Goal: Task Accomplishment & Management: Manage account settings

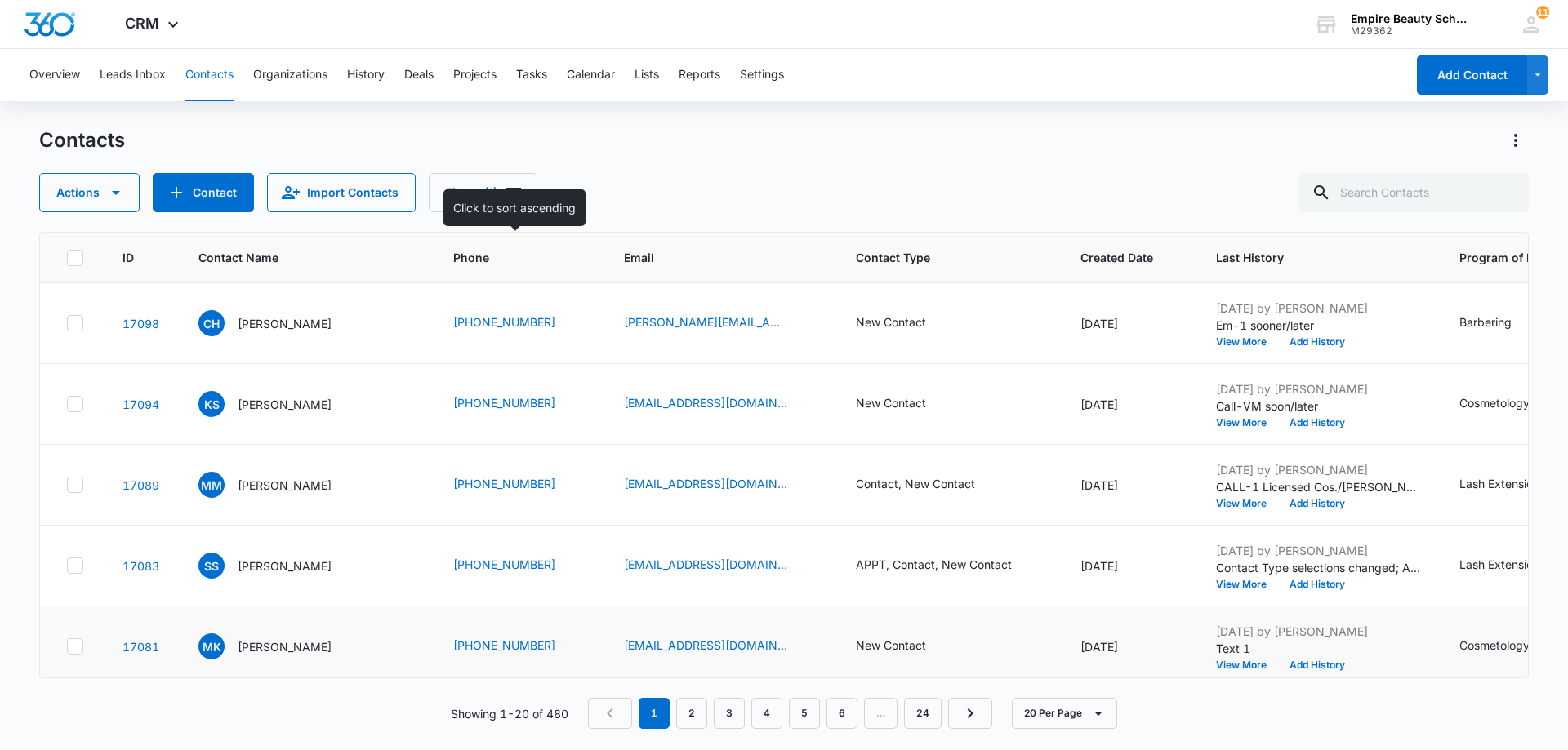
scroll to position [326, 0]
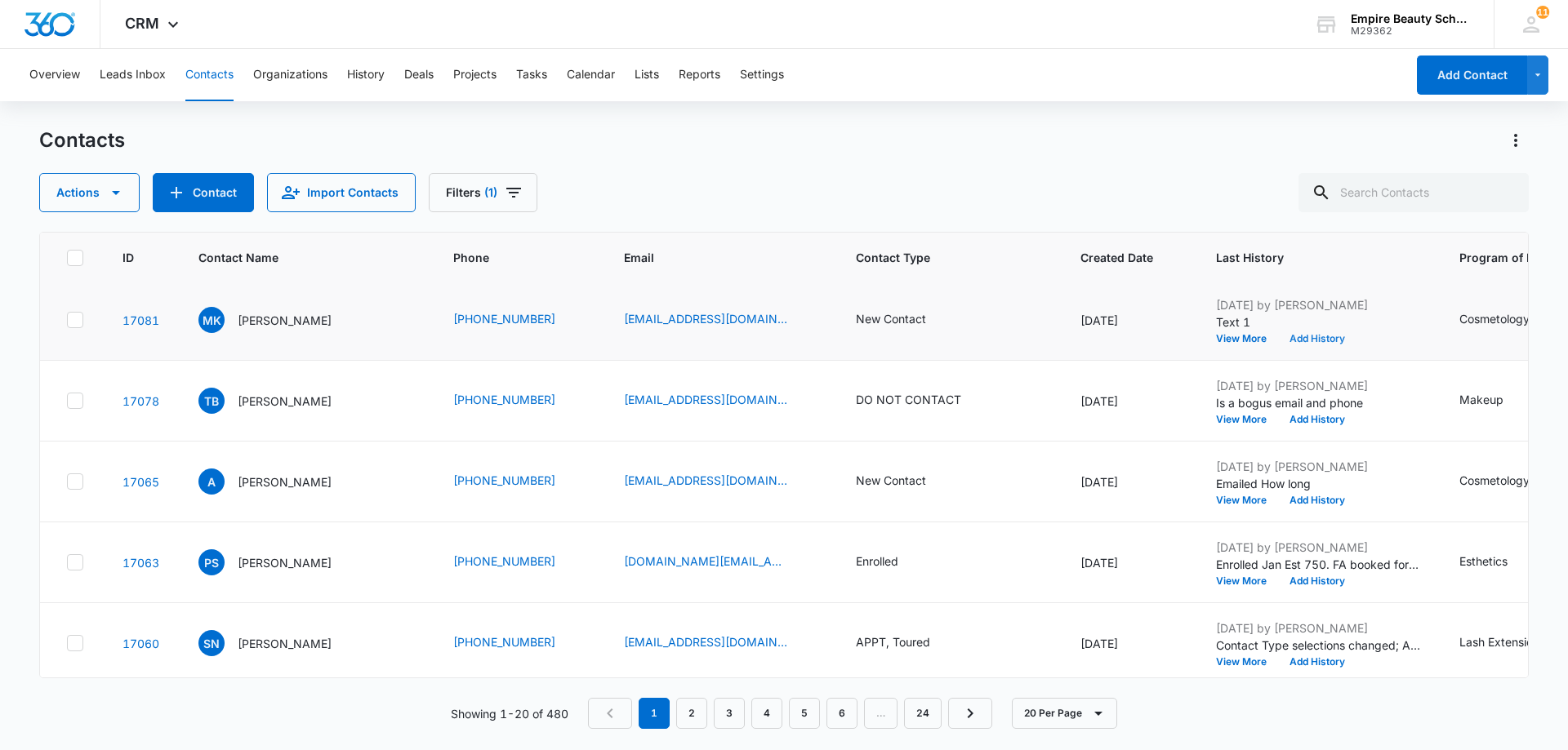
click at [1329, 338] on button "Add History" at bounding box center [1317, 338] width 78 height 10
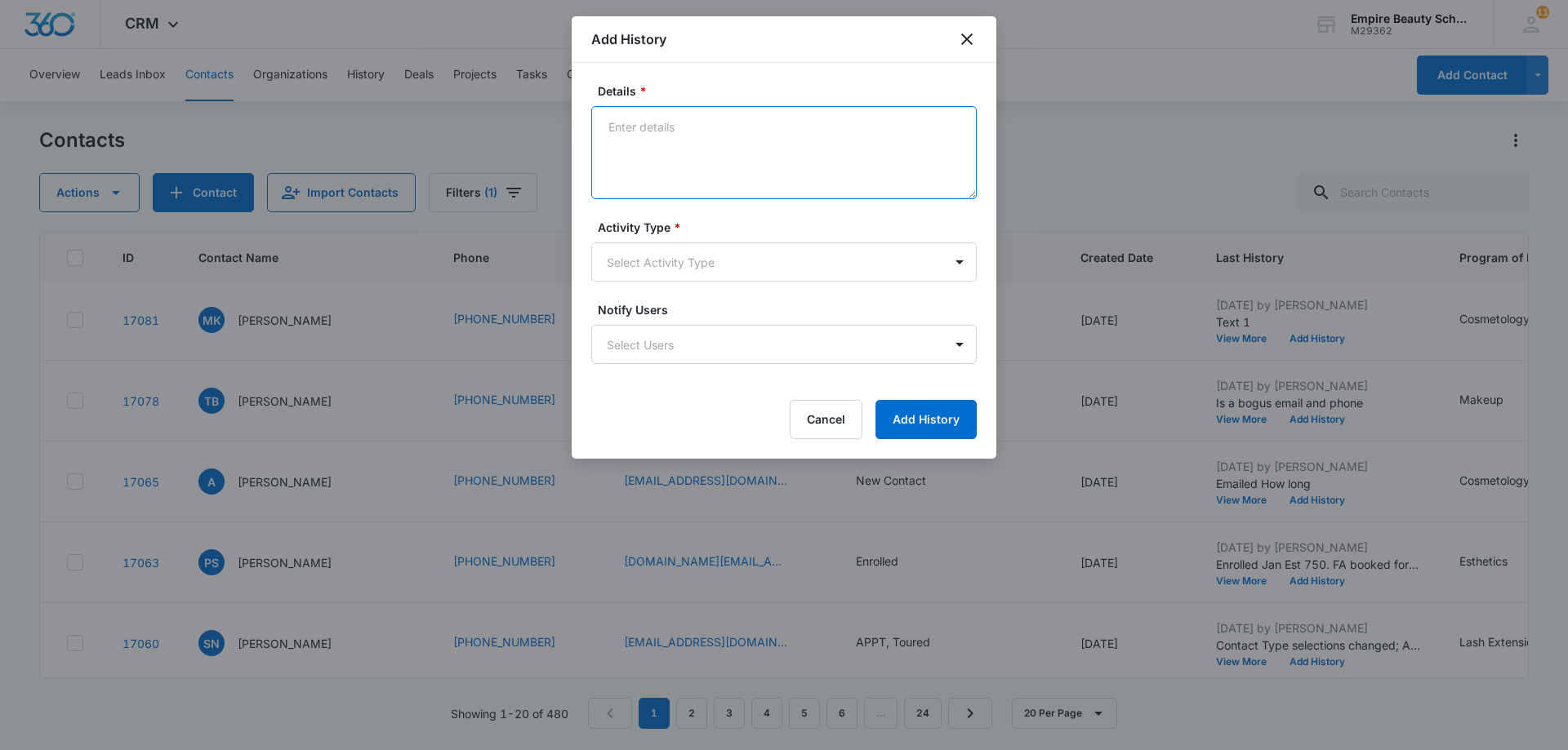
click at [632, 125] on textarea "Details *" at bounding box center [784, 153] width 386 height 93
type textarea "EM-1"
click at [959, 265] on body "CRM Apps Forms CRM Email Shop Payments POS Files Brand Settings AI Assistant Em…" at bounding box center [784, 375] width 1568 height 750
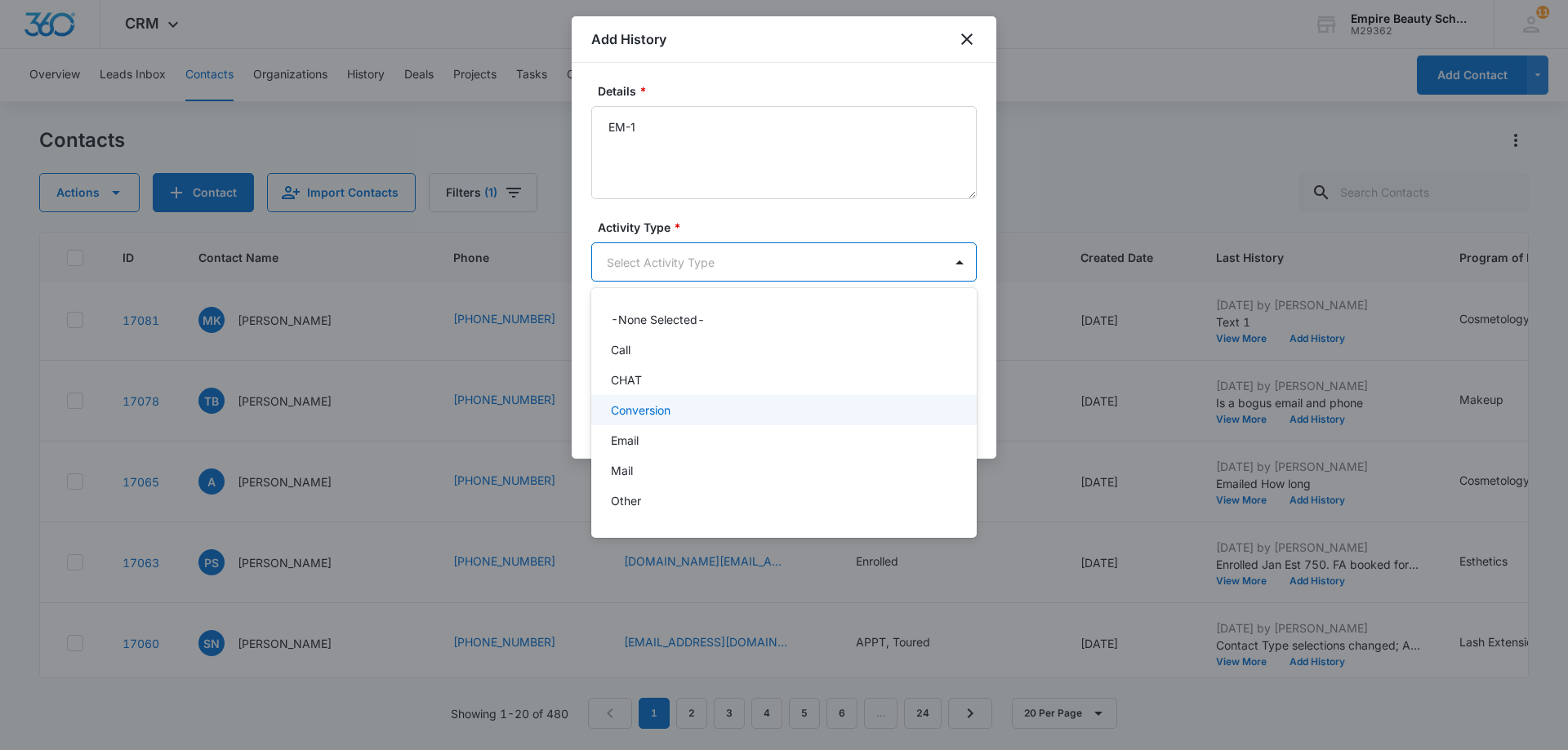
scroll to position [85, 0]
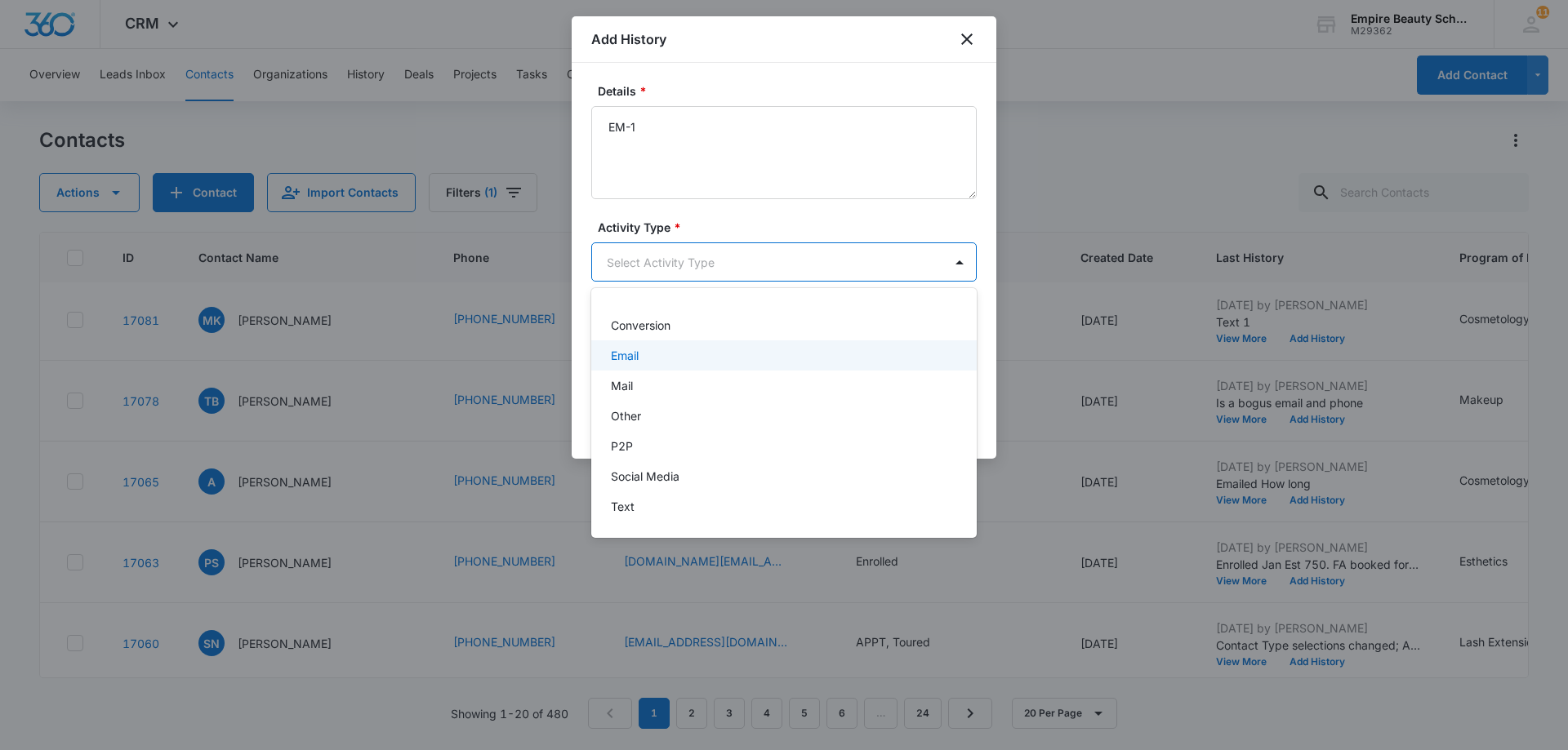
click at [828, 345] on div "Email" at bounding box center [784, 355] width 386 height 30
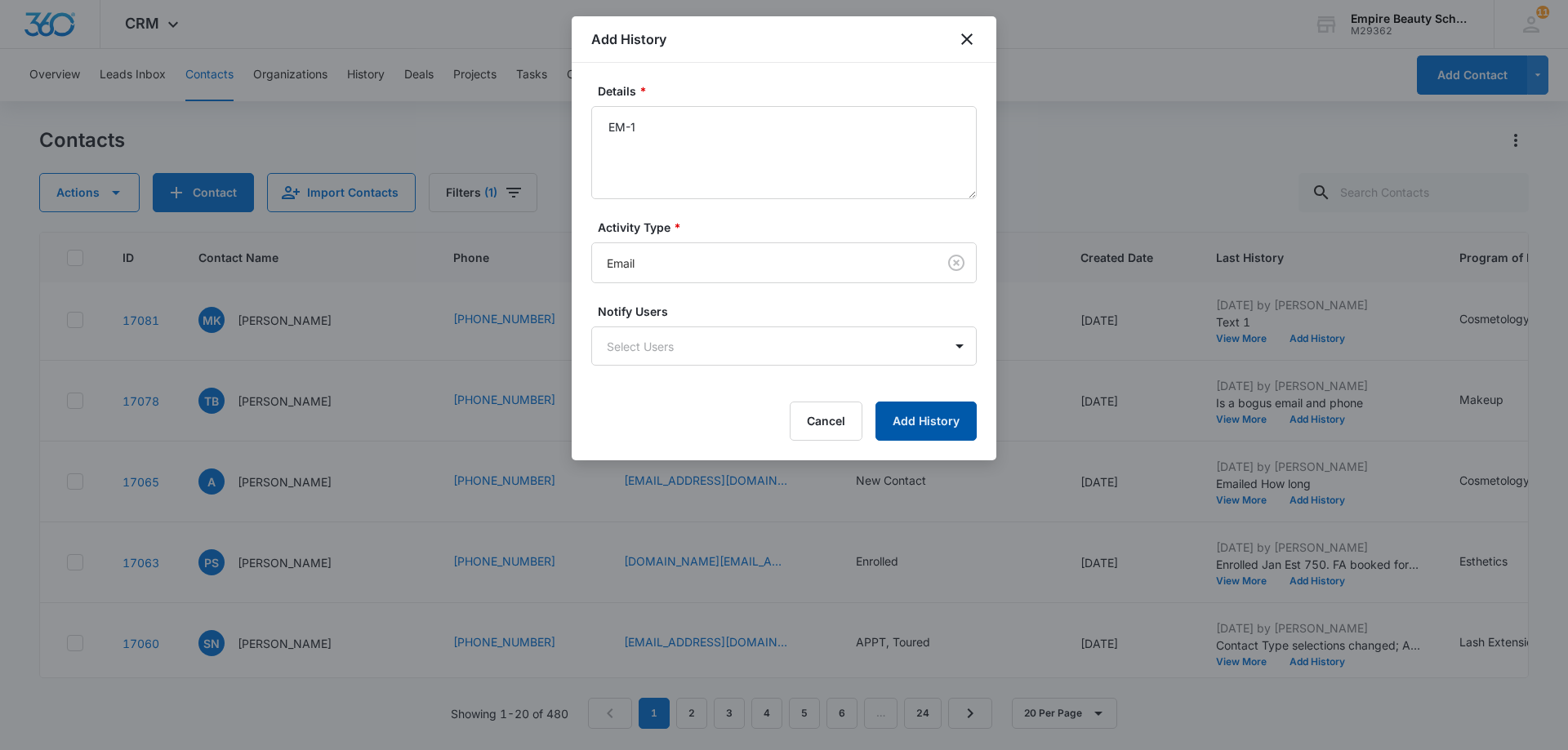
click at [930, 418] on button "Add History" at bounding box center [926, 421] width 101 height 39
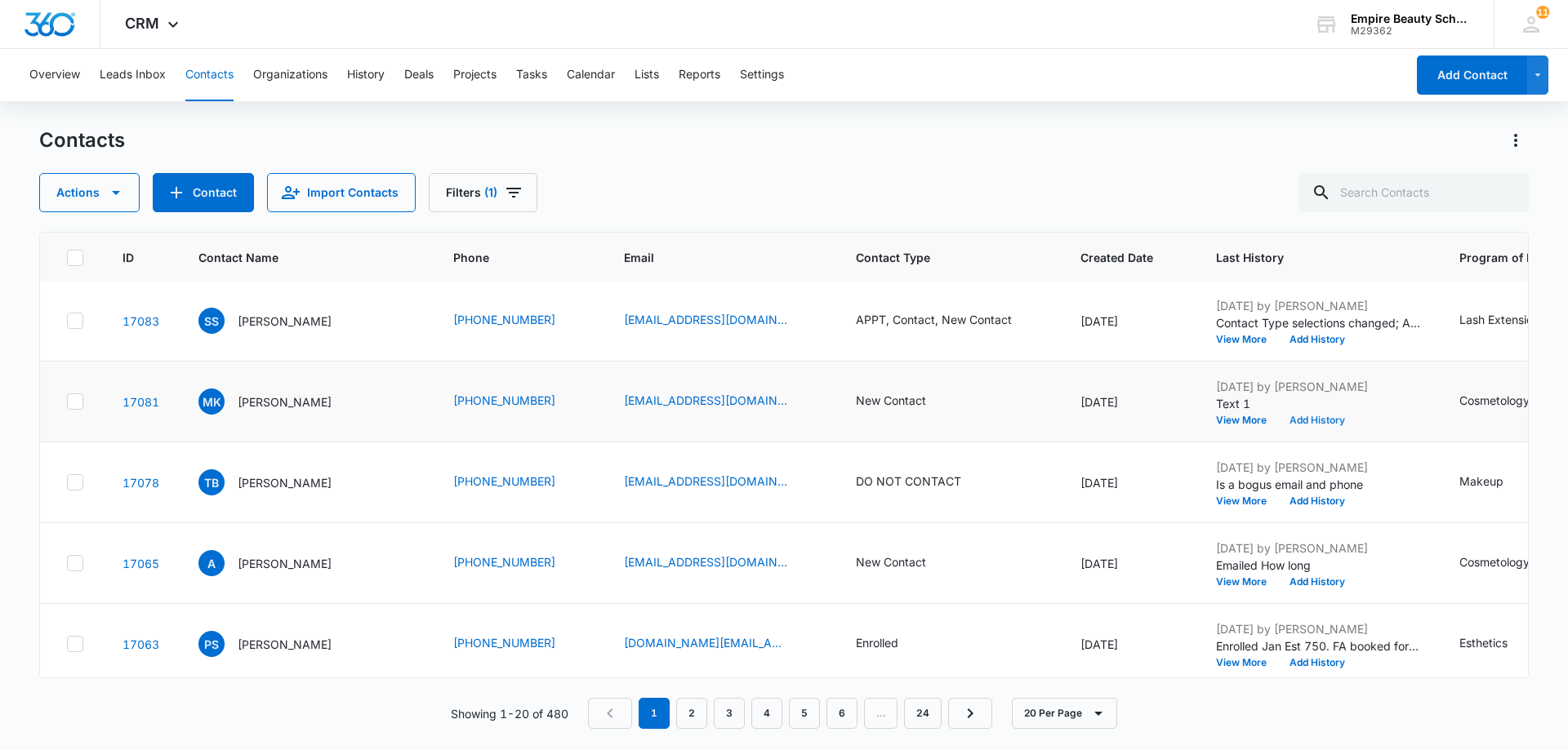
scroll to position [326, 0]
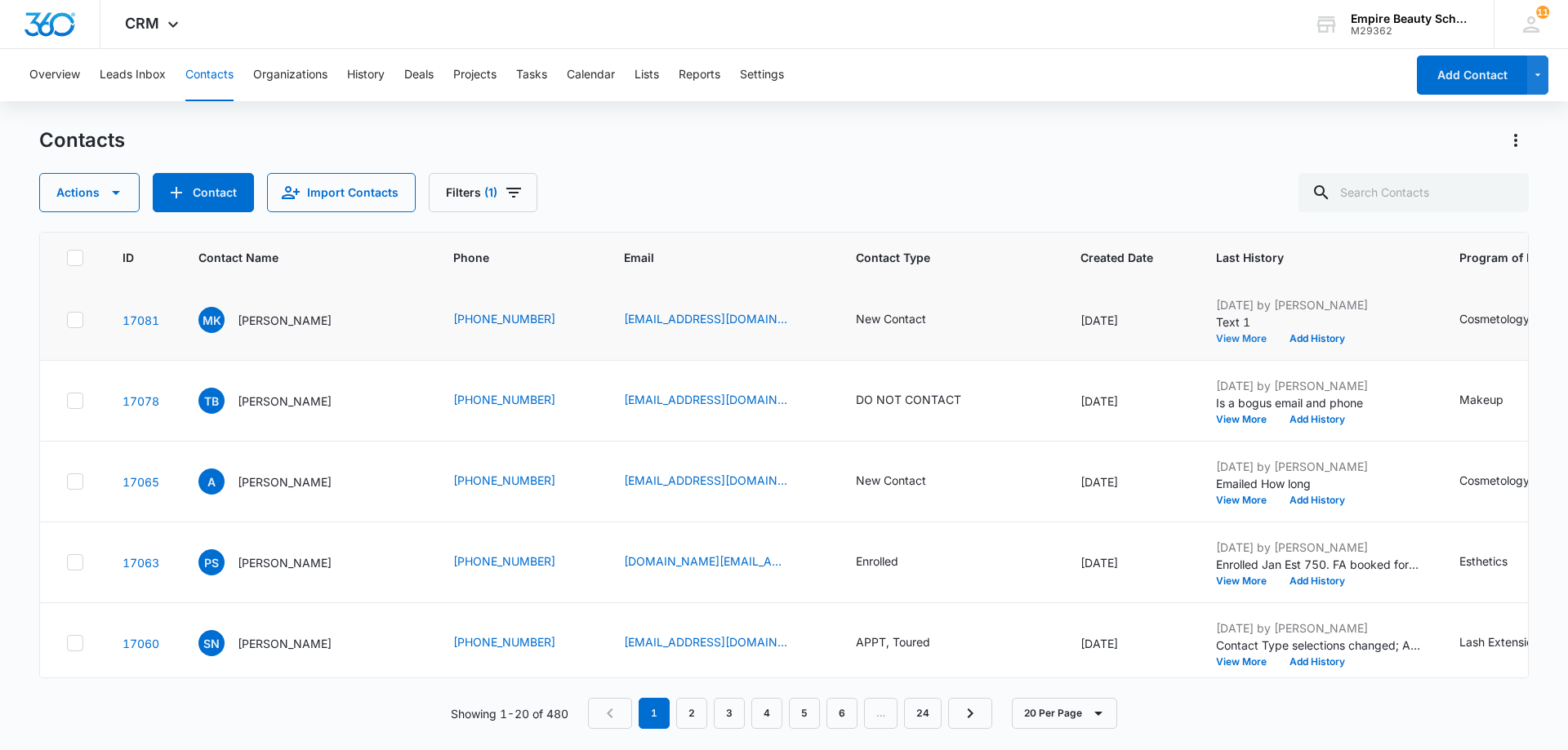
click at [1241, 340] on button "View More" at bounding box center [1247, 338] width 62 height 10
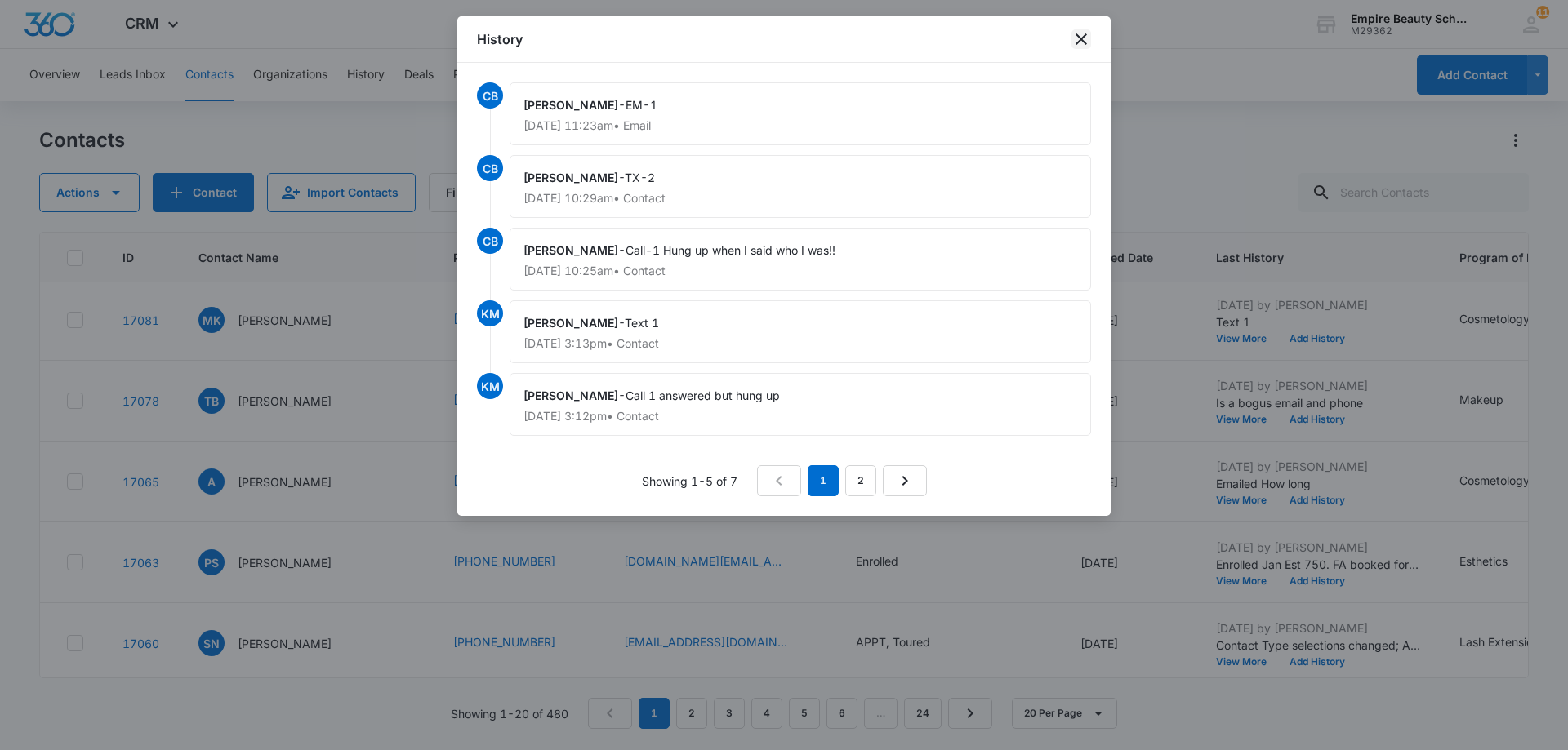
click at [1077, 36] on icon "close" at bounding box center [1081, 39] width 20 height 20
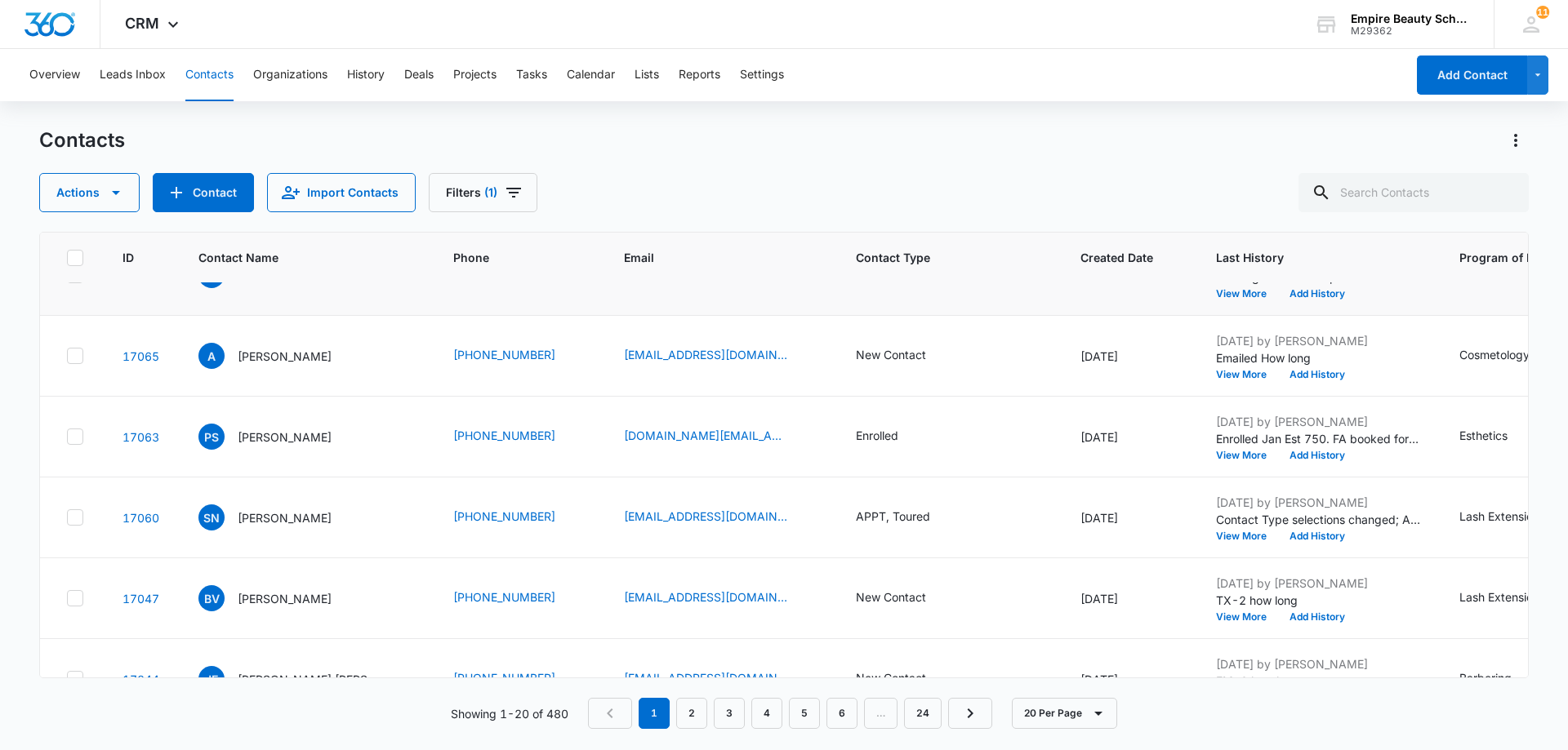
scroll to position [490, 0]
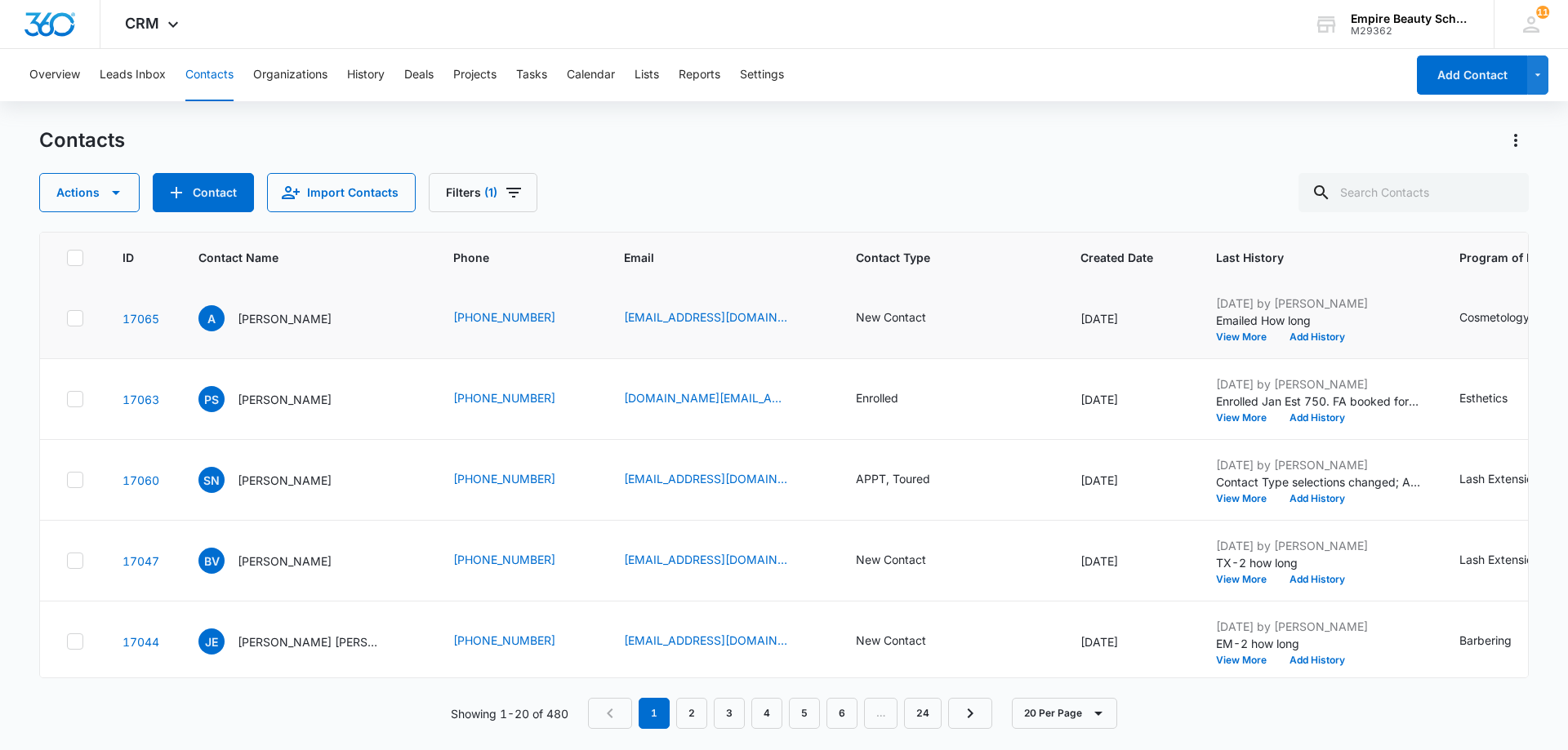
click at [1235, 329] on div "Oct 9, 2025 by Chantelle Barton Emailed How long View More Add History" at bounding box center [1318, 318] width 205 height 47
click at [1234, 341] on button "View More" at bounding box center [1247, 336] width 62 height 10
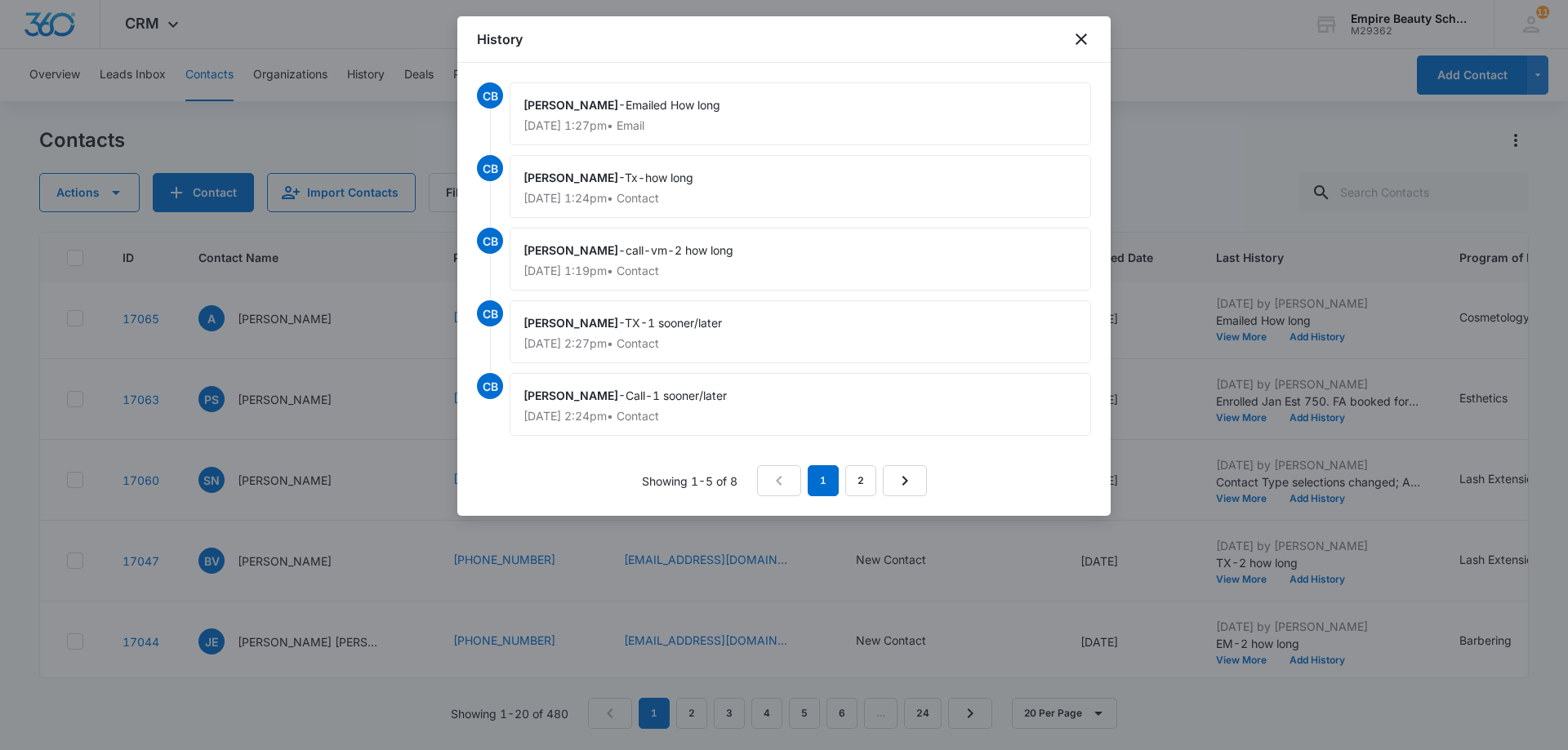
click at [1165, 41] on div at bounding box center [784, 375] width 1568 height 750
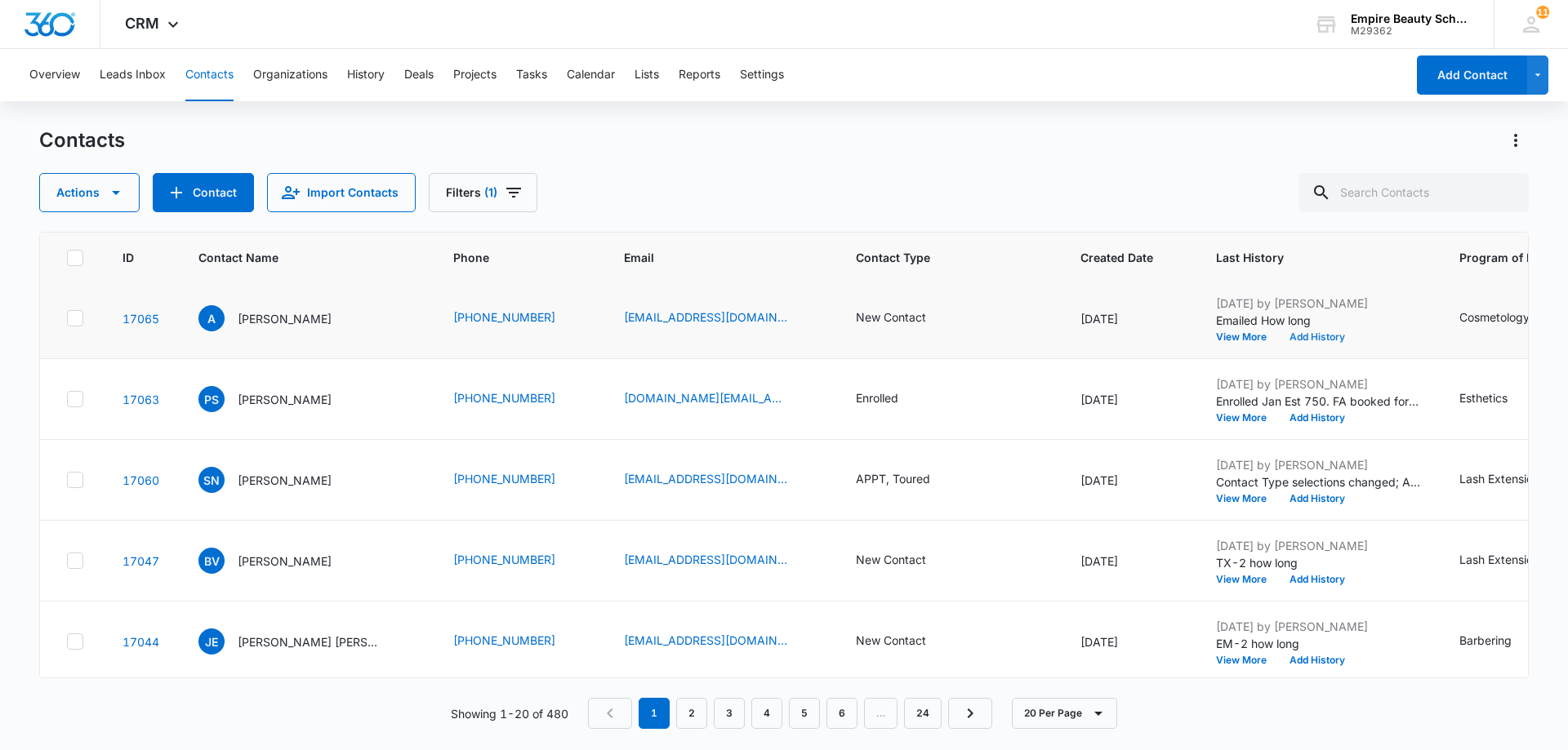
click at [1313, 335] on button "Add History" at bounding box center [1317, 336] width 78 height 10
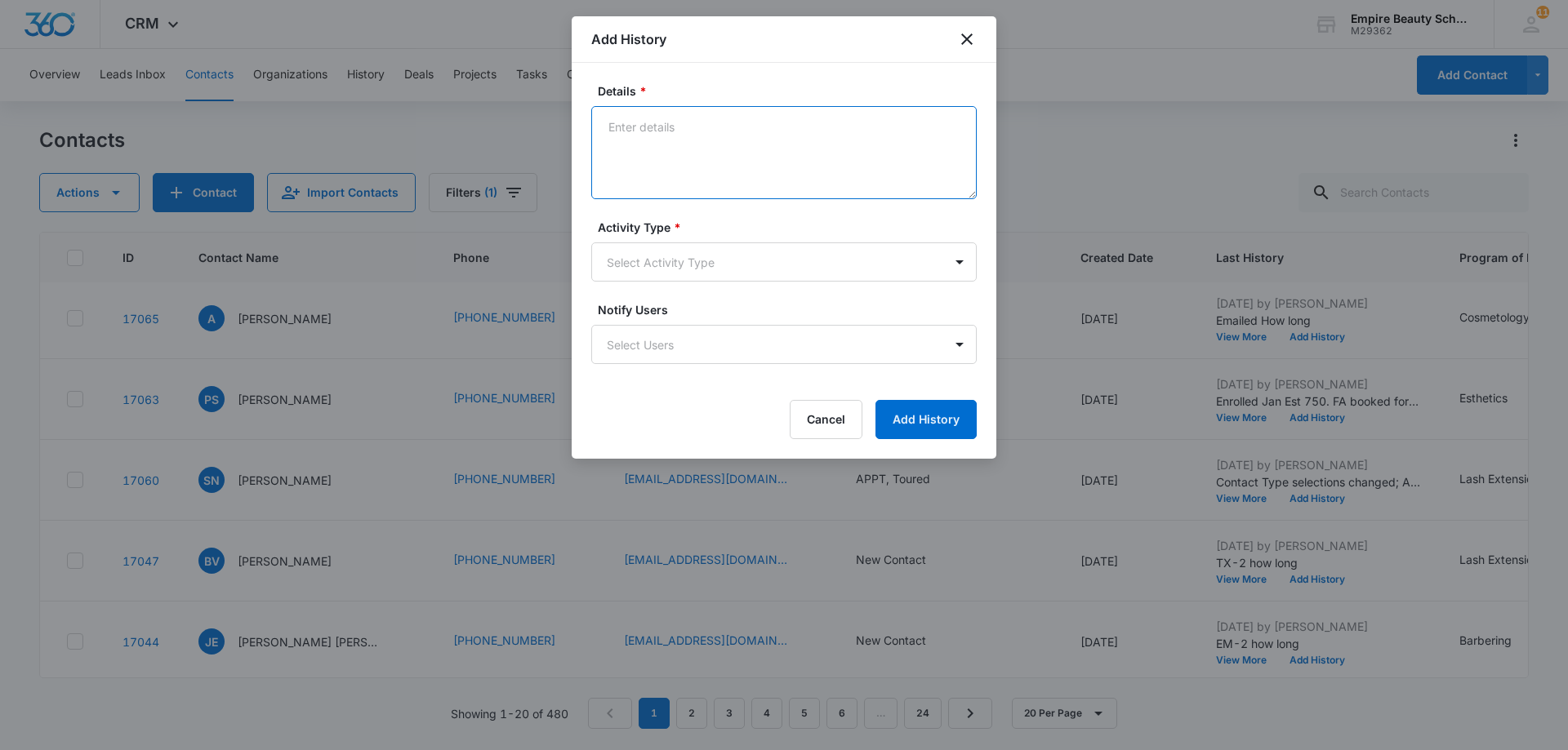
click at [615, 122] on textarea "Details *" at bounding box center [784, 153] width 386 height 93
type textarea "call-3 vm lets chat"
click at [962, 262] on body "CRM Apps Forms CRM Email Shop Payments POS Files Brand Settings AI Assistant Em…" at bounding box center [784, 375] width 1568 height 750
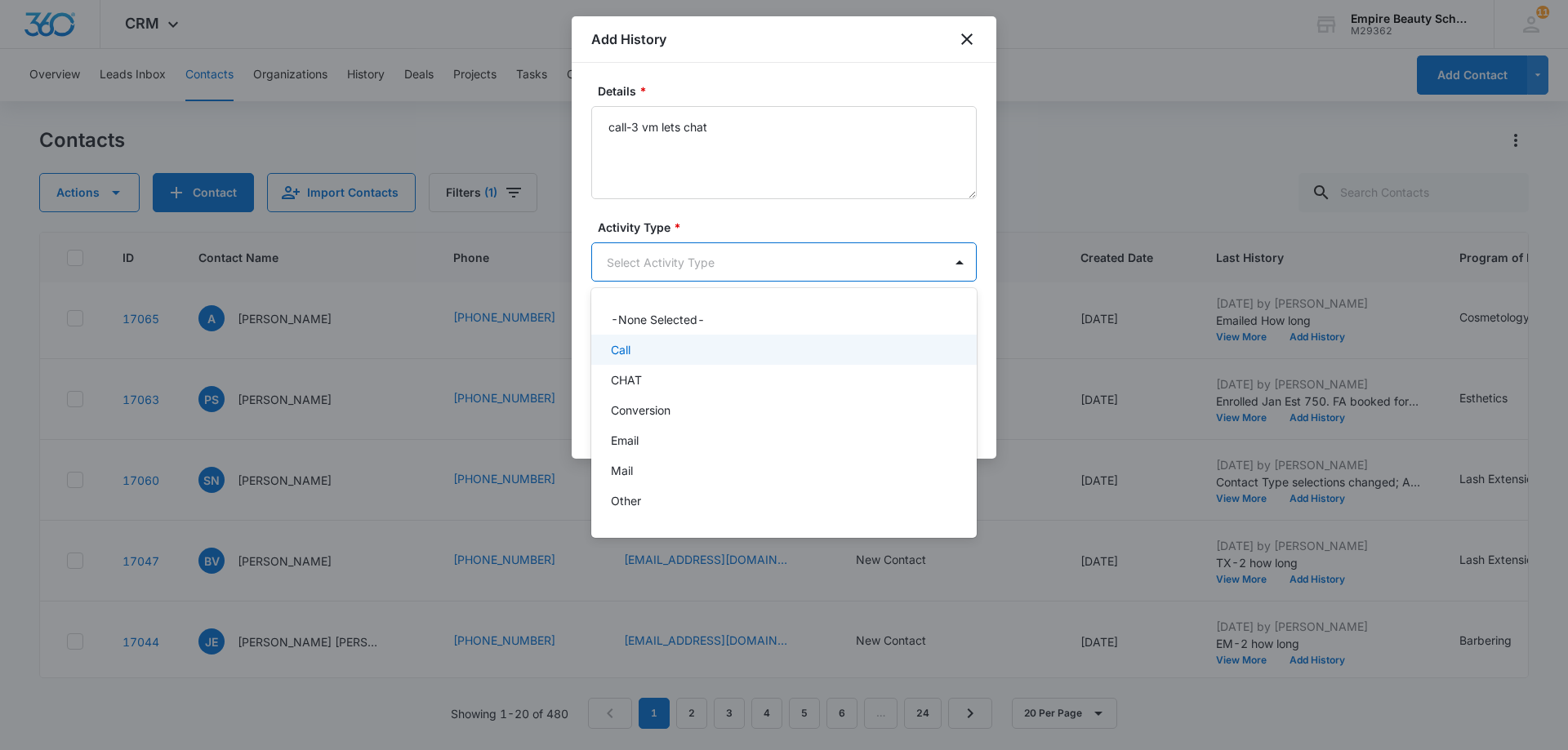
click at [885, 348] on div "Call" at bounding box center [782, 349] width 343 height 17
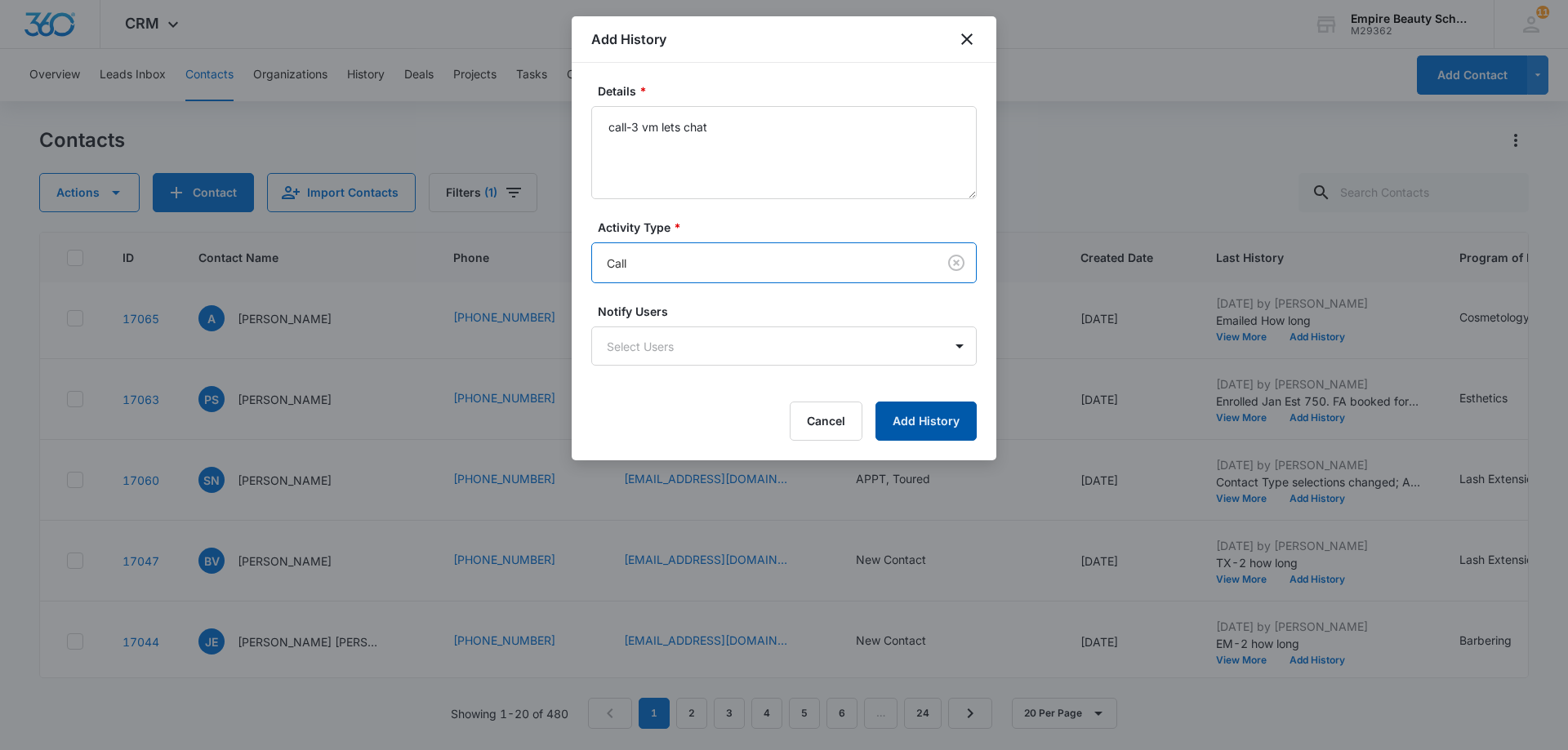
click at [934, 418] on button "Add History" at bounding box center [926, 421] width 101 height 39
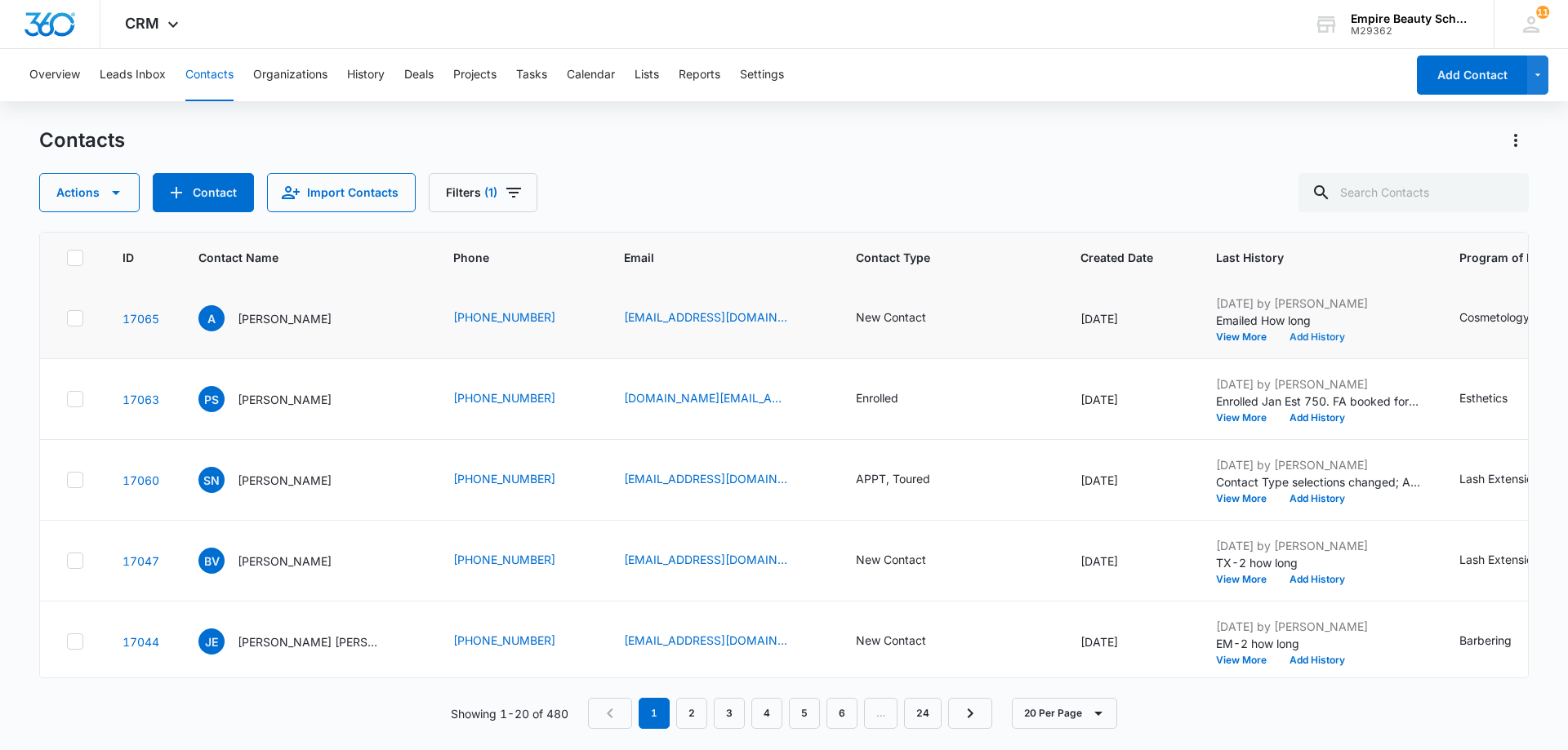
click at [1289, 338] on button "Add History" at bounding box center [1317, 336] width 78 height 10
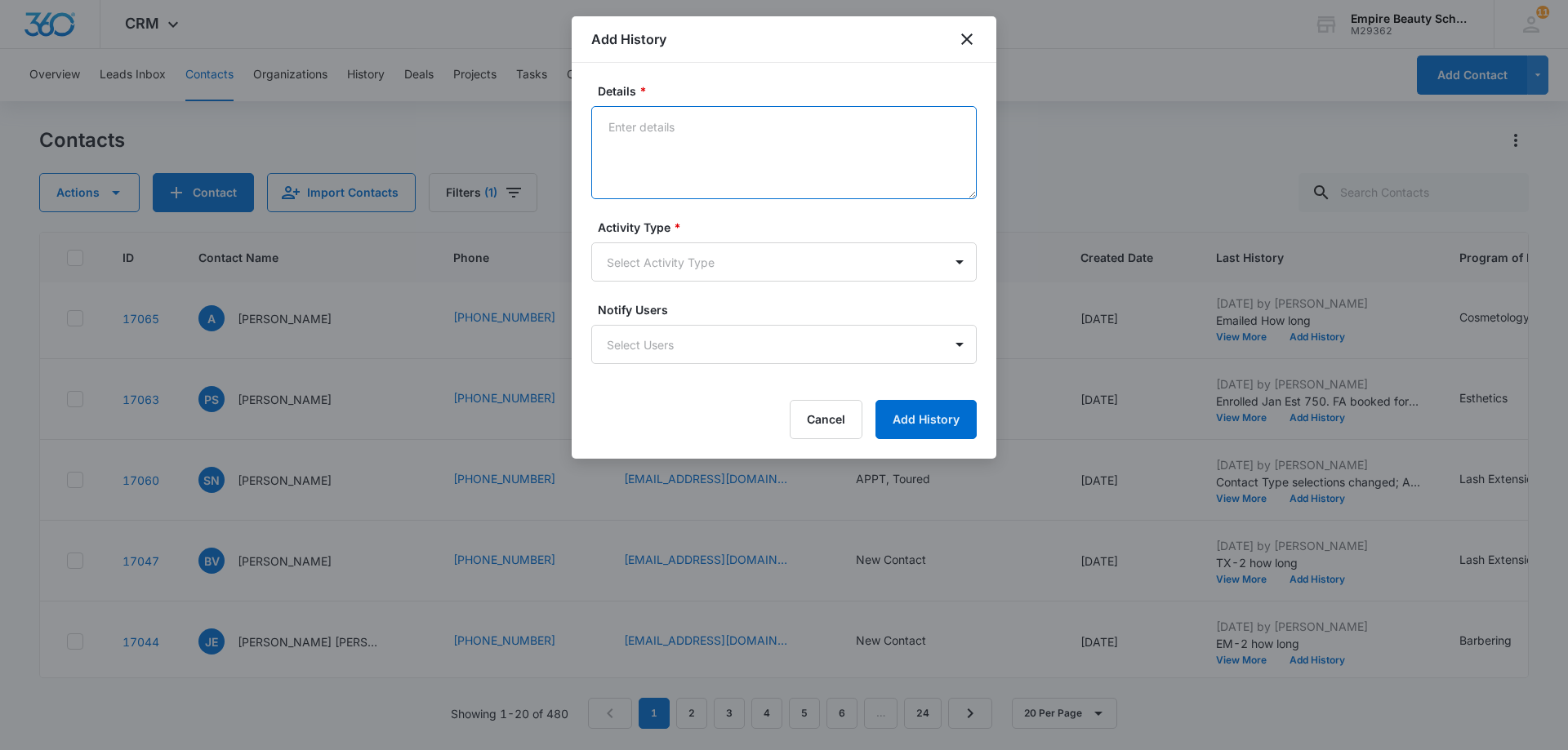
click at [626, 139] on textarea "Details *" at bounding box center [784, 153] width 386 height 93
type textarea "TX-3 Chat?"
click at [962, 261] on body "CRM Apps Forms CRM Email Shop Payments POS Files Brand Settings AI Assistant Em…" at bounding box center [784, 375] width 1568 height 750
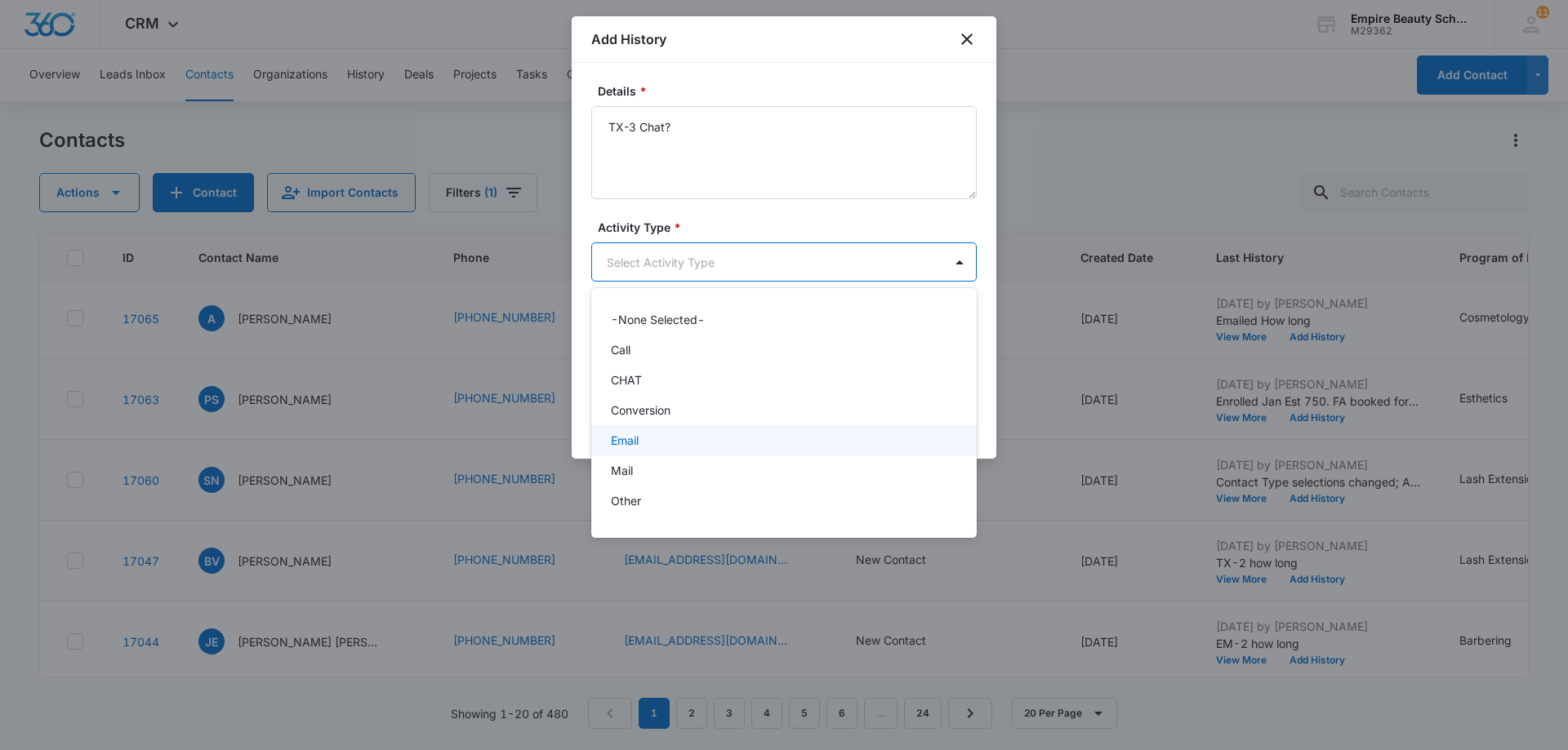
scroll to position [85, 0]
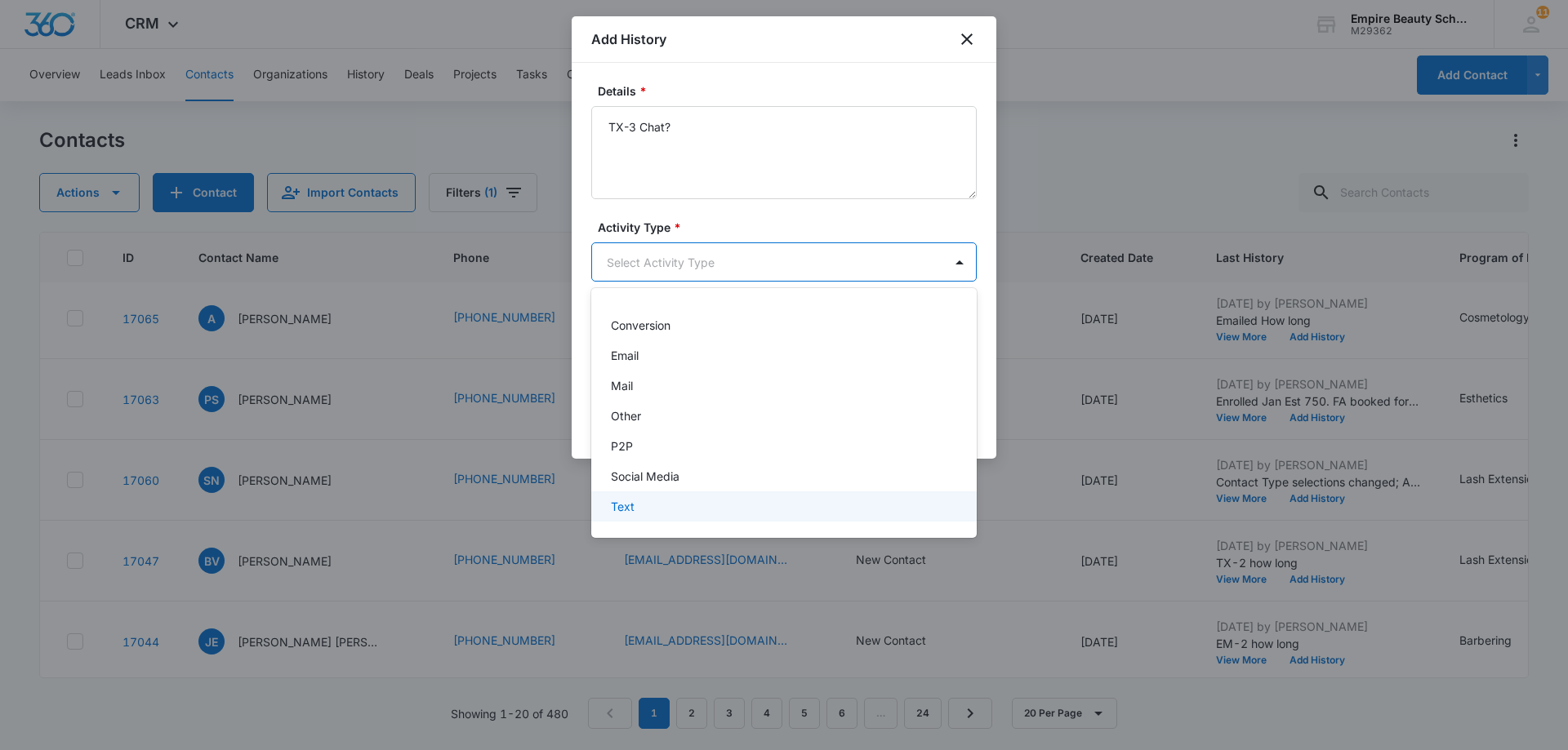
click at [837, 510] on div "Text" at bounding box center [782, 506] width 343 height 17
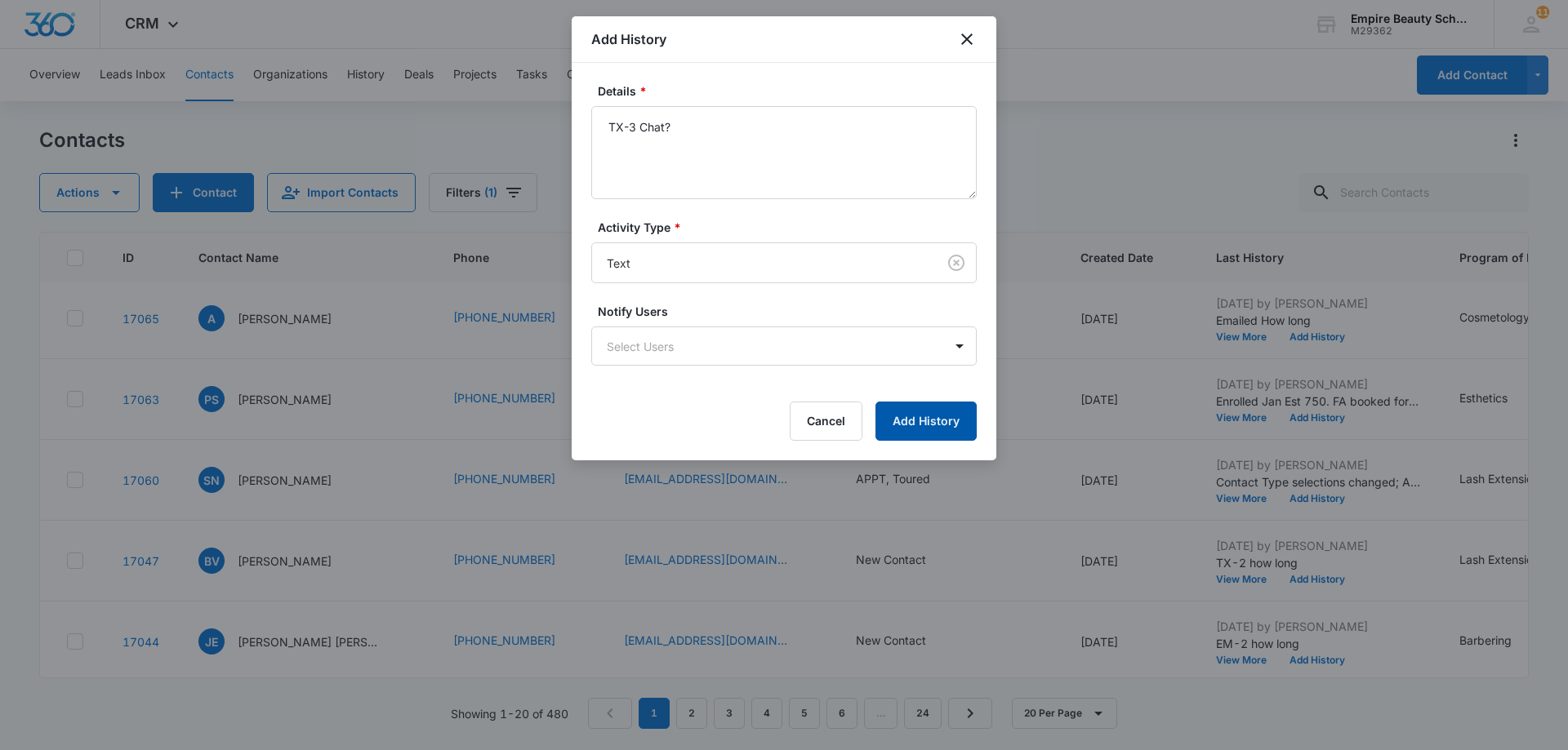
click at [947, 417] on button "Add History" at bounding box center [926, 421] width 101 height 39
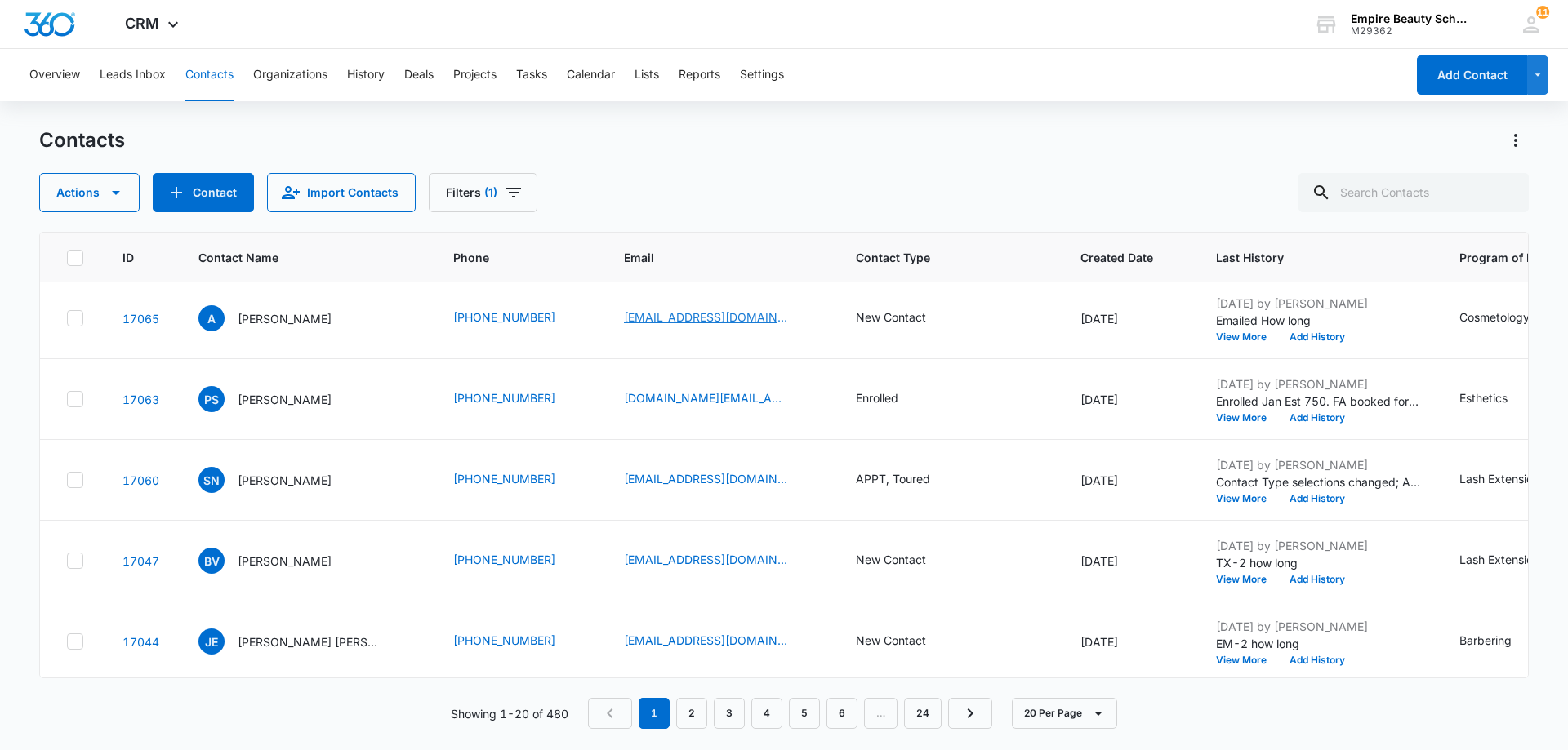
scroll to position [408, 0]
click at [1231, 415] on button "View More" at bounding box center [1247, 418] width 62 height 10
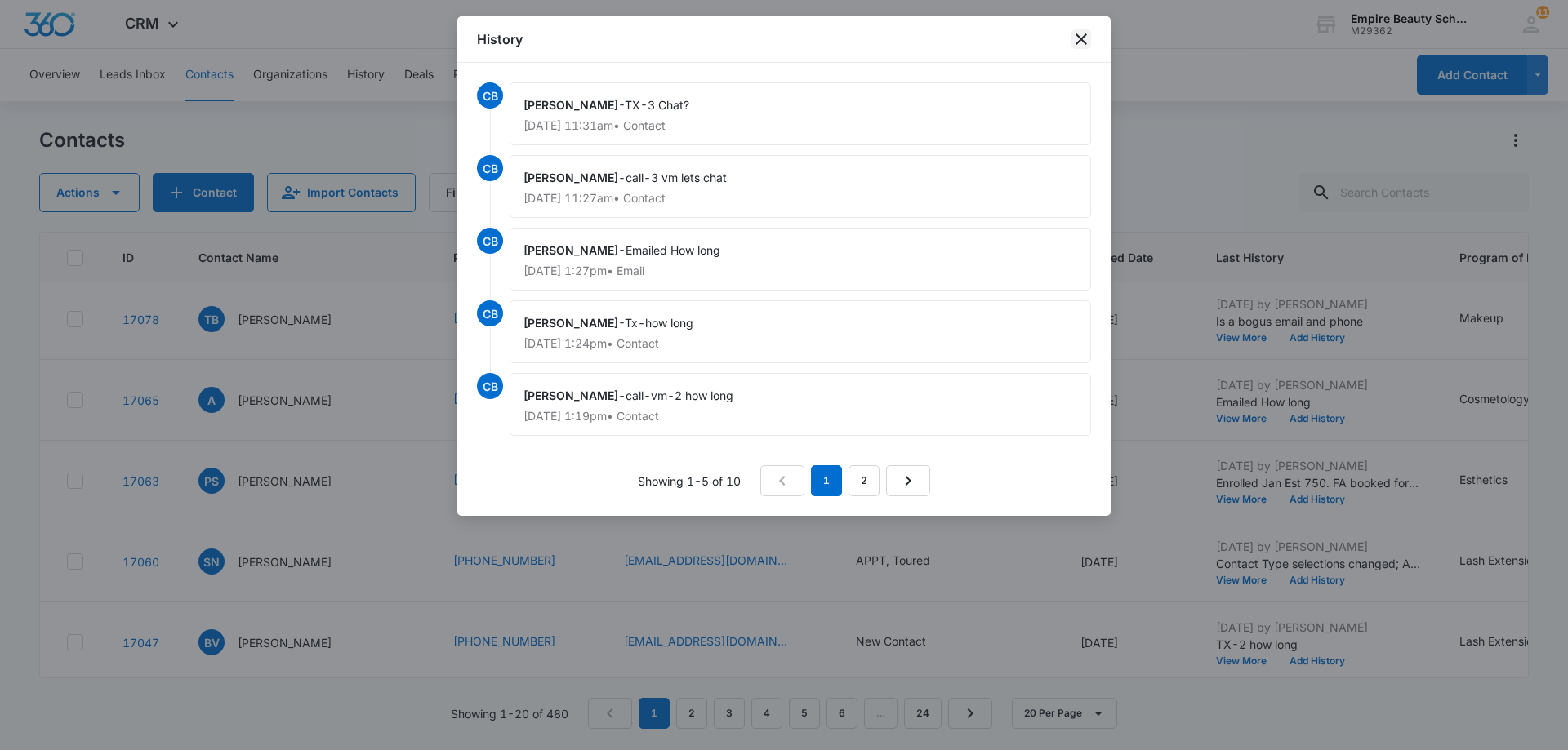
click at [1081, 40] on icon "close" at bounding box center [1081, 39] width 12 height 12
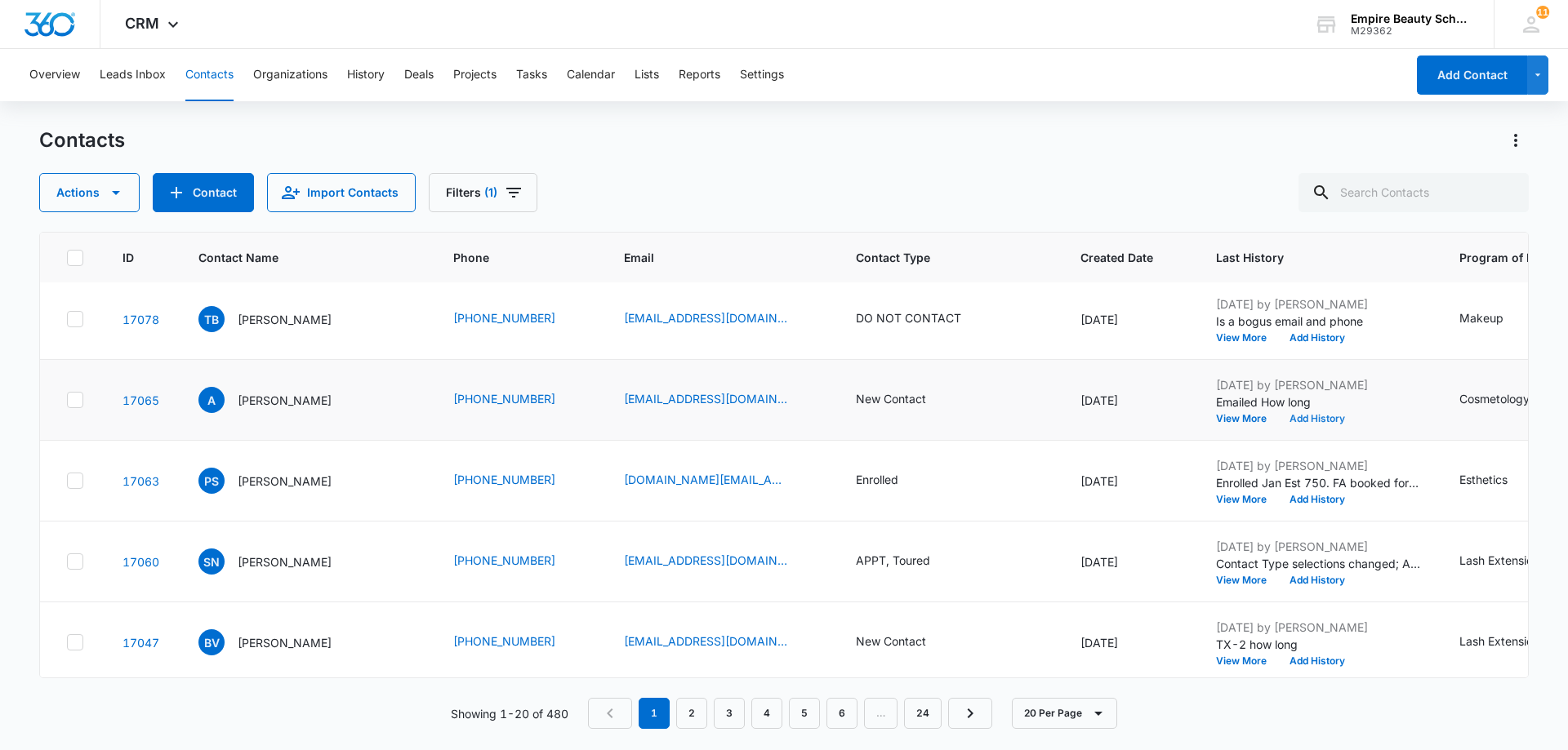
click at [1293, 423] on button "Add History" at bounding box center [1317, 418] width 78 height 10
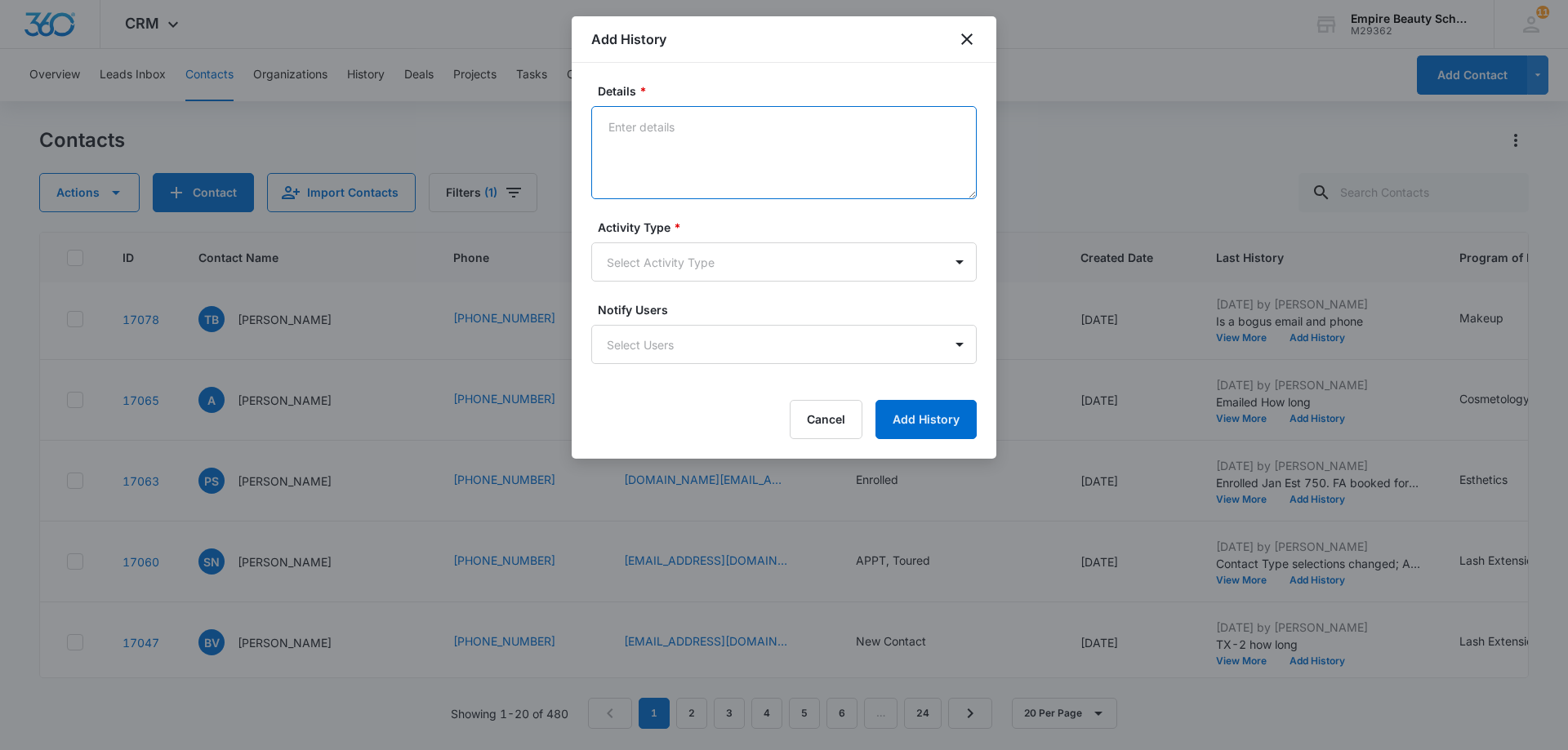
click at [629, 132] on textarea "Details *" at bounding box center [784, 153] width 386 height 93
type textarea "EM-3 Chat?"
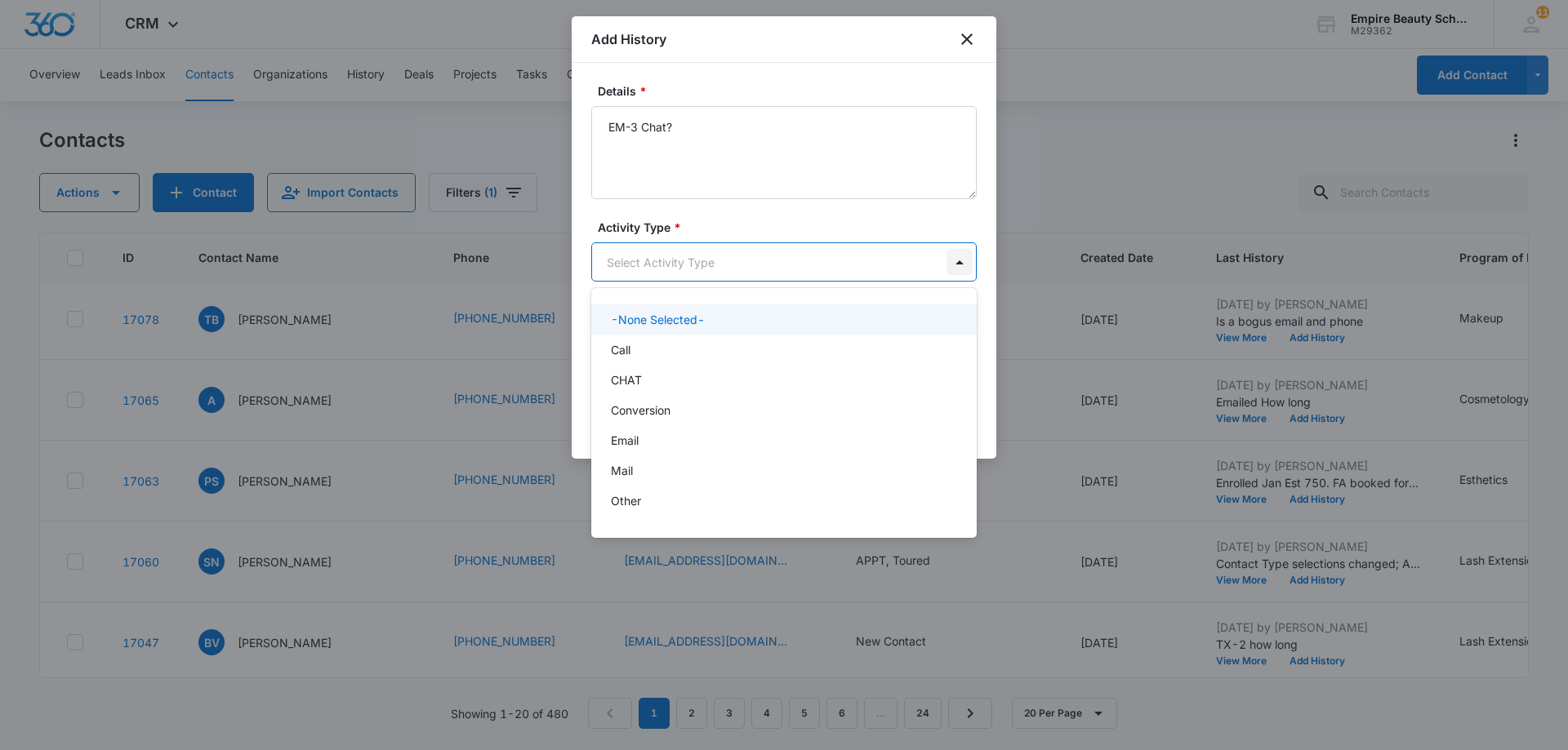
click at [964, 274] on body "CRM Apps Forms CRM Email Shop Payments POS Files Brand Settings AI Assistant Em…" at bounding box center [784, 375] width 1568 height 750
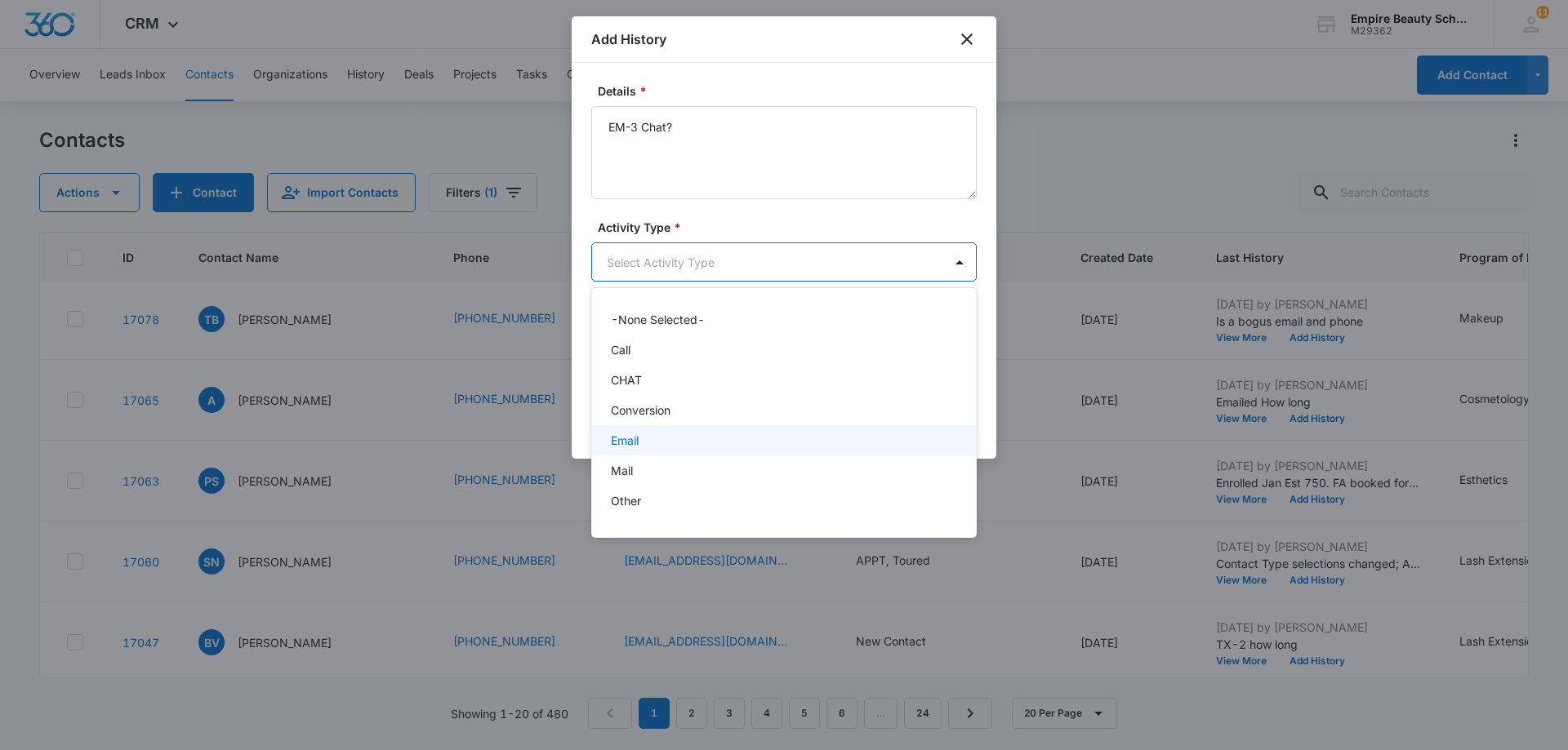
click at [907, 426] on div "Email" at bounding box center [784, 440] width 386 height 30
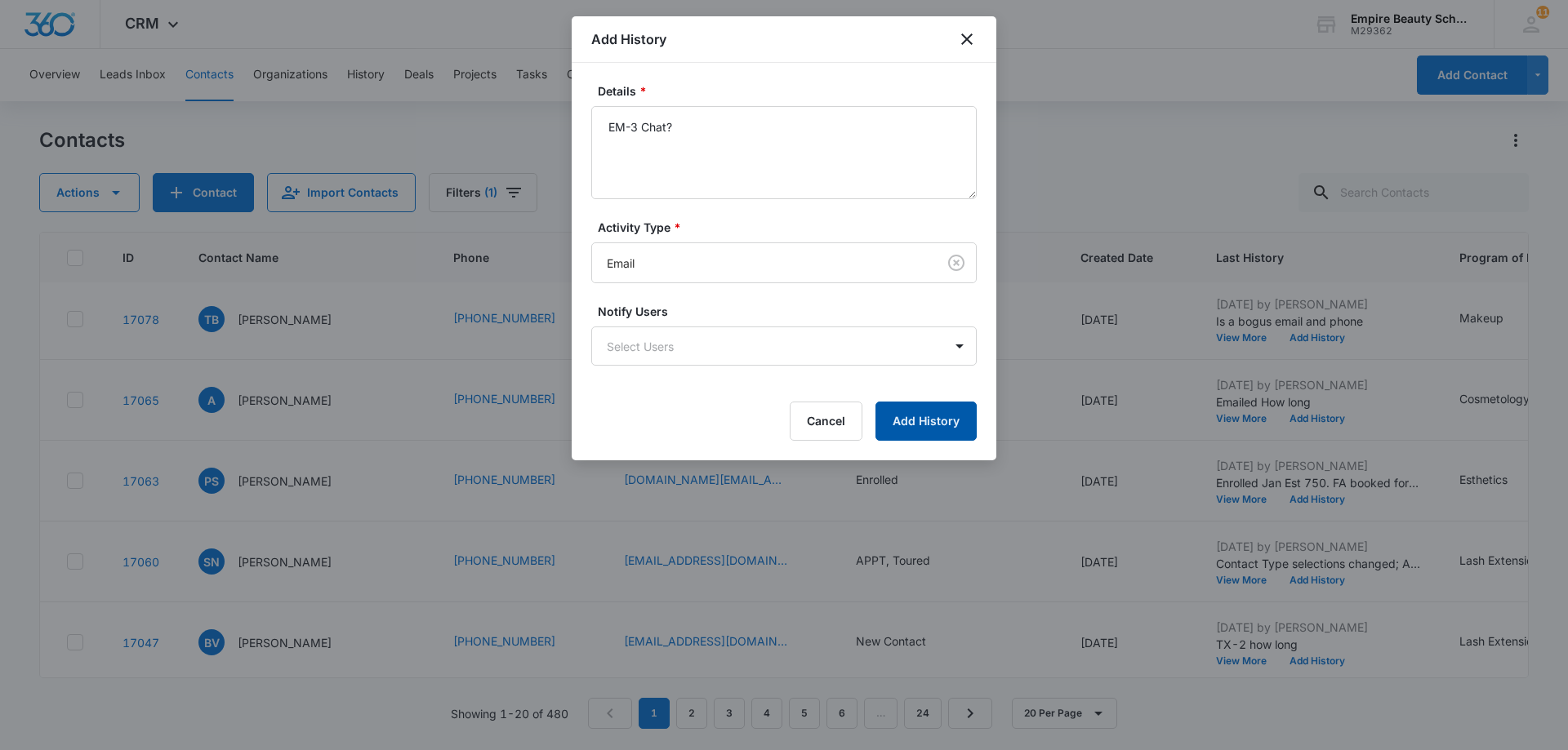
click at [950, 420] on button "Add History" at bounding box center [926, 421] width 101 height 39
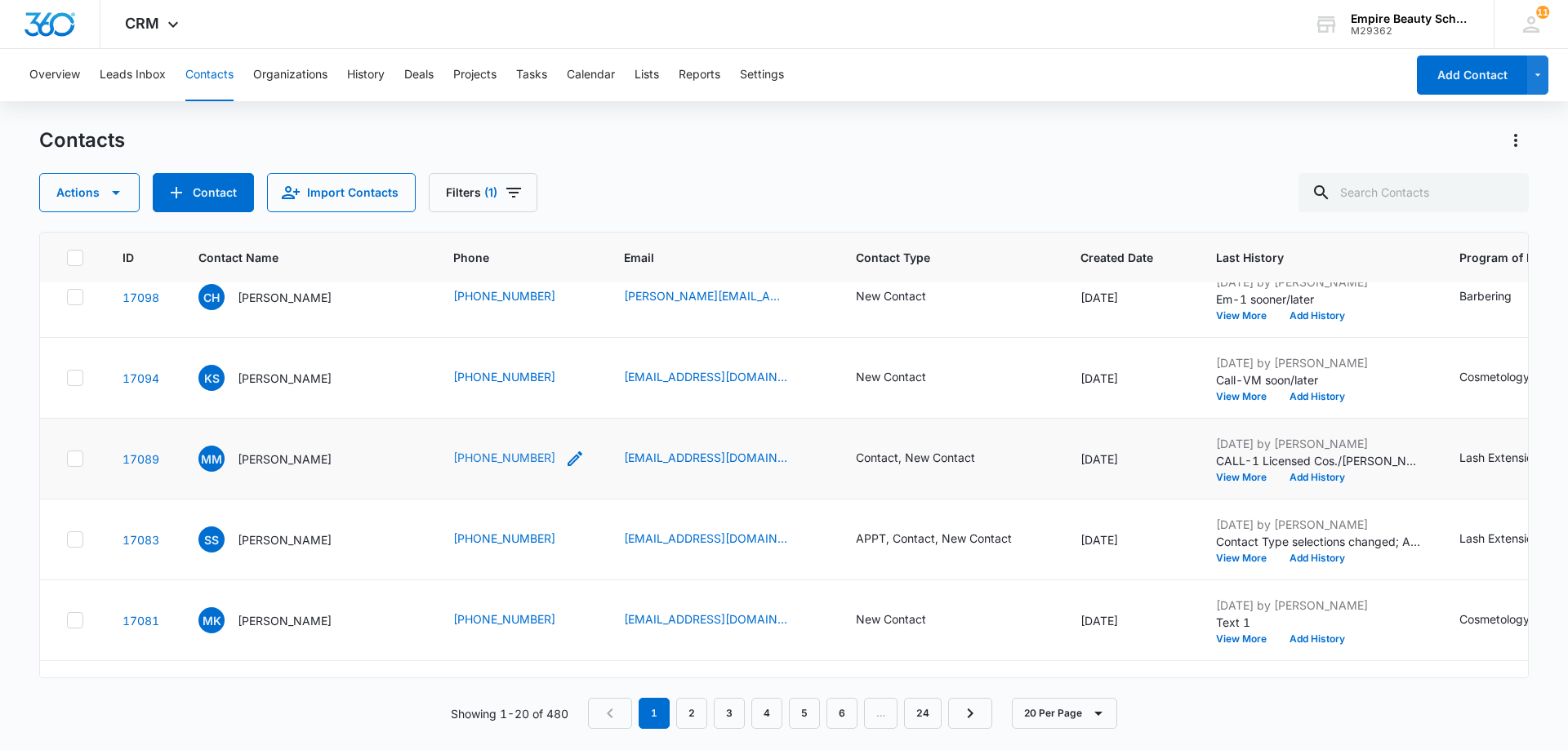
scroll to position [0, 0]
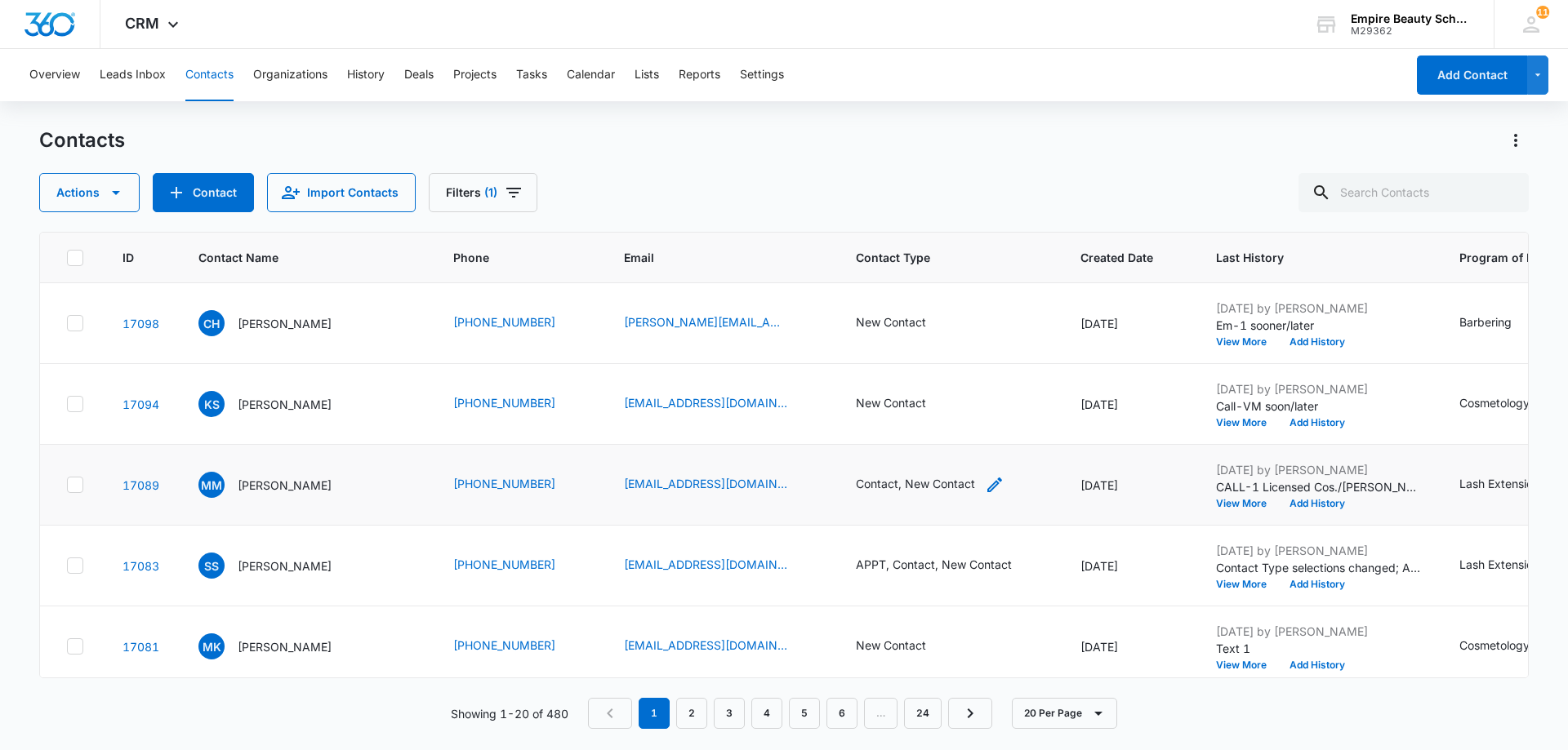
click at [923, 491] on div "Contact, New Contact" at bounding box center [915, 484] width 119 height 17
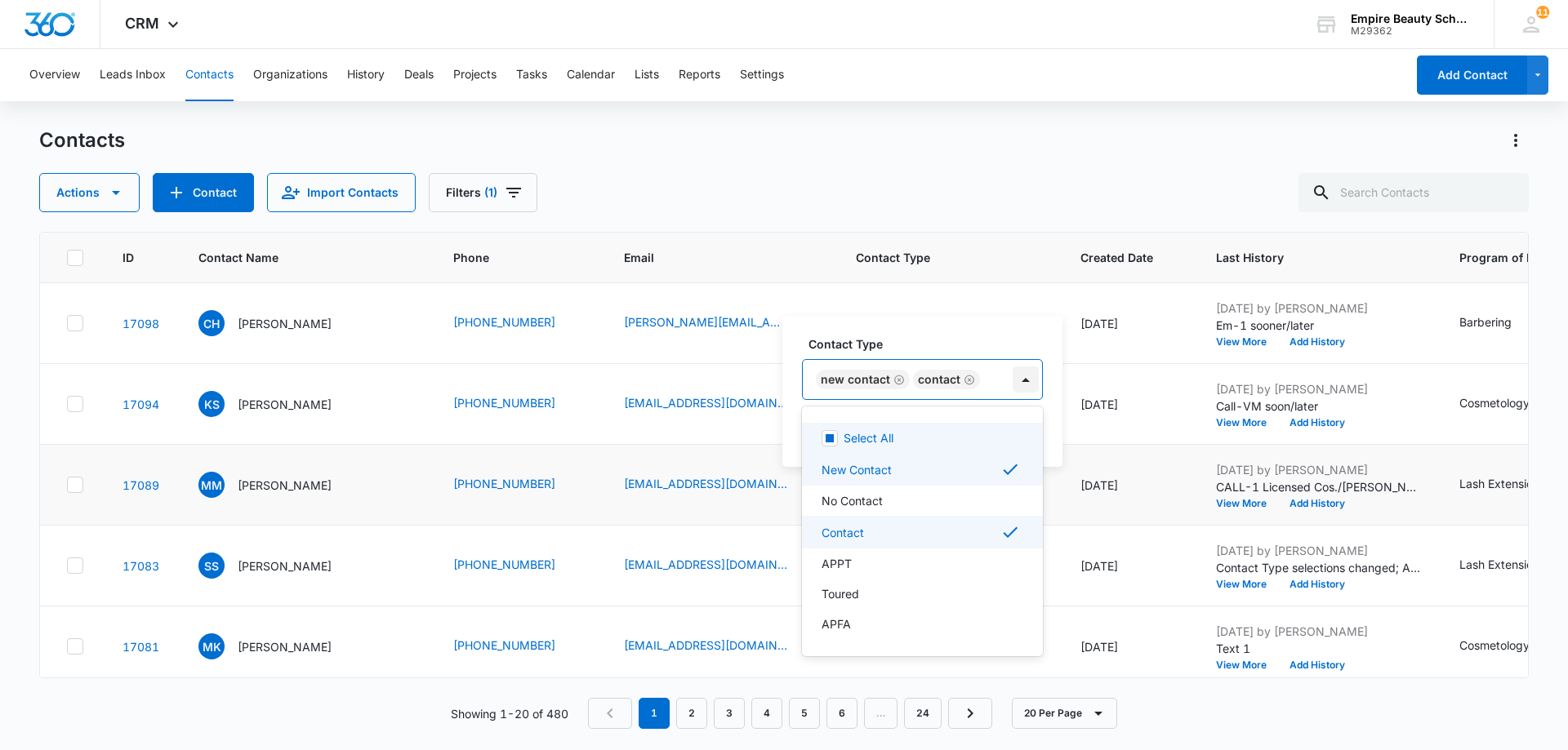
click at [1025, 378] on div at bounding box center [1026, 379] width 26 height 26
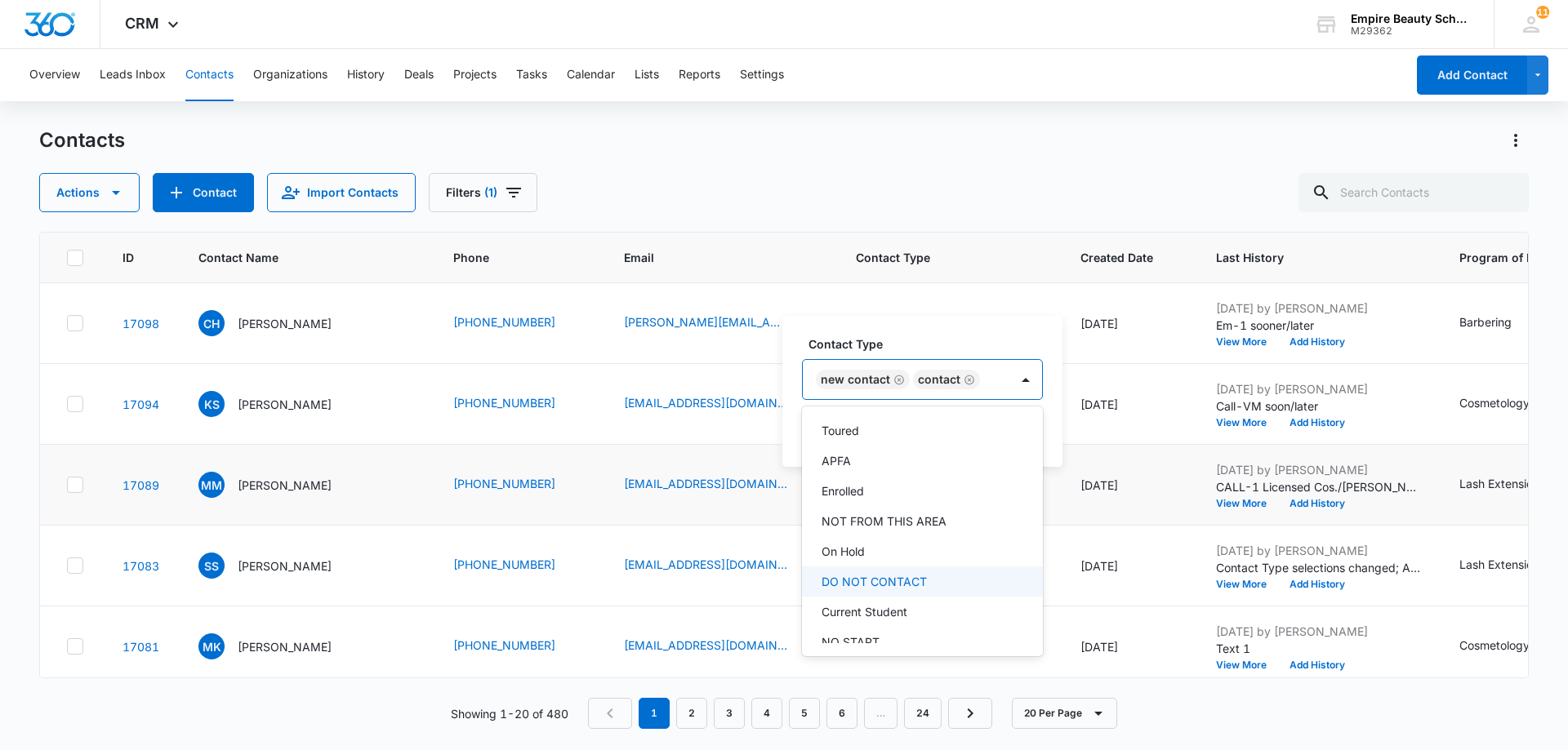
click at [895, 586] on p "DO NOT CONTACT" at bounding box center [874, 581] width 106 height 17
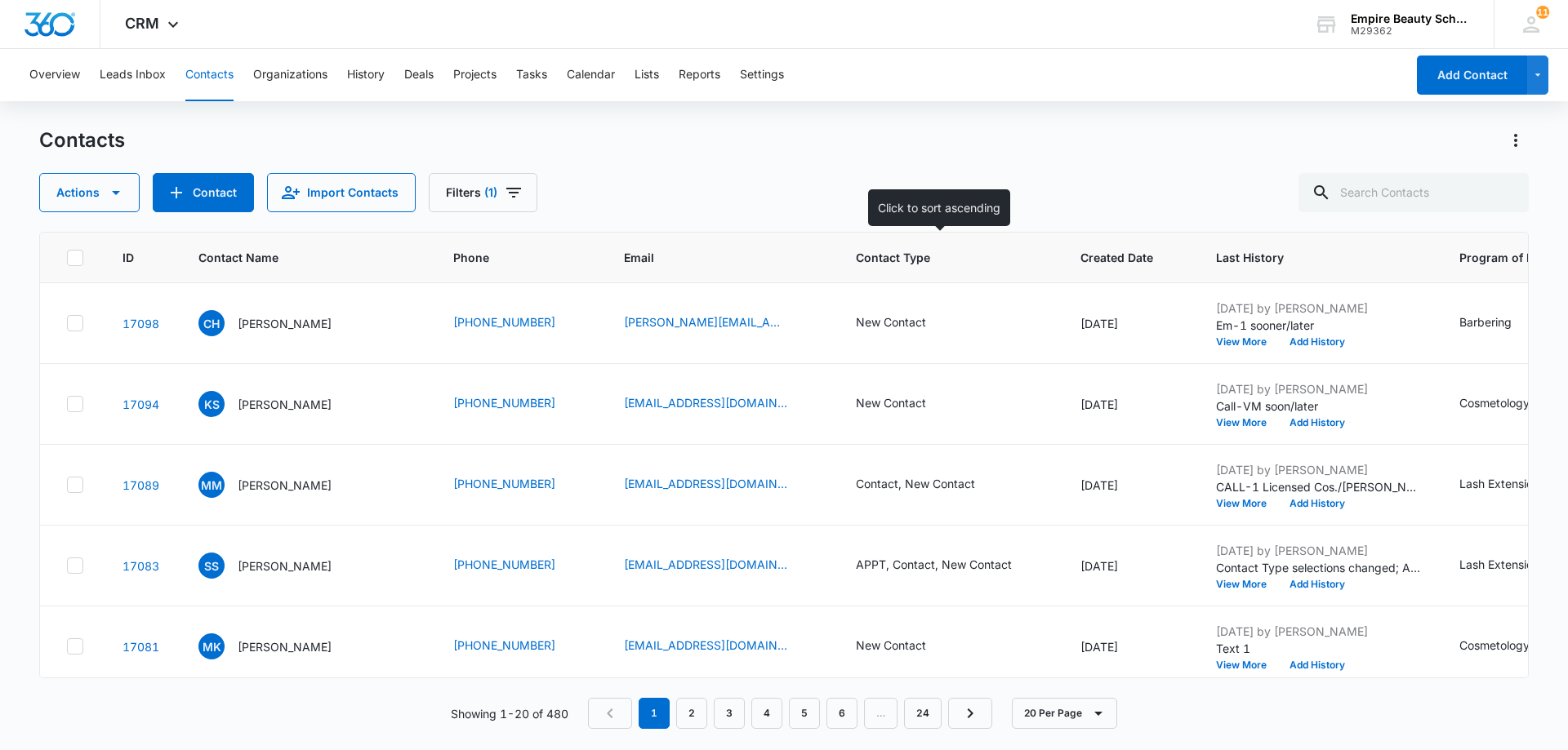
click at [1031, 280] on th "Contact Type" at bounding box center [949, 258] width 225 height 51
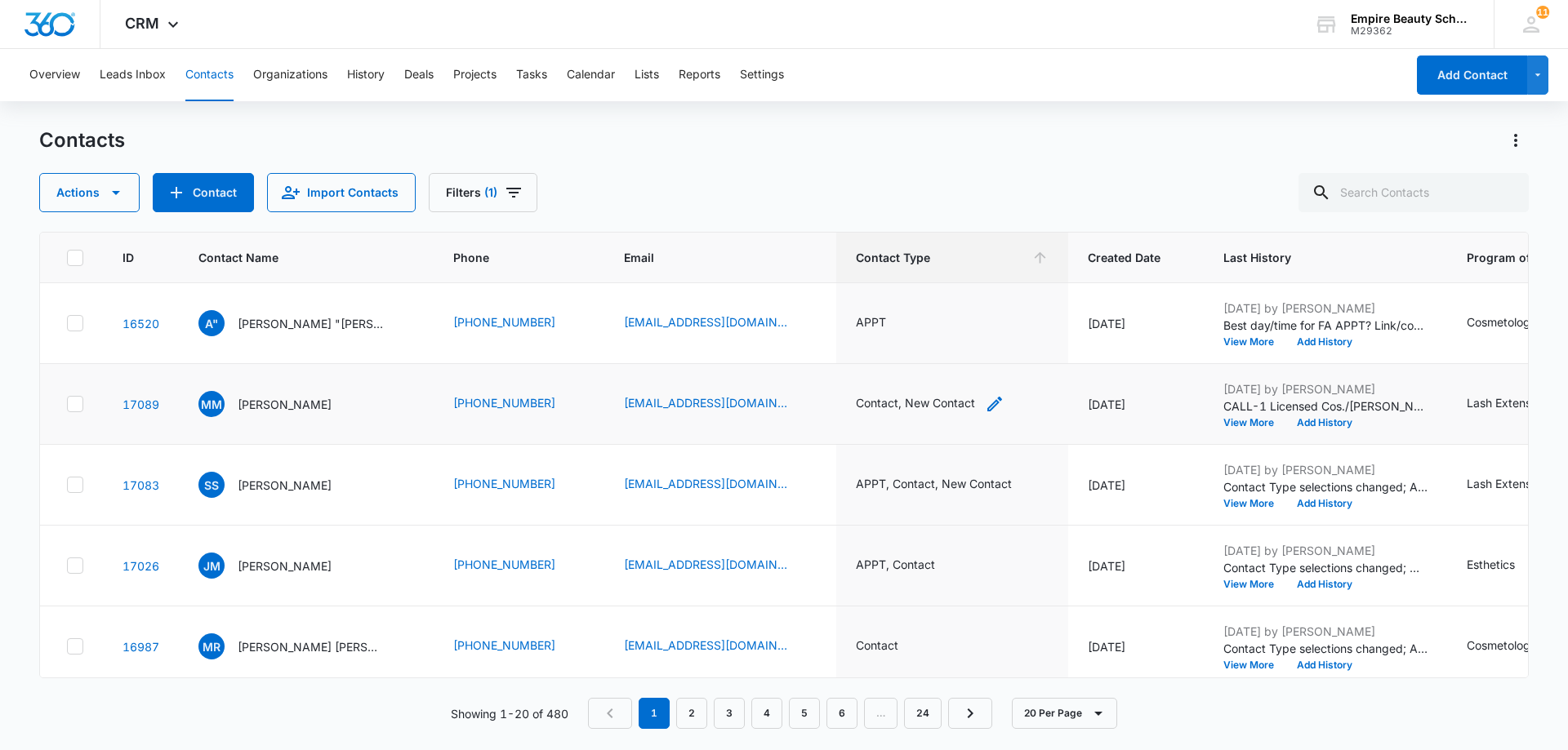
click at [985, 404] on icon "Contact Type - Contact, New Contact - Select to Edit Field" at bounding box center [995, 405] width 20 height 20
click at [1021, 299] on div at bounding box center [1026, 298] width 26 height 26
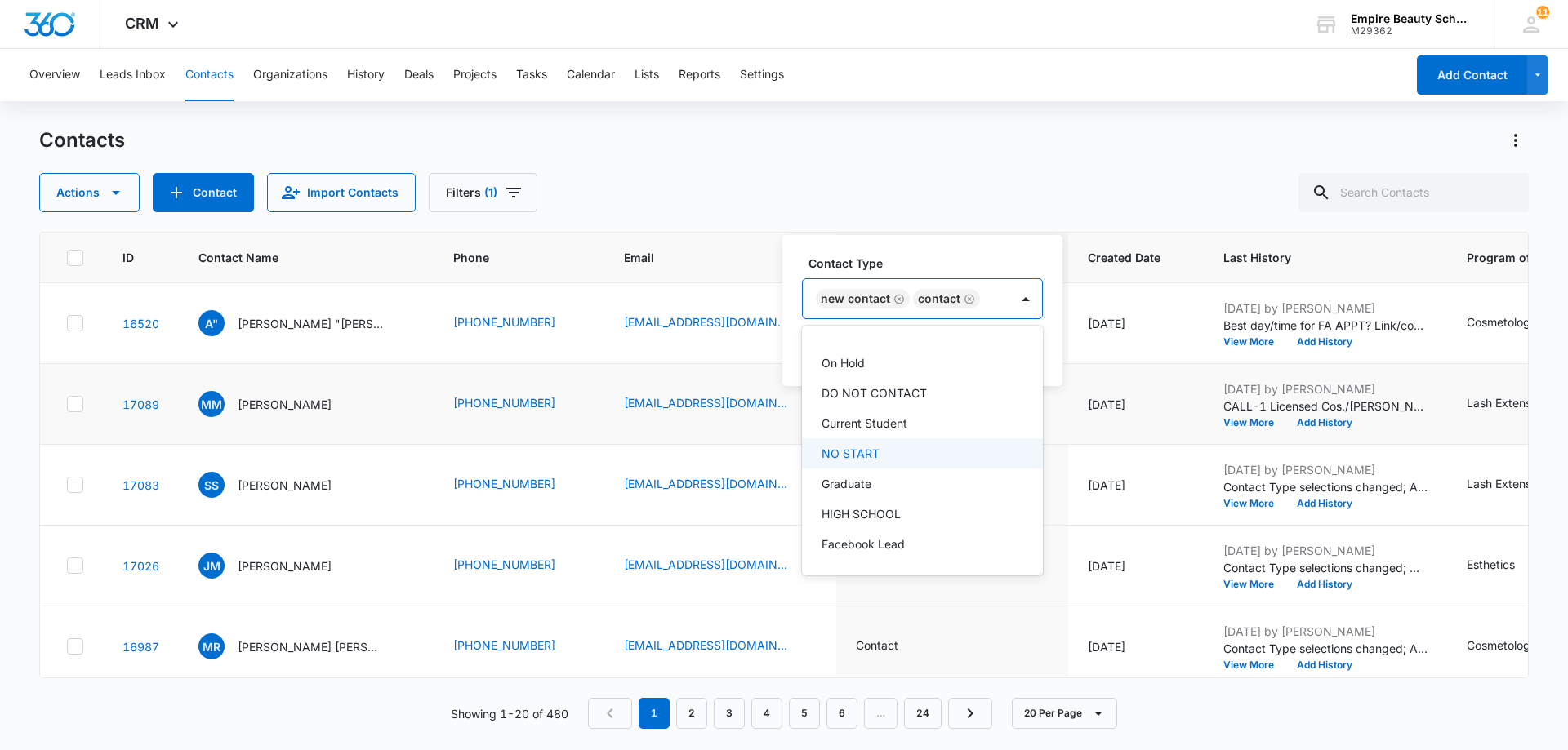
scroll to position [189, 0]
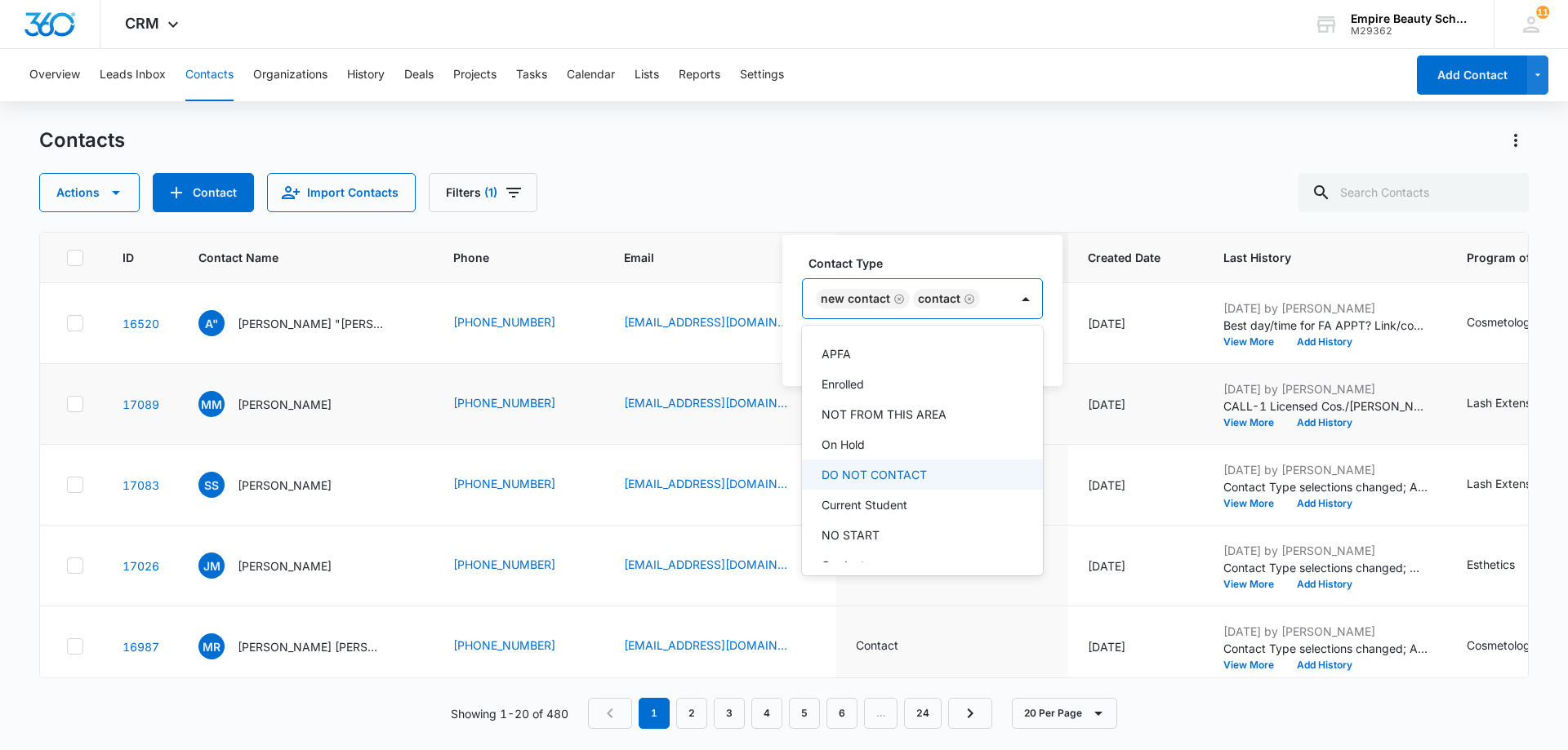
click at [902, 470] on p "DO NOT CONTACT" at bounding box center [874, 475] width 106 height 17
click at [1070, 323] on div "Contact Type option DO NOT CONTACT, selected. 16 results available. Use Up and …" at bounding box center [935, 304] width 307 height 165
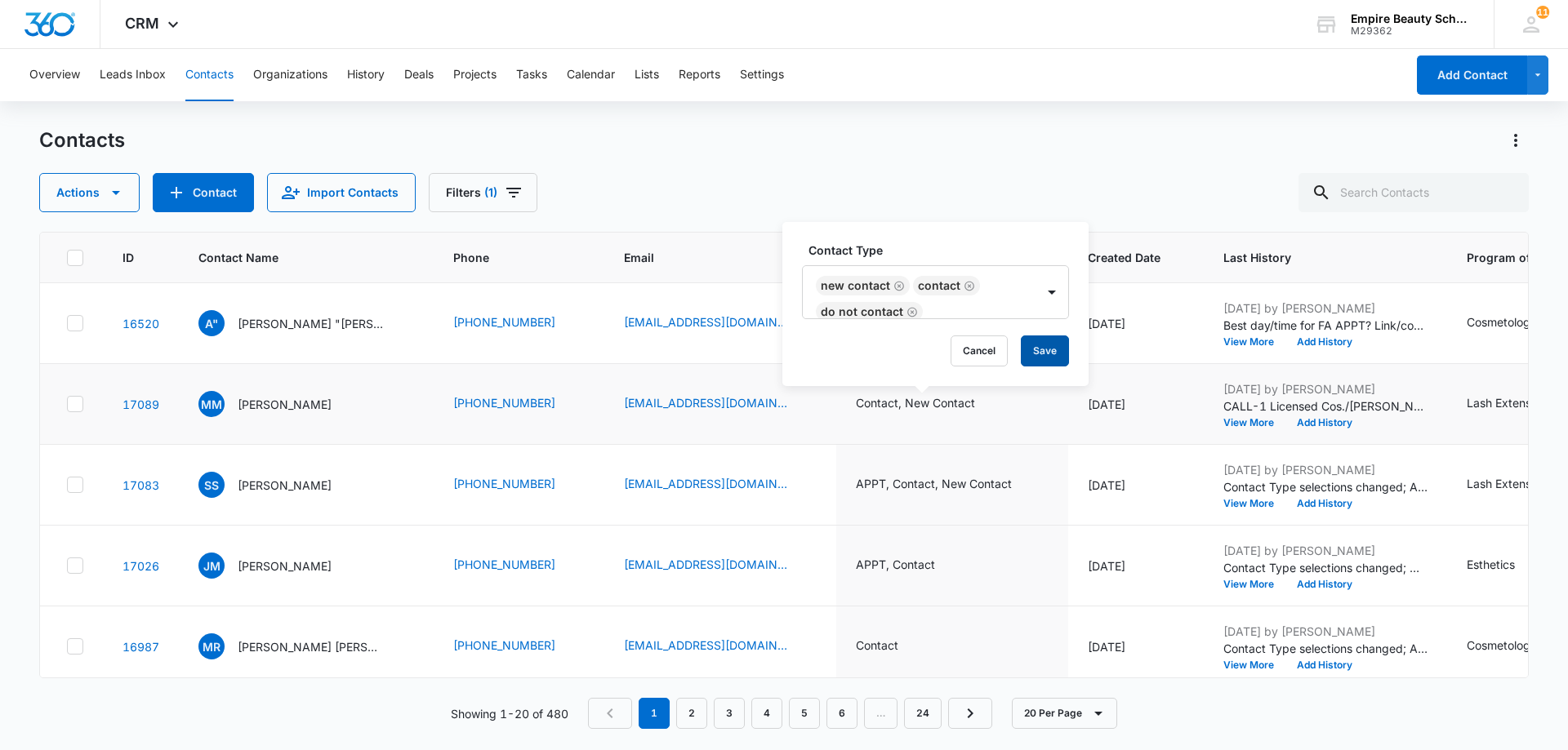
click at [1047, 359] on button "Save" at bounding box center [1045, 351] width 48 height 31
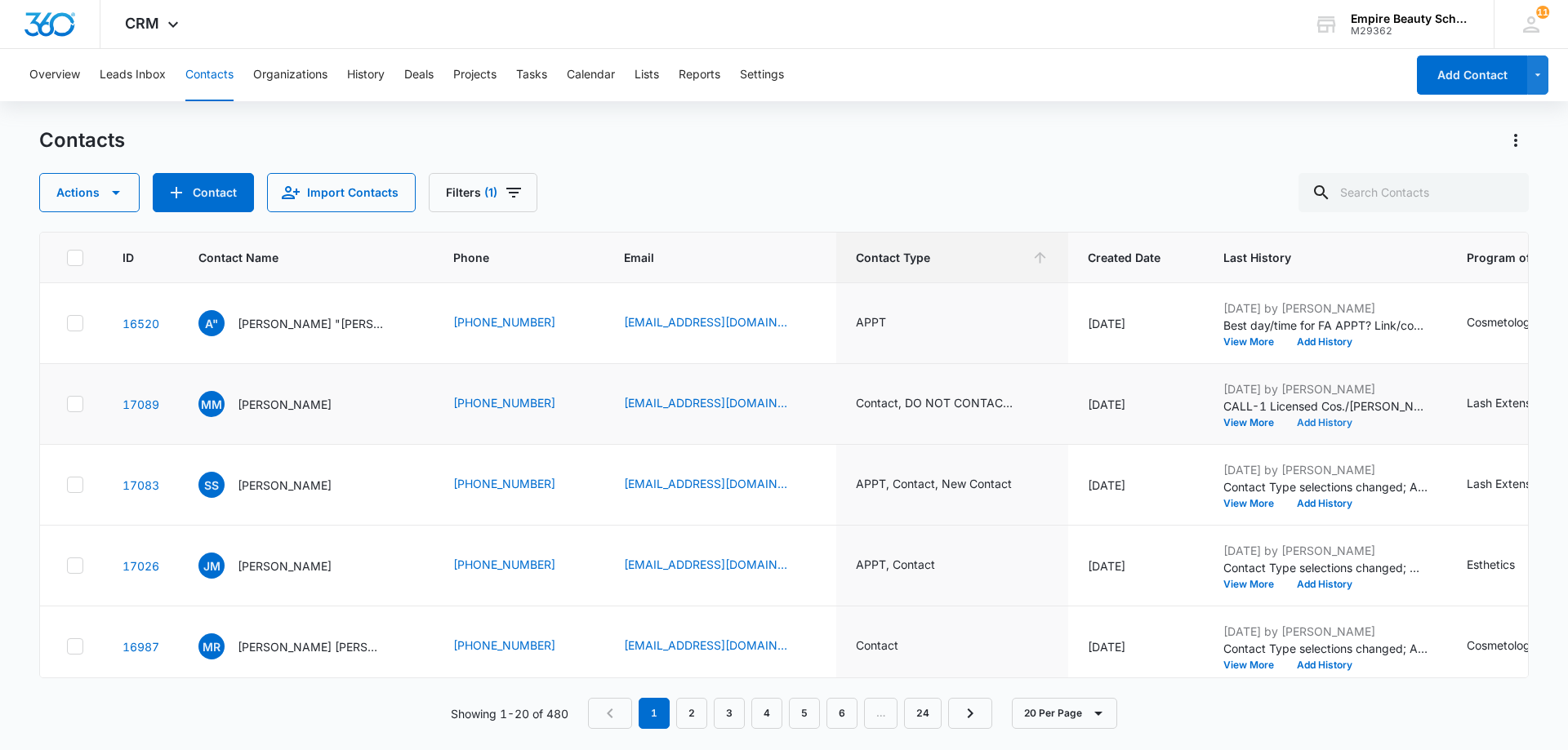
click at [1324, 424] on button "Add History" at bounding box center [1324, 423] width 78 height 10
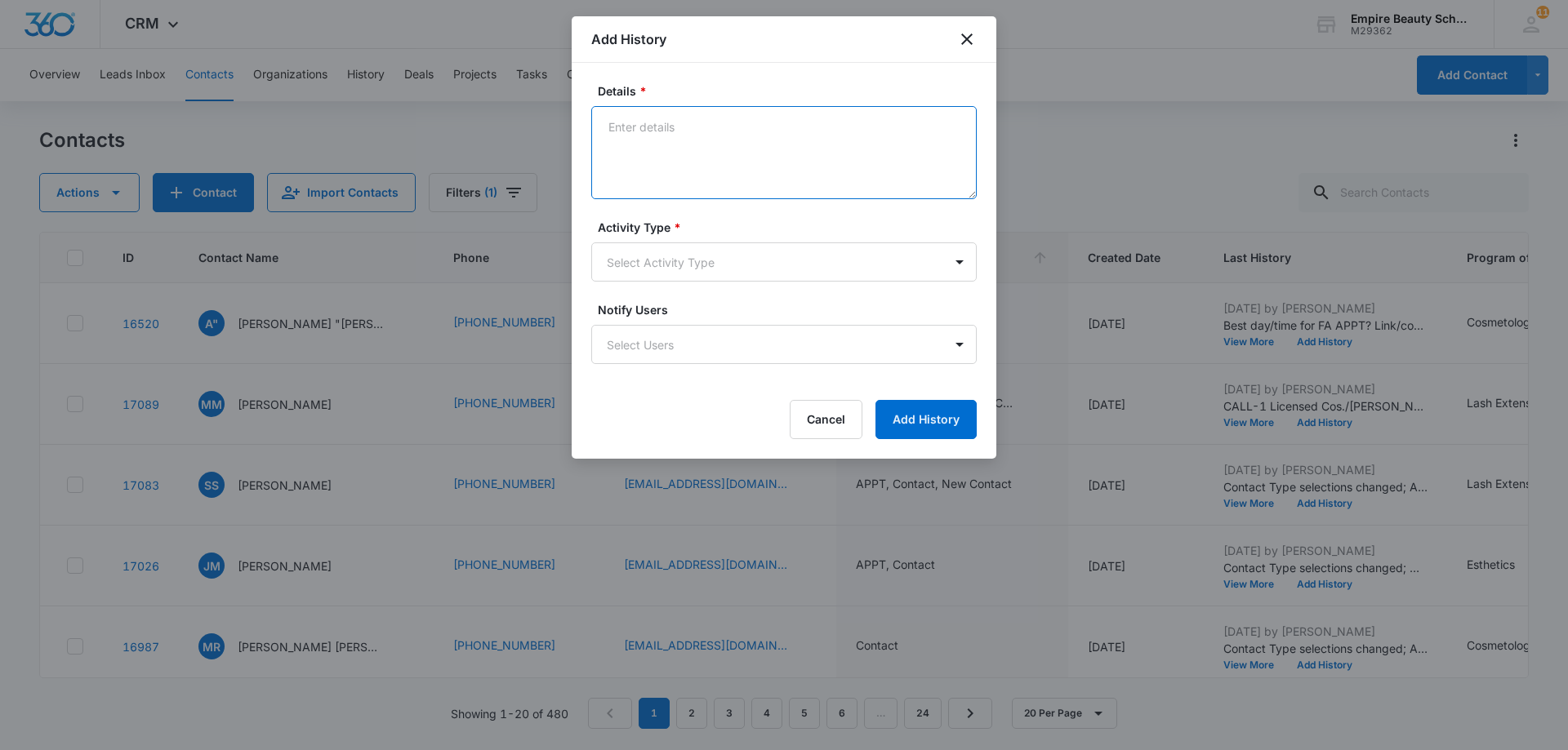
click at [617, 120] on textarea "Details *" at bounding box center [784, 153] width 386 height 93
type textarea "E"
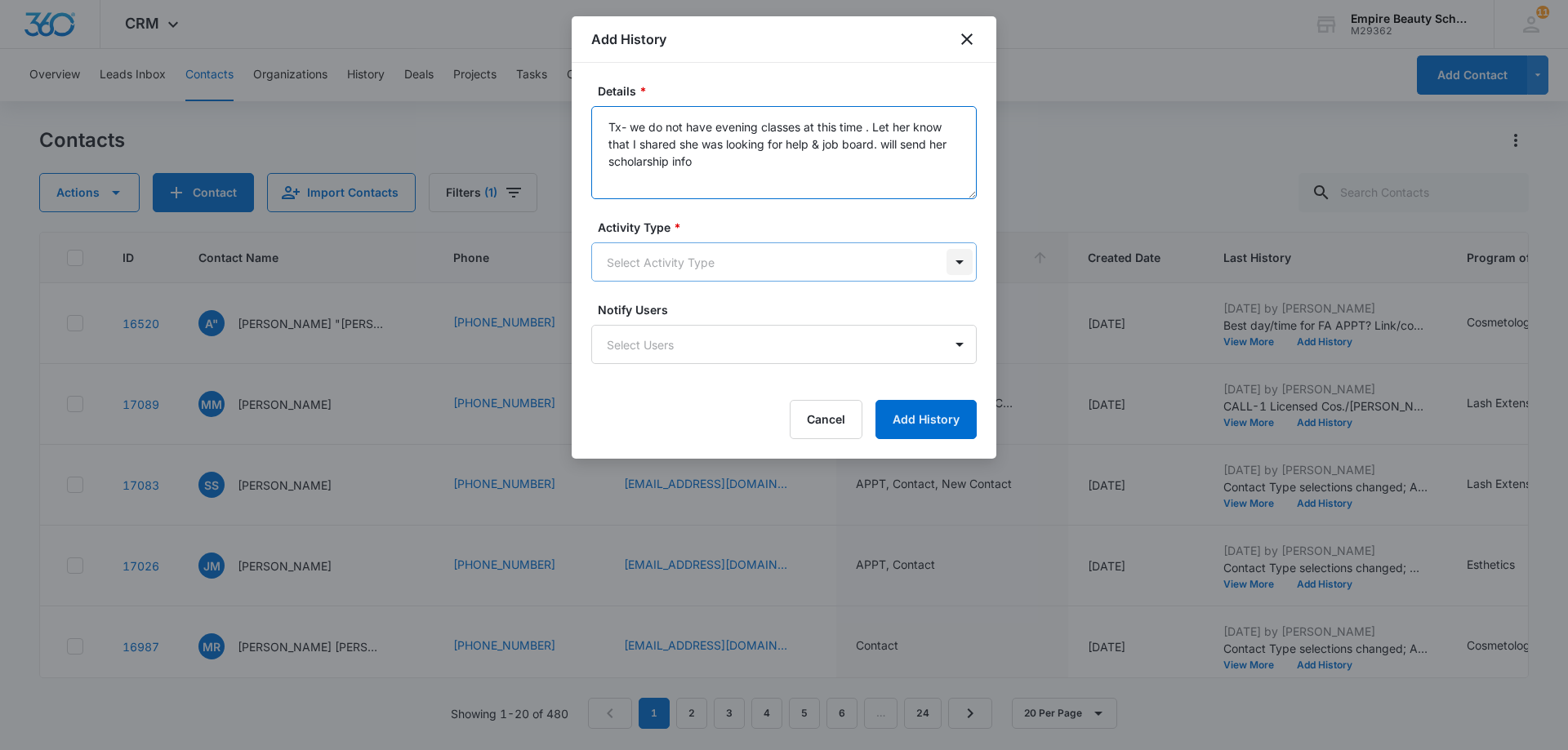
type textarea "Tx- we do not have evening classes at this time . Let her know that I shared sh…"
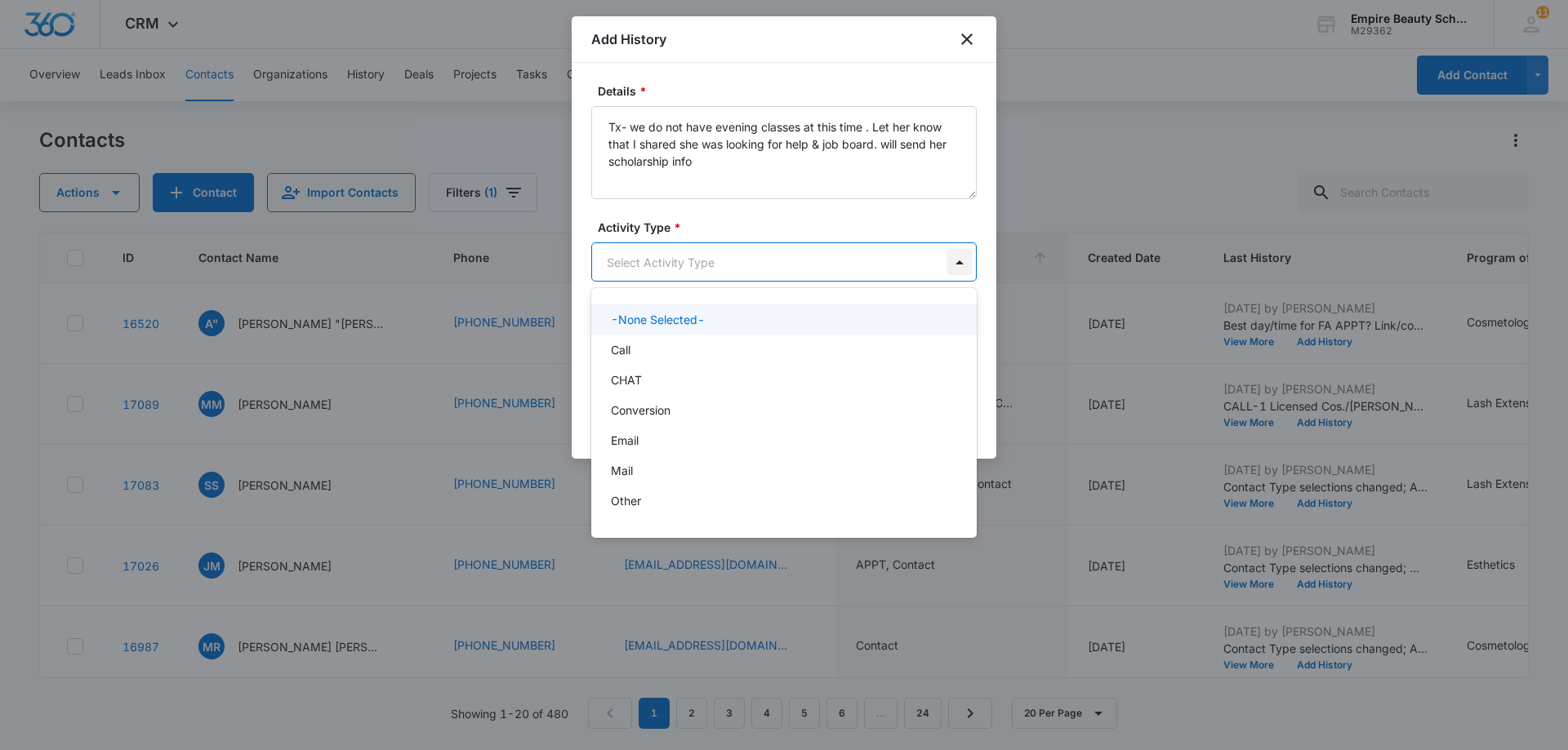
click at [959, 267] on body "CRM Apps Forms CRM Email Shop Payments POS Files Brand Settings AI Assistant Em…" at bounding box center [784, 375] width 1568 height 750
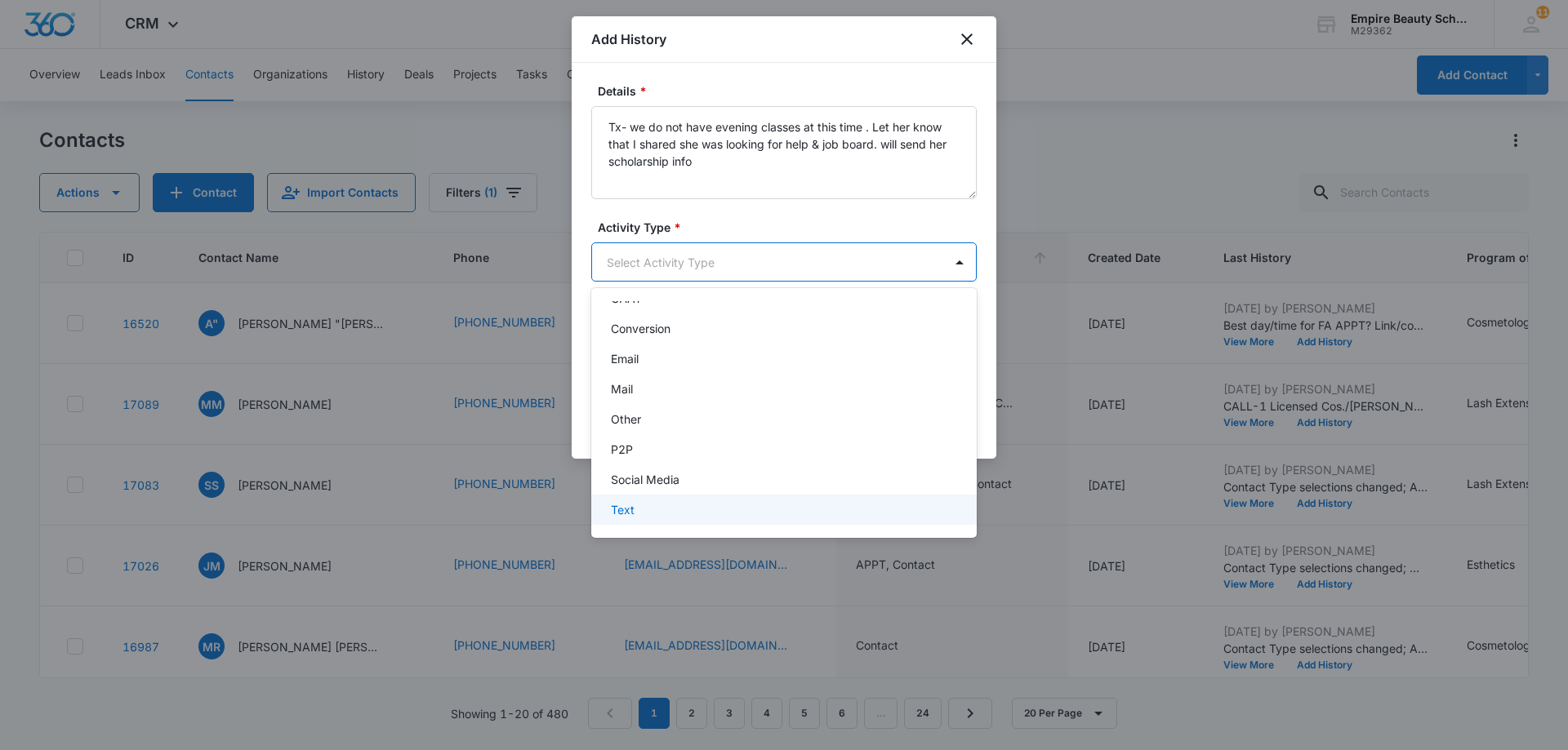
click at [879, 498] on div "Text" at bounding box center [784, 509] width 386 height 30
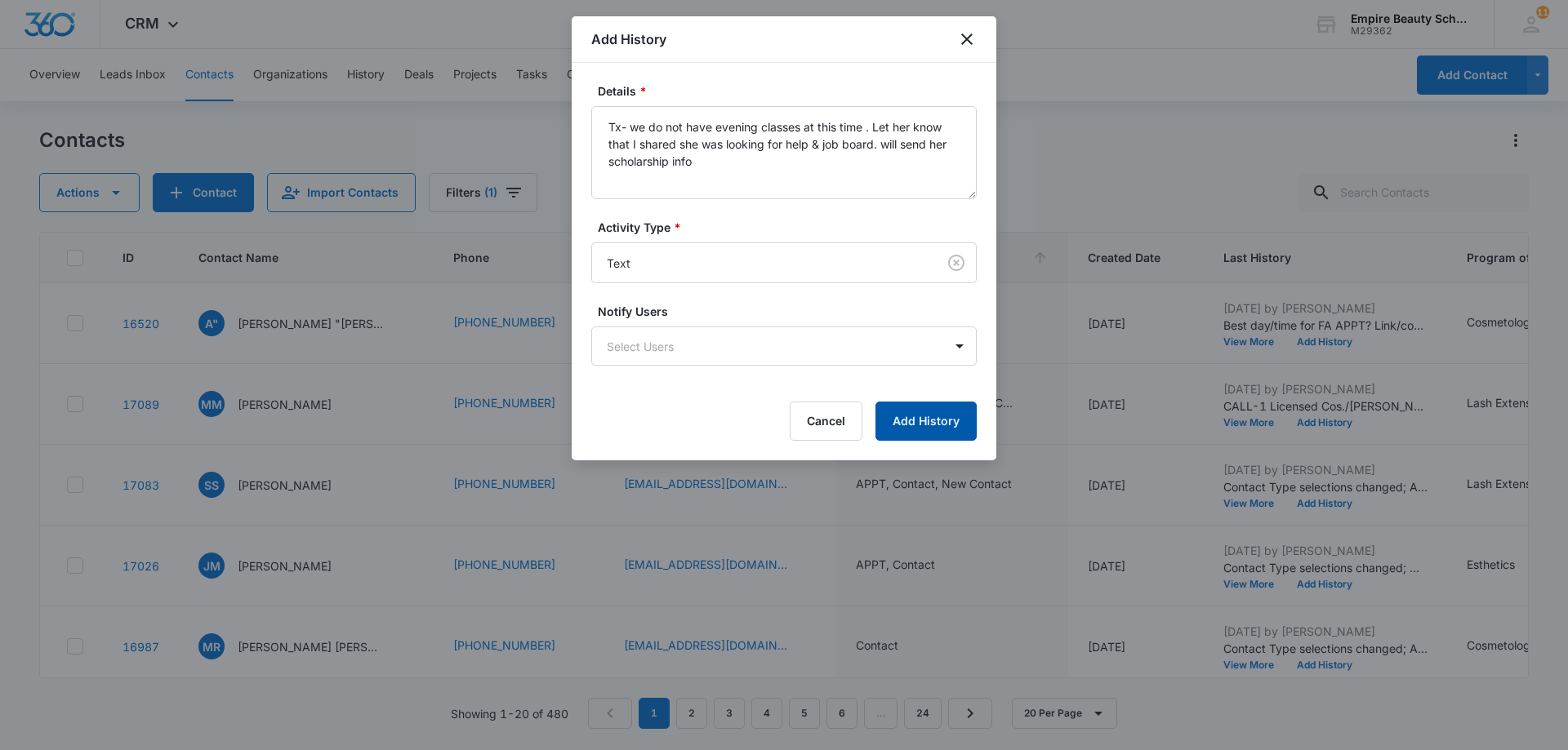
click at [930, 417] on button "Add History" at bounding box center [926, 421] width 101 height 39
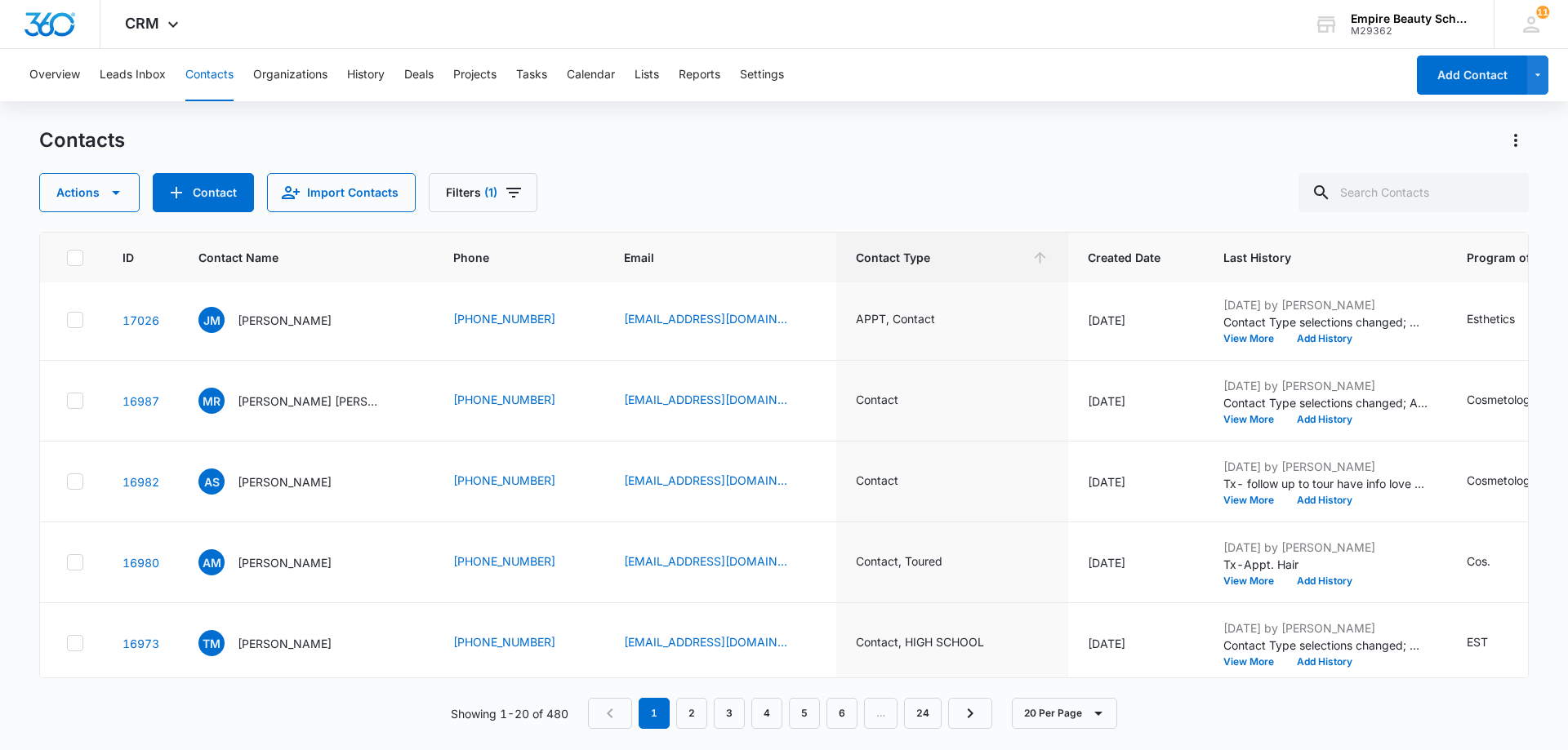
scroll to position [245, 0]
click at [1248, 422] on button "View More" at bounding box center [1254, 420] width 62 height 10
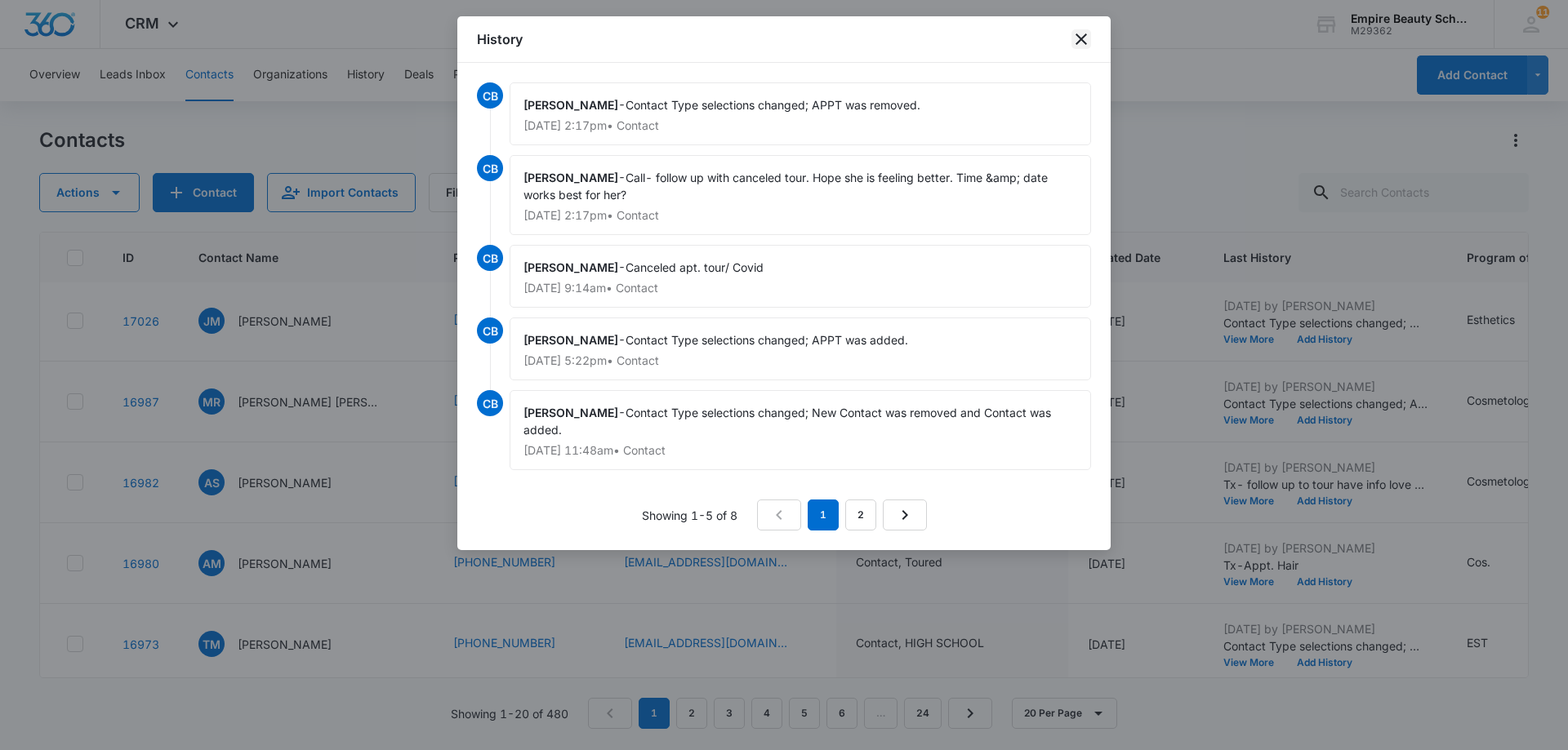
click at [1079, 41] on icon "close" at bounding box center [1081, 39] width 12 height 12
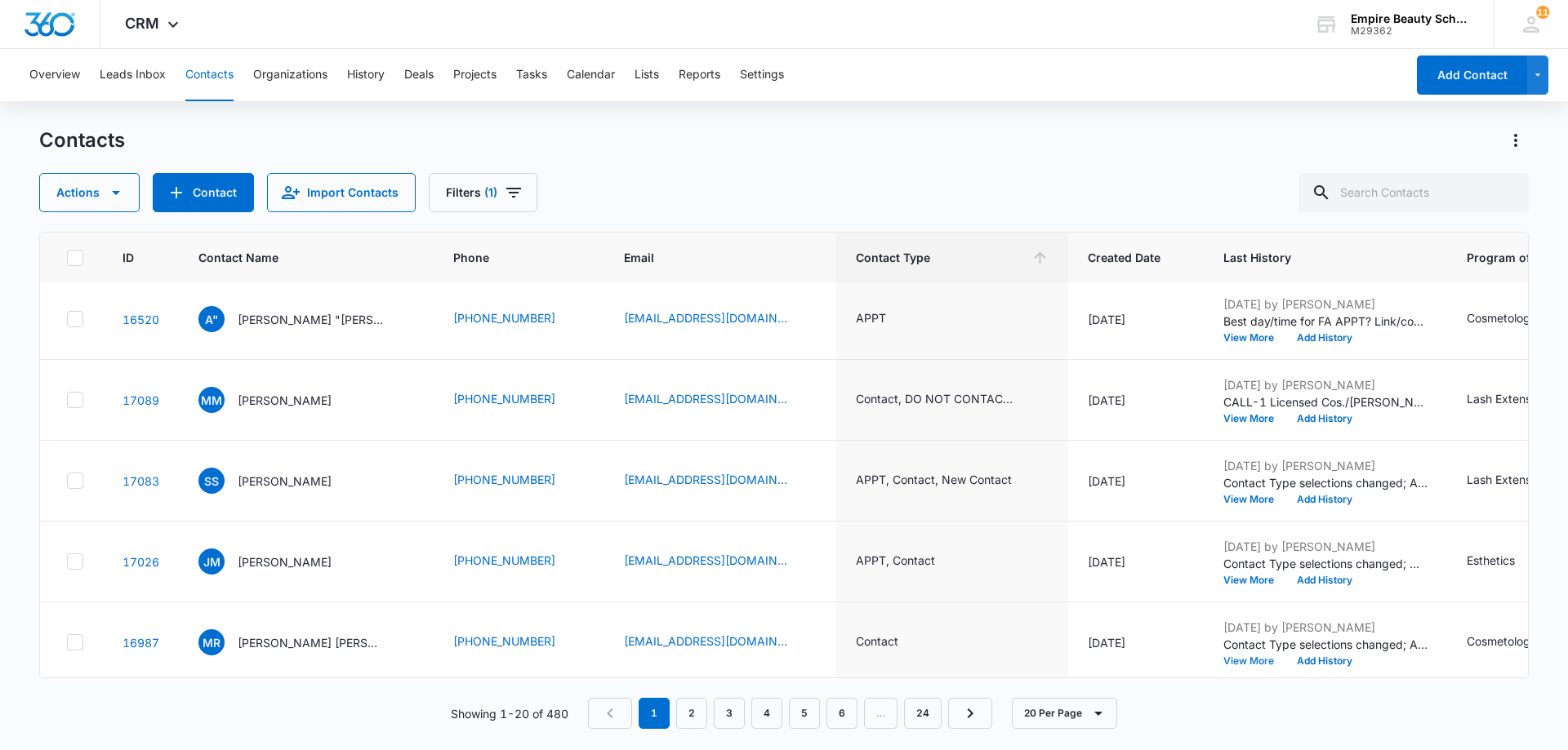
scroll to position [0, 0]
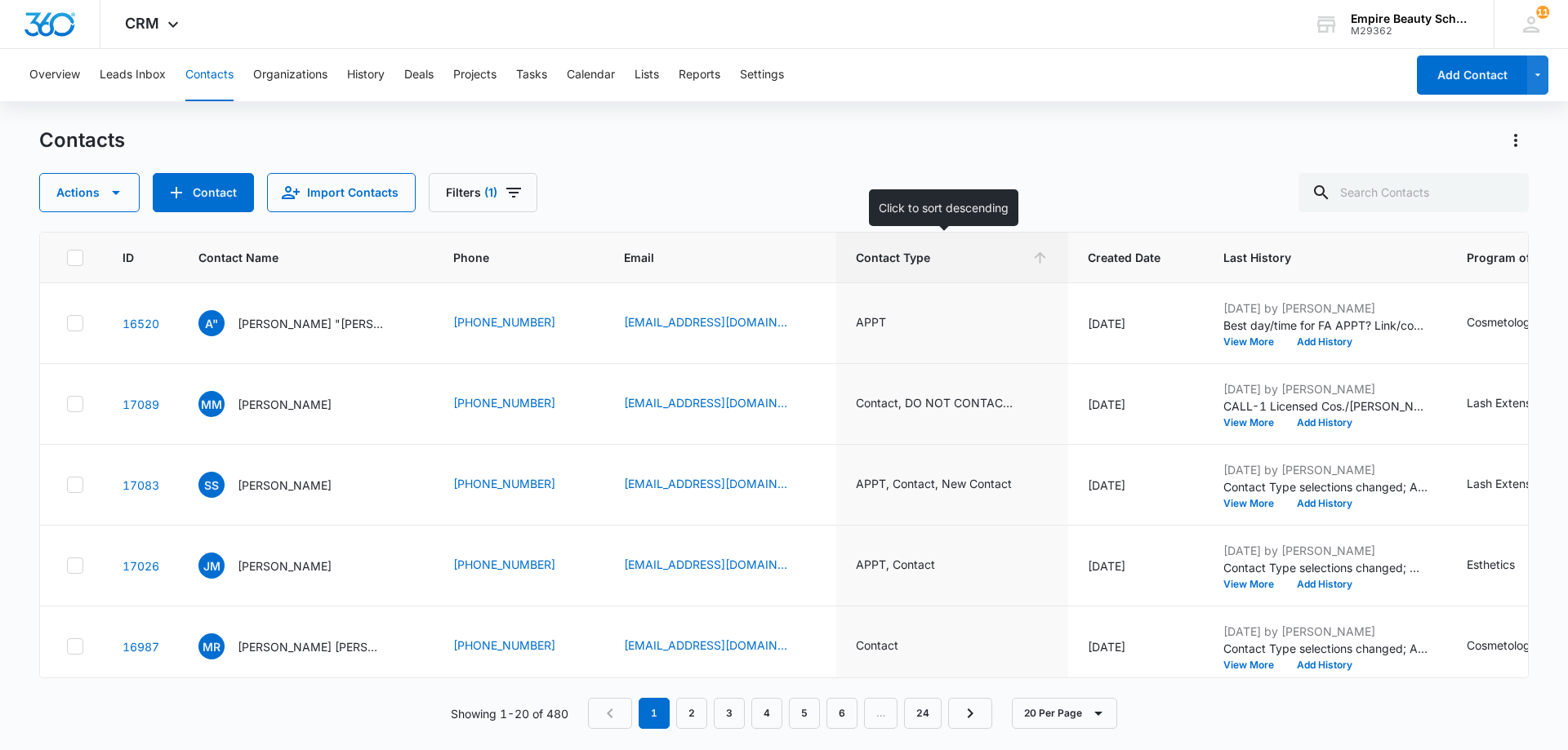
click at [1031, 255] on icon at bounding box center [1040, 257] width 17 height 17
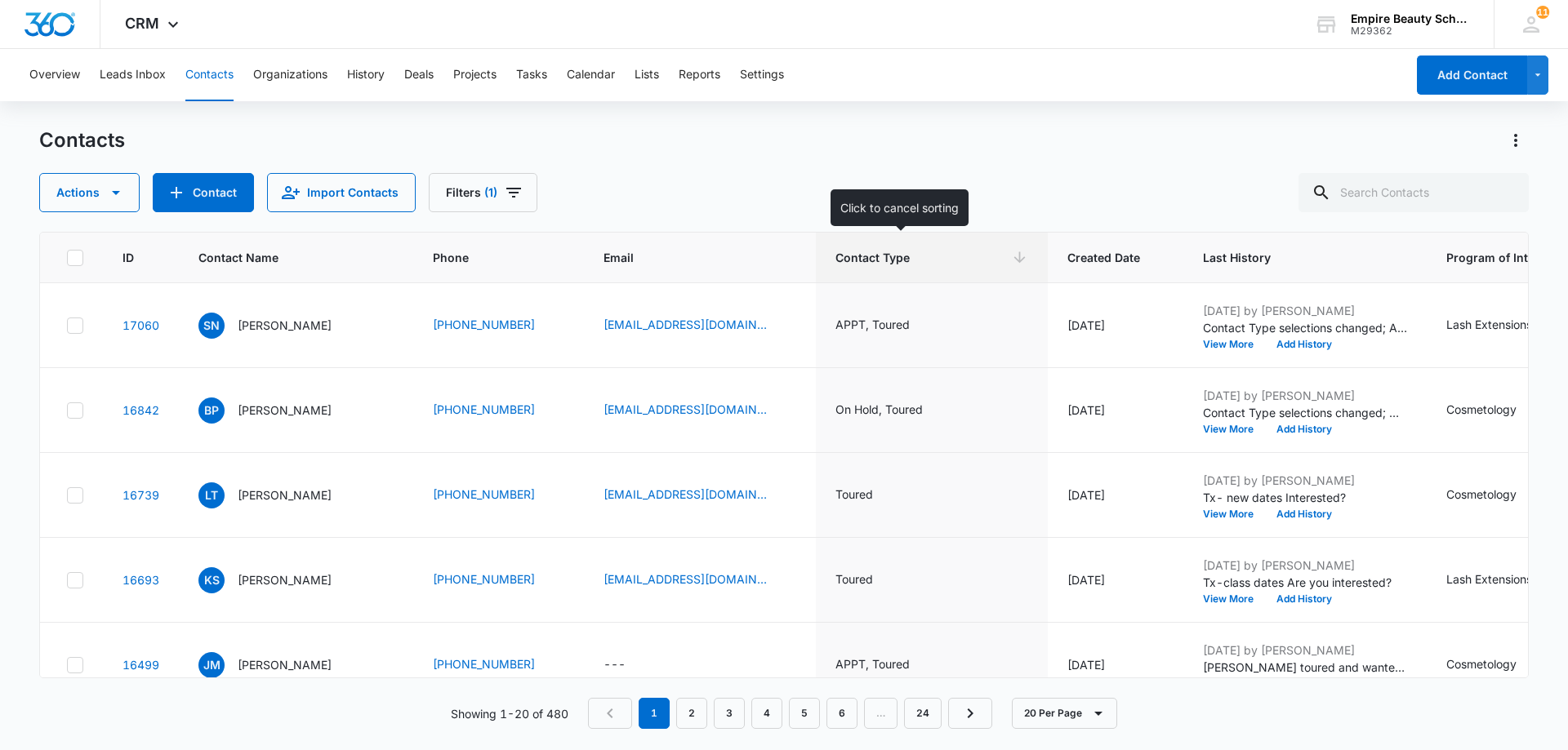
click at [1014, 258] on icon at bounding box center [1020, 257] width 12 height 12
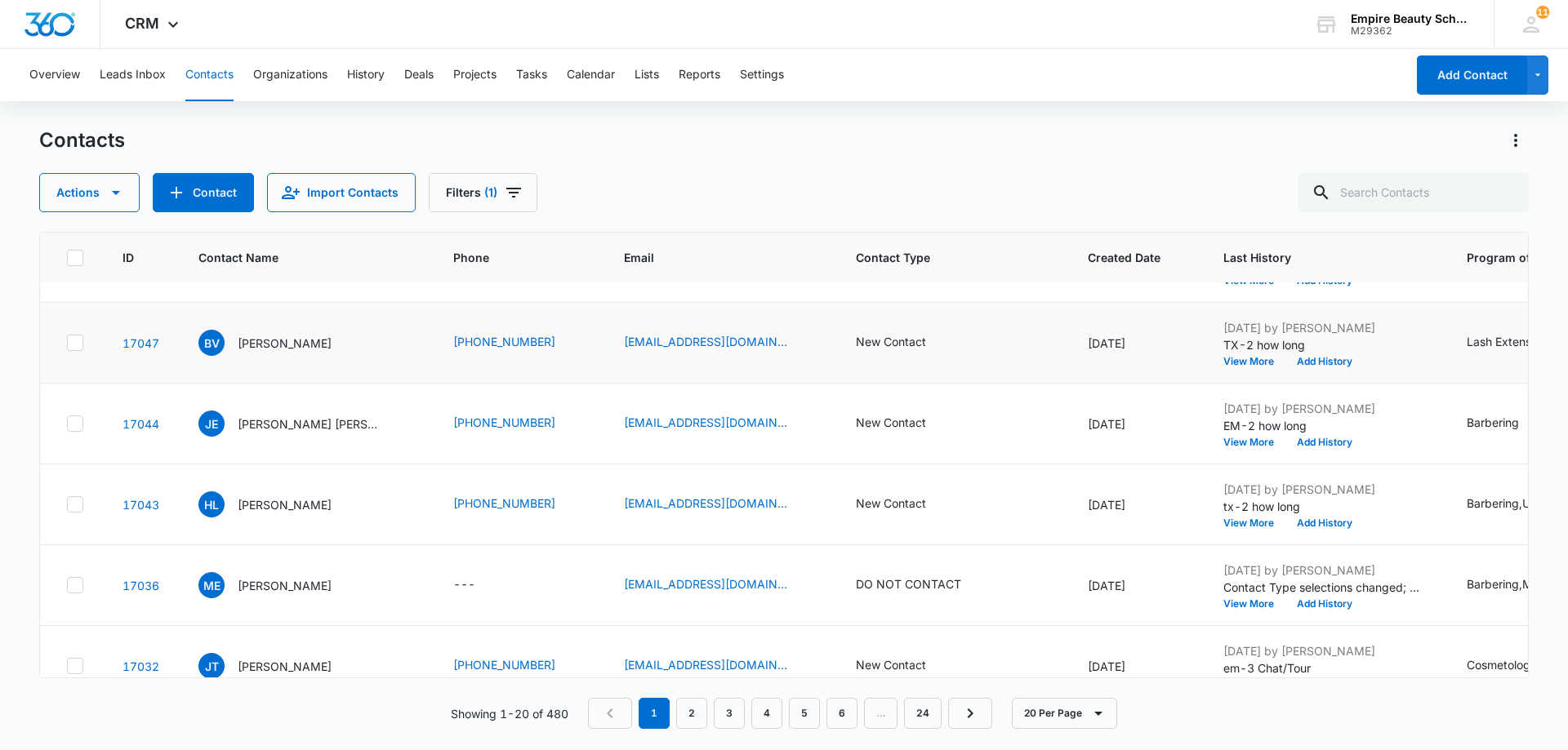
scroll to position [735, 0]
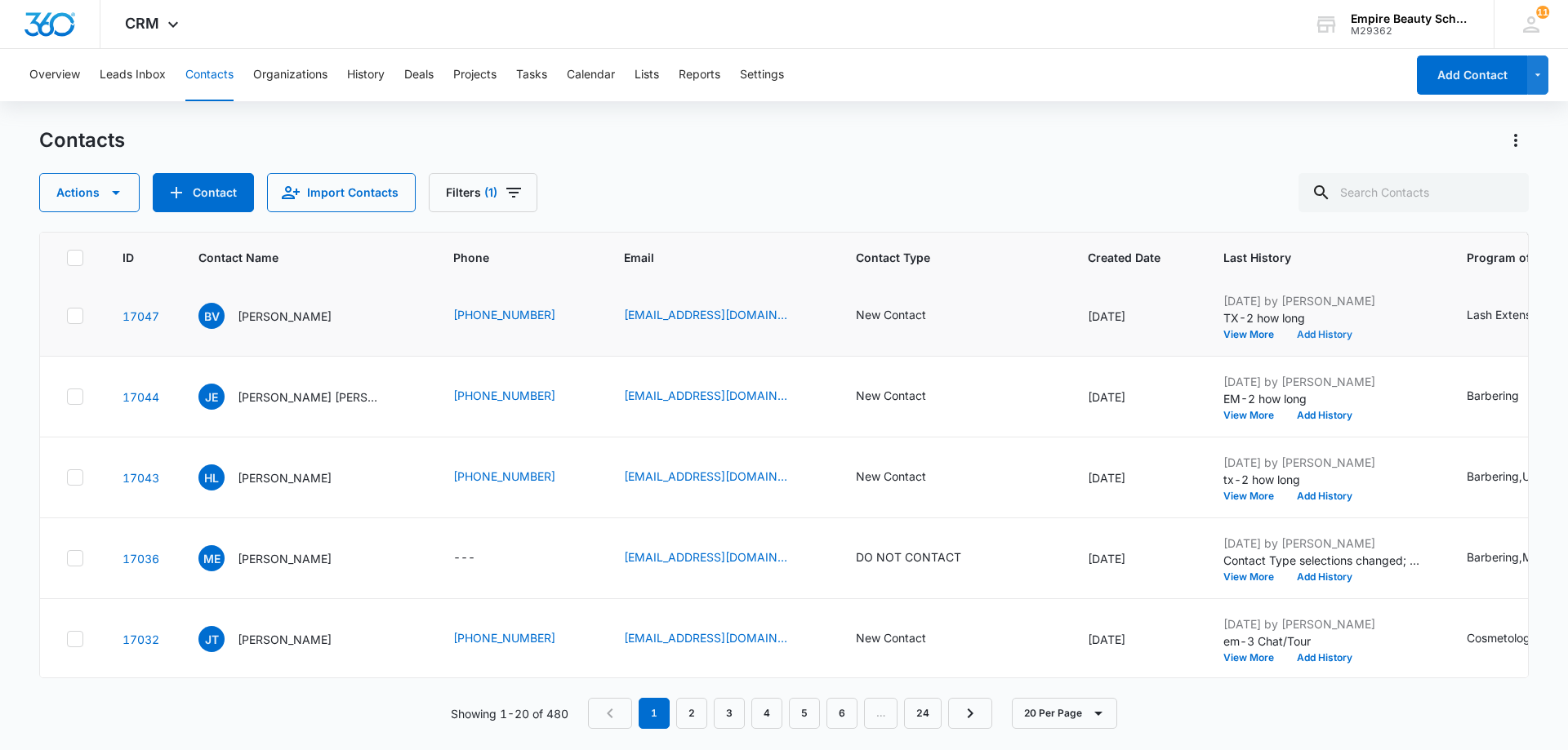
click at [1302, 337] on button "Add History" at bounding box center [1324, 335] width 78 height 10
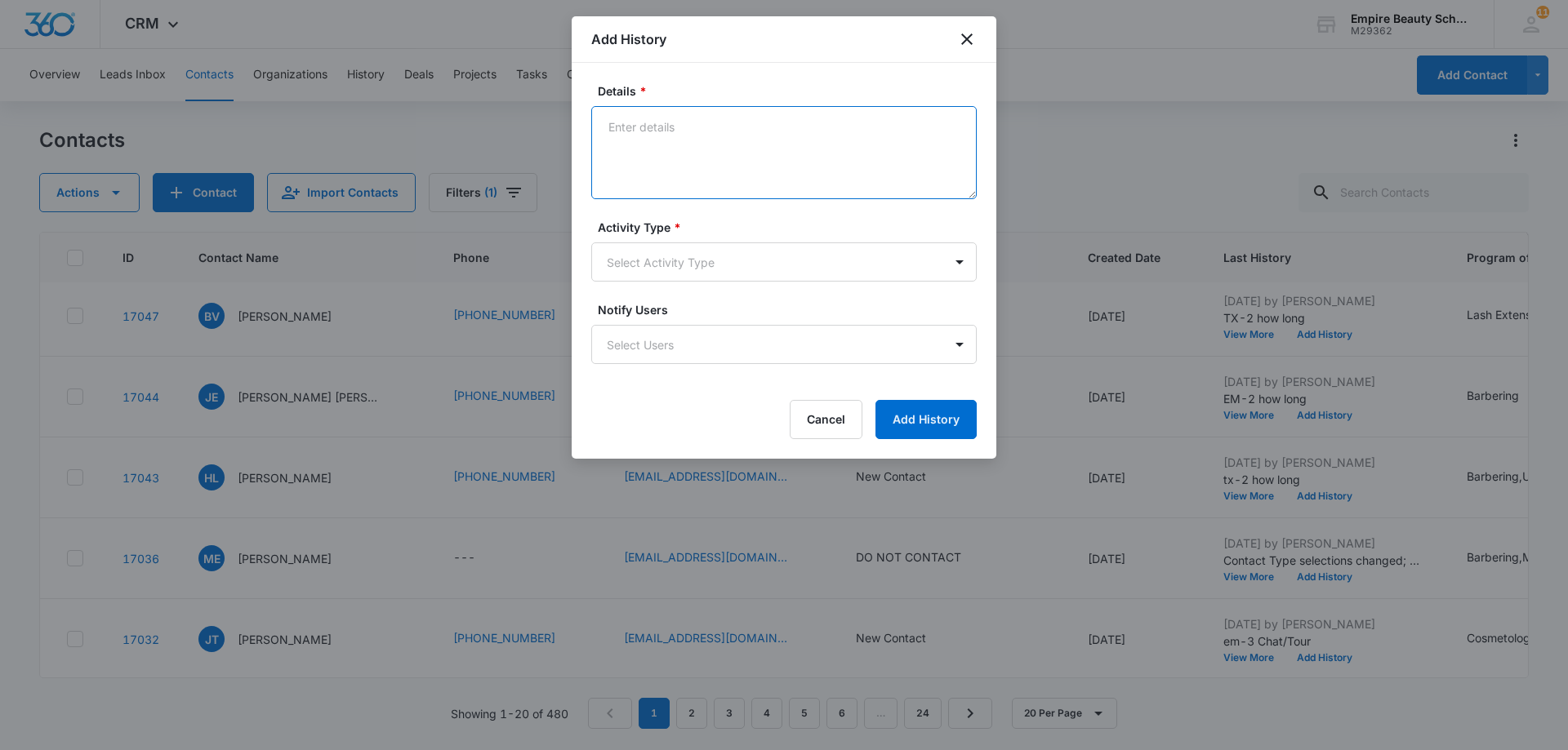
click at [623, 129] on textarea "Details *" at bounding box center [784, 153] width 386 height 93
click at [958, 263] on body "CRM Apps Forms CRM Email Shop Payments POS Files Brand Settings AI Assistant Em…" at bounding box center [784, 375] width 1568 height 750
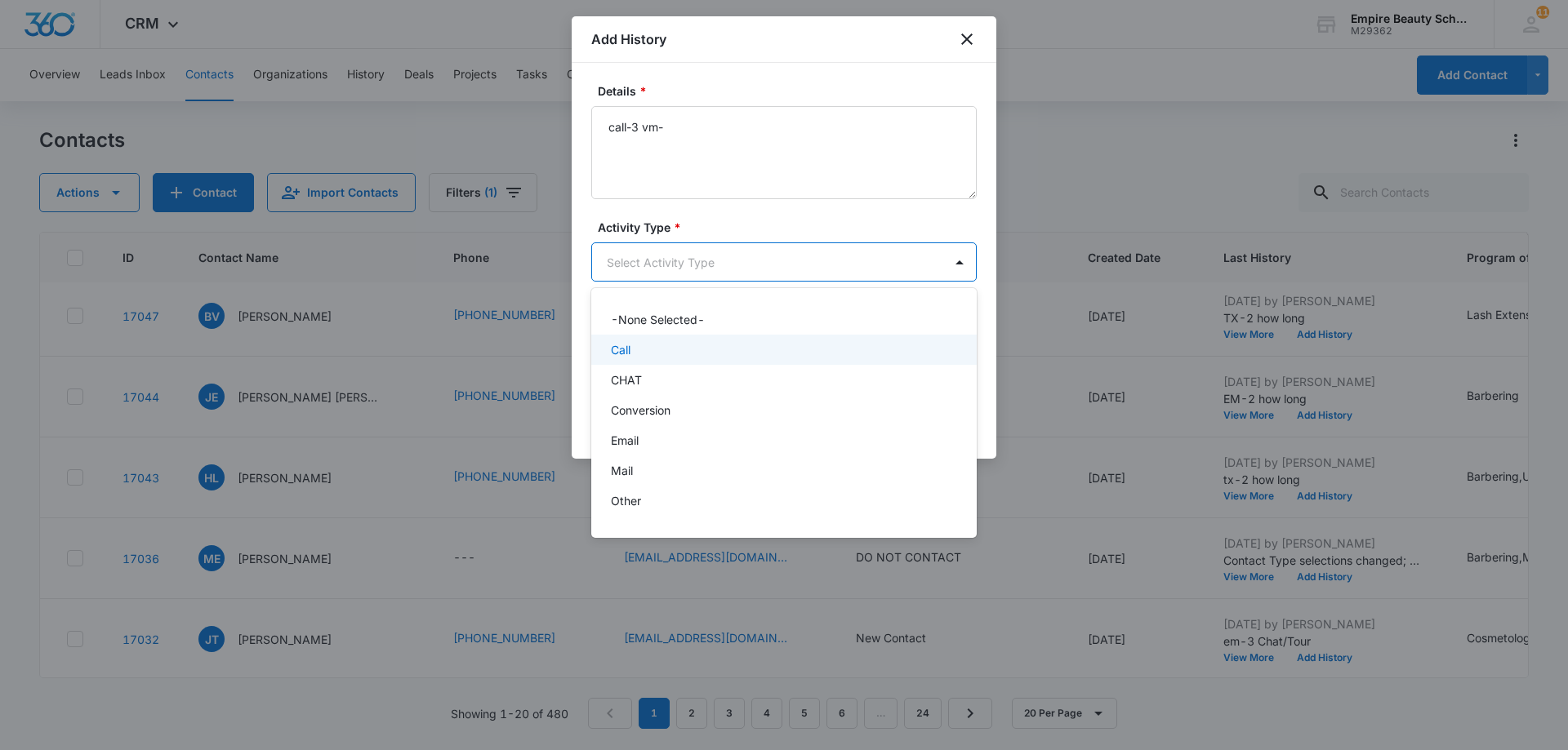
click at [896, 345] on div "Call" at bounding box center [782, 349] width 343 height 17
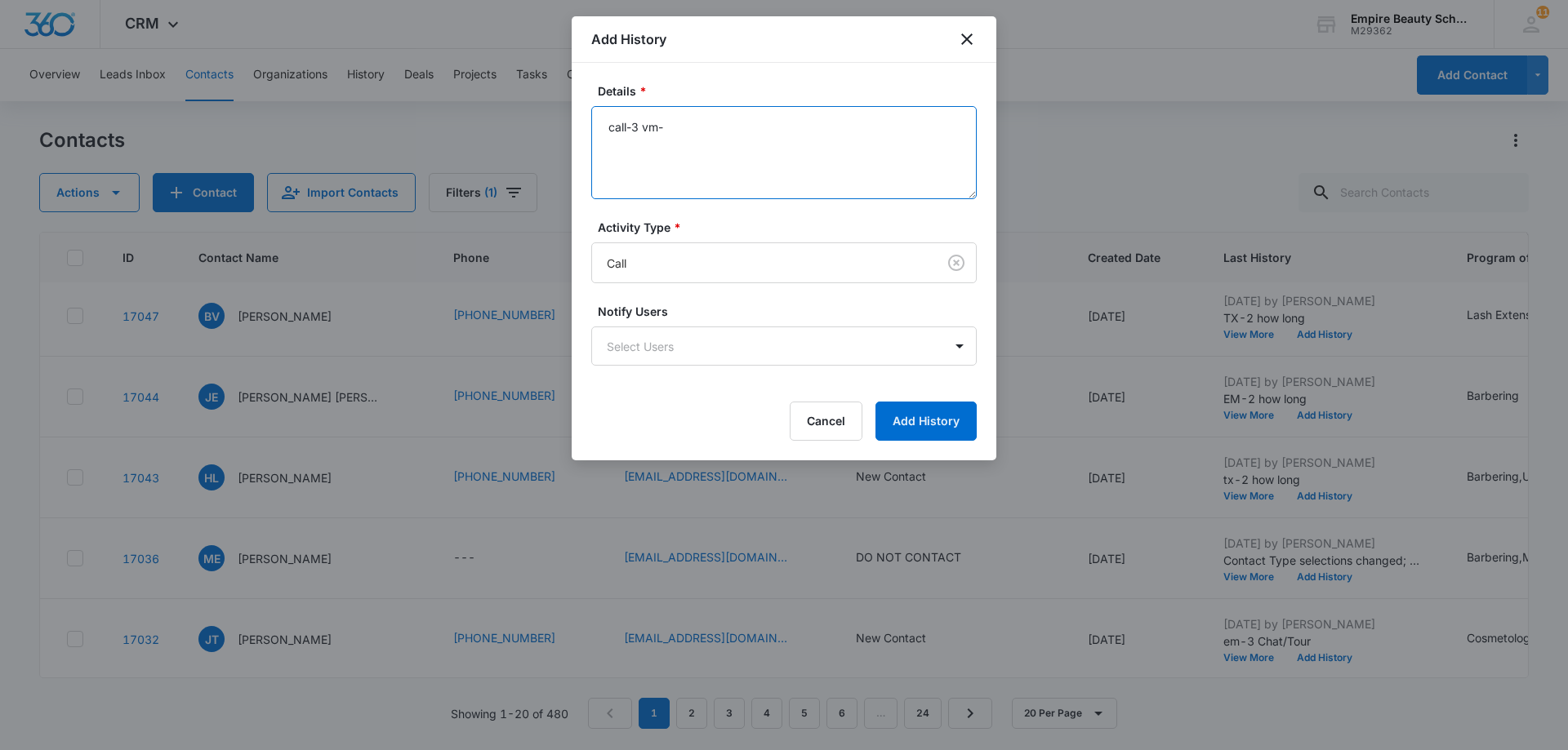
click at [677, 133] on textarea "call-3 vm-" at bounding box center [784, 153] width 386 height 93
type textarea "call-3 vm-lets chat"
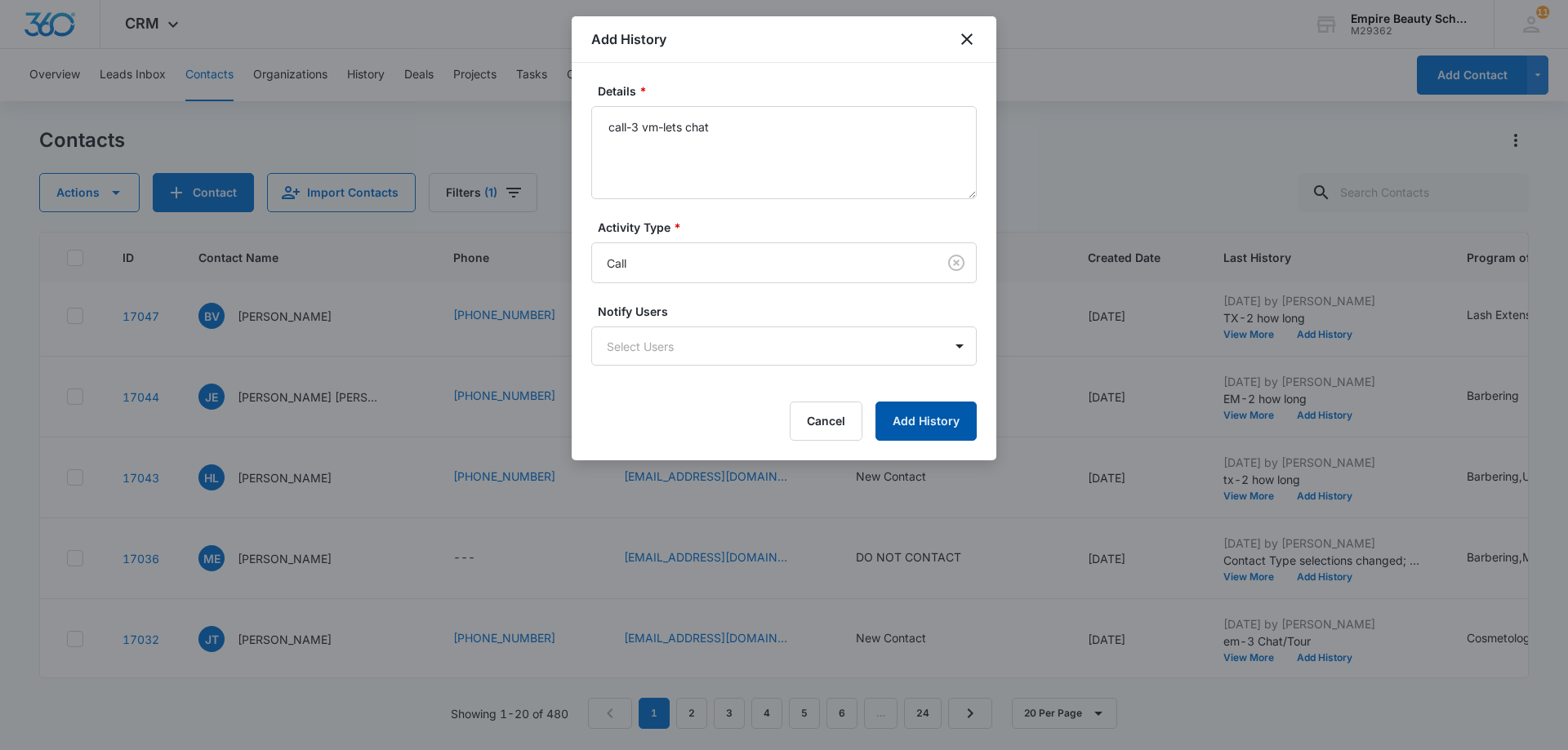
click at [948, 420] on button "Add History" at bounding box center [926, 421] width 101 height 39
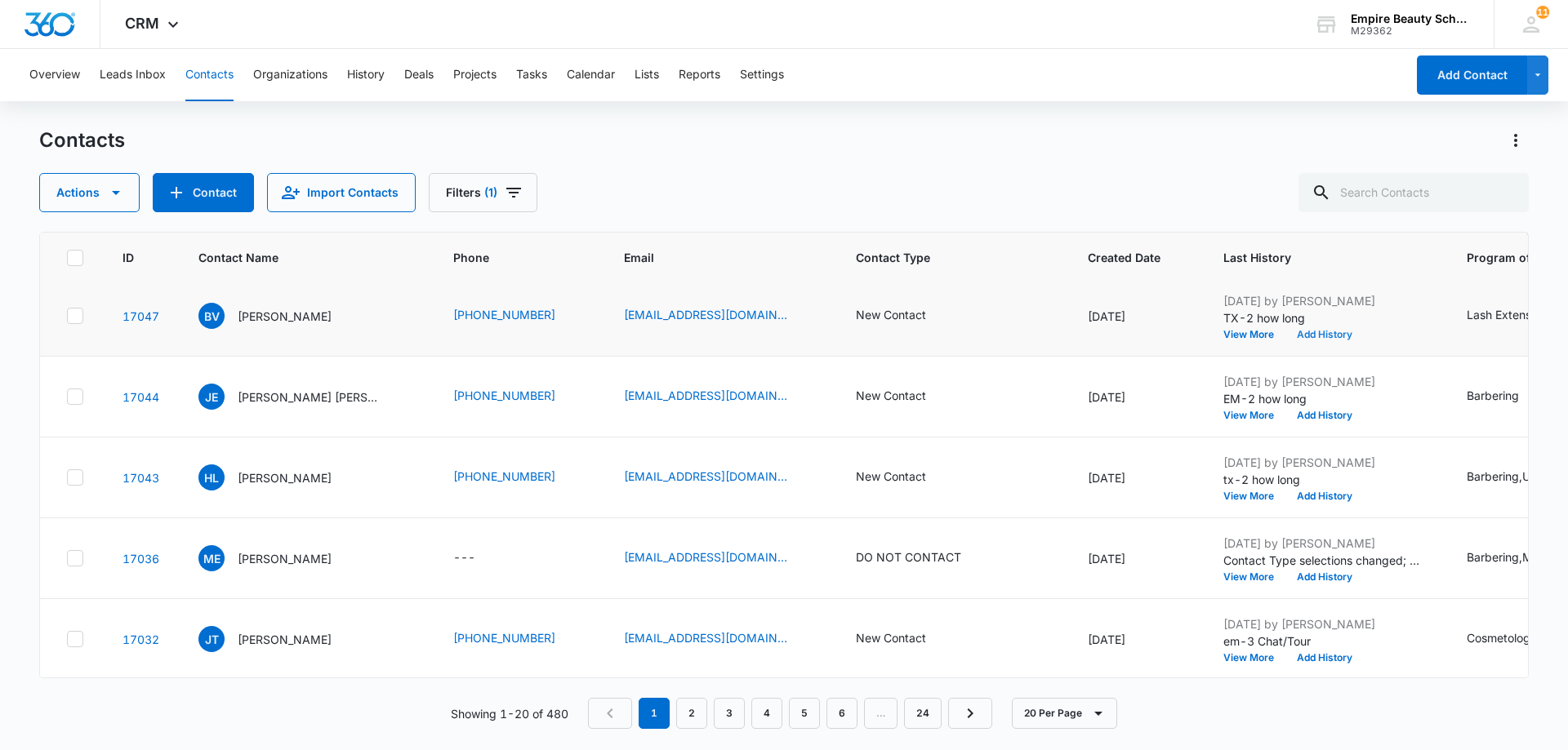
click at [1320, 338] on button "Add History" at bounding box center [1324, 335] width 78 height 10
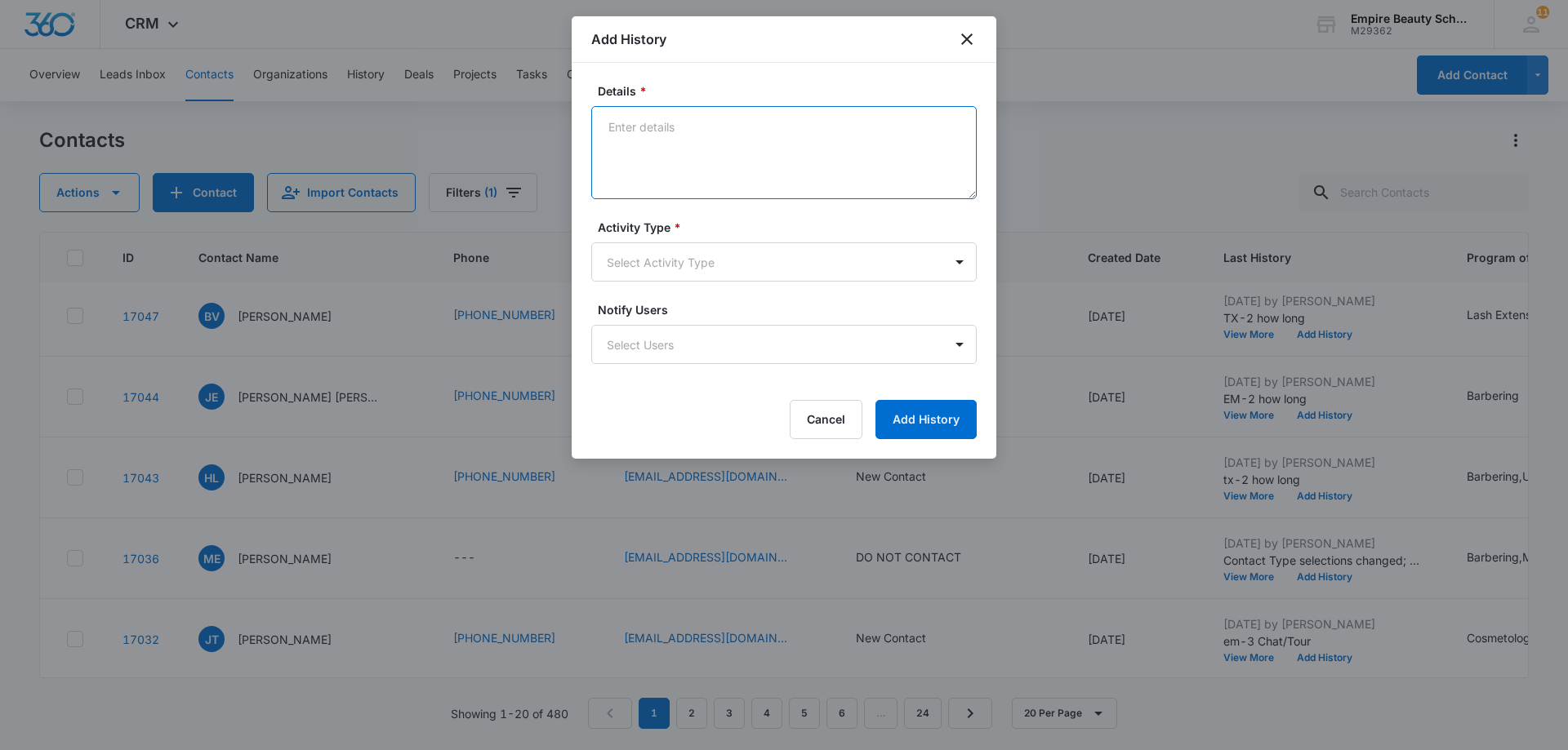
click at [632, 122] on textarea "Details *" at bounding box center [784, 153] width 386 height 93
type textarea "TX-3 Tour/Chat"
click at [960, 263] on body "CRM Apps Forms CRM Email Shop Payments POS Files Brand Settings AI Assistant Em…" at bounding box center [784, 375] width 1568 height 750
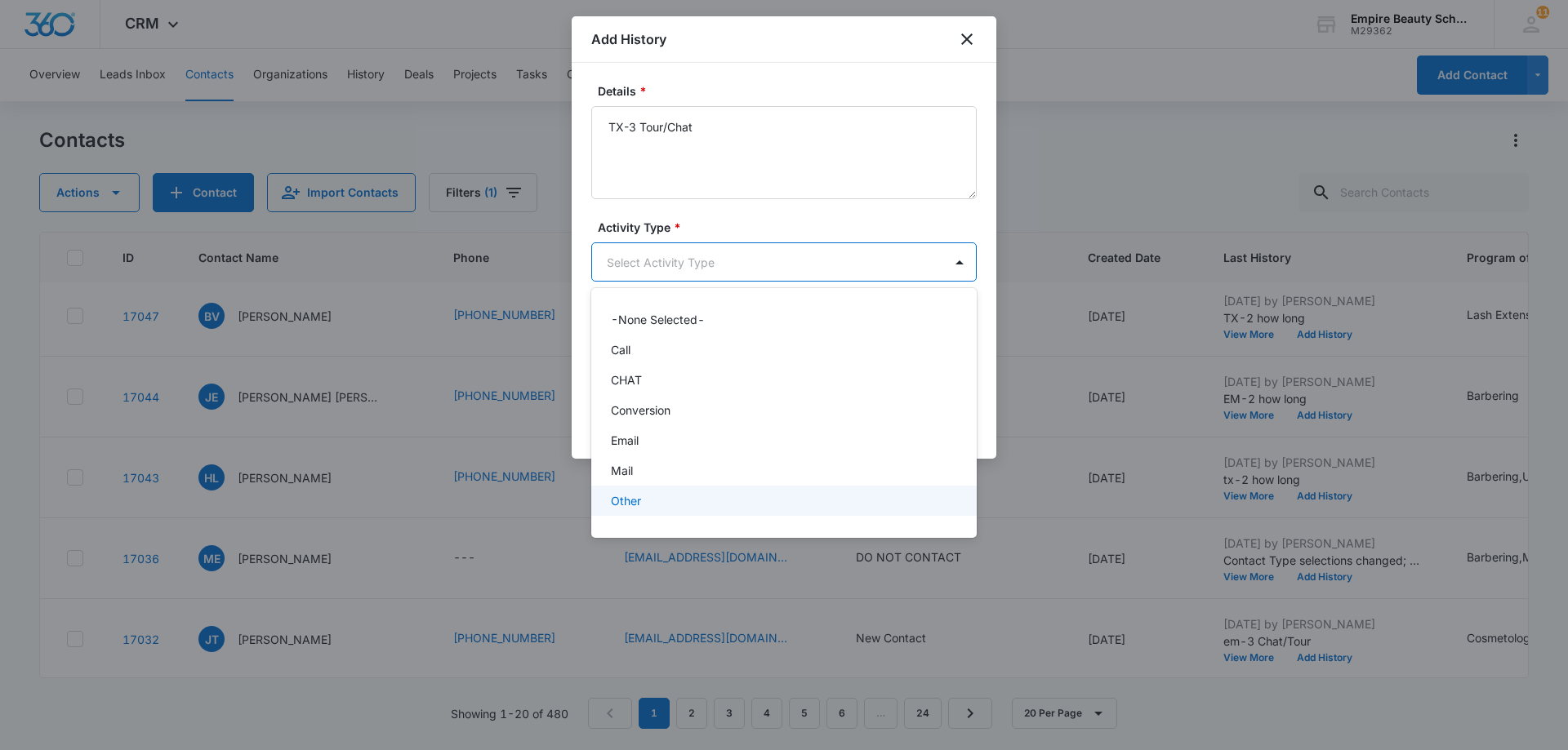
scroll to position [85, 0]
click at [807, 505] on div "Text" at bounding box center [782, 506] width 343 height 17
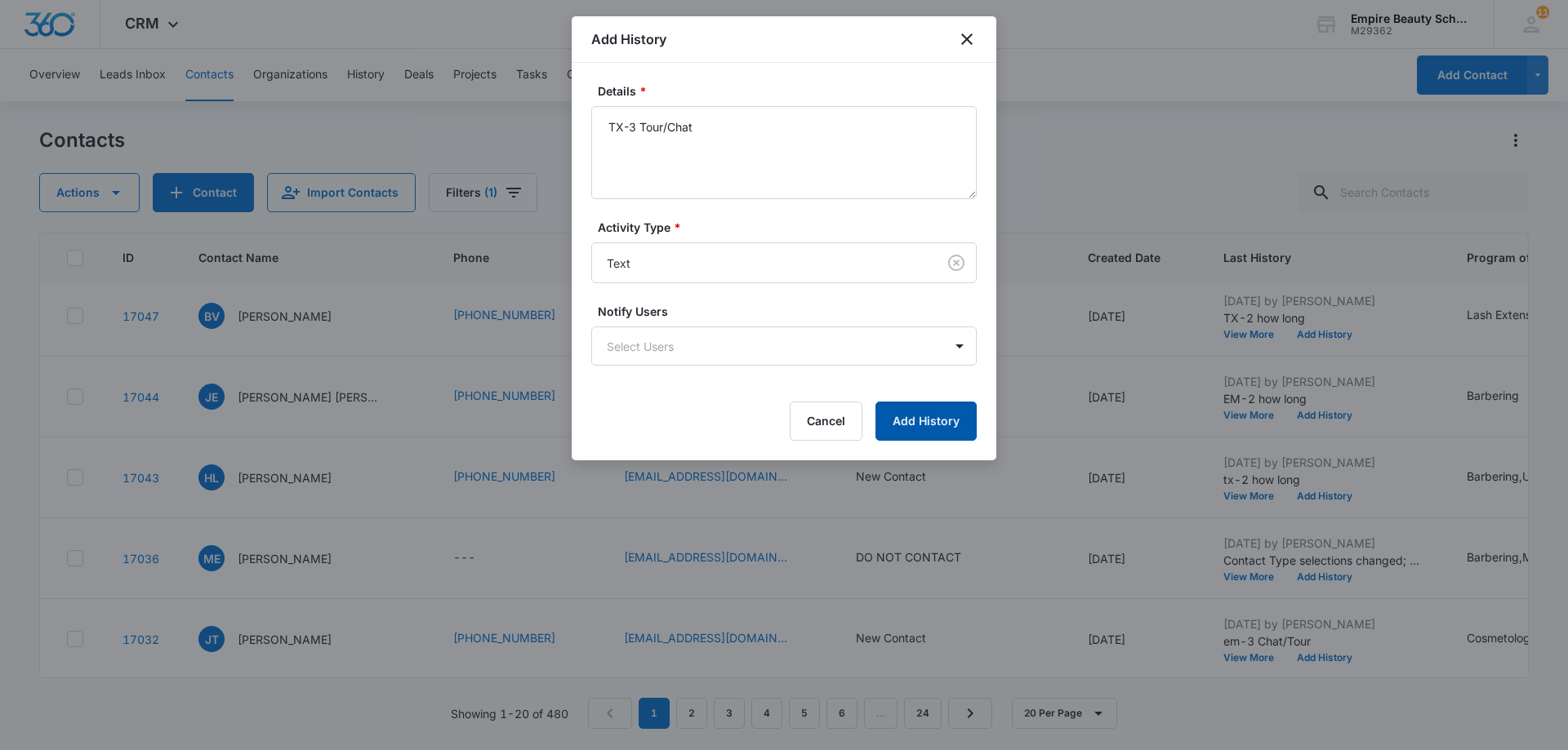
click at [936, 413] on button "Add History" at bounding box center [926, 421] width 101 height 39
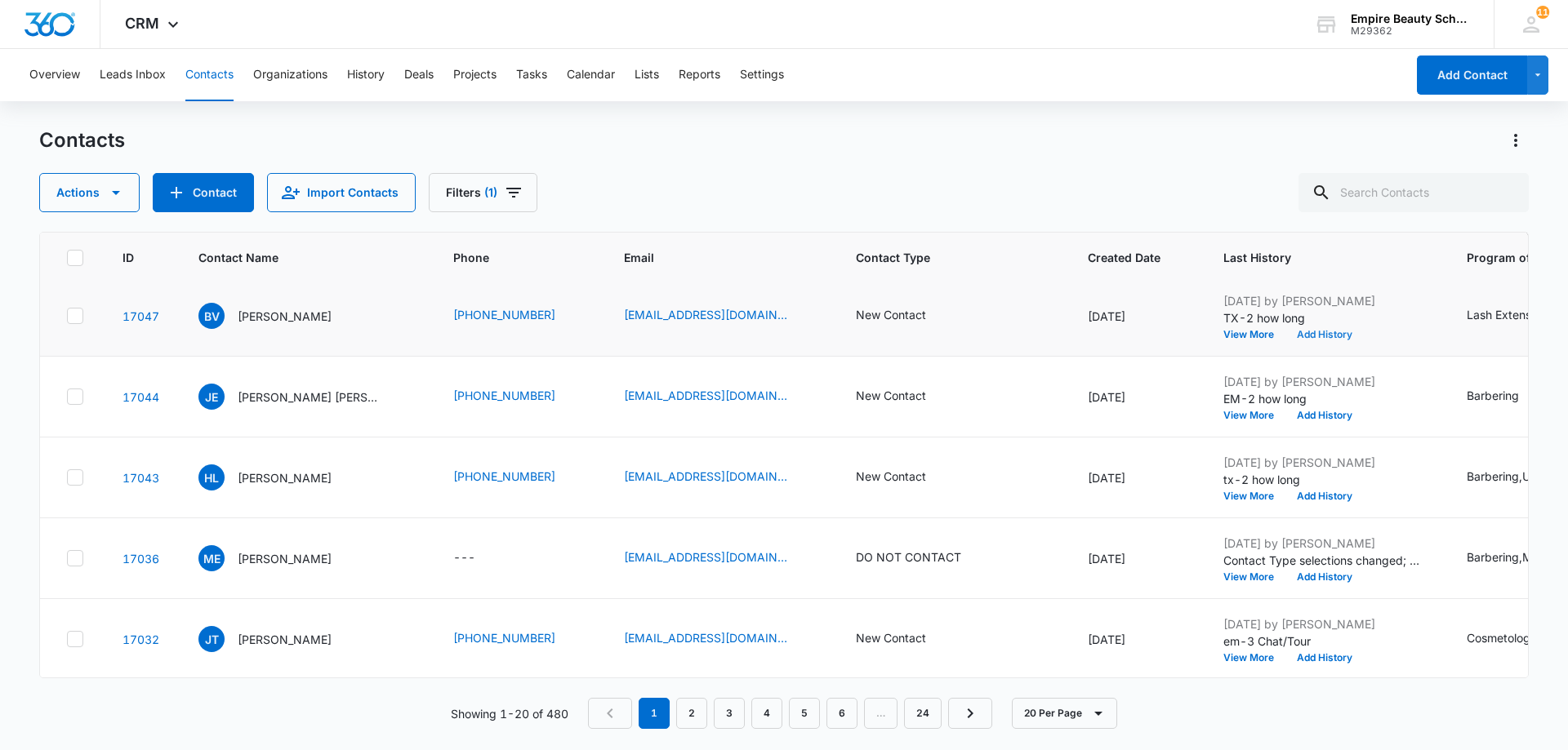
click at [1312, 335] on button "Add History" at bounding box center [1324, 335] width 78 height 10
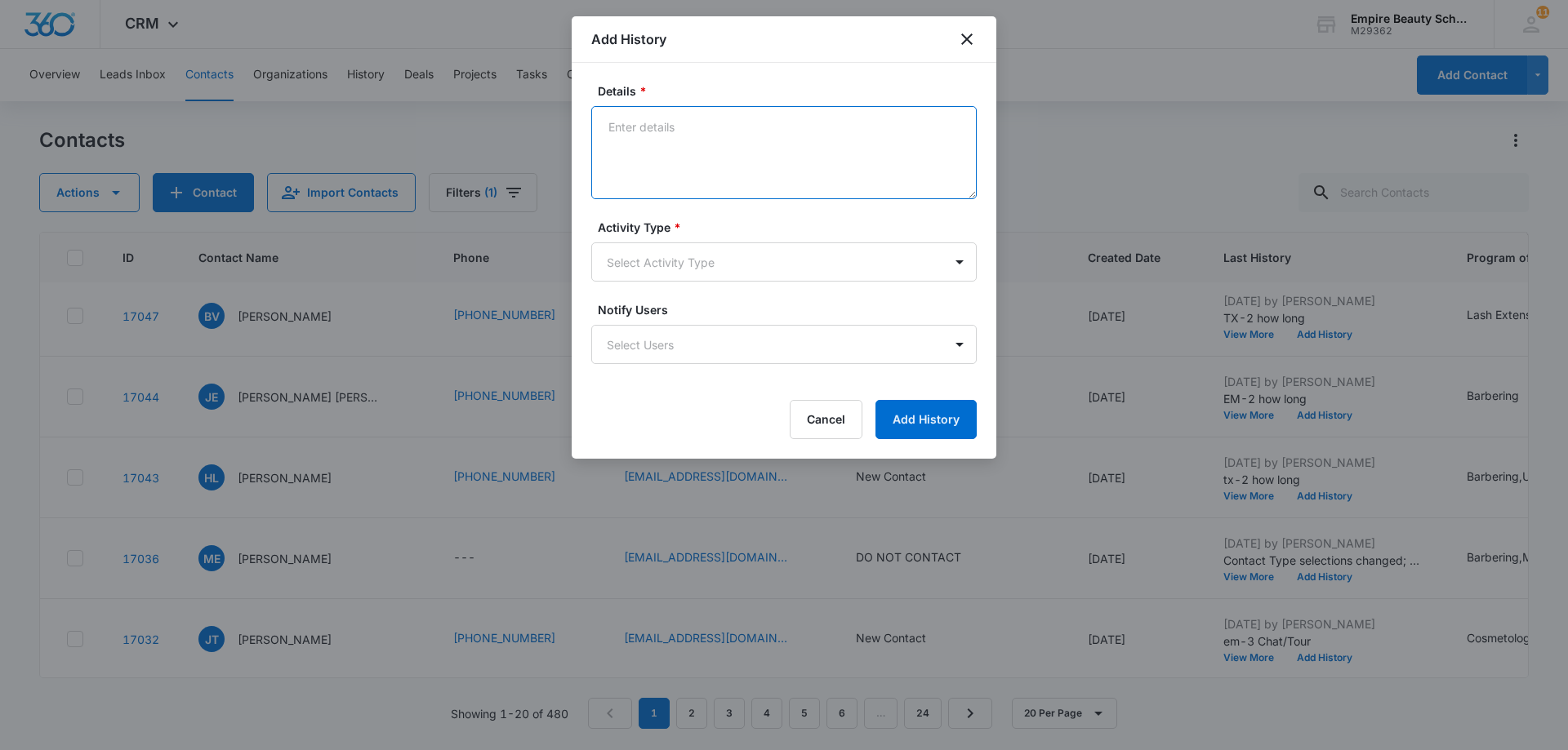
click at [624, 130] on textarea "Details *" at bounding box center [784, 153] width 386 height 93
type textarea "EM-3 chat/Tour?"
click at [962, 266] on body "CRM Apps Forms CRM Email Shop Payments POS Files Brand Settings AI Assistant Em…" at bounding box center [784, 375] width 1568 height 750
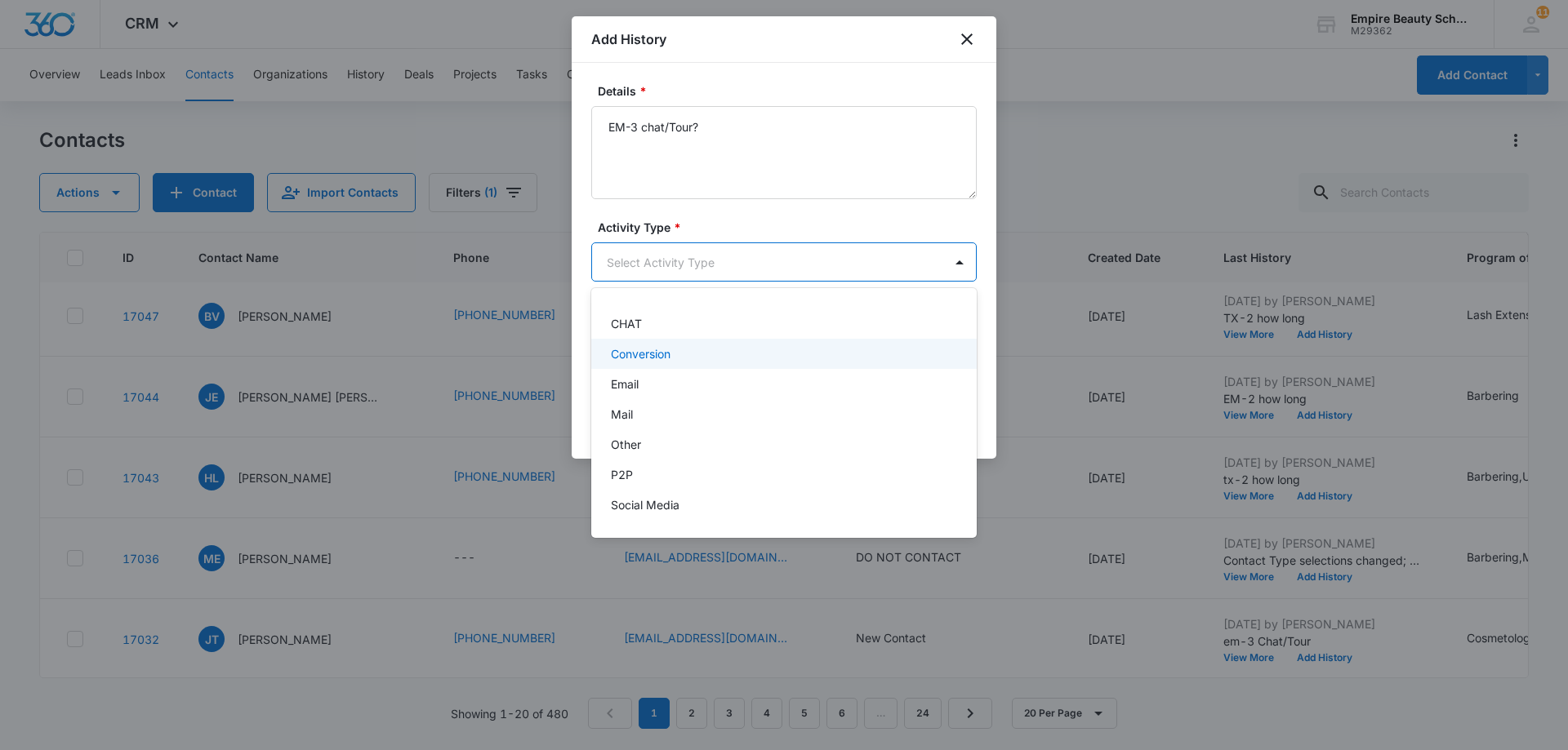
scroll to position [82, 0]
click at [886, 364] on div "Email" at bounding box center [782, 358] width 343 height 17
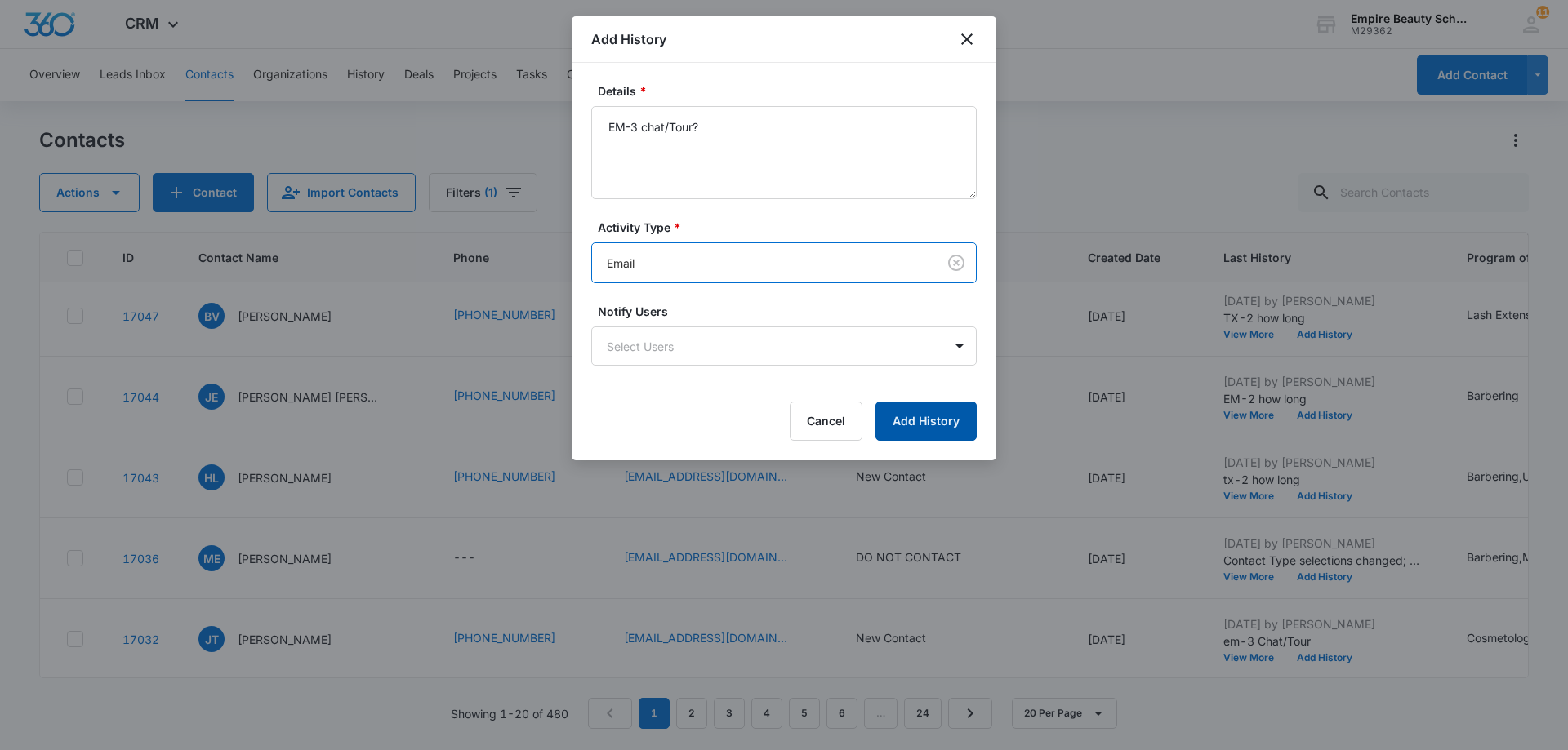
click at [925, 419] on button "Add History" at bounding box center [926, 421] width 101 height 39
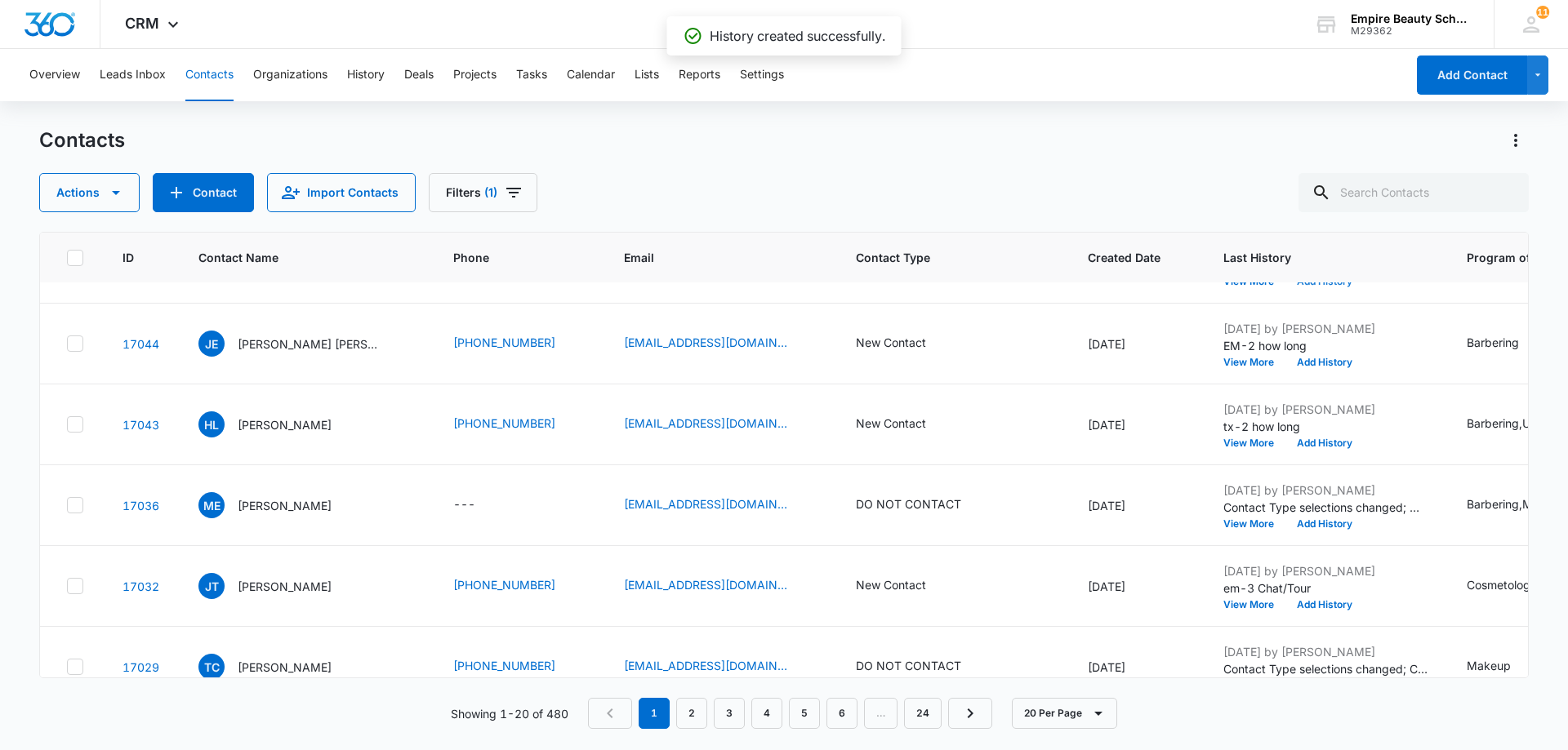
scroll to position [816, 0]
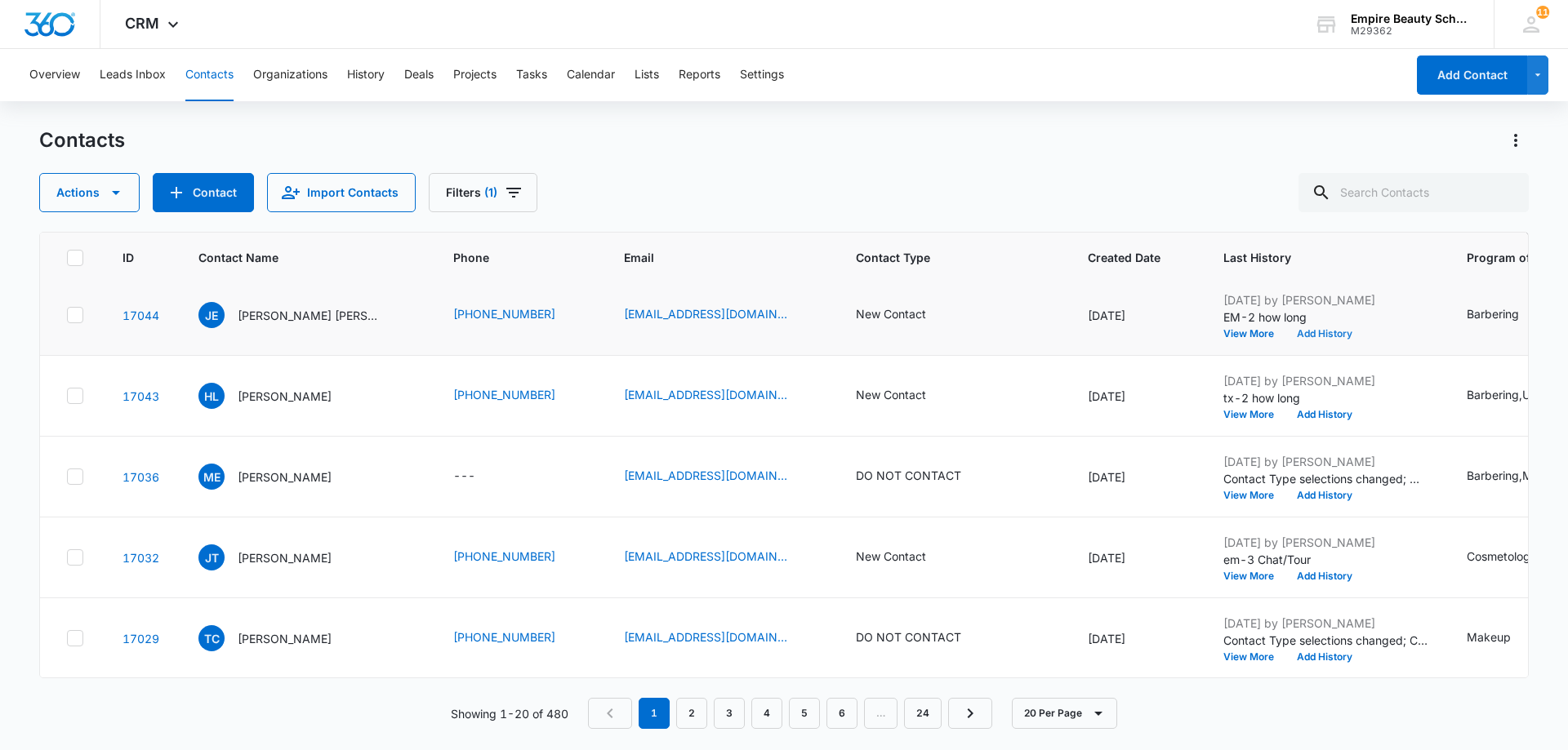
click at [1323, 332] on button "Add History" at bounding box center [1324, 334] width 78 height 10
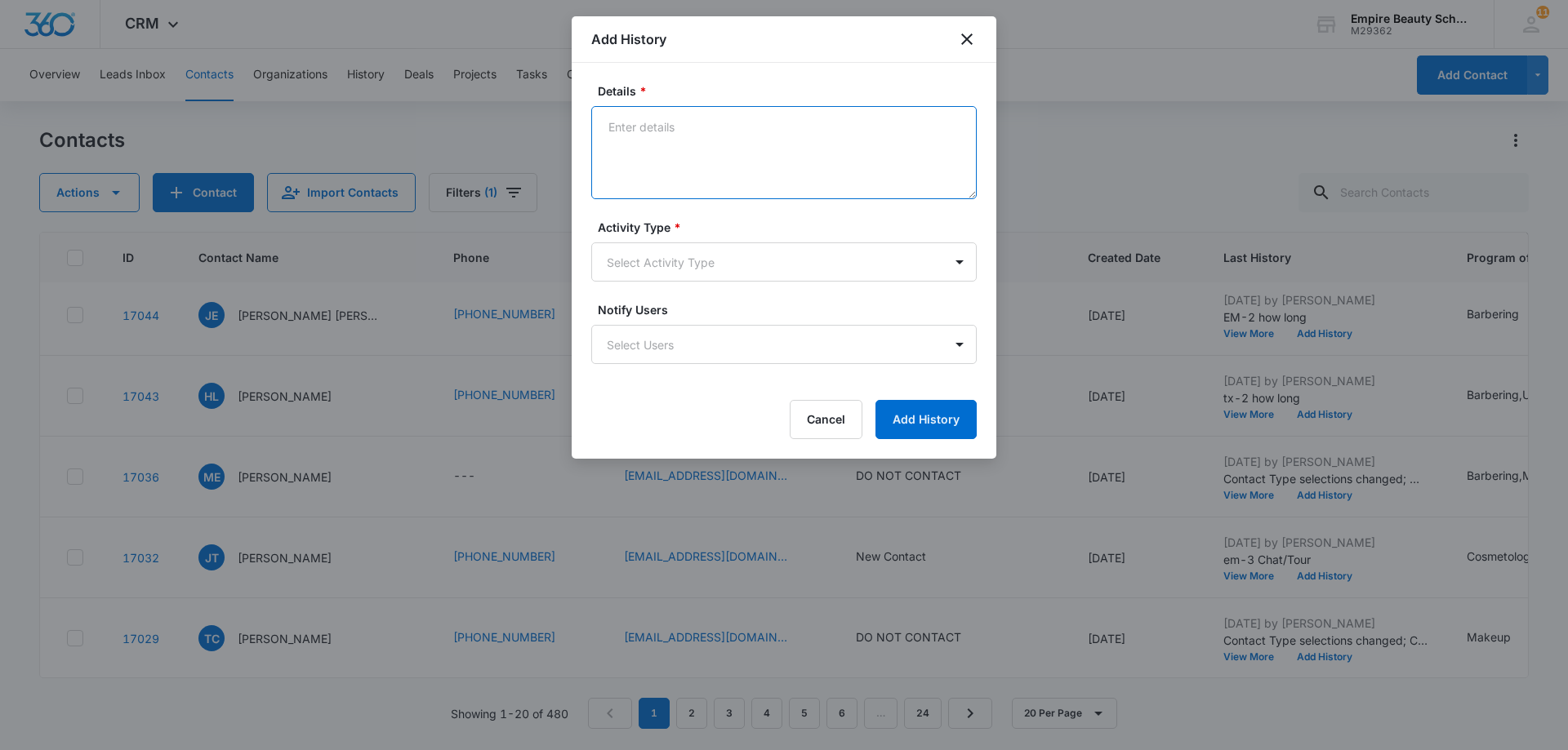
click at [651, 130] on textarea "Details *" at bounding box center [784, 153] width 386 height 93
type textarea "call-3 vm bx not set up"
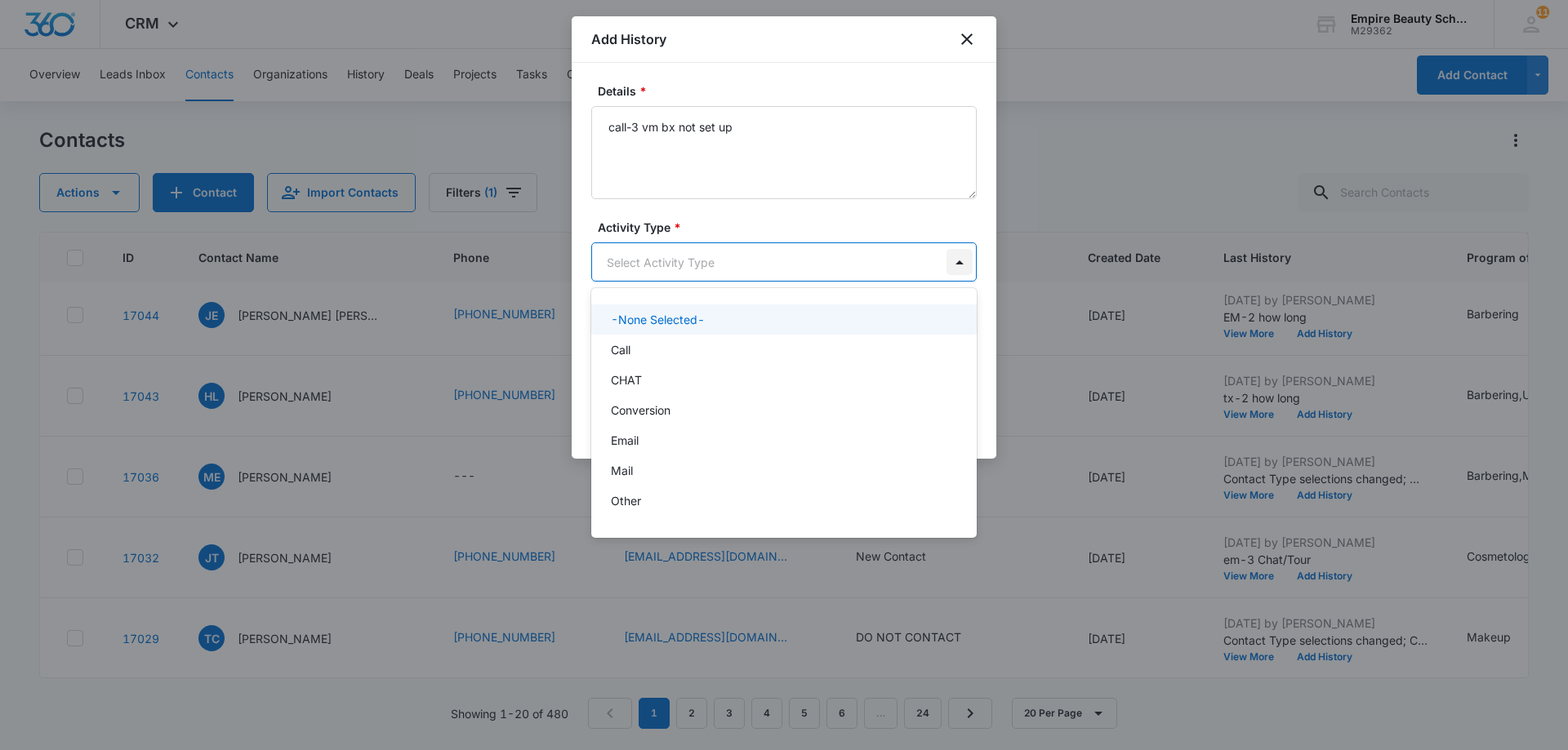
click at [959, 264] on body "CRM Apps Forms CRM Email Shop Payments POS Files Brand Settings AI Assistant Em…" at bounding box center [784, 375] width 1568 height 750
click at [864, 358] on div "Call" at bounding box center [784, 349] width 386 height 30
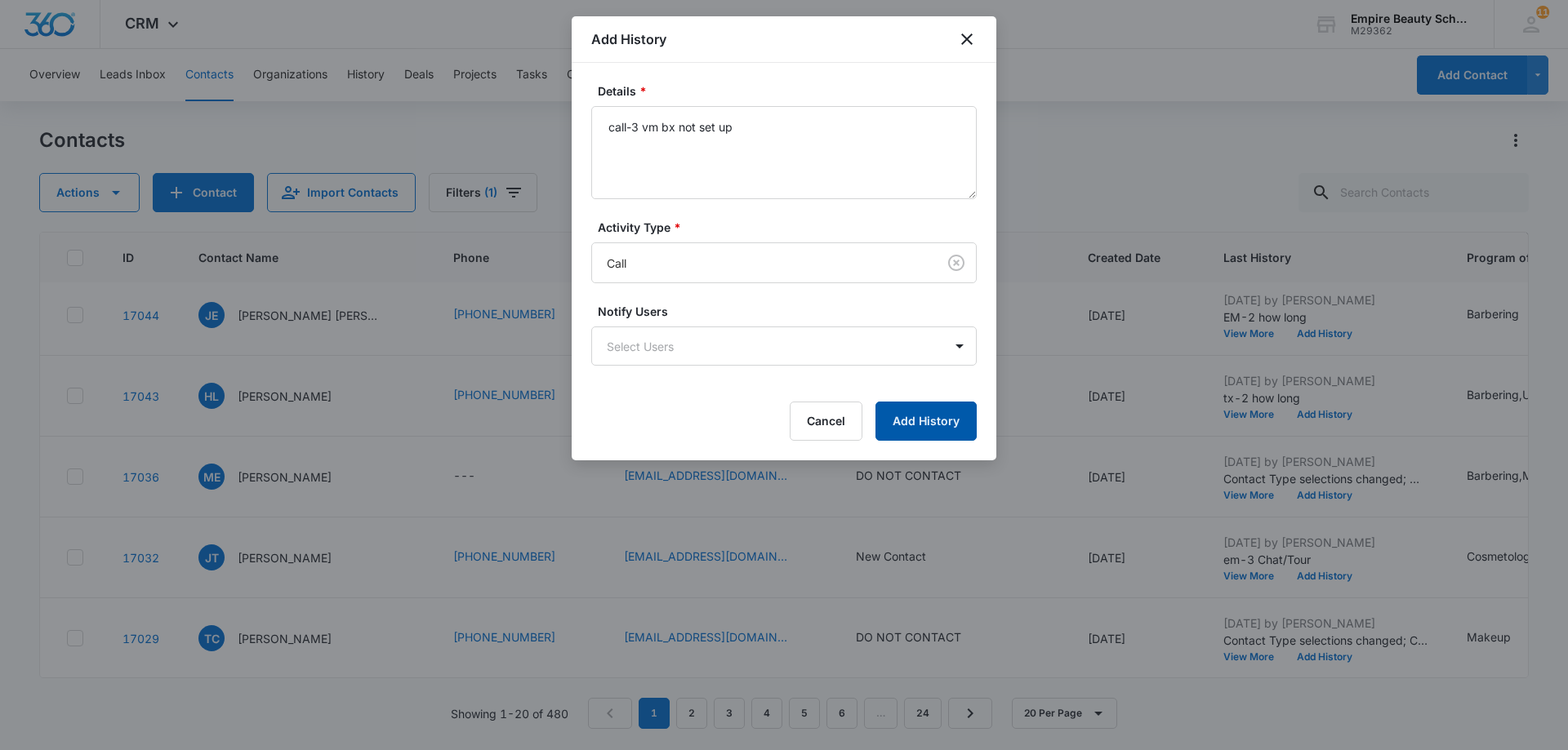
click at [930, 418] on button "Add History" at bounding box center [926, 421] width 101 height 39
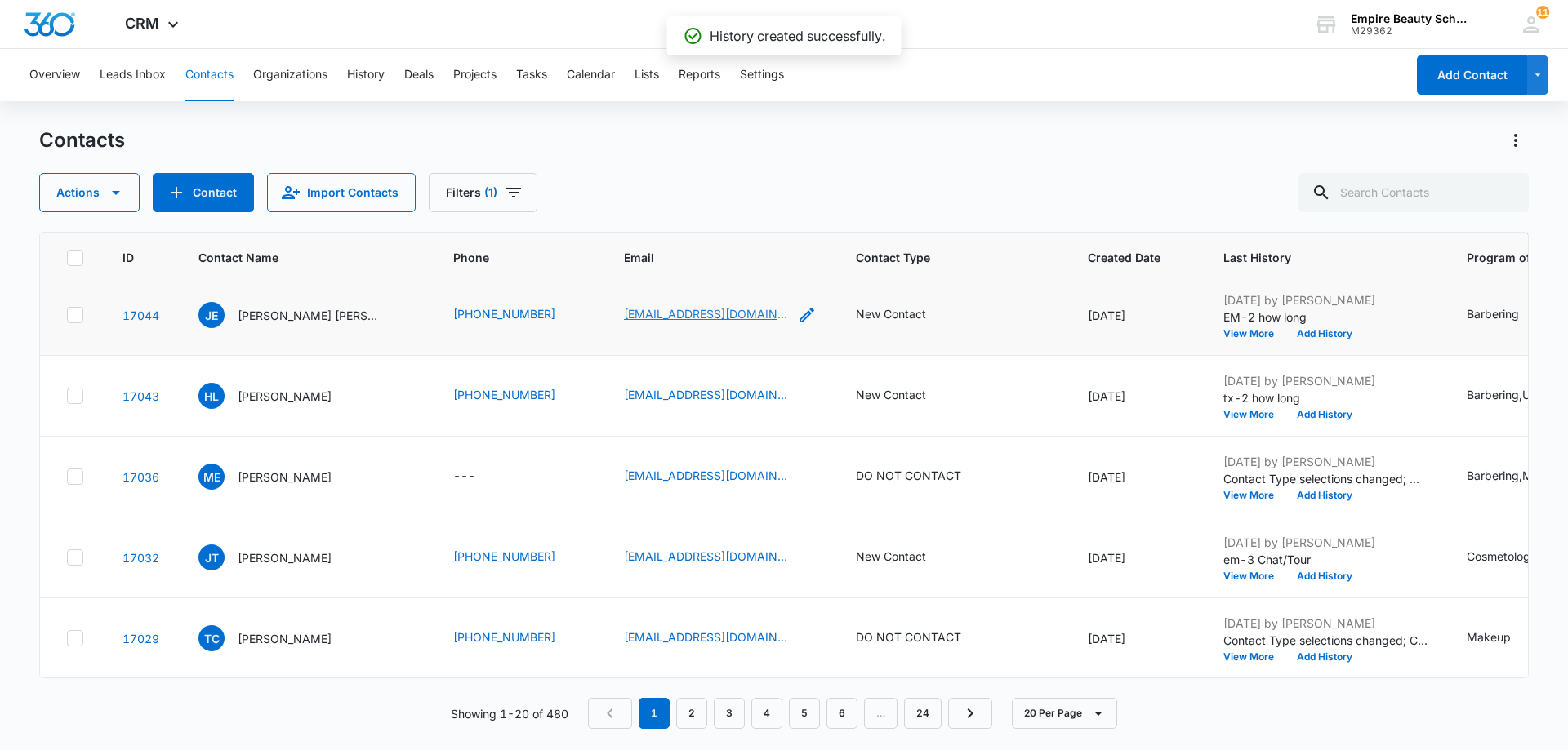
click at [678, 316] on link "[EMAIL_ADDRESS][DOMAIN_NAME]" at bounding box center [706, 314] width 164 height 17
click at [1323, 334] on button "Add History" at bounding box center [1324, 334] width 78 height 10
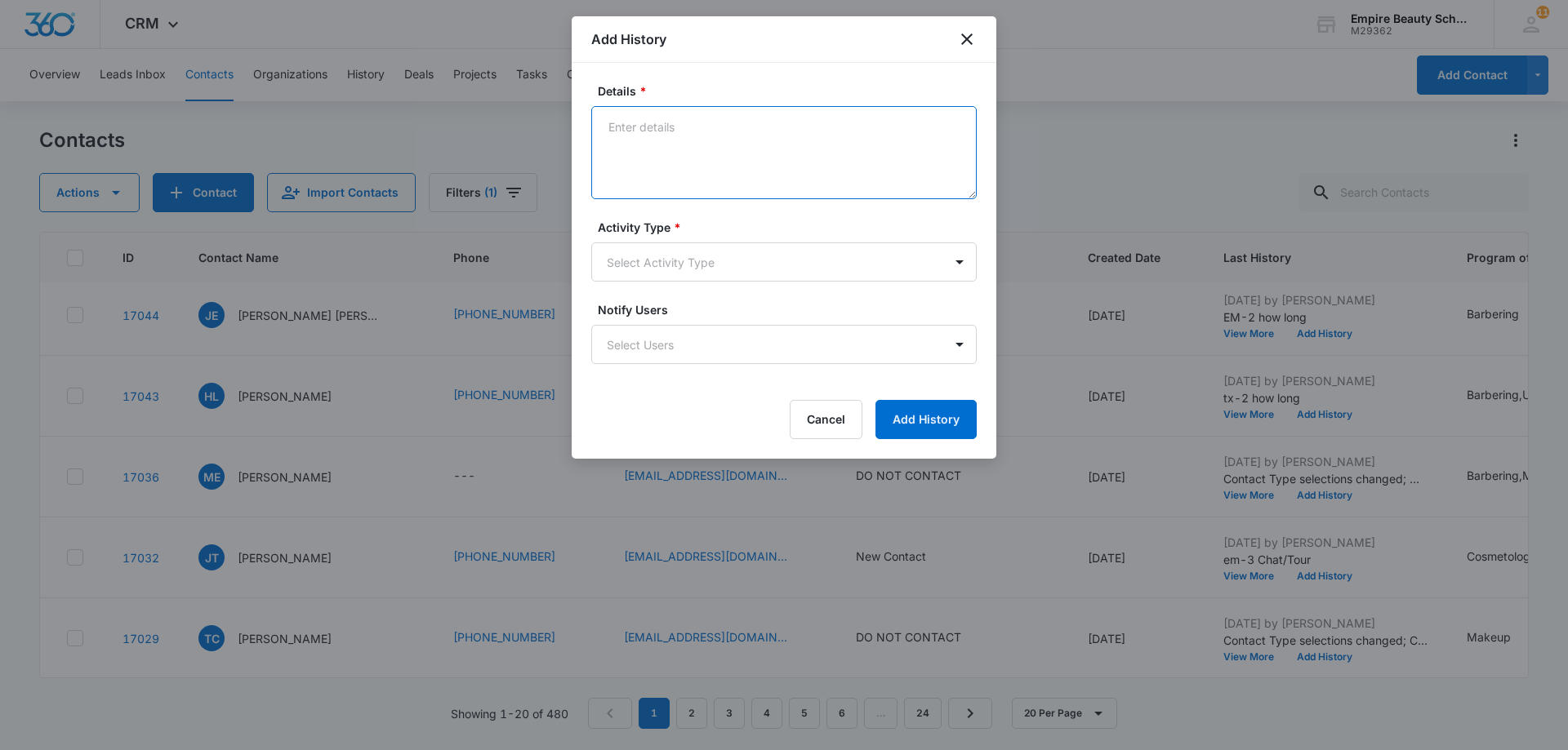
click at [612, 124] on textarea "Details *" at bounding box center [784, 153] width 386 height 93
type textarea "Tour/chat"
click at [963, 267] on body "CRM Apps Forms CRM Email Shop Payments POS Files Brand Settings AI Assistant Em…" at bounding box center [784, 375] width 1568 height 750
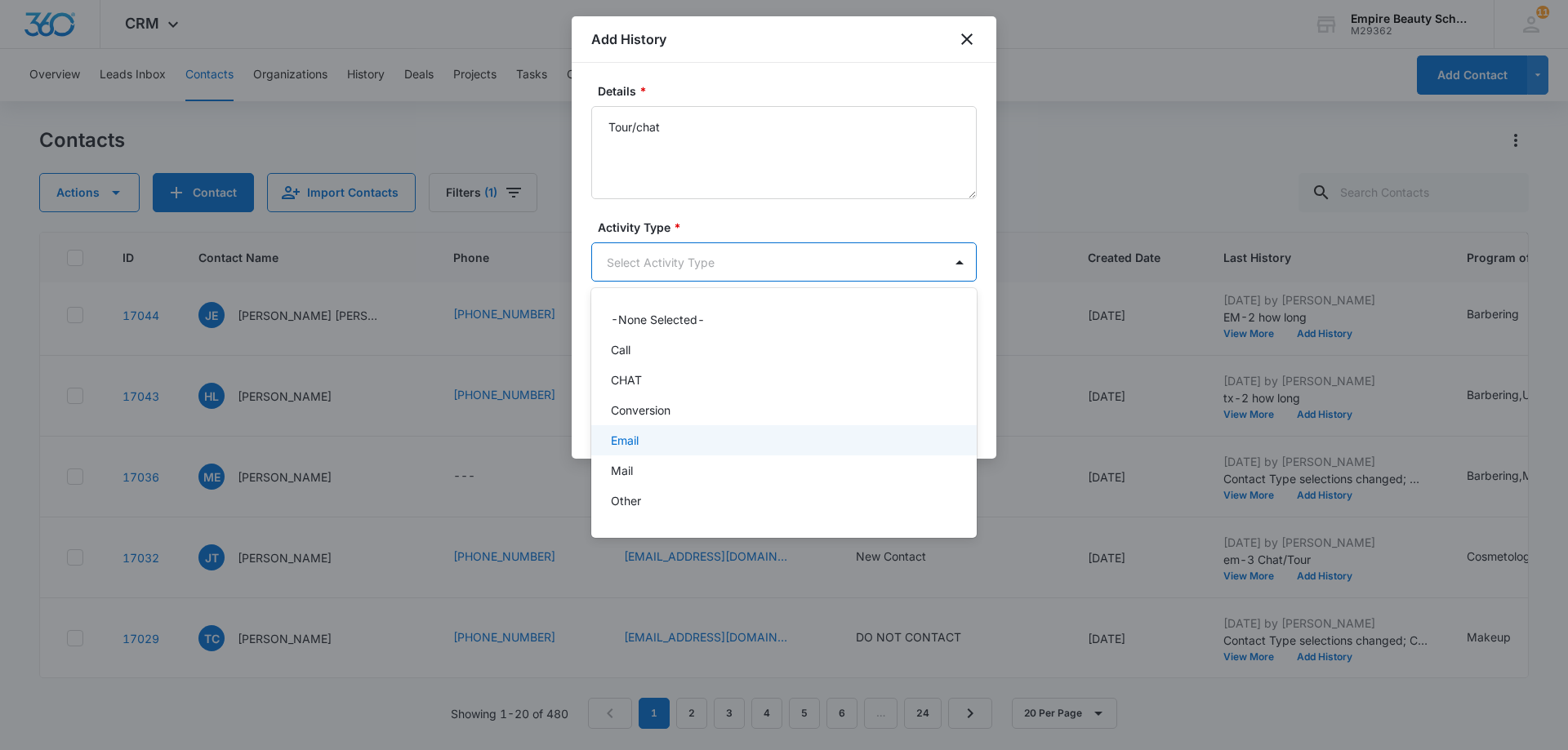
scroll to position [82, 0]
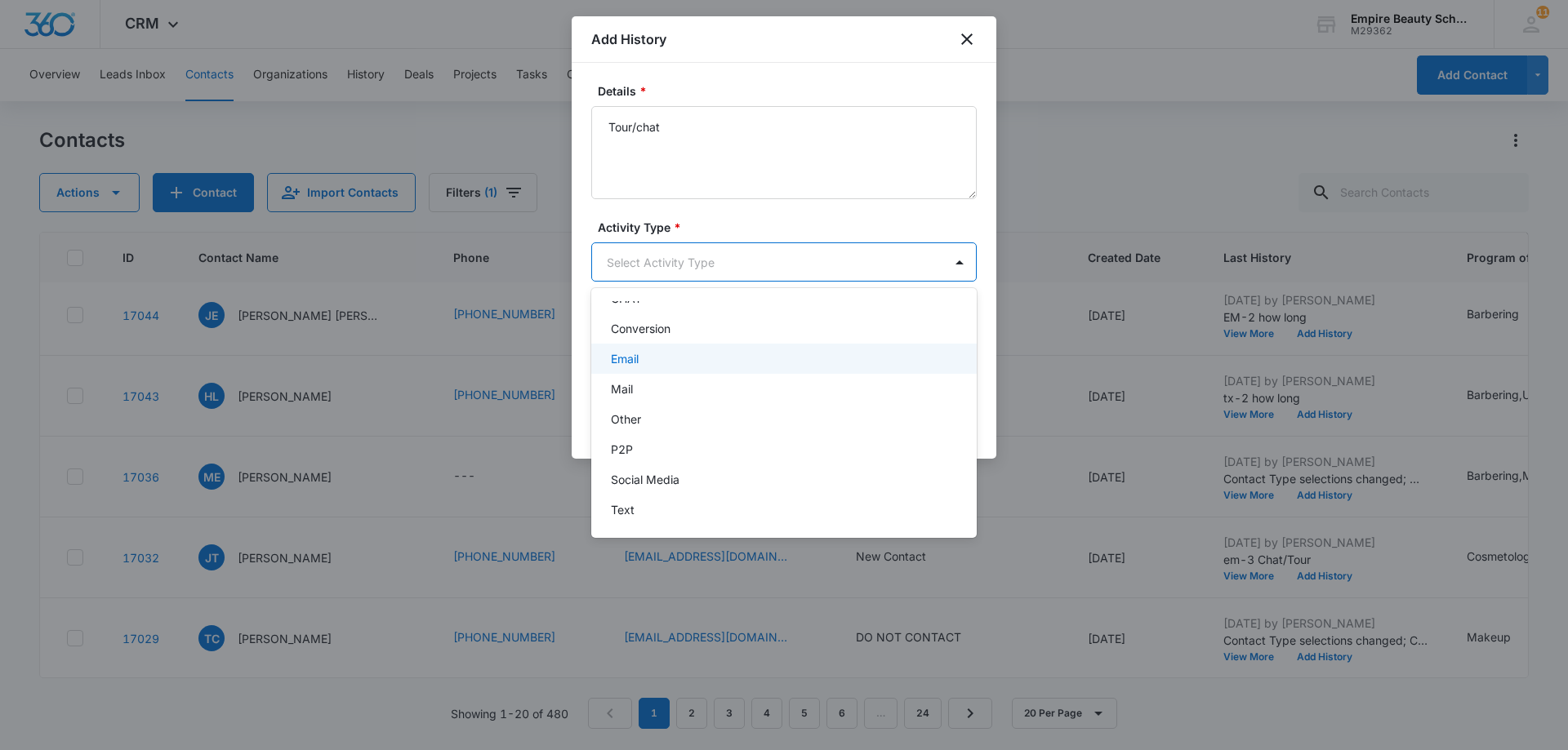
click at [846, 356] on div "Email" at bounding box center [782, 358] width 343 height 17
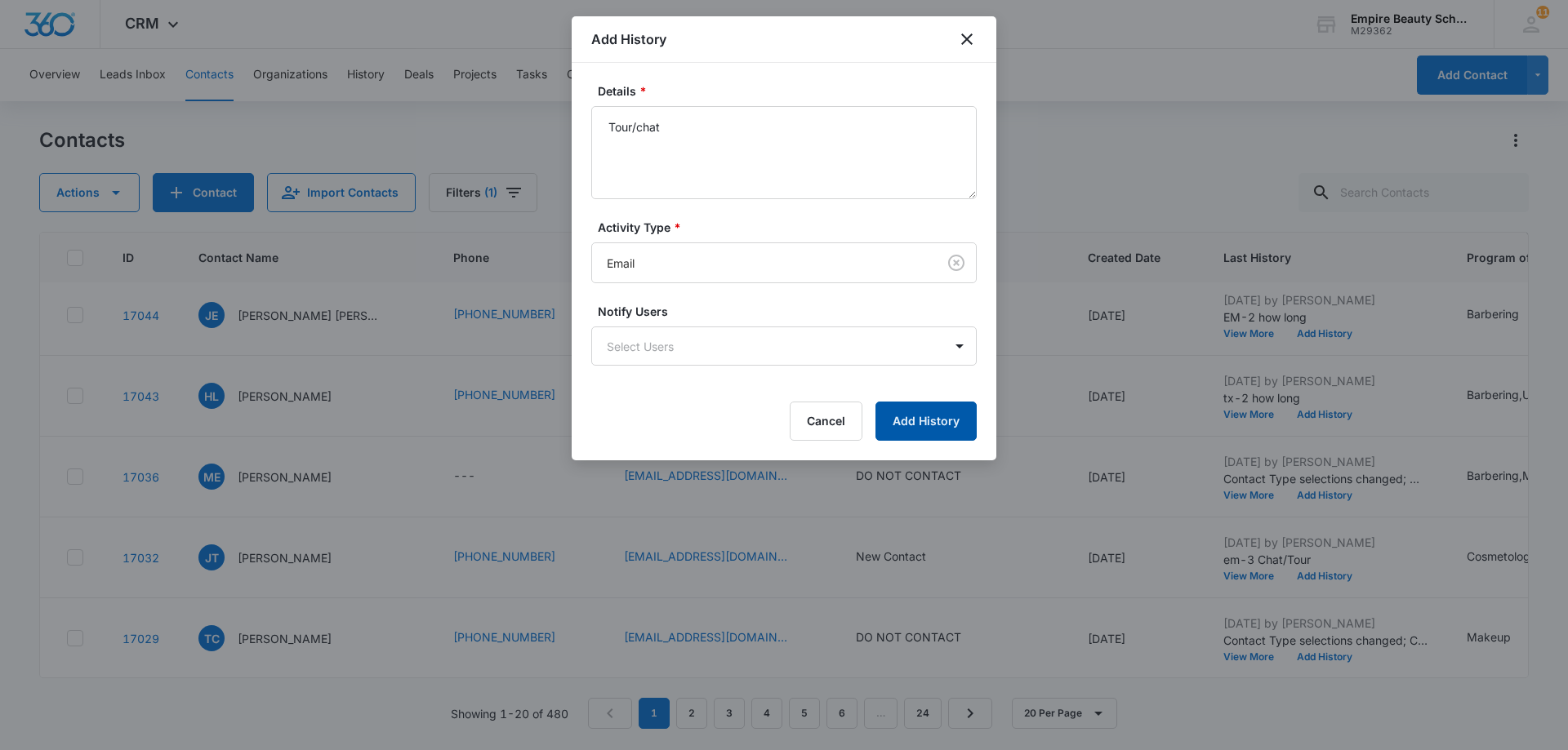
click at [947, 419] on button "Add History" at bounding box center [926, 421] width 101 height 39
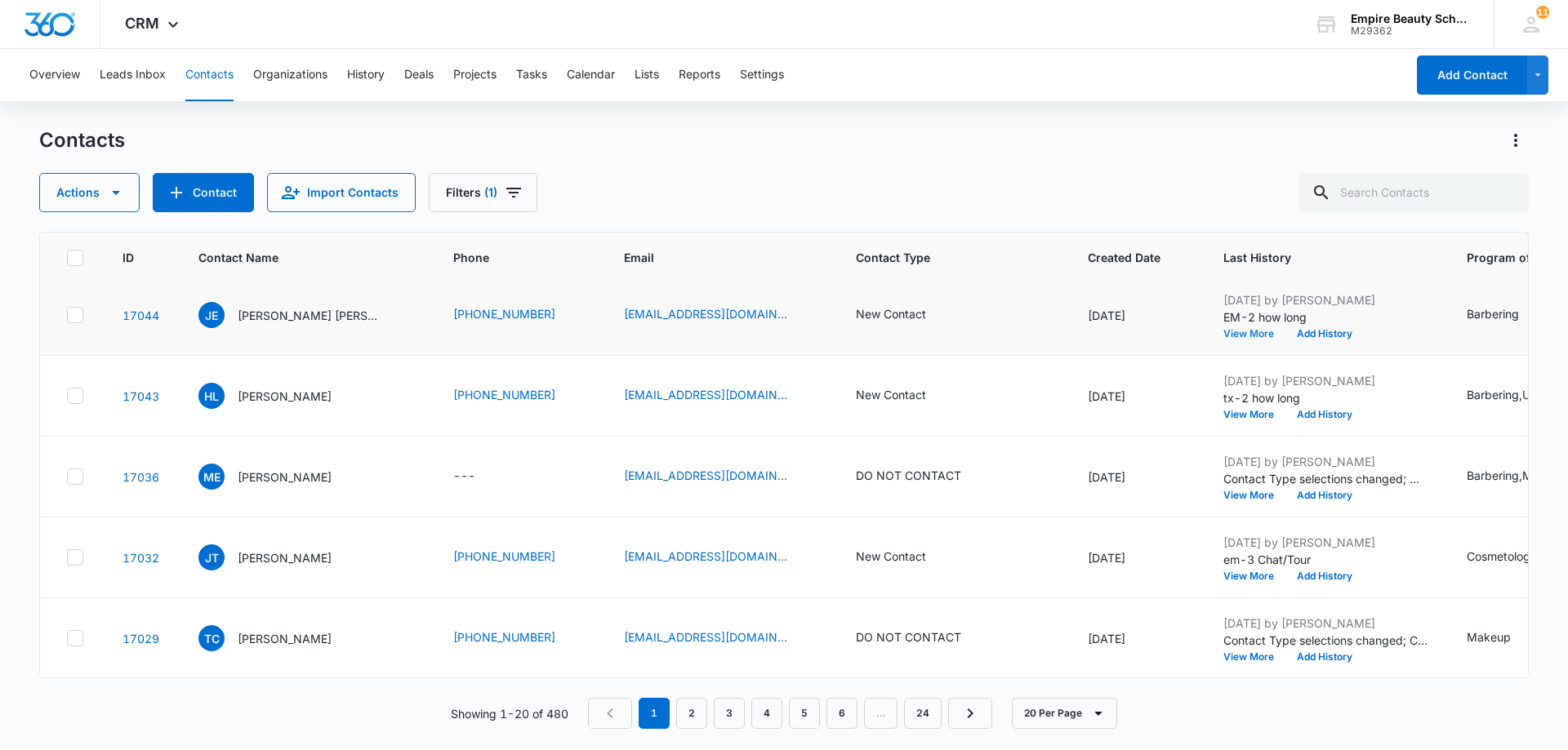
click at [1250, 335] on button "View More" at bounding box center [1254, 334] width 62 height 10
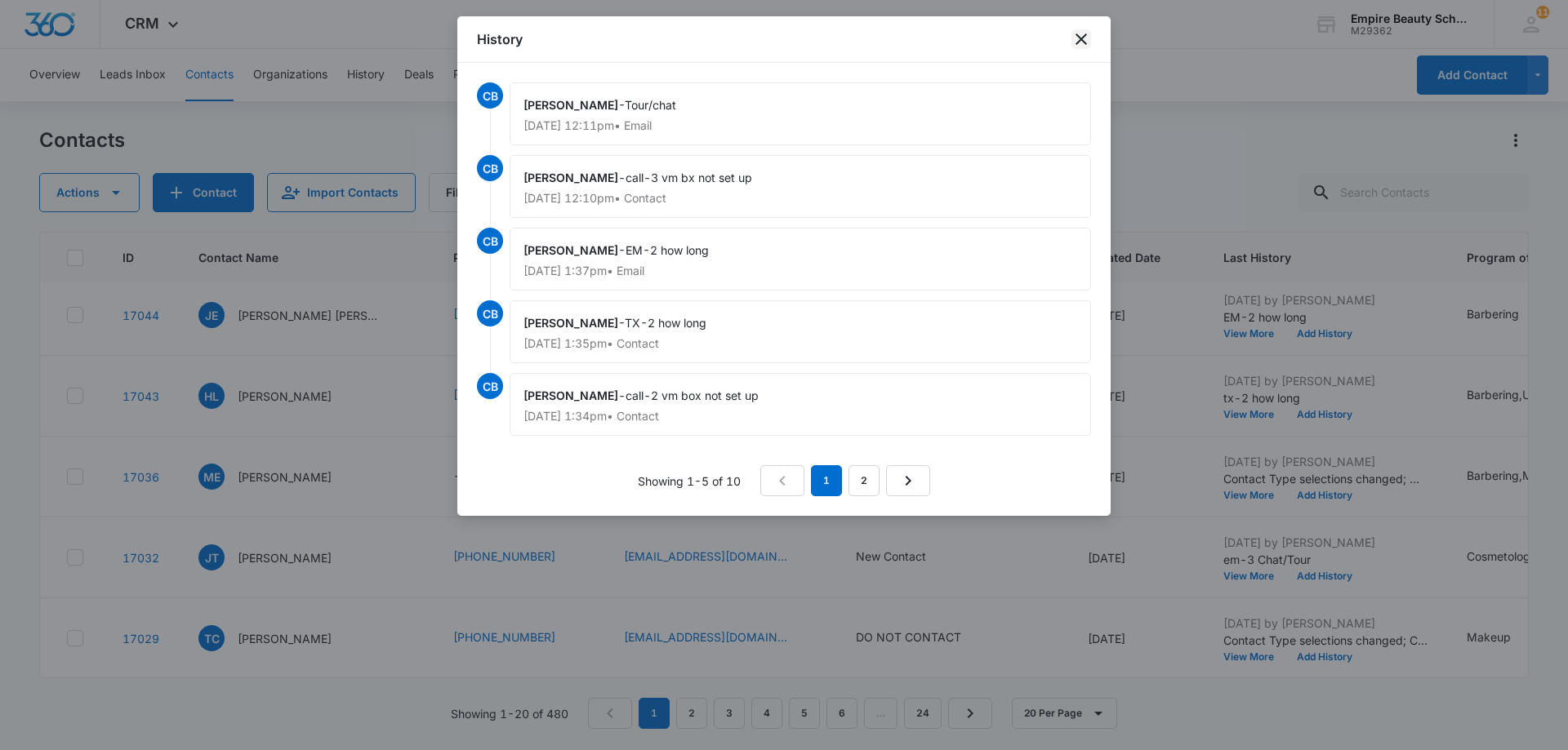
click at [1077, 40] on icon "close" at bounding box center [1081, 39] width 20 height 20
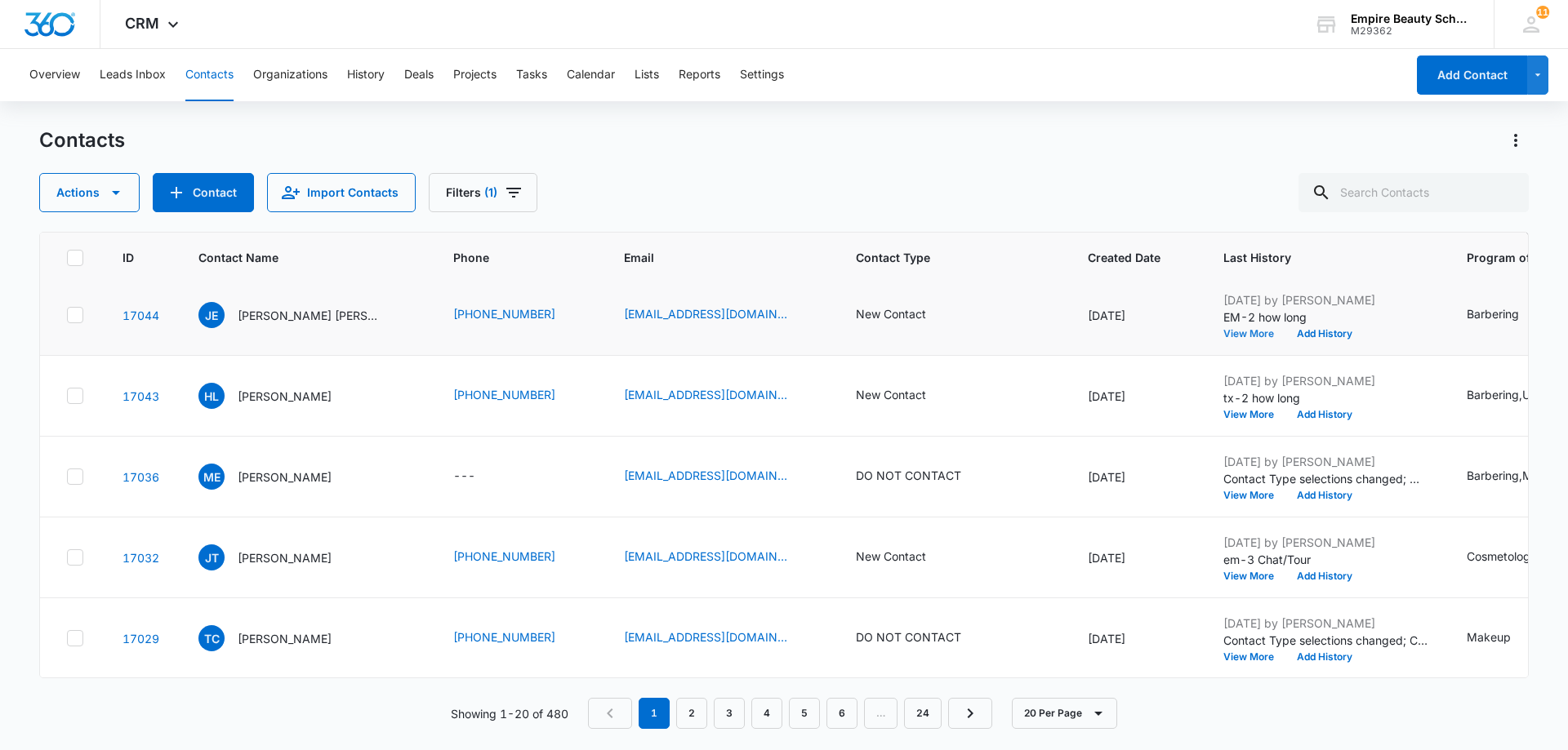
click at [1242, 333] on button "View More" at bounding box center [1254, 334] width 62 height 10
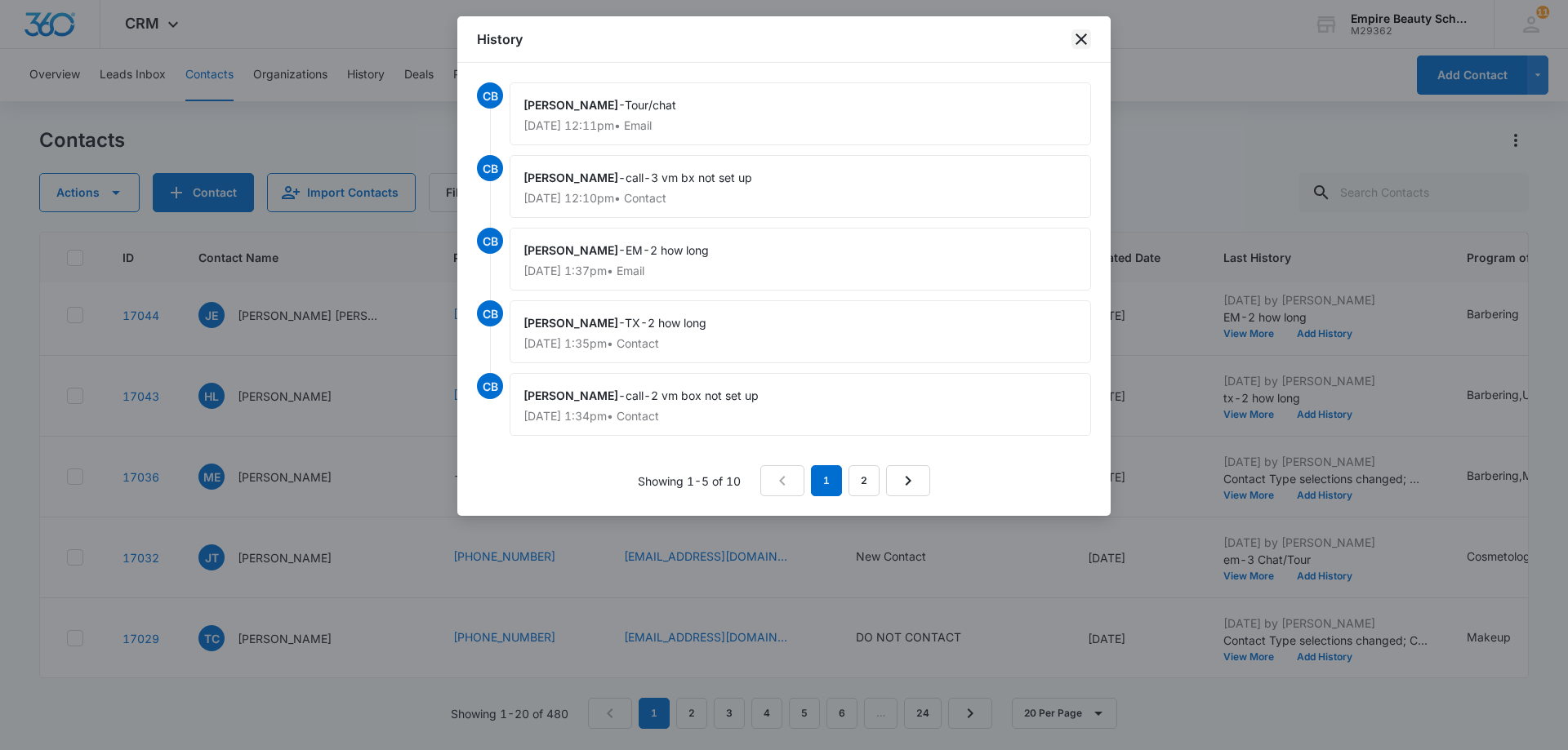
click at [1077, 35] on icon "close" at bounding box center [1081, 39] width 12 height 12
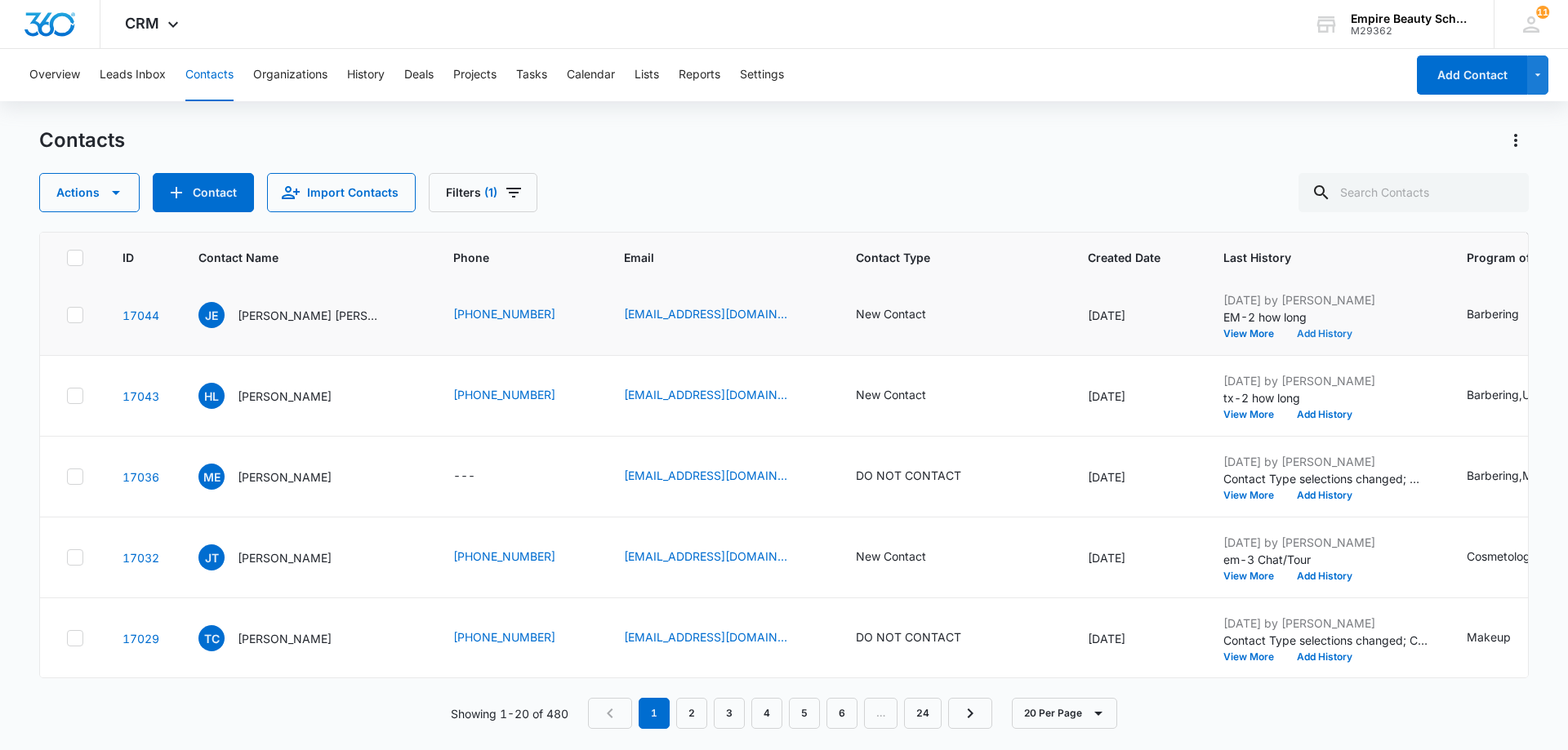
click at [1318, 330] on button "Add History" at bounding box center [1324, 334] width 78 height 10
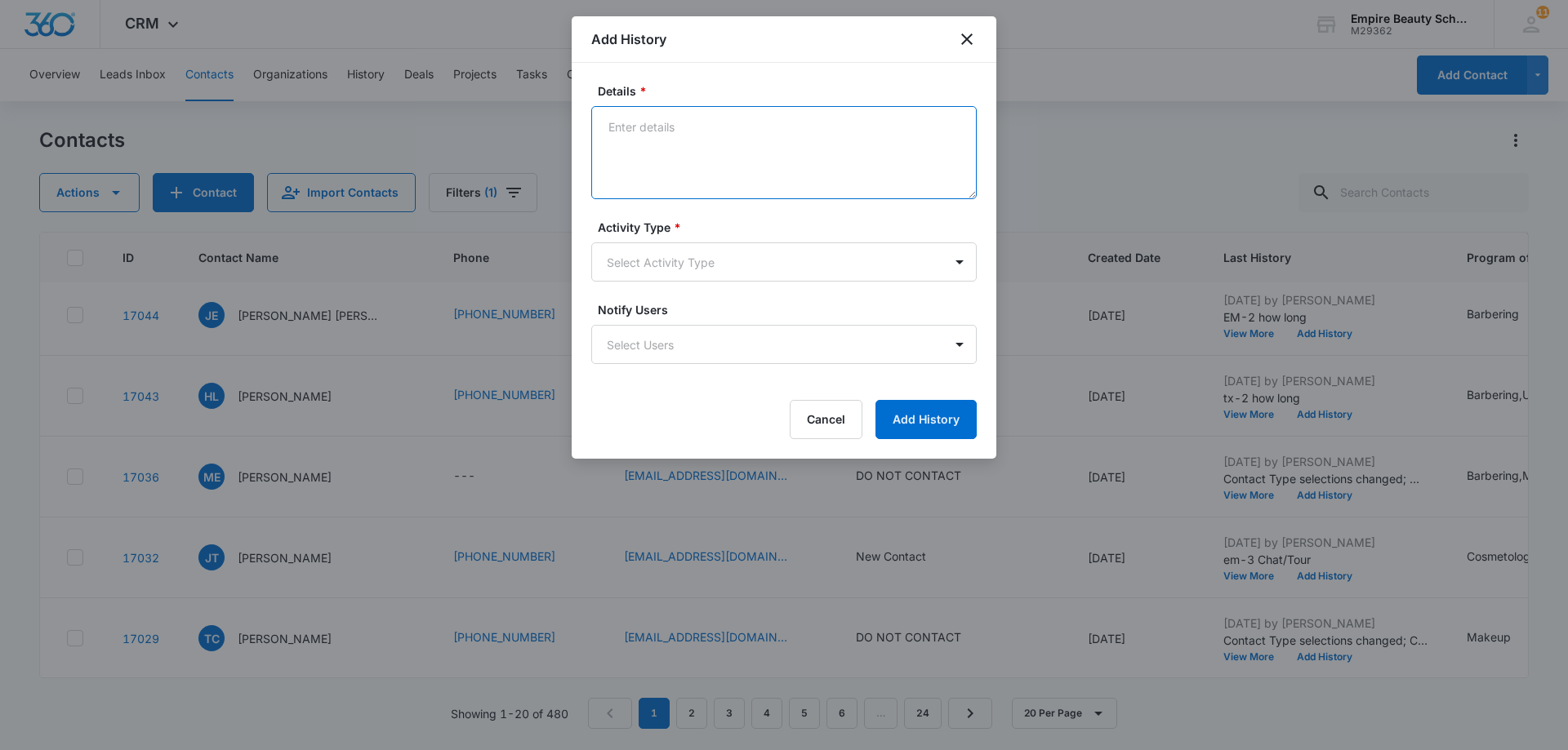
click at [640, 130] on textarea "Details *" at bounding box center [784, 153] width 386 height 93
type textarea "Tx-3 Tour/Chat"
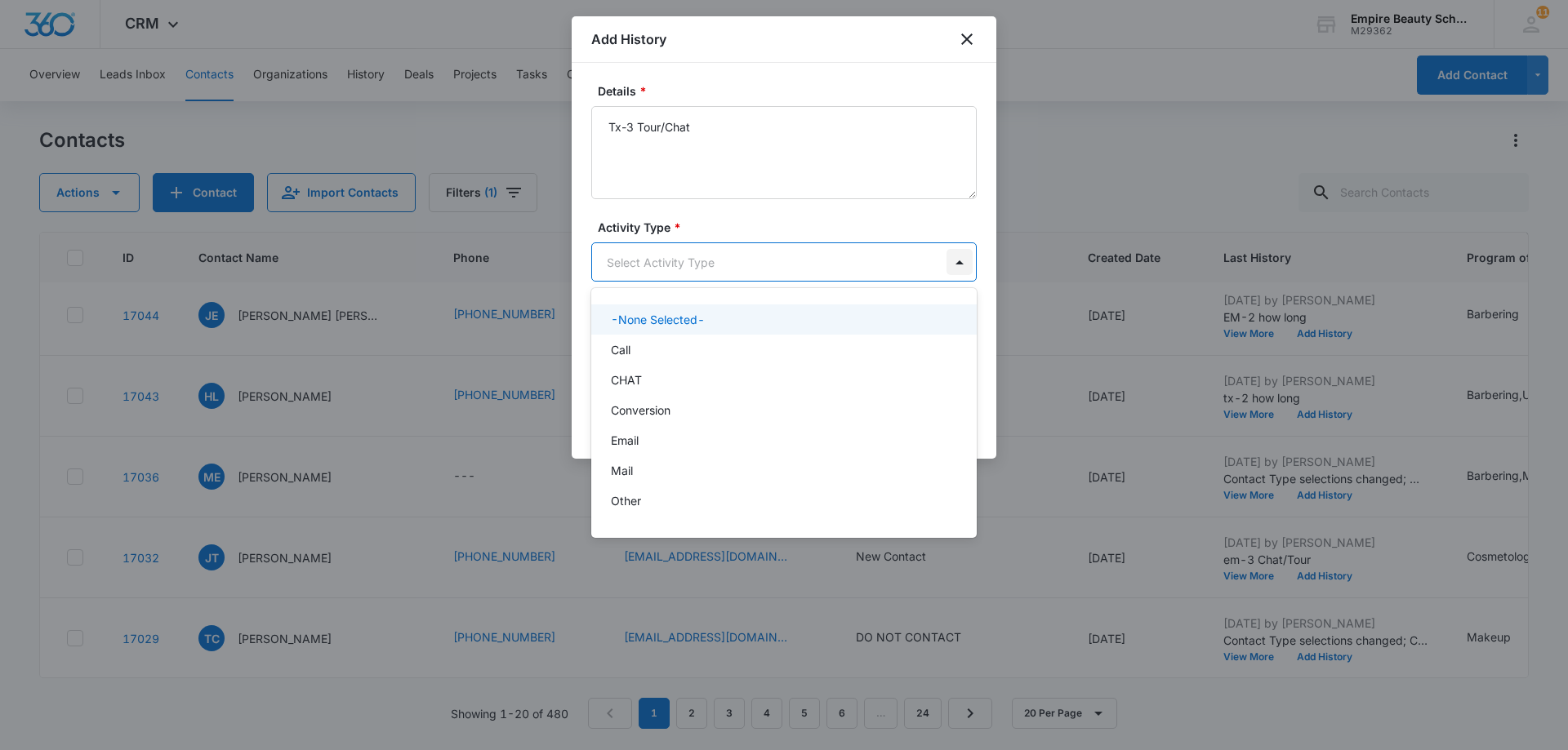
click at [960, 267] on body "CRM Apps Forms CRM Email Shop Payments POS Files Brand Settings AI Assistant Em…" at bounding box center [784, 375] width 1568 height 750
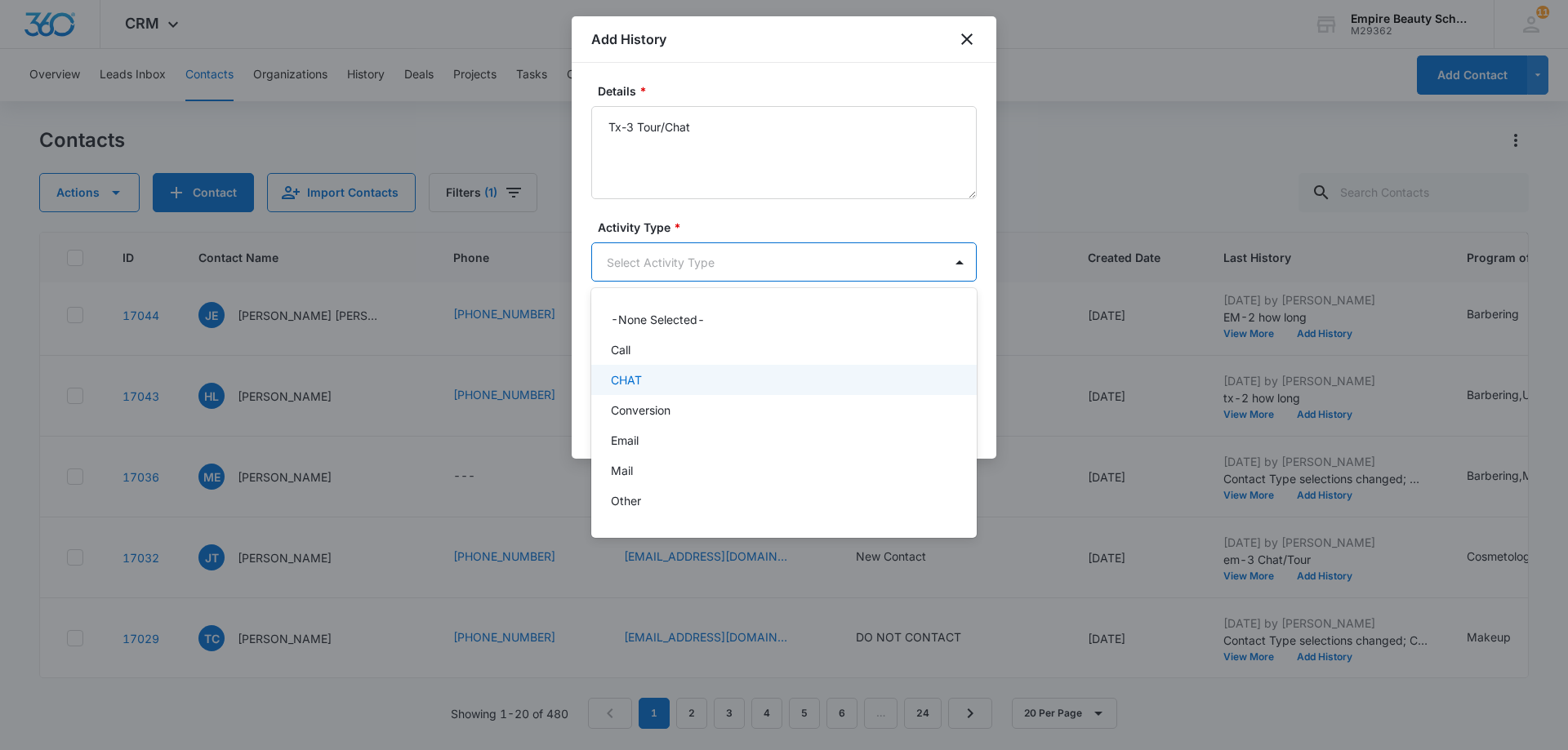
scroll to position [85, 0]
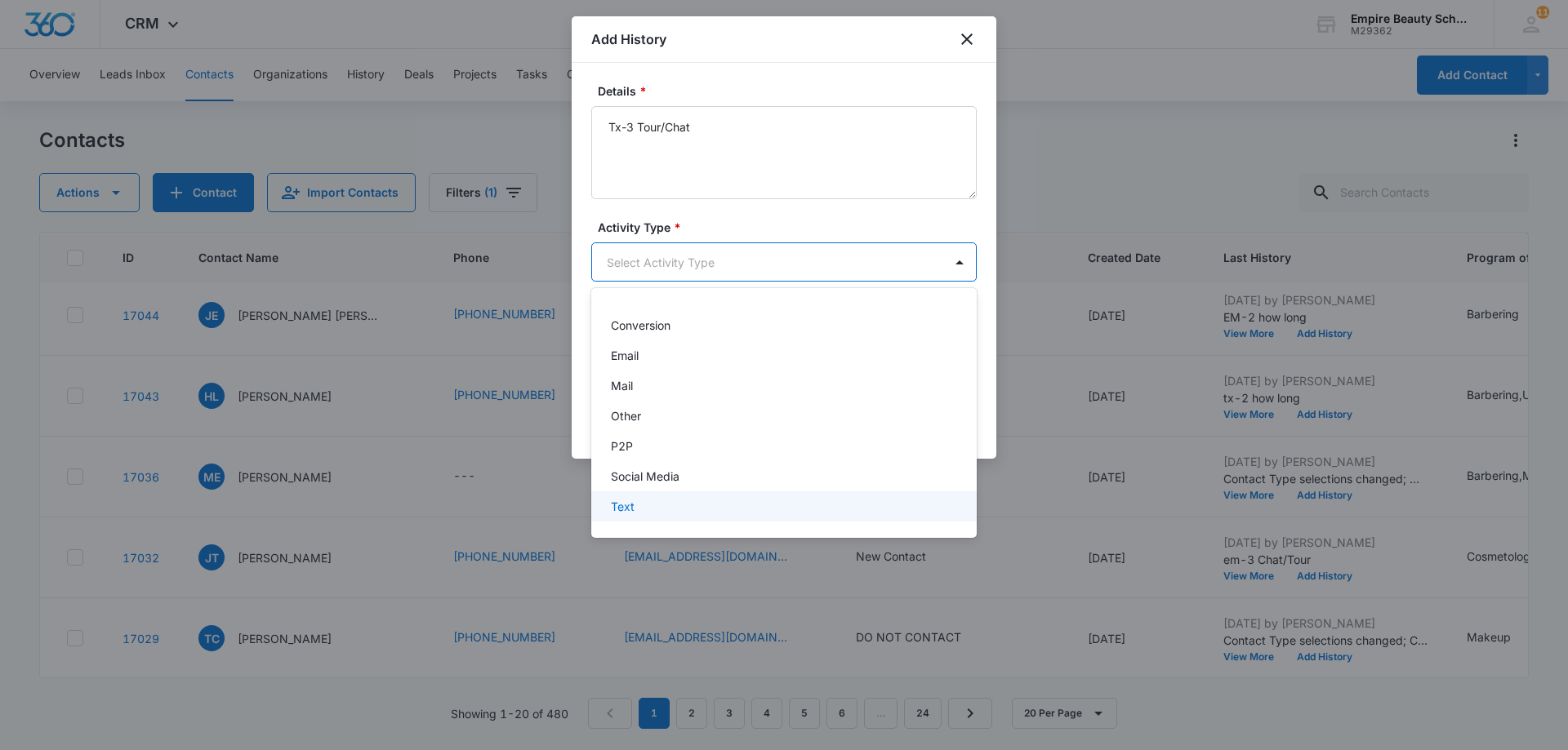
click at [829, 497] on div "Text" at bounding box center [784, 506] width 386 height 30
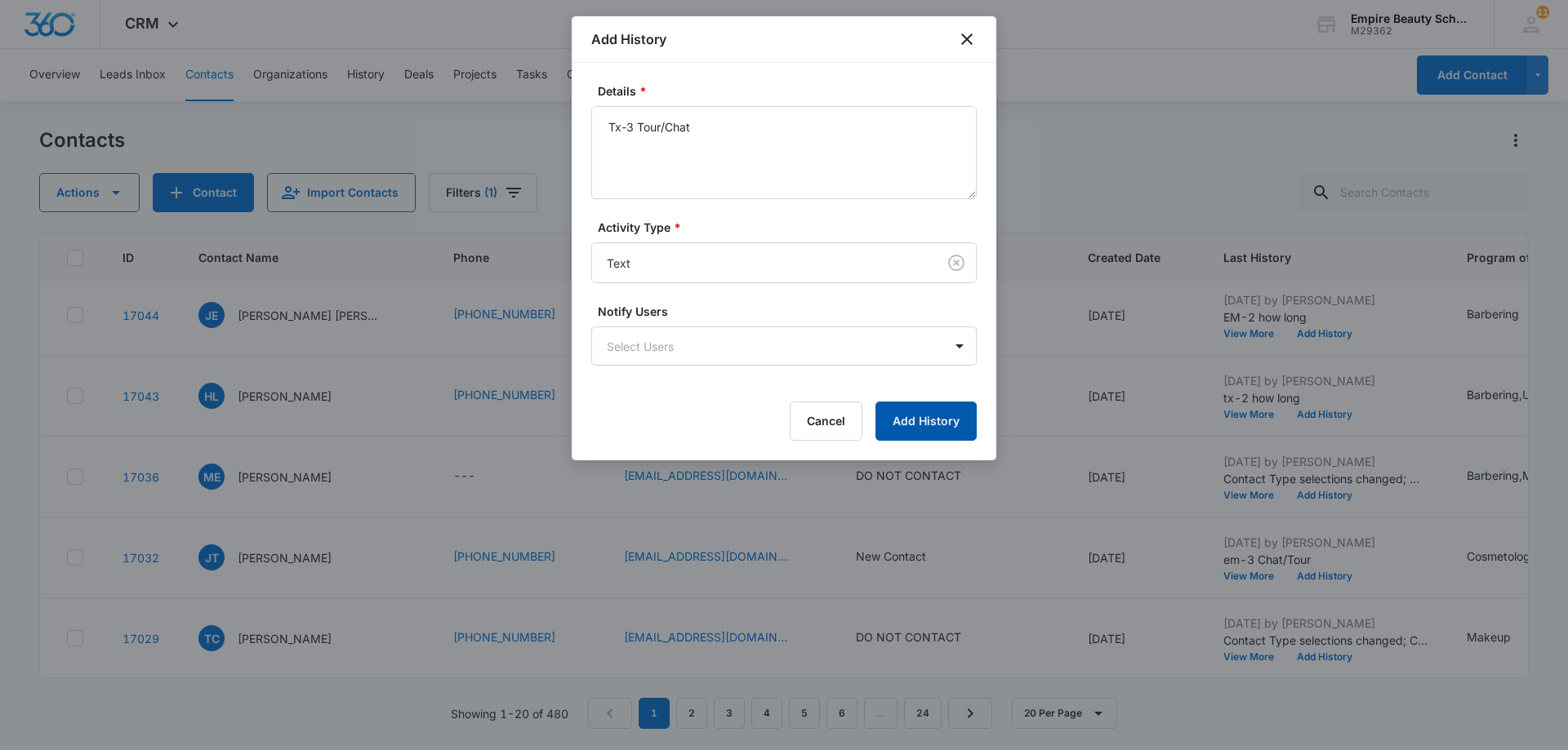
click at [939, 423] on button "Add History" at bounding box center [926, 421] width 101 height 39
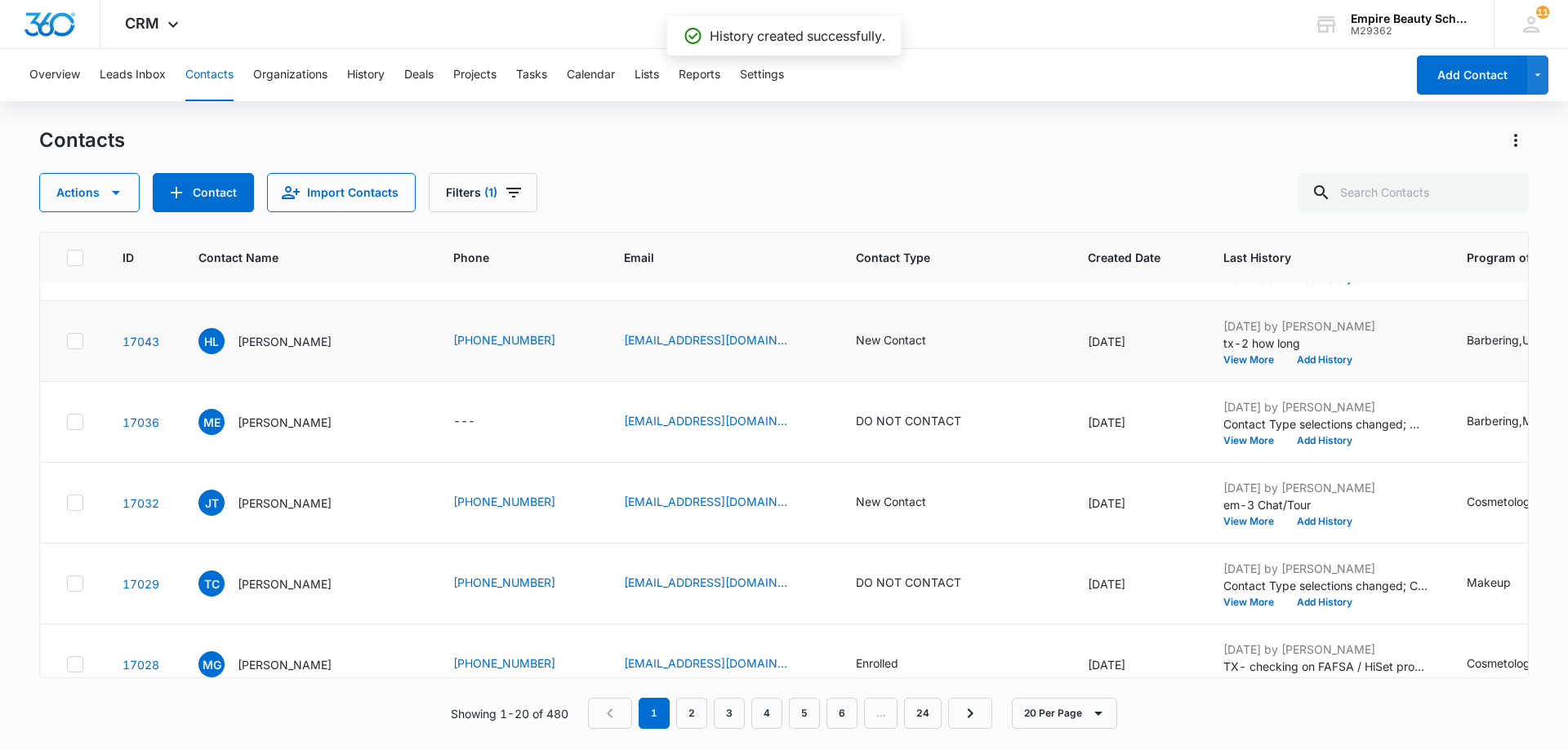
scroll to position [898, 0]
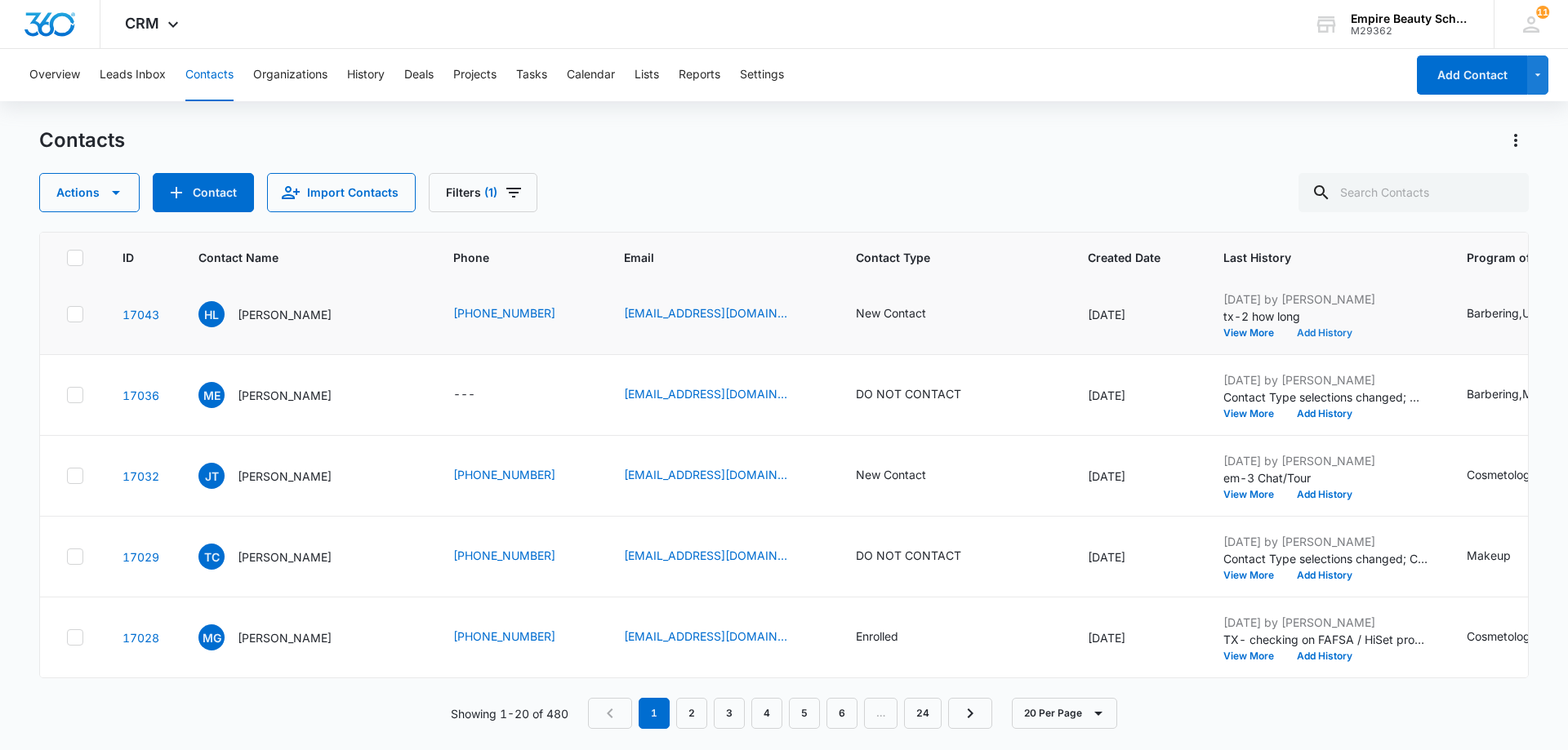
click at [1325, 334] on button "Add History" at bounding box center [1324, 333] width 78 height 10
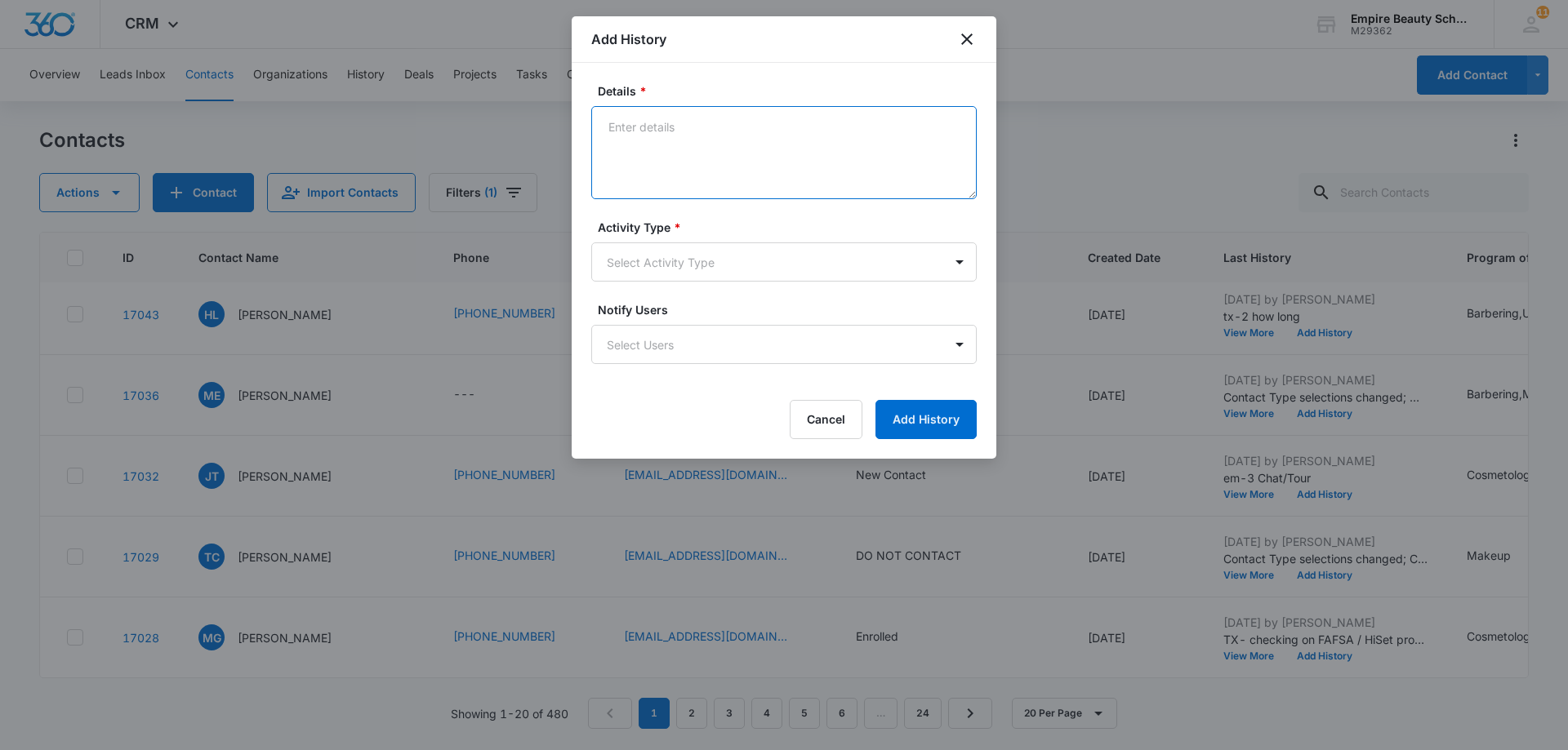
click at [628, 116] on textarea "Details *" at bounding box center [784, 153] width 386 height 93
type textarea "call-3 vm-tour/chat"
click at [962, 261] on body "CRM Apps Forms CRM Email Shop Payments POS Files Brand Settings AI Assistant Em…" at bounding box center [784, 375] width 1568 height 750
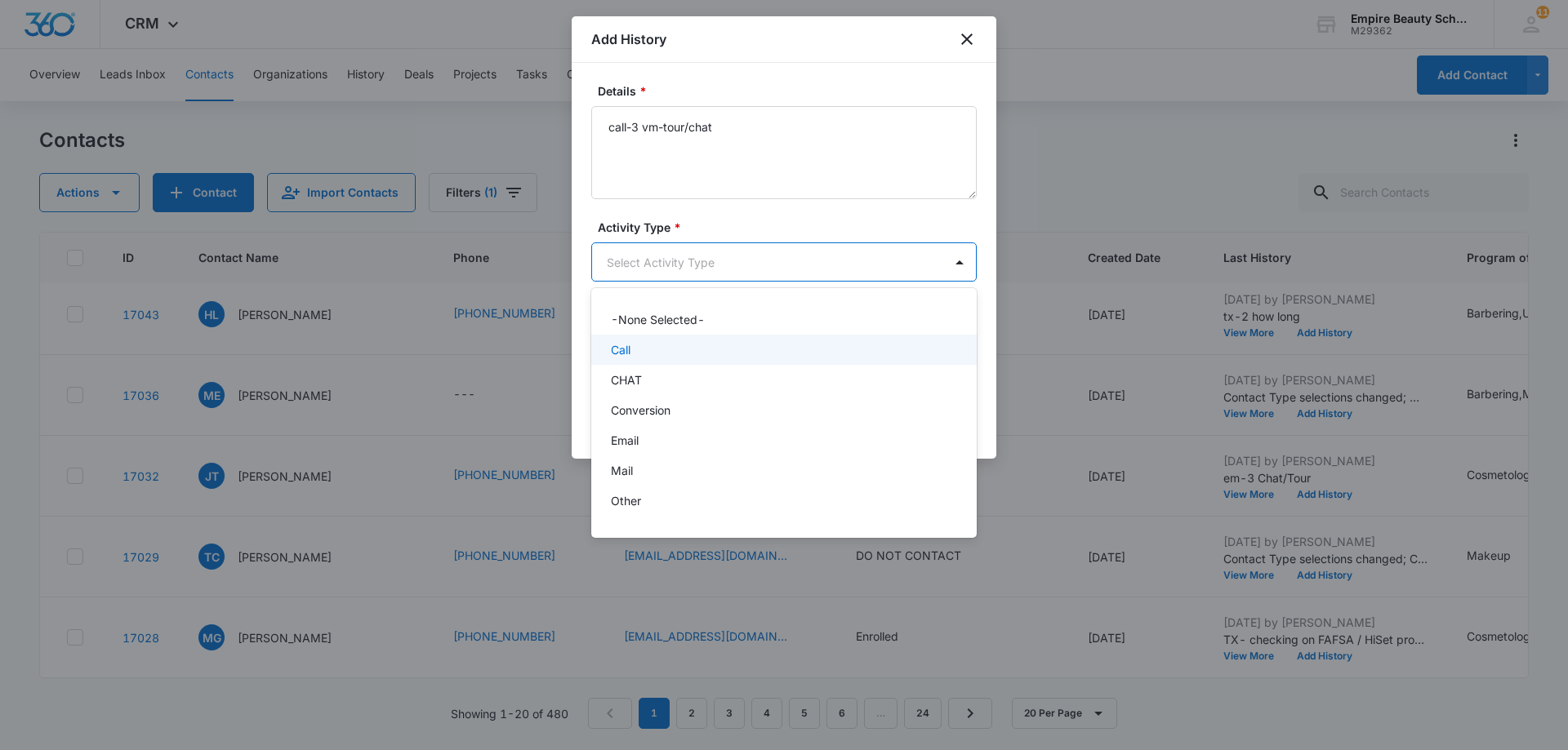
click at [839, 347] on div "Call" at bounding box center [782, 349] width 343 height 17
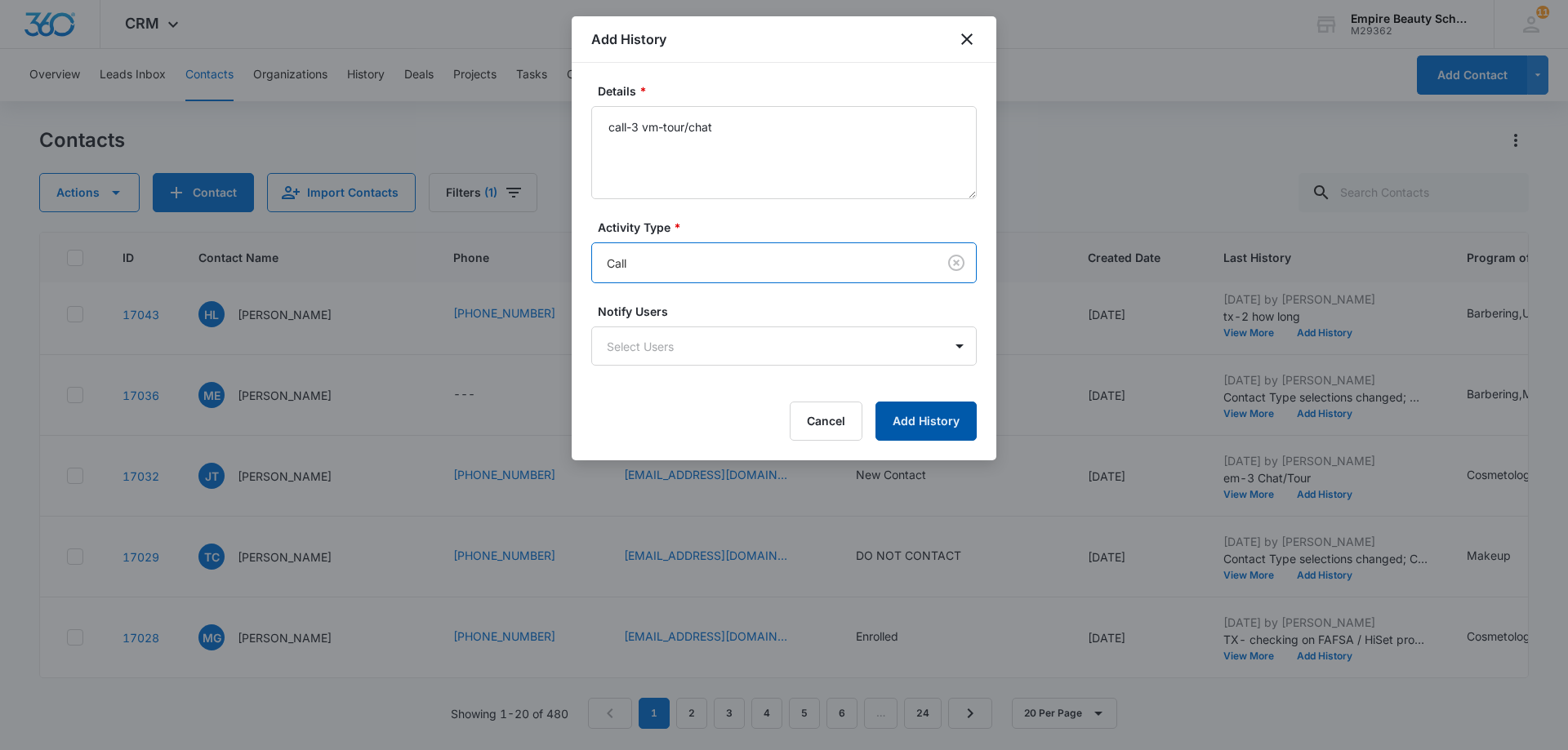
click at [931, 415] on button "Add History" at bounding box center [926, 421] width 101 height 39
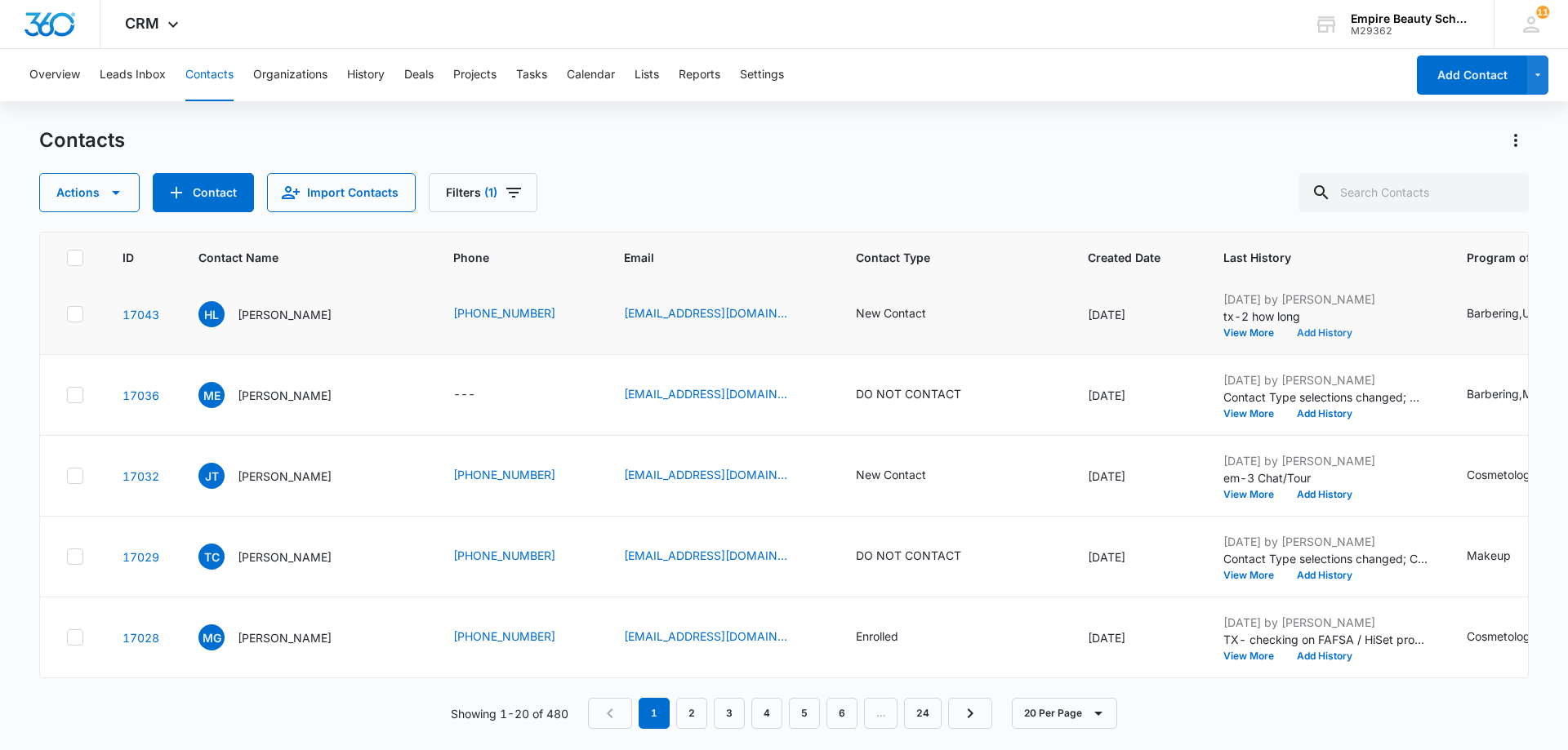
click at [1300, 335] on button "Add History" at bounding box center [1324, 333] width 78 height 10
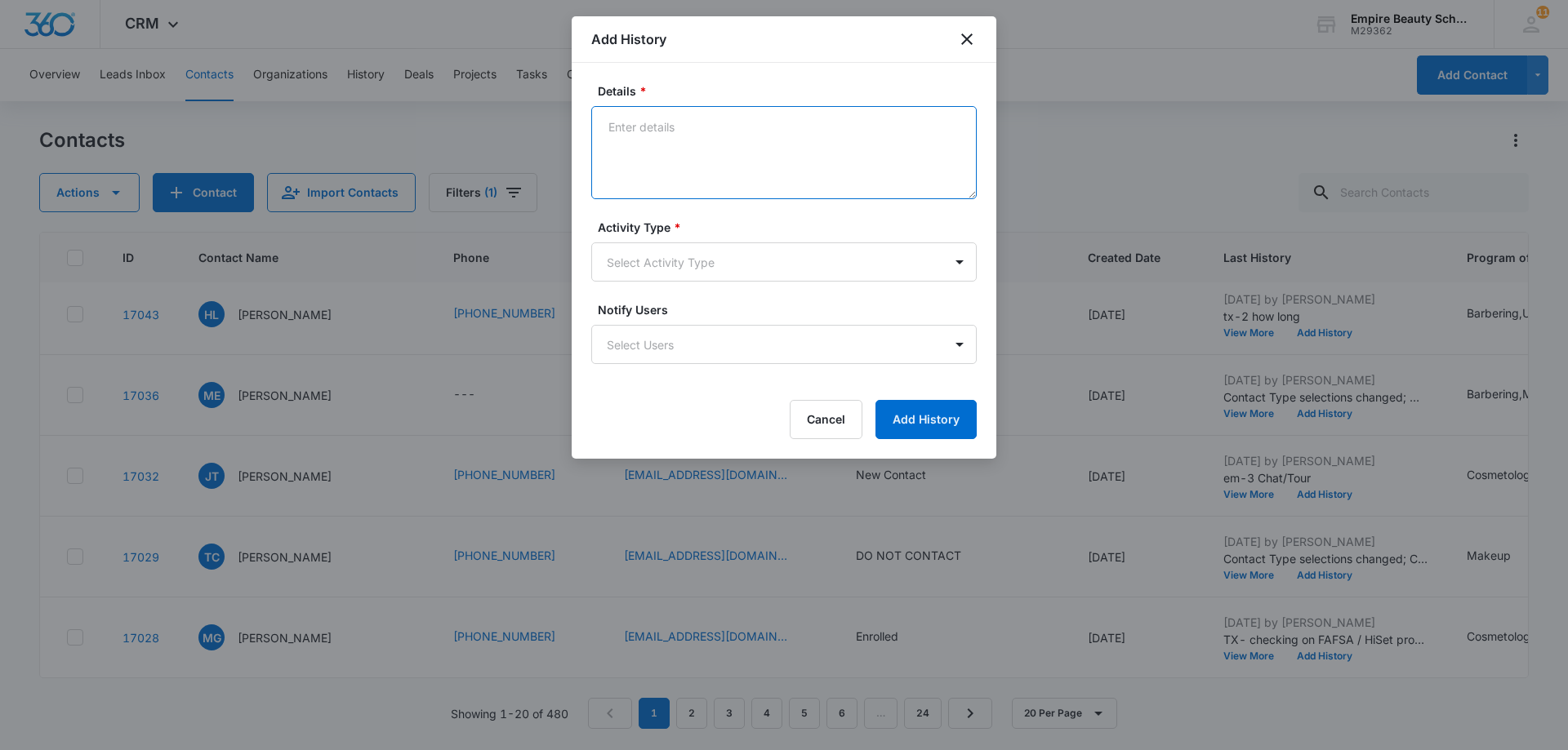
click at [621, 134] on textarea "Details *" at bounding box center [784, 153] width 386 height 93
type textarea "tx-3 tour/chat"
click at [960, 268] on body "CRM Apps Forms CRM Email Shop Payments POS Files Brand Settings AI Assistant Em…" at bounding box center [784, 375] width 1568 height 750
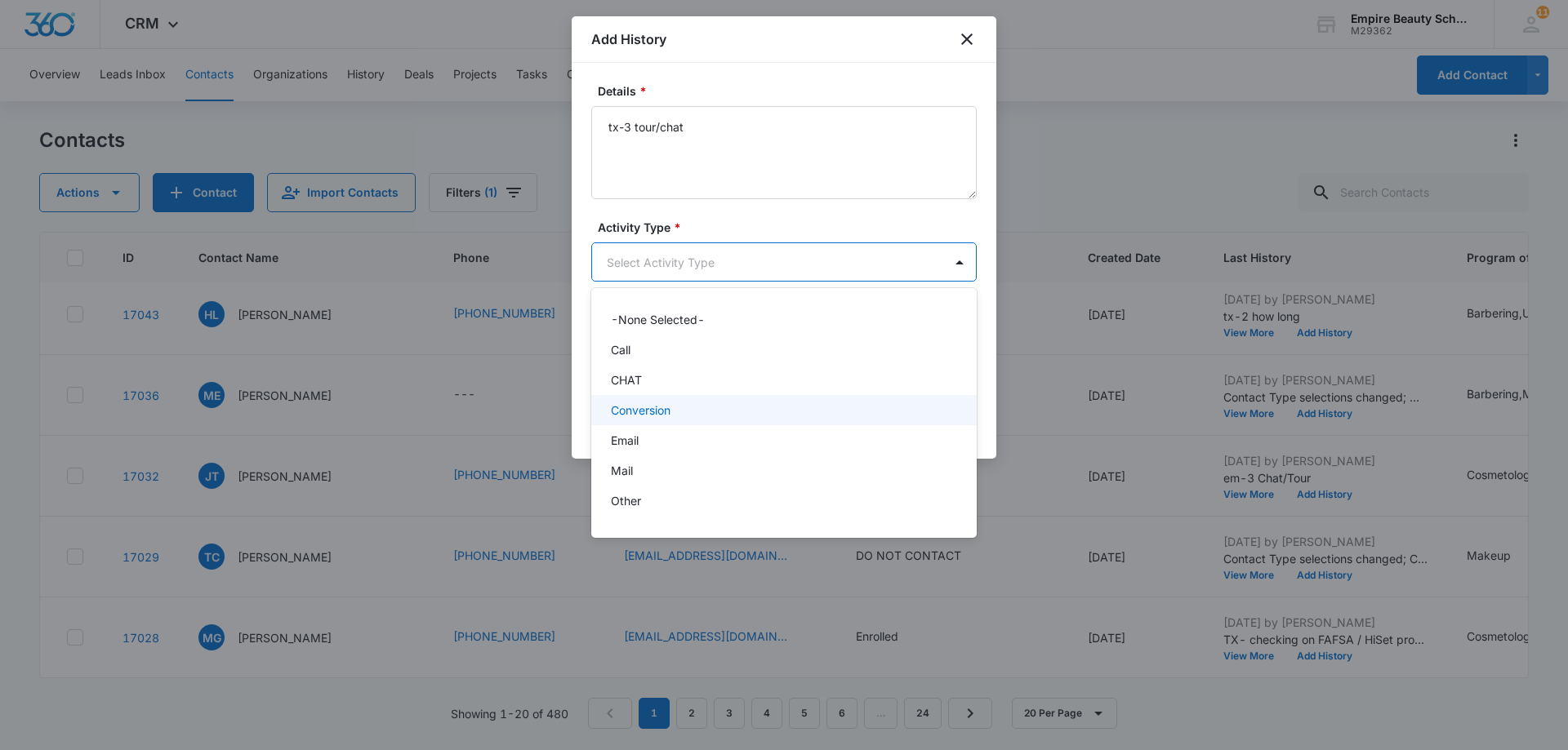
scroll to position [85, 0]
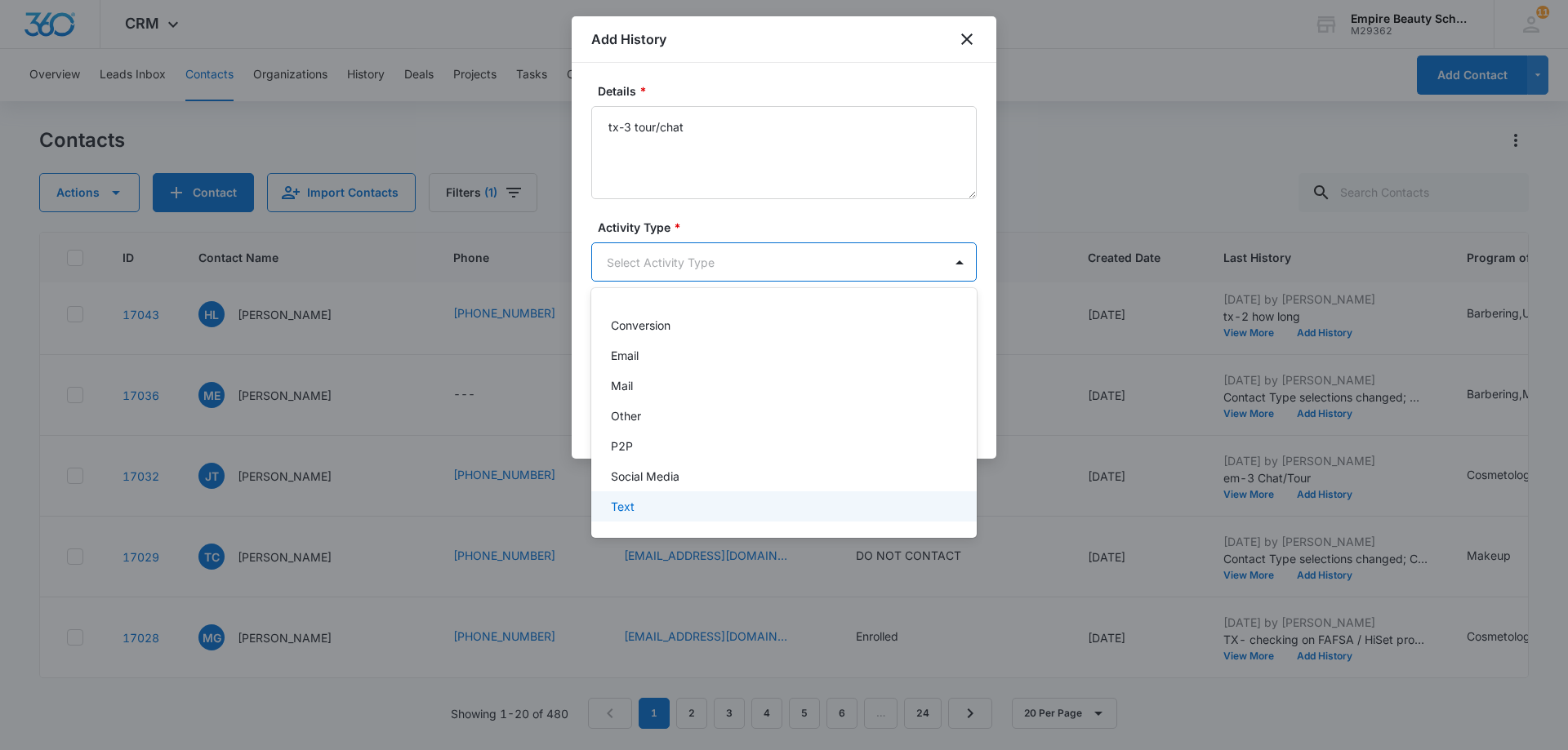
click at [795, 520] on div "Text" at bounding box center [784, 506] width 386 height 30
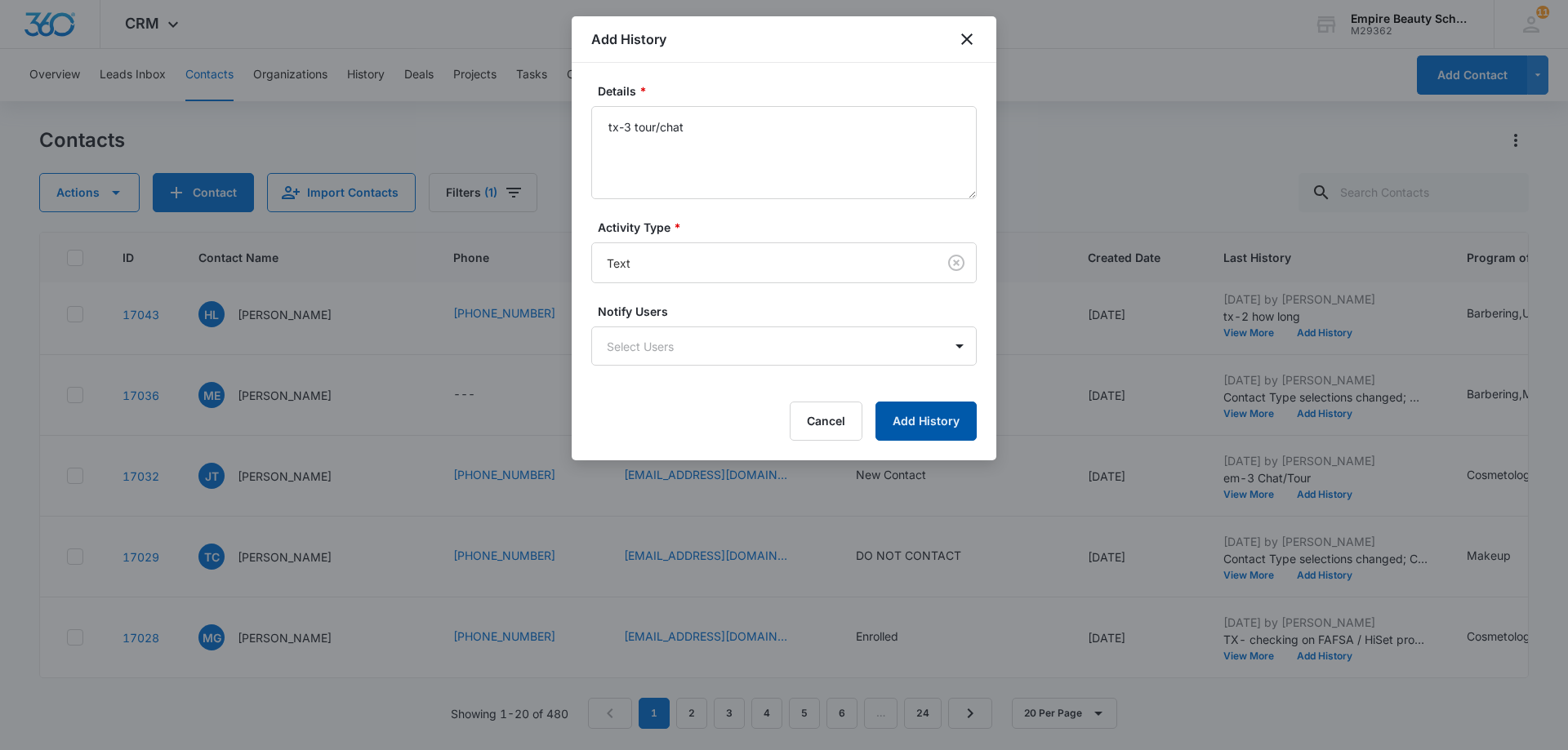
click at [950, 422] on button "Add History" at bounding box center [926, 421] width 101 height 39
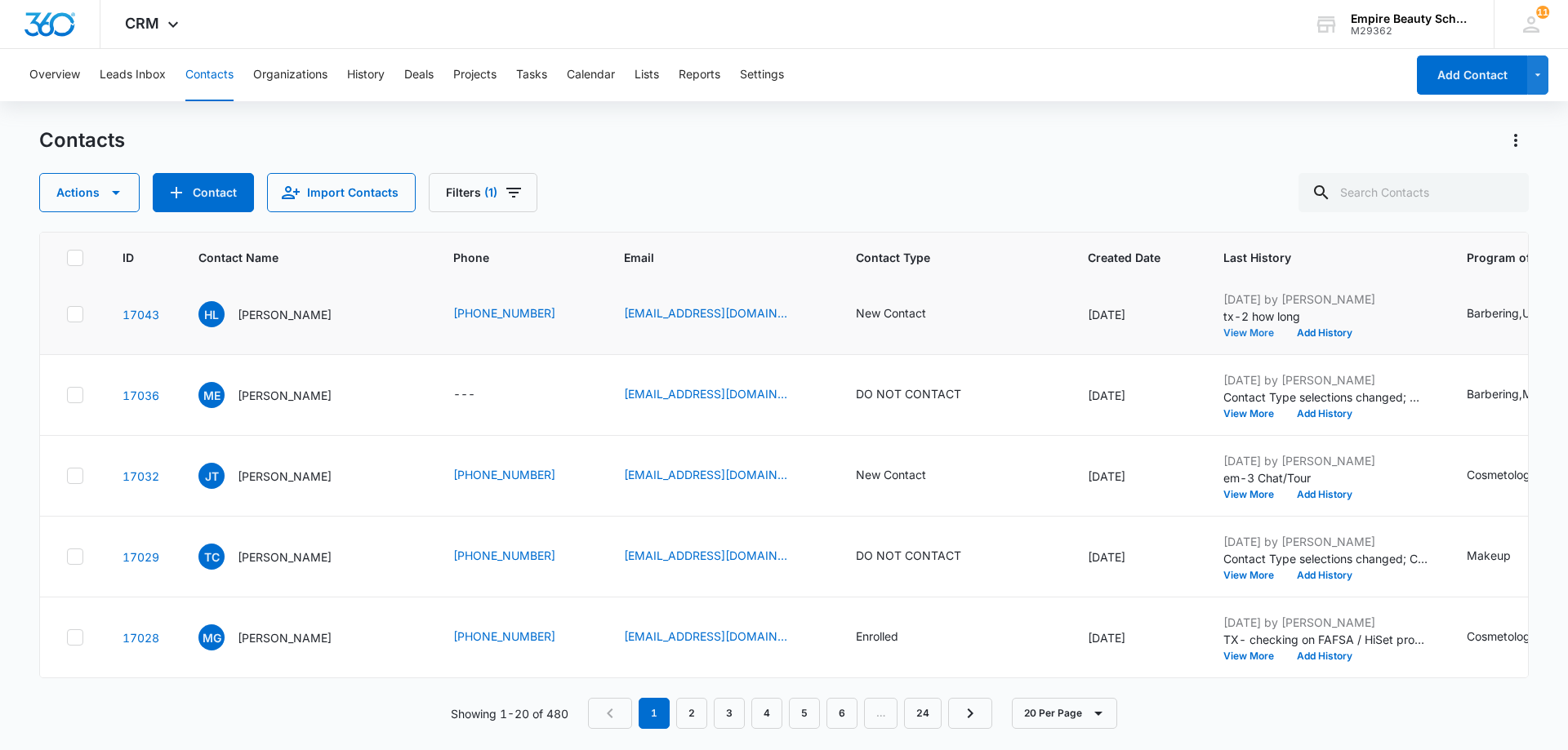
click at [1245, 332] on button "View More" at bounding box center [1254, 333] width 62 height 10
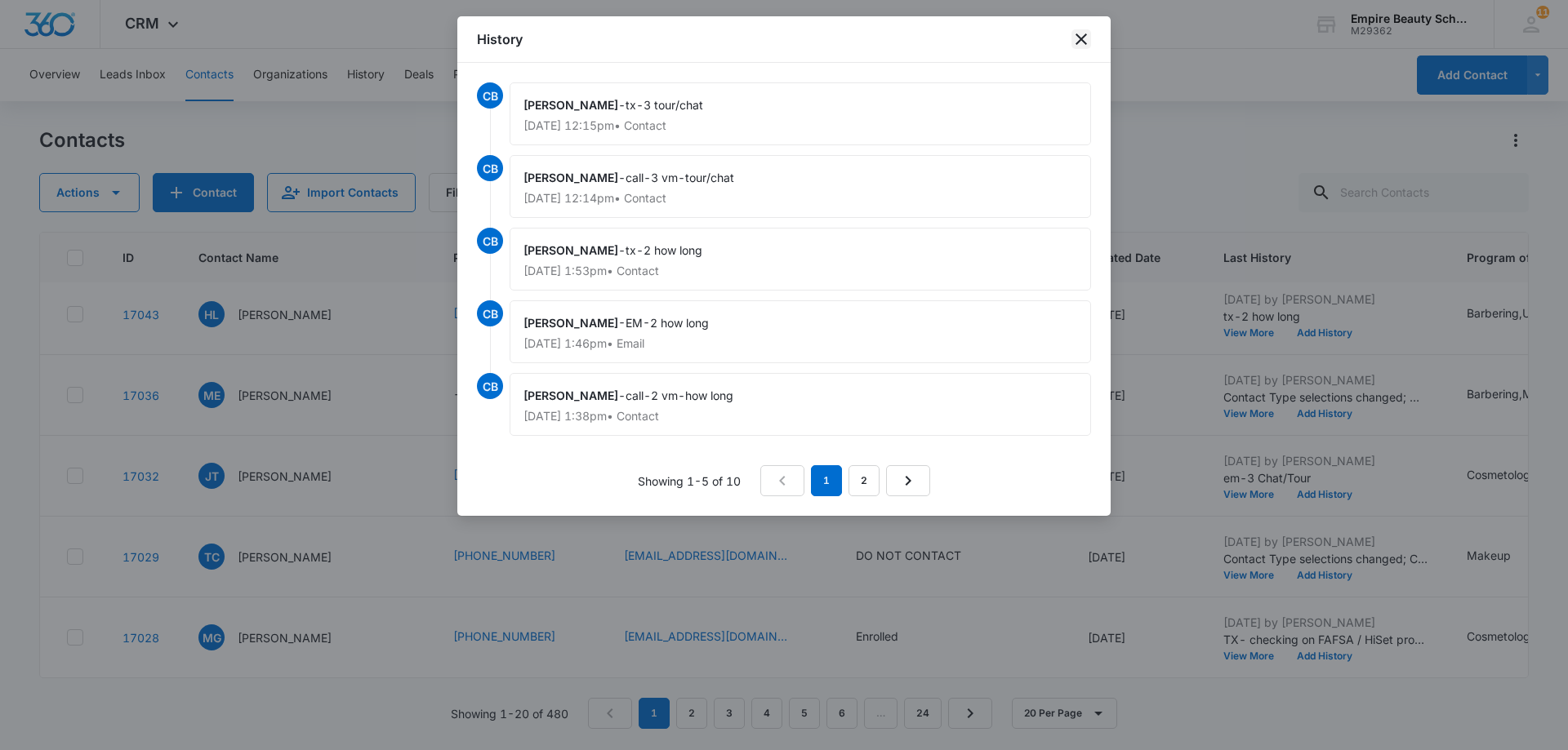
click at [1081, 39] on icon "close" at bounding box center [1081, 39] width 12 height 12
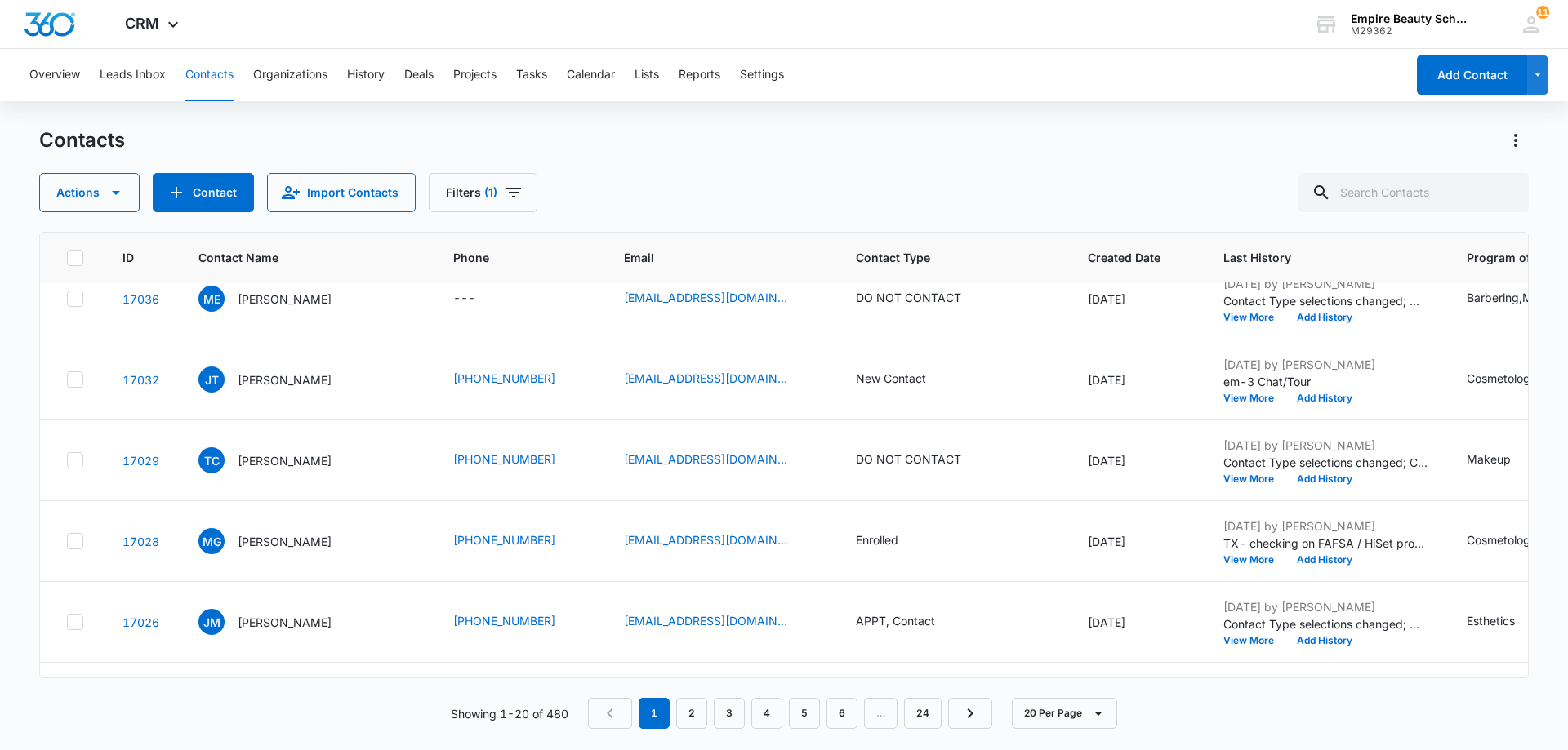
scroll to position [1042, 0]
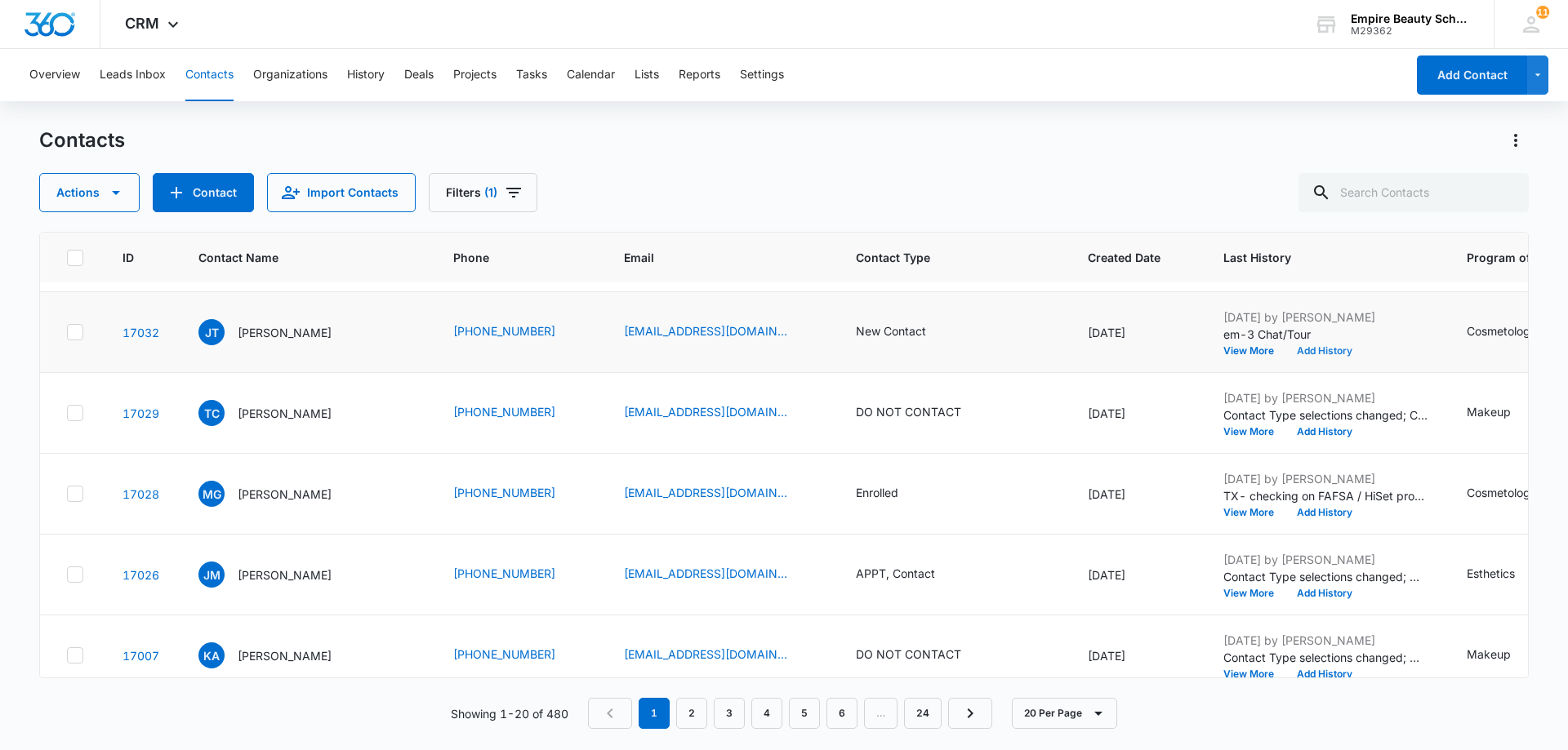
click at [1317, 350] on button "Add History" at bounding box center [1324, 351] width 78 height 10
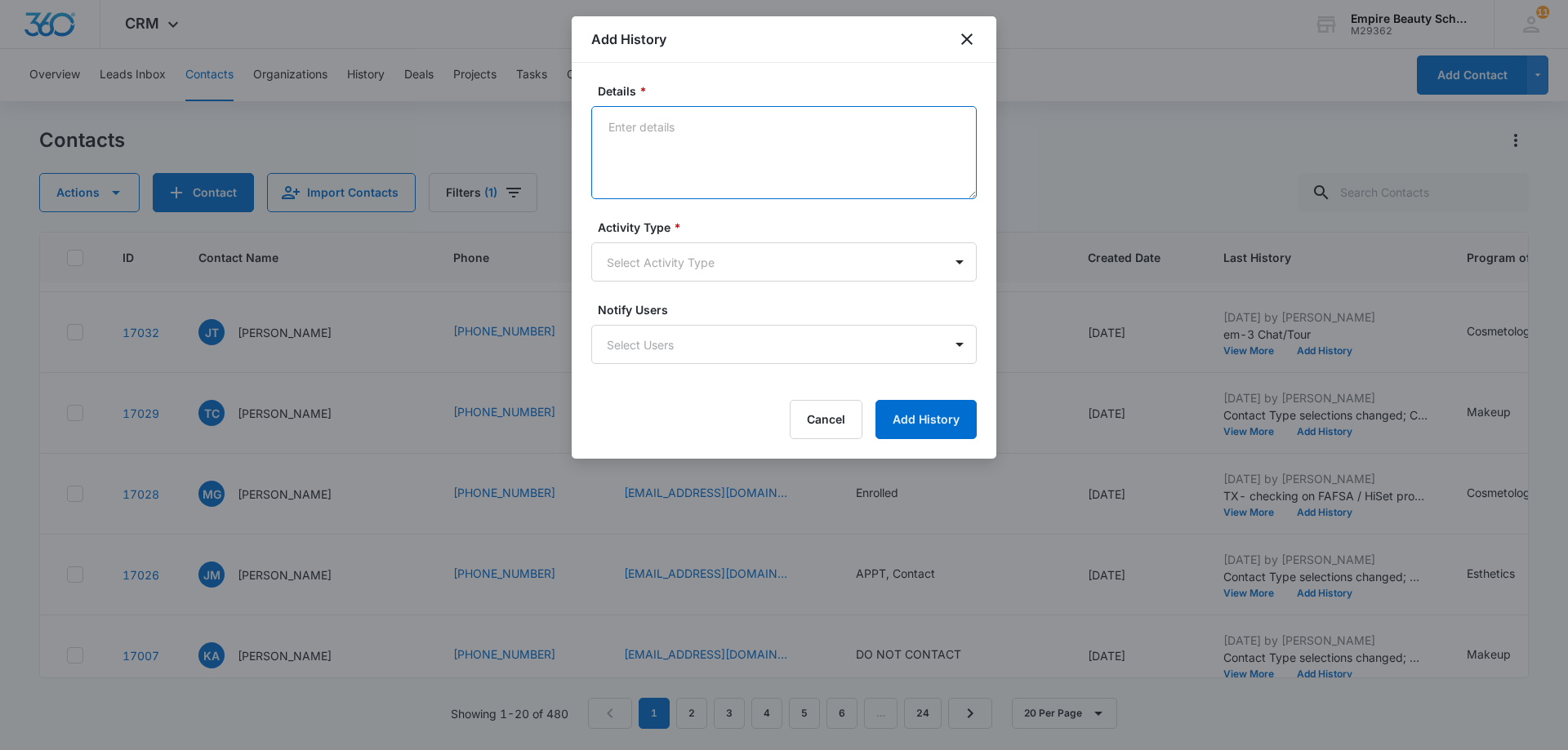
click at [611, 120] on textarea "Details *" at bounding box center [784, 153] width 386 height 93
drag, startPoint x: 606, startPoint y: 132, endPoint x: 752, endPoint y: 137, distance: 146.1
click at [752, 137] on textarea "Tx- Is this the right time?" at bounding box center [784, 153] width 386 height 93
type textarea "Tx- Is this the right time?"
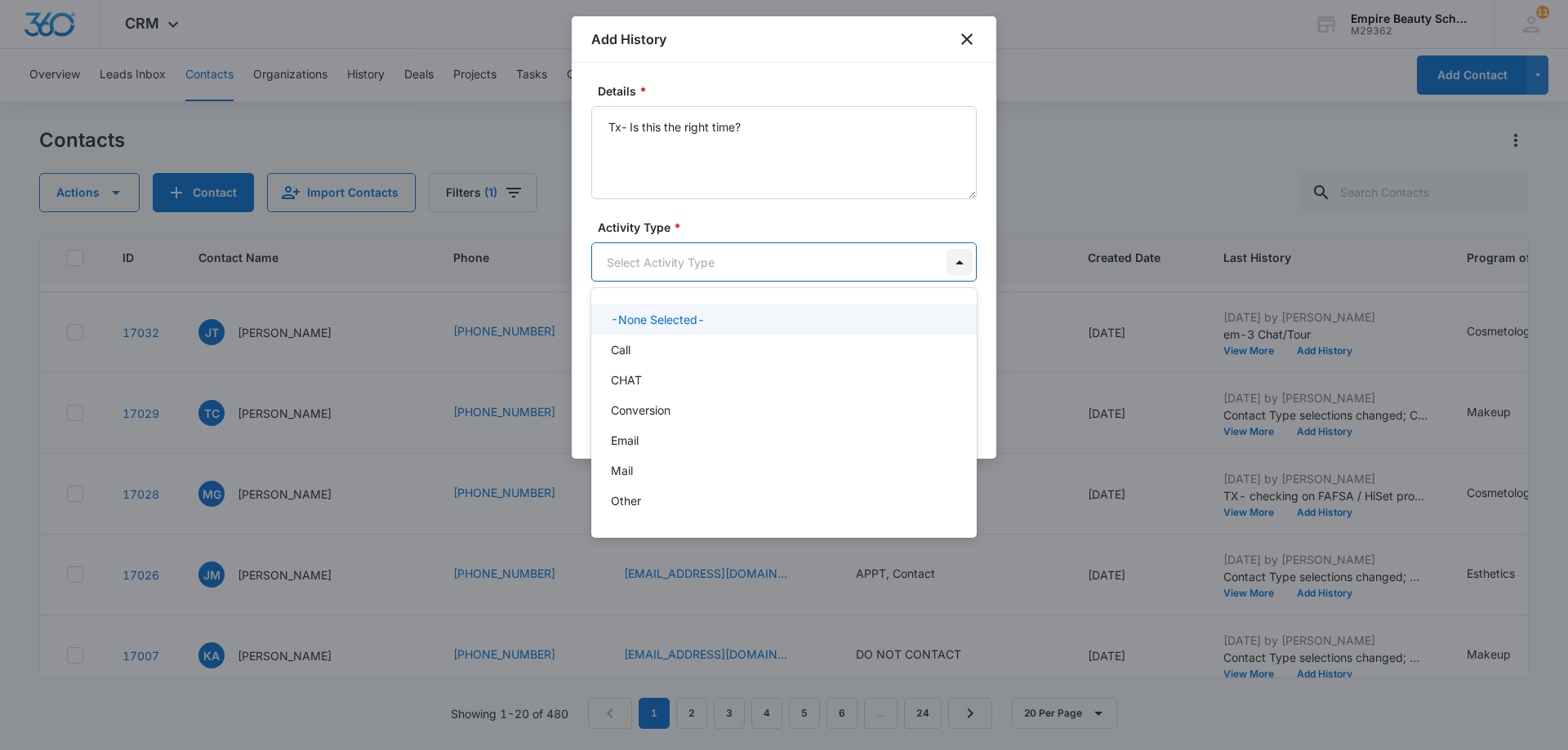
click at [959, 261] on body "CRM Apps Forms CRM Email Shop Payments POS Files Brand Settings AI Assistant Em…" at bounding box center [784, 375] width 1568 height 750
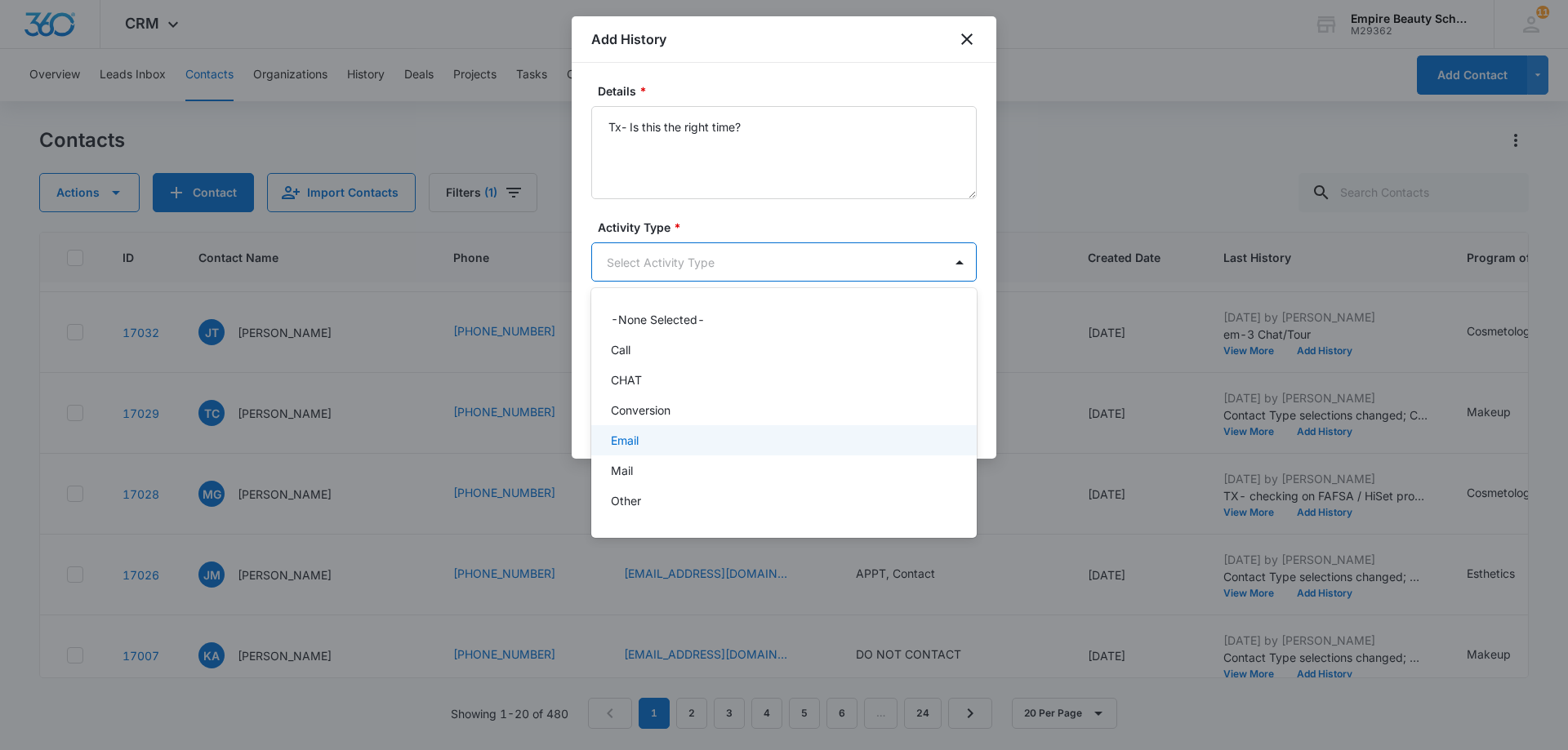
scroll to position [85, 0]
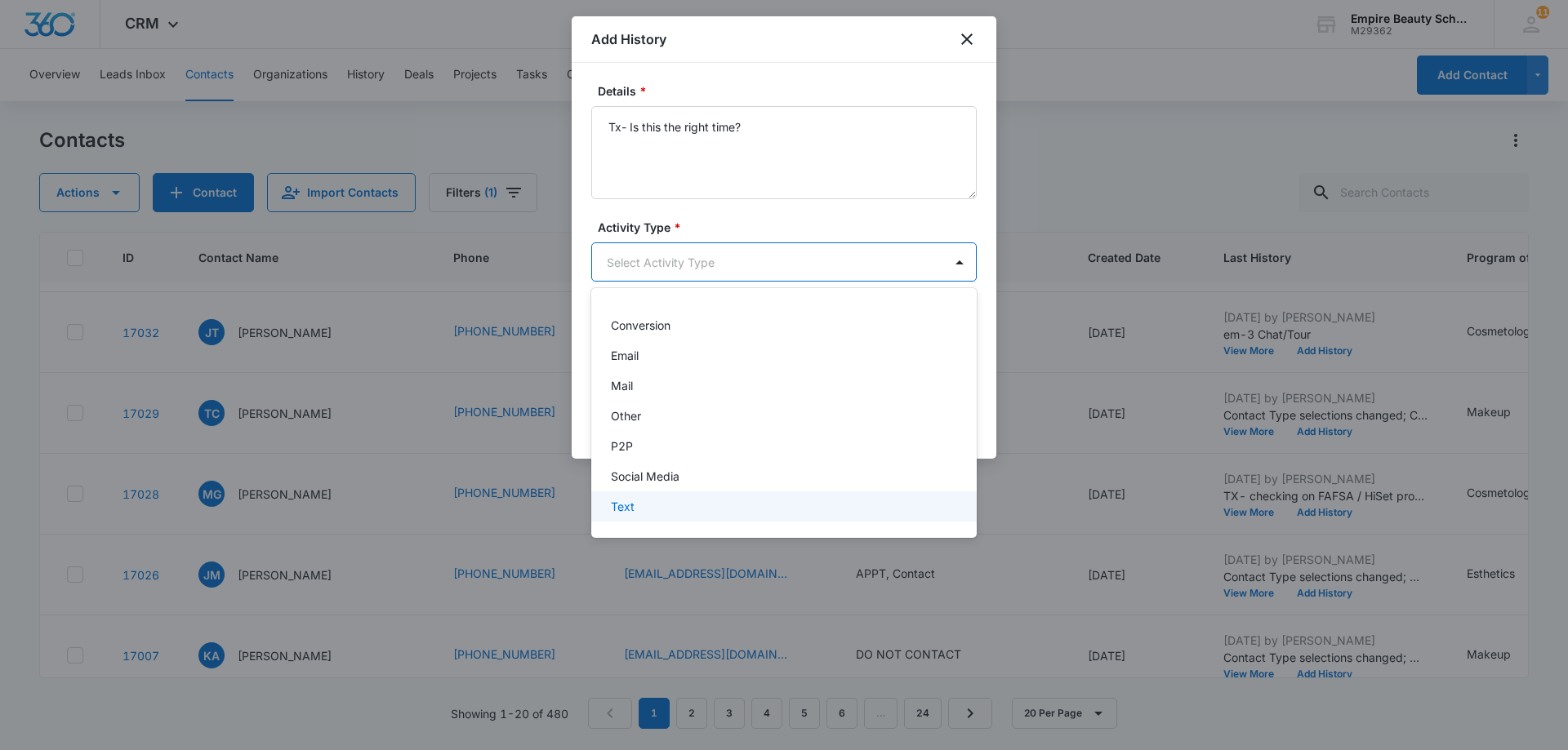
click at [827, 495] on div "Text" at bounding box center [784, 506] width 386 height 30
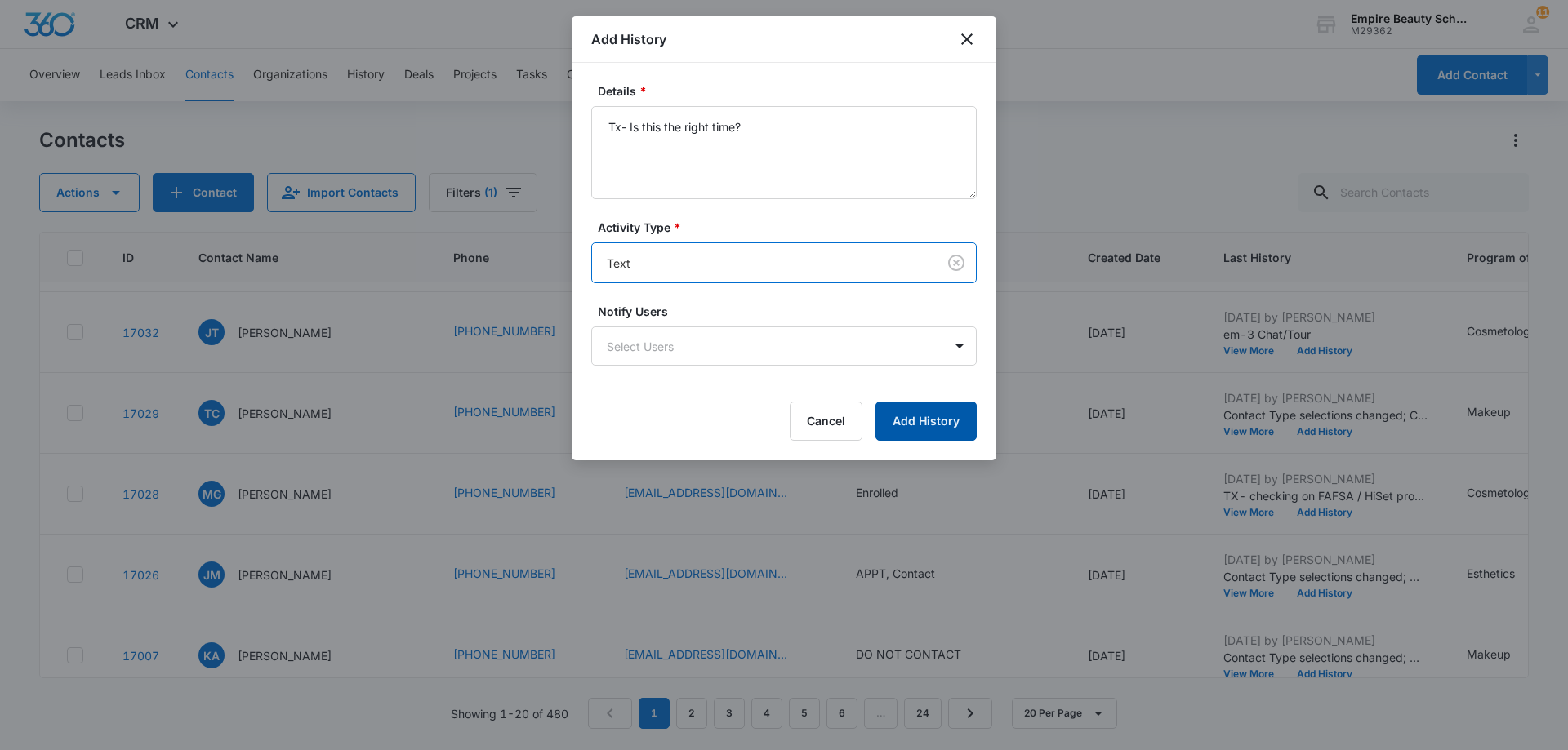
click at [915, 420] on button "Add History" at bounding box center [926, 421] width 101 height 39
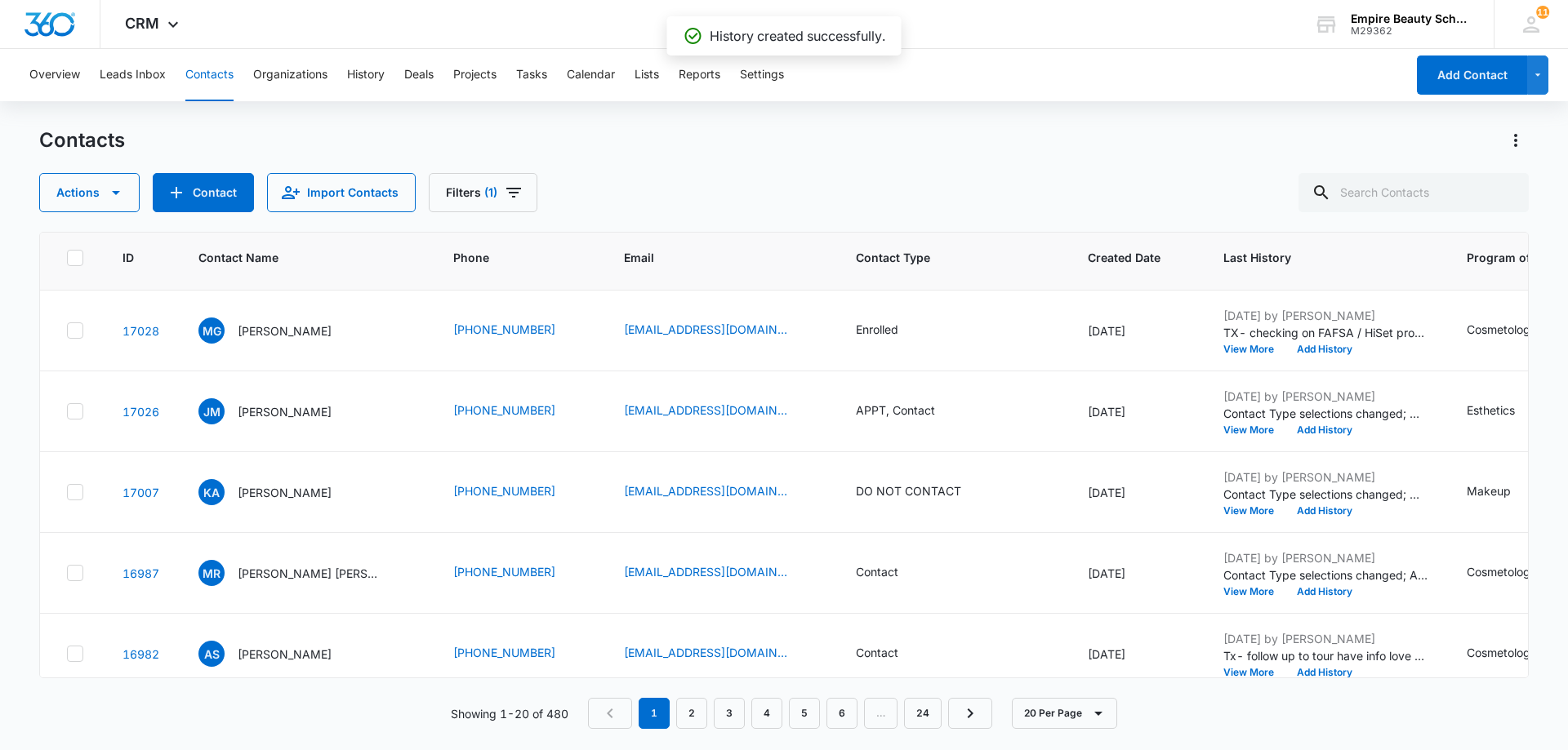
scroll to position [1234, 0]
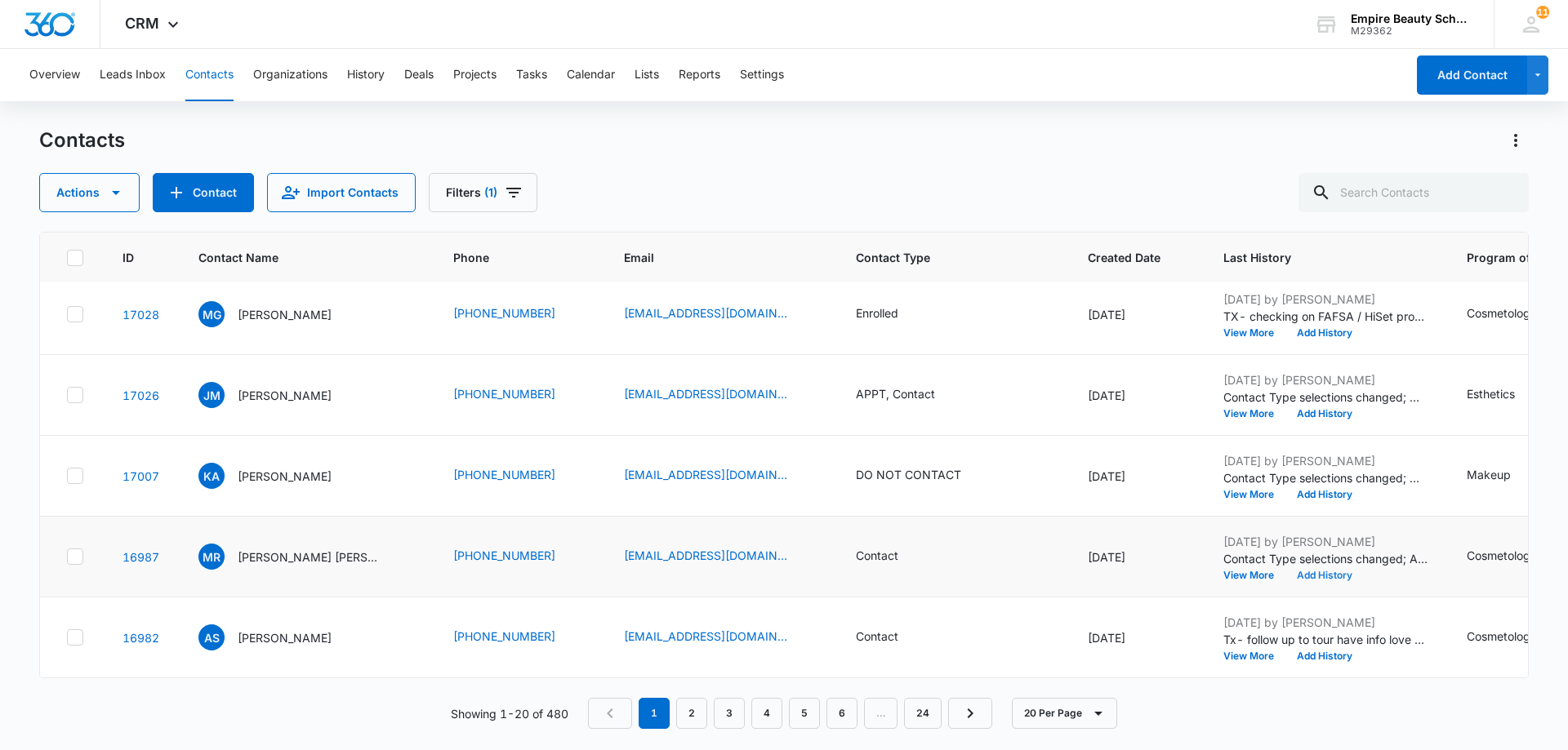
click at [1327, 571] on button "Add History" at bounding box center [1324, 575] width 78 height 10
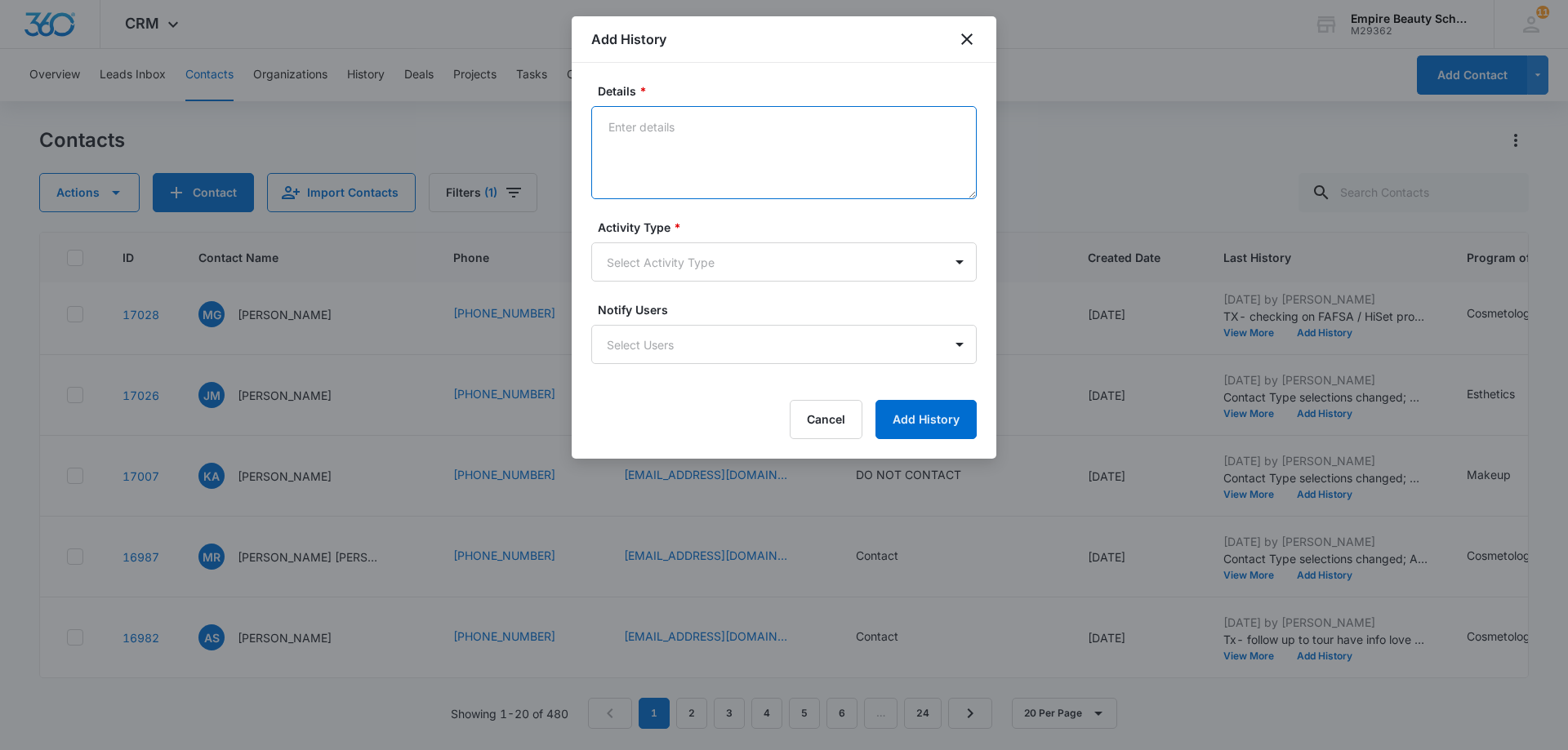
click at [648, 124] on textarea "Details *" at bounding box center [784, 153] width 386 height 93
paste textarea "Tx- Is this the right time?"
type textarea "Tx- Is this the right time?"
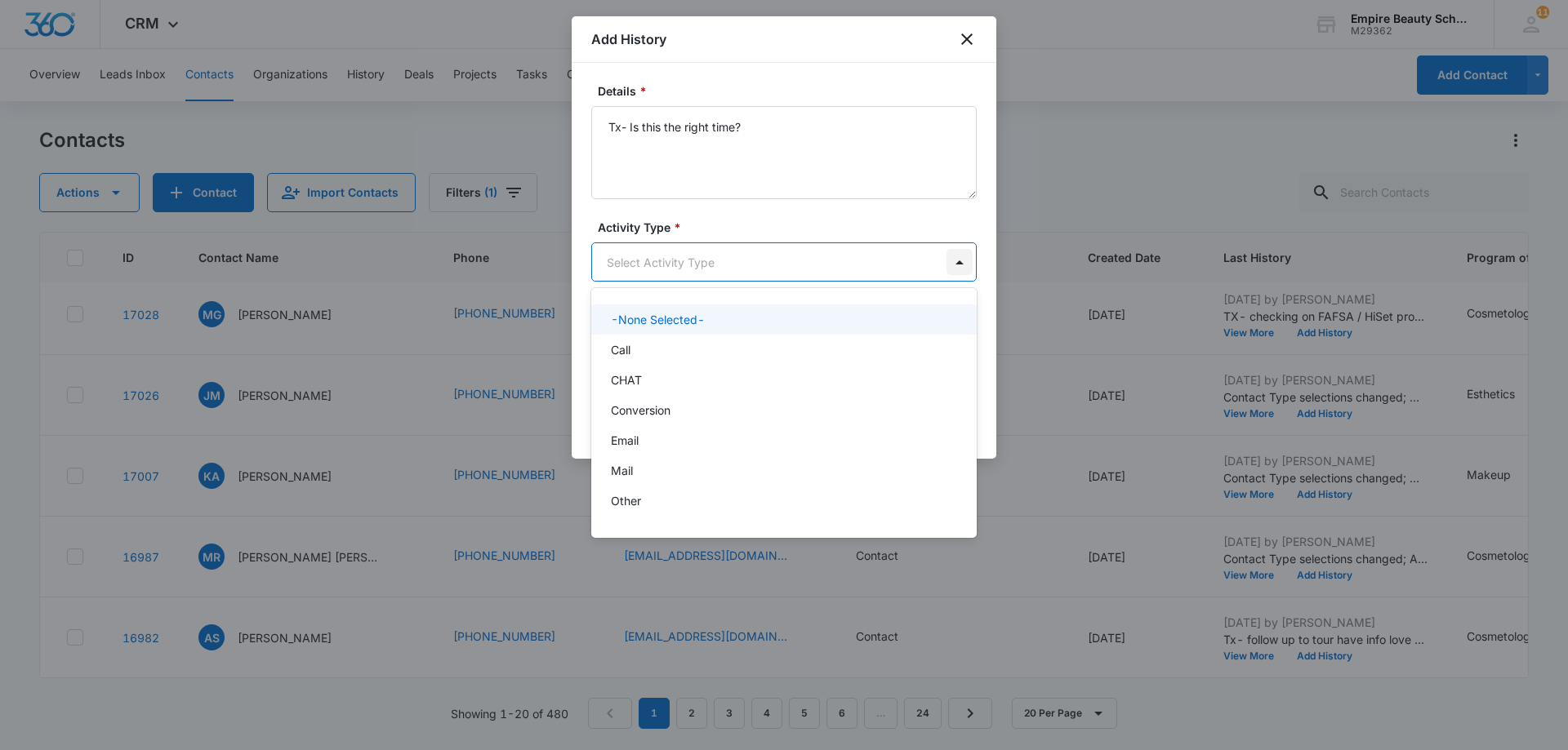
click at [959, 258] on body "CRM Apps Forms CRM Email Shop Payments POS Files Brand Settings AI Assistant Em…" at bounding box center [784, 375] width 1568 height 750
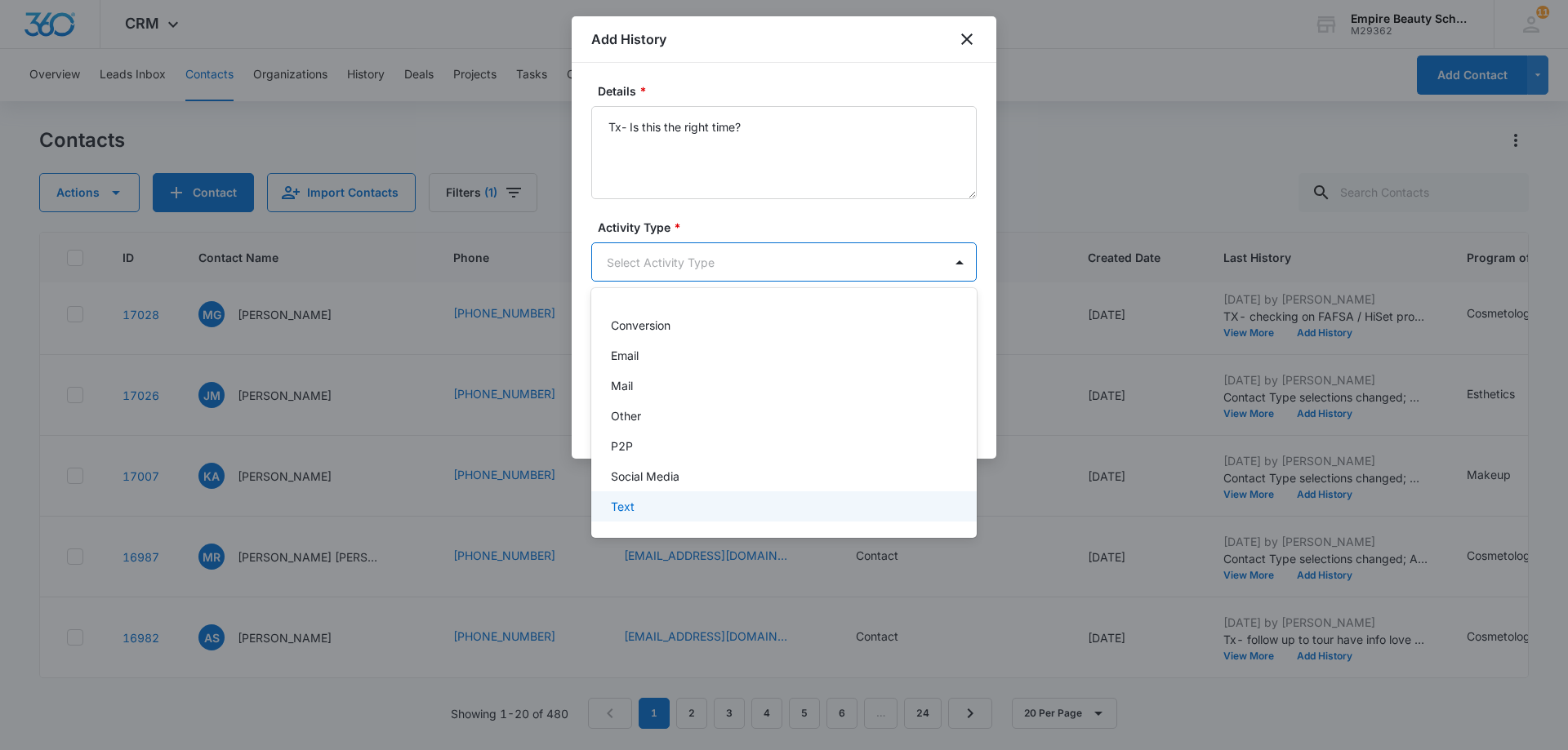
click at [824, 511] on div "Text" at bounding box center [782, 506] width 343 height 17
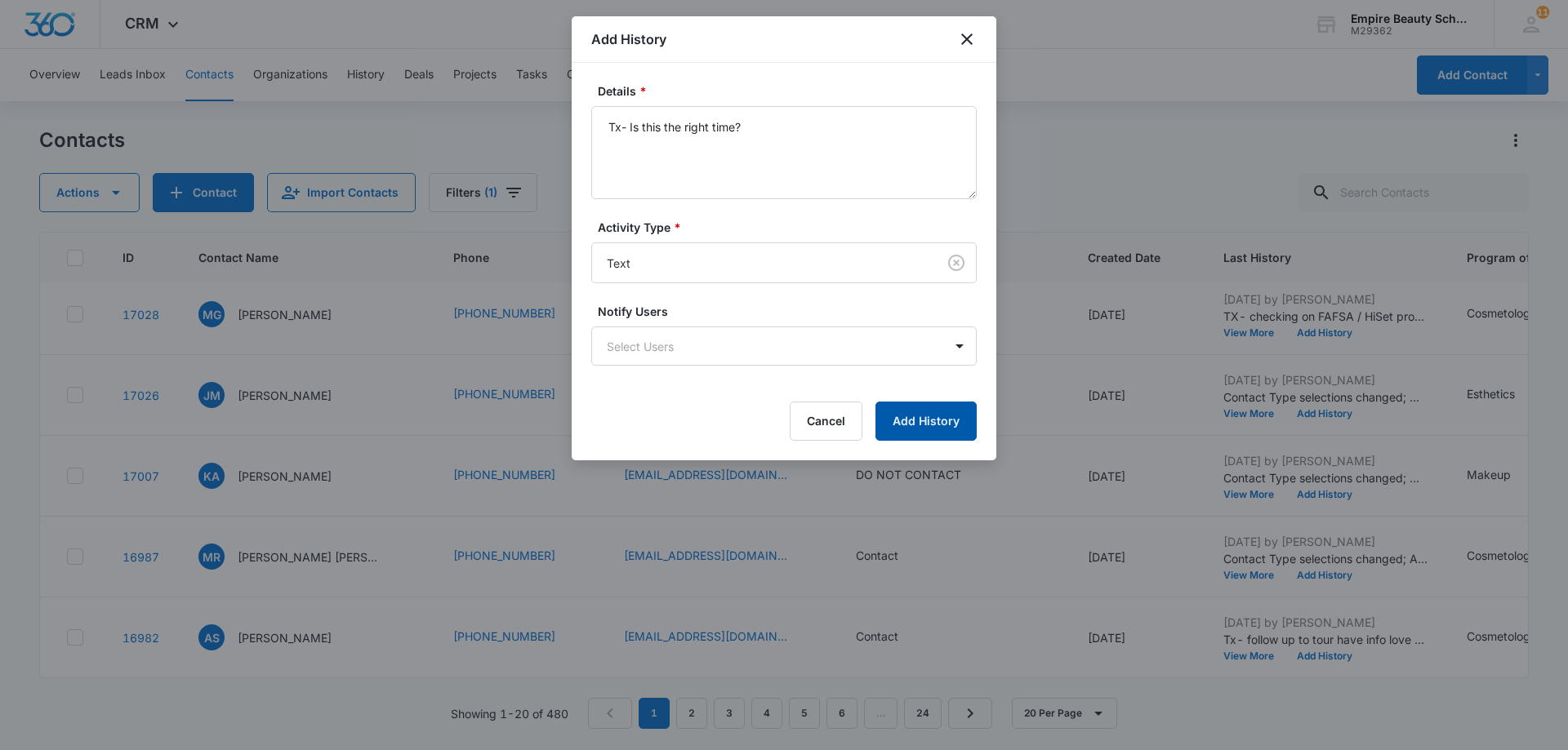
click at [929, 419] on button "Add History" at bounding box center [926, 421] width 101 height 39
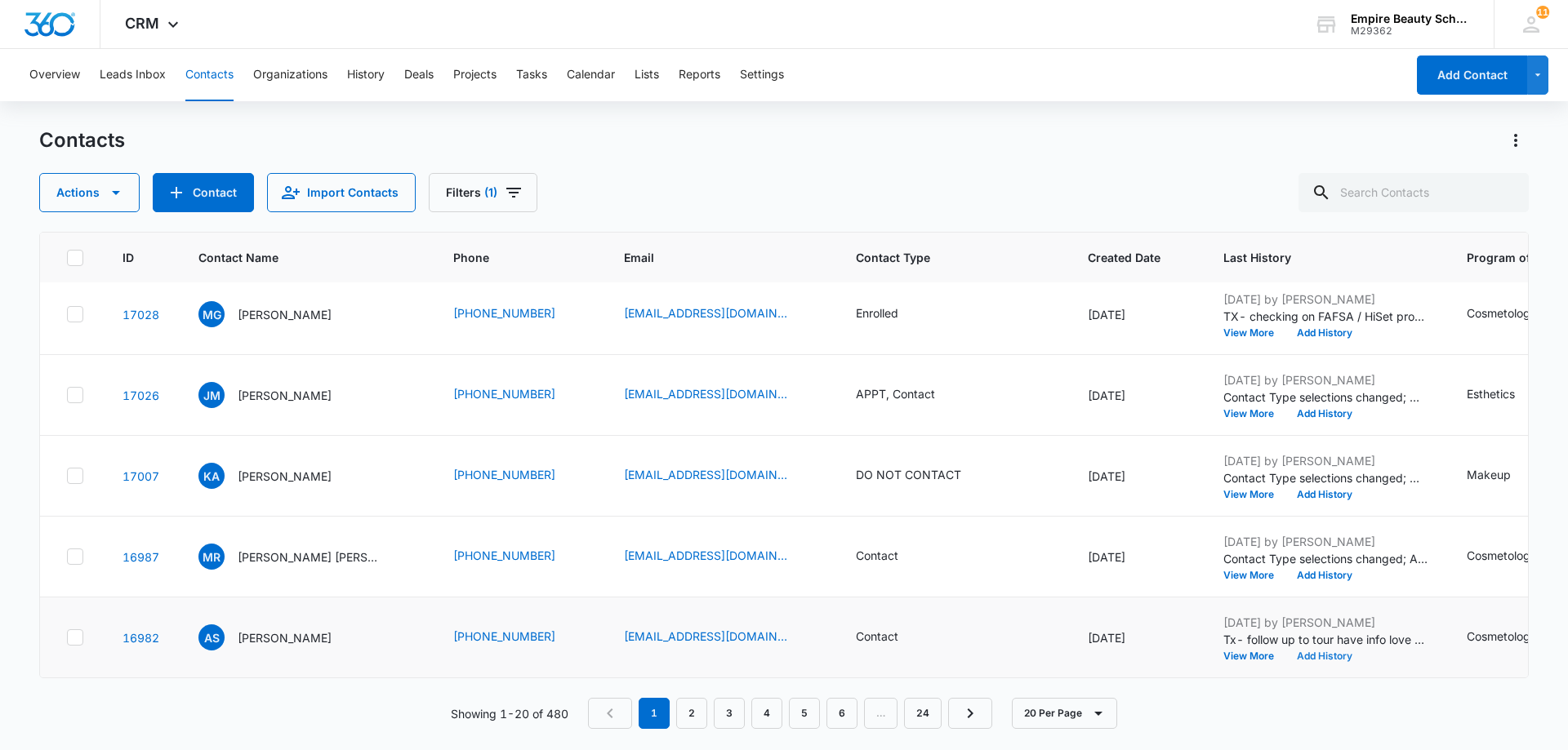
click at [1329, 652] on button "Add History" at bounding box center [1324, 656] width 78 height 10
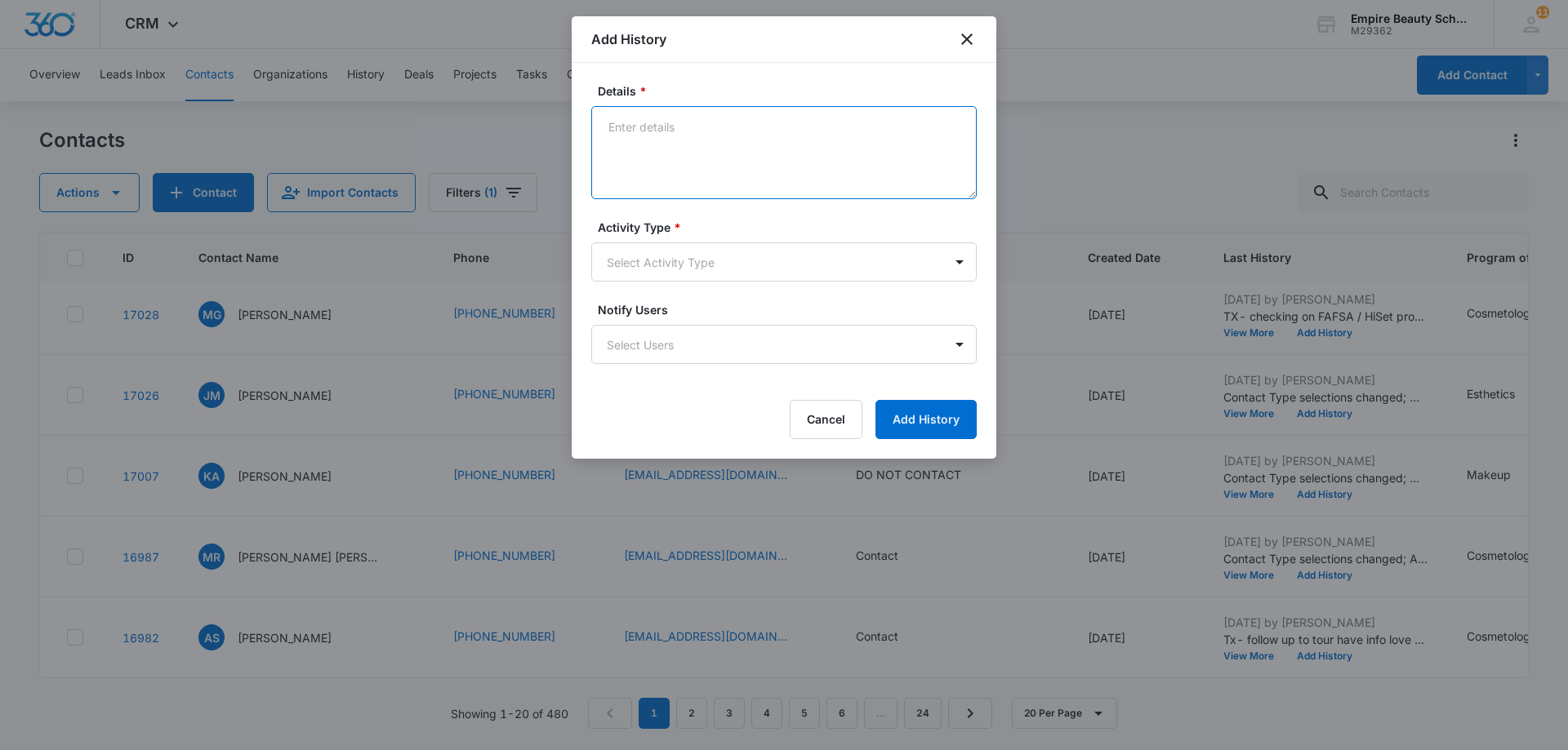
click at [619, 126] on textarea "Details *" at bounding box center [784, 153] width 386 height 93
paste textarea "Tx- Is this the right time?"
type textarea "Tx- Is this the right time?"
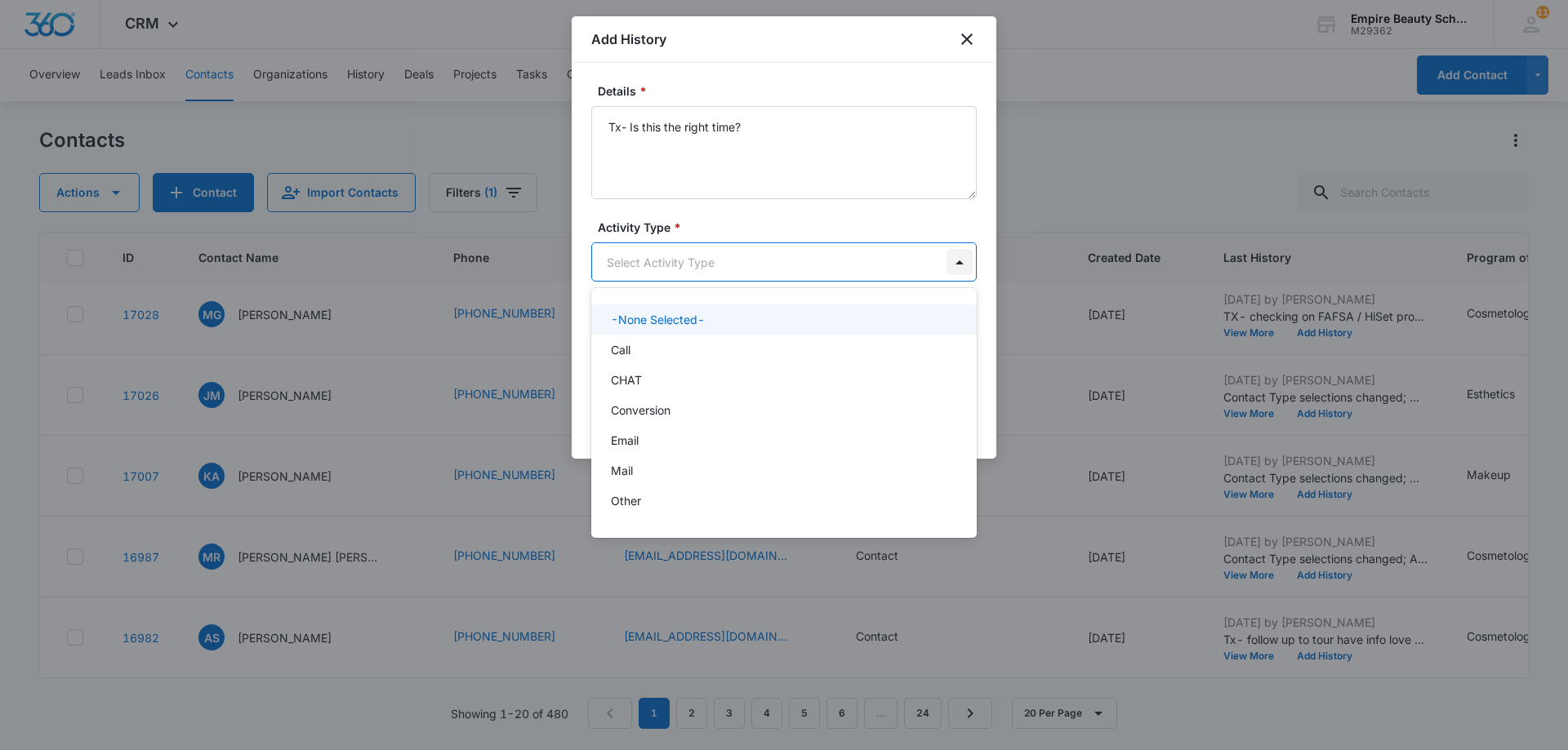
click at [957, 260] on body "CRM Apps Forms CRM Email Shop Payments POS Files Brand Settings AI Assistant Em…" at bounding box center [784, 375] width 1568 height 750
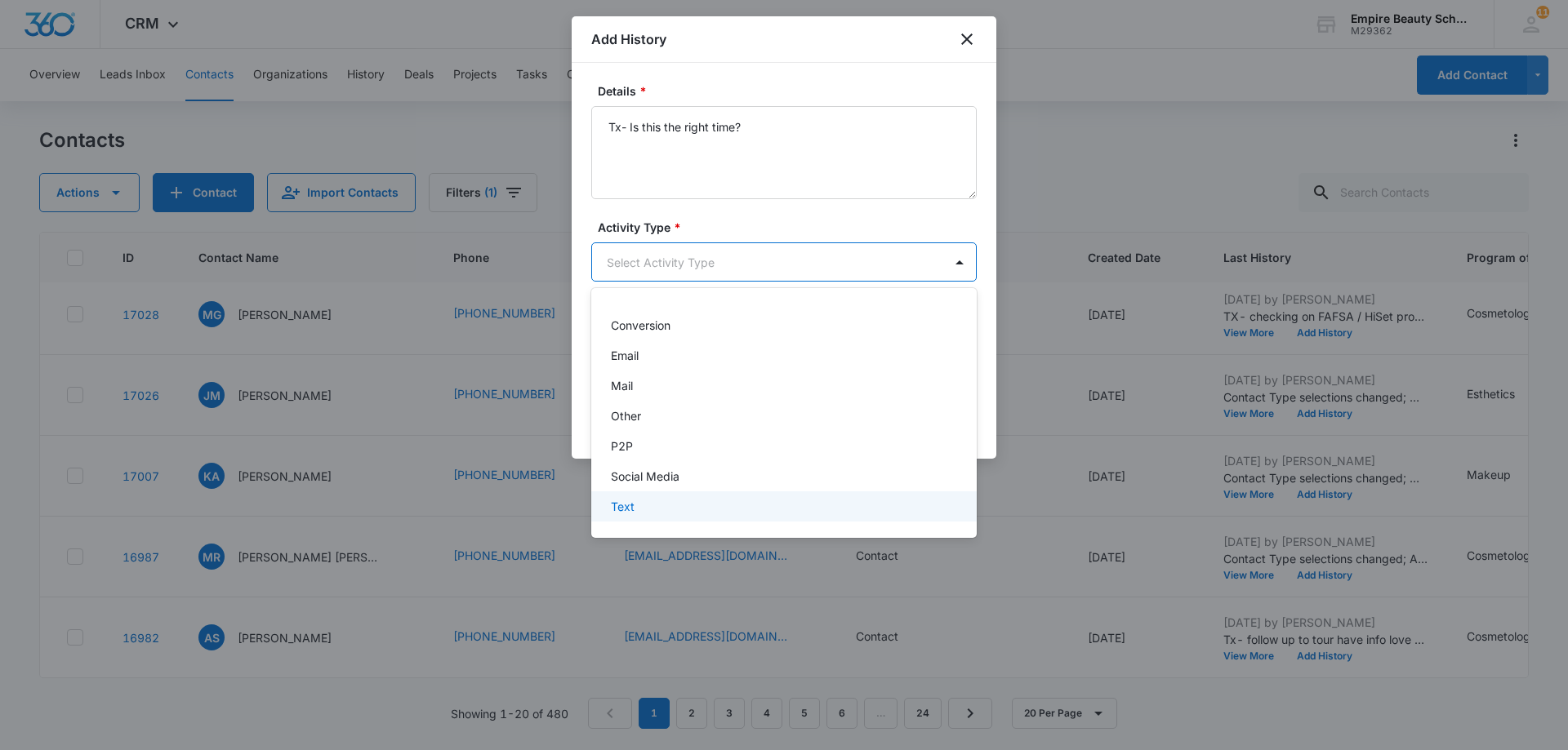
click at [827, 516] on div "Text" at bounding box center [784, 506] width 386 height 30
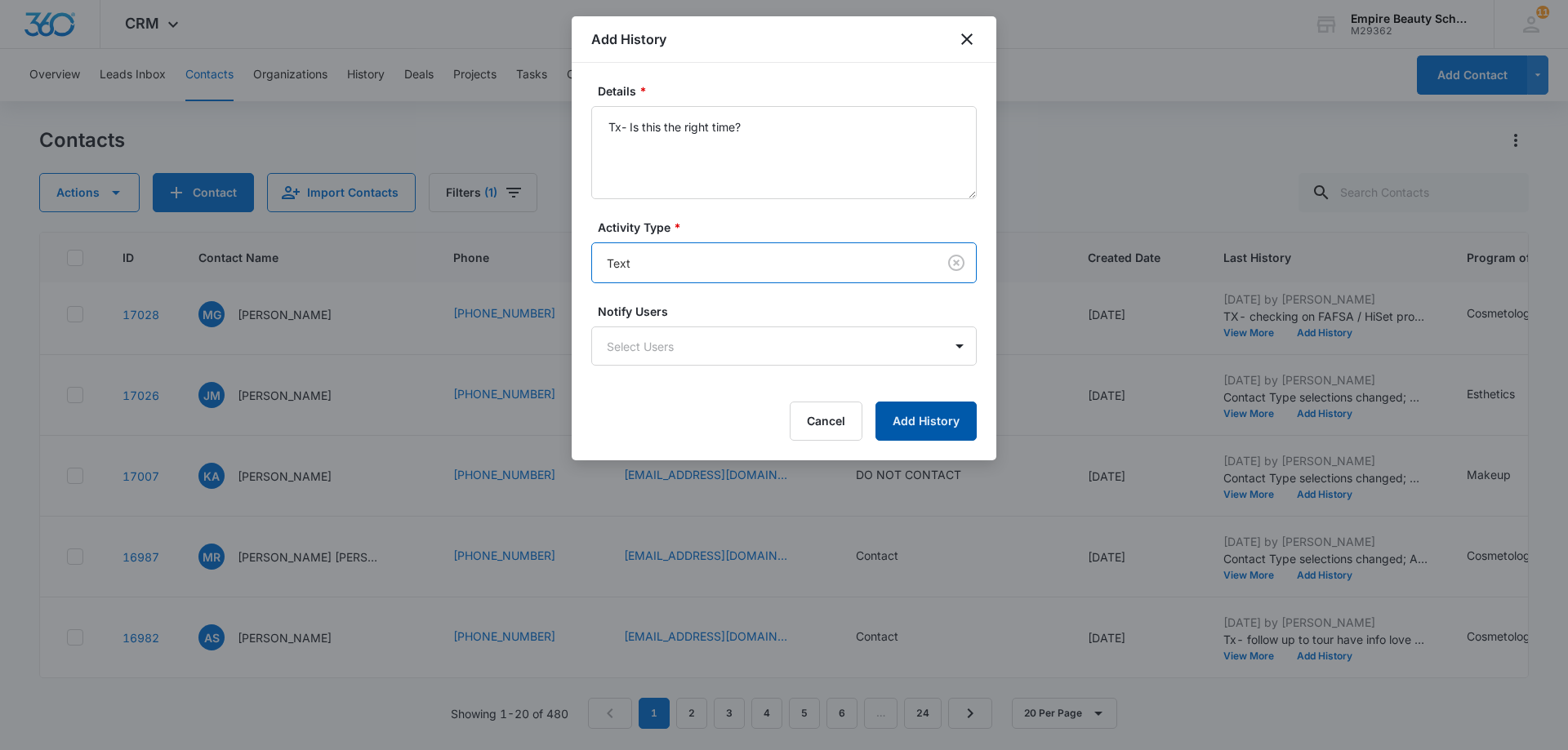
click at [937, 428] on button "Add History" at bounding box center [926, 421] width 101 height 39
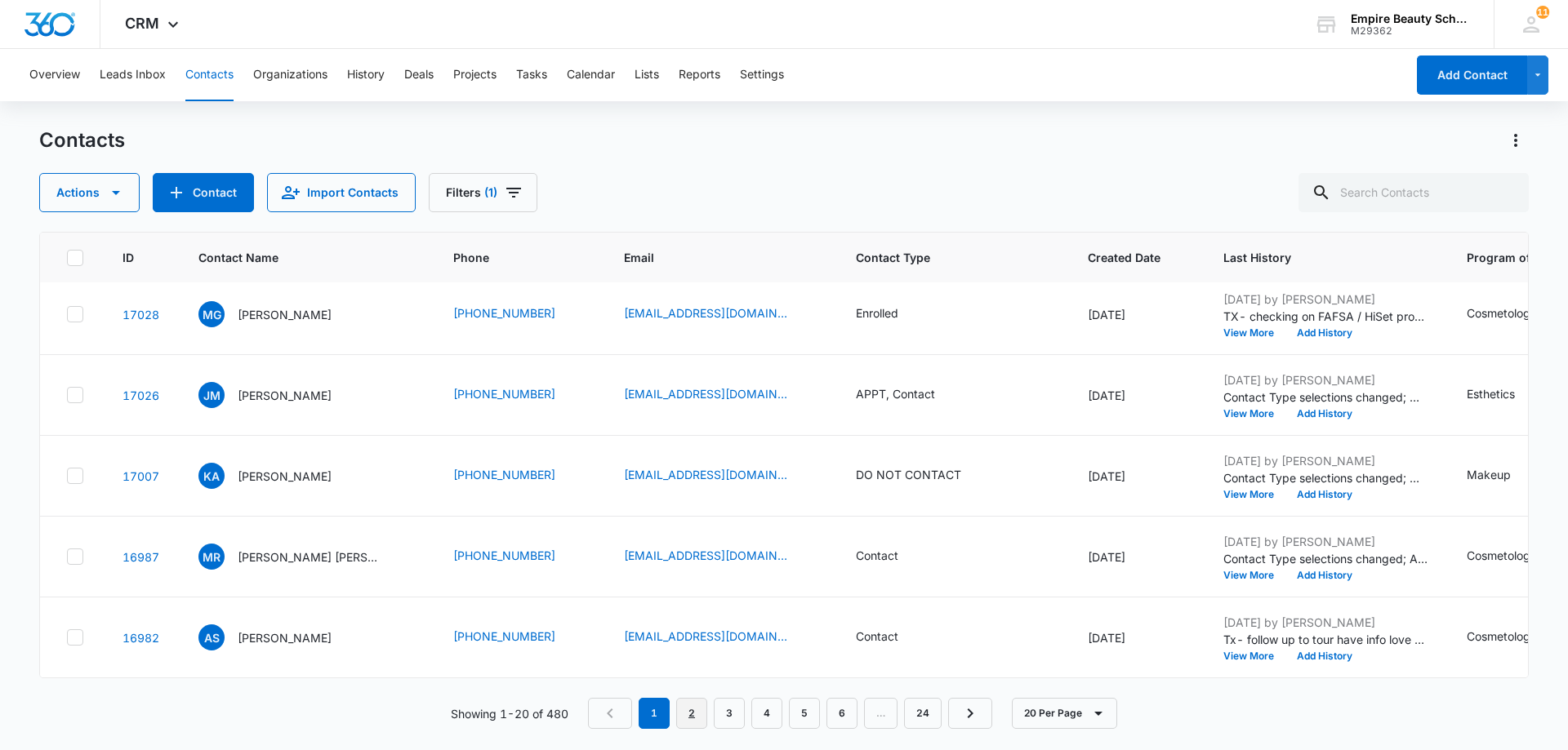
click at [693, 712] on link "2" at bounding box center [692, 714] width 31 height 31
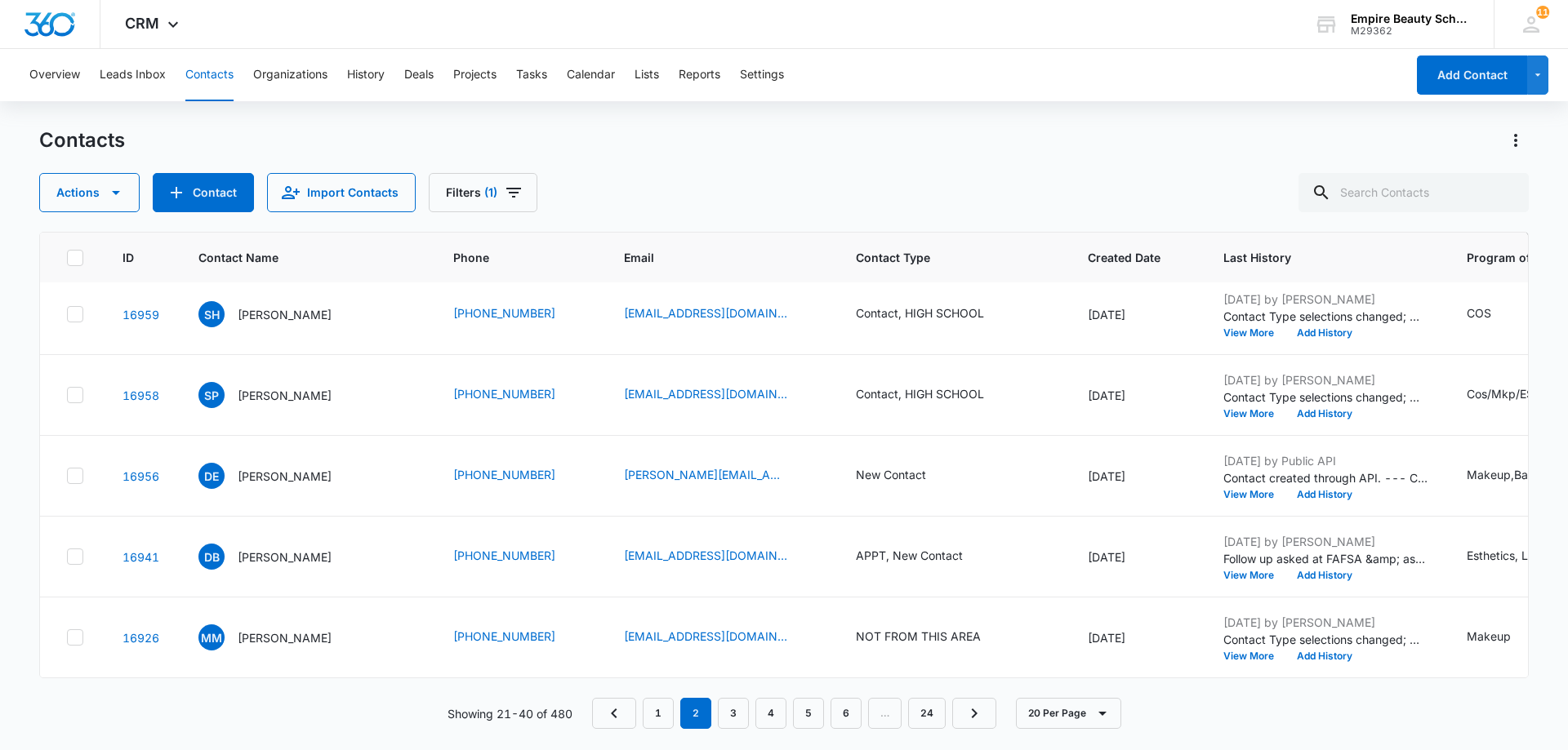
scroll to position [0, 0]
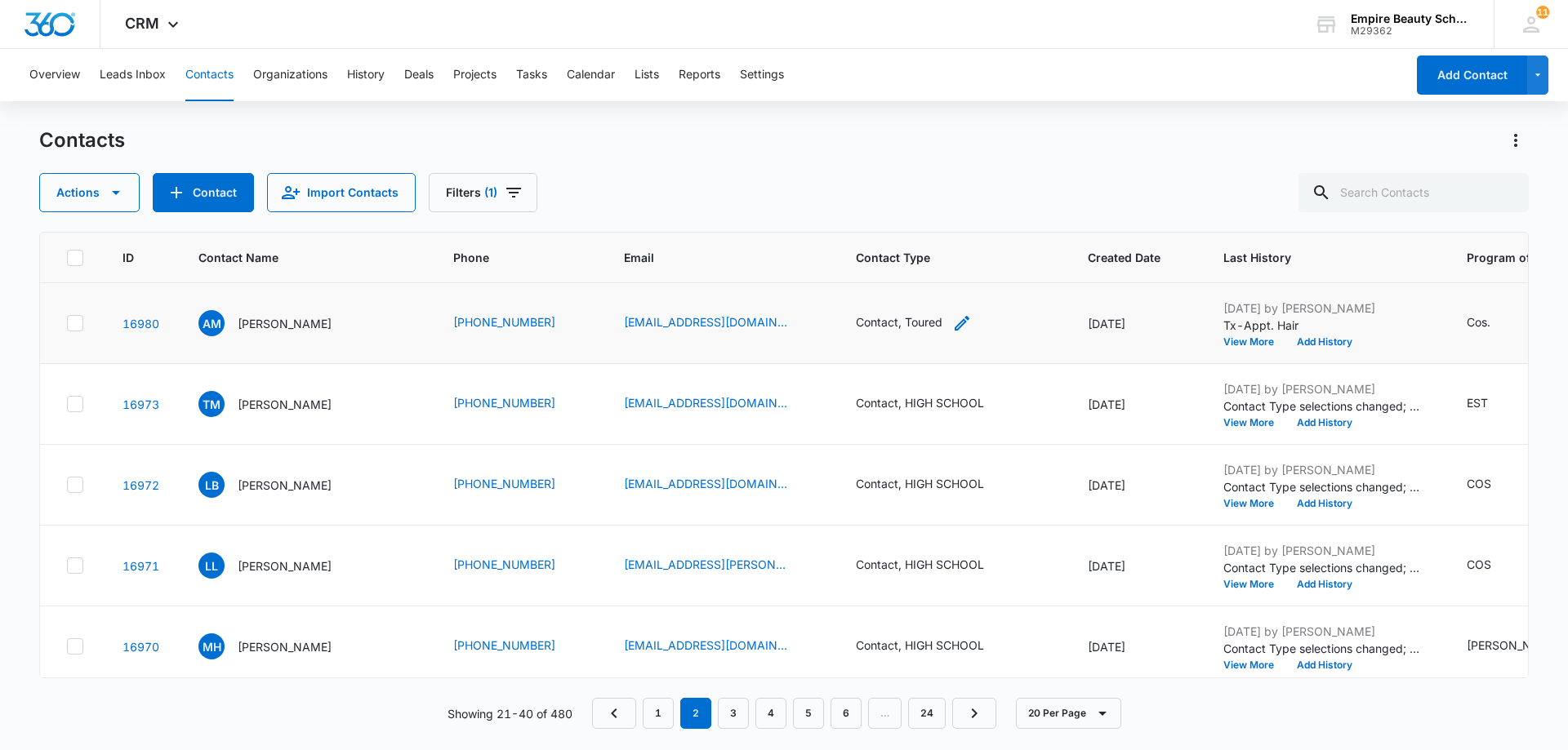
click at [907, 327] on div "Contact, Toured" at bounding box center [914, 324] width 116 height 20
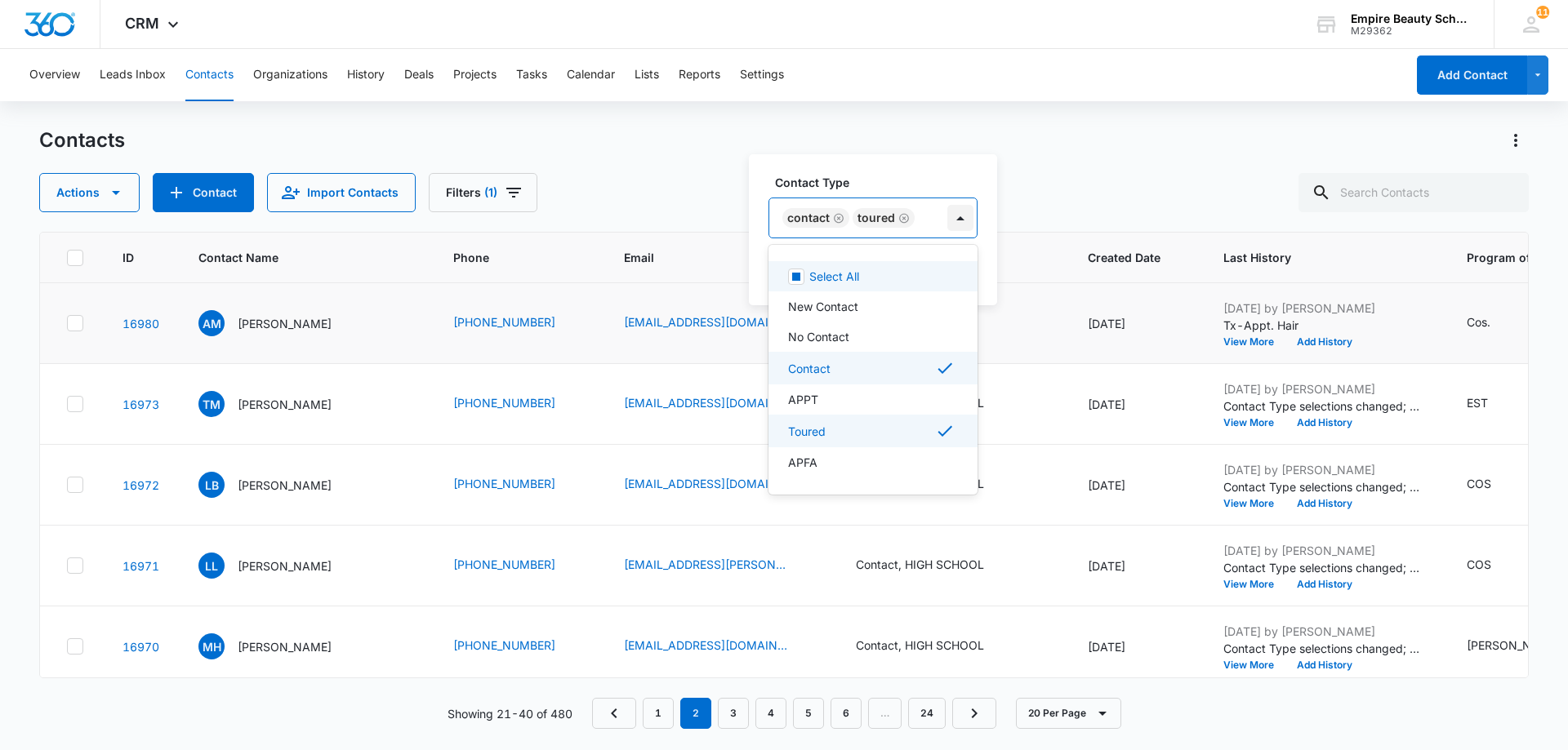
click at [954, 220] on div at bounding box center [960, 217] width 26 height 26
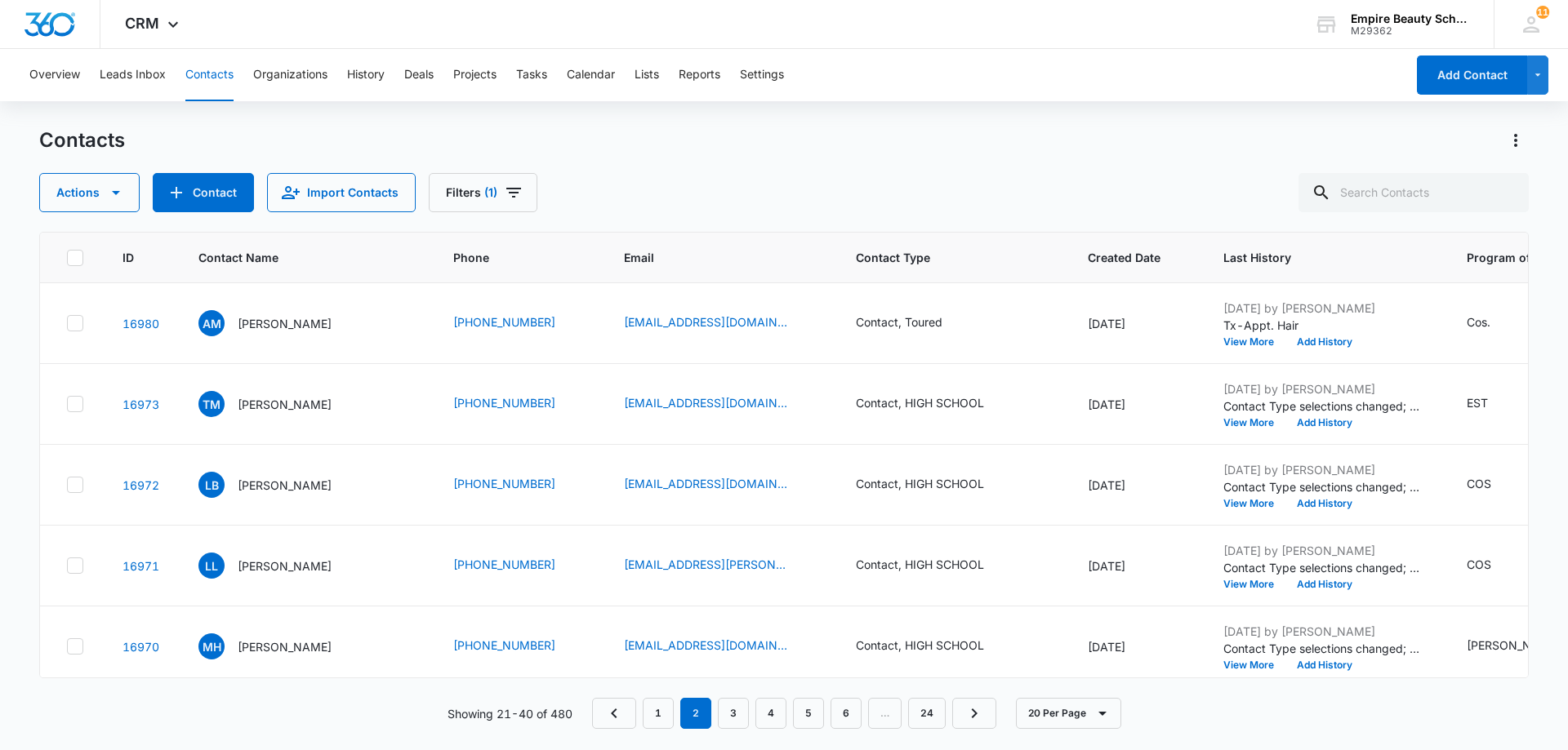
click at [1040, 190] on div "Actions Contact Import Contacts Filters (1)" at bounding box center [784, 192] width 1490 height 39
click at [1223, 345] on button "View More" at bounding box center [1254, 342] width 62 height 10
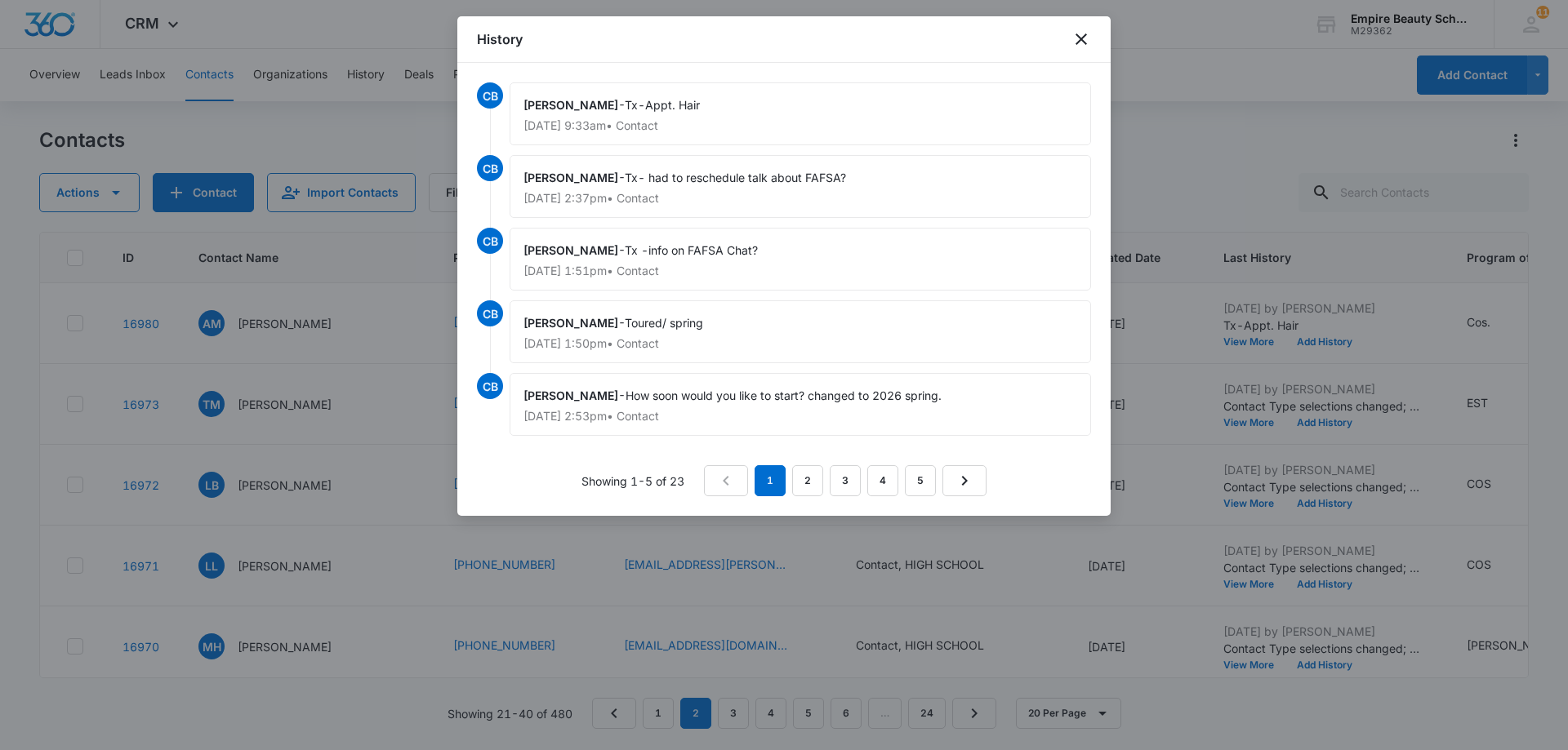
click at [1197, 36] on div at bounding box center [784, 375] width 1568 height 750
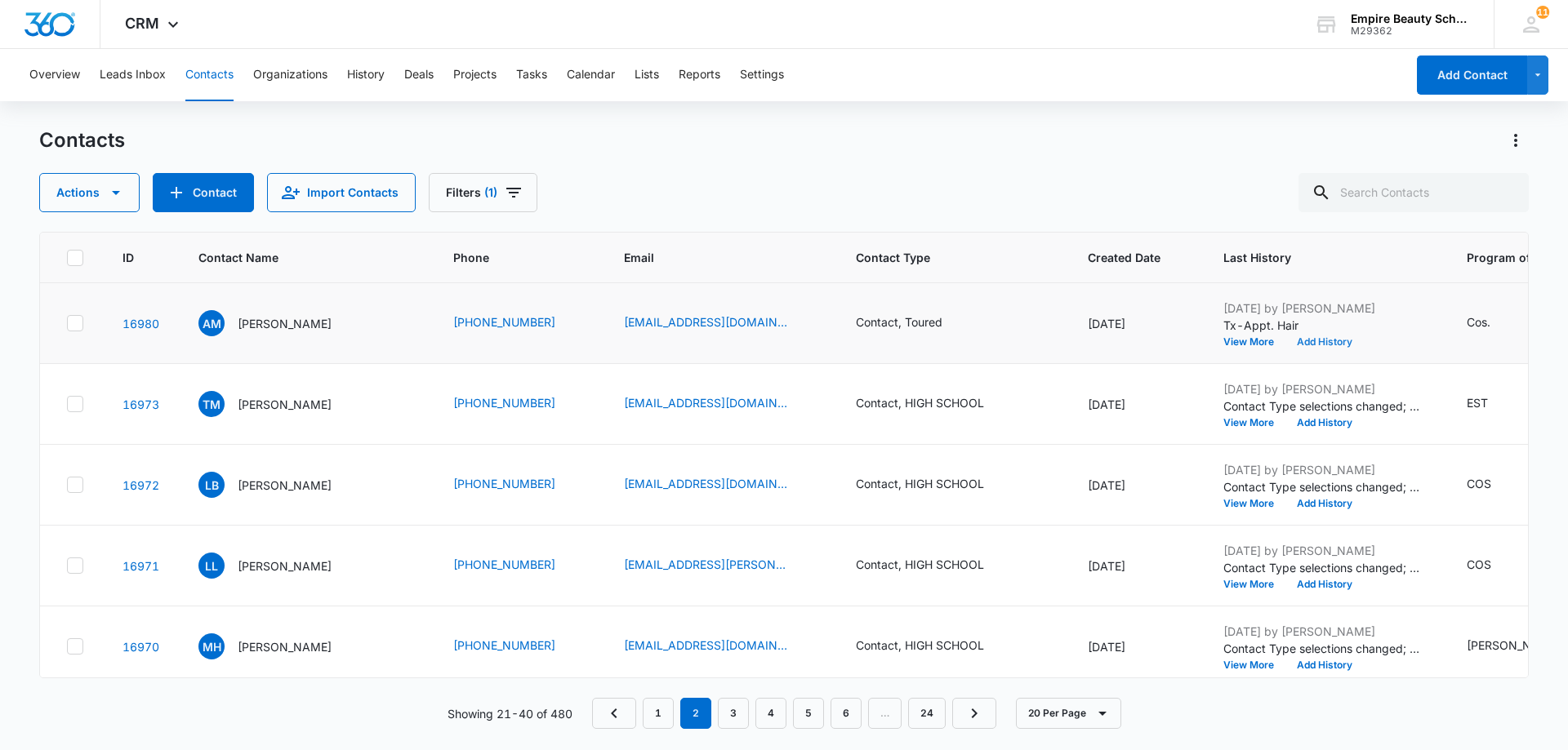
click at [1294, 340] on button "Add History" at bounding box center [1324, 342] width 78 height 10
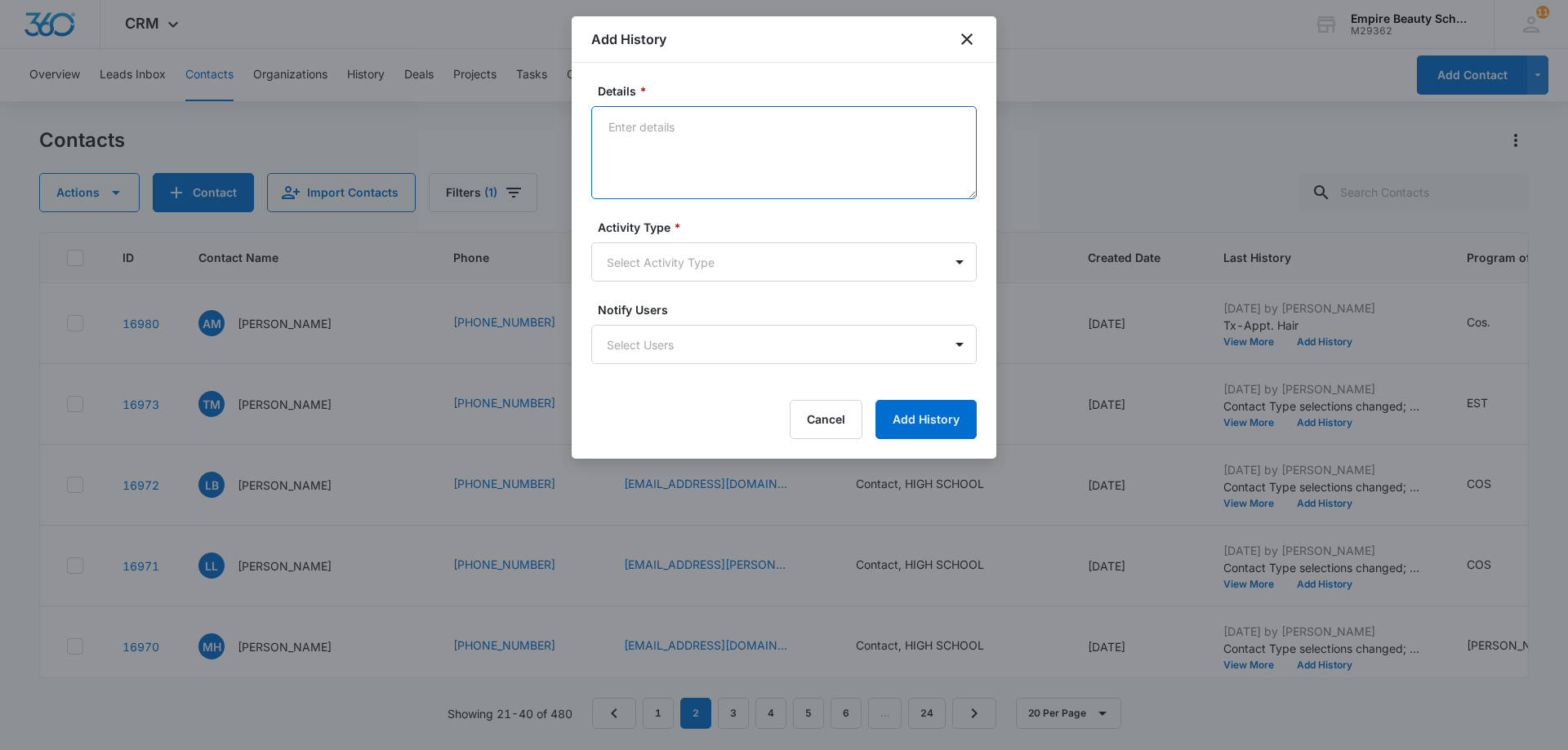
click at [618, 124] on textarea "Details *" at bounding box center [784, 153] width 386 height 93
type textarea "tx-set apt for enrollment"
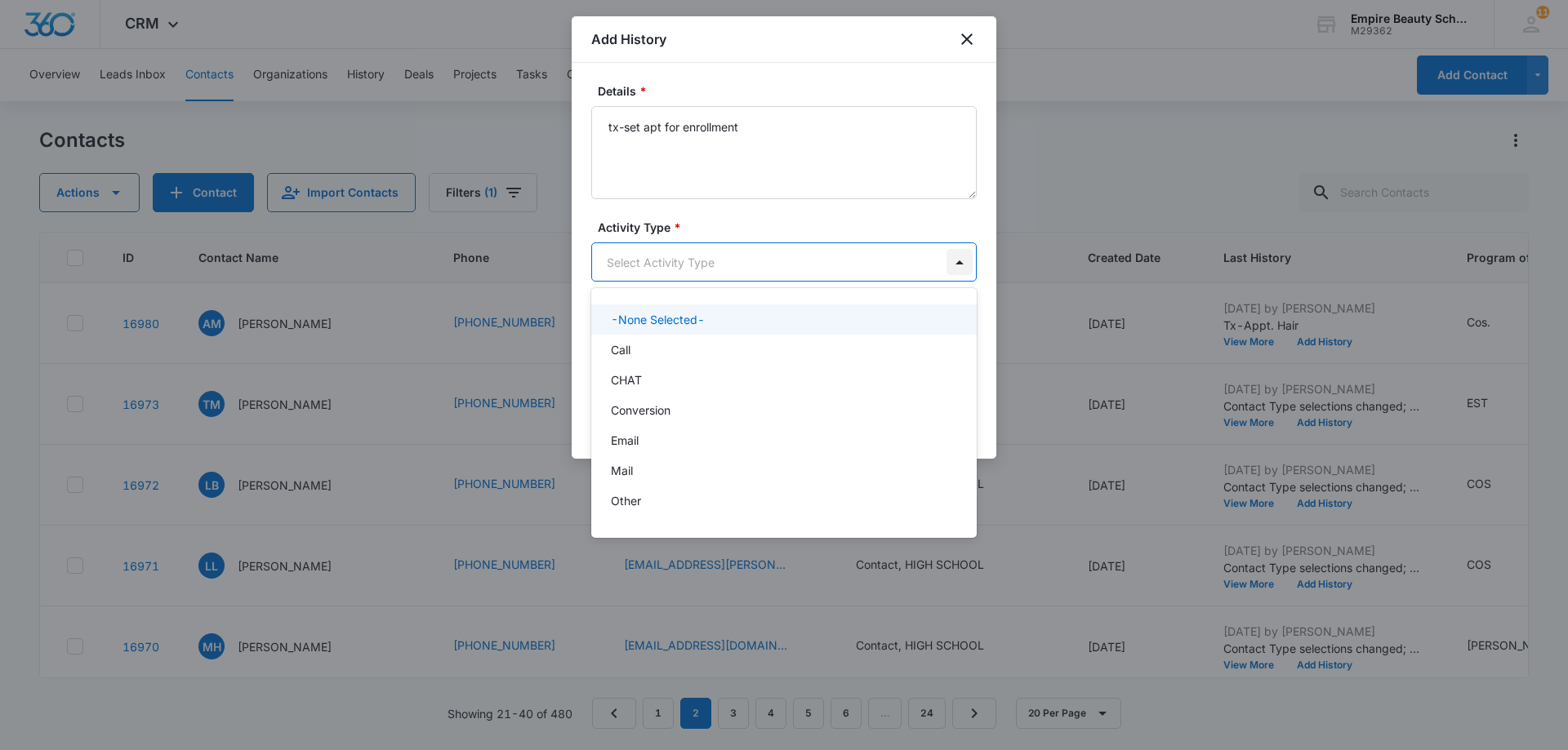
click at [956, 260] on body "CRM Apps Forms CRM Email Shop Payments POS Files Brand Settings AI Assistant Em…" at bounding box center [784, 375] width 1568 height 750
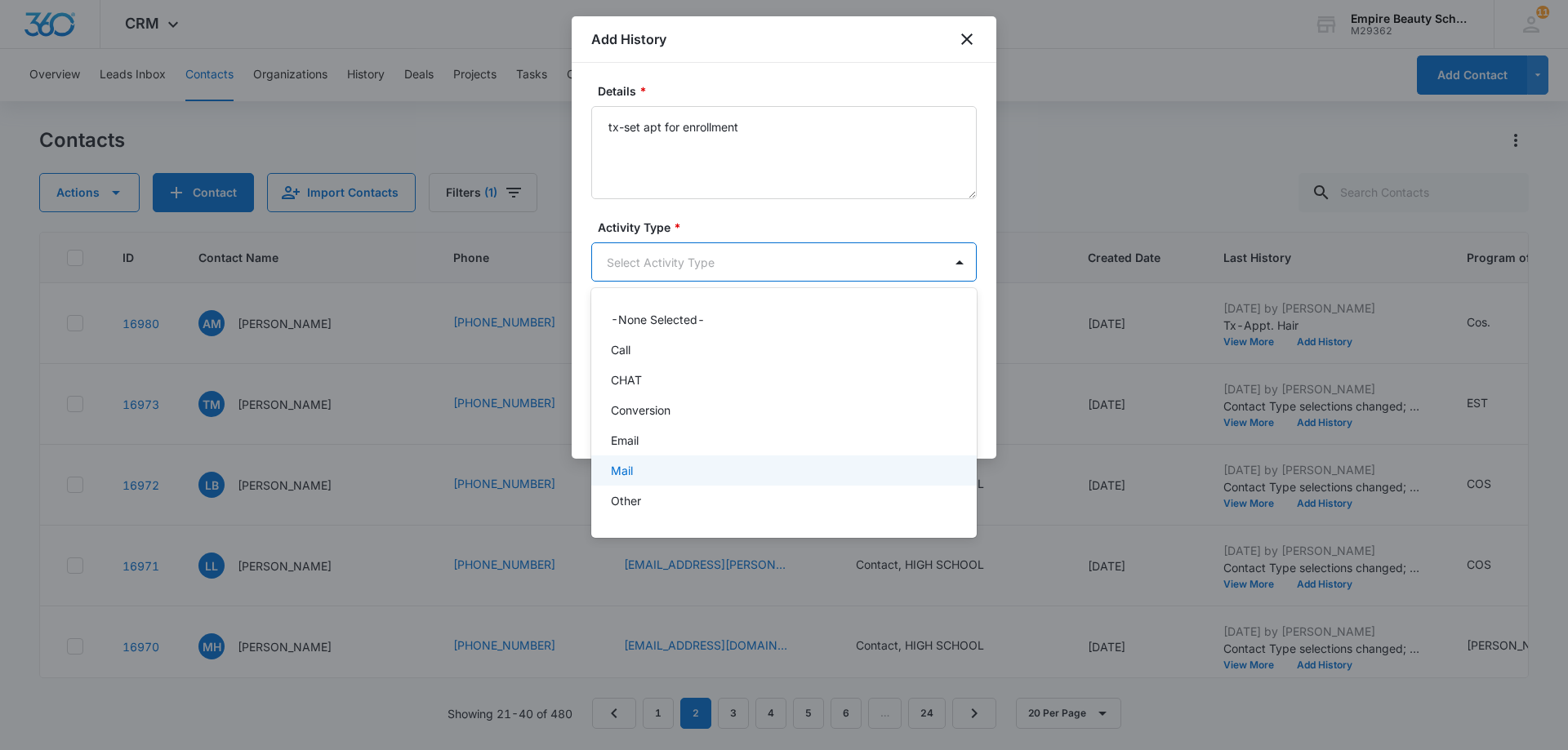
scroll to position [85, 0]
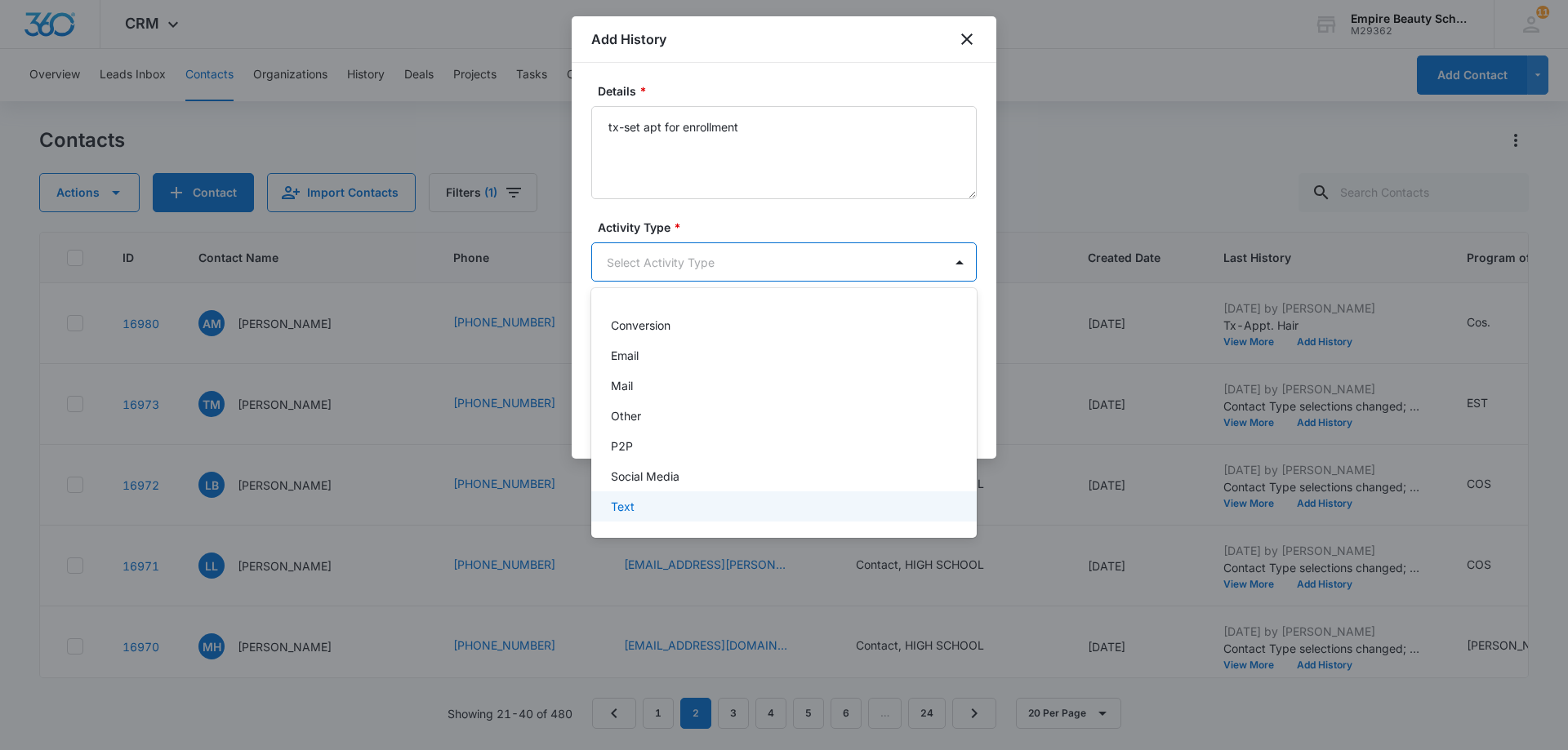
click at [795, 514] on div "Text" at bounding box center [782, 506] width 343 height 17
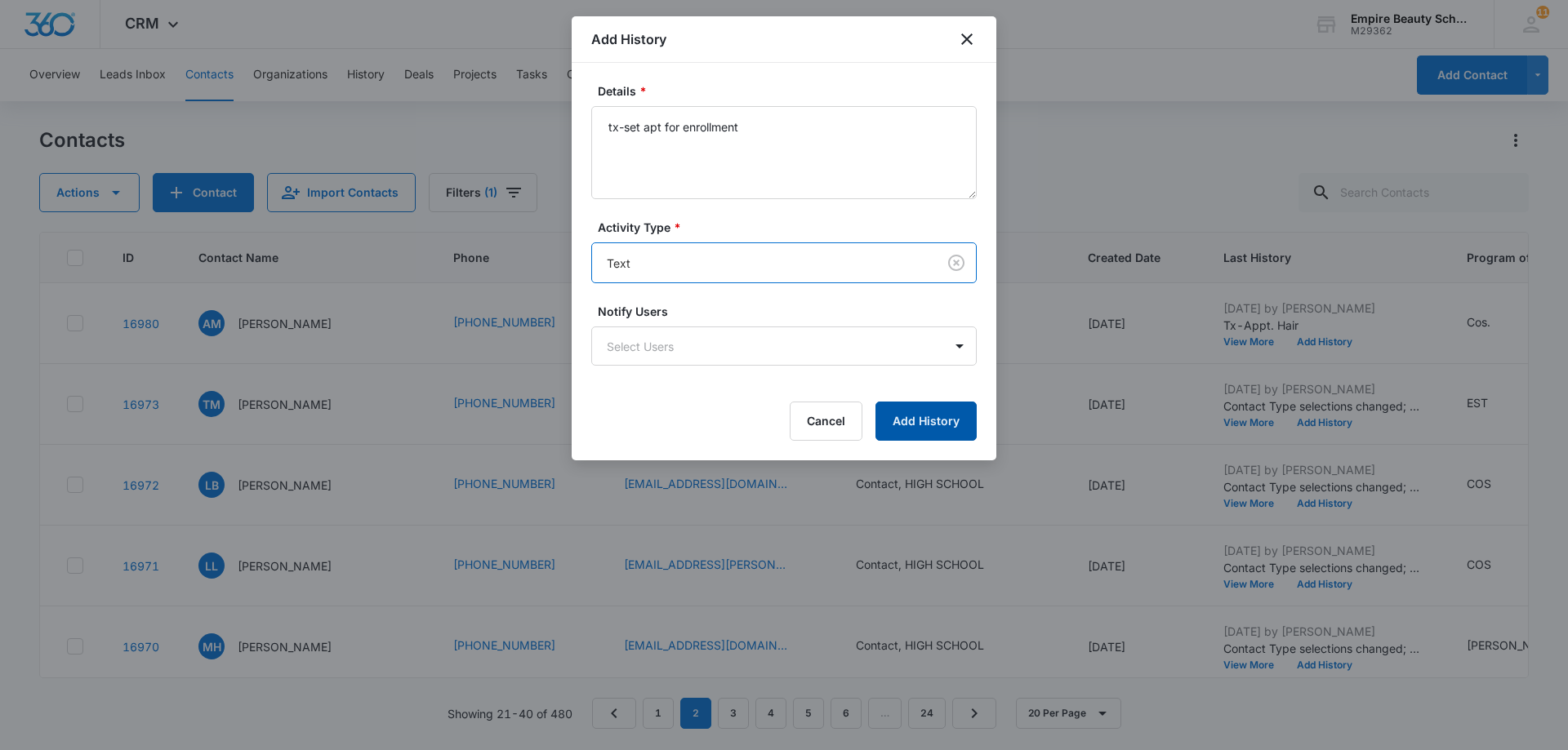
click at [953, 415] on button "Add History" at bounding box center [926, 421] width 101 height 39
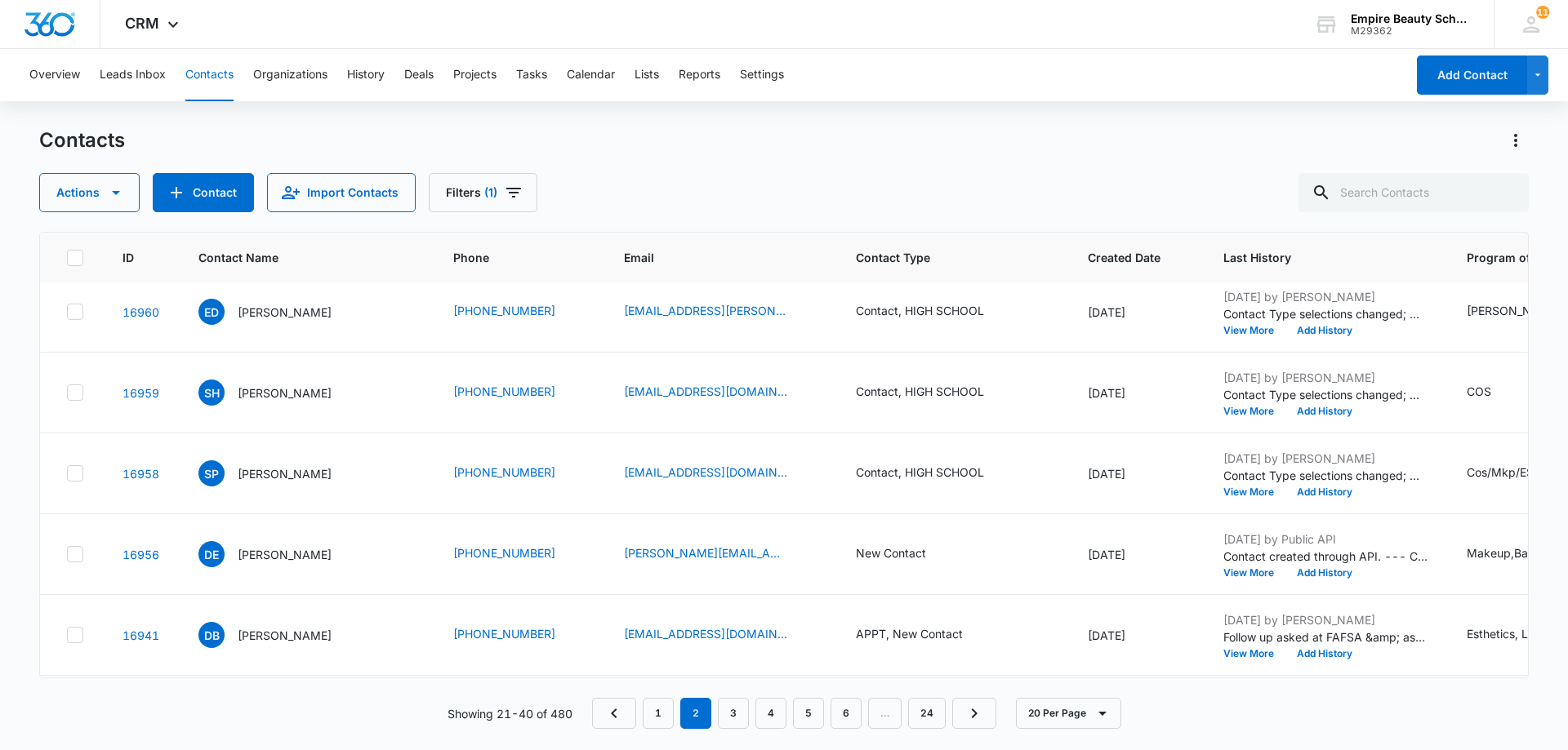
scroll to position [1234, 0]
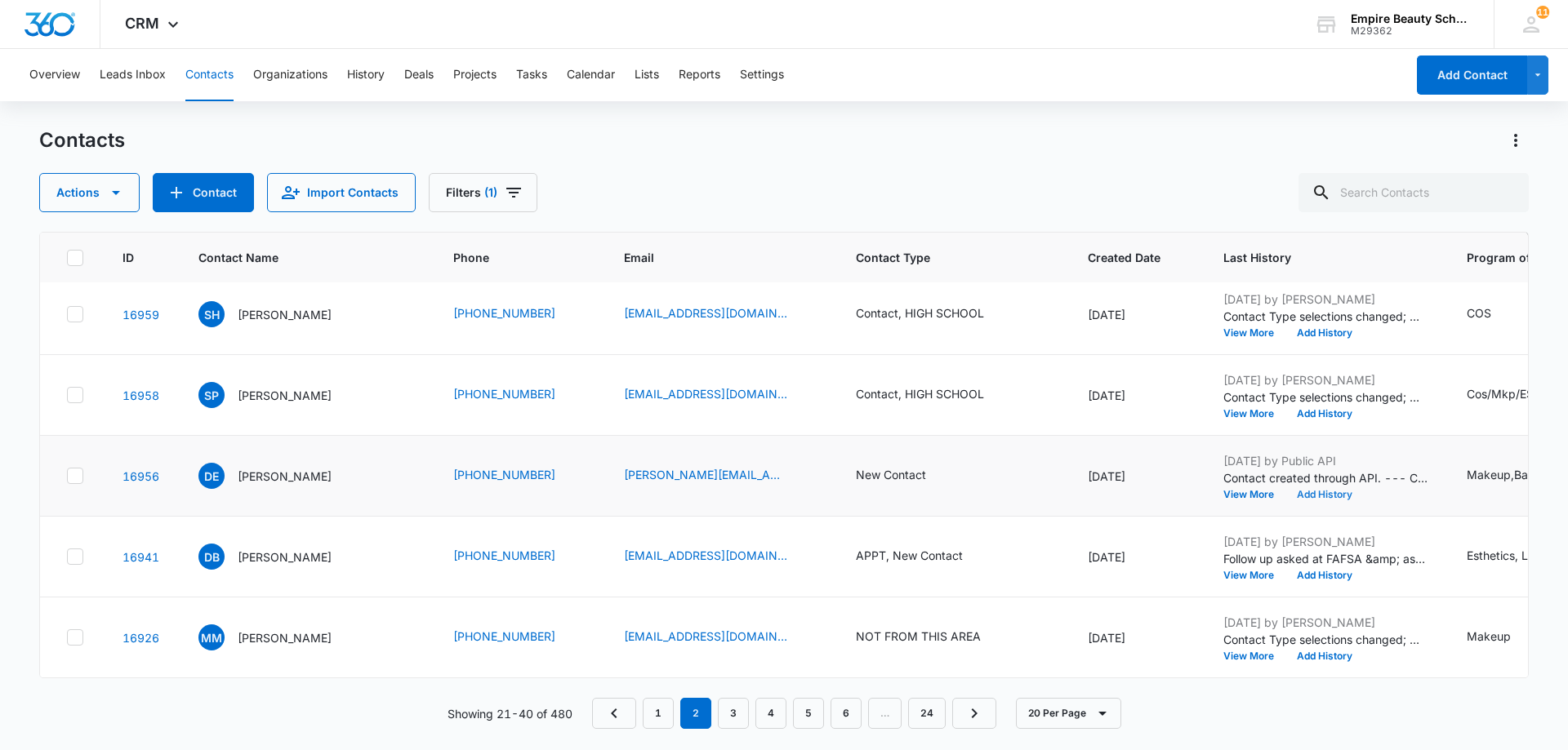
click at [1293, 490] on button "Add History" at bounding box center [1324, 495] width 78 height 10
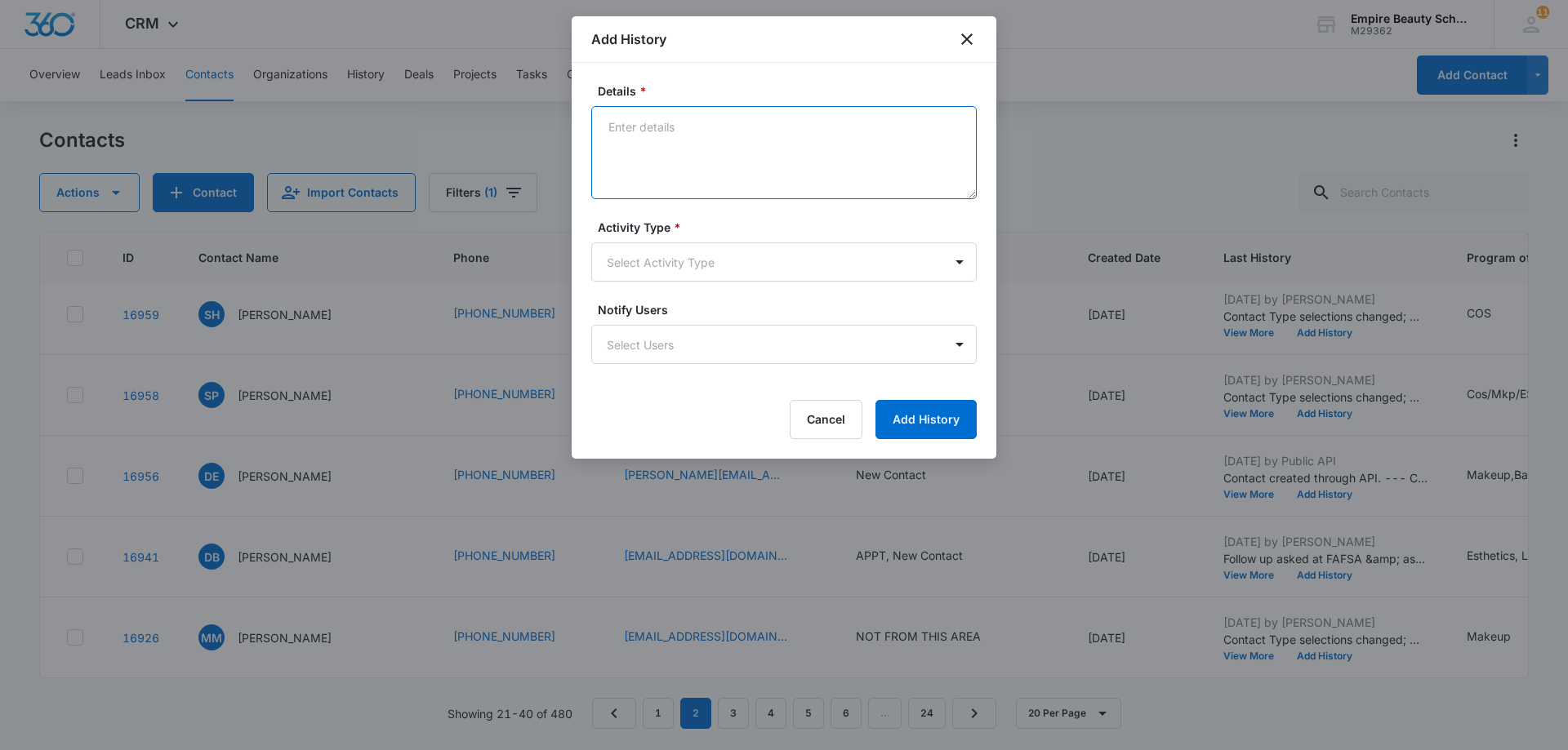
click at [643, 129] on textarea "Details *" at bounding box center [784, 153] width 386 height 93
type textarea "t"
paste textarea "Tx- Is this the right time?"
type textarea "Tx- Is this the right time?"
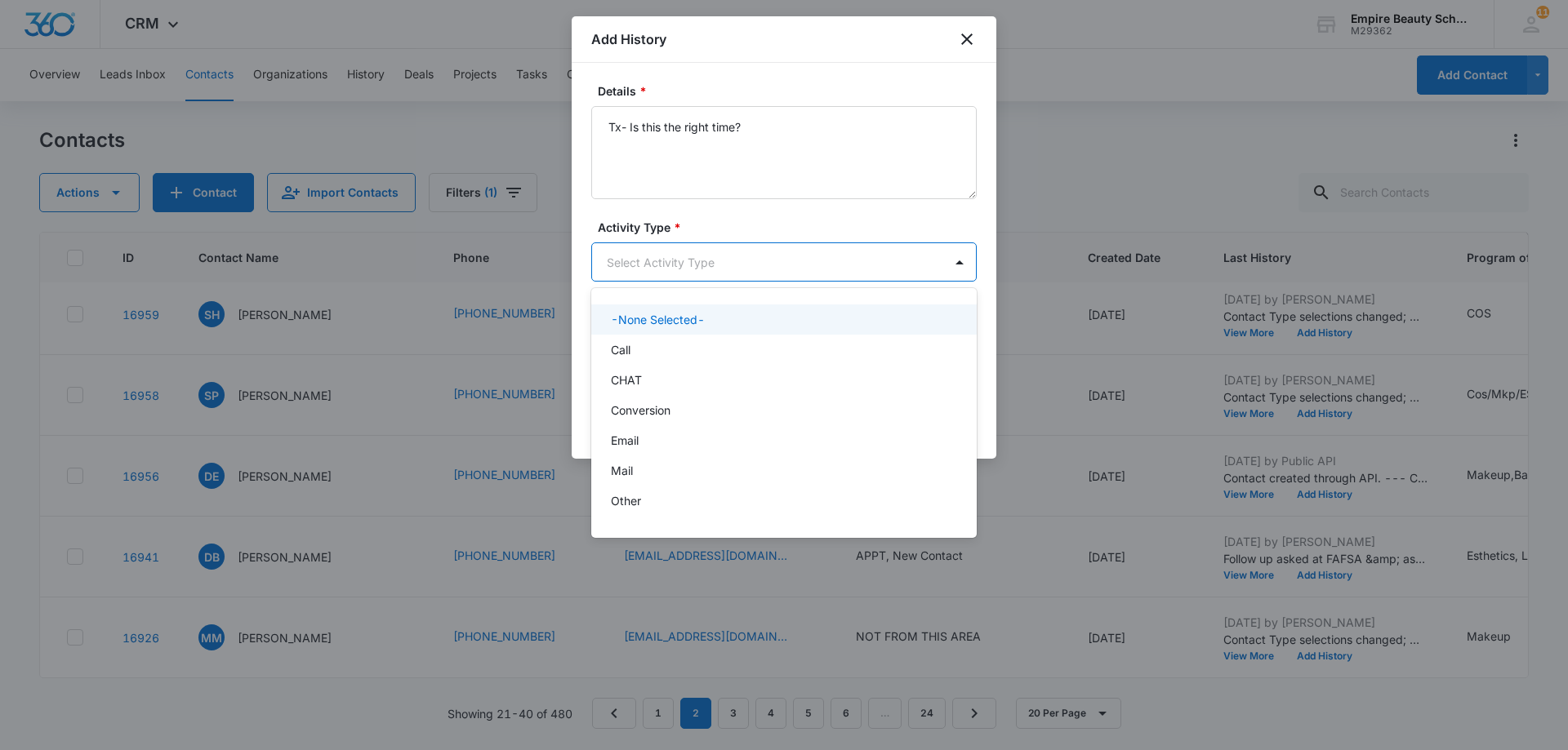
click at [974, 266] on body "CRM Apps Forms CRM Email Shop Payments POS Files Brand Settings AI Assistant Em…" at bounding box center [784, 375] width 1568 height 750
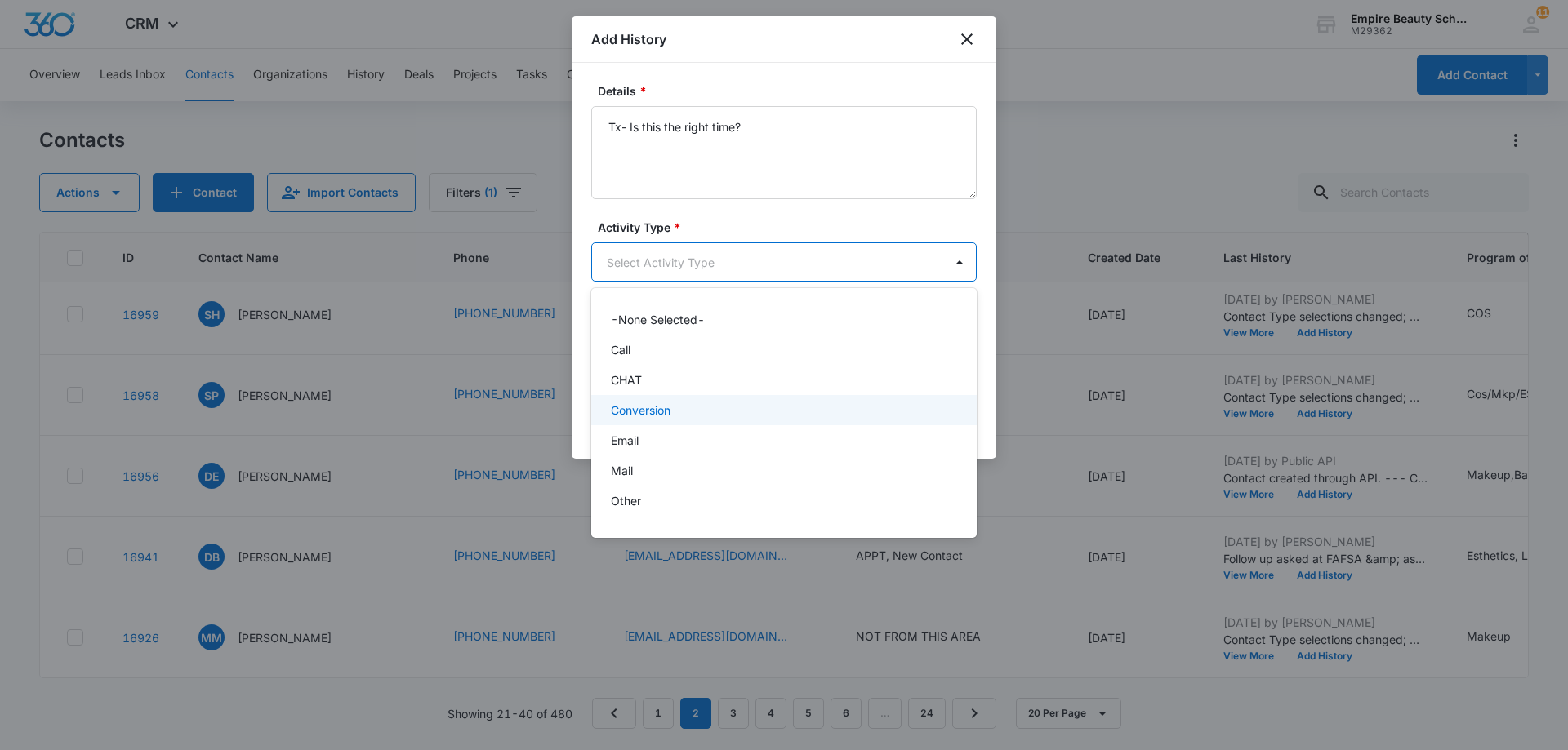
scroll to position [85, 0]
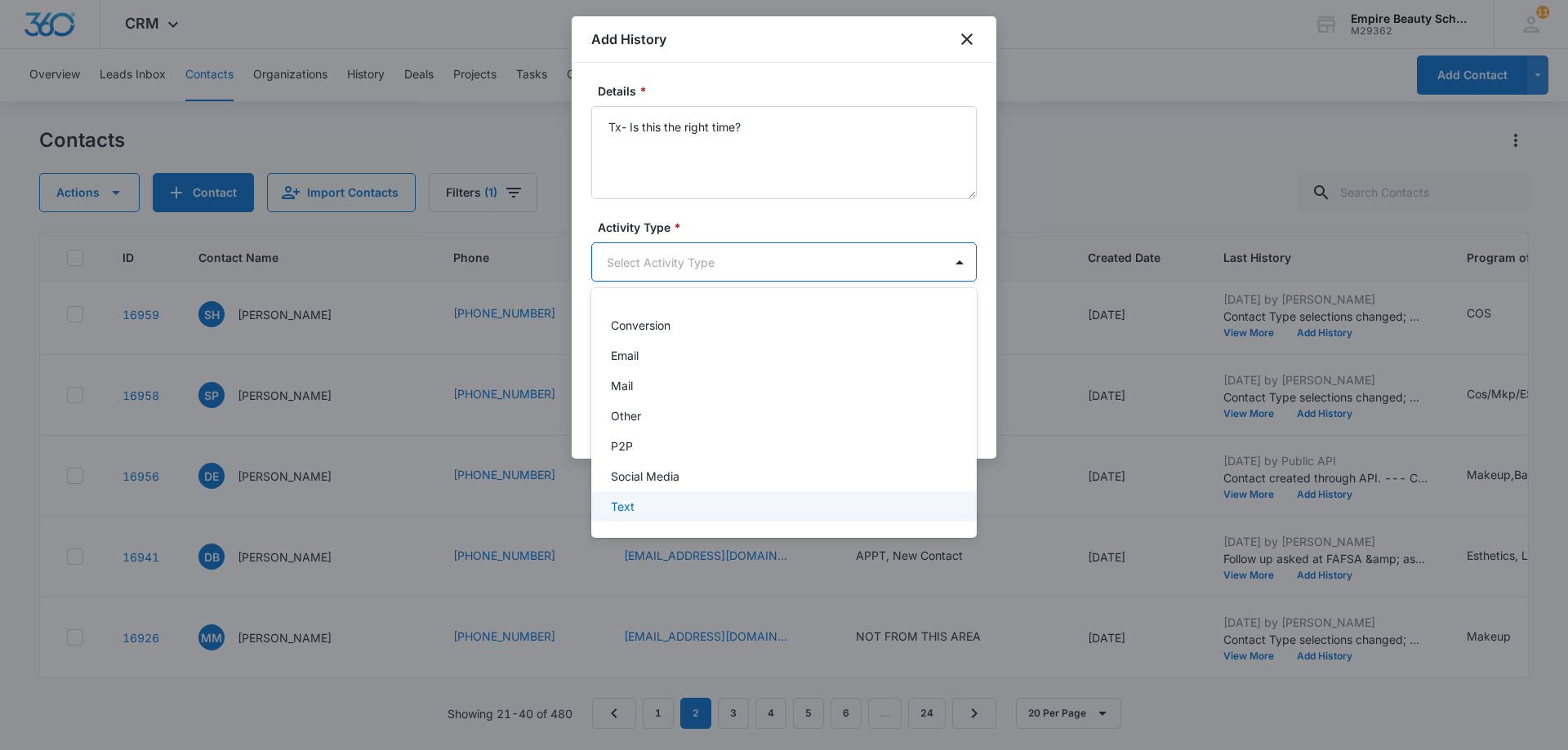
click at [845, 505] on div "Text" at bounding box center [782, 506] width 343 height 17
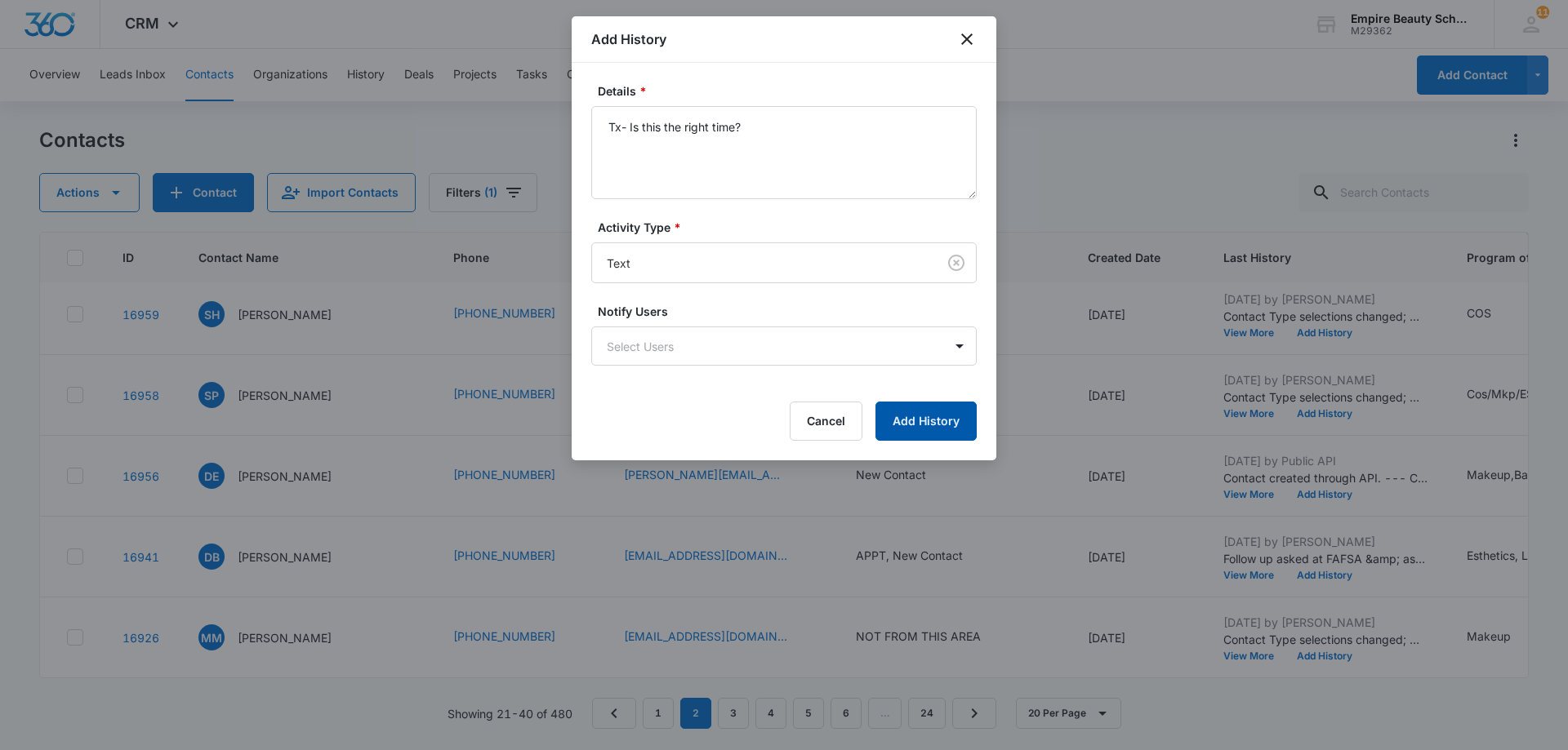
click at [925, 419] on button "Add History" at bounding box center [926, 421] width 101 height 39
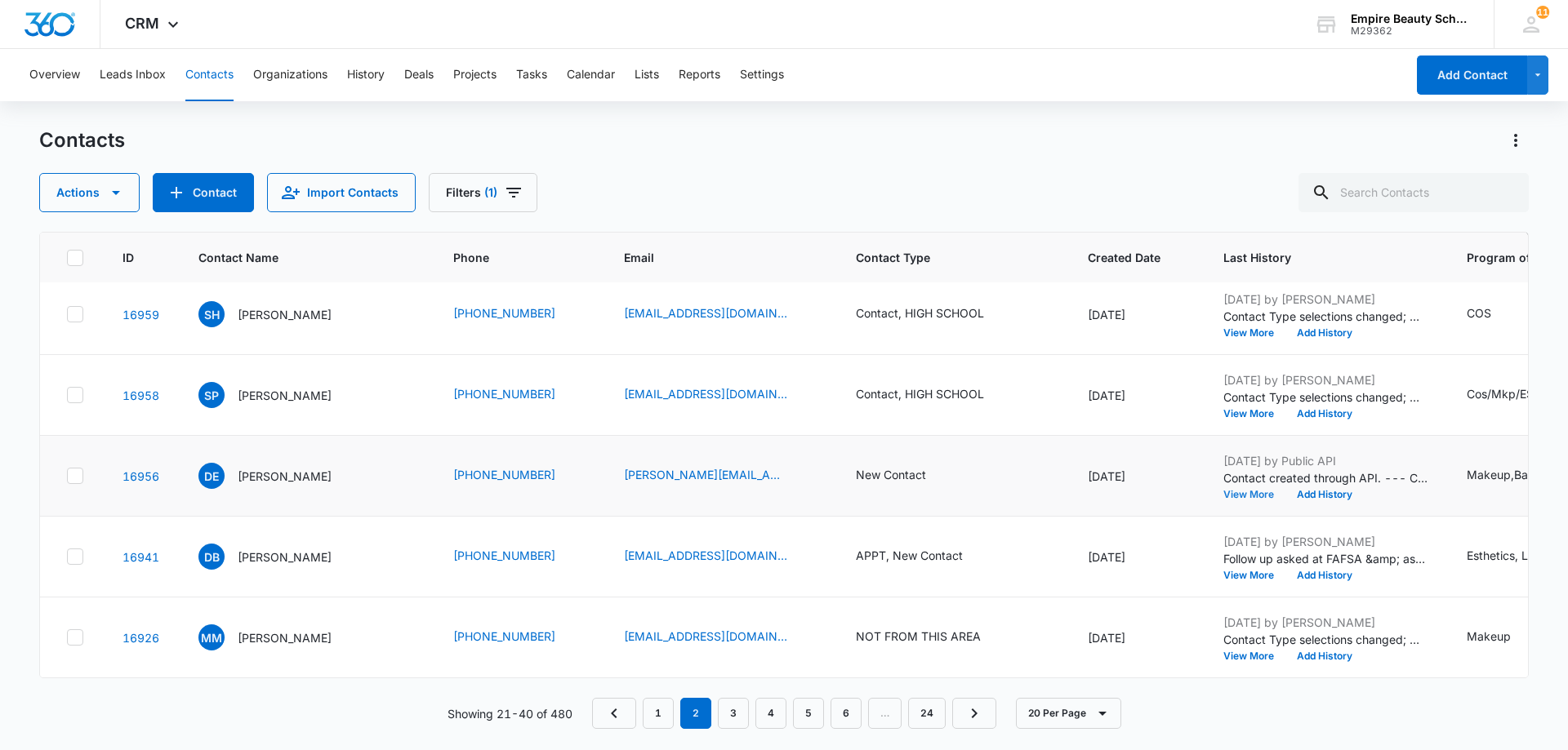
click at [1223, 490] on button "View More" at bounding box center [1254, 495] width 62 height 10
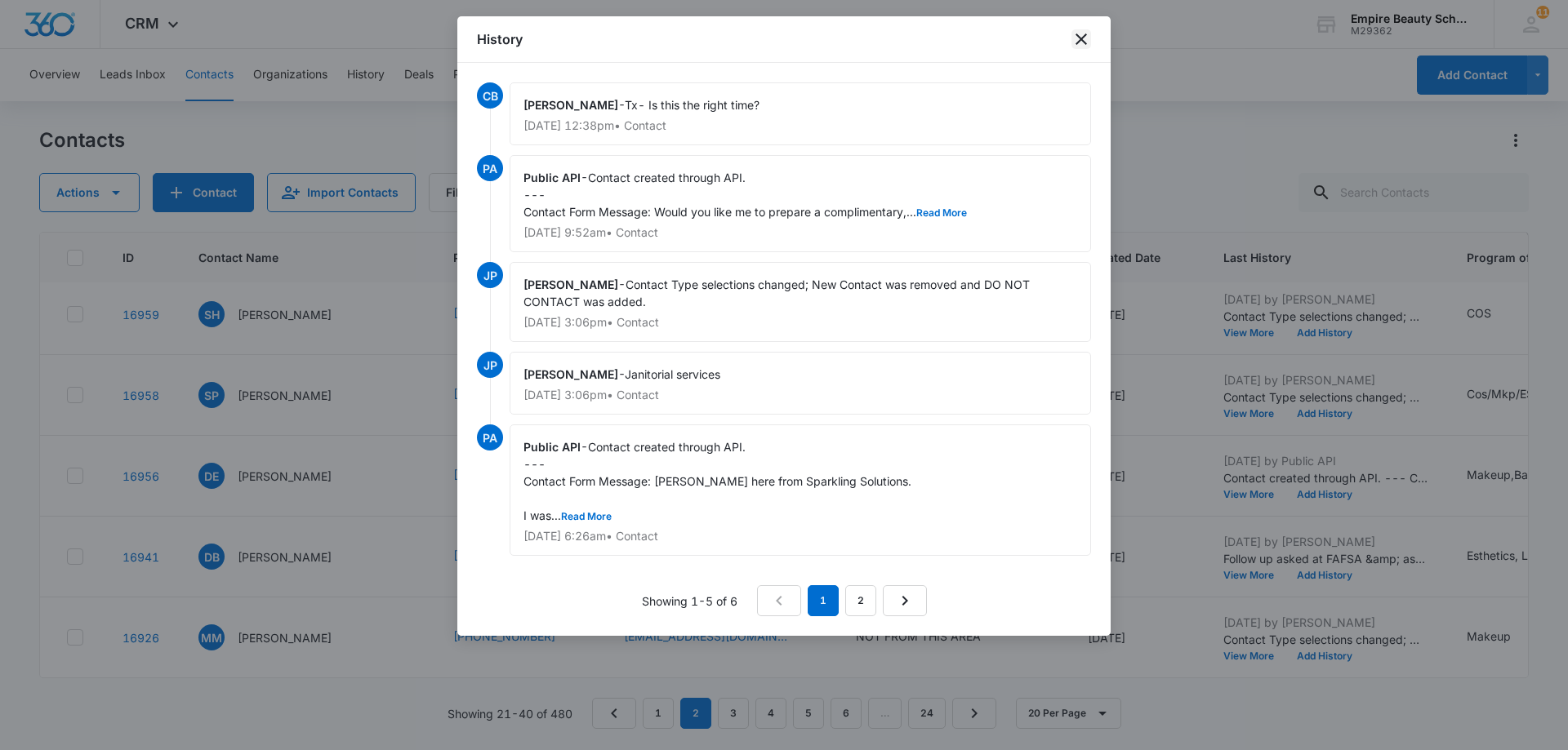
click at [1086, 40] on icon "close" at bounding box center [1081, 39] width 20 height 20
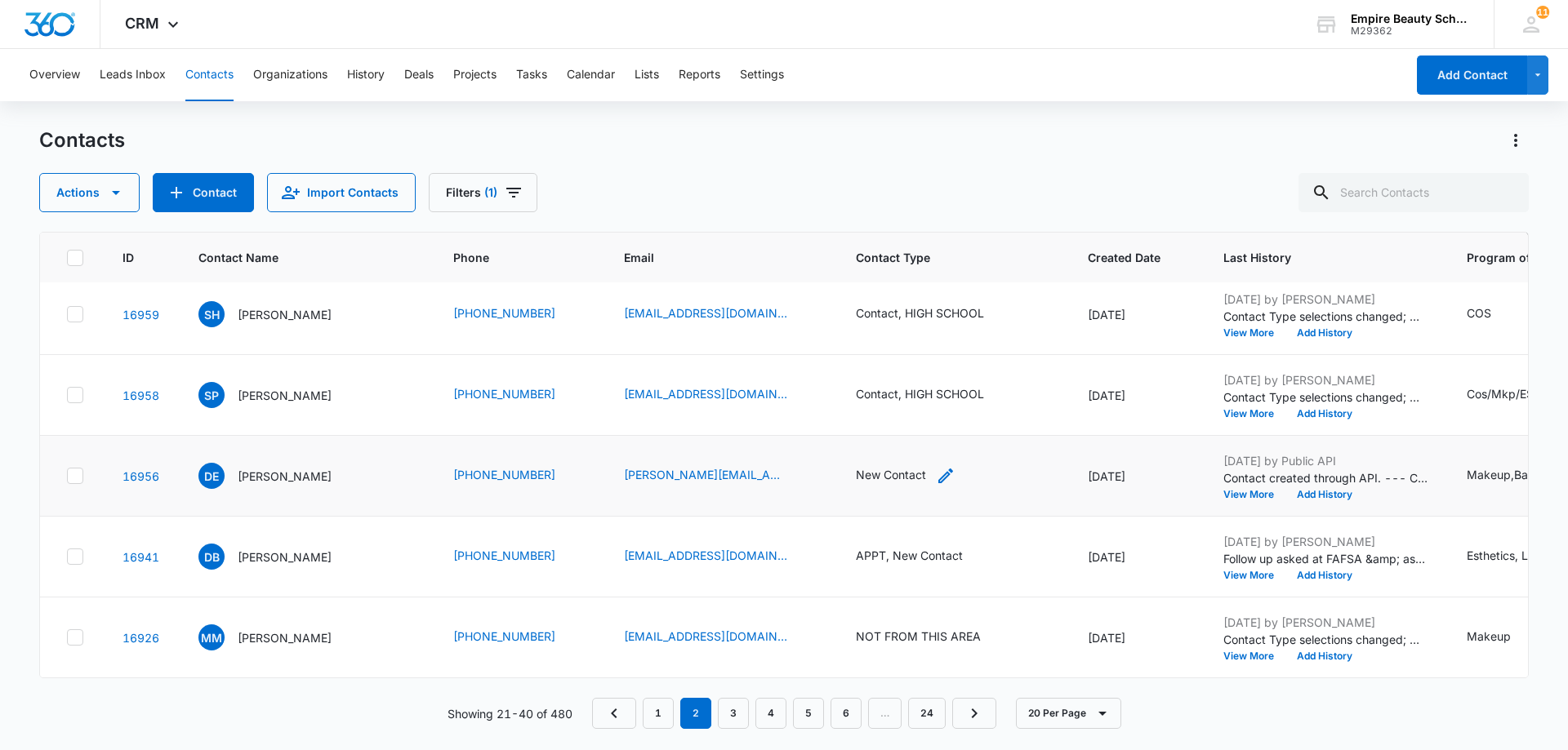
click at [892, 466] on div "New Contact" at bounding box center [906, 476] width 100 height 20
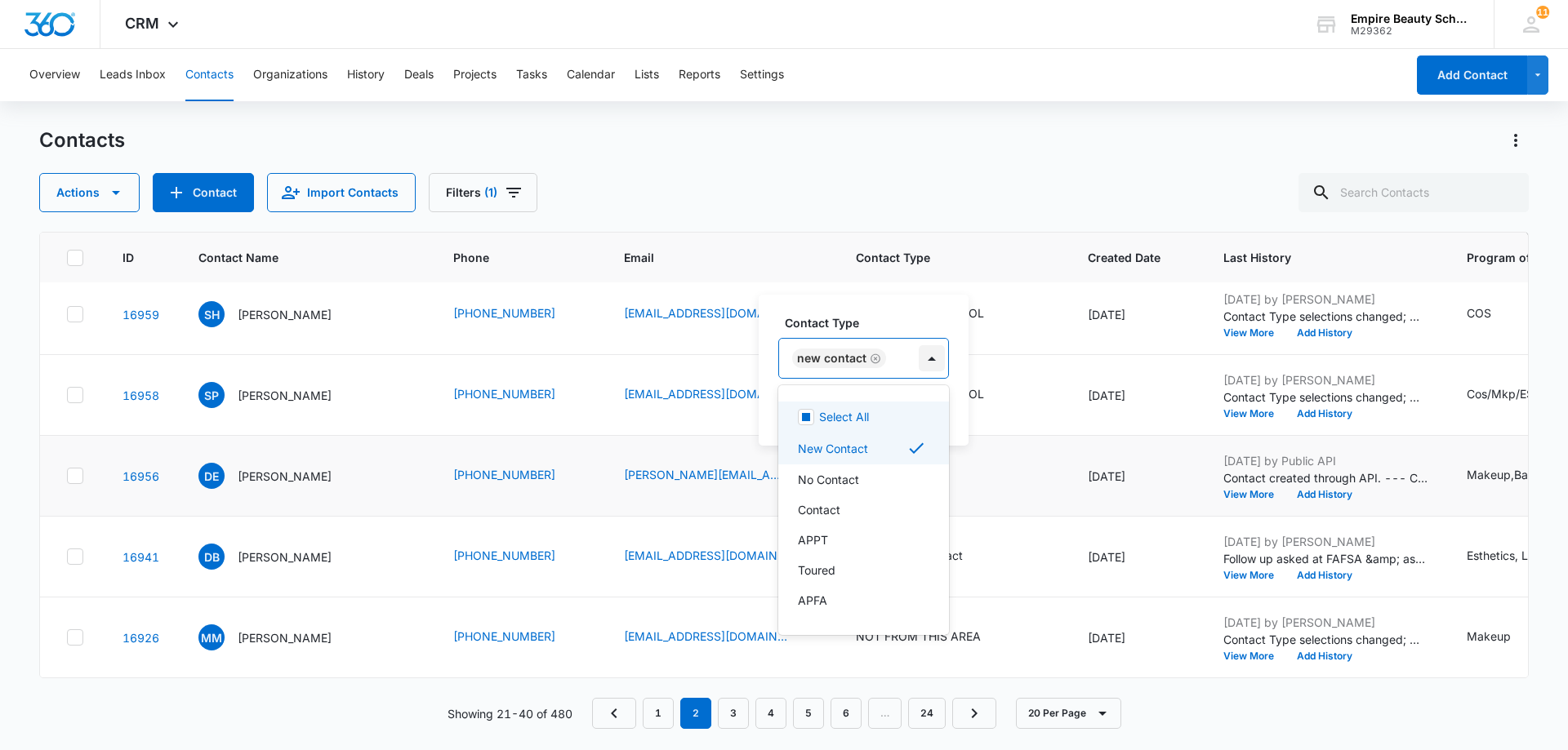
click at [934, 358] on div at bounding box center [931, 358] width 26 height 26
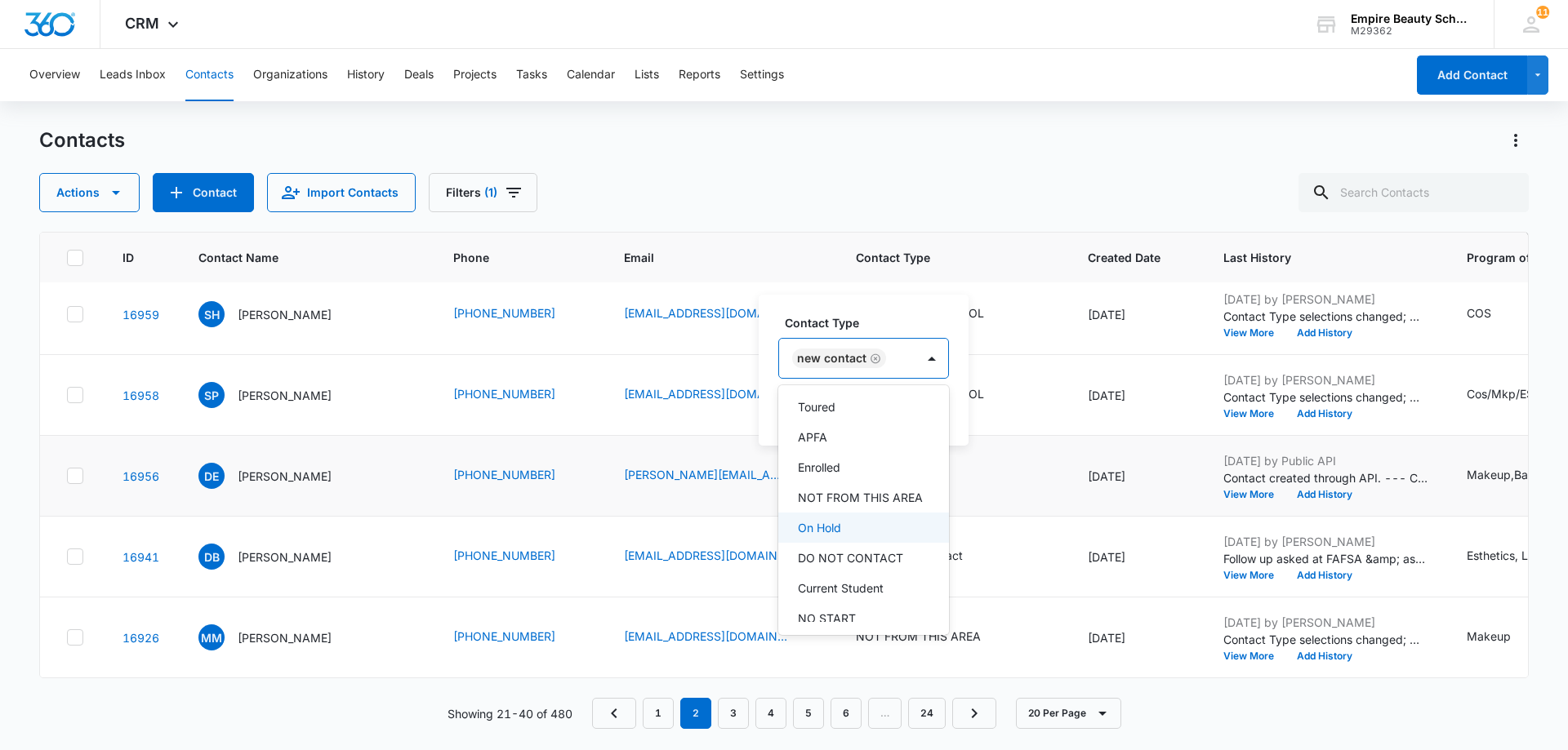
scroll to position [245, 0]
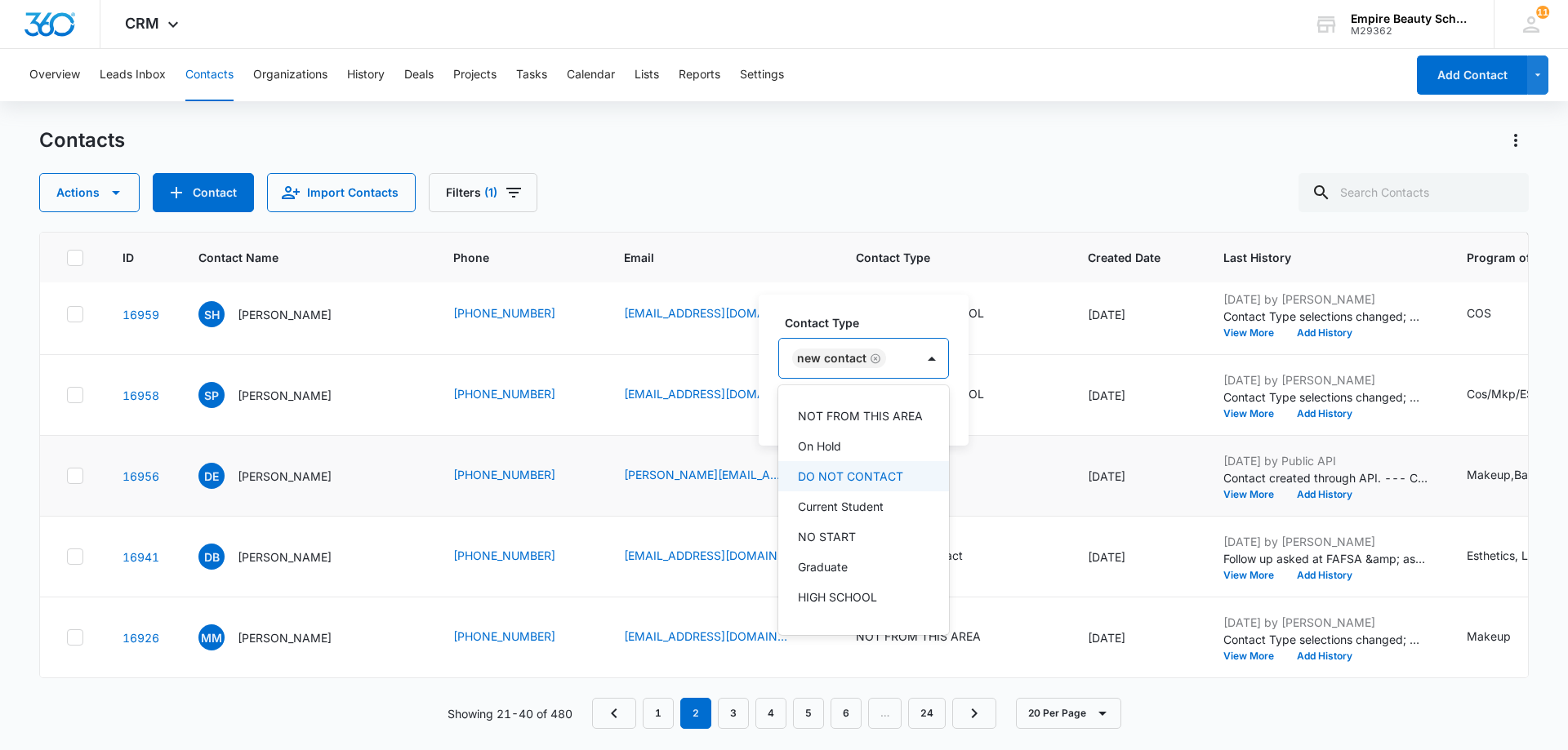
click at [890, 485] on p "DO NOT CONTACT" at bounding box center [850, 476] width 106 height 17
click at [1032, 295] on div "Contact Type option DO NOT CONTACT, selected. 16 results available. Use Up and …" at bounding box center [911, 364] width 307 height 165
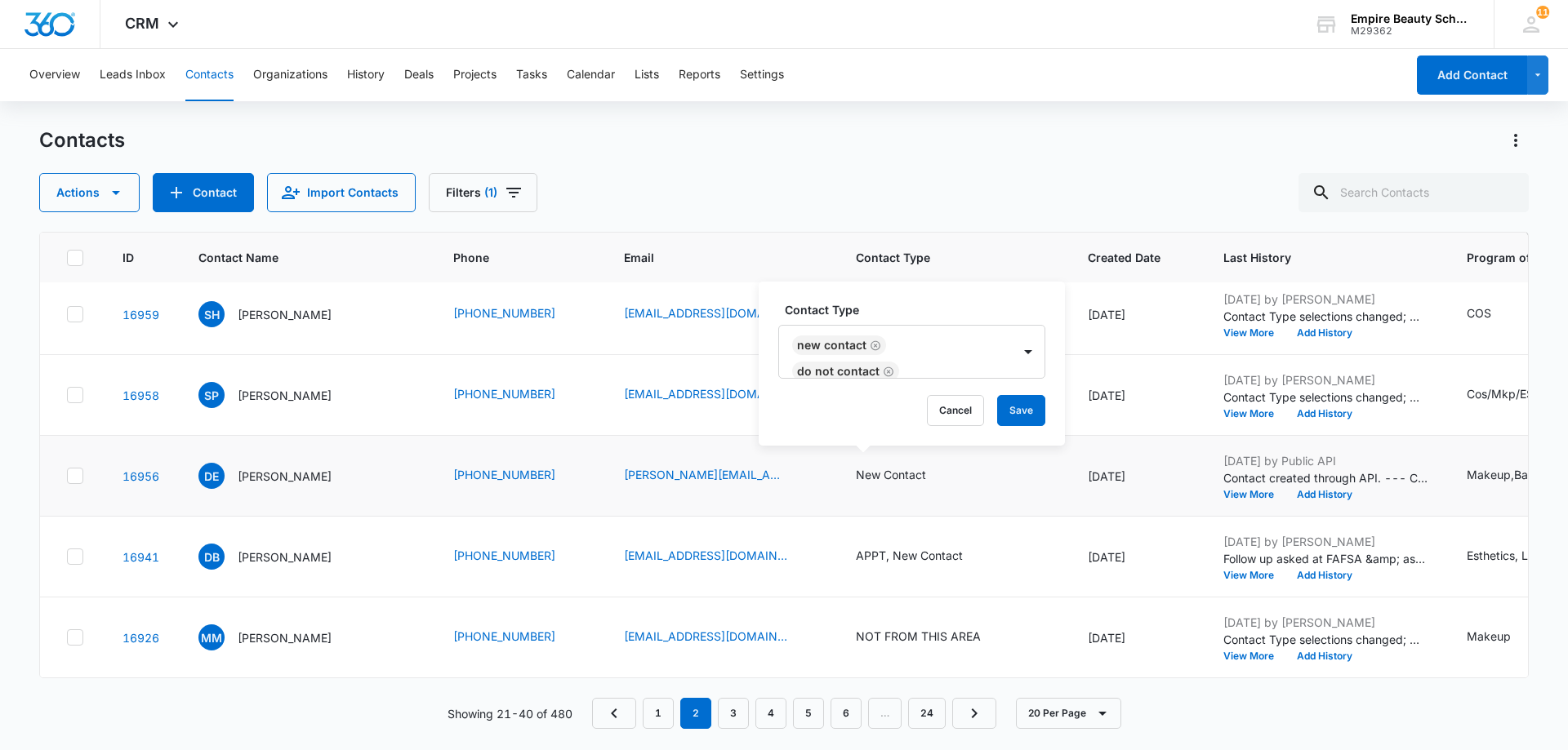
click at [1027, 427] on div "Contact Type New Contact DO NOT CONTACT Cancel Save" at bounding box center [911, 364] width 307 height 165
click at [1026, 417] on button "Save" at bounding box center [1020, 411] width 48 height 31
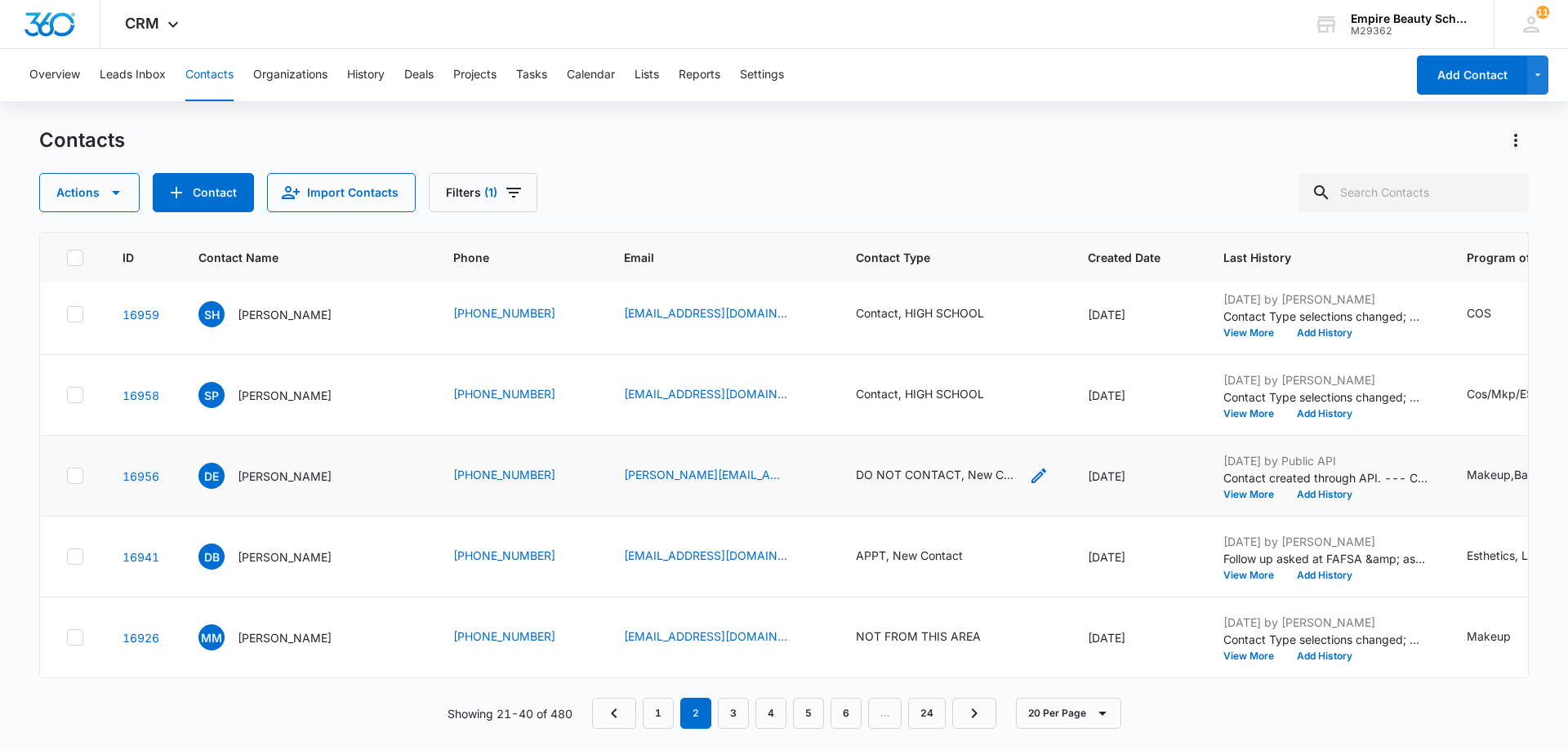
click at [945, 466] on div "DO NOT CONTACT, New Contact" at bounding box center [938, 475] width 164 height 17
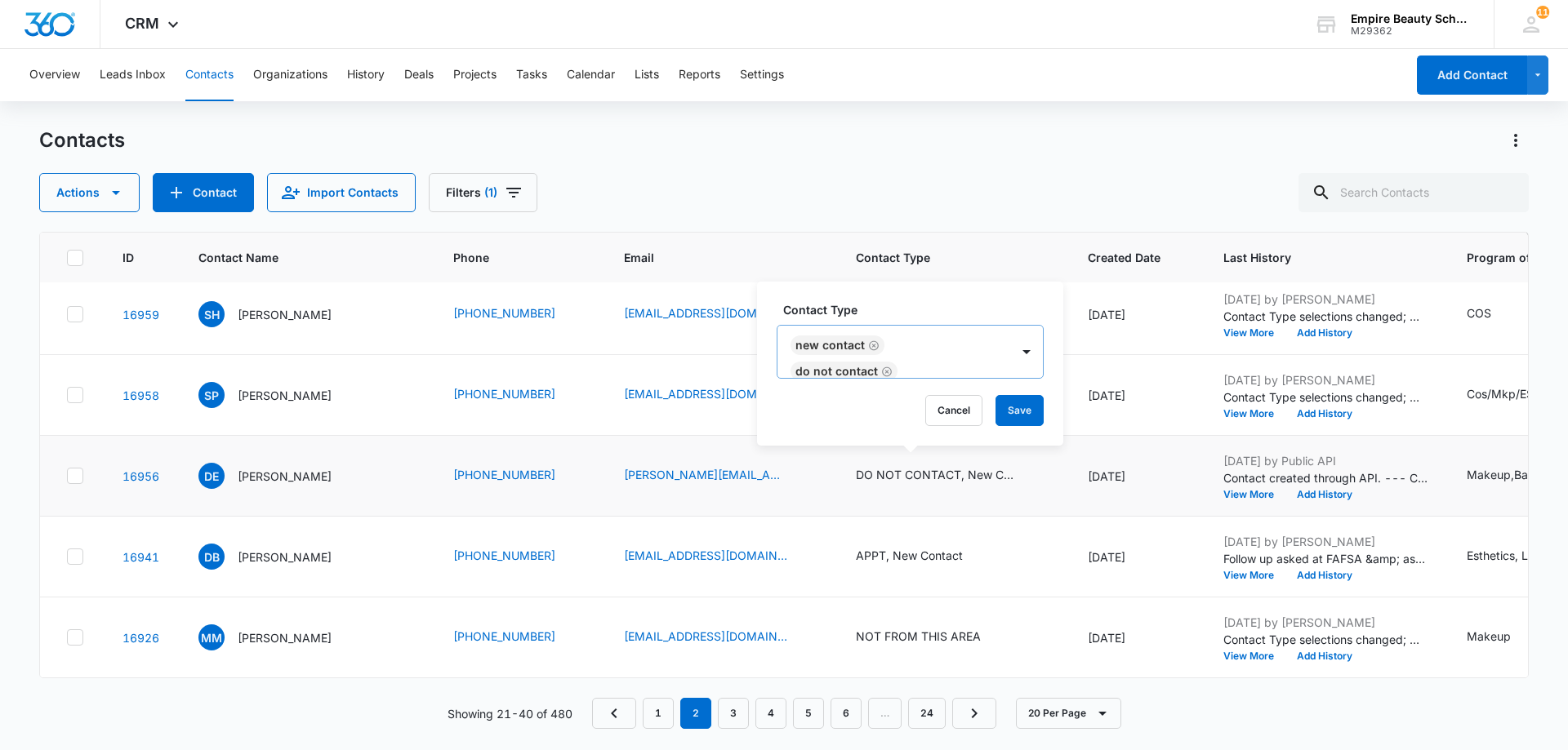
click at [877, 344] on icon "Remove New Contact" at bounding box center [873, 345] width 10 height 10
click at [939, 406] on button "Save" at bounding box center [936, 411] width 48 height 31
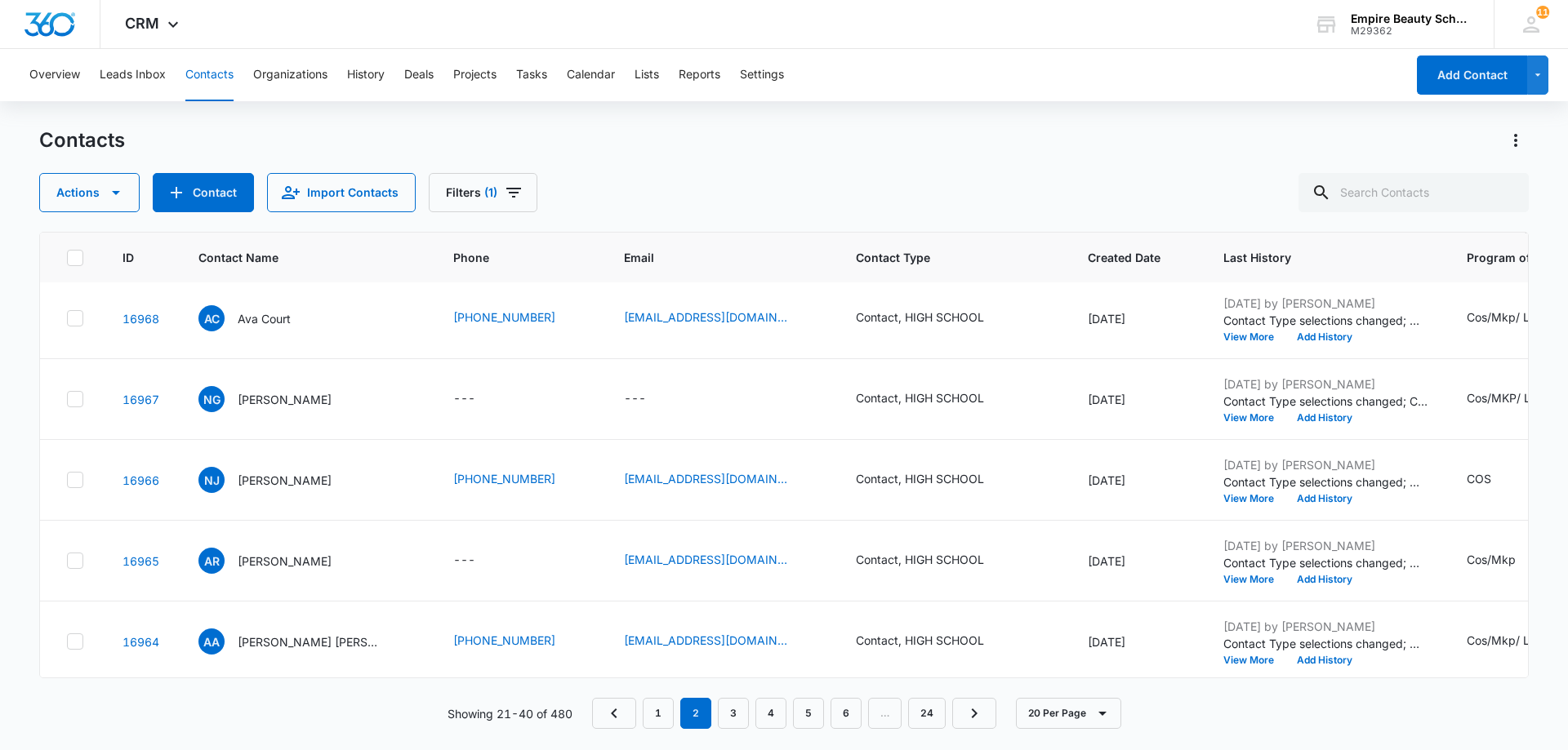
scroll to position [164, 0]
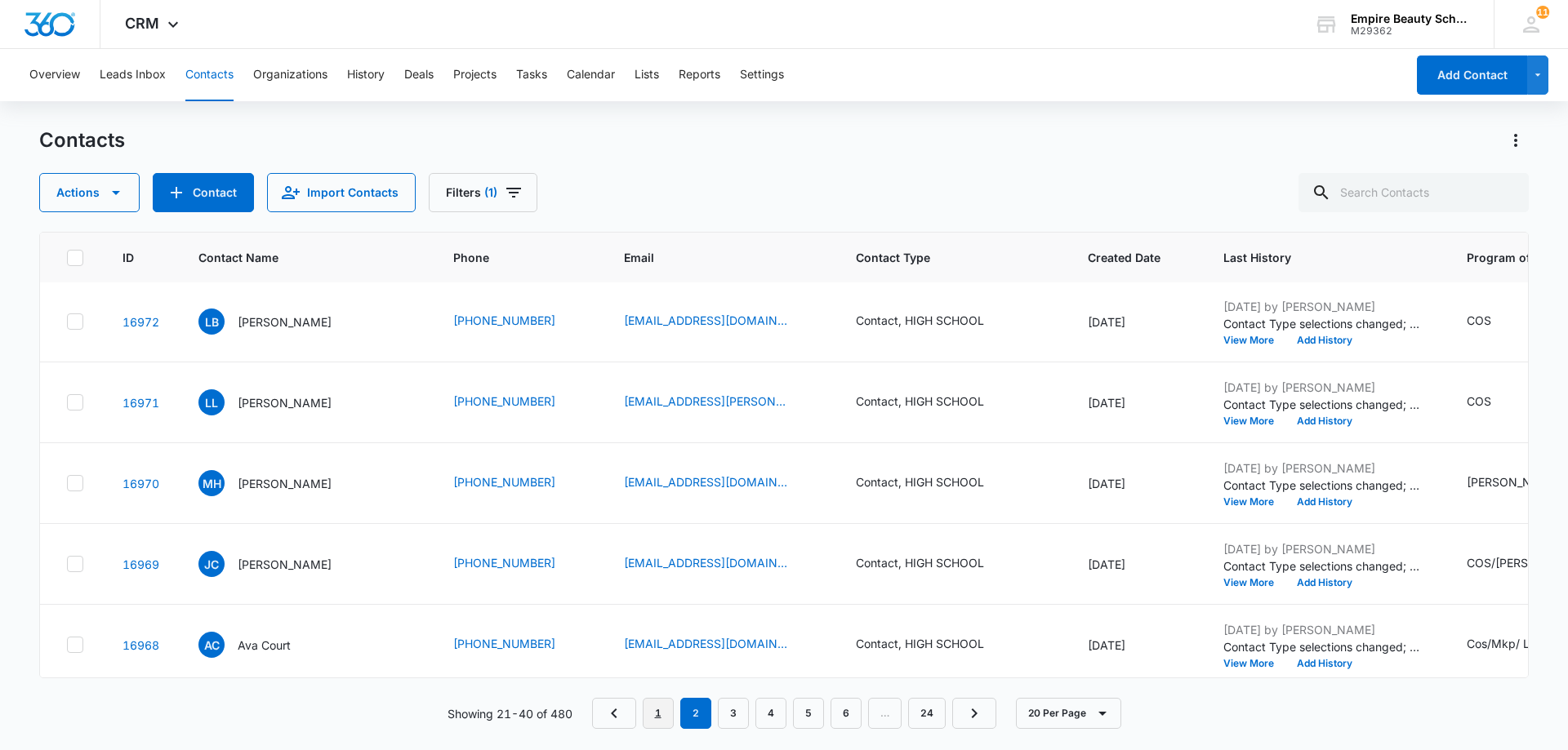
click at [655, 713] on link "1" at bounding box center [658, 714] width 31 height 31
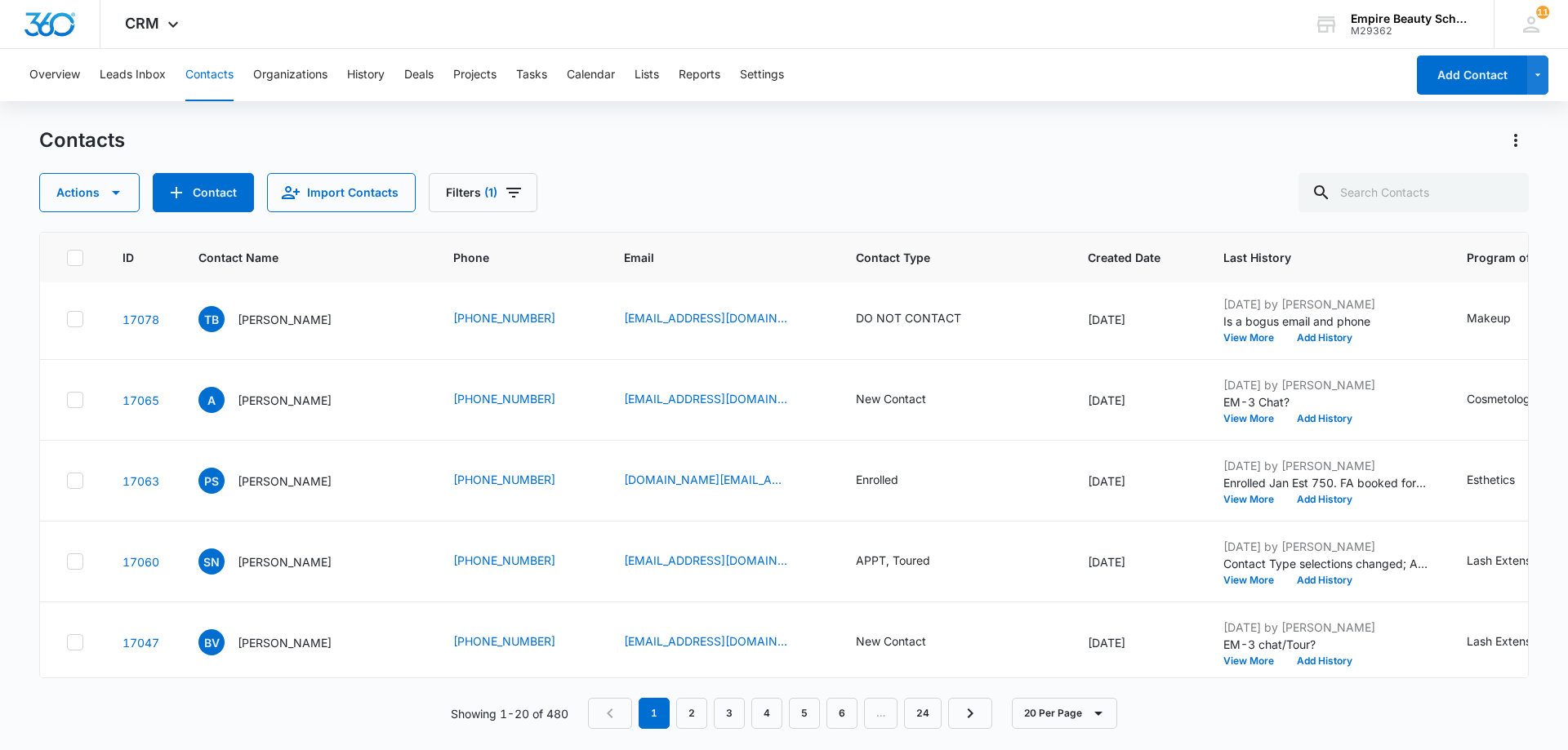
scroll to position [490, 0]
click at [922, 317] on div "New Contact" at bounding box center [906, 318] width 100 height 20
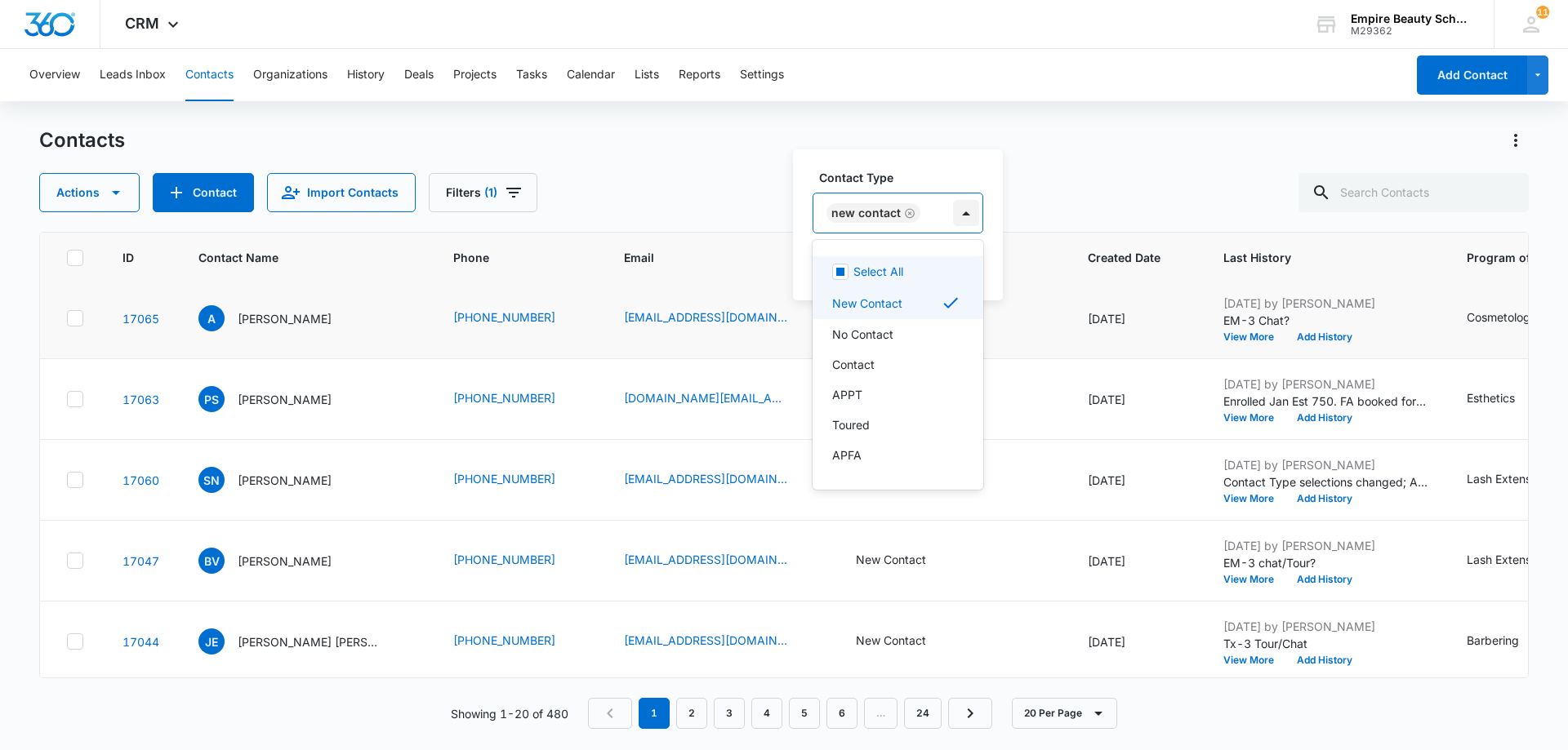
click at [960, 212] on div at bounding box center [966, 213] width 26 height 26
click at [920, 332] on div "No Contact" at bounding box center [896, 334] width 128 height 17
click at [987, 302] on div "New Contact" at bounding box center [940, 303] width 216 height 20
click at [959, 219] on div at bounding box center [957, 213] width 26 height 26
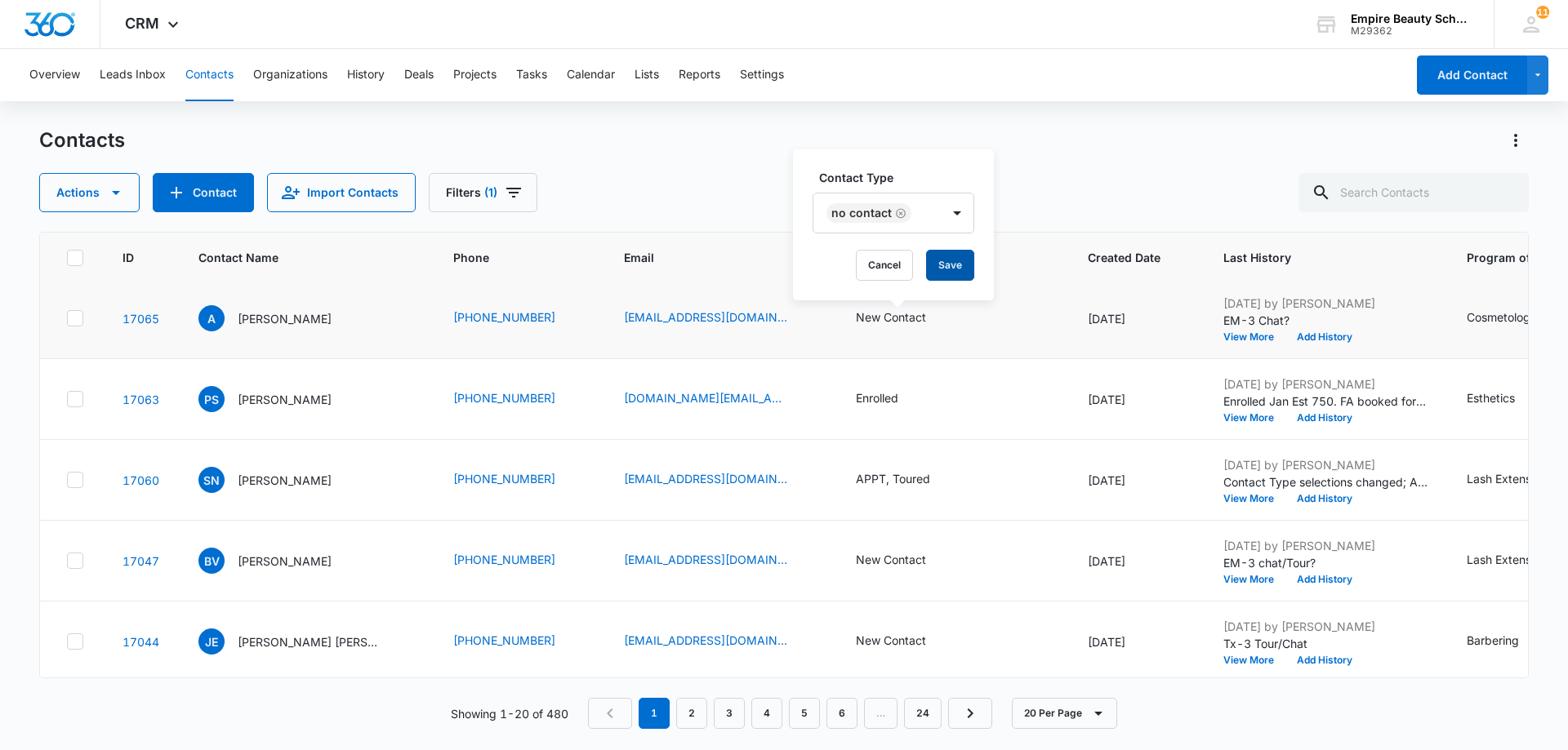
click at [954, 256] on button "Save" at bounding box center [950, 265] width 48 height 31
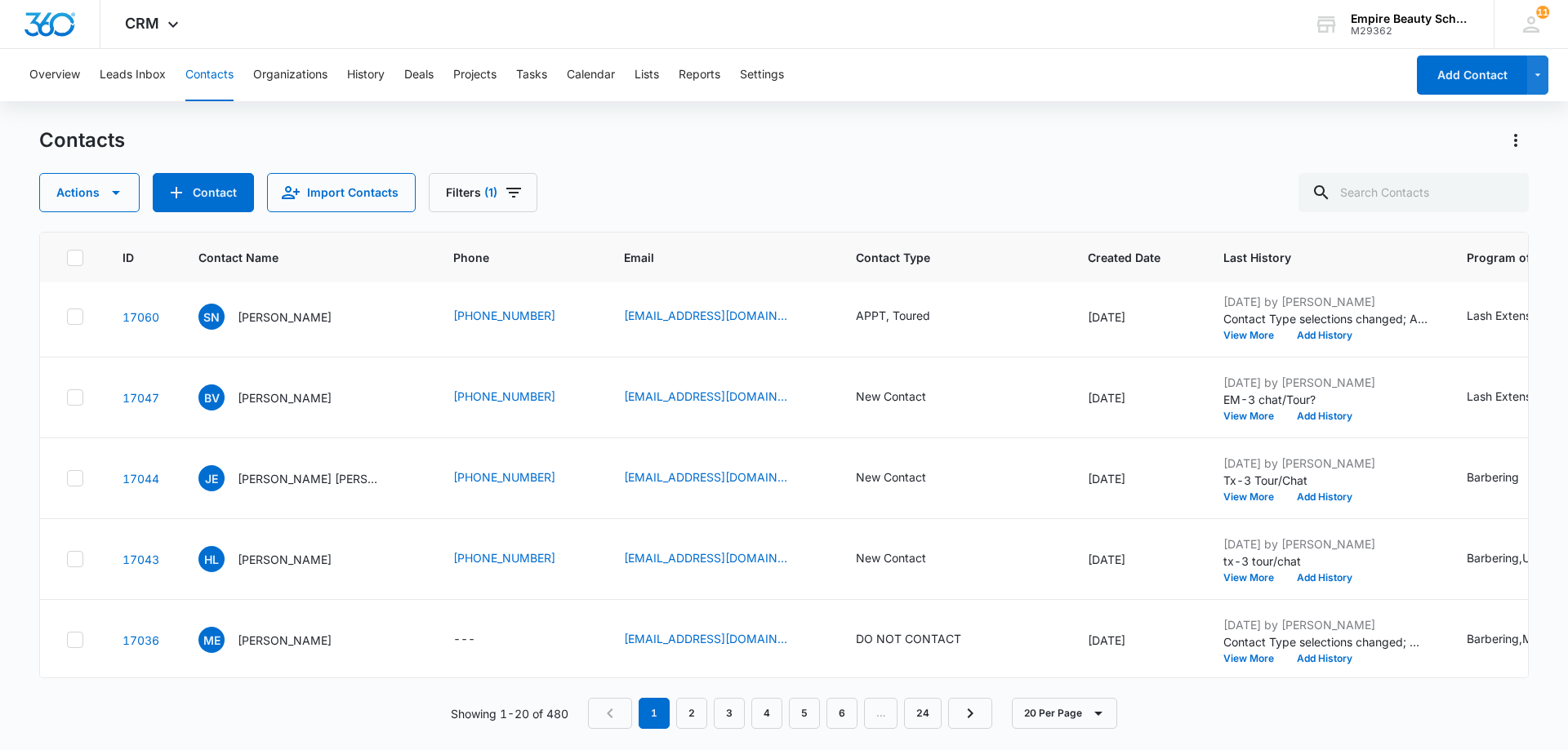
scroll to position [735, 0]
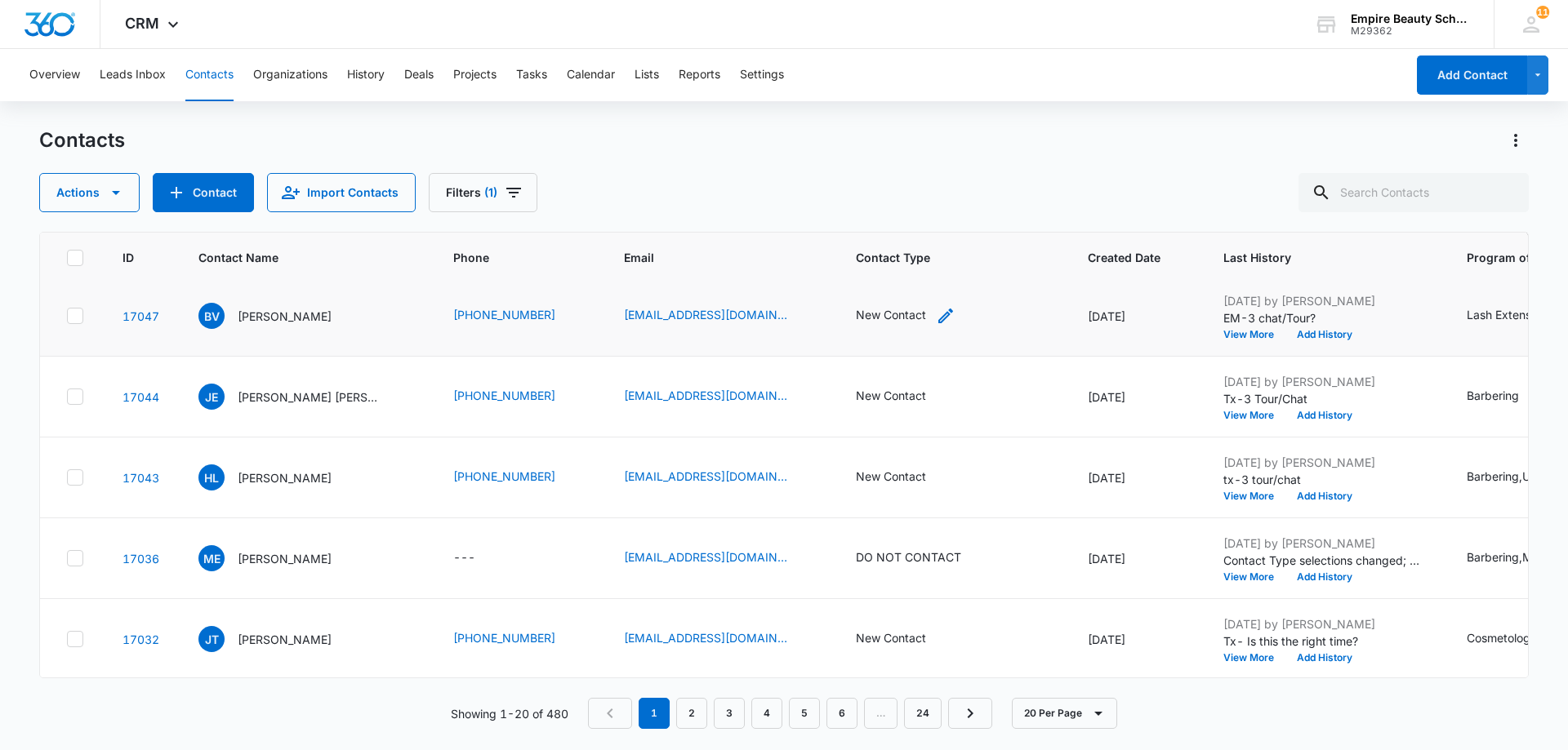
click at [917, 316] on div "New Contact" at bounding box center [890, 315] width 70 height 17
click at [964, 215] on div at bounding box center [966, 210] width 26 height 26
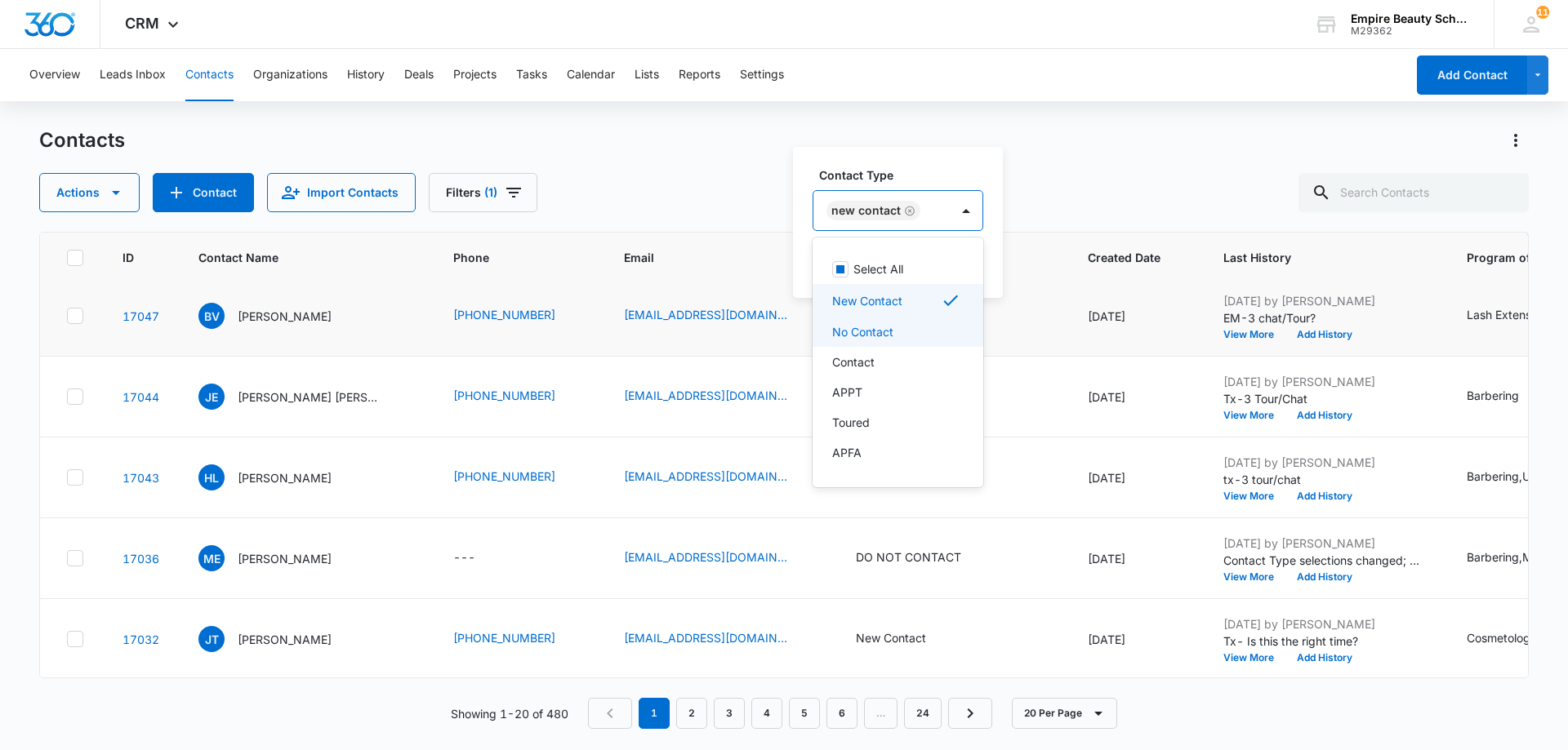
click at [927, 330] on div "No Contact" at bounding box center [896, 332] width 128 height 17
click at [1030, 299] on icon at bounding box center [1040, 301] width 20 height 20
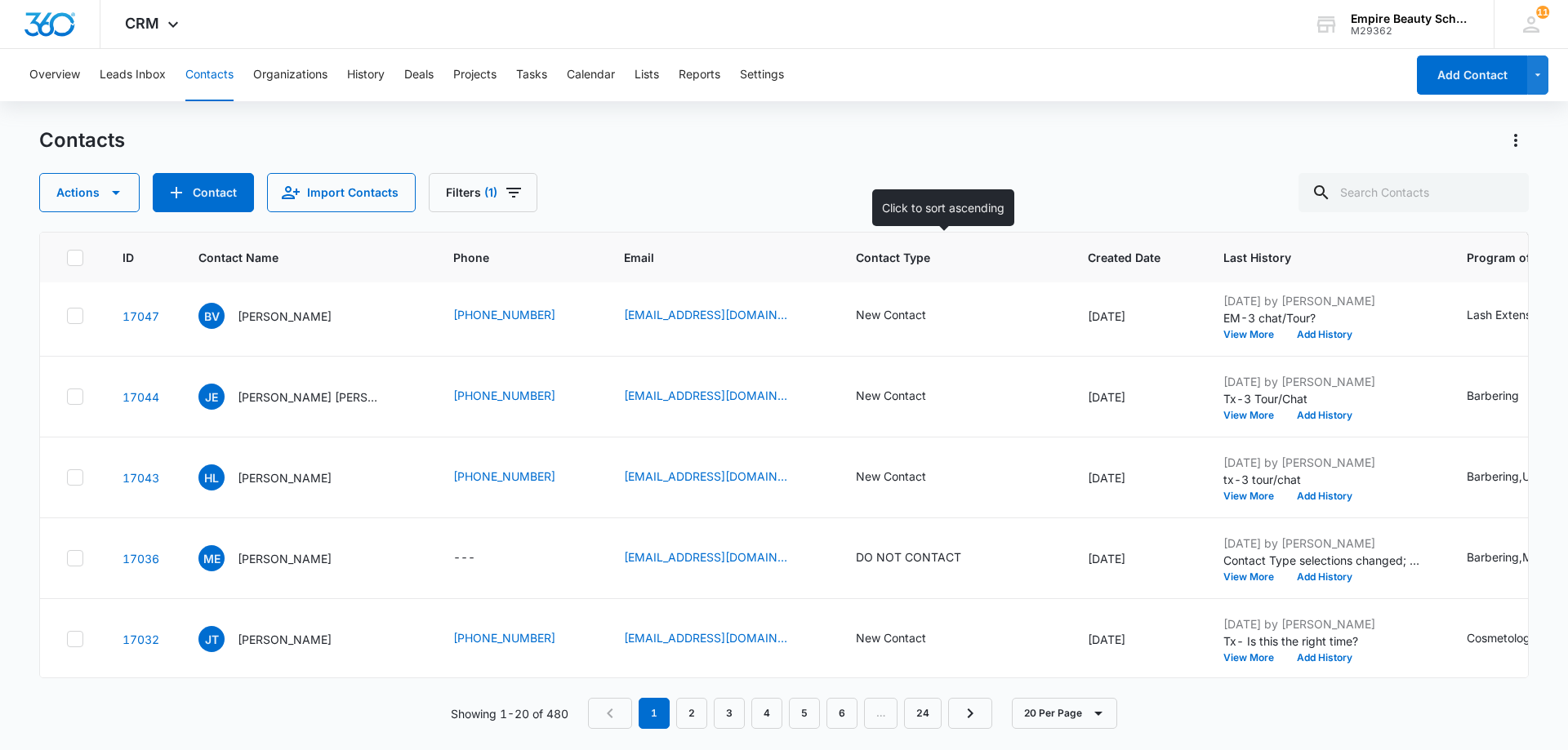
click at [1017, 255] on div "Contact Type" at bounding box center [952, 257] width 193 height 17
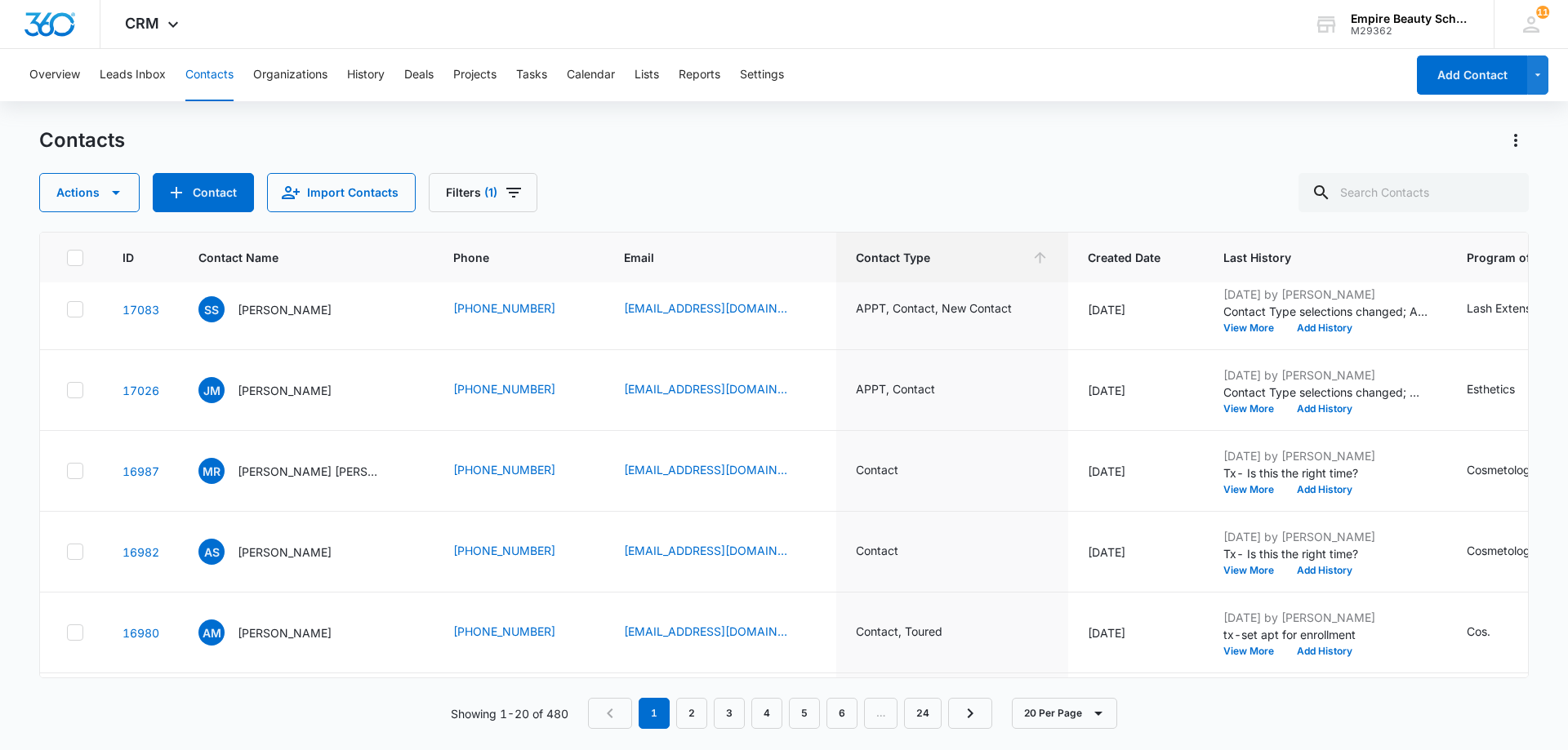
scroll to position [164, 0]
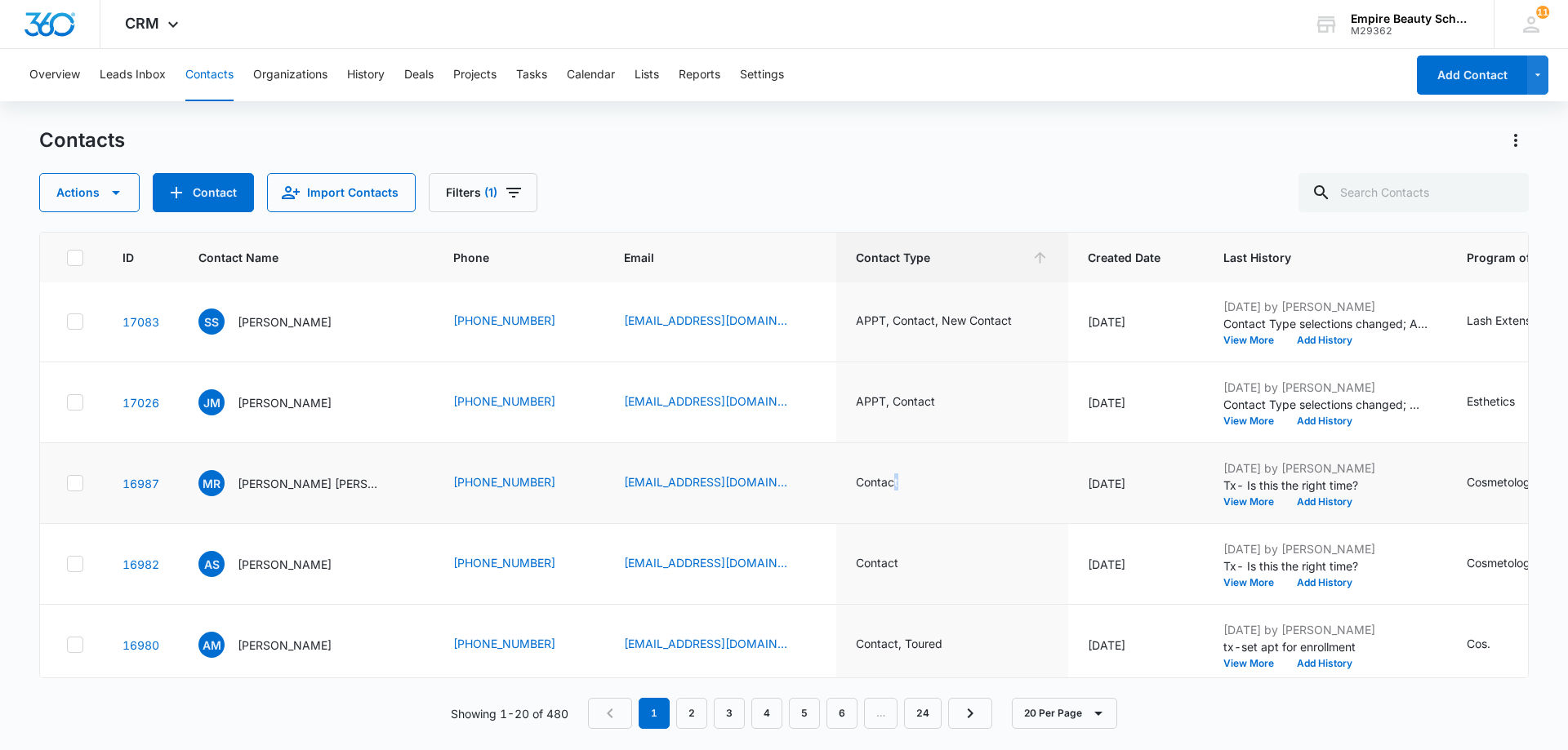
drag, startPoint x: 888, startPoint y: 482, endPoint x: 946, endPoint y: 478, distance: 58.1
click at [946, 478] on div "Contact" at bounding box center [952, 484] width 193 height 20
click at [914, 476] on icon "Contact Type - Contact - Select to Edit Field" at bounding box center [919, 484] width 20 height 20
click at [966, 475] on td "Contact Cancel Save" at bounding box center [952, 484] width 232 height 81
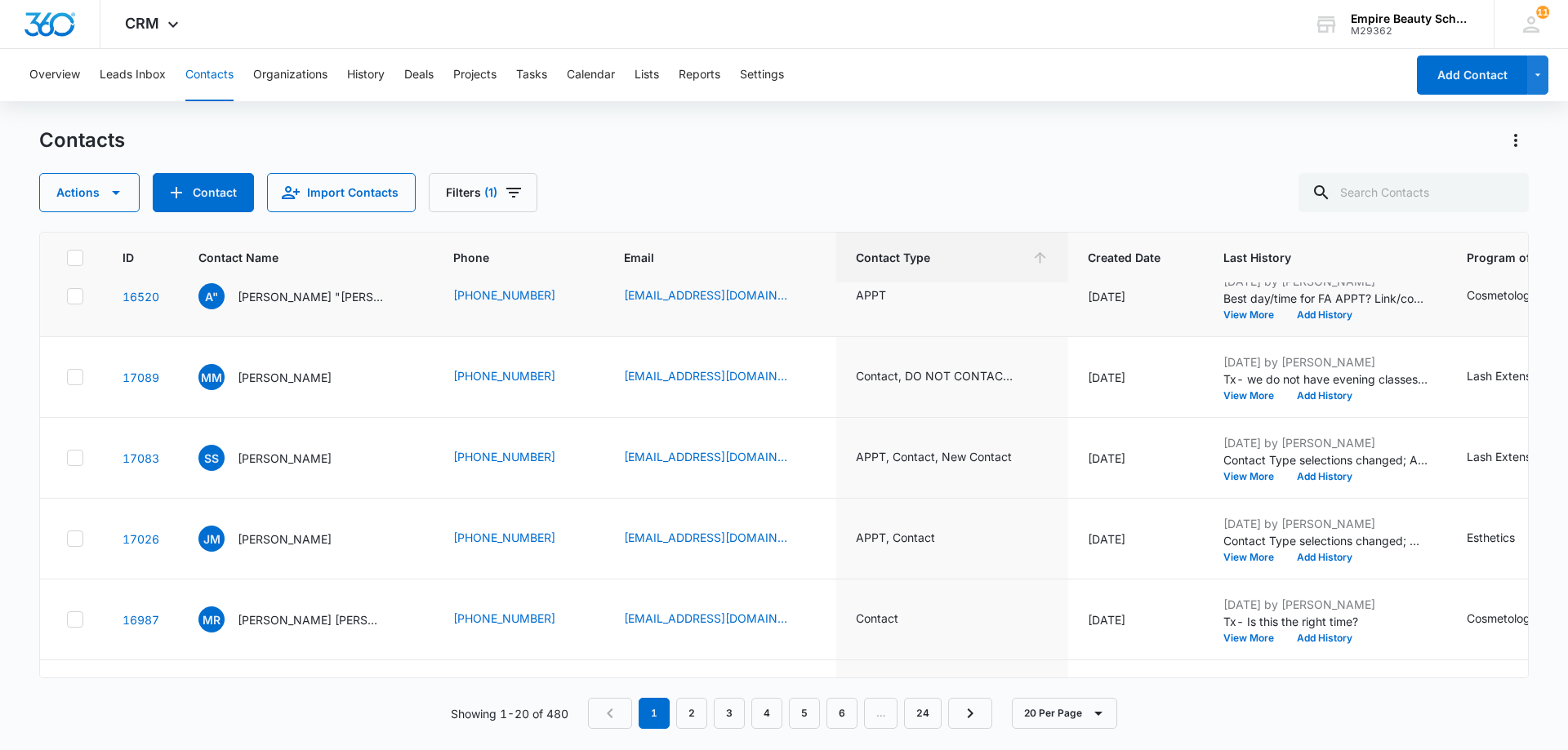
scroll to position [0, 0]
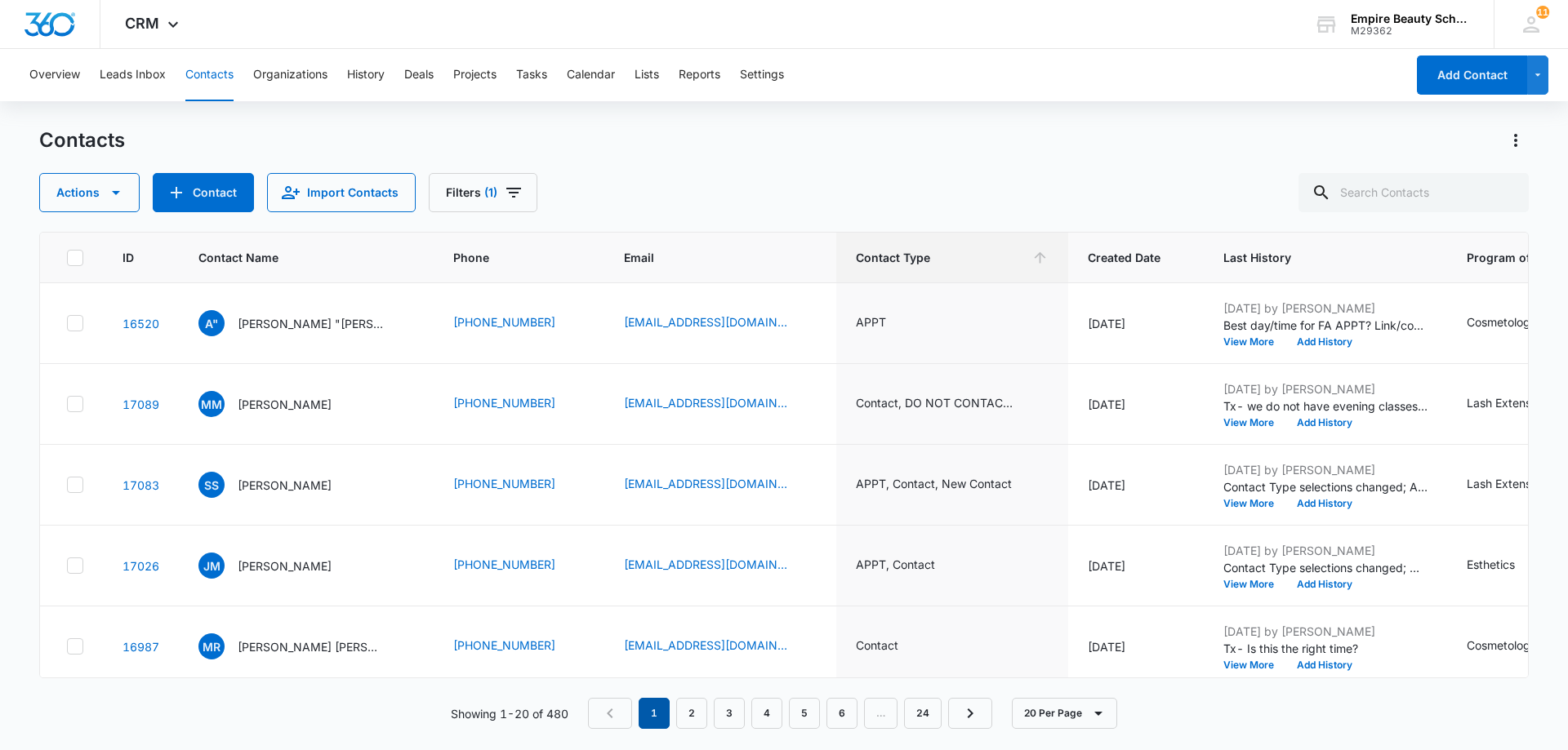
click at [660, 720] on em "1" at bounding box center [654, 714] width 31 height 31
click at [1031, 250] on icon at bounding box center [1040, 257] width 17 height 17
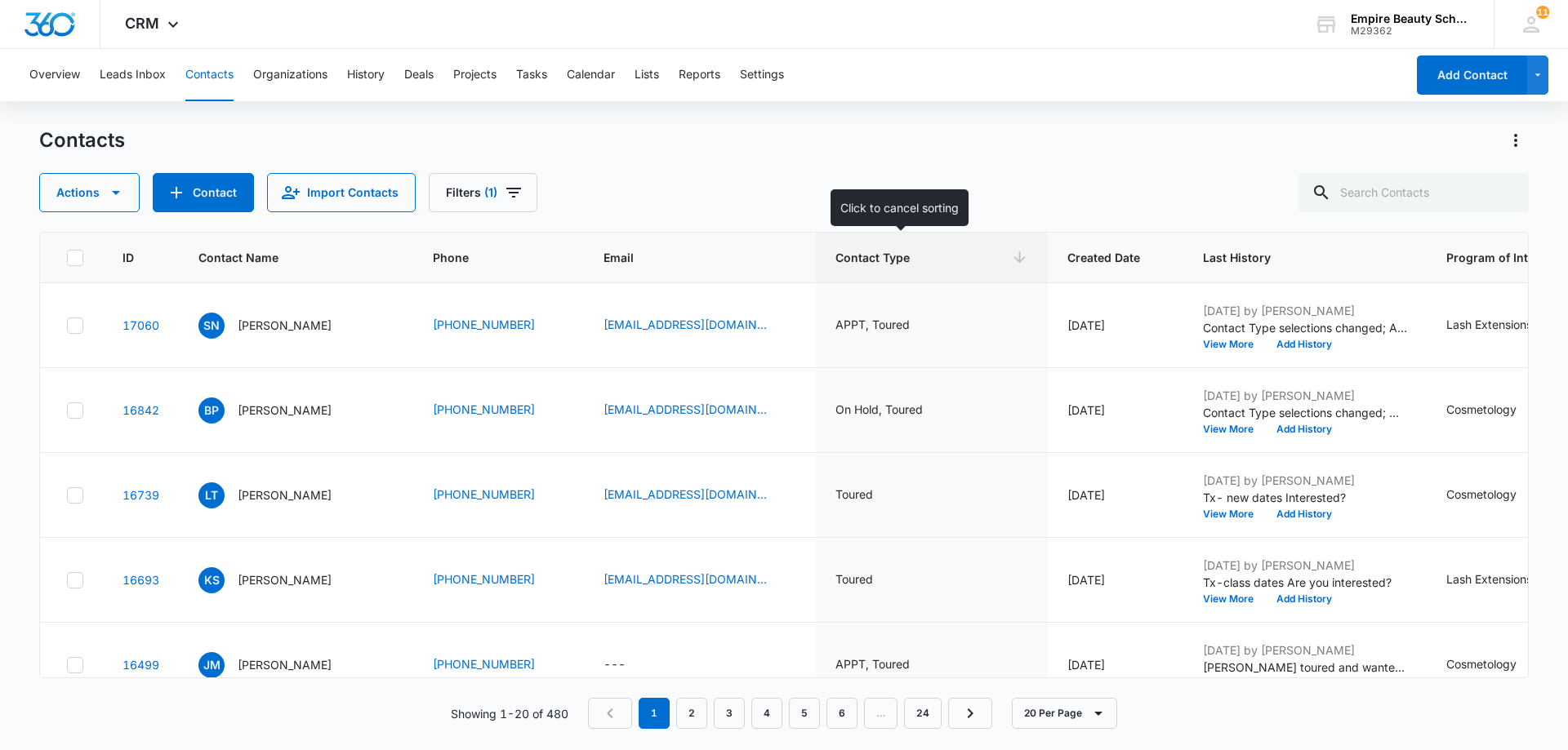
click at [1011, 254] on icon at bounding box center [1020, 257] width 17 height 17
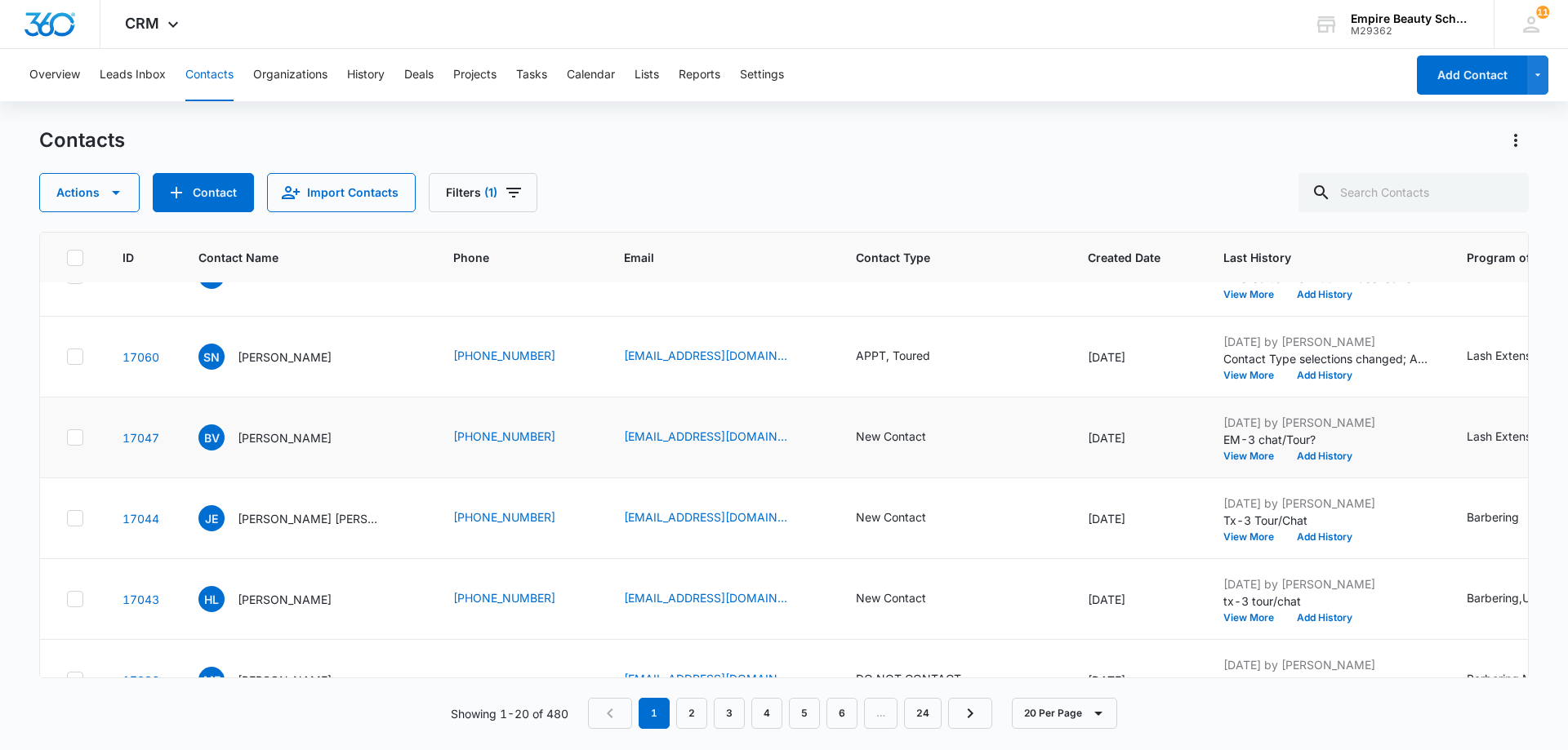
scroll to position [653, 0]
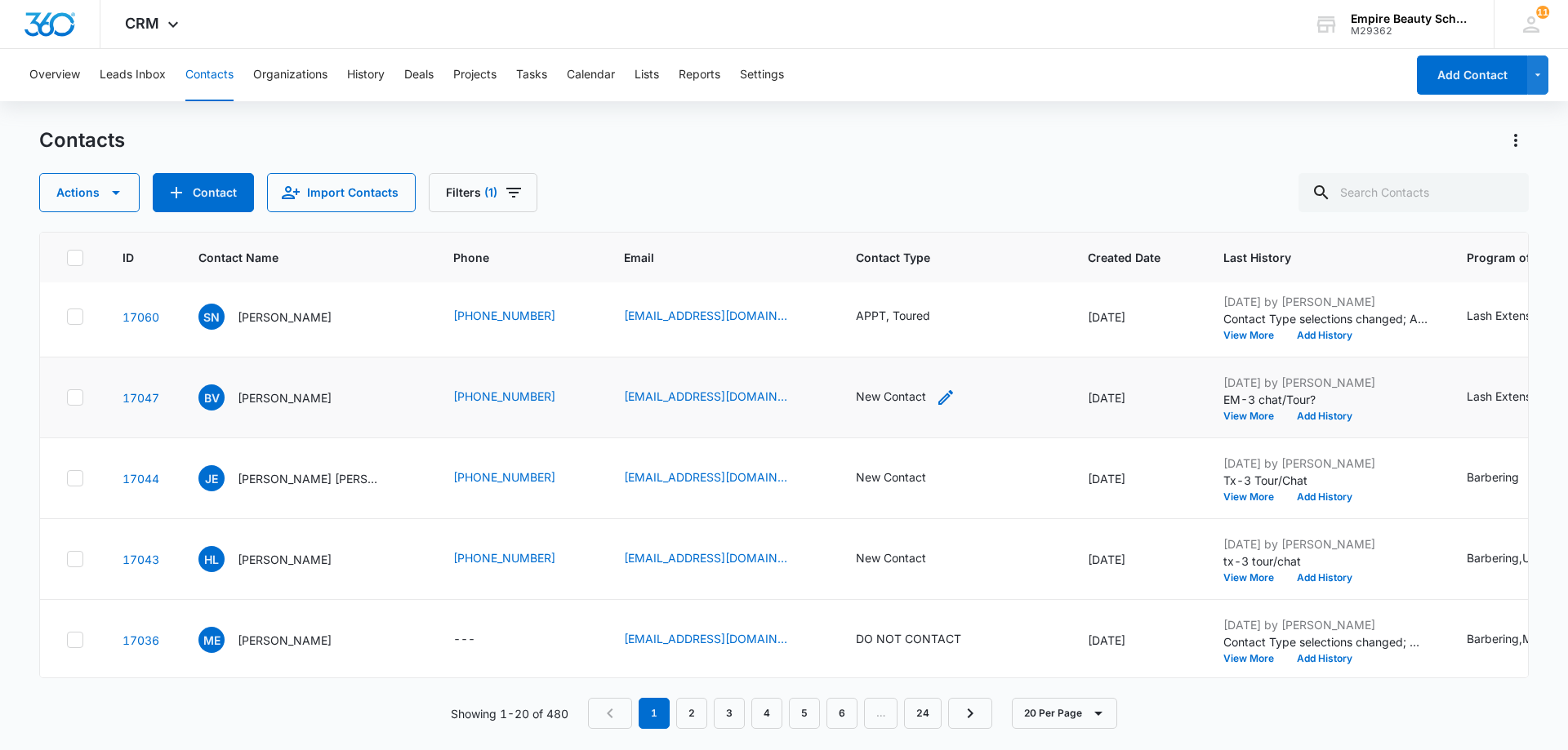
click at [917, 398] on div "New Contact" at bounding box center [890, 396] width 70 height 17
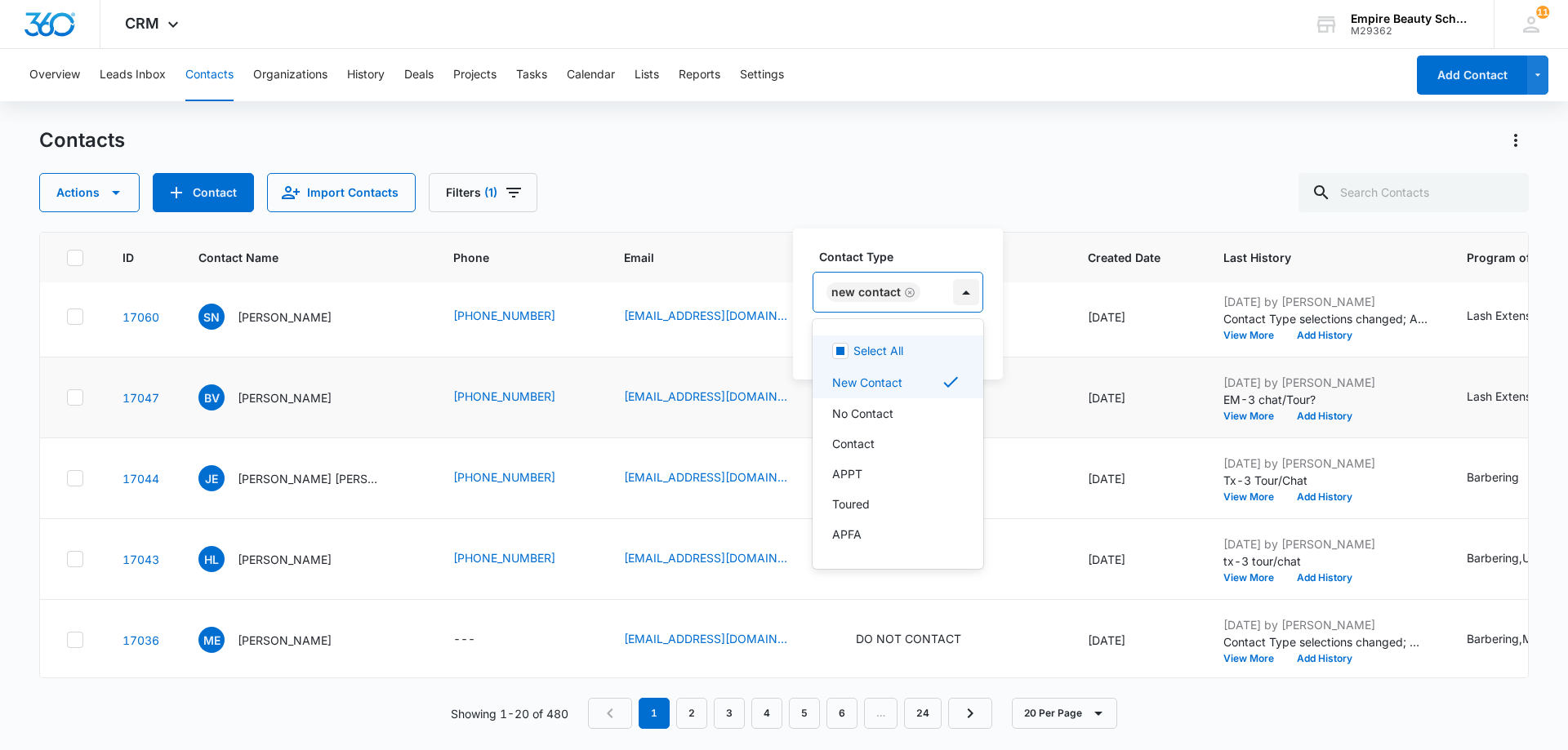
click at [962, 291] on div at bounding box center [966, 292] width 26 height 26
click at [885, 407] on p "No Contact" at bounding box center [862, 413] width 61 height 17
click at [1030, 378] on icon at bounding box center [1040, 382] width 20 height 20
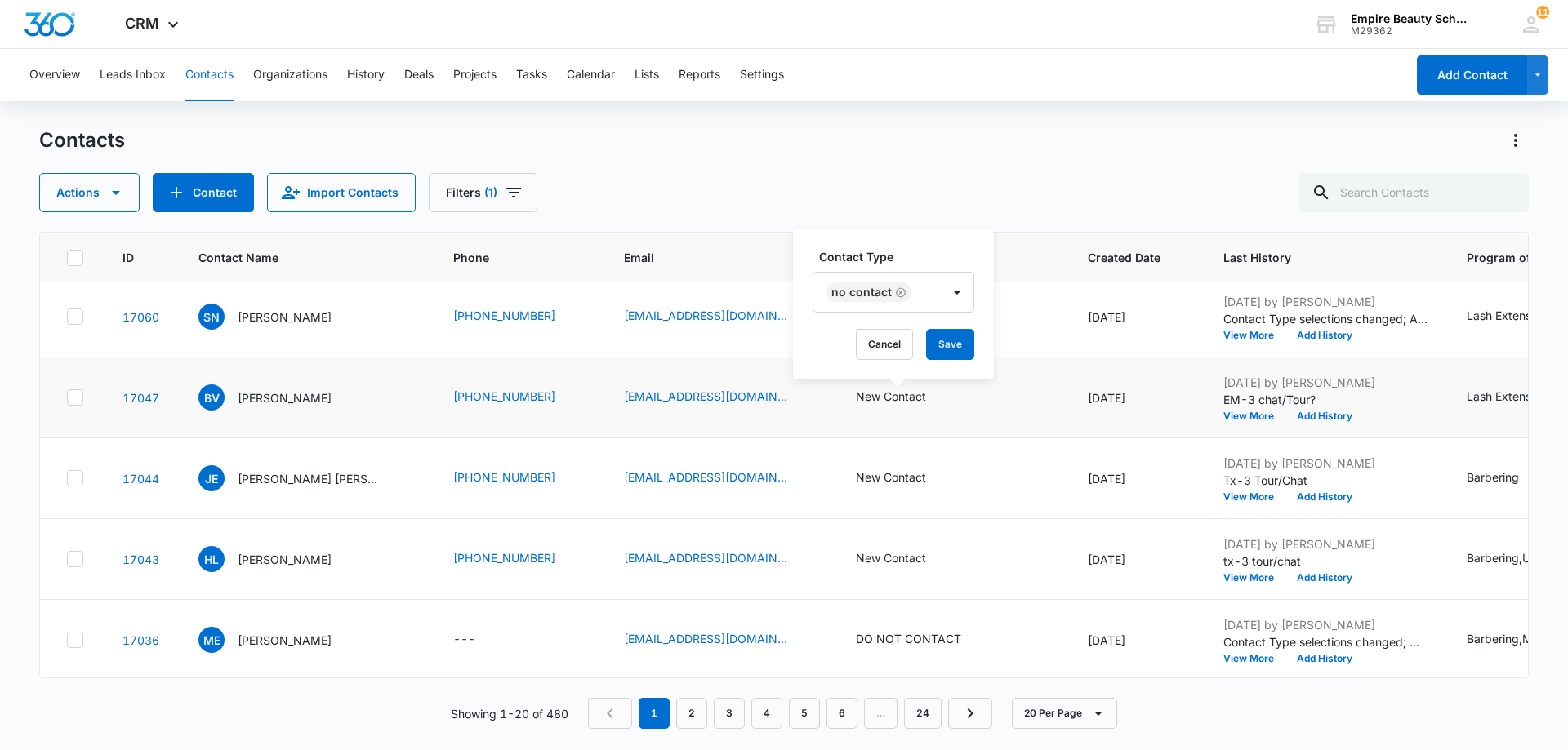
click at [981, 320] on div "Contact Type No Contact Cancel Save" at bounding box center [893, 304] width 201 height 151
click at [958, 346] on button "Save" at bounding box center [950, 345] width 48 height 31
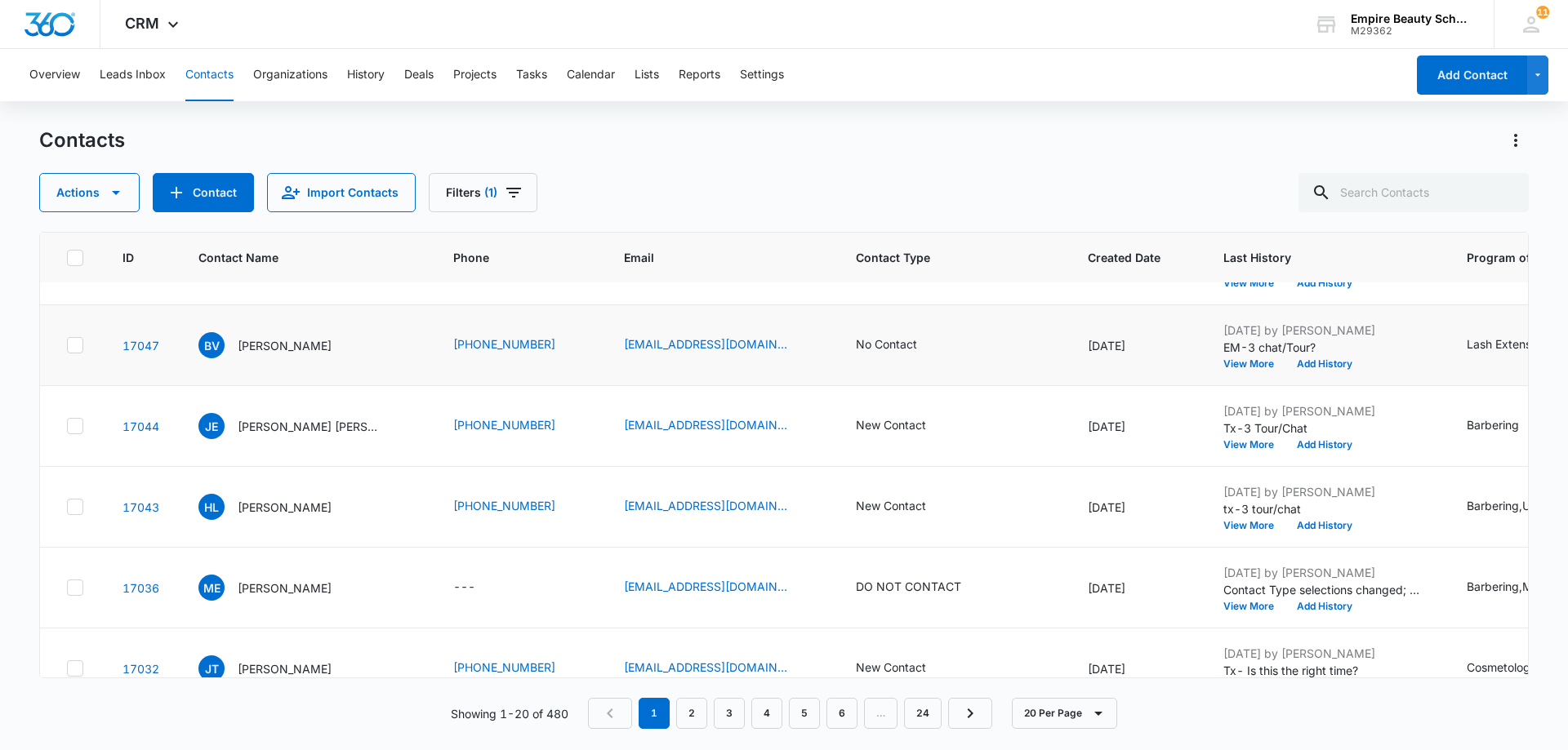
scroll to position [735, 0]
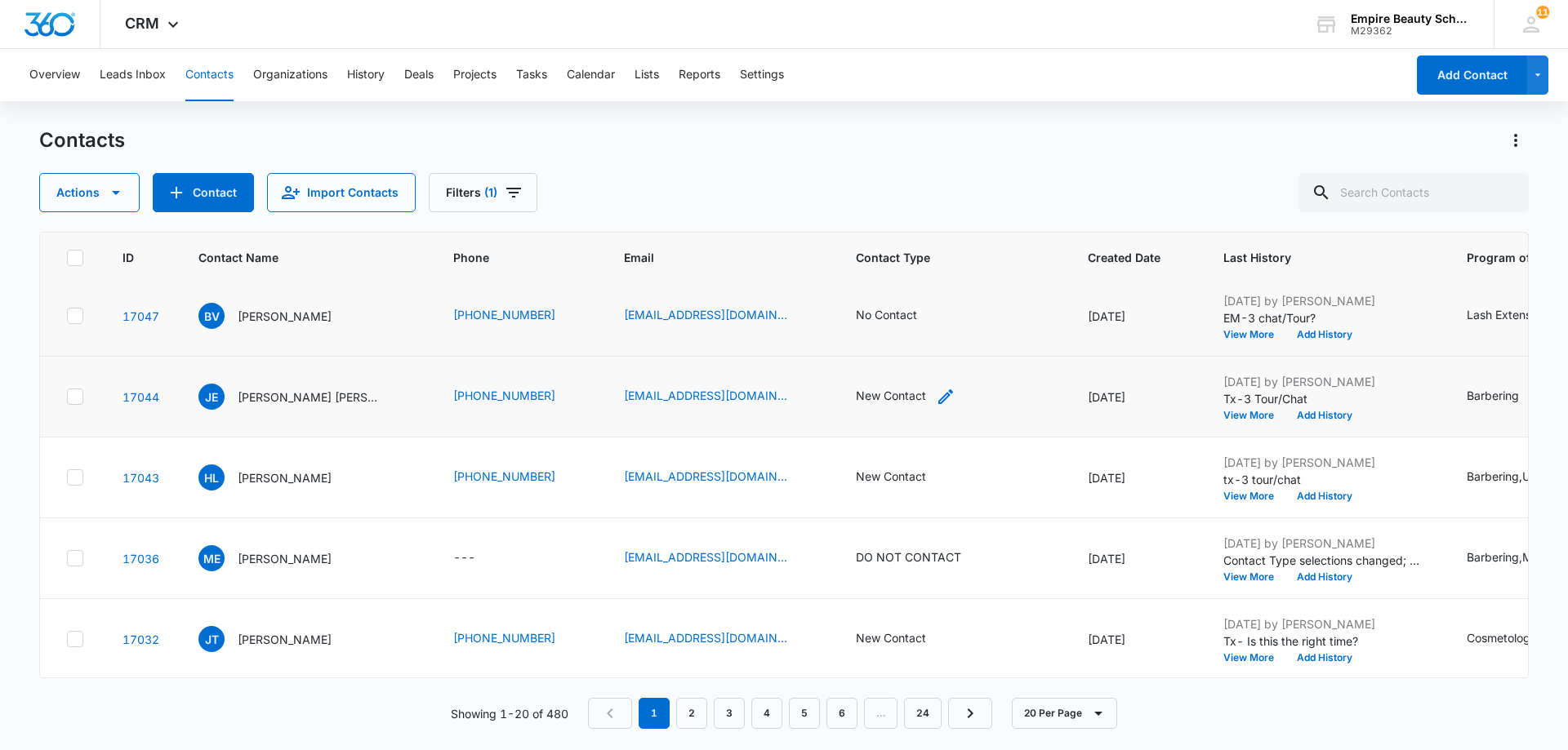
click at [919, 395] on div "New Contact" at bounding box center [906, 397] width 100 height 20
click at [905, 289] on icon "Remove New Contact" at bounding box center [910, 291] width 10 height 10
click at [936, 293] on div at bounding box center [938, 292] width 26 height 26
click at [881, 414] on p "No Contact" at bounding box center [862, 410] width 61 height 17
click at [977, 309] on div "Contact Type No Contact Cancel Save" at bounding box center [893, 304] width 201 height 151
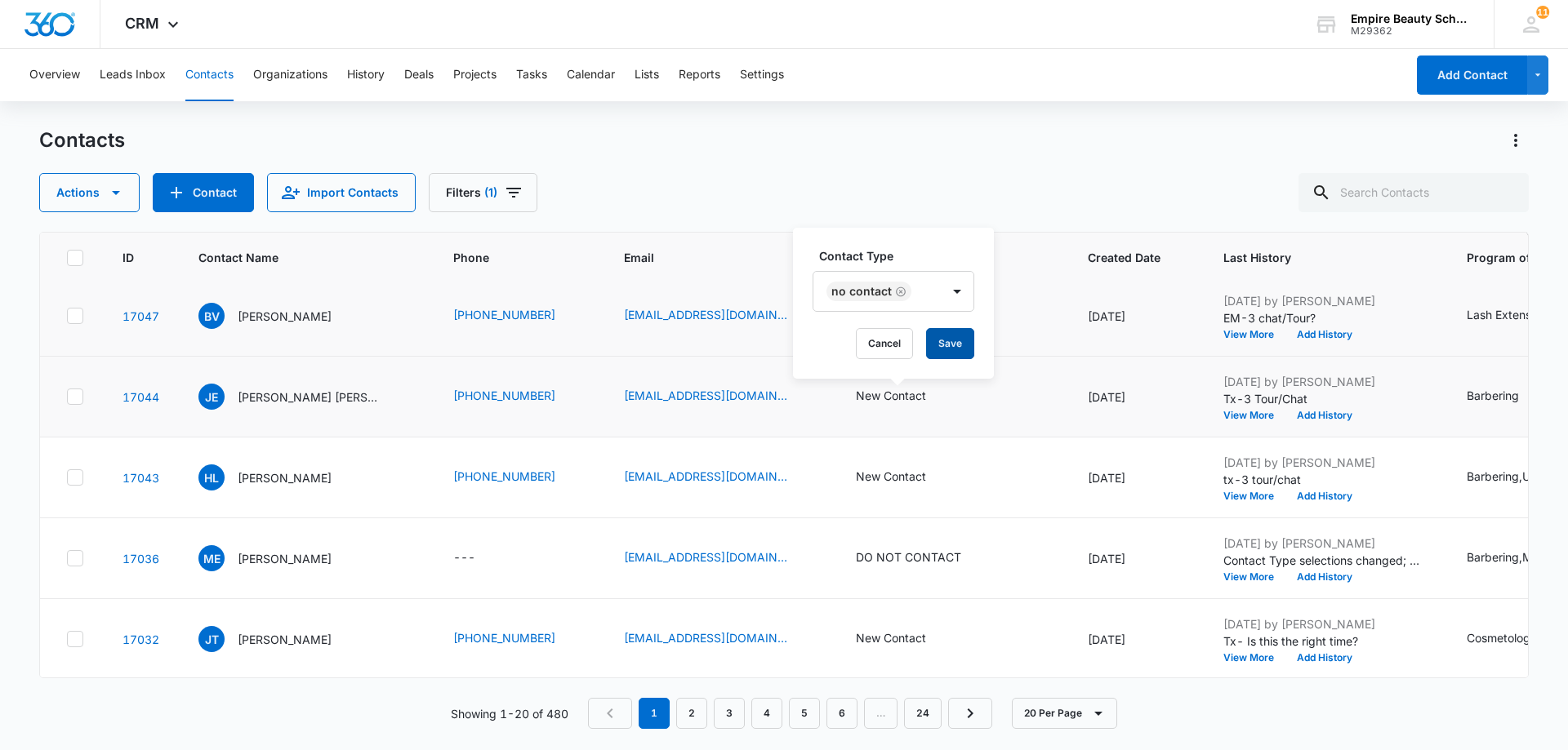
click at [950, 341] on button "Save" at bounding box center [950, 344] width 48 height 31
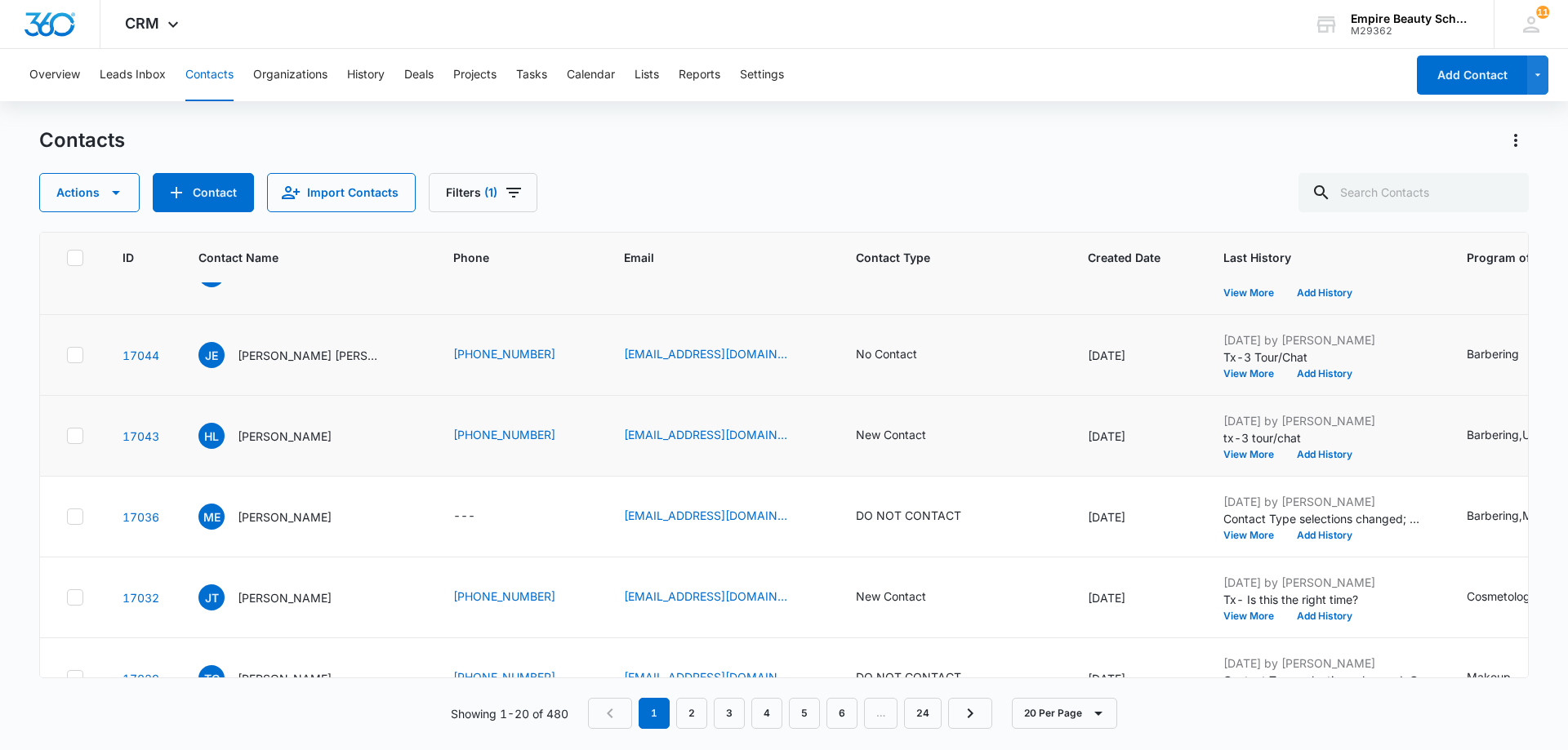
scroll to position [816, 0]
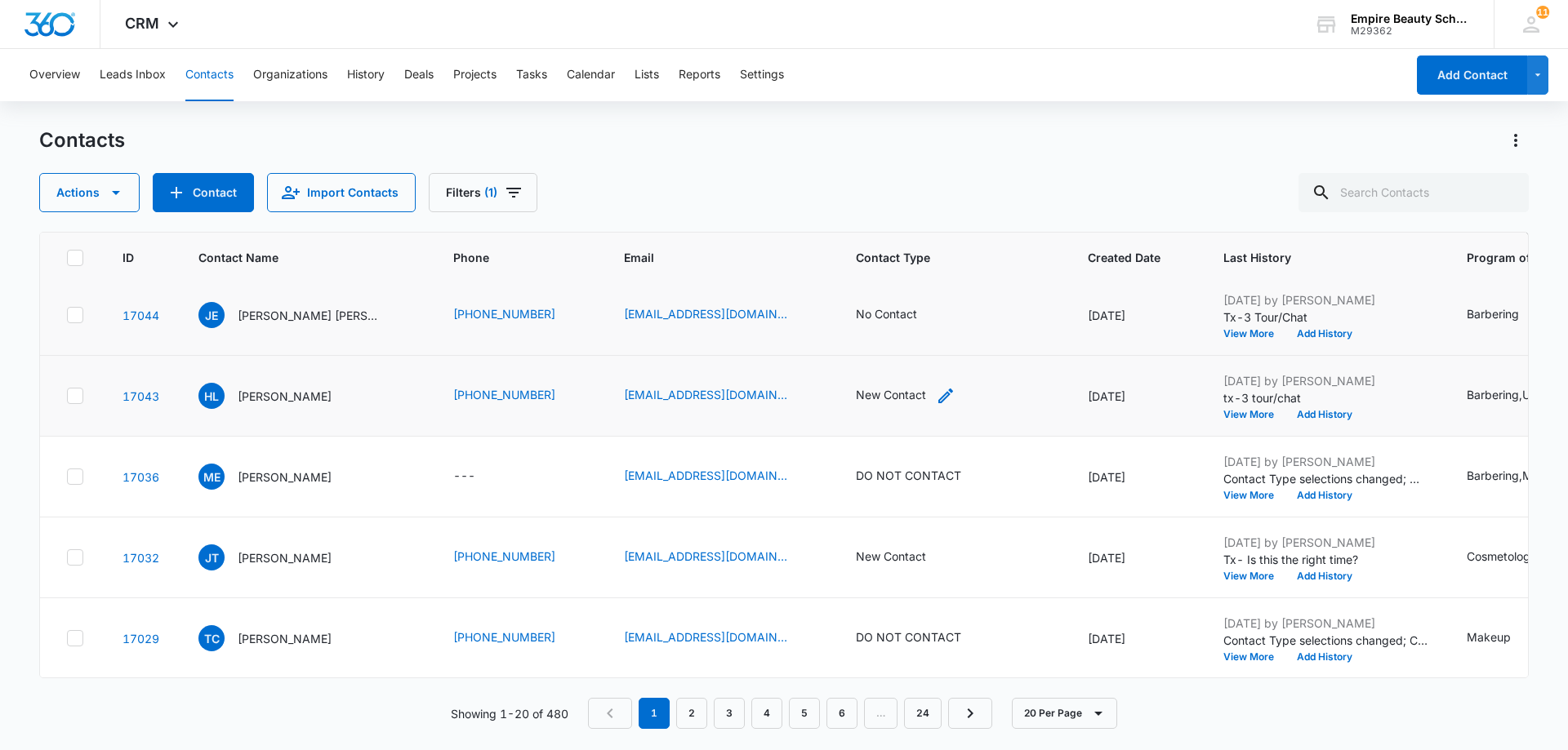
click at [915, 396] on div "New Contact" at bounding box center [890, 395] width 70 height 17
click at [910, 290] on icon "Remove New Contact" at bounding box center [910, 290] width 12 height 12
click at [939, 293] on div at bounding box center [938, 291] width 26 height 26
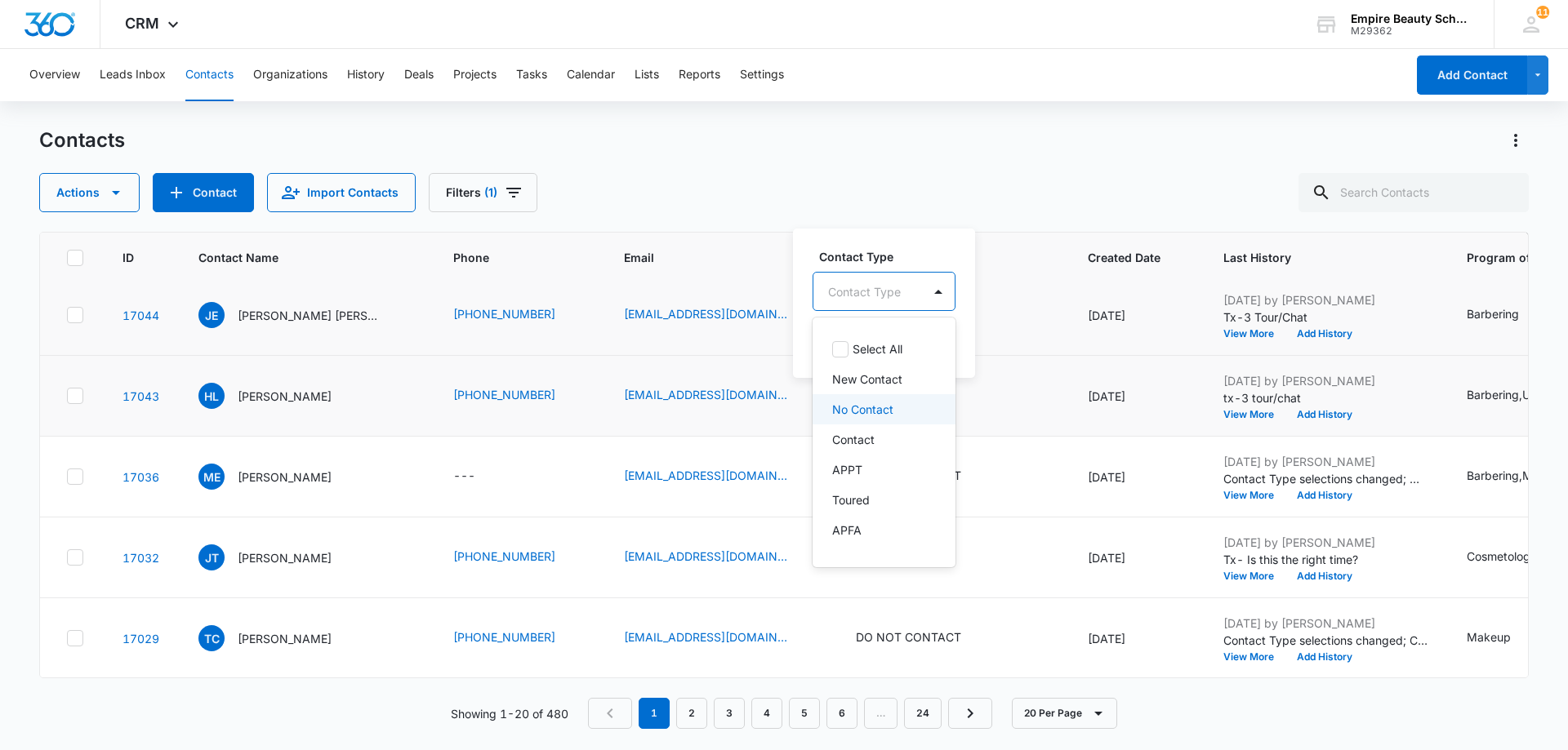
click at [896, 412] on div "No Contact" at bounding box center [882, 409] width 100 height 17
click at [979, 346] on div "Contact Type option No Contact, selected. 16 results available. Use Up and Down…" at bounding box center [893, 303] width 201 height 151
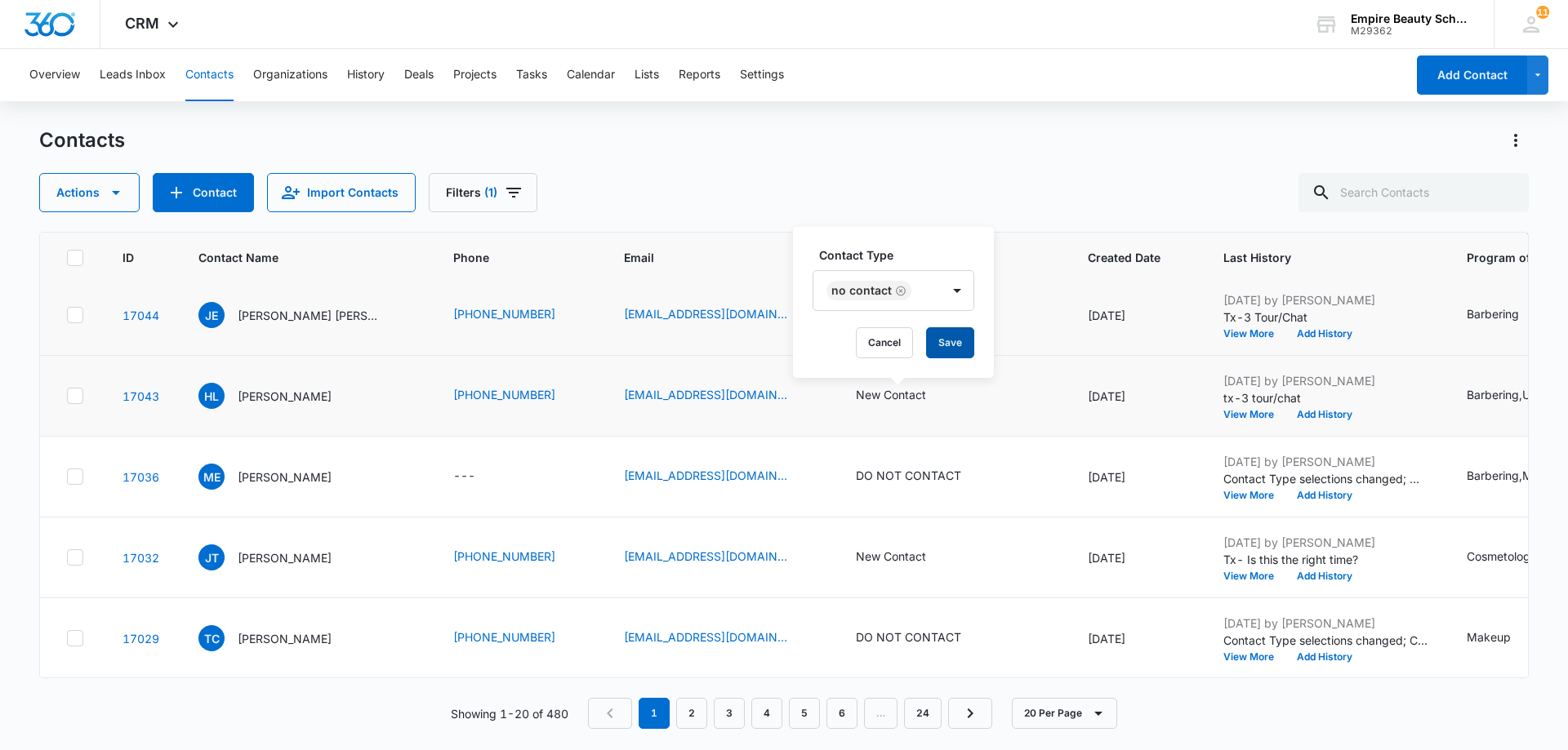
click at [941, 344] on button "Save" at bounding box center [950, 343] width 48 height 31
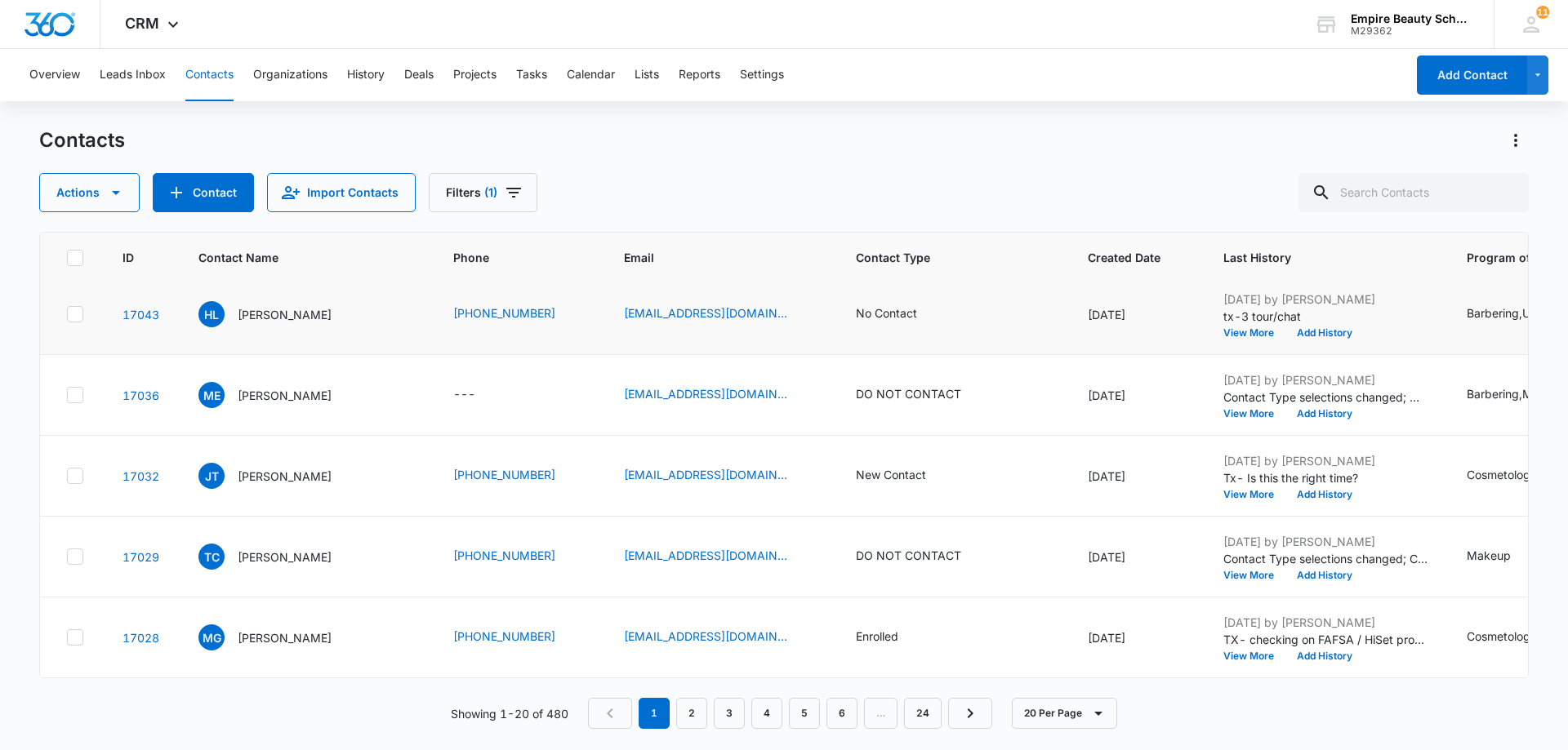
scroll to position [980, 0]
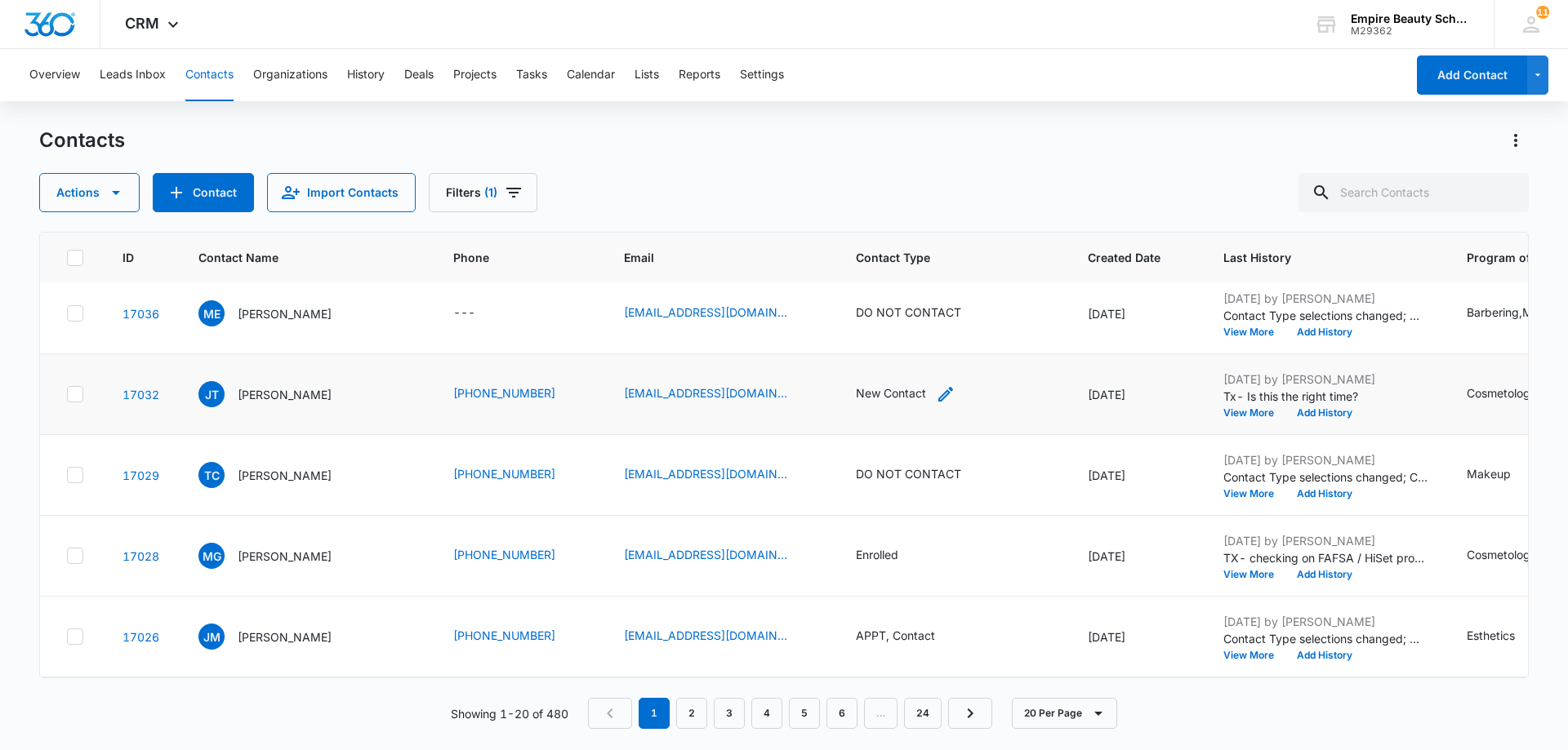
click at [902, 399] on div "New Contact" at bounding box center [890, 393] width 70 height 17
click at [910, 291] on icon "Remove New Contact" at bounding box center [910, 289] width 10 height 10
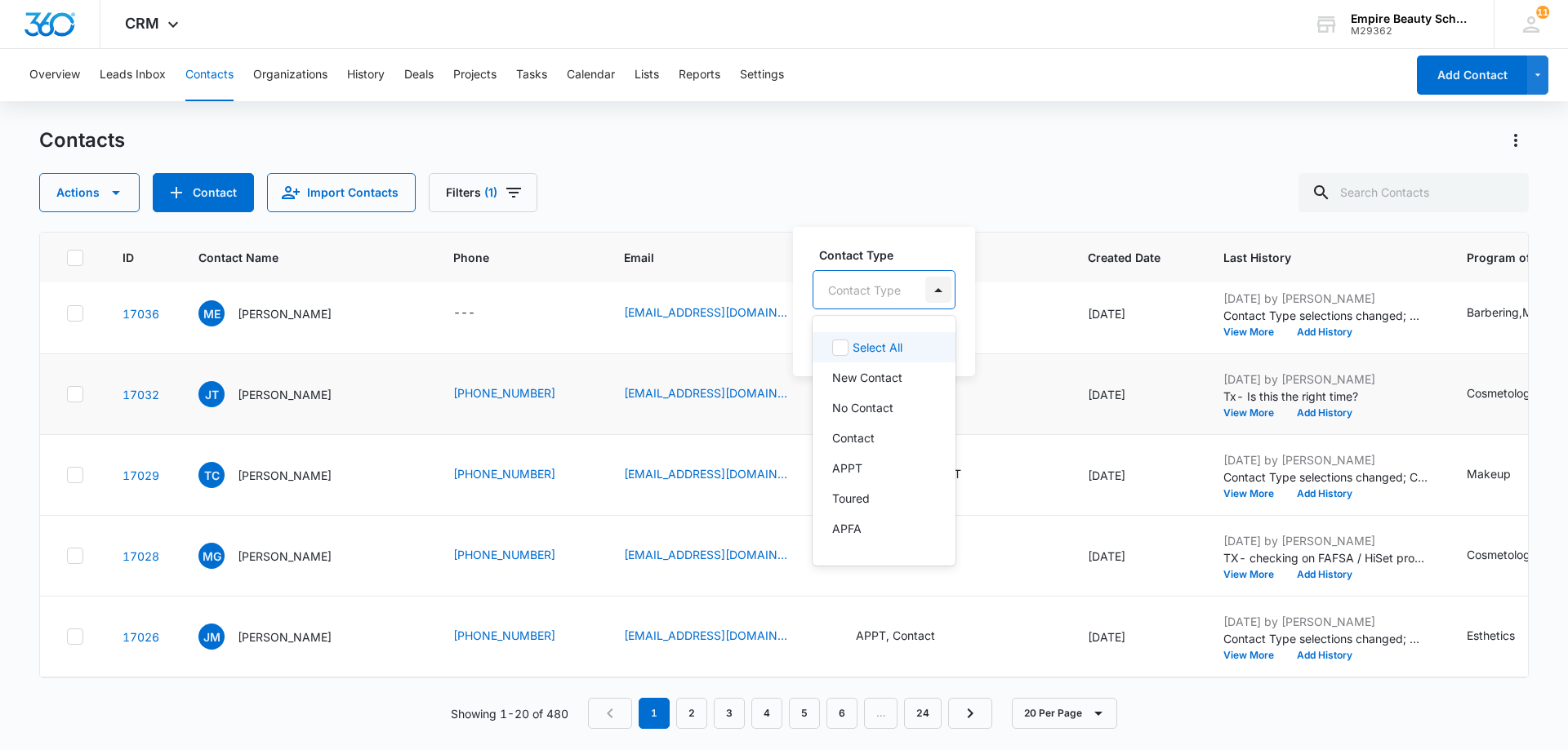
click at [939, 292] on div at bounding box center [938, 289] width 26 height 26
click at [894, 408] on div "No Contact" at bounding box center [882, 407] width 100 height 17
click at [979, 332] on div "Contact Type option No Contact, selected. 16 results available. Use Up and Down…" at bounding box center [893, 301] width 201 height 151
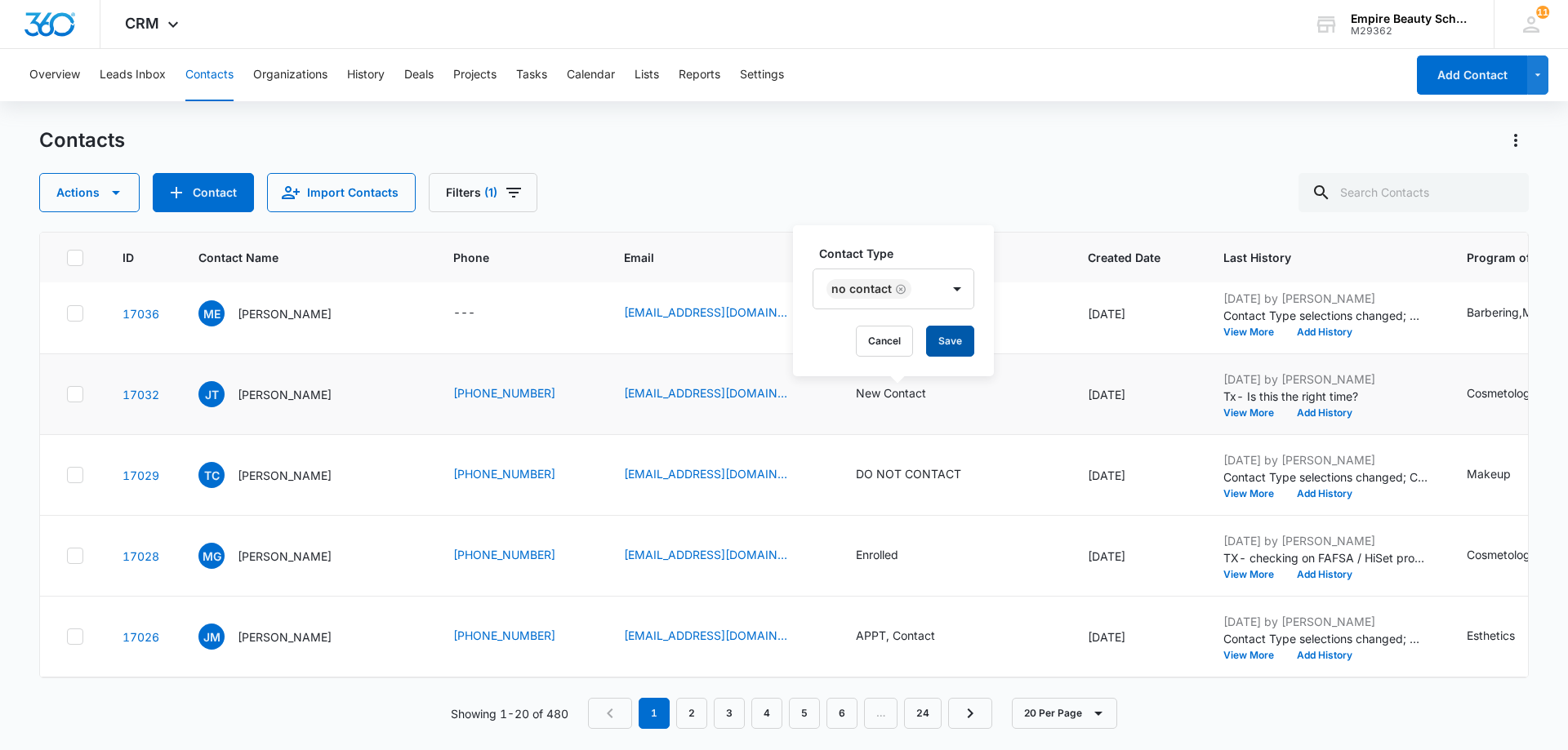
click at [954, 345] on button "Save" at bounding box center [950, 341] width 48 height 31
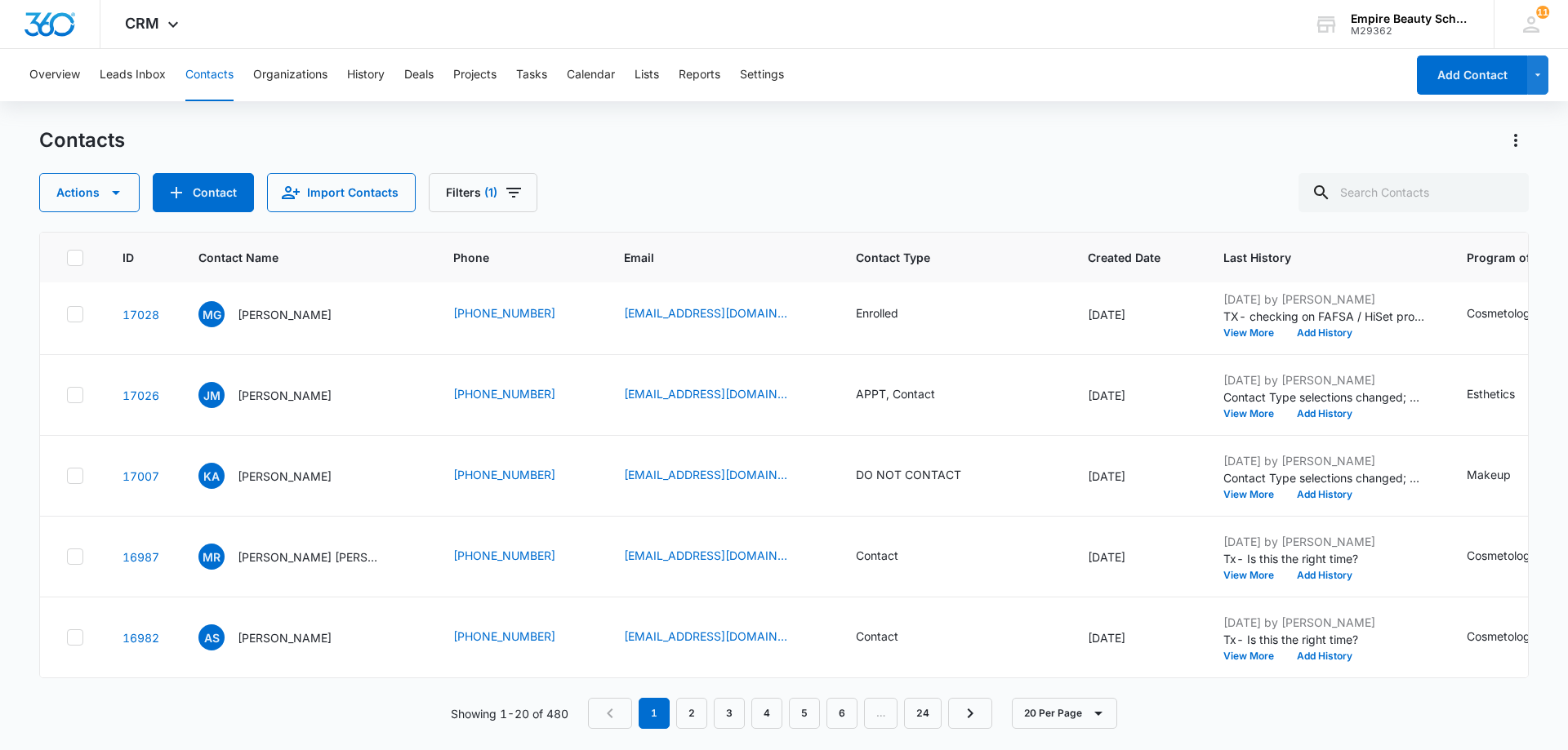
scroll to position [1234, 0]
click at [1247, 652] on button "View More" at bounding box center [1254, 656] width 62 height 10
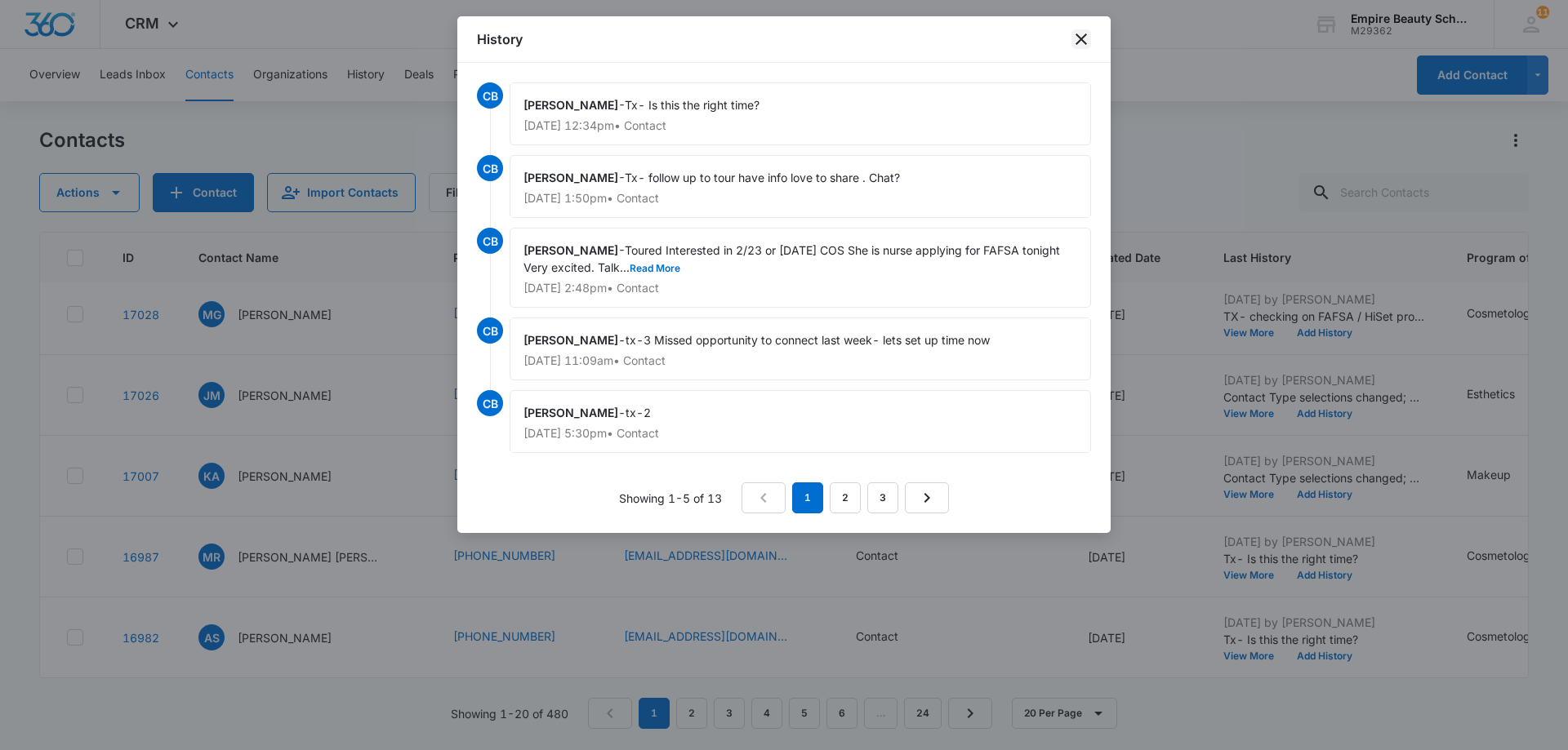
click at [1081, 42] on icon "close" at bounding box center [1081, 39] width 20 height 20
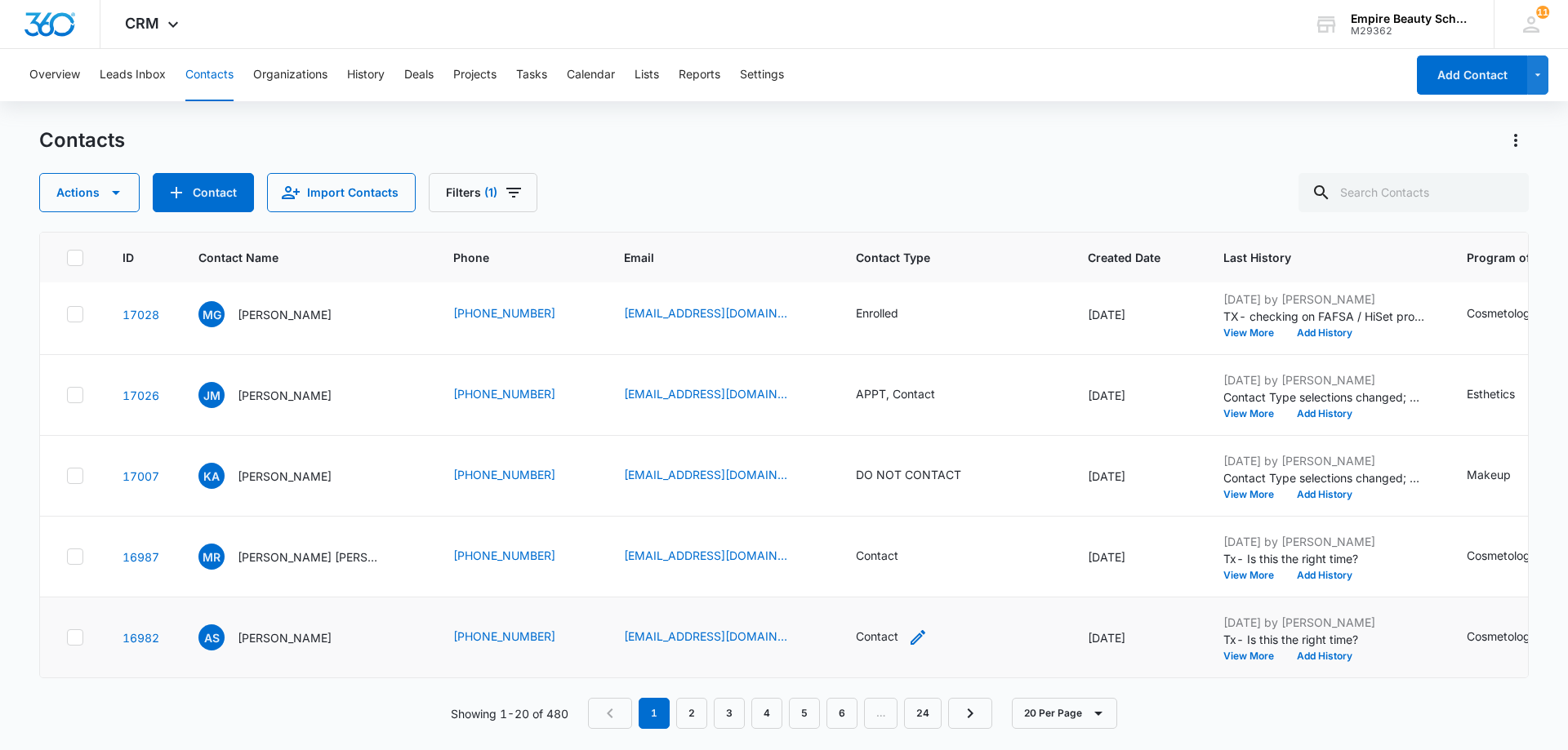
click at [916, 633] on icon "Contact Type - Contact - Select to Edit Field" at bounding box center [919, 638] width 20 height 20
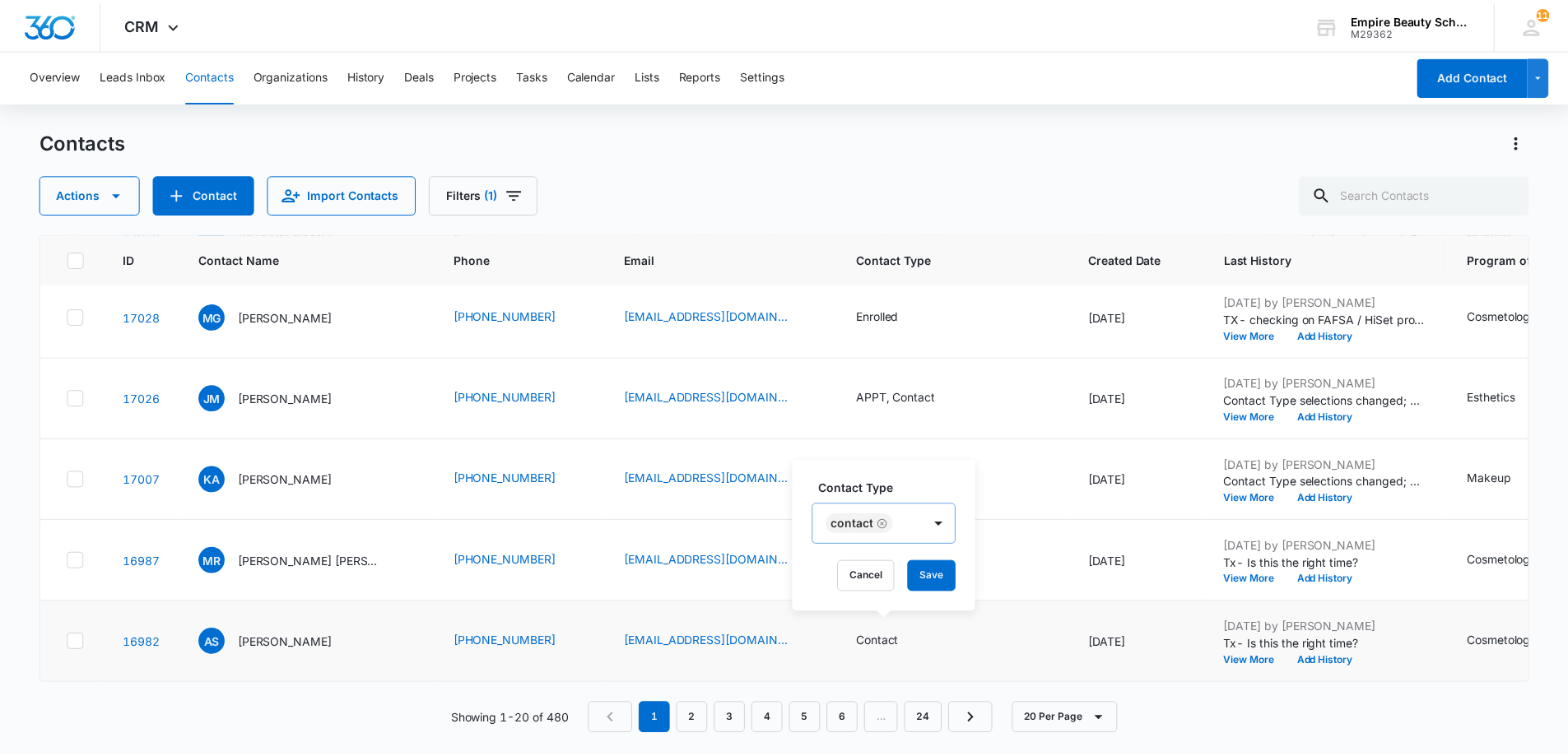
scroll to position [20, 0]
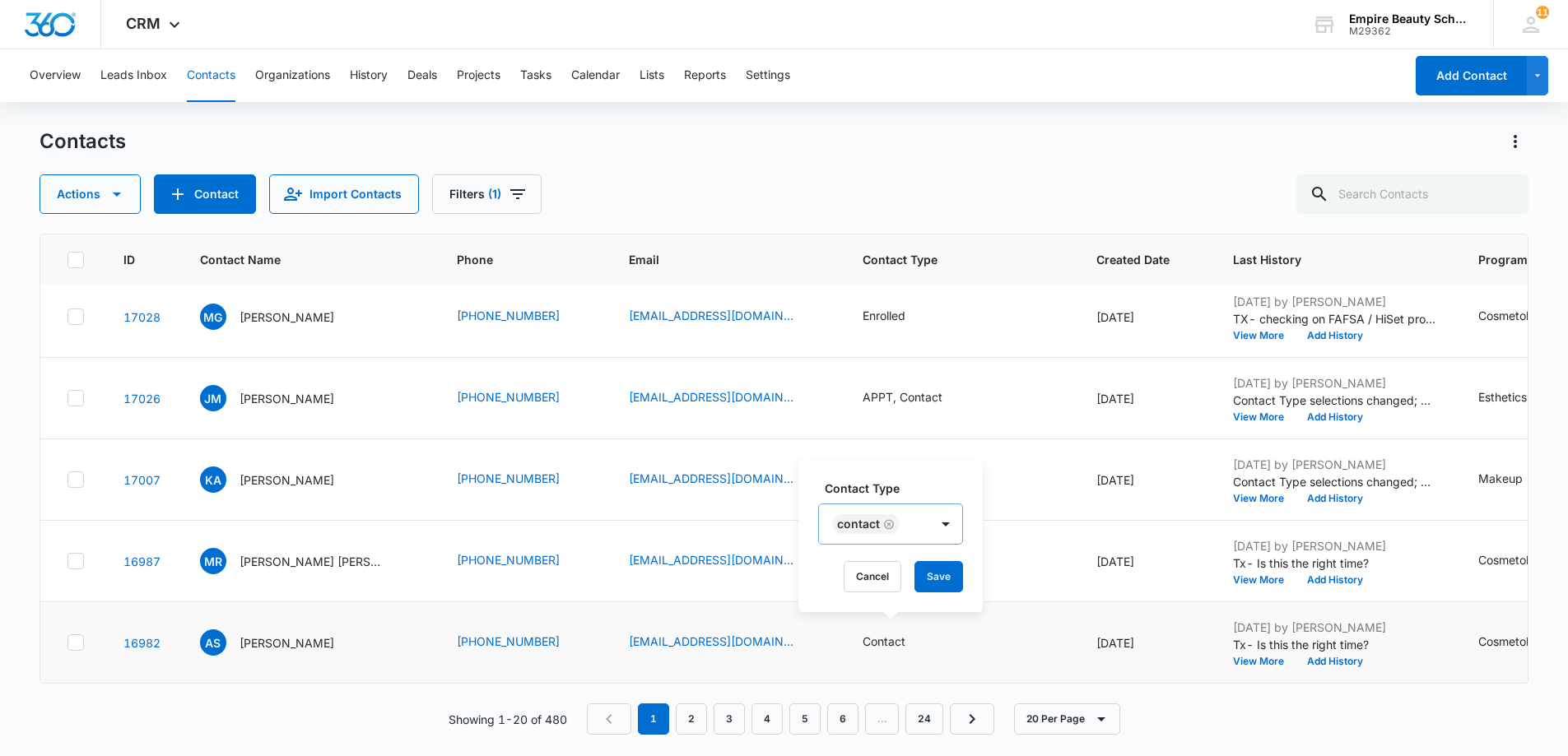
click at [944, 520] on div at bounding box center [946, 523] width 33 height 39
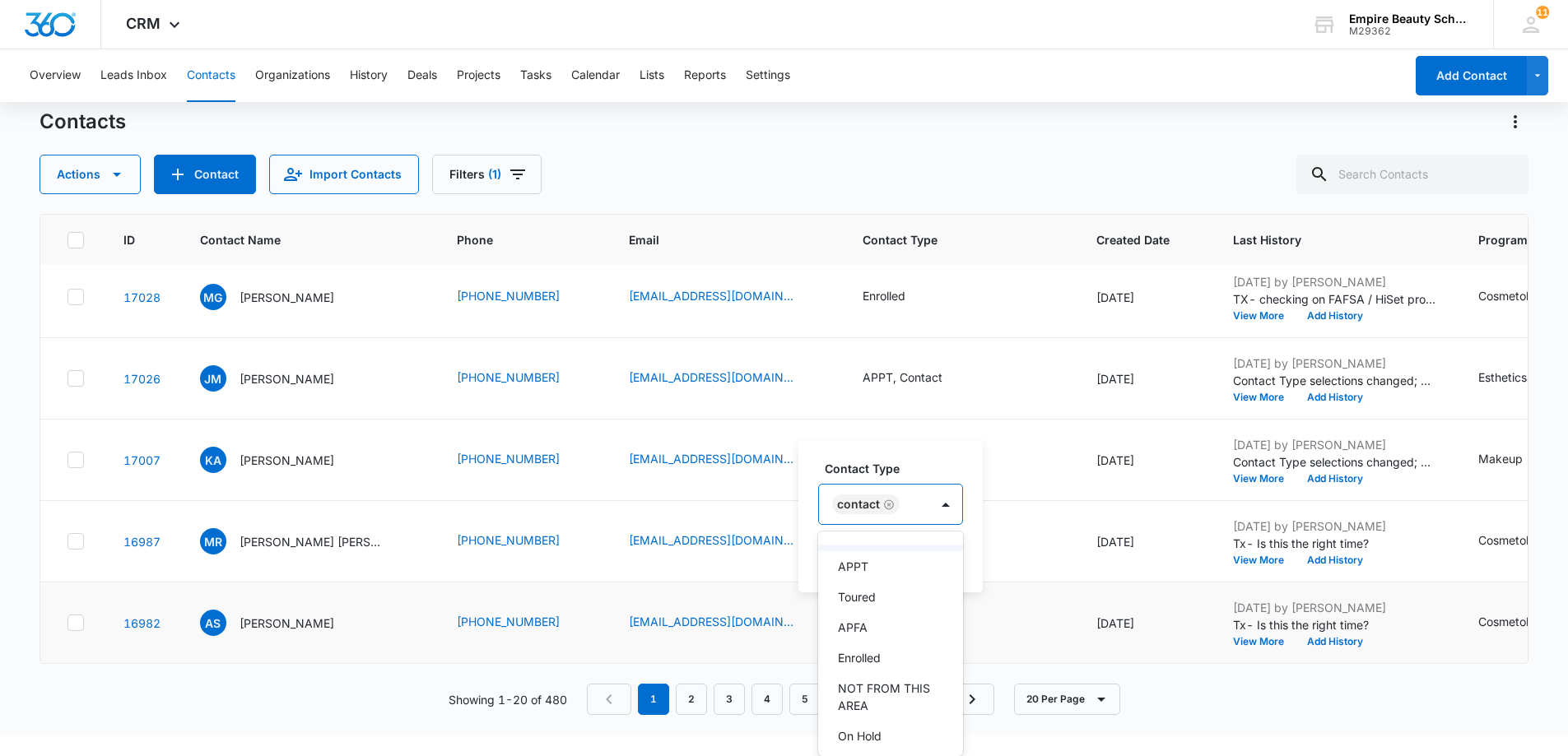
scroll to position [82, 0]
click at [881, 639] on div "Toured" at bounding box center [888, 635] width 102 height 17
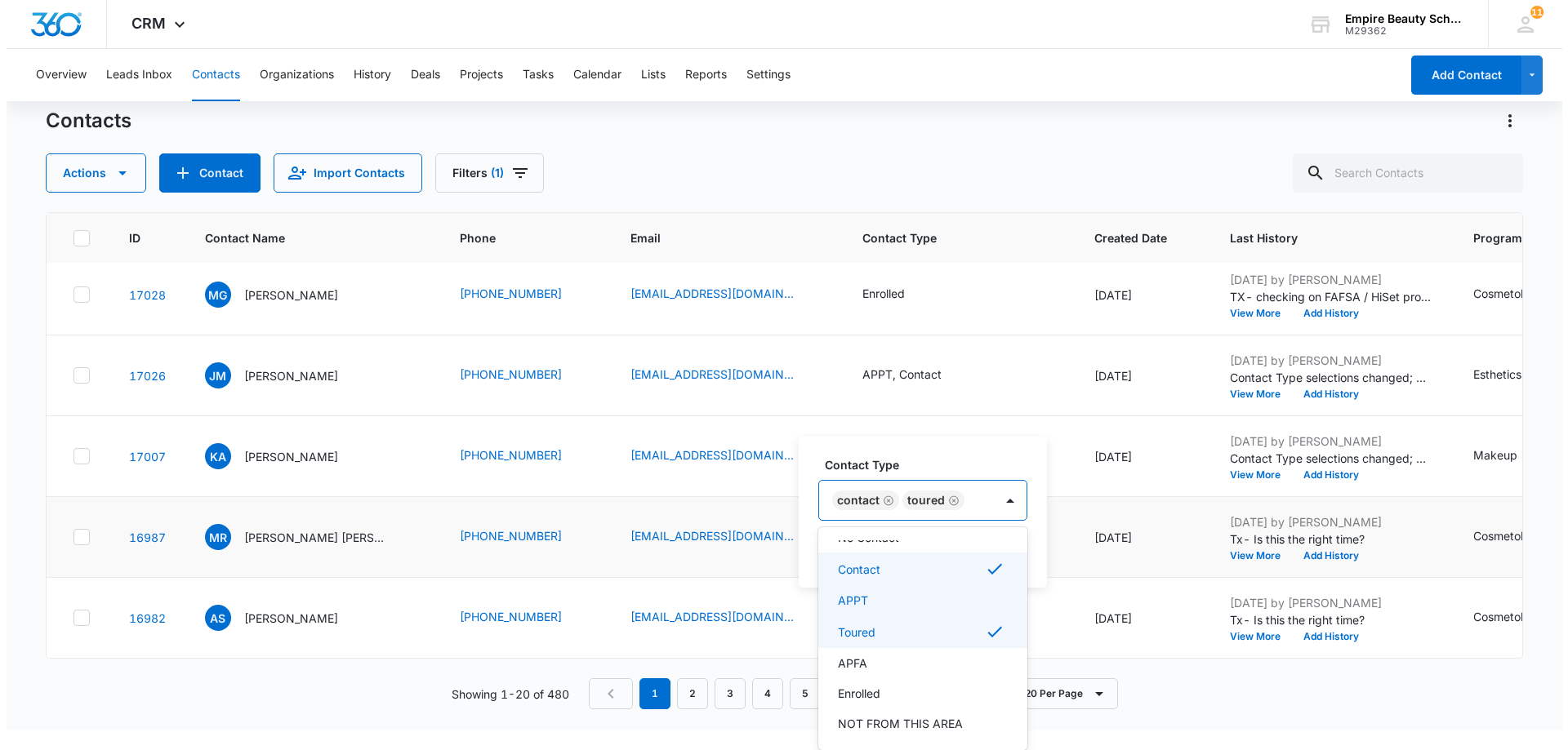
scroll to position [0, 0]
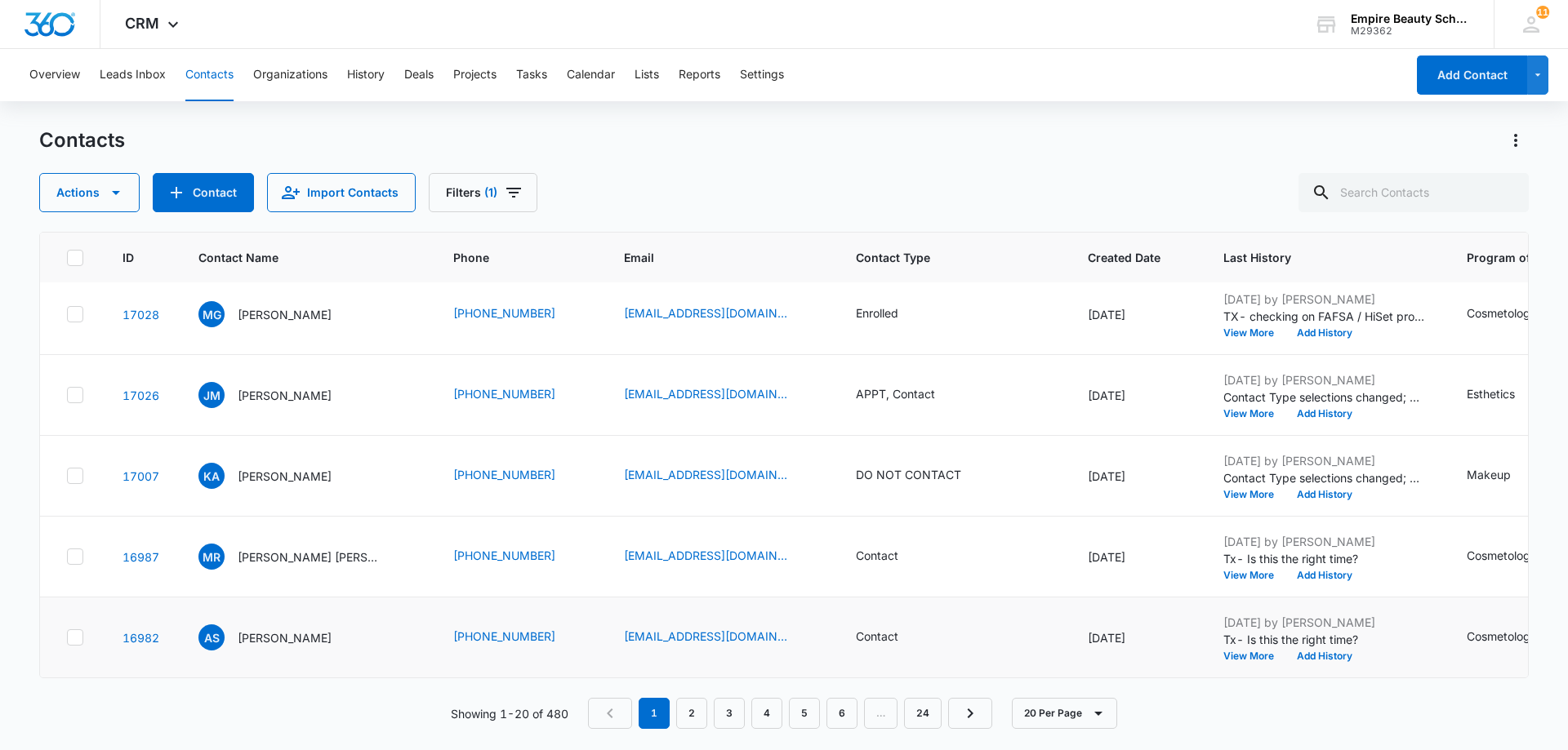
click at [949, 628] on div "Contact" at bounding box center [952, 638] width 193 height 20
click at [916, 628] on icon "Contact Type - Contact - Select to Edit Field" at bounding box center [919, 638] width 20 height 20
click at [958, 567] on button "Save" at bounding box center [965, 572] width 48 height 31
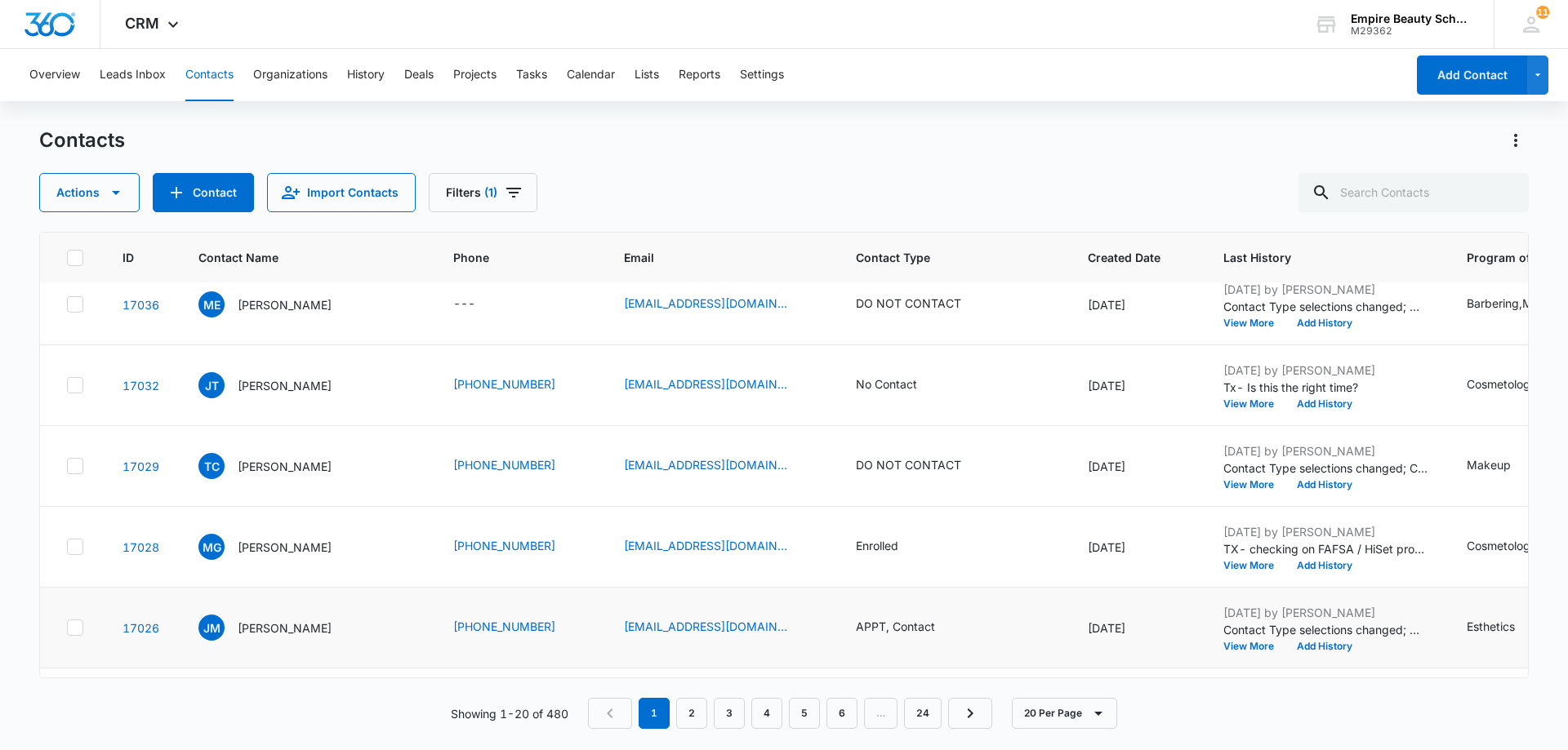
scroll to position [1234, 0]
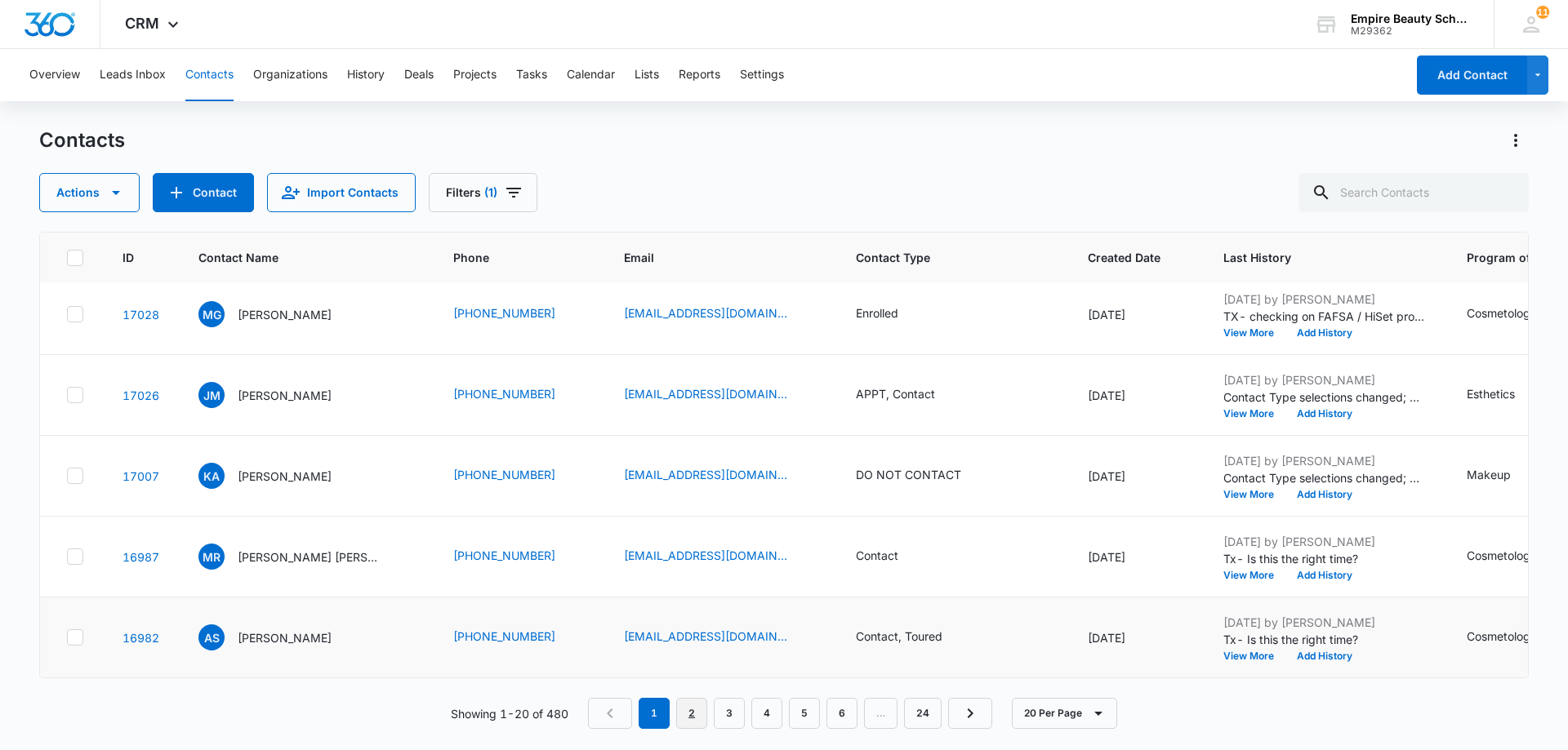
click at [692, 723] on link "2" at bounding box center [692, 714] width 31 height 31
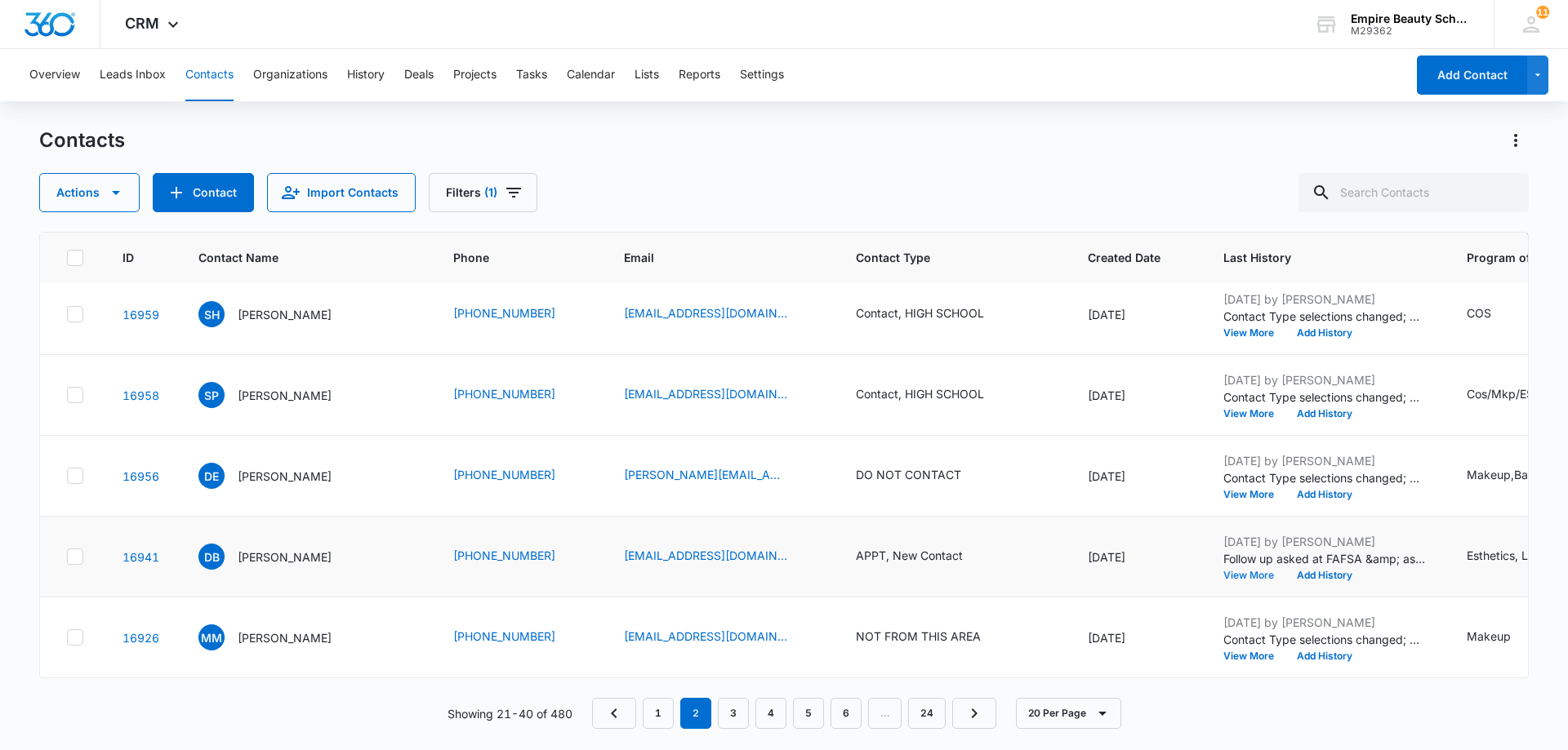
click at [1223, 571] on button "View More" at bounding box center [1254, 575] width 62 height 10
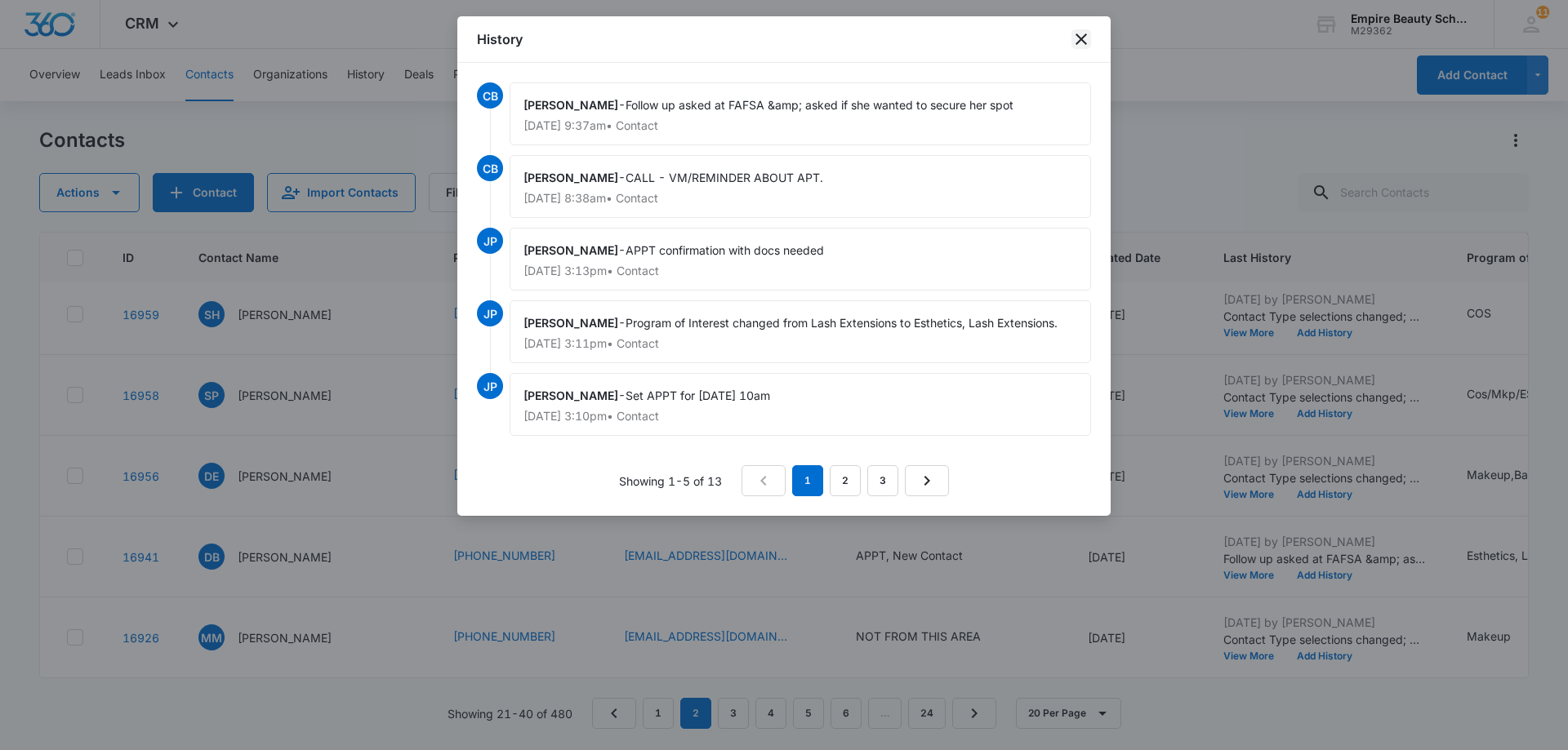
click at [1077, 38] on icon "close" at bounding box center [1081, 39] width 20 height 20
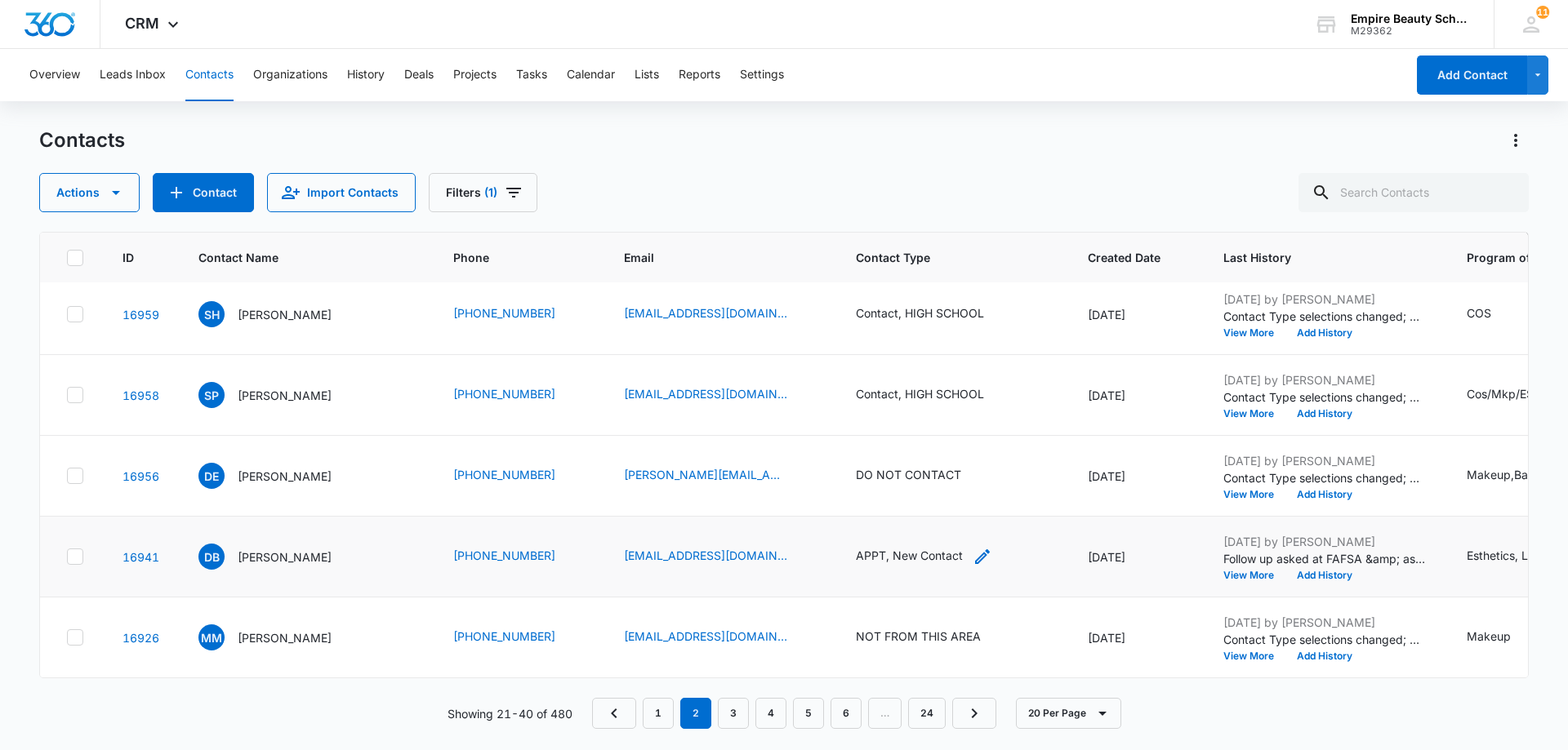
click at [911, 547] on div "APPT, New Contact" at bounding box center [910, 555] width 107 height 17
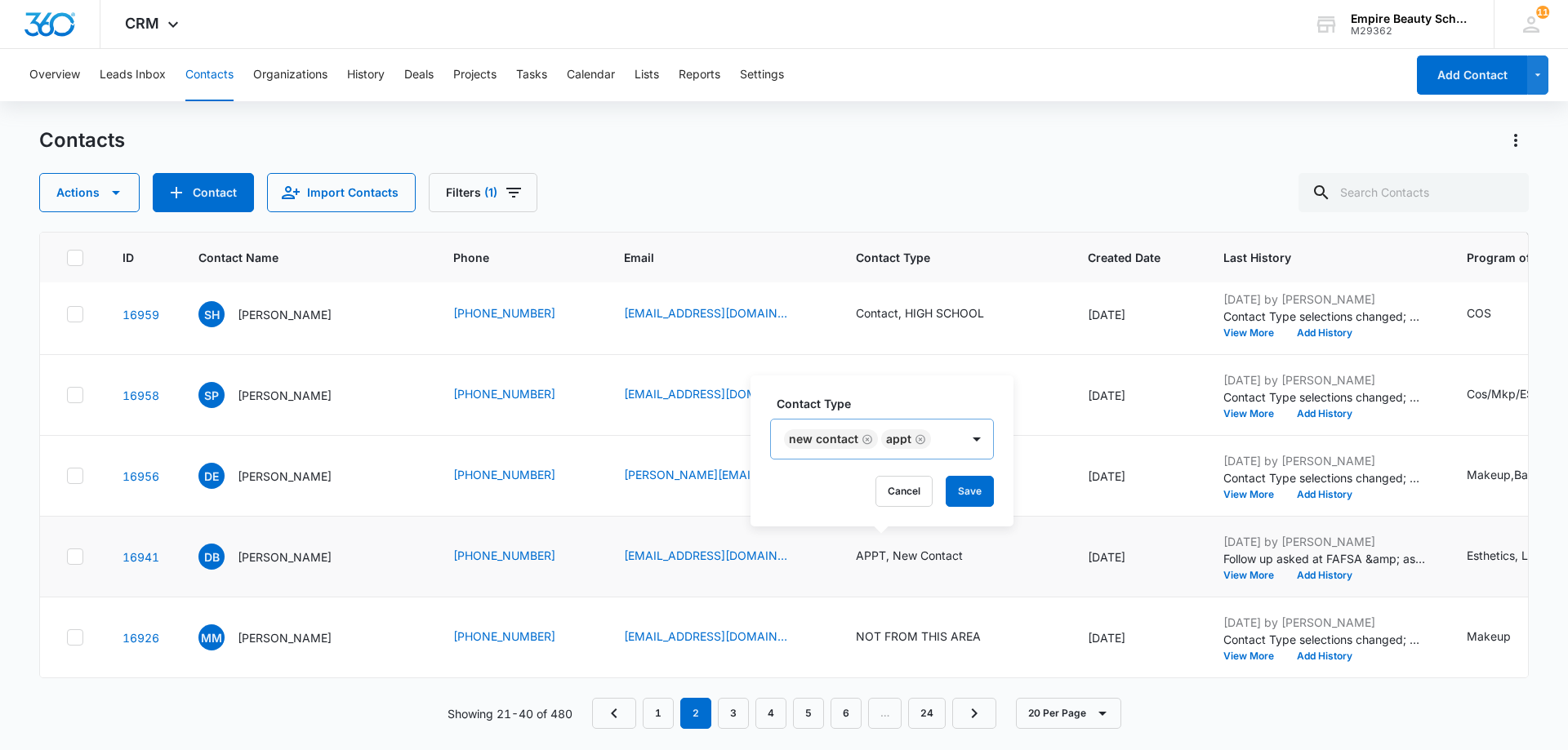
click at [863, 440] on icon "Remove New Contact" at bounding box center [867, 439] width 12 height 12
click at [880, 438] on div at bounding box center [879, 439] width 26 height 26
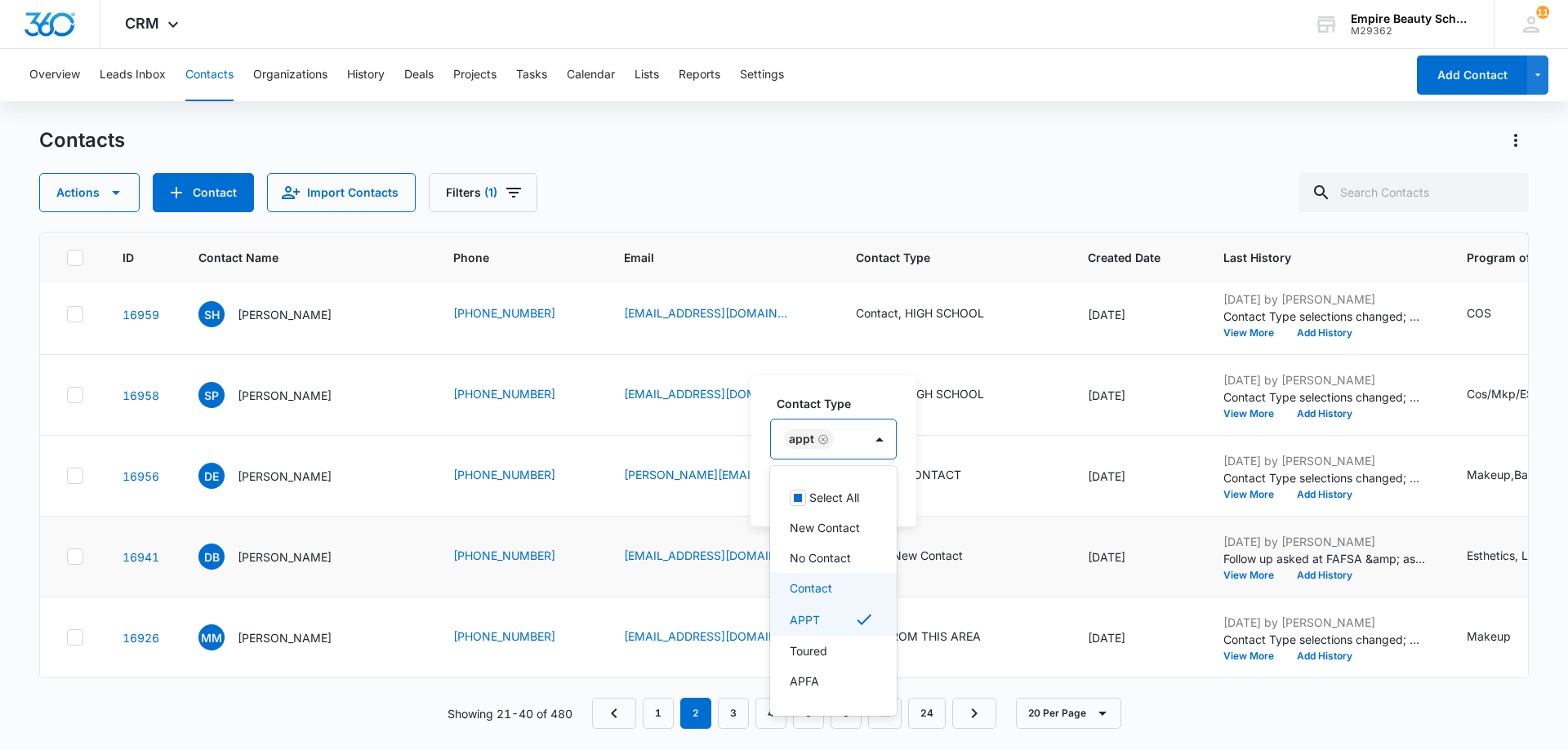
click at [843, 586] on div "Contact" at bounding box center [831, 588] width 84 height 17
click at [890, 438] on icon "Remove APPT" at bounding box center [893, 439] width 12 height 12
click at [833, 645] on div "Toured" at bounding box center [839, 651] width 101 height 17
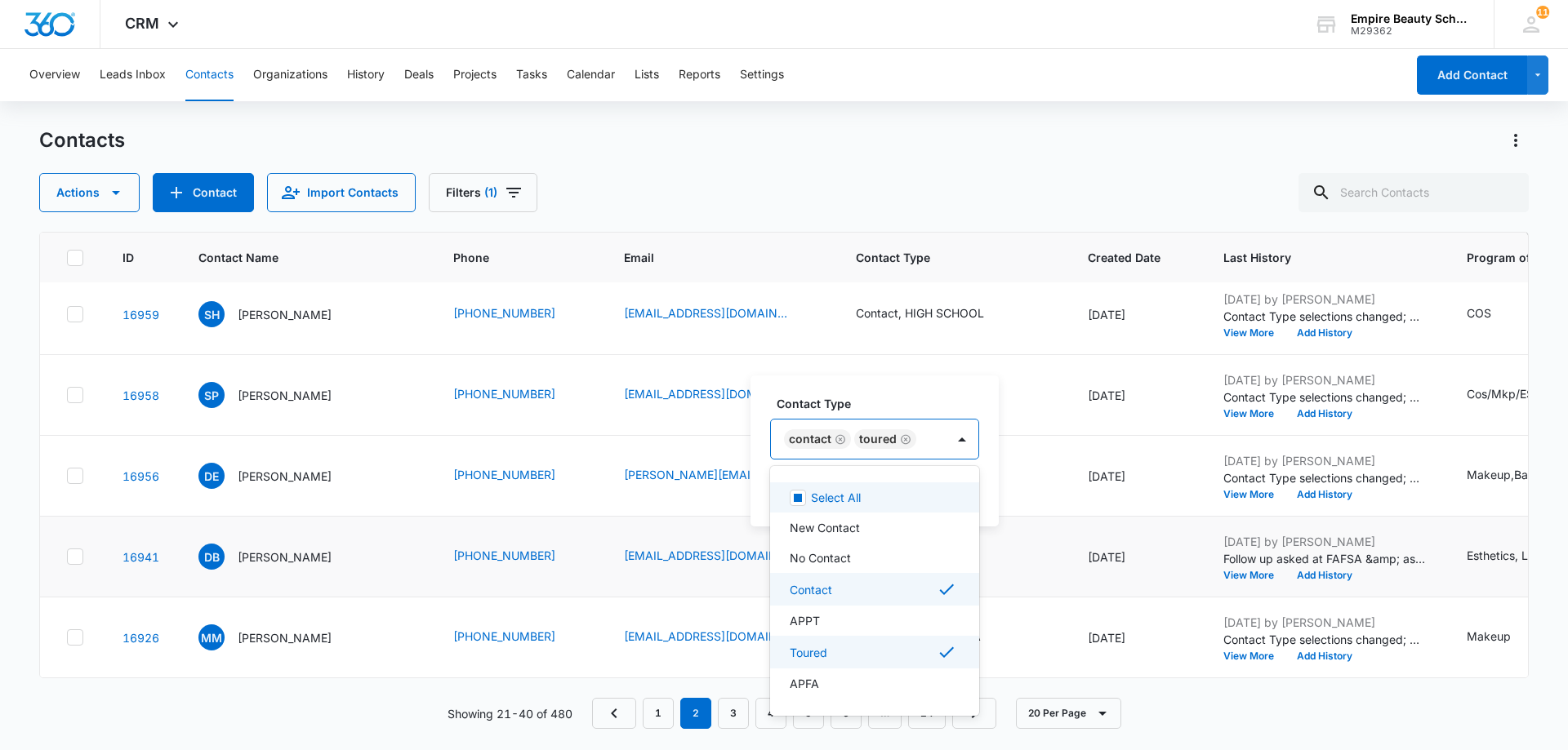
click at [990, 425] on div "Contact Type option Toured, selected. 16 results available. Use Up and Down to …" at bounding box center [874, 451] width 248 height 151
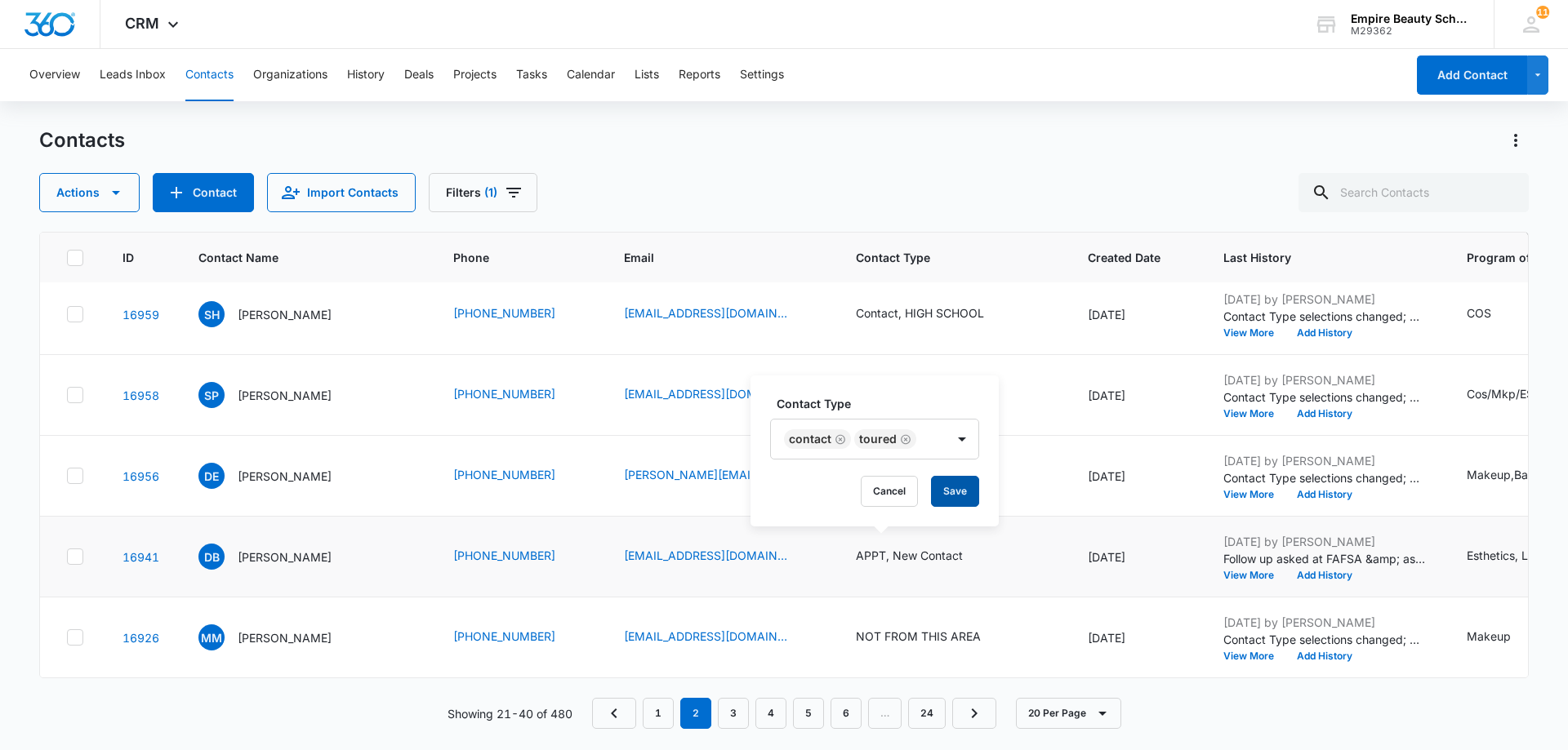
click at [952, 498] on button "Save" at bounding box center [955, 492] width 48 height 31
click at [1302, 571] on button "Add History" at bounding box center [1324, 575] width 78 height 10
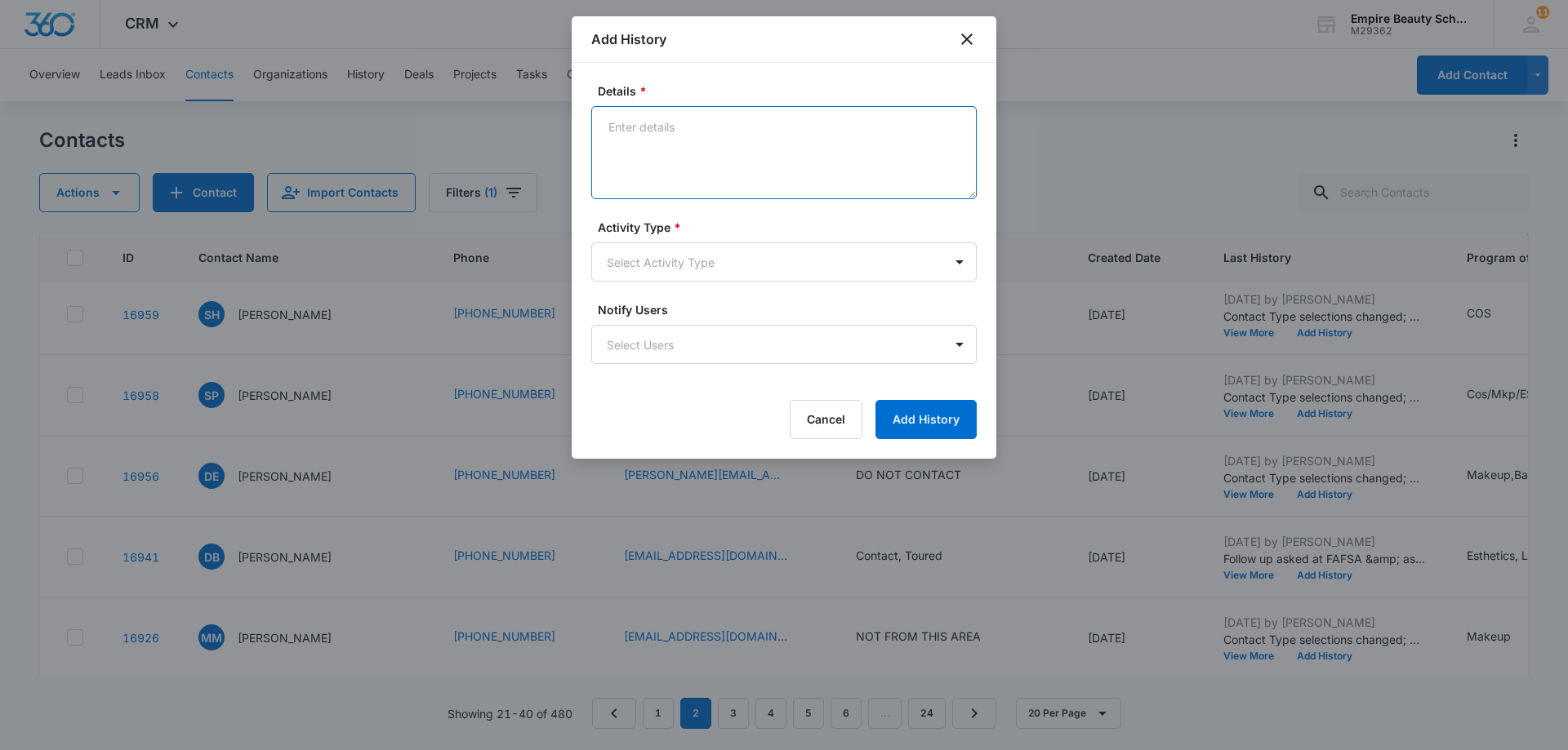
paste textarea "Tx- Is this the right time?"
type textarea "Tx- Is this the right time?"
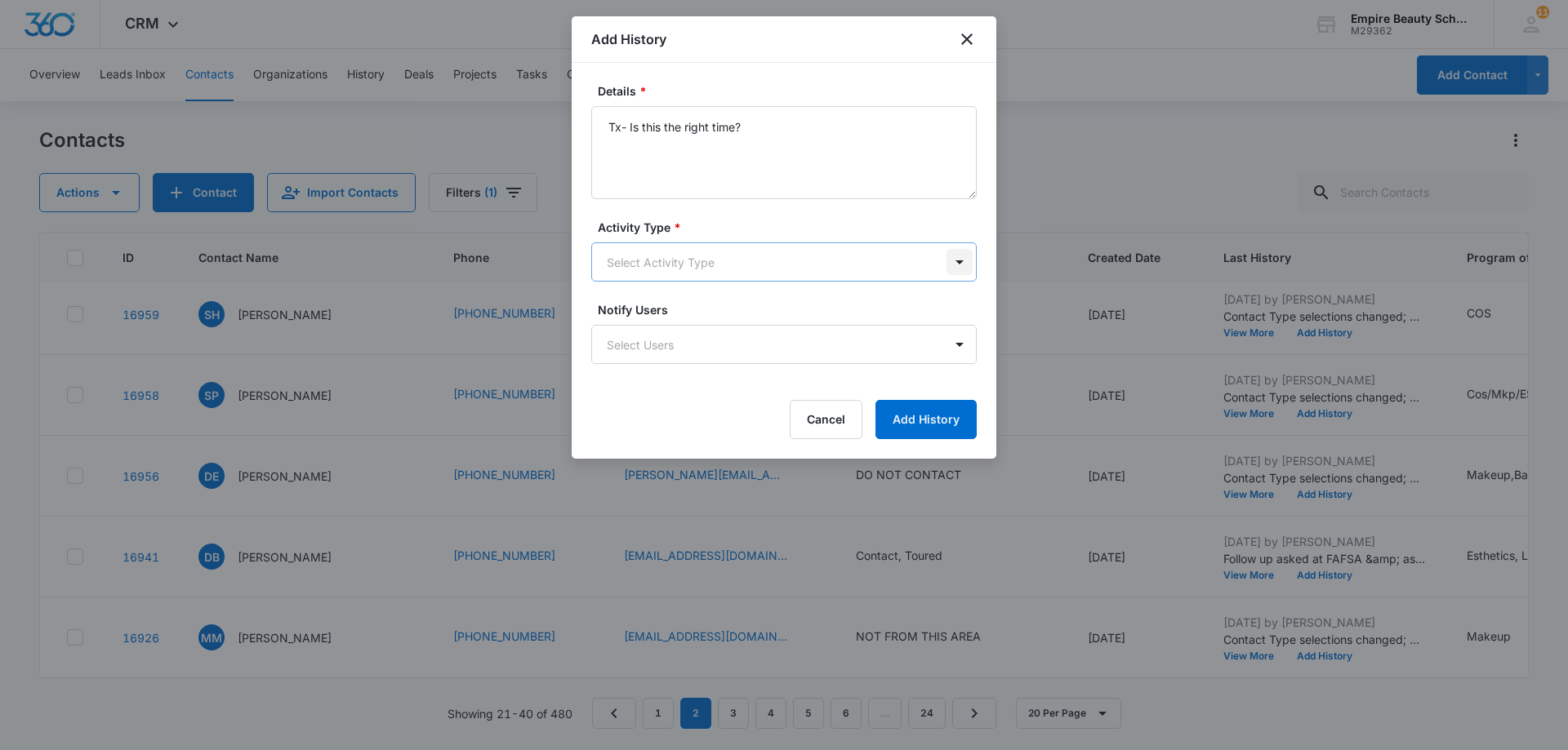
click at [960, 260] on body "CRM Apps Forms CRM Email Shop Payments POS Files Brand Settings AI Assistant Em…" at bounding box center [784, 375] width 1568 height 750
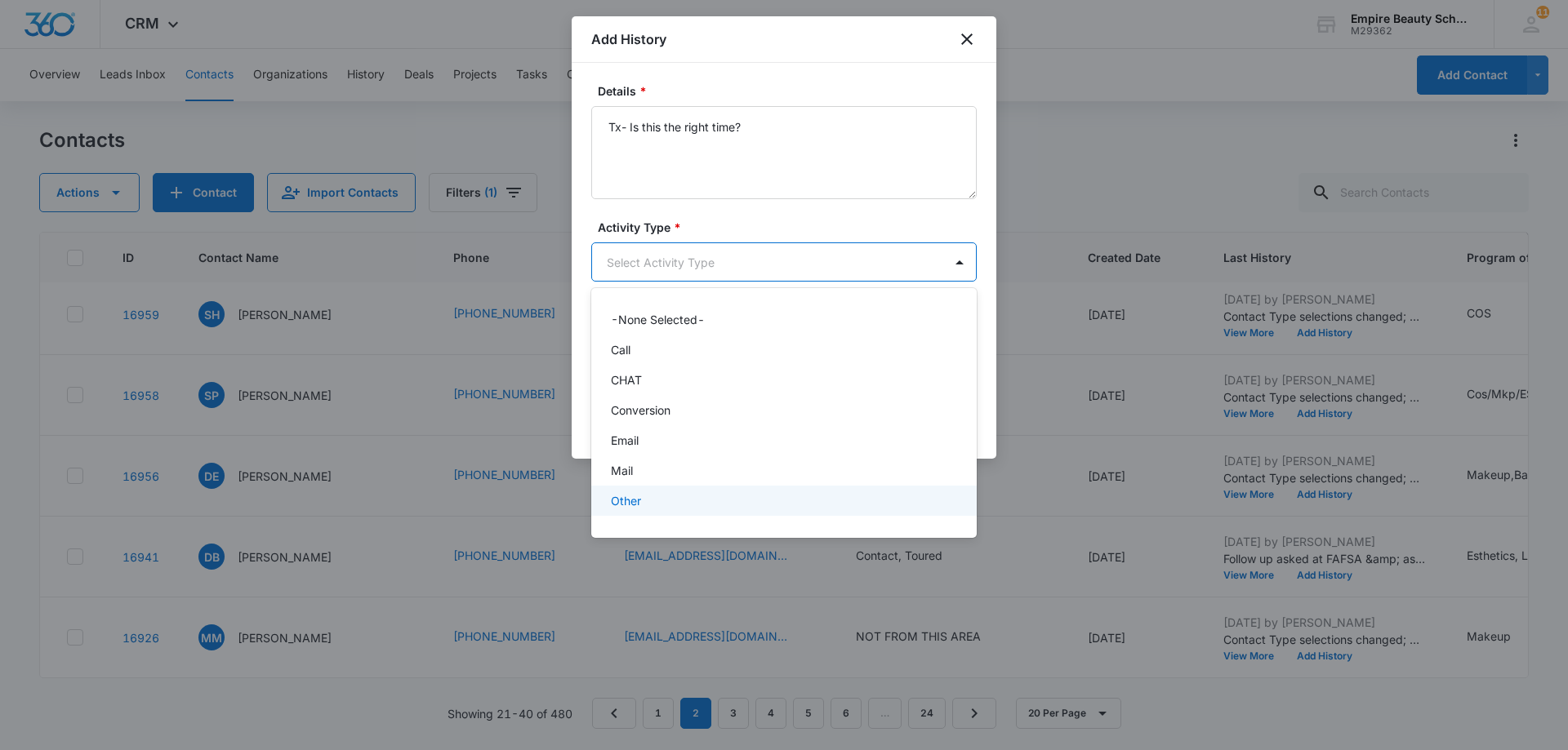
scroll to position [85, 0]
click at [753, 513] on div "Text" at bounding box center [782, 506] width 343 height 17
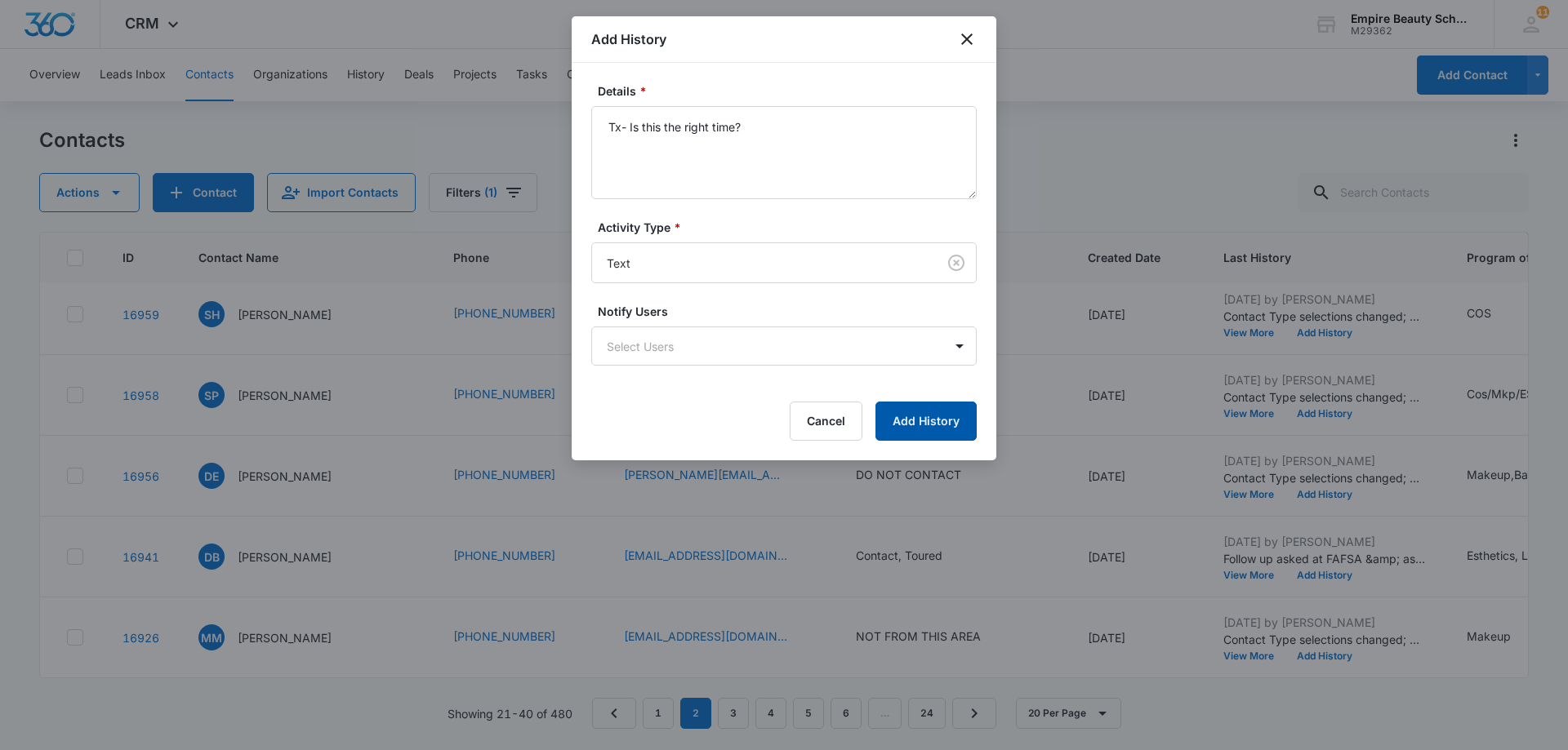
click at [933, 428] on button "Add History" at bounding box center [926, 421] width 101 height 39
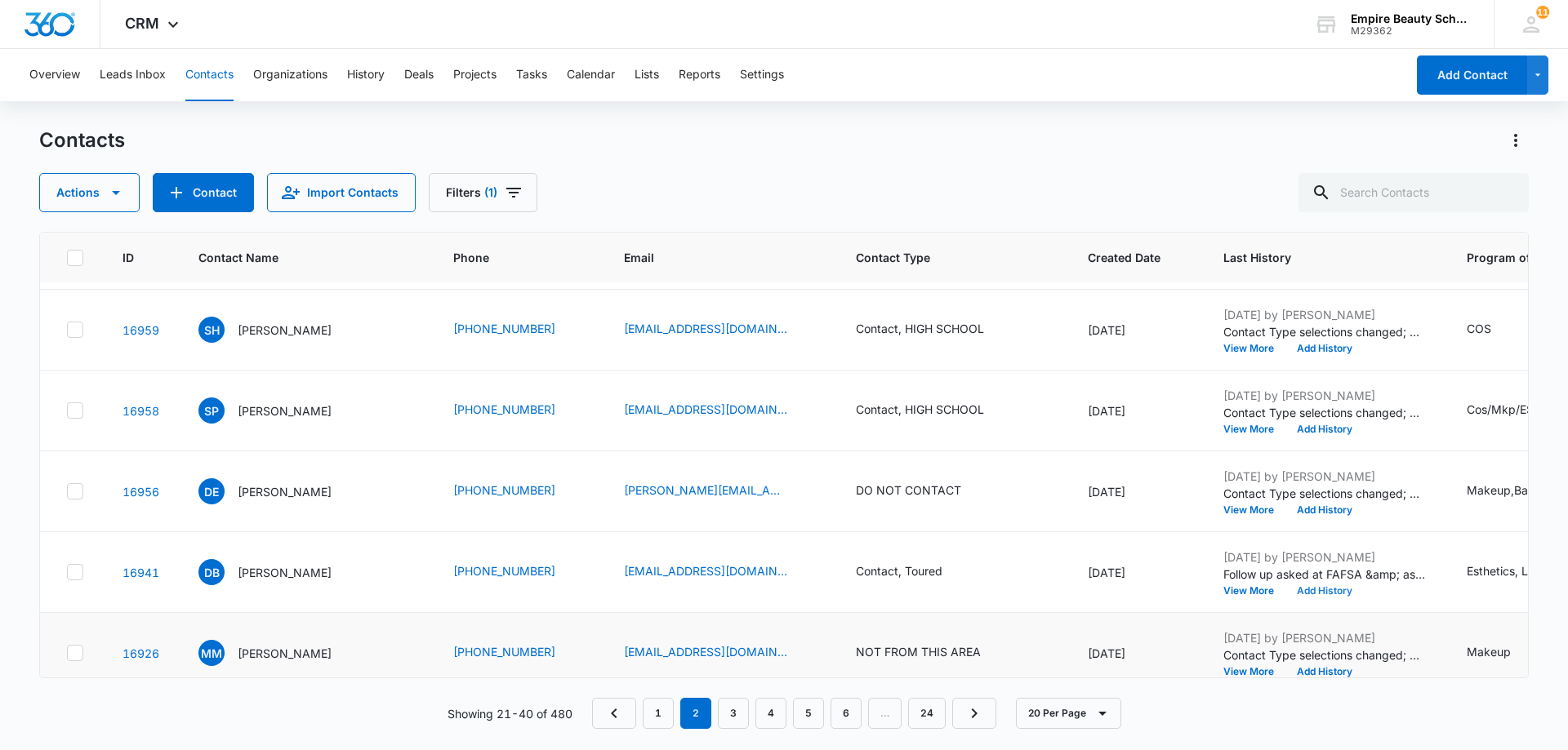
scroll to position [1234, 0]
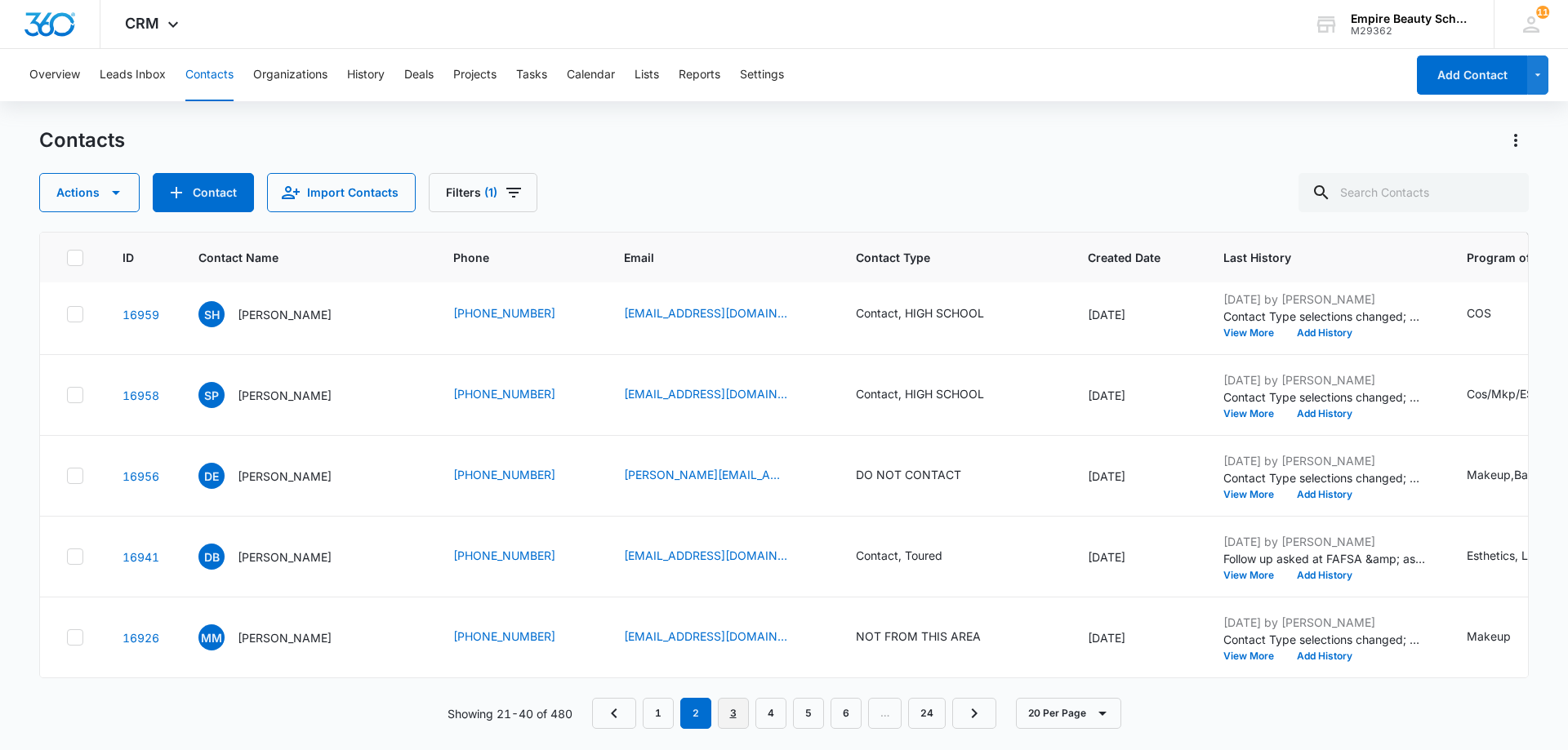
click at [733, 716] on link "3" at bounding box center [733, 714] width 31 height 31
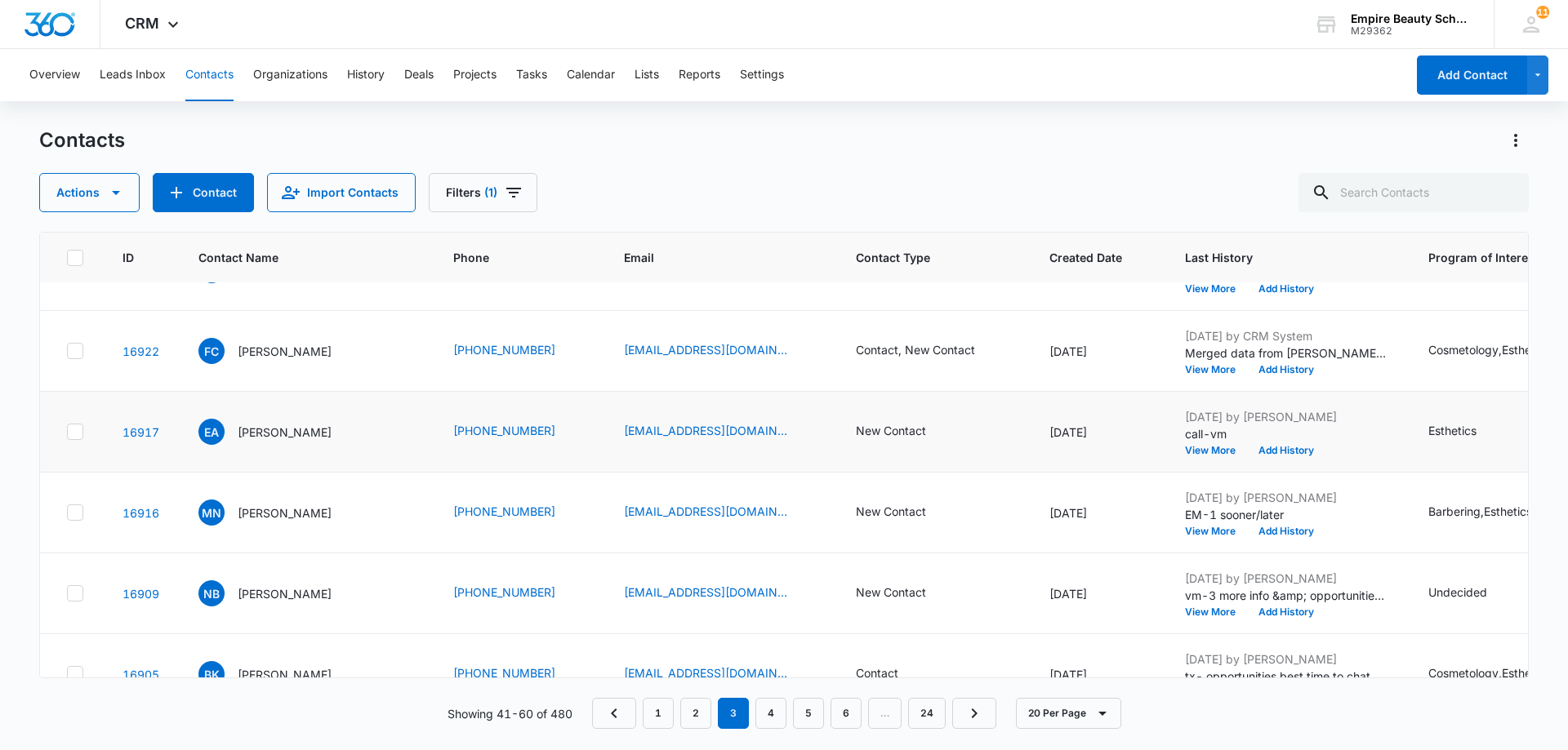
scroll to position [82, 0]
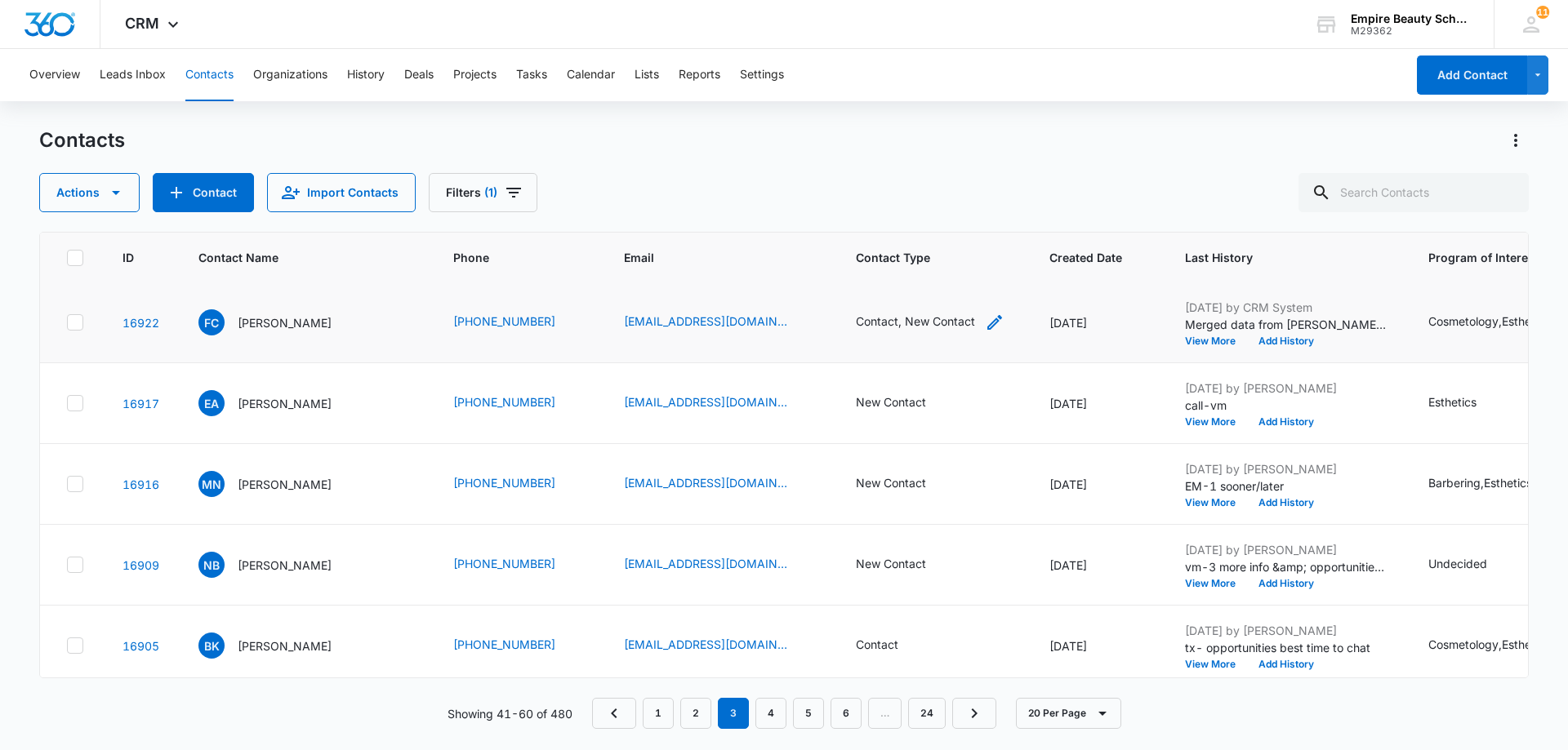
click at [946, 325] on div "Contact, New Contact" at bounding box center [915, 321] width 119 height 17
click at [949, 213] on icon "Remove Contact" at bounding box center [952, 216] width 10 height 10
click at [933, 270] on button "Save" at bounding box center [931, 269] width 48 height 31
click at [1192, 342] on button "View More" at bounding box center [1216, 341] width 62 height 10
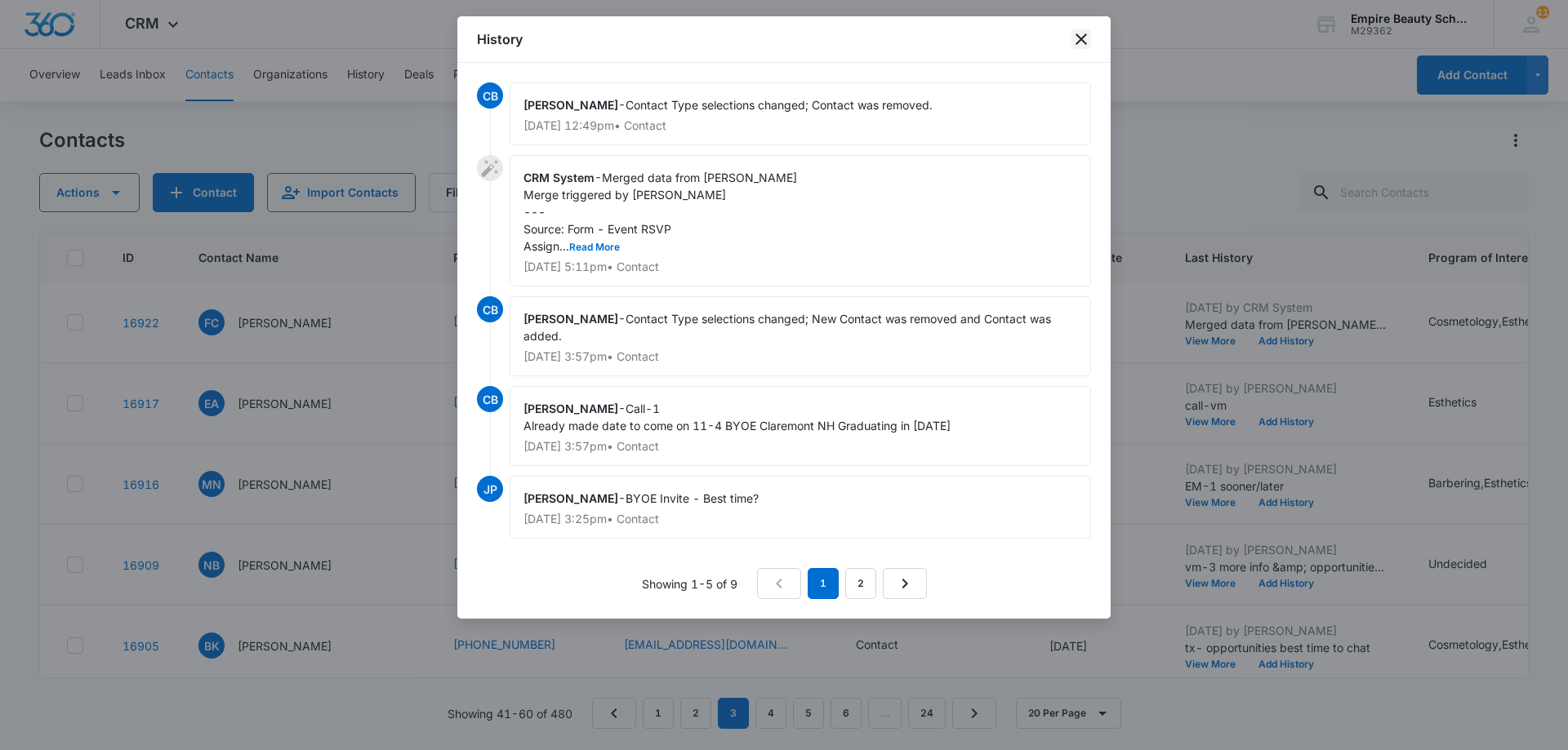
click at [1079, 44] on icon "close" at bounding box center [1081, 39] width 20 height 20
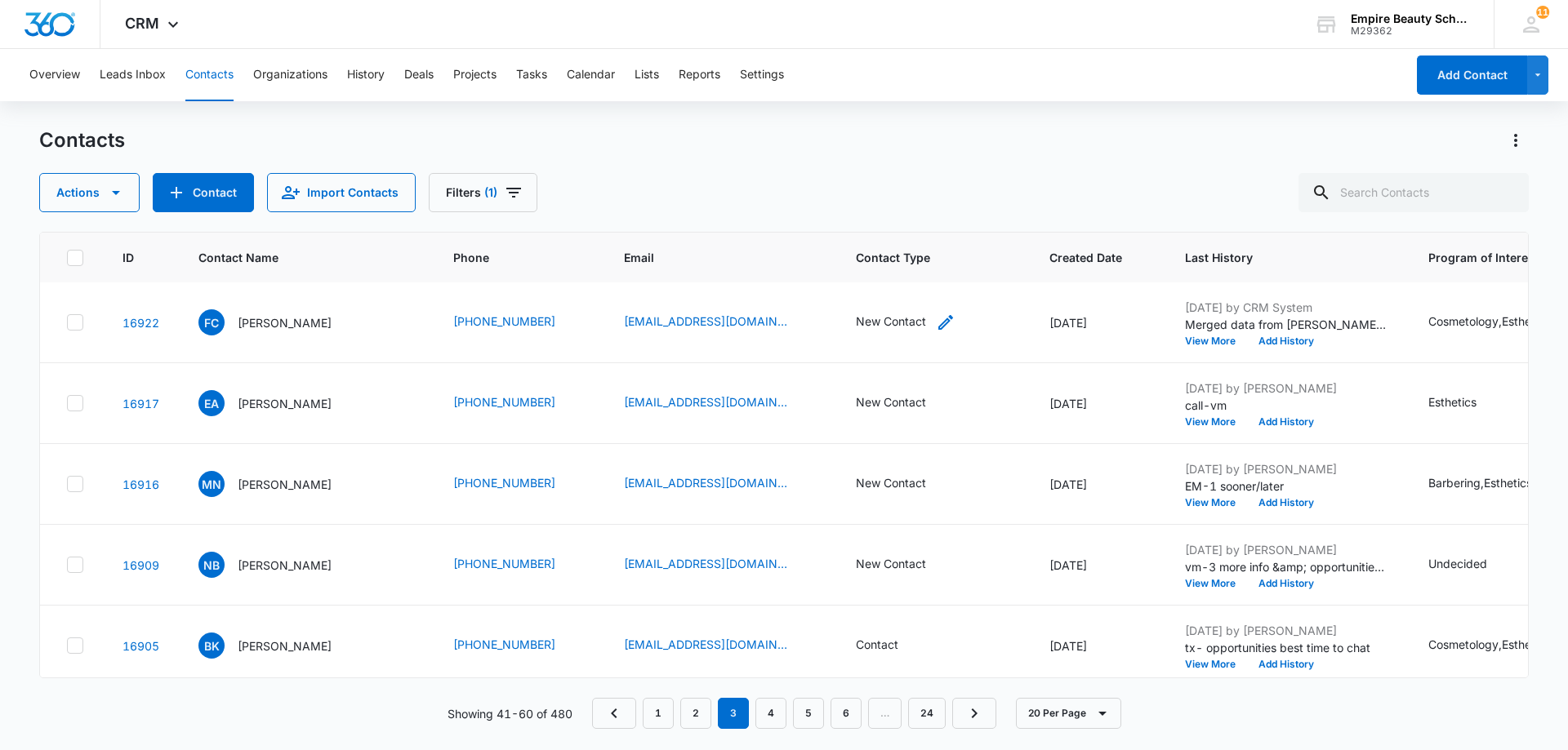
click at [893, 323] on div "New Contact" at bounding box center [890, 321] width 70 height 17
click at [890, 216] on icon "Remove New Contact" at bounding box center [892, 216] width 10 height 10
click at [920, 218] on div at bounding box center [921, 217] width 26 height 26
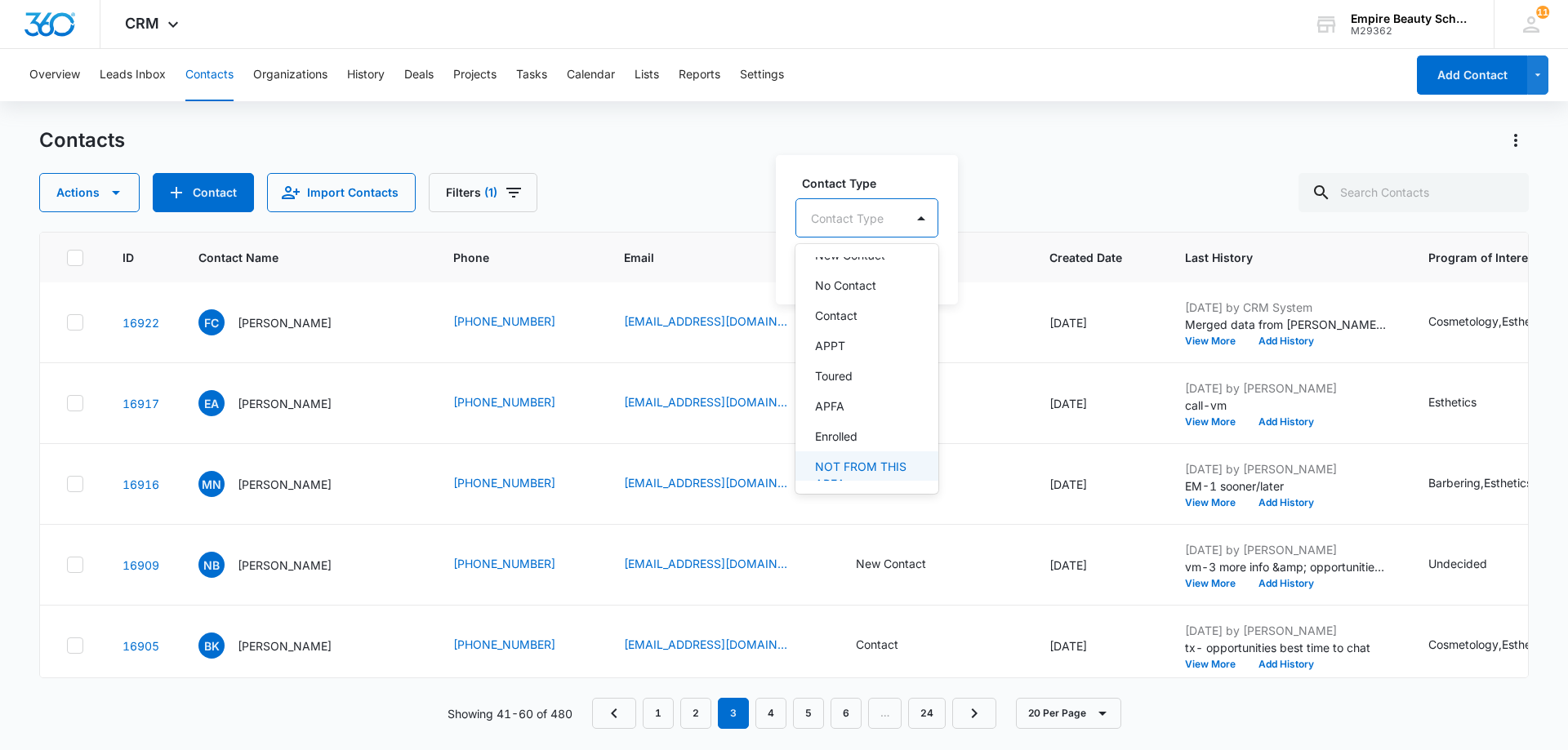
scroll to position [0, 0]
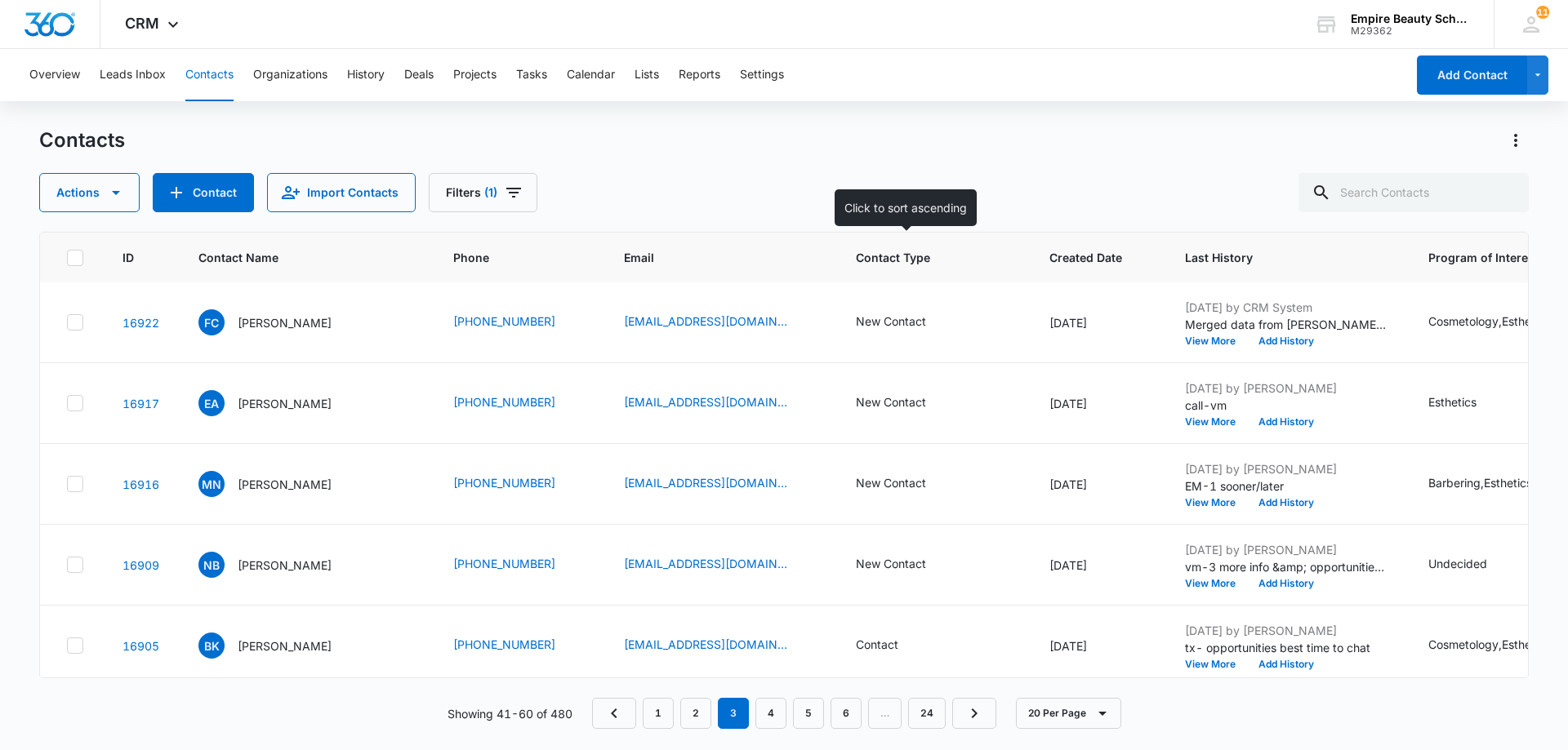
click at [972, 248] on th "Contact Type" at bounding box center [933, 258] width 194 height 51
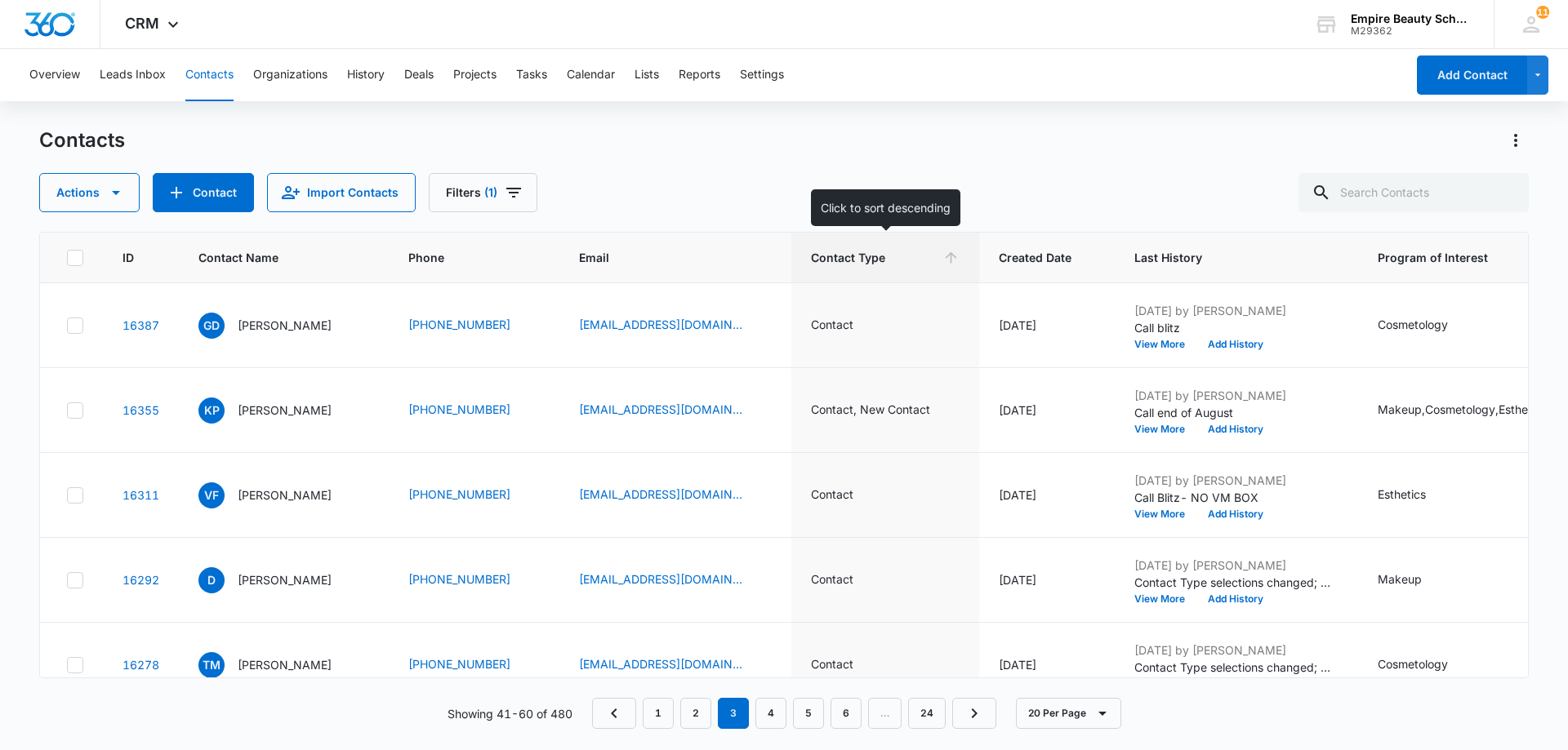
click at [946, 255] on icon at bounding box center [950, 257] width 17 height 17
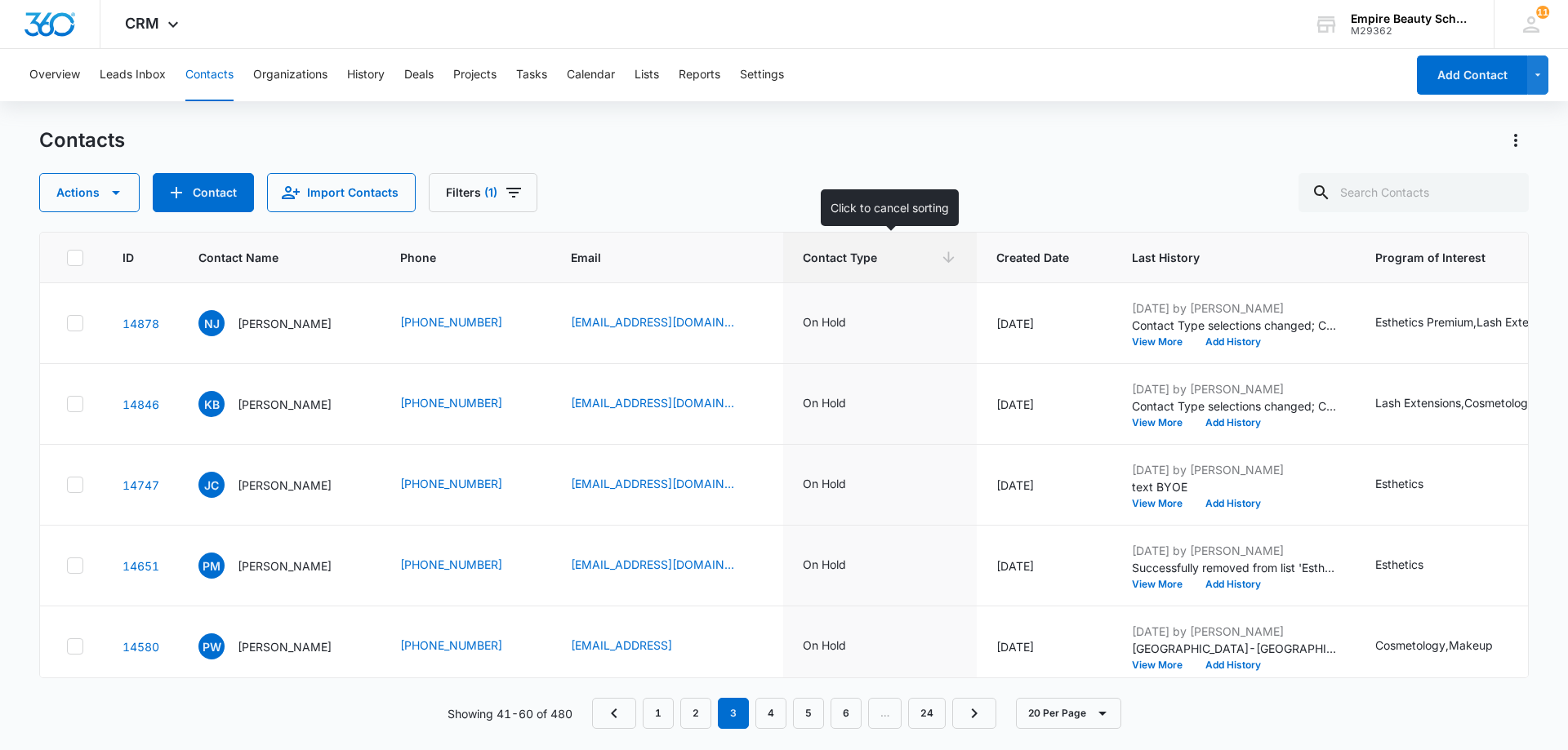
click at [955, 260] on icon at bounding box center [949, 257] width 12 height 12
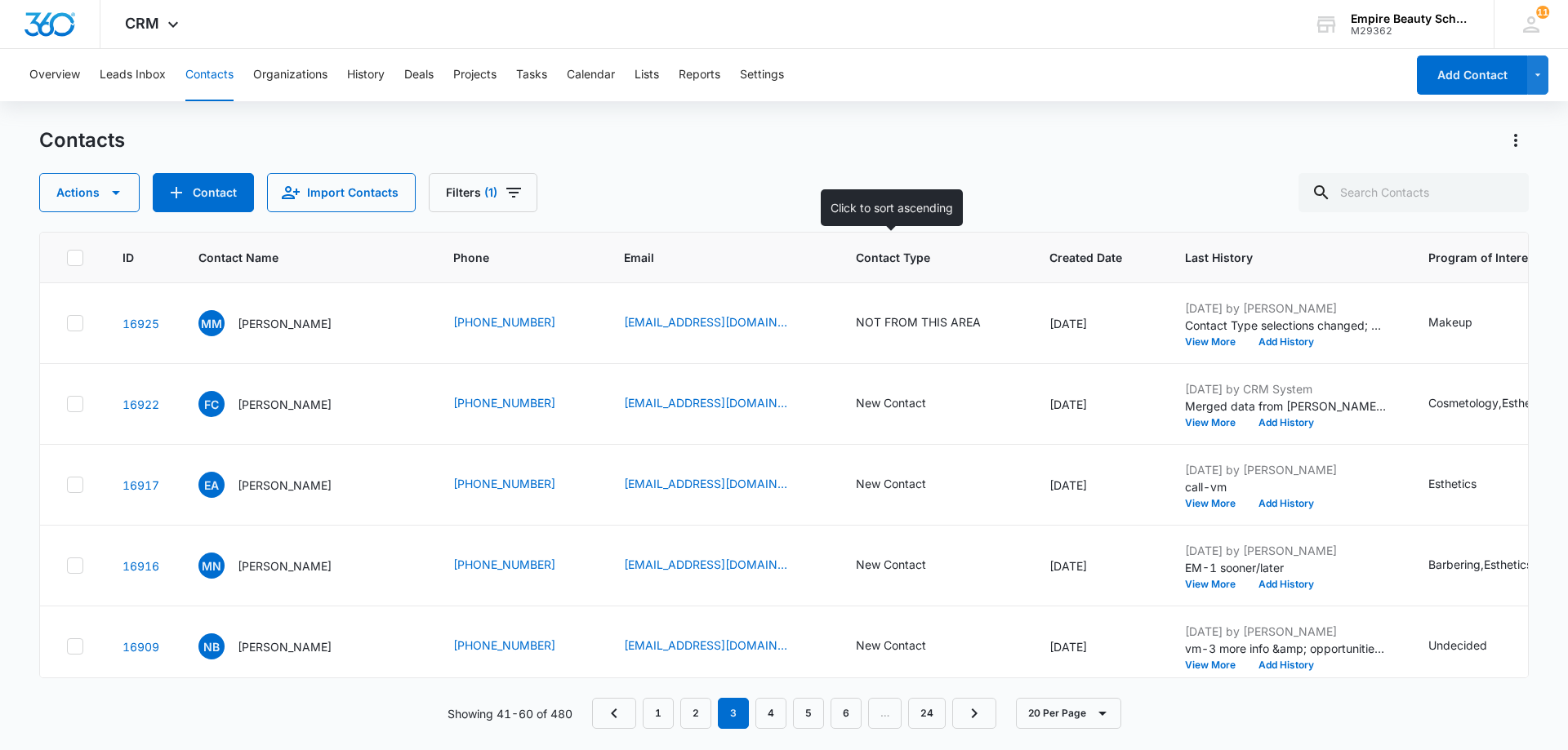
click at [958, 254] on span "Contact Type" at bounding box center [921, 257] width 131 height 17
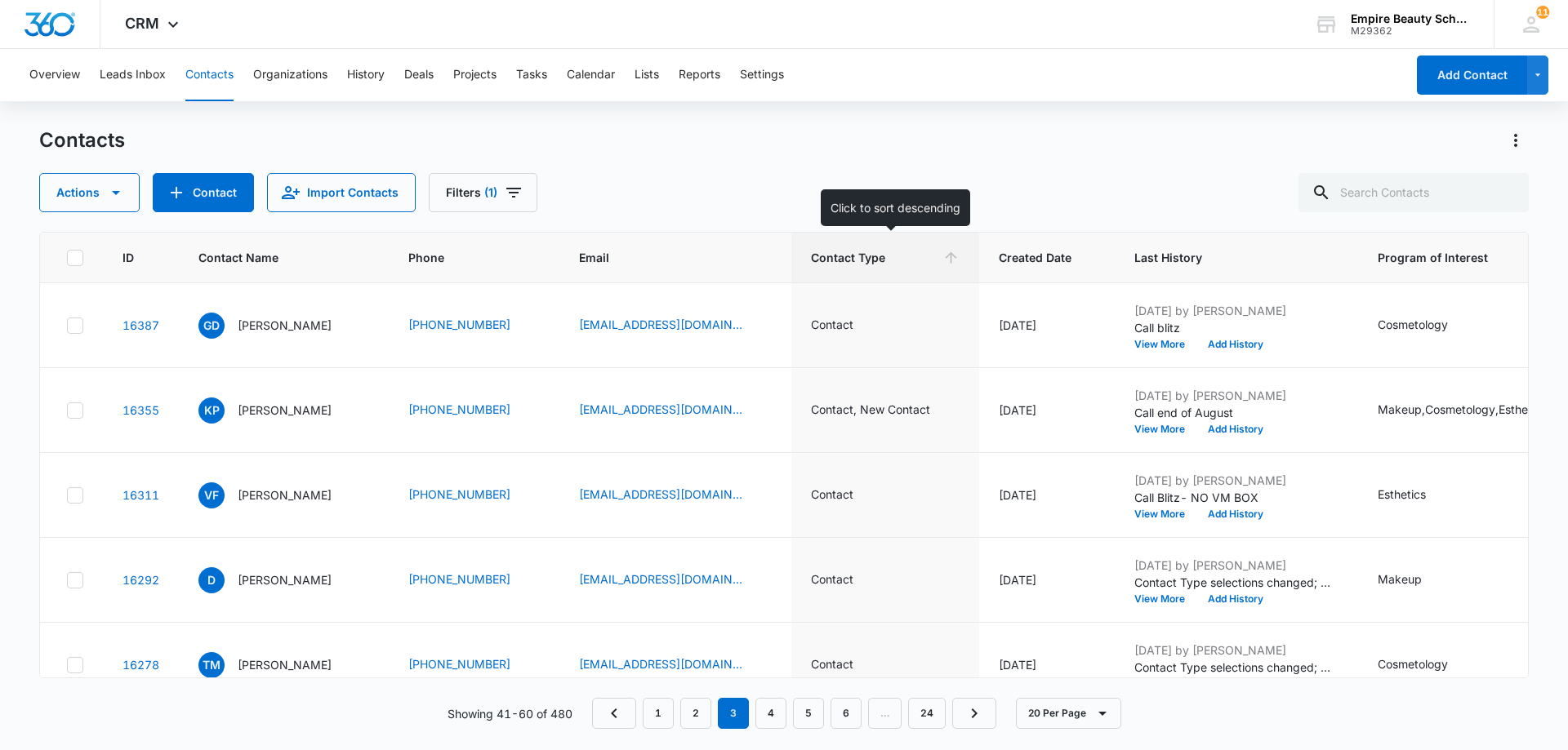
click at [955, 259] on icon at bounding box center [950, 257] width 17 height 17
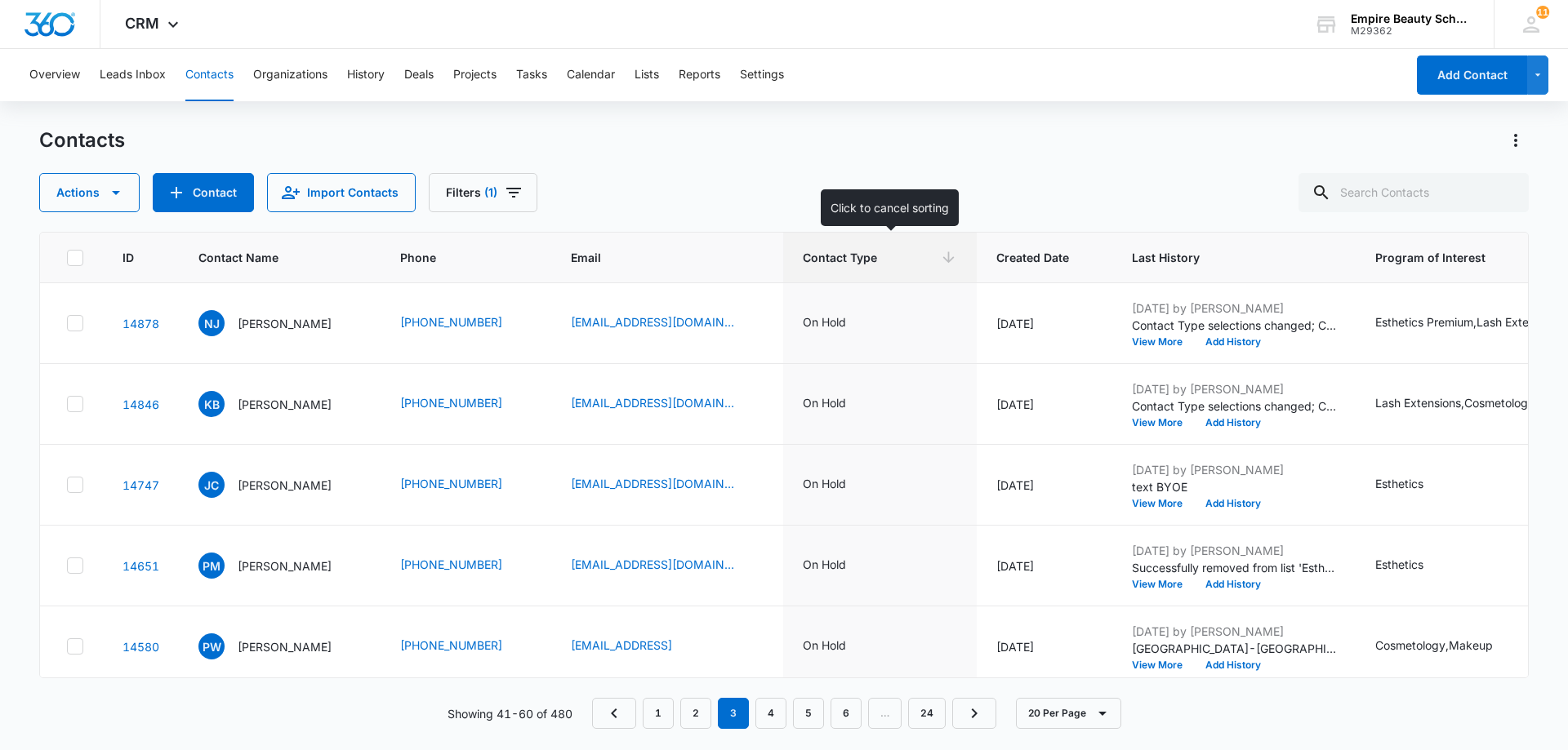
click at [955, 259] on icon at bounding box center [949, 257] width 12 height 12
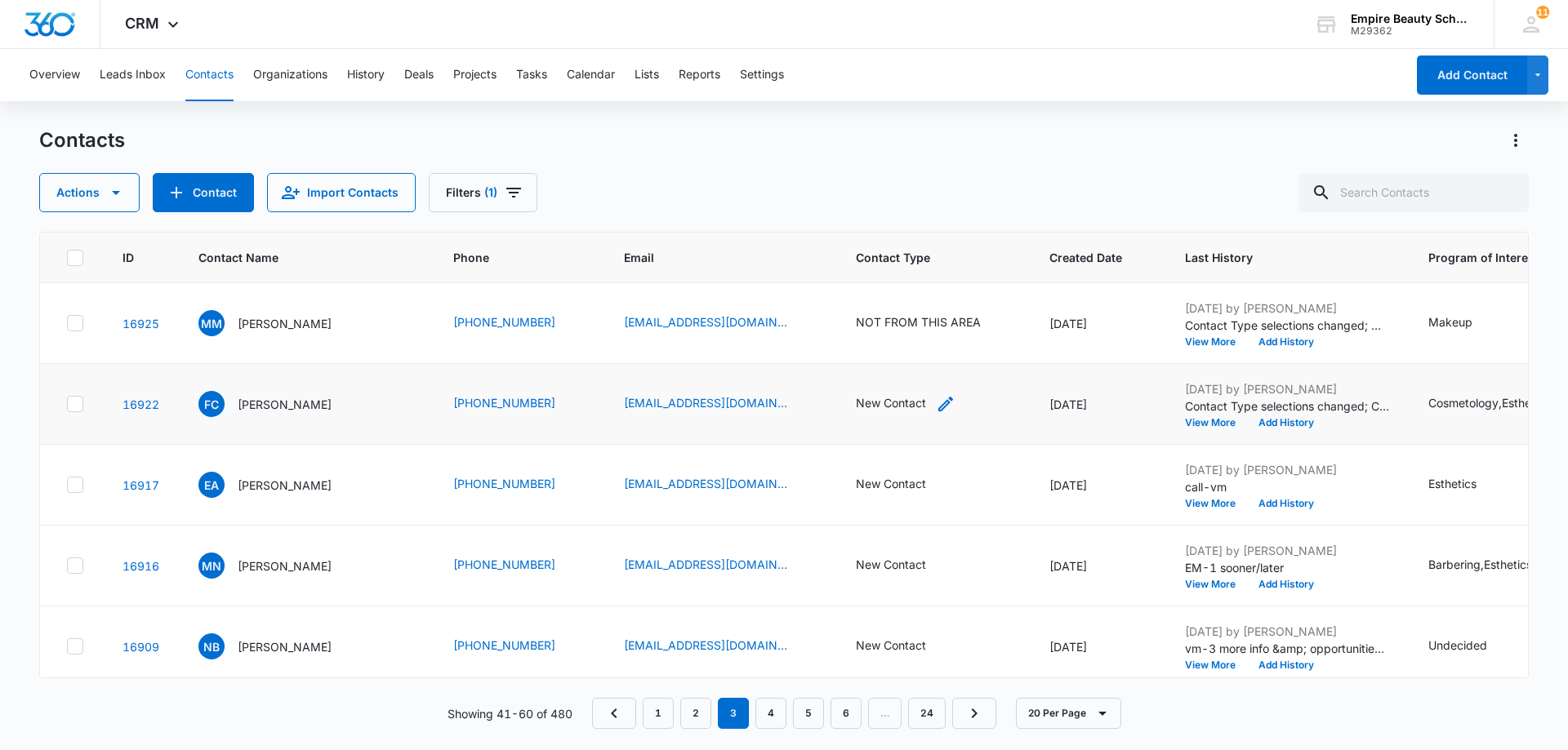
click at [936, 407] on icon "Contact Type - New Contact - Select to Edit Field" at bounding box center [946, 405] width 20 height 20
click at [894, 295] on icon "Remove New Contact" at bounding box center [892, 298] width 12 height 12
click at [909, 352] on button "Save" at bounding box center [914, 351] width 48 height 31
click at [1185, 420] on button "View More" at bounding box center [1216, 423] width 62 height 10
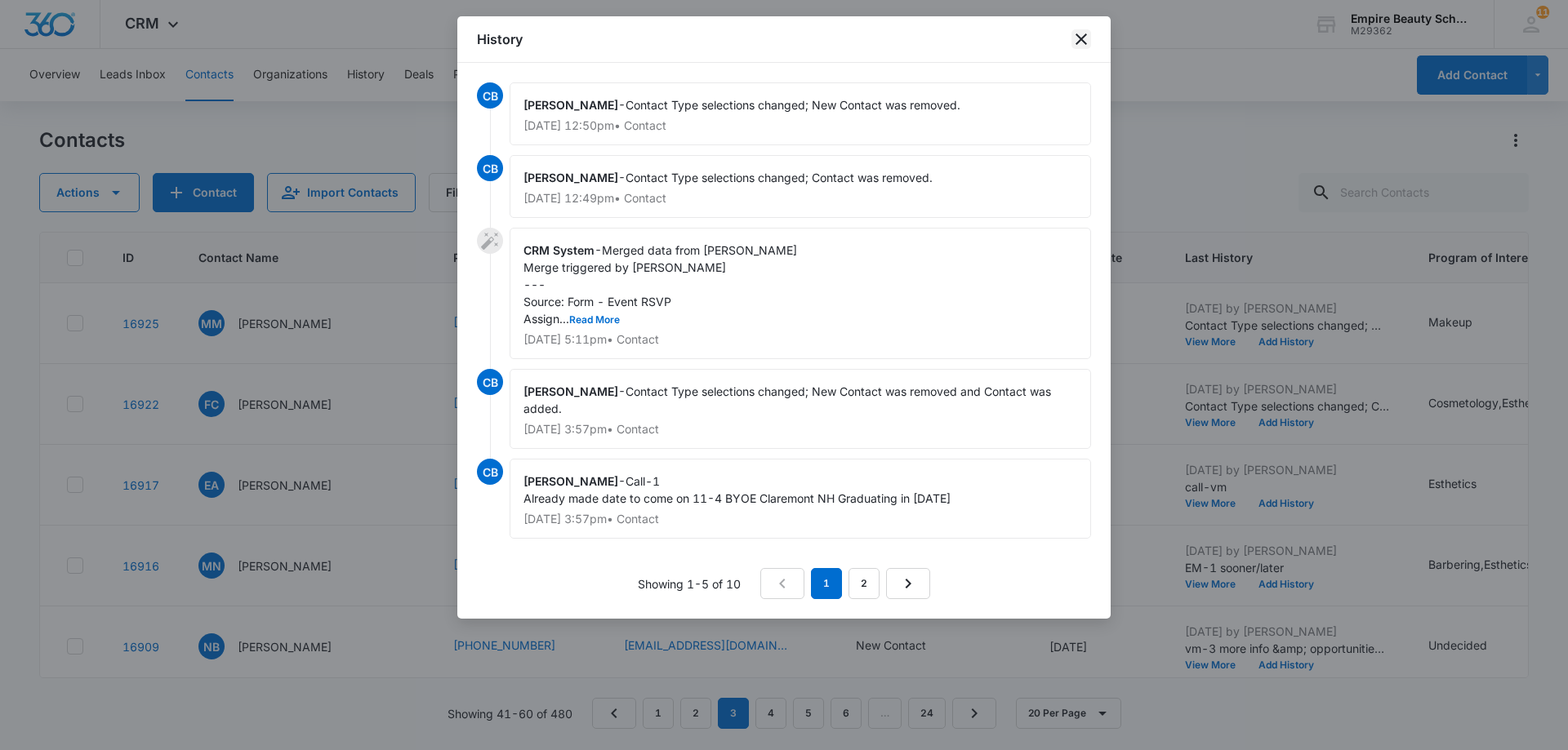
click at [1076, 44] on icon "close" at bounding box center [1081, 39] width 20 height 20
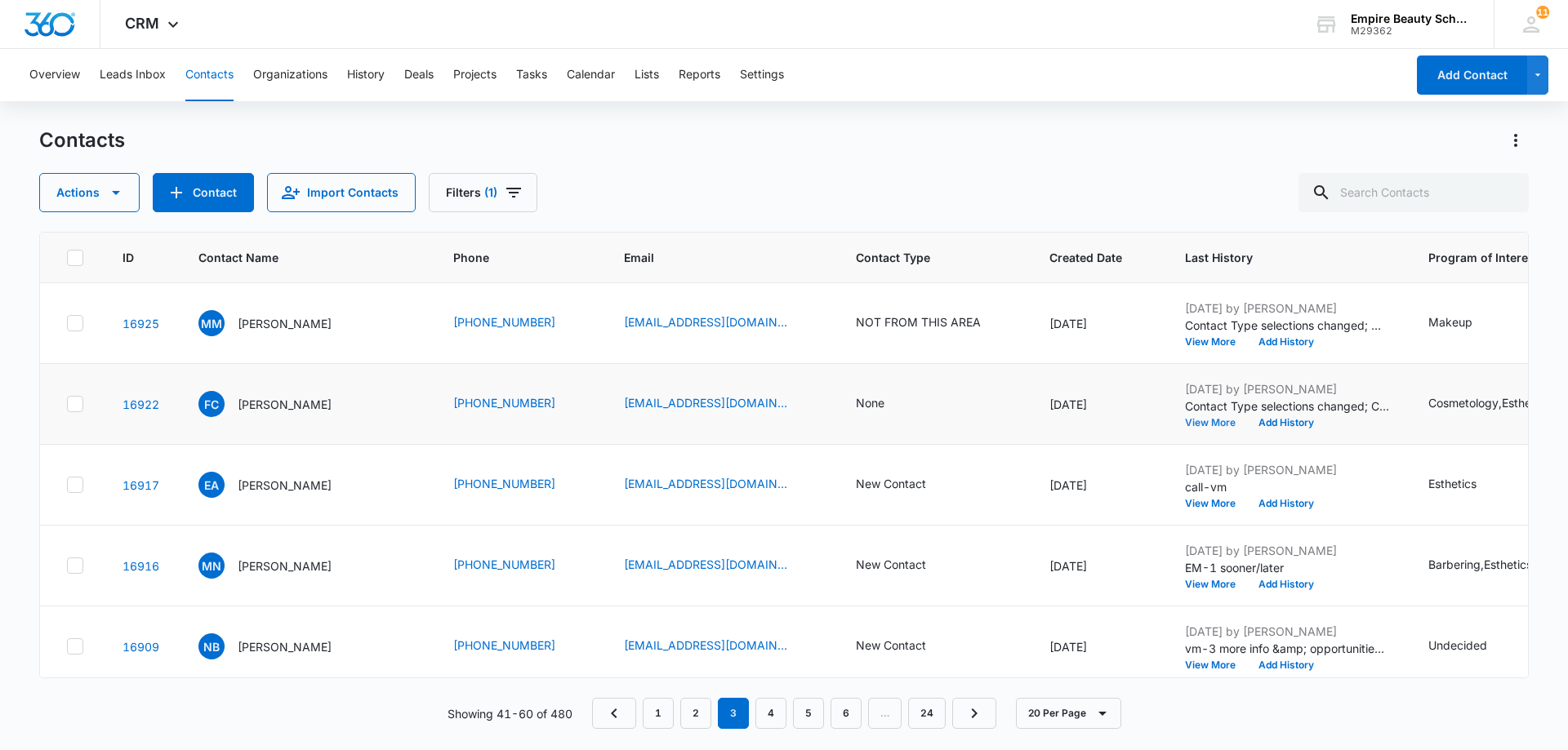
click at [1193, 426] on button "View More" at bounding box center [1216, 423] width 62 height 10
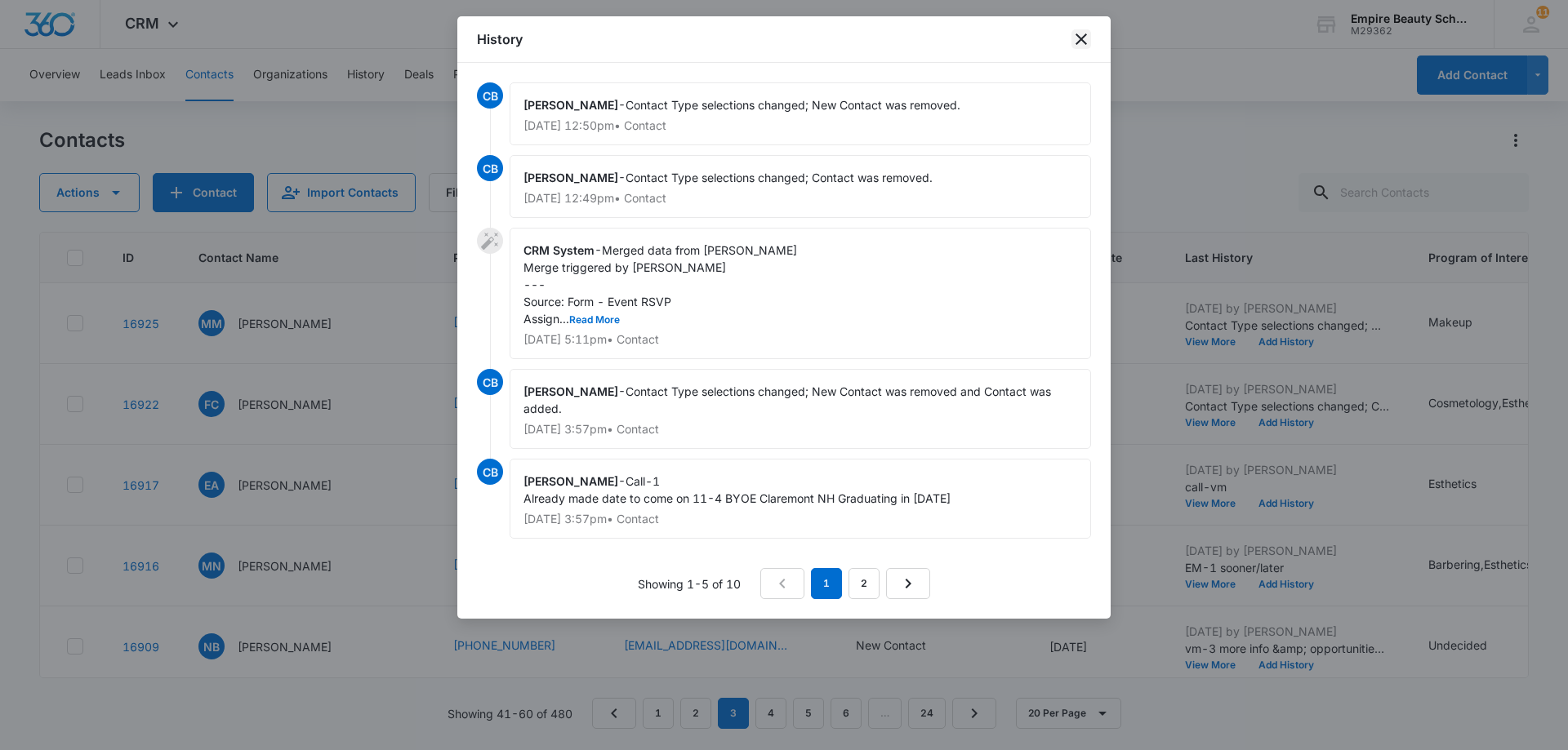
click at [1080, 44] on icon "close" at bounding box center [1081, 39] width 20 height 20
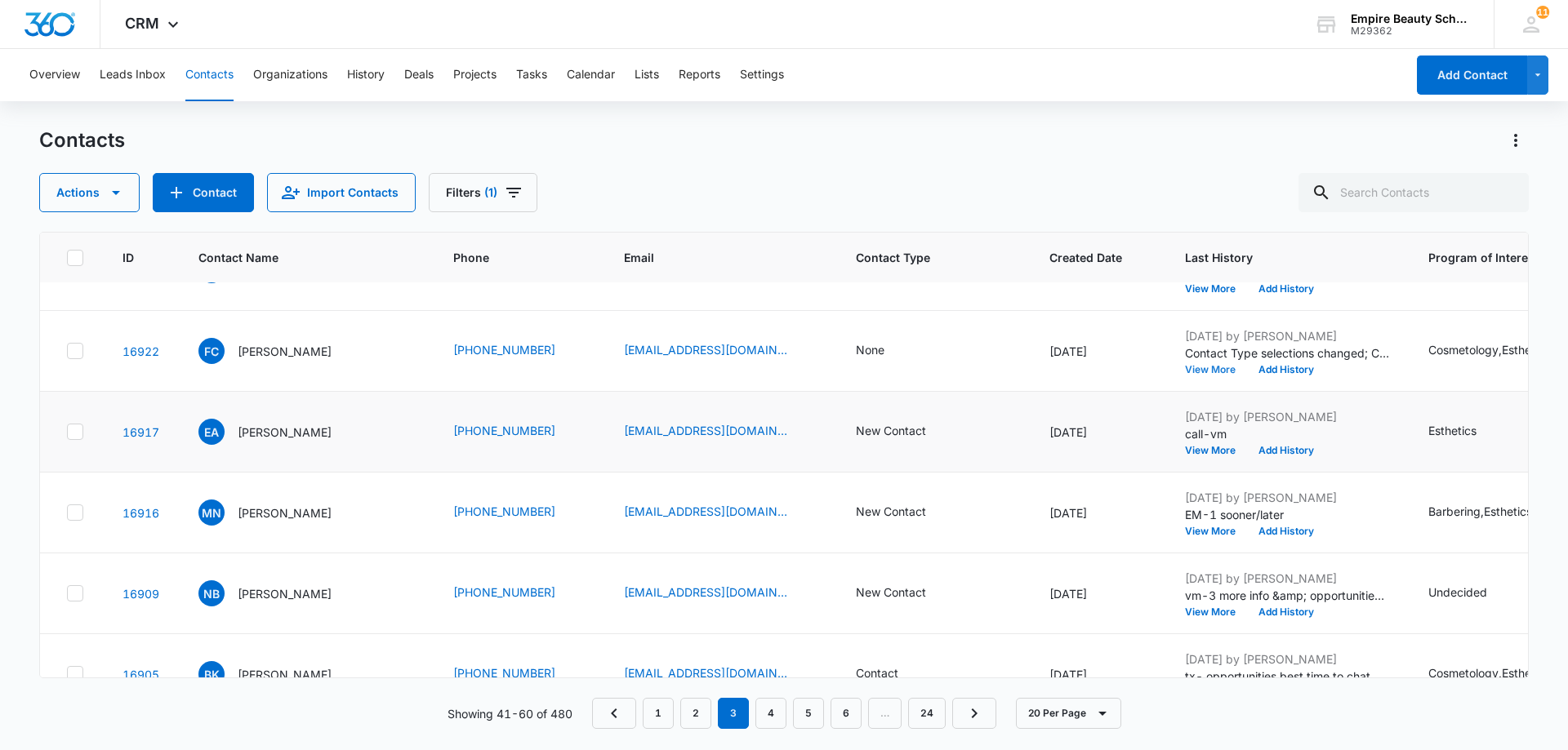
scroll to position [82, 0]
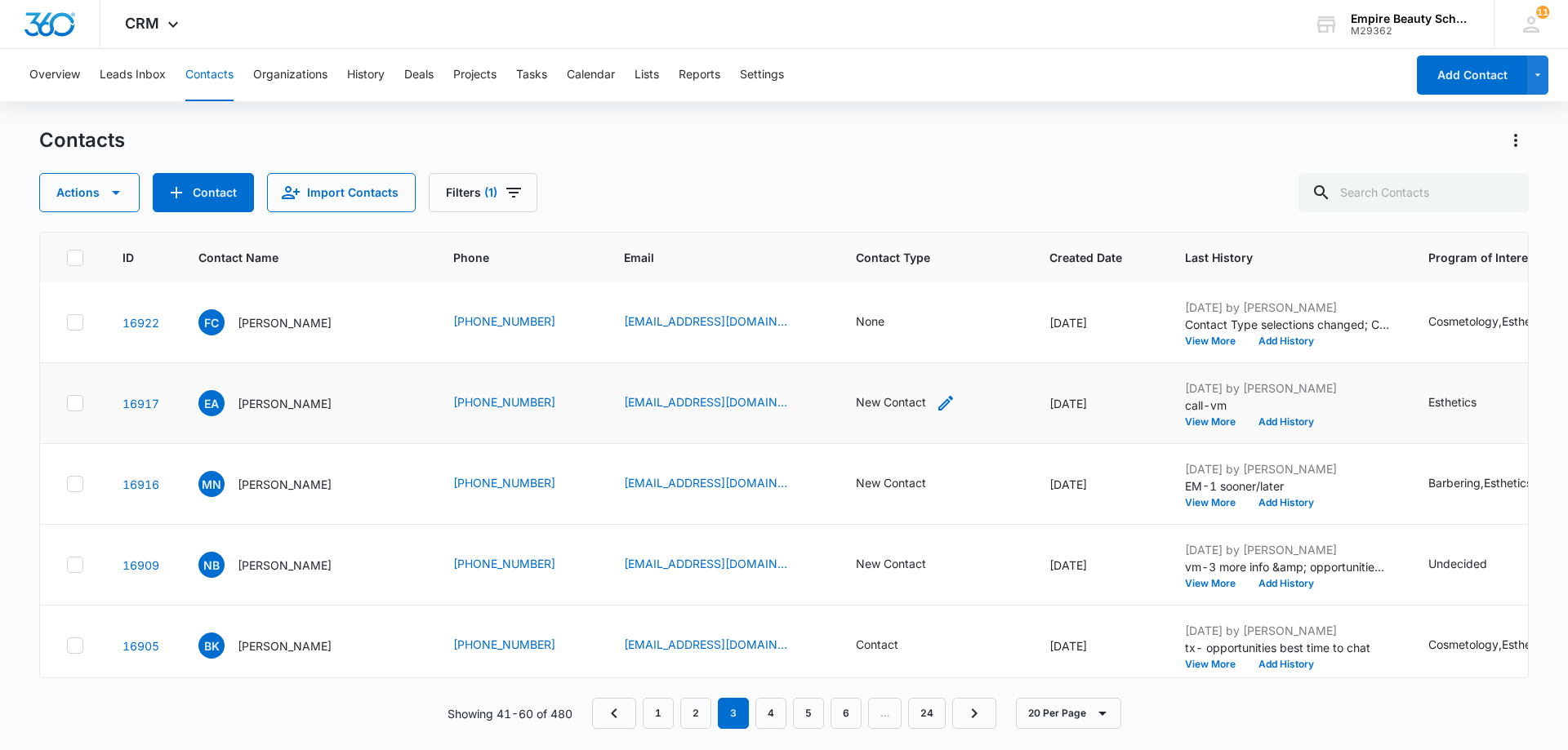
click at [936, 399] on icon "Contact Type - New Contact - Select to Edit Field" at bounding box center [946, 404] width 20 height 20
click at [888, 294] on icon "Remove New Contact" at bounding box center [892, 297] width 12 height 12
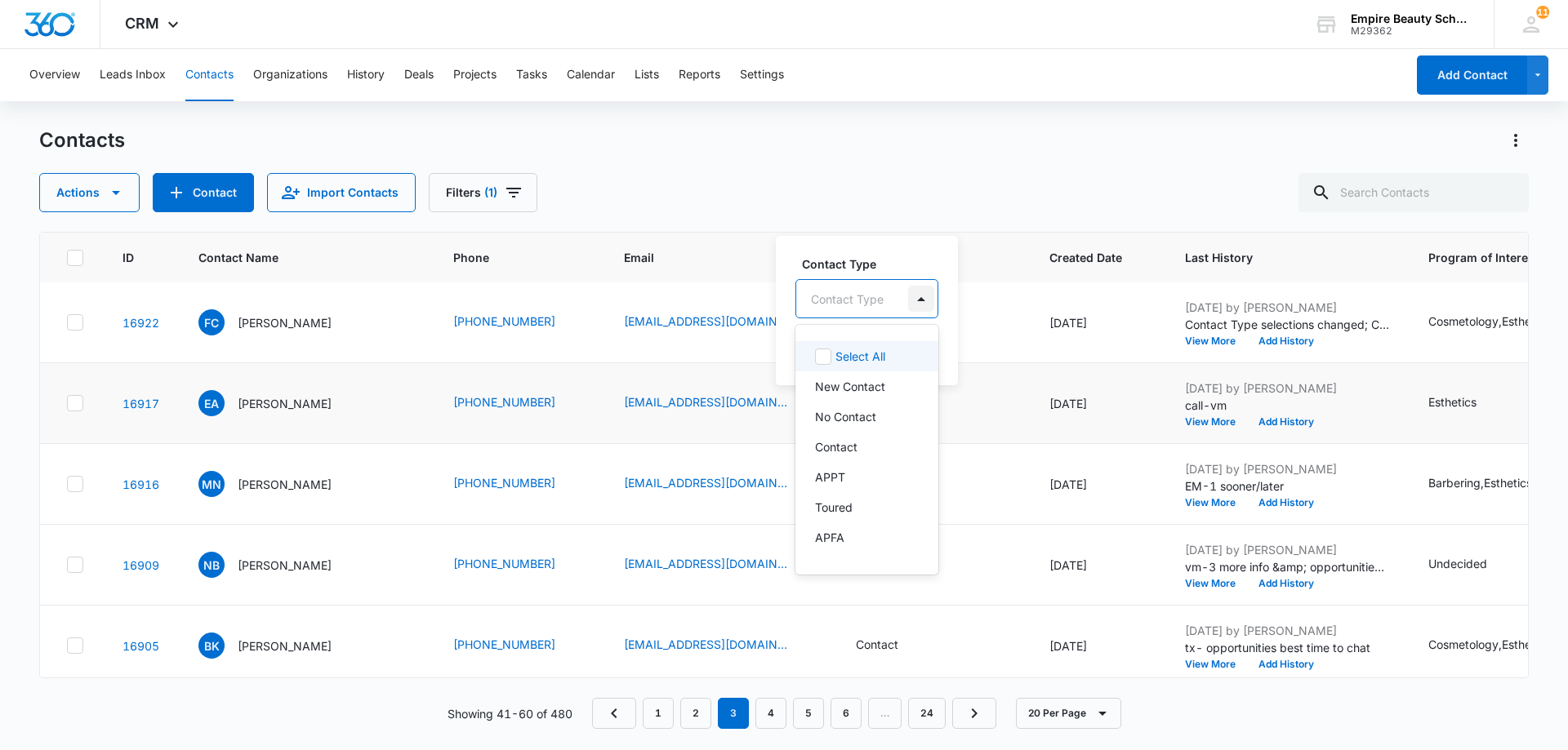
click at [925, 299] on div at bounding box center [921, 298] width 26 height 26
click at [880, 411] on div "No Contact" at bounding box center [865, 416] width 100 height 17
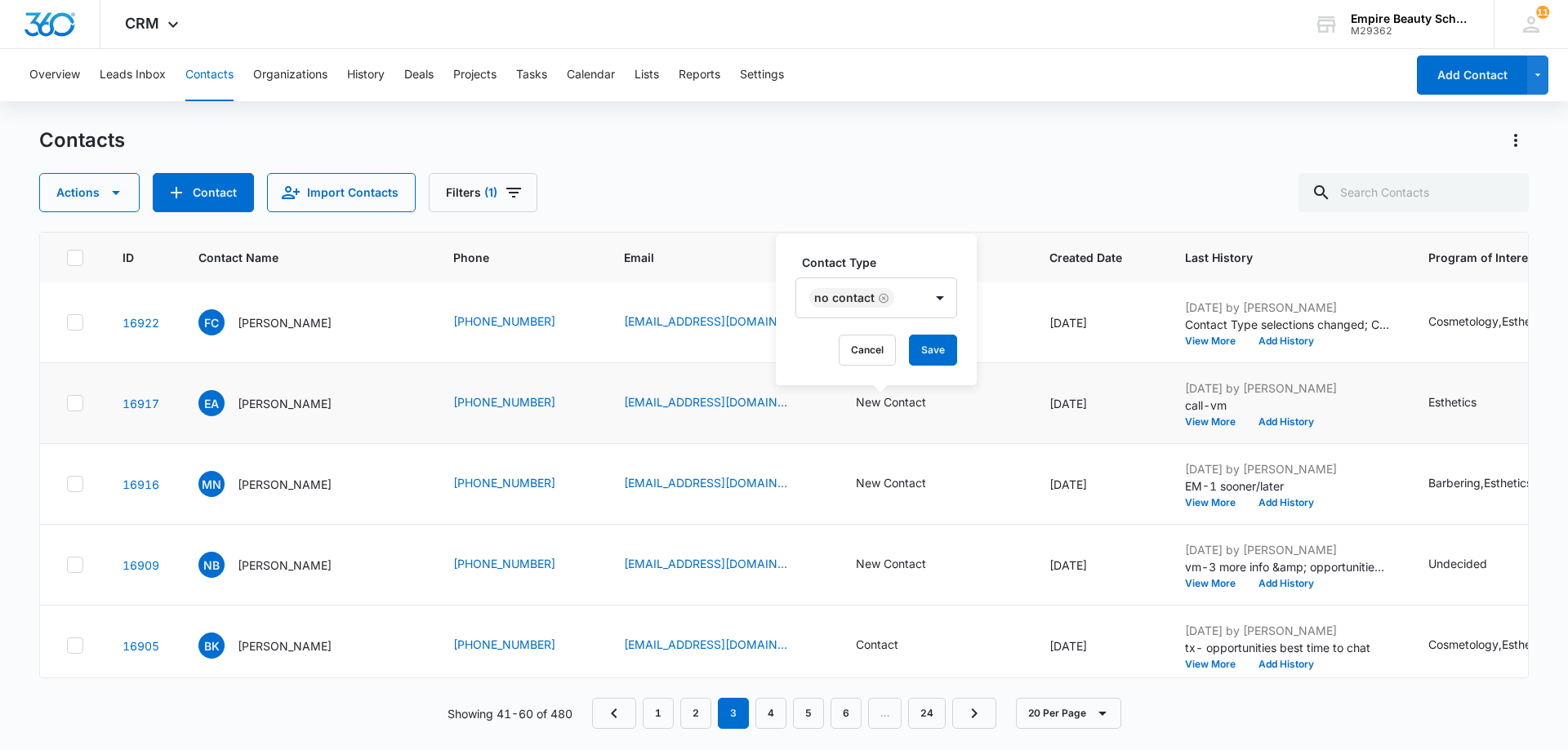
click at [970, 375] on div "Contact Type No Contact Cancel Save" at bounding box center [876, 310] width 201 height 151
click at [940, 349] on button "Save" at bounding box center [932, 350] width 48 height 31
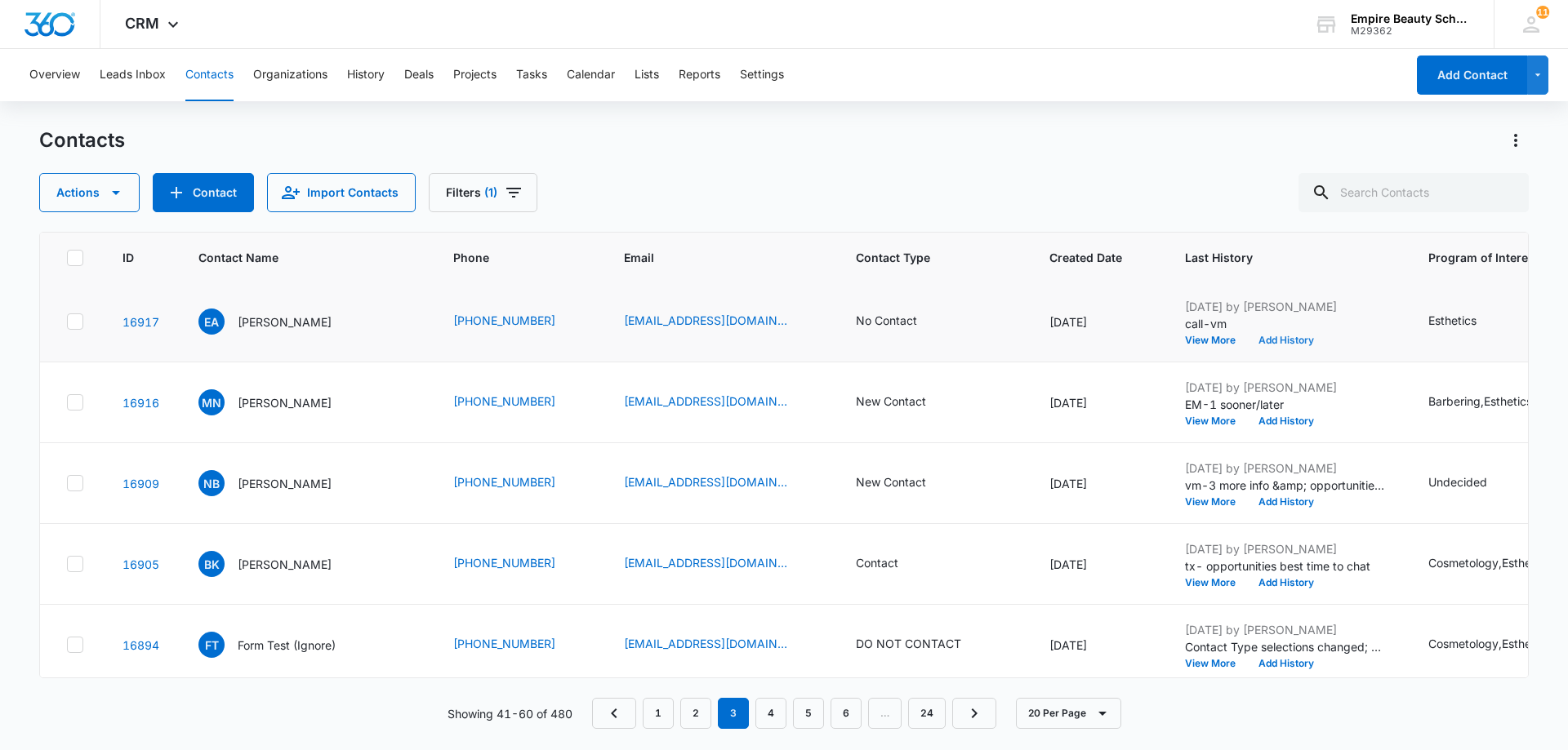
click at [1264, 339] on button "Add History" at bounding box center [1286, 340] width 78 height 10
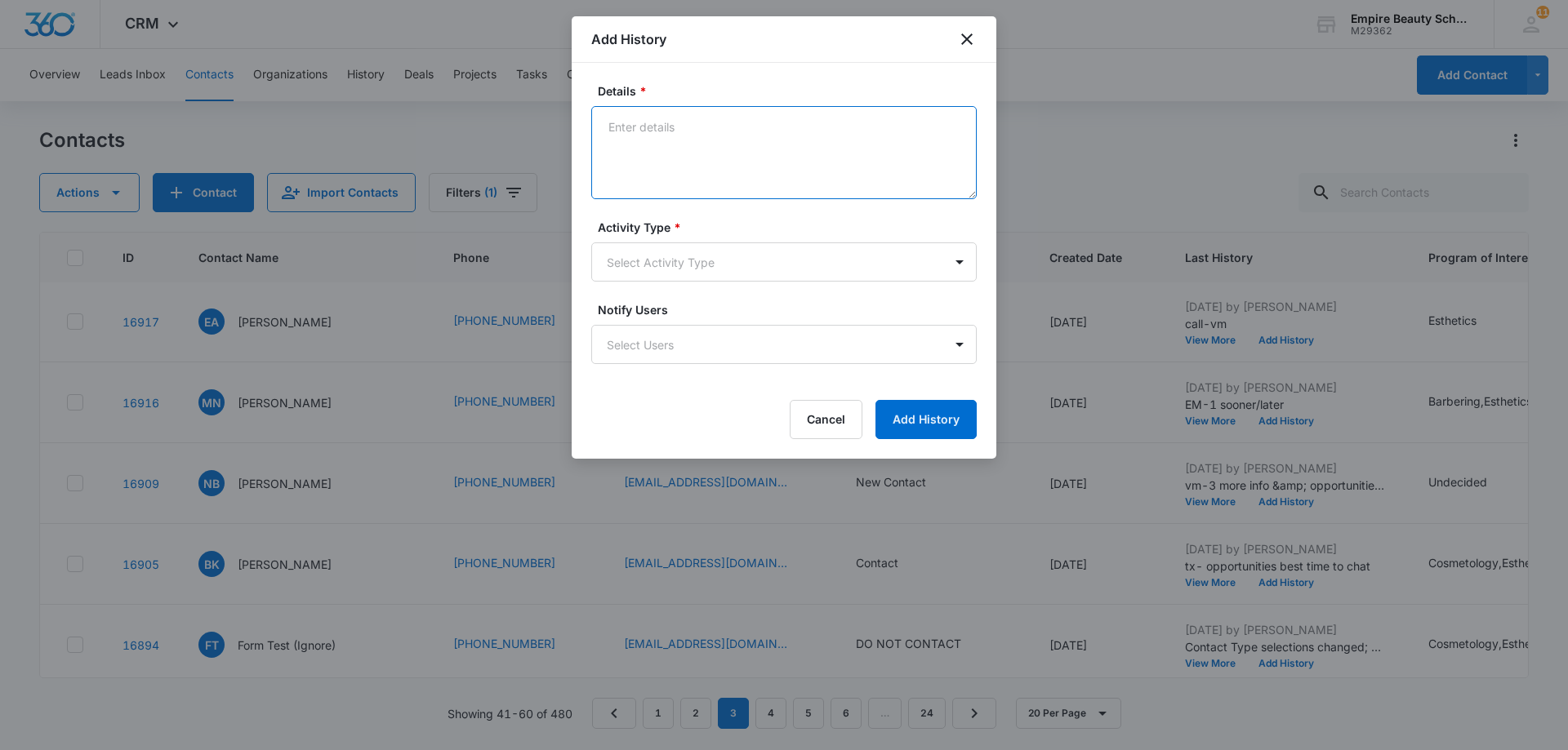
paste textarea "Tx- Is this the right time?"
type textarea "Tx- Is this the right time?"
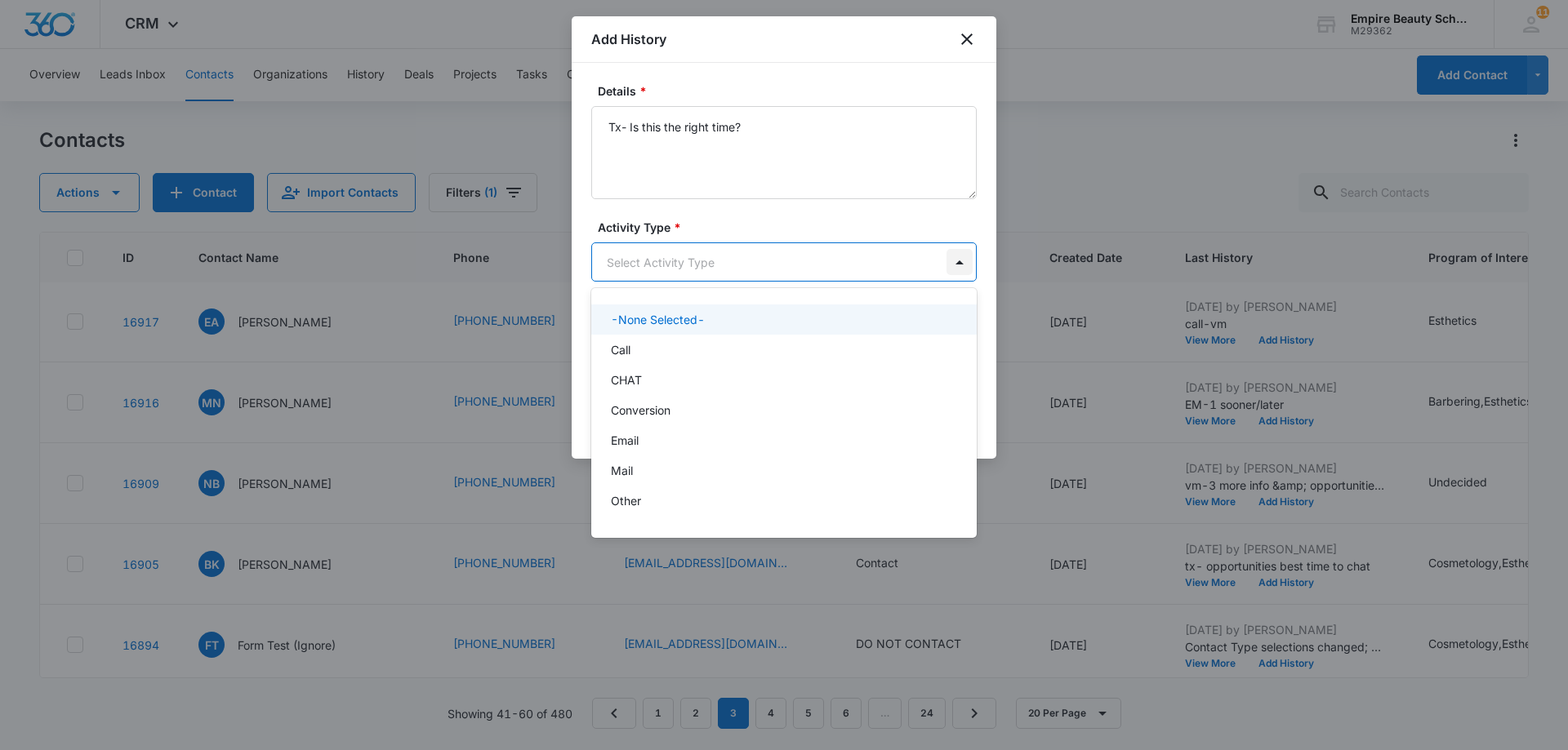
click at [960, 260] on body "CRM Apps Forms CRM Email Shop Payments POS Files Brand Settings AI Assistant Em…" at bounding box center [784, 375] width 1568 height 750
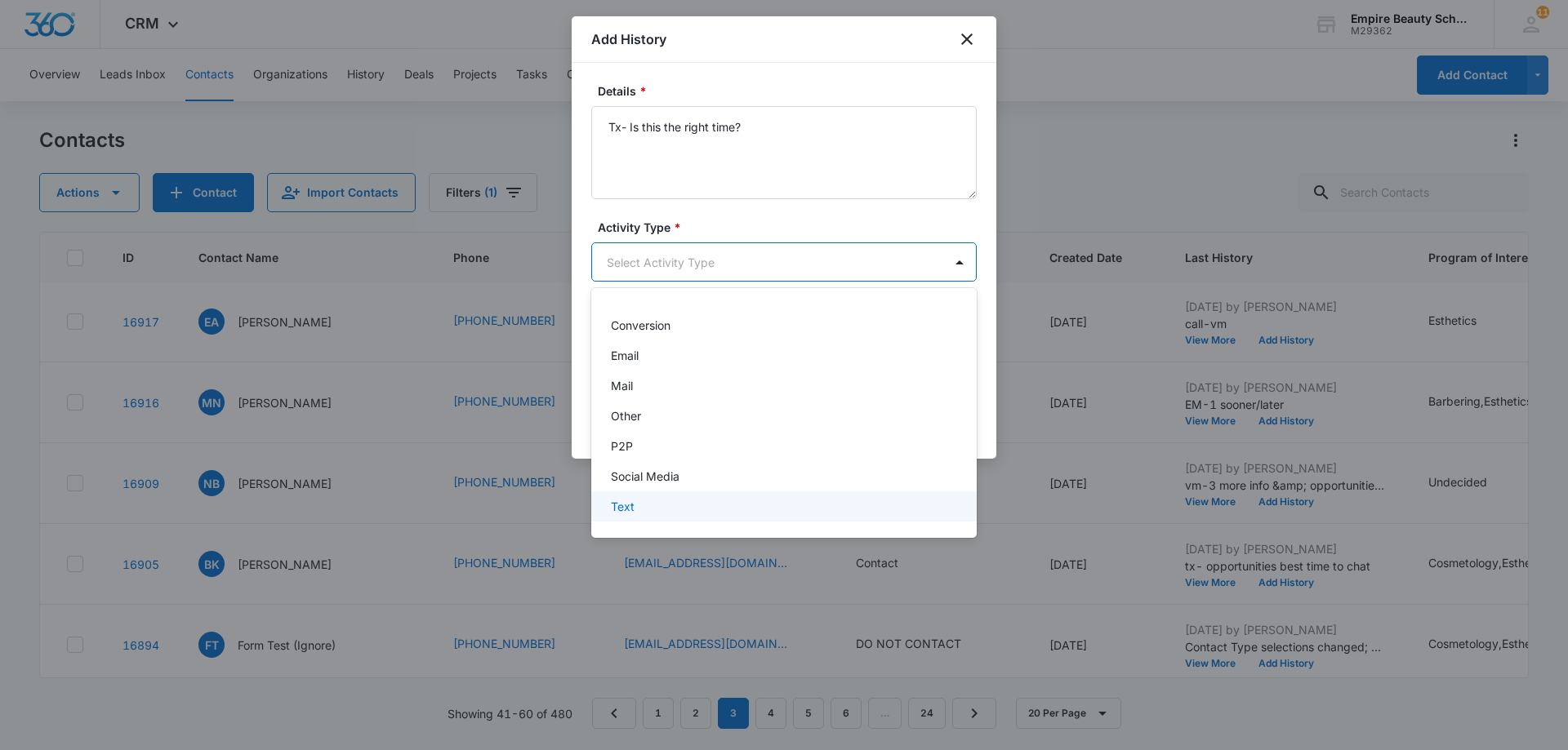
click at [797, 507] on div "Text" at bounding box center [782, 506] width 343 height 17
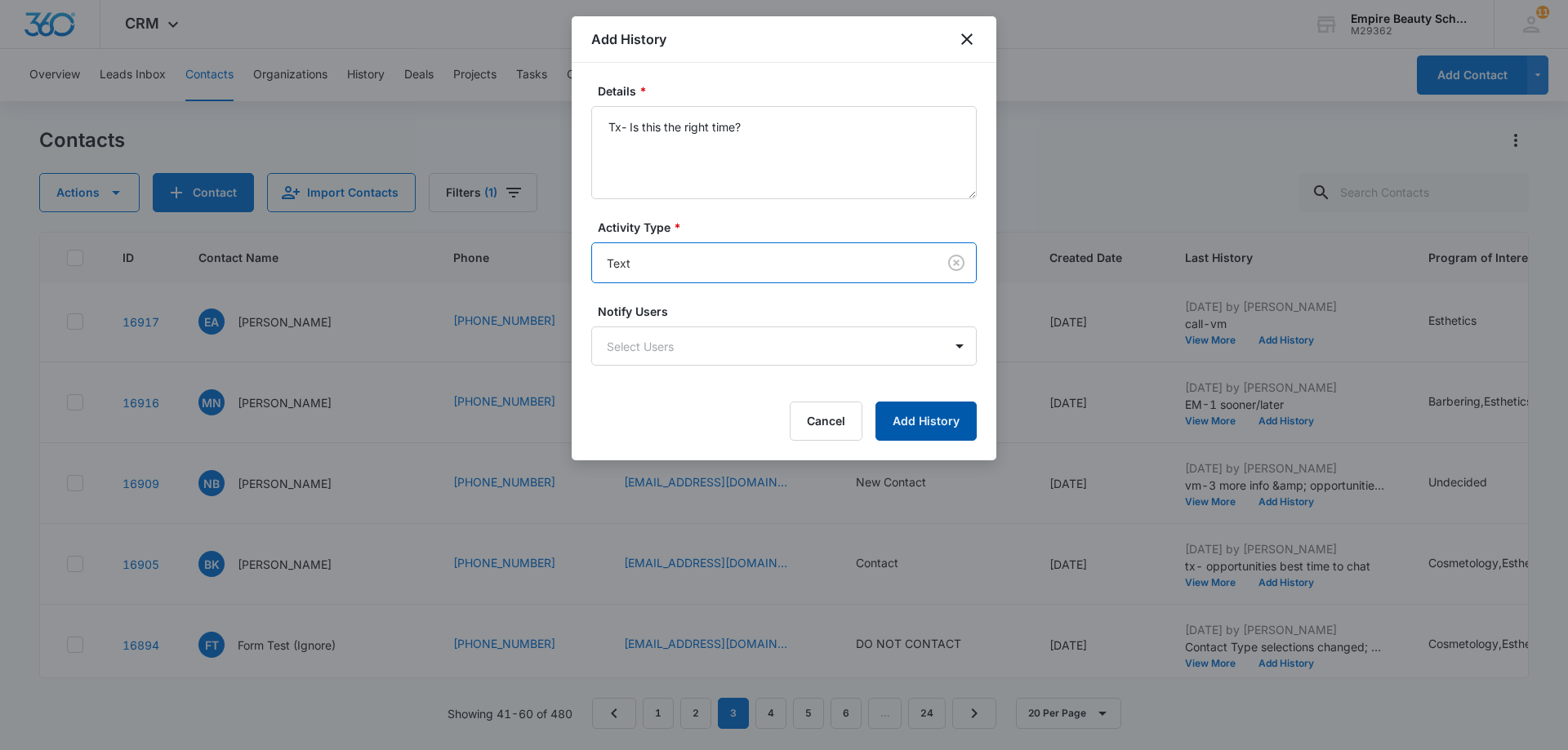
click at [937, 422] on button "Add History" at bounding box center [926, 421] width 101 height 39
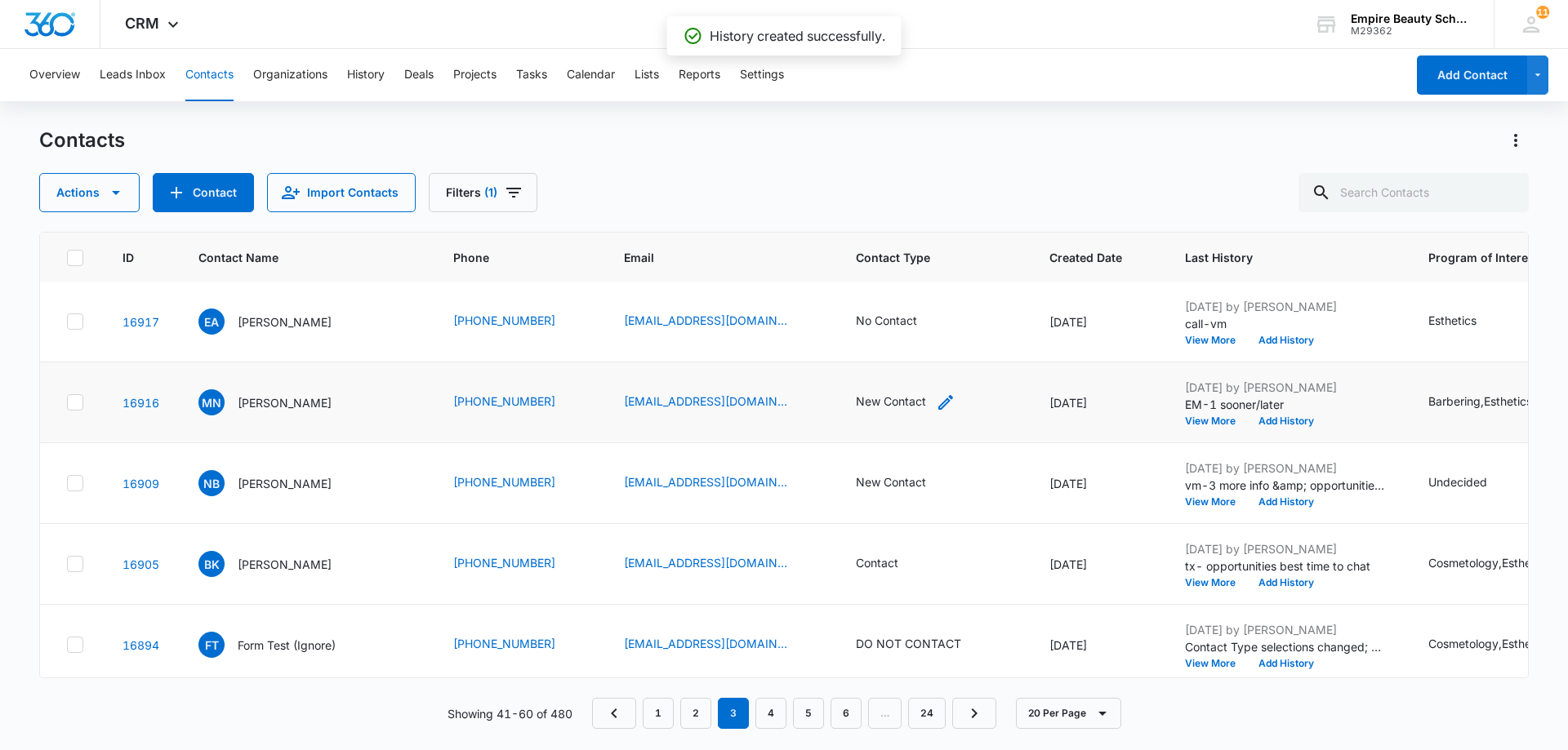
click at [889, 406] on div "New Contact" at bounding box center [890, 401] width 70 height 17
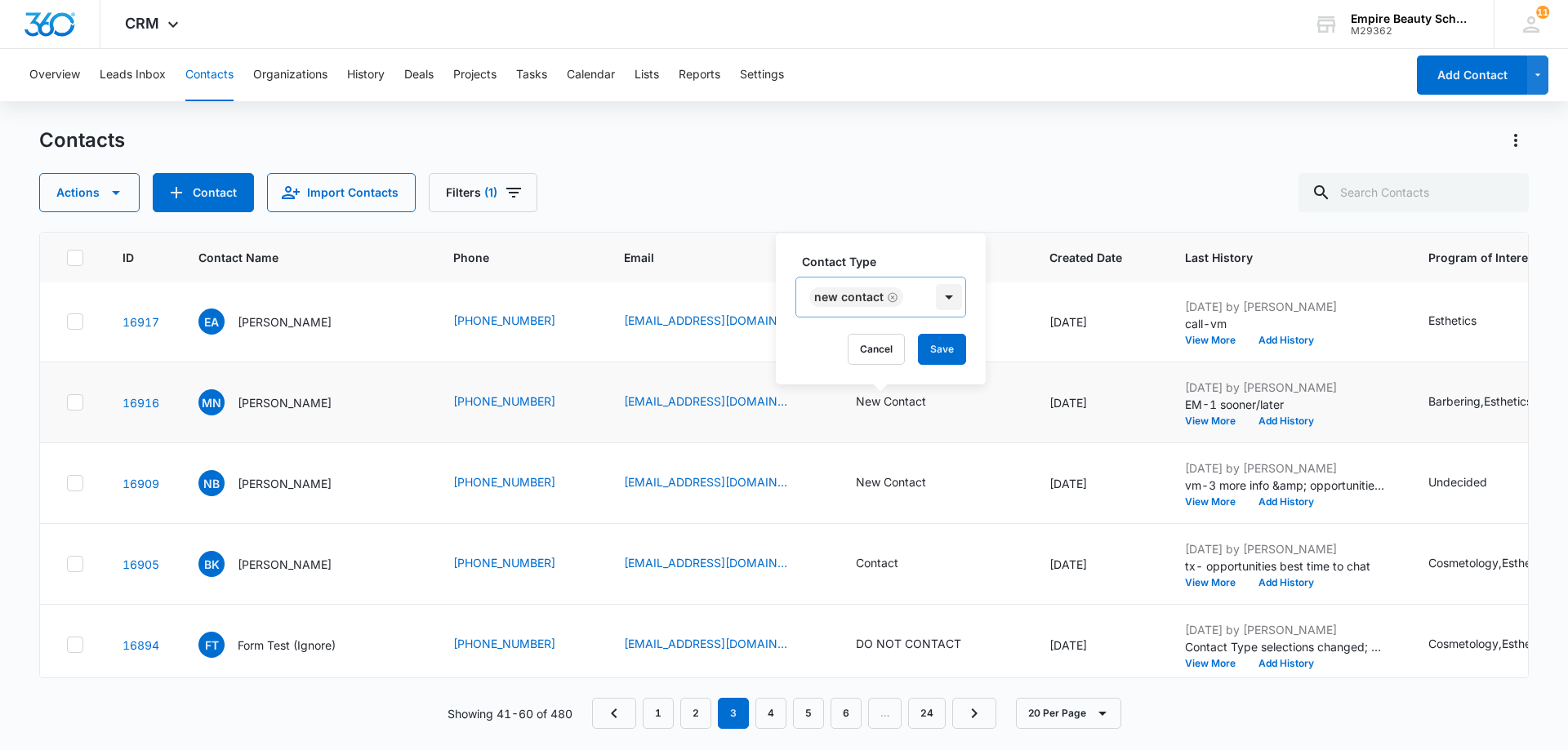
click at [940, 293] on div at bounding box center [949, 297] width 26 height 26
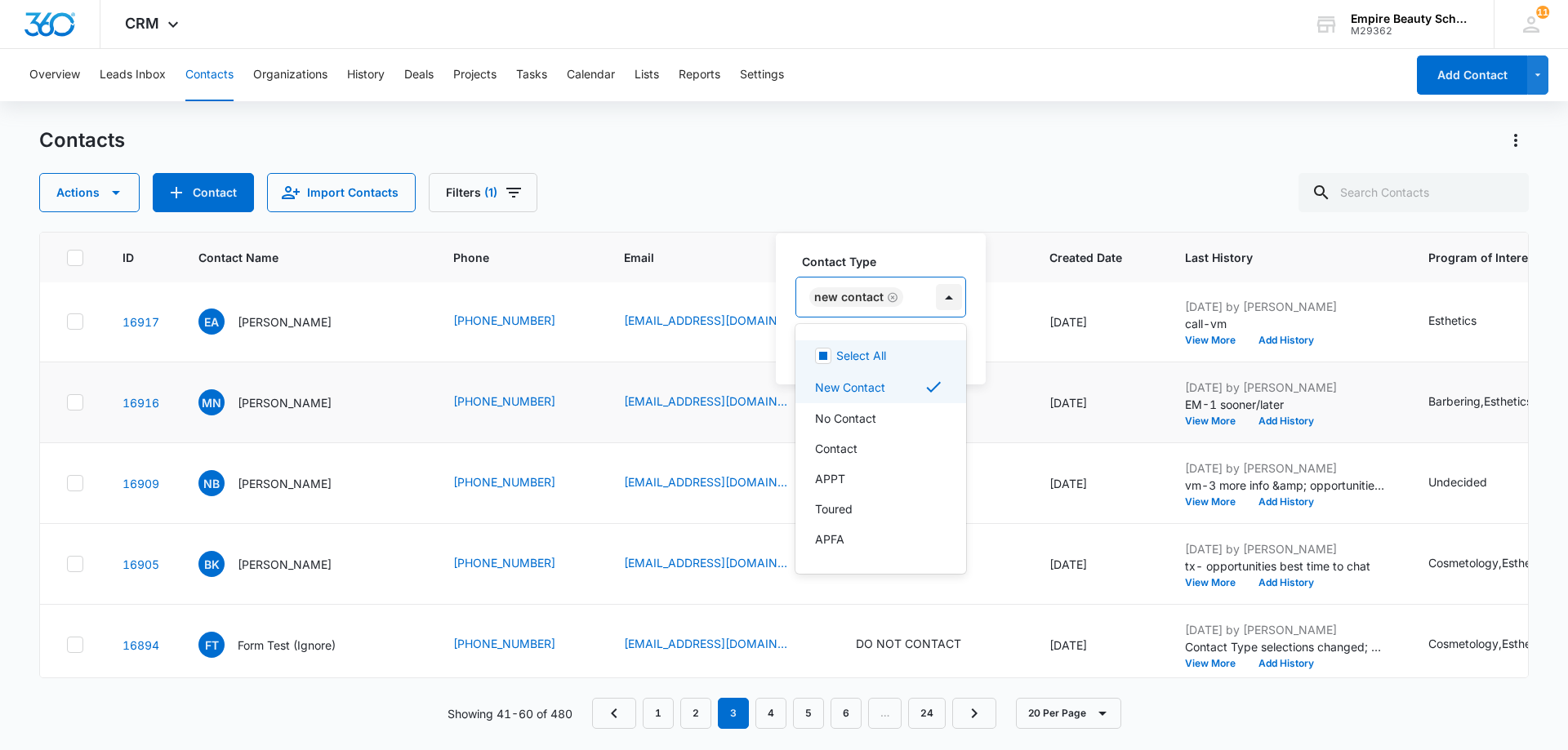
click at [949, 295] on div at bounding box center [949, 297] width 26 height 26
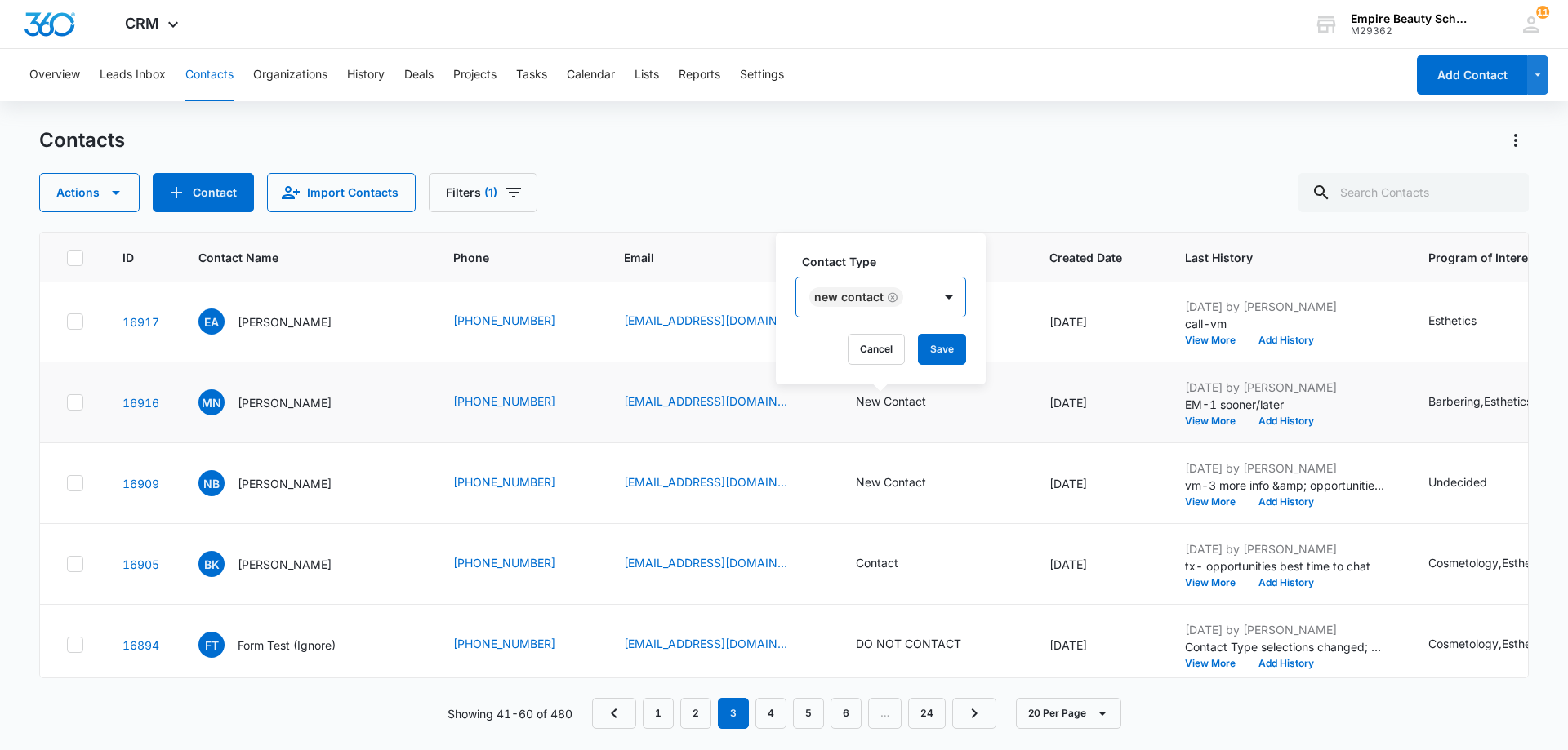
click at [888, 296] on icon "Remove New Contact" at bounding box center [892, 296] width 10 height 10
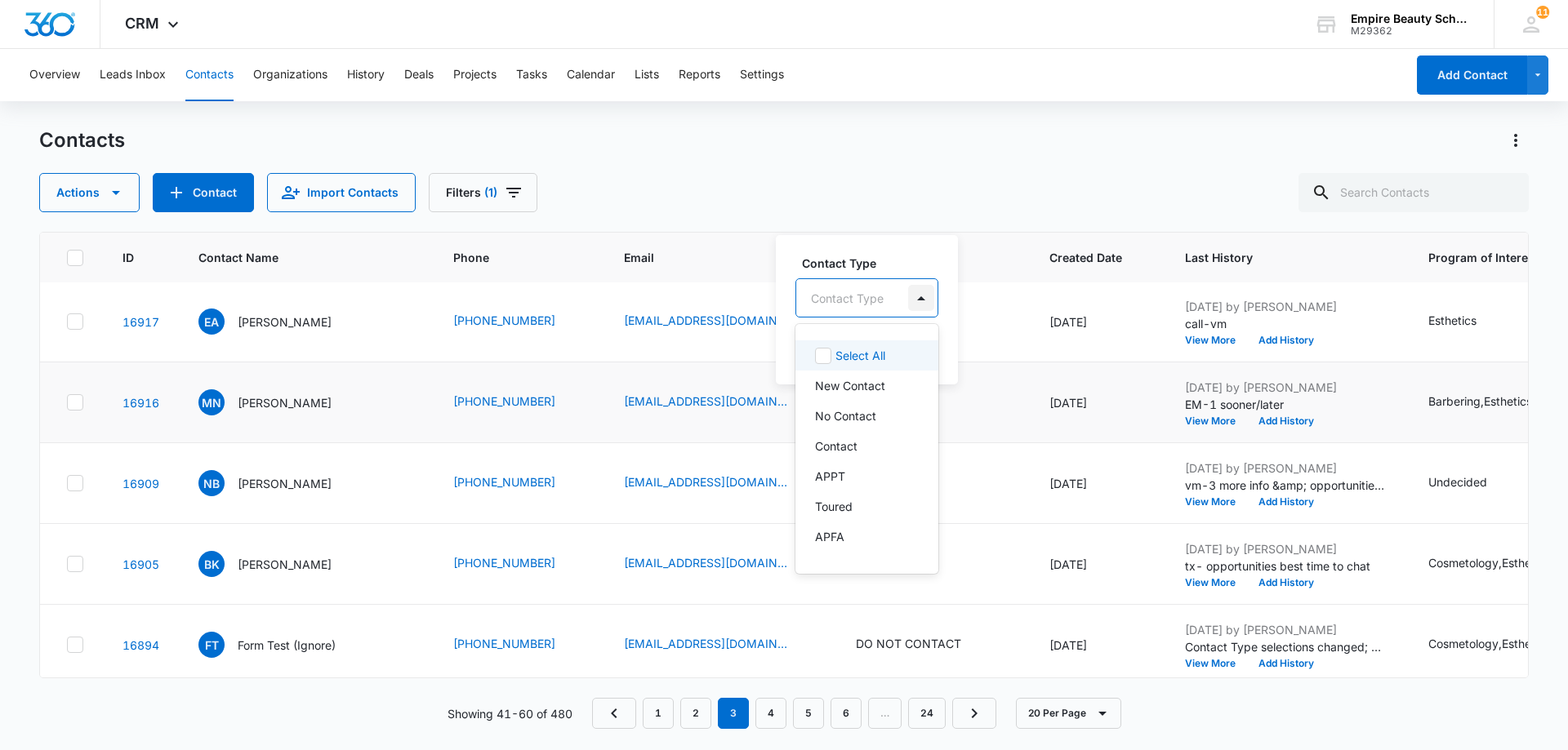
click at [917, 297] on div at bounding box center [921, 297] width 26 height 26
click at [873, 414] on p "No Contact" at bounding box center [845, 415] width 61 height 17
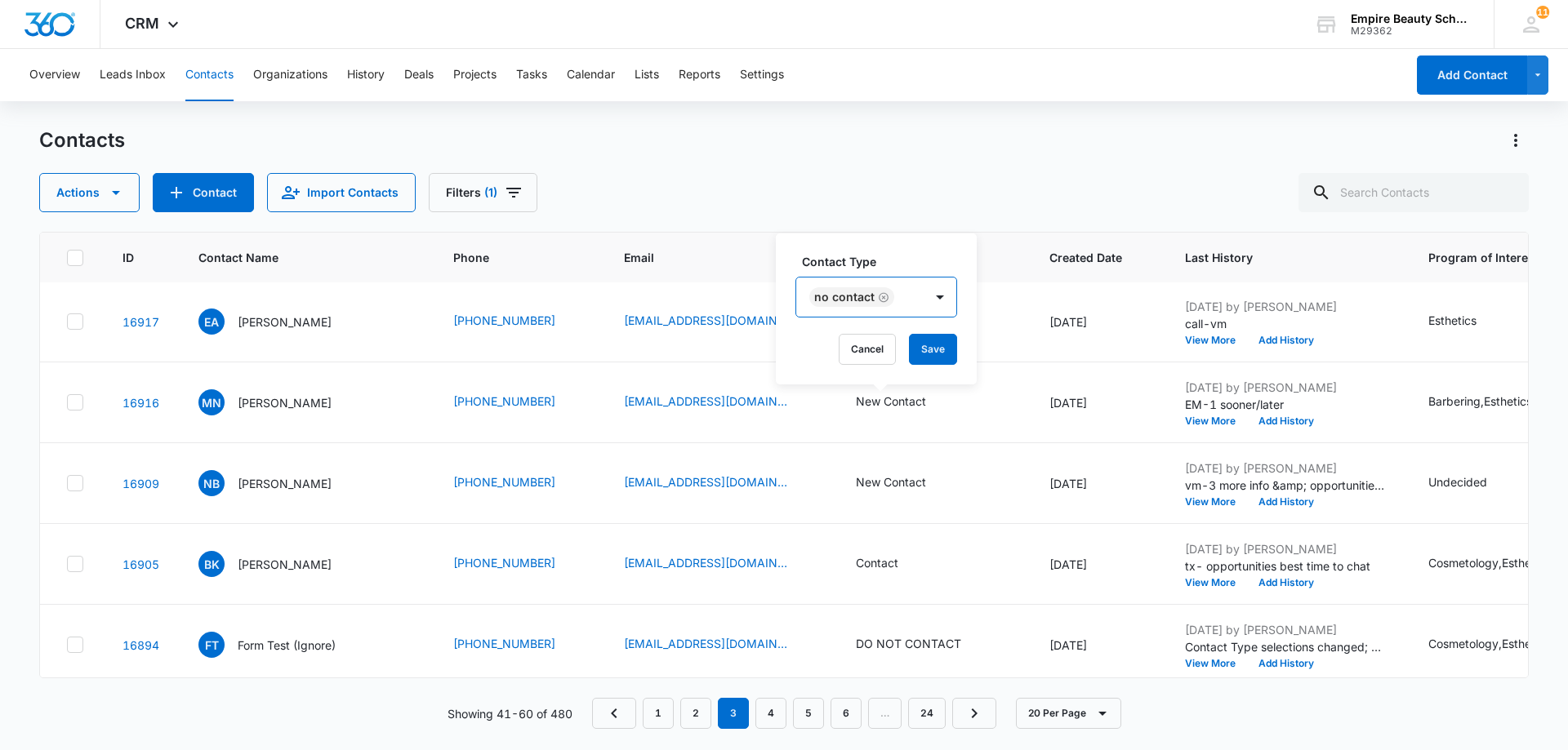
click at [921, 302] on div "No Contact" at bounding box center [860, 296] width 127 height 39
click at [924, 352] on button "Save" at bounding box center [932, 349] width 48 height 31
click at [1261, 340] on button "Add History" at bounding box center [1286, 340] width 78 height 10
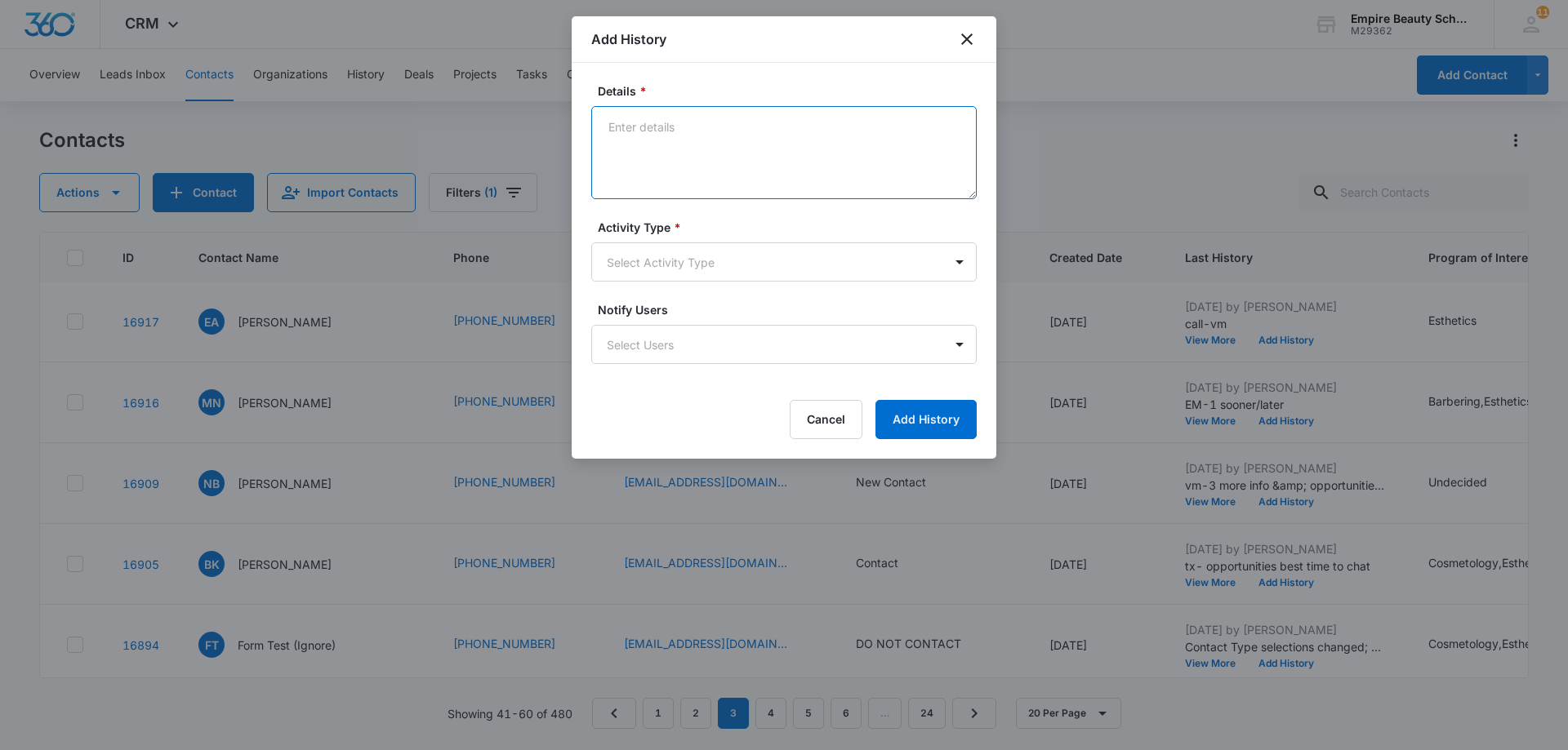
click at [648, 127] on textarea "Details *" at bounding box center [784, 153] width 386 height 93
paste textarea "Tx- Is this the right time?"
type textarea "Tx- Is this the right time?"
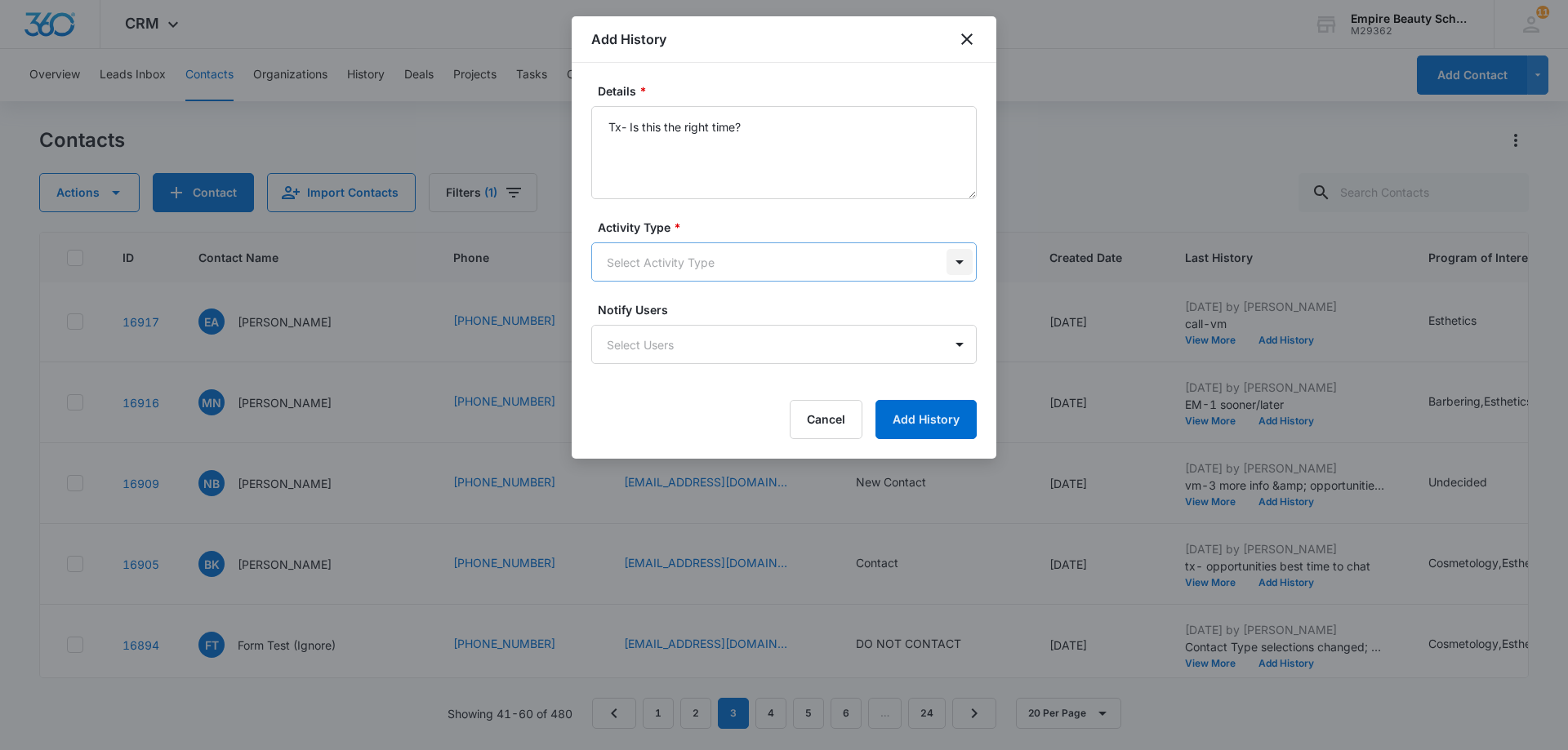
click at [957, 265] on body "CRM Apps Forms CRM Email Shop Payments POS Files Brand Settings AI Assistant Em…" at bounding box center [784, 375] width 1568 height 750
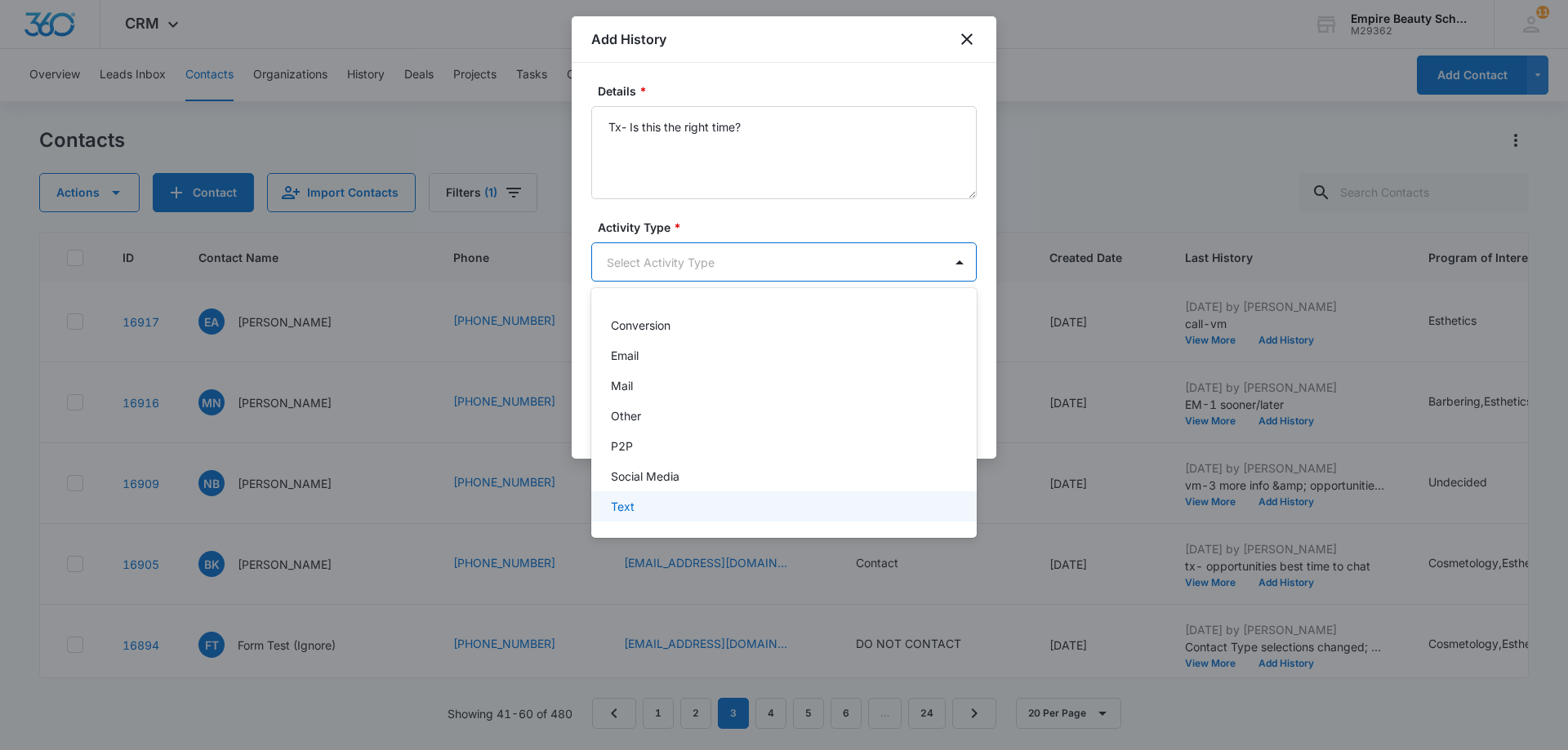
click at [719, 518] on div "Text" at bounding box center [784, 506] width 386 height 30
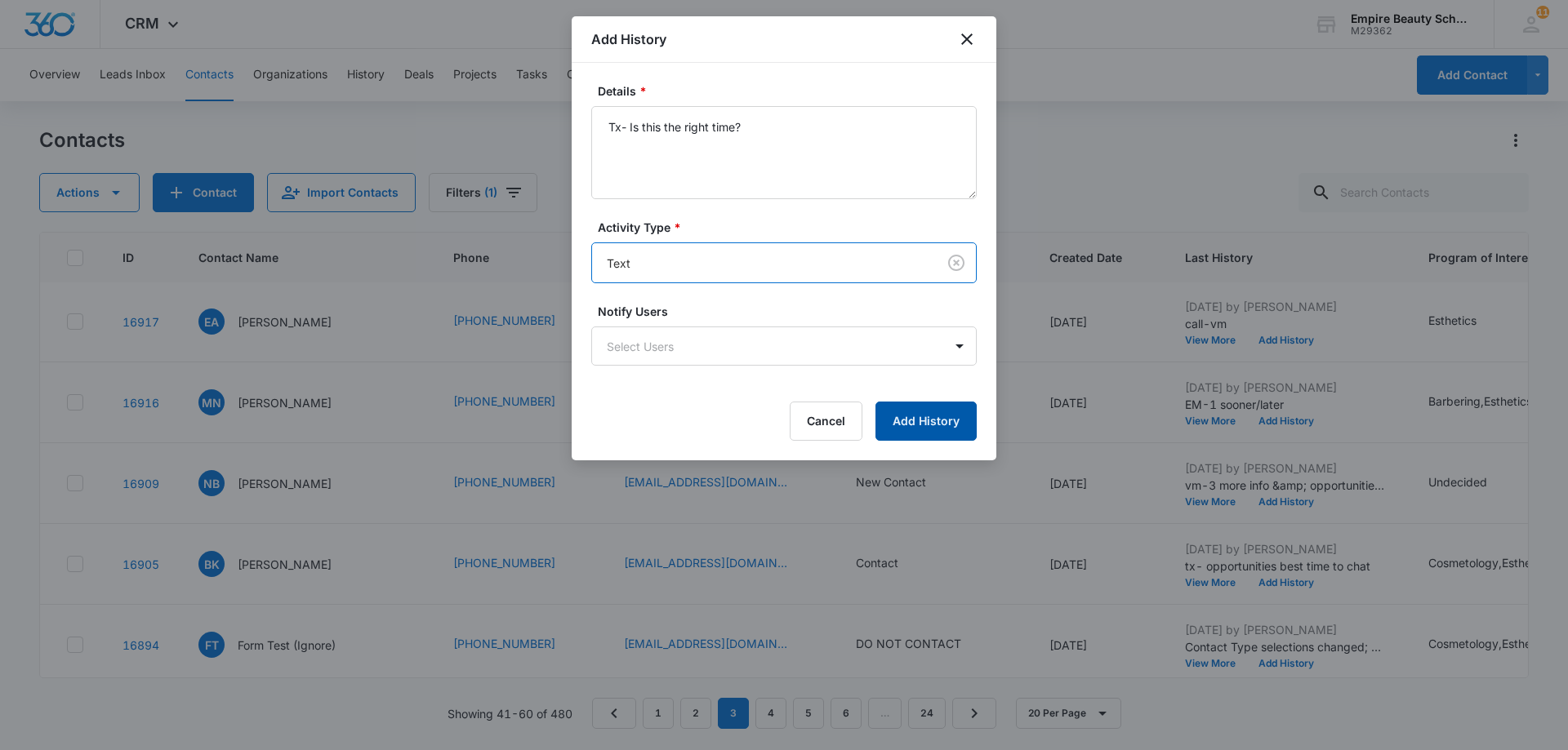
click at [919, 421] on button "Add History" at bounding box center [926, 421] width 101 height 39
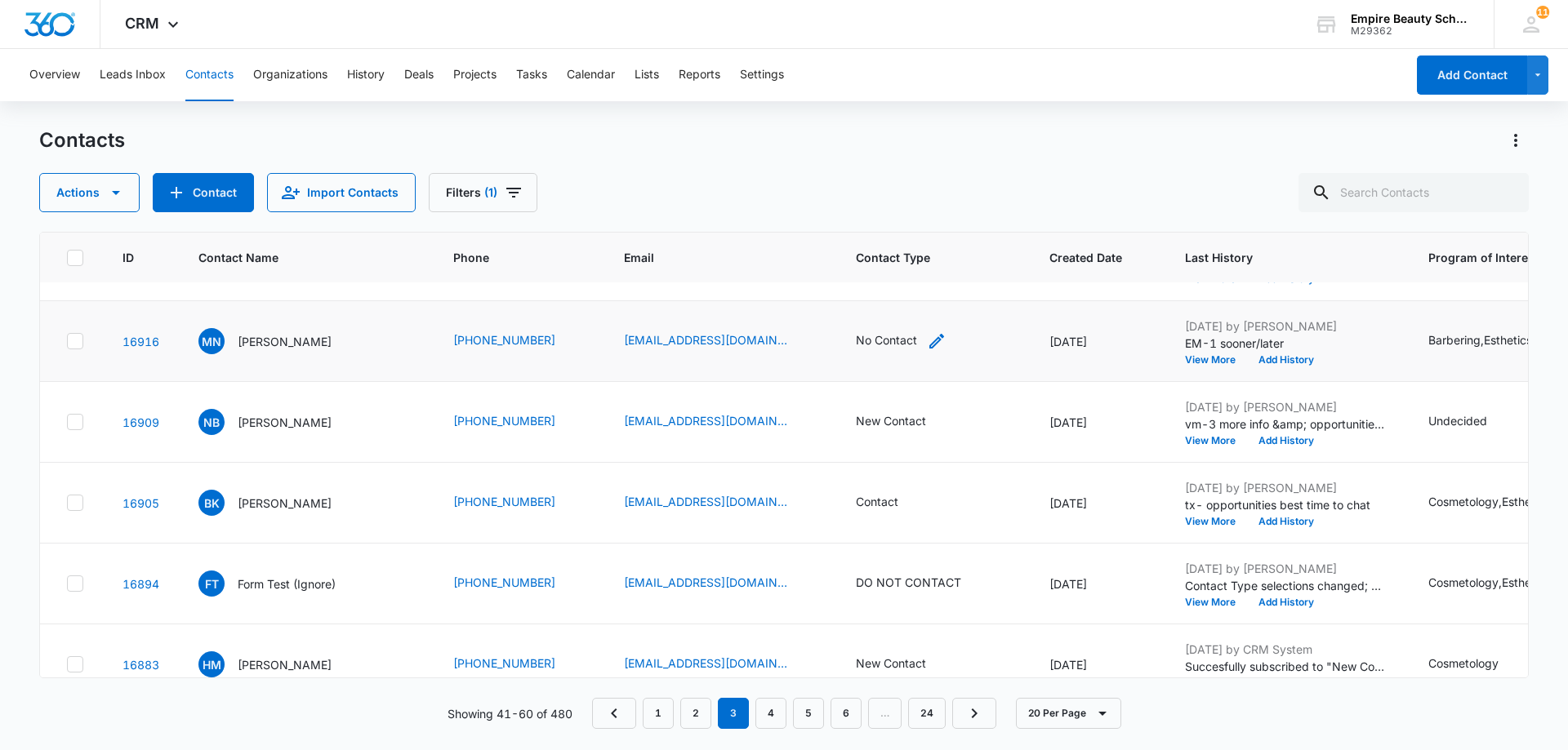
scroll to position [245, 0]
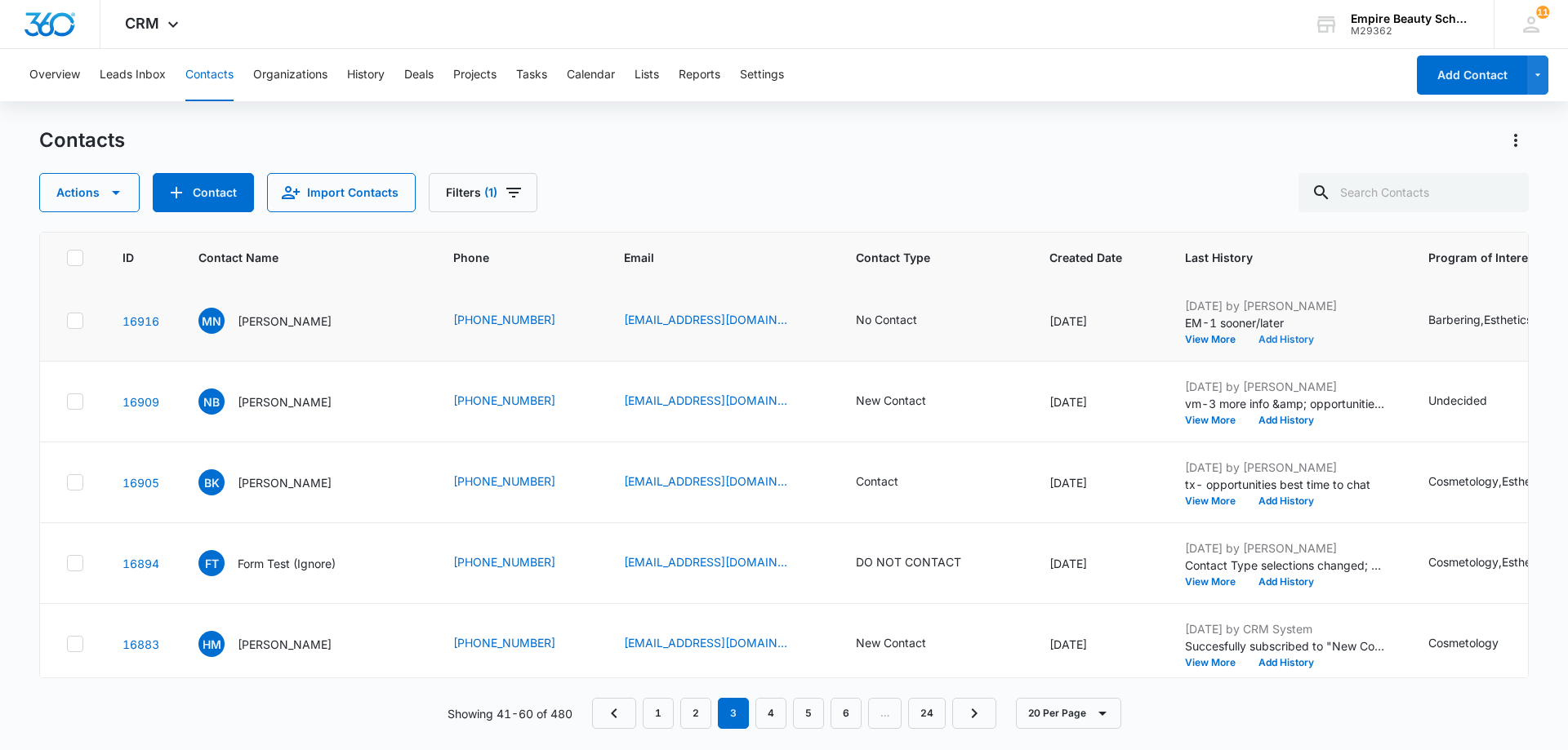
click at [1261, 342] on button "Add History" at bounding box center [1286, 339] width 78 height 10
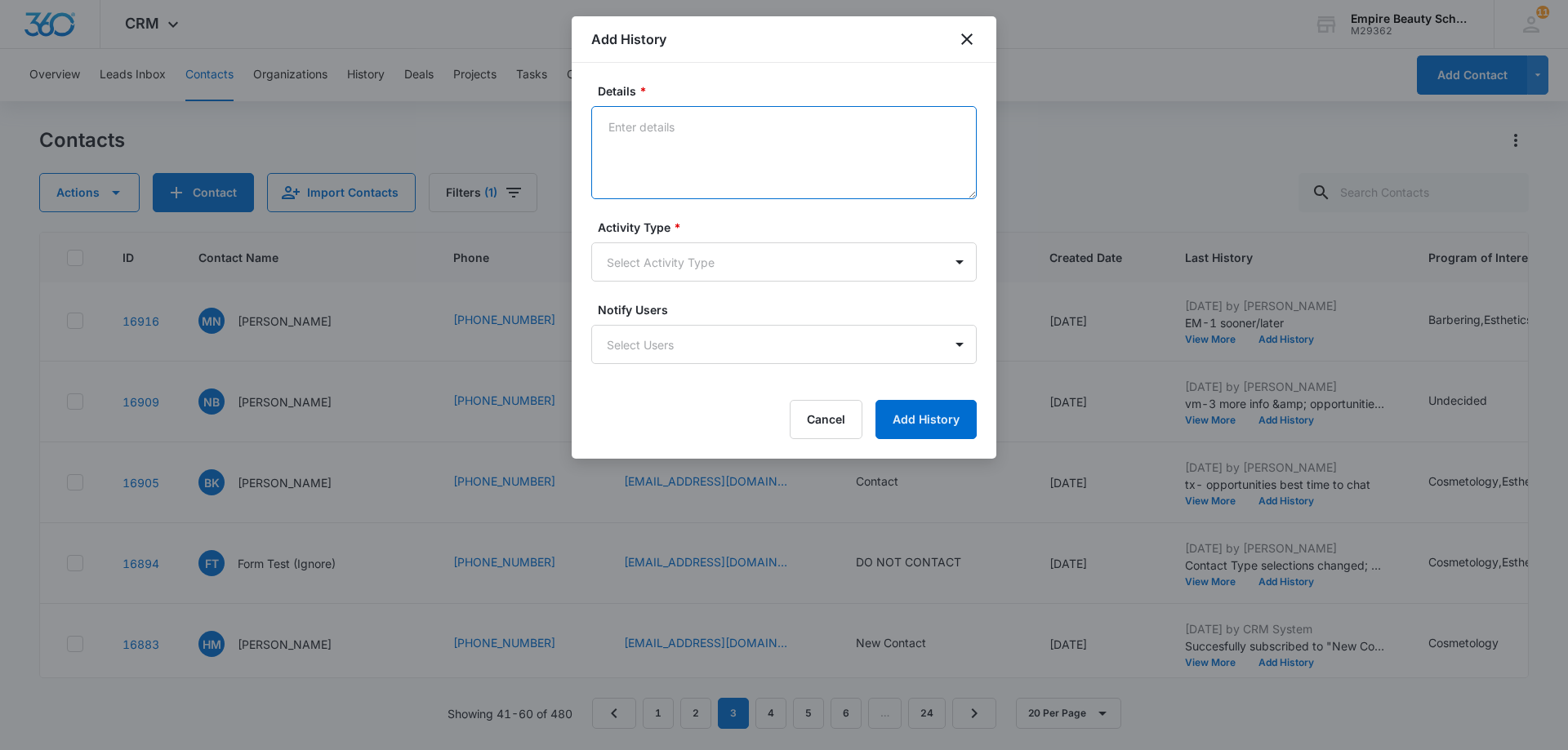
click at [634, 124] on textarea "Details *" at bounding box center [784, 153] width 386 height 93
paste textarea "Tx- Is this the right time?"
type textarea "Tx- Is this the right time?"
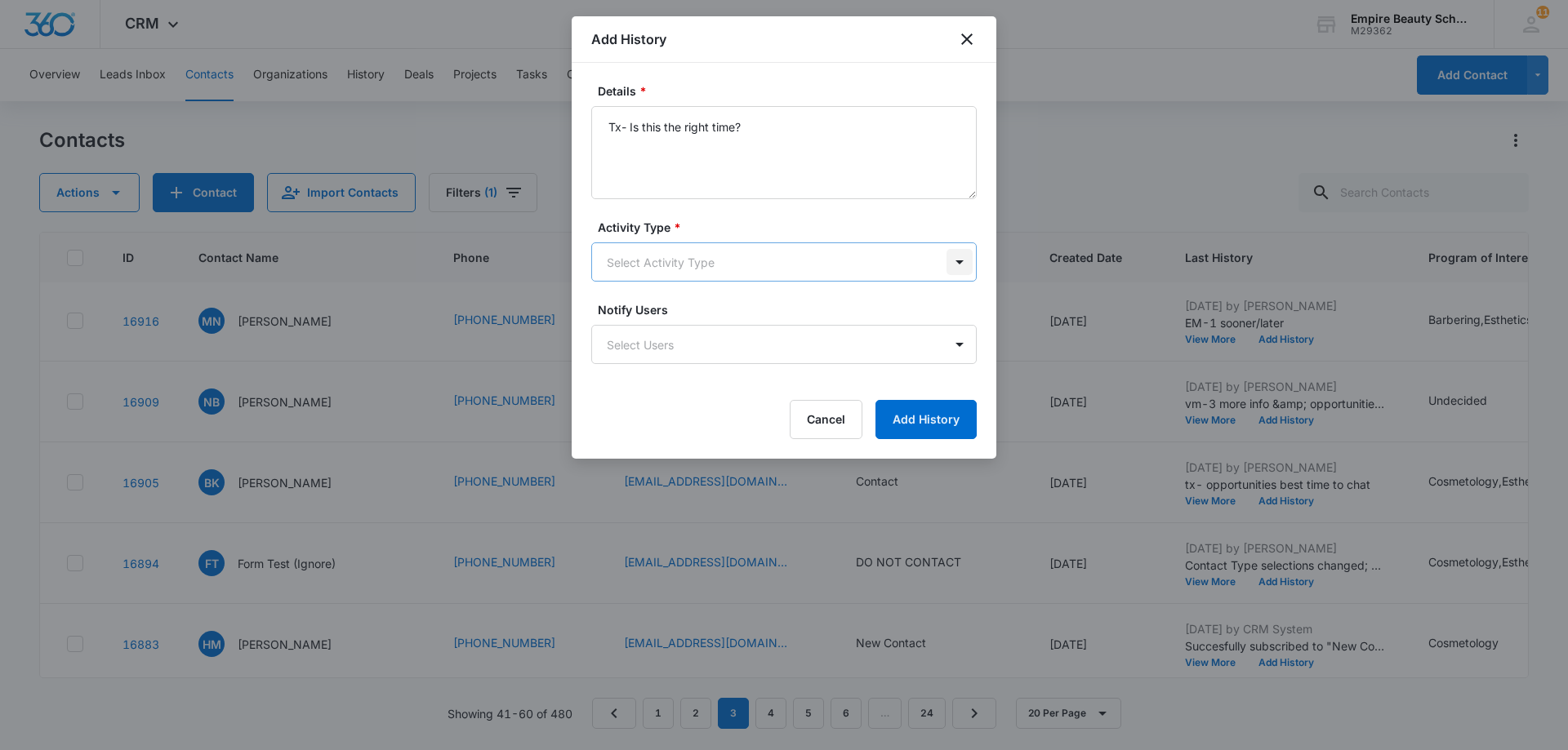
click at [962, 265] on body "CRM Apps Forms CRM Email Shop Payments POS Files Brand Settings AI Assistant Em…" at bounding box center [784, 375] width 1568 height 750
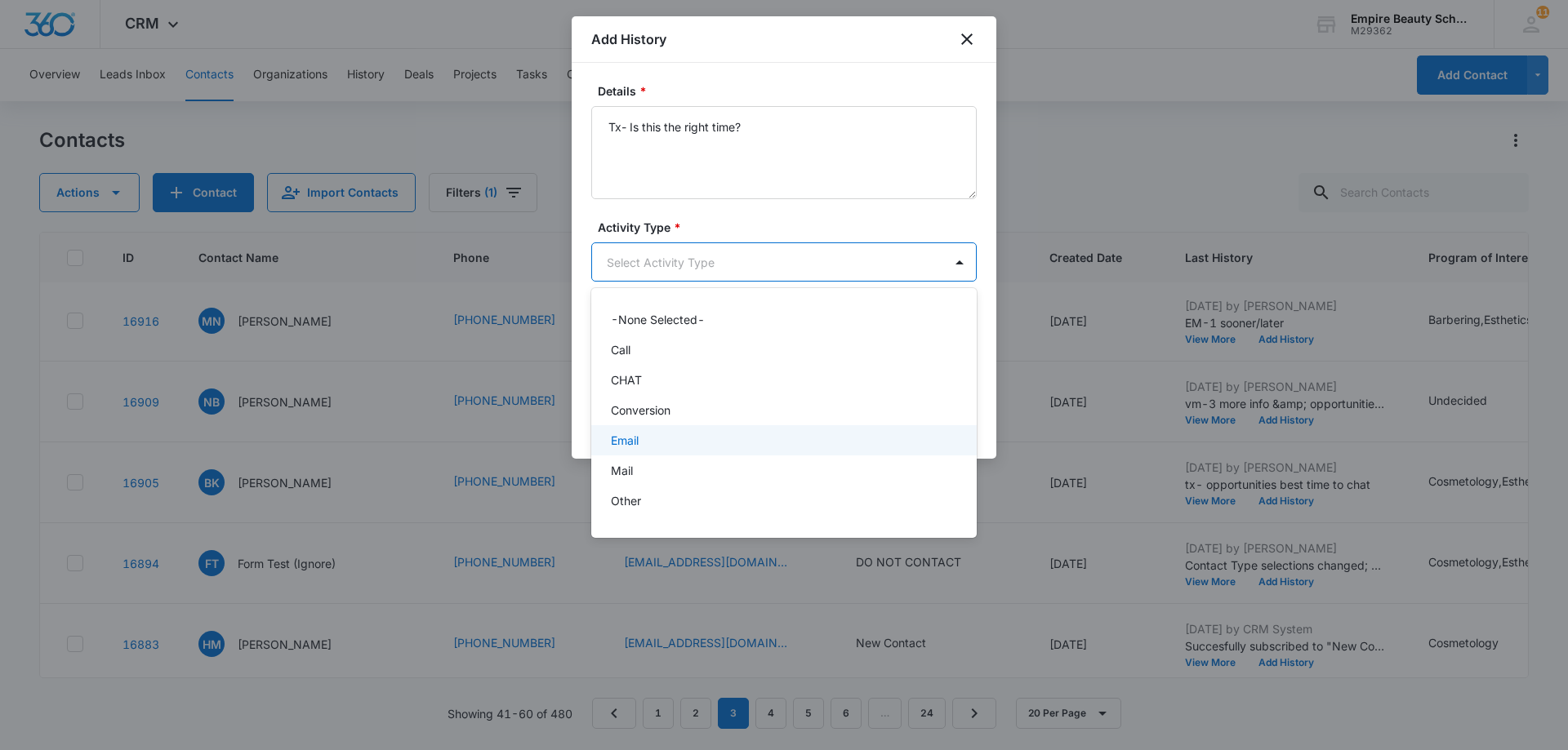
scroll to position [85, 0]
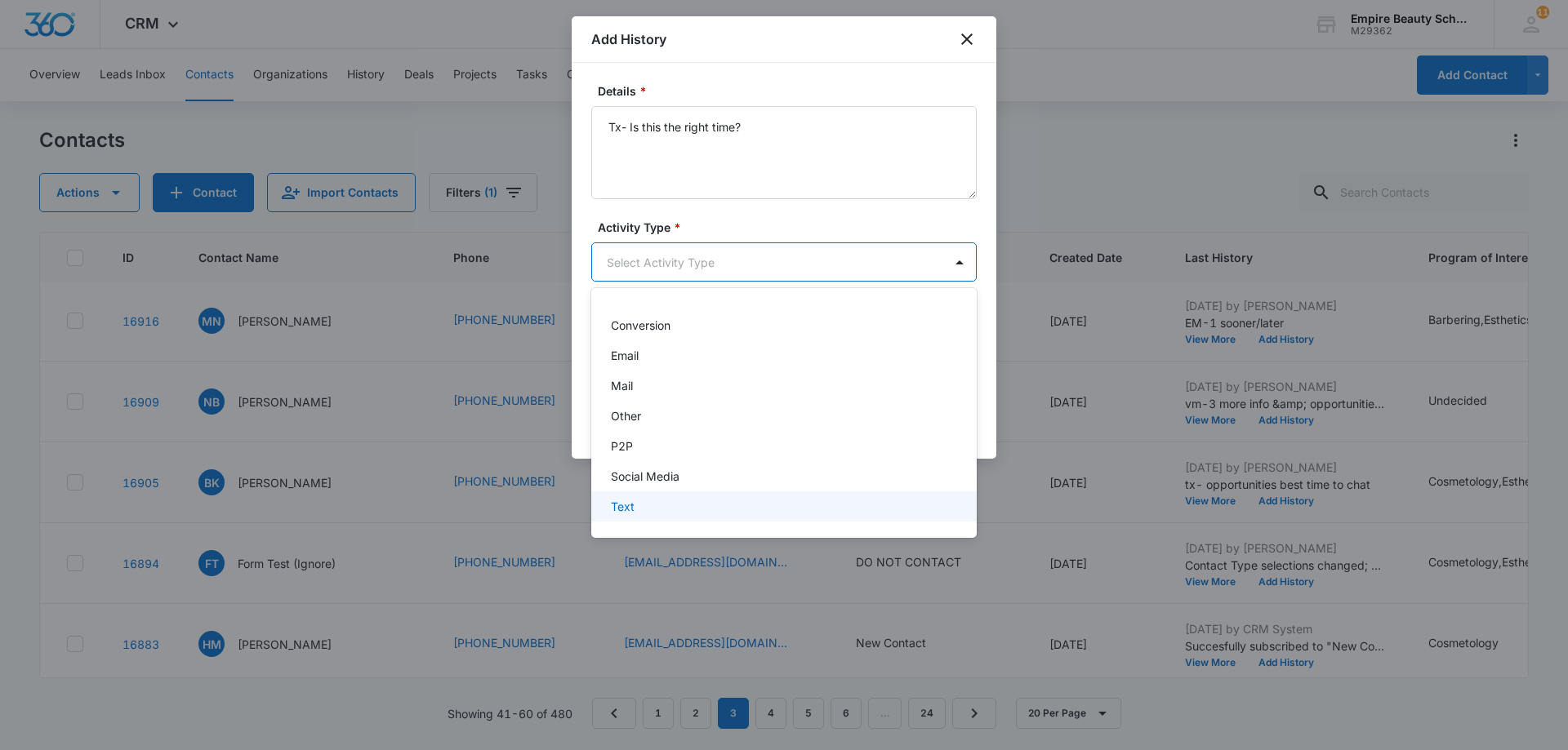
click at [709, 507] on div "Text" at bounding box center [782, 506] width 343 height 17
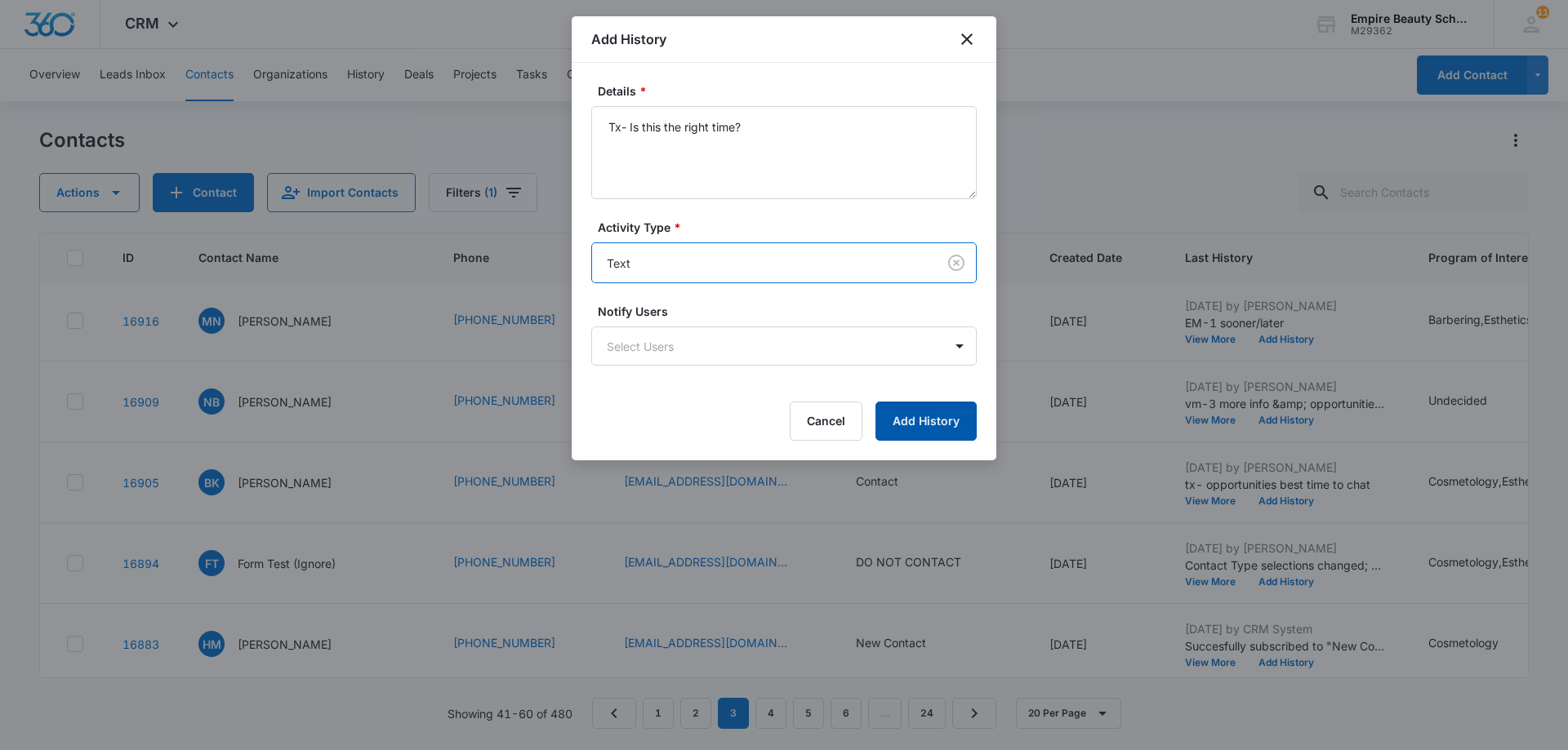
click at [920, 423] on button "Add History" at bounding box center [926, 421] width 101 height 39
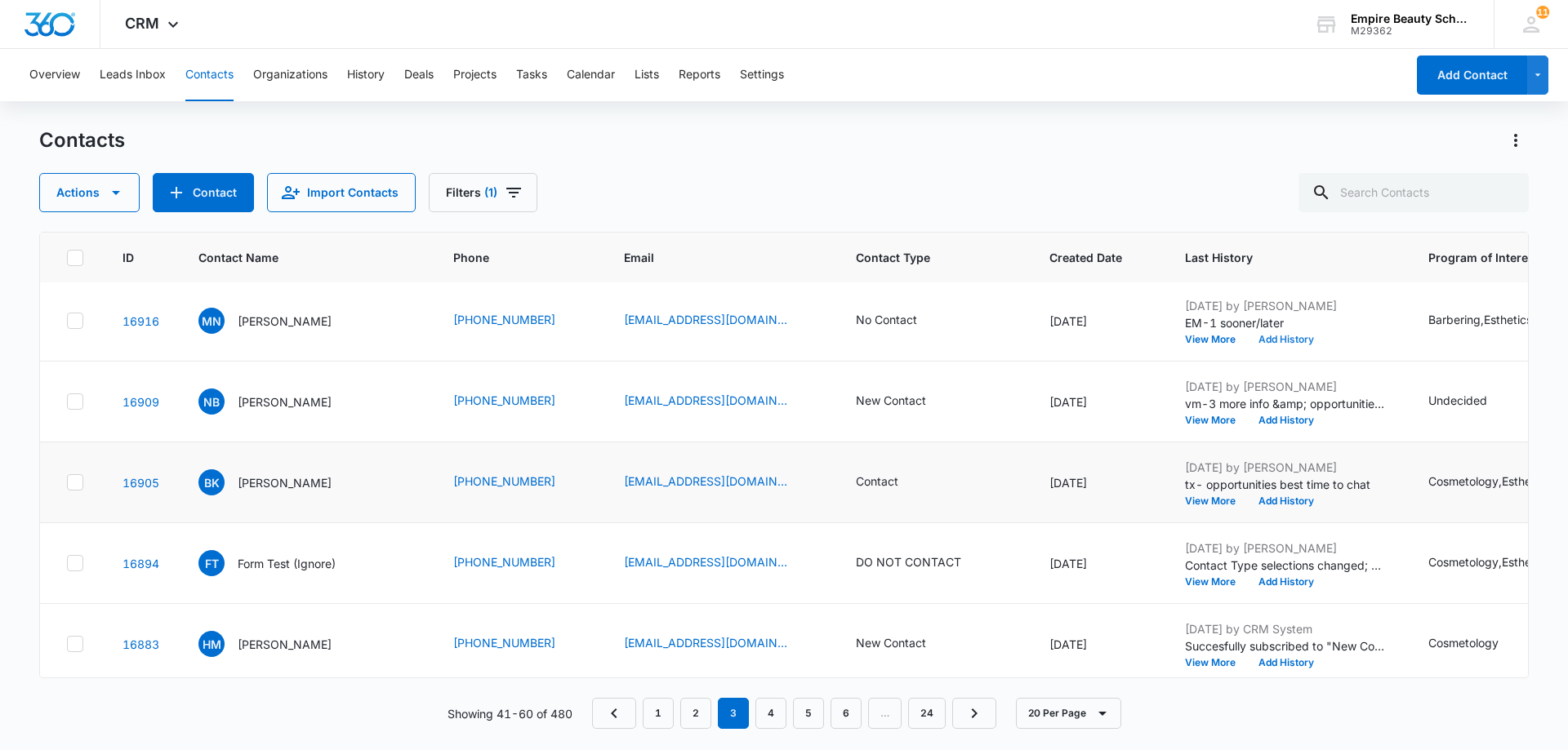
scroll to position [326, 0]
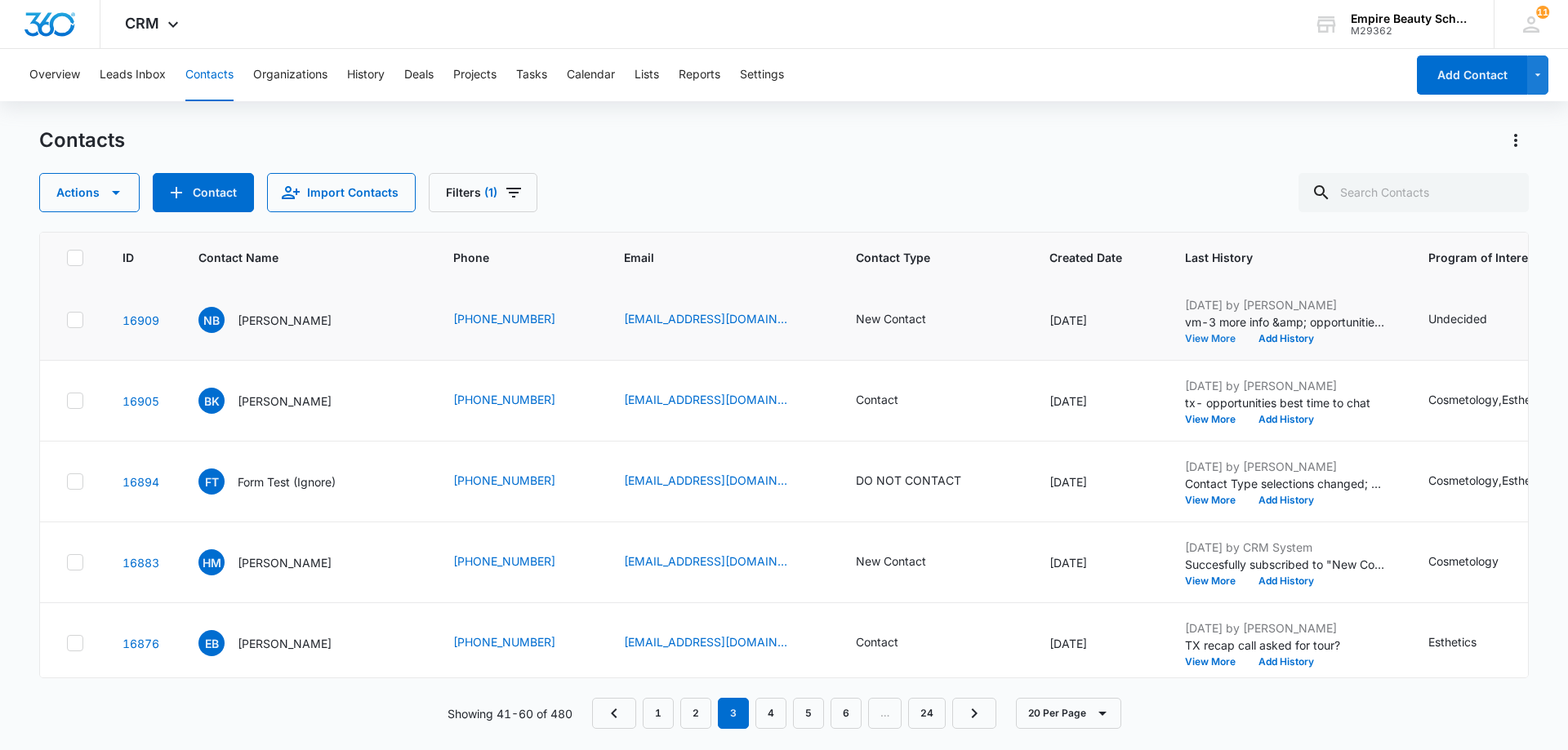
click at [1190, 341] on button "View More" at bounding box center [1216, 338] width 62 height 10
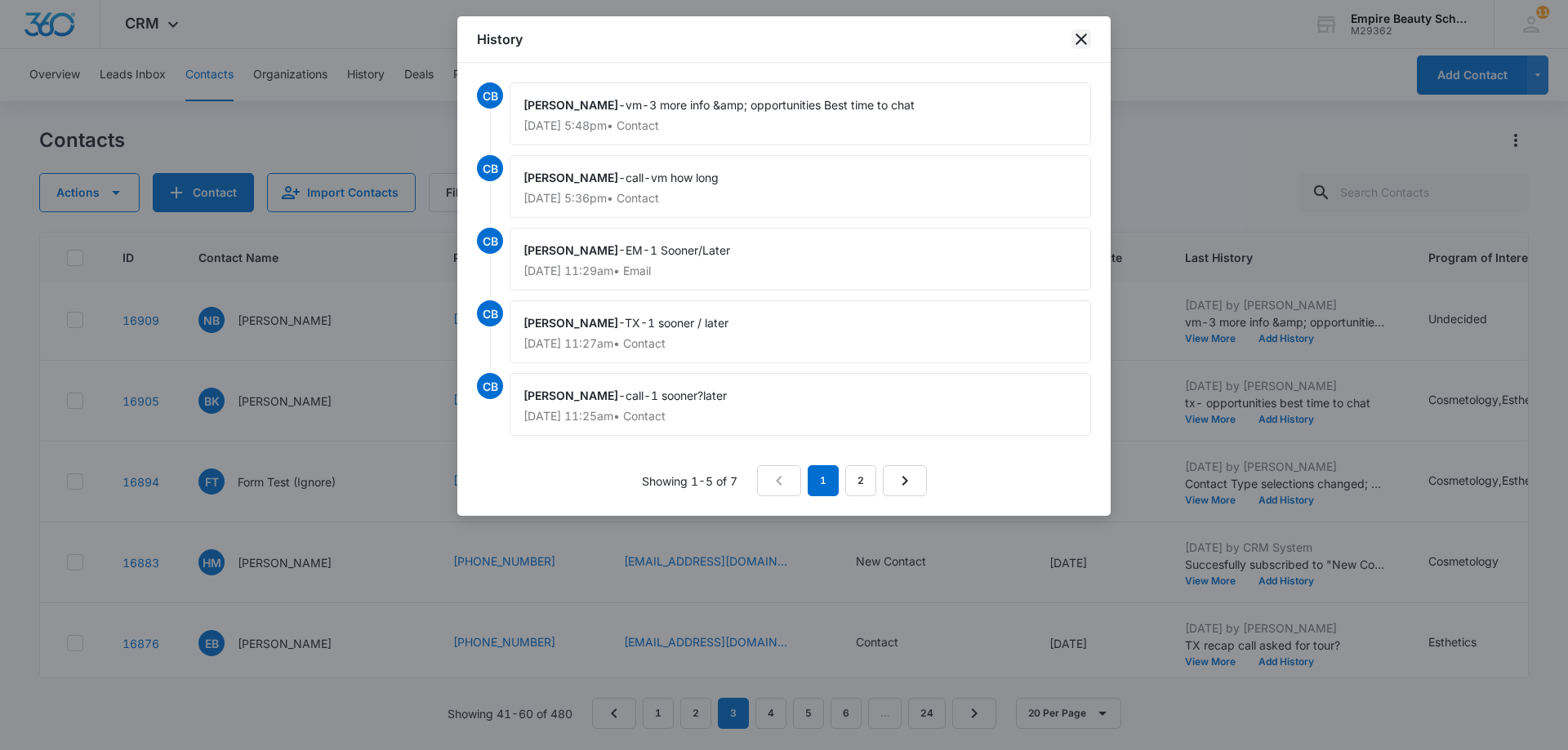
click at [1077, 38] on icon "close" at bounding box center [1081, 39] width 20 height 20
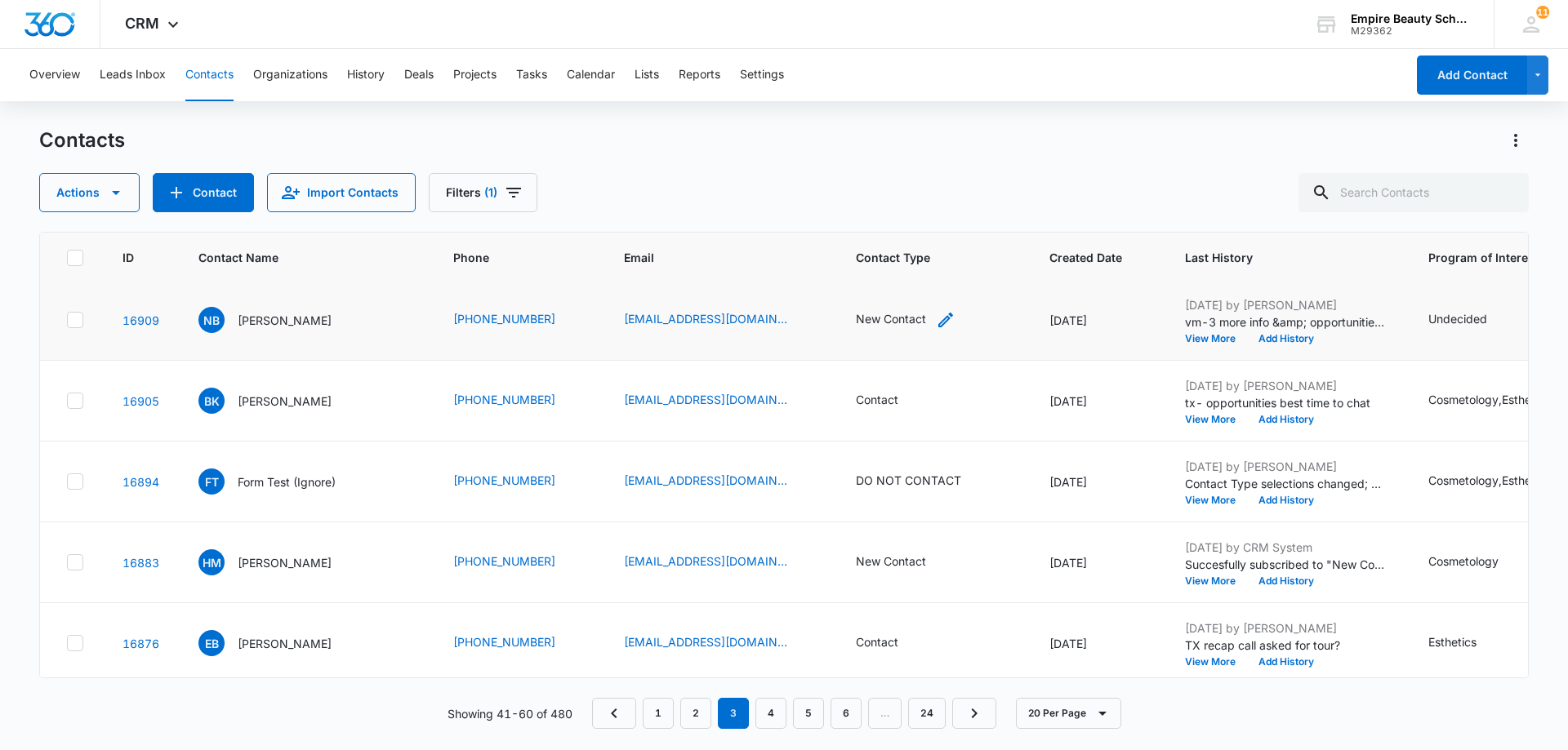
click at [936, 324] on icon "Contact Type - New Contact - Select to Edit Field" at bounding box center [946, 320] width 20 height 20
click at [892, 213] on icon "Remove New Contact" at bounding box center [892, 215] width 12 height 12
click at [921, 212] on div at bounding box center [921, 215] width 26 height 26
click at [855, 333] on p "No Contact" at bounding box center [845, 333] width 61 height 17
click at [983, 245] on th "Contact Type" at bounding box center [933, 258] width 194 height 51
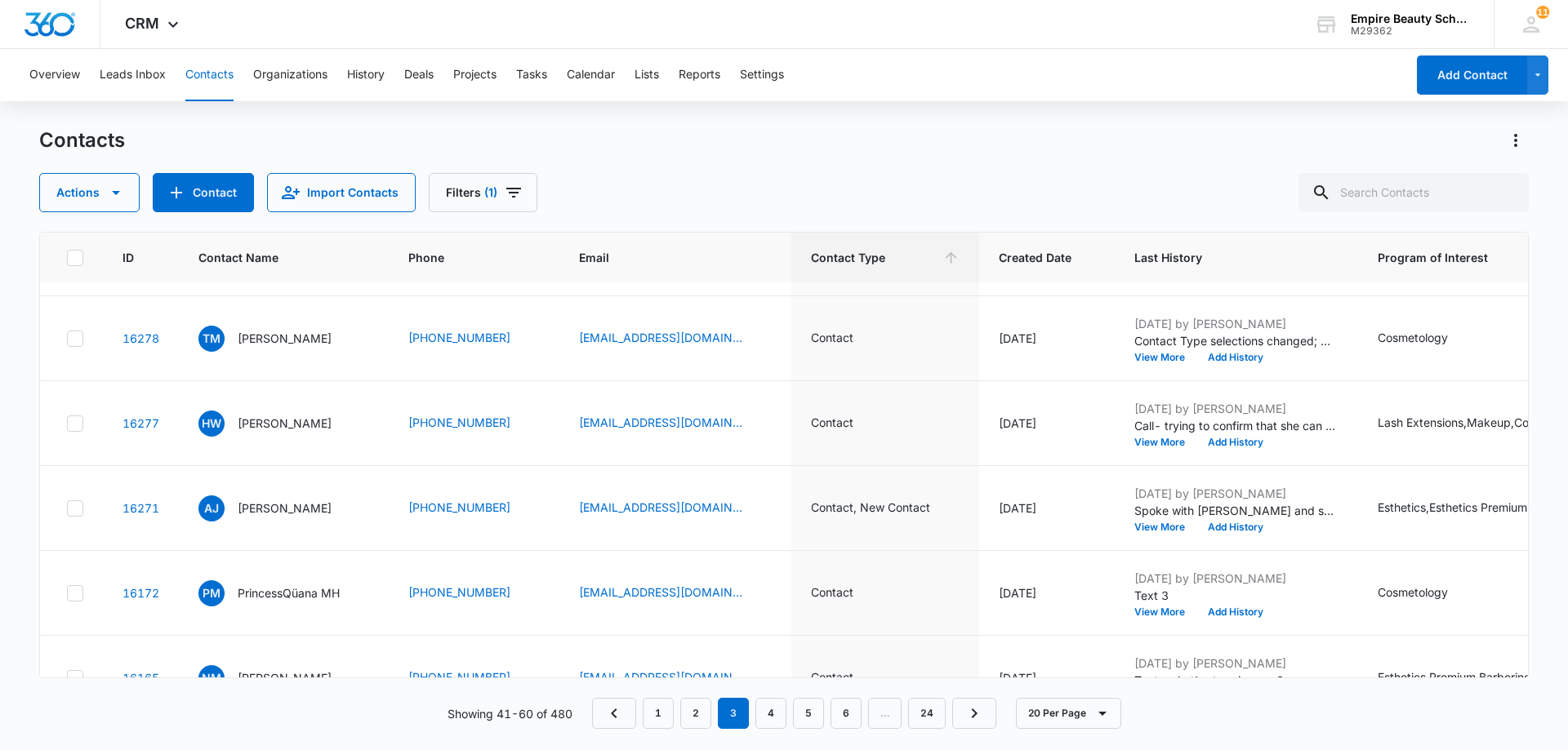
scroll to position [0, 0]
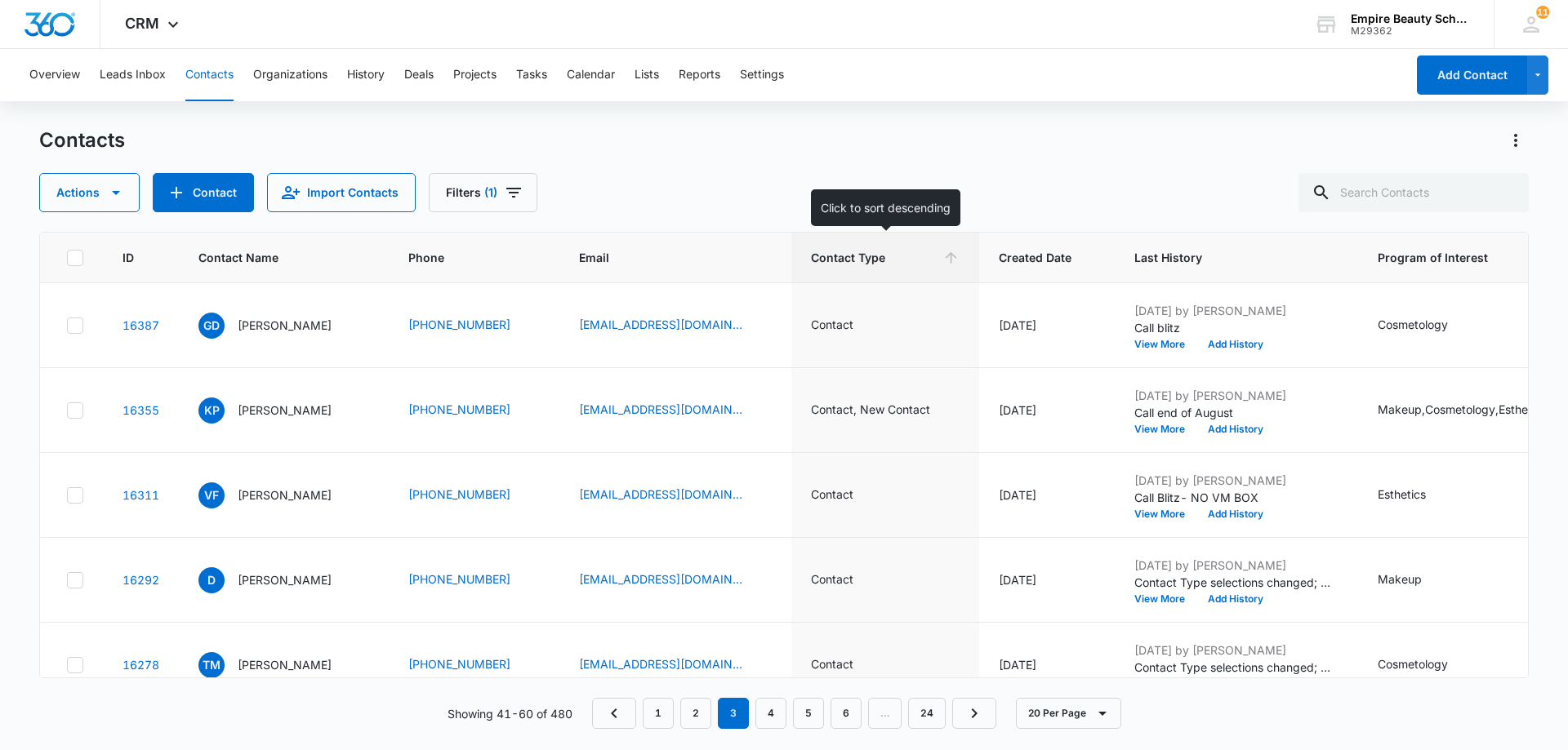
click at [952, 258] on icon at bounding box center [951, 257] width 12 height 12
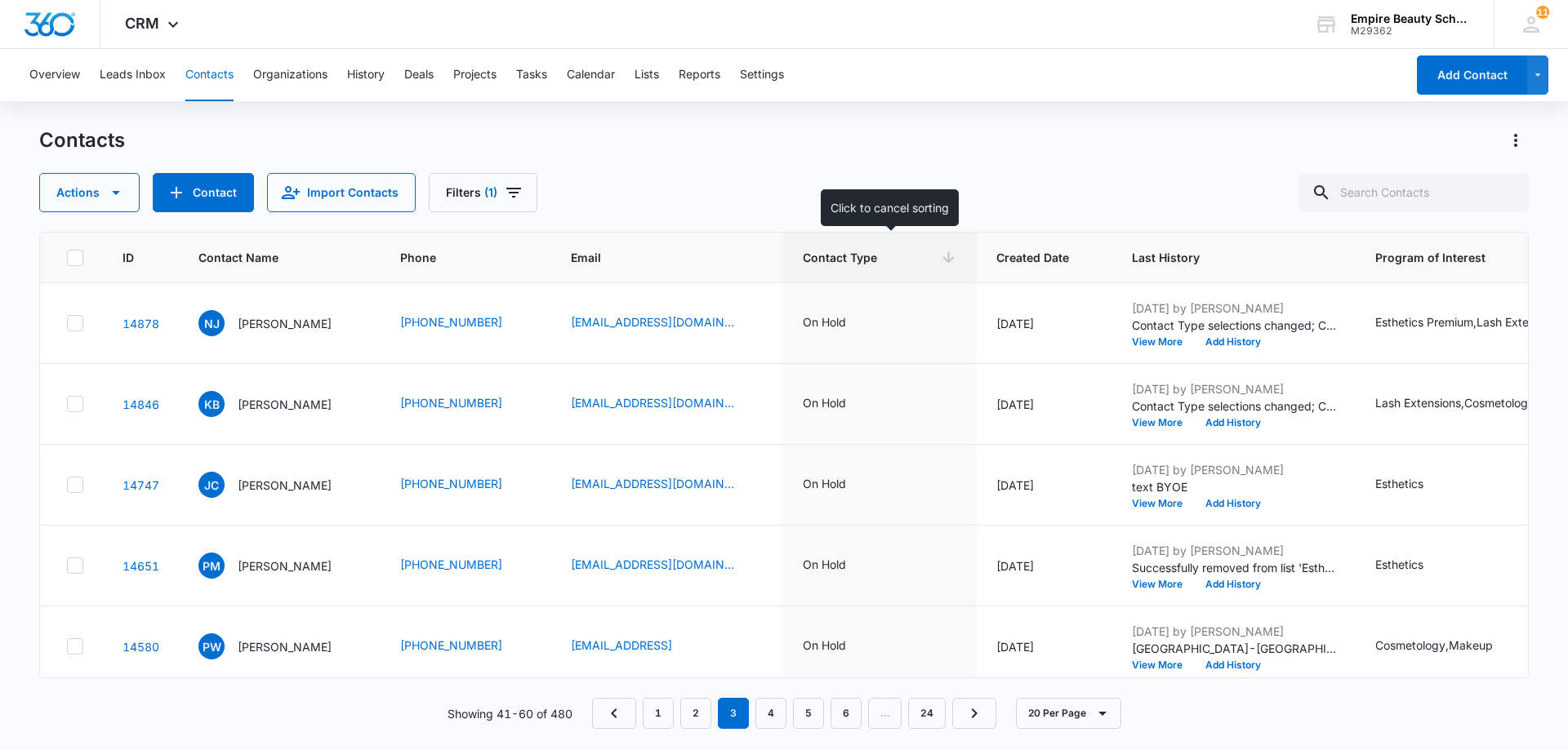
click at [949, 260] on div "Contact Type" at bounding box center [880, 257] width 155 height 17
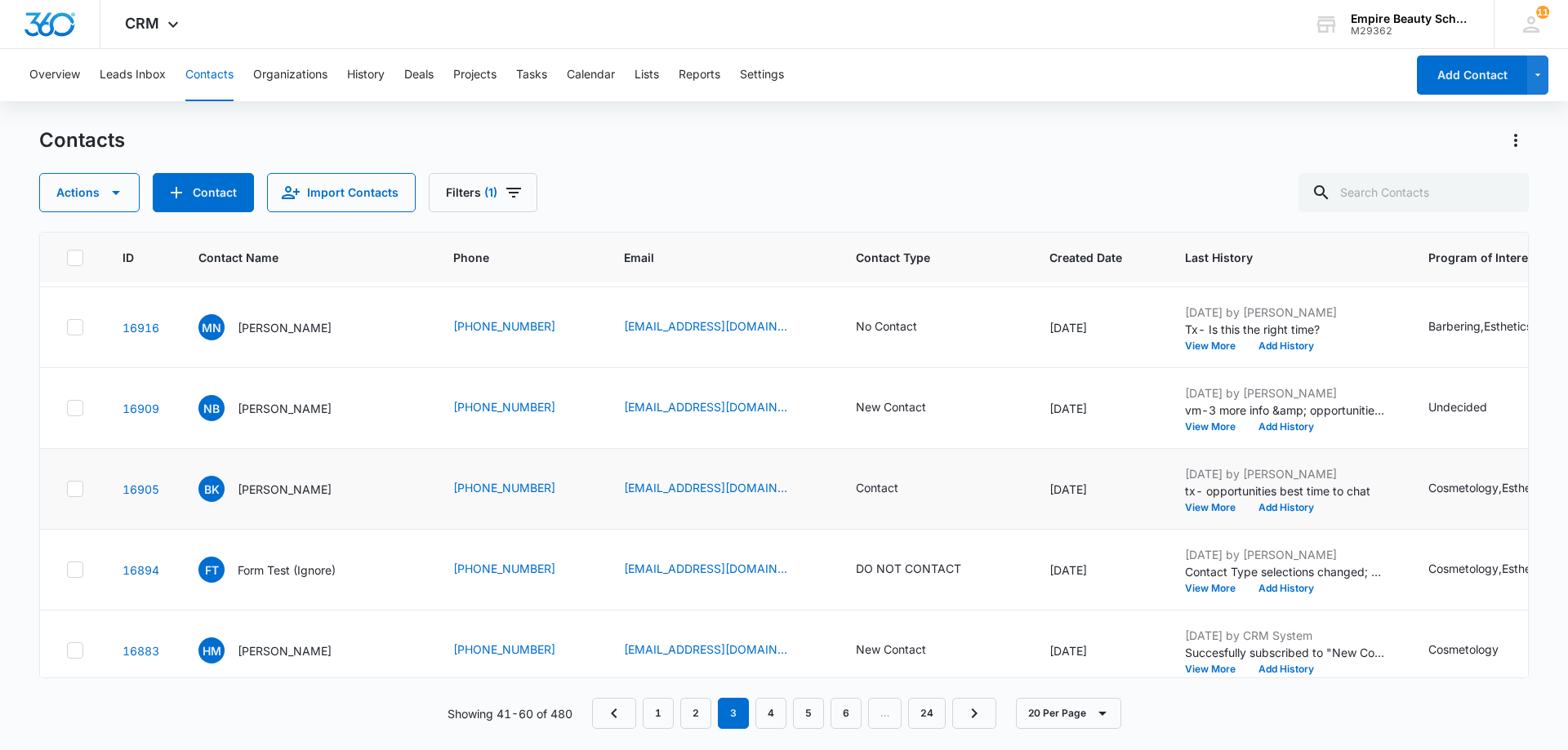
scroll to position [245, 0]
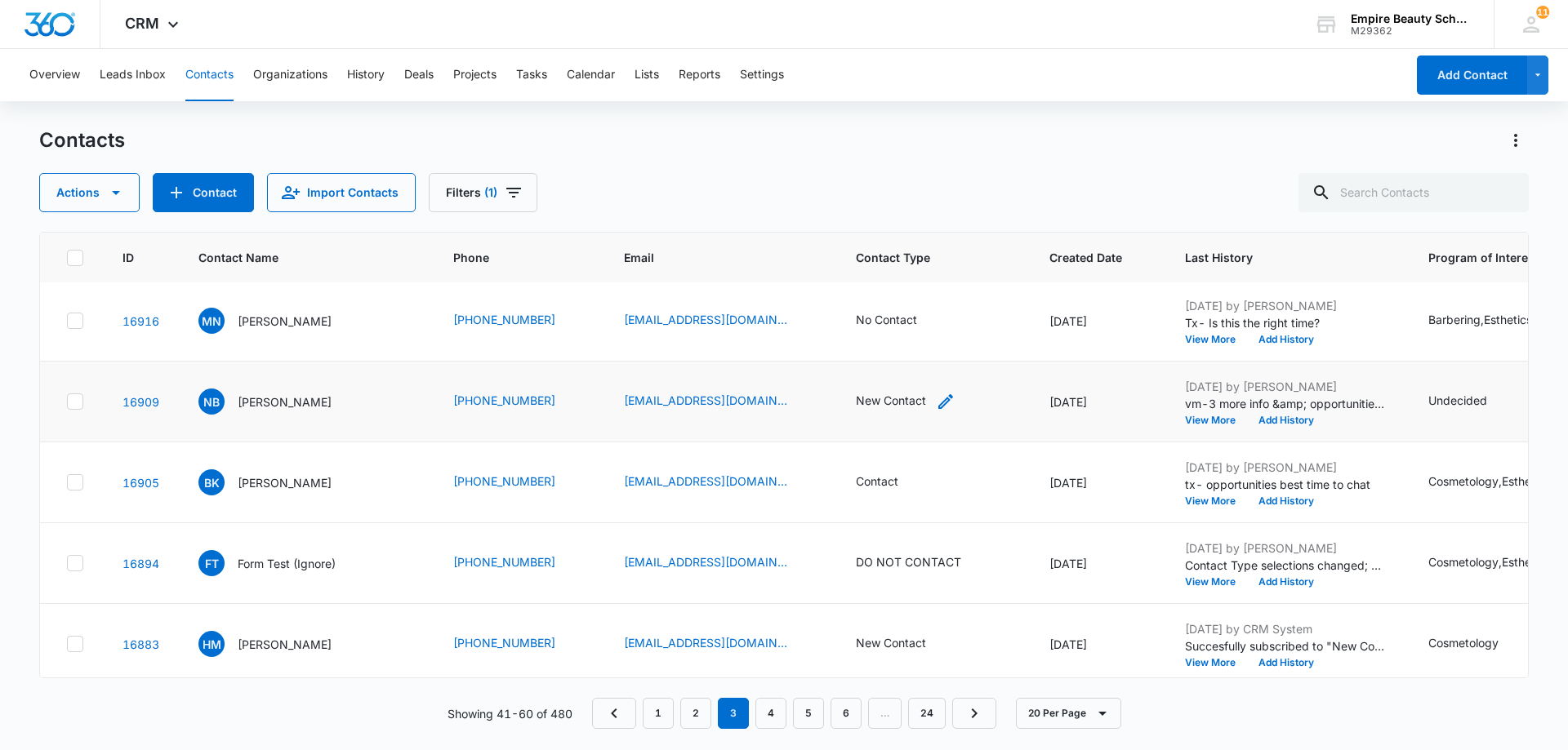
click at [900, 403] on div "New Contact" at bounding box center [890, 400] width 70 height 17
click at [889, 293] on icon "Remove New Contact" at bounding box center [892, 296] width 10 height 10
click at [917, 293] on div at bounding box center [921, 297] width 26 height 26
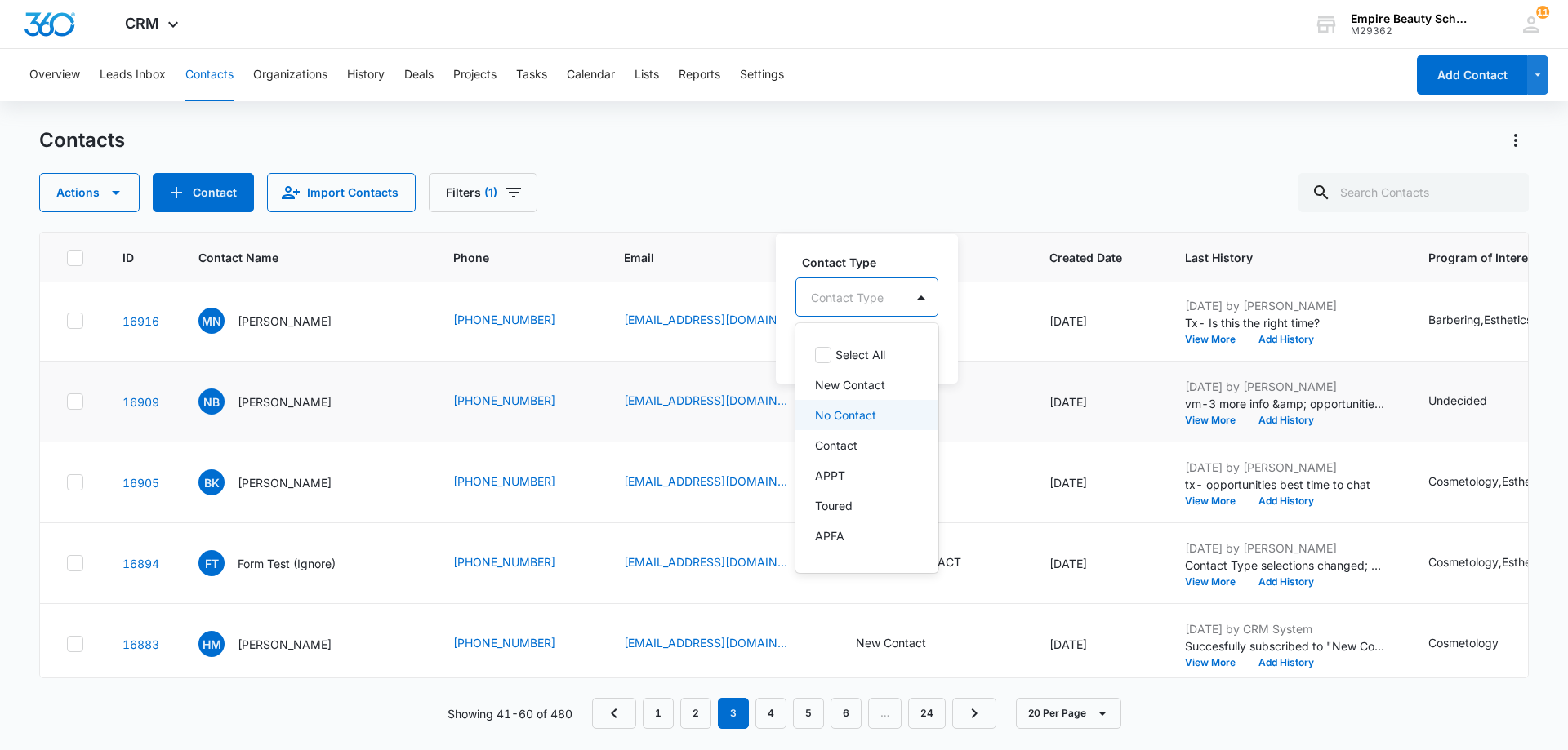
click at [856, 415] on p "No Contact" at bounding box center [845, 415] width 61 height 17
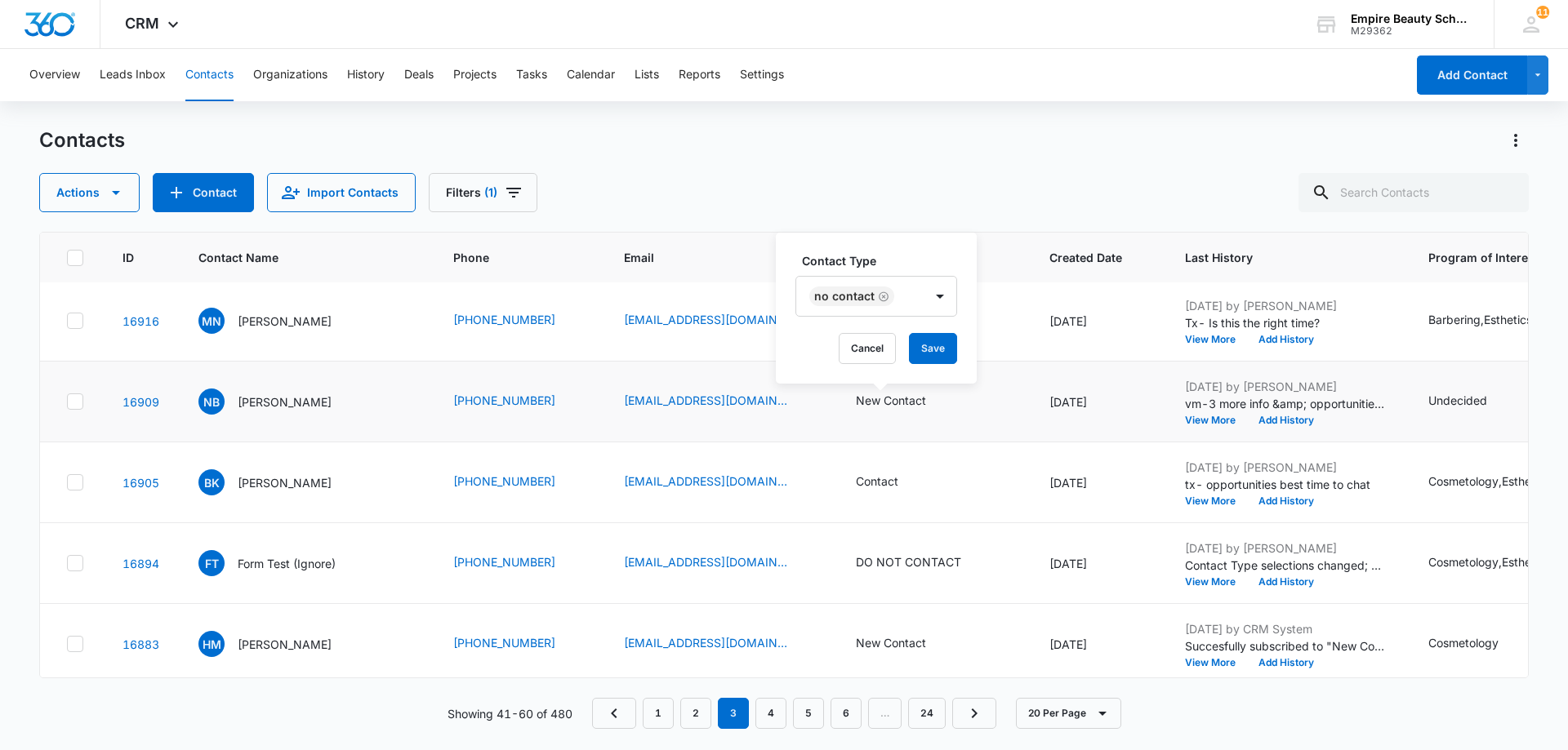
click at [964, 330] on div "Contact Type No Contact Cancel Save" at bounding box center [876, 308] width 201 height 151
click at [928, 347] on button "Save" at bounding box center [932, 348] width 48 height 31
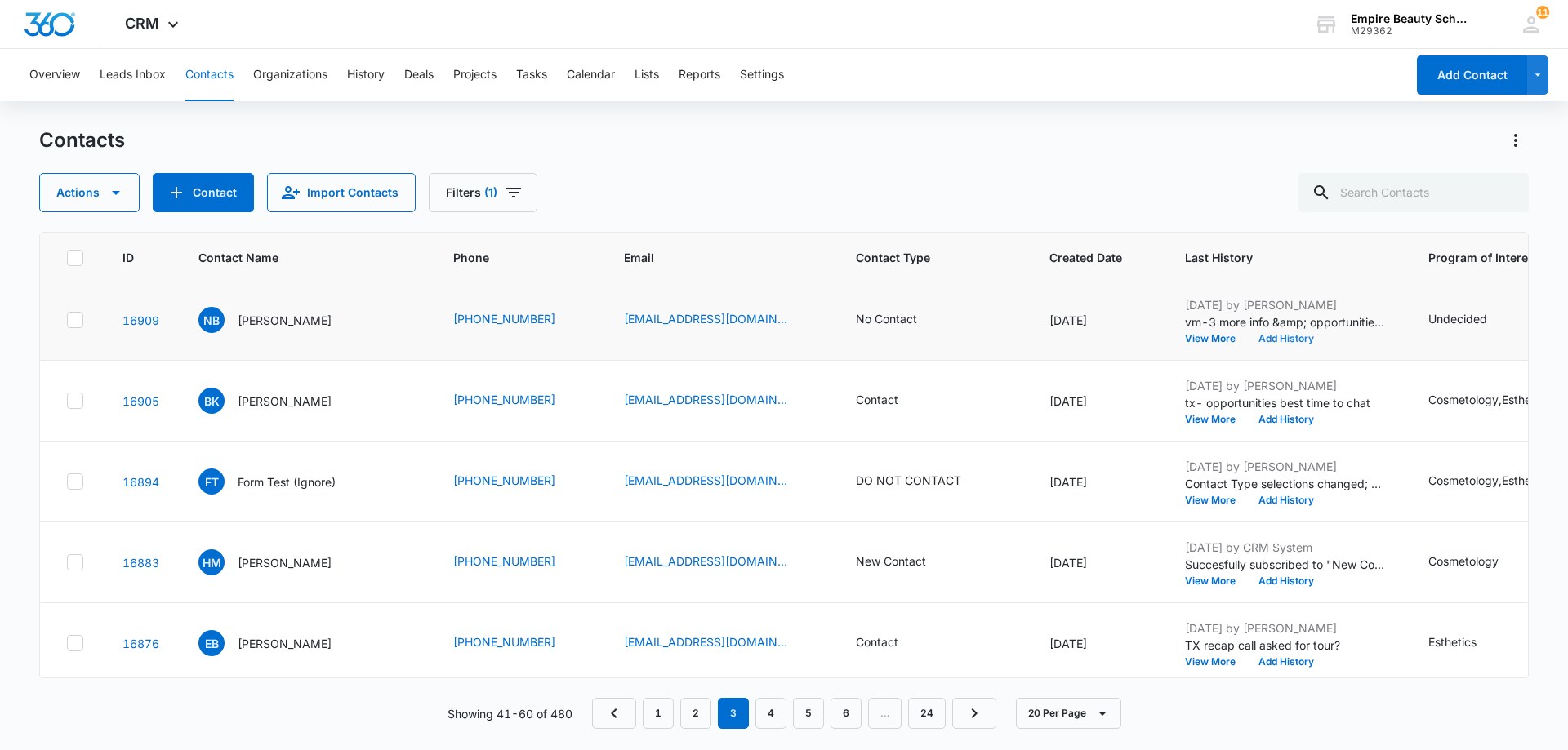
click at [1269, 340] on button "Add History" at bounding box center [1286, 338] width 78 height 10
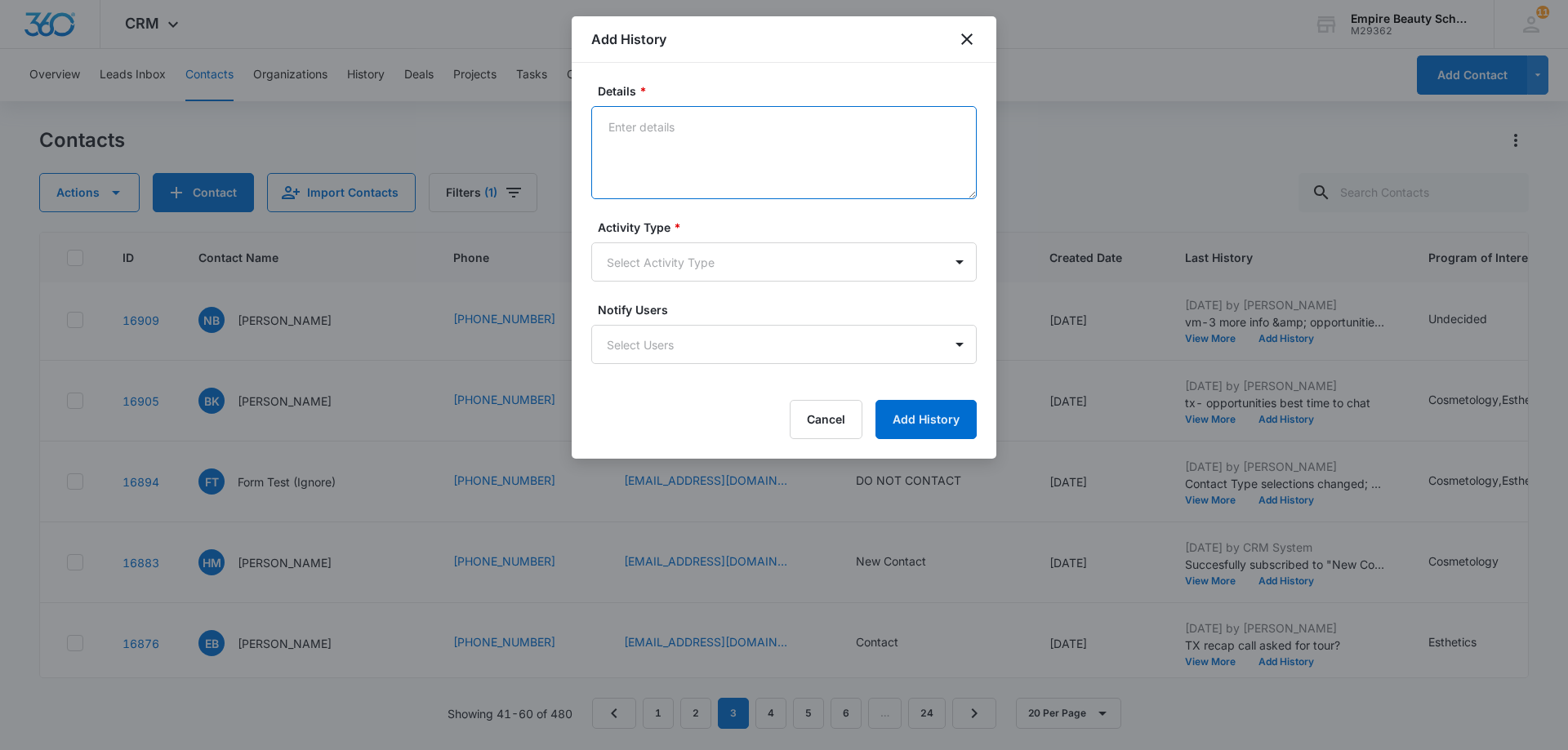
click at [641, 122] on textarea "Details *" at bounding box center [784, 153] width 386 height 93
paste textarea "Tx- Is this the right time?"
type textarea "Tx- Is this the right time?"
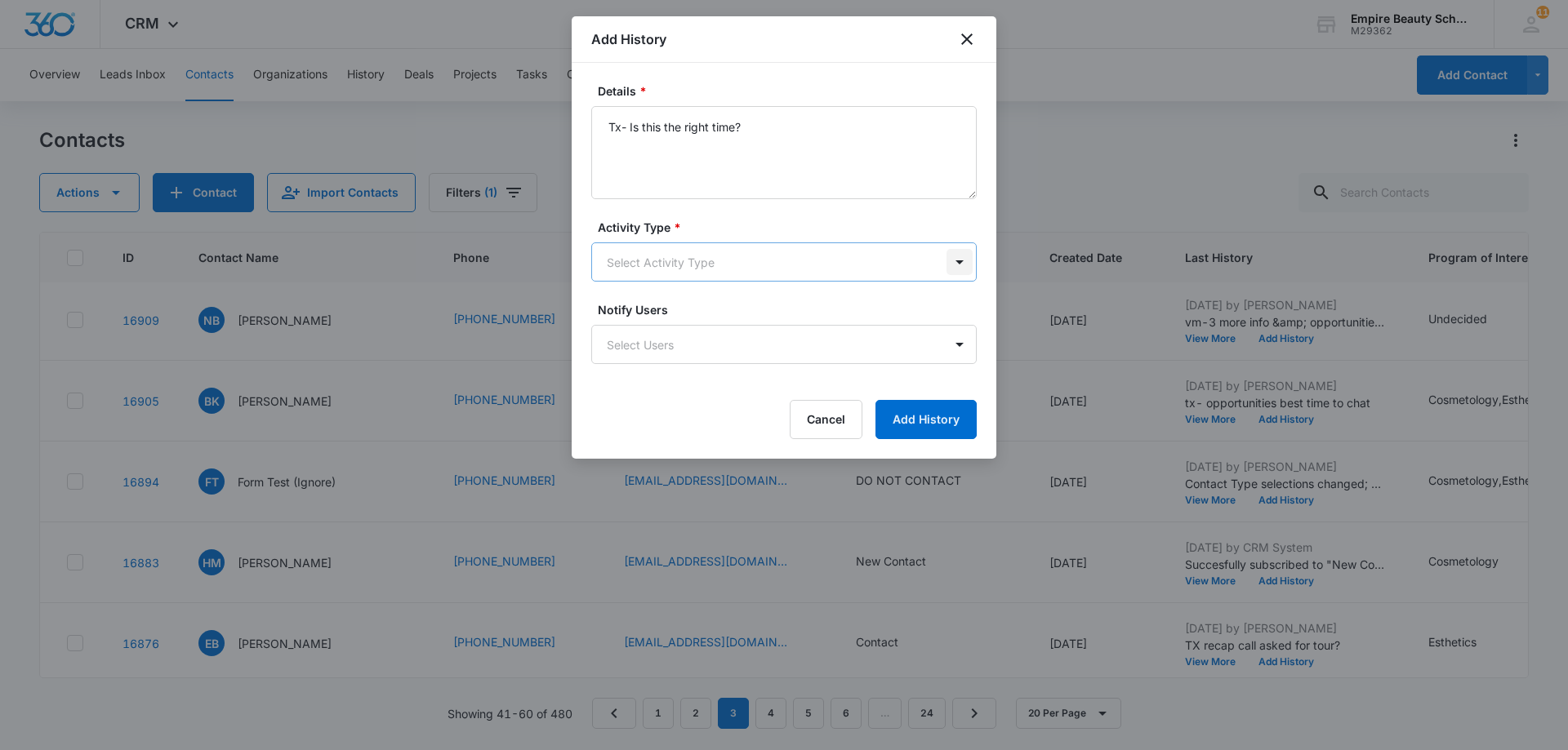
click at [960, 260] on body "CRM Apps Forms CRM Email Shop Payments POS Files Brand Settings AI Assistant Em…" at bounding box center [784, 375] width 1568 height 750
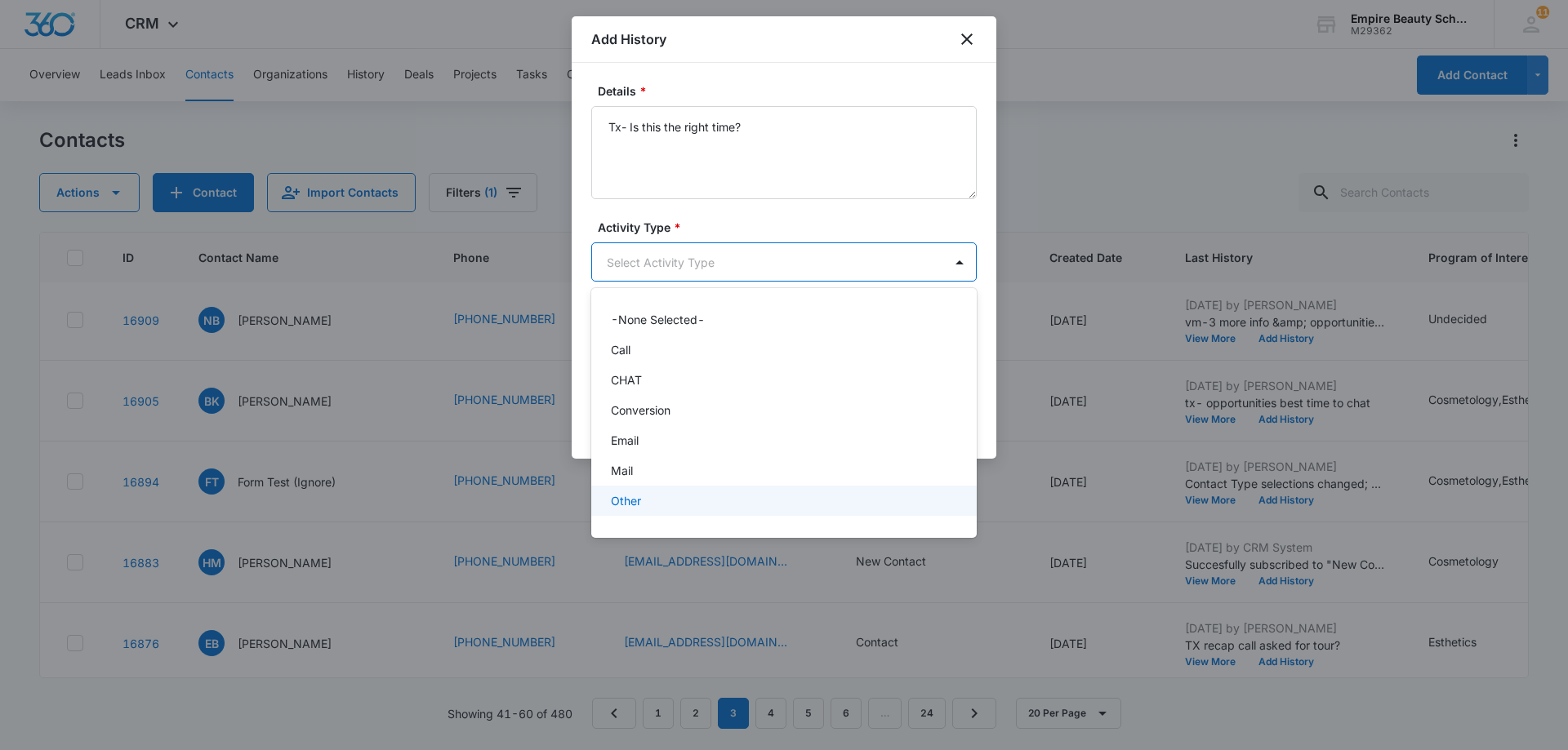
scroll to position [85, 0]
click at [796, 505] on div "Text" at bounding box center [782, 506] width 343 height 17
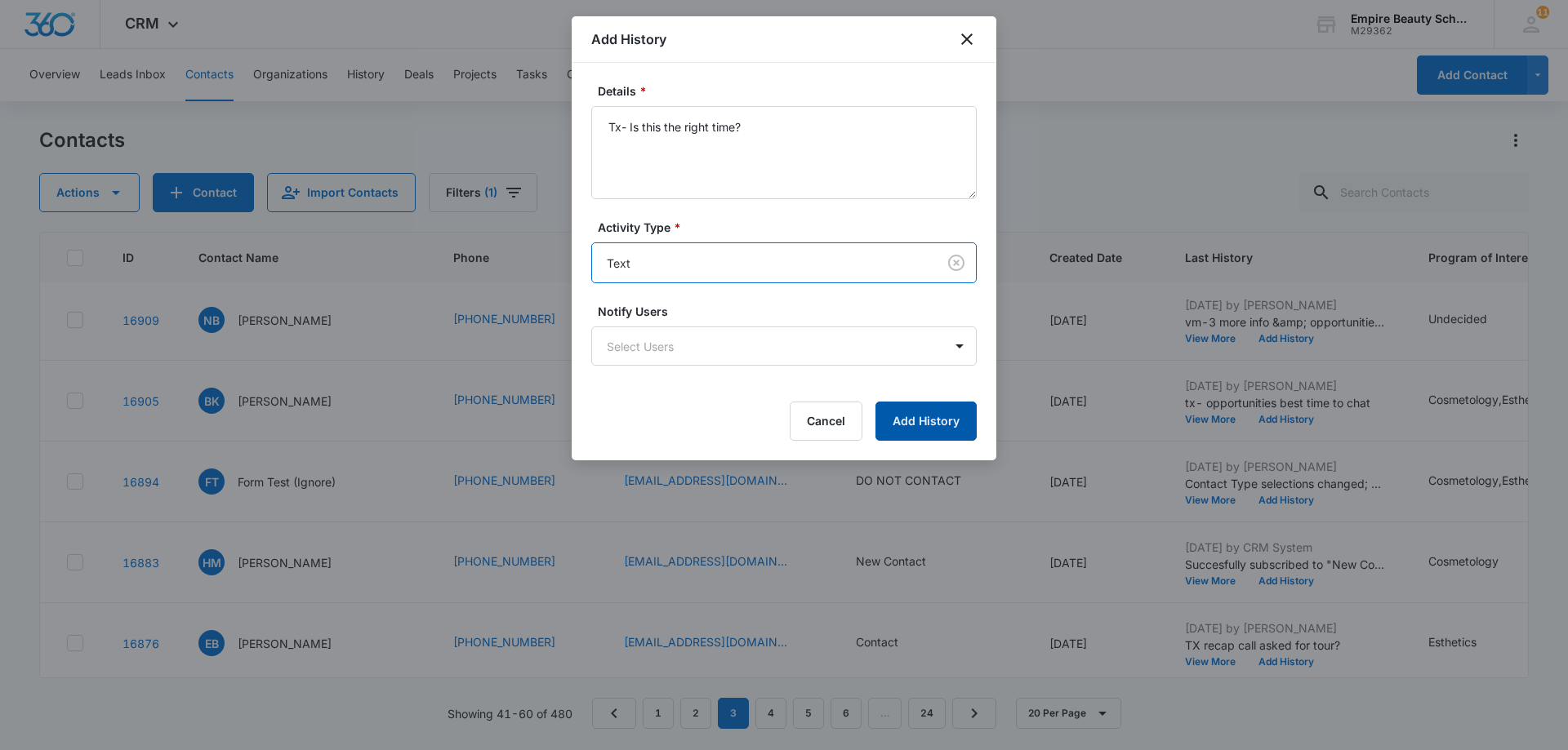
click at [960, 423] on button "Add History" at bounding box center [926, 421] width 101 height 39
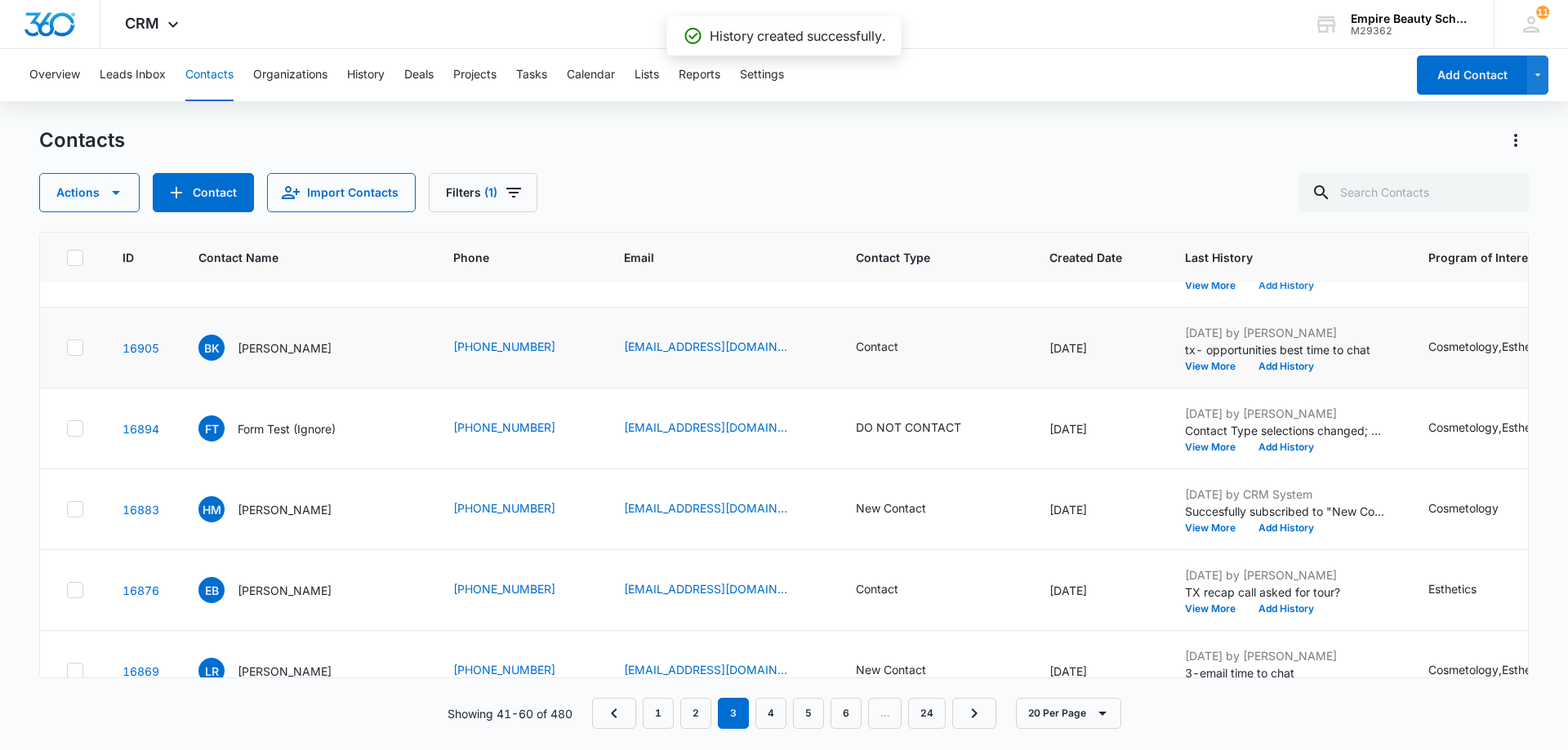
scroll to position [408, 0]
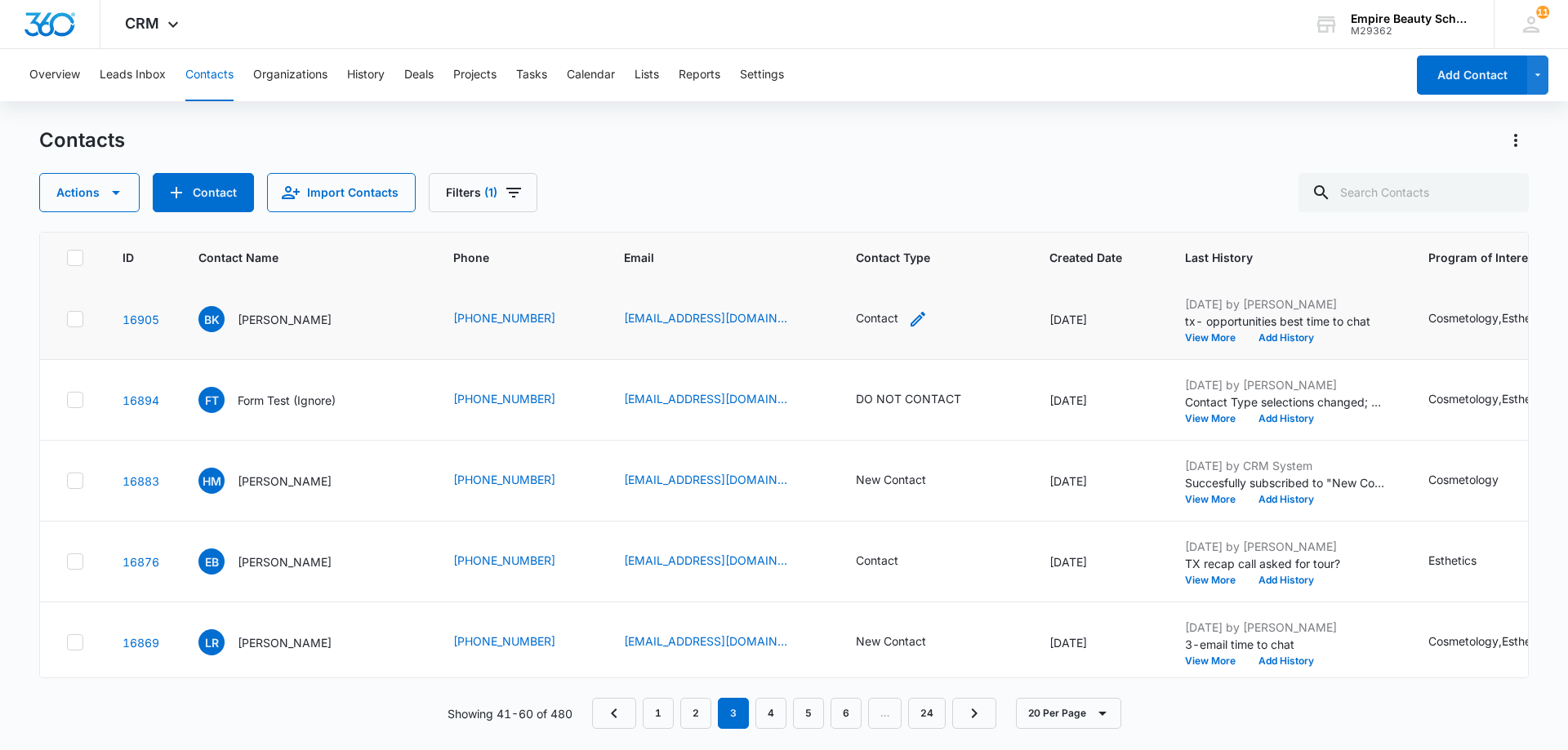
click at [871, 317] on div "Contact" at bounding box center [877, 317] width 43 height 17
click at [868, 214] on icon "Remove Contact" at bounding box center [865, 214] width 12 height 12
click at [920, 214] on div at bounding box center [920, 215] width 26 height 26
click at [874, 339] on p "No Contact" at bounding box center [844, 333] width 61 height 17
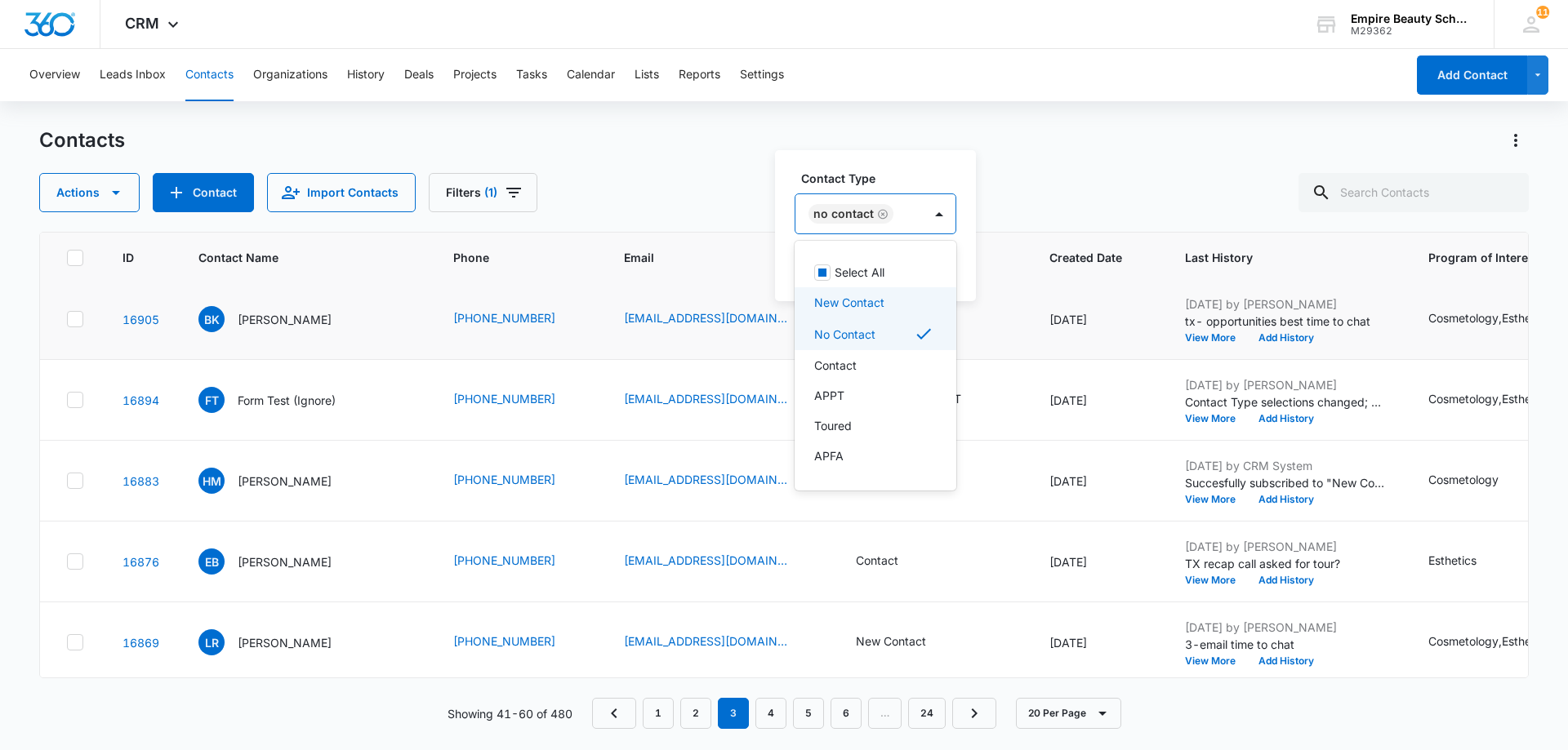
click at [969, 275] on div "Contact Type option No Contact, selected. 16 results available. Use Up and Down…" at bounding box center [875, 225] width 201 height 151
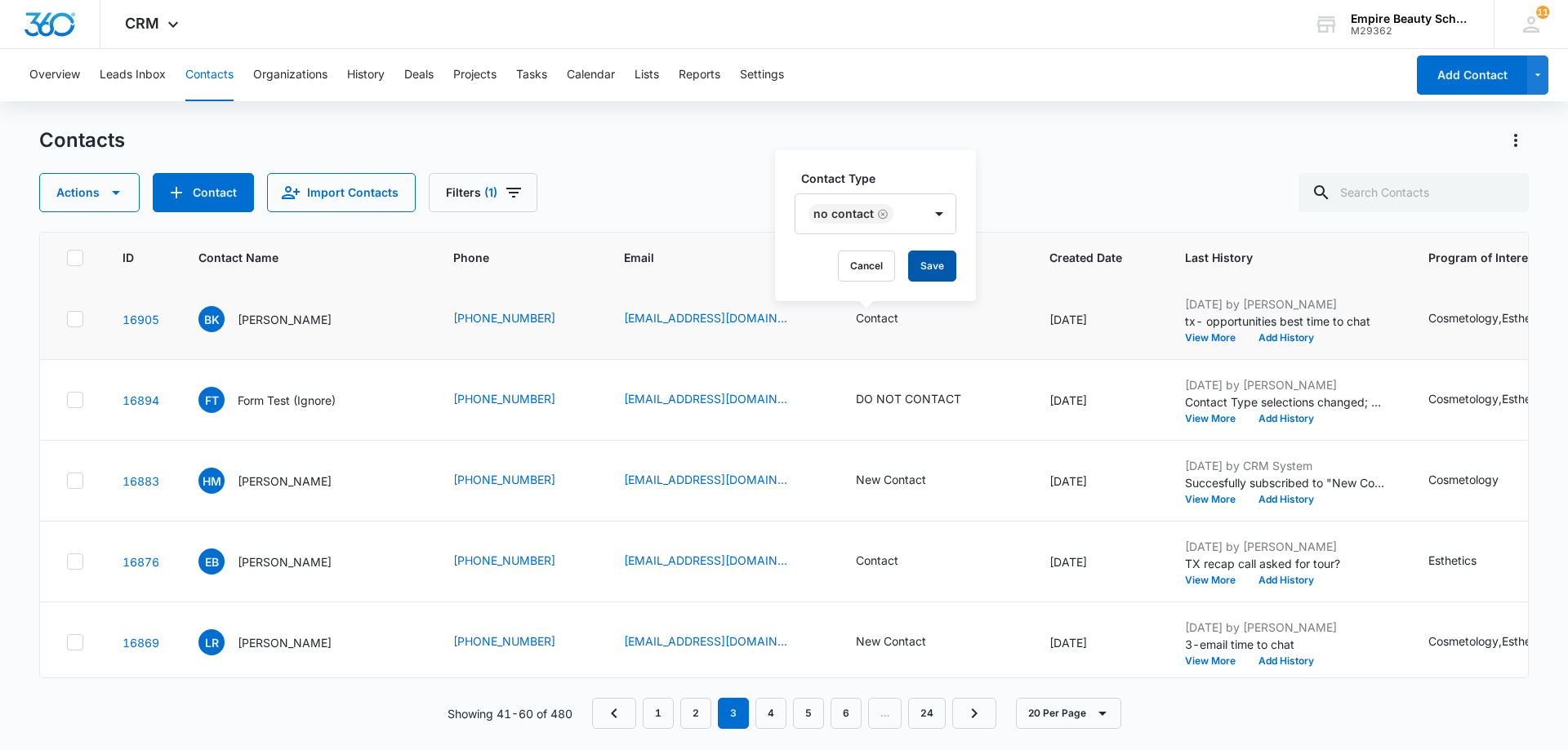
click at [935, 264] on button "Save" at bounding box center [932, 266] width 48 height 31
click at [927, 324] on icon "Contact Type - No Contact - Select to Edit Field" at bounding box center [937, 319] width 20 height 20
click at [882, 216] on icon "Remove No Contact" at bounding box center [883, 214] width 12 height 12
click at [889, 216] on div "Contact Type" at bounding box center [850, 215] width 108 height 36
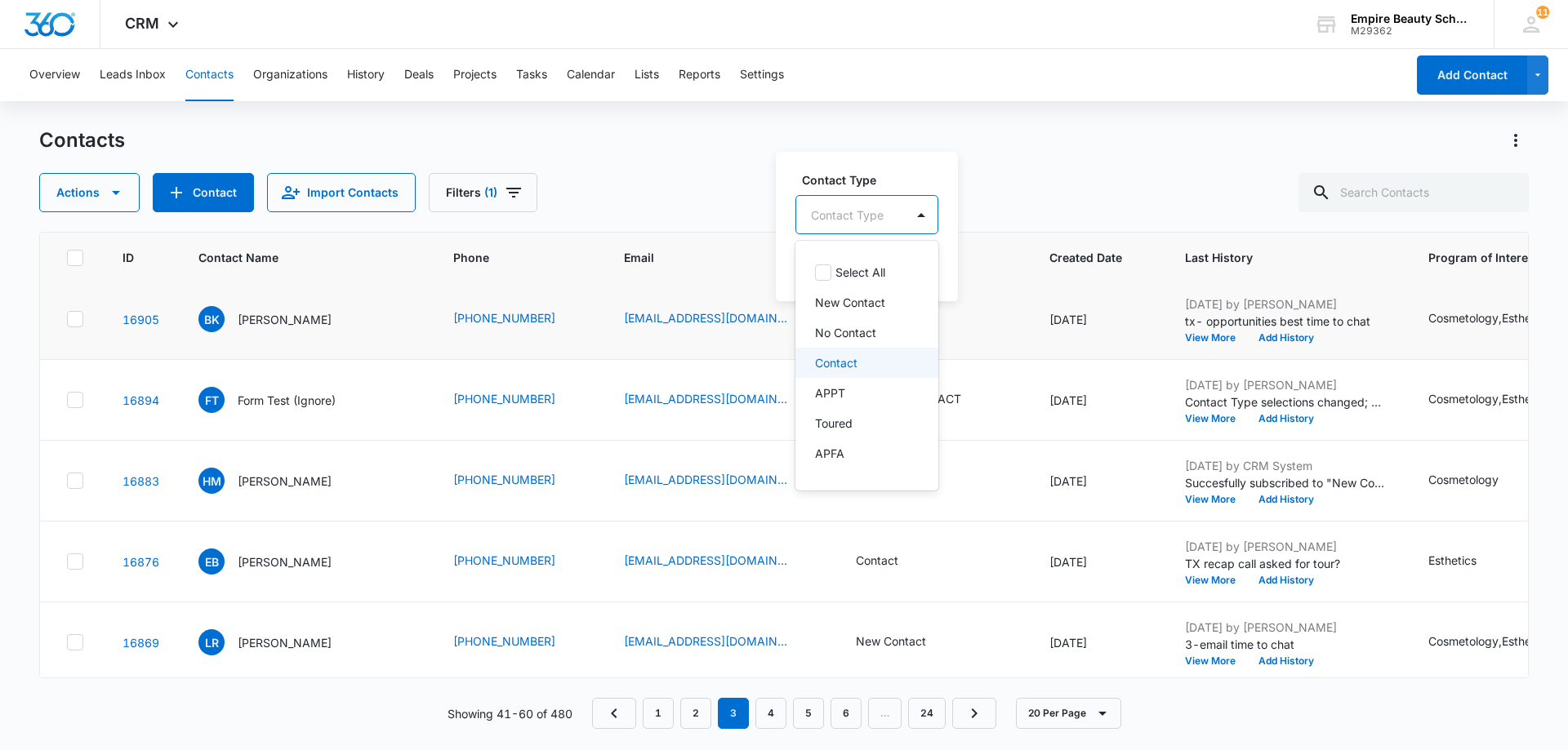
click at [839, 362] on p "Contact" at bounding box center [836, 363] width 43 height 17
click at [879, 429] on p "HIGH SCHOOL" at bounding box center [854, 428] width 79 height 17
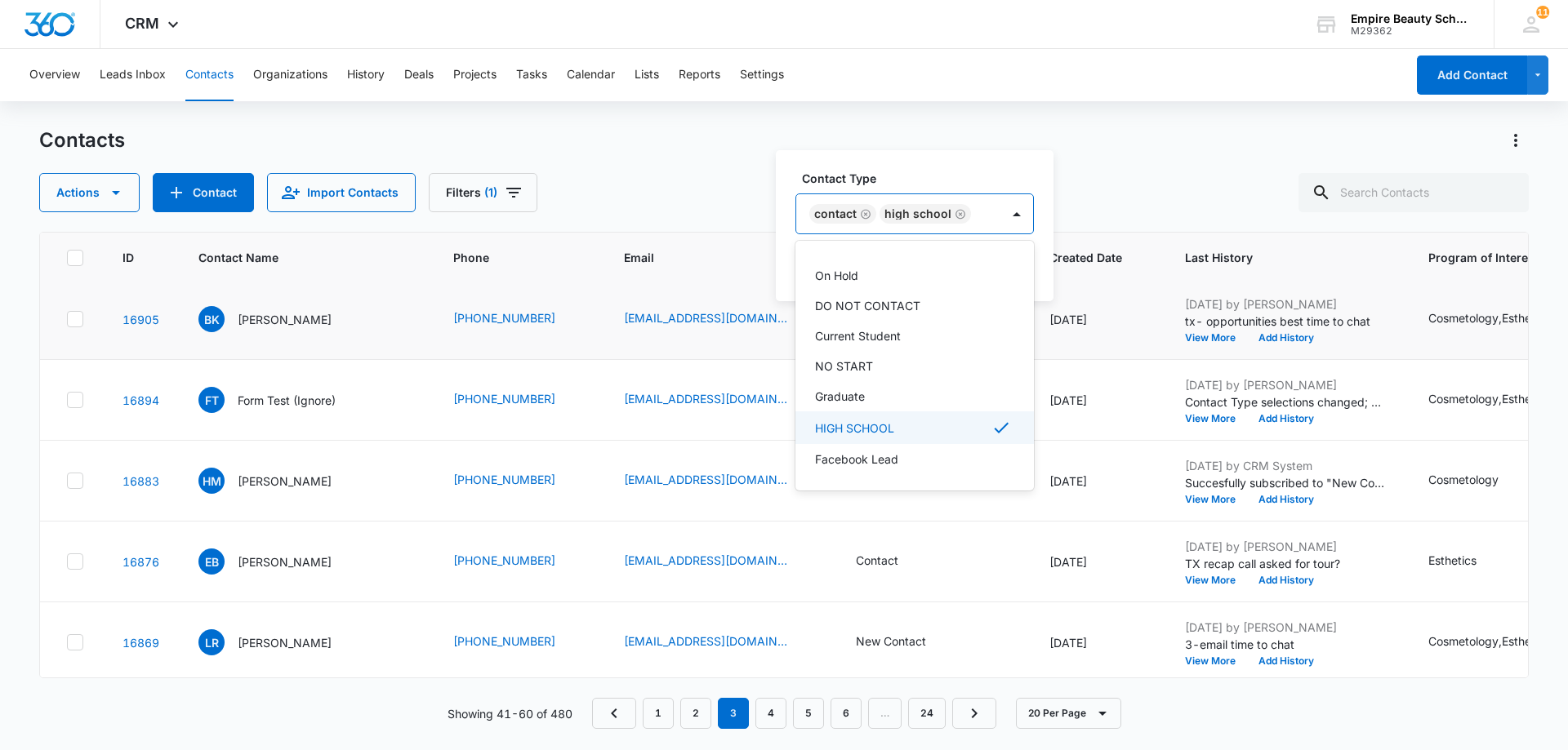
scroll to position [271, 0]
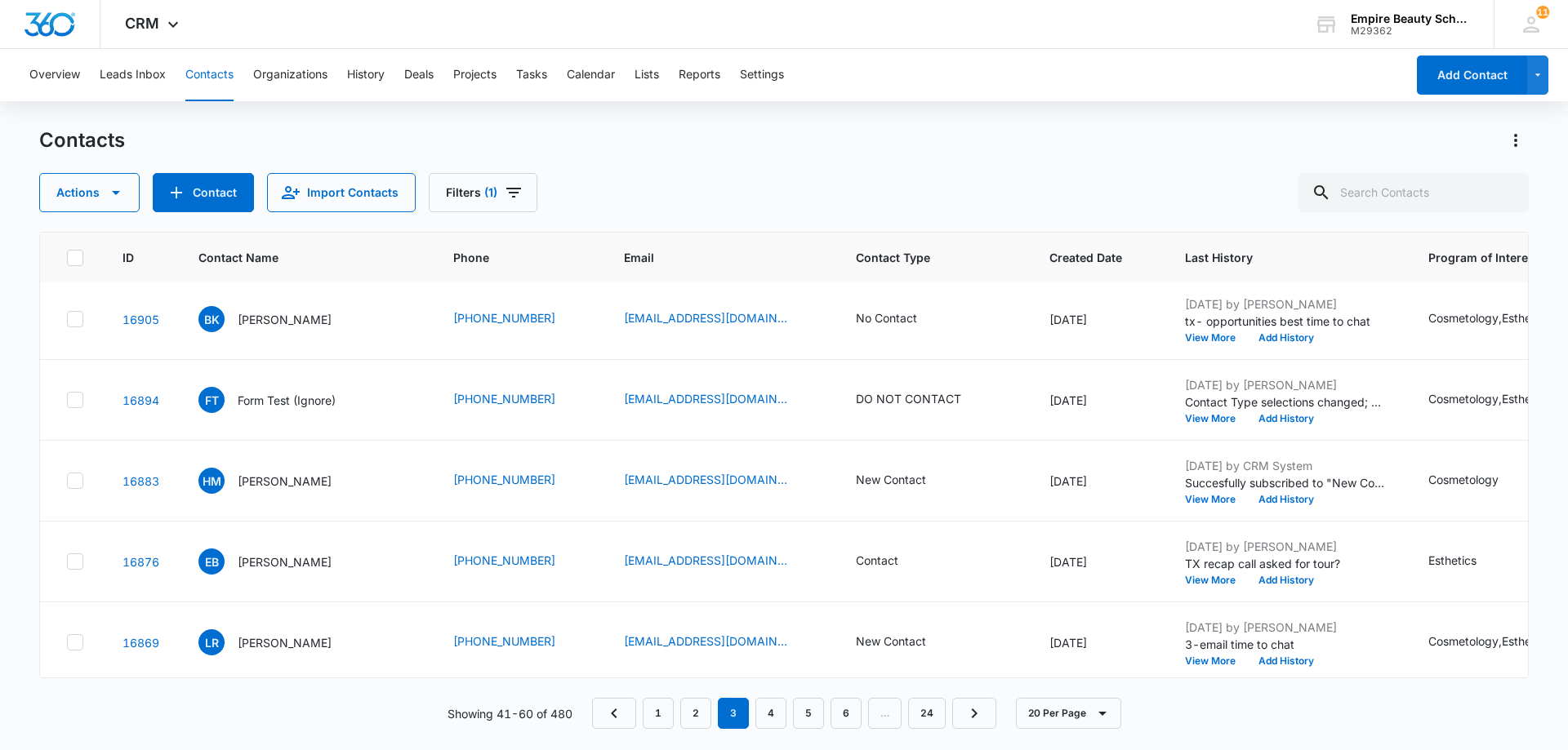
click at [1072, 197] on div "Actions Contact Import Contacts Filters (1)" at bounding box center [784, 192] width 1490 height 39
click at [898, 316] on div "No Contact" at bounding box center [901, 319] width 91 height 20
click at [970, 268] on button "Save" at bounding box center [972, 266] width 48 height 31
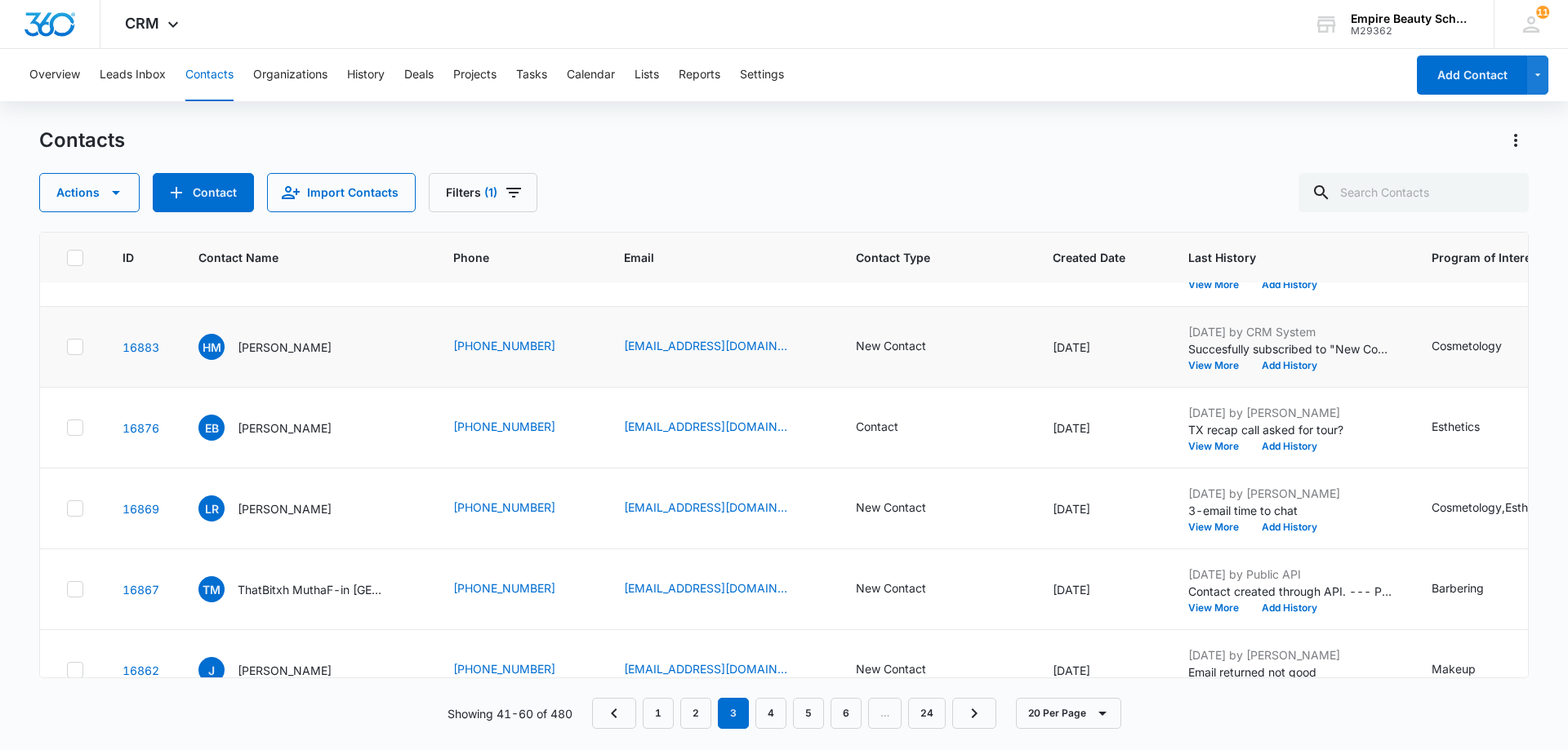
scroll to position [572, 0]
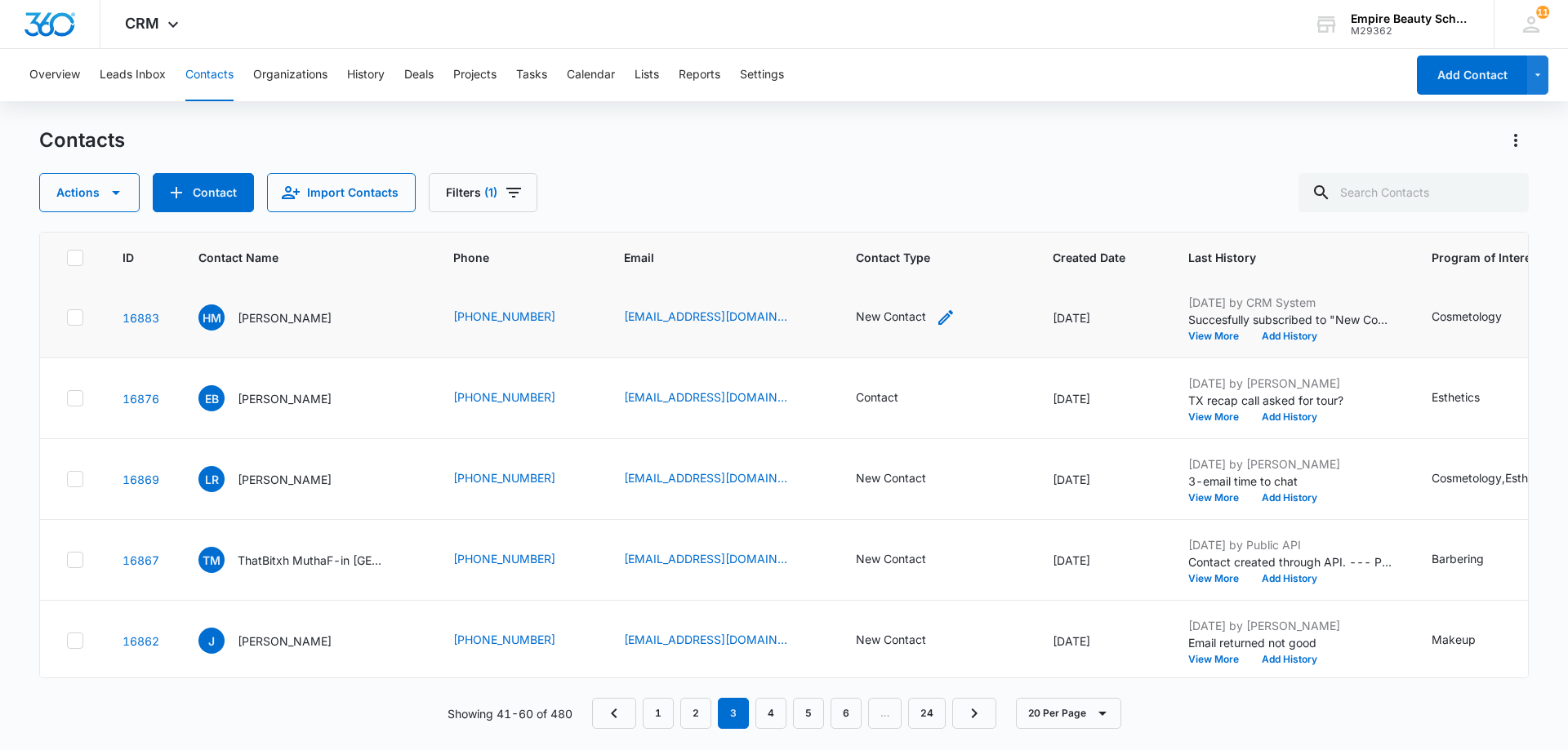
click at [905, 315] on div "New Contact" at bounding box center [906, 318] width 100 height 20
click at [890, 211] on icon "Remove New Contact" at bounding box center [892, 212] width 12 height 12
click at [924, 212] on div at bounding box center [921, 213] width 26 height 26
click at [873, 325] on p "No Contact" at bounding box center [845, 331] width 61 height 17
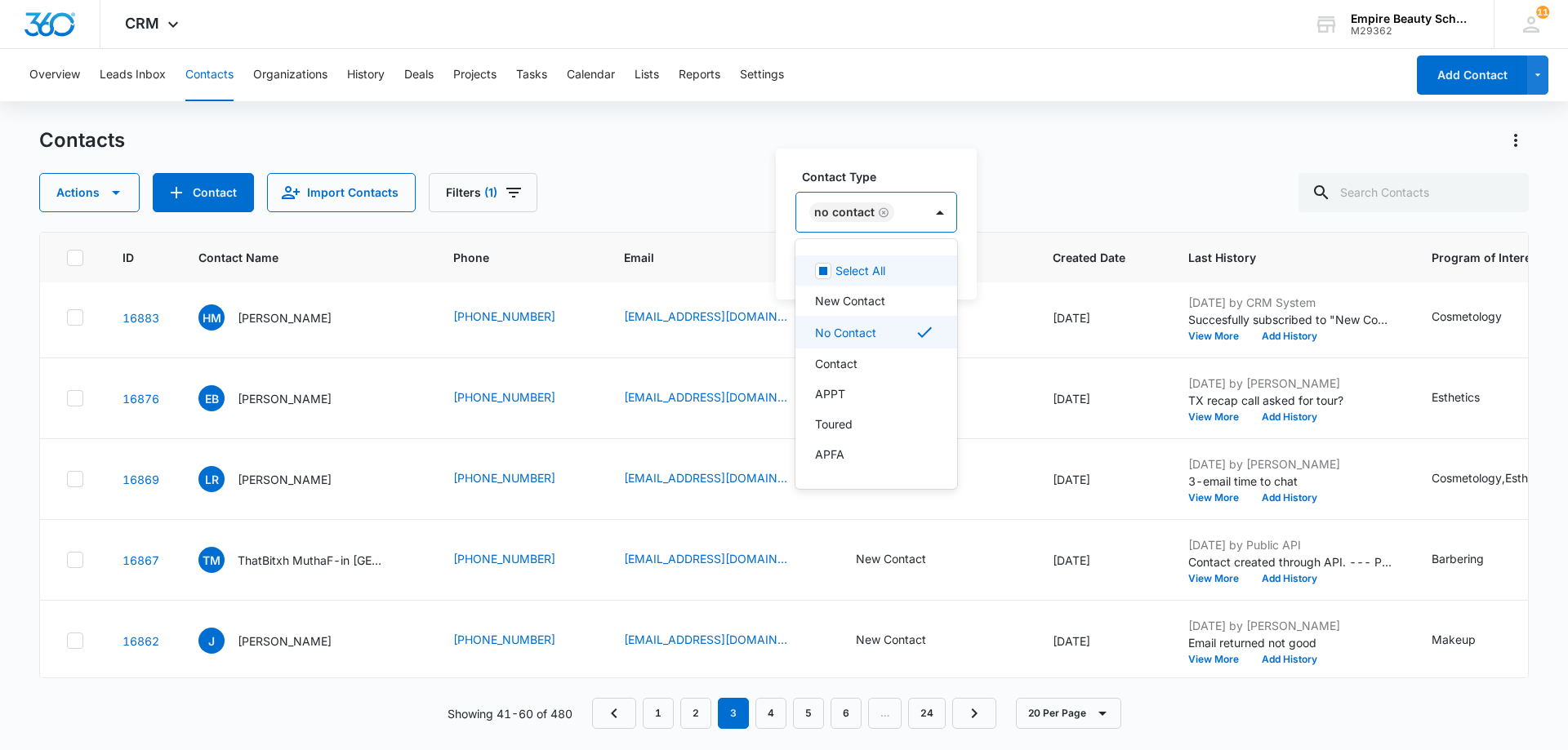
click at [920, 218] on div "No Contact" at bounding box center [860, 212] width 127 height 39
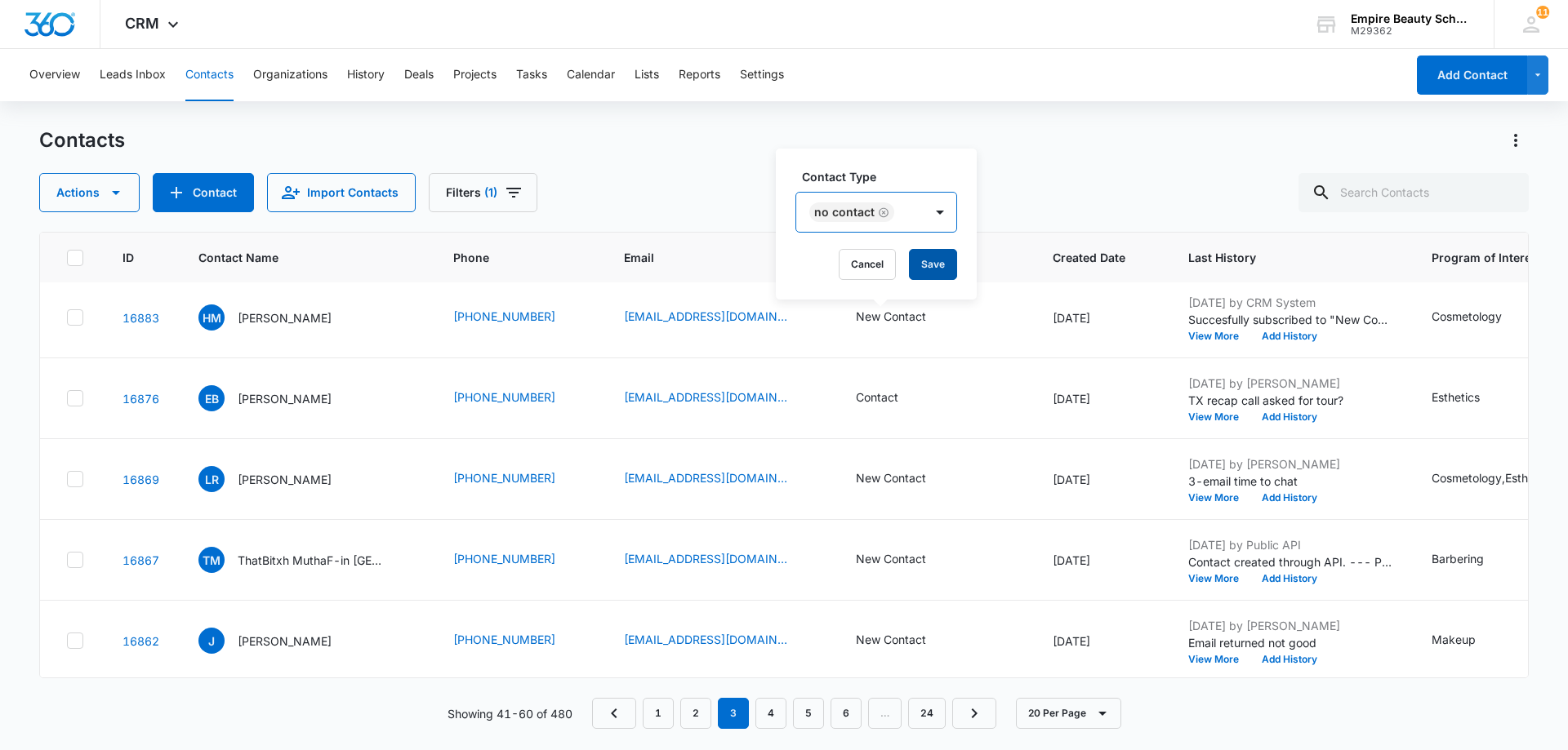
click at [928, 254] on button "Save" at bounding box center [932, 265] width 48 height 31
click at [1195, 337] on button "View More" at bounding box center [1220, 336] width 62 height 10
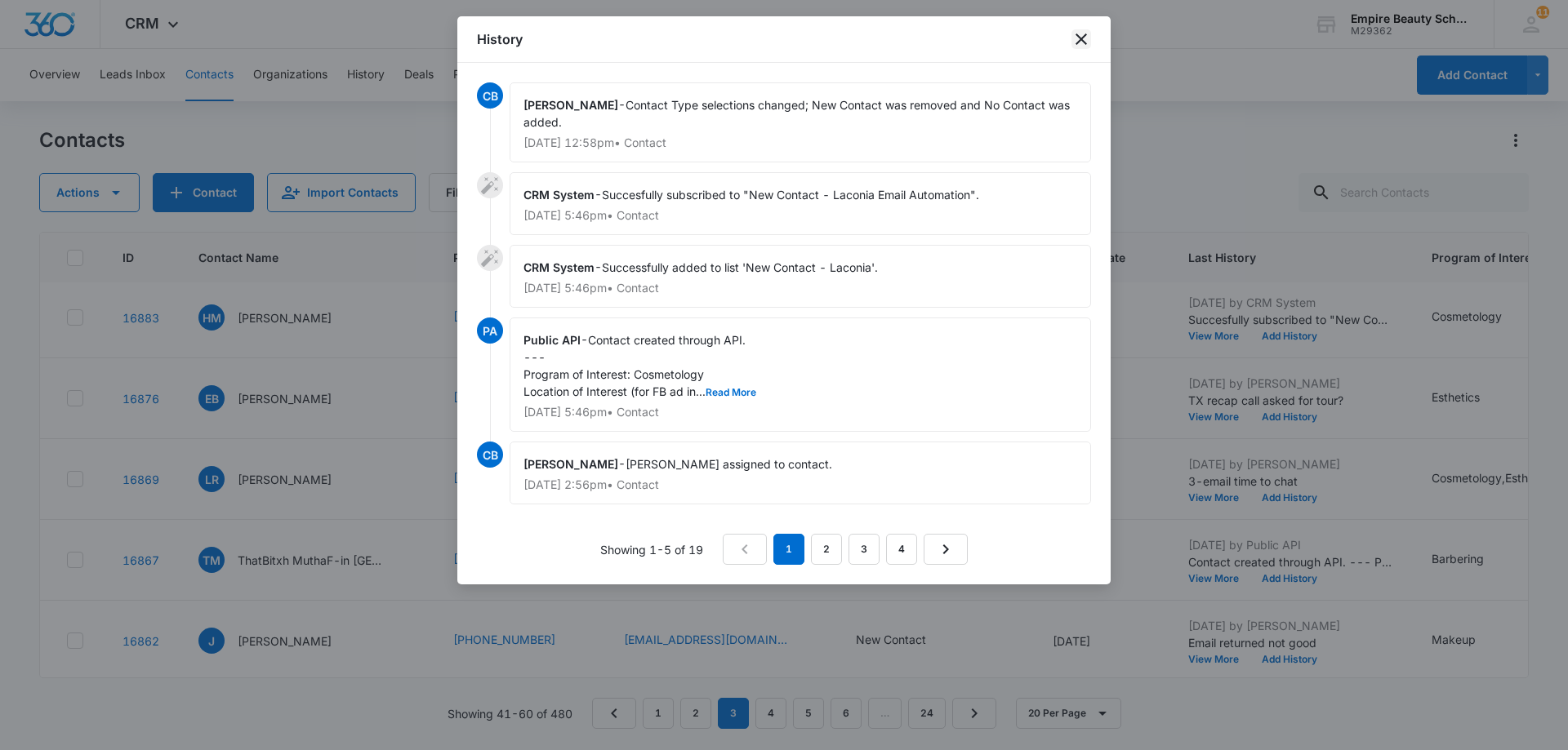
click at [1081, 37] on icon "close" at bounding box center [1081, 39] width 20 height 20
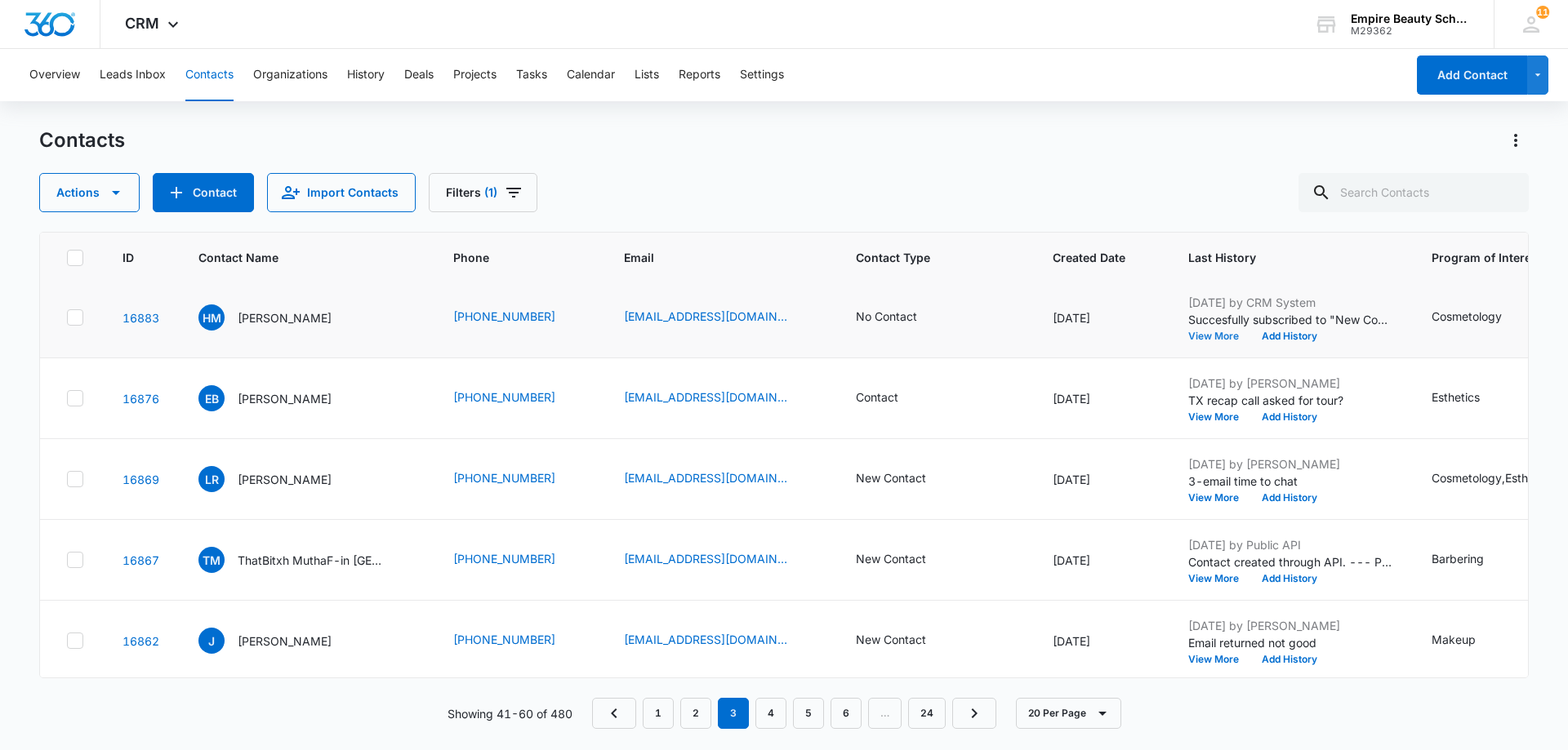
click at [1189, 332] on button "View More" at bounding box center [1220, 336] width 62 height 10
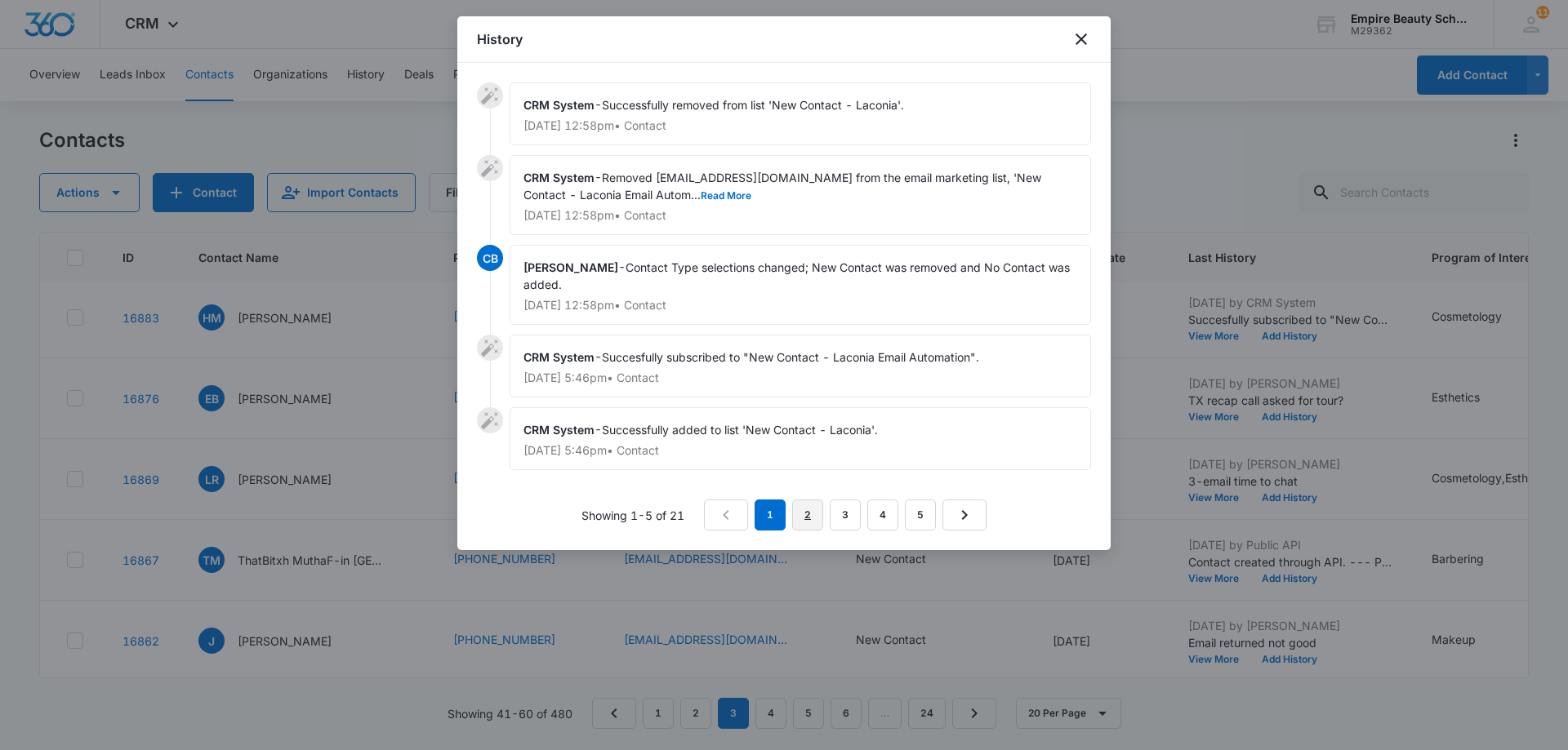
click at [813, 516] on link "2" at bounding box center [808, 515] width 31 height 31
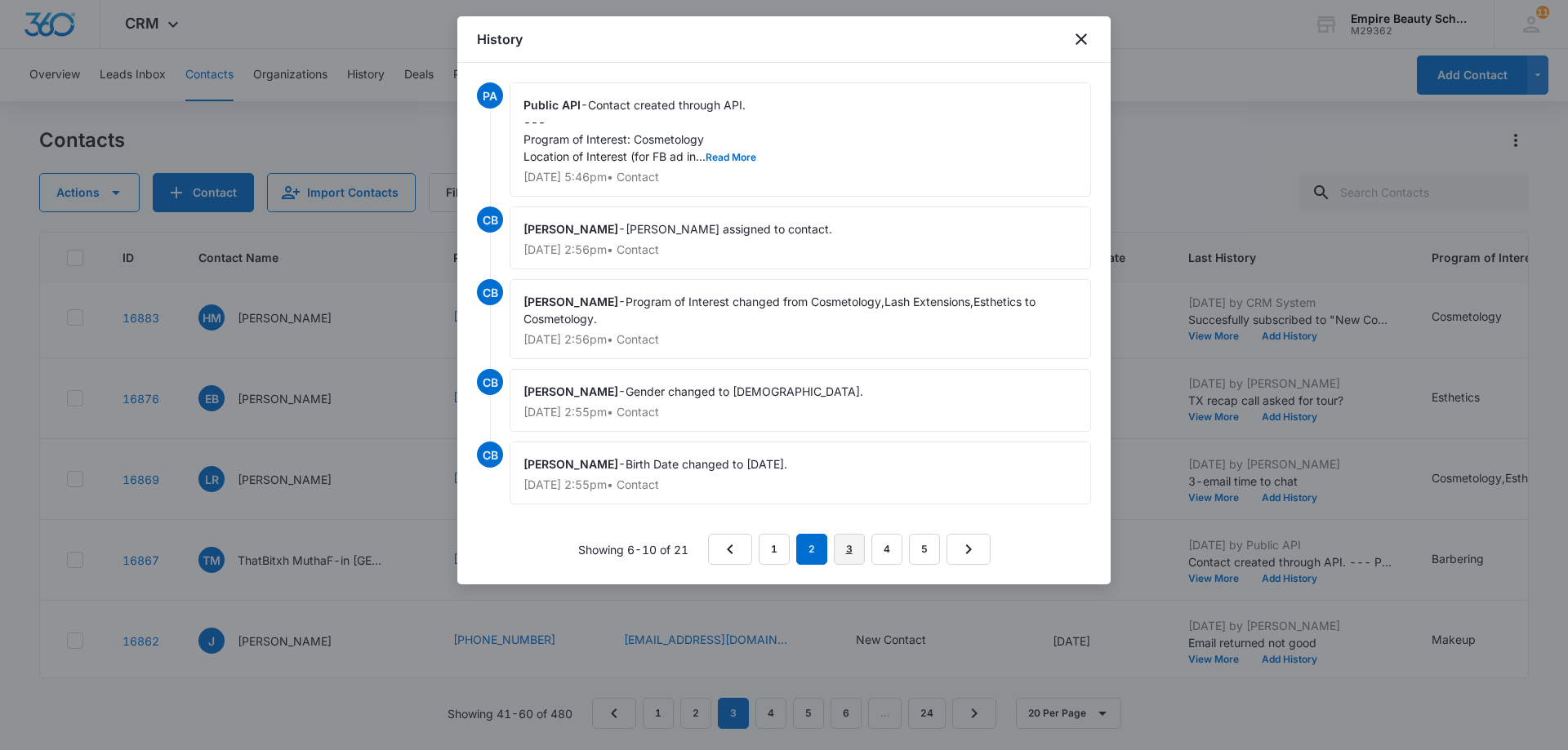
click at [853, 557] on link "3" at bounding box center [849, 549] width 31 height 31
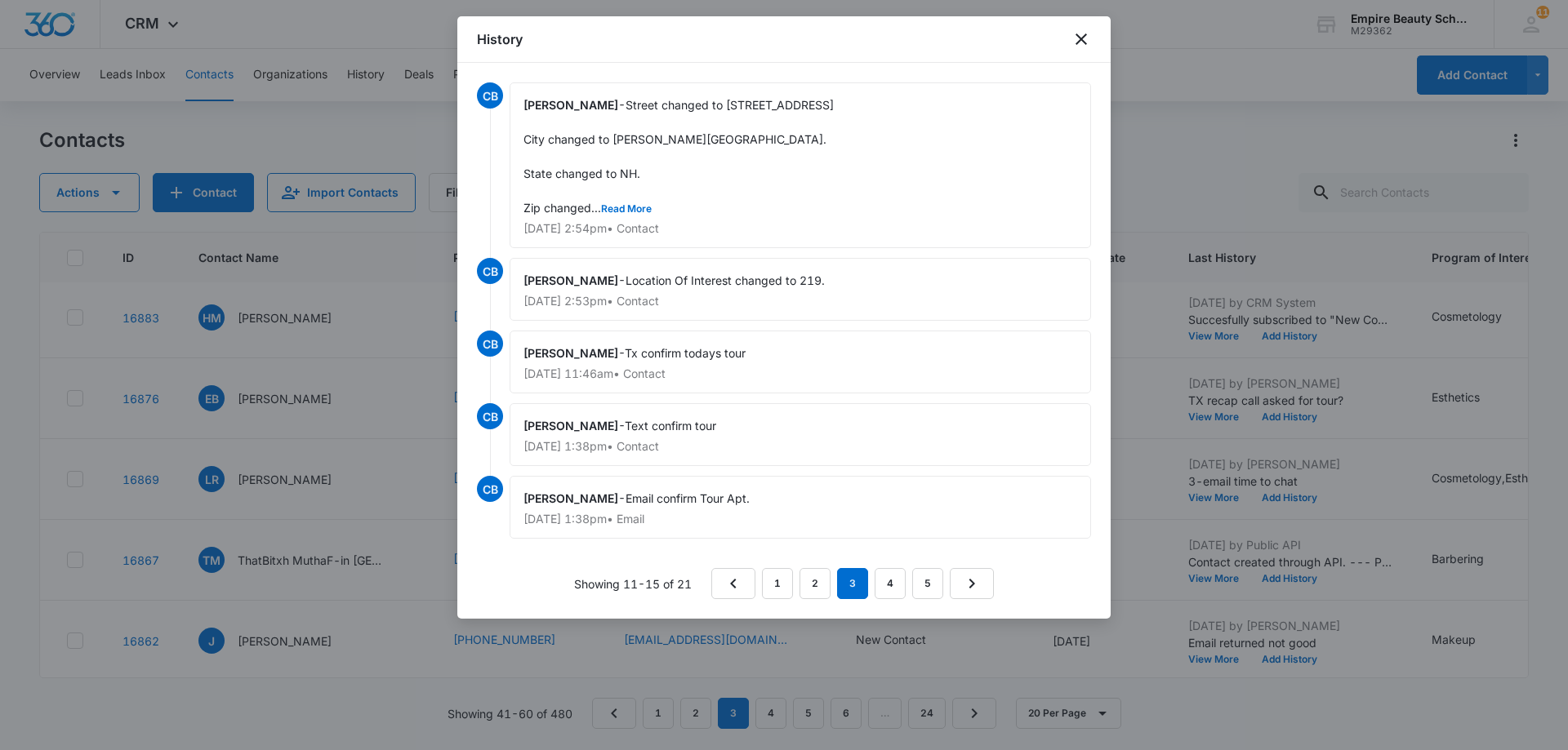
click at [1095, 44] on div "History" at bounding box center [784, 39] width 653 height 46
click at [1076, 30] on icon "close" at bounding box center [1081, 39] width 20 height 20
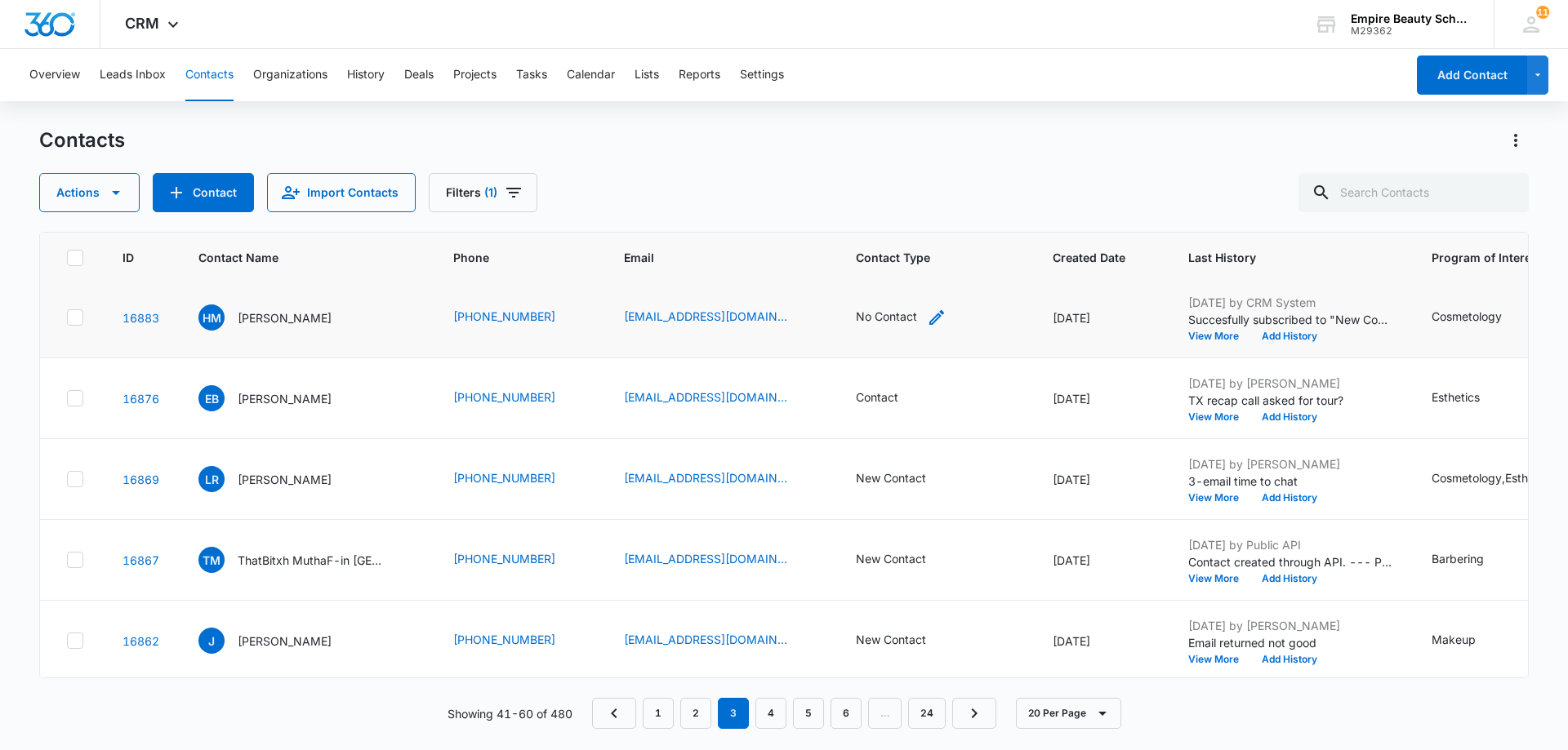
click at [927, 318] on icon "Contact Type - No Contact - Select to Edit Field" at bounding box center [937, 318] width 20 height 20
click at [880, 208] on icon "Remove No Contact" at bounding box center [883, 212] width 10 height 10
click at [920, 209] on div at bounding box center [921, 213] width 26 height 26
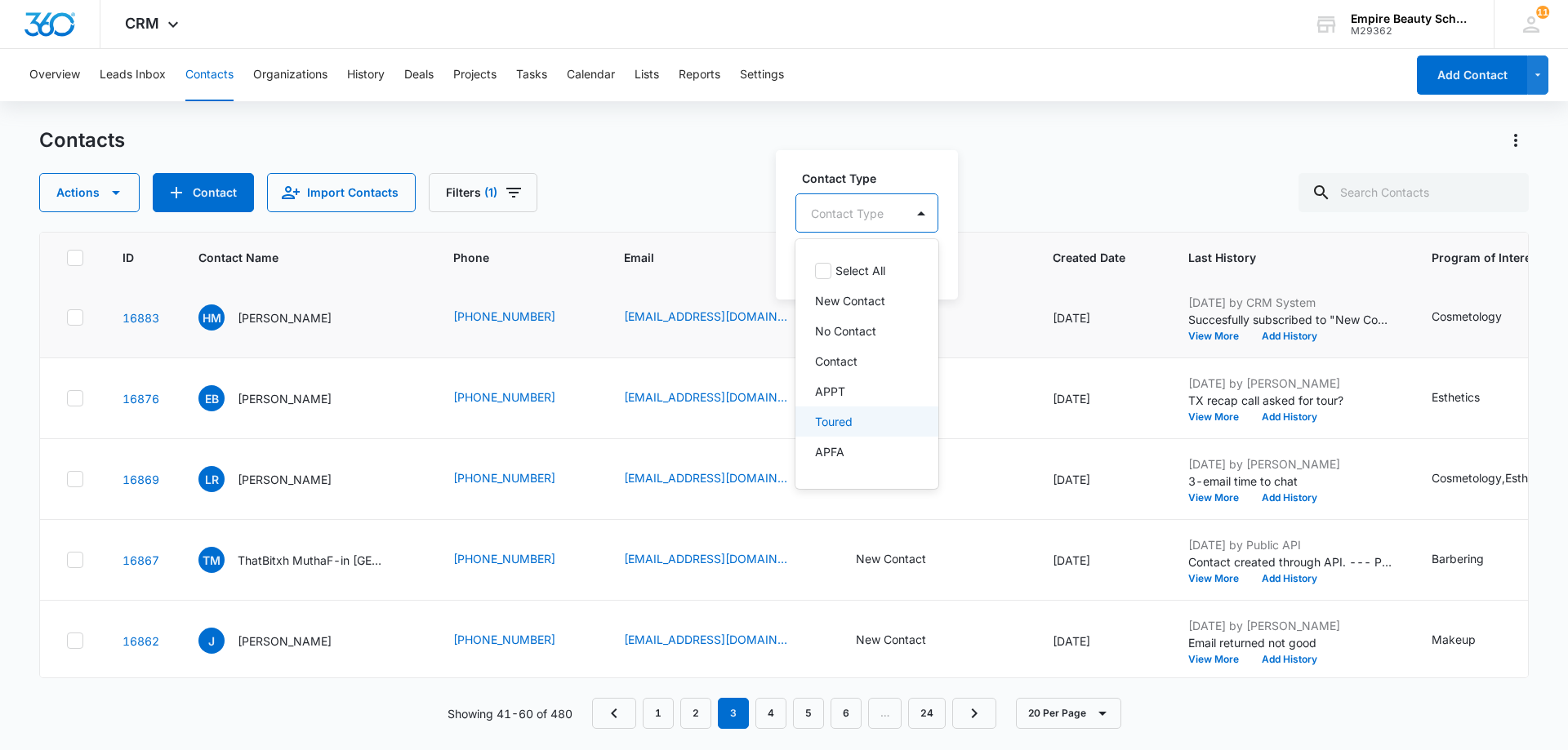
click at [852, 415] on p "Toured" at bounding box center [833, 421] width 37 height 17
click at [853, 362] on p "Contact" at bounding box center [836, 361] width 43 height 17
click at [1014, 240] on div "Contact Type option Contact, selected. 16 results available. Use Up and Down to…" at bounding box center [900, 224] width 248 height 151
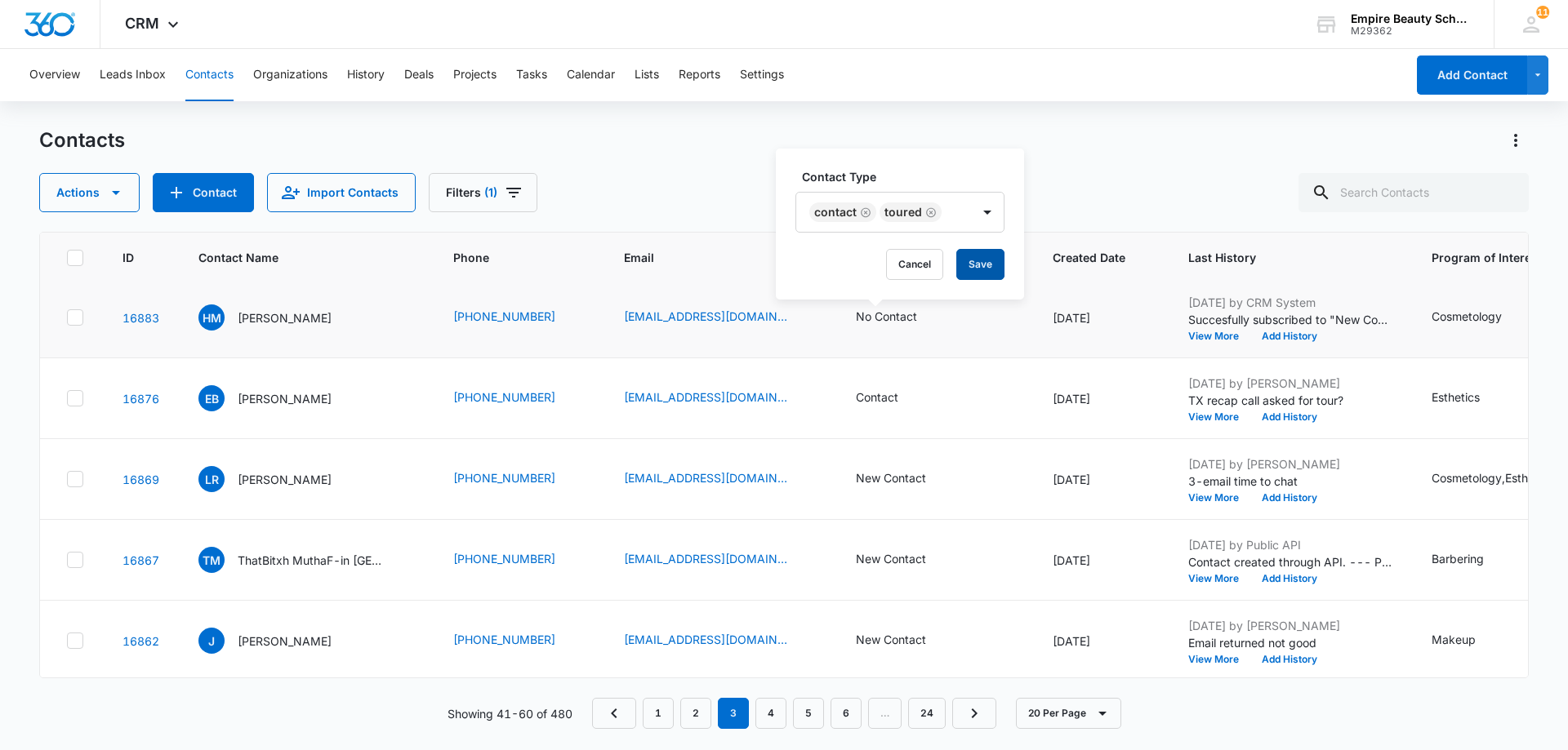
click at [984, 270] on button "Save" at bounding box center [980, 265] width 48 height 31
click at [1277, 337] on button "Add History" at bounding box center [1290, 336] width 78 height 10
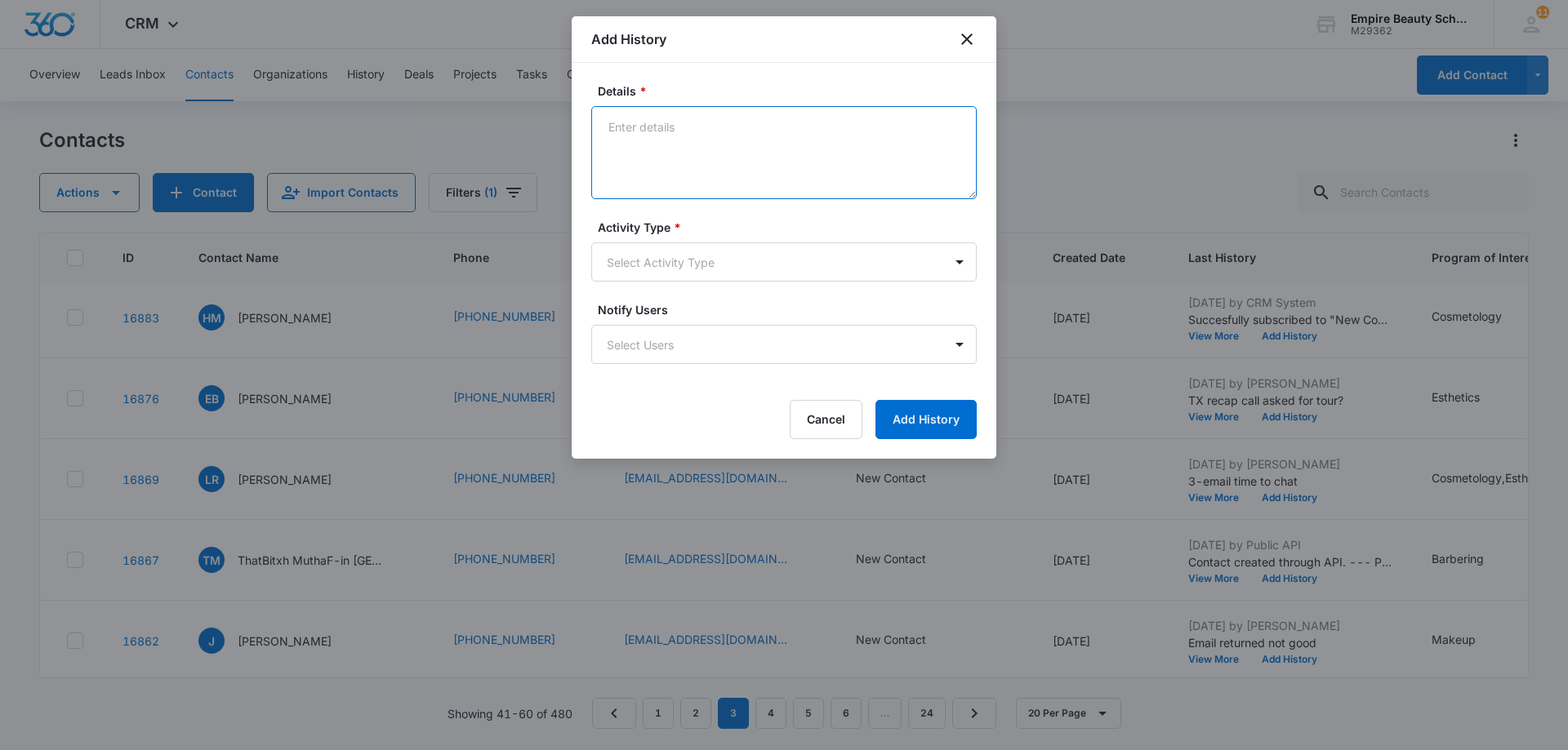
click at [639, 132] on textarea "Details *" at bounding box center [784, 153] width 386 height 93
paste textarea "Tx- Is this the right time?"
type textarea "Tx- Is this the right time?"
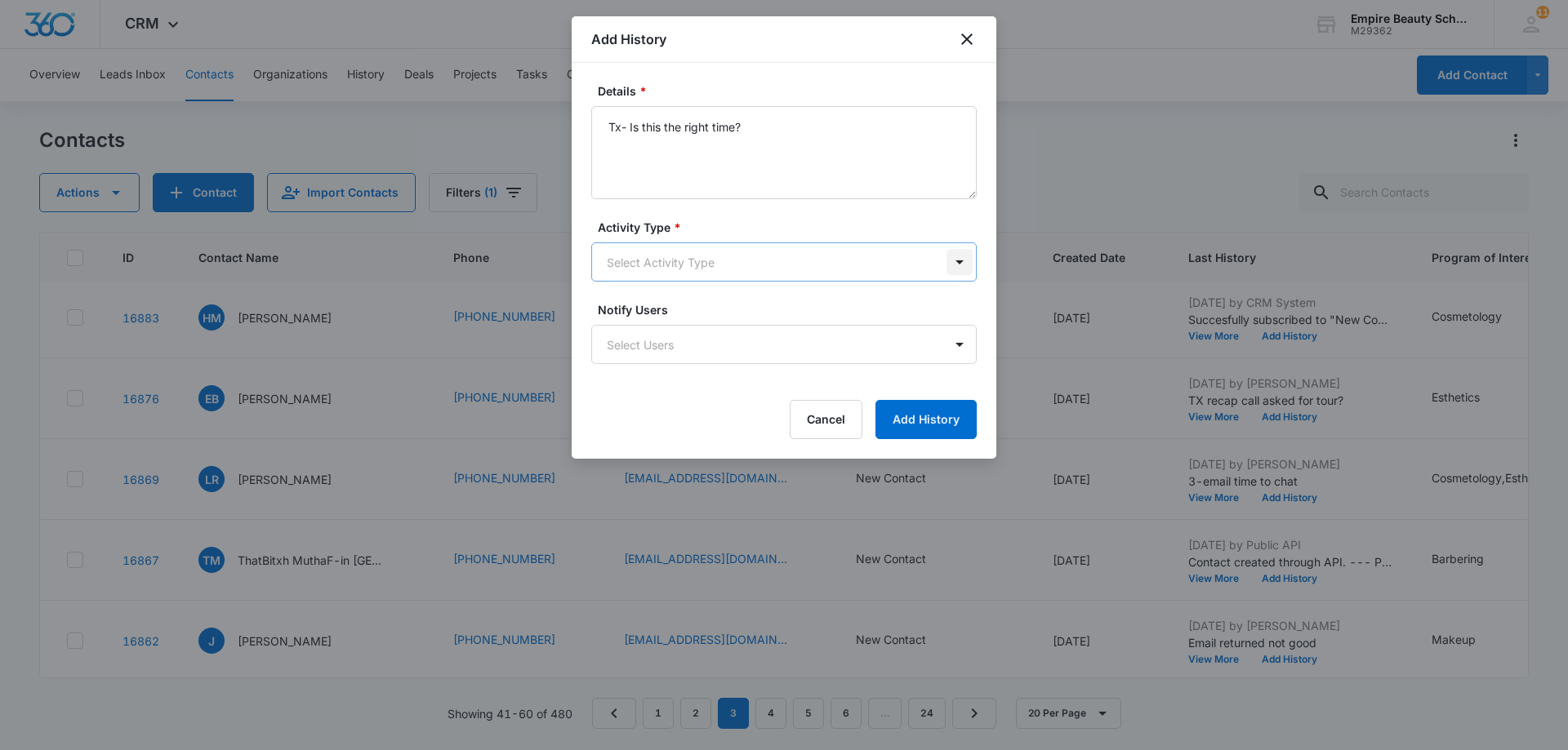
click at [962, 260] on body "CRM Apps Forms CRM Email Shop Payments POS Files Brand Settings AI Assistant Em…" at bounding box center [784, 375] width 1568 height 750
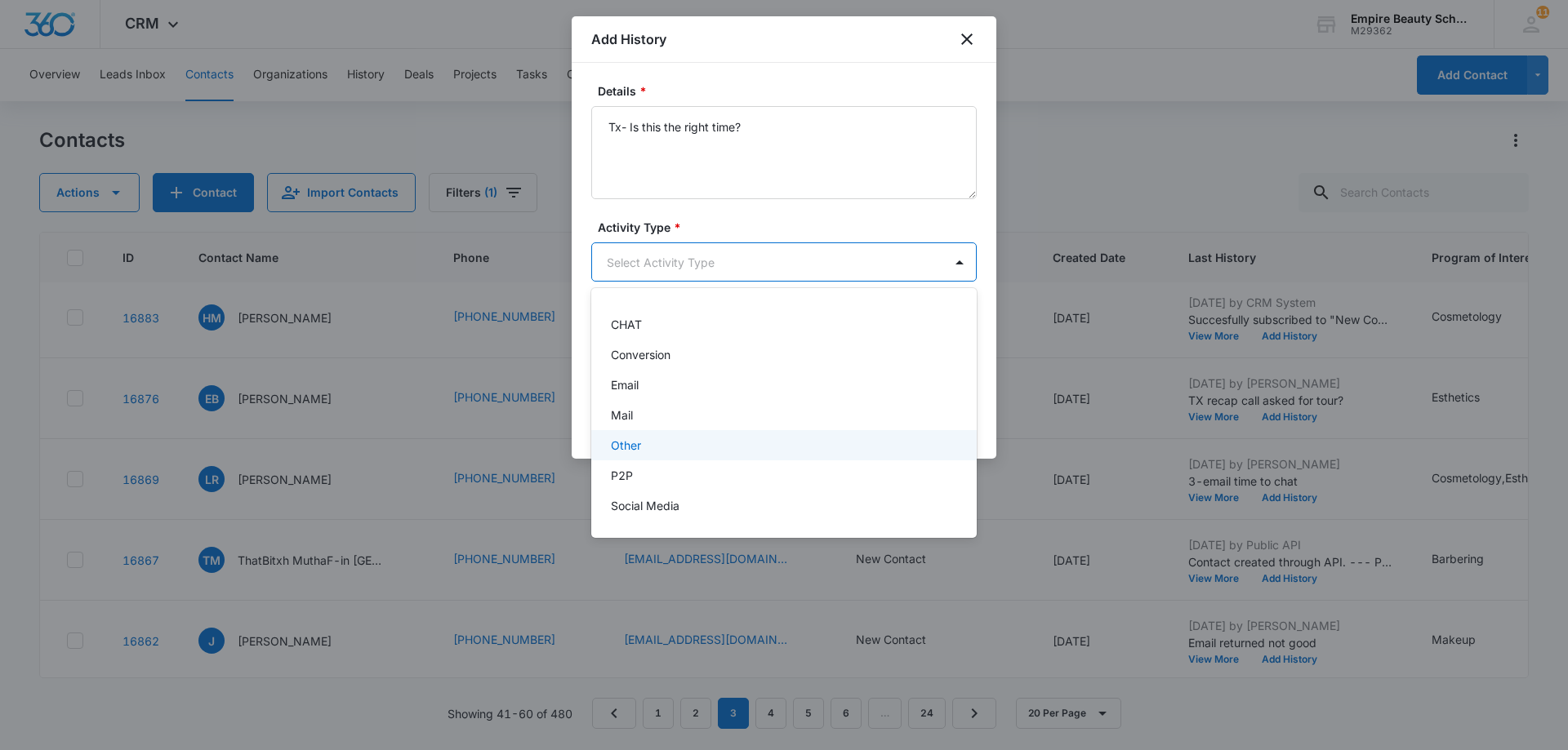
scroll to position [85, 0]
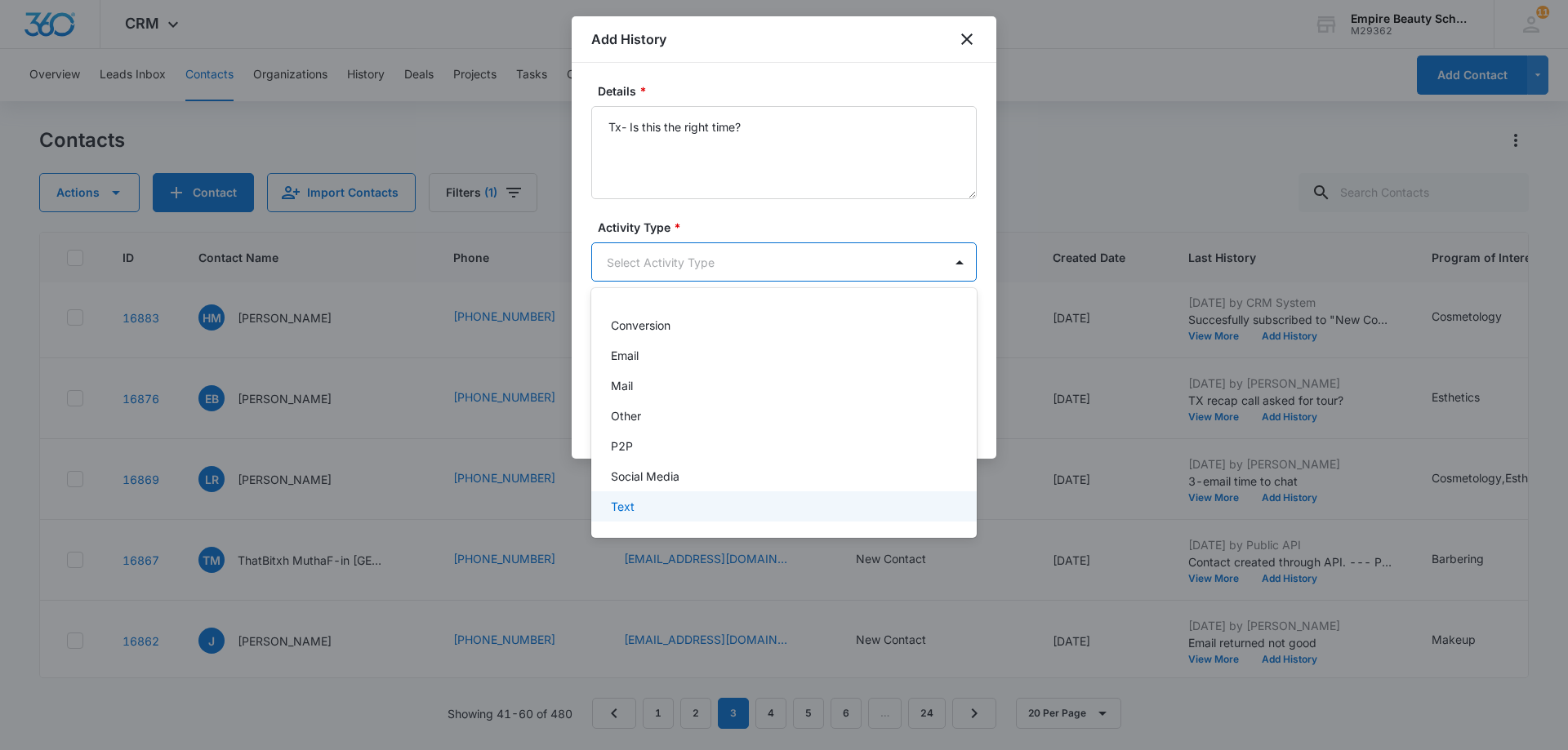
click at [777, 505] on div "Text" at bounding box center [782, 506] width 343 height 17
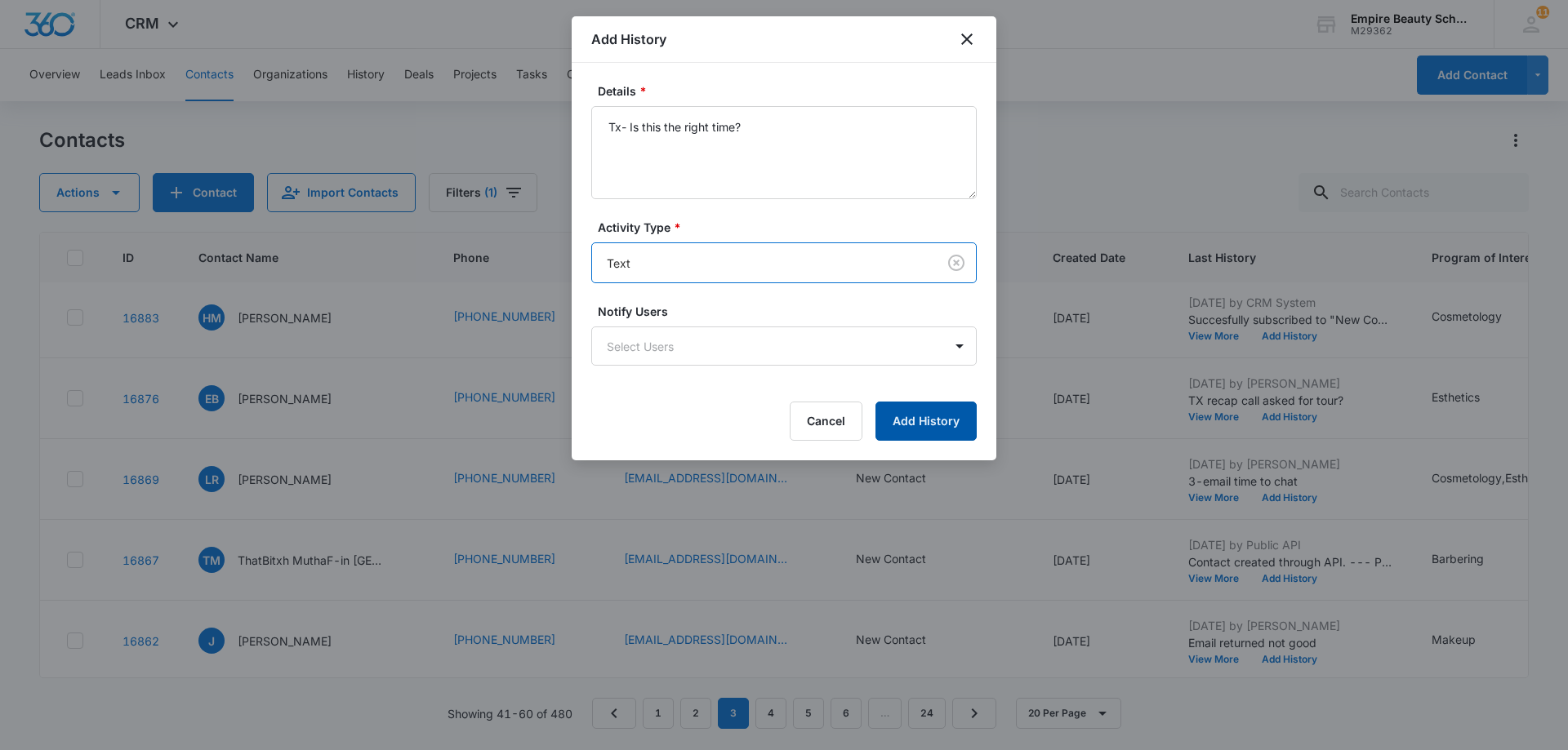
click at [933, 423] on button "Add History" at bounding box center [926, 421] width 101 height 39
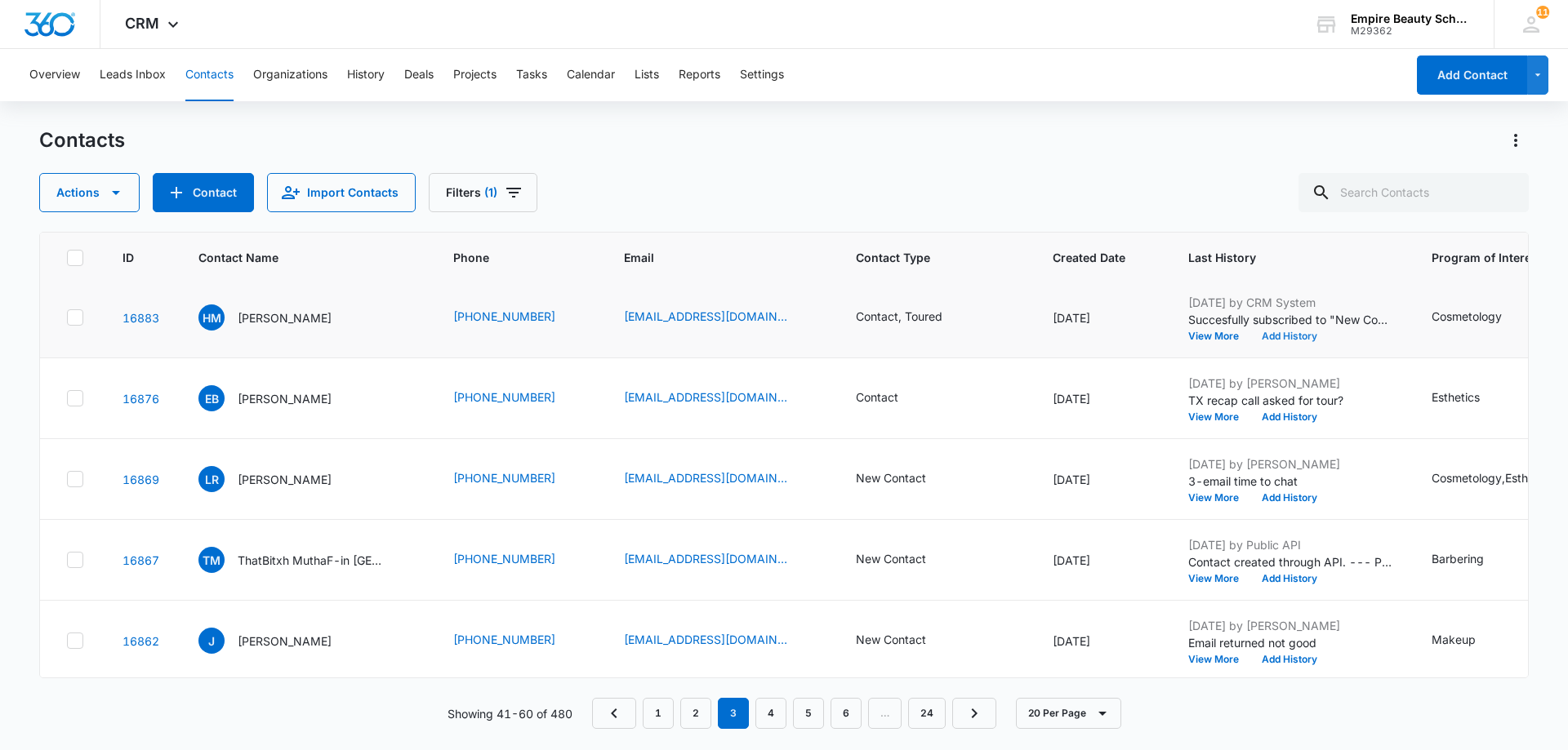
click at [1254, 335] on button "Add History" at bounding box center [1290, 336] width 78 height 10
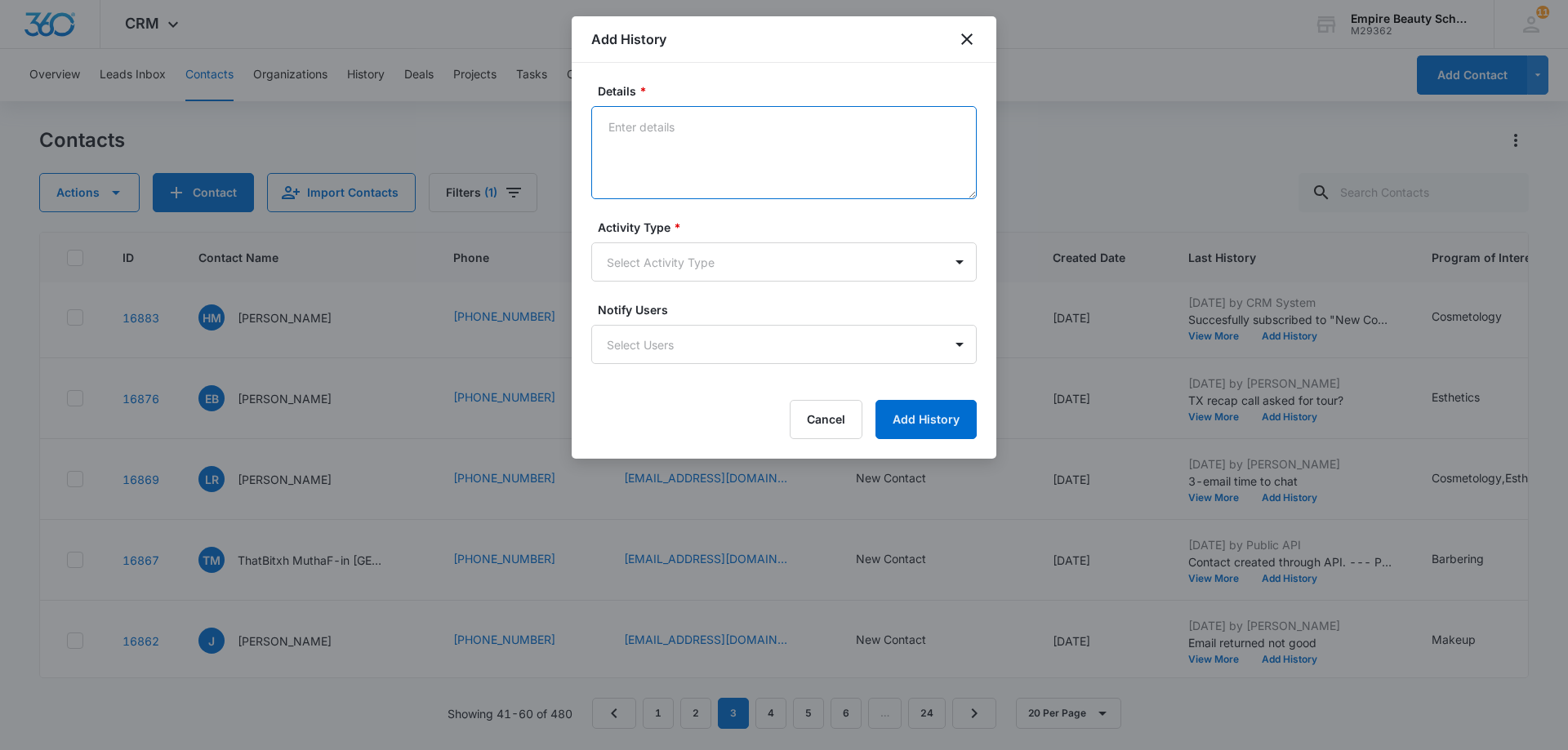
click at [620, 122] on textarea "Details *" at bounding box center [784, 153] width 386 height 93
paste textarea "Tx- Is this the right time?"
type textarea "Tx- Is this the right time?"
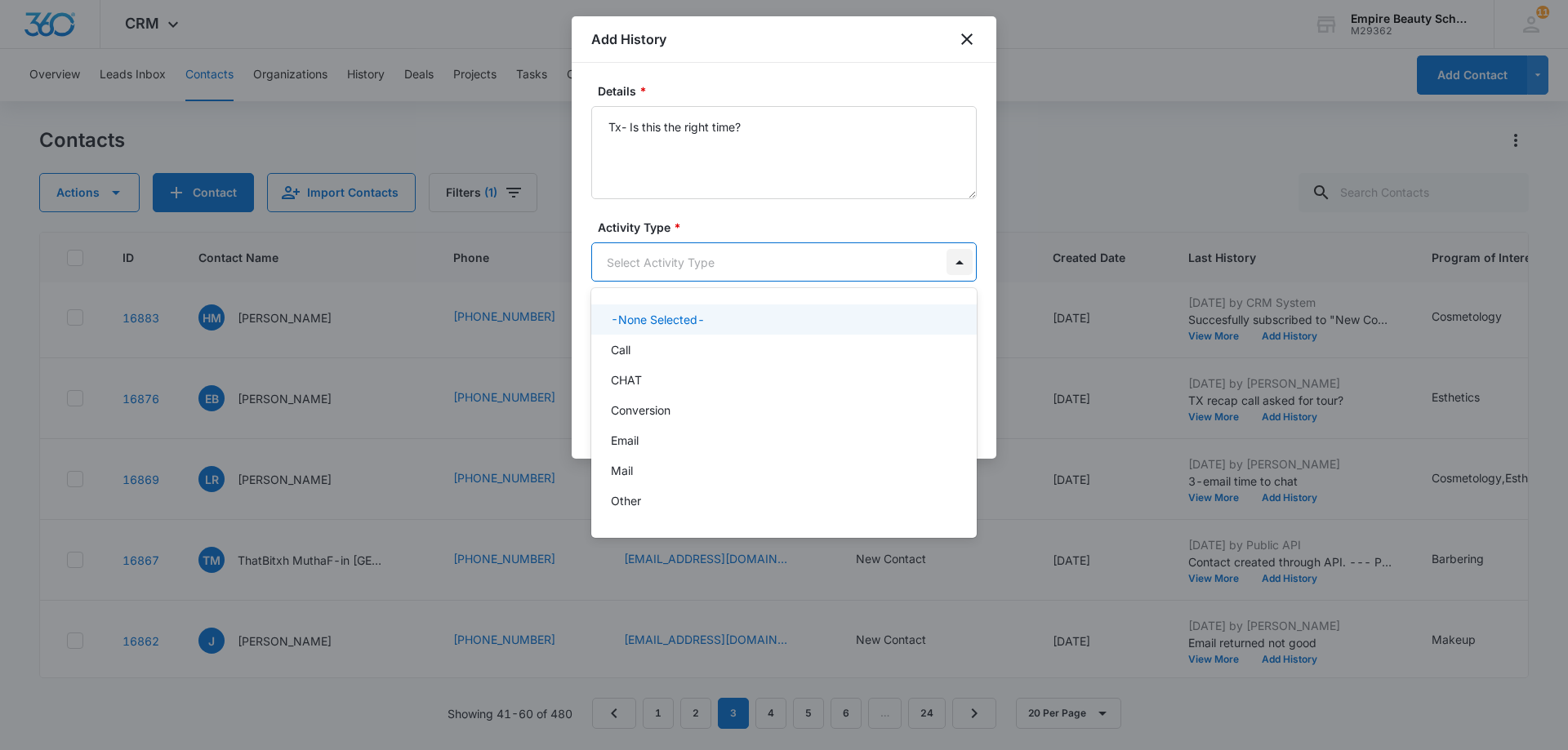
click at [958, 265] on body "CRM Apps Forms CRM Email Shop Payments POS Files Brand Settings AI Assistant Em…" at bounding box center [784, 375] width 1568 height 750
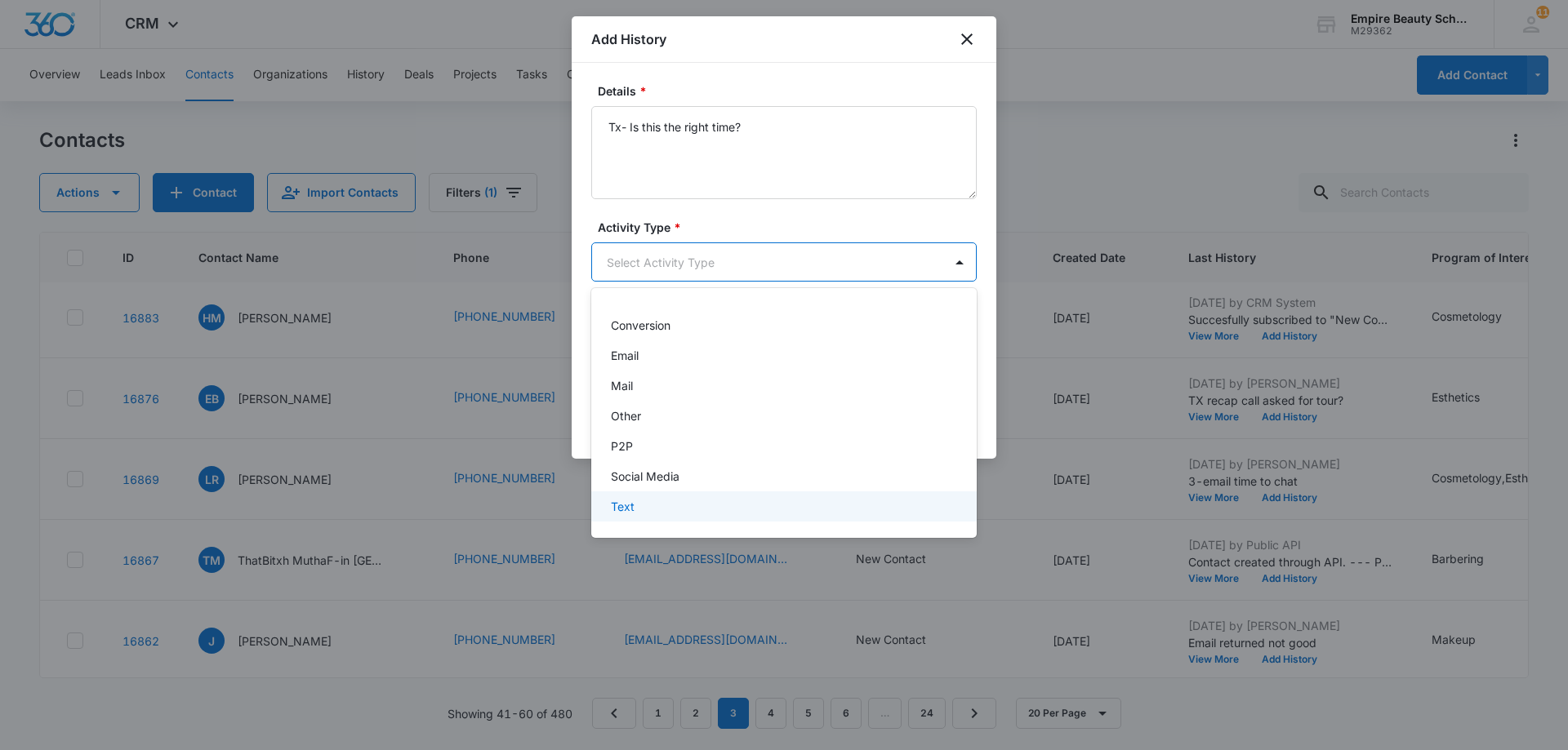
click at [805, 504] on div "Text" at bounding box center [782, 506] width 343 height 17
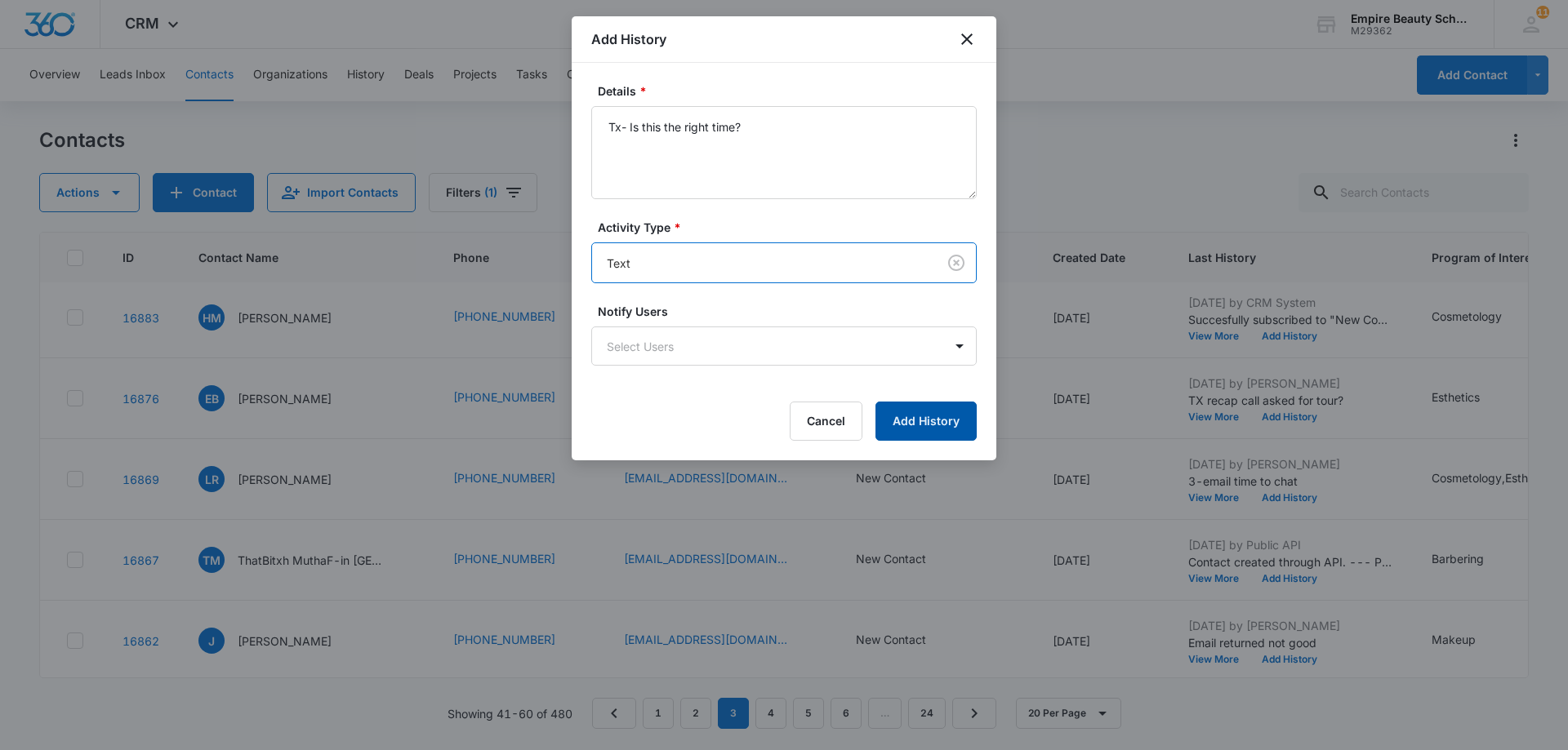
click at [932, 417] on button "Add History" at bounding box center [926, 421] width 101 height 39
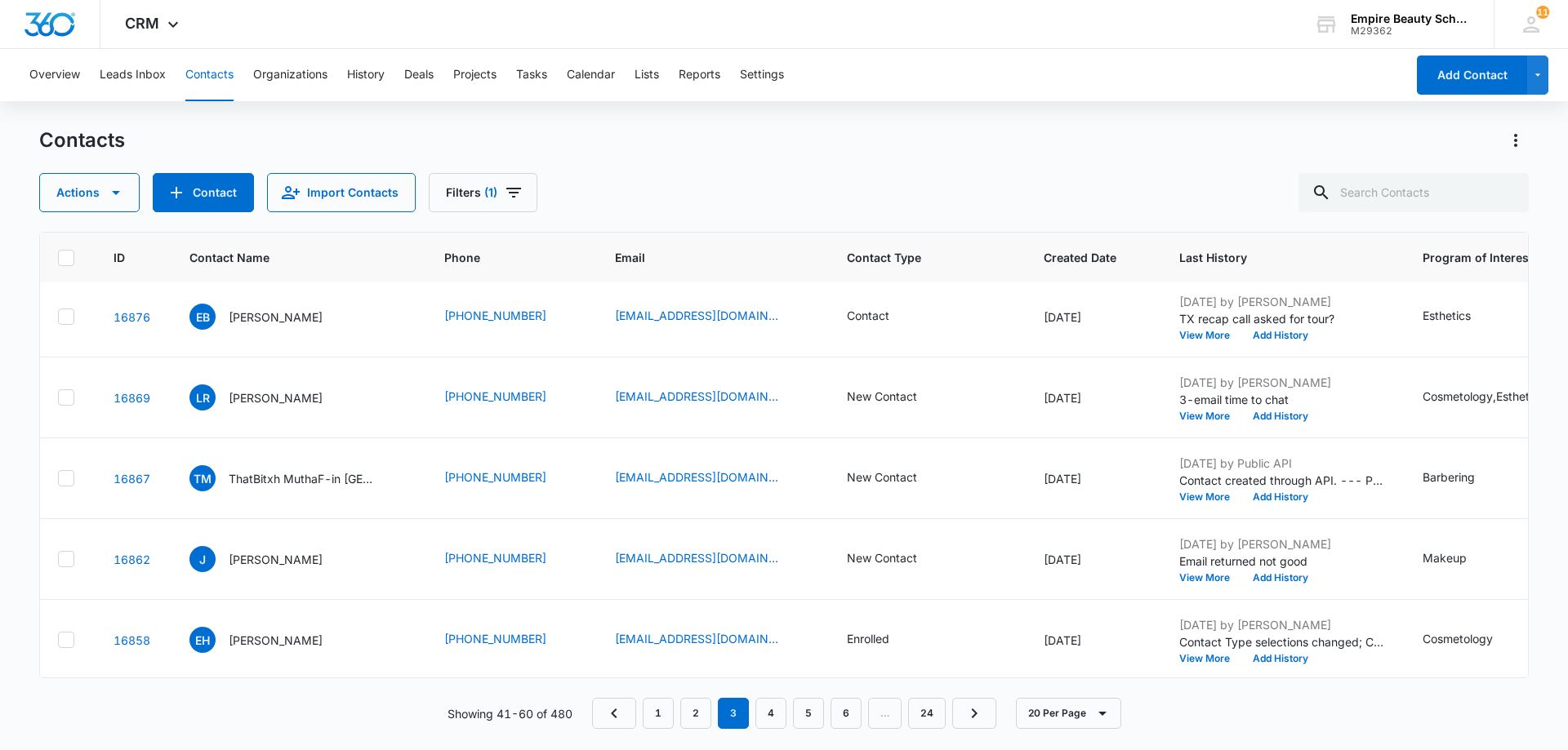
scroll to position [653, 0]
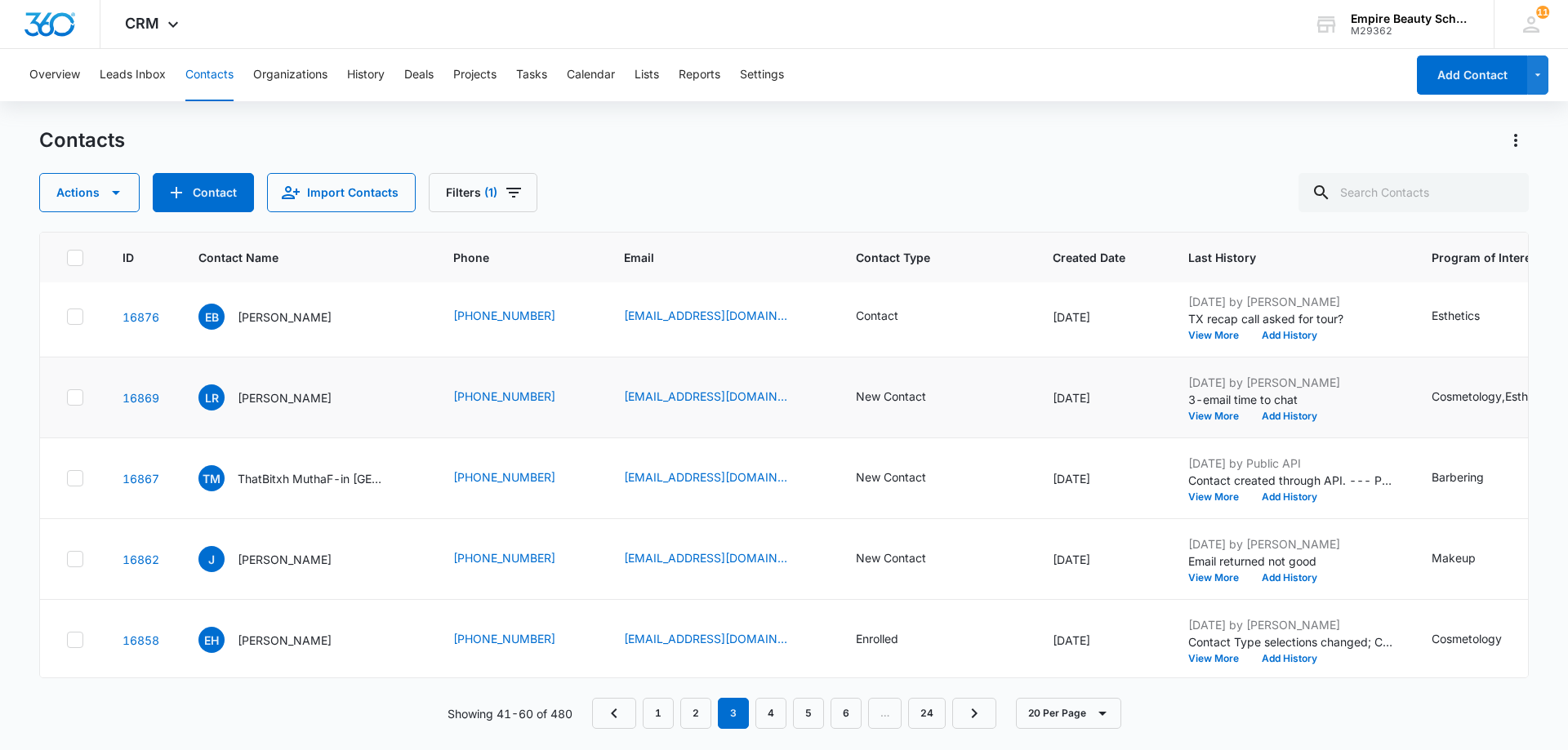
drag, startPoint x: 891, startPoint y: 319, endPoint x: 988, endPoint y: 365, distance: 107.4
click at [988, 365] on tbody "16925 MM [PERSON_NAME] [PHONE_NUMBER] [EMAIL_ADDRESS][DOMAIN_NAME] NOT FROM THI…" at bounding box center [961, 438] width 1843 height 1616
click at [1189, 335] on button "View More" at bounding box center [1220, 335] width 62 height 10
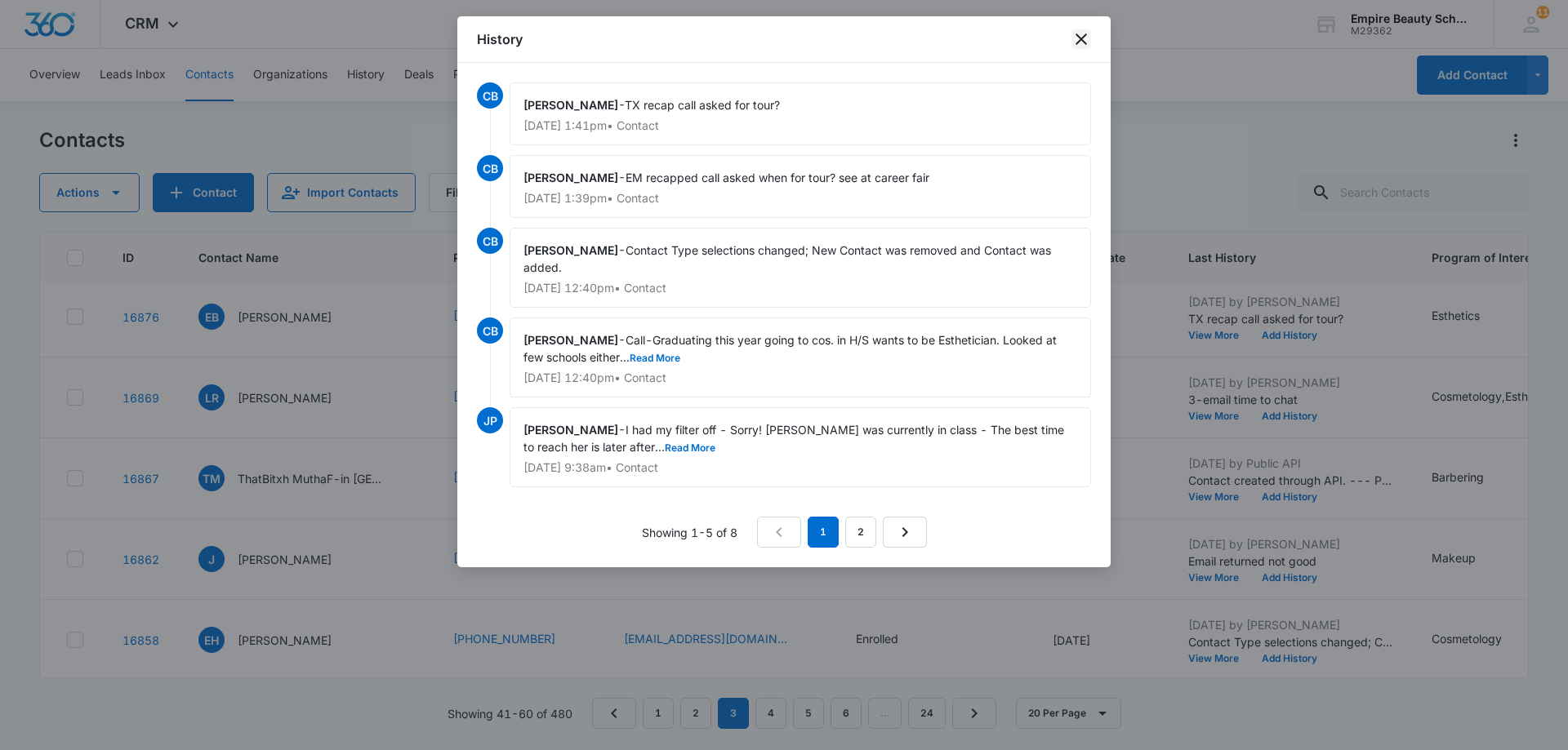
click at [1084, 45] on icon "close" at bounding box center [1081, 39] width 20 height 20
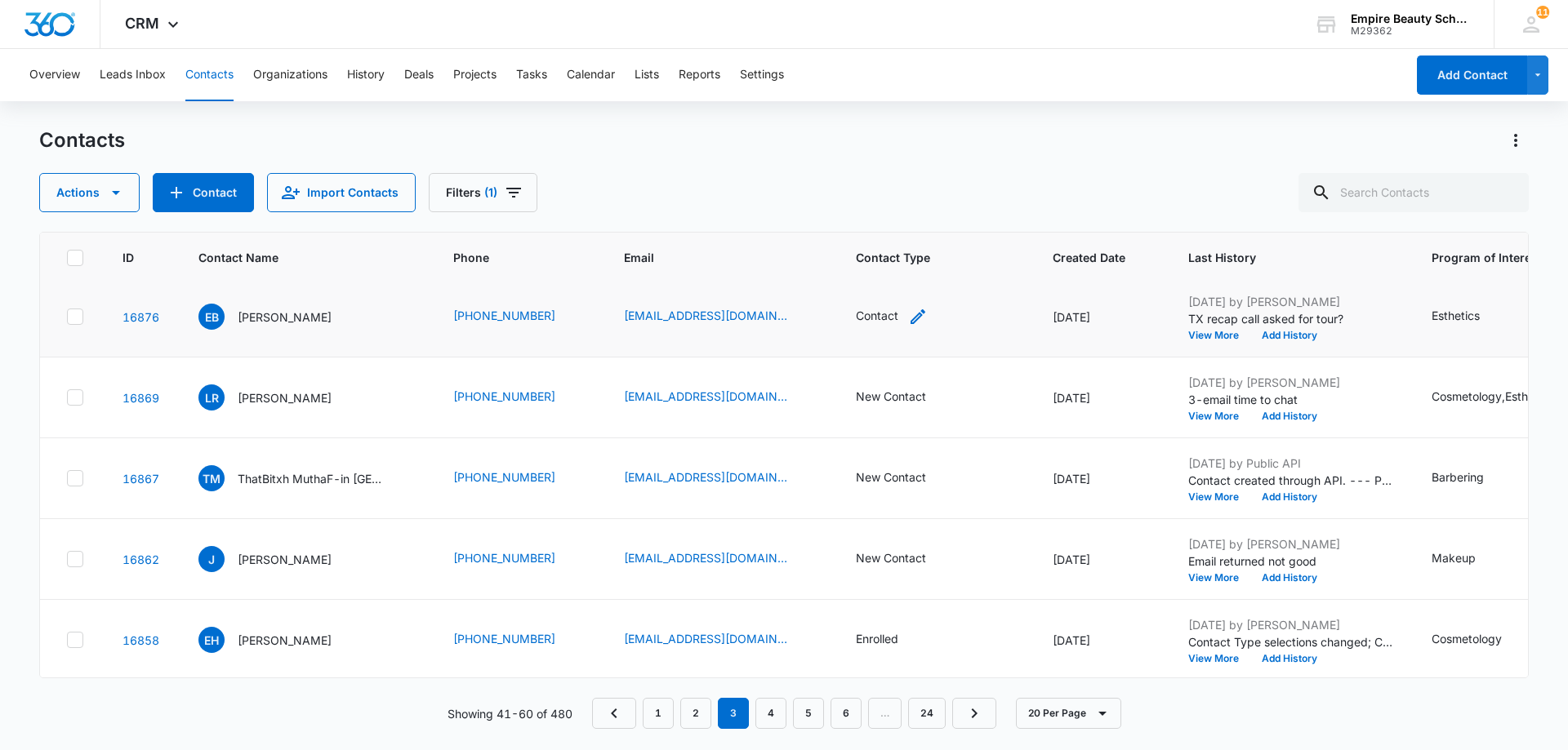
click at [909, 318] on icon "Contact Type - Contact - Select to Edit Field" at bounding box center [919, 317] width 20 height 20
click at [918, 214] on div at bounding box center [921, 211] width 26 height 26
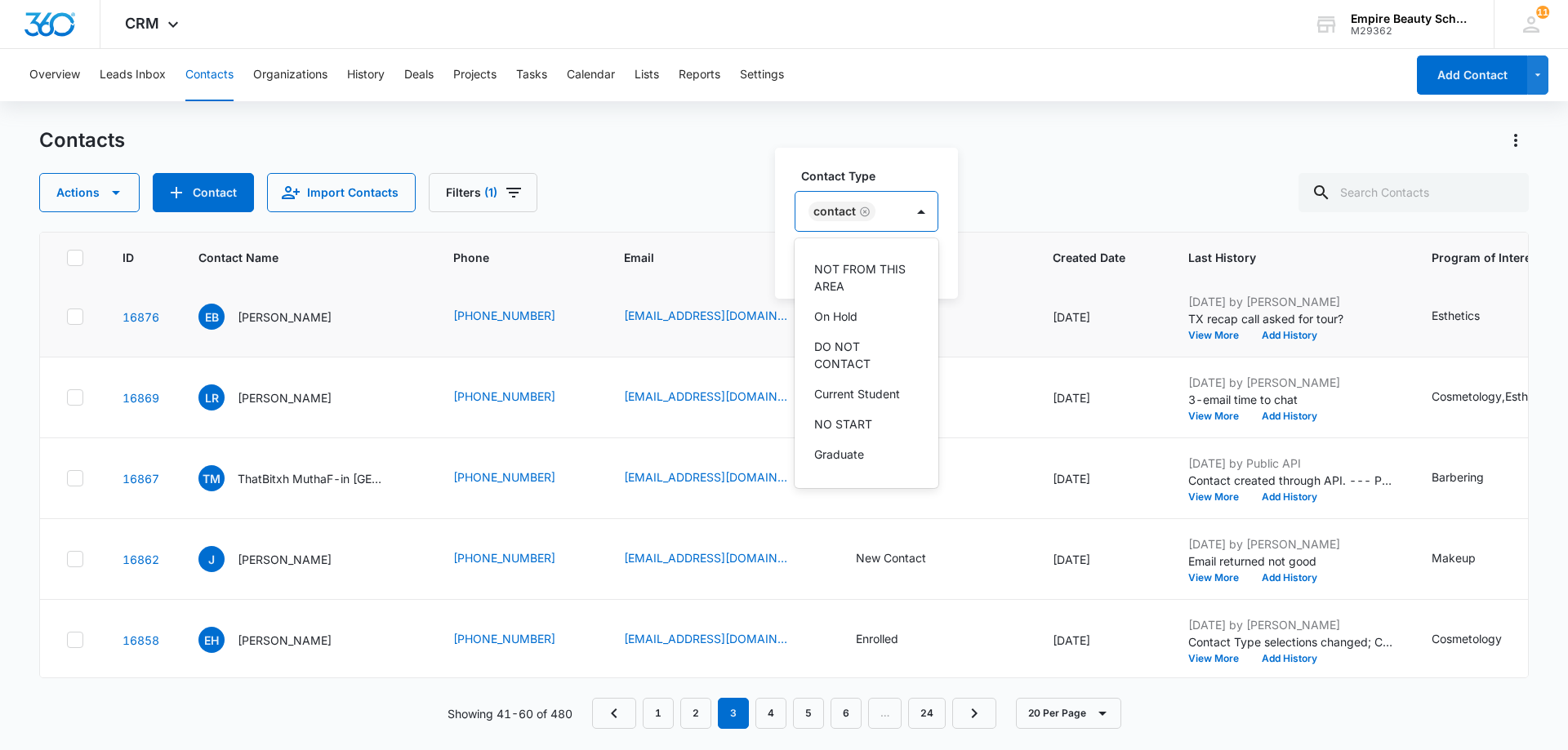
scroll to position [303, 0]
click at [868, 420] on p "HIGH SCHOOL" at bounding box center [853, 426] width 79 height 17
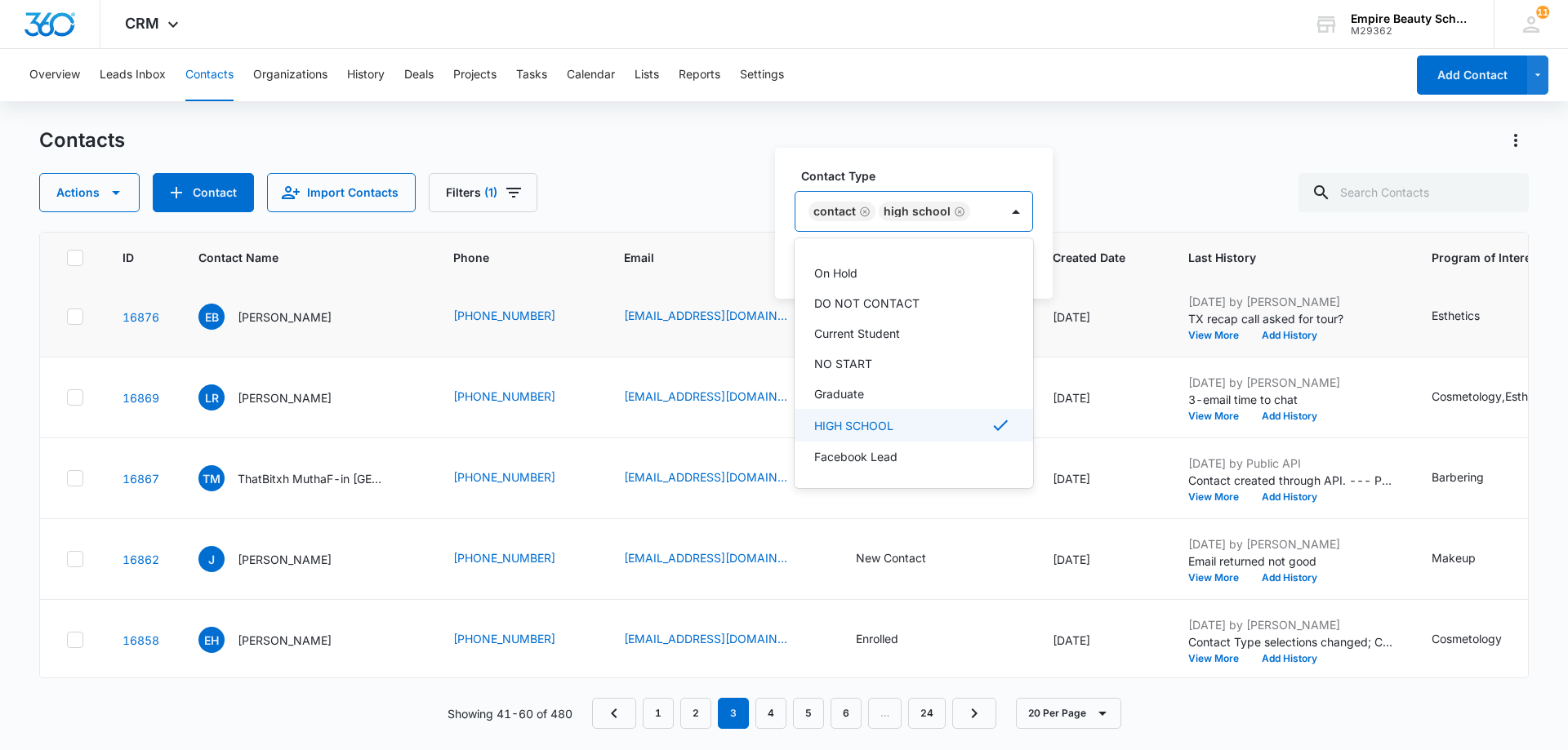
scroll to position [271, 0]
click at [1037, 211] on div "Contact Type option HIGH SCHOOL, selected. 16 results available. Use Up and Dow…" at bounding box center [913, 224] width 277 height 151
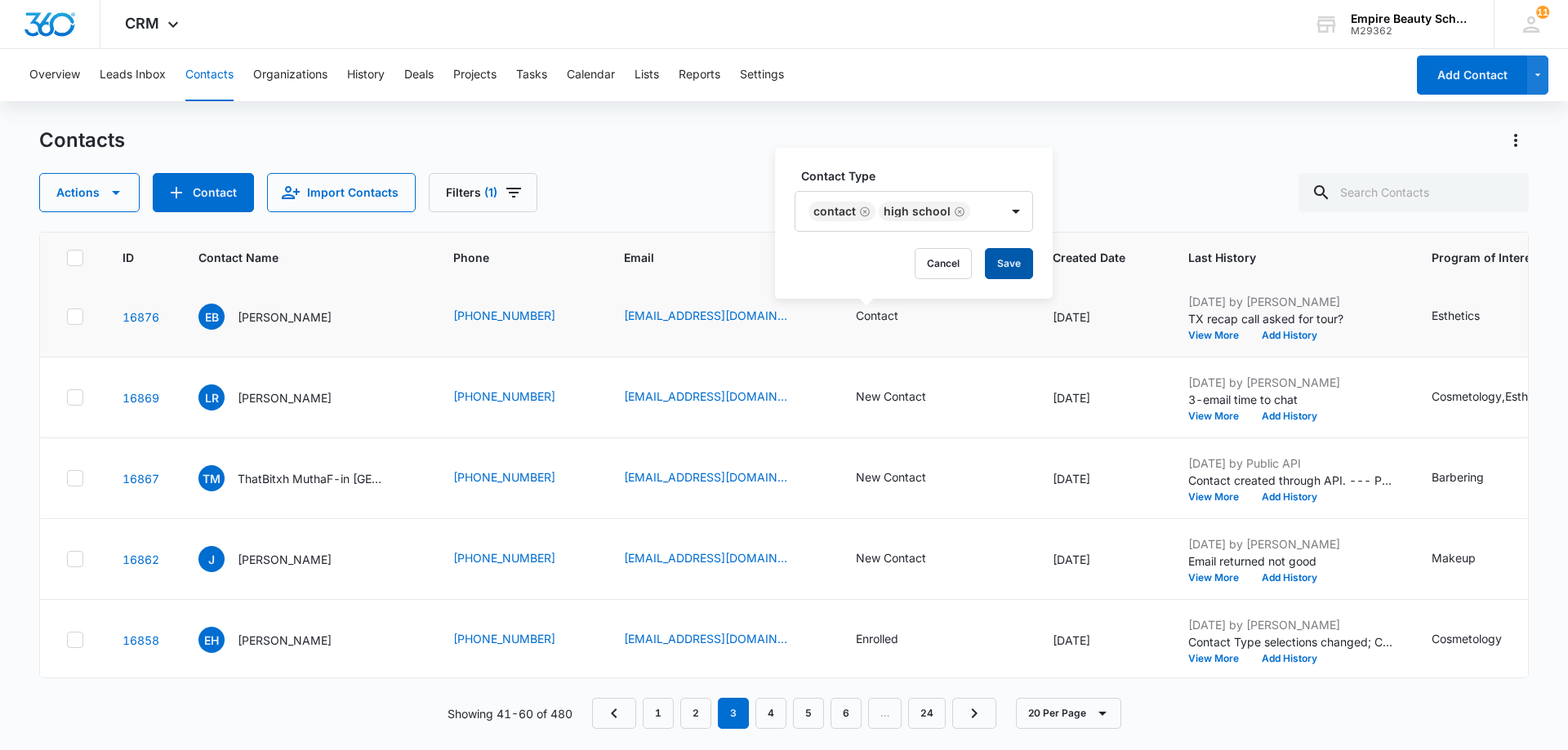
click at [1005, 268] on button "Save" at bounding box center [1009, 264] width 48 height 31
click at [1261, 339] on button "Add History" at bounding box center [1290, 335] width 78 height 10
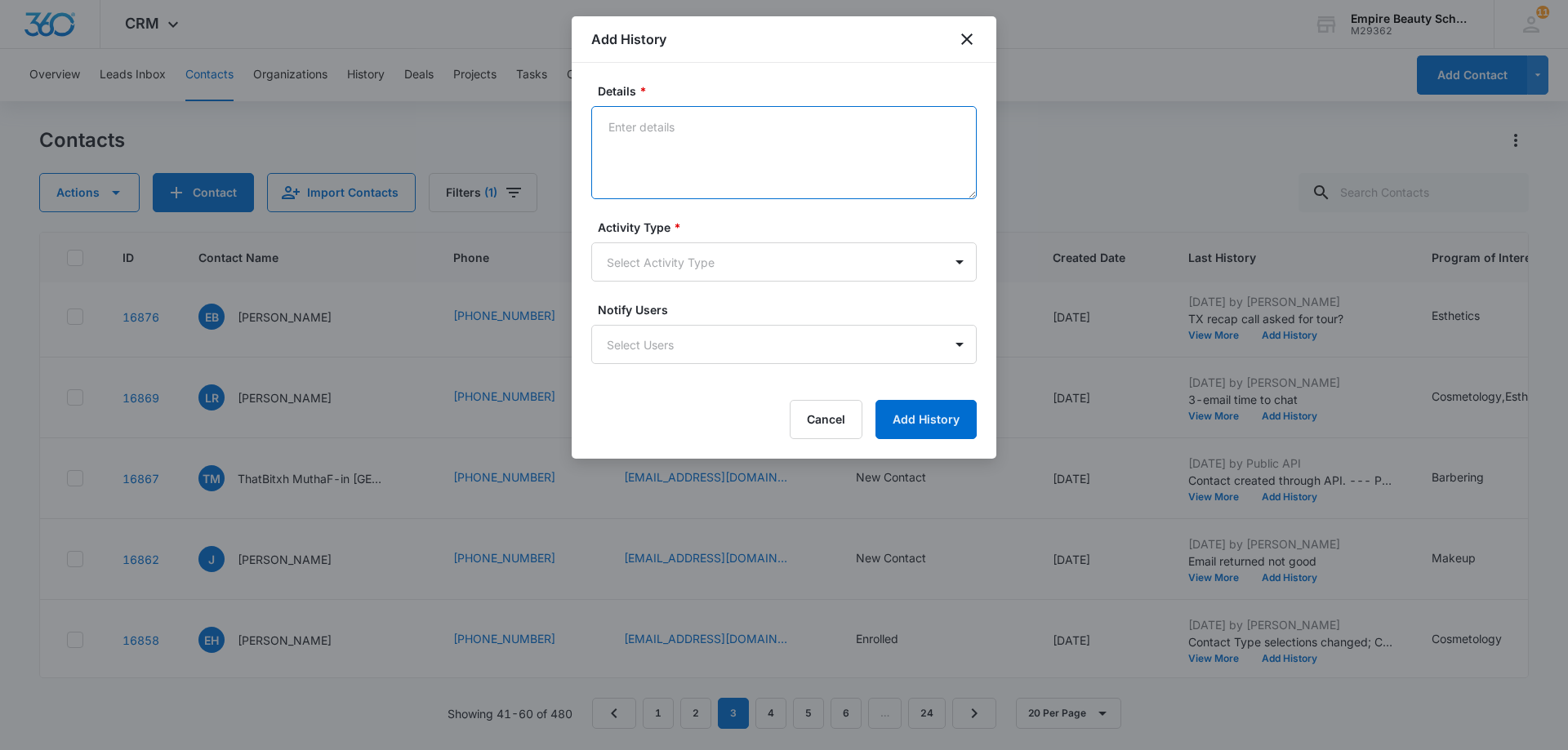
paste textarea "Tx- Is this the right time?"
type textarea "Tx- Is this the right time?"
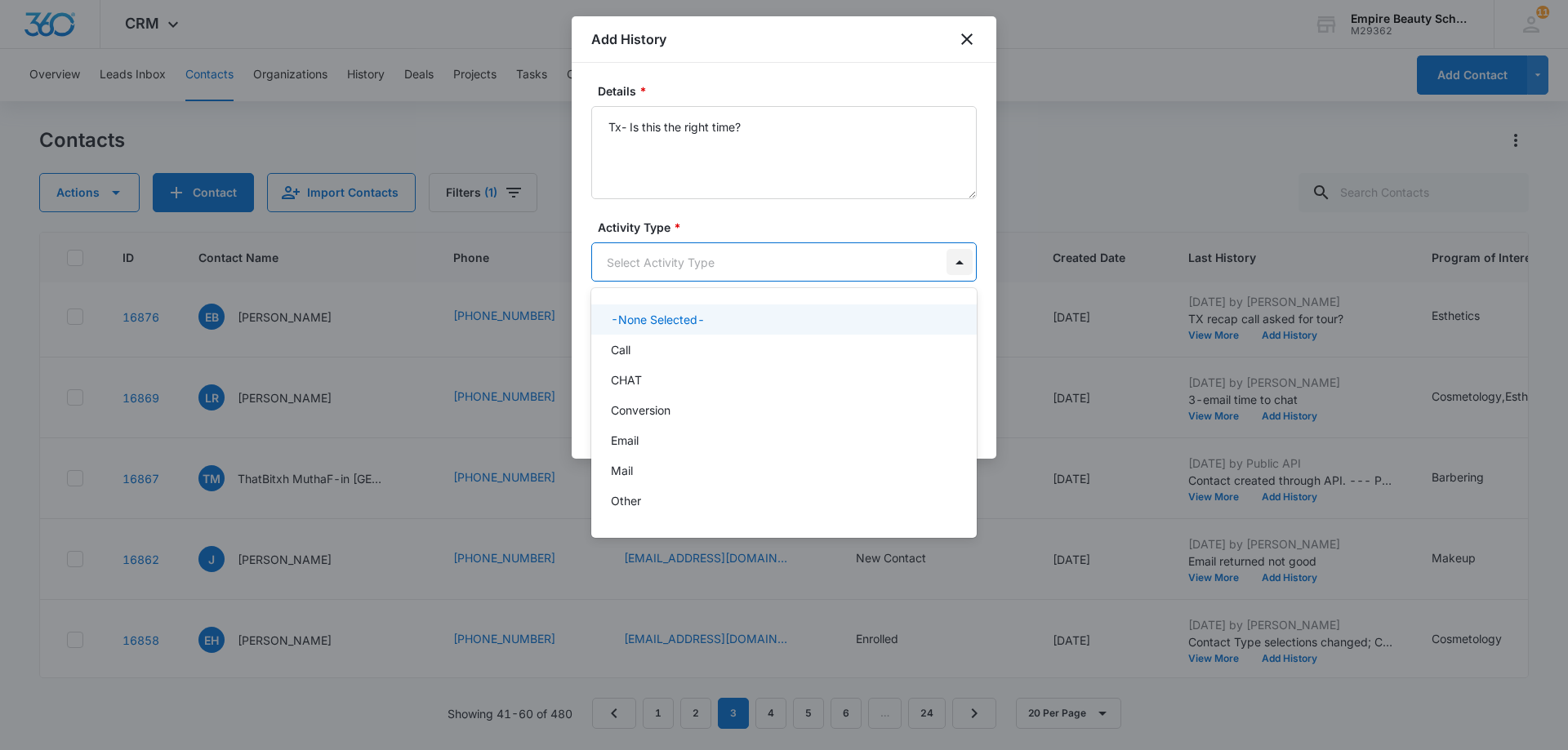
click at [960, 261] on body "CRM Apps Forms CRM Email Shop Payments POS Files Brand Settings AI Assistant Em…" at bounding box center [784, 375] width 1568 height 750
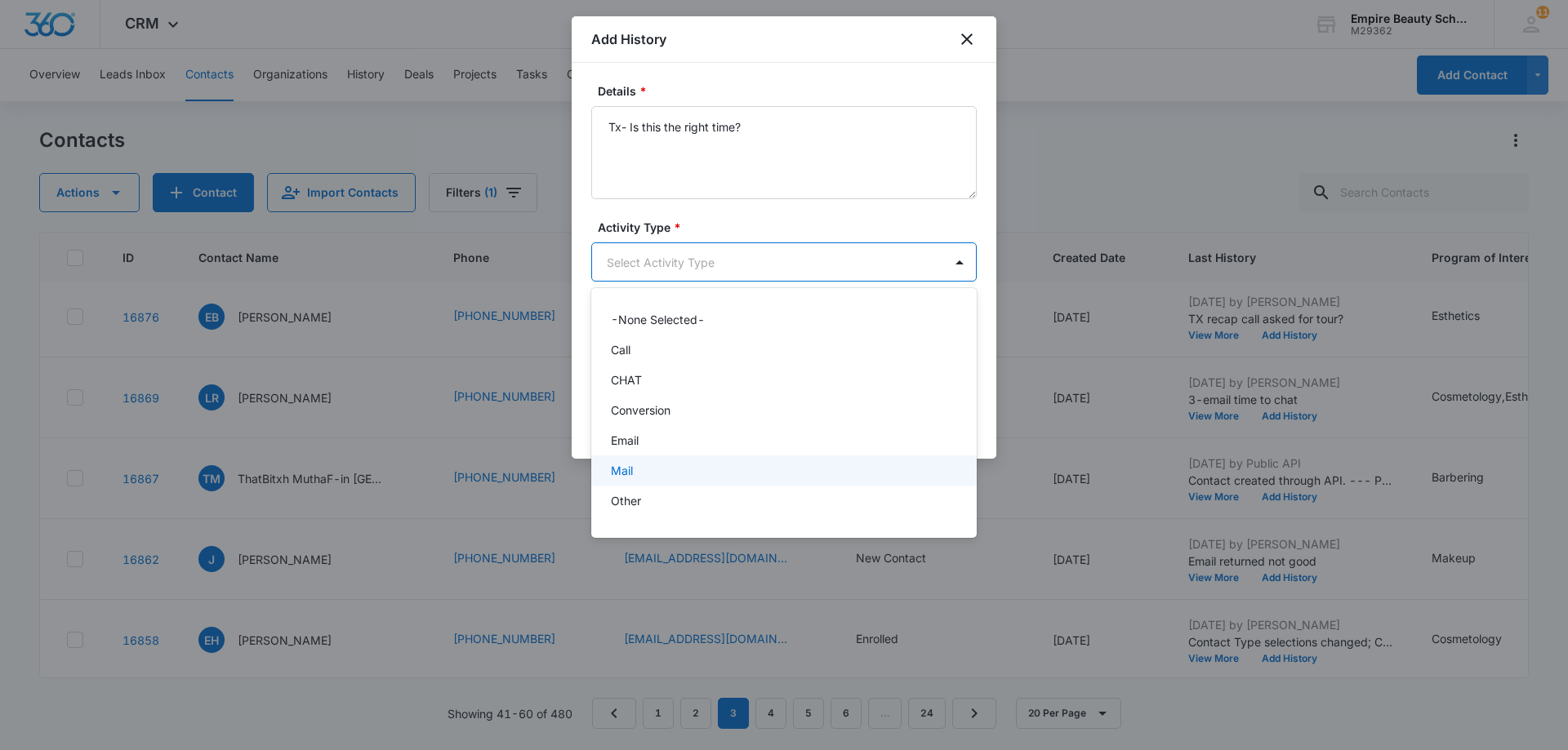
scroll to position [85, 0]
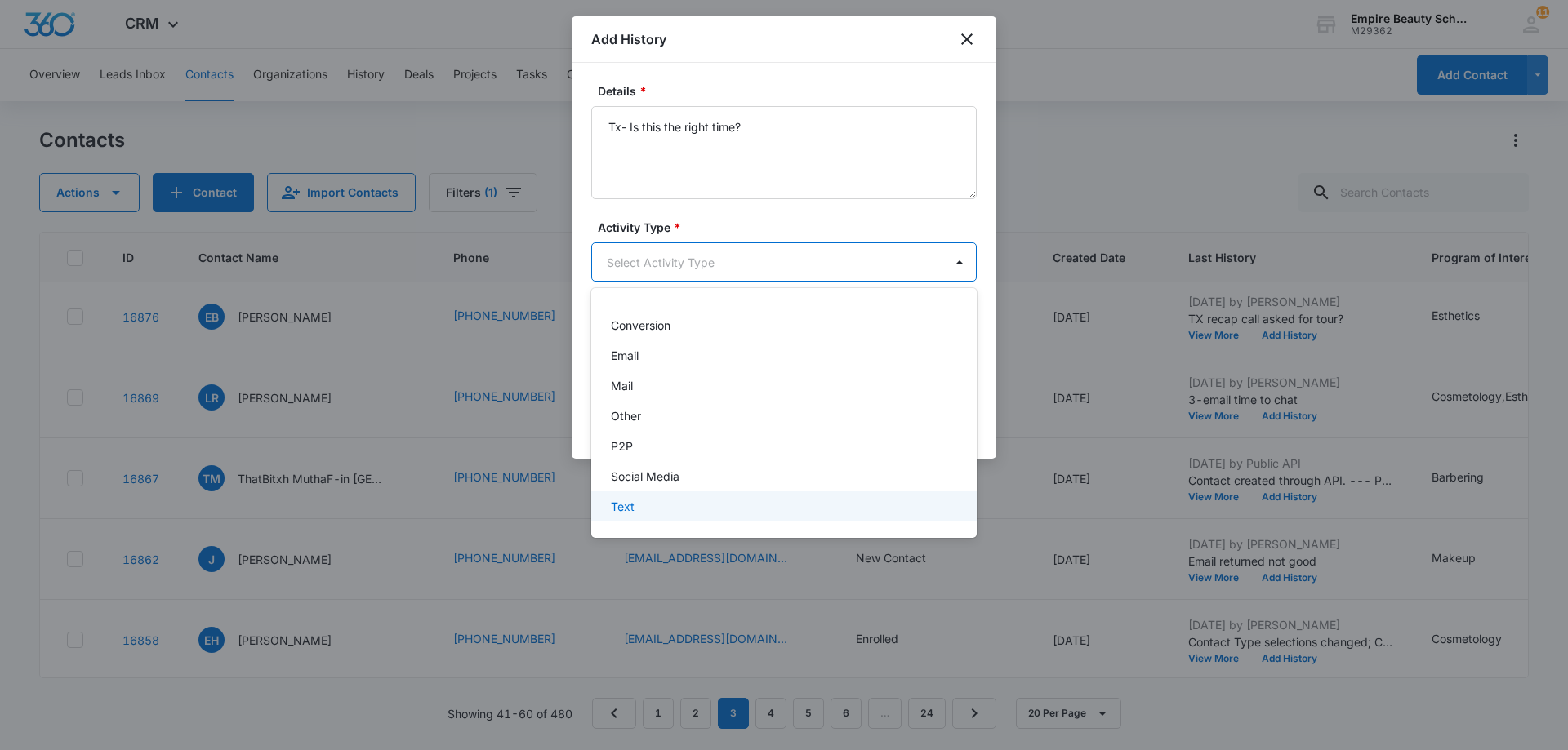
click at [791, 505] on div "Text" at bounding box center [782, 506] width 343 height 17
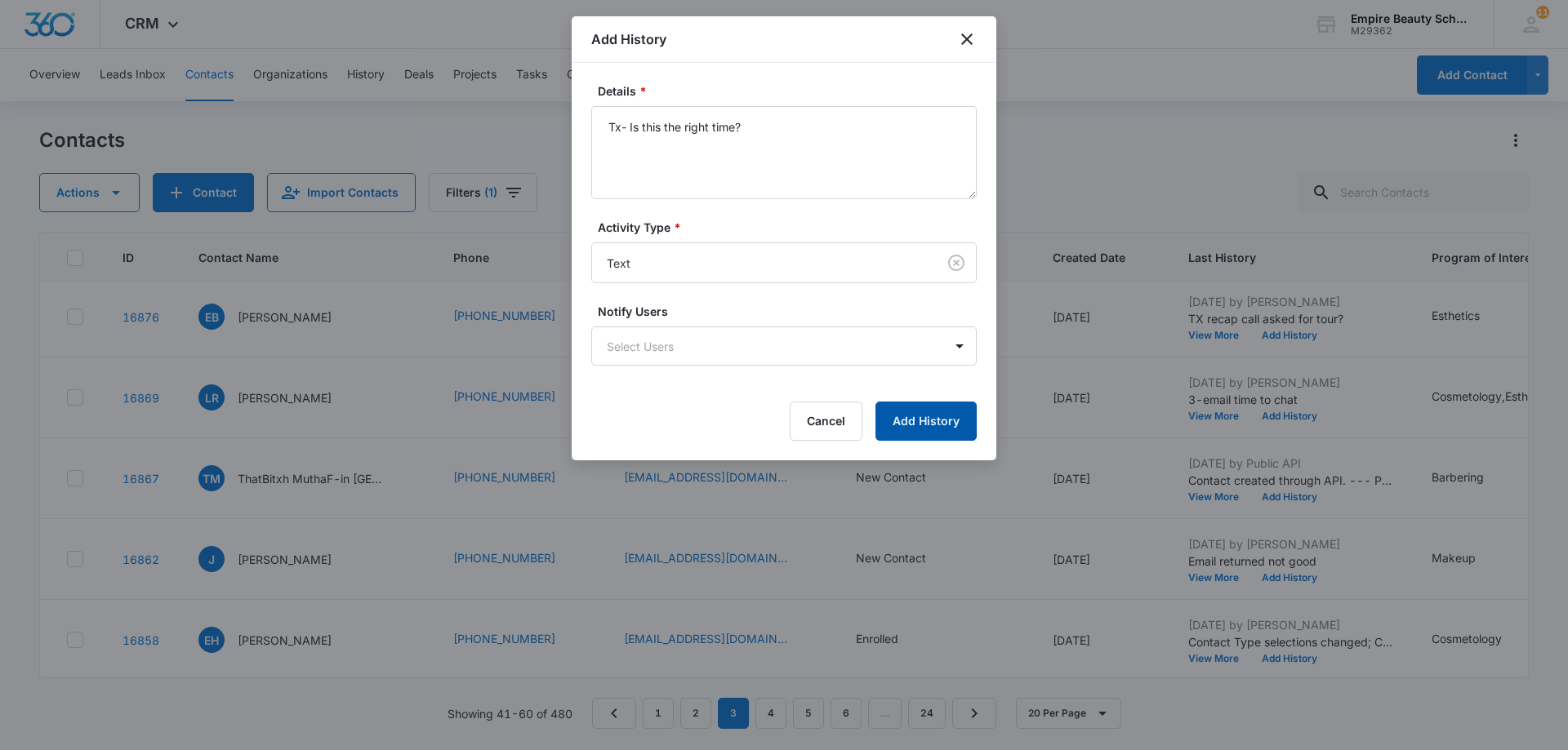
click at [929, 424] on button "Add History" at bounding box center [926, 421] width 101 height 39
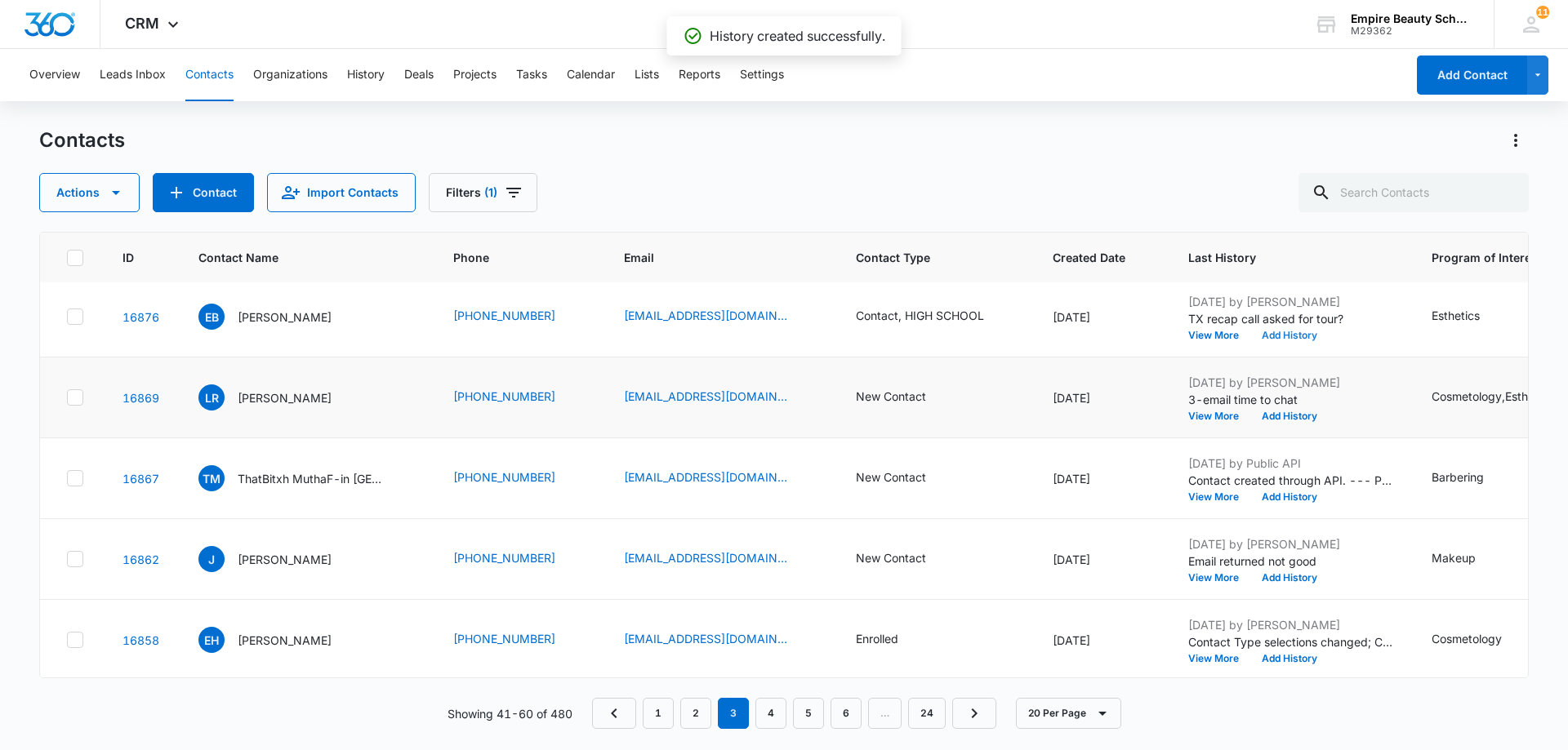
scroll to position [735, 0]
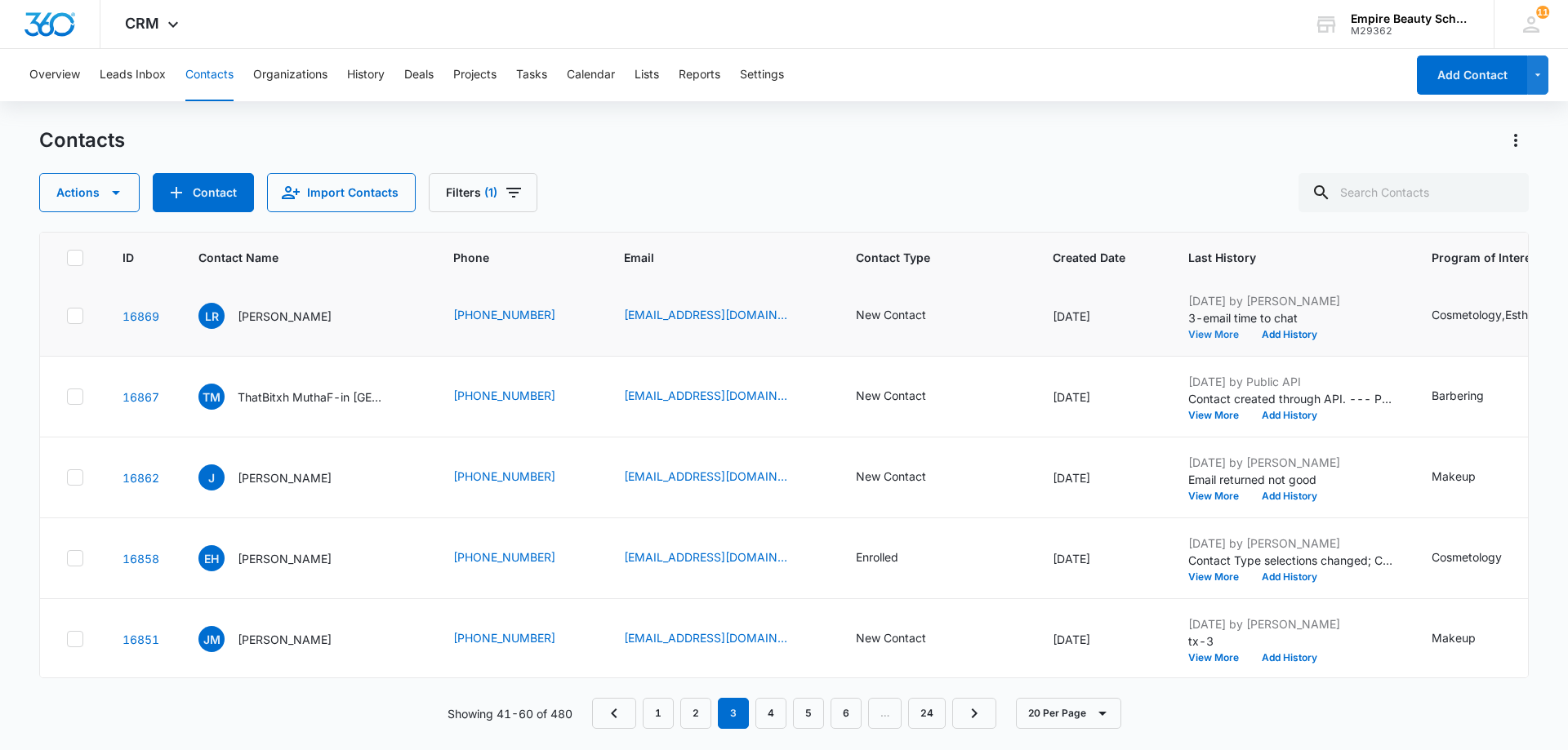
click at [1189, 331] on button "View More" at bounding box center [1220, 335] width 62 height 10
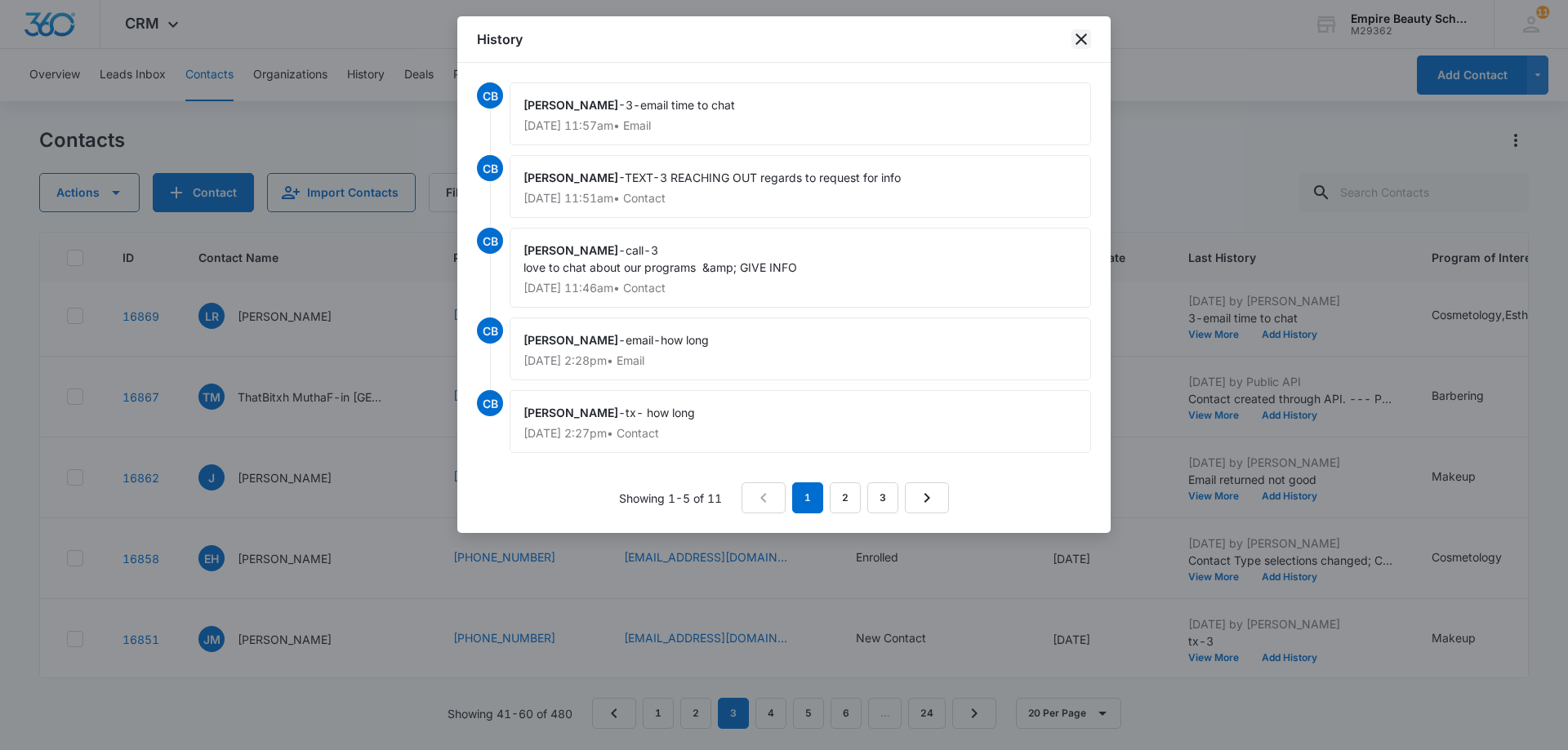
click at [1076, 41] on icon "close" at bounding box center [1081, 39] width 20 height 20
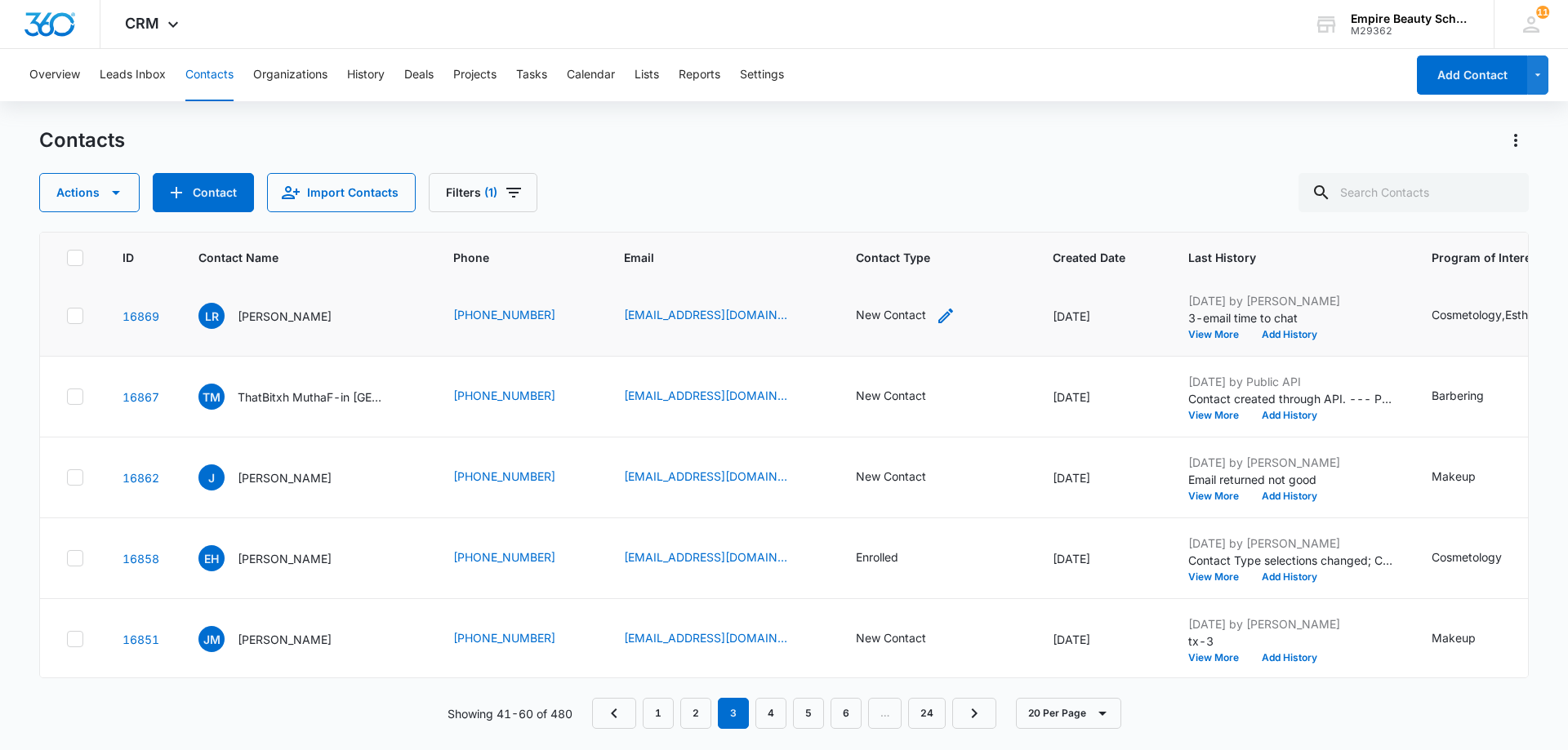
click at [894, 315] on div "New Contact" at bounding box center [890, 315] width 70 height 17
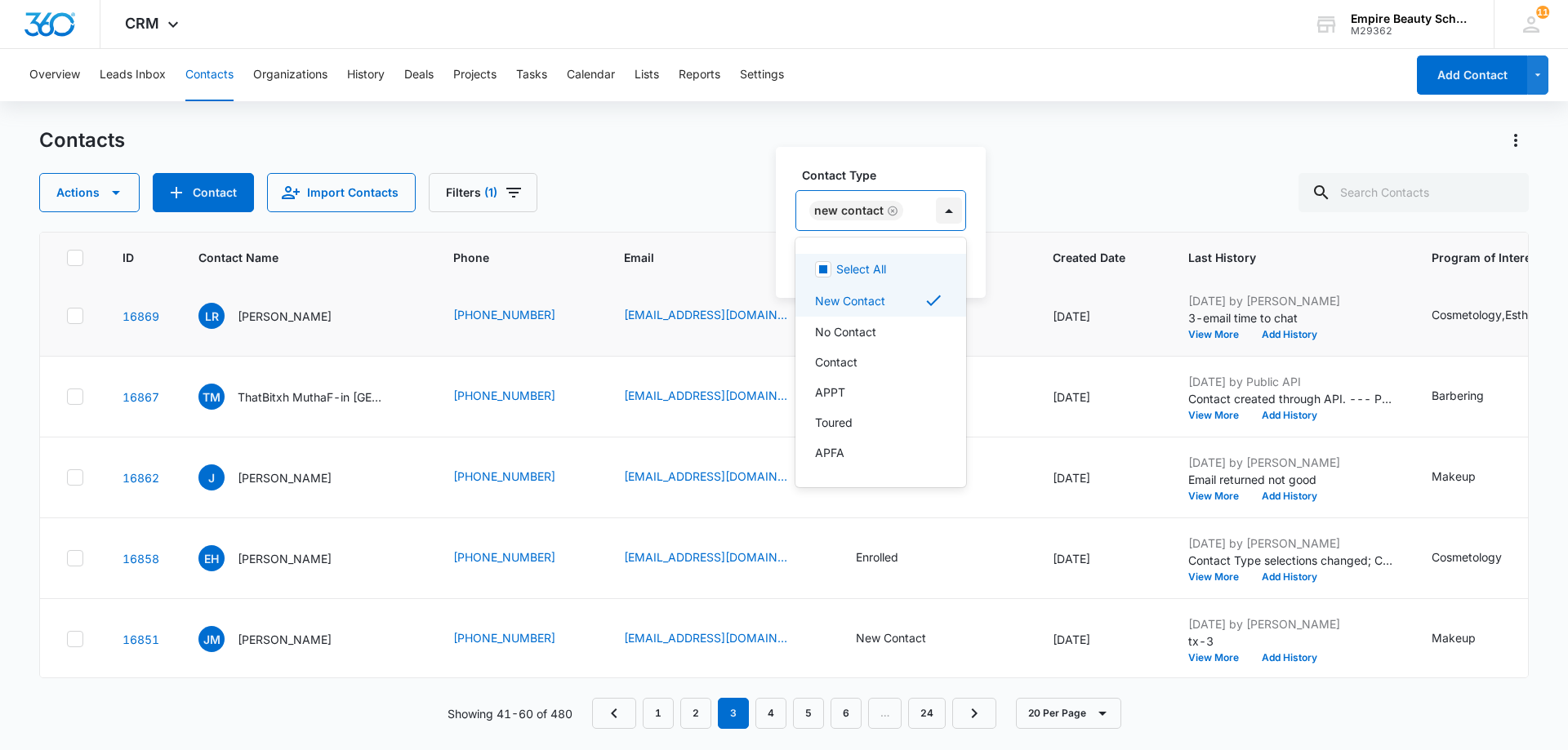
click at [950, 212] on div at bounding box center [949, 210] width 26 height 26
click at [879, 334] on div "No Contact" at bounding box center [879, 332] width 128 height 17
click at [940, 295] on div "New Contact" at bounding box center [923, 301] width 216 height 20
click at [961, 205] on div "Contact Type option New Contact, deselected. 16 results available. Use Up and D…" at bounding box center [876, 223] width 201 height 151
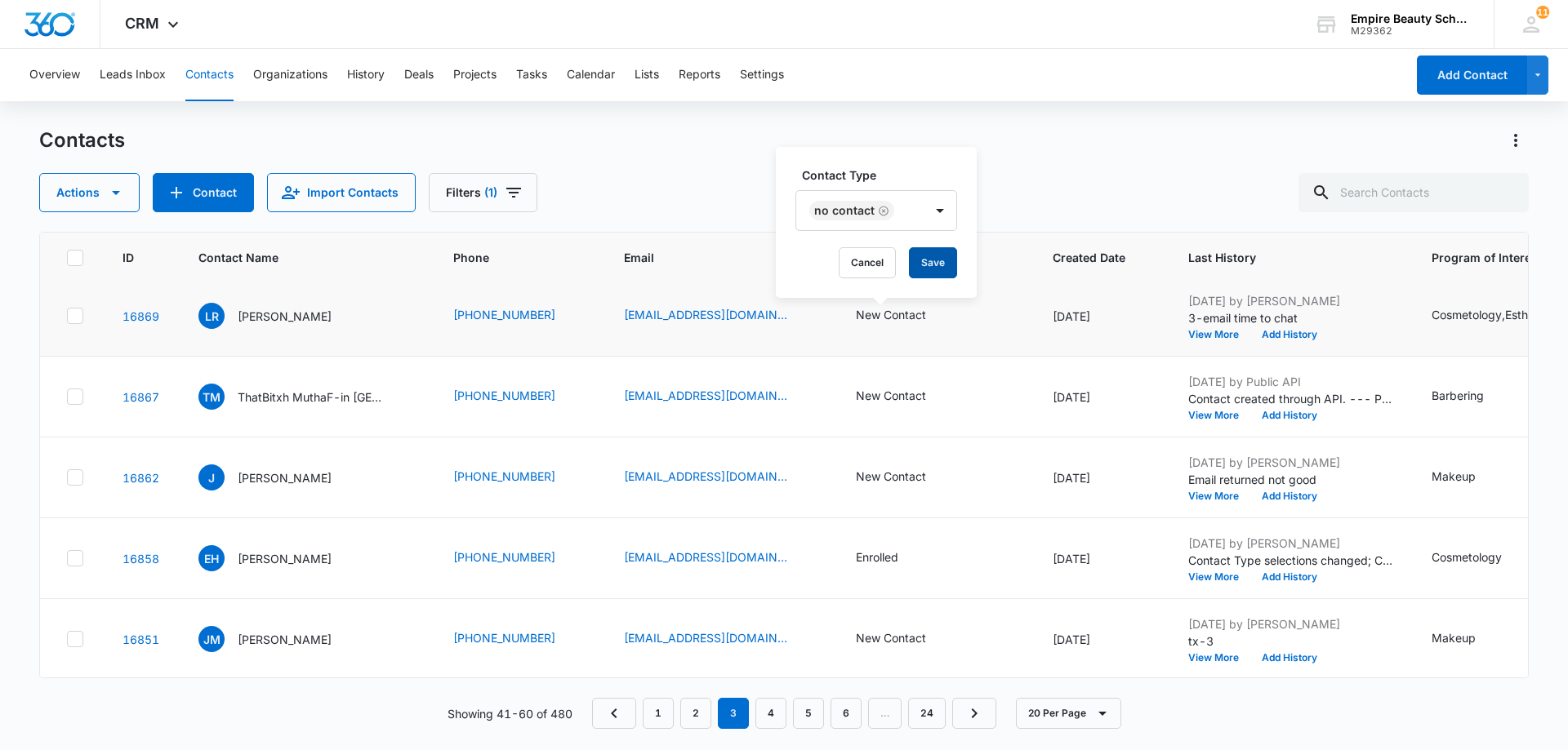
click at [942, 265] on button "Save" at bounding box center [932, 263] width 48 height 31
click at [1269, 335] on button "Add History" at bounding box center [1290, 335] width 78 height 10
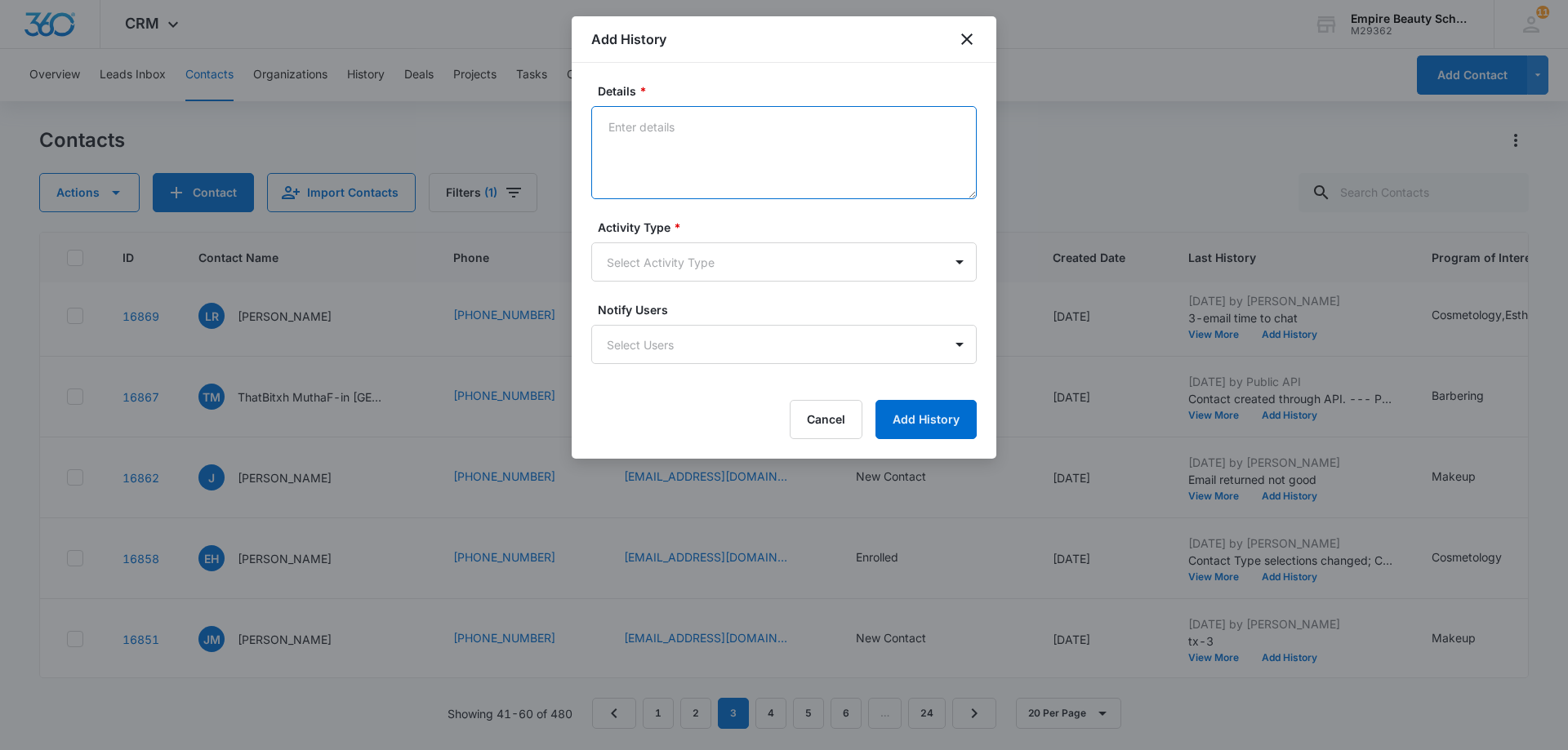
click at [634, 133] on textarea "Details *" at bounding box center [784, 153] width 386 height 93
paste textarea "Tx- Is this the right time?"
type textarea "Tx- Is this the right time?"
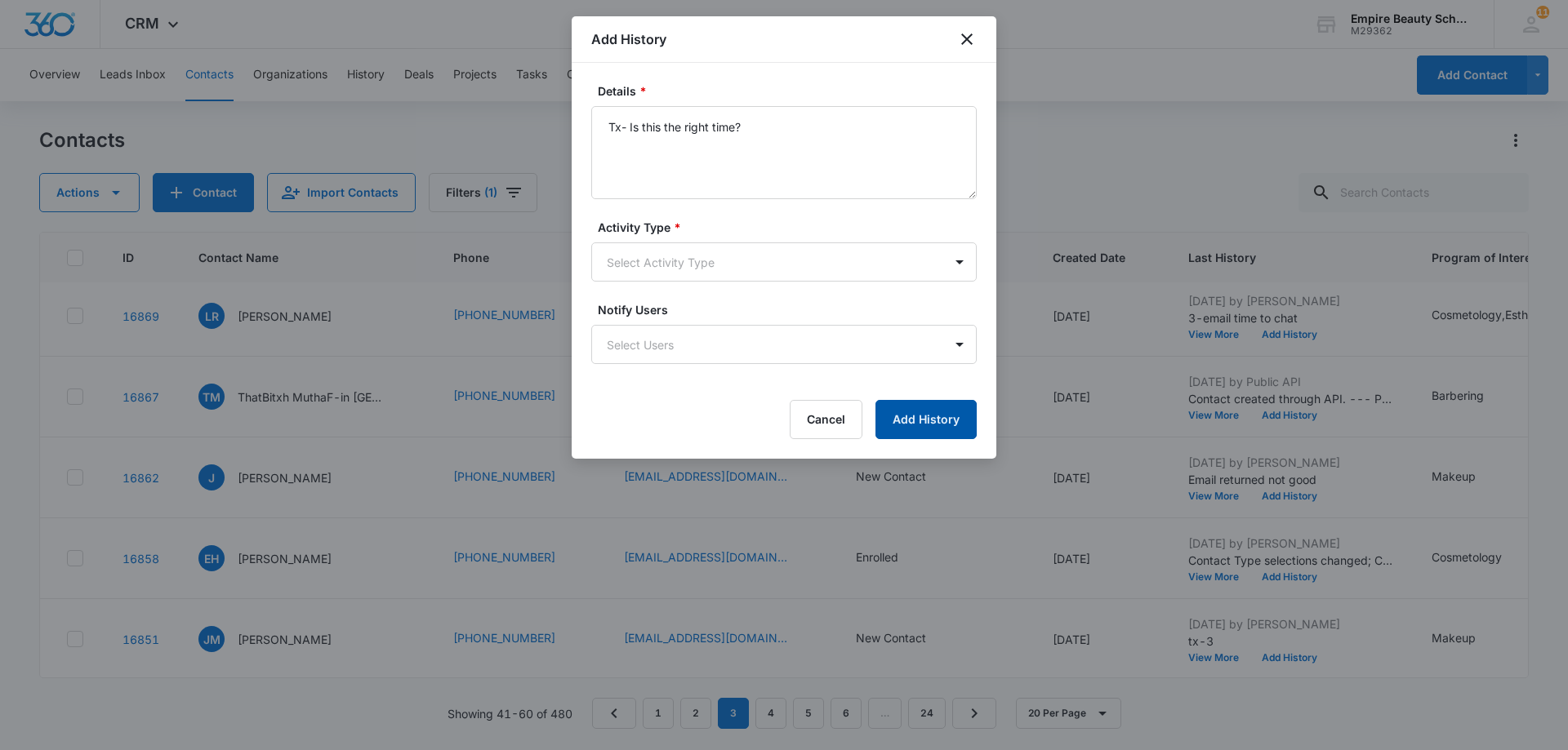
click at [941, 418] on button "Add History" at bounding box center [926, 419] width 101 height 39
click at [963, 268] on body "CRM Apps Forms CRM Email Shop Payments POS Files Brand Settings AI Assistant Em…" at bounding box center [784, 375] width 1568 height 750
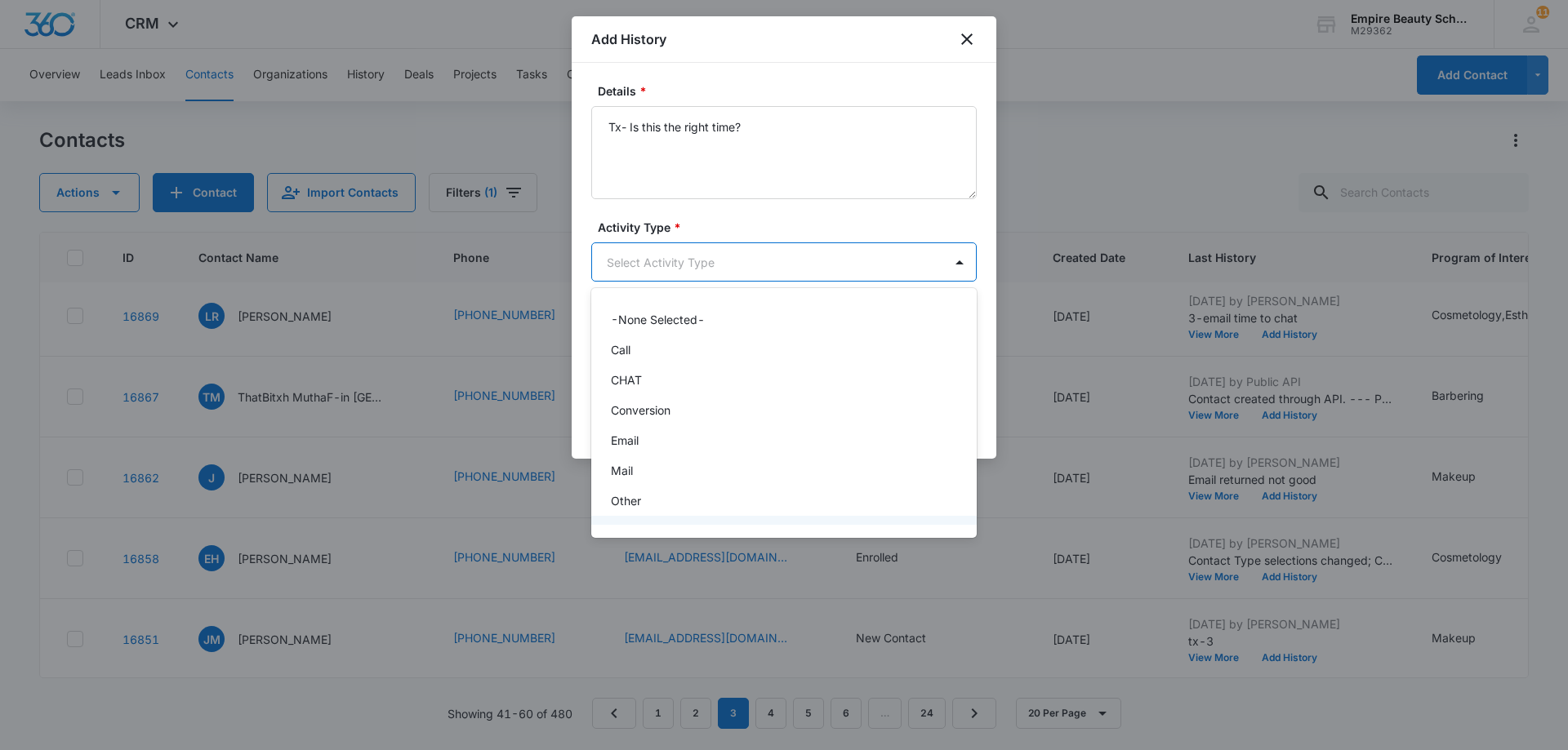
scroll to position [85, 0]
click at [708, 508] on div "Text" at bounding box center [782, 506] width 343 height 17
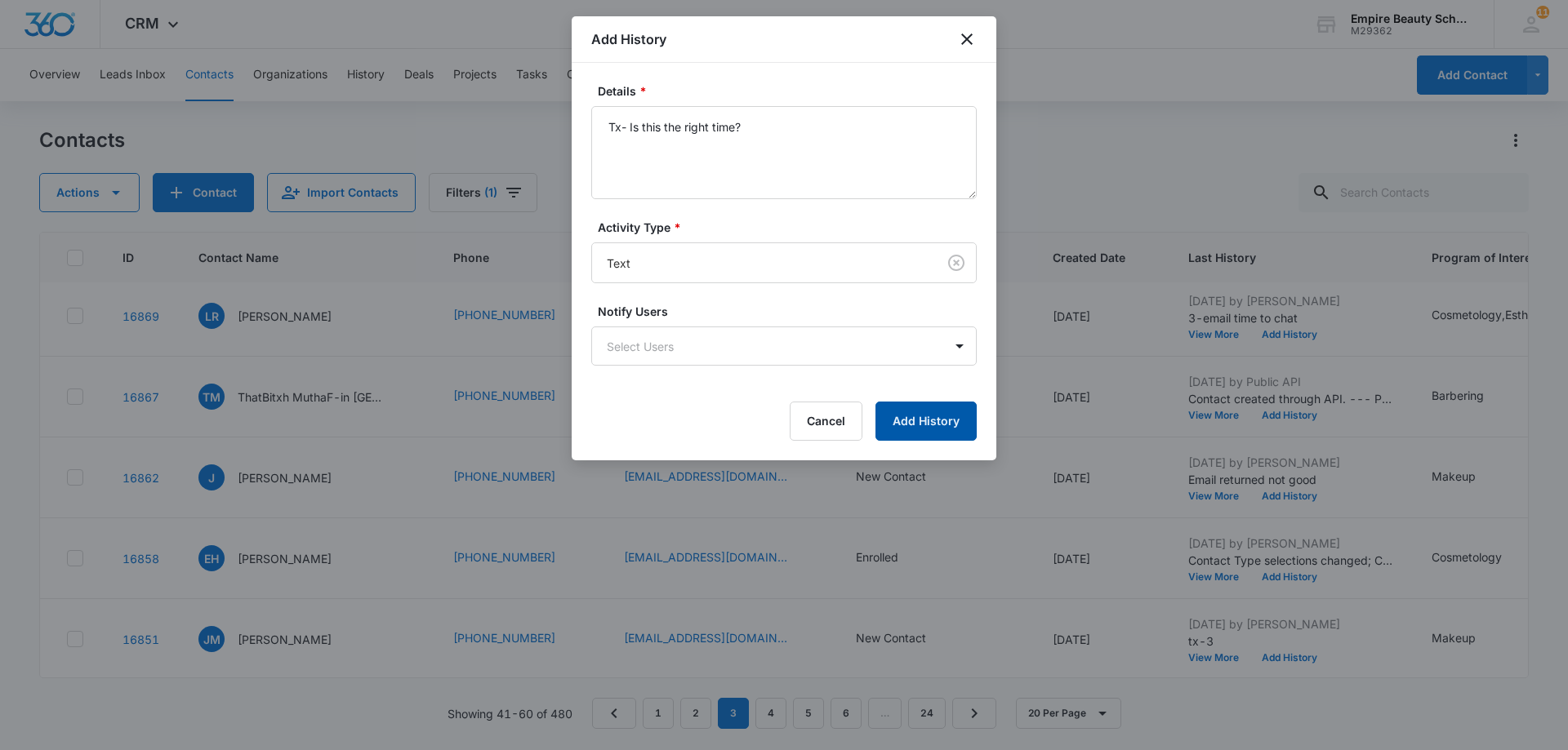
click at [920, 417] on button "Add History" at bounding box center [926, 421] width 101 height 39
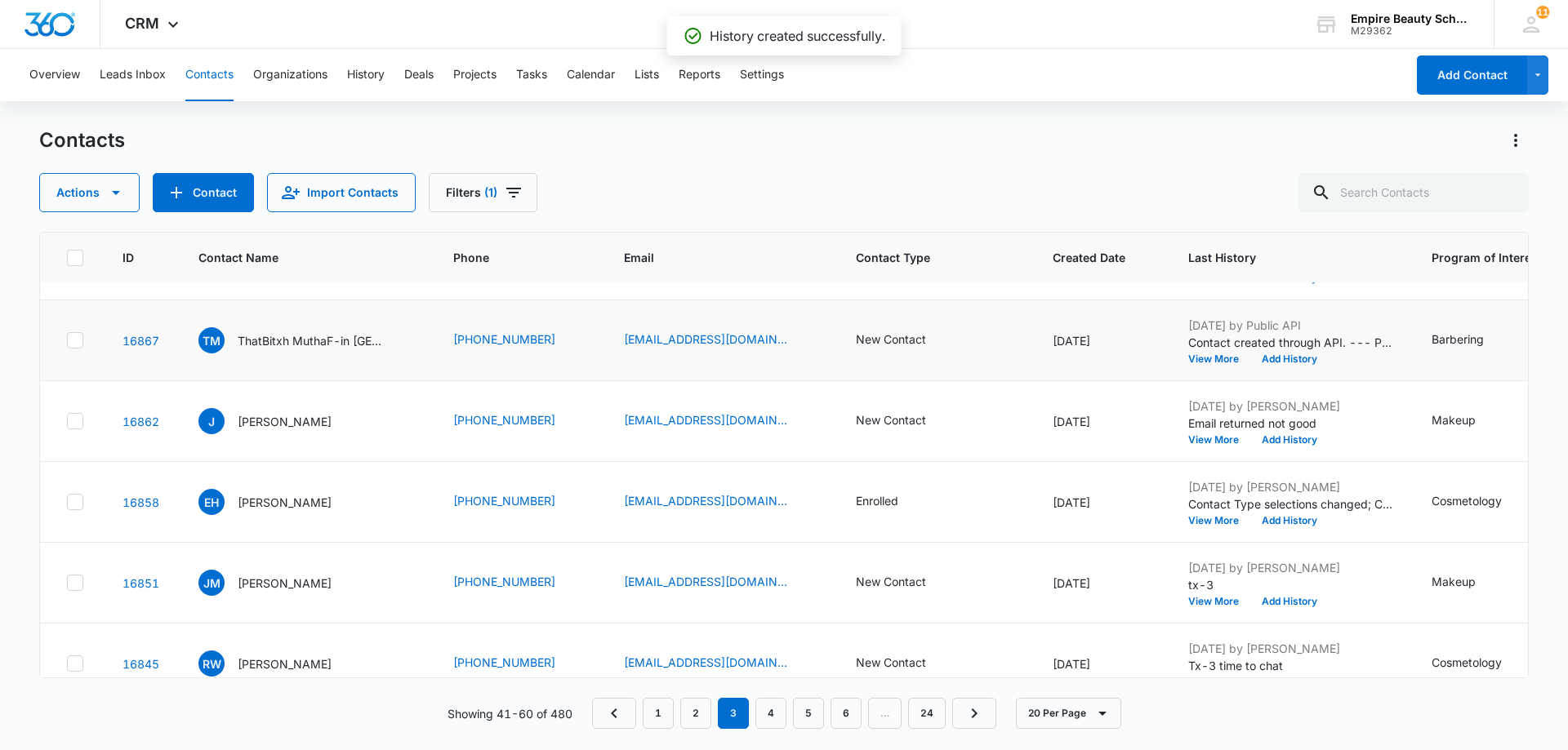
scroll to position [816, 0]
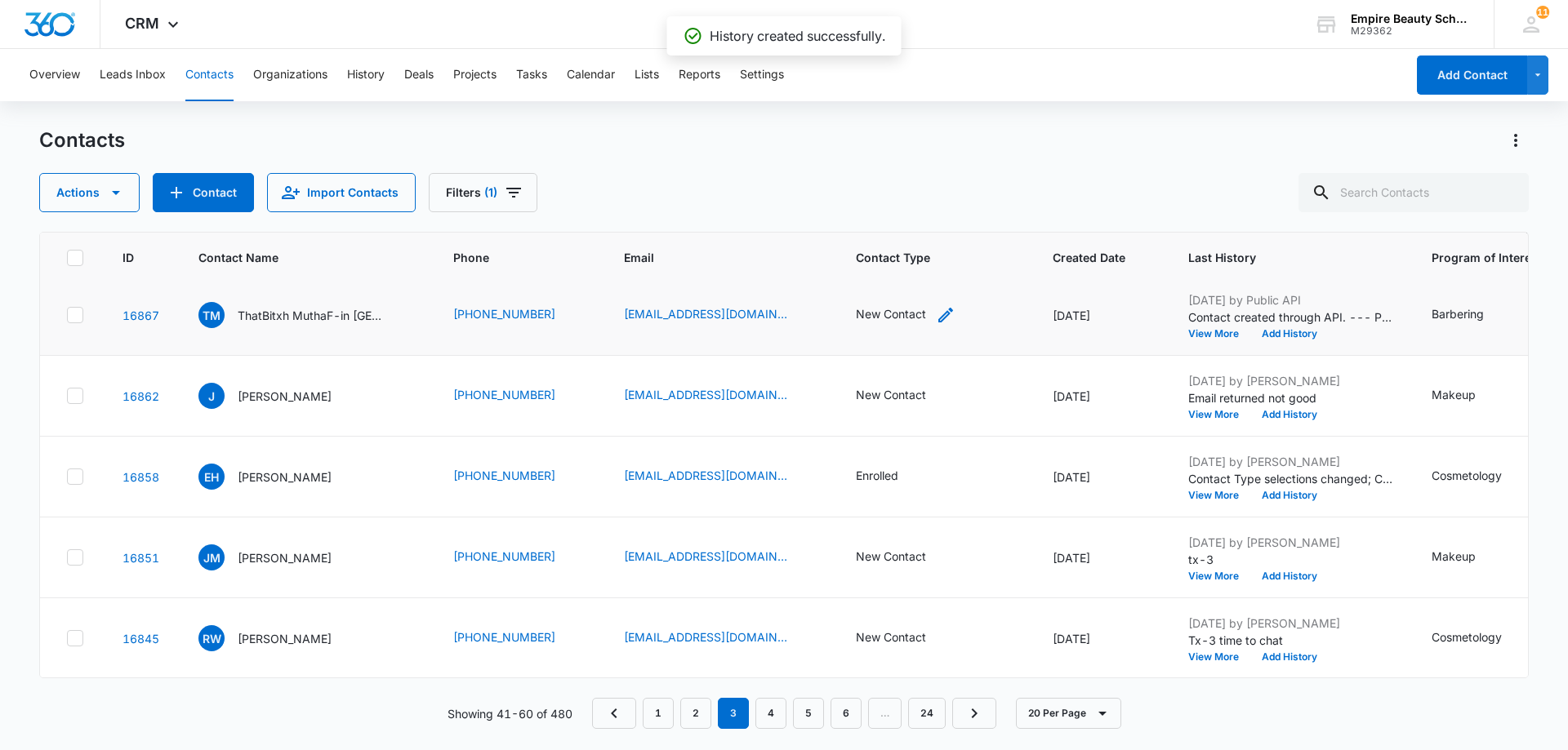
click at [885, 325] on div "New Contact" at bounding box center [890, 315] width 70 height 20
click at [893, 211] on icon "Remove New Contact" at bounding box center [892, 210] width 12 height 12
click at [918, 213] on div at bounding box center [921, 210] width 26 height 26
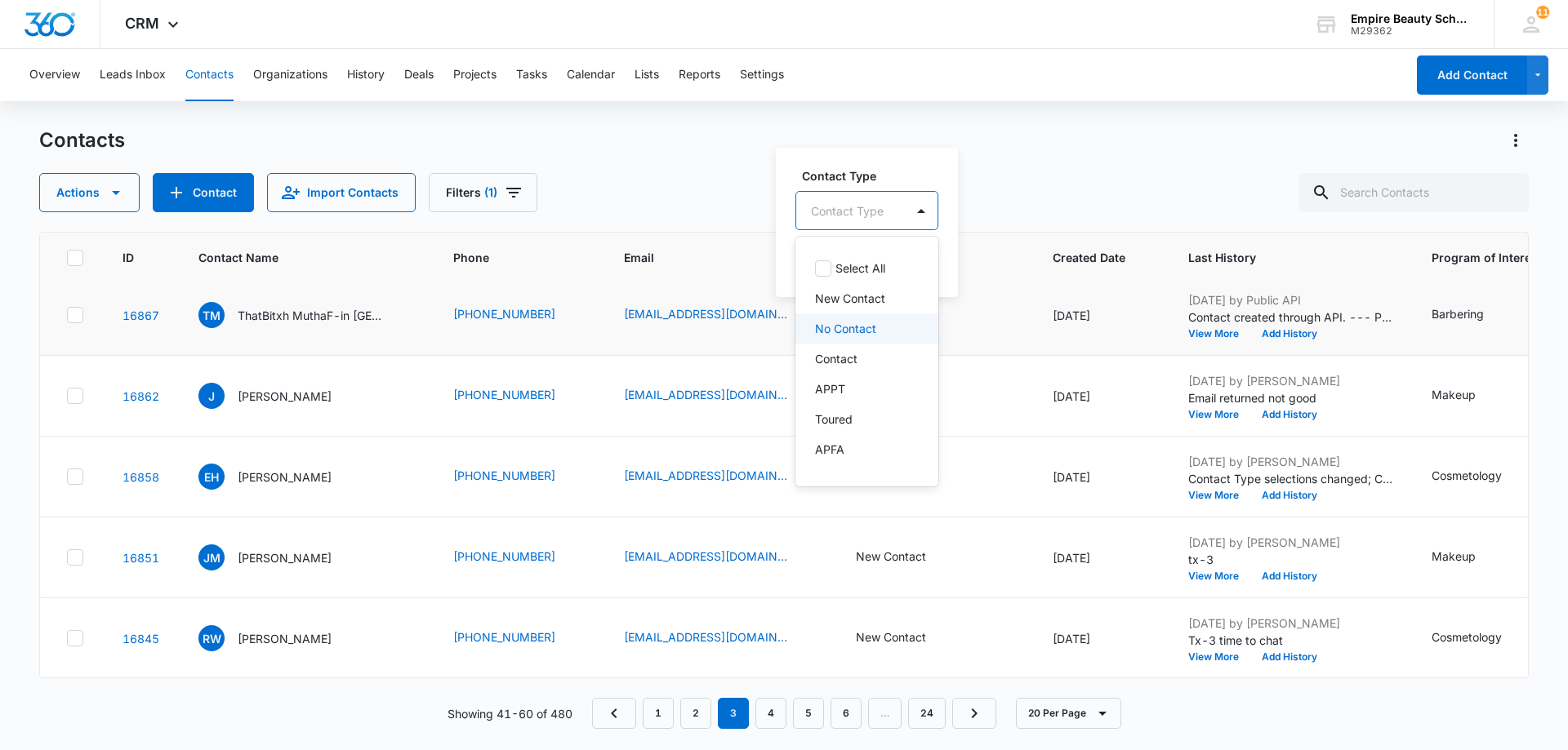
click at [877, 330] on div "No Contact" at bounding box center [865, 328] width 100 height 17
click at [965, 269] on div "Contact Type option No Contact, selected. 16 results available. Use Up and Down…" at bounding box center [876, 222] width 201 height 151
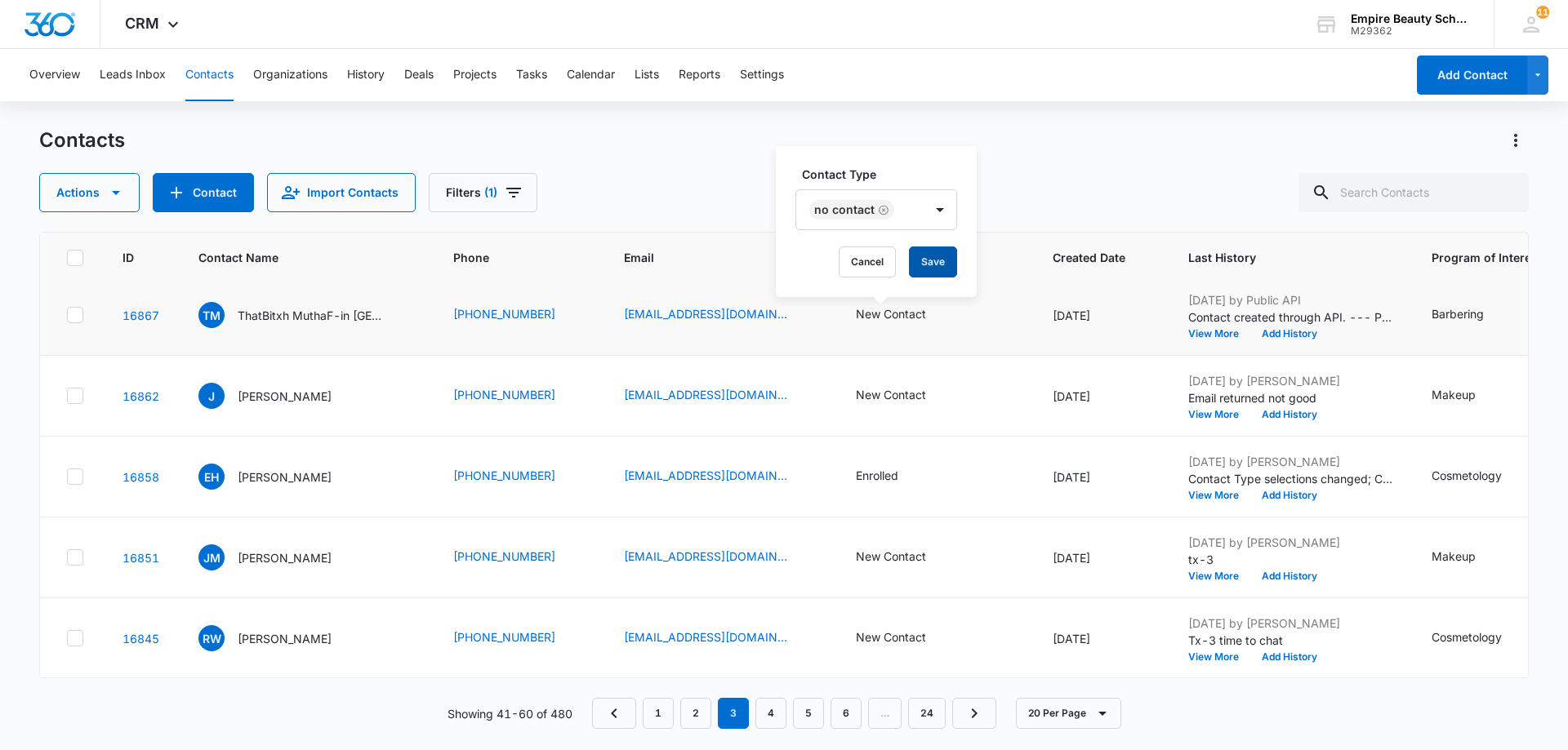
click at [940, 260] on button "Save" at bounding box center [932, 262] width 48 height 31
click at [1269, 329] on button "Add History" at bounding box center [1290, 334] width 78 height 10
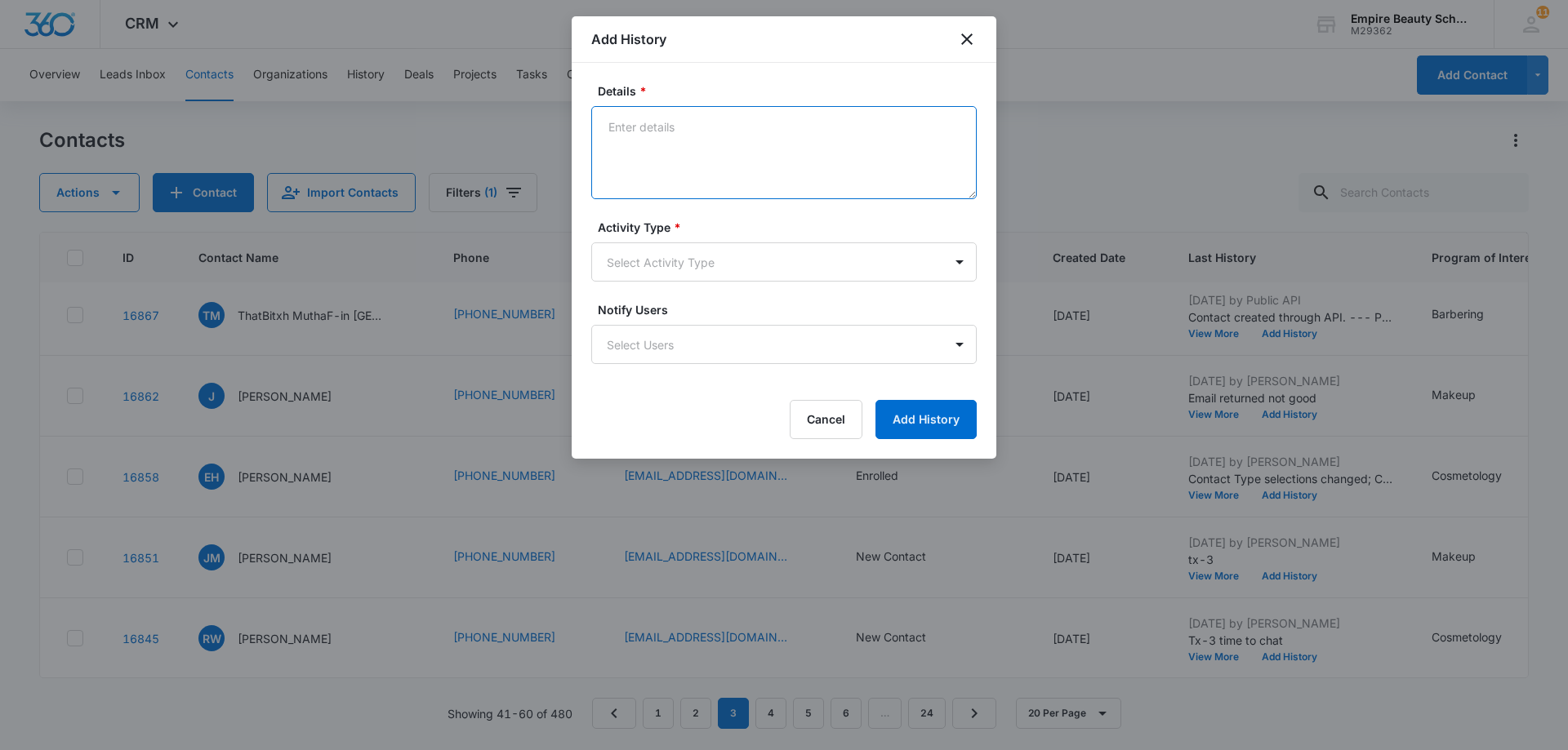
click at [651, 124] on textarea "Details *" at bounding box center [784, 153] width 386 height 93
paste textarea "Tx- Is this the right time?"
type textarea "Tx- Is this the right time?"
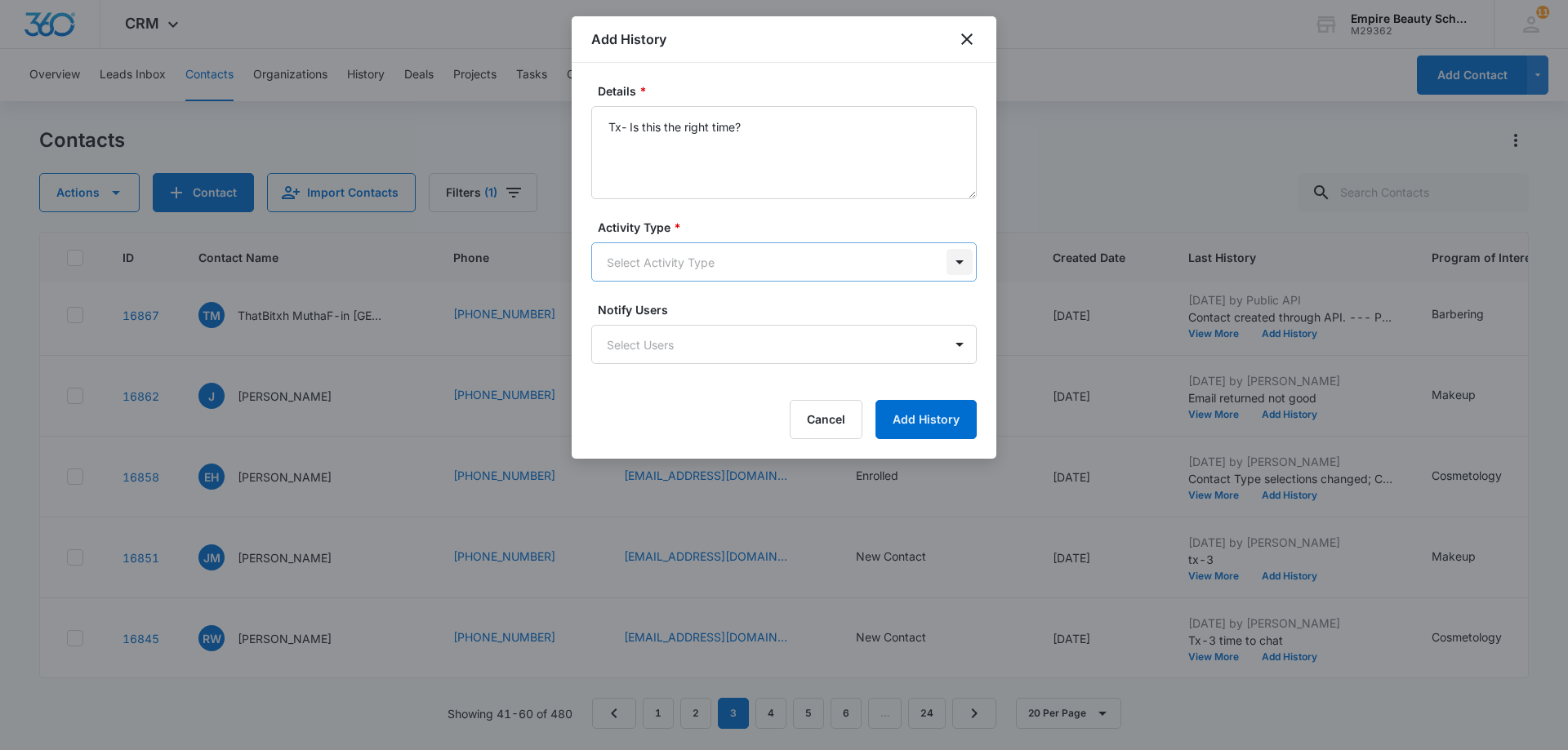
click at [959, 260] on body "CRM Apps Forms CRM Email Shop Payments POS Files Brand Settings AI Assistant Em…" at bounding box center [784, 375] width 1568 height 750
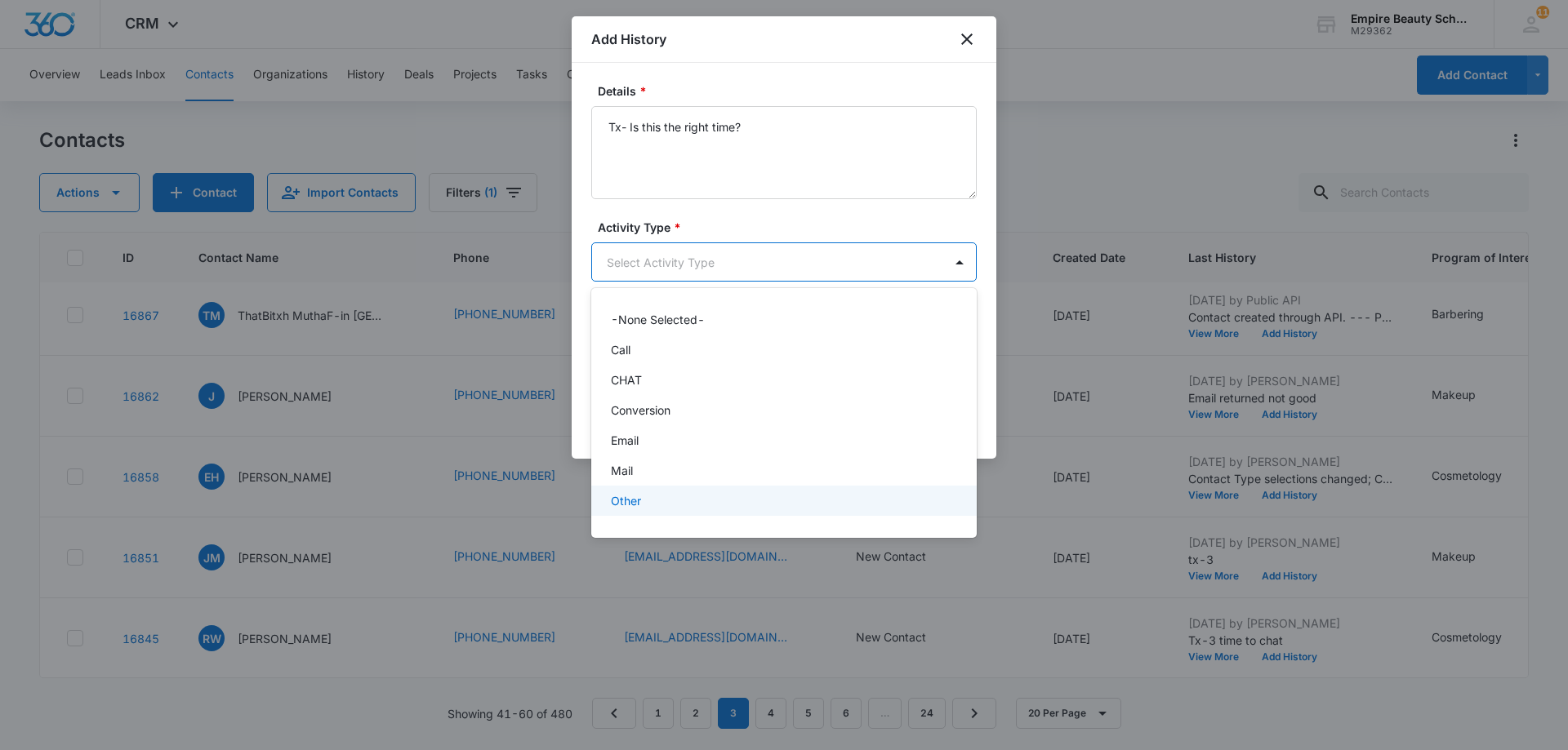
scroll to position [85, 0]
click at [762, 515] on div "Text" at bounding box center [784, 506] width 386 height 30
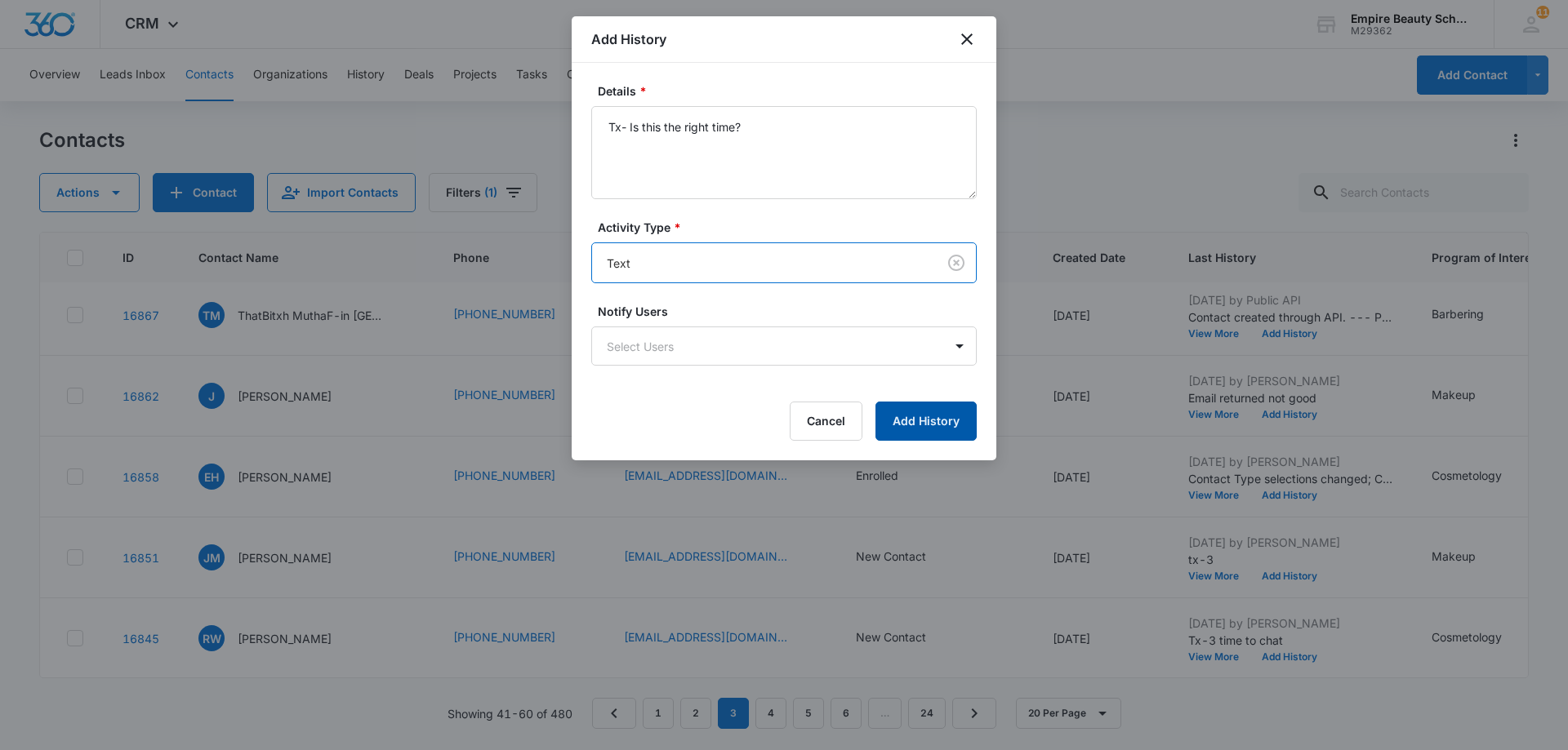
click at [918, 425] on button "Add History" at bounding box center [926, 421] width 101 height 39
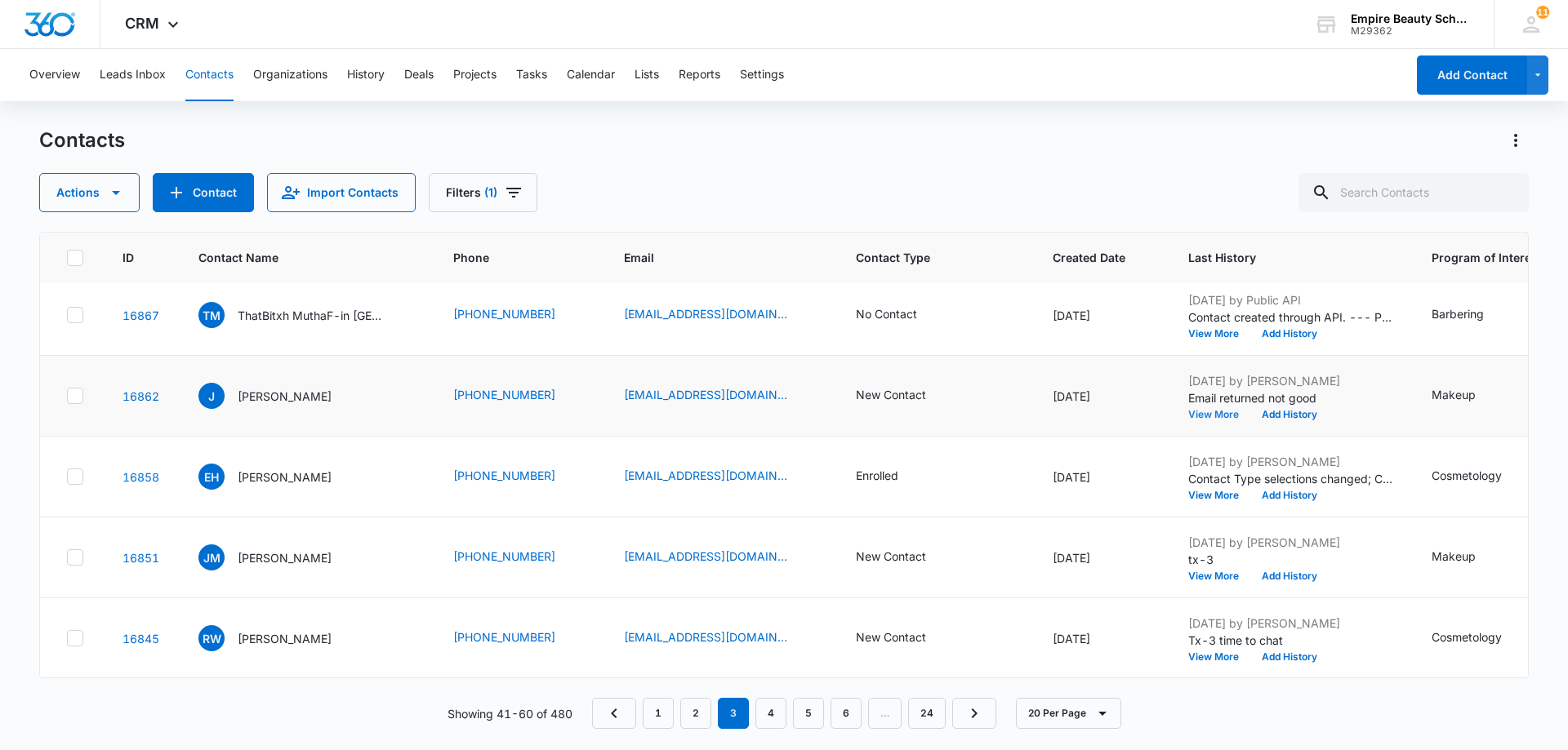
click at [1189, 418] on button "View More" at bounding box center [1220, 415] width 62 height 10
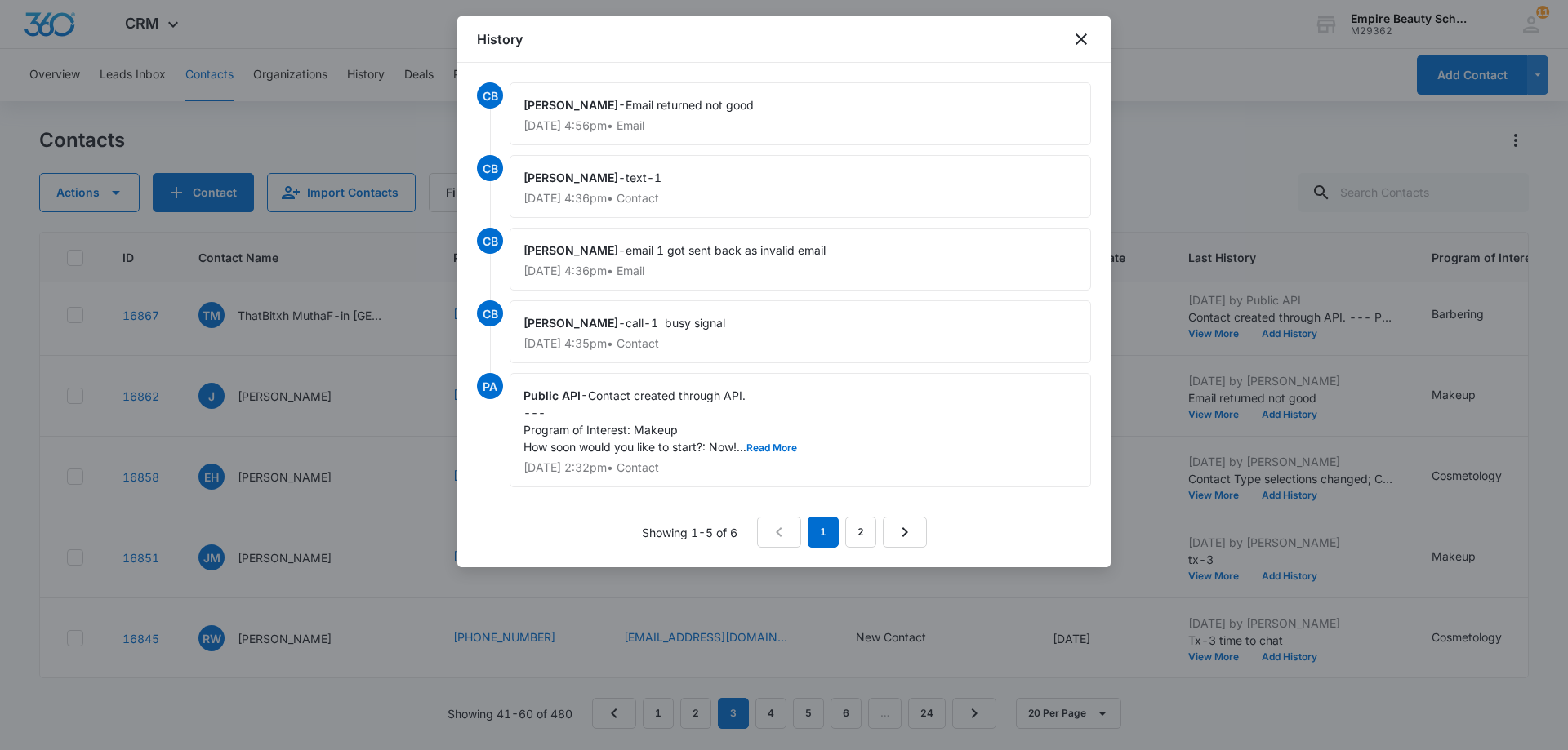
click at [1070, 37] on div "History" at bounding box center [784, 39] width 653 height 46
click at [1075, 37] on icon "close" at bounding box center [1081, 39] width 20 height 20
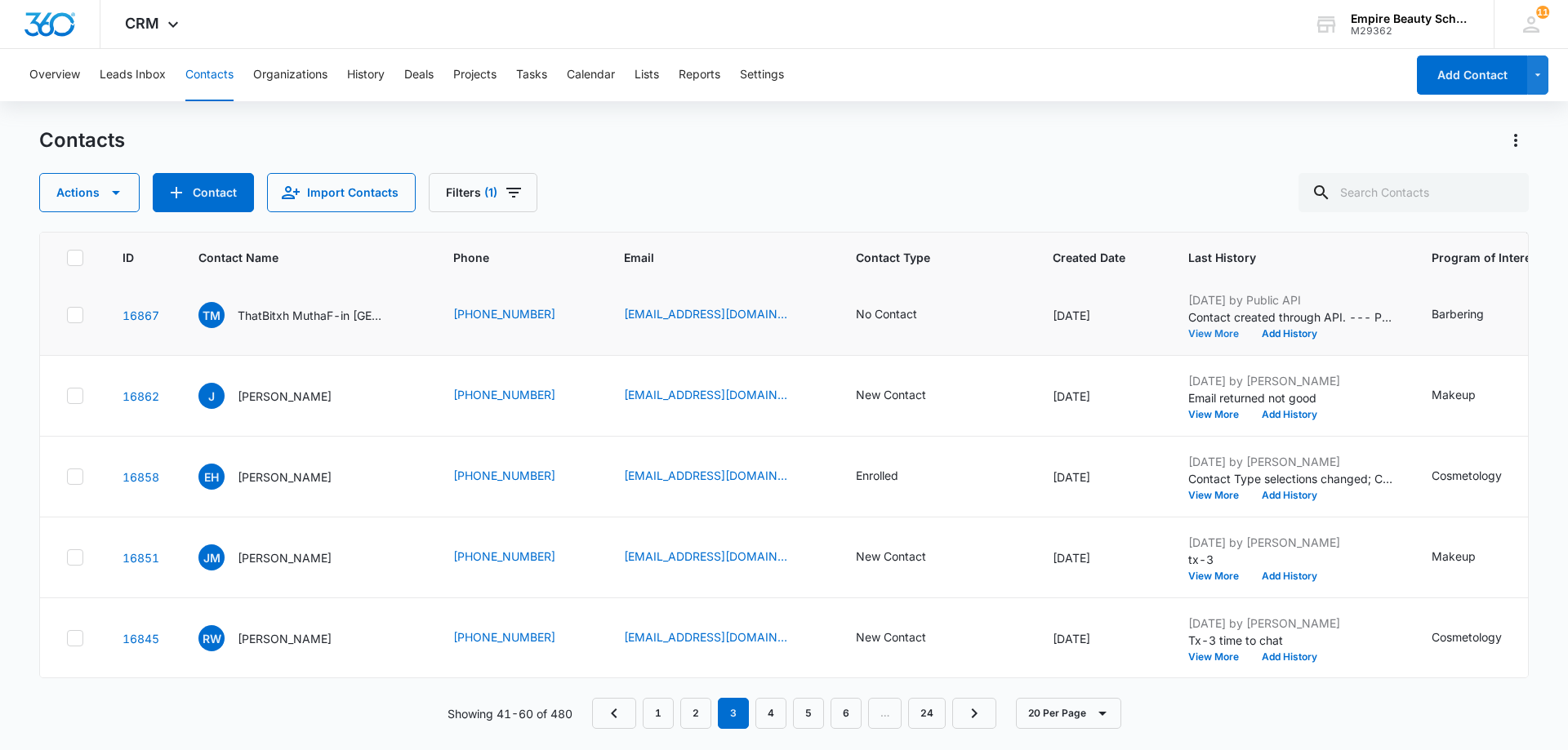
click at [1189, 336] on button "View More" at bounding box center [1220, 334] width 62 height 10
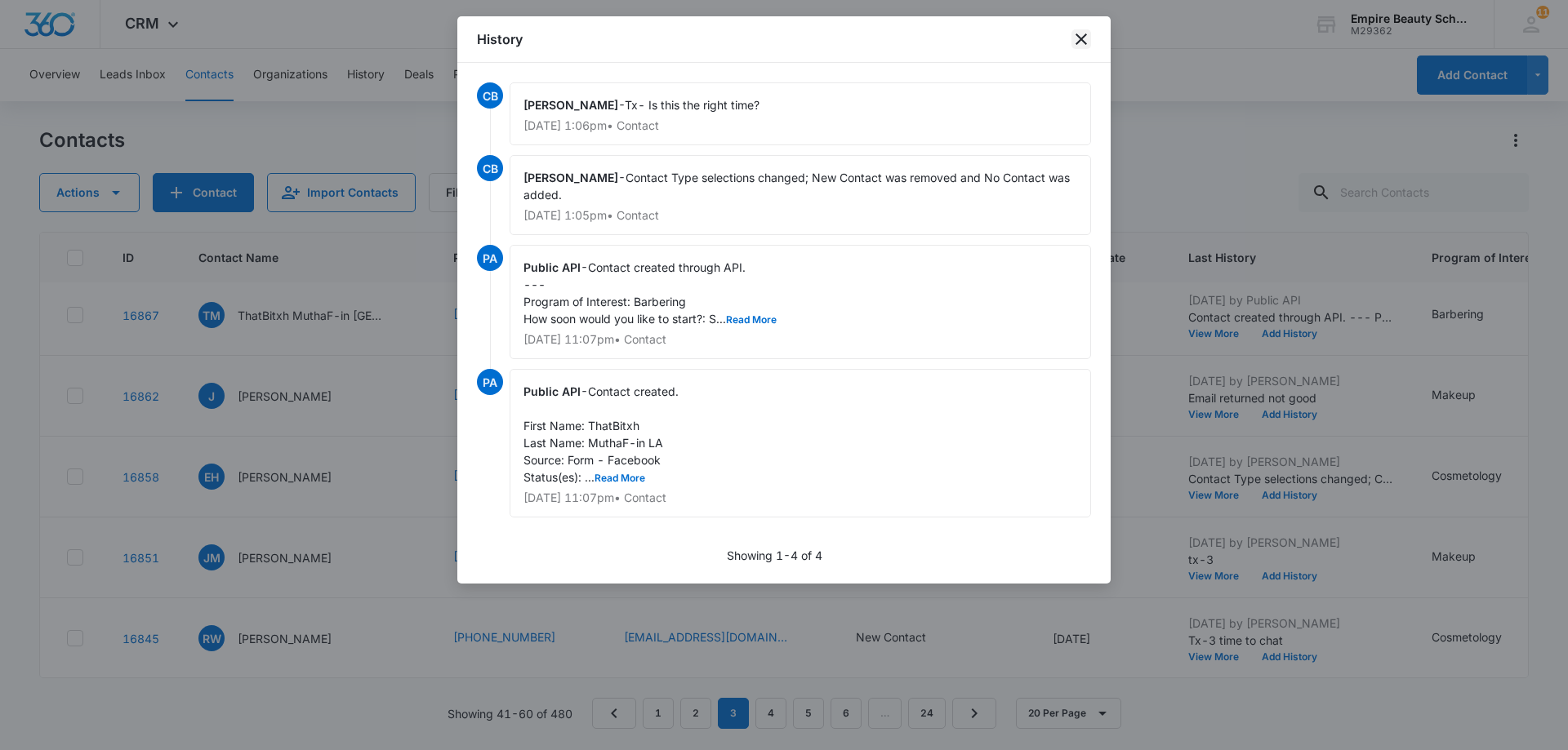
click at [1077, 36] on icon "close" at bounding box center [1081, 39] width 12 height 12
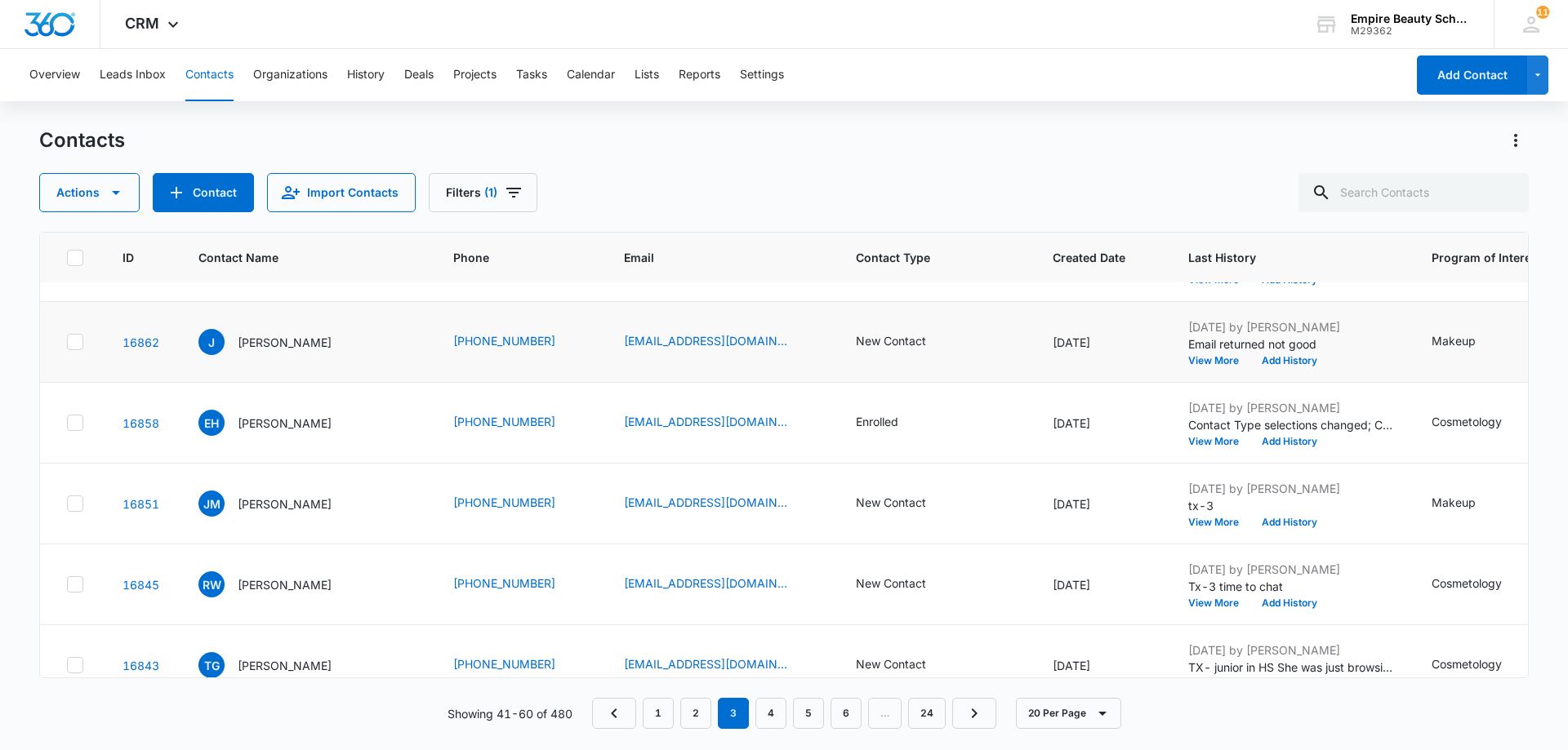
scroll to position [898, 0]
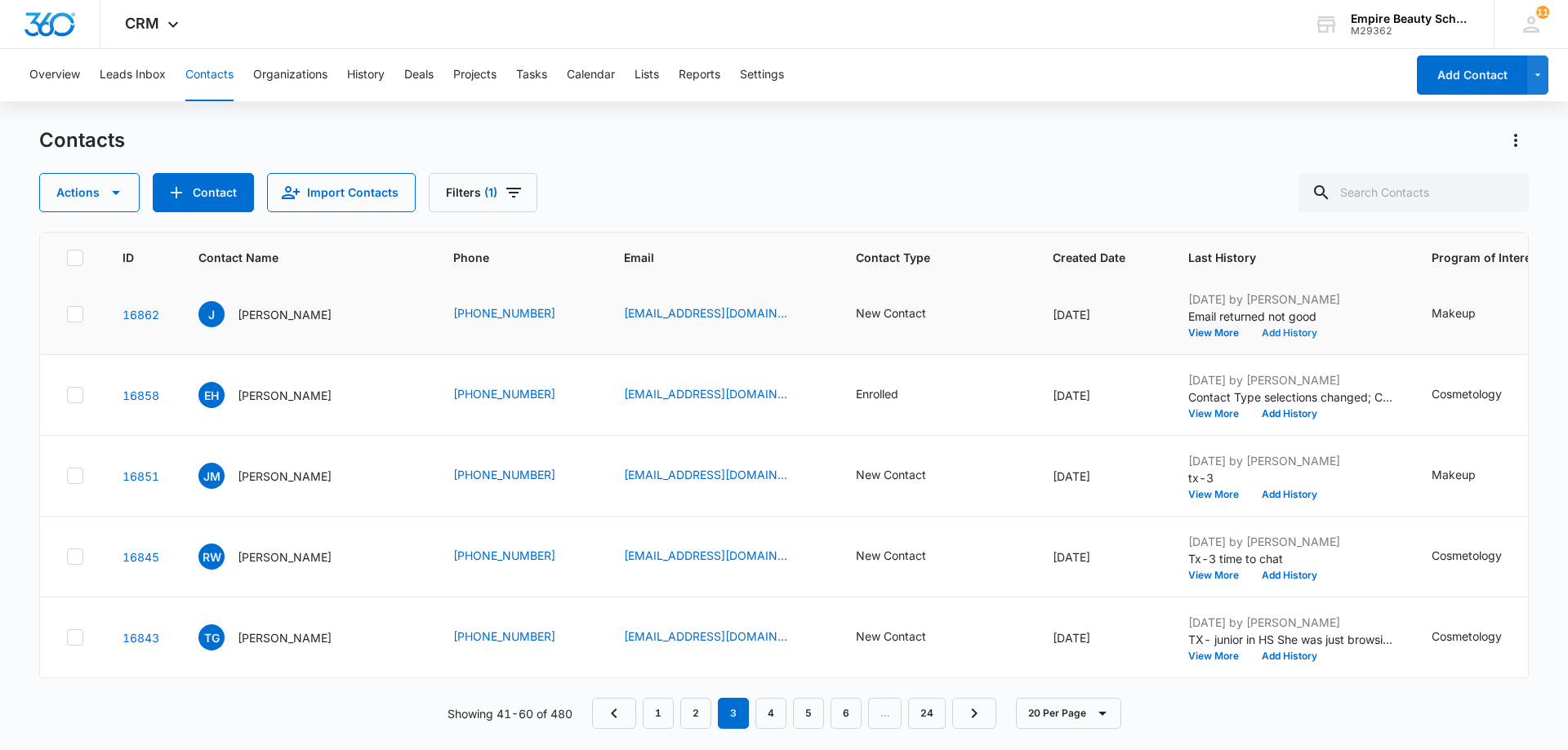
click at [1270, 335] on button "Add History" at bounding box center [1290, 333] width 78 height 10
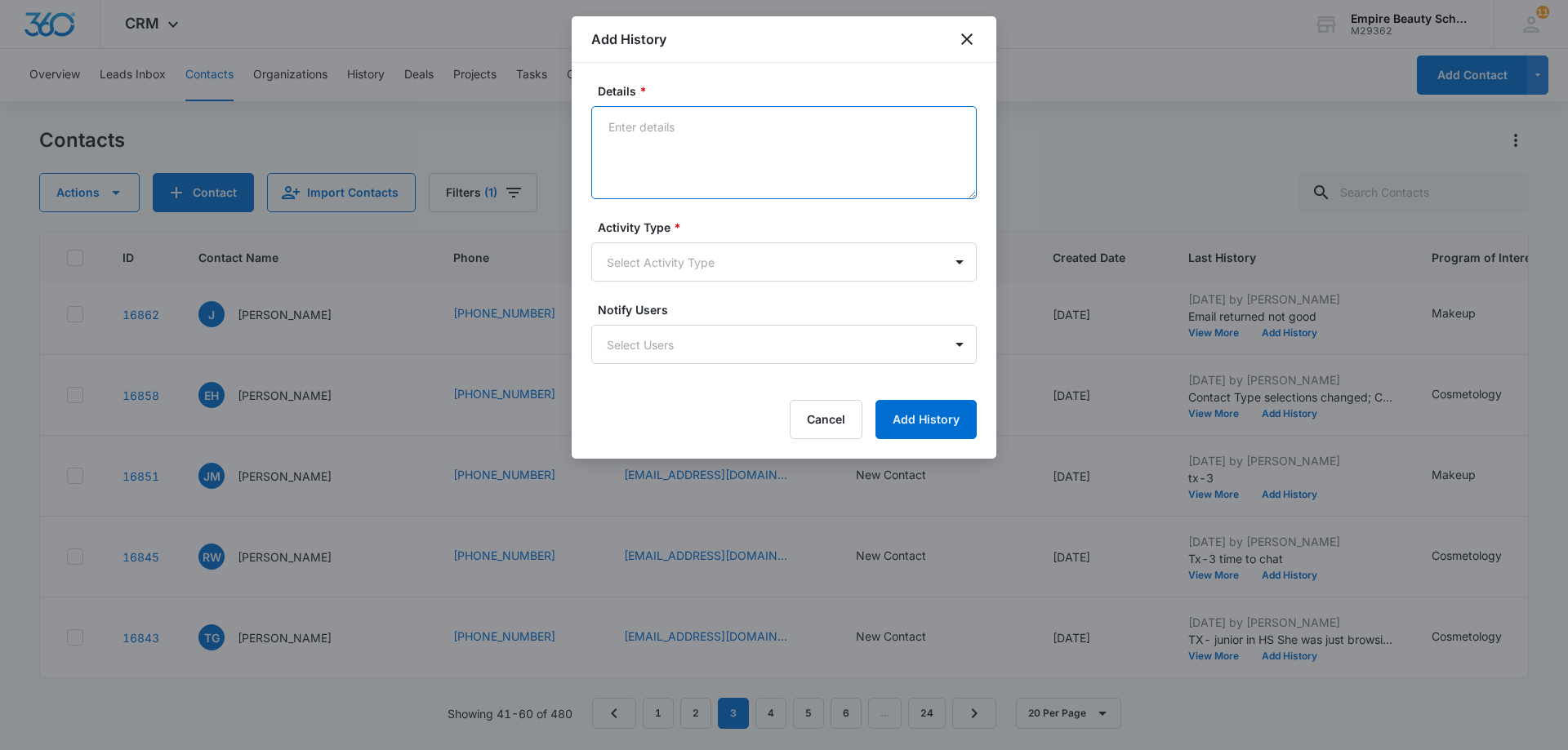
click at [628, 124] on textarea "Details *" at bounding box center [784, 153] width 386 height 93
paste textarea "Tx- Is this the right time?"
type textarea "Tx- Is this the right time?"
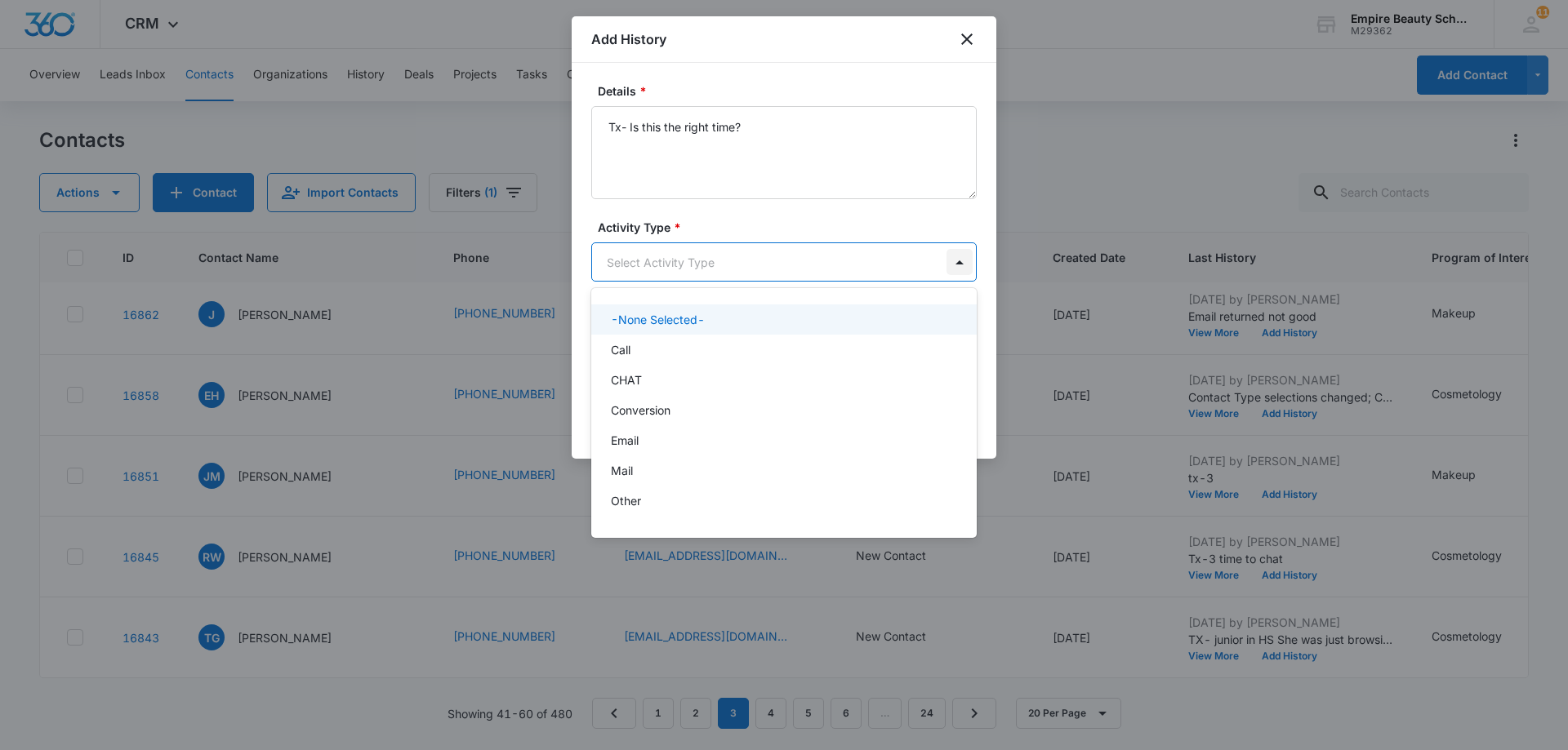
click at [960, 263] on body "CRM Apps Forms CRM Email Shop Payments POS Files Brand Settings AI Assistant Em…" at bounding box center [784, 375] width 1568 height 750
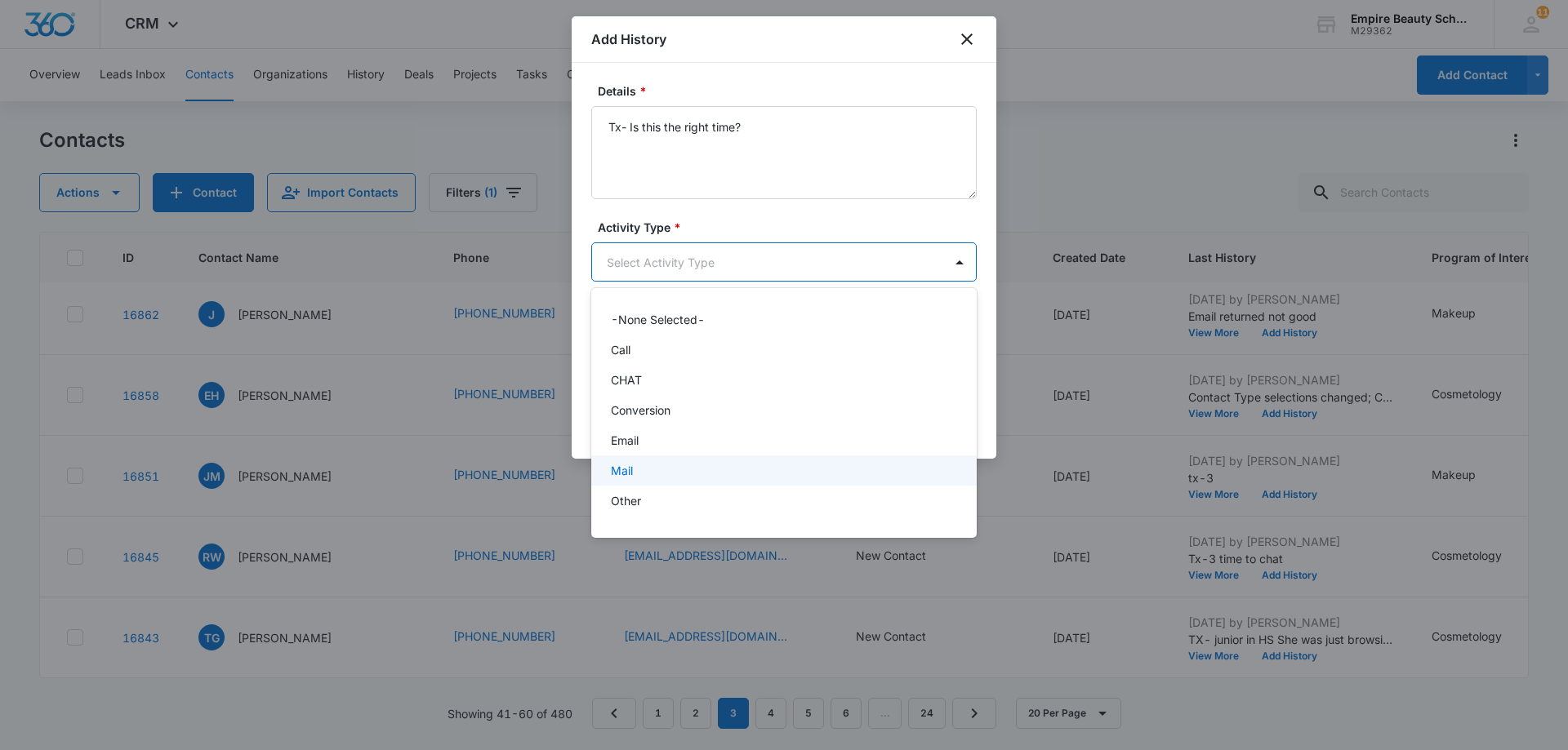
scroll to position [85, 0]
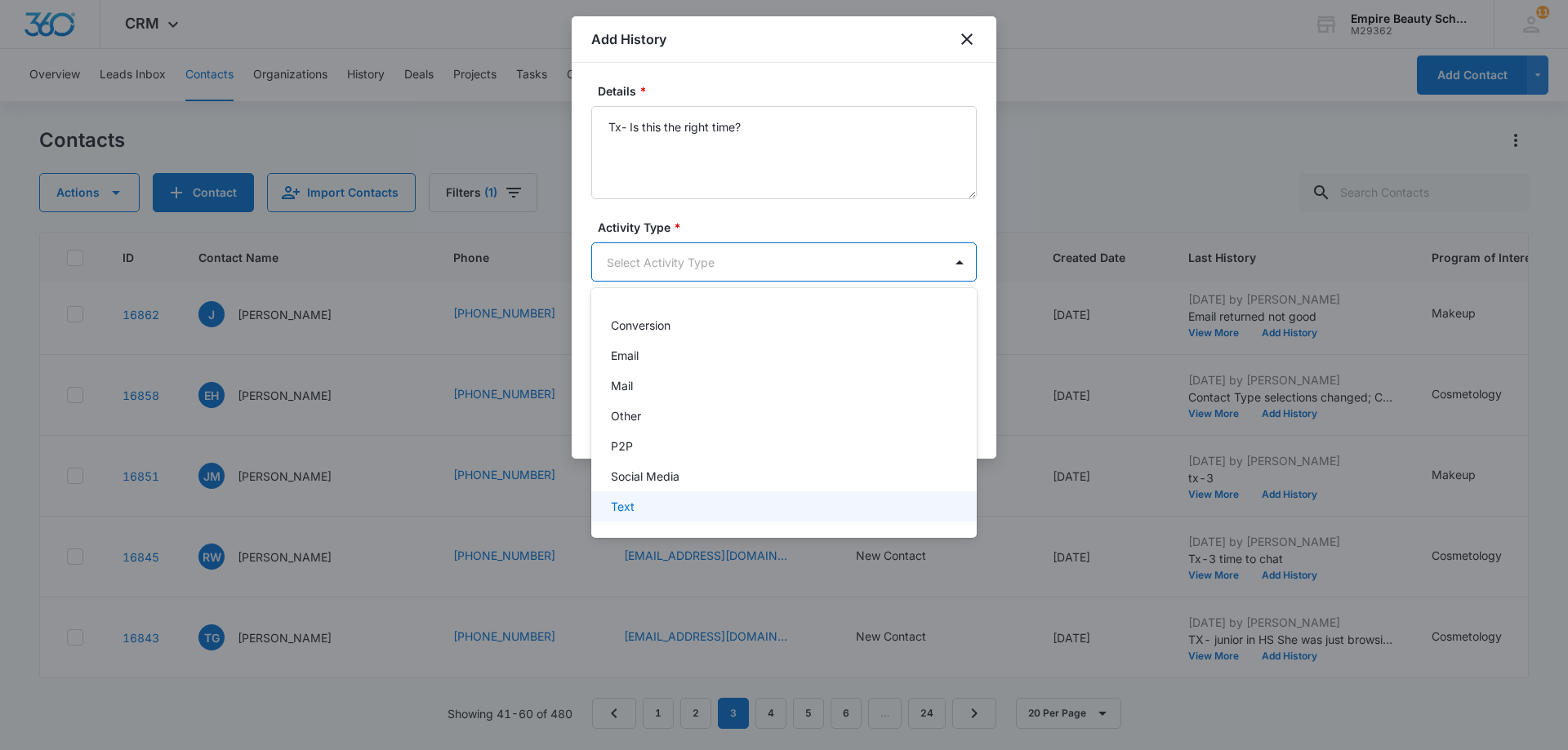
click at [681, 511] on div "Text" at bounding box center [782, 506] width 343 height 17
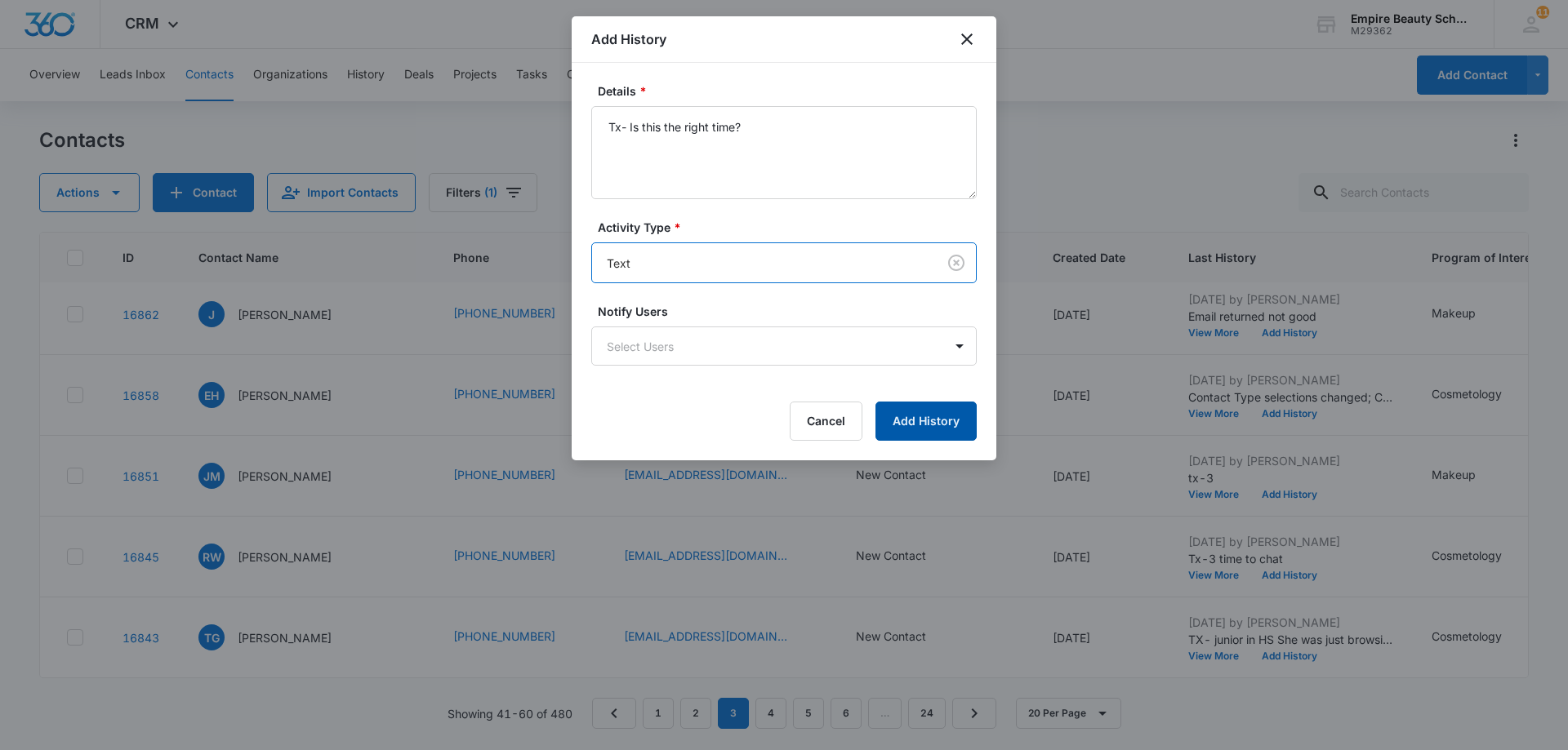
click at [940, 424] on button "Add History" at bounding box center [926, 421] width 101 height 39
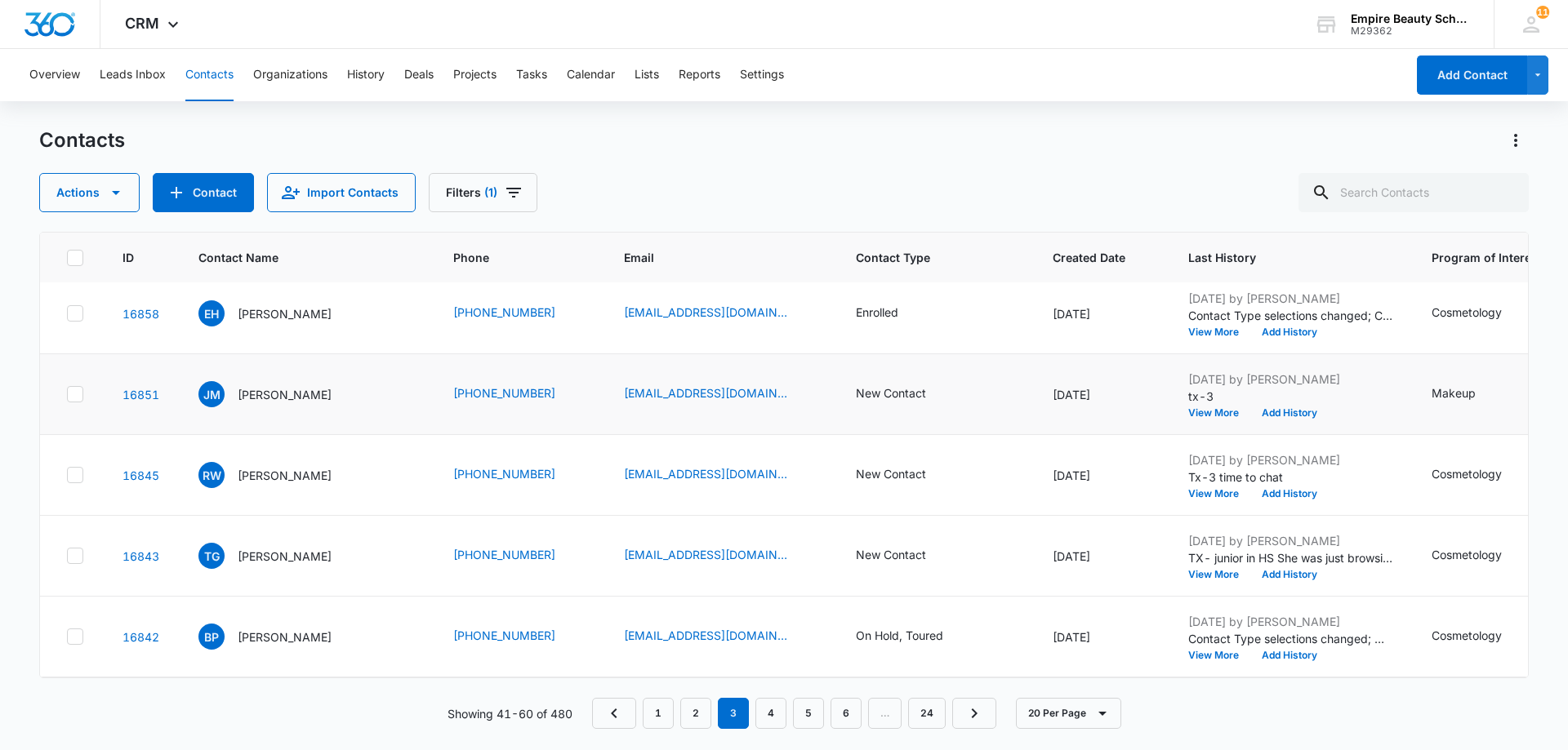
scroll to position [1061, 0]
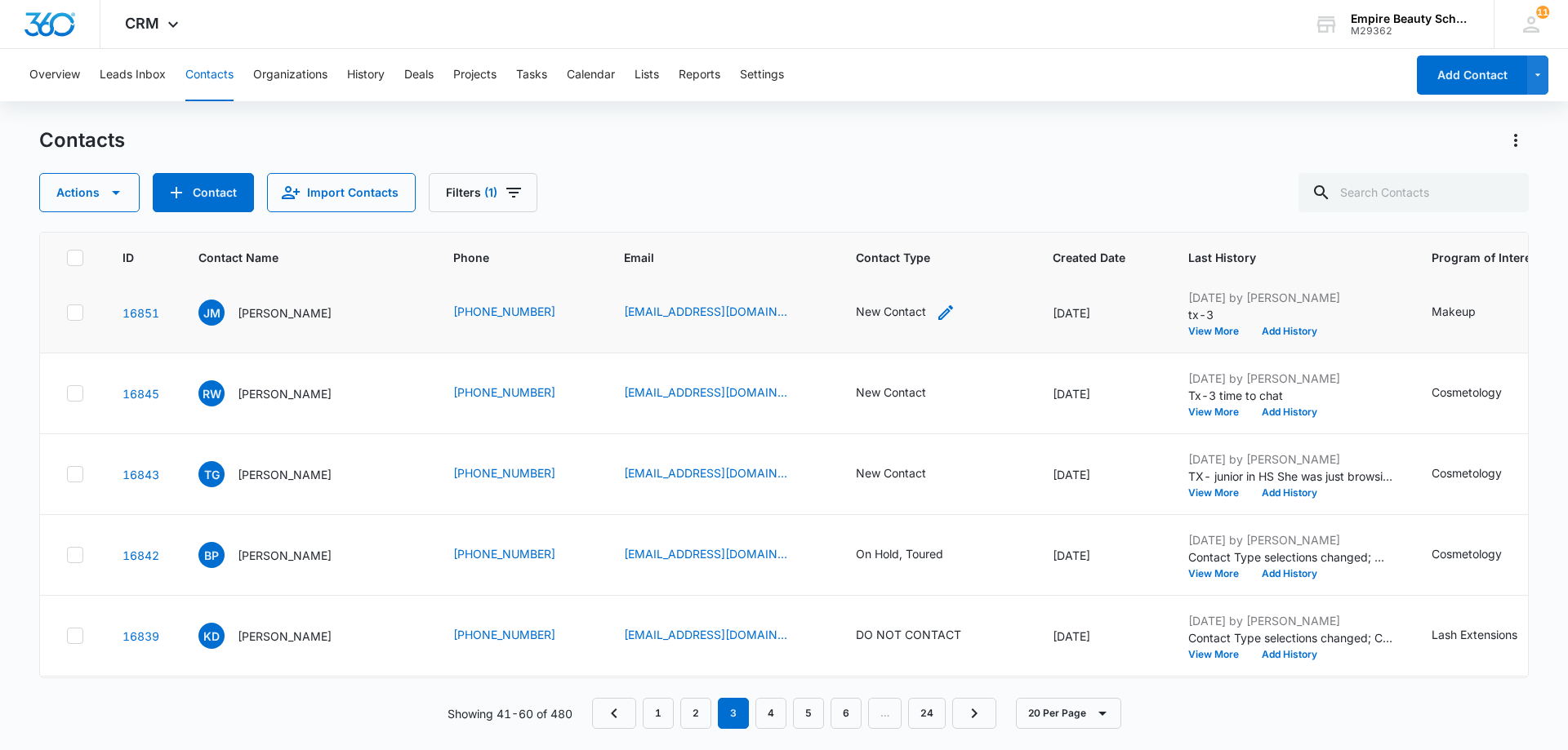
click at [882, 313] on div "New Contact" at bounding box center [890, 311] width 70 height 17
click at [943, 206] on div at bounding box center [949, 207] width 26 height 26
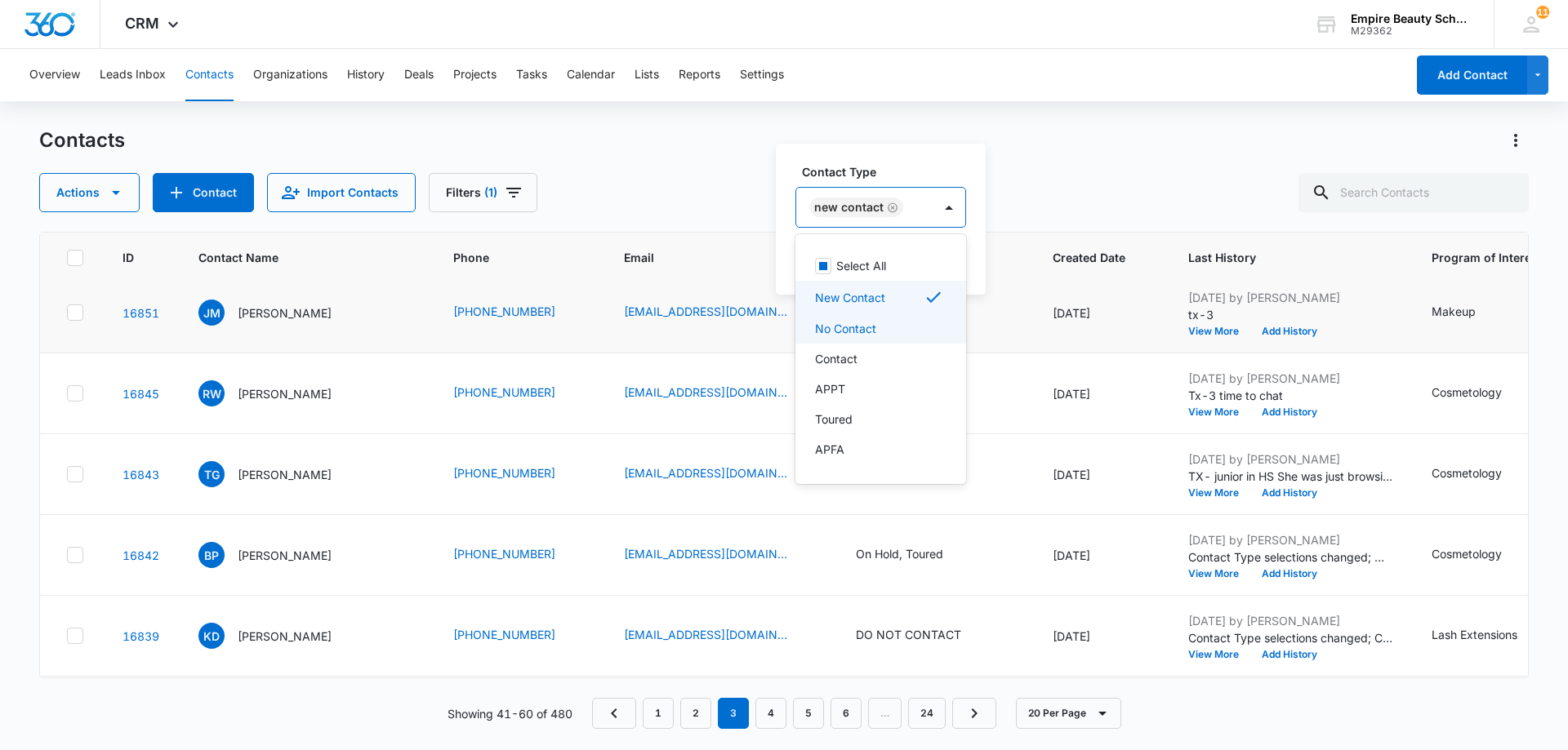
click at [871, 328] on p "No Contact" at bounding box center [845, 328] width 61 height 17
click at [917, 297] on div "New Contact" at bounding box center [923, 297] width 216 height 20
click at [970, 234] on div "Contact Type option New Contact, deselected. 16 results available. Use Up and D…" at bounding box center [876, 219] width 201 height 151
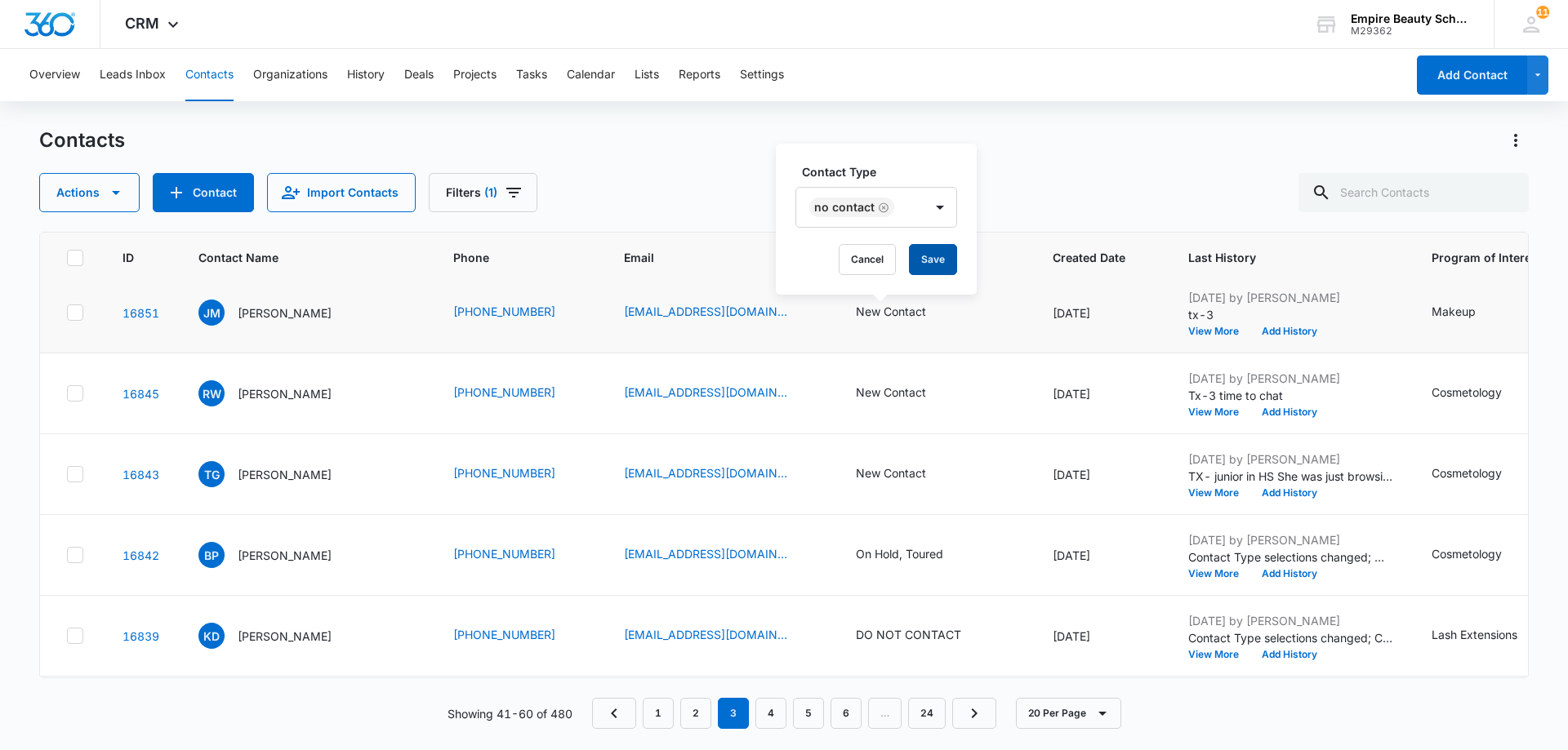
click at [921, 264] on button "Save" at bounding box center [932, 260] width 48 height 31
click at [1263, 331] on button "Add History" at bounding box center [1290, 331] width 78 height 10
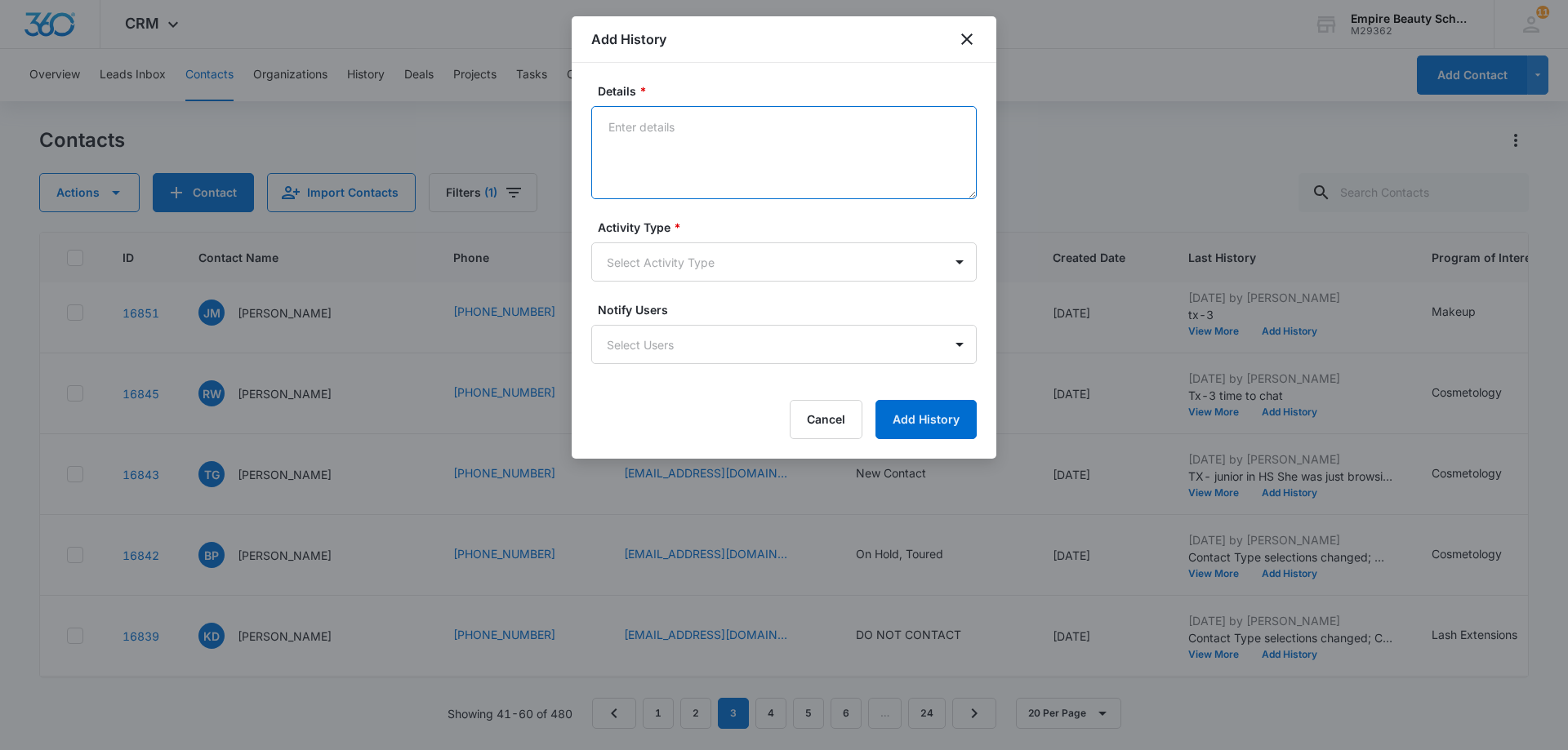
click at [639, 130] on textarea "Details *" at bounding box center [784, 153] width 386 height 93
paste textarea "Tx- Is this the right time?"
type textarea "Tx- Is this the right time?"
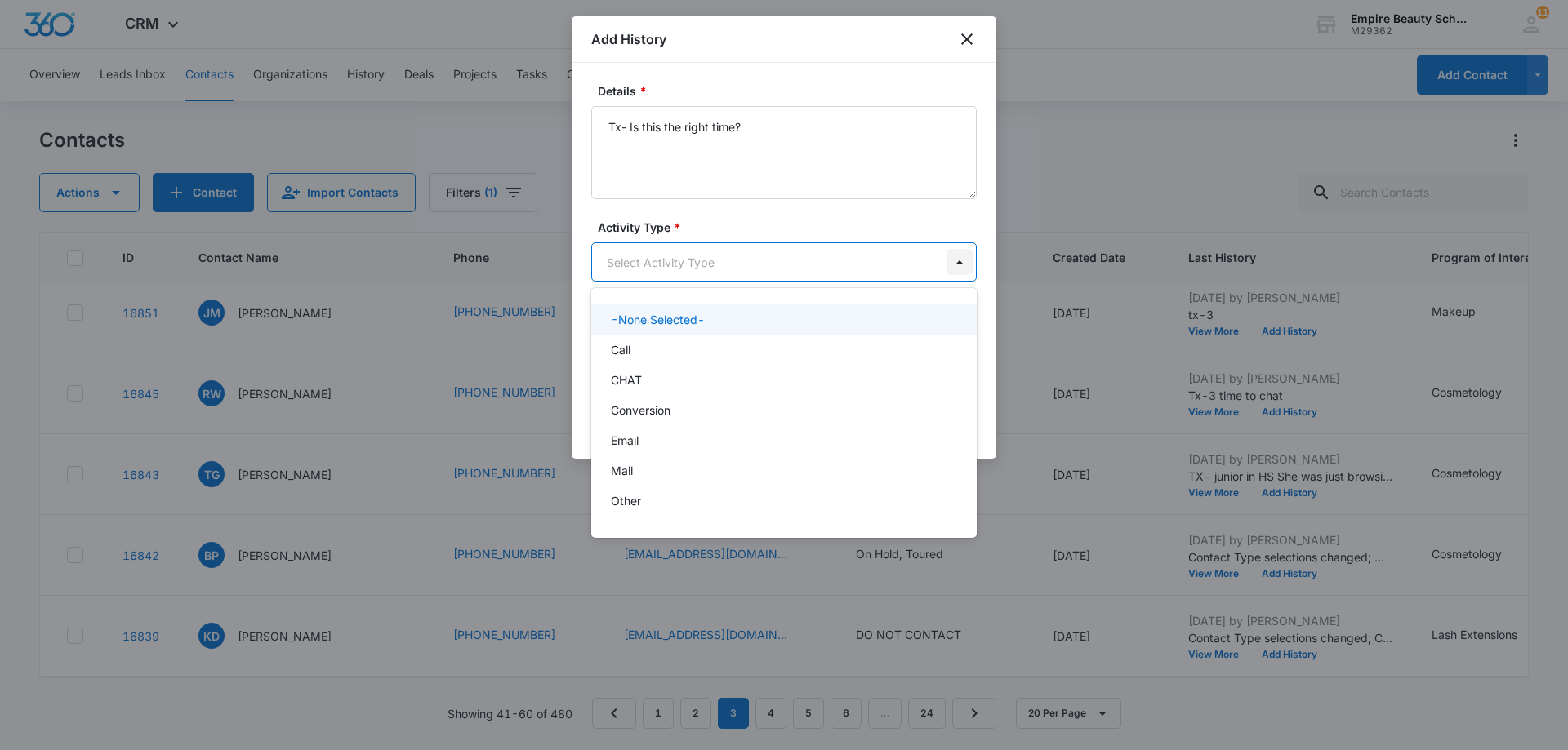
click at [957, 268] on body "CRM Apps Forms CRM Email Shop Payments POS Files Brand Settings AI Assistant Em…" at bounding box center [784, 375] width 1568 height 750
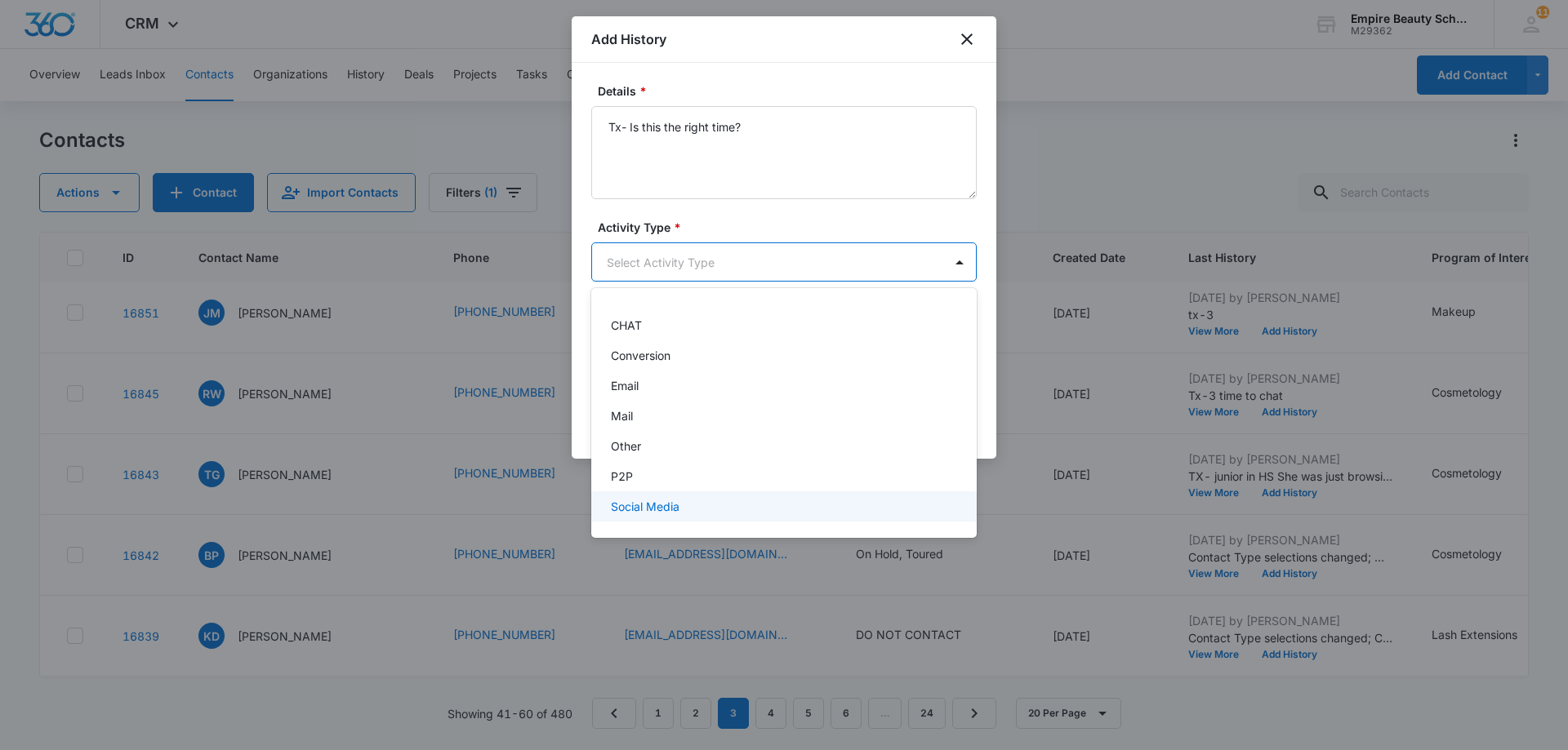
scroll to position [82, 0]
click at [752, 505] on div "Text" at bounding box center [782, 509] width 343 height 17
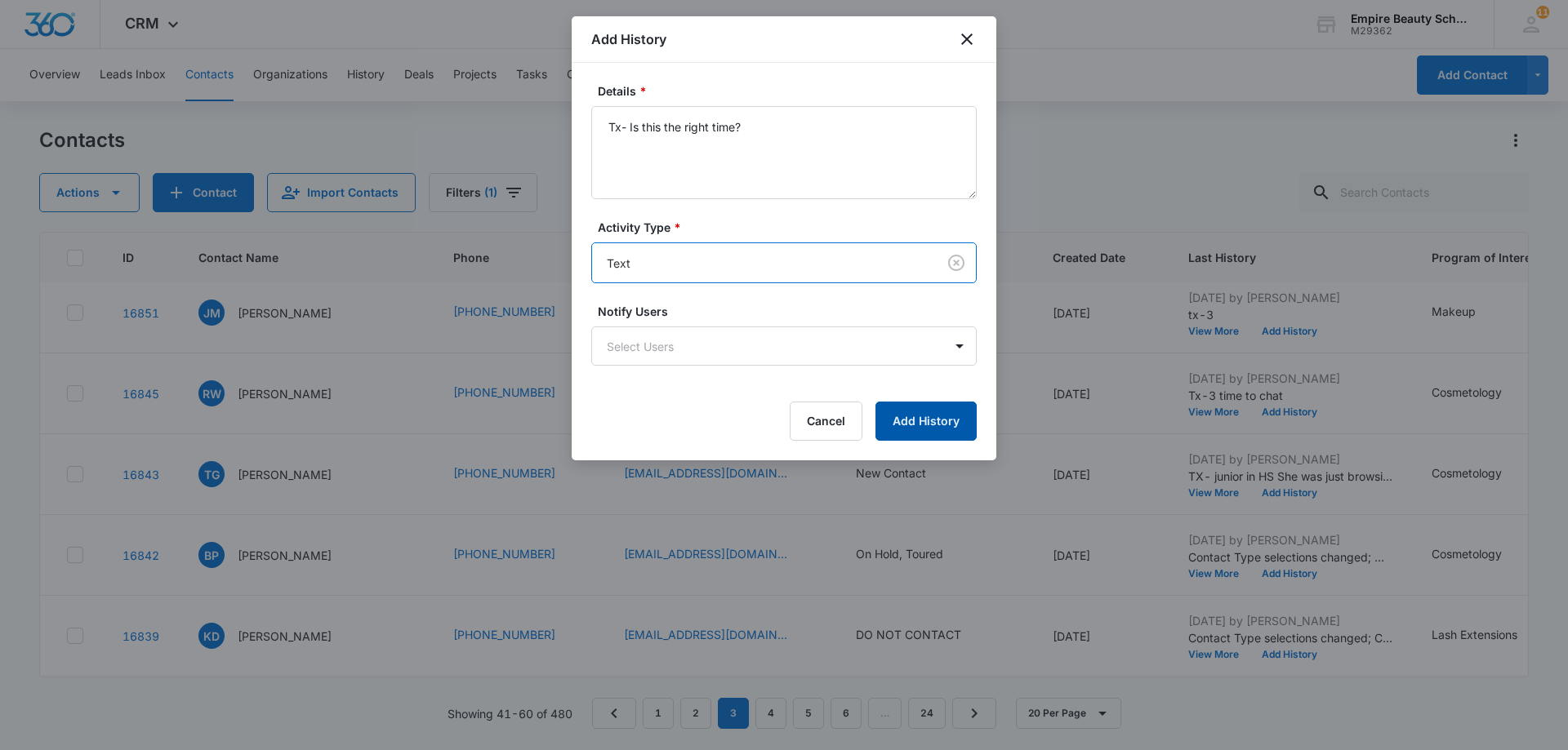
click at [938, 415] on button "Add History" at bounding box center [926, 421] width 101 height 39
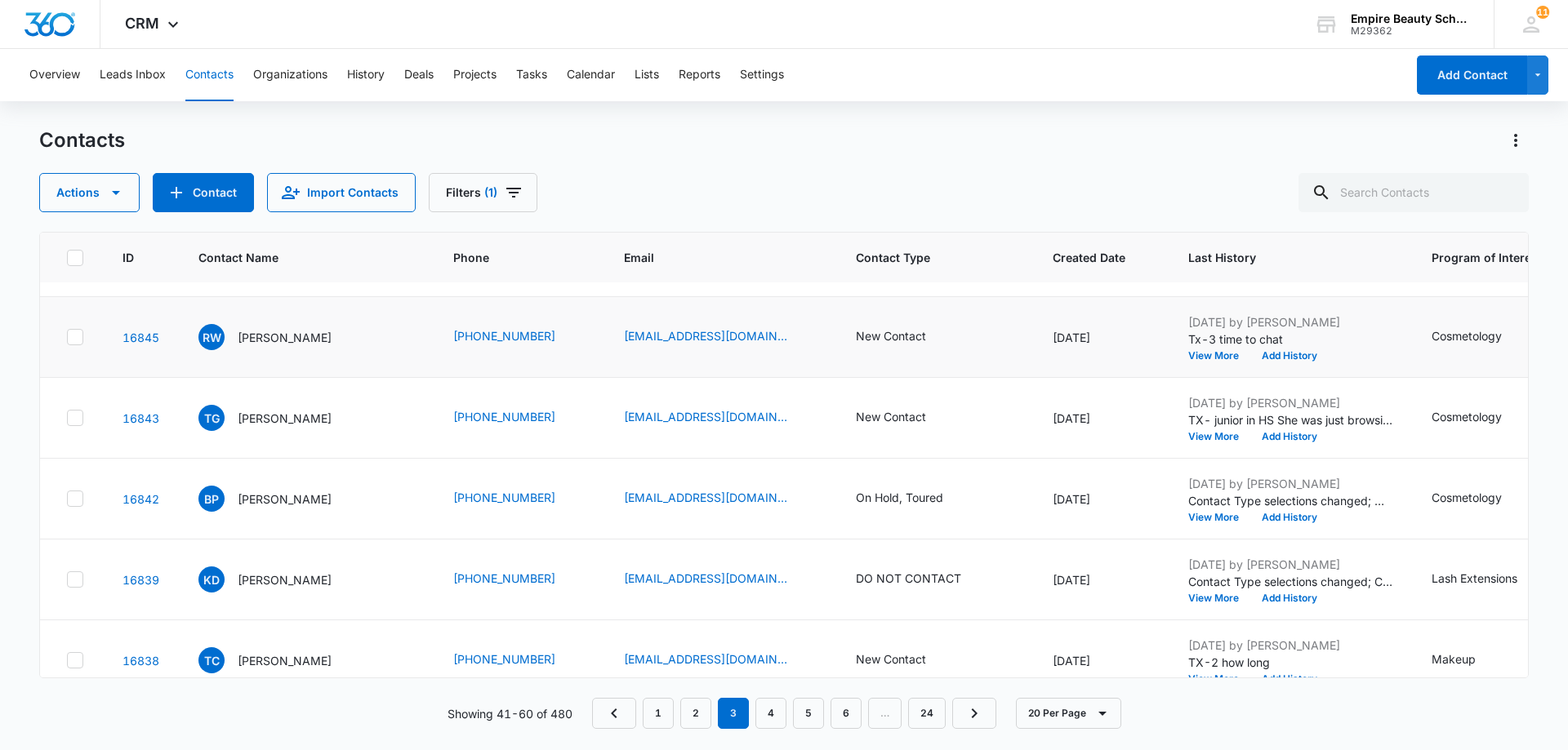
scroll to position [1143, 0]
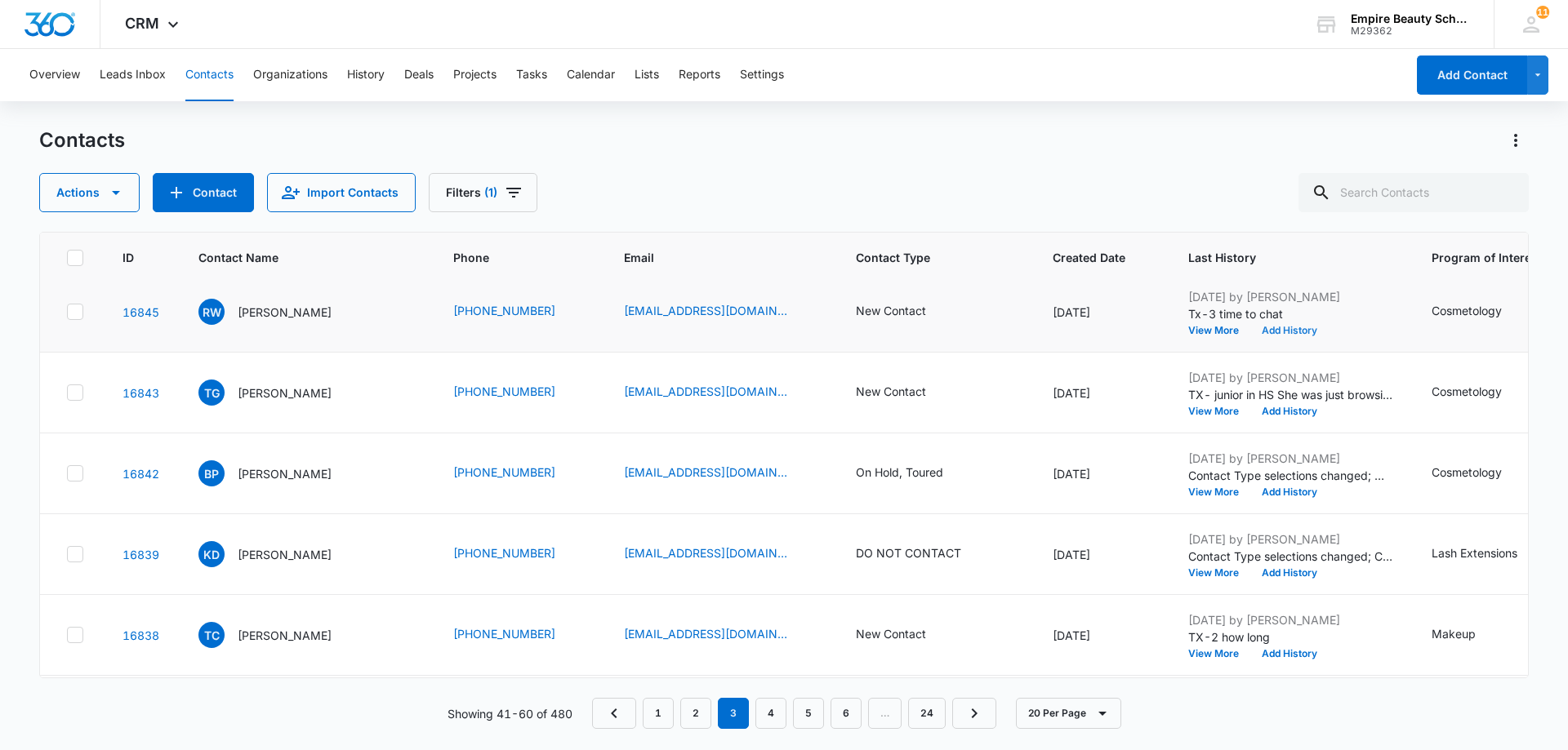
click at [1261, 332] on button "Add History" at bounding box center [1290, 330] width 78 height 10
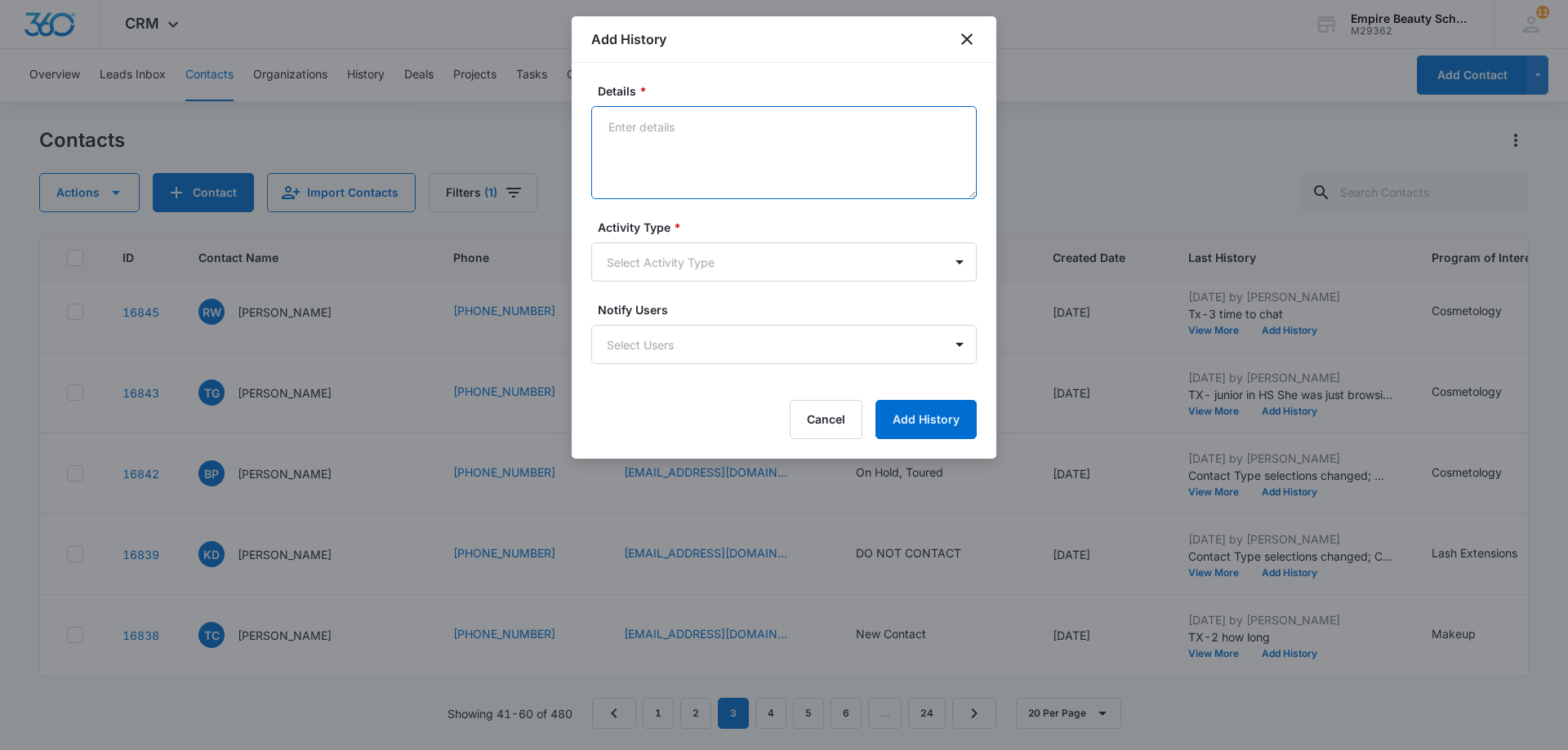
click at [645, 126] on textarea "Details *" at bounding box center [784, 153] width 386 height 93
paste textarea "Tx- Is this the right time?"
type textarea "Tx- Is this the right time?"
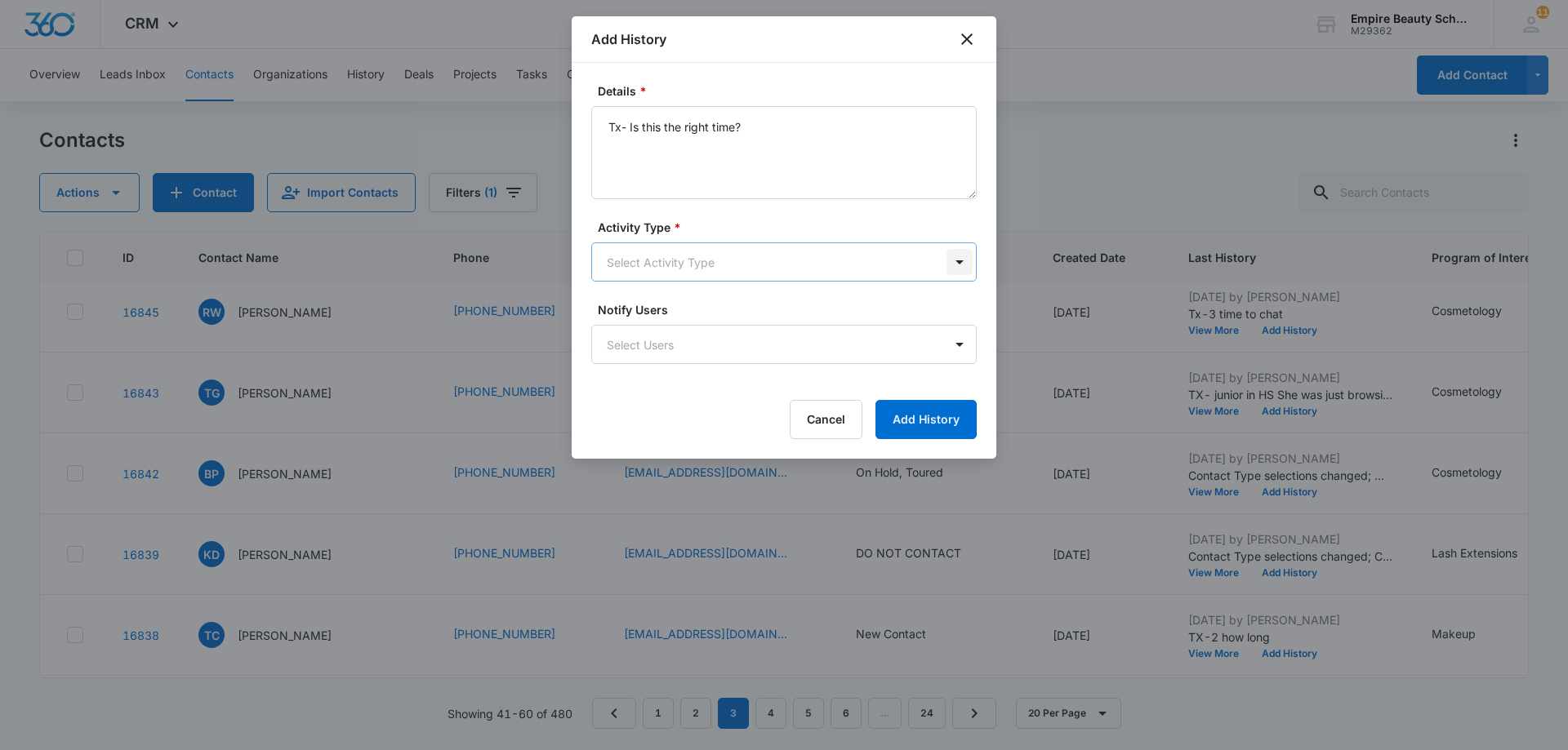
click at [960, 260] on body "CRM Apps Forms CRM Email Shop Payments POS Files Brand Settings AI Assistant Em…" at bounding box center [784, 375] width 1568 height 750
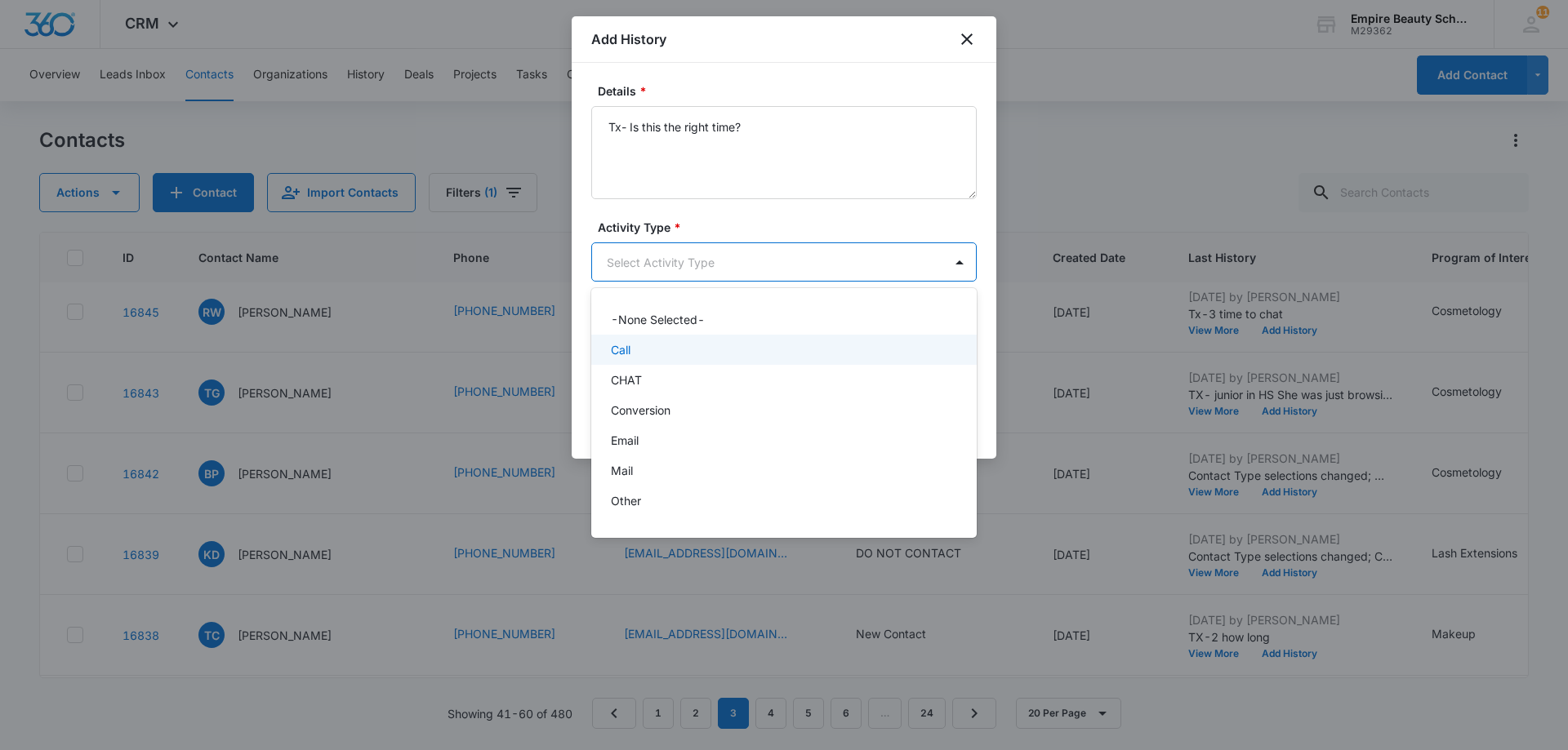
scroll to position [85, 0]
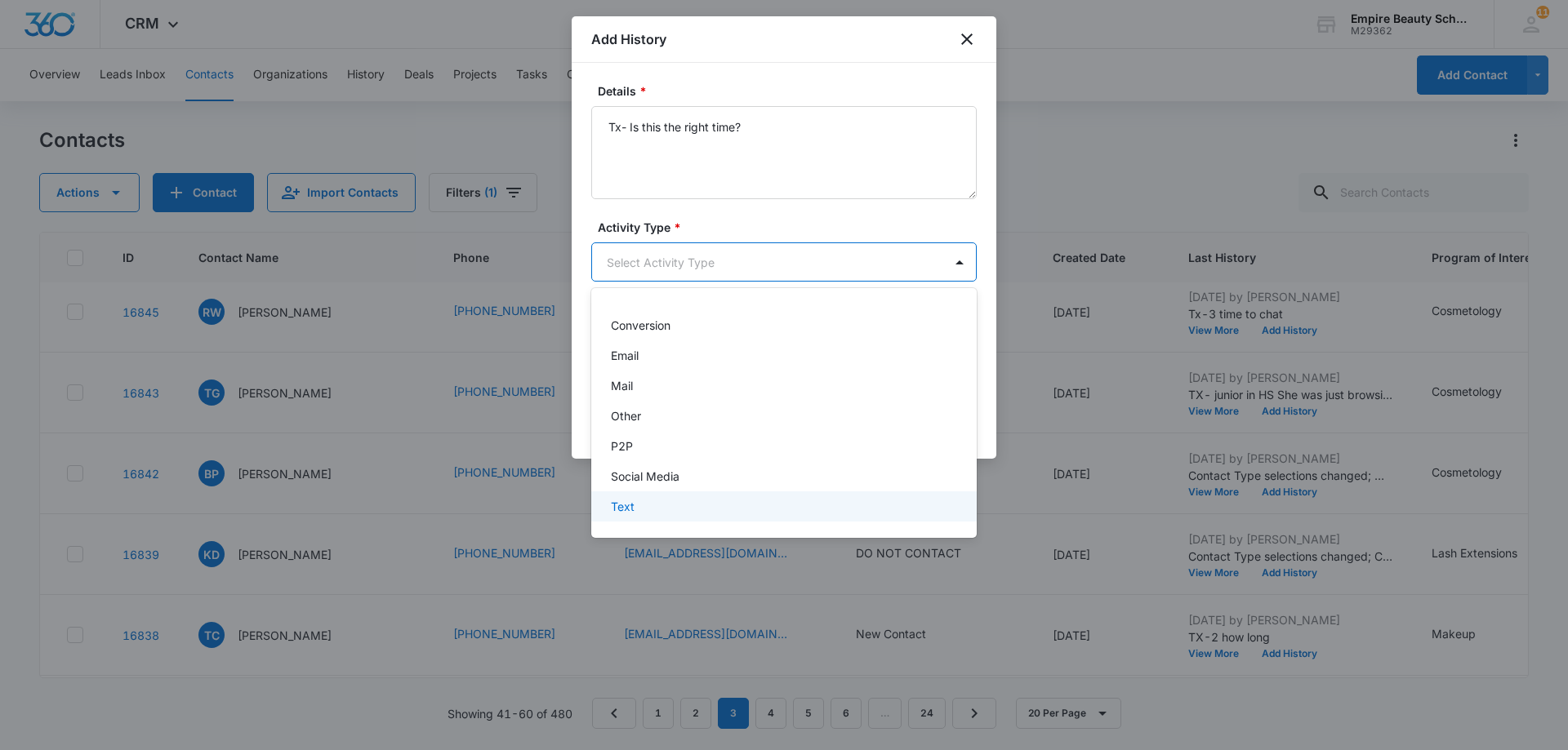
click at [731, 514] on div "Text" at bounding box center [782, 506] width 343 height 17
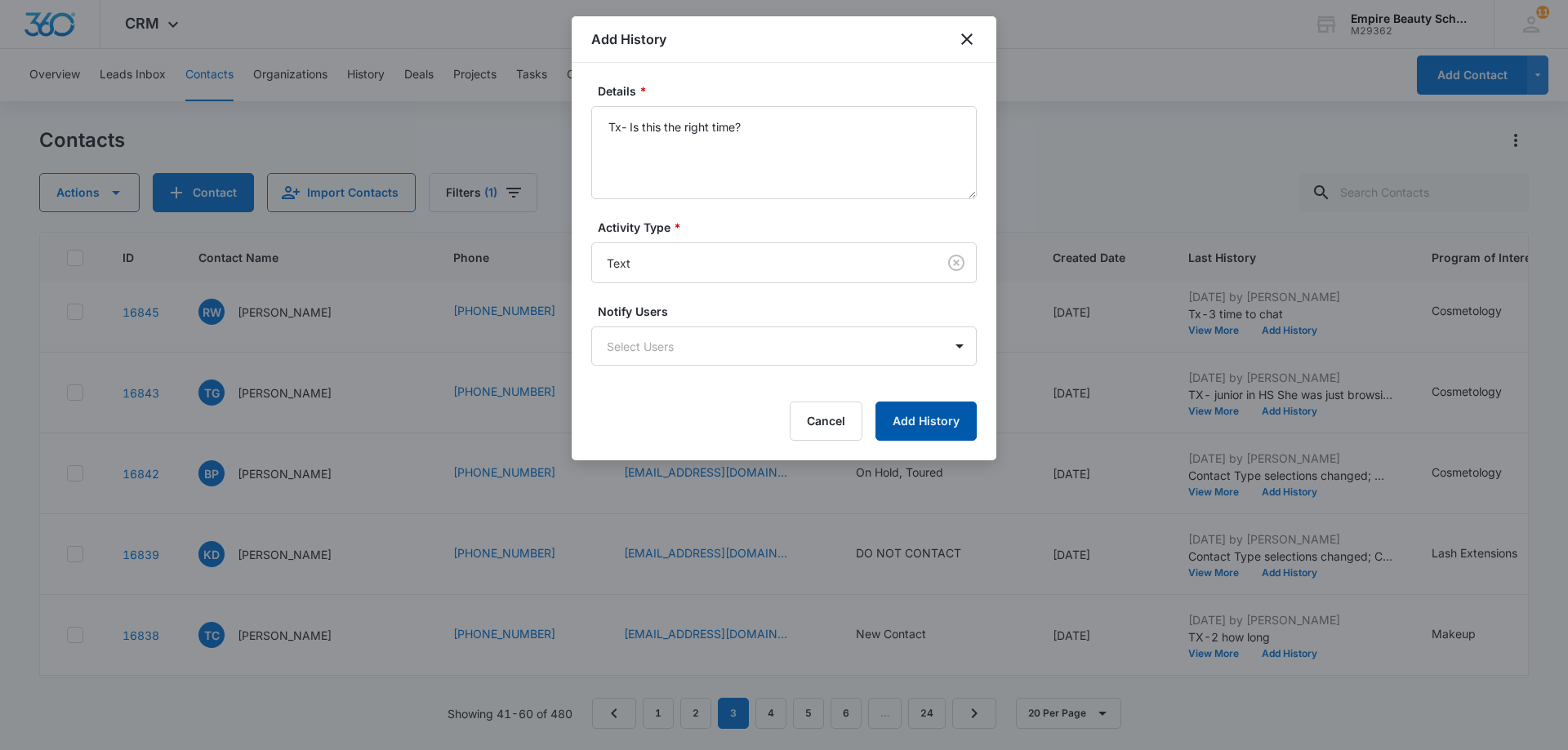
click at [934, 418] on button "Add History" at bounding box center [926, 421] width 101 height 39
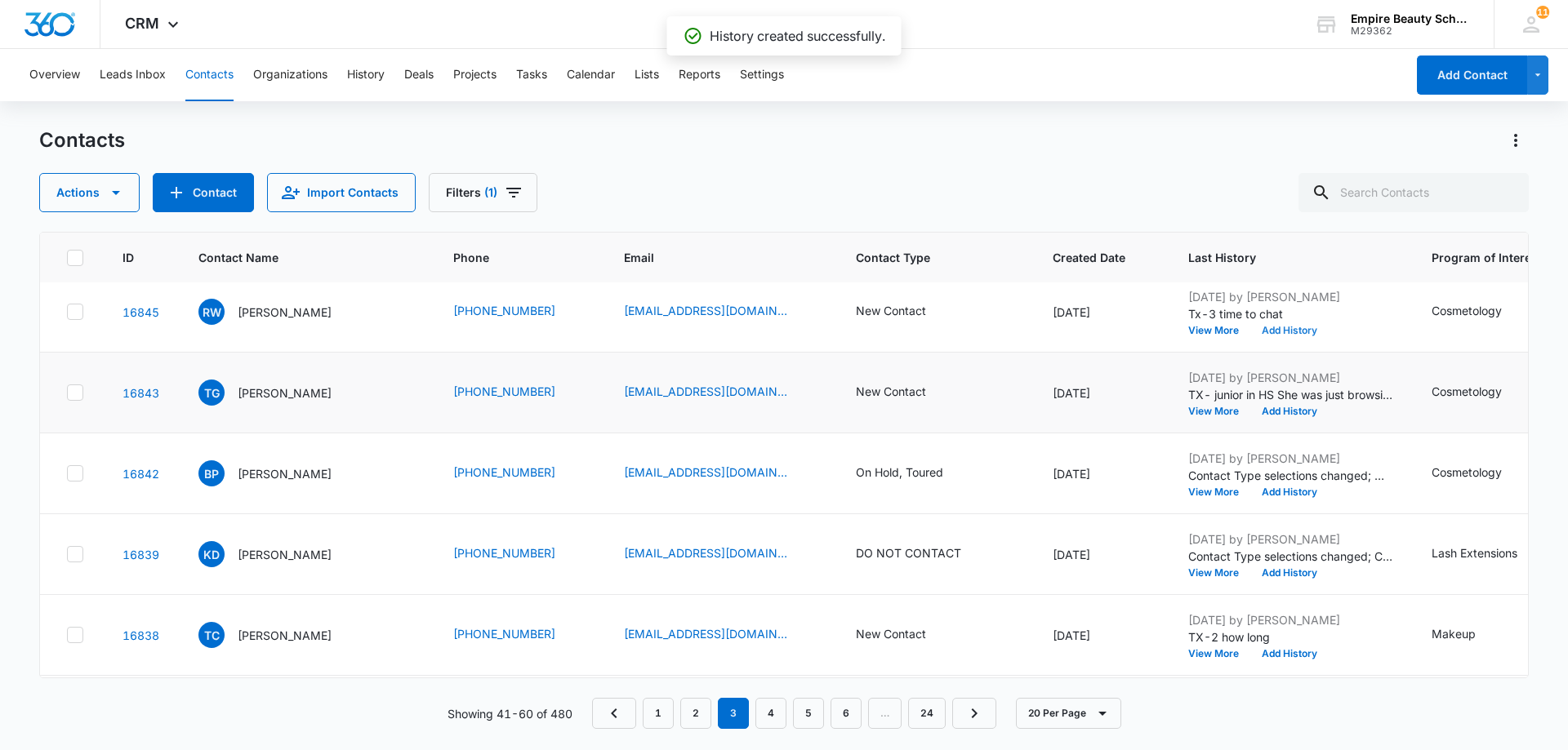
scroll to position [1225, 0]
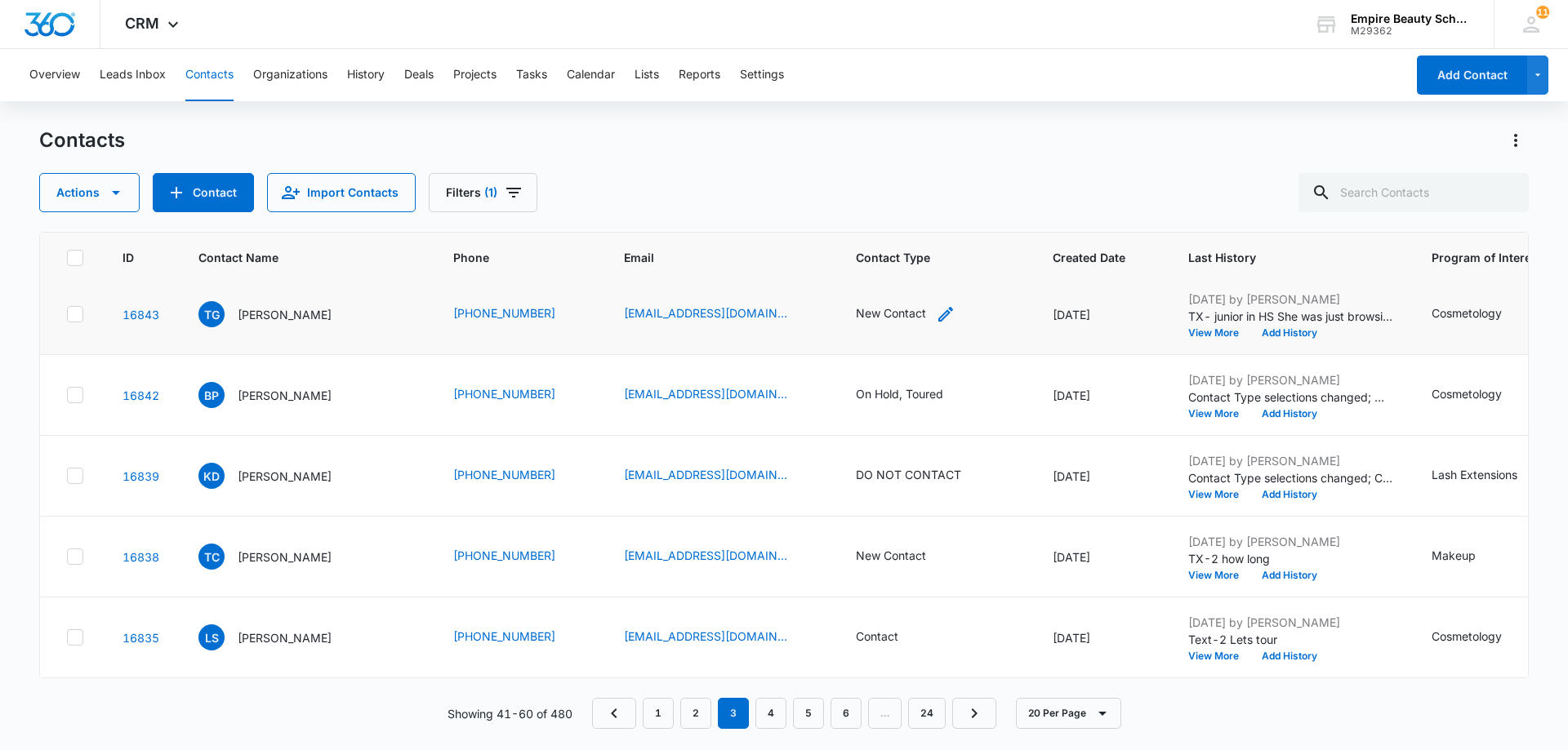
click at [878, 312] on div "New Contact" at bounding box center [890, 313] width 70 height 17
click at [889, 206] on icon "Remove New Contact" at bounding box center [892, 205] width 12 height 12
click at [920, 206] on div at bounding box center [921, 206] width 26 height 26
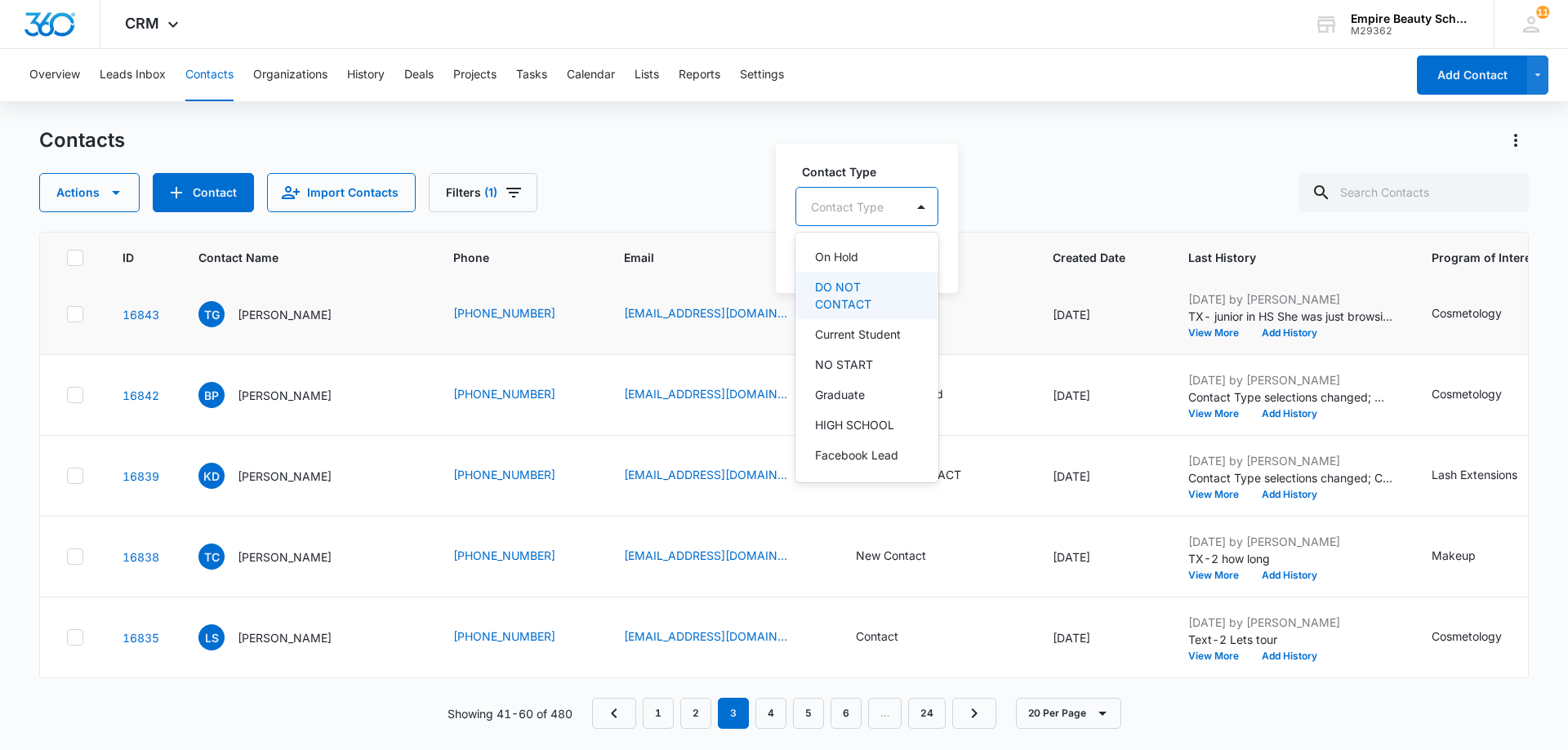
scroll to position [300, 0]
click at [878, 415] on p "HIGH SCHOOL" at bounding box center [854, 420] width 79 height 17
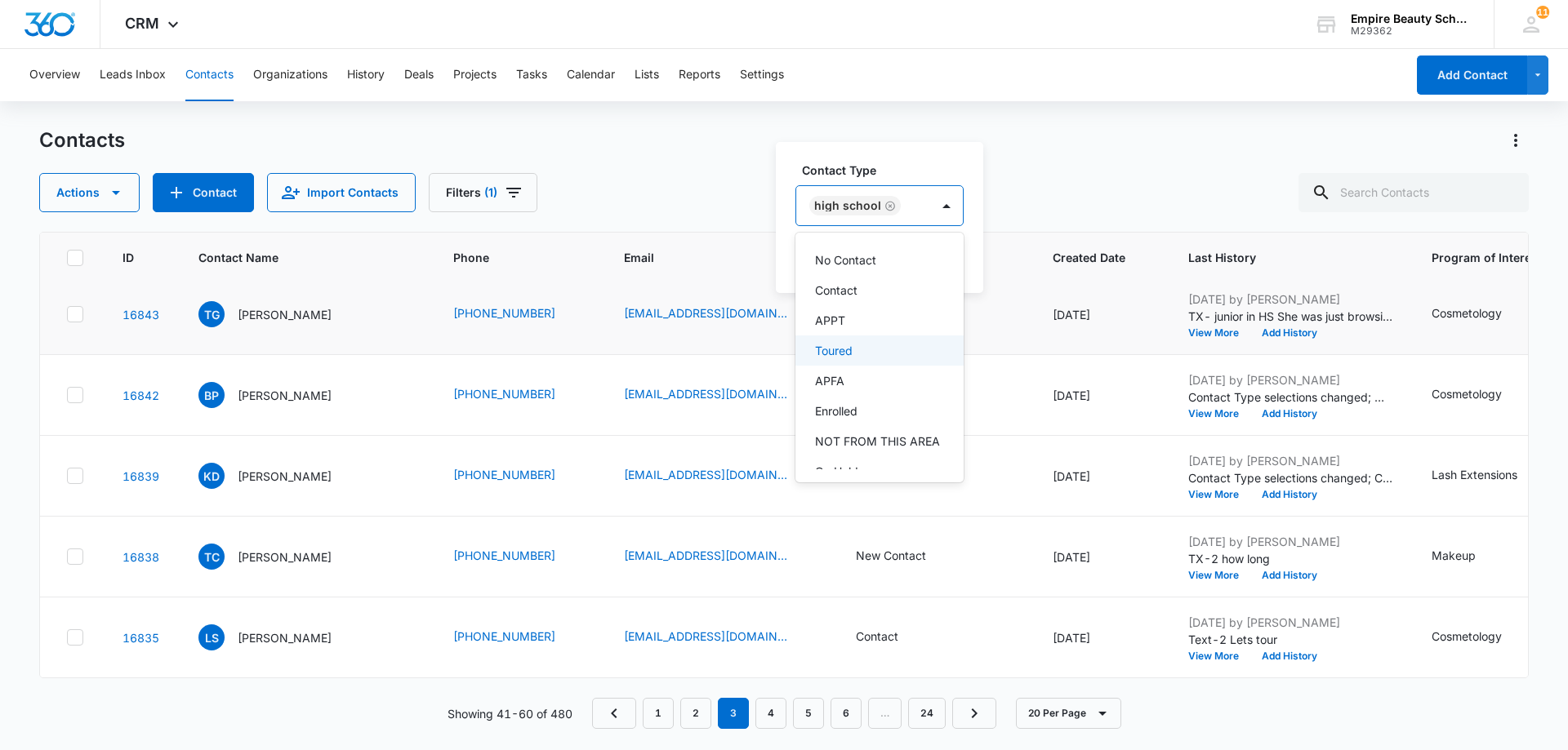
scroll to position [41, 0]
click at [859, 317] on div "Contact" at bounding box center [878, 314] width 126 height 17
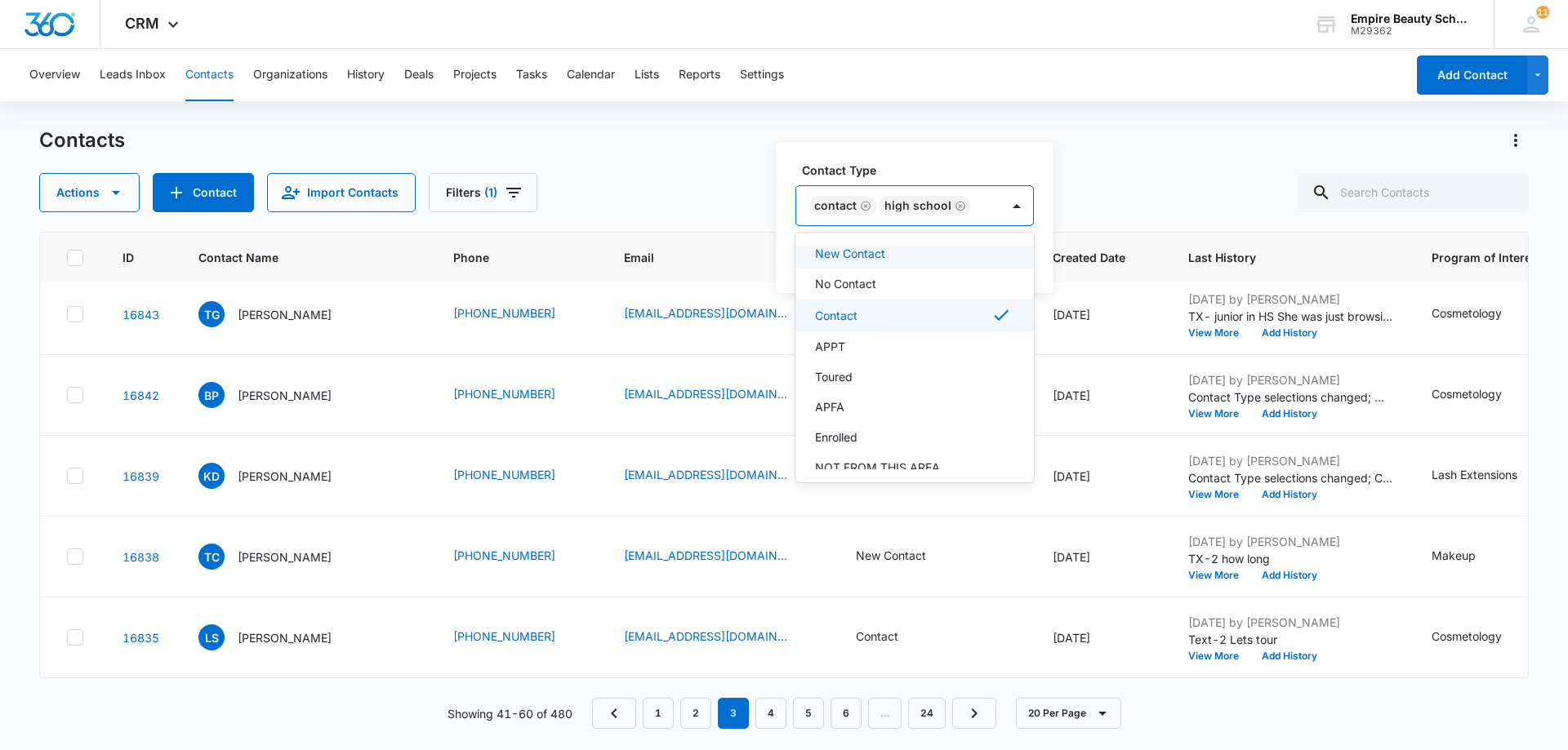
click at [1063, 207] on div "Actions Contact Import Contacts Filters (1)" at bounding box center [784, 192] width 1490 height 39
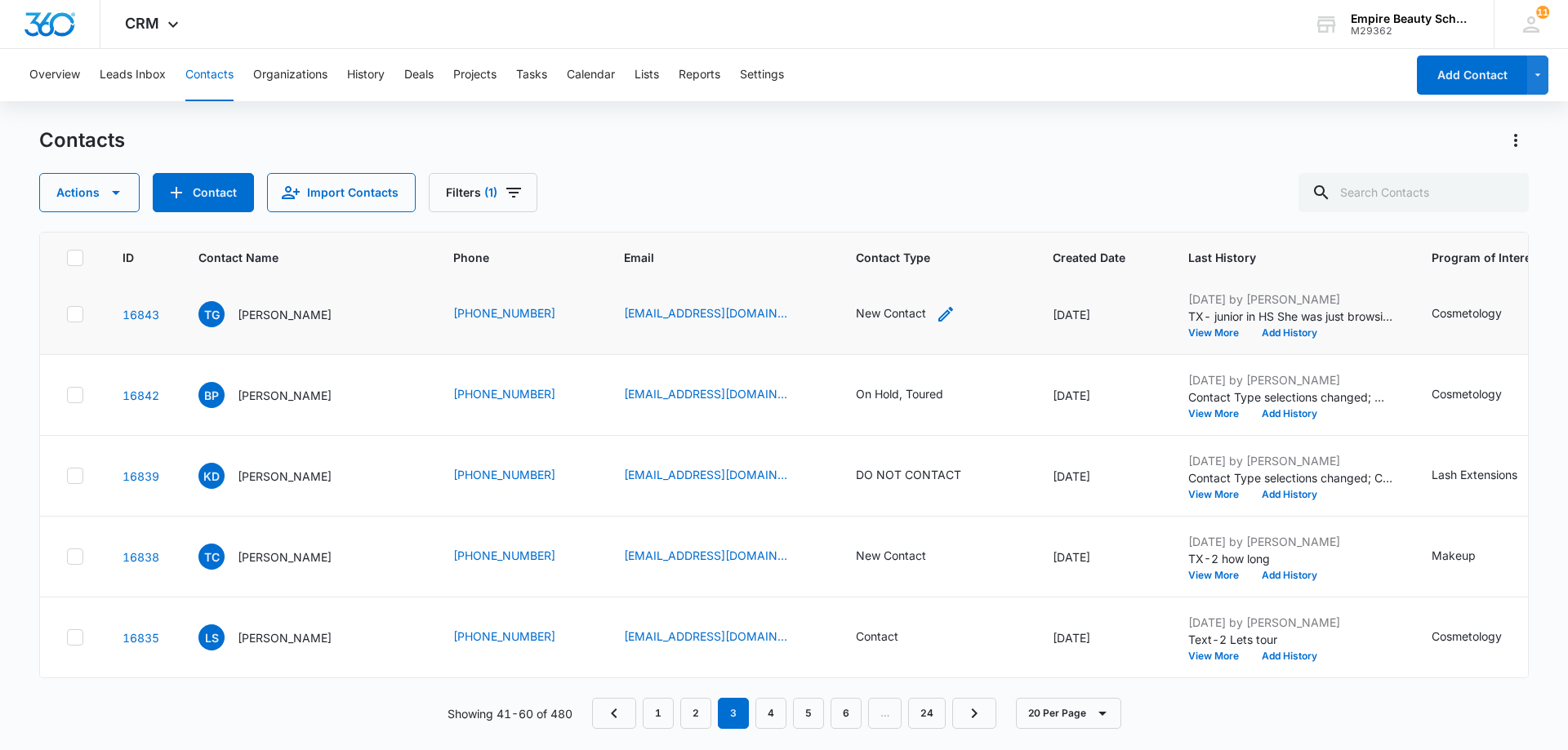
click at [906, 313] on div "New Contact" at bounding box center [906, 315] width 100 height 20
click at [961, 251] on button "Save" at bounding box center [977, 258] width 48 height 31
click at [1276, 571] on button "Add History" at bounding box center [1290, 575] width 78 height 10
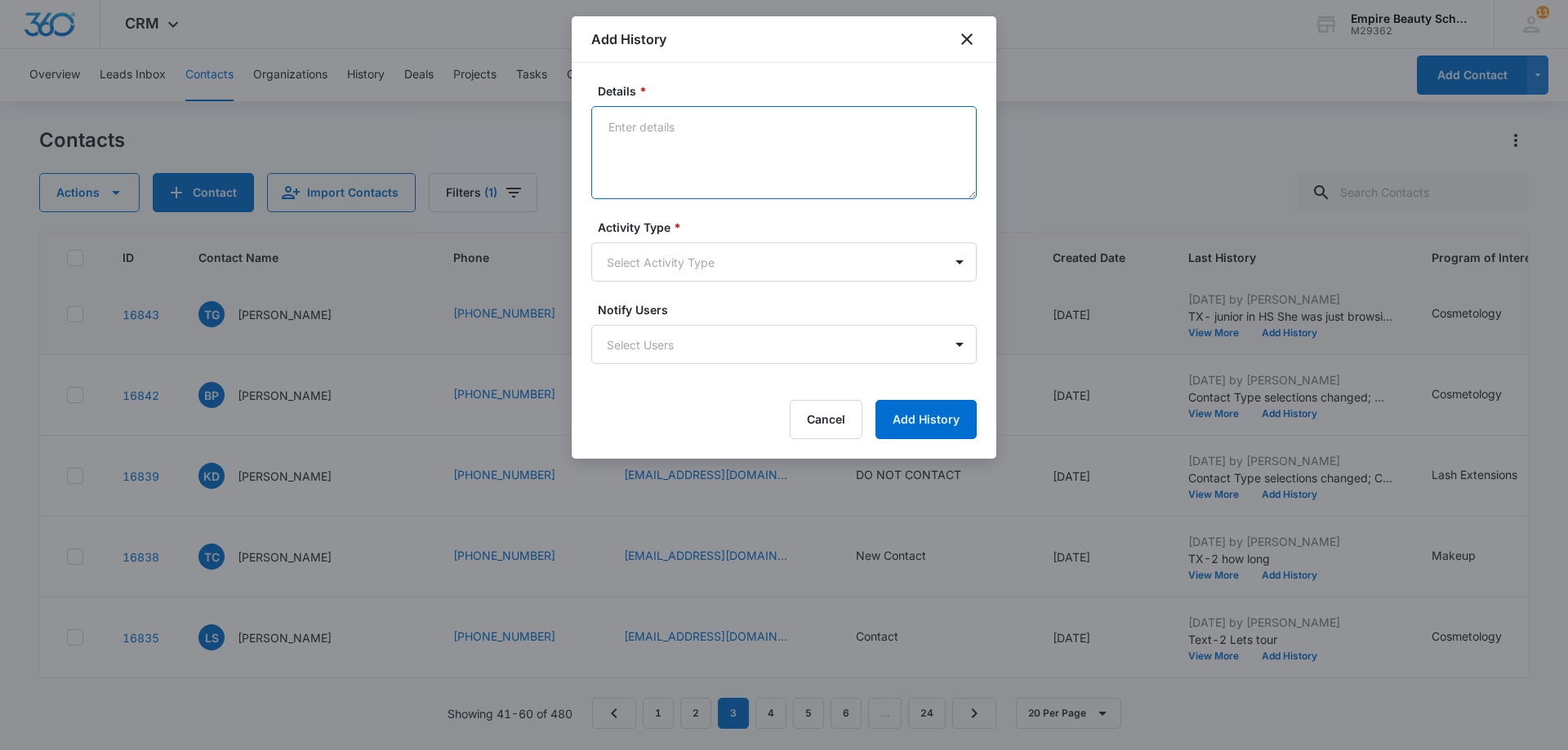
click at [645, 126] on textarea "Details *" at bounding box center [784, 153] width 386 height 93
paste textarea "Tx- Is this the right time?"
type textarea "Tx- Is this the right time?"
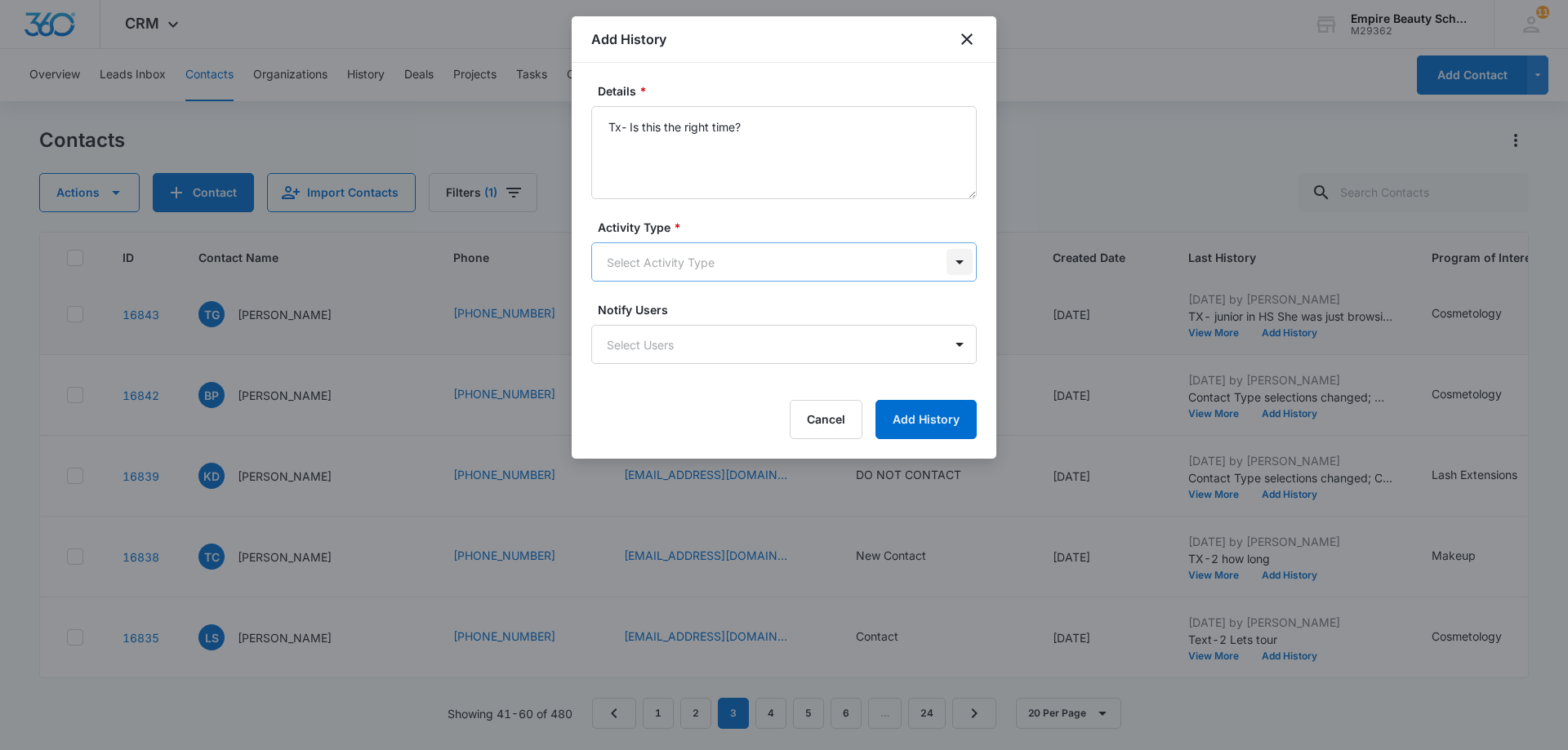
click at [966, 263] on body "CRM Apps Forms CRM Email Shop Payments POS Files Brand Settings AI Assistant Em…" at bounding box center [784, 375] width 1568 height 750
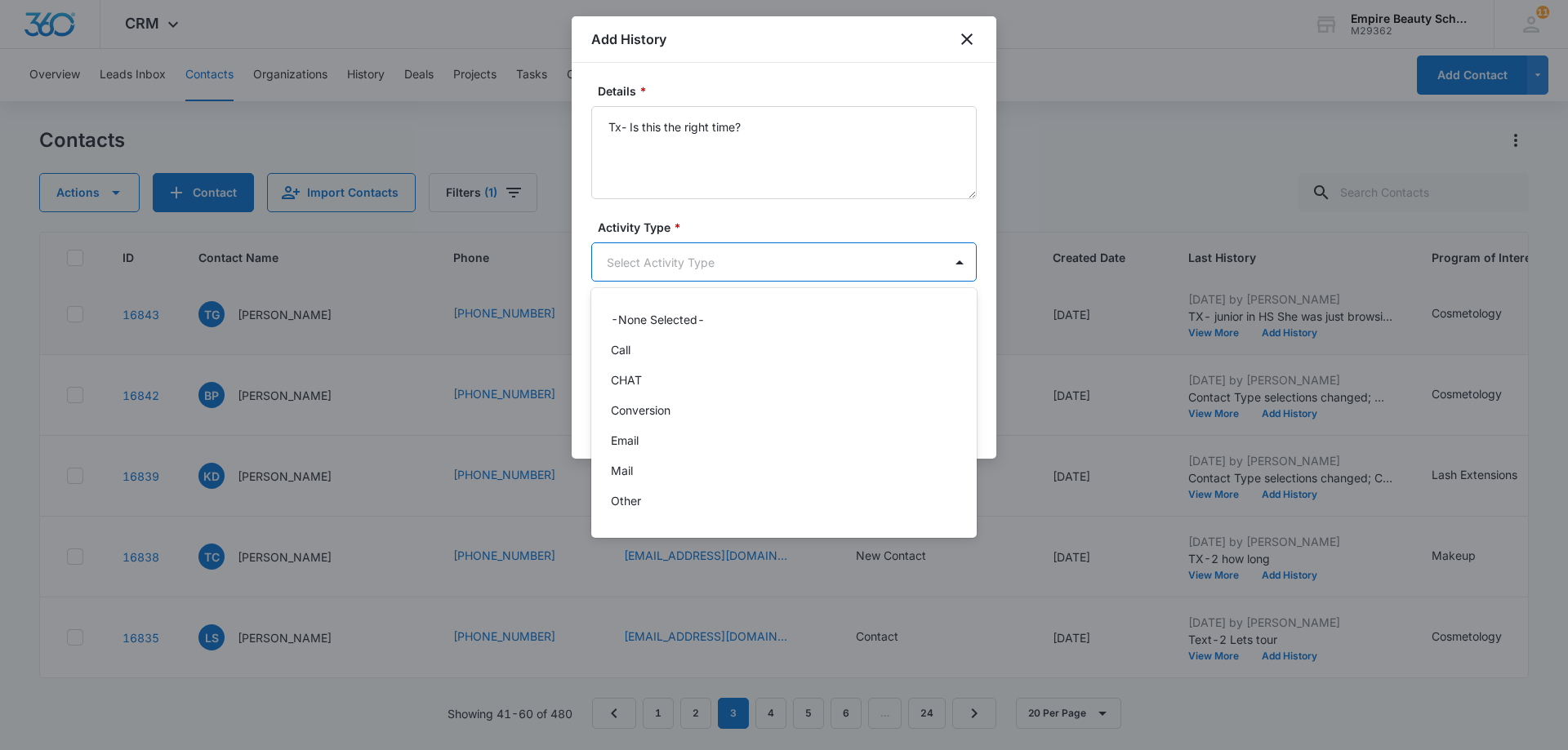
scroll to position [85, 0]
click at [743, 512] on div "Text" at bounding box center [782, 506] width 343 height 17
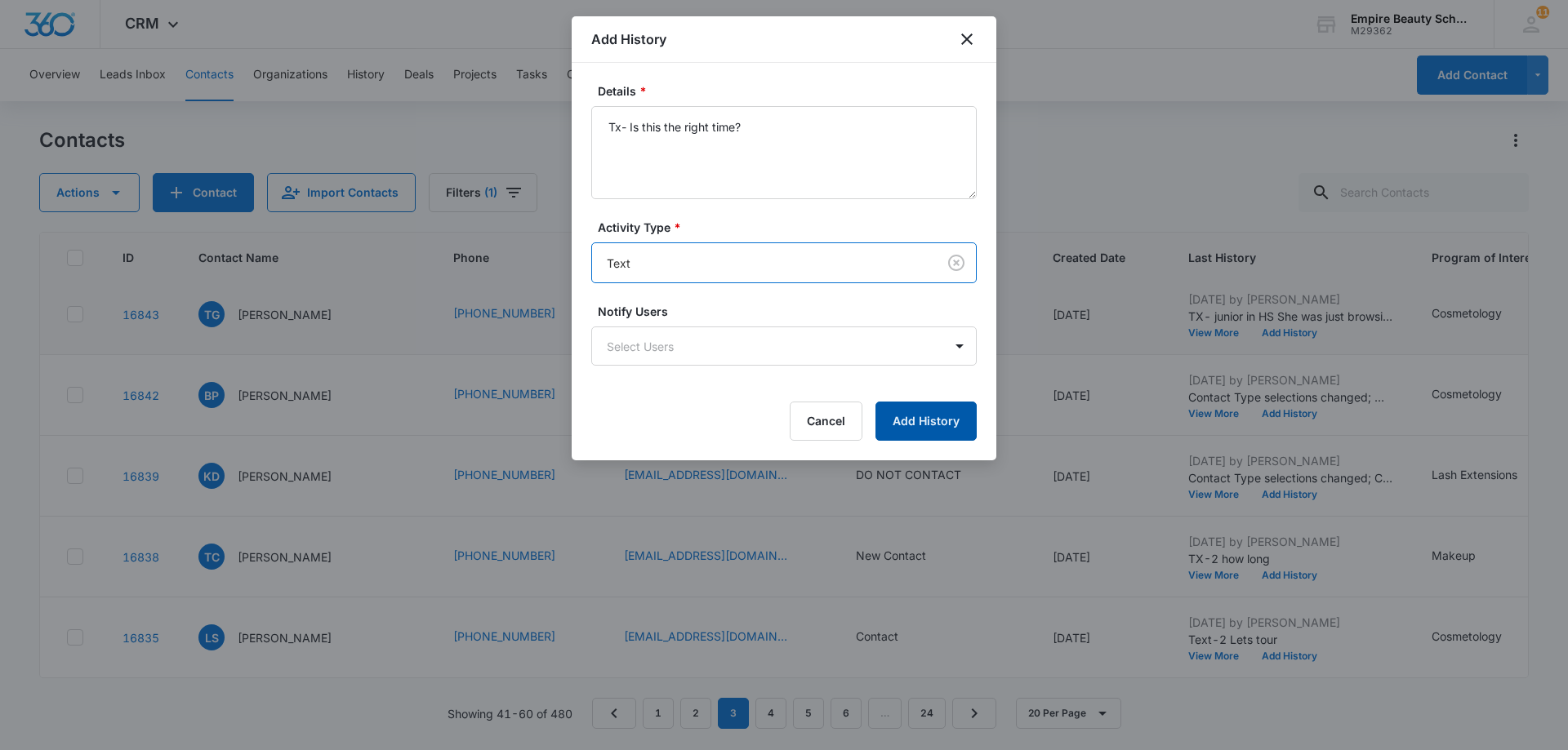
click at [933, 414] on button "Add History" at bounding box center [926, 421] width 101 height 39
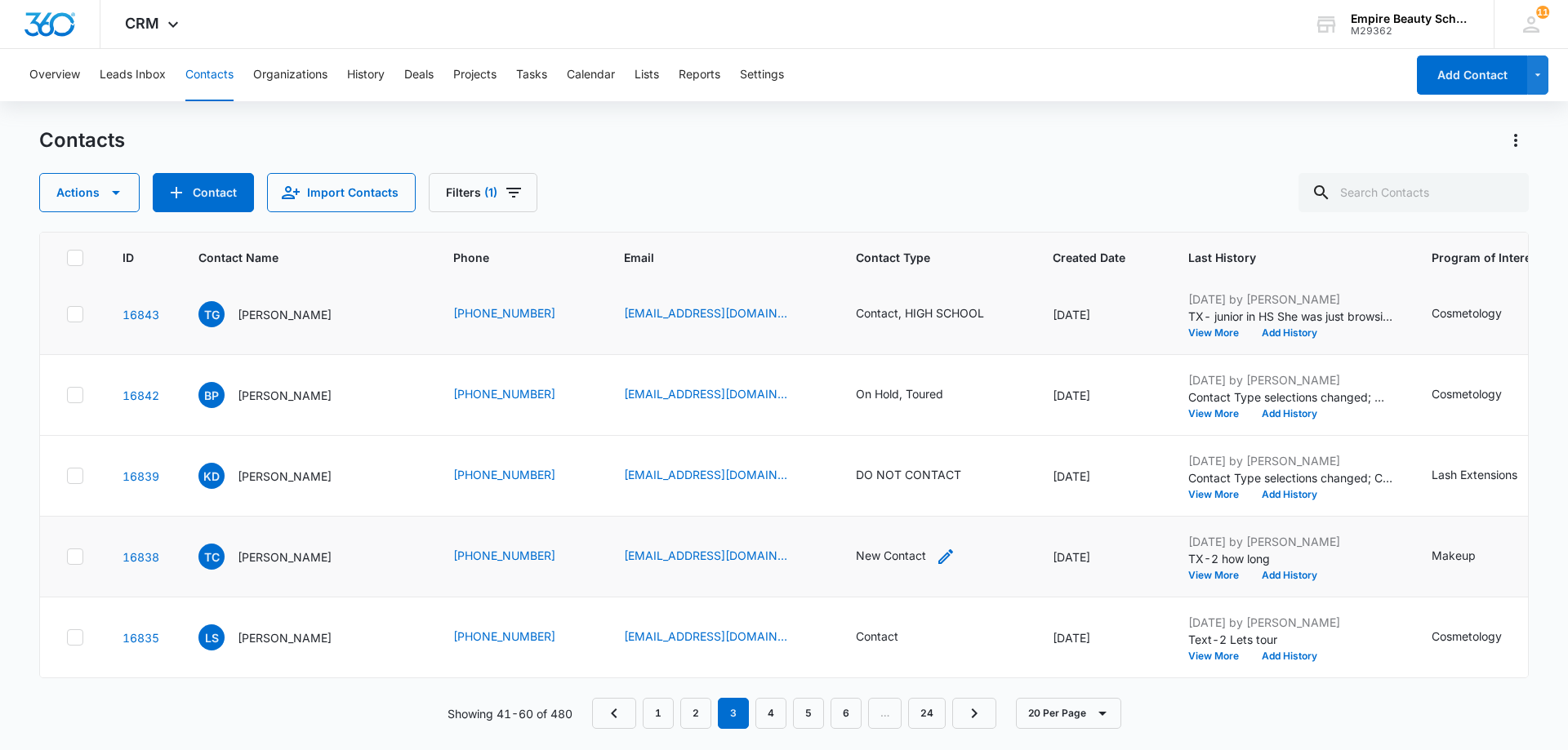
click at [885, 548] on div "New Contact" at bounding box center [890, 555] width 70 height 17
click at [894, 441] on icon "Remove New Contact" at bounding box center [892, 439] width 12 height 12
click at [922, 441] on div at bounding box center [921, 440] width 26 height 26
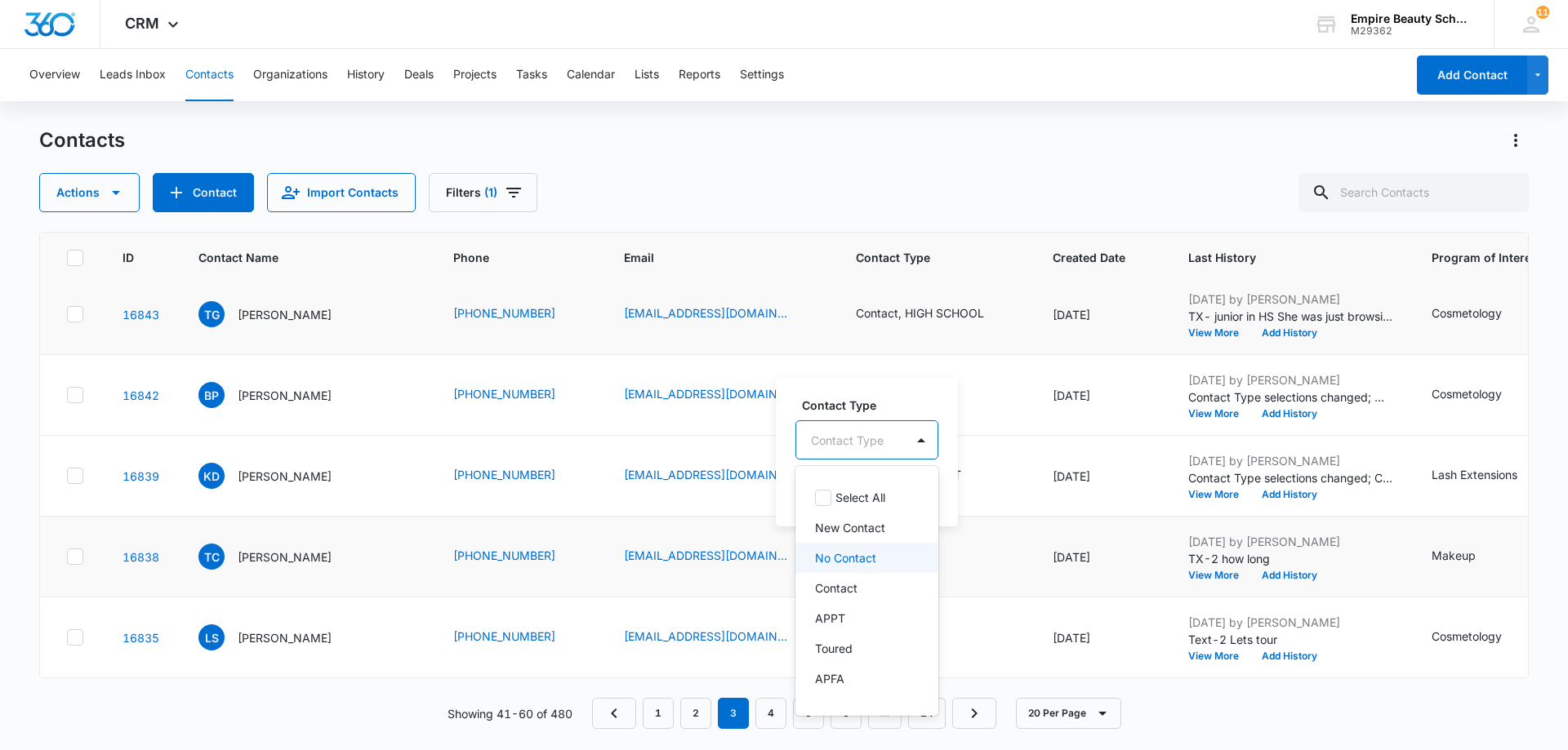
click at [883, 562] on div "No Contact" at bounding box center [865, 557] width 100 height 17
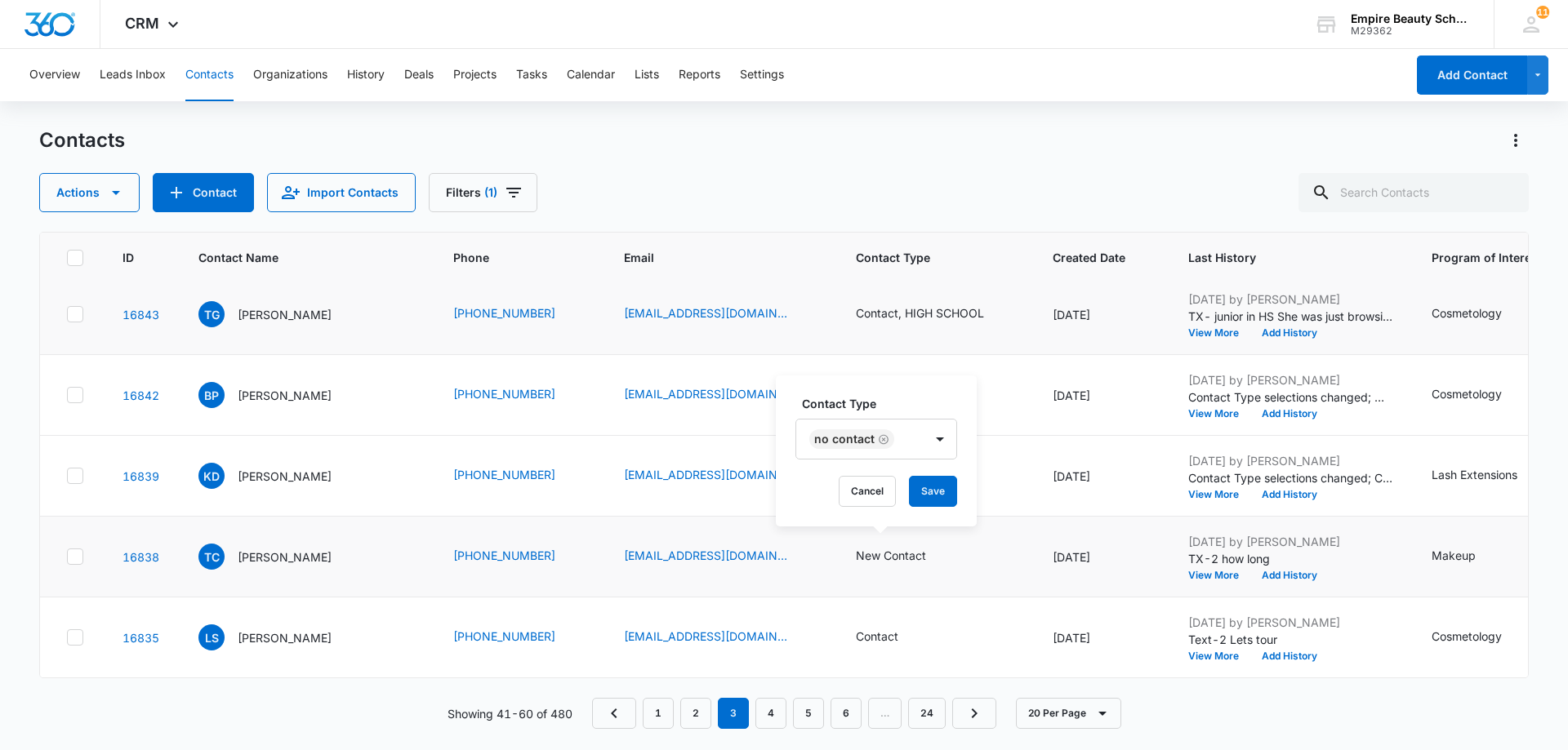
click at [973, 485] on div "Contact Type No Contact Cancel Save" at bounding box center [876, 451] width 201 height 151
click at [943, 495] on button "Save" at bounding box center [932, 492] width 48 height 31
click at [1264, 652] on button "Add History" at bounding box center [1290, 656] width 78 height 10
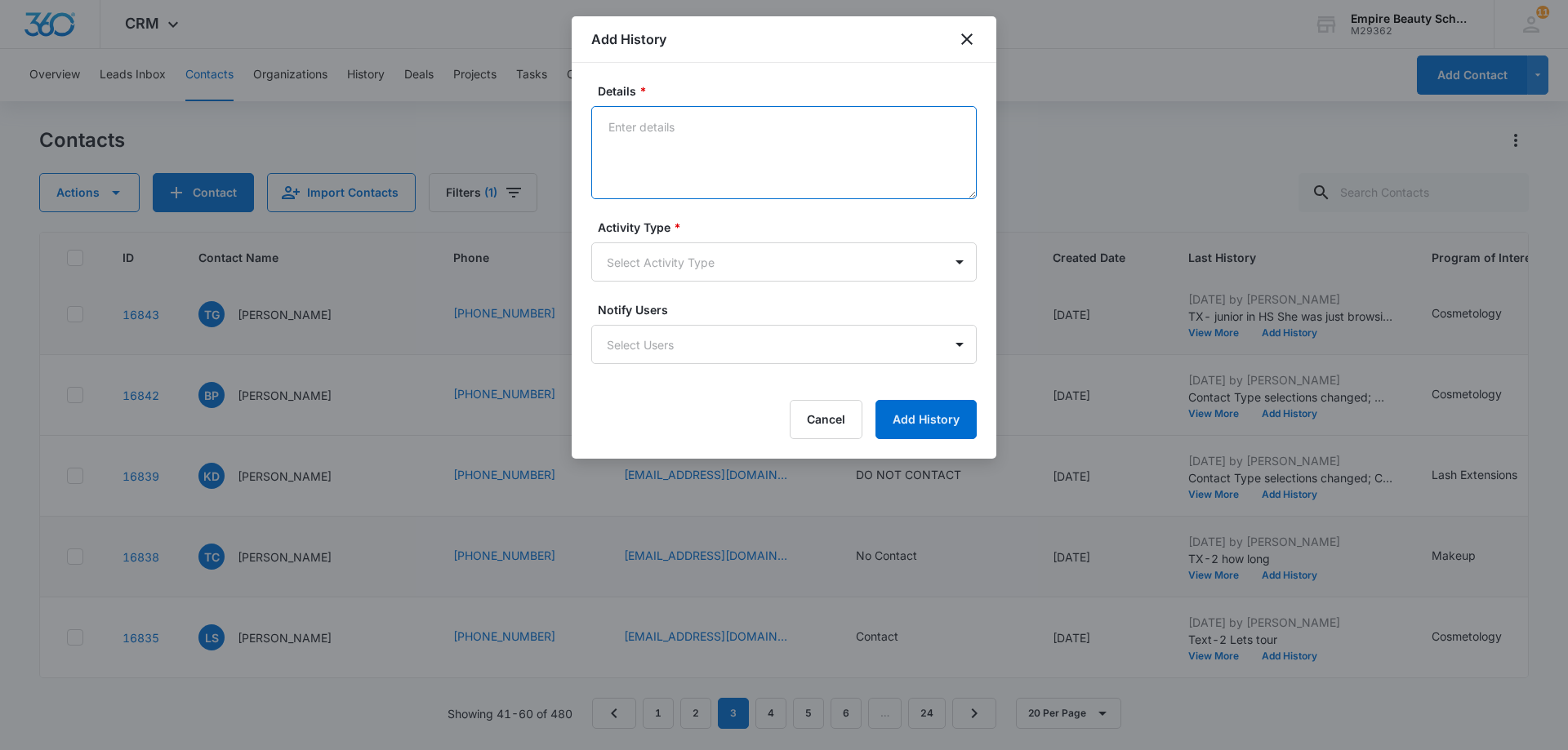
click at [612, 122] on textarea "Details *" at bounding box center [784, 153] width 386 height 93
paste textarea "Tx- Is this the right time?"
type textarea "Tx- Is this the right time?"
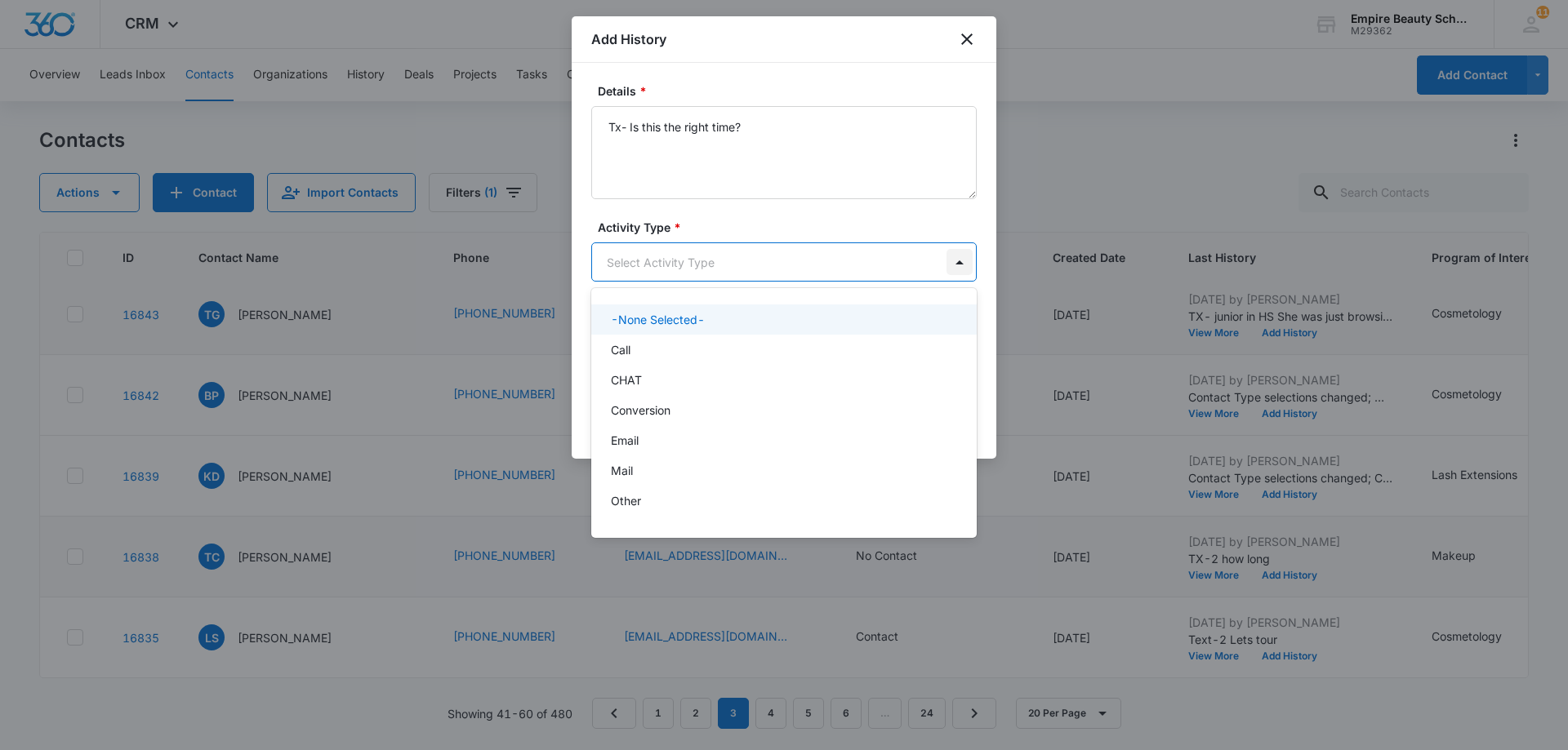
click at [961, 259] on body "CRM Apps Forms CRM Email Shop Payments POS Files Brand Settings AI Assistant Em…" at bounding box center [784, 375] width 1568 height 750
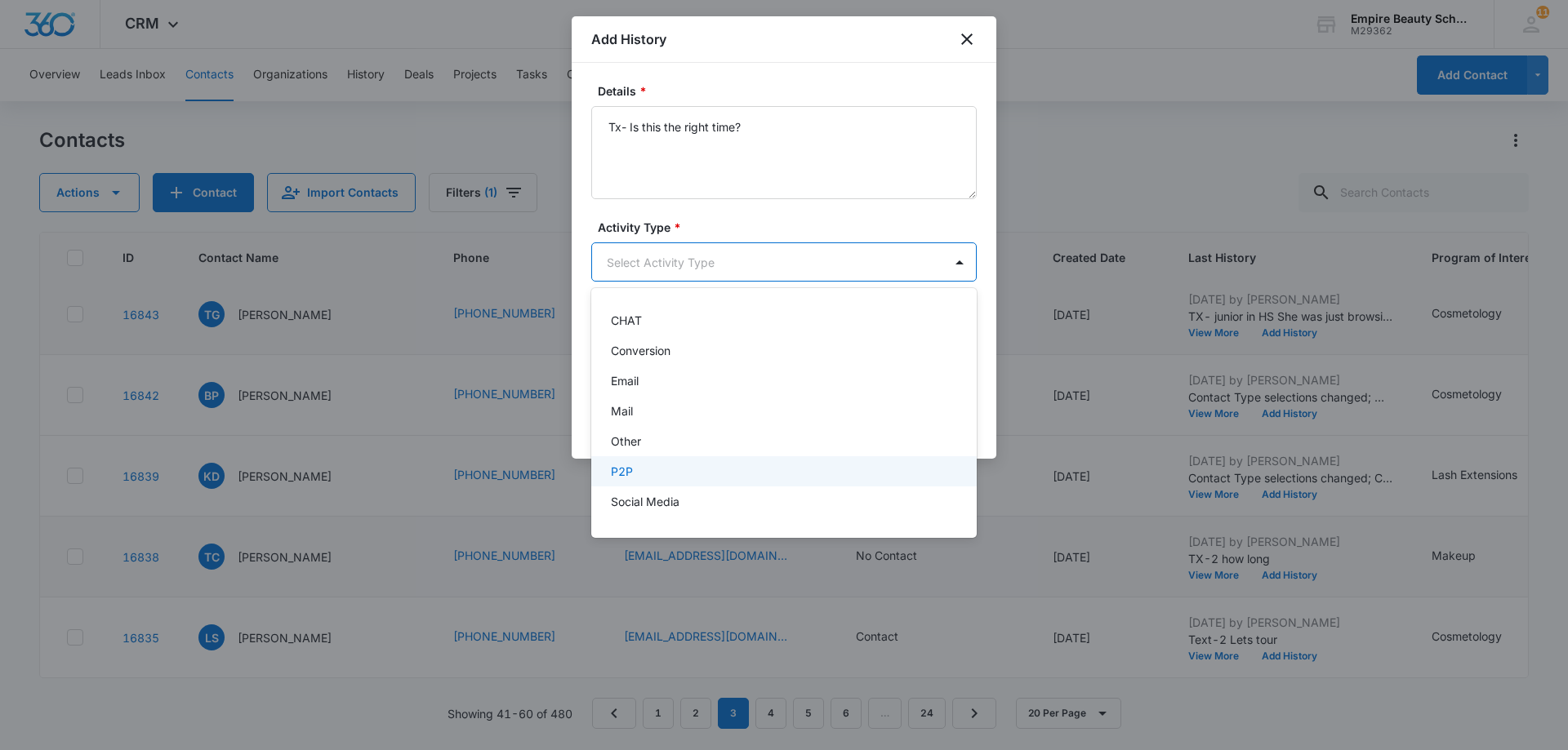
scroll to position [82, 0]
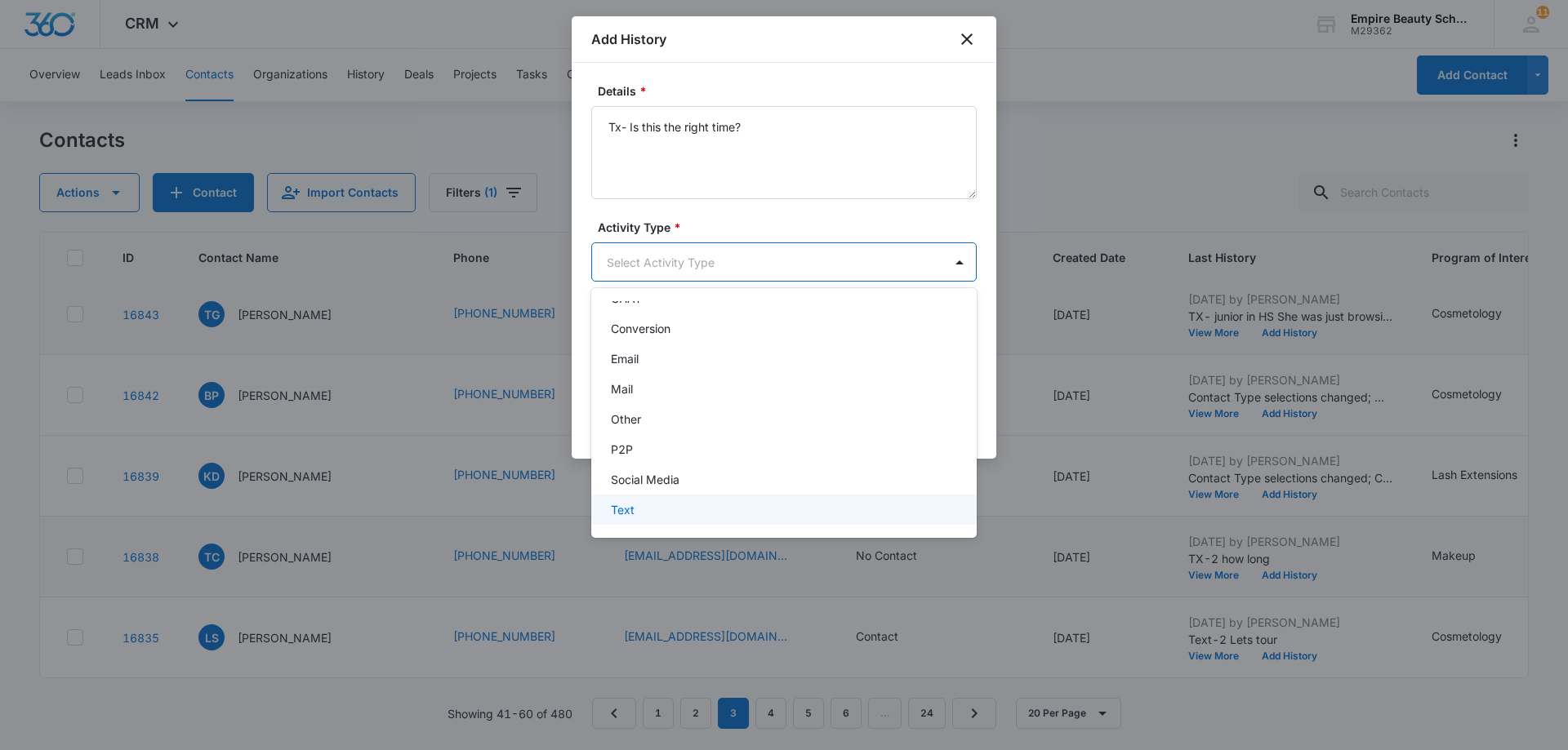
click at [754, 513] on div "Text" at bounding box center [782, 509] width 343 height 17
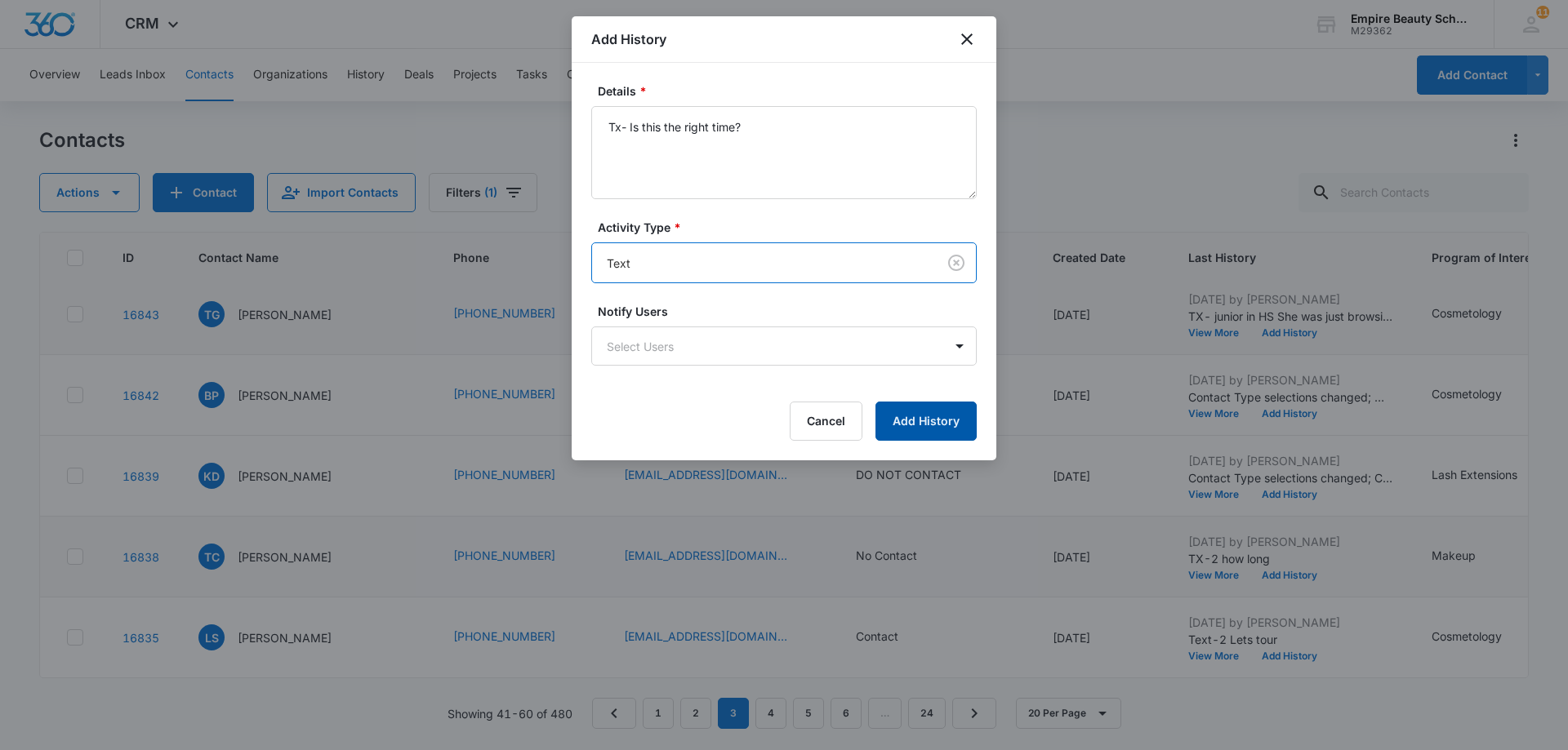
click at [935, 421] on button "Add History" at bounding box center [926, 421] width 101 height 39
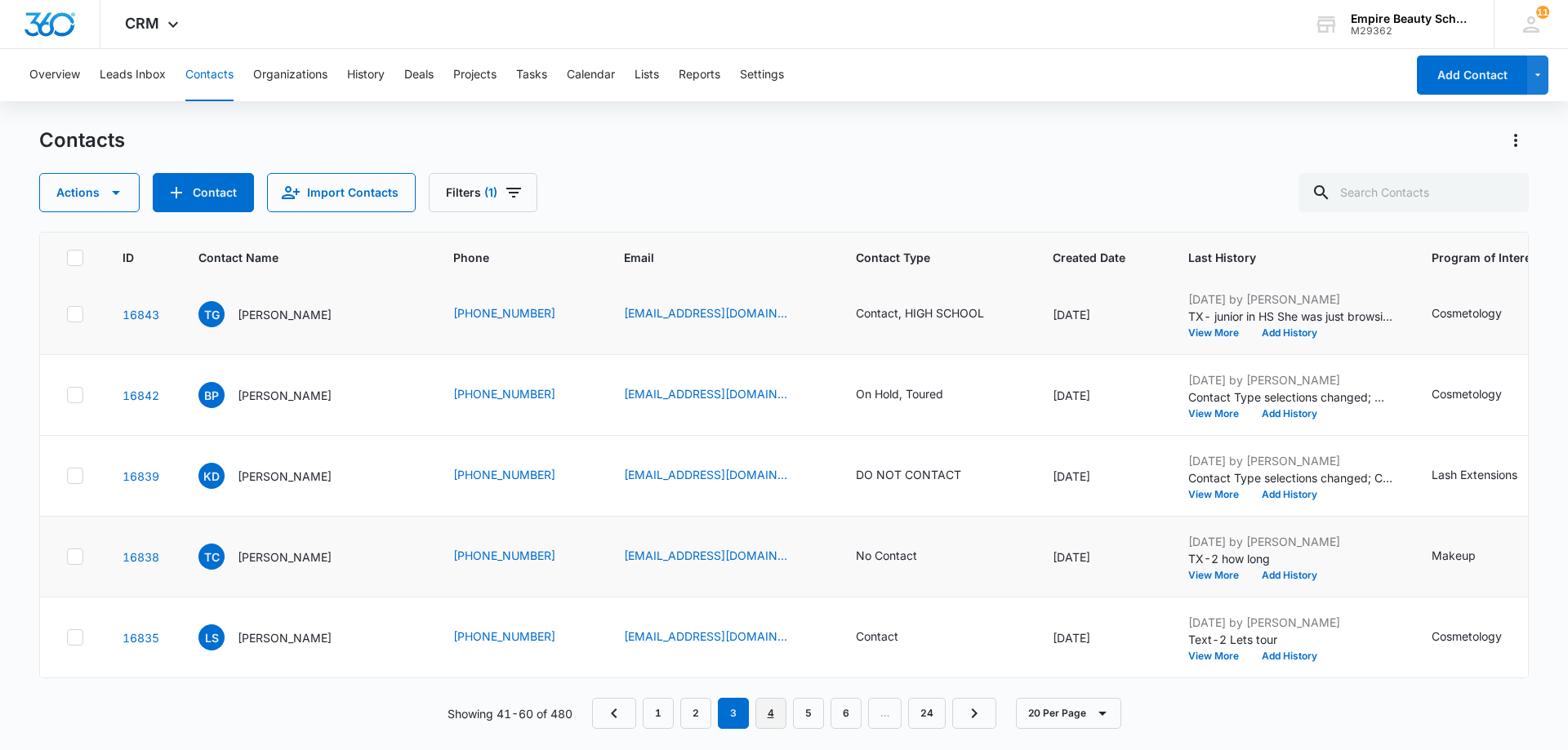
click at [776, 723] on link "4" at bounding box center [771, 714] width 31 height 31
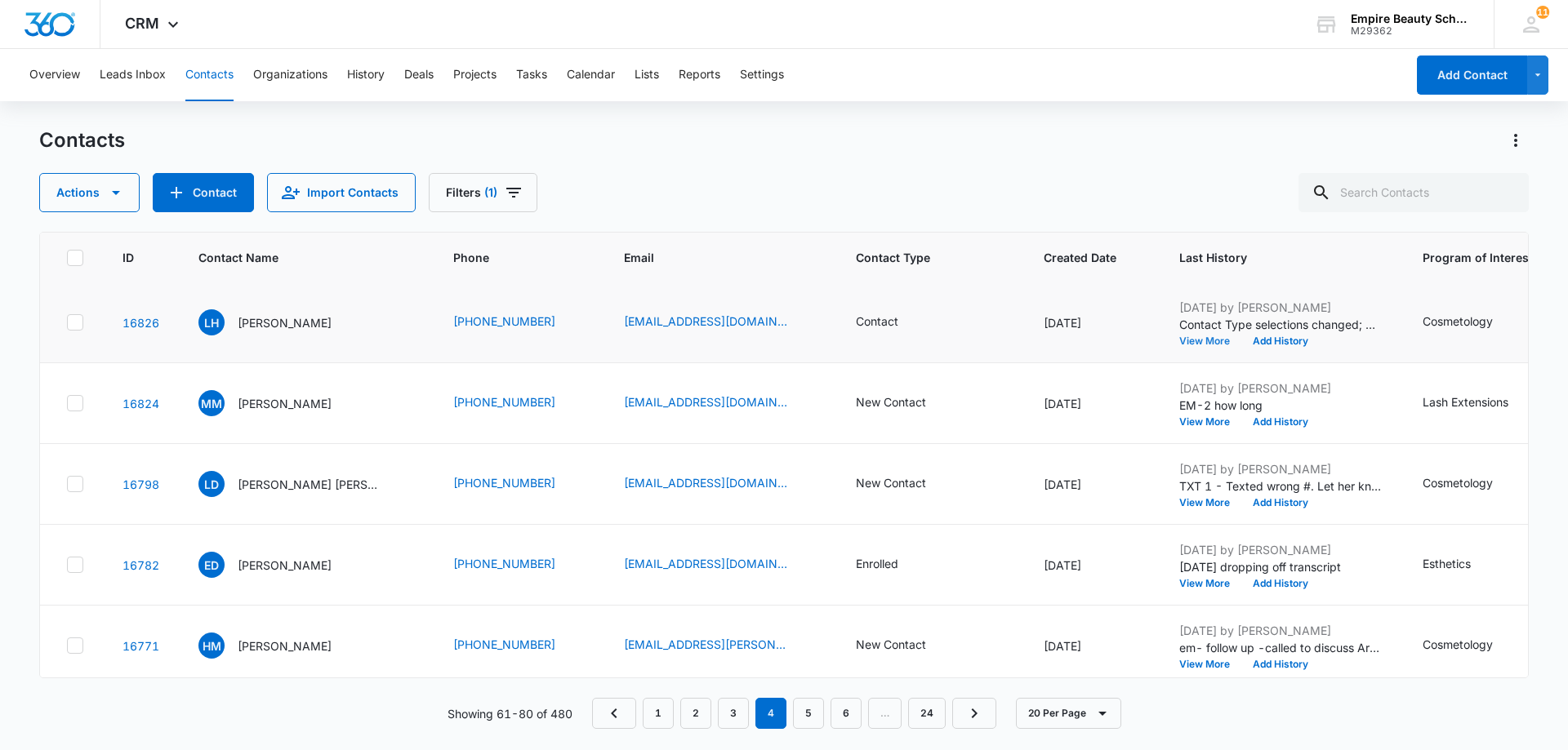
click at [1180, 336] on button "View More" at bounding box center [1211, 341] width 62 height 10
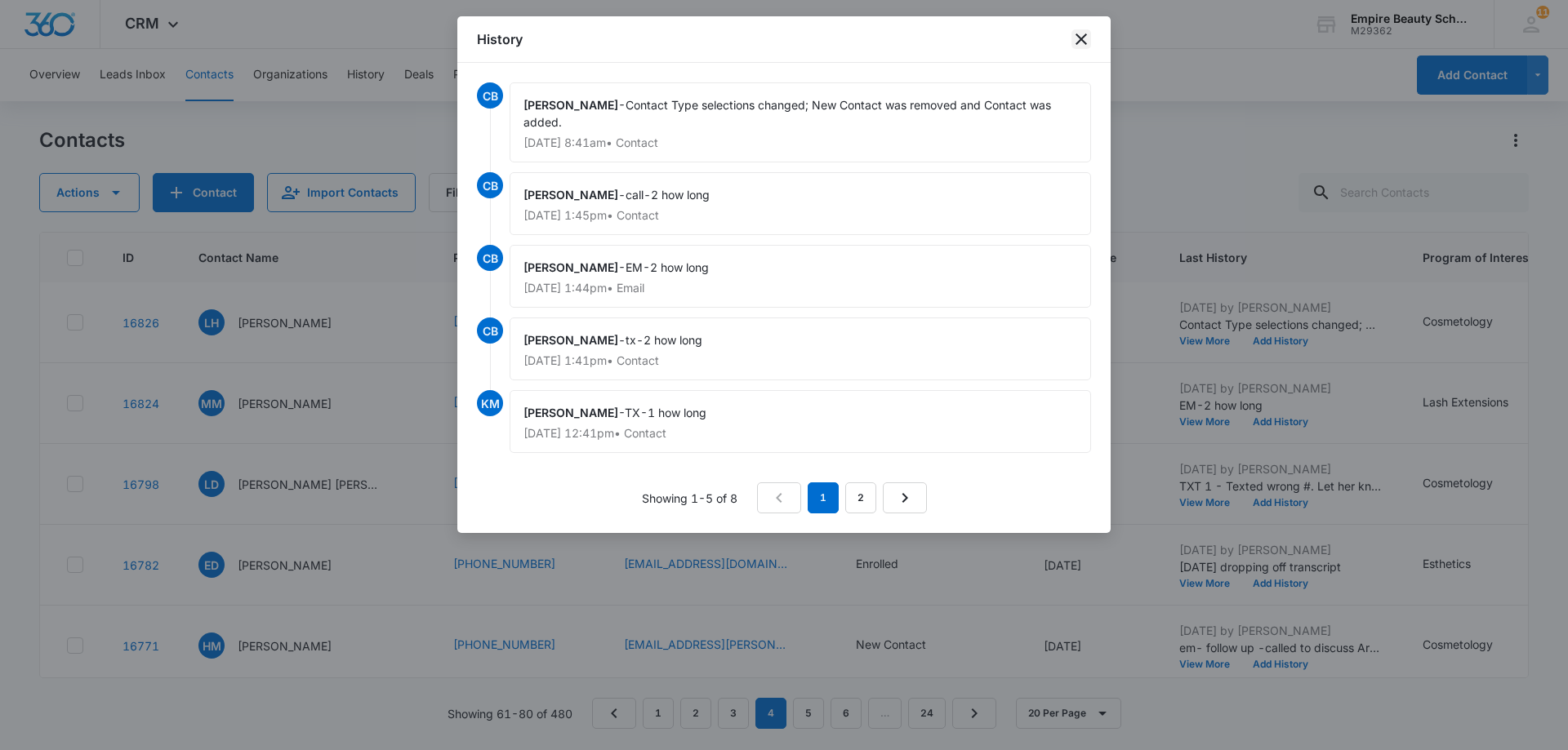
click at [1075, 36] on icon "close" at bounding box center [1081, 39] width 20 height 20
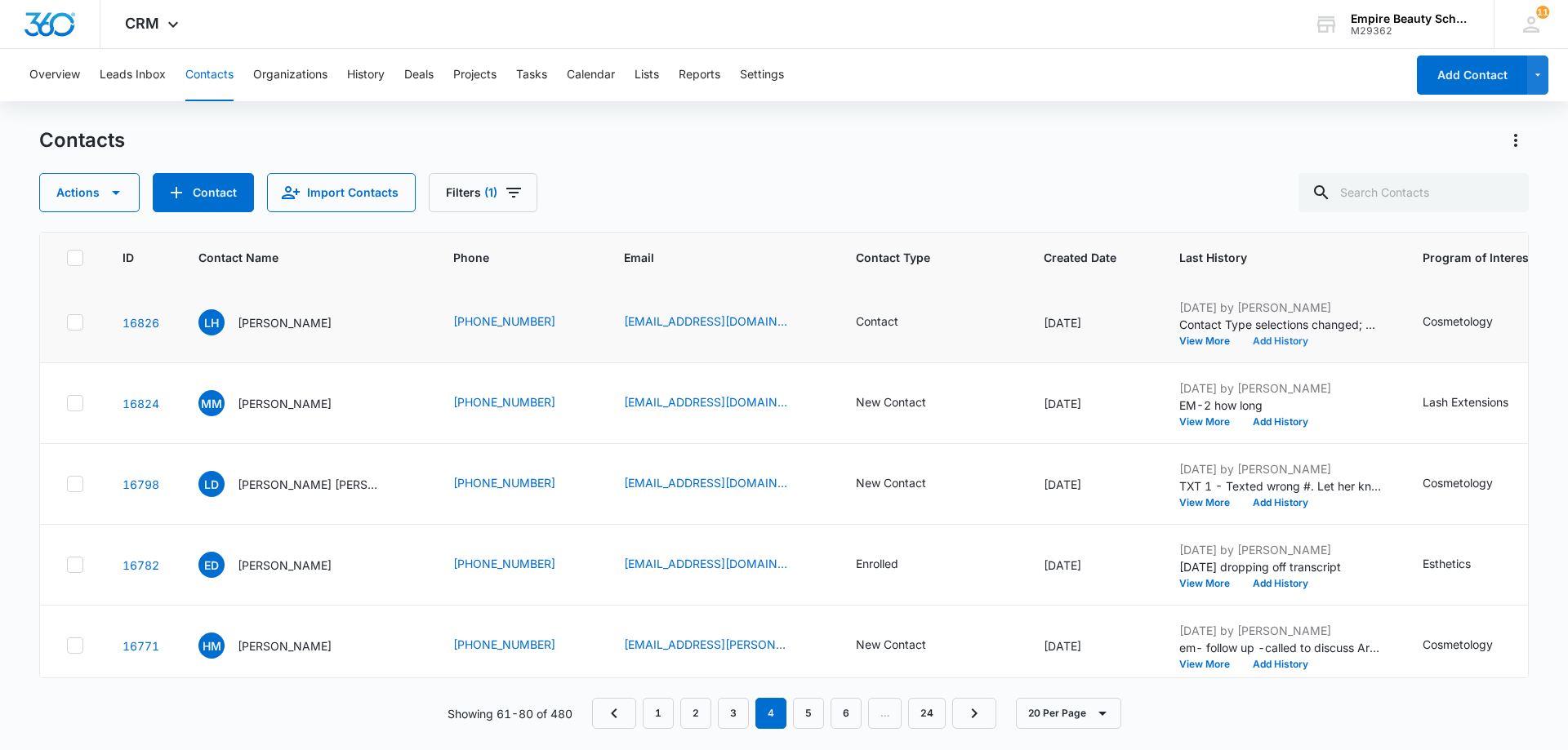
click at [1259, 342] on button "Add History" at bounding box center [1281, 341] width 78 height 10
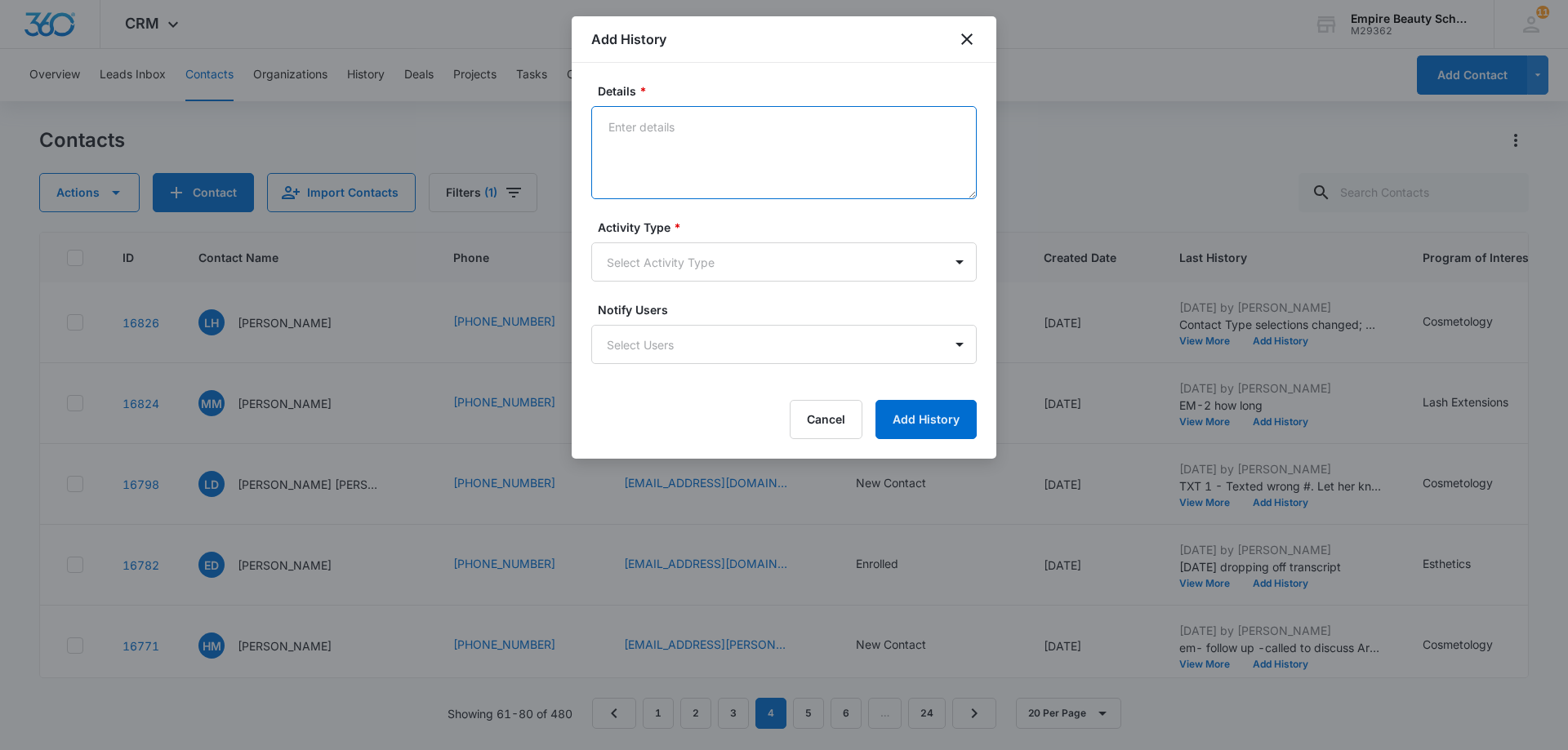
click at [648, 128] on textarea "Details *" at bounding box center [784, 153] width 386 height 93
paste textarea "Tx- Is this the right time?"
type textarea "Tx- Is this the right time?"
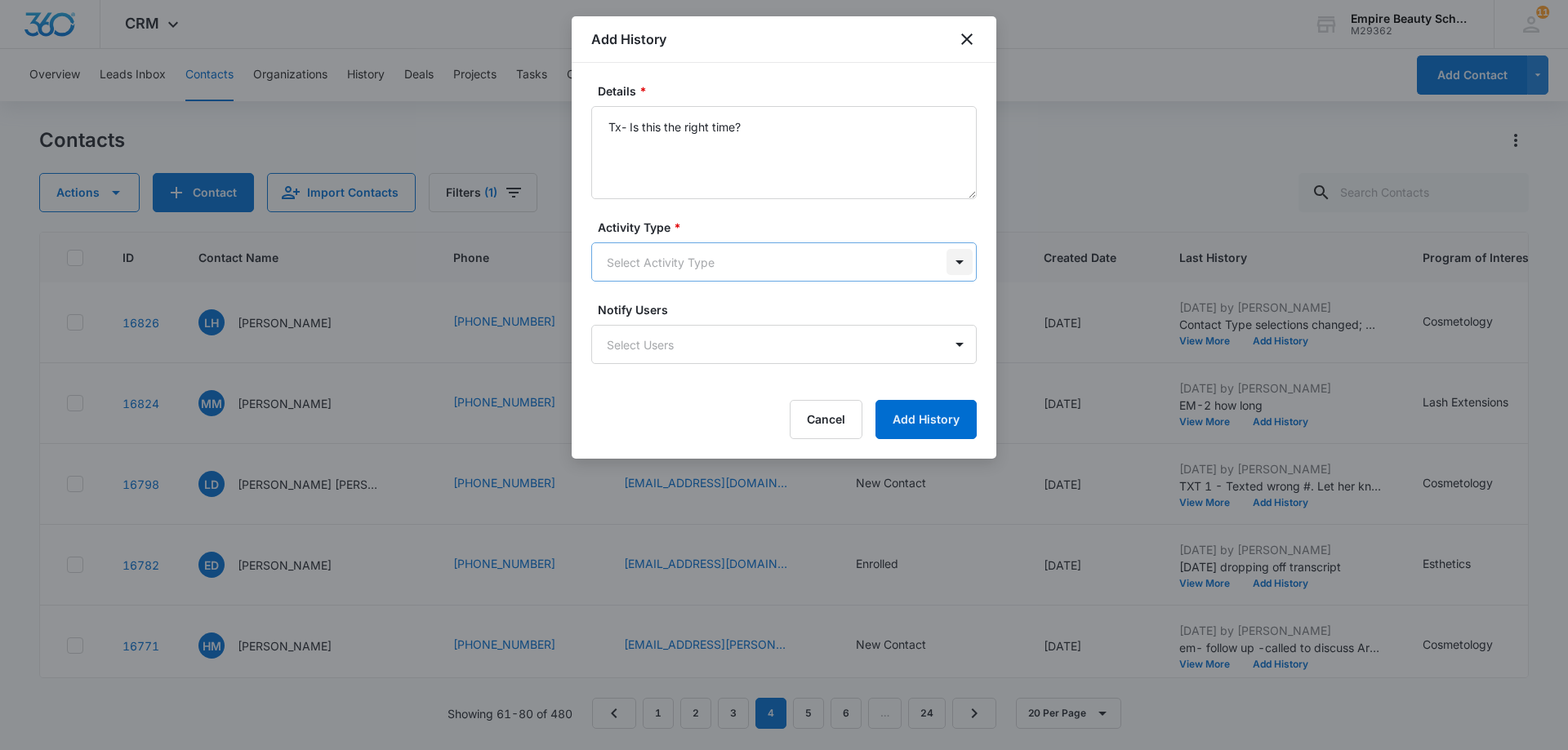
click at [958, 262] on body "CRM Apps Forms CRM Email Shop Payments POS Files Brand Settings AI Assistant Em…" at bounding box center [784, 375] width 1568 height 750
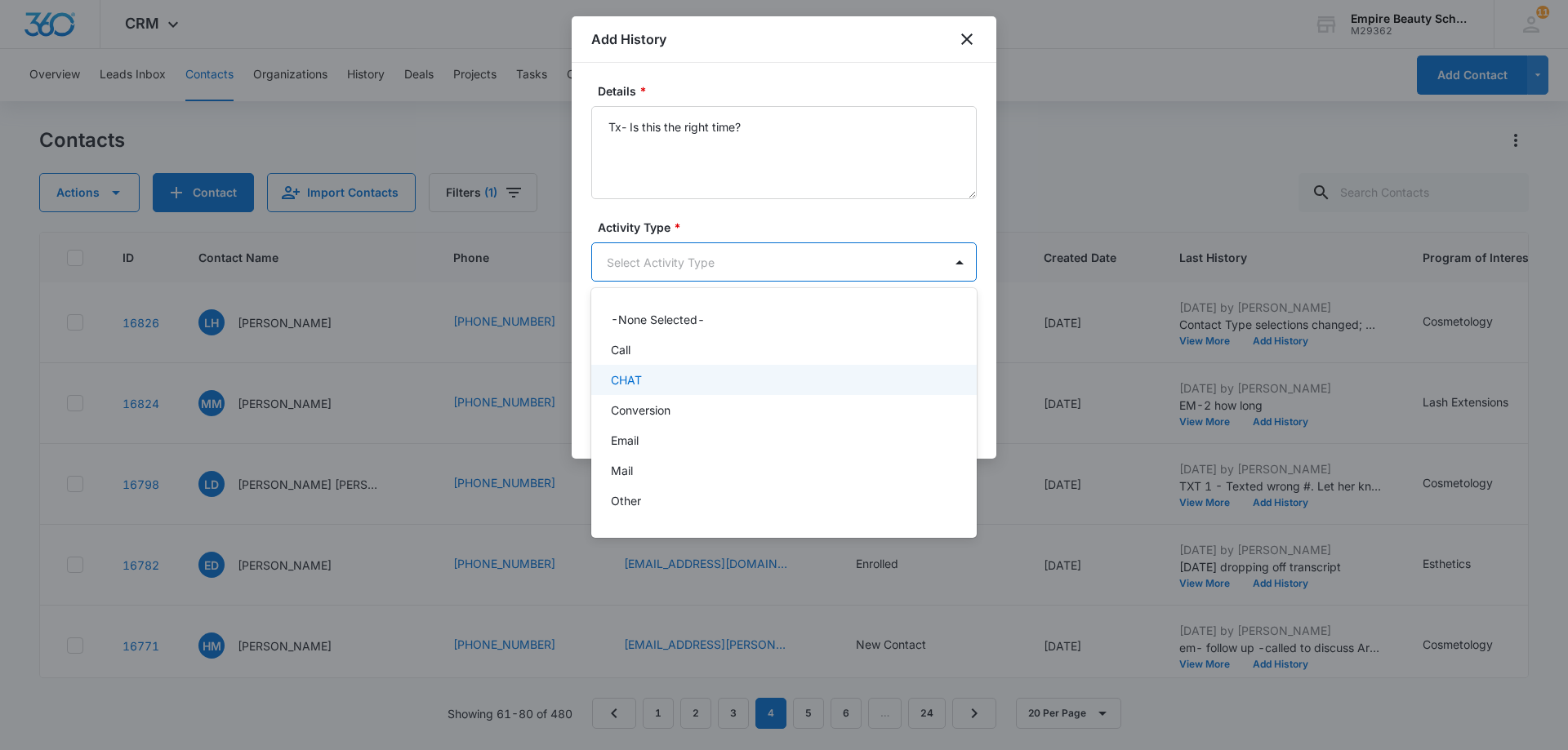
scroll to position [85, 0]
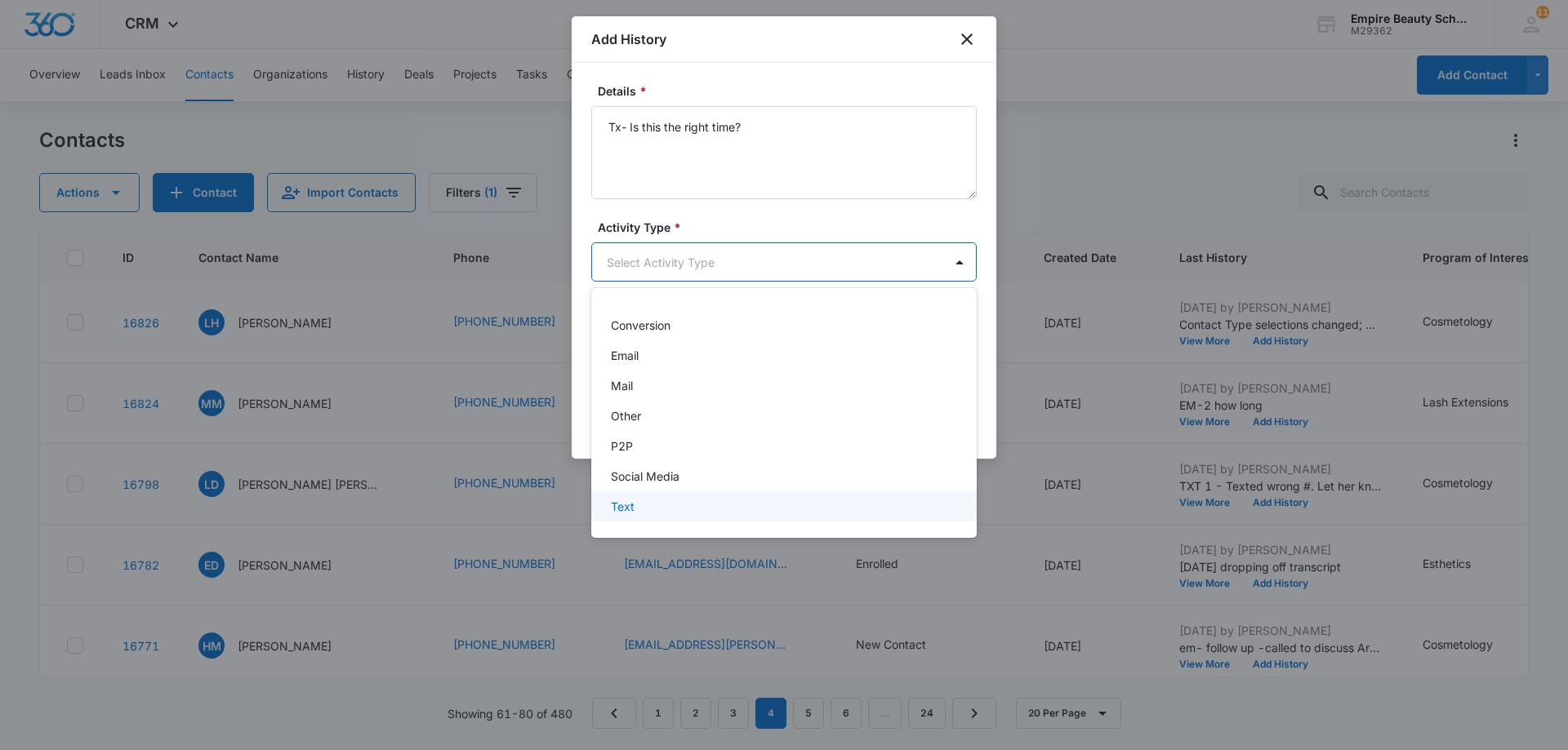
click at [843, 506] on div "Text" at bounding box center [782, 506] width 343 height 17
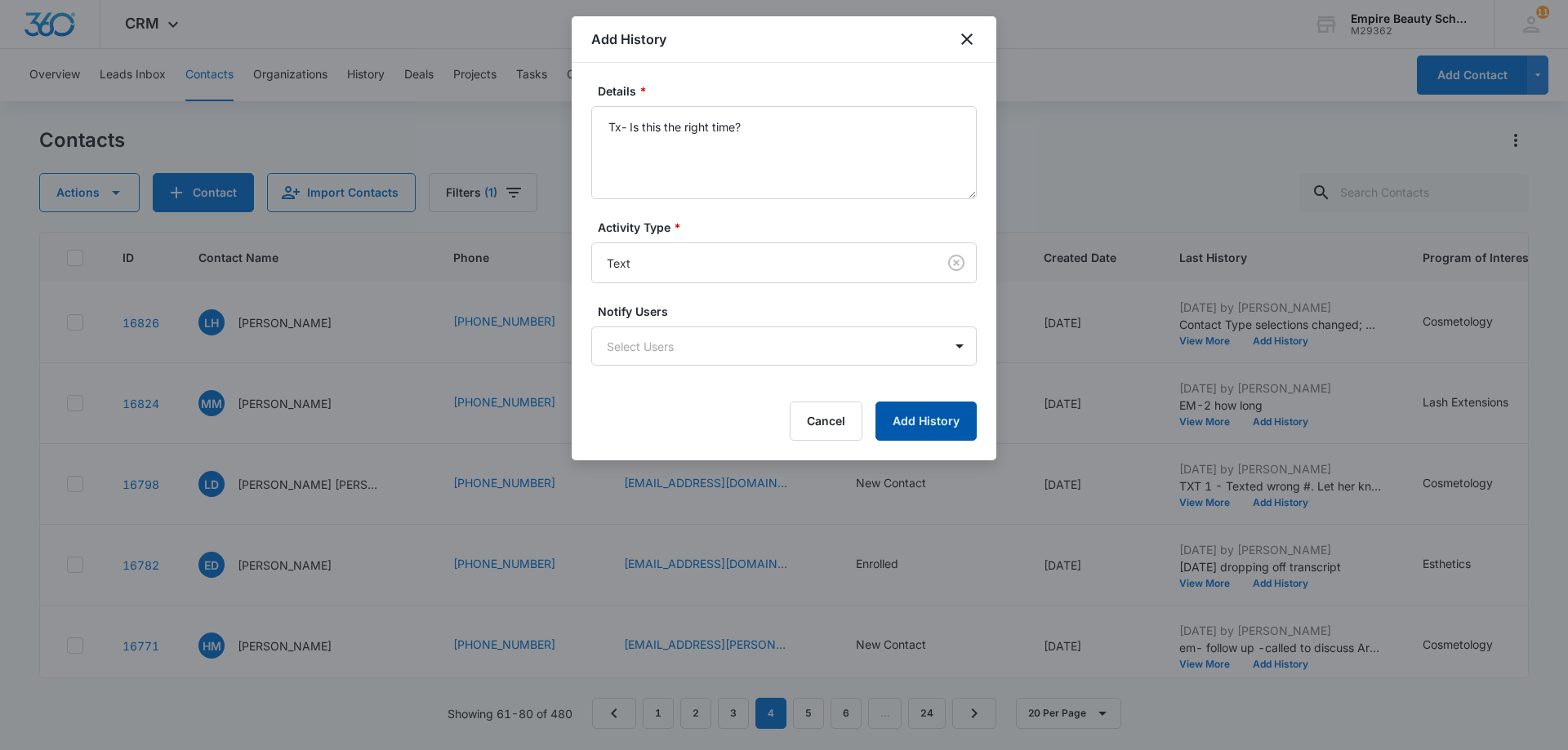
click at [936, 429] on button "Add History" at bounding box center [926, 421] width 101 height 39
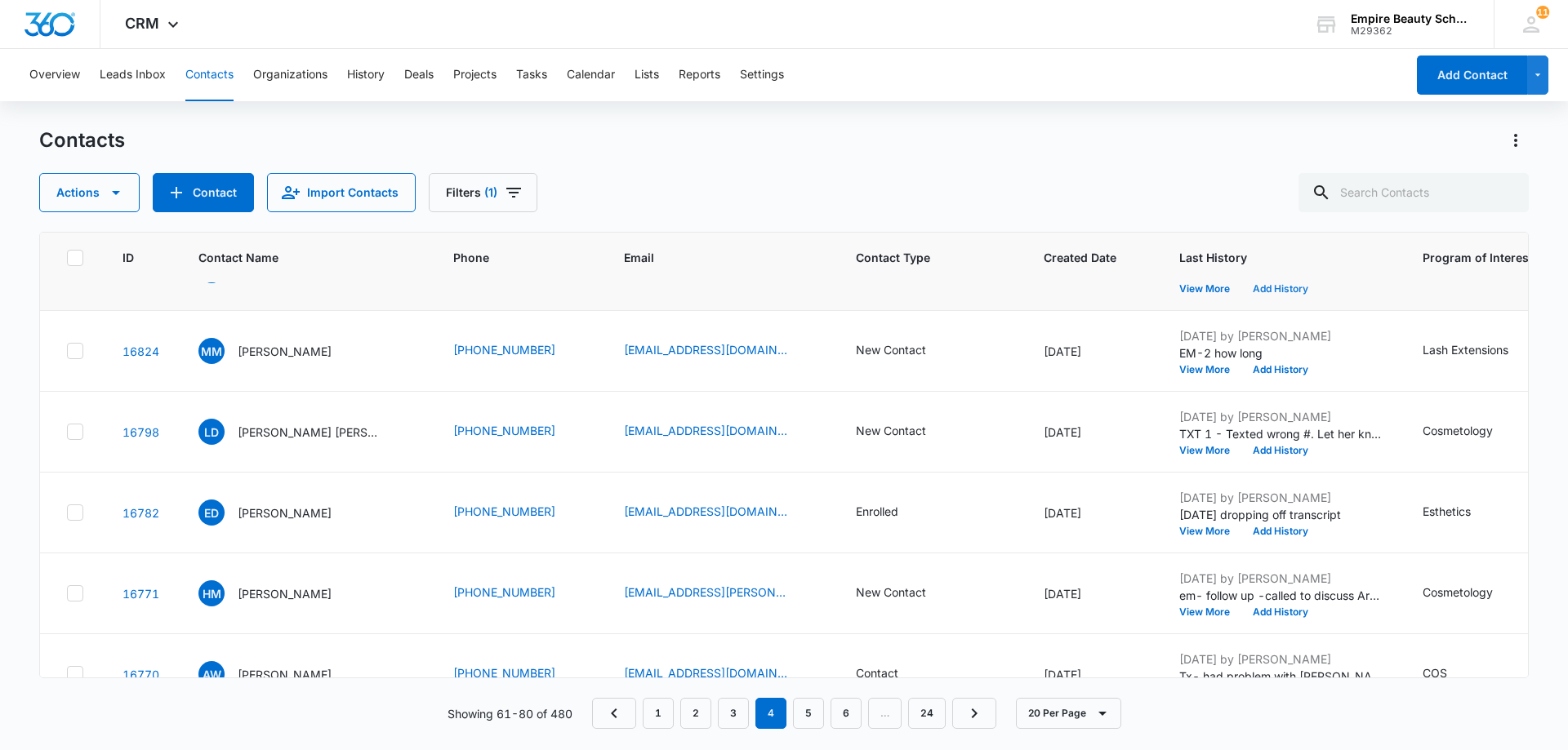
scroll to position [164, 0]
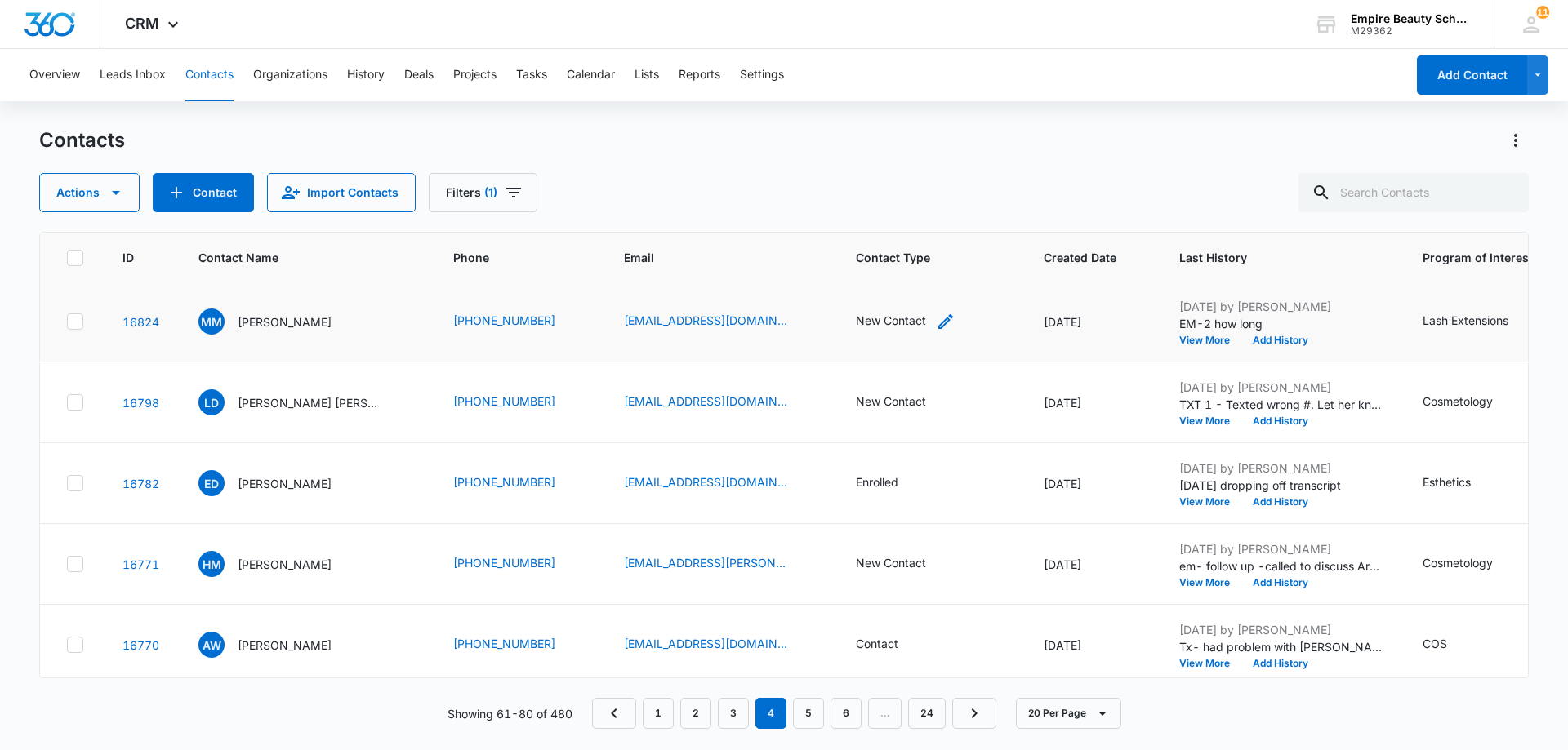
click at [893, 326] on div "New Contact" at bounding box center [890, 320] width 70 height 17
click at [884, 218] on icon "Remove New Contact" at bounding box center [890, 216] width 12 height 12
click at [919, 220] on div at bounding box center [918, 217] width 26 height 26
click at [863, 340] on p "No Contact" at bounding box center [842, 335] width 61 height 17
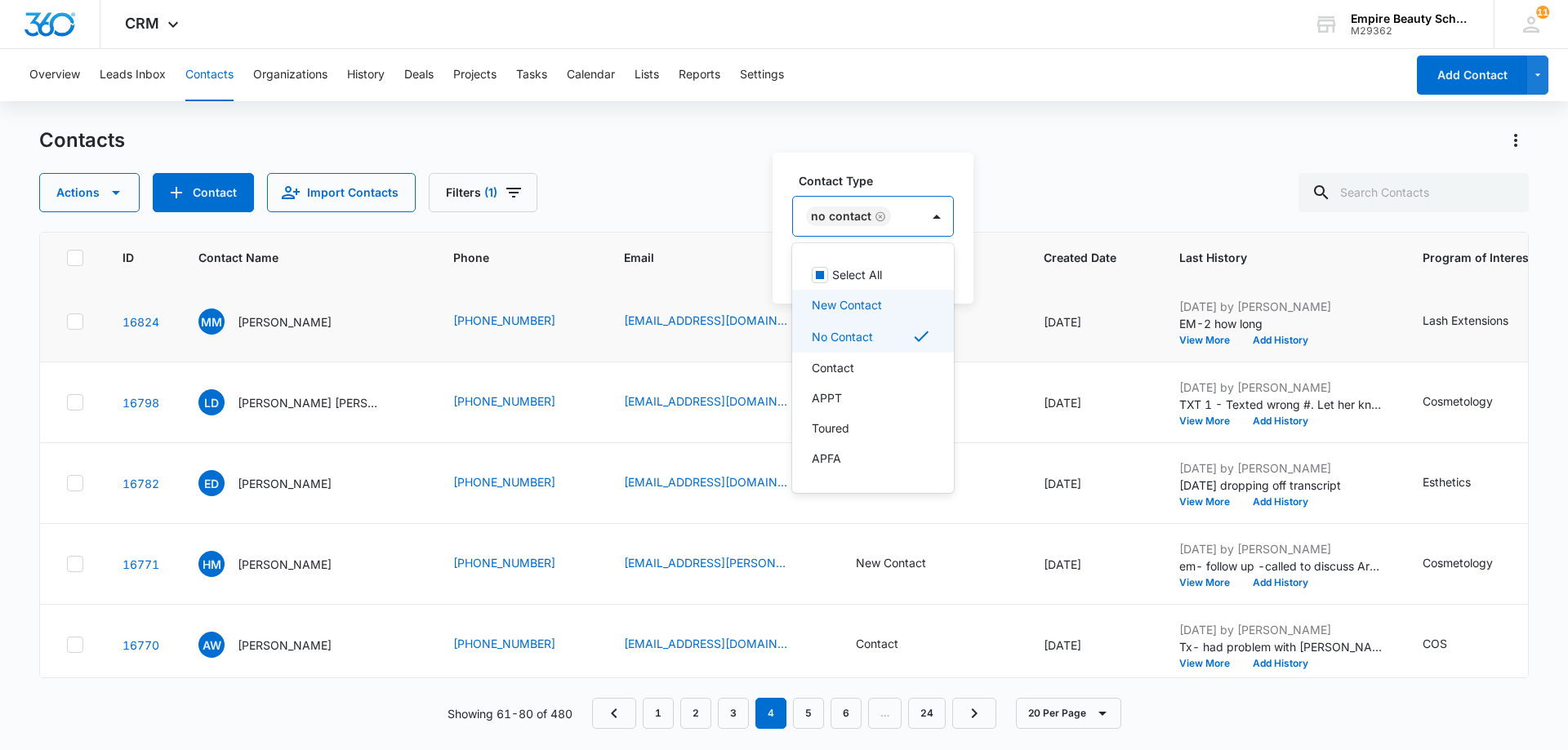
click at [968, 283] on div "Contact Type option No Contact, selected. 16 results available. Use Up and Down…" at bounding box center [873, 228] width 201 height 151
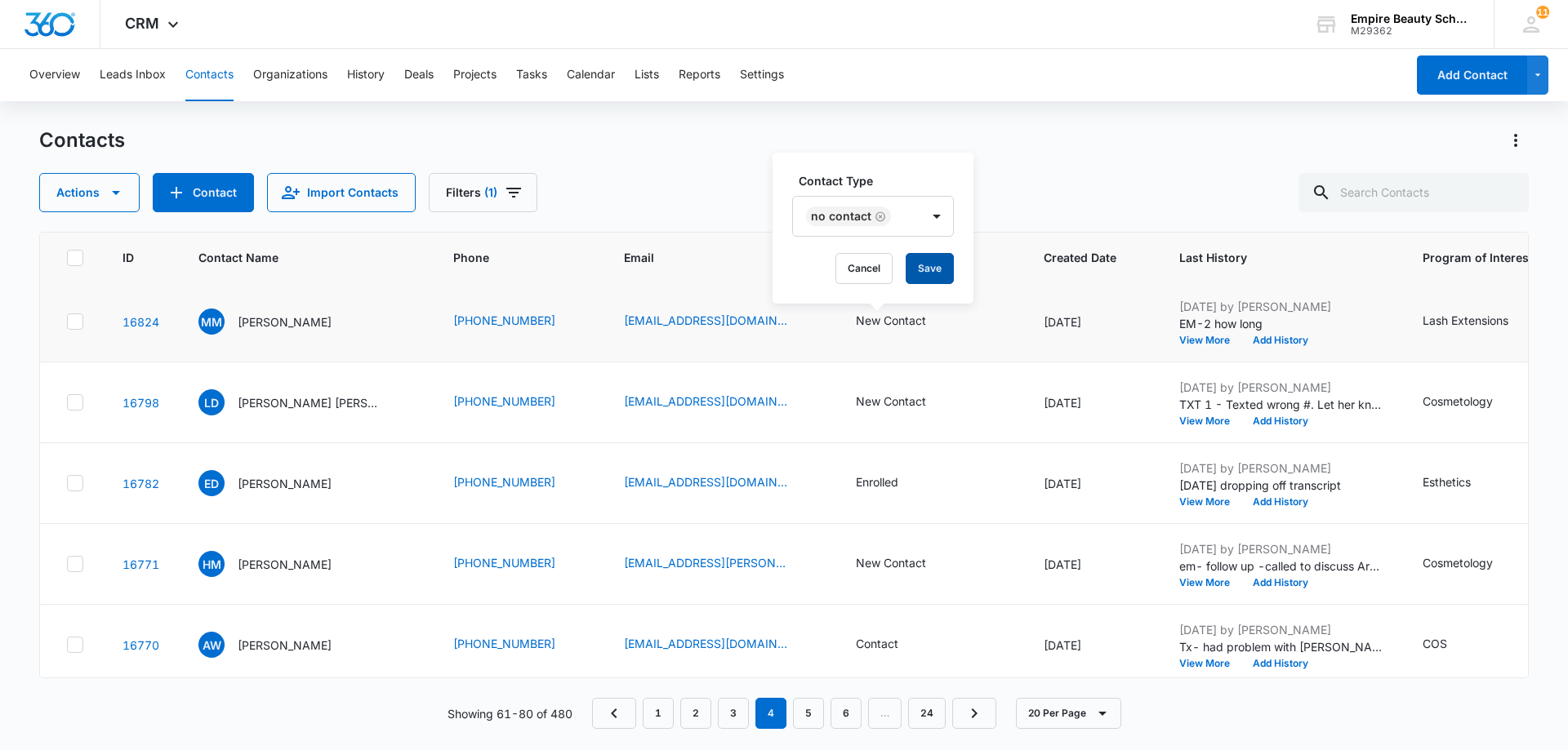
click at [929, 269] on button "Save" at bounding box center [930, 268] width 48 height 31
click at [1269, 339] on button "Add History" at bounding box center [1281, 340] width 78 height 10
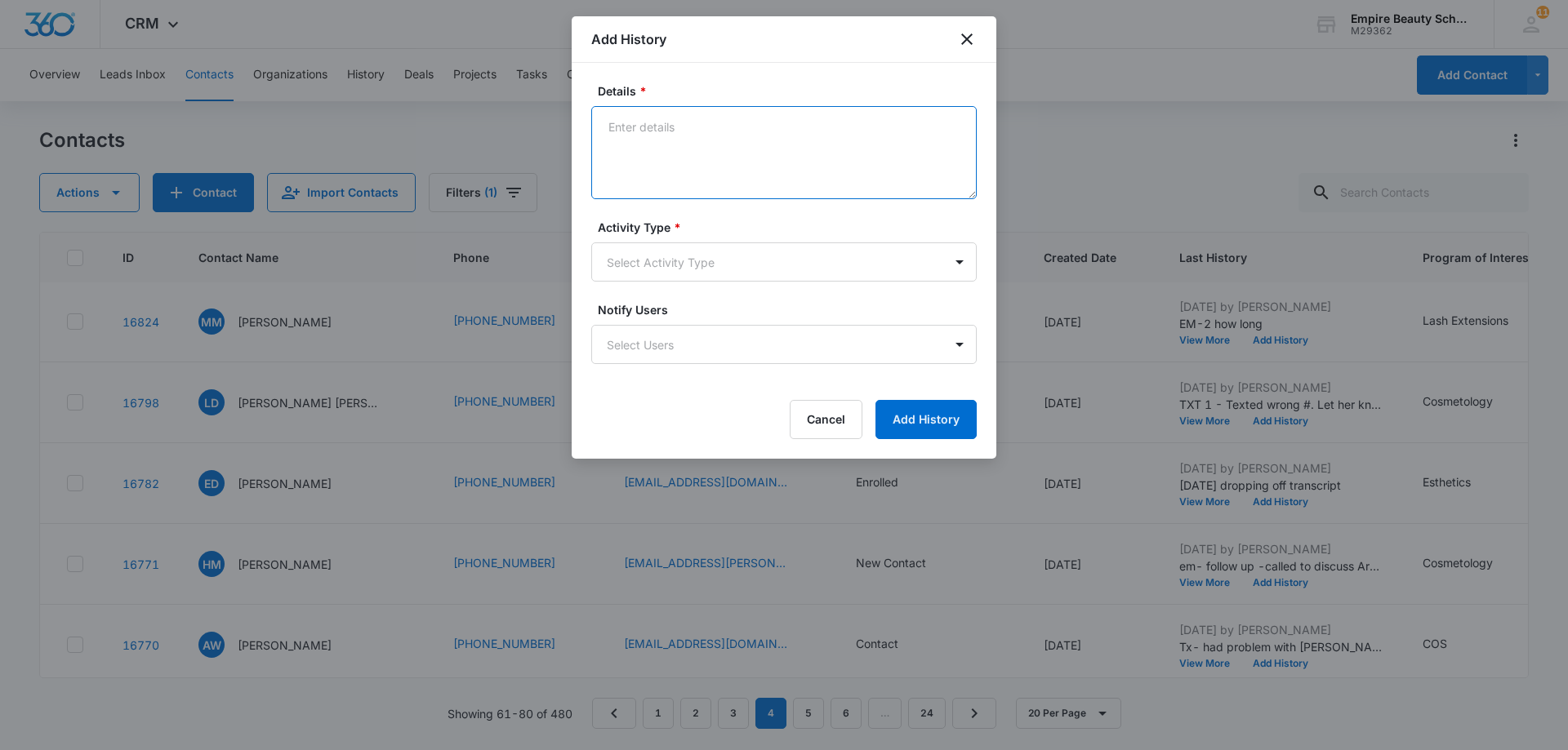
click at [628, 130] on textarea "Details *" at bounding box center [784, 153] width 386 height 93
paste textarea "Tx- Is this the right time?"
type textarea "Tx- Is this the right time?"
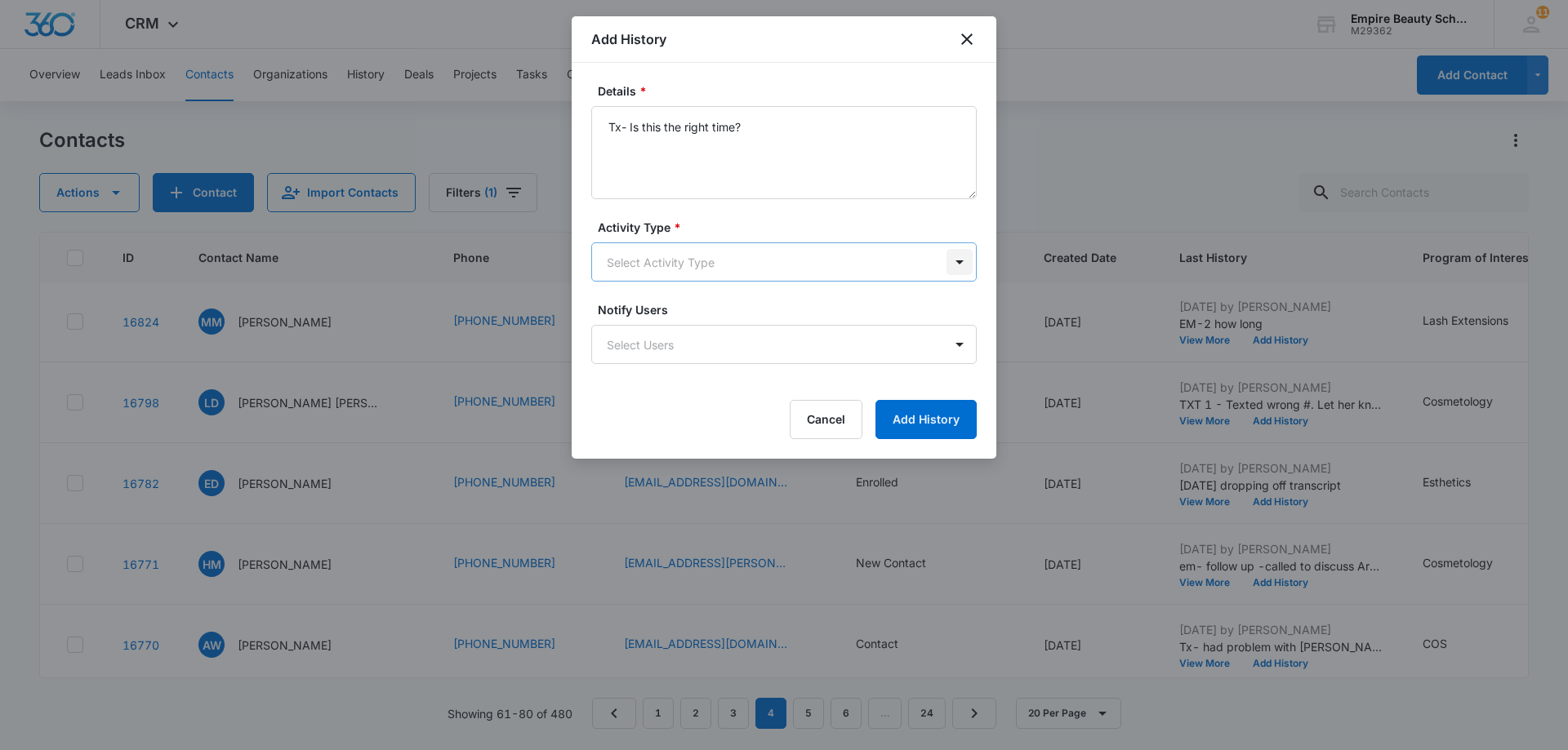
click at [965, 262] on body "CRM Apps Forms CRM Email Shop Payments POS Files Brand Settings AI Assistant Em…" at bounding box center [784, 375] width 1568 height 750
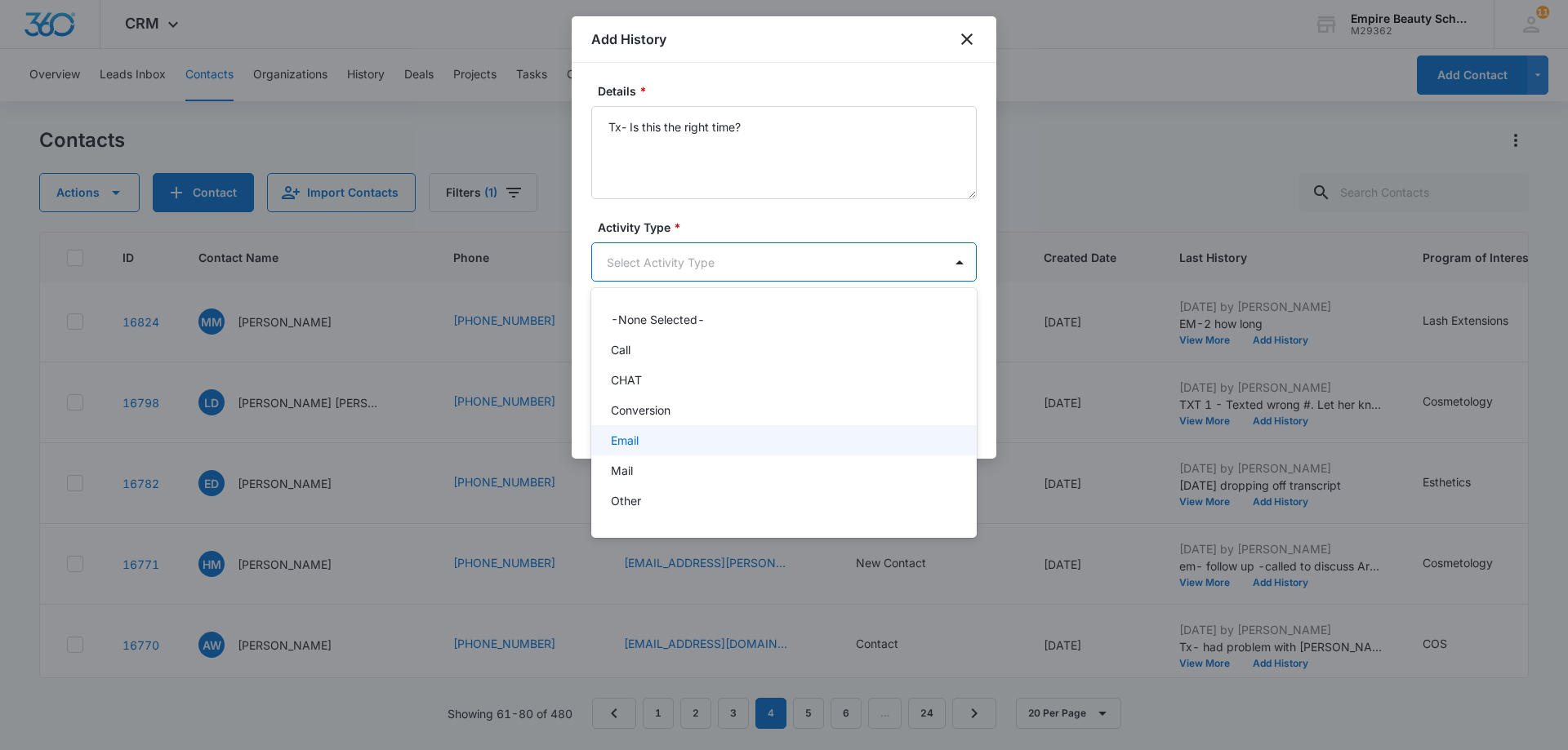
scroll to position [85, 0]
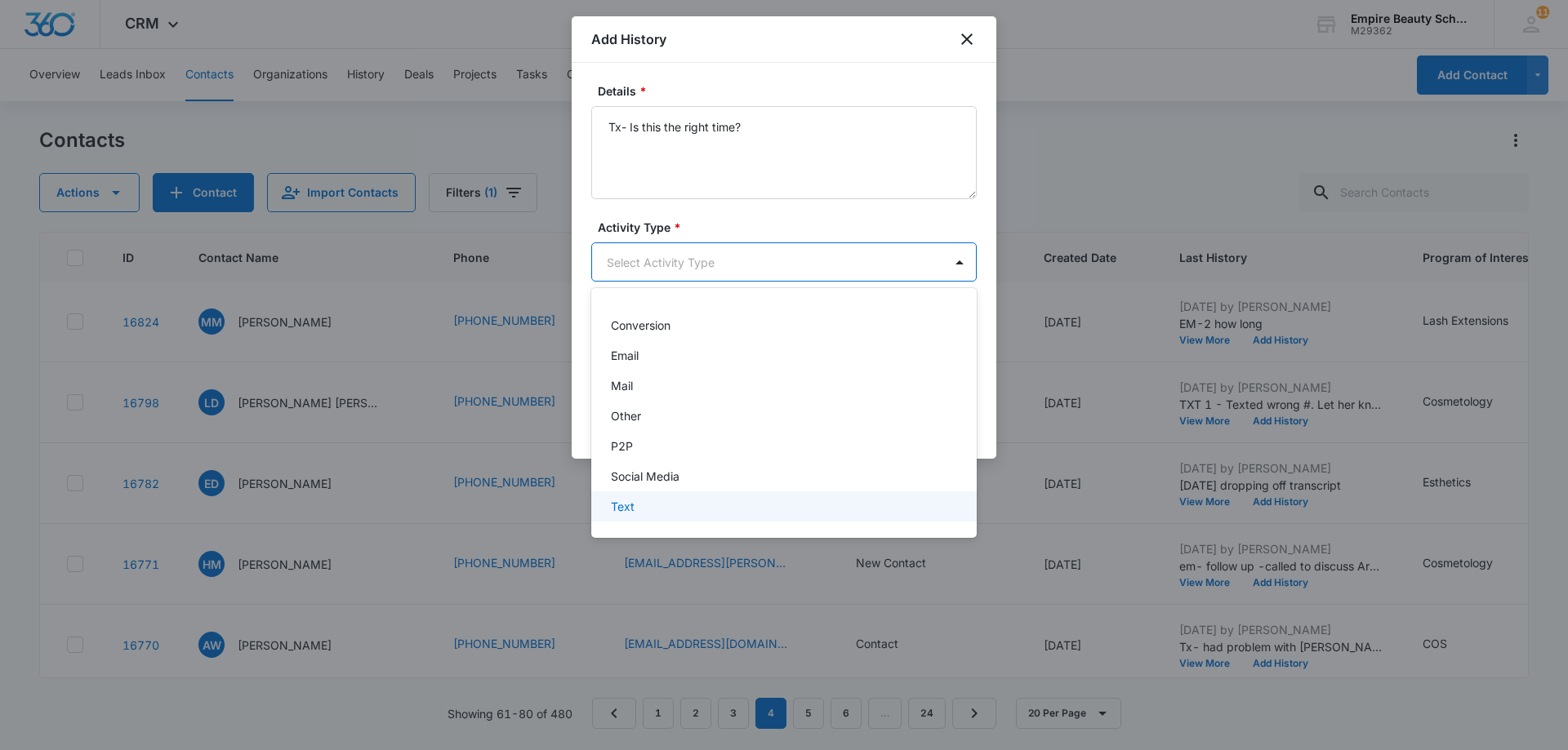
click at [827, 512] on div "Text" at bounding box center [782, 506] width 343 height 17
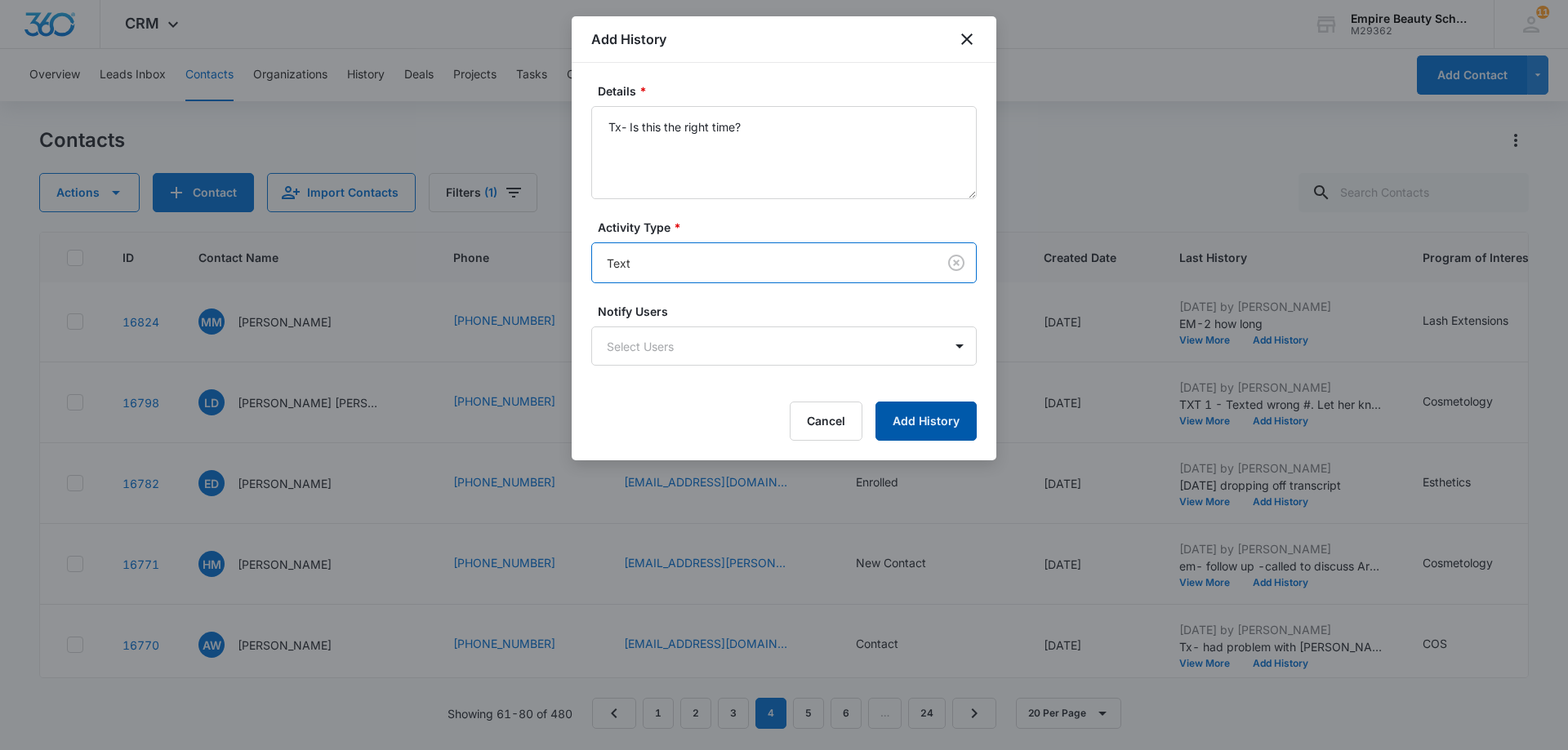
click at [942, 419] on button "Add History" at bounding box center [926, 421] width 101 height 39
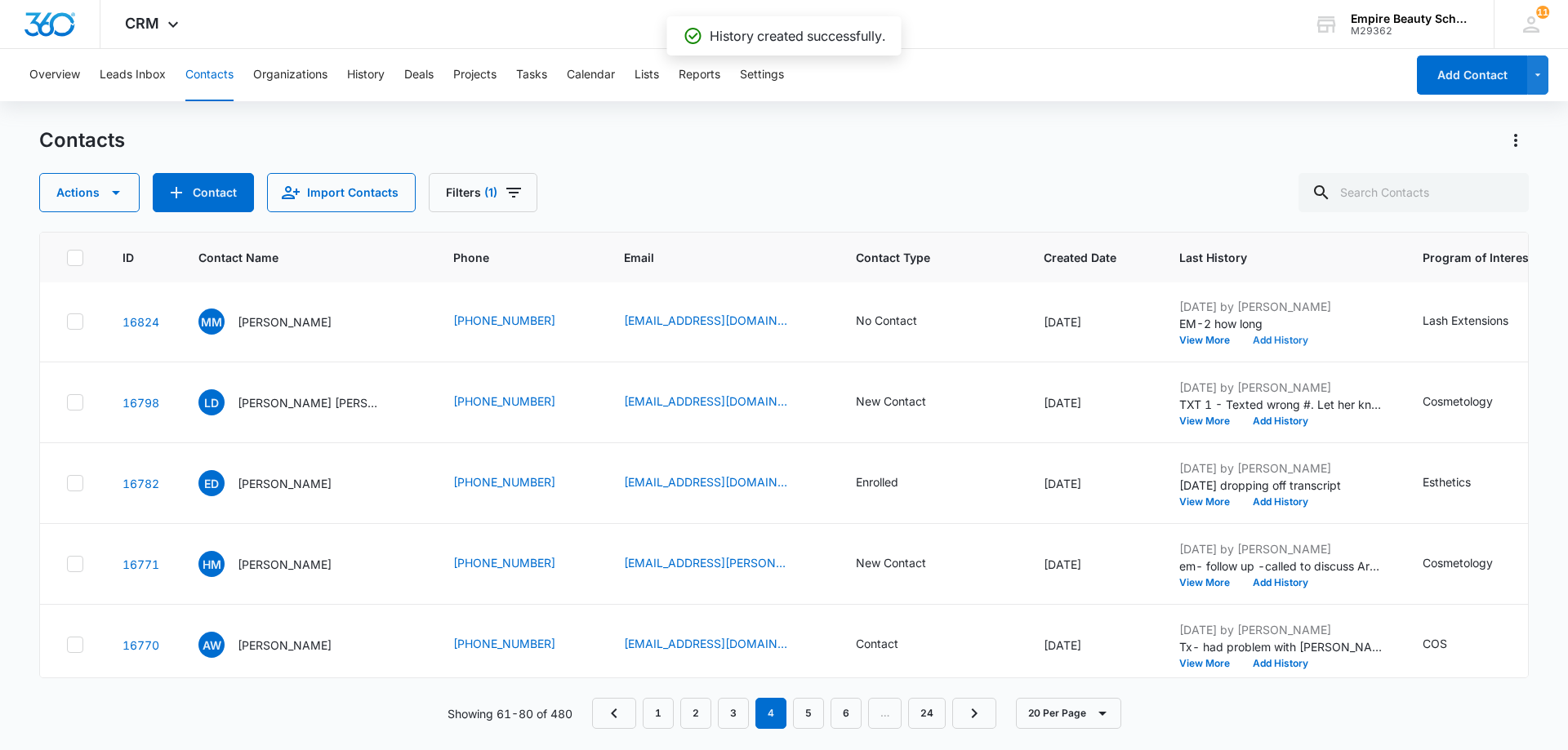
scroll to position [245, 0]
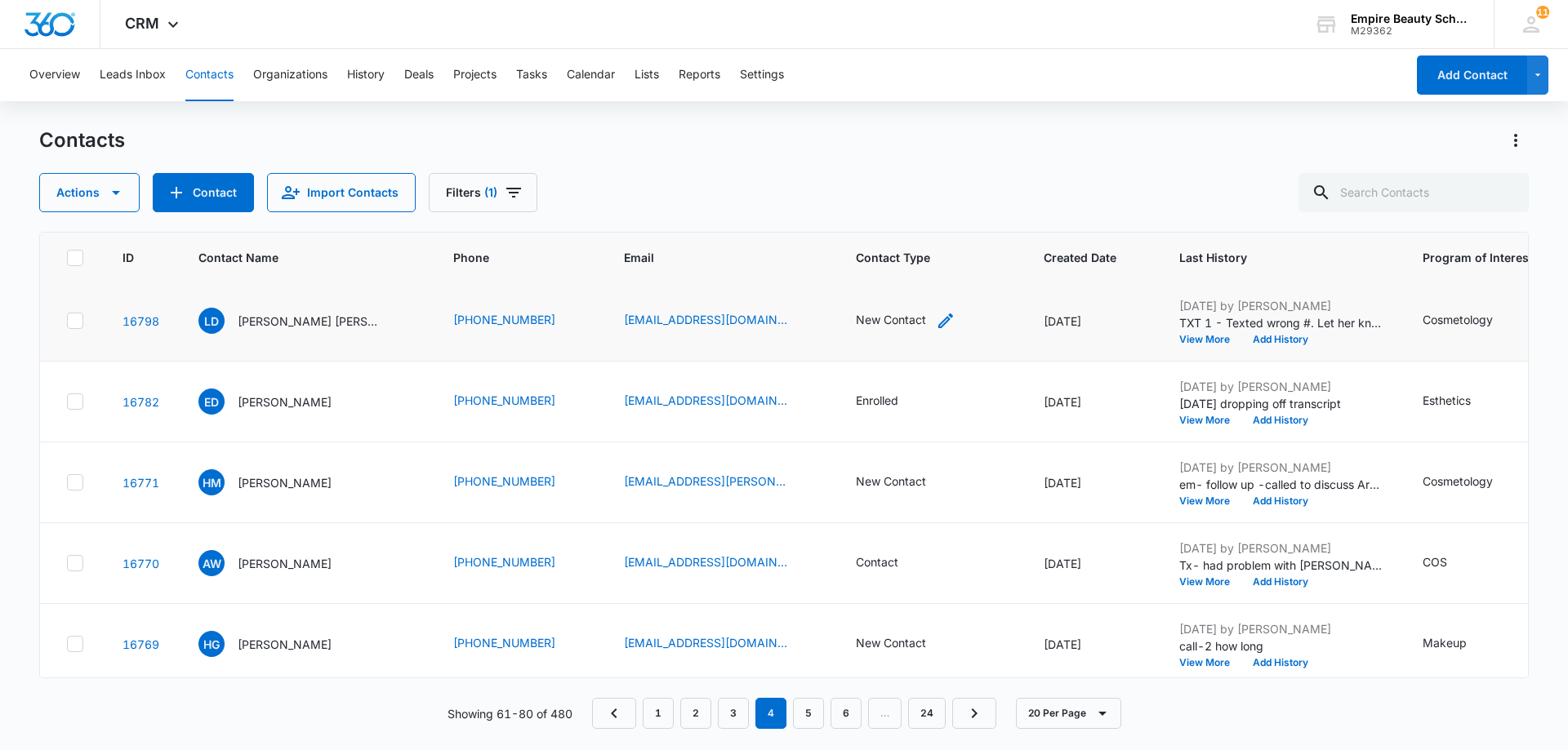
click at [884, 326] on div "New Contact" at bounding box center [890, 319] width 70 height 17
click at [889, 214] on icon "Remove New Contact" at bounding box center [890, 215] width 12 height 12
click at [1160, 341] on td "[DATE] by [PERSON_NAME] TXT 1 - Texted wrong #. Let her know about the limited …" at bounding box center [1282, 321] width 244 height 81
click at [1180, 340] on button "View More" at bounding box center [1211, 339] width 62 height 10
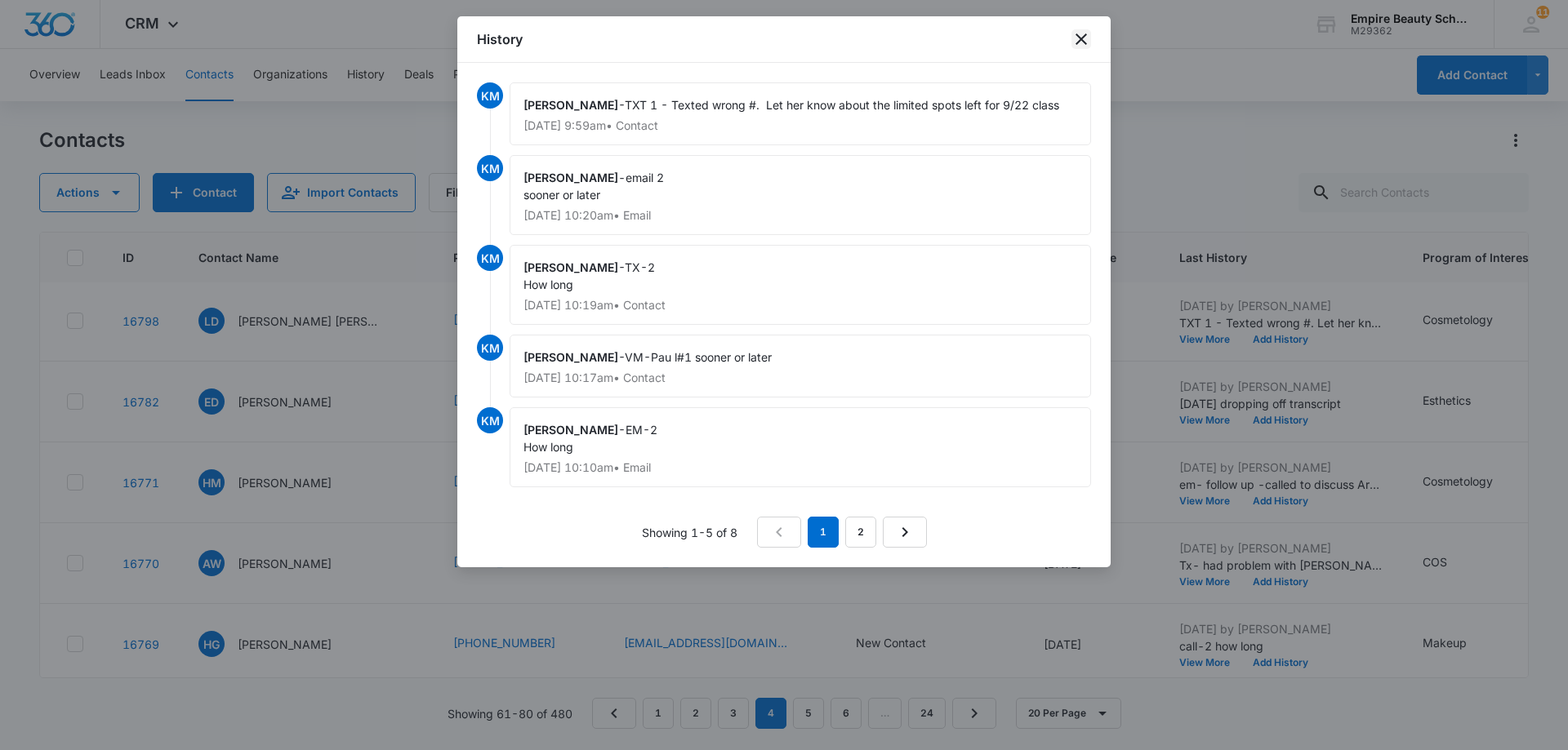
click at [1077, 43] on icon "close" at bounding box center [1081, 39] width 20 height 20
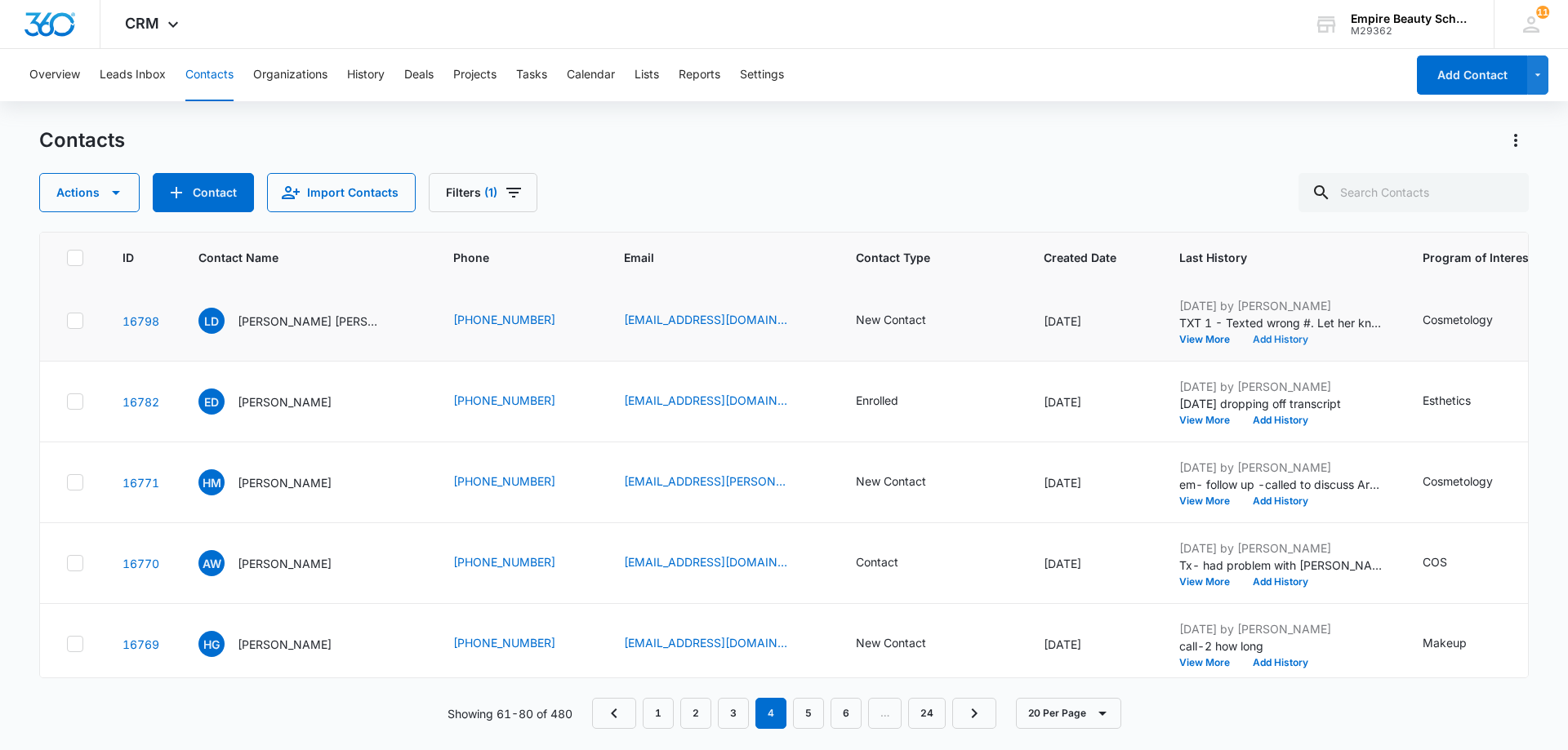
click at [1249, 340] on button "Add History" at bounding box center [1281, 339] width 78 height 10
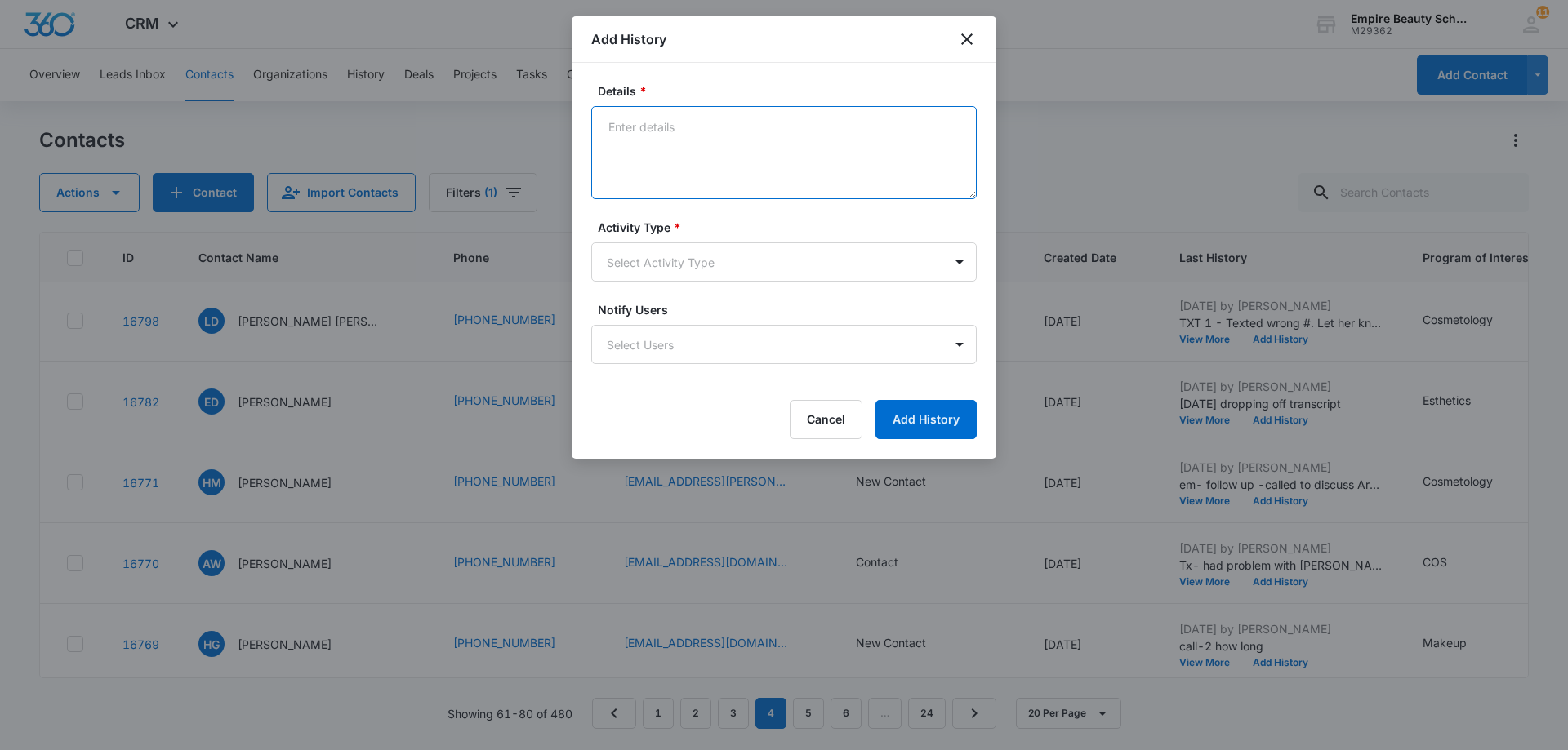
click at [613, 129] on textarea "Details *" at bounding box center [784, 153] width 386 height 93
paste textarea "Tx- Is this the right time?"
type textarea "Tx- Is this the right time?"
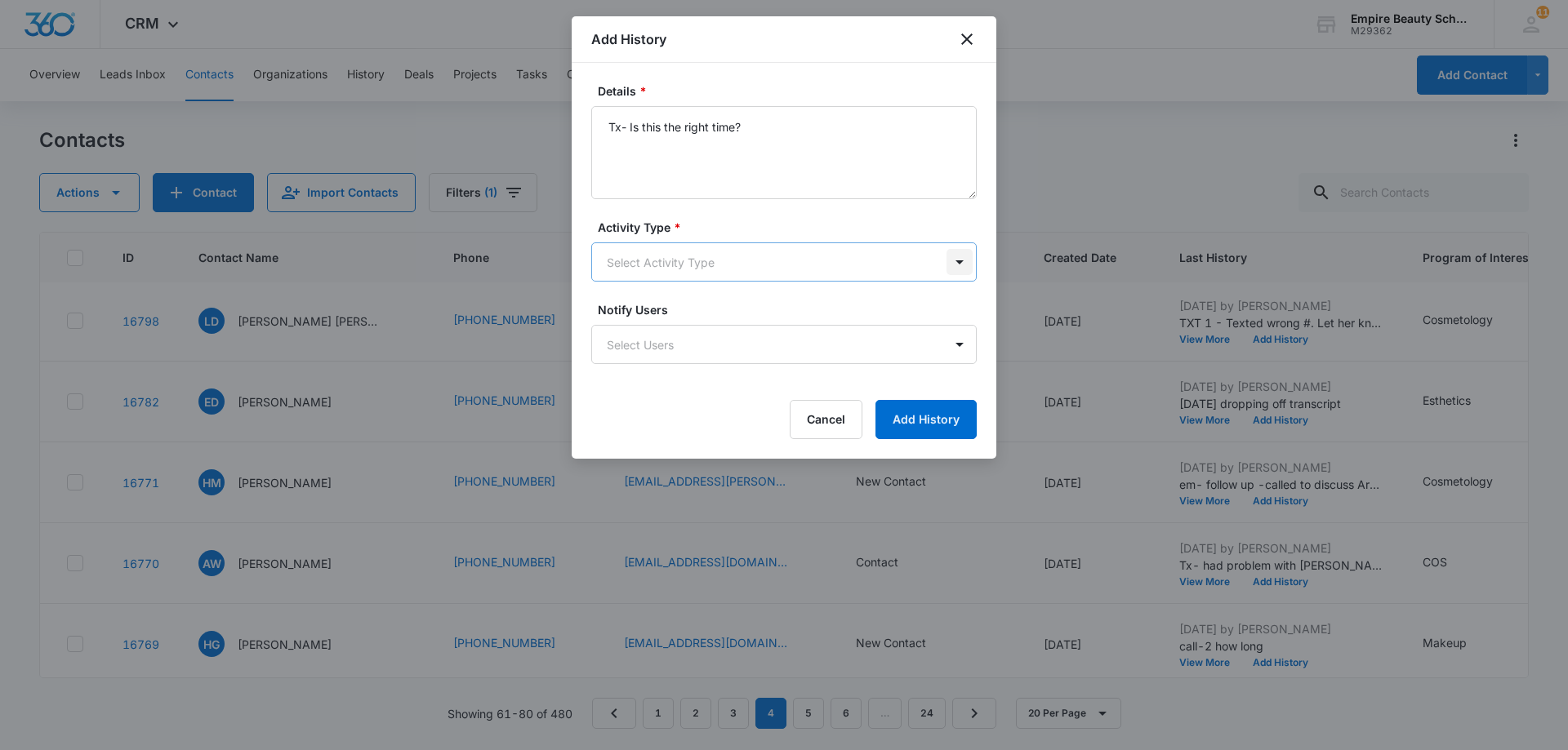
click at [957, 264] on body "CRM Apps Forms CRM Email Shop Payments POS Files Brand Settings AI Assistant Em…" at bounding box center [784, 375] width 1568 height 750
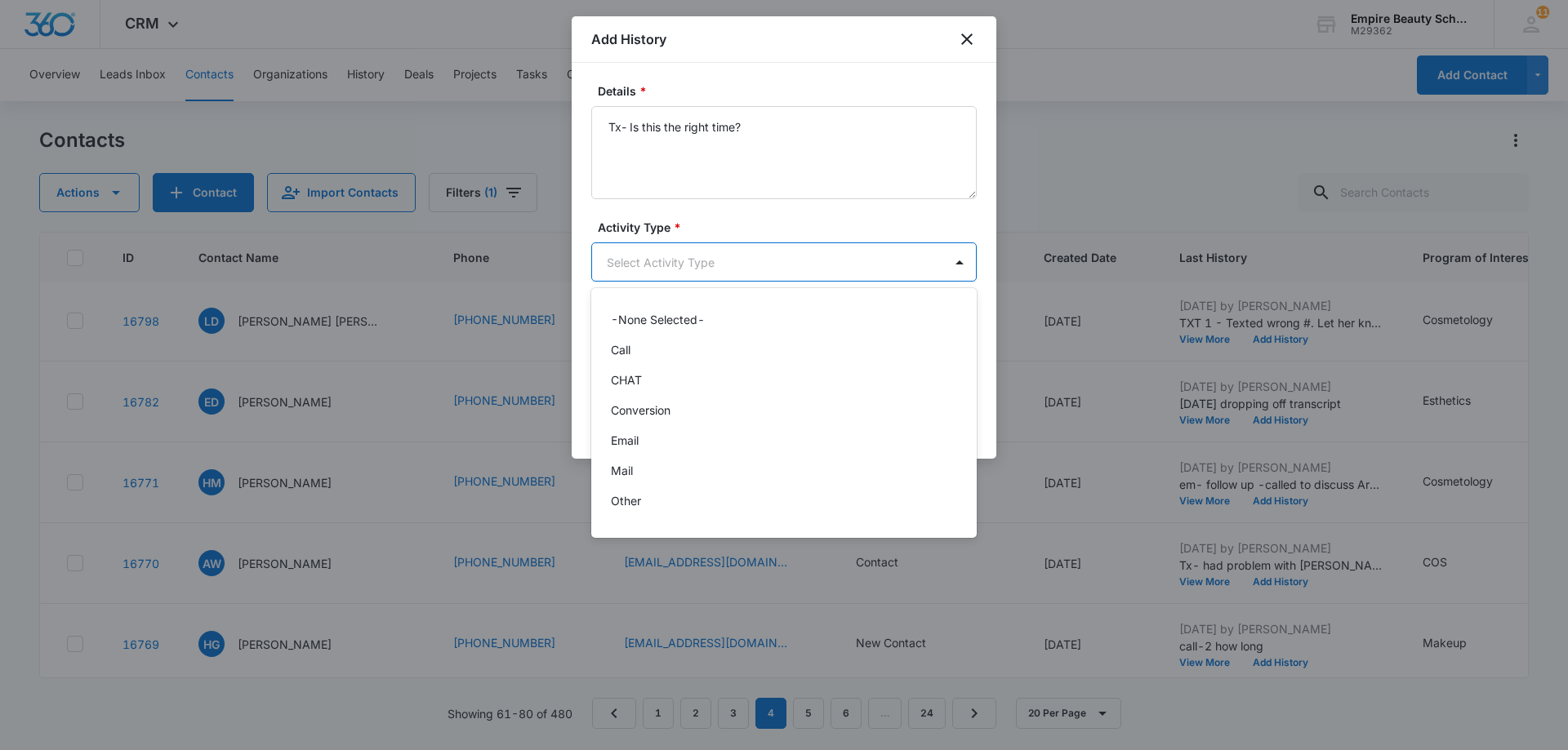
scroll to position [85, 0]
click at [709, 503] on div "Text" at bounding box center [782, 506] width 343 height 17
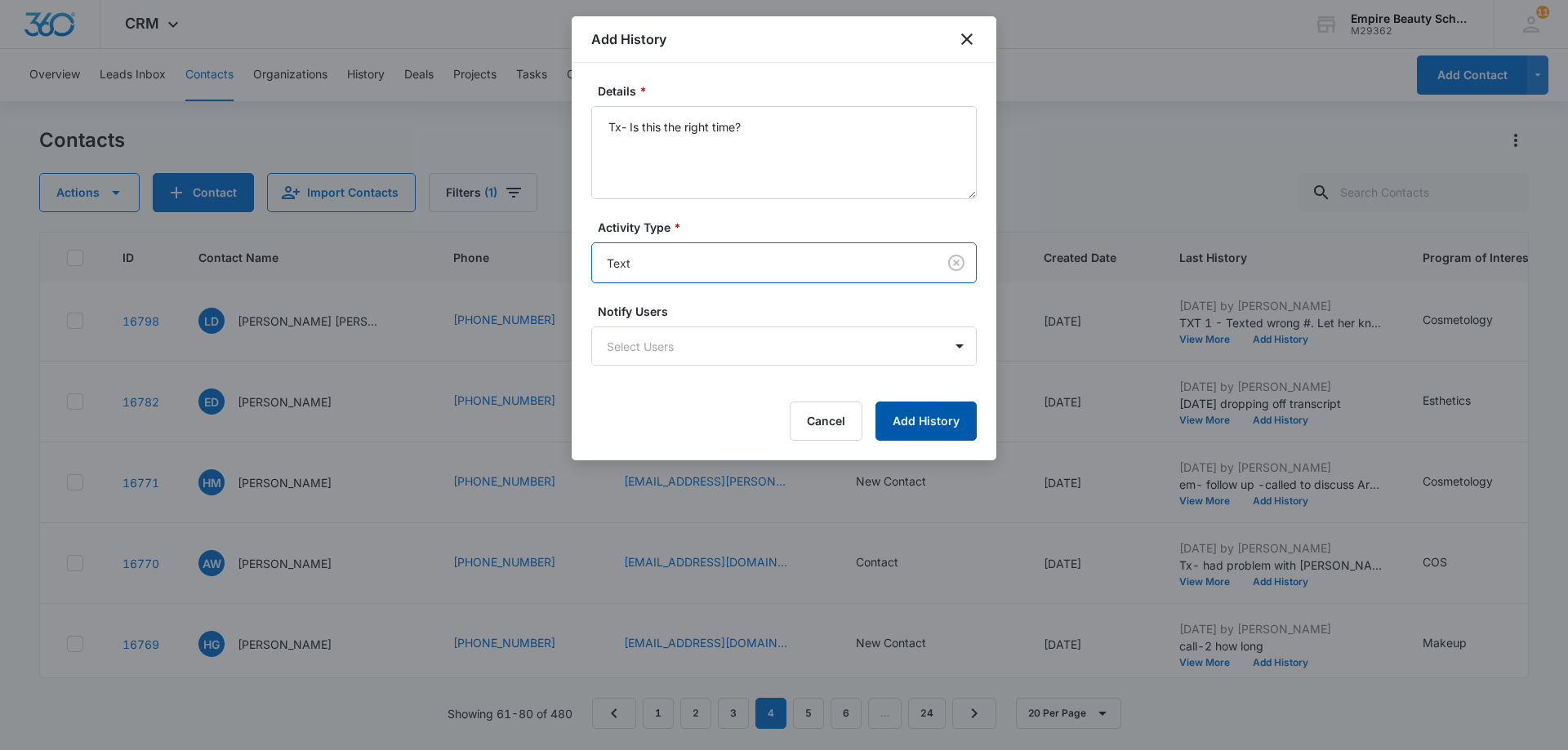
click at [923, 412] on button "Add History" at bounding box center [926, 421] width 101 height 39
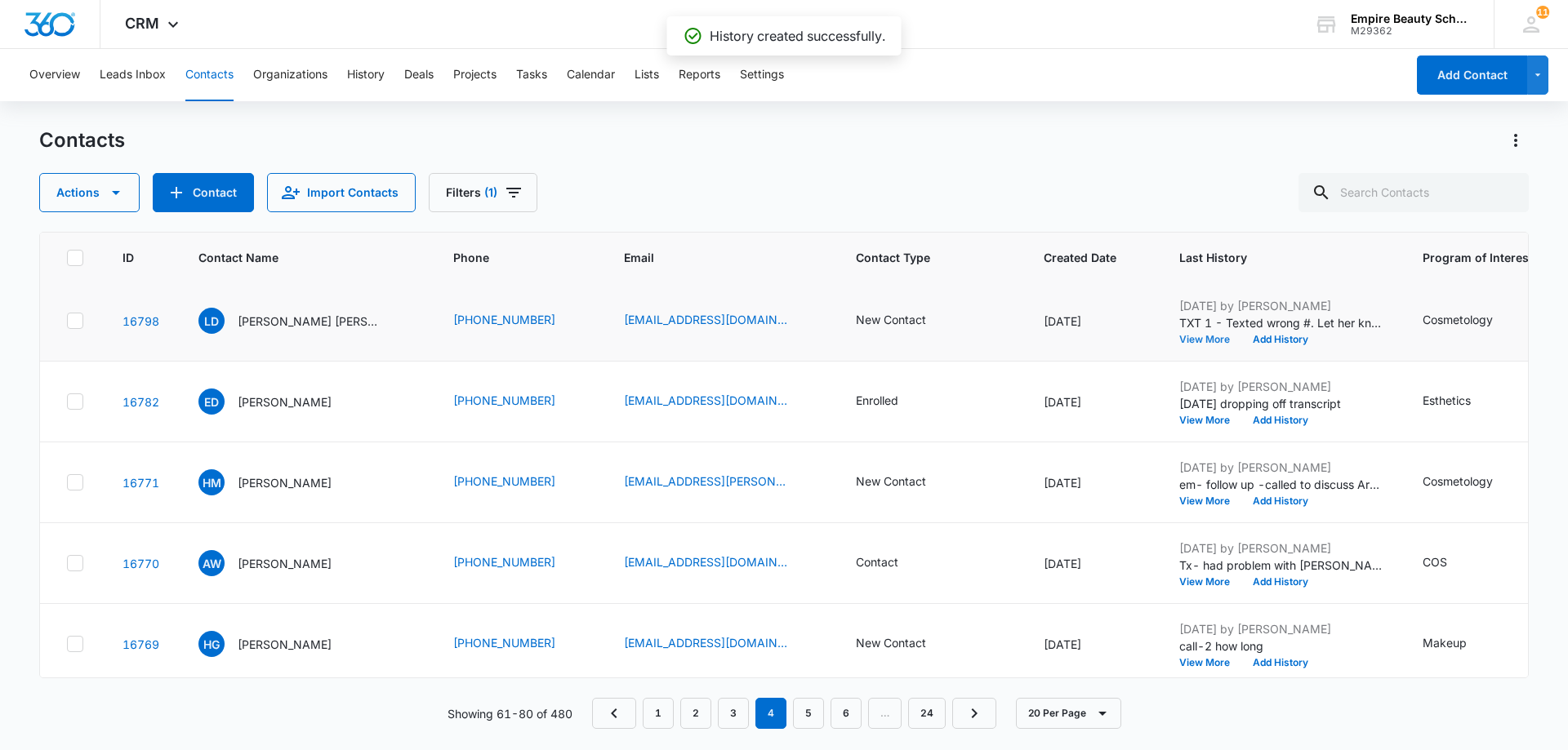
click at [1182, 342] on button "View More" at bounding box center [1211, 339] width 62 height 10
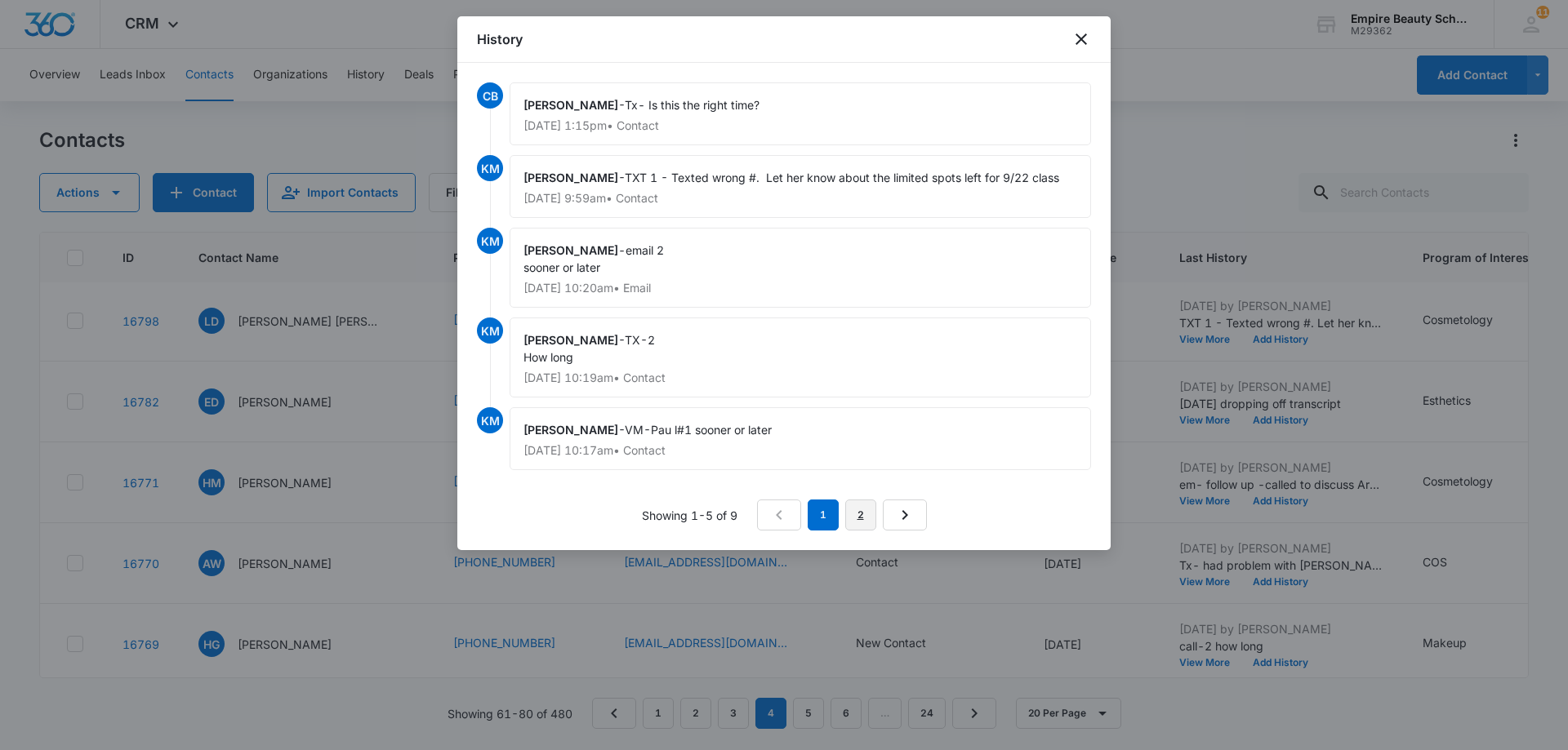
click at [861, 515] on link "2" at bounding box center [860, 515] width 31 height 31
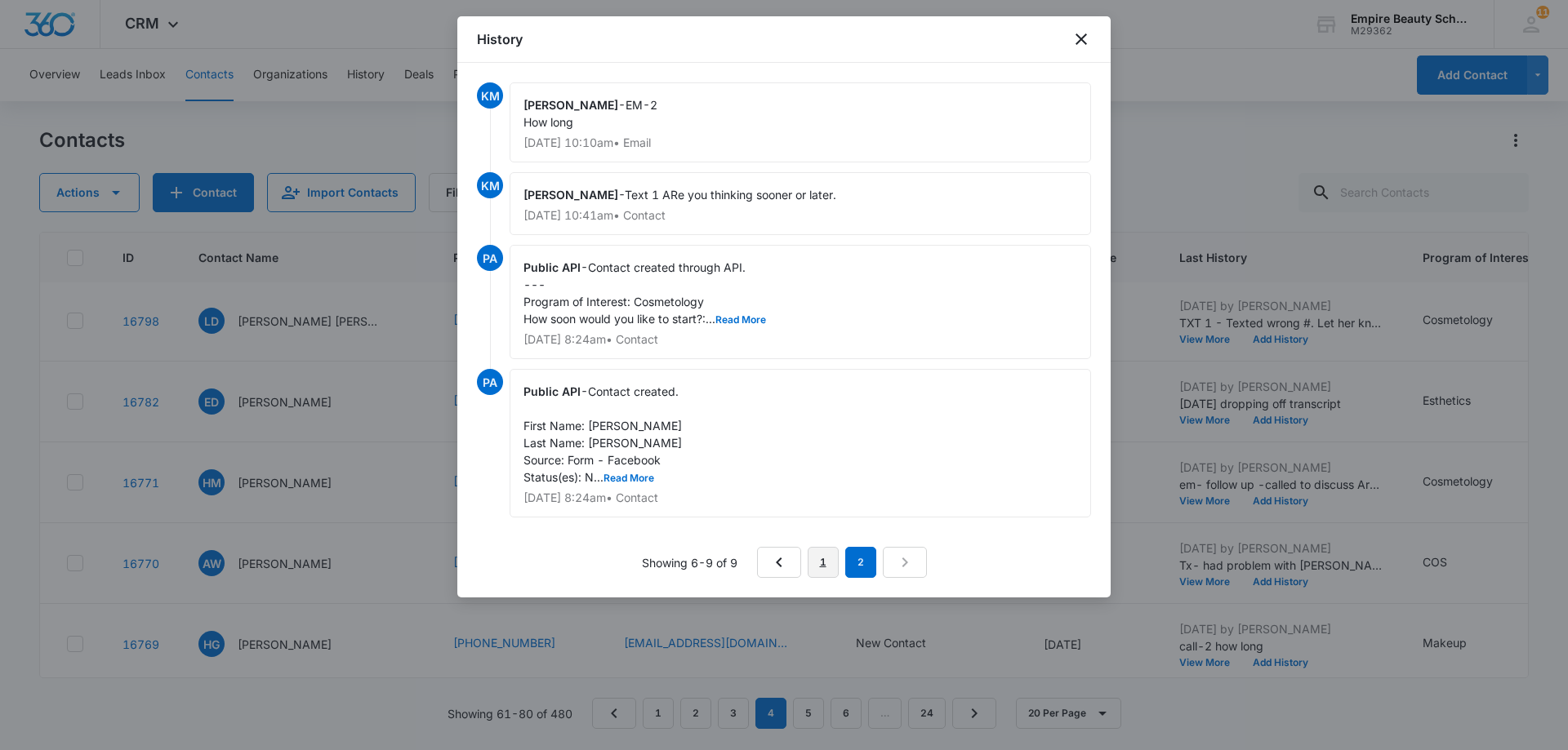
click at [821, 565] on link "1" at bounding box center [823, 563] width 31 height 31
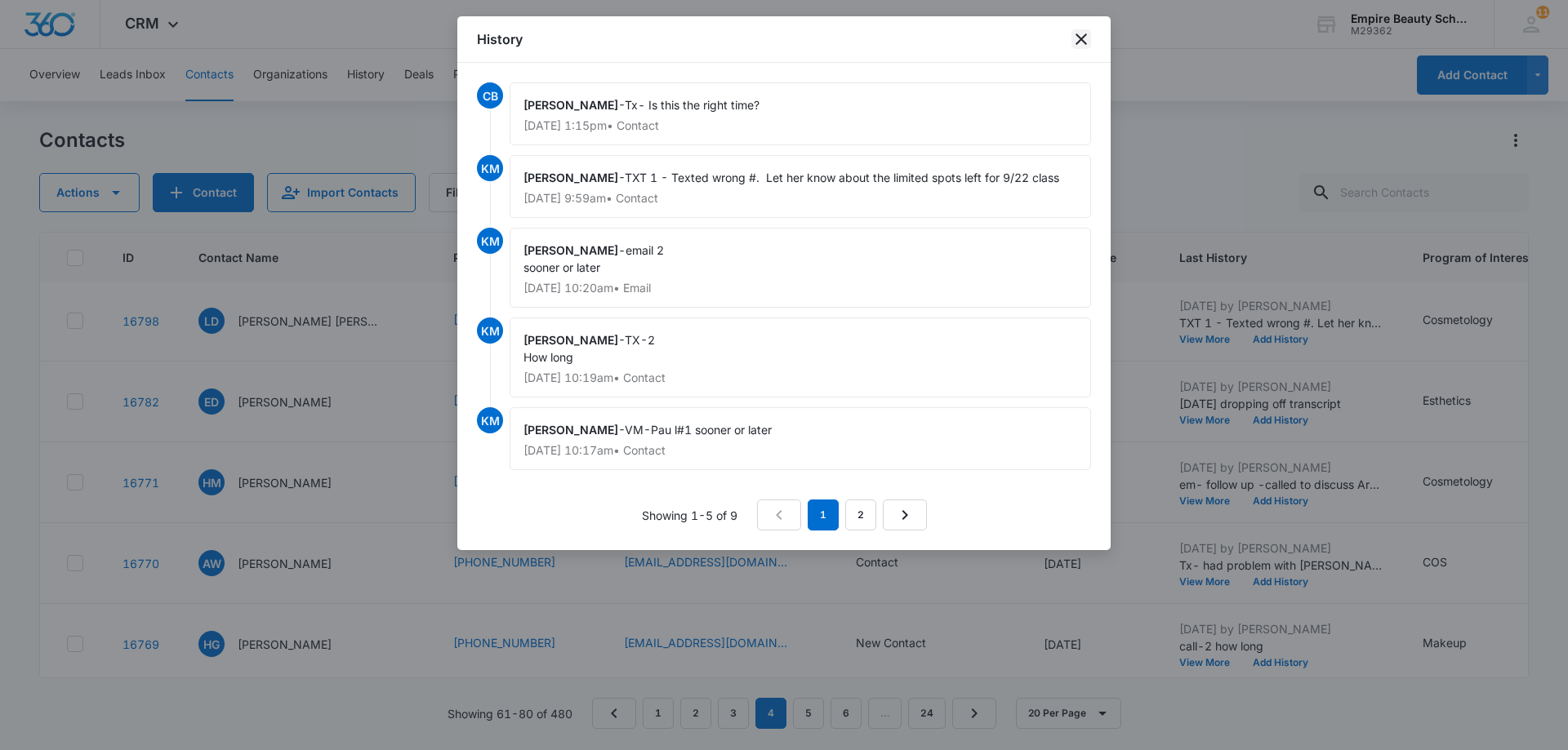
click at [1080, 45] on icon "close" at bounding box center [1081, 39] width 20 height 20
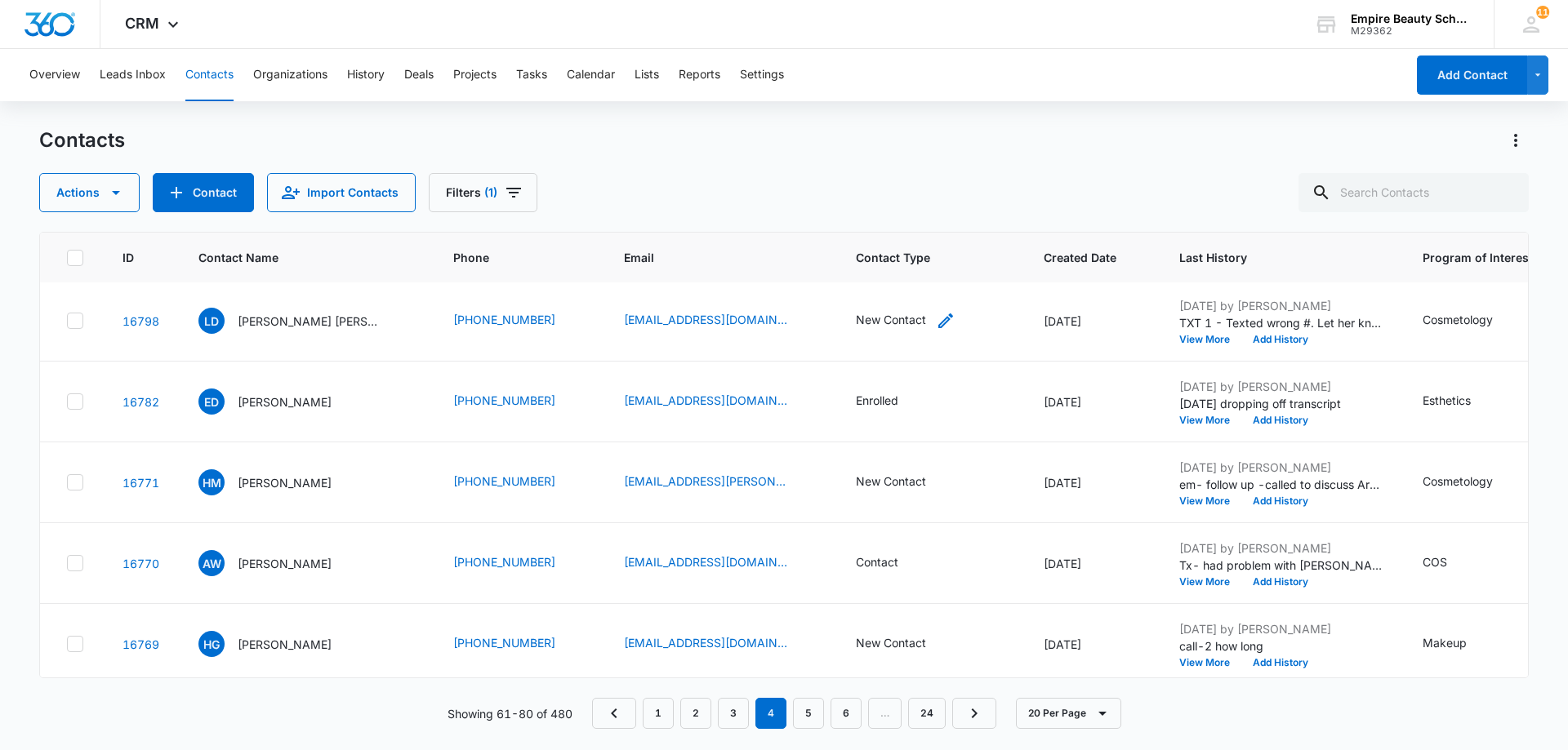
click at [876, 325] on div "New Contact" at bounding box center [890, 319] width 70 height 17
click at [925, 217] on div at bounding box center [930, 216] width 26 height 26
click at [857, 337] on p "No Contact" at bounding box center [855, 334] width 61 height 17
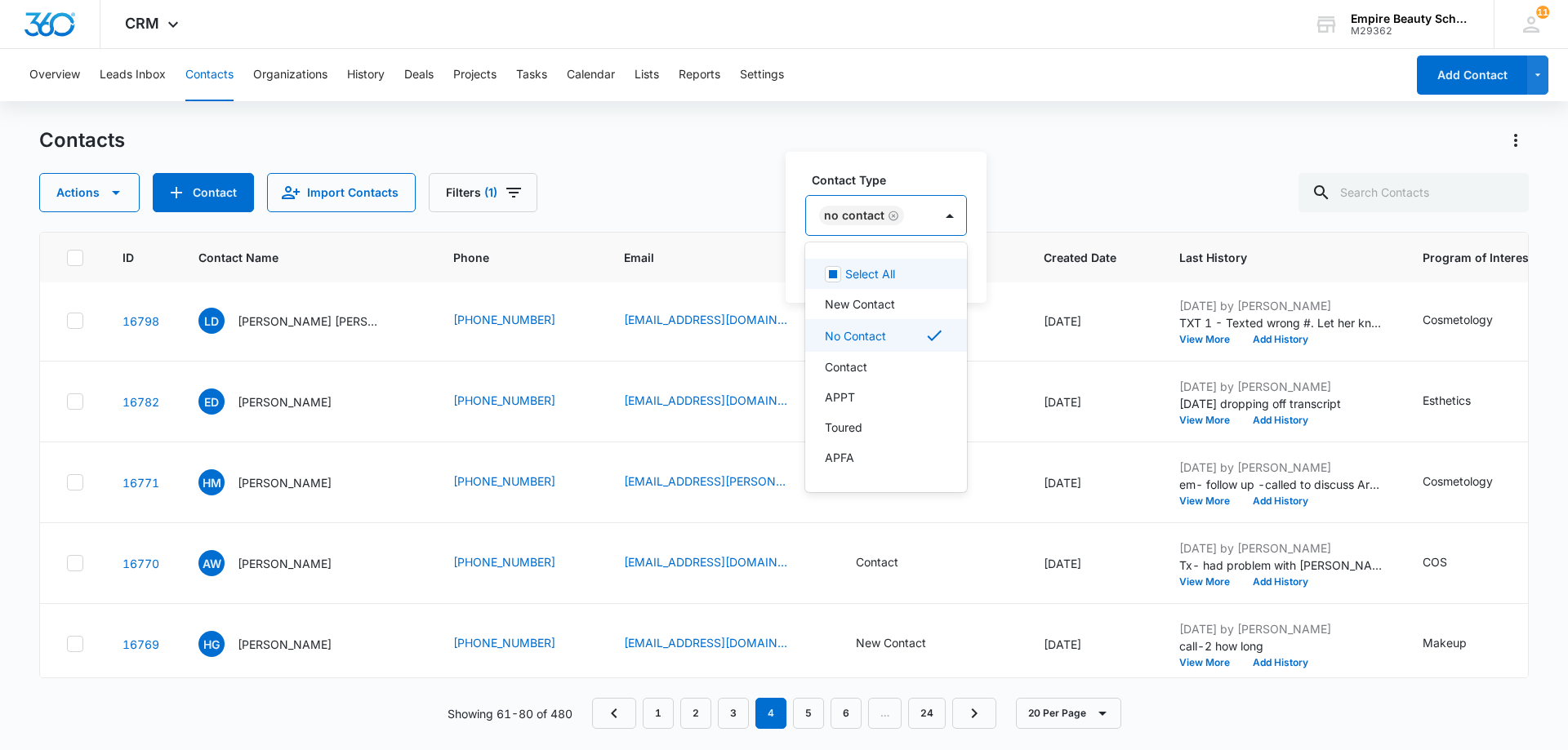
click at [971, 238] on div "Contact Type option No Contact, selected. 16 results available. Use Up and Down…" at bounding box center [886, 227] width 201 height 151
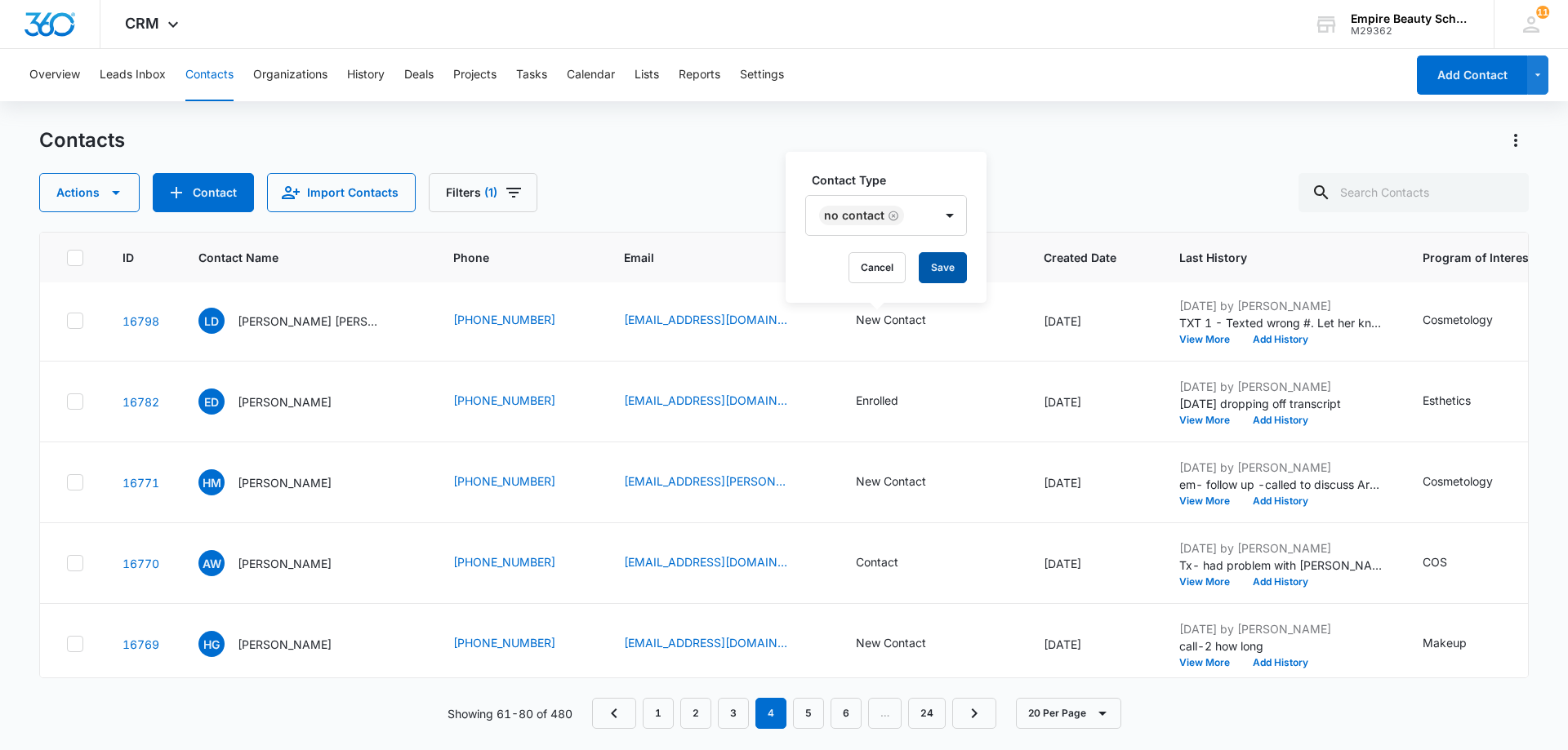
click at [949, 265] on button "Save" at bounding box center [942, 267] width 48 height 31
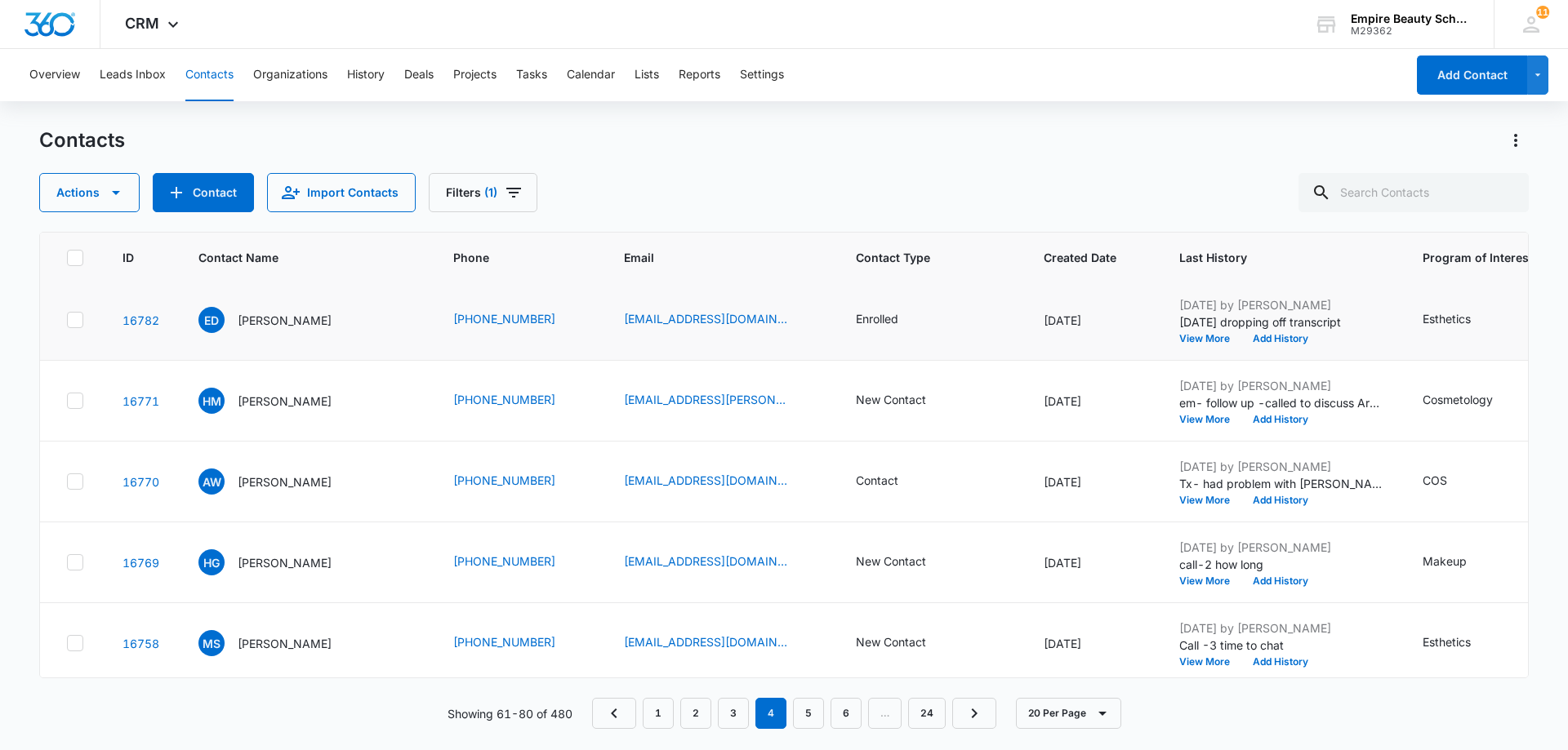
scroll to position [408, 0]
click at [1187, 335] on button "View More" at bounding box center [1211, 337] width 62 height 10
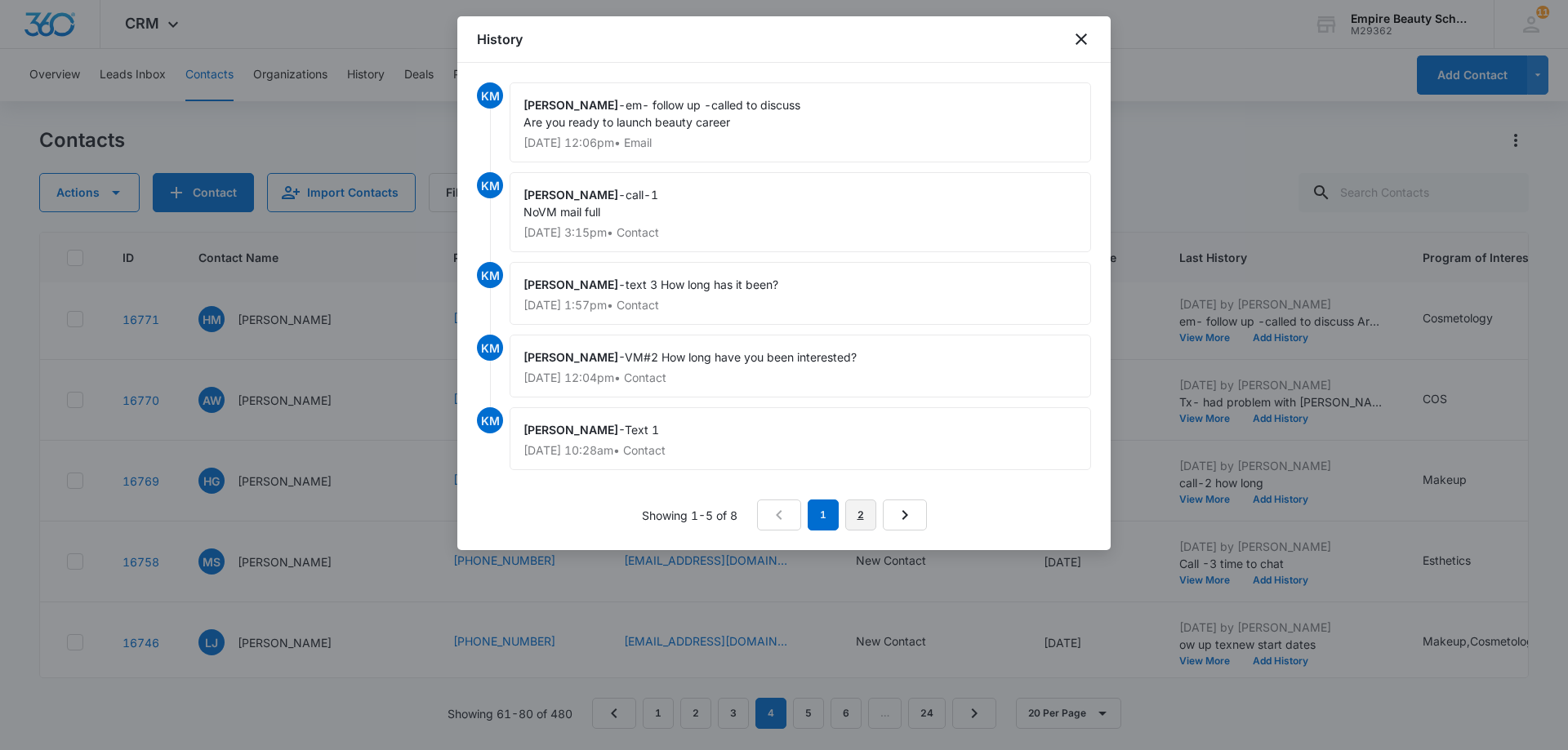
click at [864, 516] on link "2" at bounding box center [860, 515] width 31 height 31
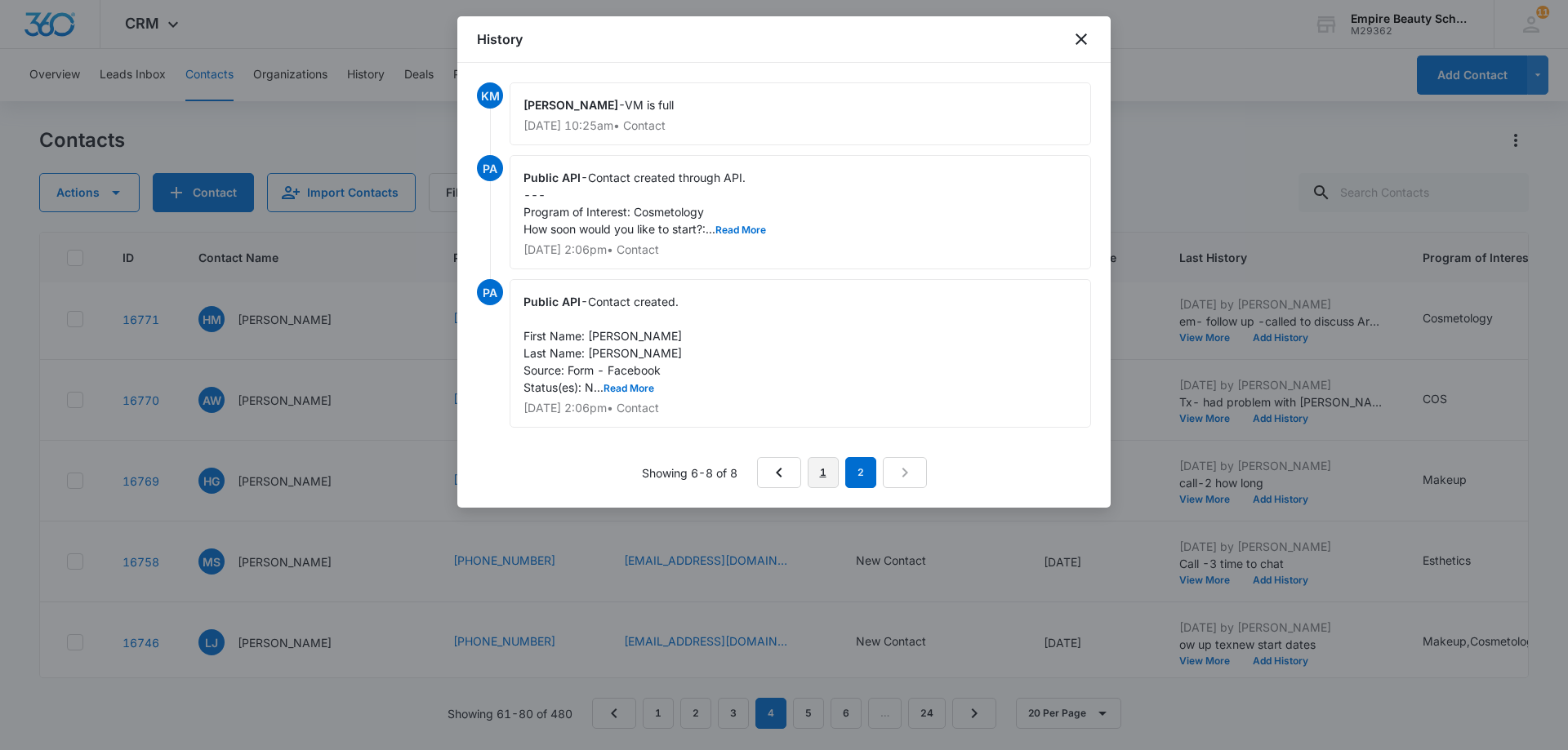
click at [812, 476] on link "1" at bounding box center [823, 473] width 31 height 31
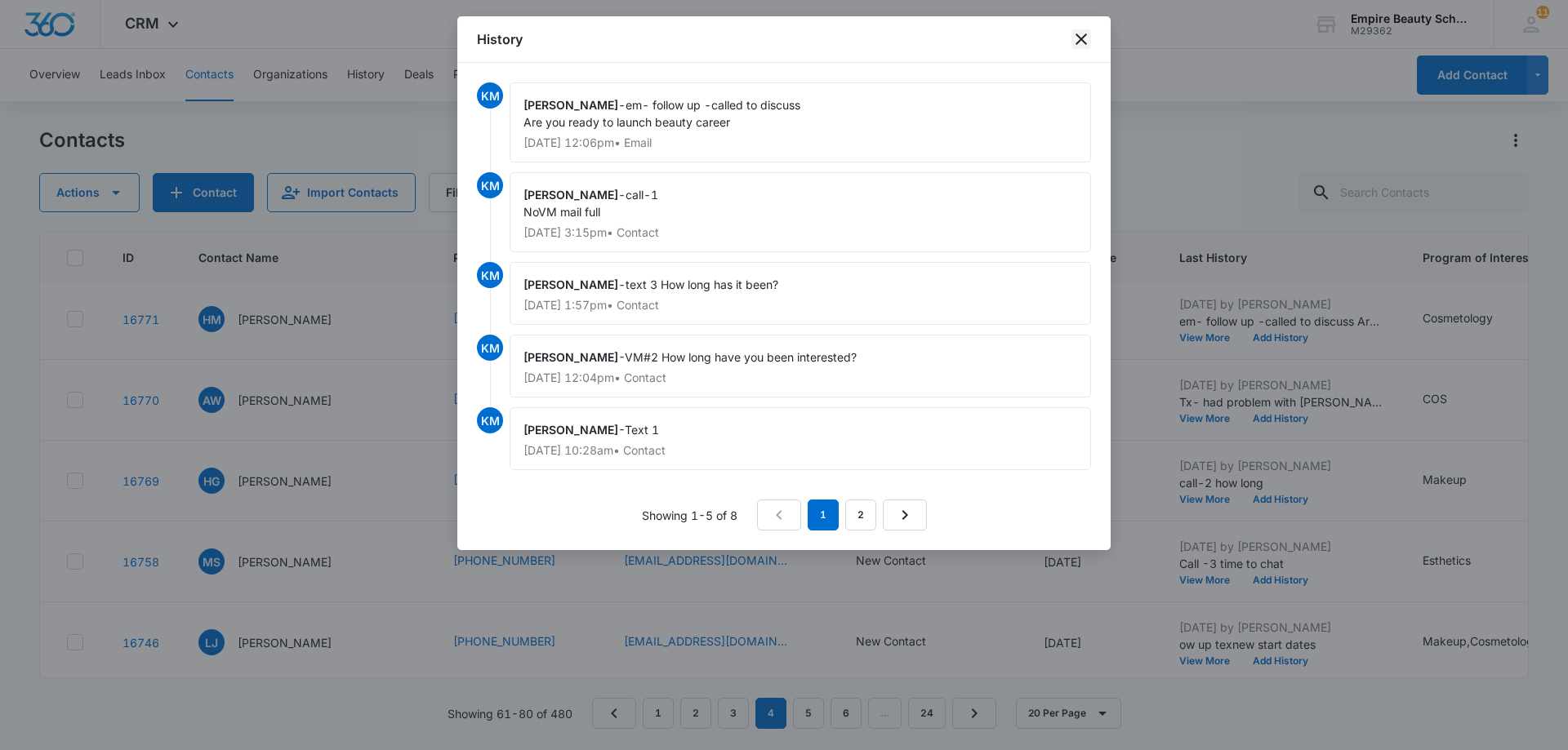
click at [1084, 43] on icon "close" at bounding box center [1081, 39] width 12 height 12
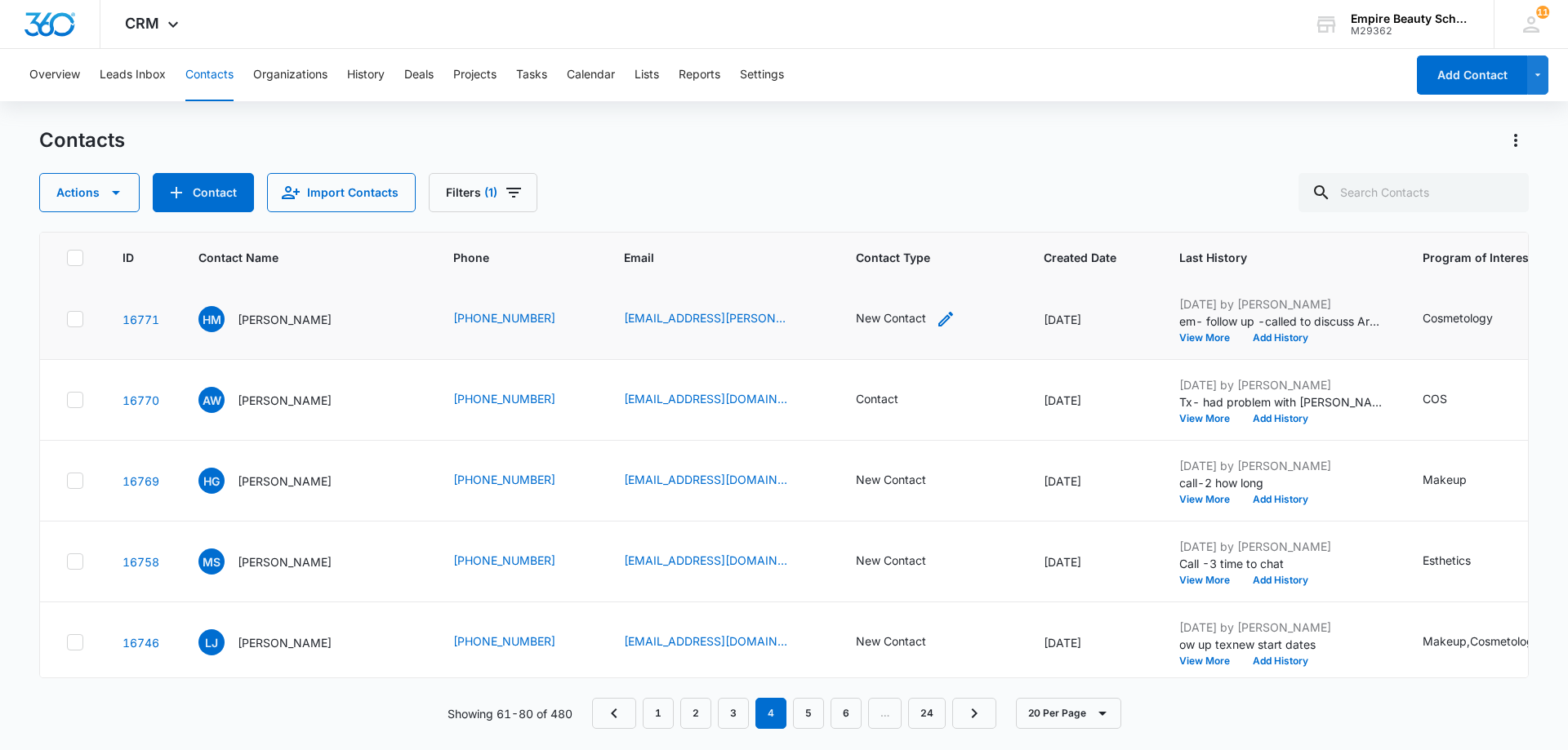
click at [903, 323] on div "New Contact" at bounding box center [906, 319] width 100 height 20
click at [890, 215] on icon "Remove New Contact" at bounding box center [890, 214] width 10 height 10
click at [920, 218] on div at bounding box center [918, 215] width 26 height 26
click at [893, 333] on div "No Contact" at bounding box center [862, 333] width 100 height 17
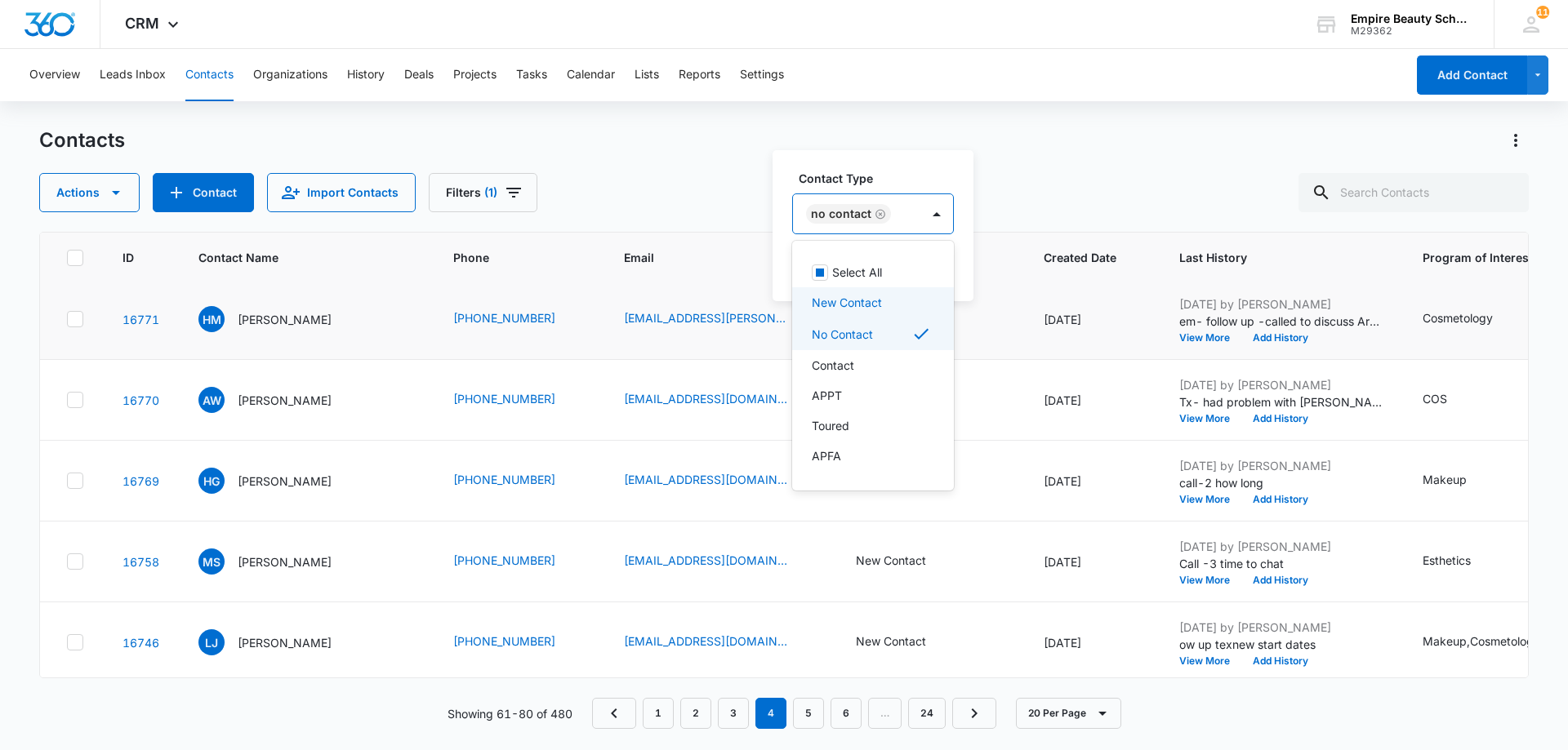
click at [963, 272] on div "Contact Type option No Contact, selected. 16 results available. Use Up and Down…" at bounding box center [873, 225] width 201 height 151
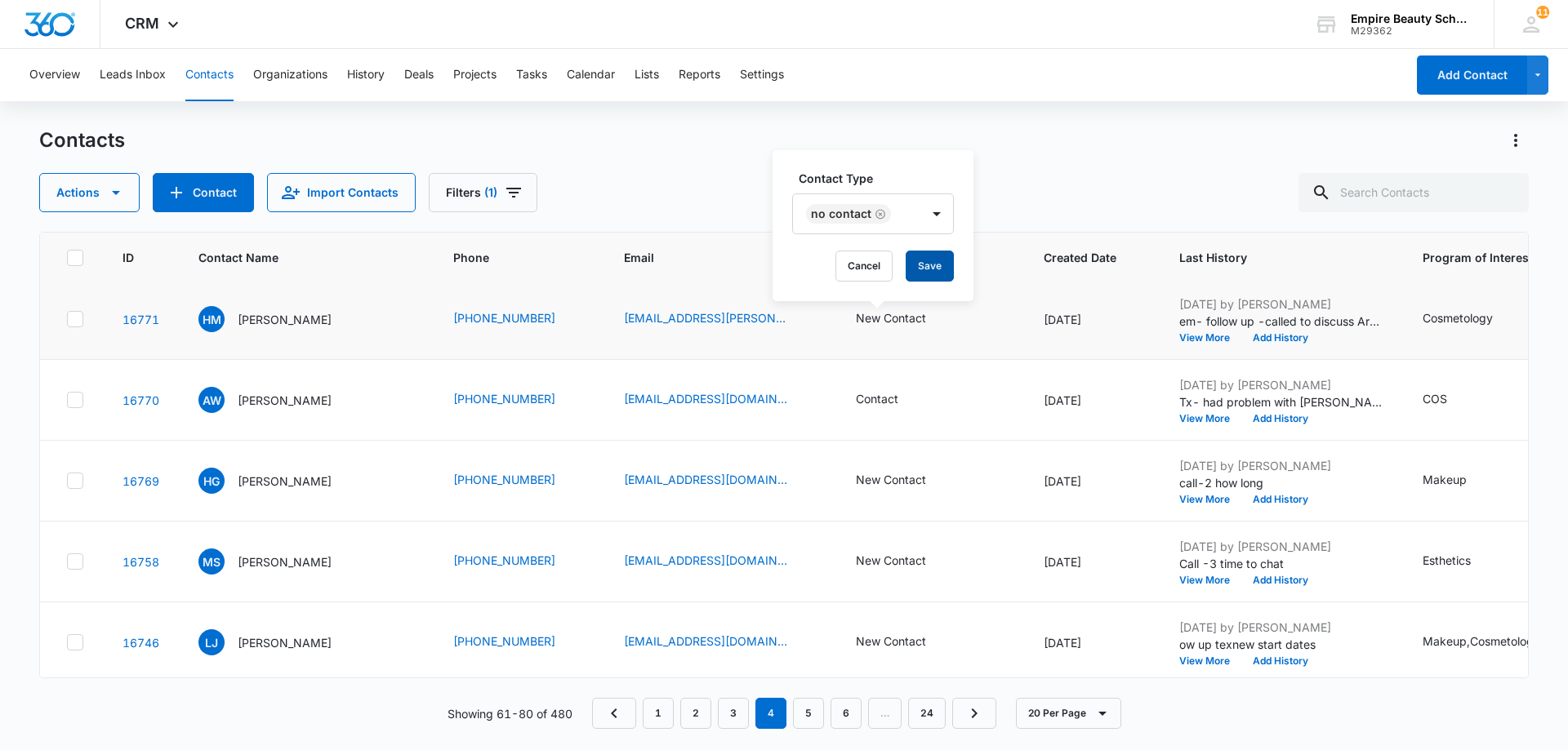
click at [938, 265] on button "Save" at bounding box center [930, 266] width 48 height 31
click at [1253, 338] on button "Add History" at bounding box center [1281, 337] width 78 height 10
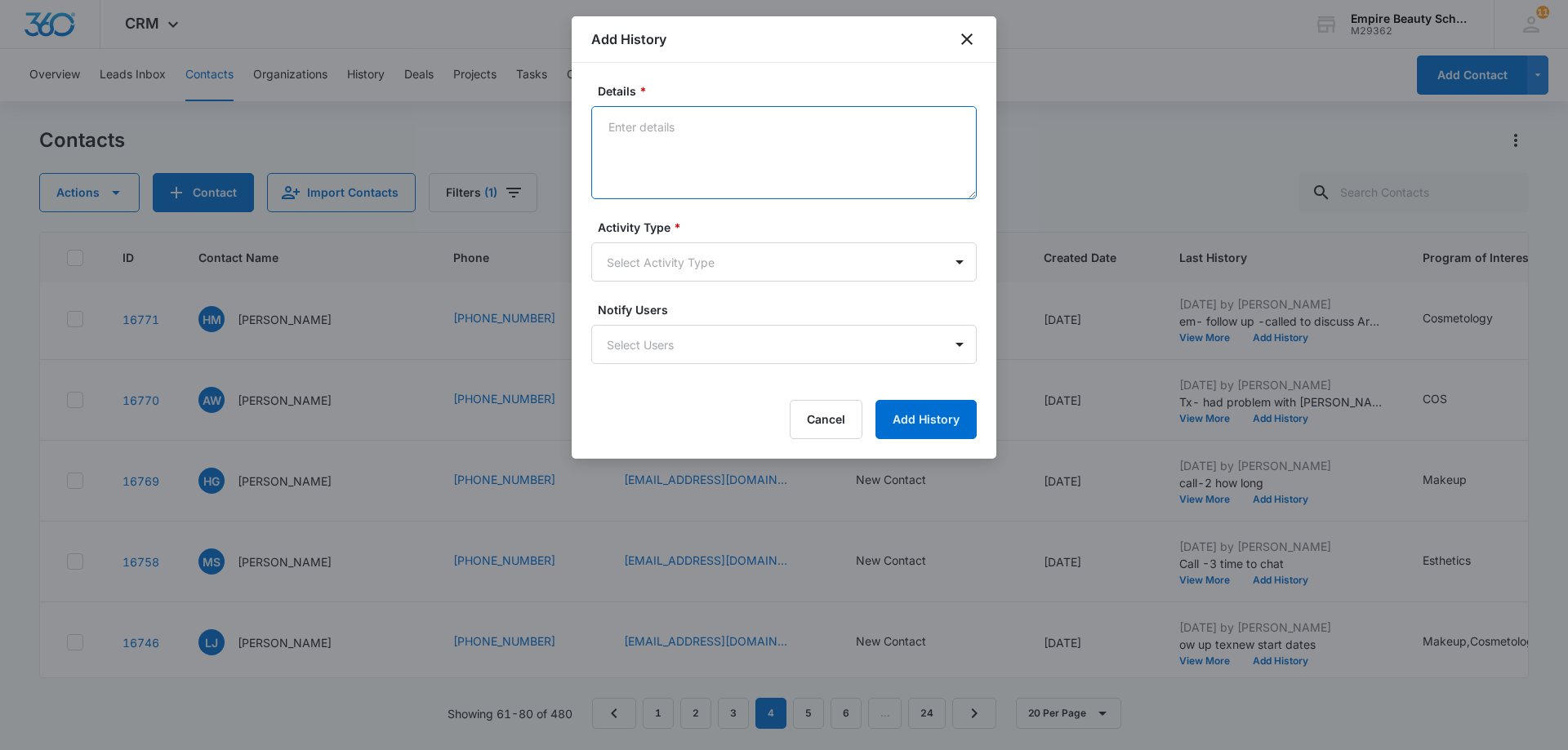
click at [628, 125] on textarea "Details *" at bounding box center [784, 153] width 386 height 93
paste textarea "Tx- Is this the right time?"
type textarea "Tx- Is this the right time?"
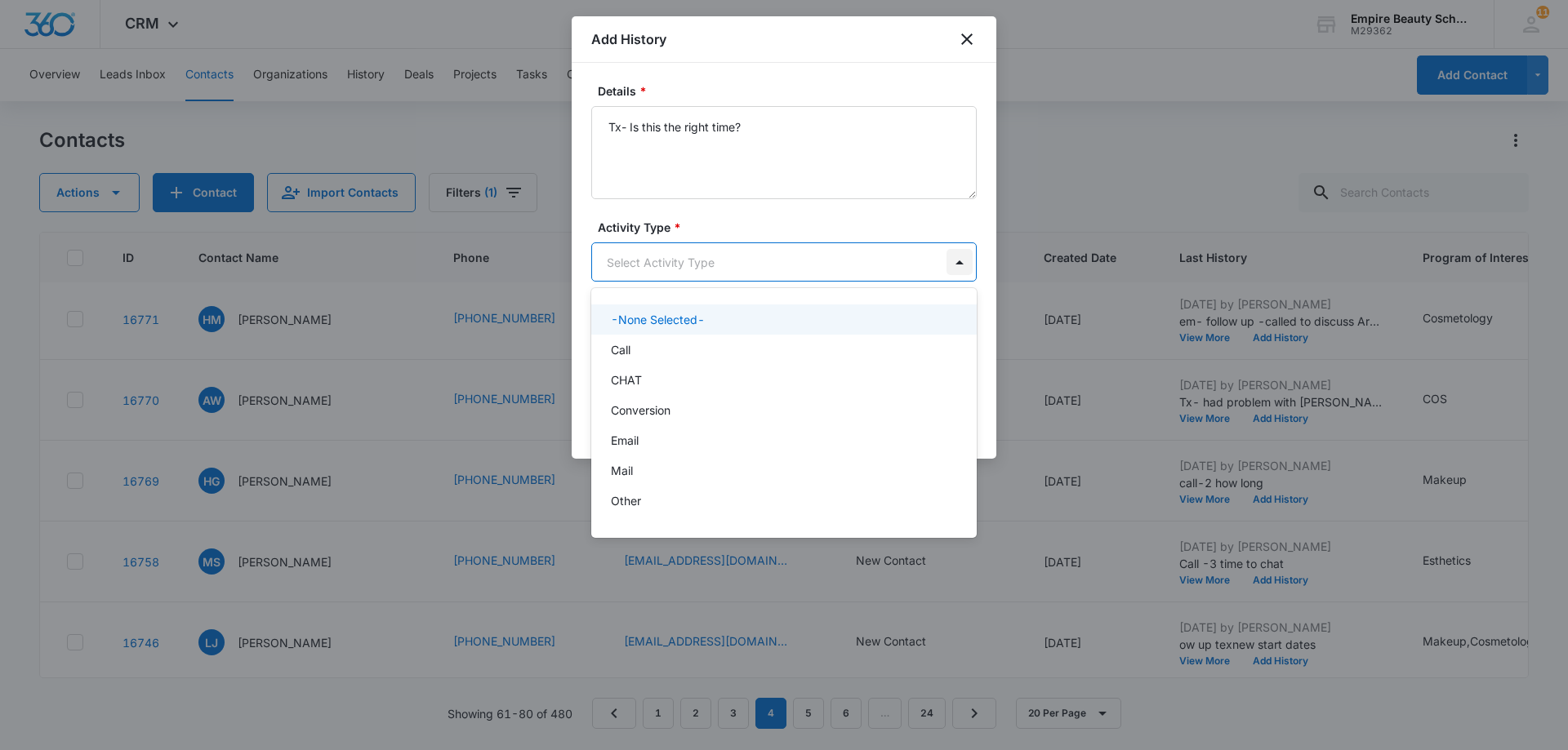
click at [965, 263] on body "CRM Apps Forms CRM Email Shop Payments POS Files Brand Settings AI Assistant Em…" at bounding box center [784, 375] width 1568 height 750
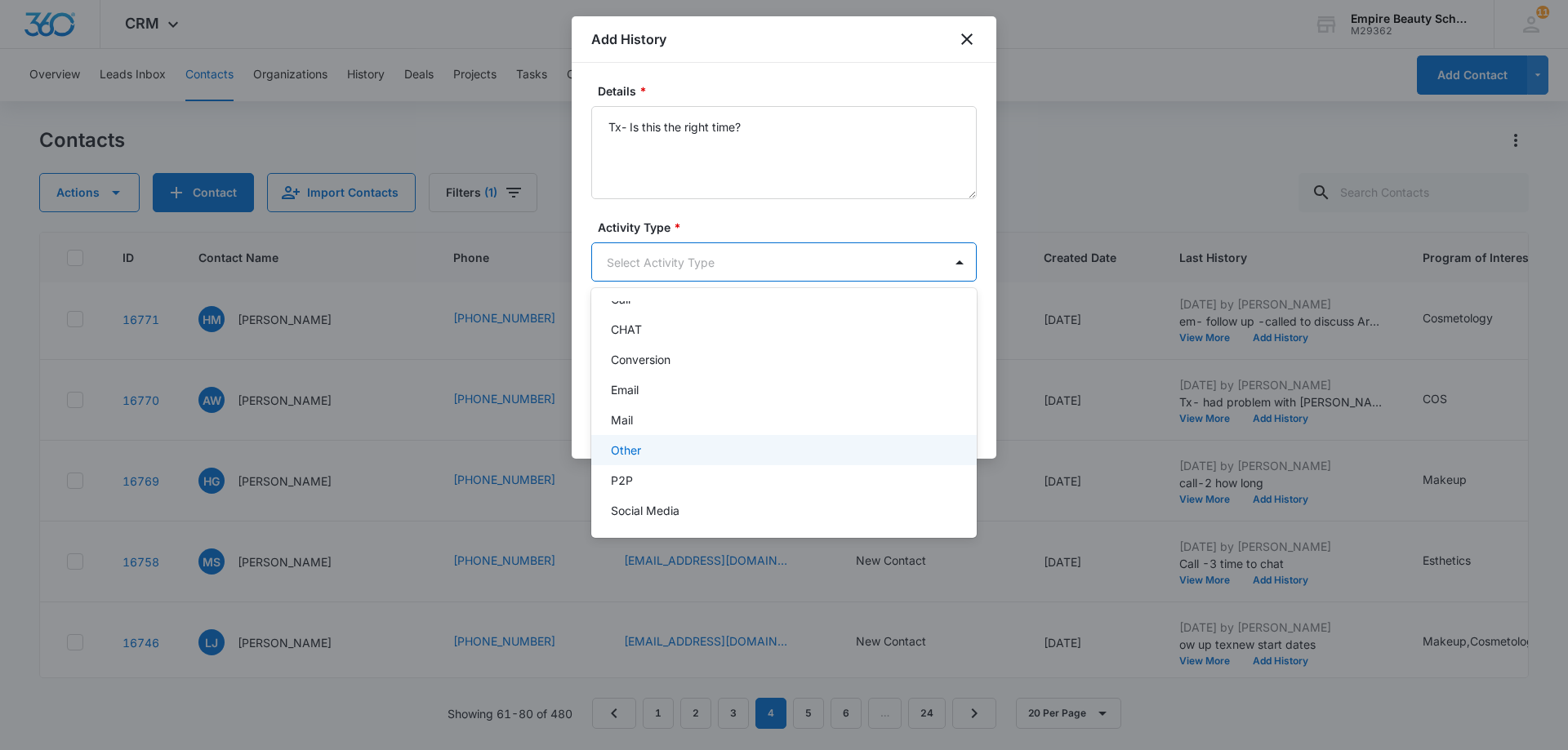
scroll to position [85, 0]
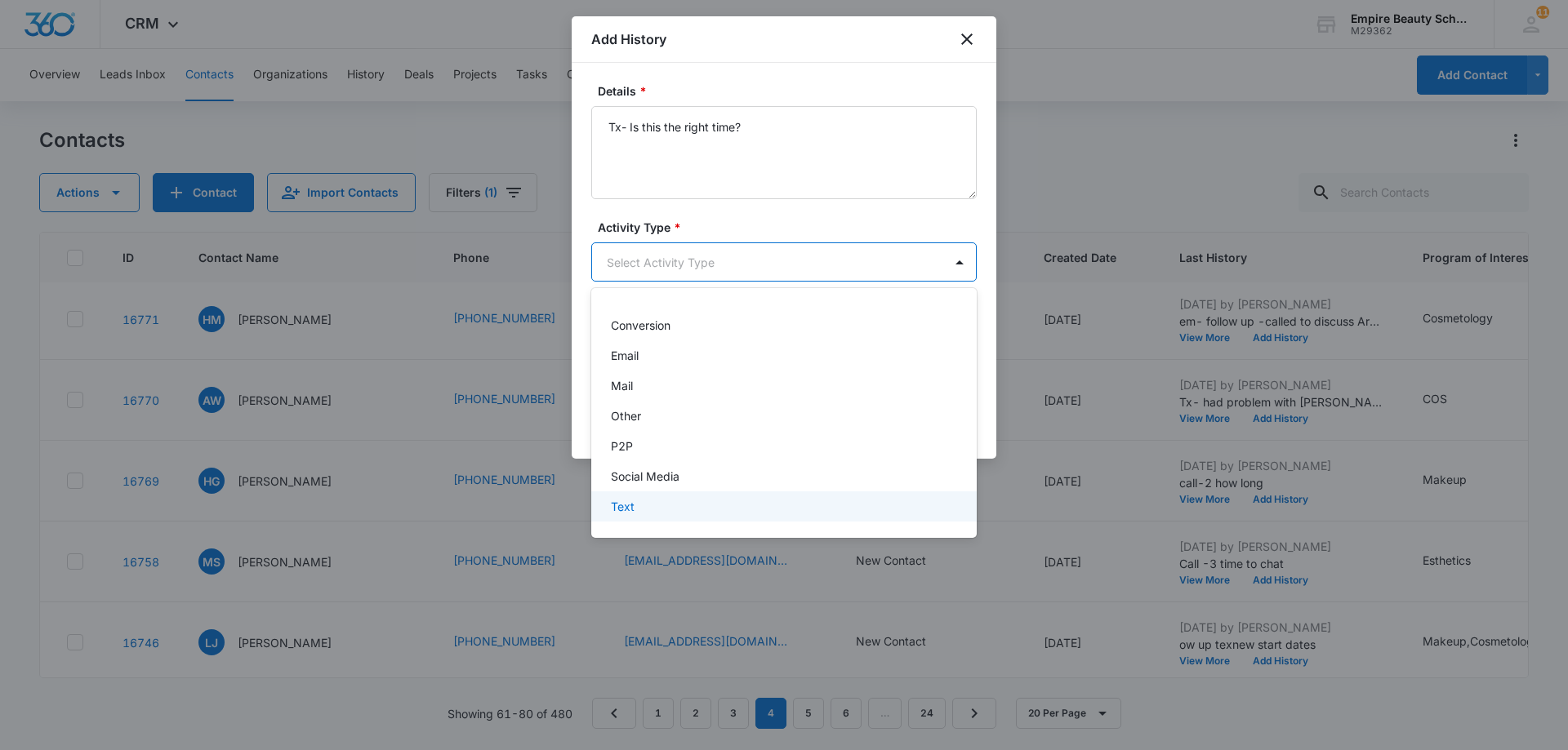
click at [732, 511] on div "Text" at bounding box center [782, 506] width 343 height 17
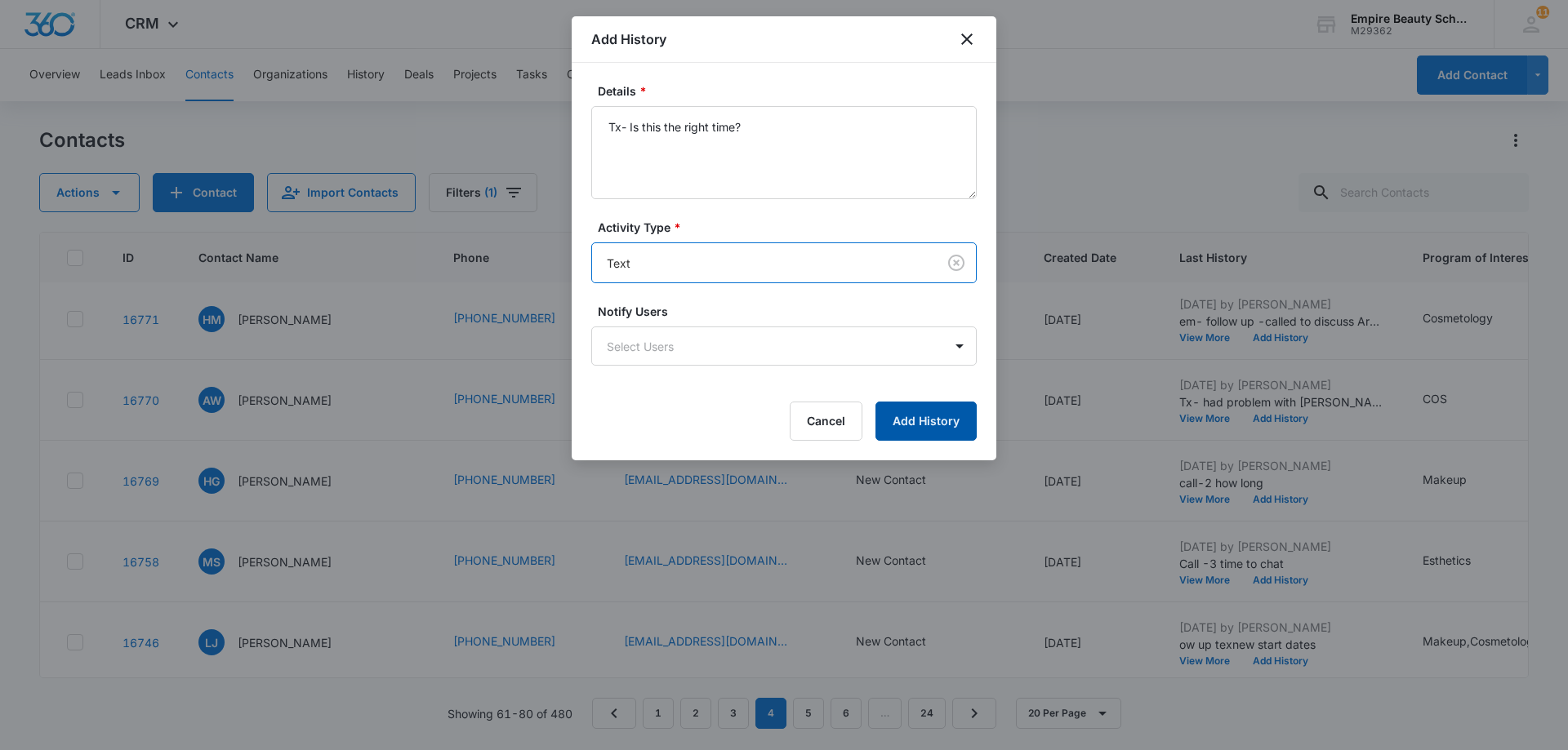
click at [915, 425] on button "Add History" at bounding box center [926, 421] width 101 height 39
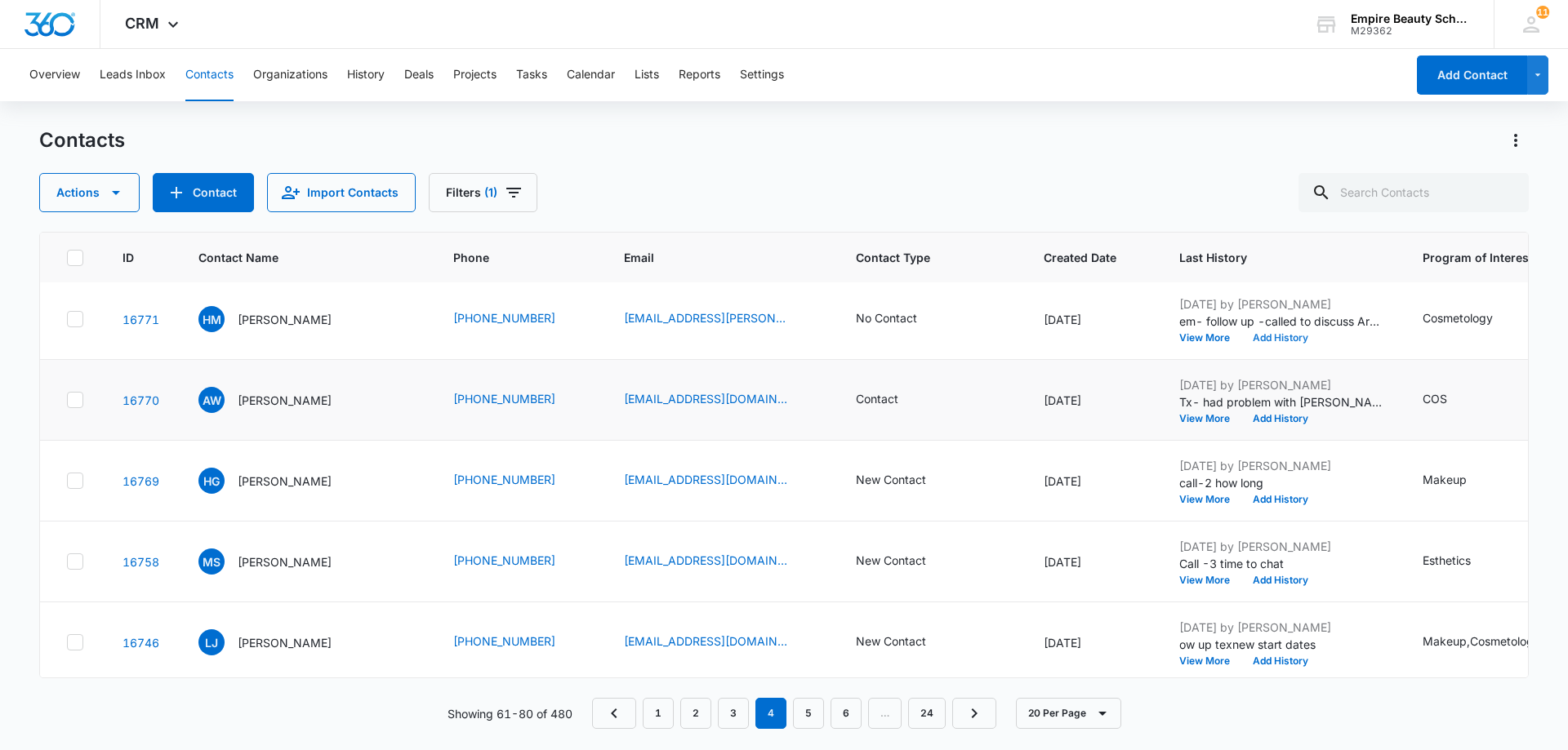
scroll to position [490, 0]
click at [1180, 340] on button "View More" at bounding box center [1211, 336] width 62 height 10
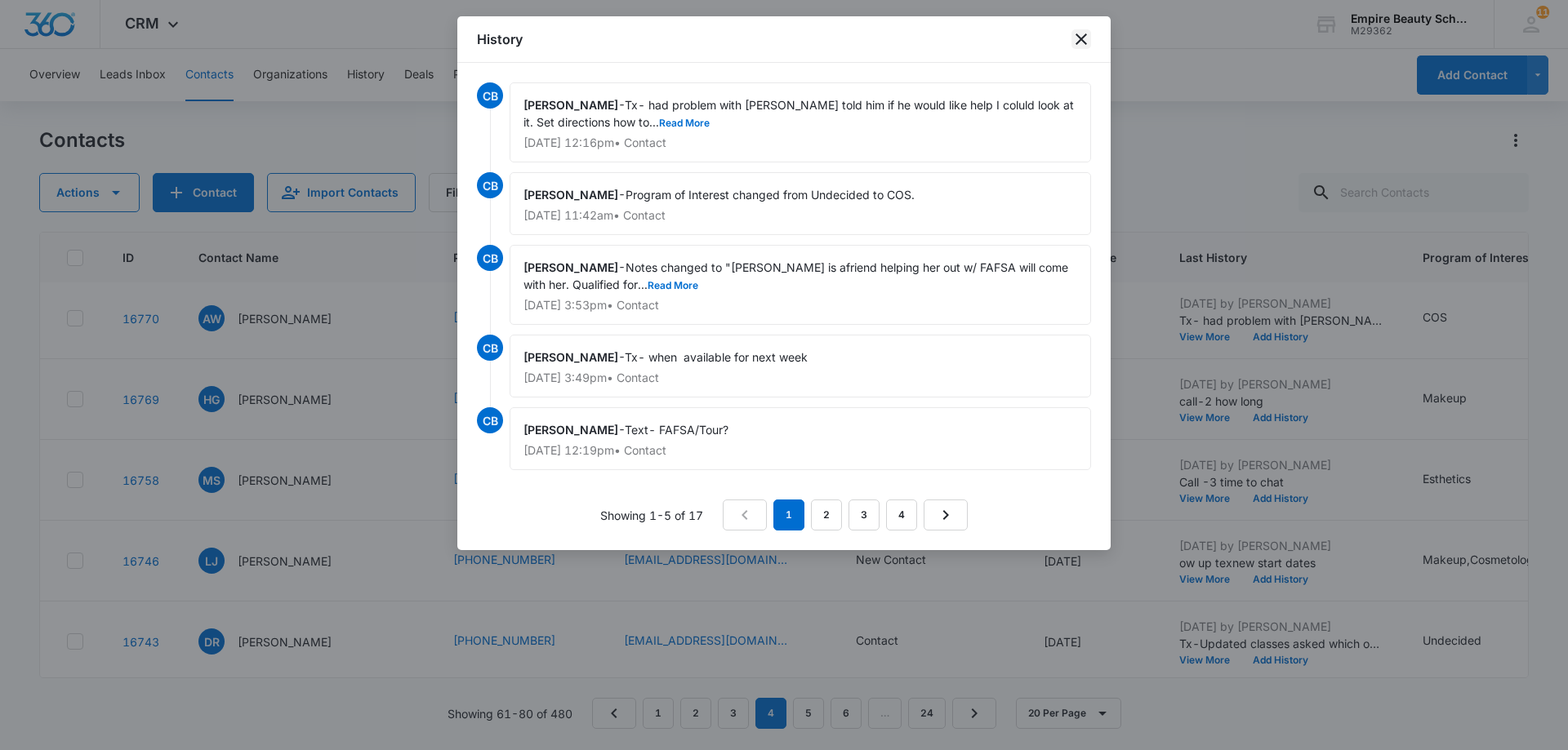
click at [1077, 36] on icon "close" at bounding box center [1081, 39] width 12 height 12
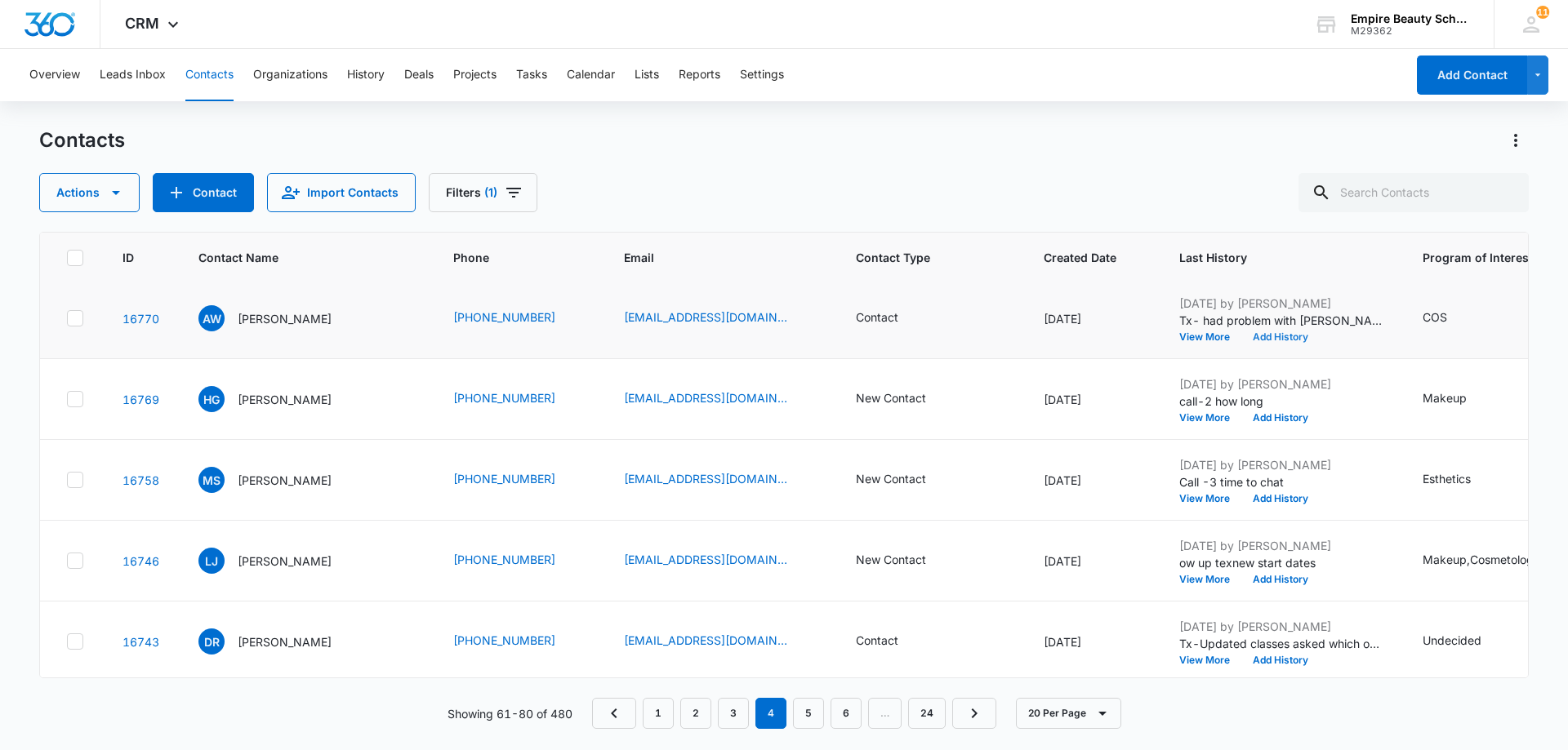
click at [1253, 335] on button "Add History" at bounding box center [1281, 336] width 78 height 10
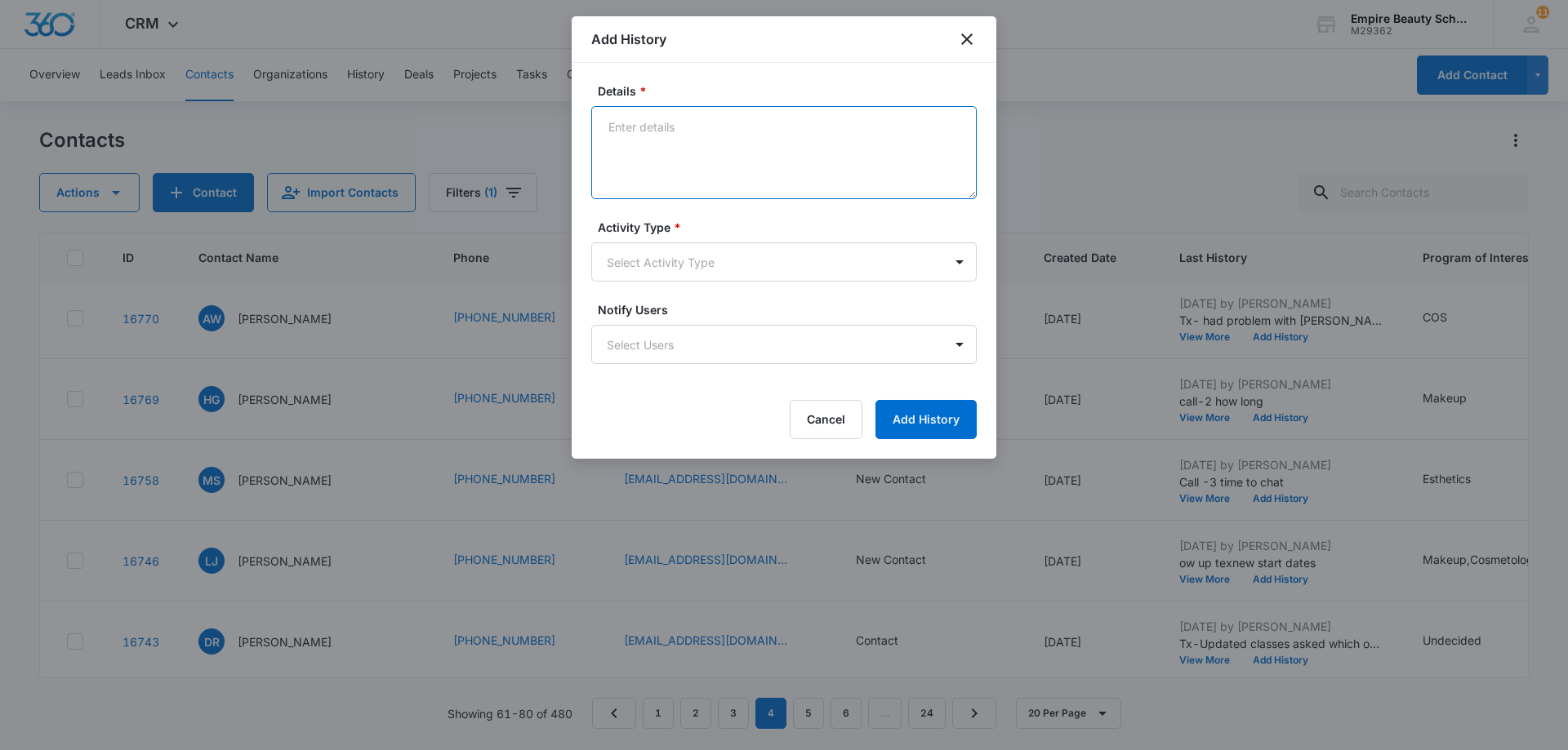
click at [629, 123] on textarea "Details *" at bounding box center [784, 153] width 386 height 93
paste textarea "Tx- Is this the right time?"
type textarea "Tx- Is this the right time?"
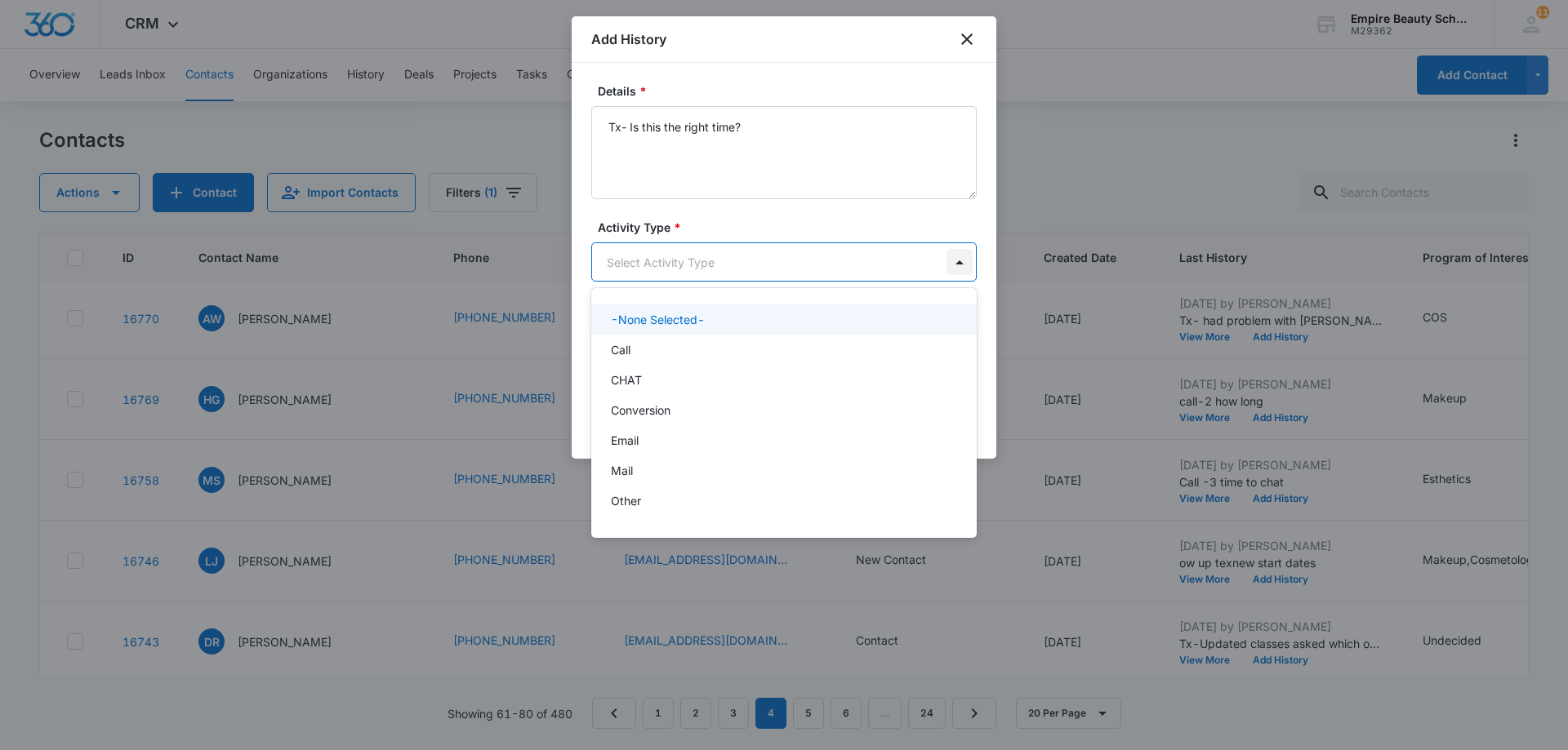
click at [966, 264] on body "CRM Apps Forms CRM Email Shop Payments POS Files Brand Settings AI Assistant Em…" at bounding box center [784, 375] width 1568 height 750
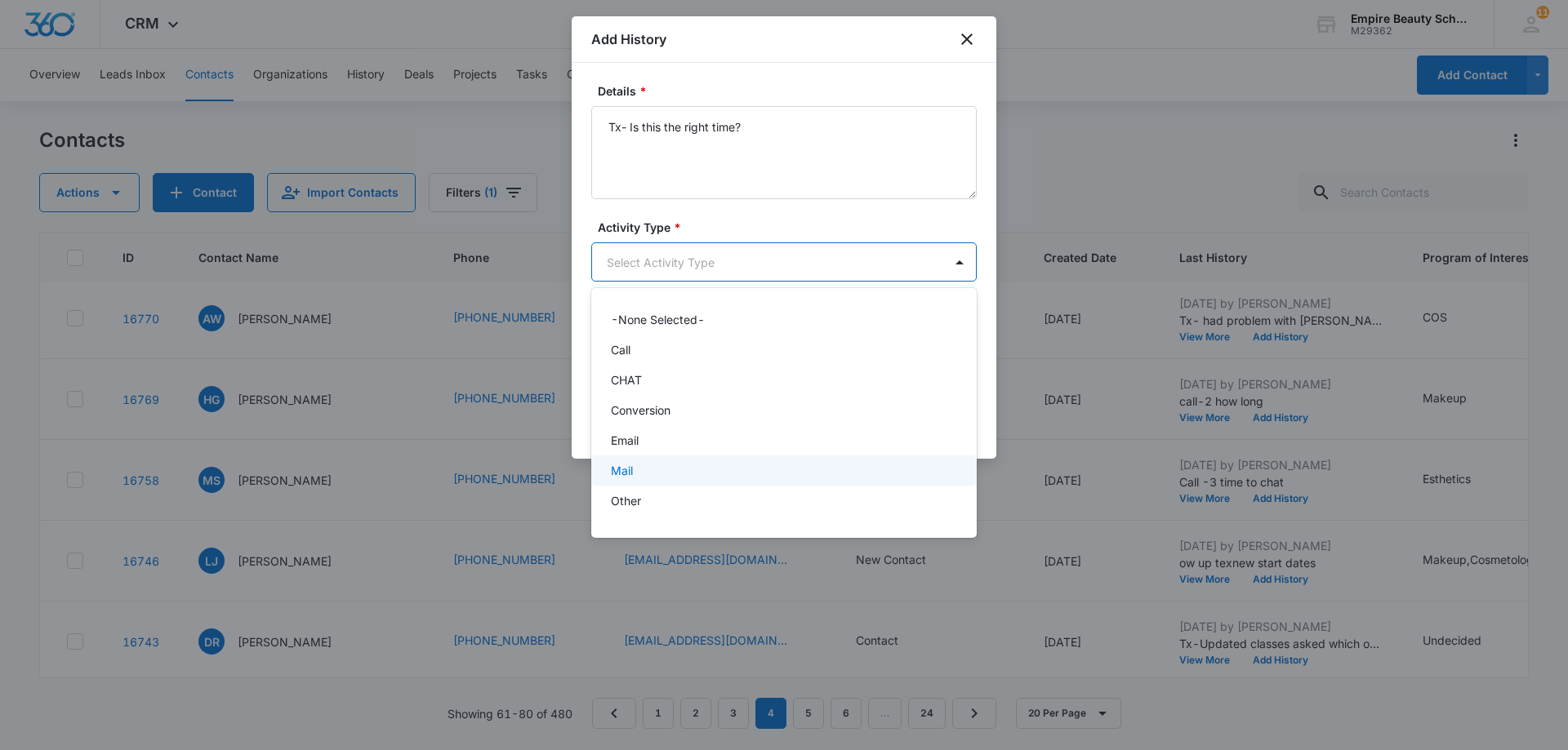
scroll to position [85, 0]
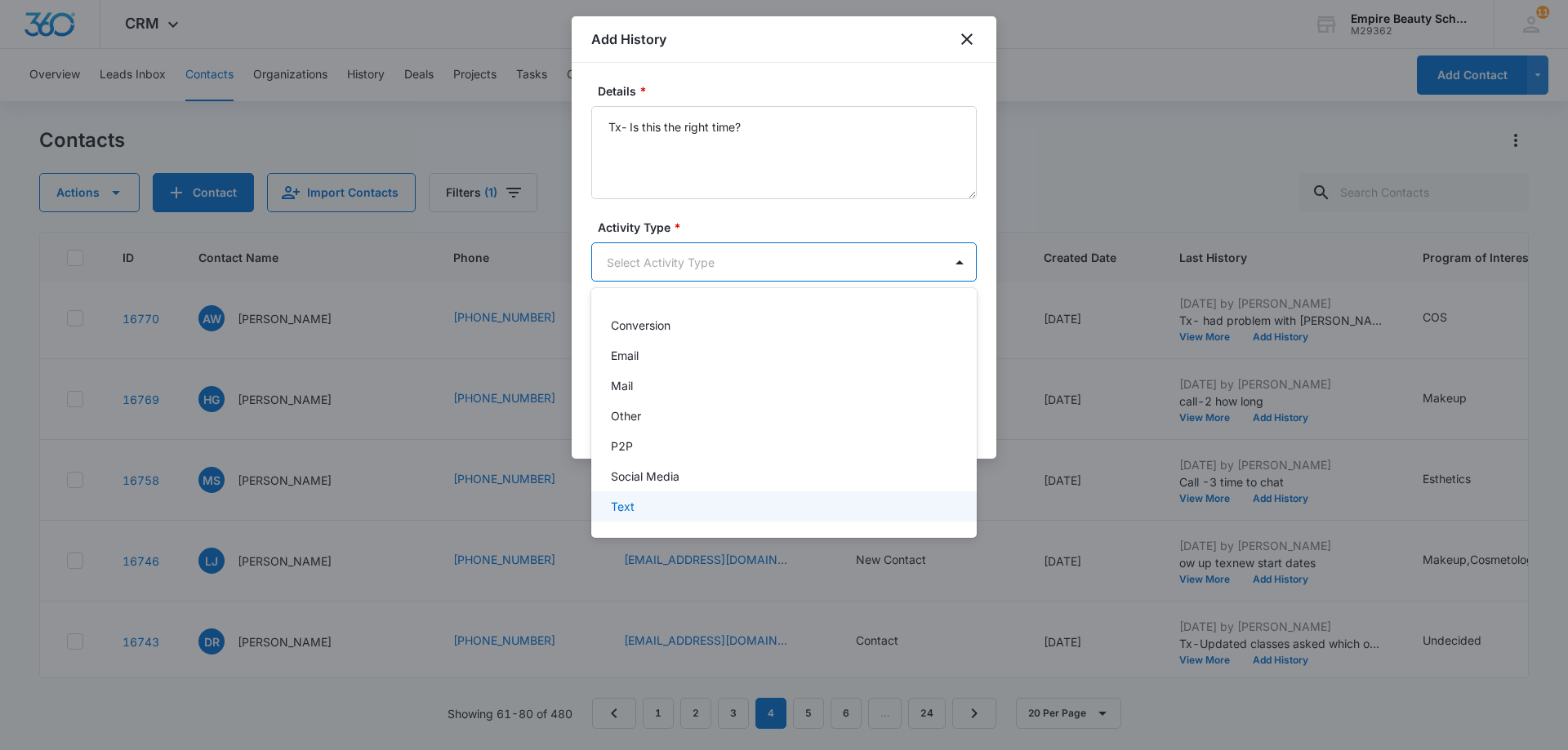
click at [802, 516] on div "Text" at bounding box center [784, 506] width 386 height 30
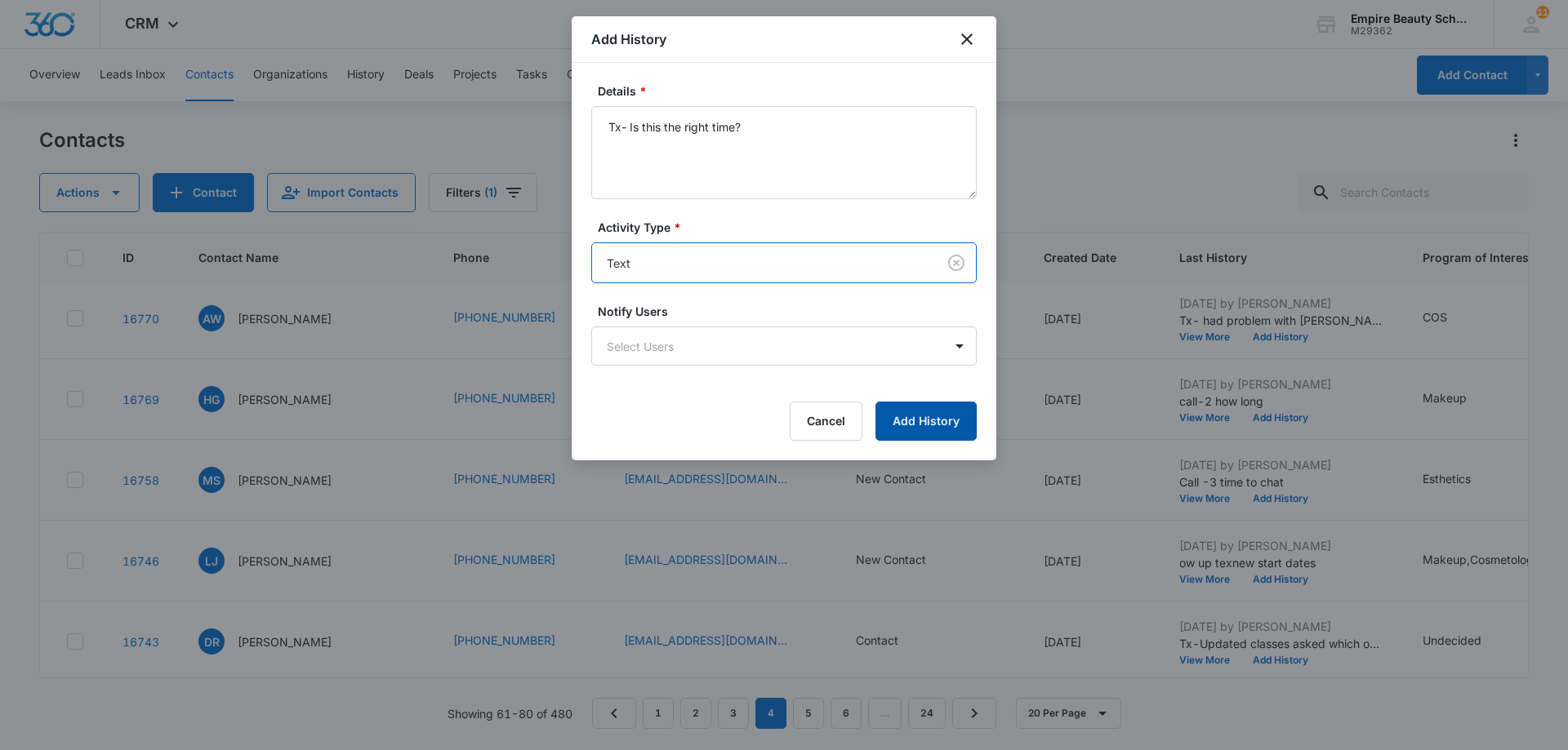
click at [938, 423] on button "Add History" at bounding box center [926, 421] width 101 height 39
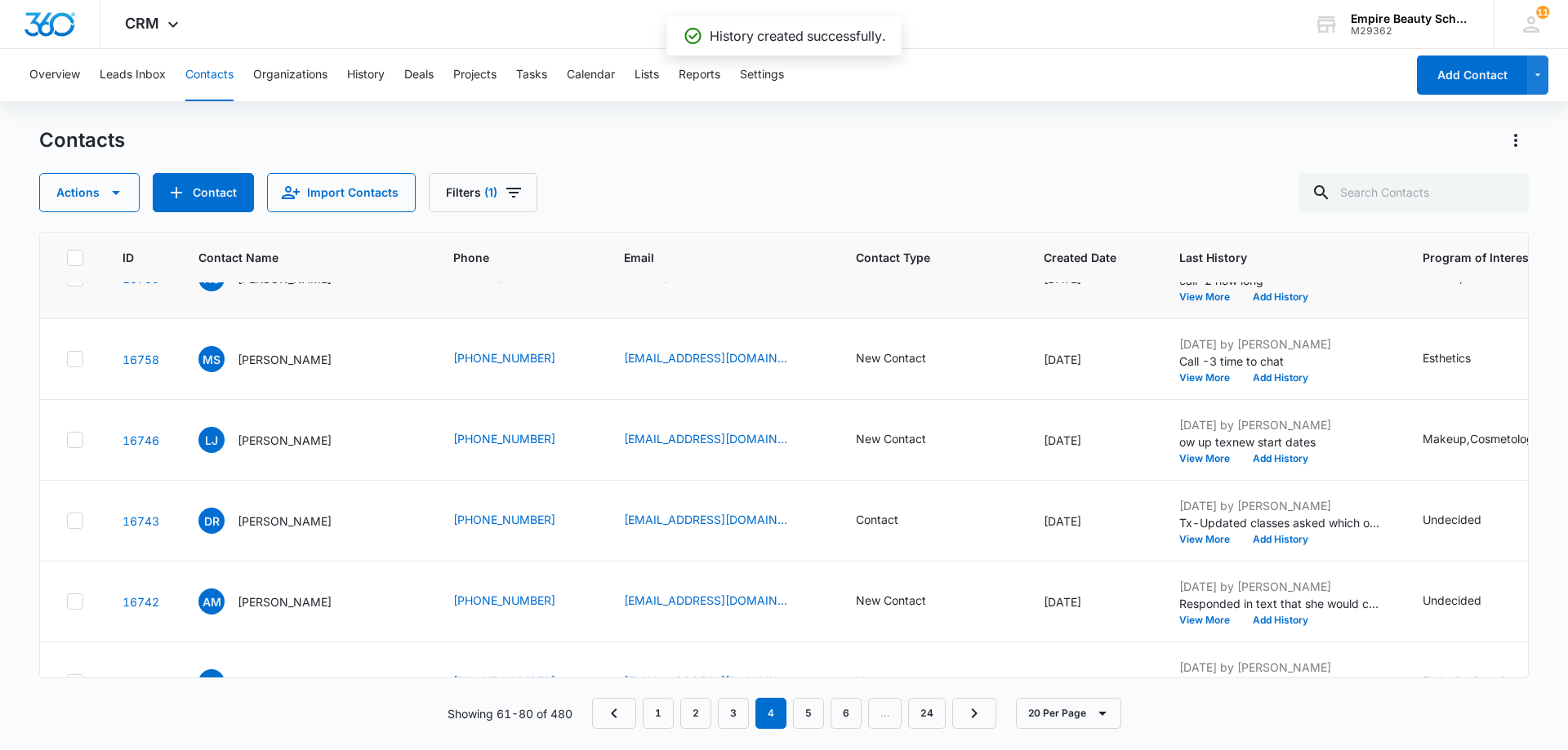
scroll to position [572, 0]
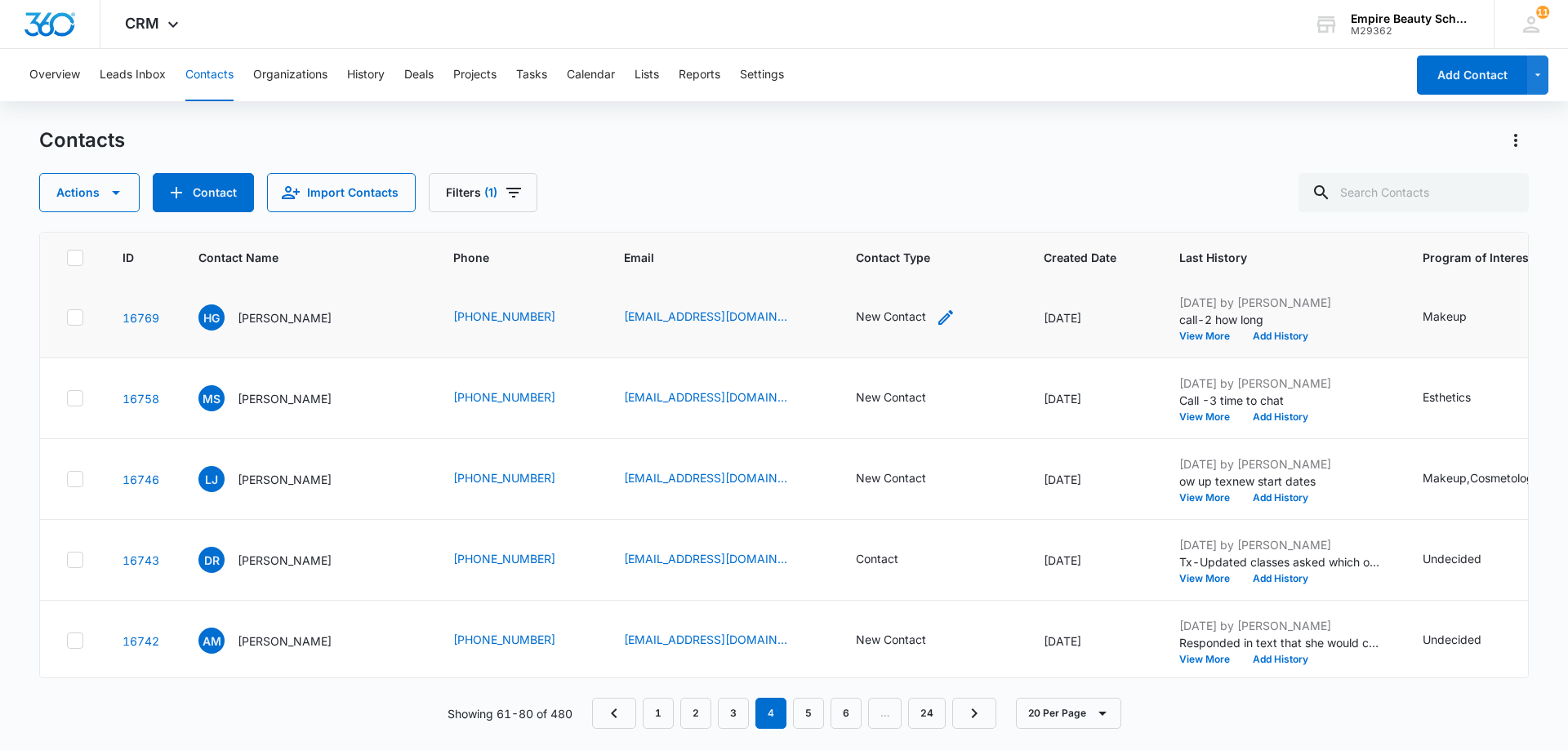
click at [898, 315] on div "New Contact" at bounding box center [906, 318] width 100 height 20
click at [886, 210] on icon "Remove New Contact" at bounding box center [890, 212] width 12 height 12
click at [922, 217] on div at bounding box center [918, 213] width 26 height 26
click at [877, 331] on div "No Contact" at bounding box center [862, 331] width 100 height 17
click at [962, 253] on div "Contact Type No Contact Cancel Save" at bounding box center [873, 224] width 201 height 151
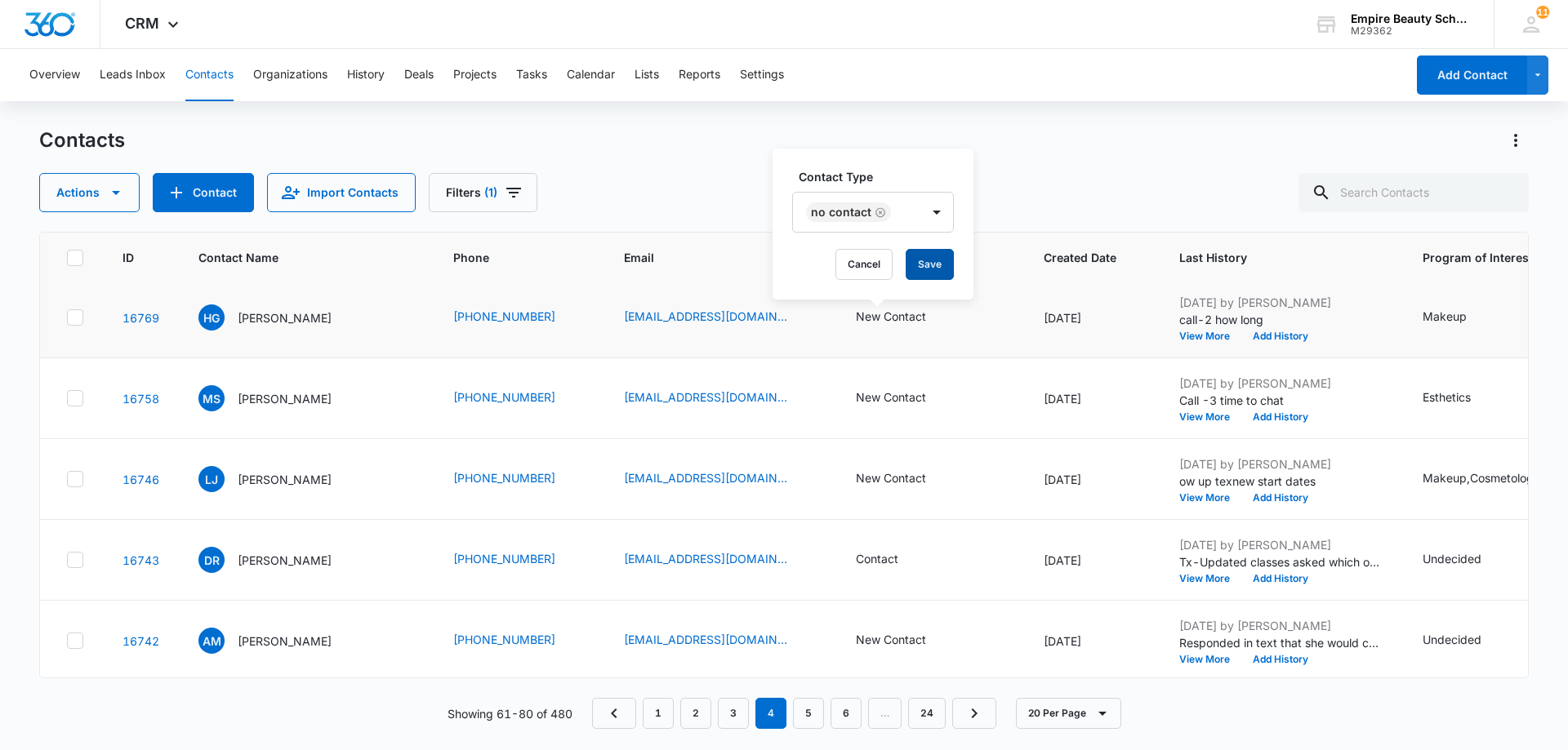
click at [933, 261] on button "Save" at bounding box center [930, 265] width 48 height 31
click at [1251, 333] on button "Add History" at bounding box center [1281, 336] width 78 height 10
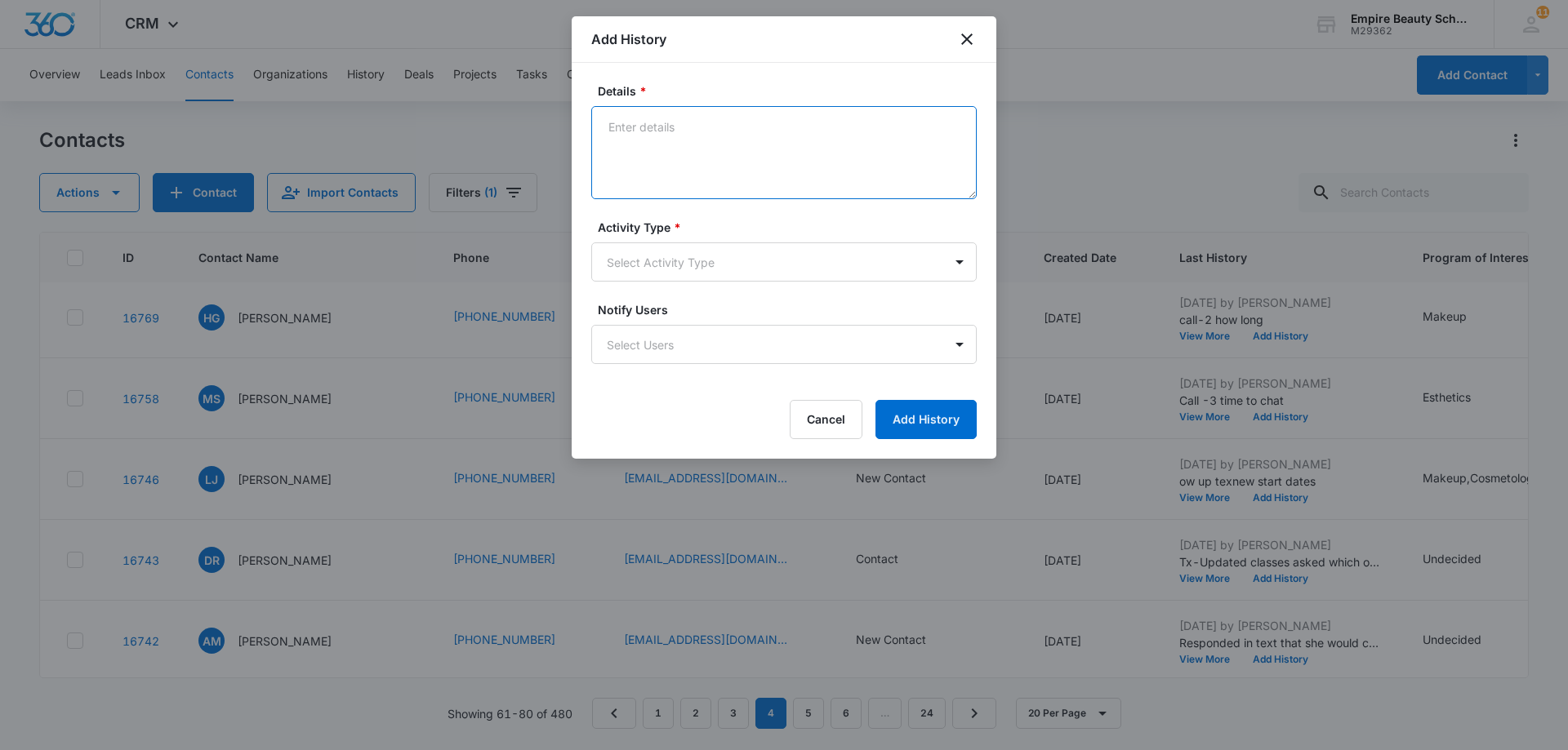
click at [645, 132] on textarea "Details *" at bounding box center [784, 153] width 386 height 93
paste textarea "Tx- Is this the right time?"
type textarea "Tx- Is this the right time?"
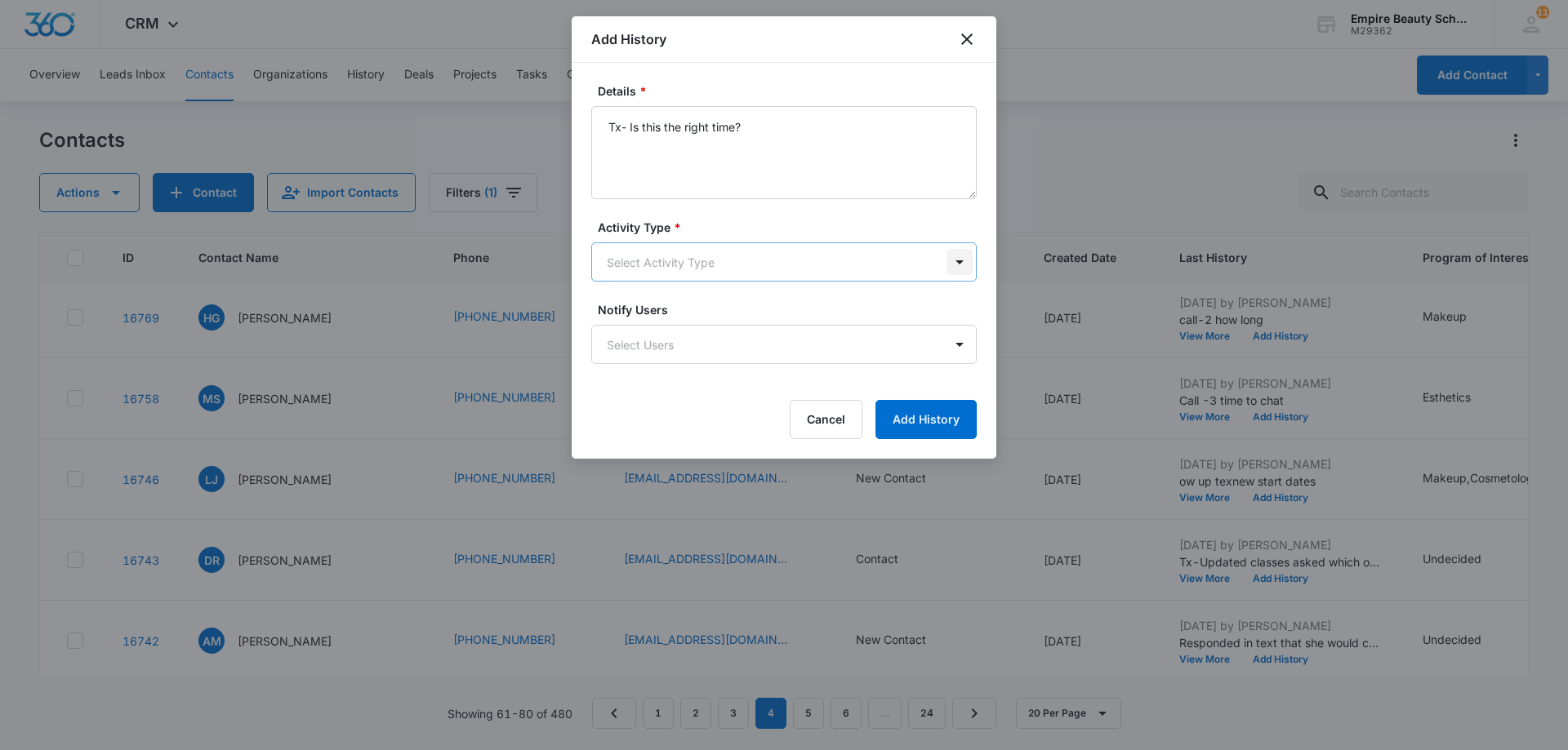
click at [961, 261] on body "CRM Apps Forms CRM Email Shop Payments POS Files Brand Settings AI Assistant Em…" at bounding box center [784, 375] width 1568 height 750
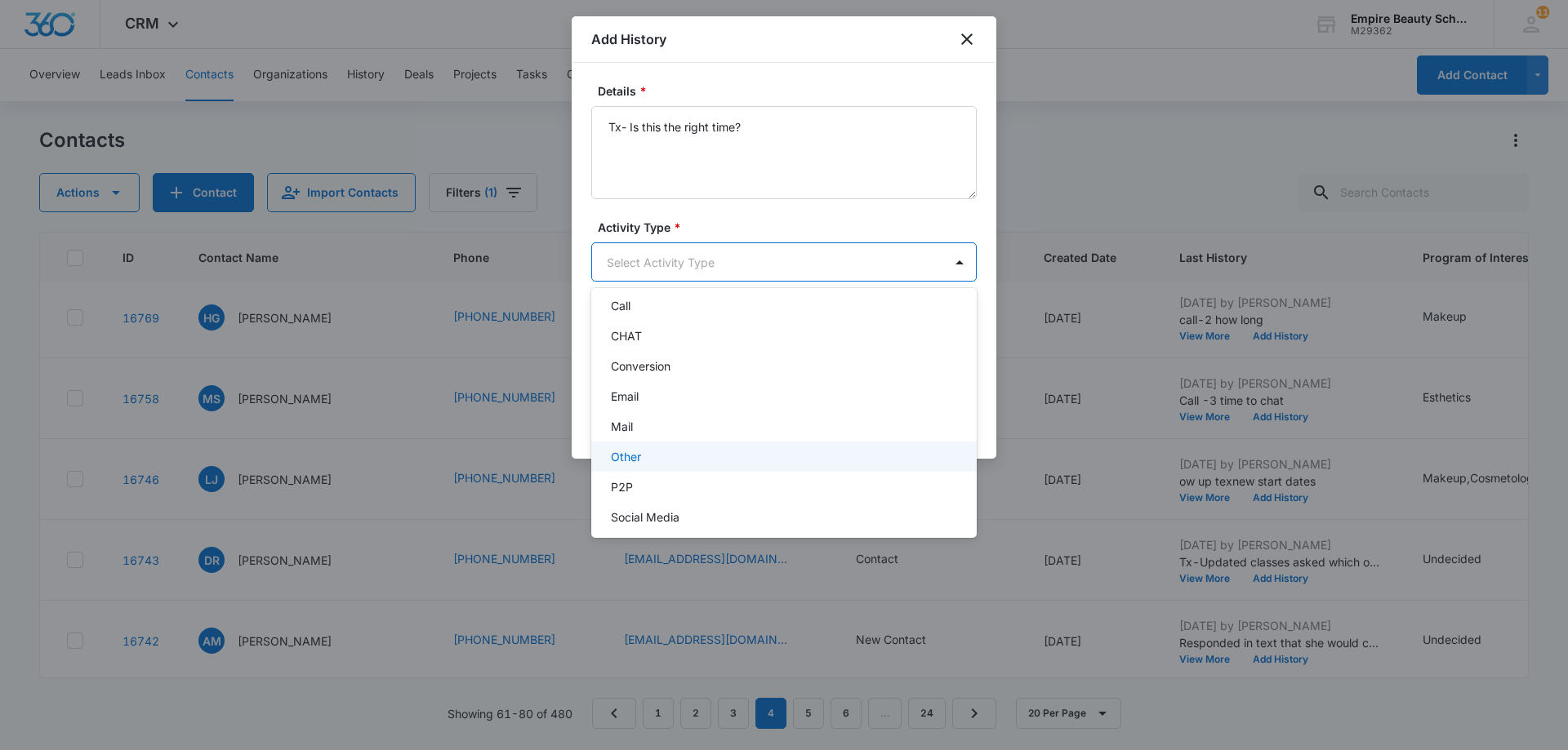
scroll to position [85, 0]
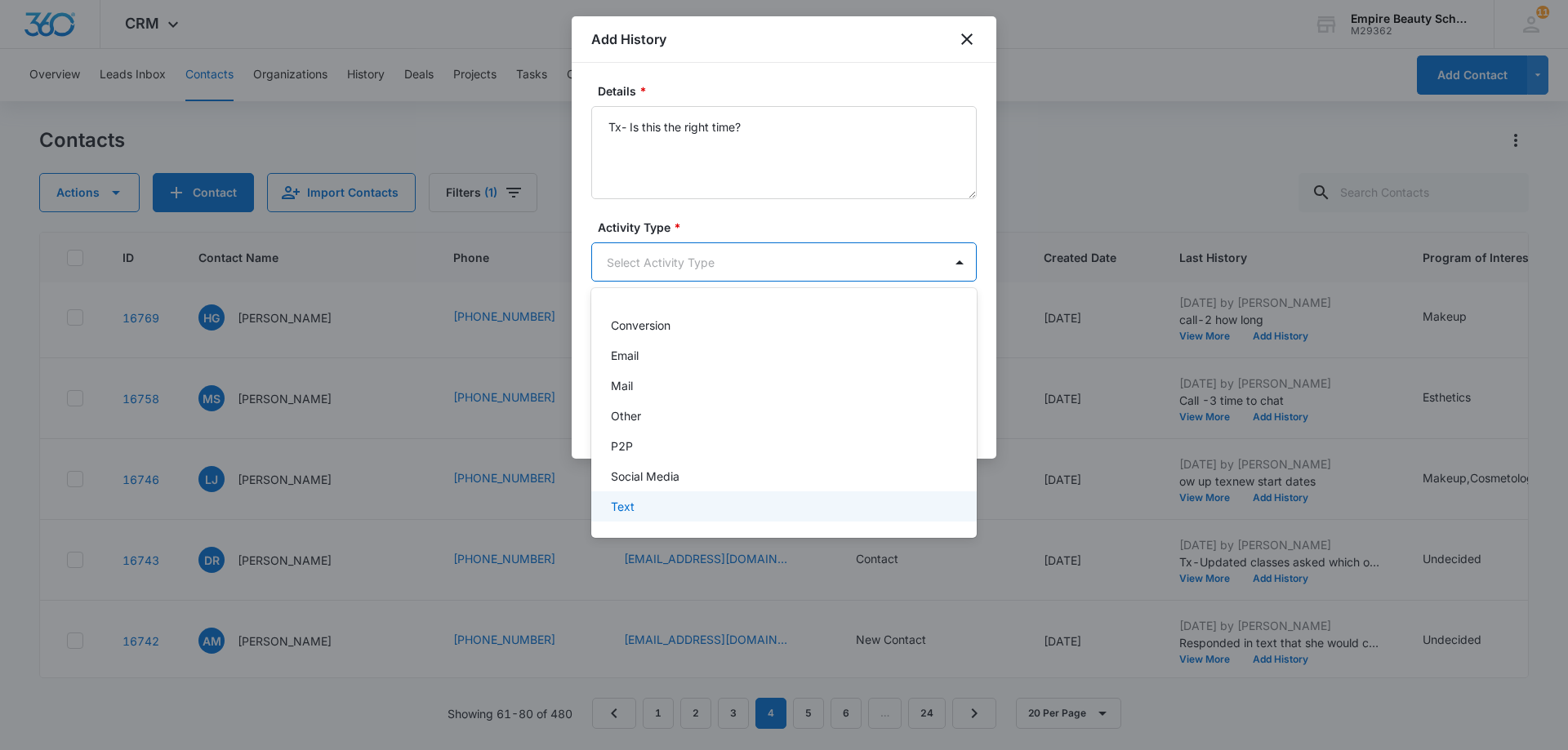
click at [669, 508] on div "Text" at bounding box center [782, 506] width 343 height 17
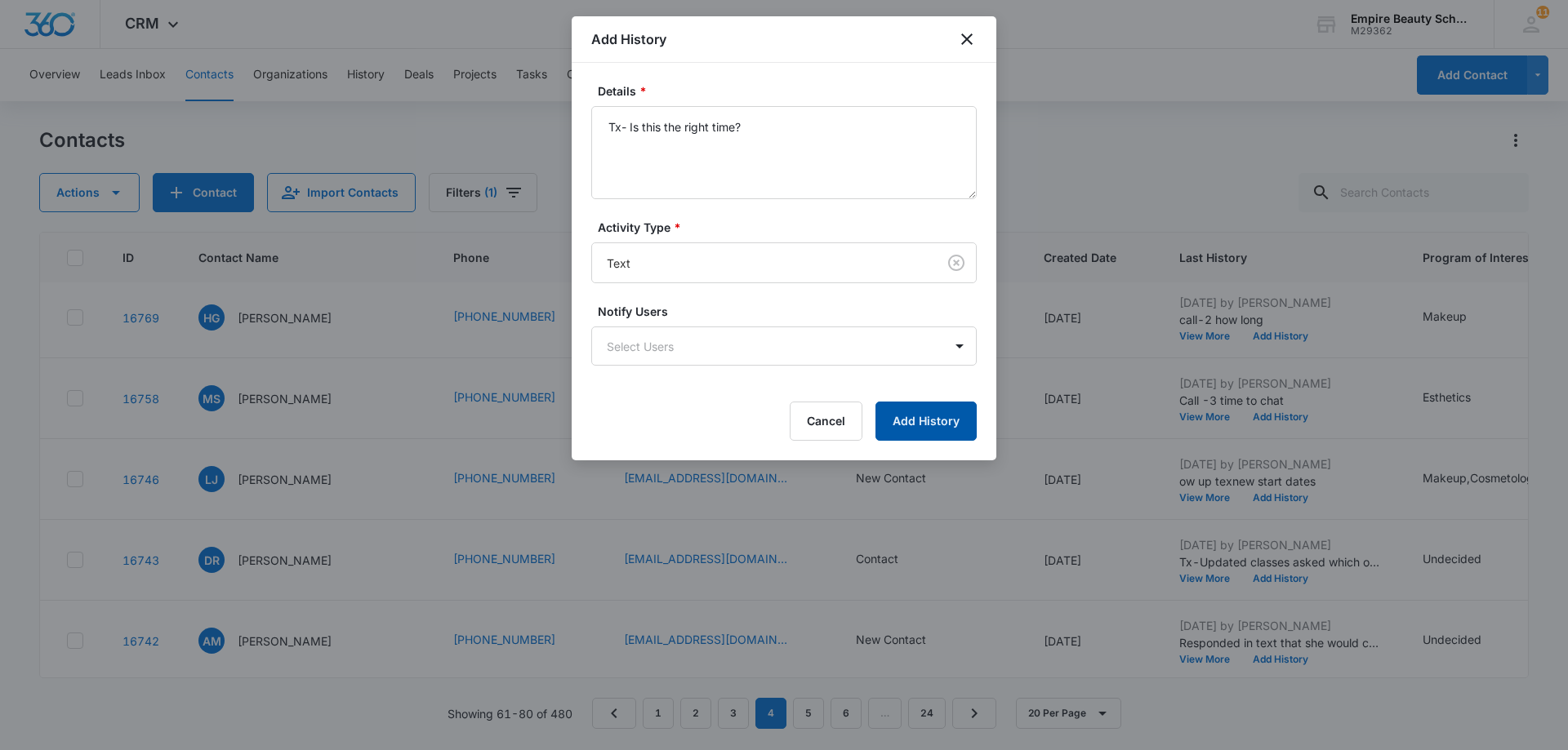
click at [929, 418] on button "Add History" at bounding box center [926, 421] width 101 height 39
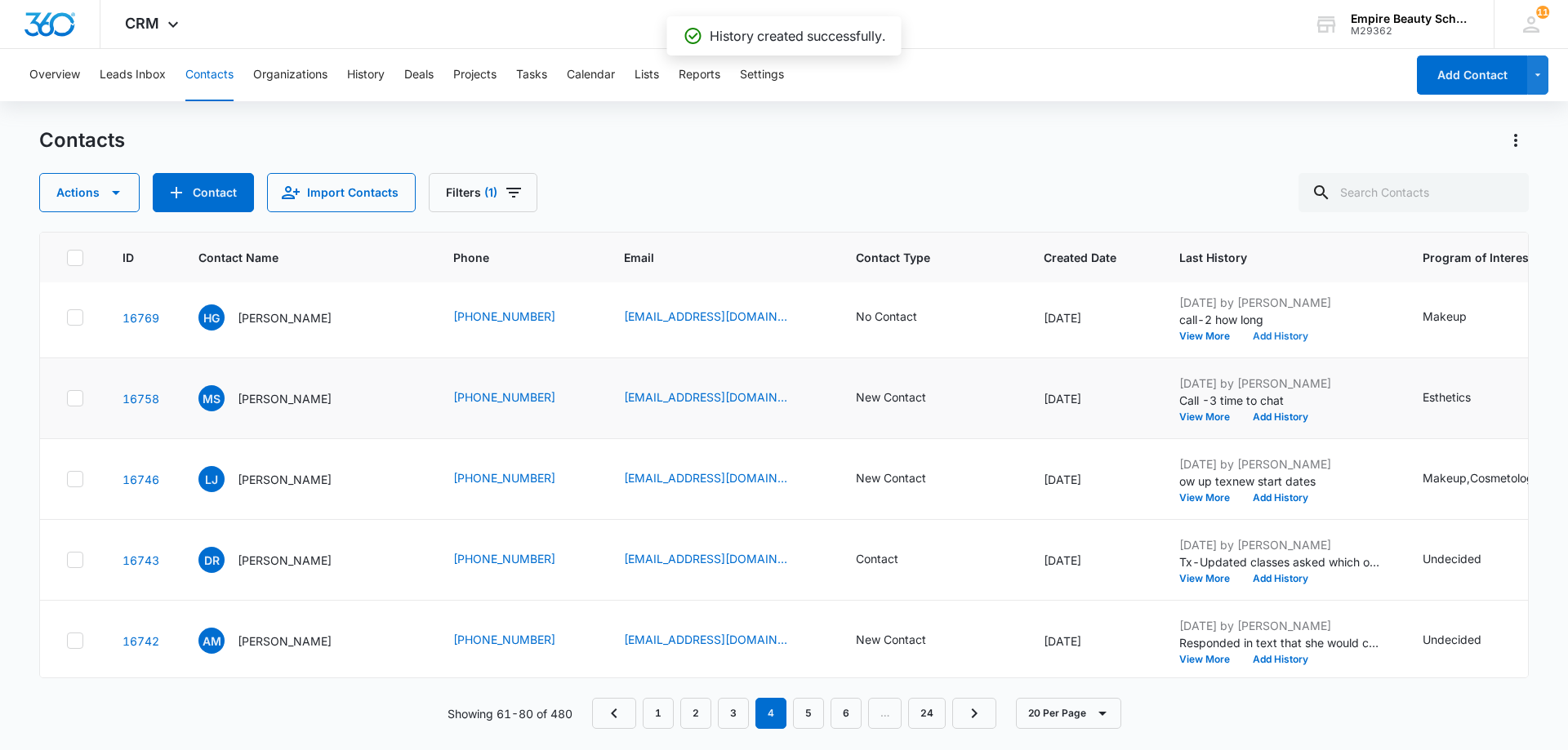
scroll to position [653, 0]
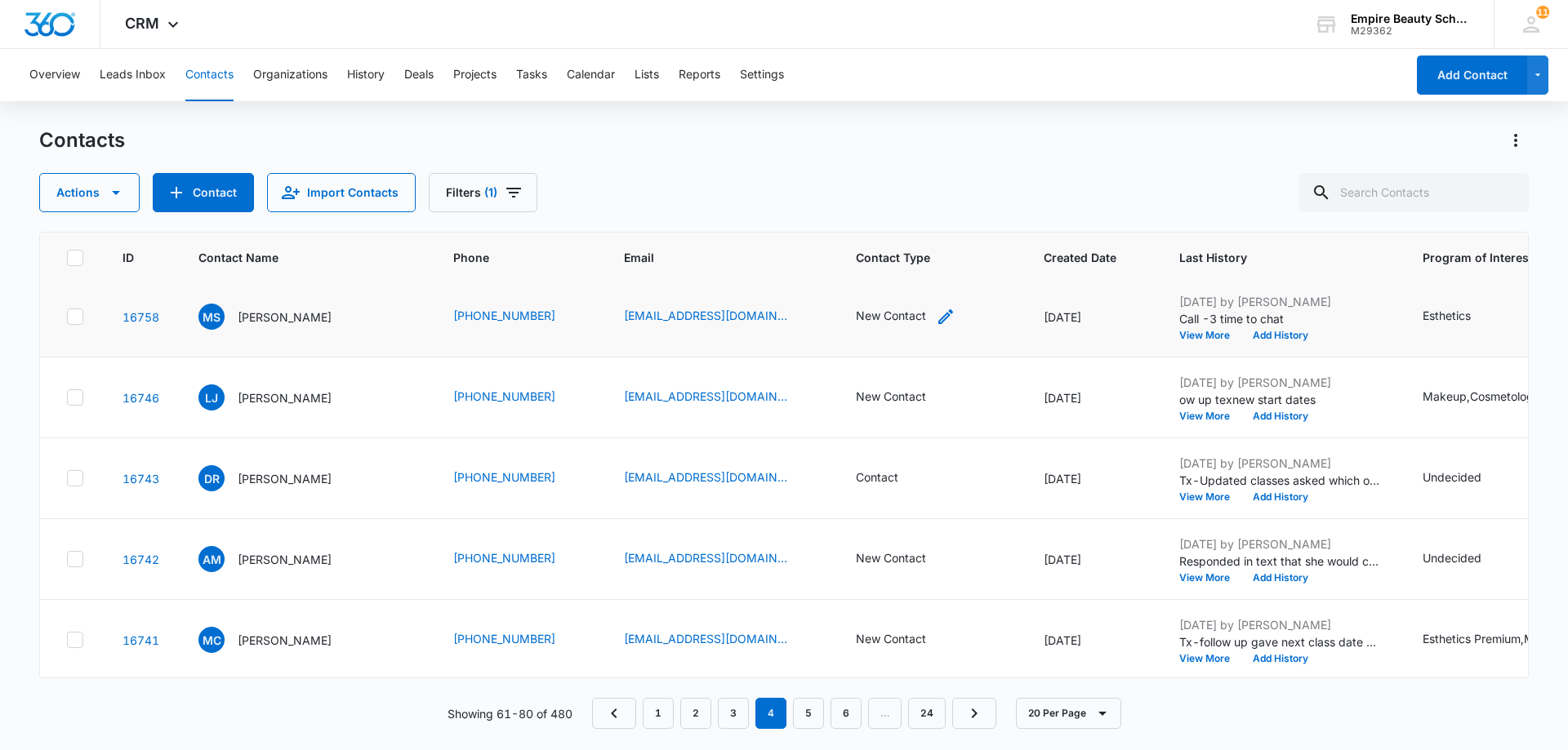
click at [874, 314] on div "New Contact" at bounding box center [890, 315] width 70 height 17
click at [889, 212] on icon "Remove New Contact" at bounding box center [890, 211] width 10 height 10
click at [917, 215] on div at bounding box center [918, 212] width 26 height 26
click at [879, 329] on div "No Contact" at bounding box center [862, 330] width 100 height 17
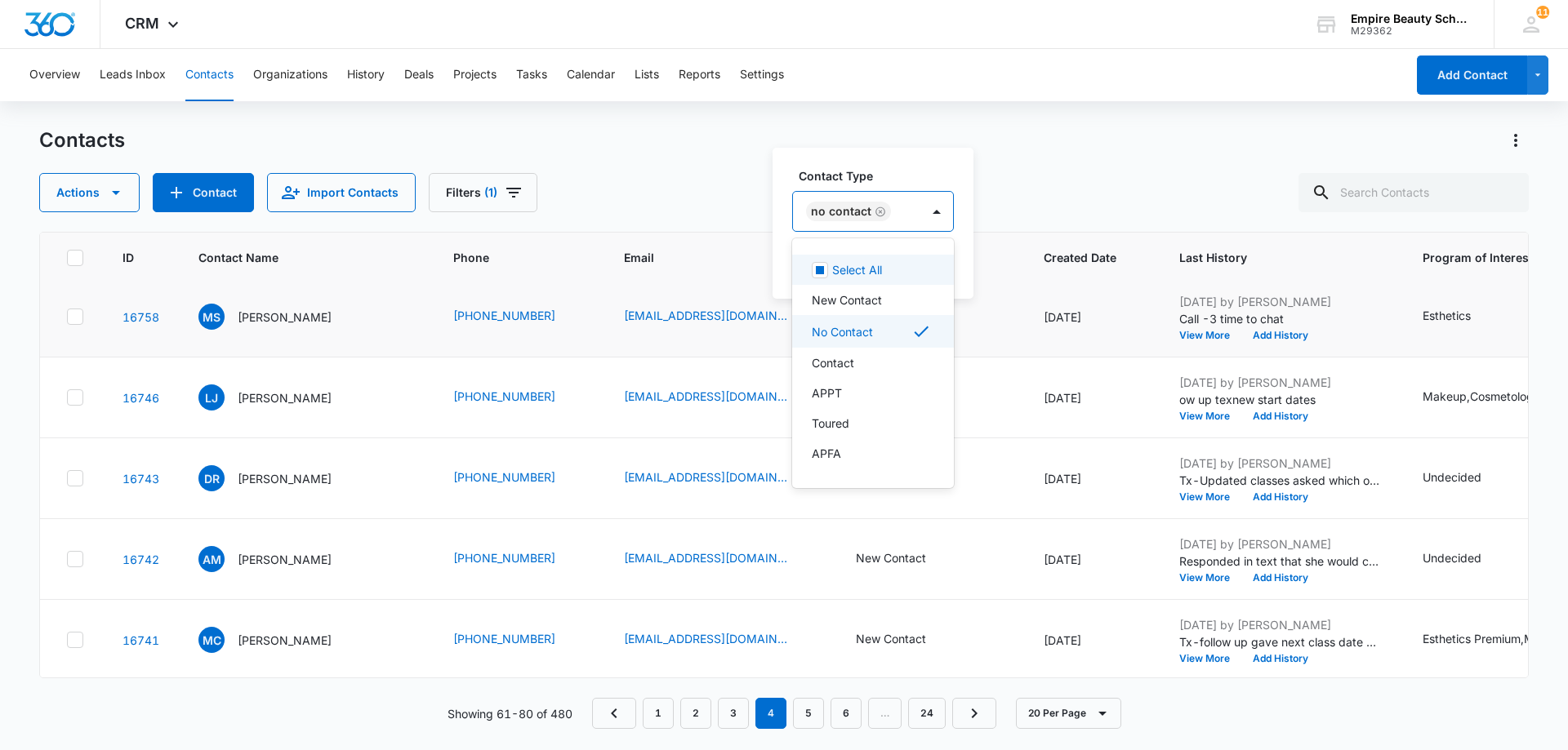
click at [957, 257] on div "Contact Type option No Contact, selected. 16 results available. Use Up and Down…" at bounding box center [873, 224] width 201 height 151
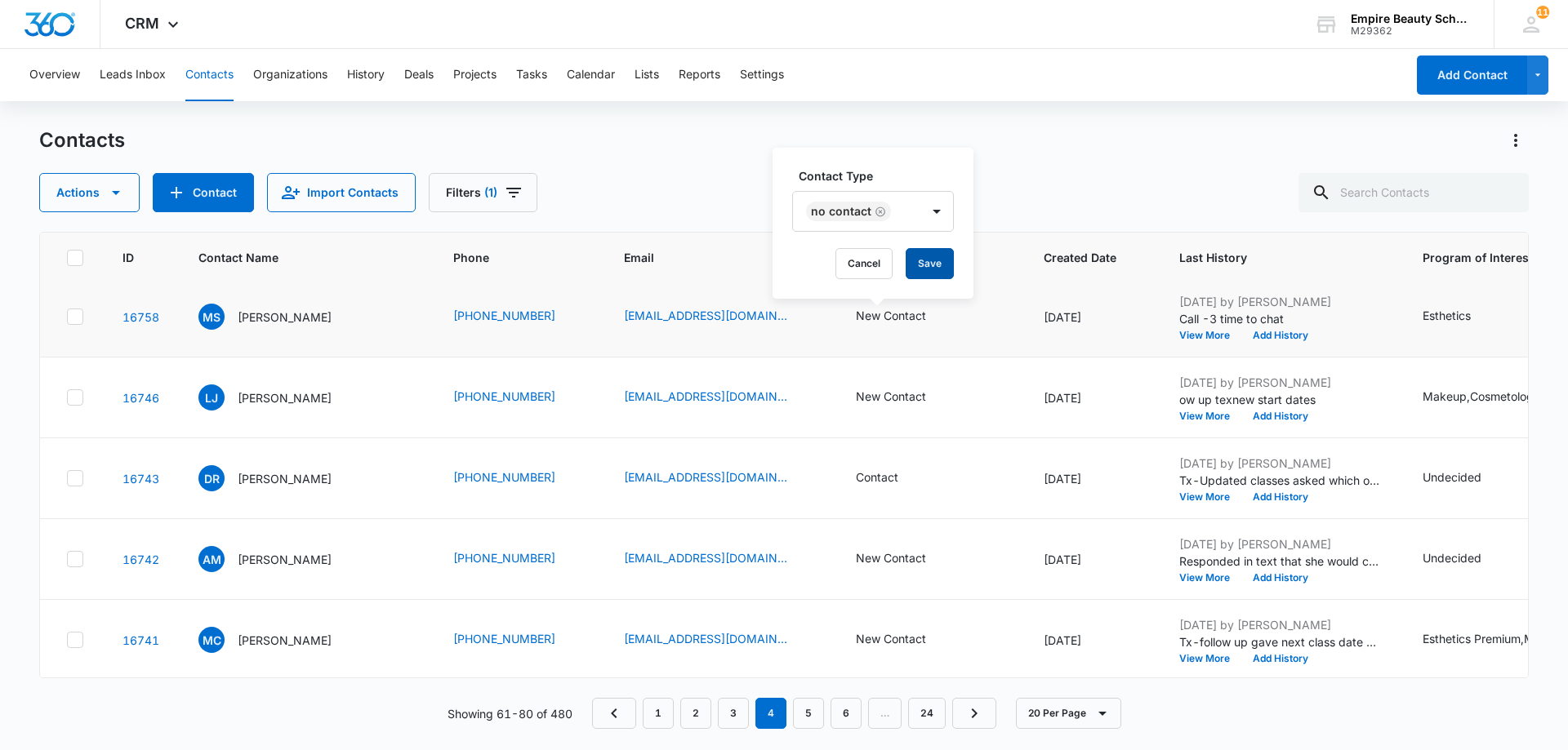
click at [930, 263] on button "Save" at bounding box center [930, 264] width 48 height 31
click at [1261, 333] on button "Add History" at bounding box center [1281, 335] width 78 height 10
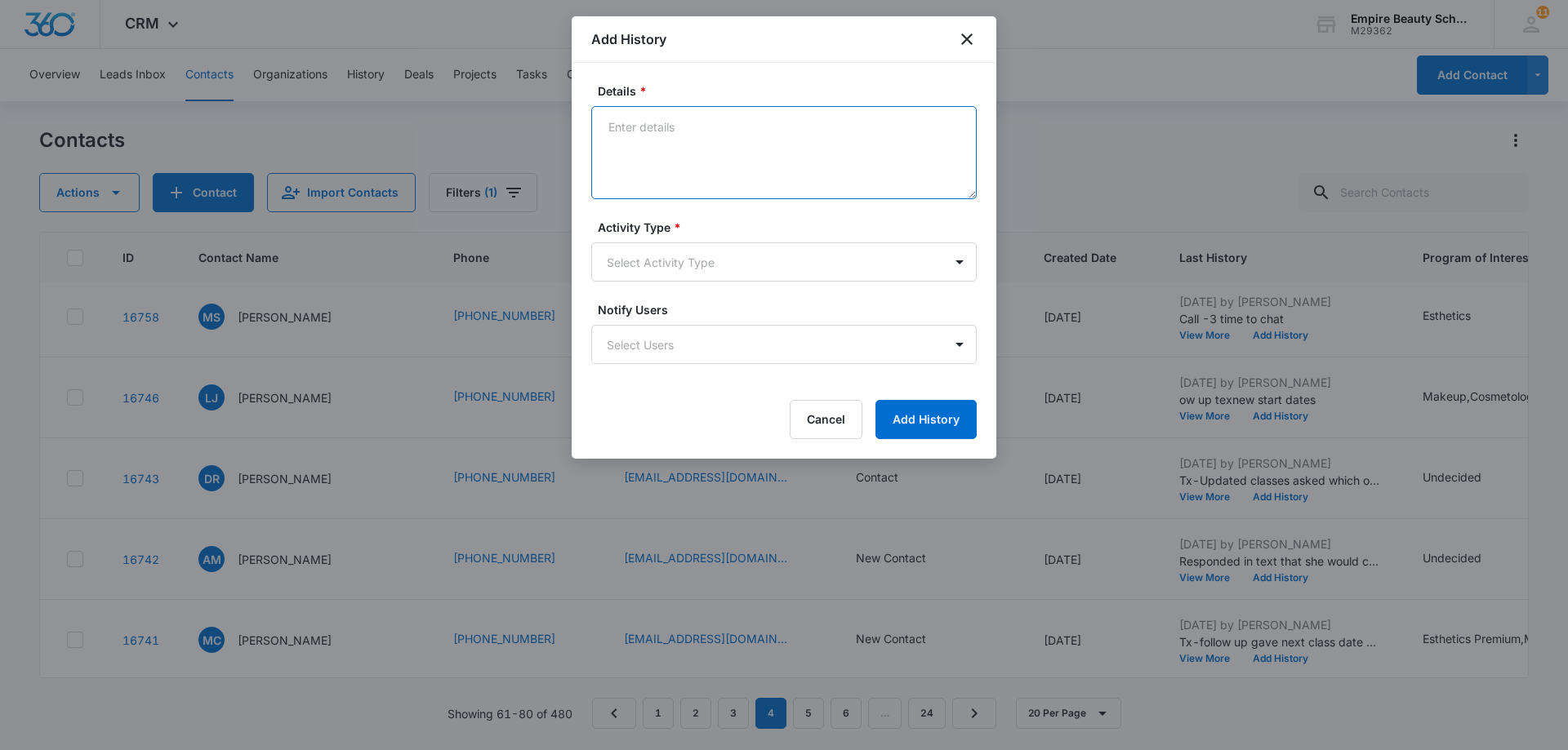
click at [639, 129] on textarea "Details *" at bounding box center [784, 153] width 386 height 93
paste textarea "Tx- Is this the right time?"
type textarea "Tx- Is this the right time?"
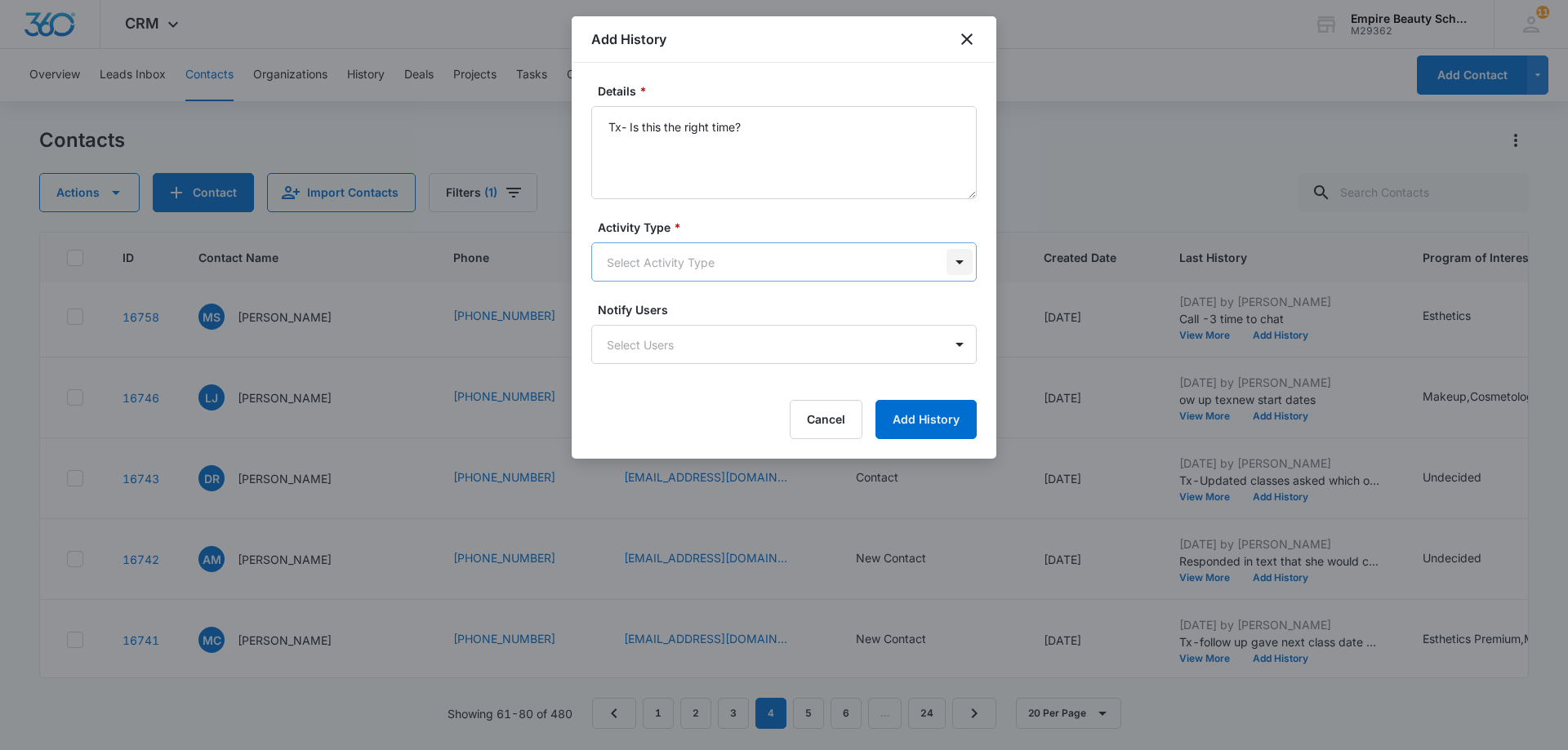
click at [961, 264] on body "CRM Apps Forms CRM Email Shop Payments POS Files Brand Settings AI Assistant Em…" at bounding box center [784, 375] width 1568 height 750
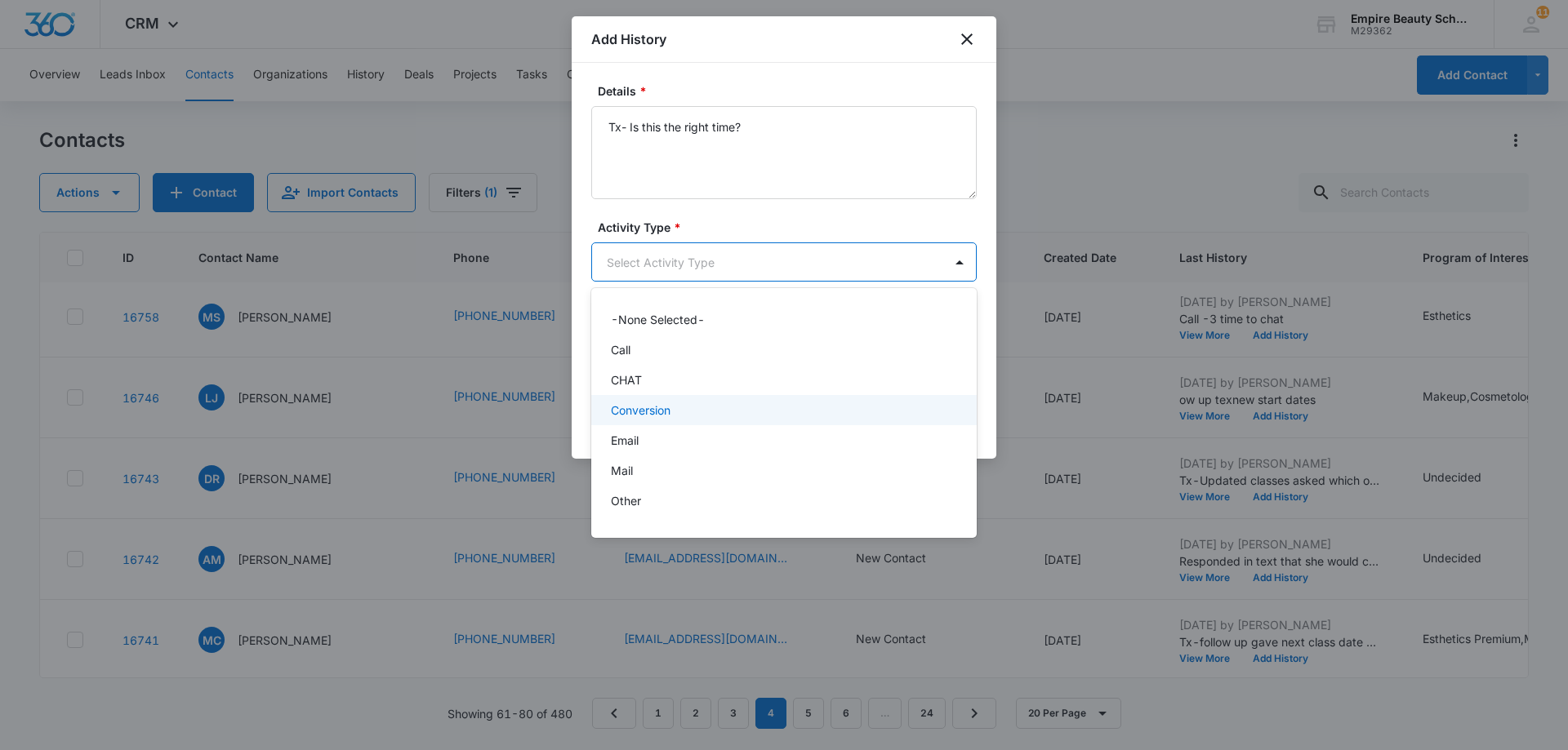
scroll to position [85, 0]
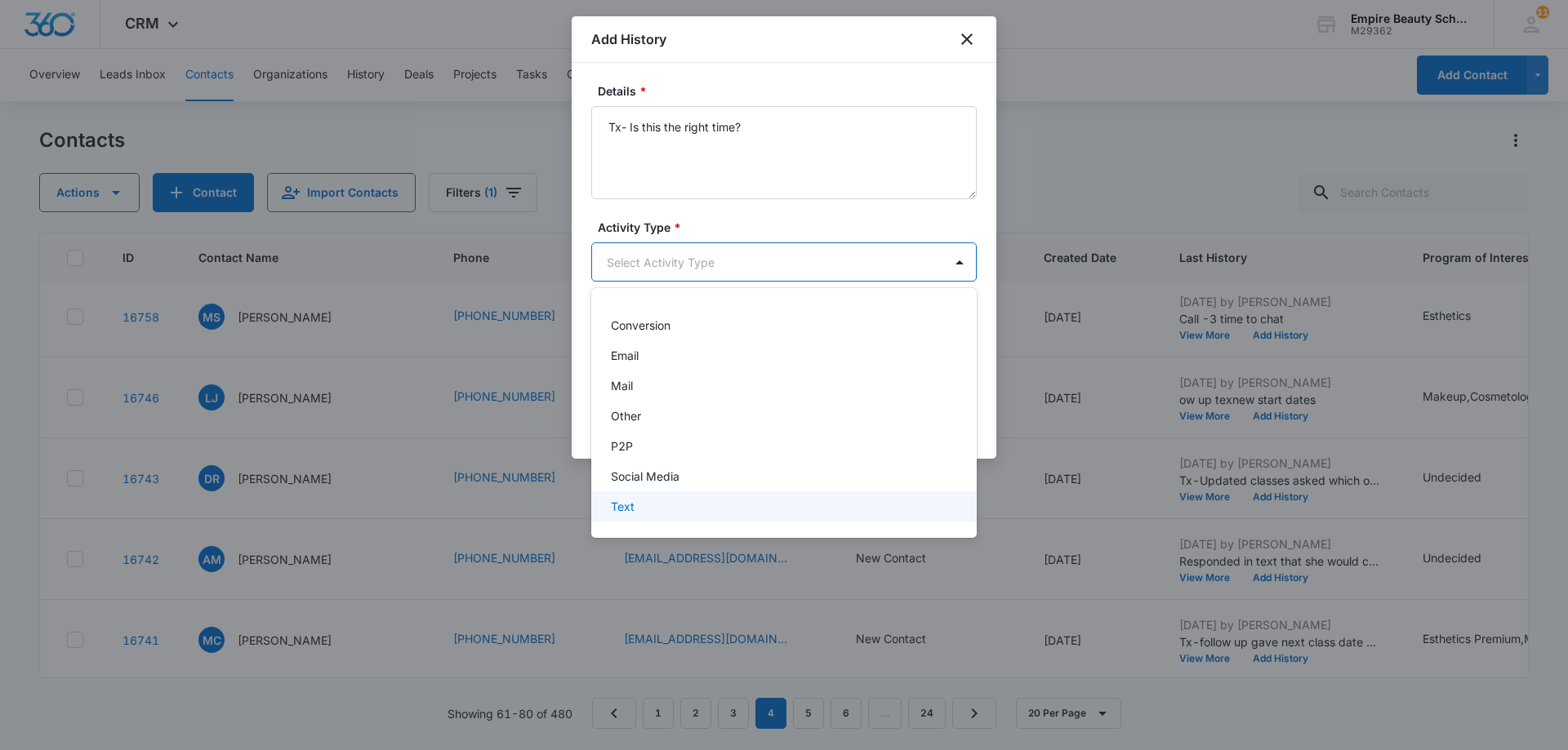
click at [679, 508] on div "Text" at bounding box center [782, 506] width 343 height 17
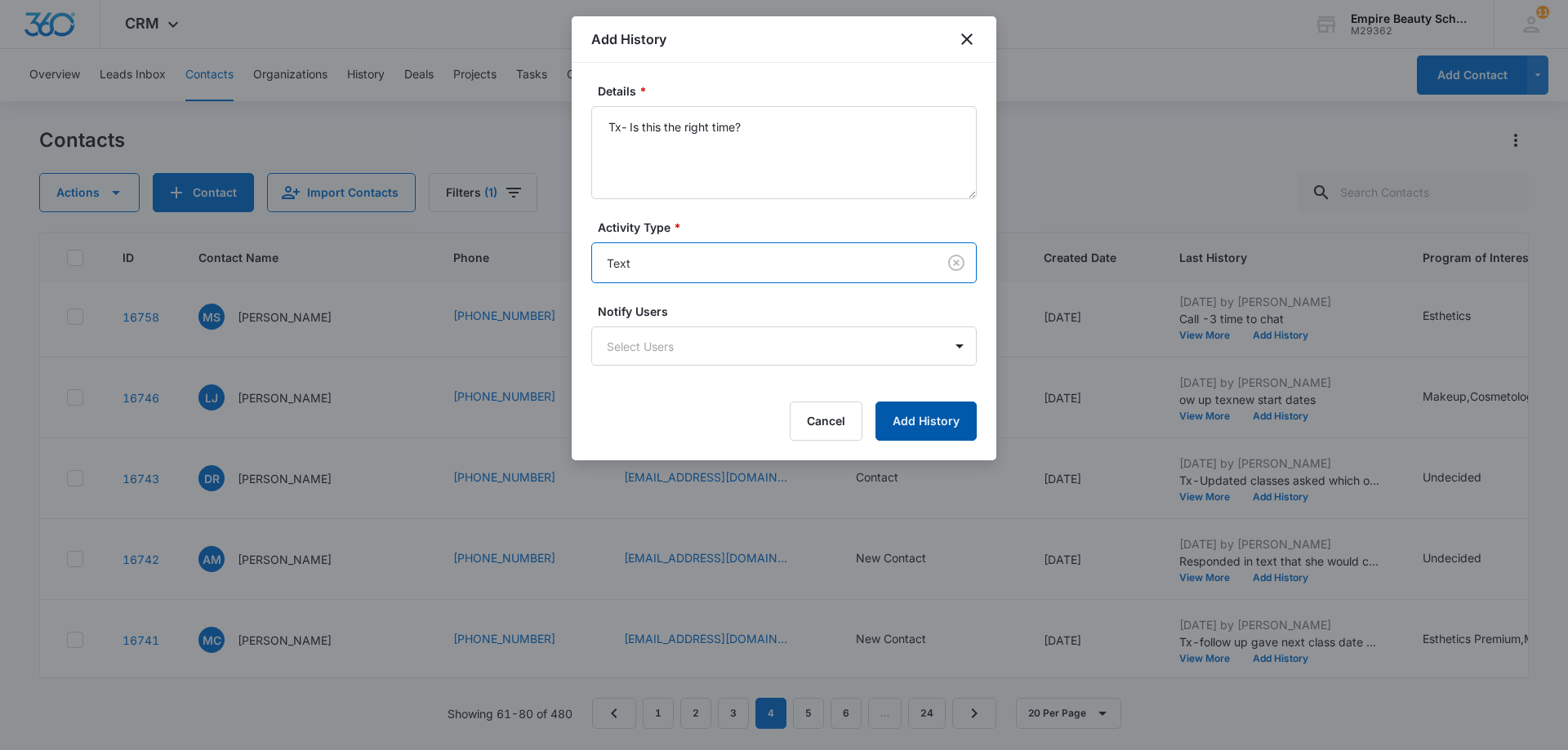
click at [925, 419] on button "Add History" at bounding box center [926, 421] width 101 height 39
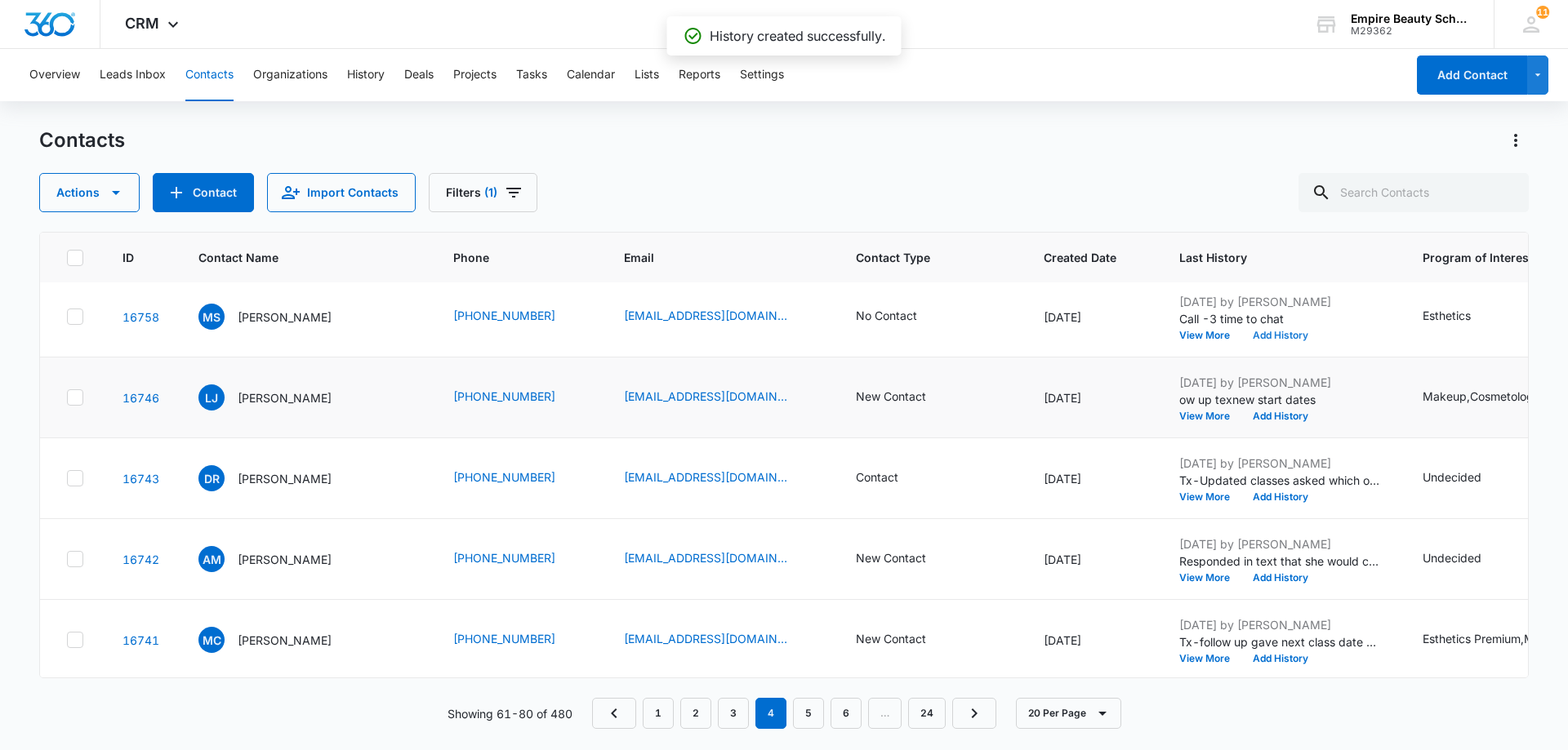
scroll to position [735, 0]
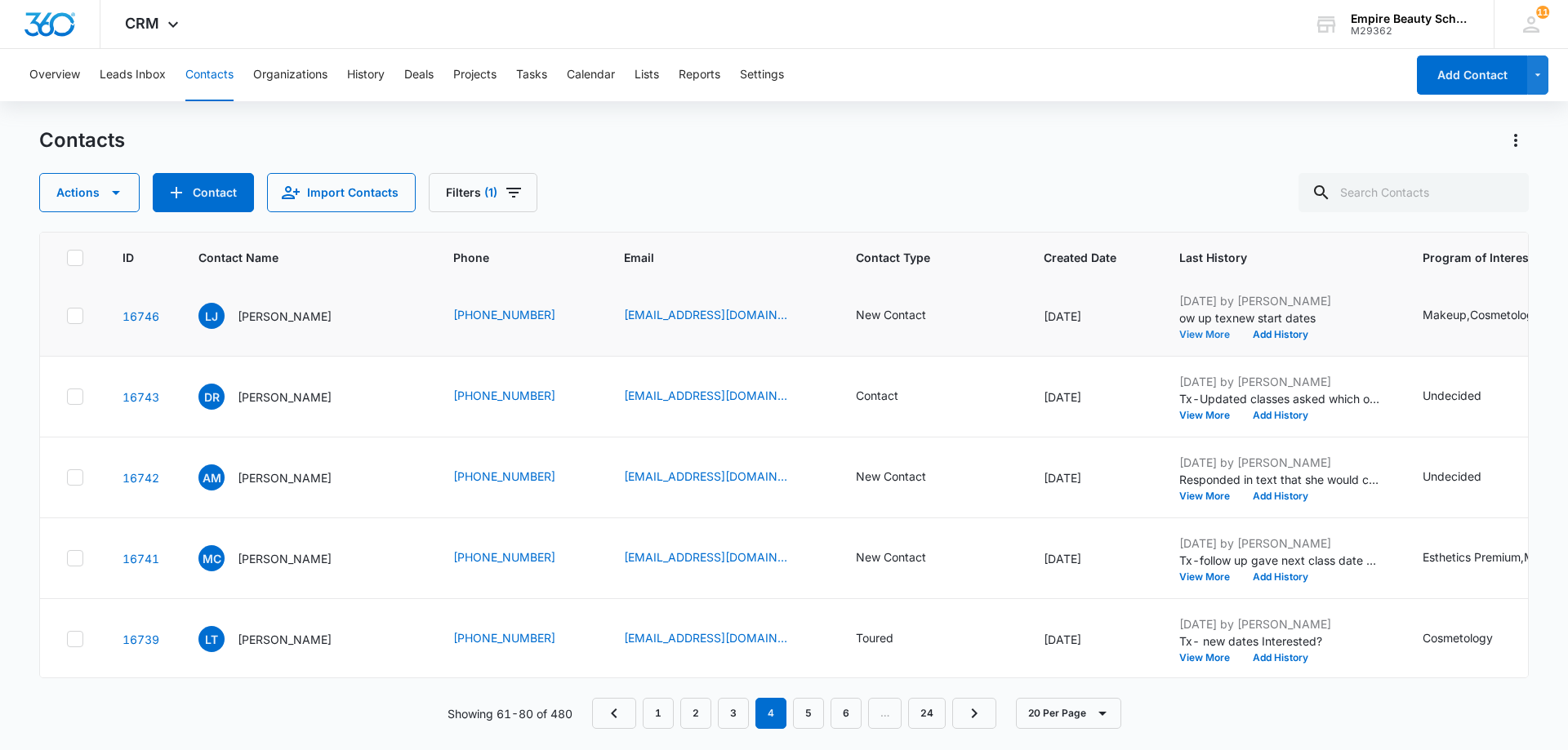
click at [1180, 332] on button "View More" at bounding box center [1211, 335] width 62 height 10
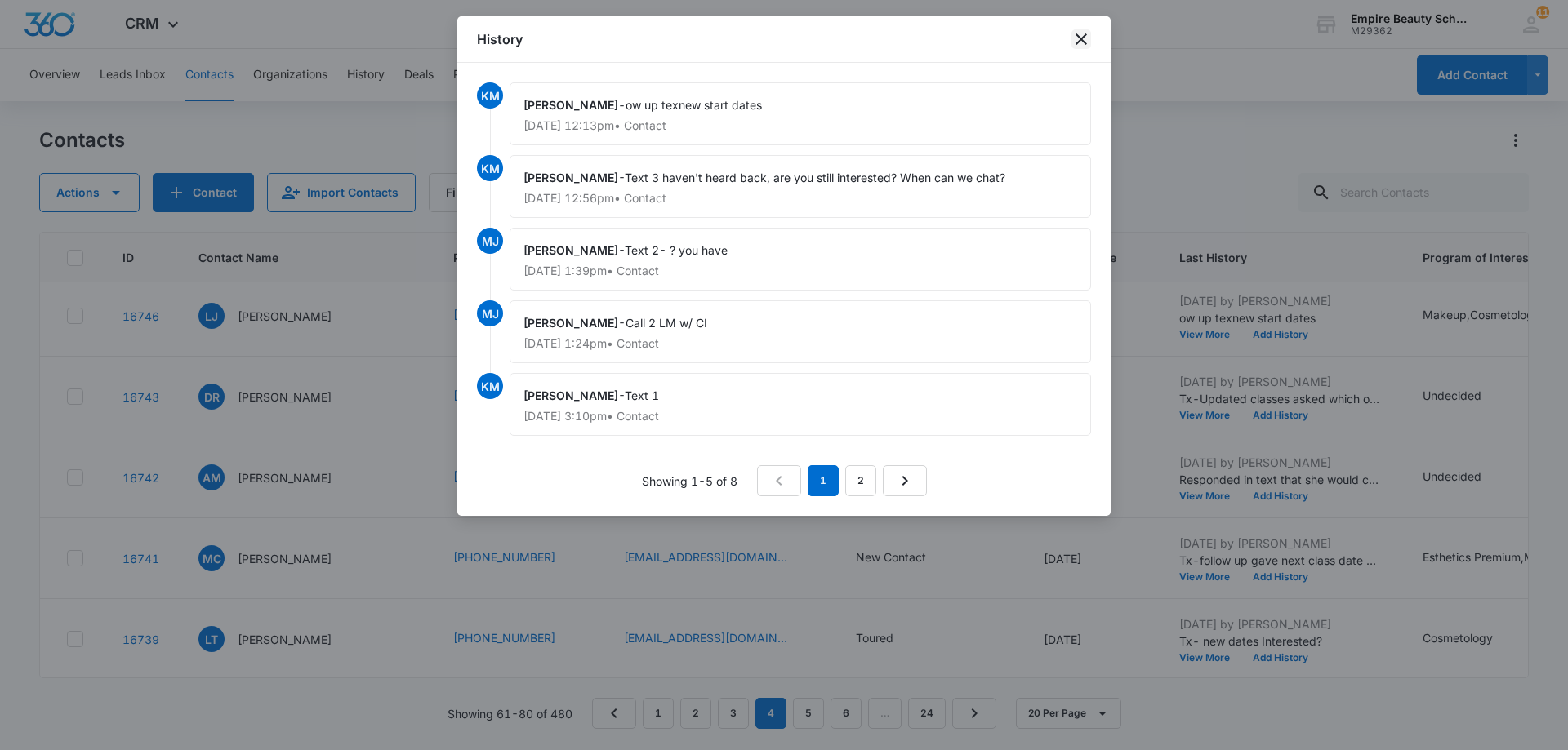
click at [1081, 45] on icon "close" at bounding box center [1081, 39] width 20 height 20
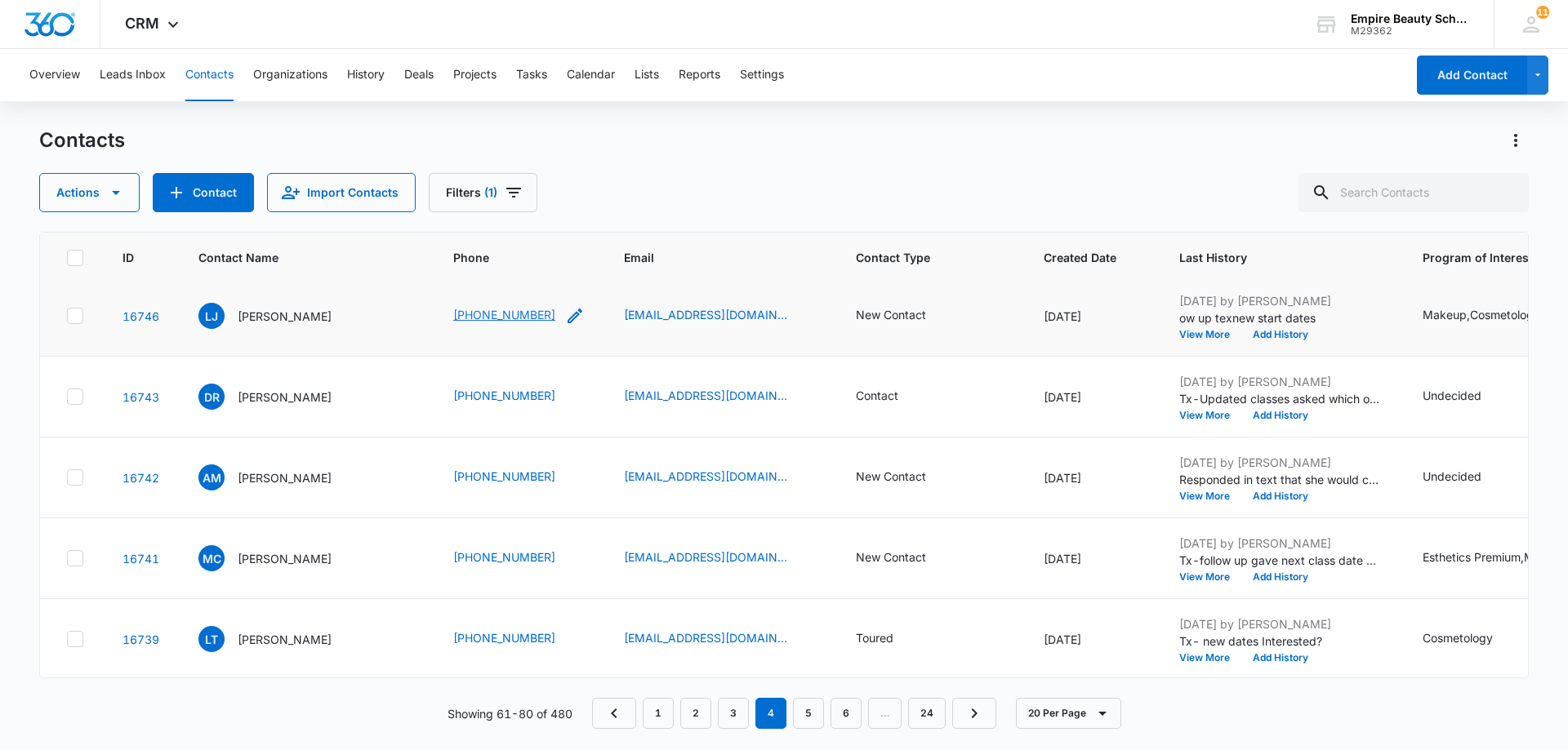
click at [495, 320] on link "[PHONE_NUMBER]" at bounding box center [504, 315] width 102 height 17
click at [1254, 337] on button "Add History" at bounding box center [1281, 335] width 78 height 10
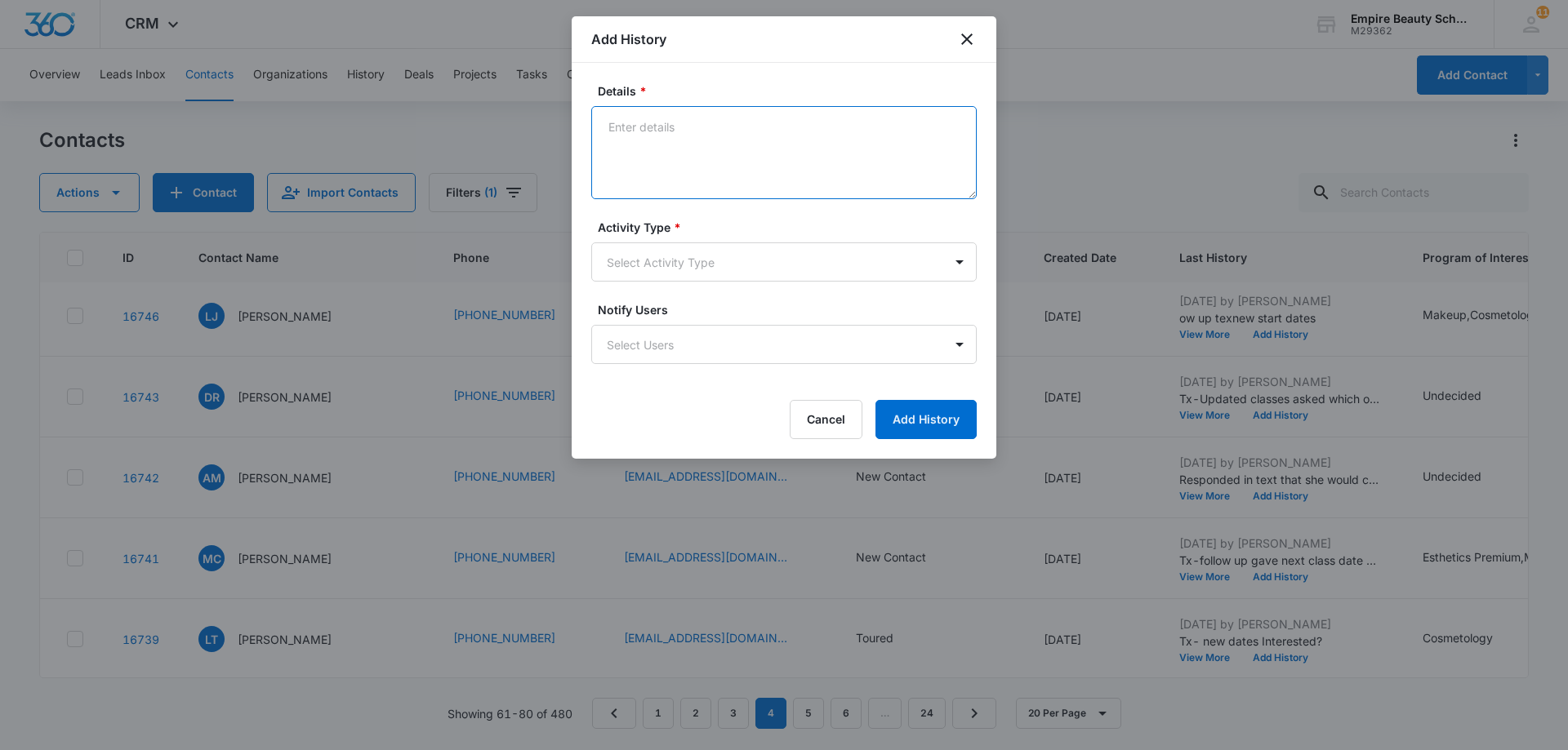
click at [649, 124] on textarea "Details *" at bounding box center [784, 153] width 386 height 93
paste textarea "Tx- Is this the right time?"
type textarea "Tx- Is this the right time?"
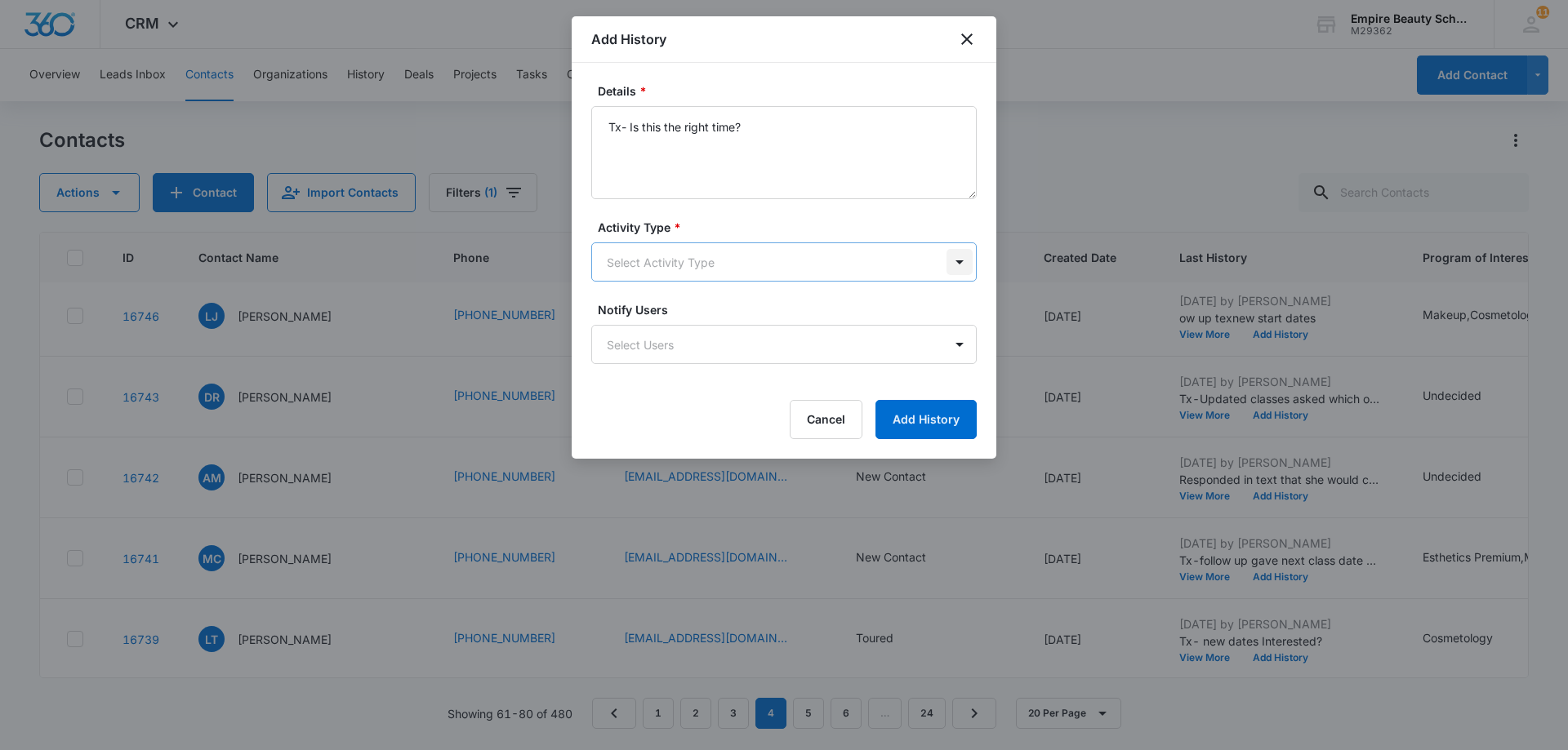
click at [957, 258] on body "CRM Apps Forms CRM Email Shop Payments POS Files Brand Settings AI Assistant Em…" at bounding box center [784, 375] width 1568 height 750
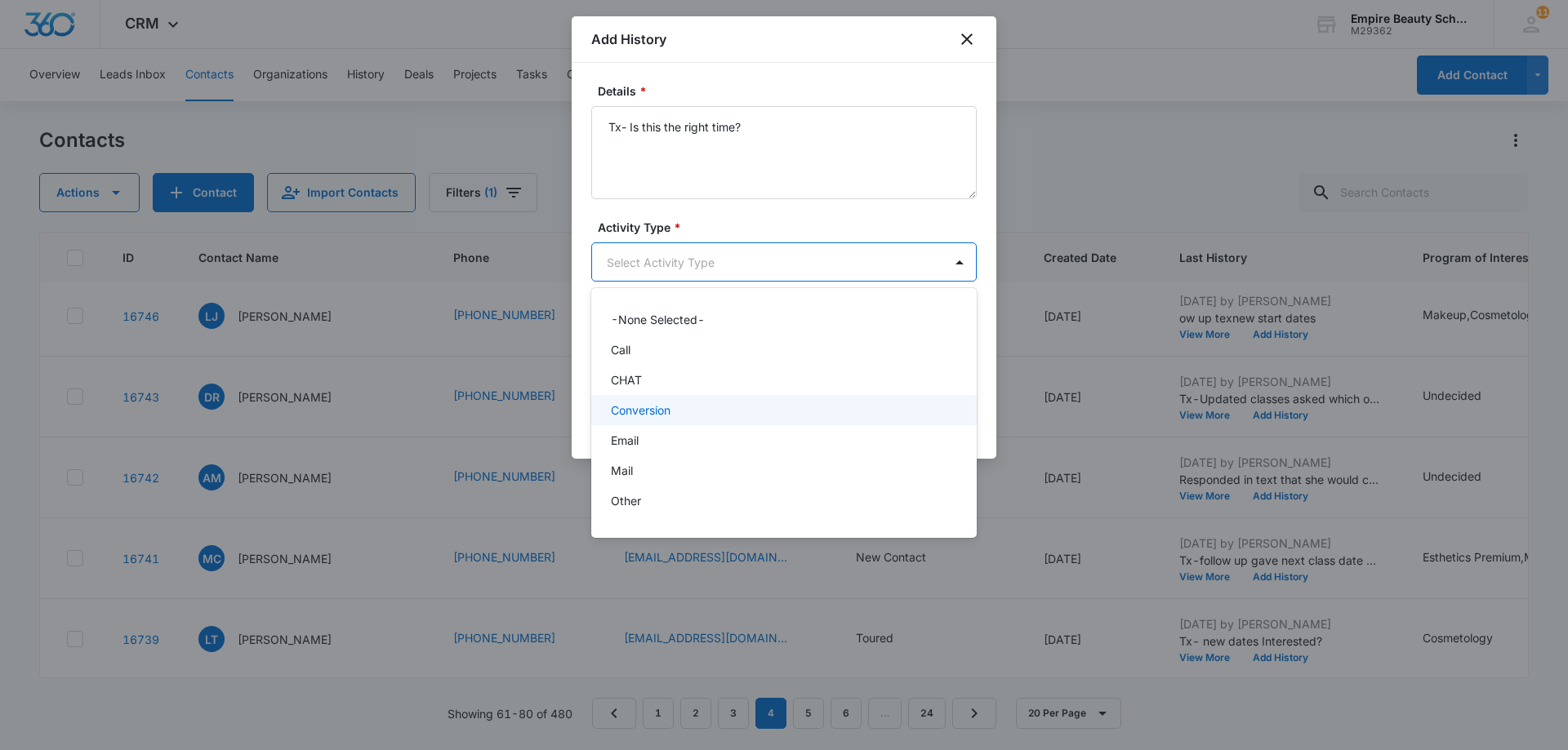
scroll to position [85, 0]
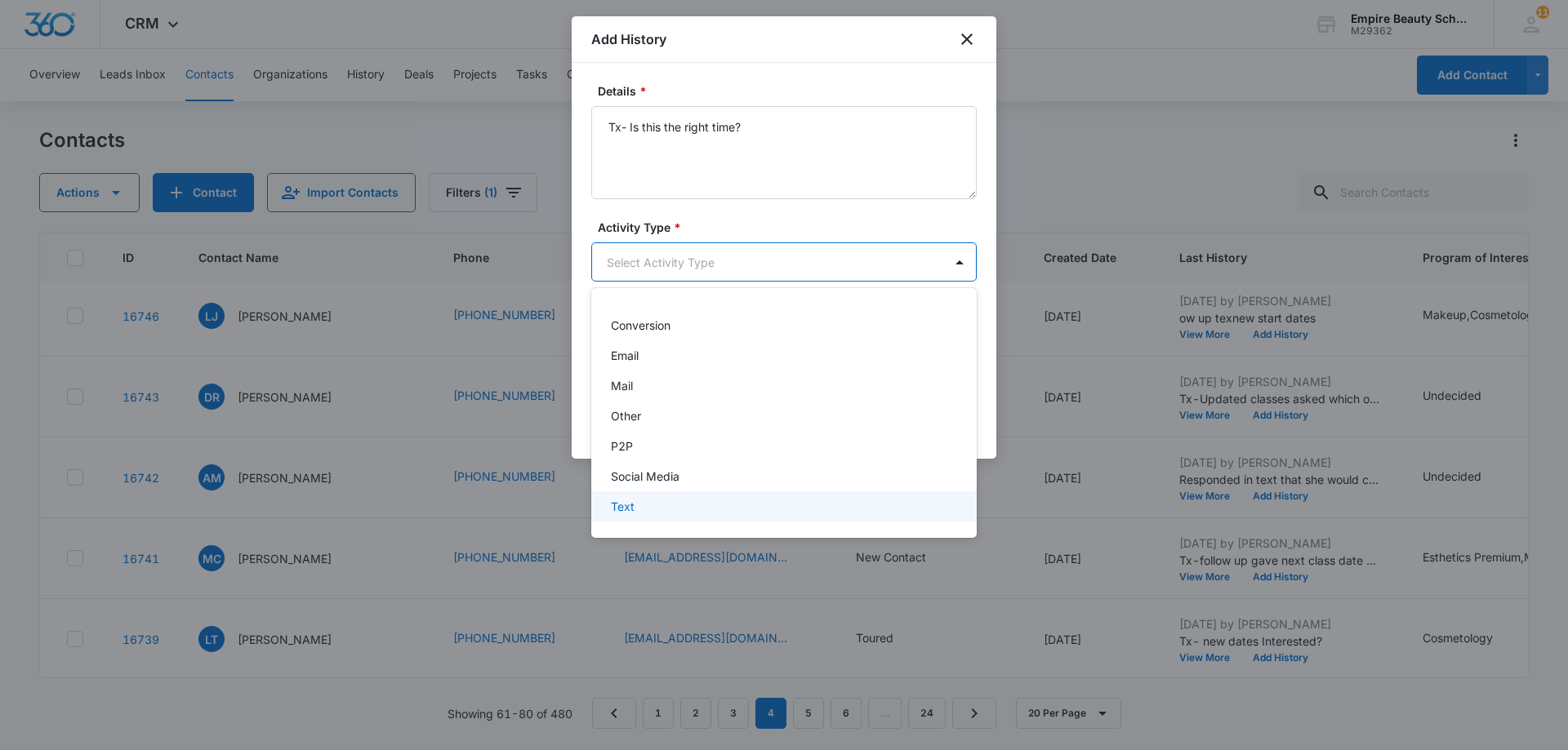
click at [764, 512] on div "Text" at bounding box center [782, 506] width 343 height 17
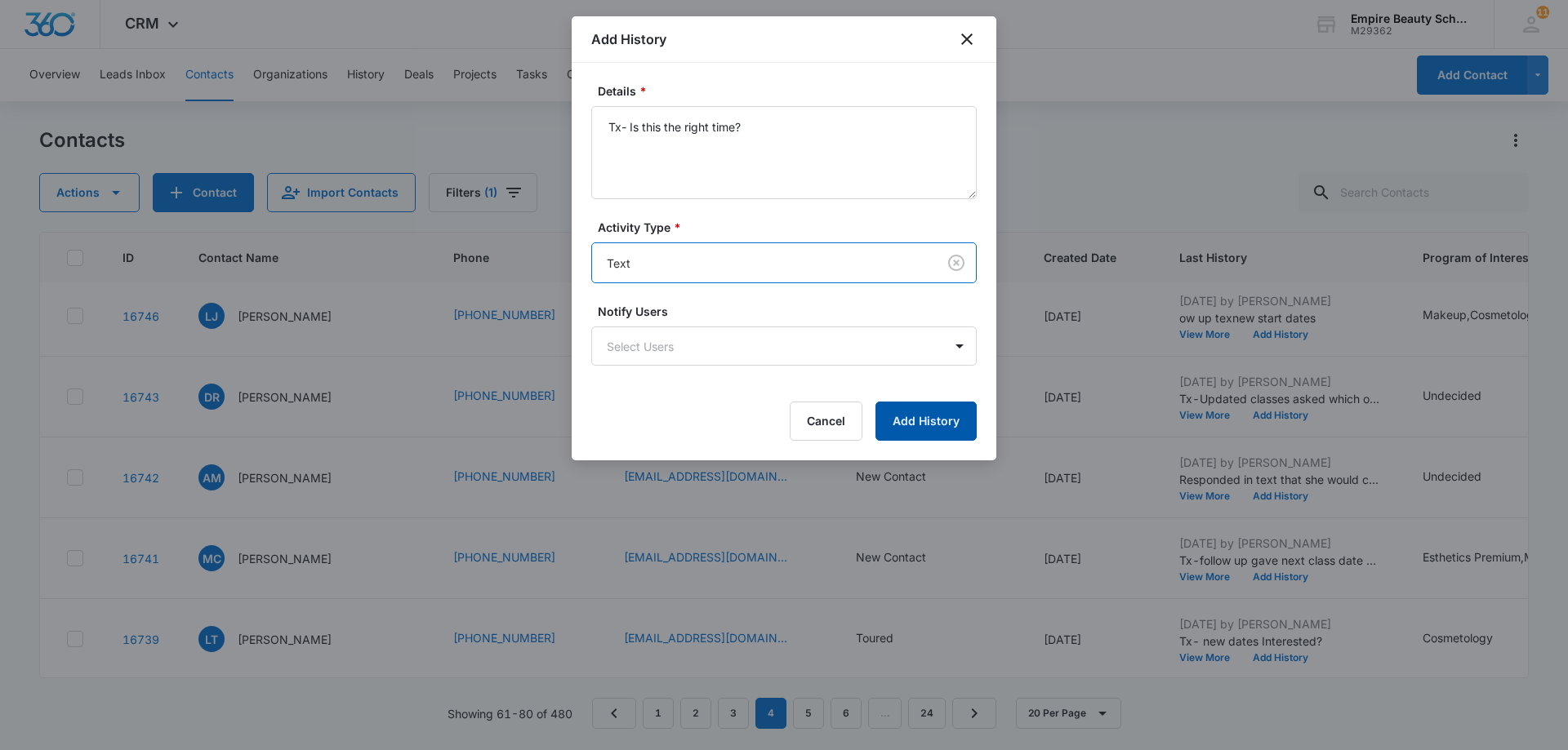
click at [957, 416] on button "Add History" at bounding box center [926, 421] width 101 height 39
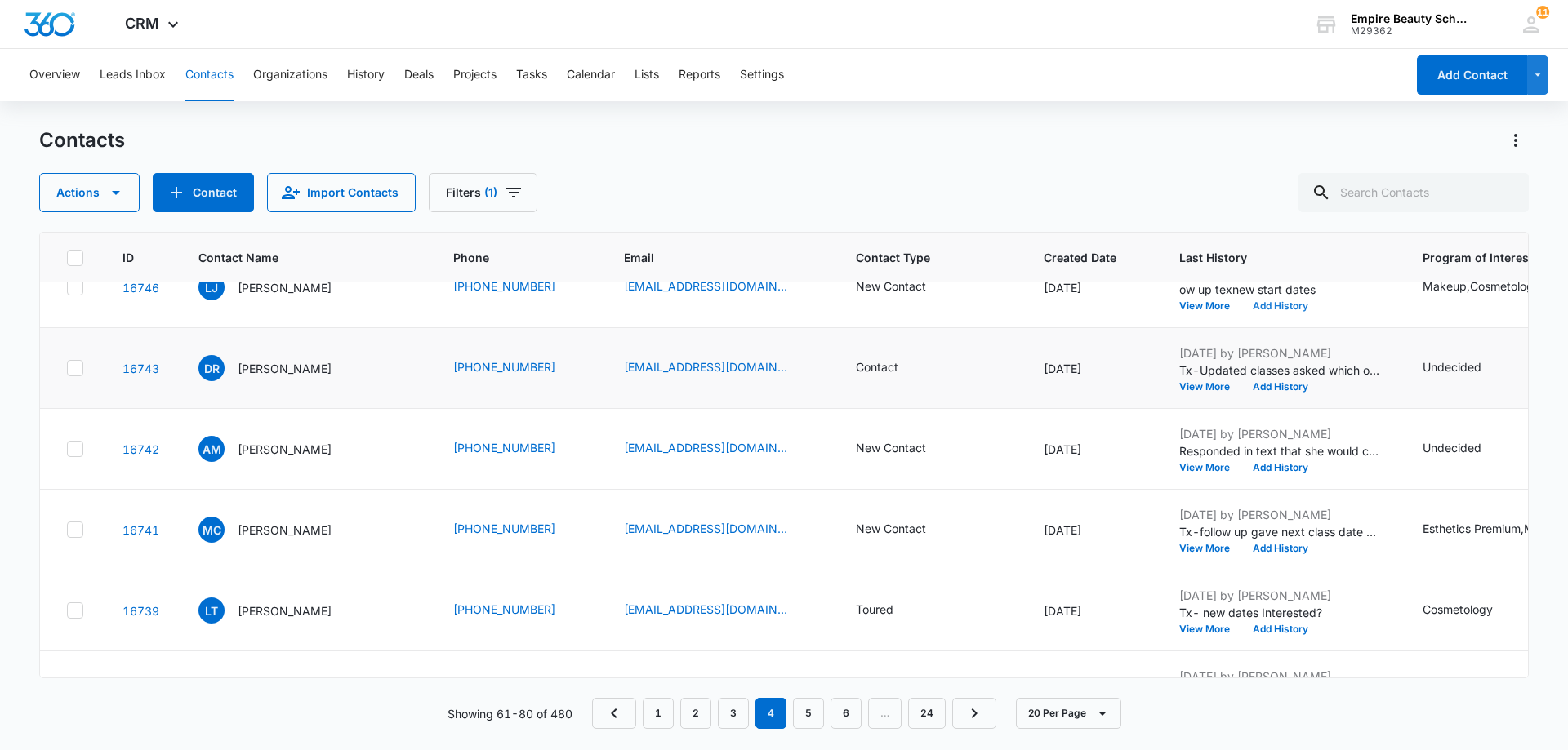
scroll to position [735, 0]
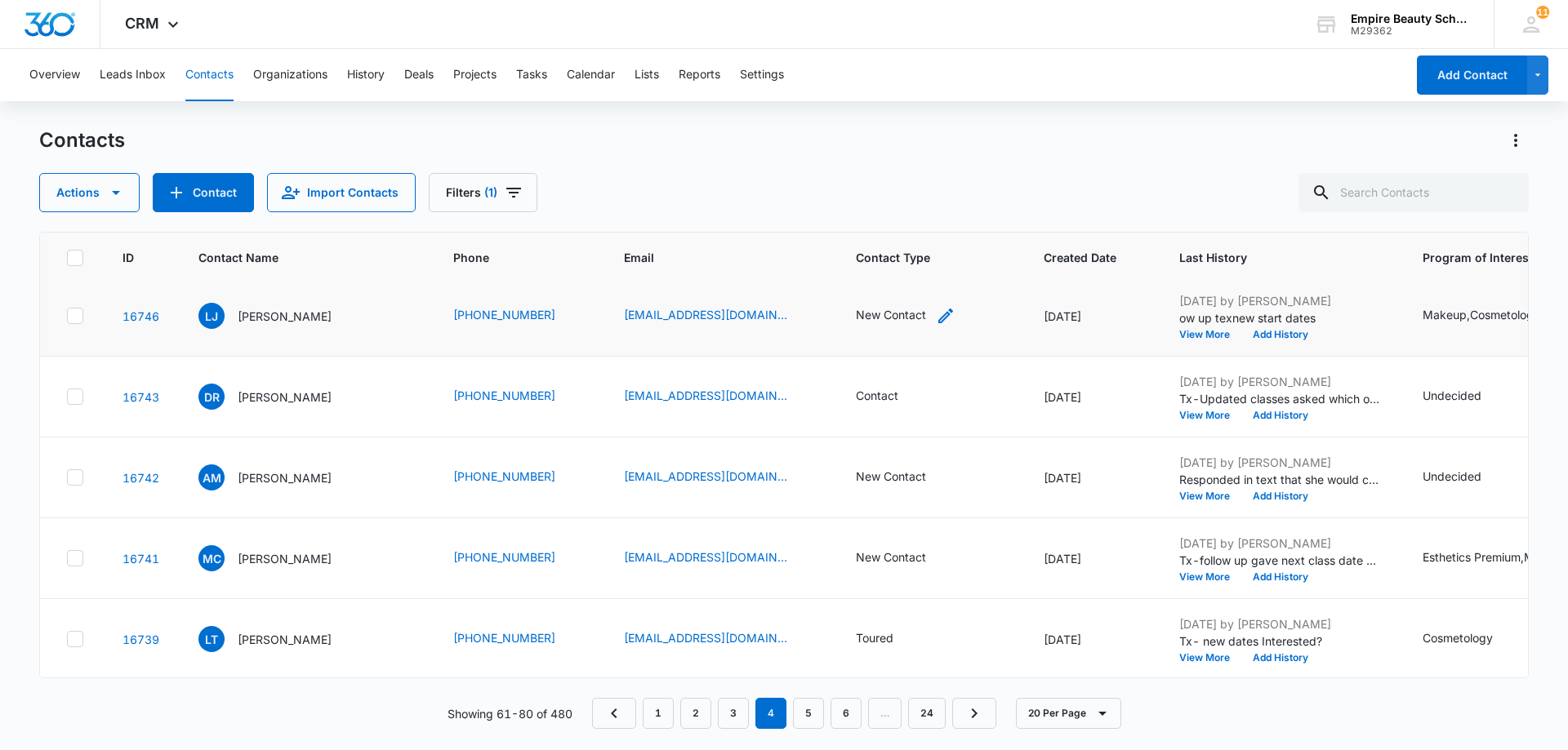
click at [890, 322] on div "New Contact" at bounding box center [890, 315] width 70 height 17
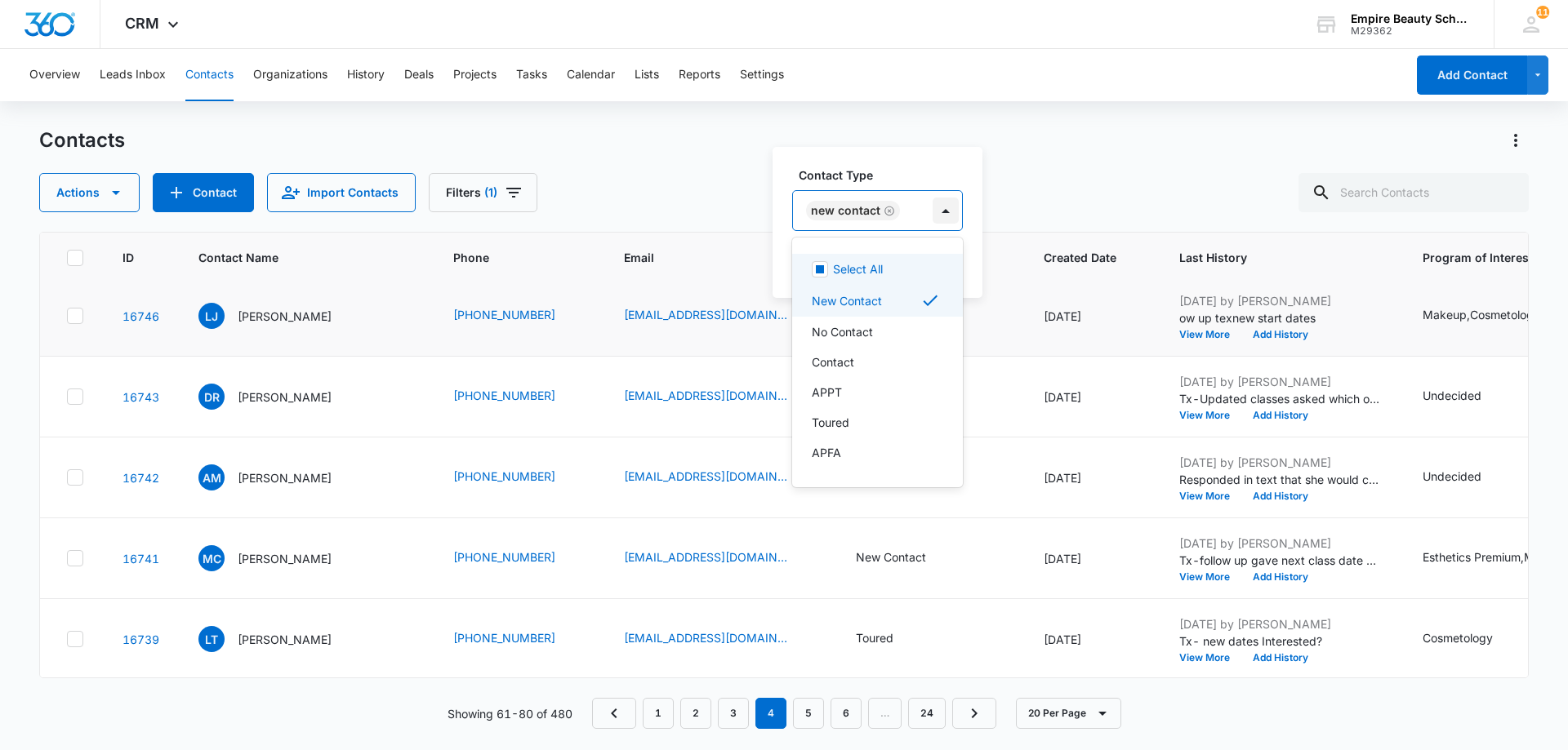
click at [949, 212] on div at bounding box center [946, 210] width 26 height 26
click at [847, 321] on div "No Contact" at bounding box center [878, 331] width 171 height 30
click at [861, 301] on p "New Contact" at bounding box center [847, 300] width 70 height 17
click at [957, 218] on div "Contact Type option New Contact, deselected. 16 results available. Use Up and D…" at bounding box center [873, 223] width 201 height 151
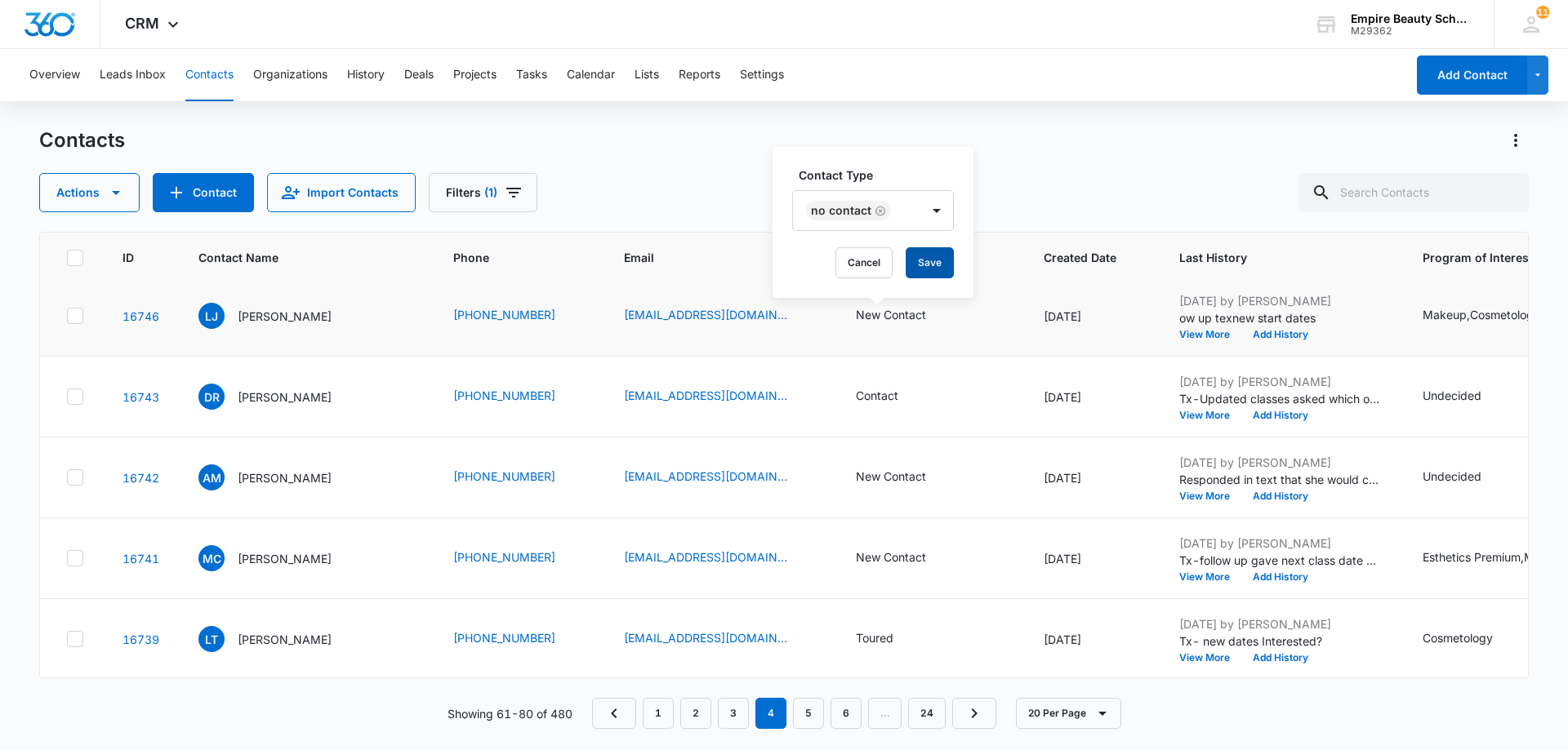
click at [922, 260] on button "Save" at bounding box center [930, 263] width 48 height 31
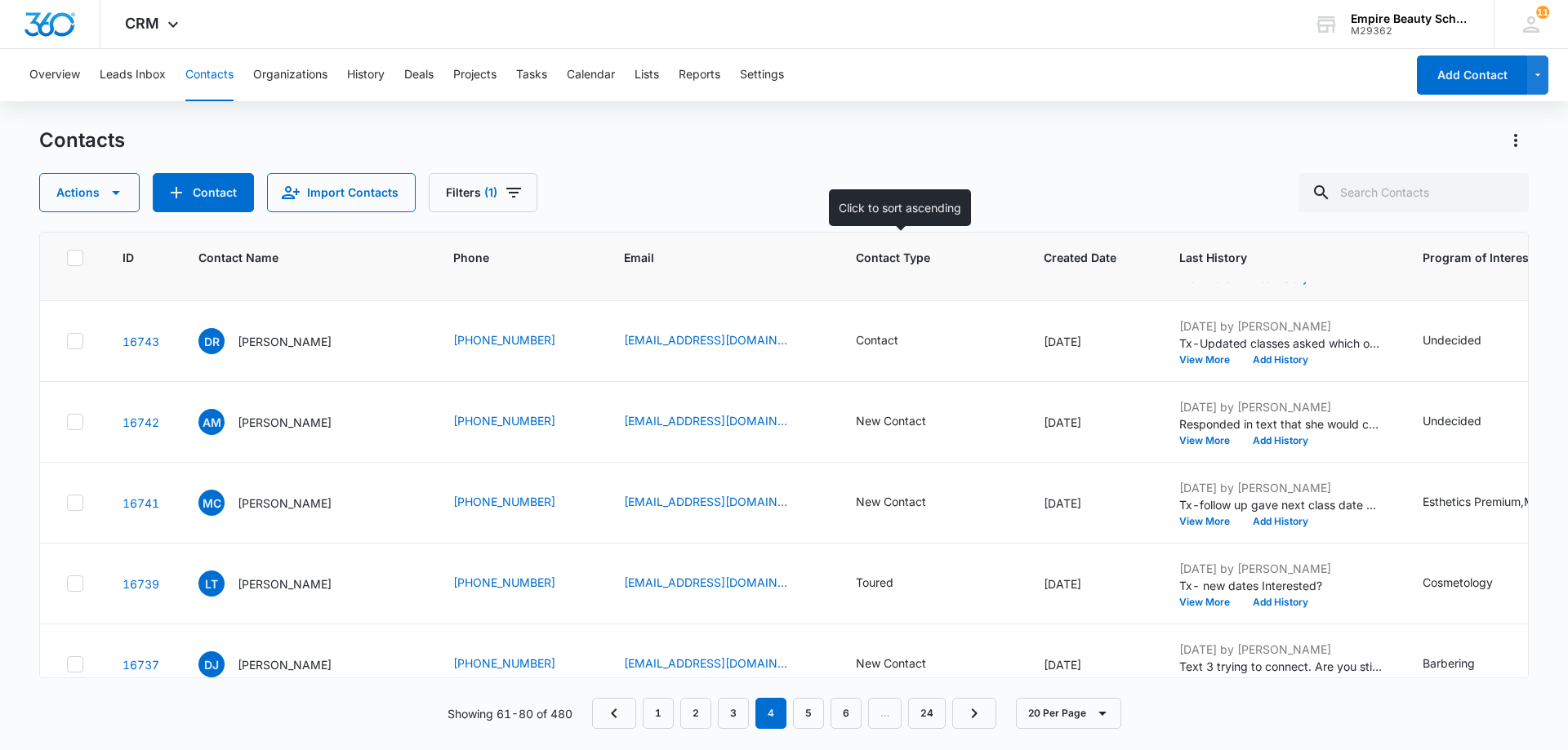
scroll to position [816, 0]
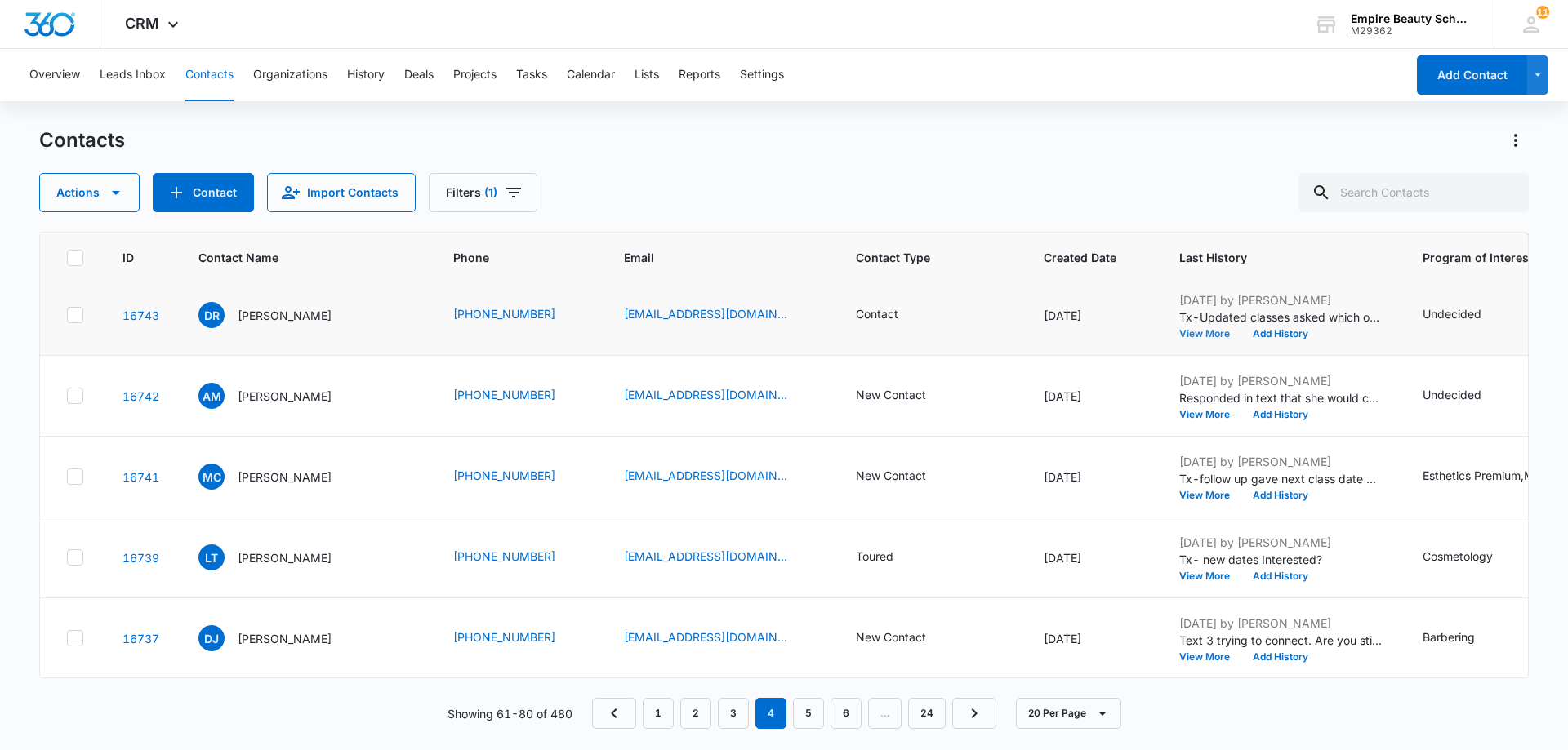
click at [1180, 338] on button "View More" at bounding box center [1211, 334] width 62 height 10
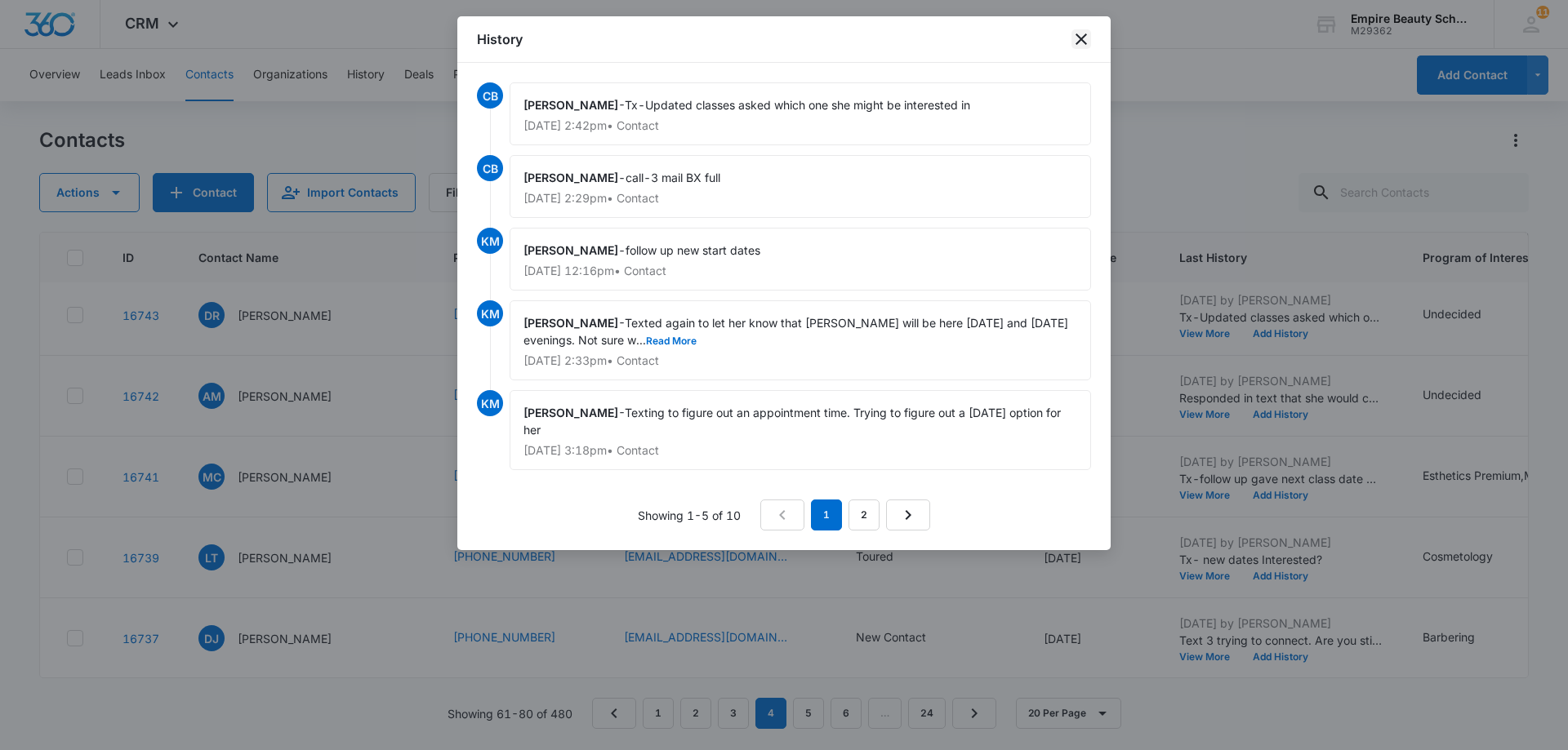
click at [1087, 38] on icon "close" at bounding box center [1081, 39] width 20 height 20
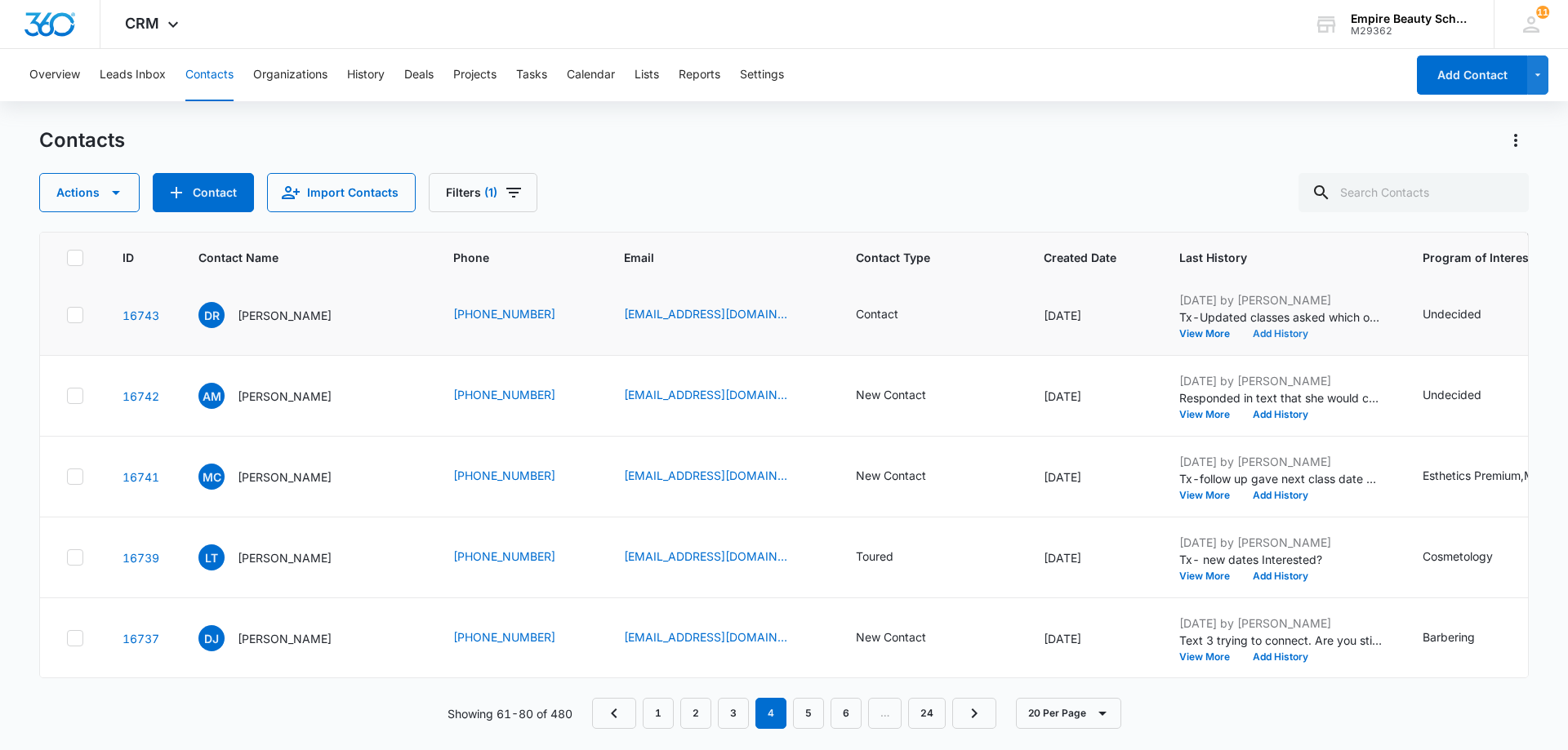
click at [1261, 334] on button "Add History" at bounding box center [1281, 334] width 78 height 10
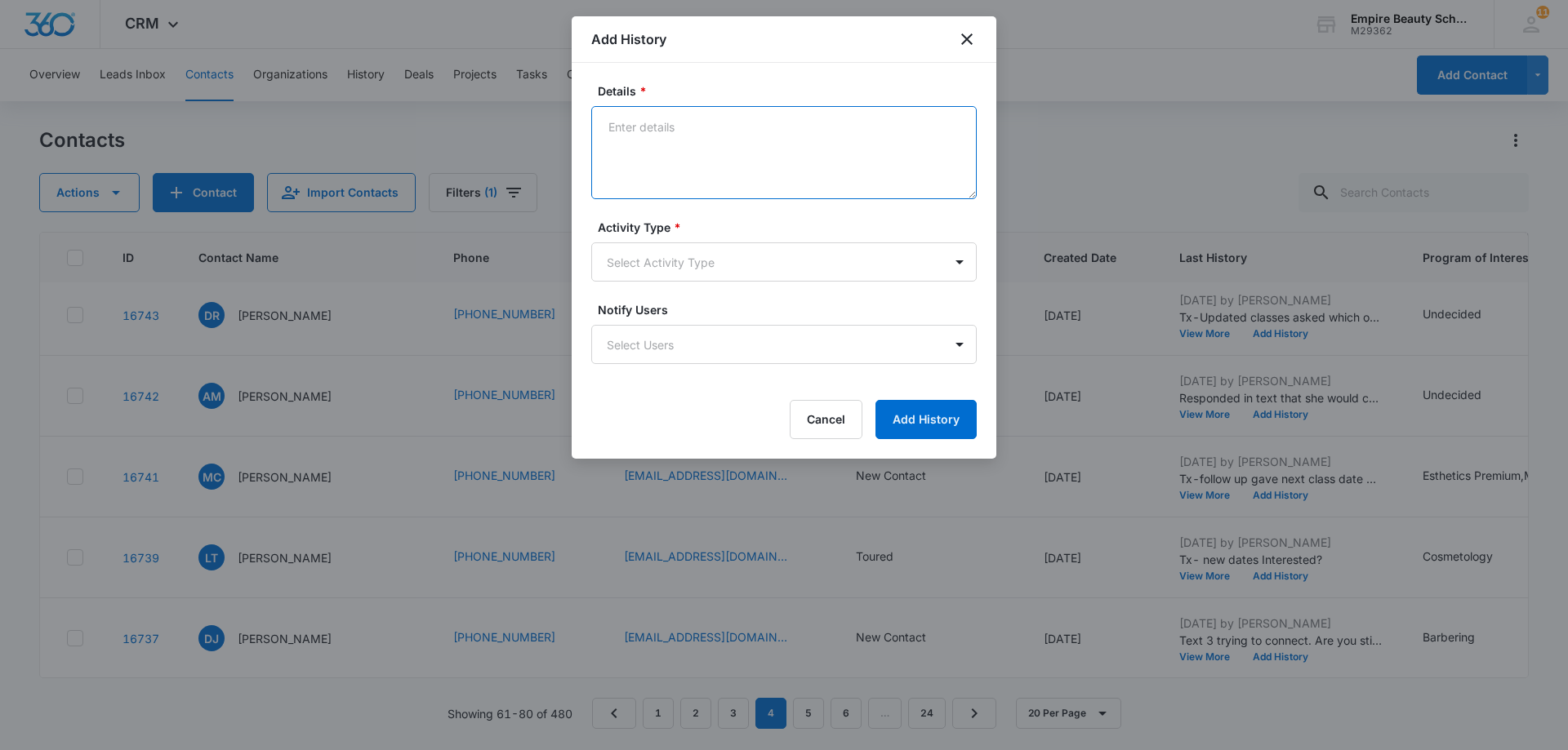
click at [639, 122] on textarea "Details *" at bounding box center [784, 153] width 386 height 93
paste textarea "Tx- Is this the right time?"
type textarea "Tx- Is this the right time?"
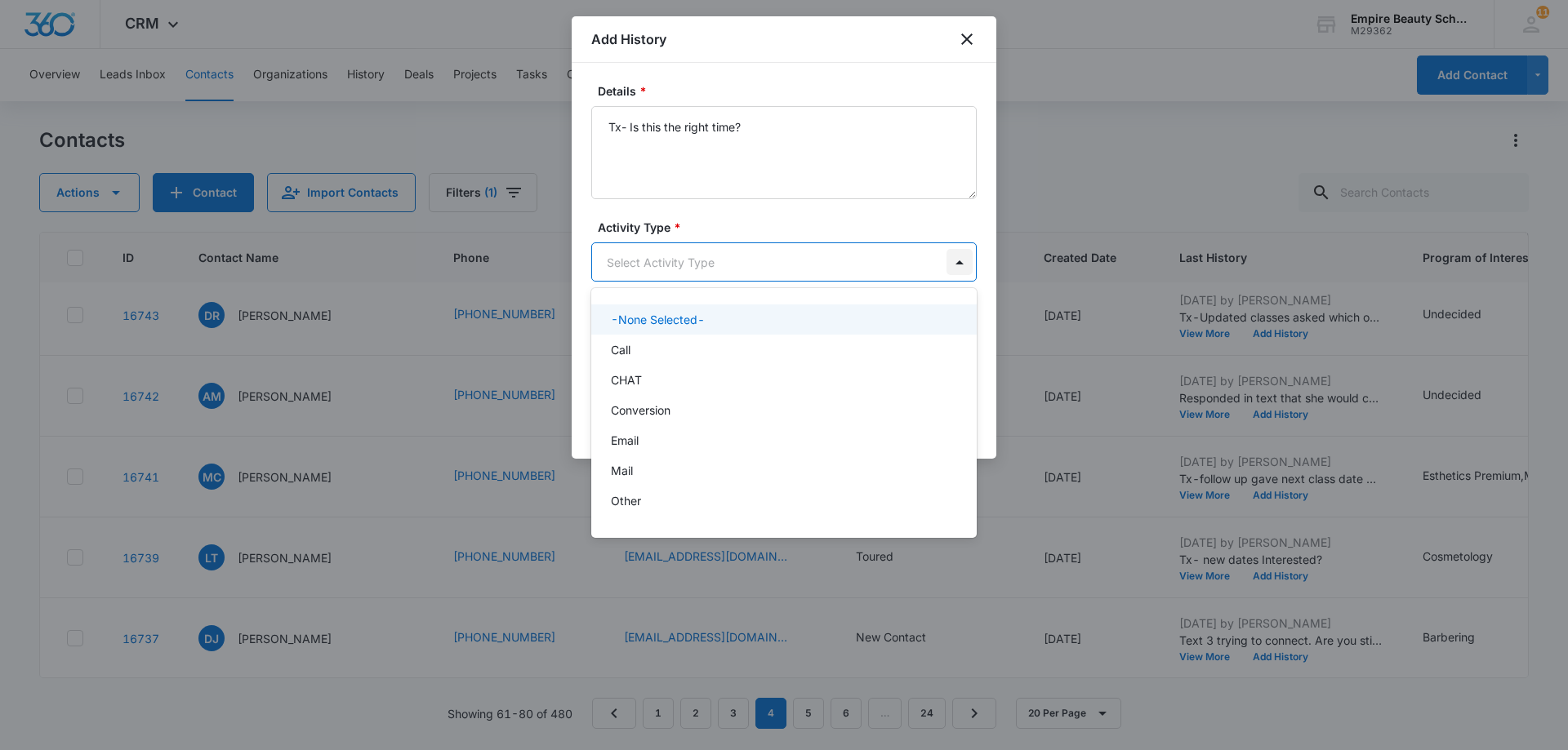
click at [962, 265] on body "CRM Apps Forms CRM Email Shop Payments POS Files Brand Settings AI Assistant Em…" at bounding box center [784, 375] width 1568 height 750
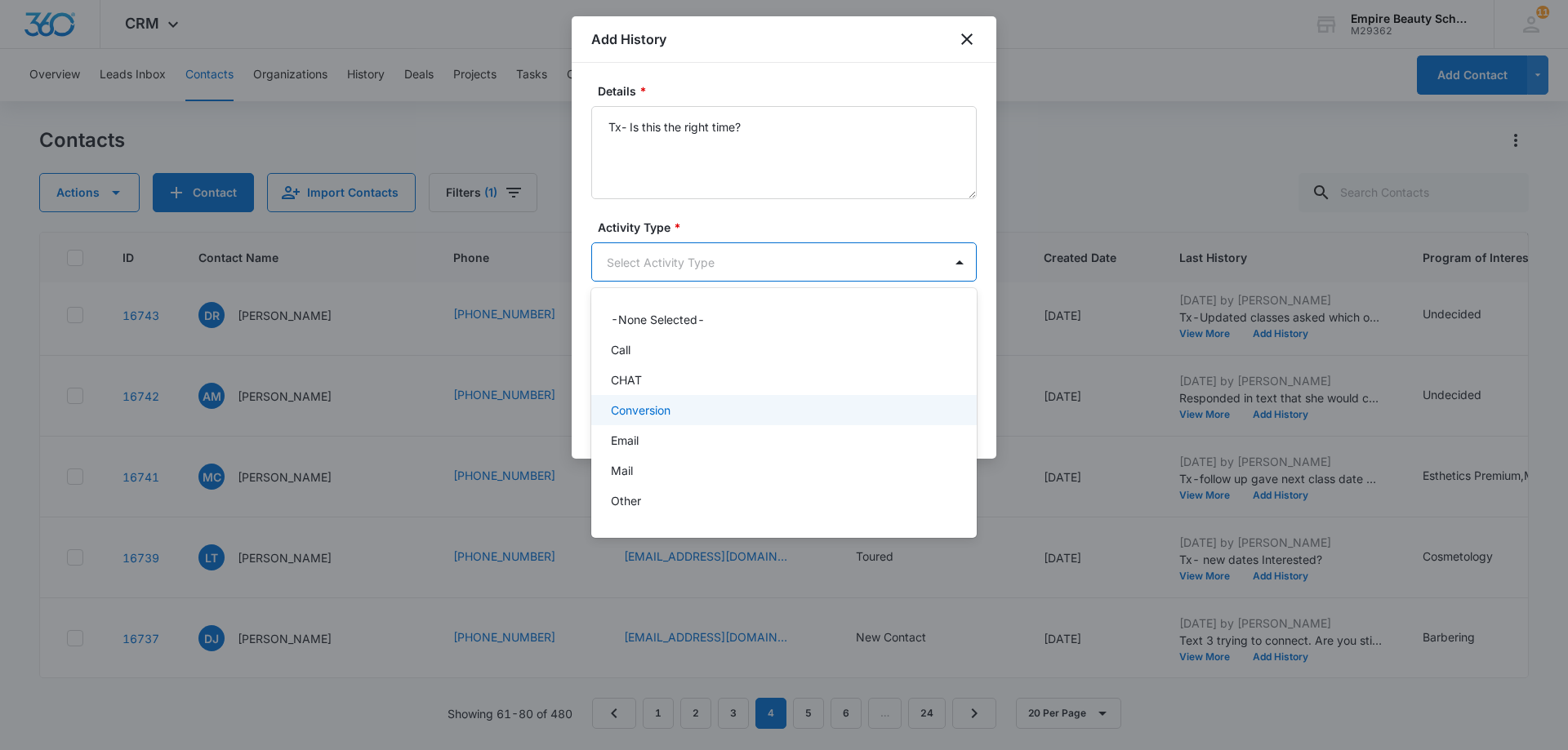
scroll to position [85, 0]
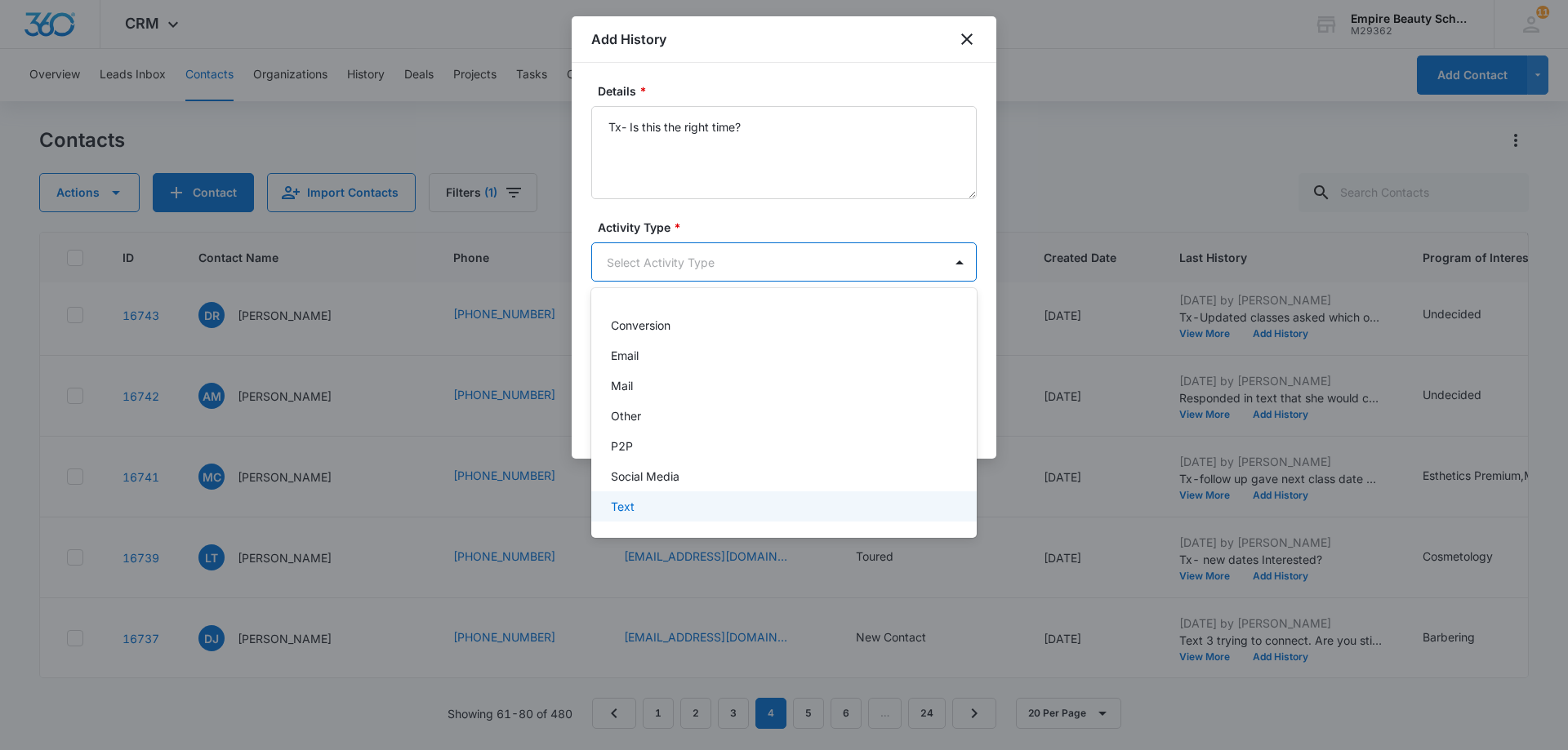
click at [683, 501] on div "Text" at bounding box center [782, 506] width 343 height 17
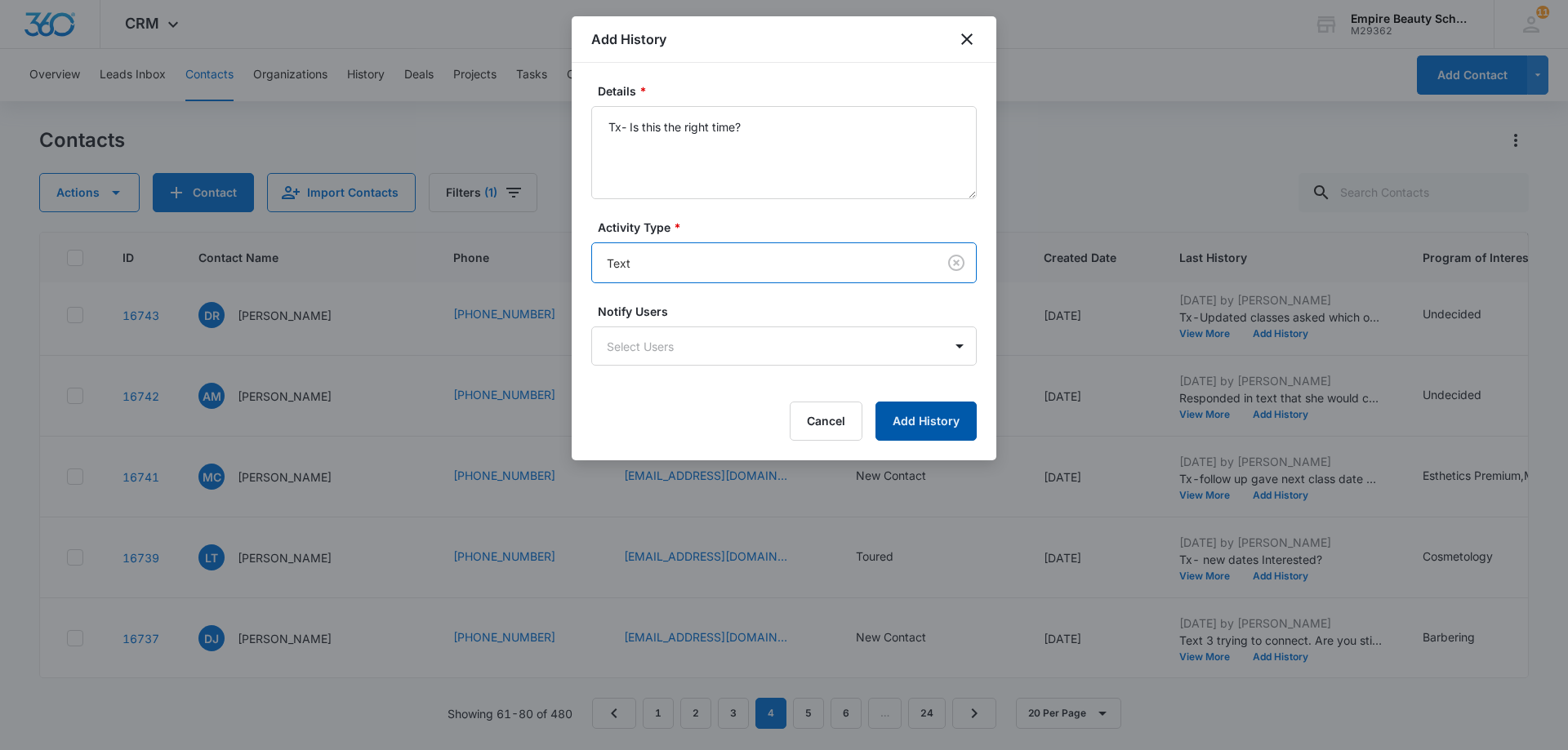
click at [930, 415] on button "Add History" at bounding box center [926, 421] width 101 height 39
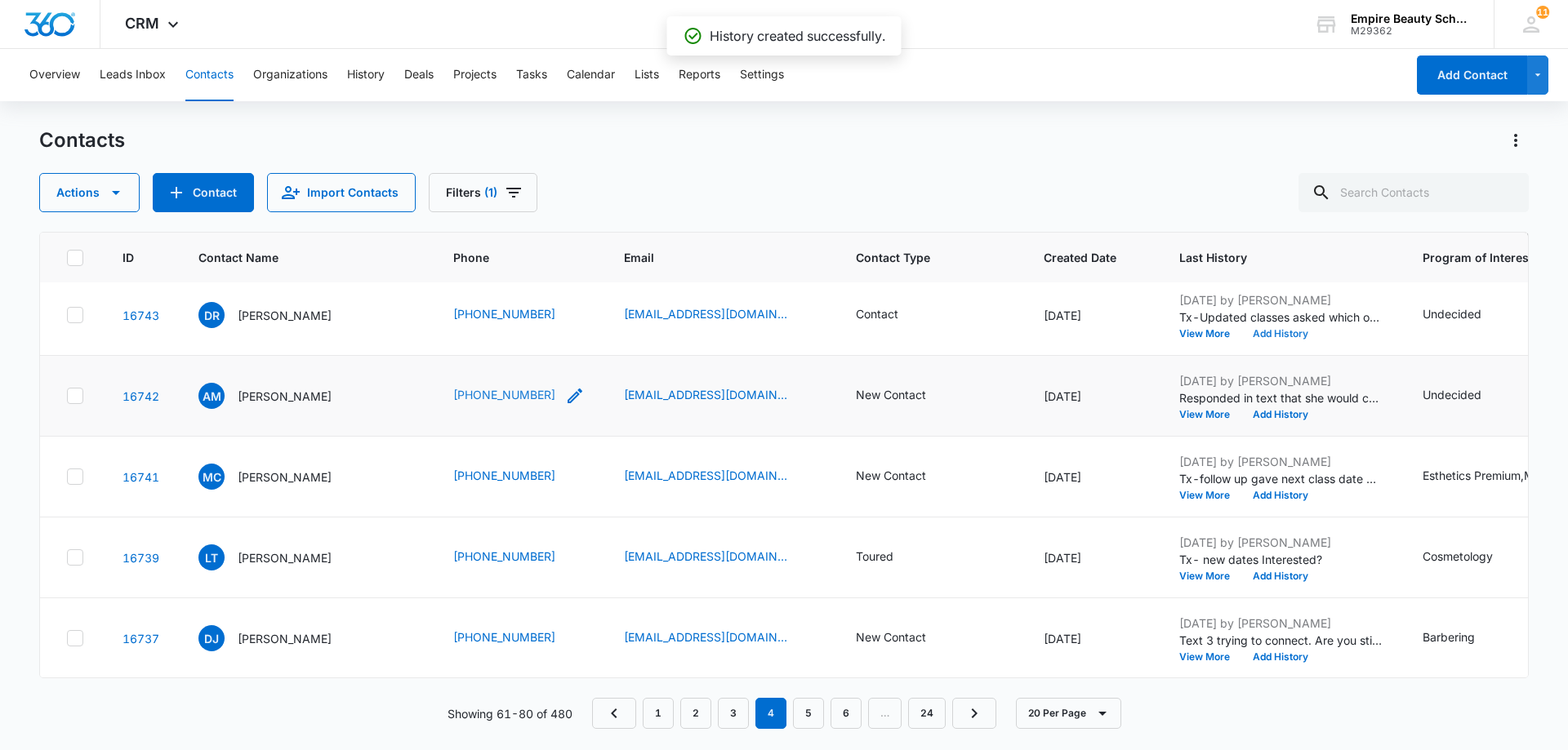
scroll to position [898, 0]
click at [856, 308] on div "New Contact" at bounding box center [890, 313] width 70 height 17
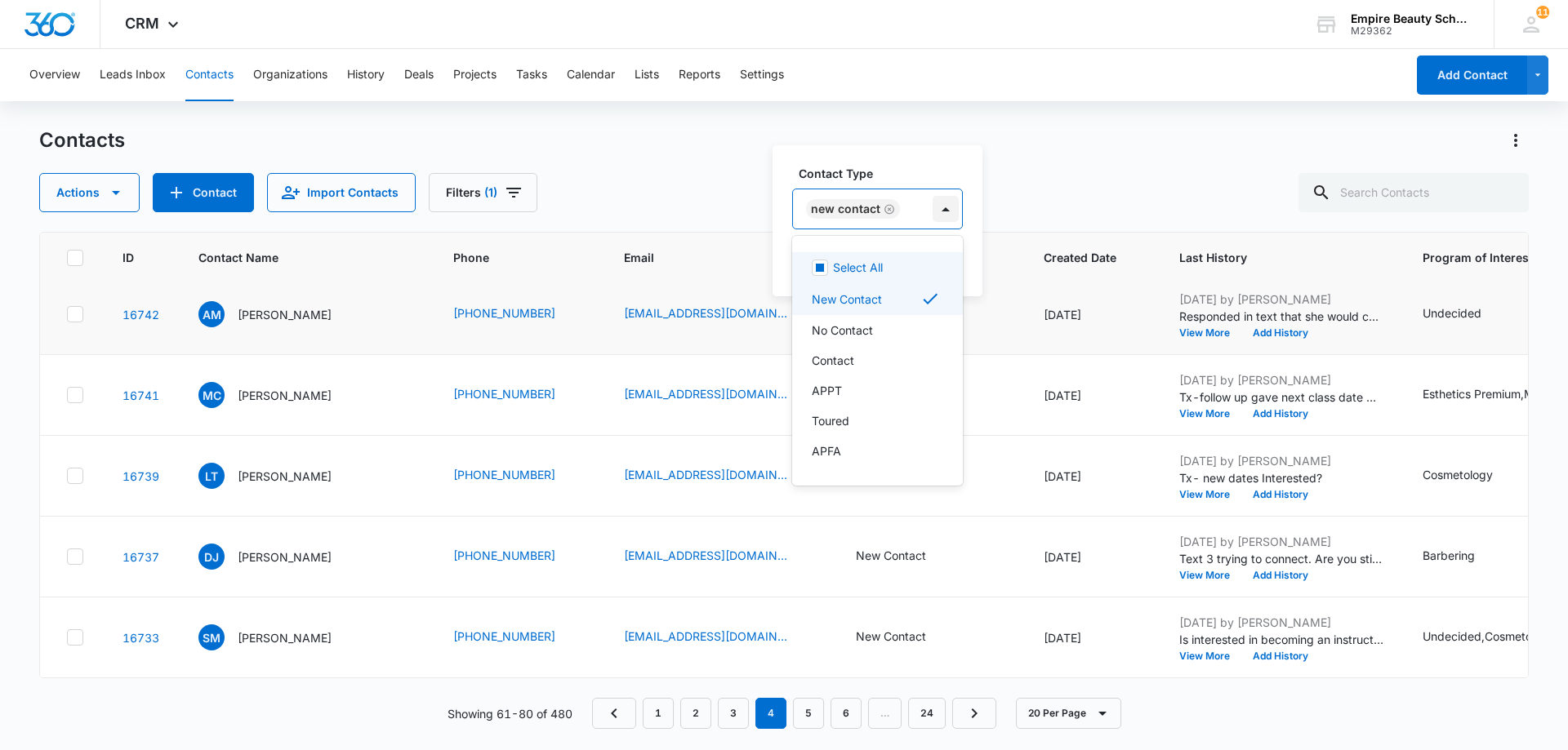
click at [939, 207] on div at bounding box center [946, 209] width 26 height 26
click at [860, 330] on p "No Contact" at bounding box center [842, 330] width 61 height 17
click at [901, 298] on div "New Contact" at bounding box center [920, 299] width 216 height 20
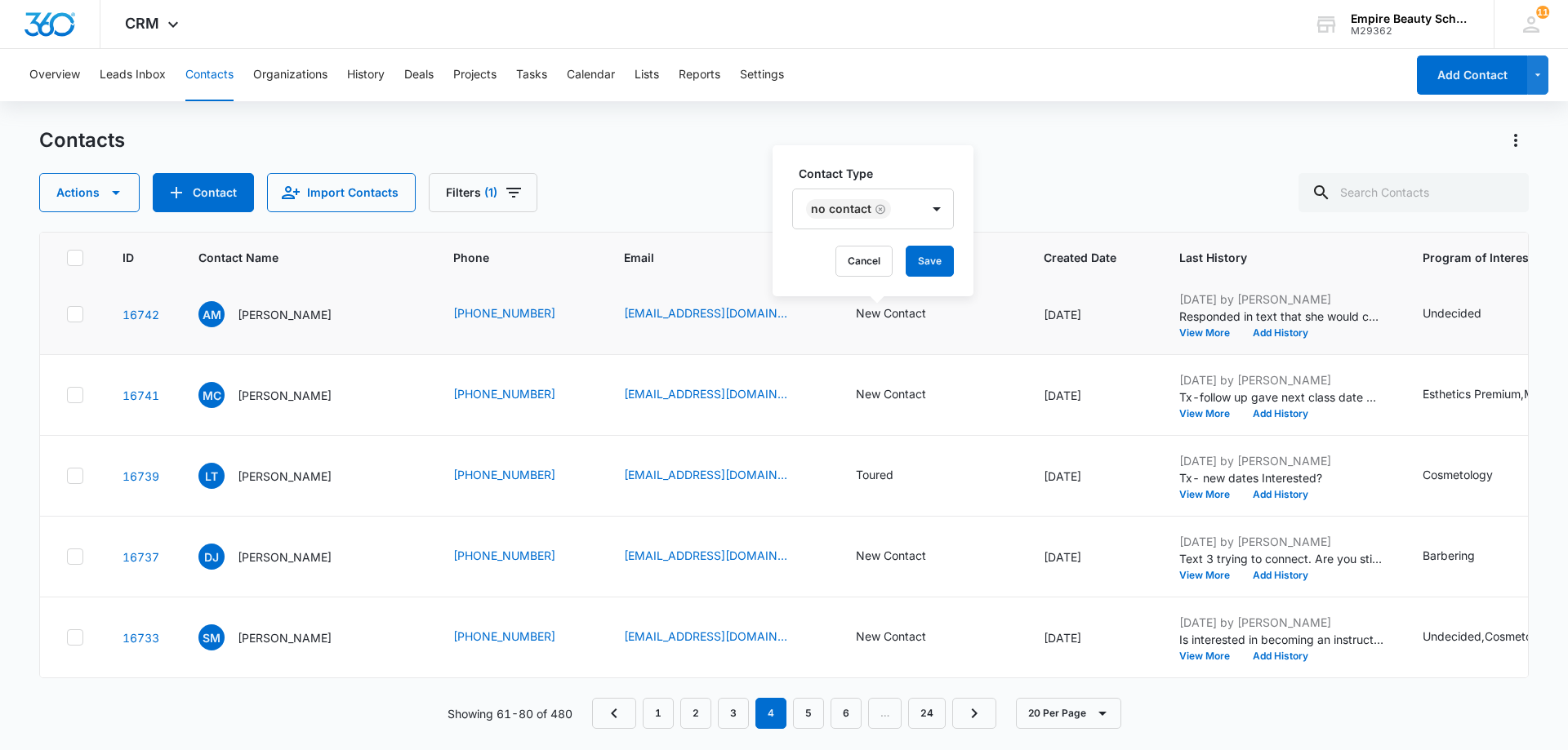
click at [967, 240] on div "Contact Type No Contact Cancel Save" at bounding box center [873, 221] width 201 height 151
click at [922, 263] on button "Save" at bounding box center [930, 261] width 48 height 31
click at [1251, 337] on button "Add History" at bounding box center [1281, 333] width 78 height 10
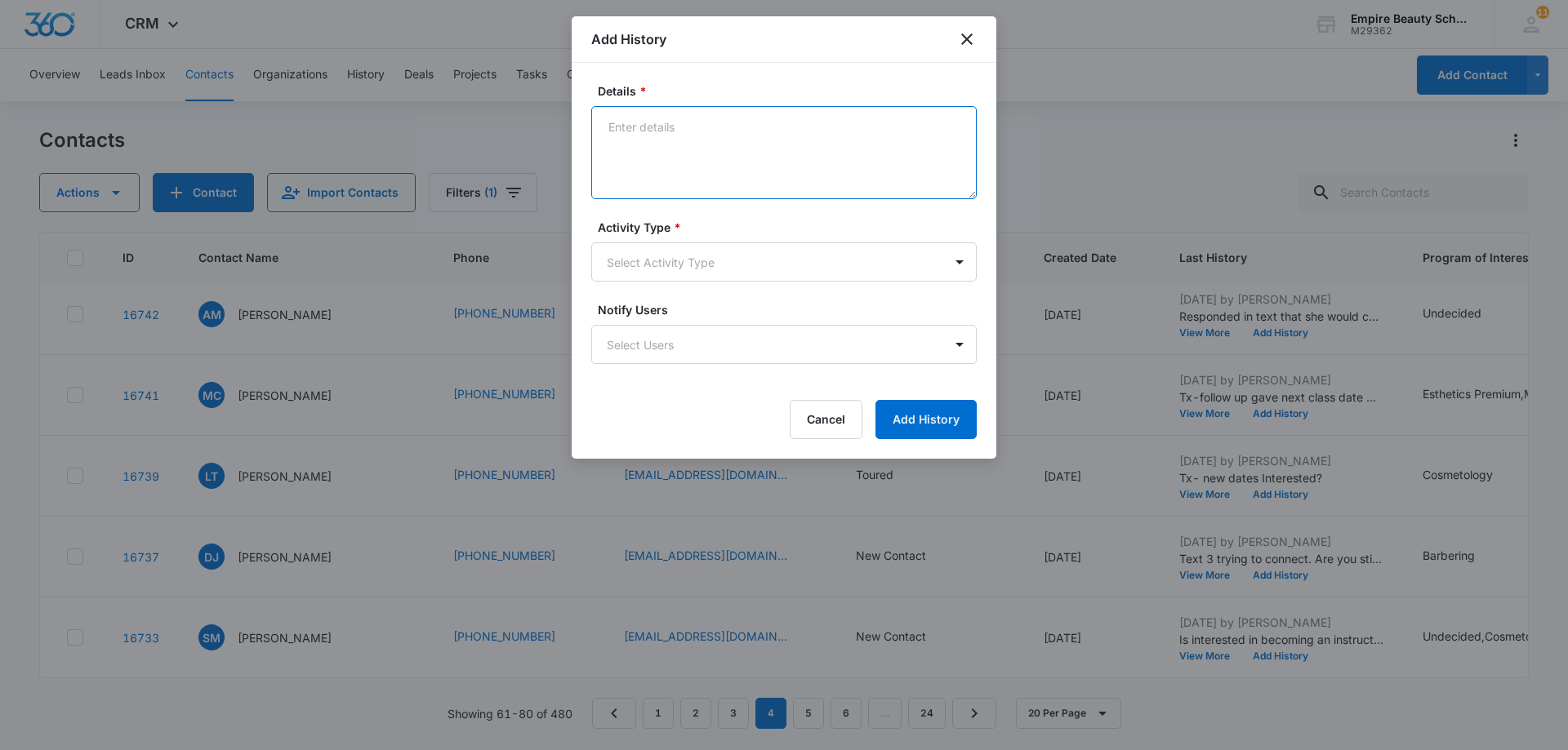
click at [641, 129] on textarea "Details *" at bounding box center [784, 153] width 386 height 93
paste textarea "Tx- Is this the right time?"
type textarea "Tx- Is this the right time?"
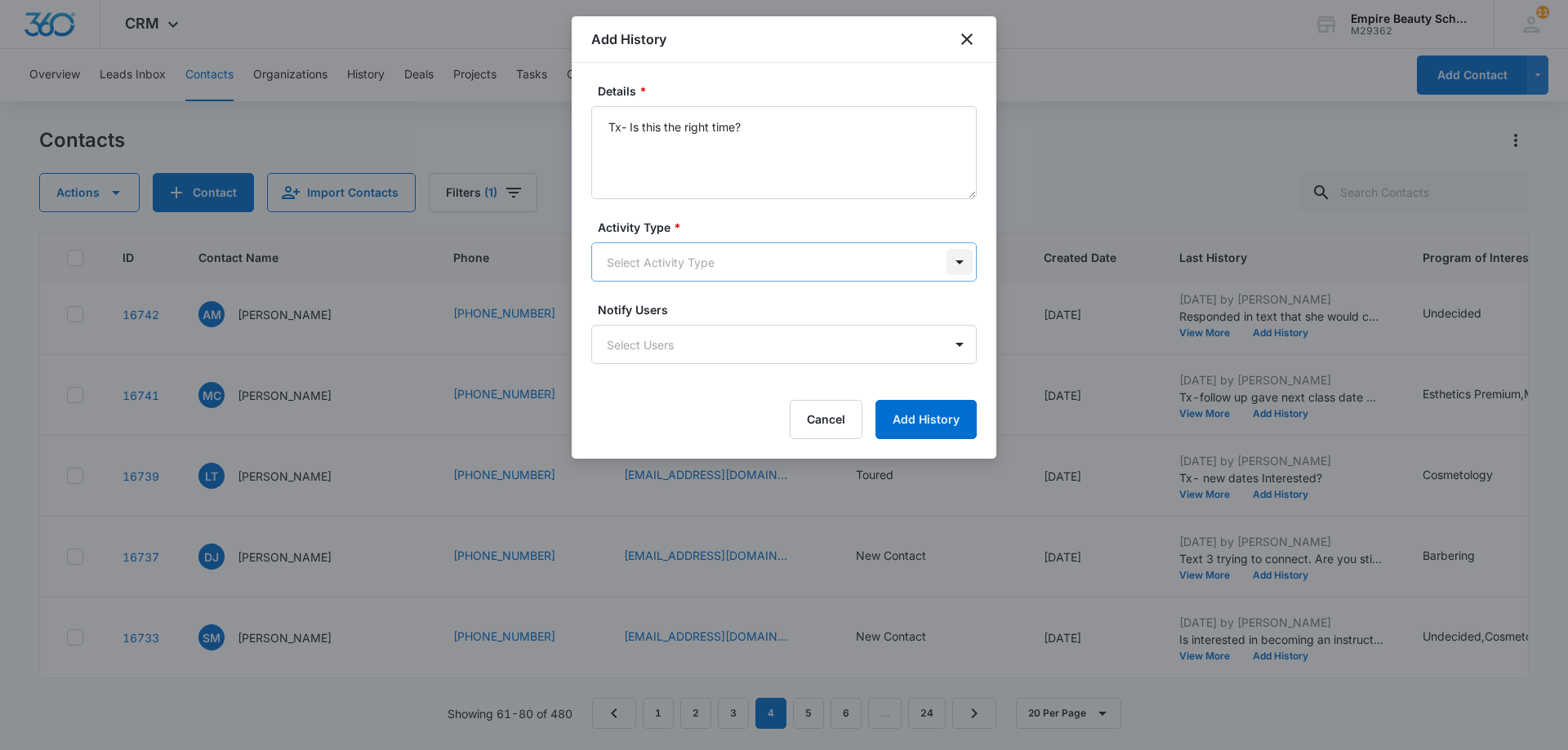
click at [963, 267] on body "CRM Apps Forms CRM Email Shop Payments POS Files Brand Settings AI Assistant Em…" at bounding box center [784, 375] width 1568 height 750
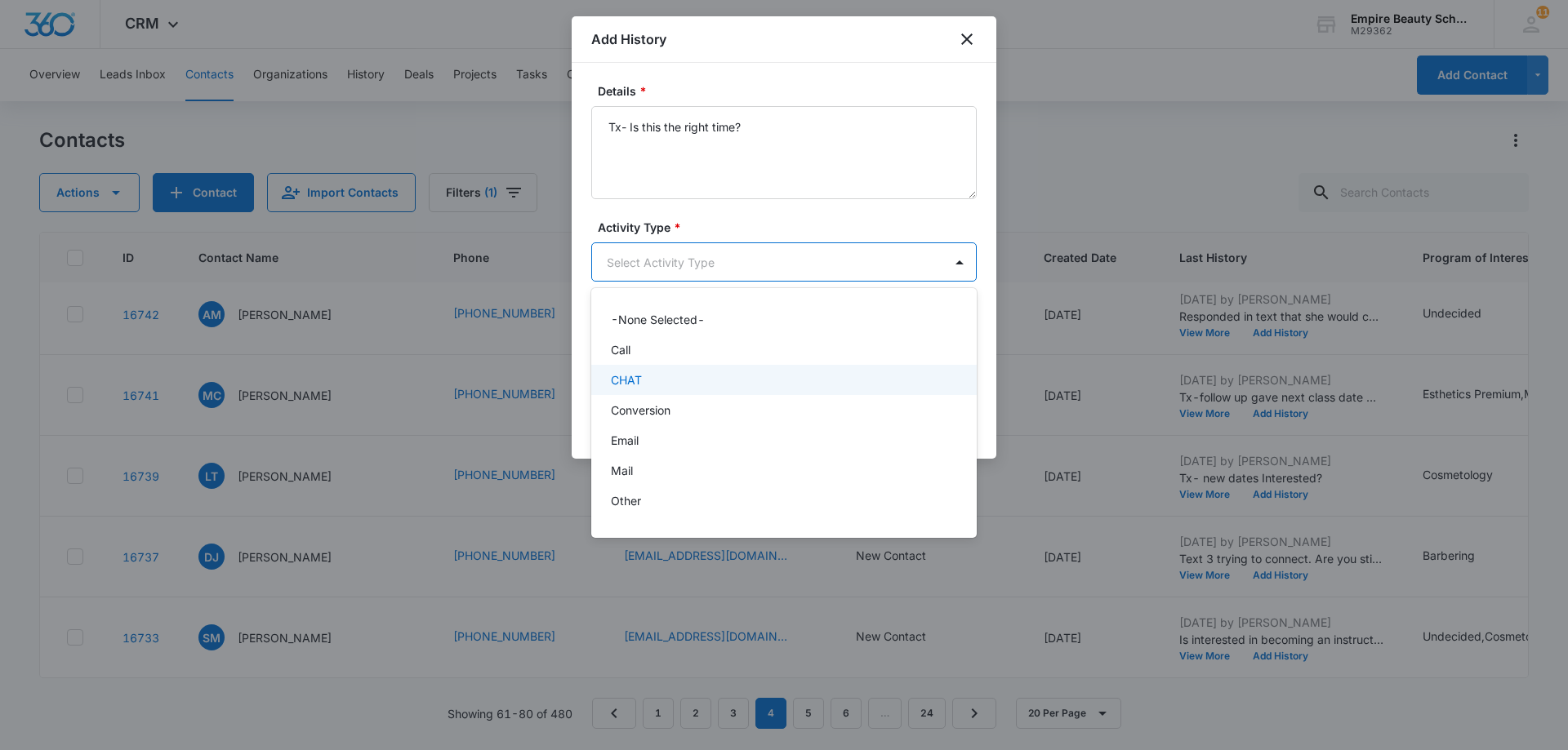
scroll to position [85, 0]
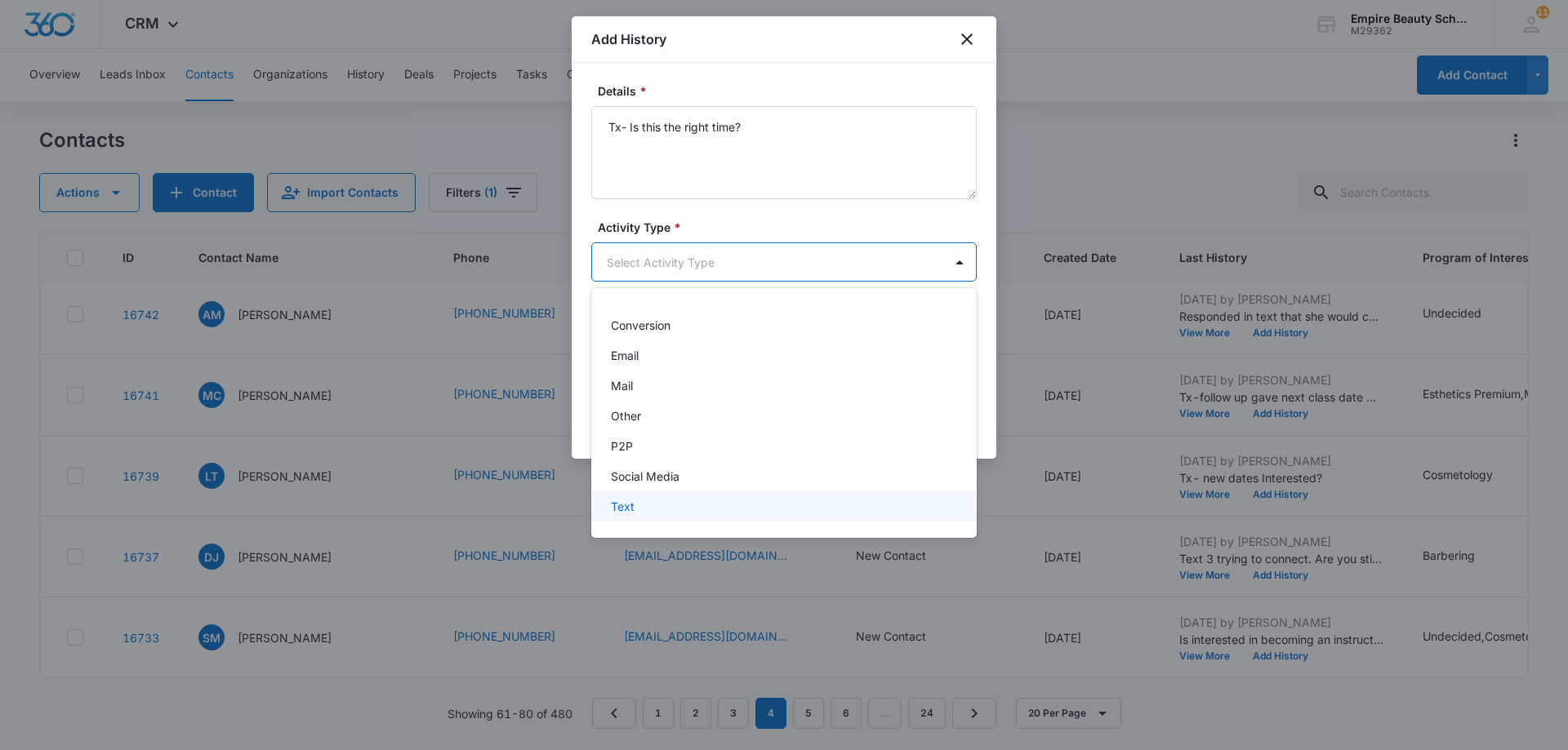
click at [756, 516] on div "Text" at bounding box center [784, 506] width 386 height 30
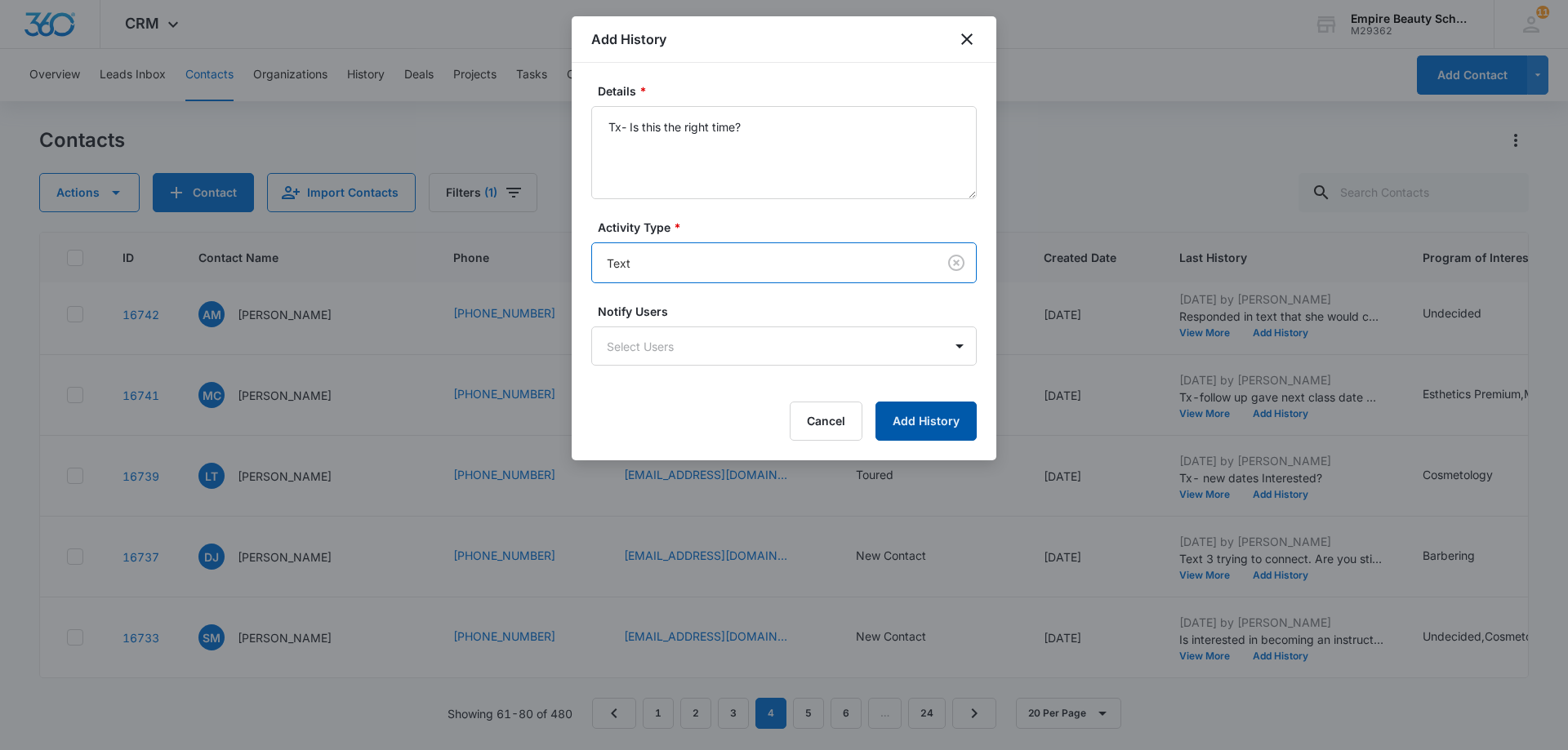
click at [956, 420] on button "Add History" at bounding box center [926, 421] width 101 height 39
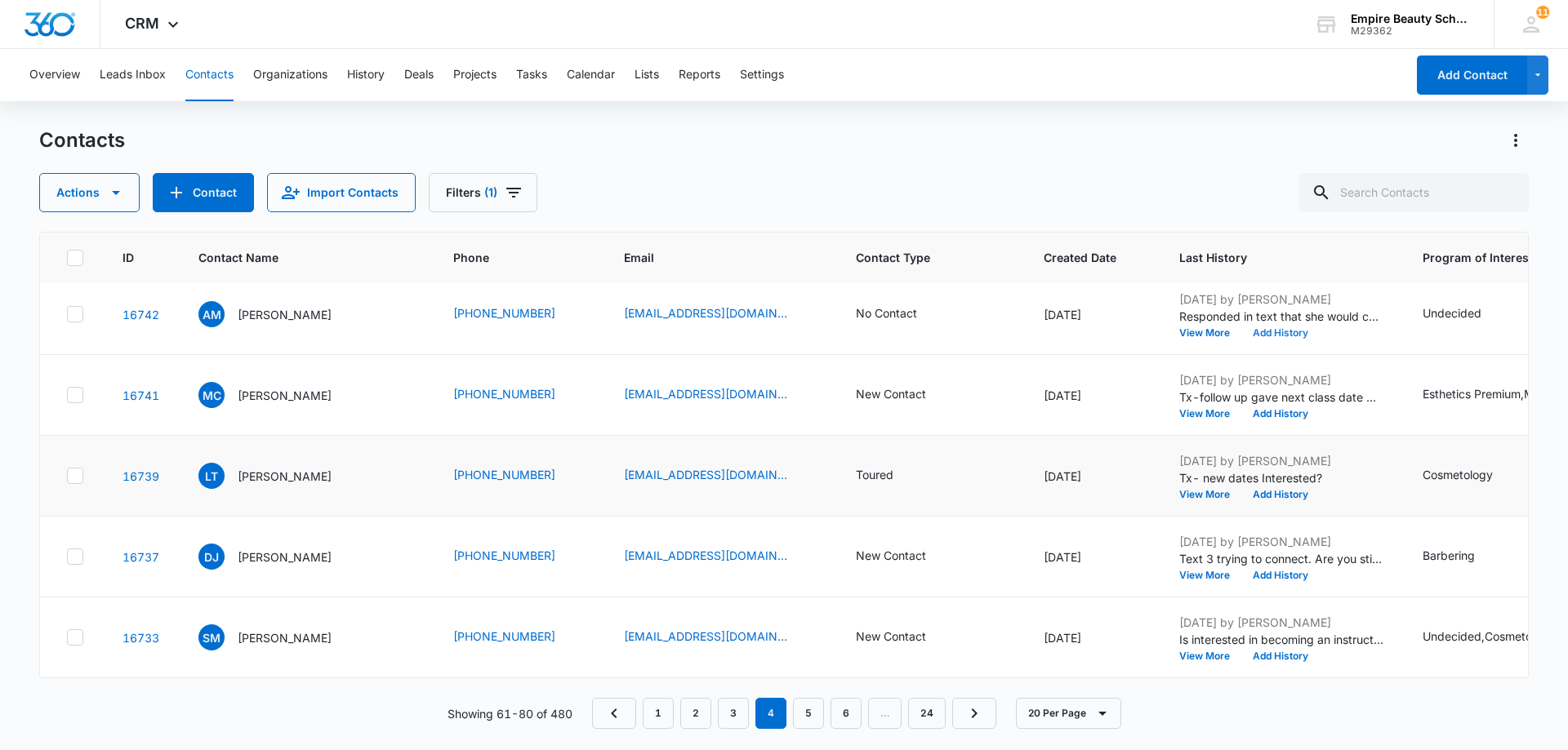
scroll to position [980, 0]
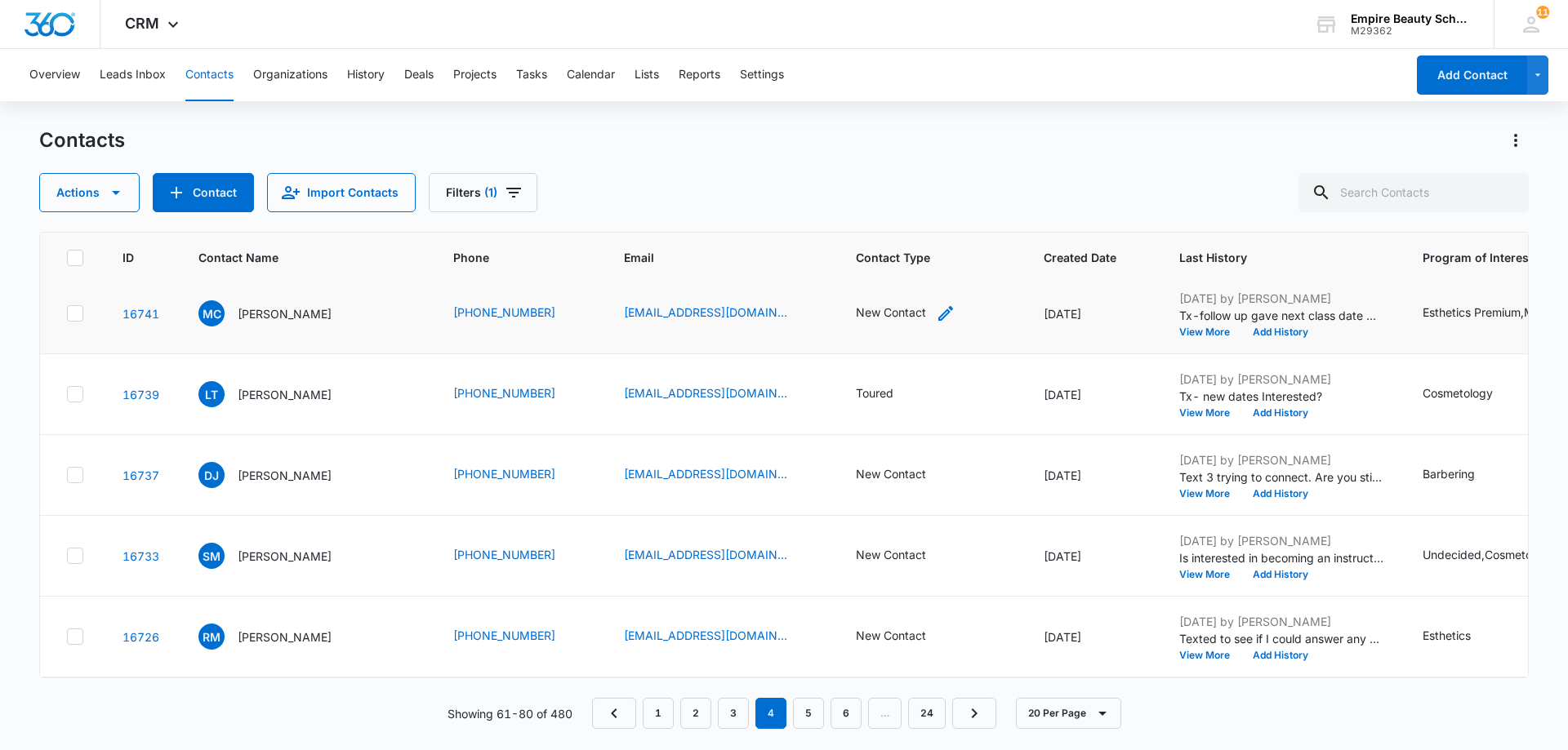
click at [873, 313] on div "New Contact" at bounding box center [890, 312] width 70 height 17
click at [941, 204] on div at bounding box center [946, 208] width 26 height 26
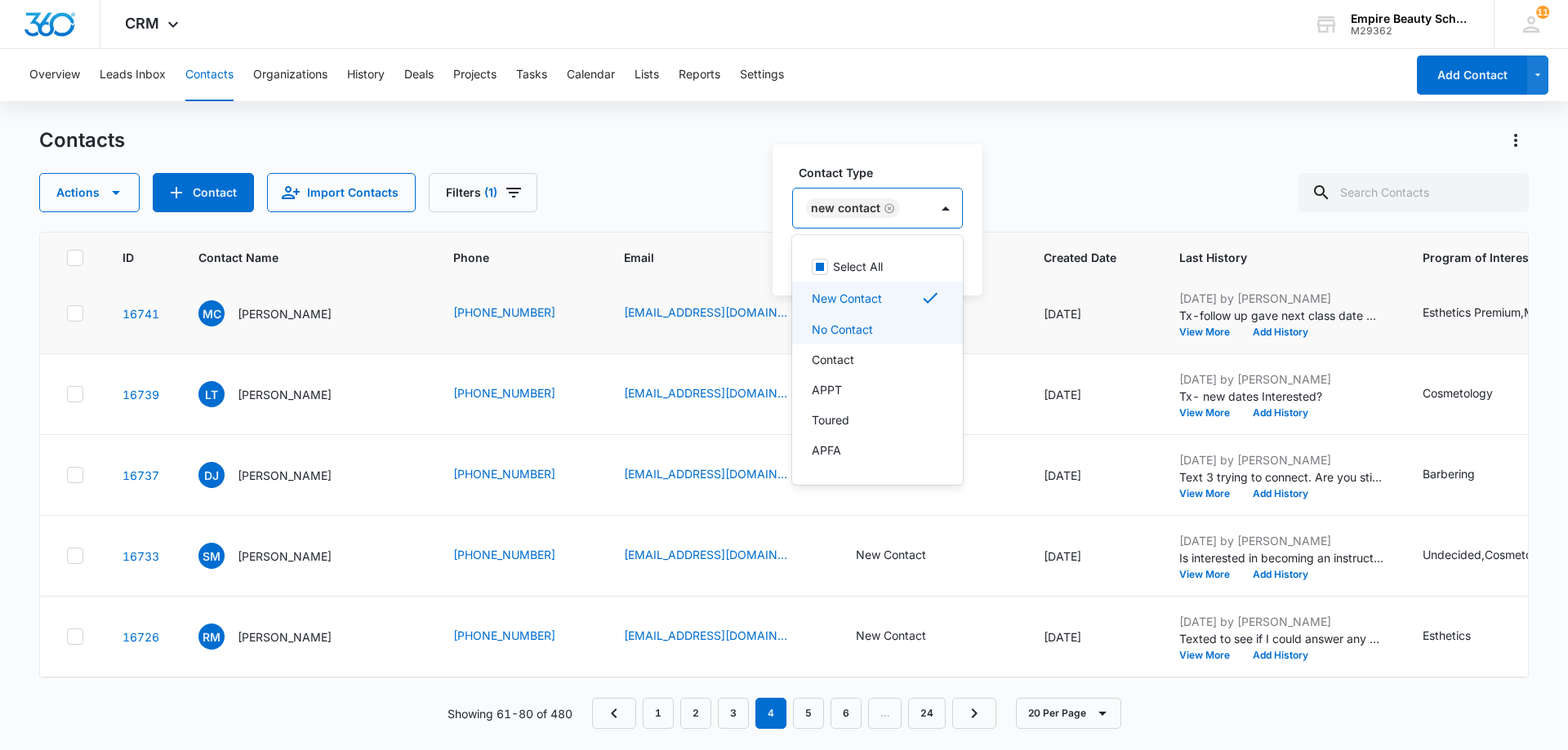
click at [870, 332] on p "No Contact" at bounding box center [842, 329] width 61 height 17
click at [1009, 292] on icon at bounding box center [1019, 298] width 20 height 20
click at [981, 320] on td "New Contact Contact Type option New Contact, deselected. 16 results available. …" at bounding box center [930, 314] width 188 height 81
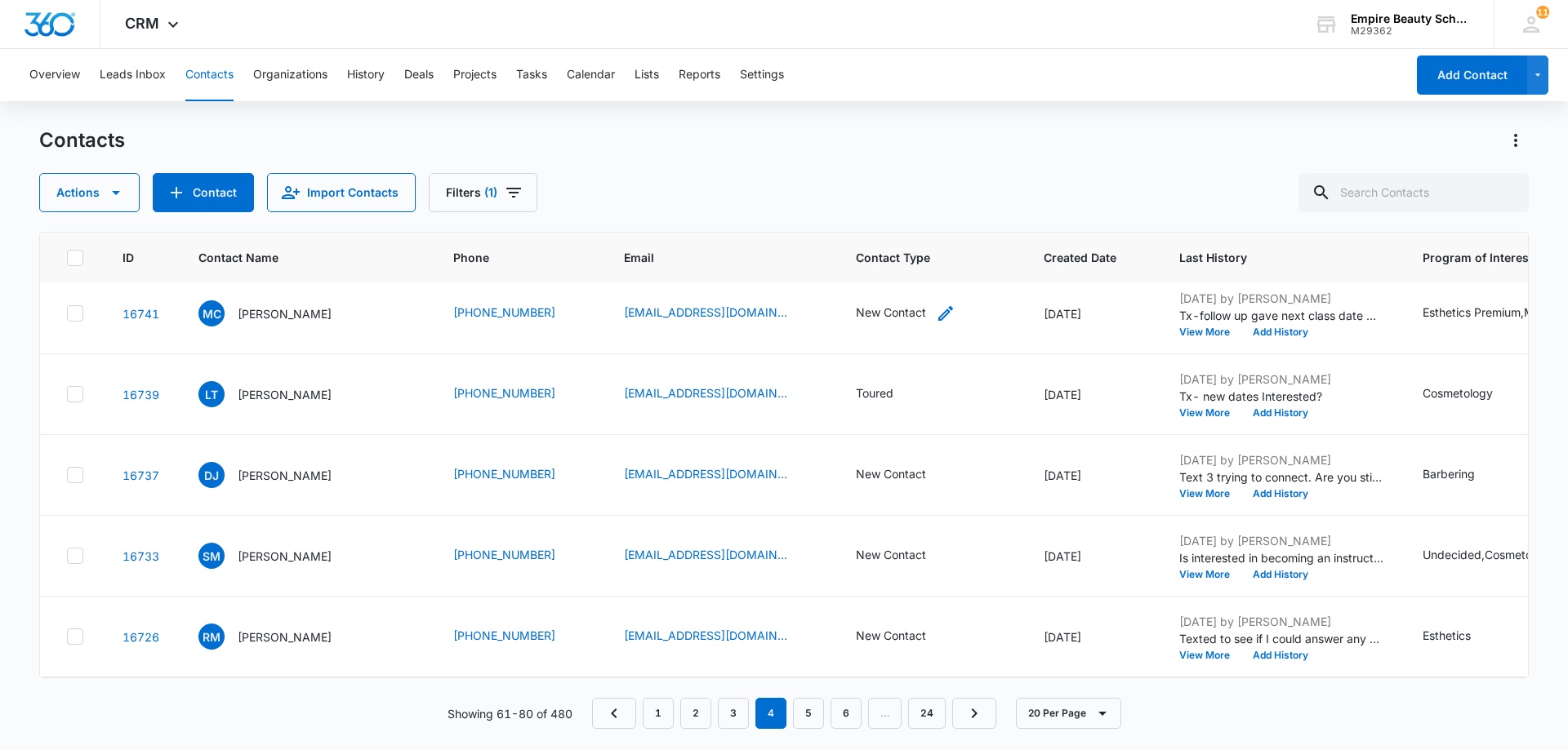
click at [902, 317] on div "New Contact" at bounding box center [906, 314] width 100 height 20
click at [939, 207] on div at bounding box center [940, 208] width 26 height 26
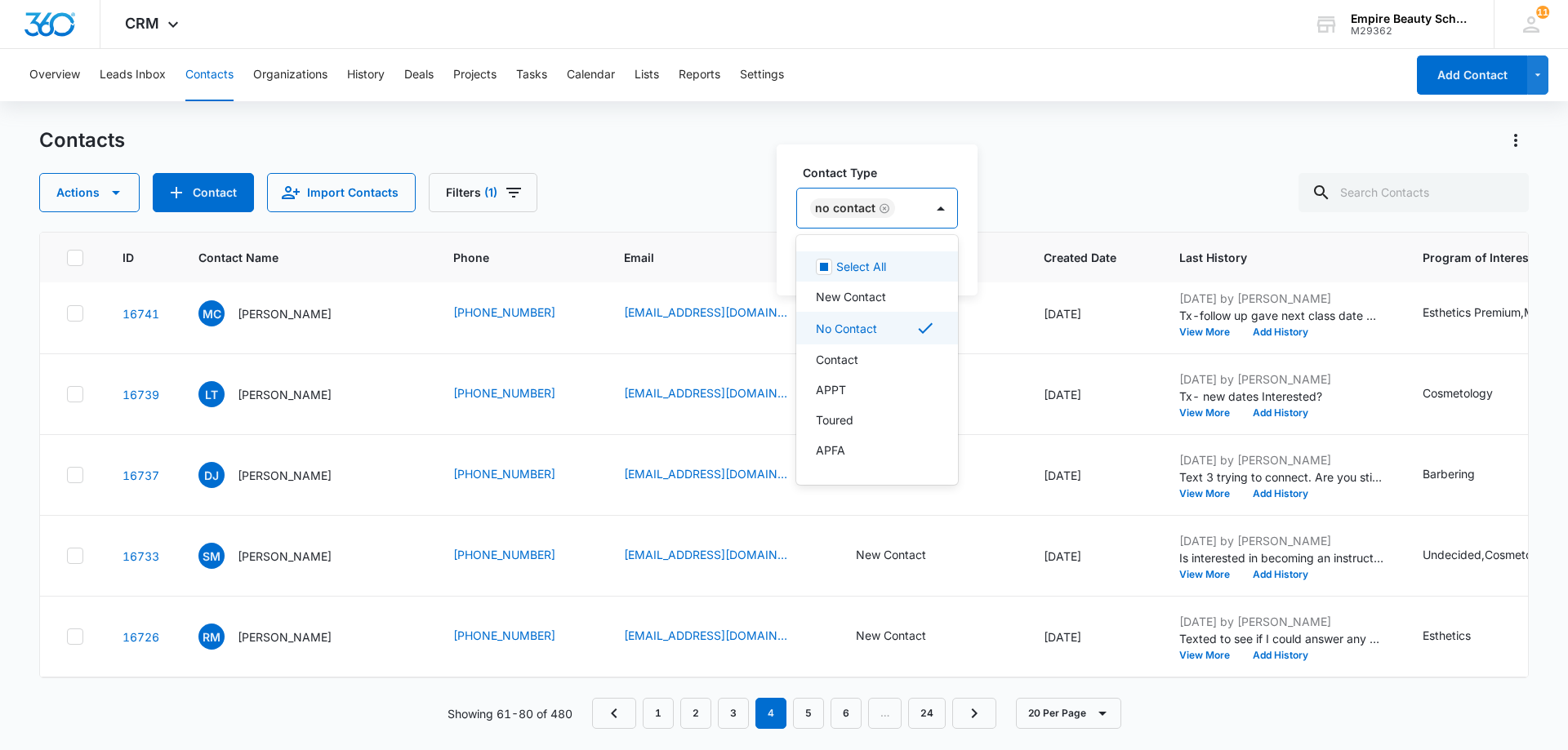
click at [965, 245] on div "Contact Type 16 results available. Use Up and Down to choose options, press Ent…" at bounding box center [877, 220] width 201 height 151
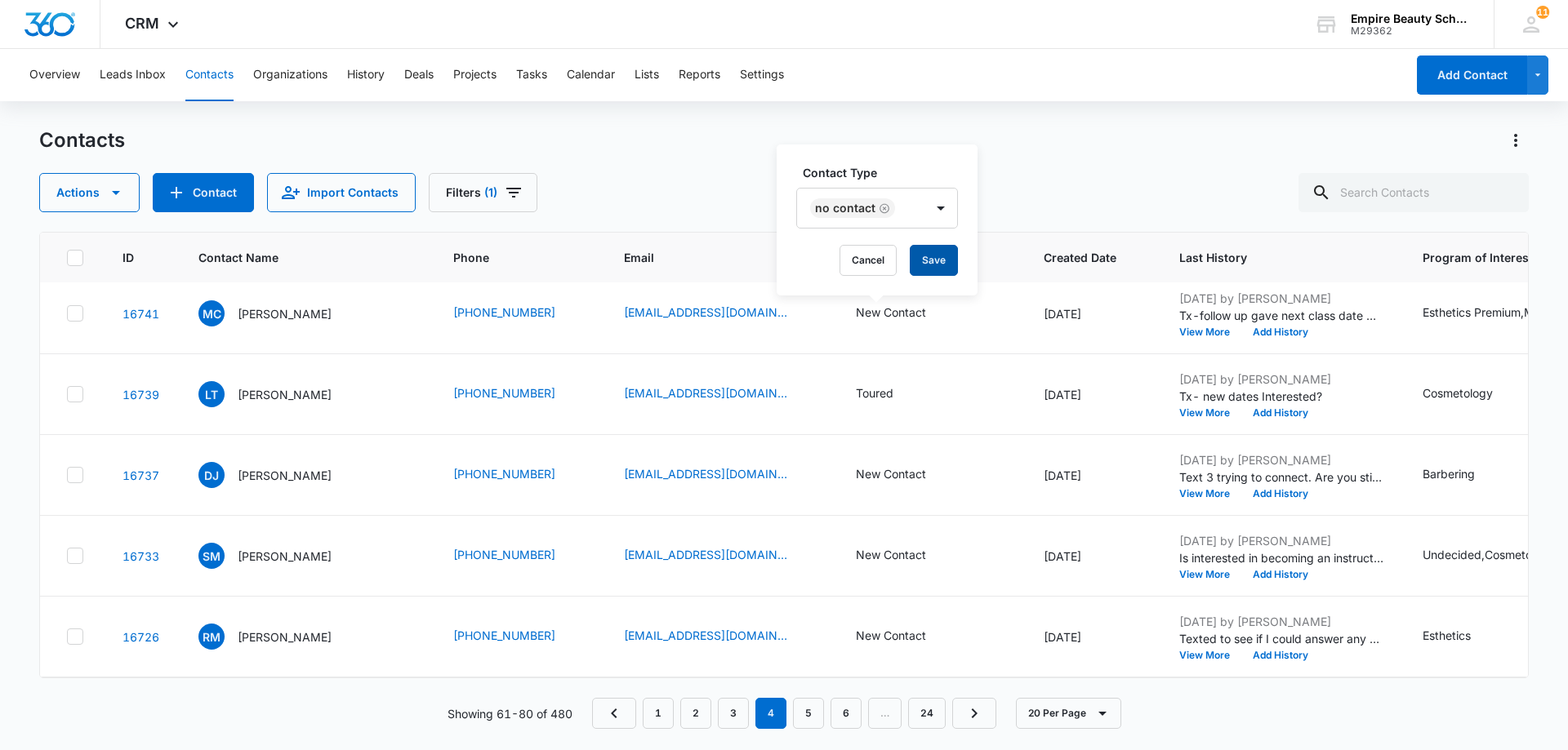
click at [948, 265] on button "Save" at bounding box center [933, 260] width 48 height 31
click at [1264, 335] on button "Add History" at bounding box center [1281, 332] width 78 height 10
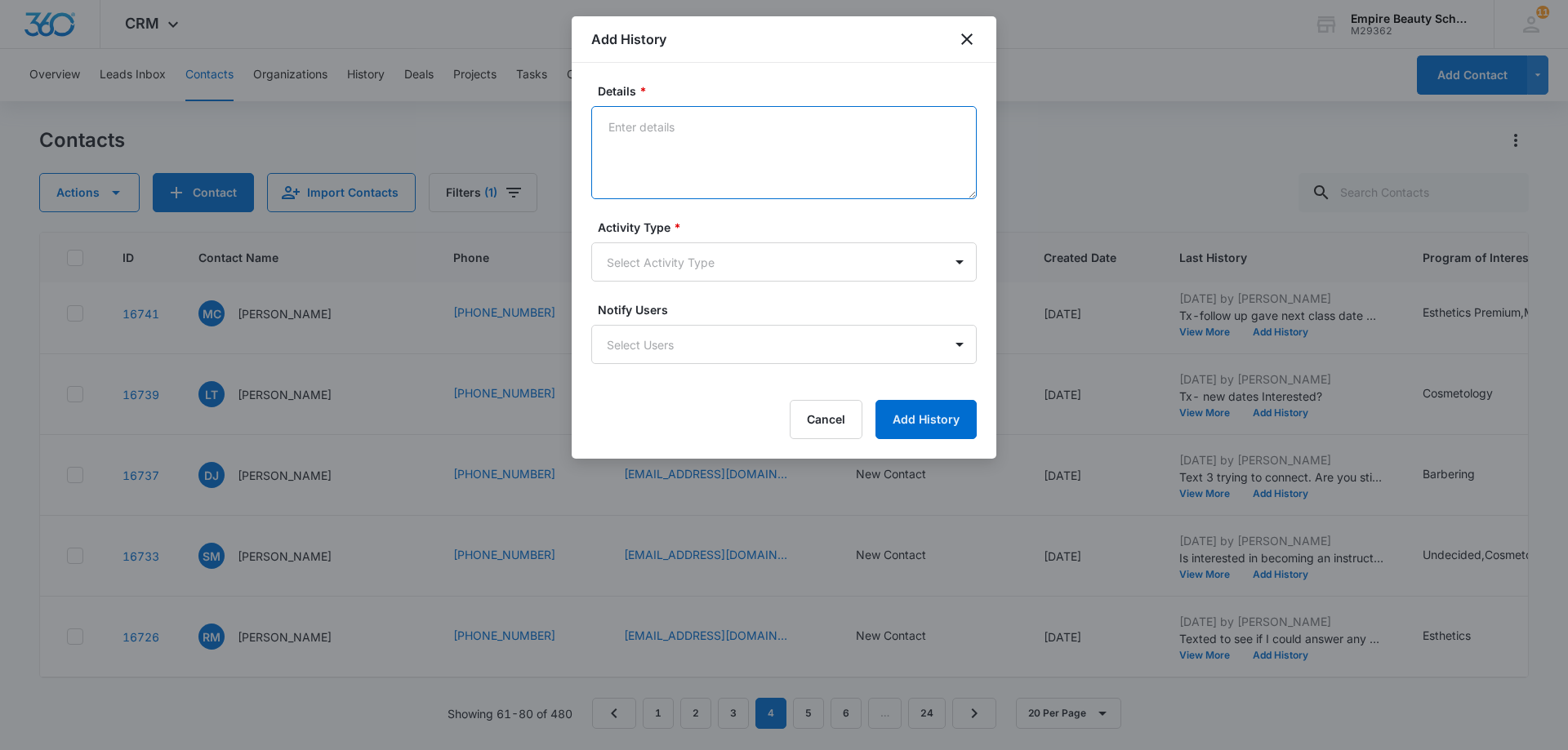
click at [648, 121] on textarea "Details *" at bounding box center [784, 153] width 386 height 93
paste textarea "Tx- Is this the right time?"
type textarea "Tx- Is this the right time?"
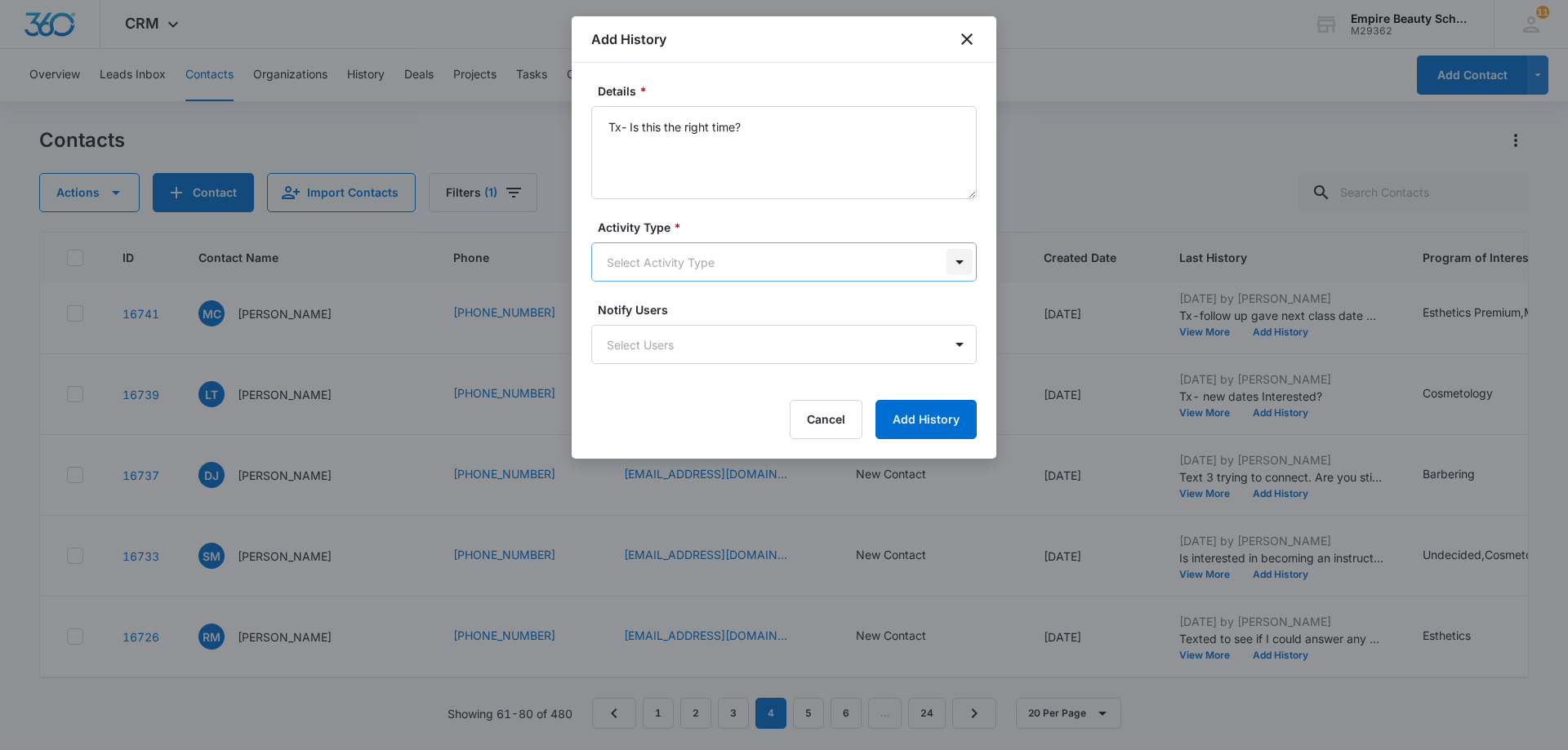
click at [968, 261] on body "CRM Apps Forms CRM Email Shop Payments POS Files Brand Settings AI Assistant Em…" at bounding box center [784, 375] width 1568 height 750
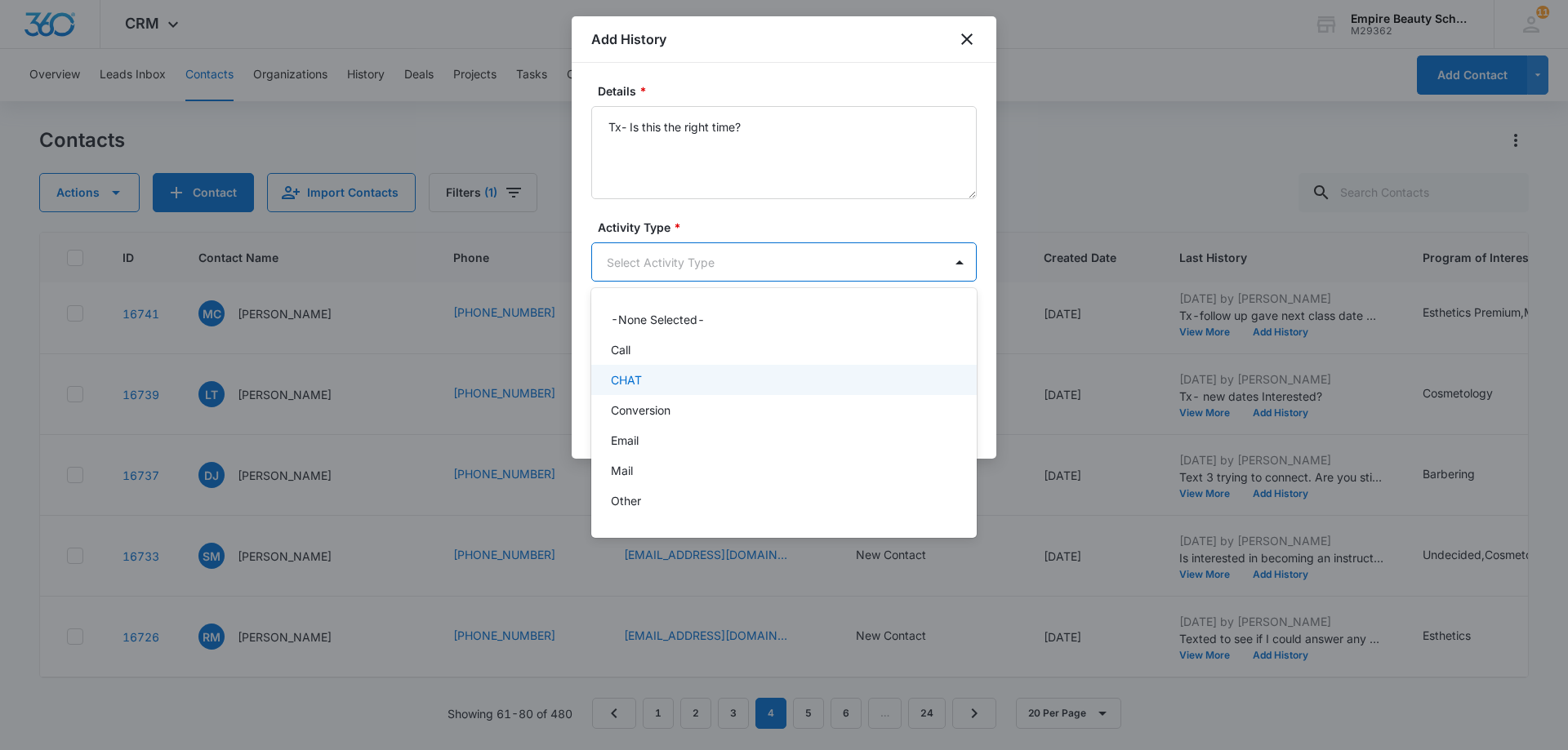
scroll to position [85, 0]
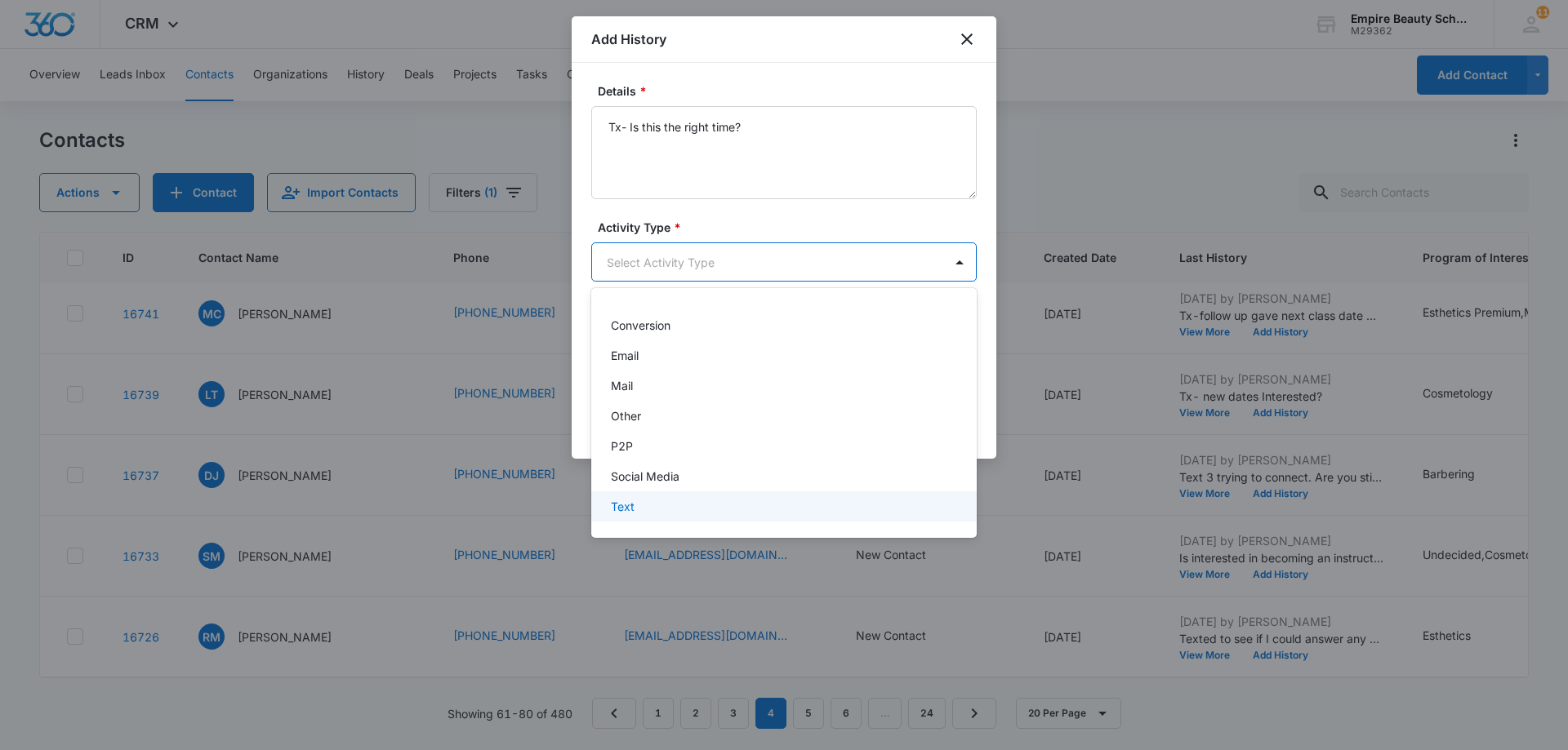
click at [794, 506] on div "Text" at bounding box center [782, 506] width 343 height 17
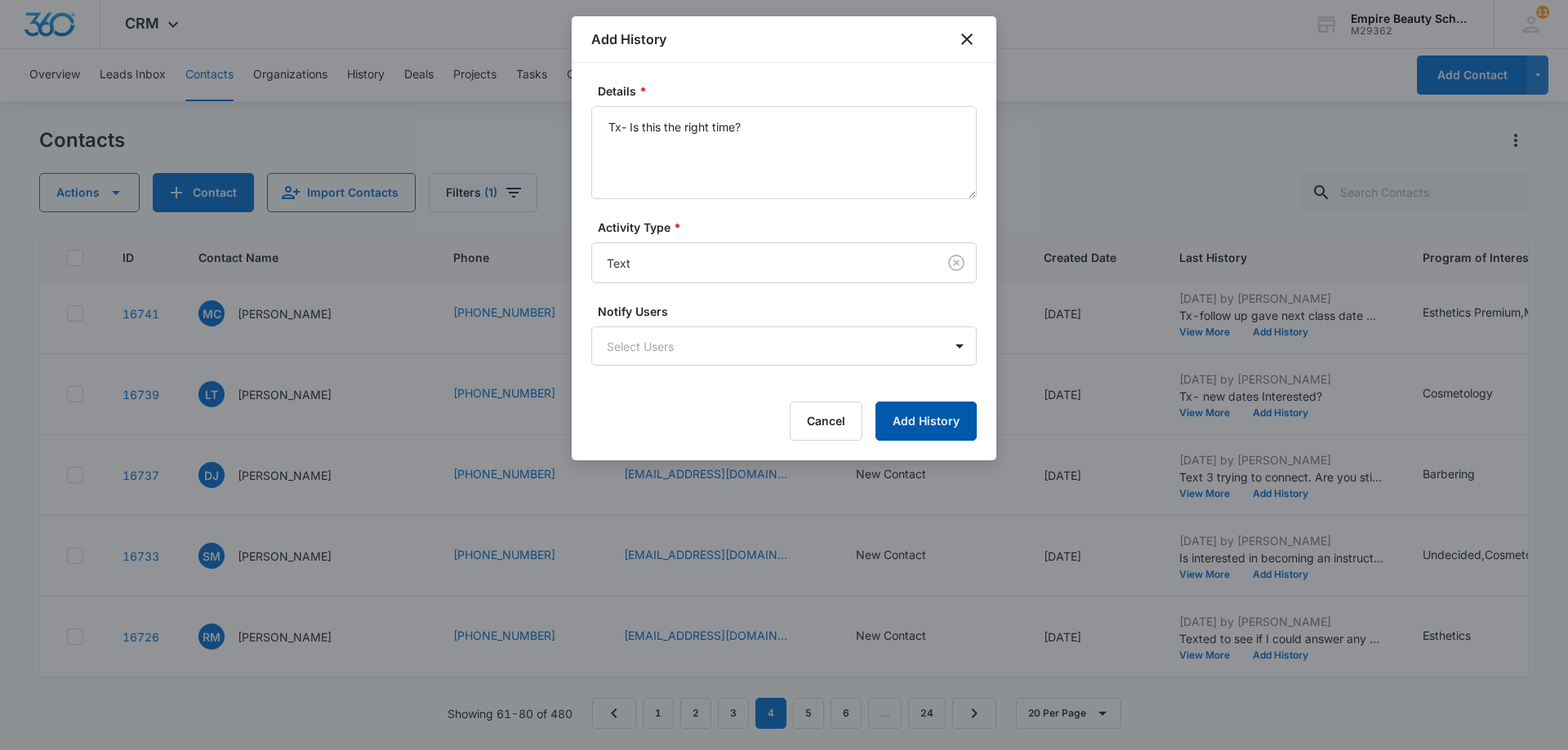
click at [935, 412] on button "Add History" at bounding box center [926, 421] width 101 height 39
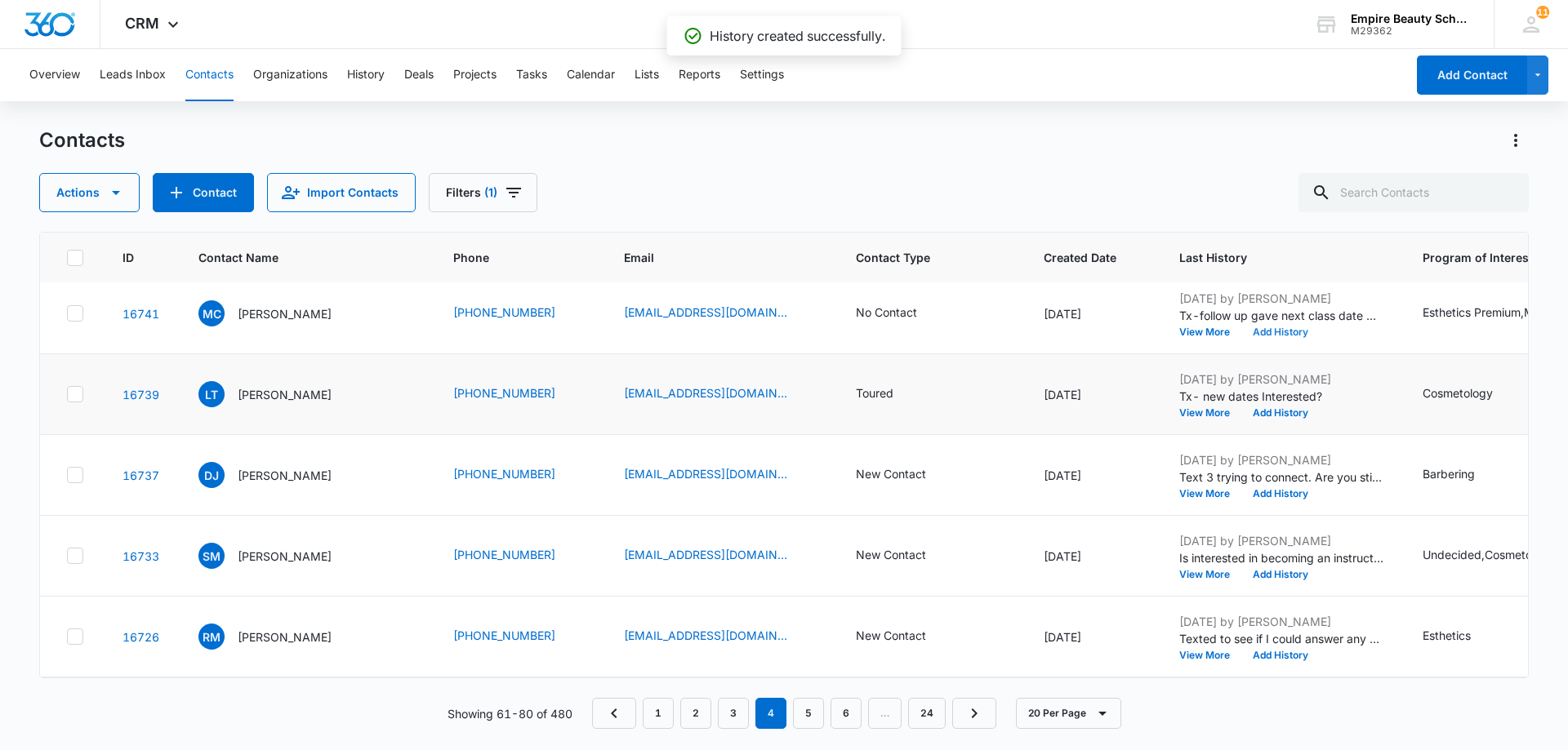
scroll to position [1061, 0]
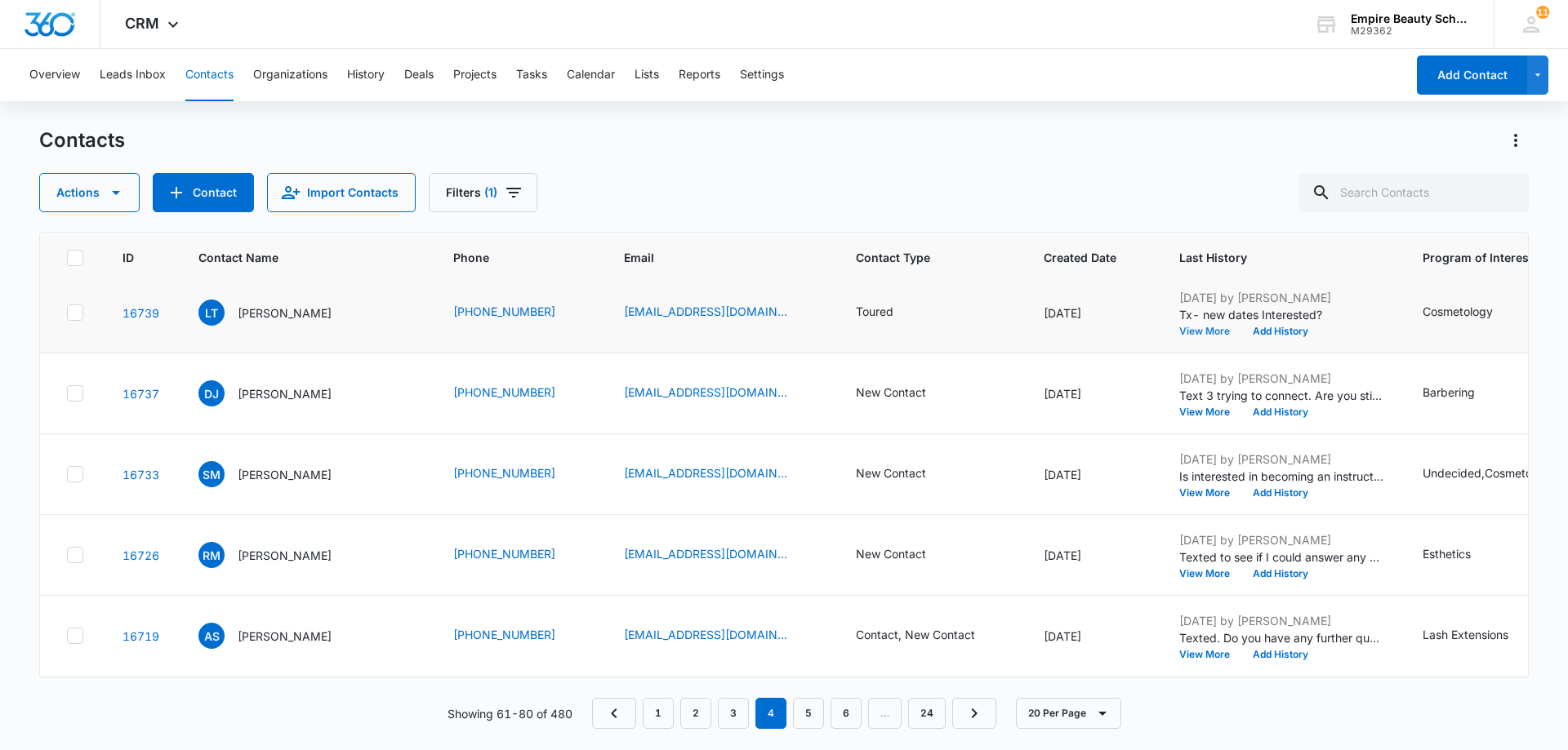
click at [1180, 333] on button "View More" at bounding box center [1211, 331] width 62 height 10
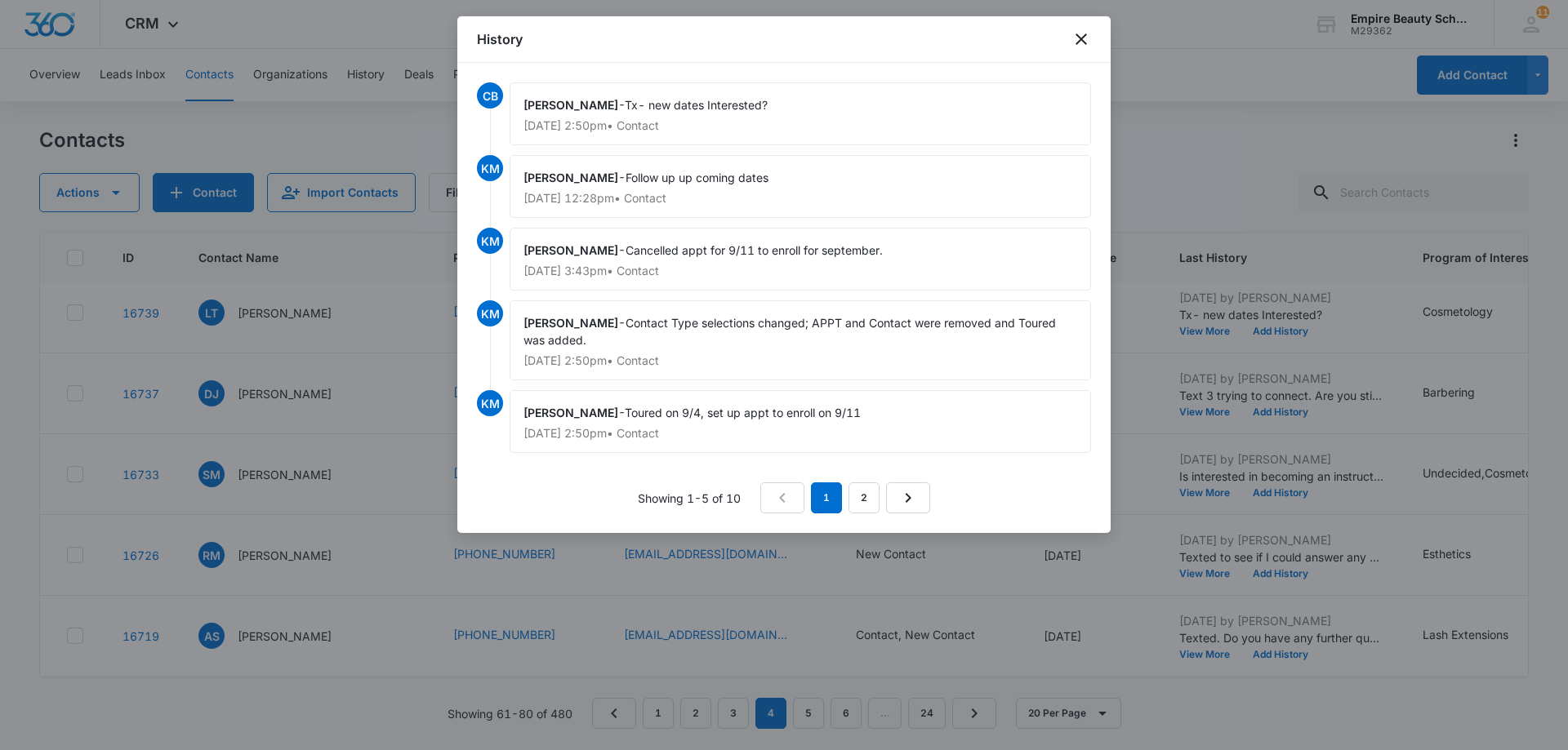
click at [1074, 49] on div "History" at bounding box center [784, 39] width 653 height 46
click at [1077, 44] on icon "close" at bounding box center [1081, 39] width 12 height 12
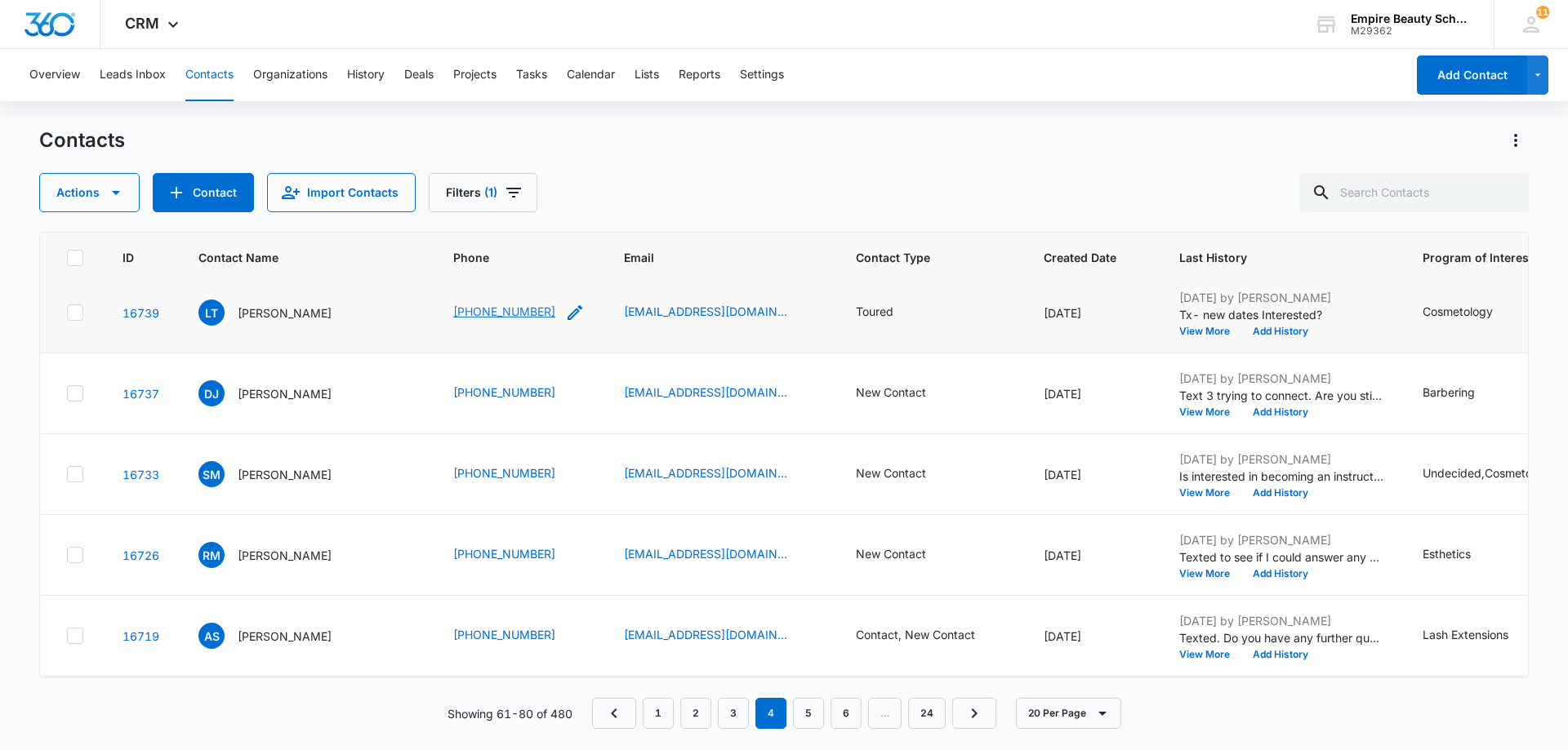
click at [501, 316] on link "[PHONE_NUMBER]" at bounding box center [504, 311] width 102 height 17
click at [1241, 328] on button "Add History" at bounding box center [1281, 331] width 78 height 10
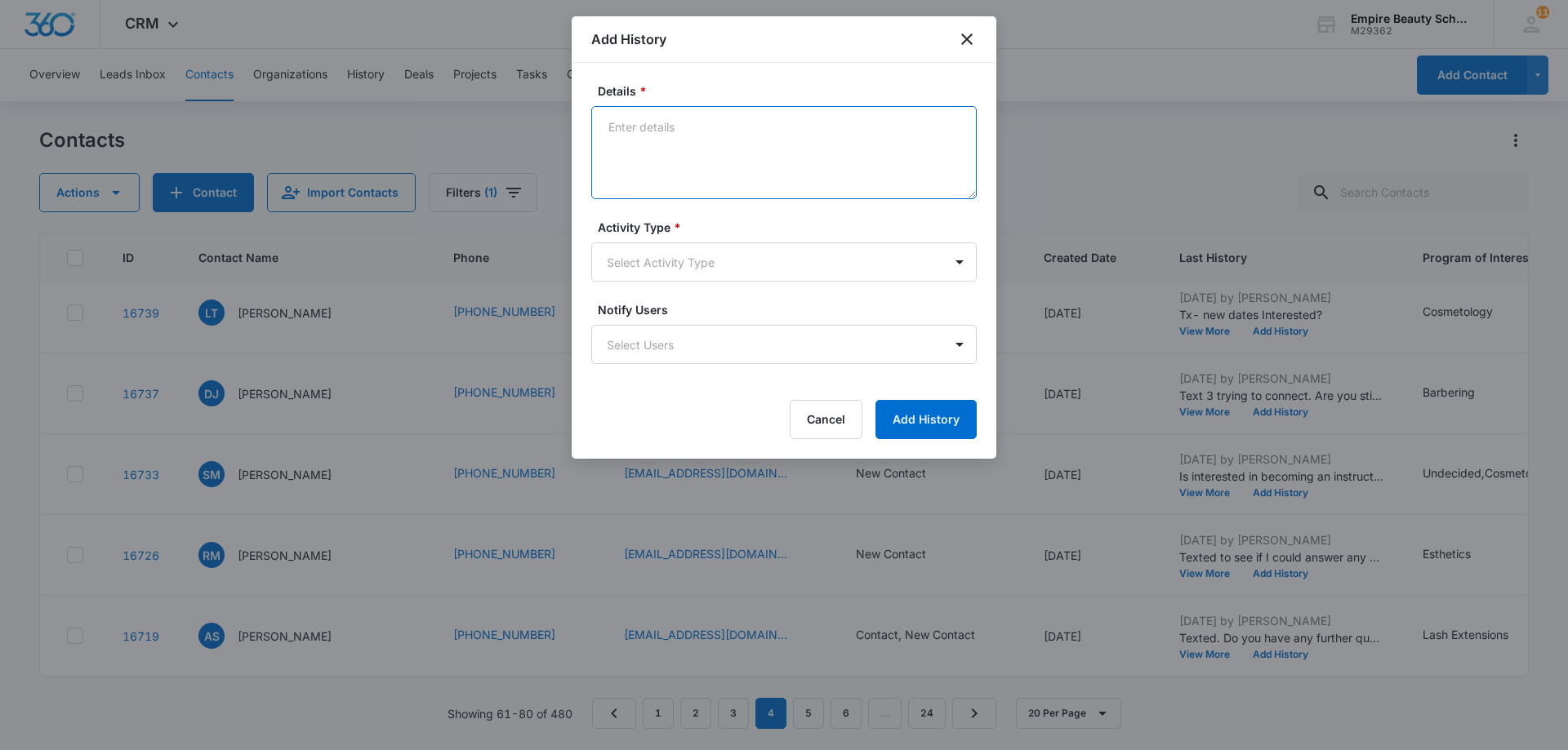
click at [641, 132] on textarea "Details *" at bounding box center [784, 153] width 386 height 93
paste textarea "Tx- Is this the right time?"
type textarea "Tx- Is this the right time?"
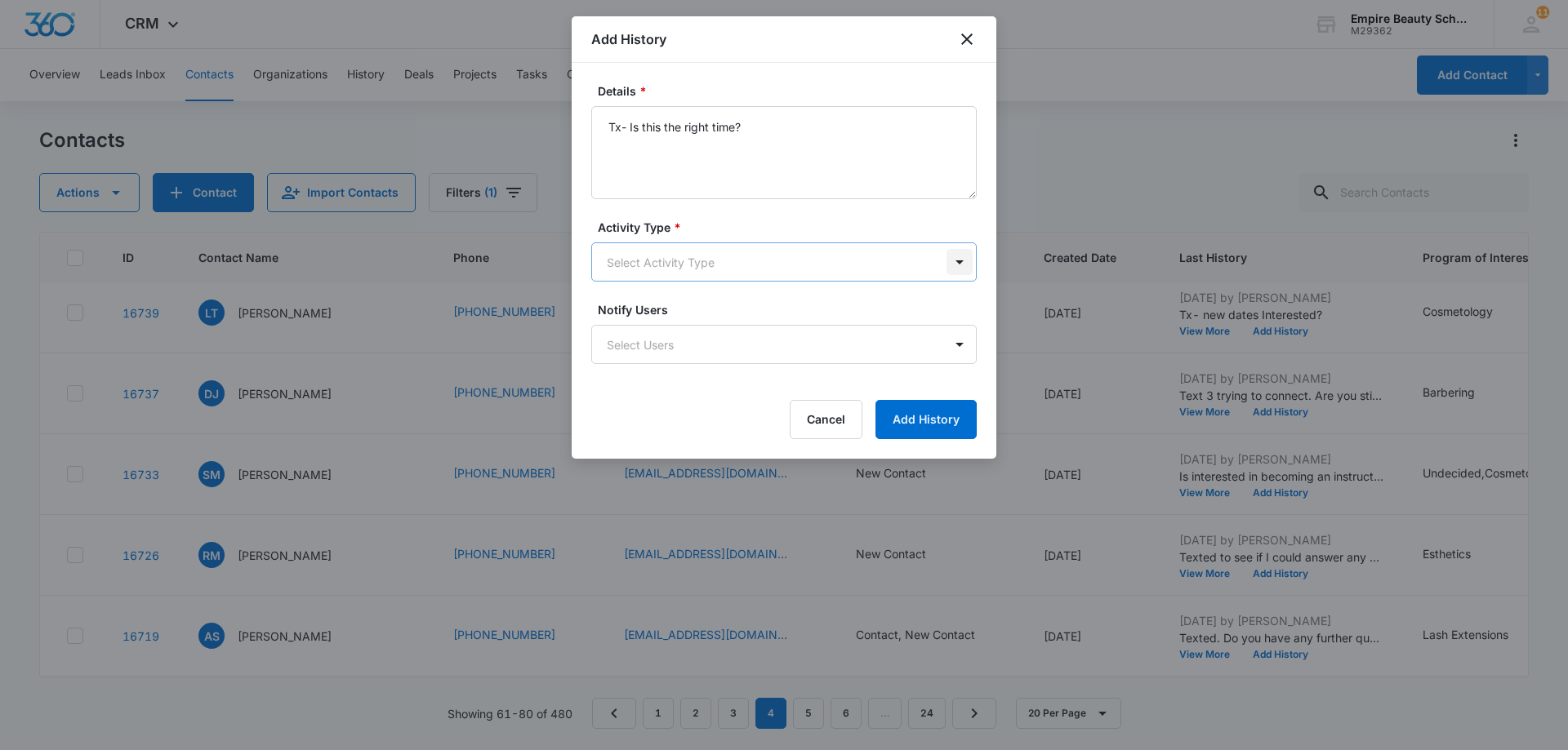
click at [958, 264] on body "CRM Apps Forms CRM Email Shop Payments POS Files Brand Settings AI Assistant Em…" at bounding box center [784, 375] width 1568 height 750
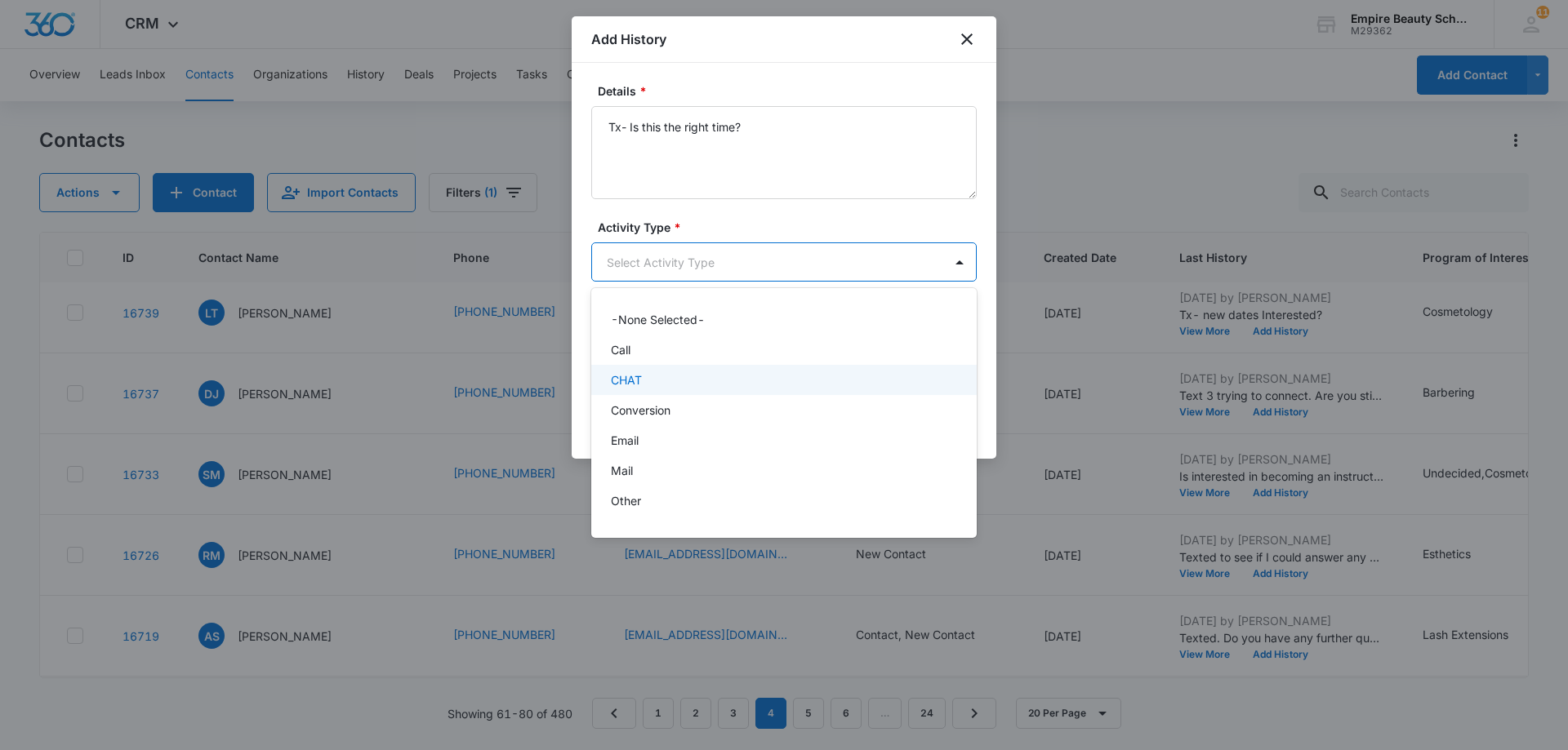
scroll to position [85, 0]
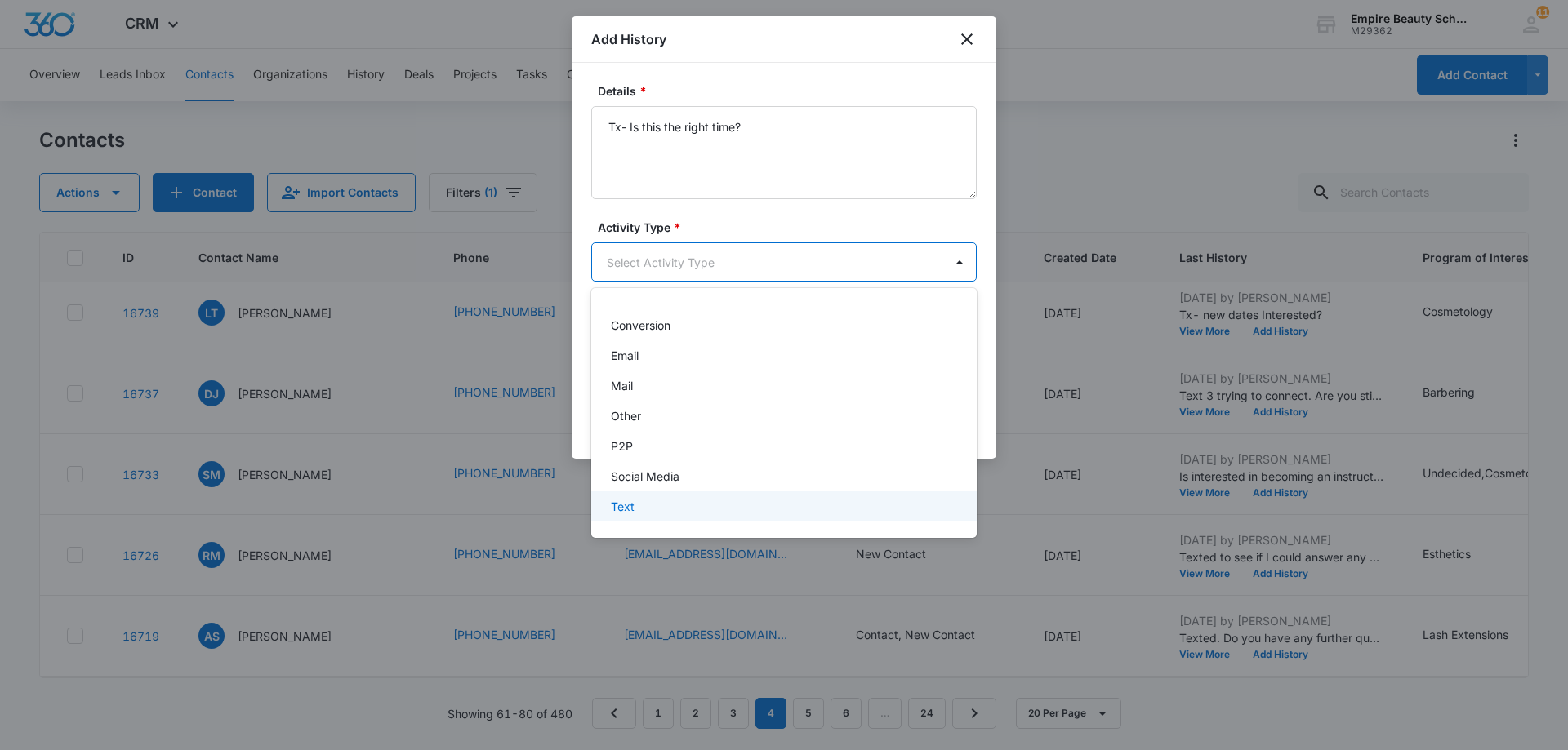
click at [727, 505] on div "Text" at bounding box center [782, 506] width 343 height 17
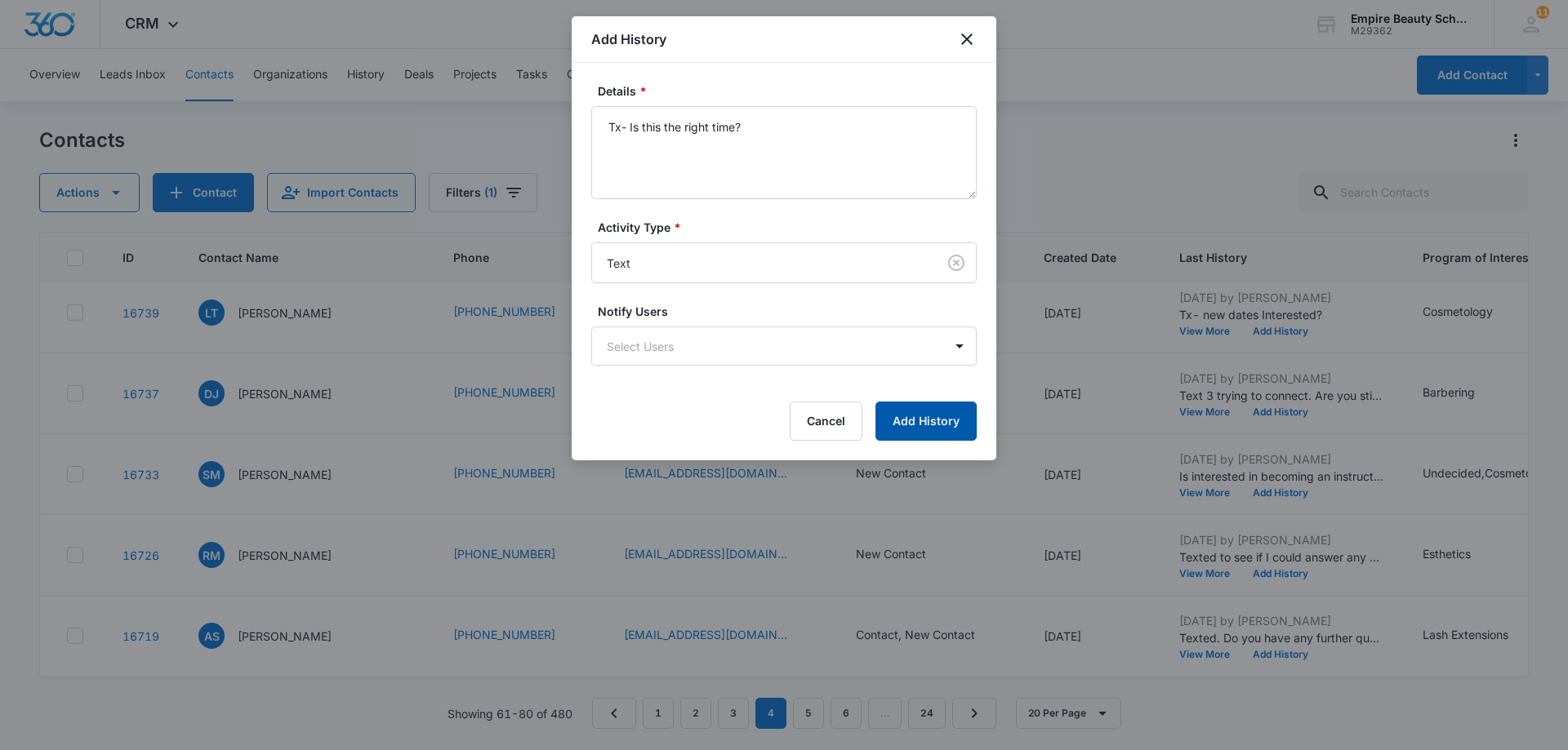
click at [947, 424] on button "Add History" at bounding box center [926, 421] width 101 height 39
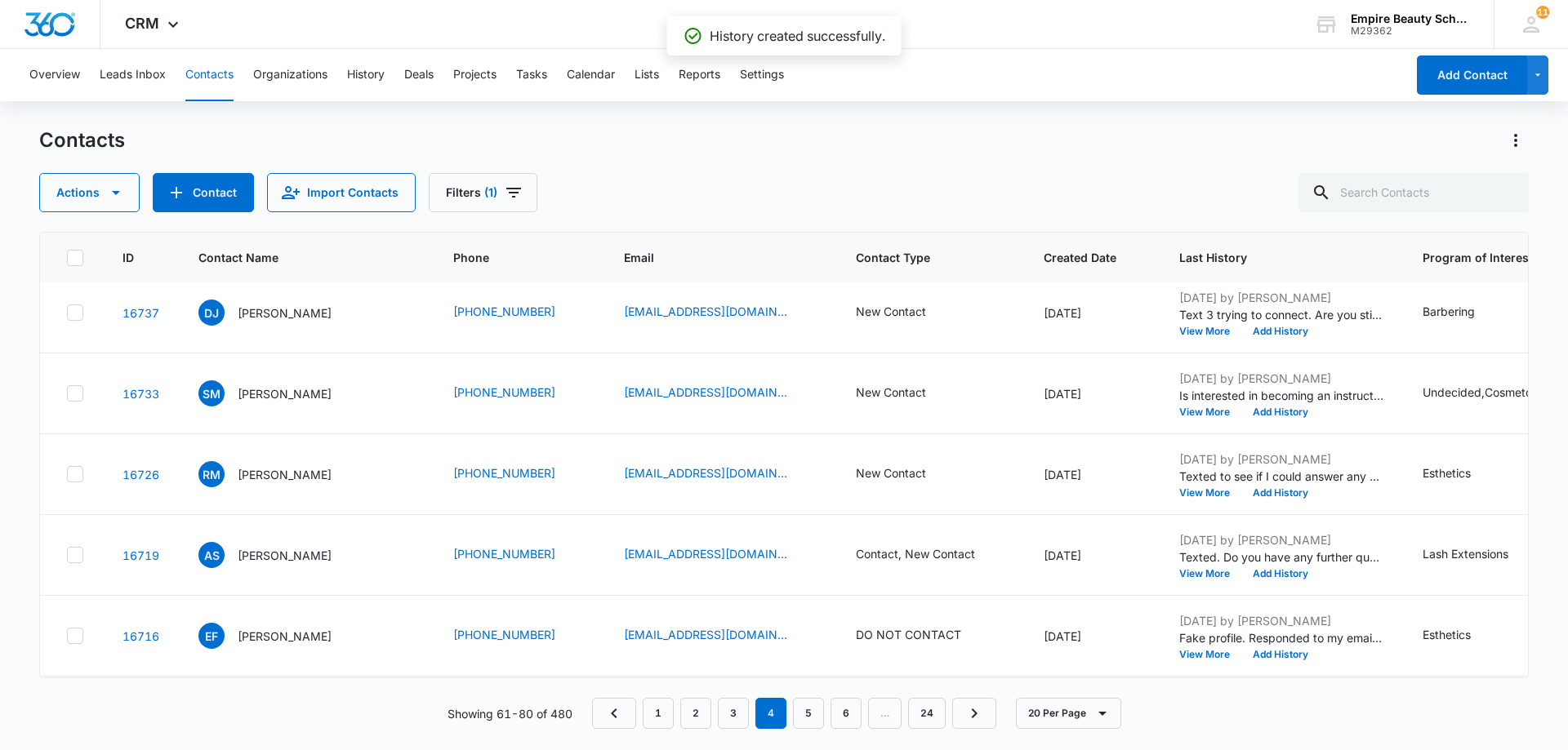
scroll to position [1143, 0]
click at [883, 315] on div "New Contact" at bounding box center [890, 310] width 70 height 17
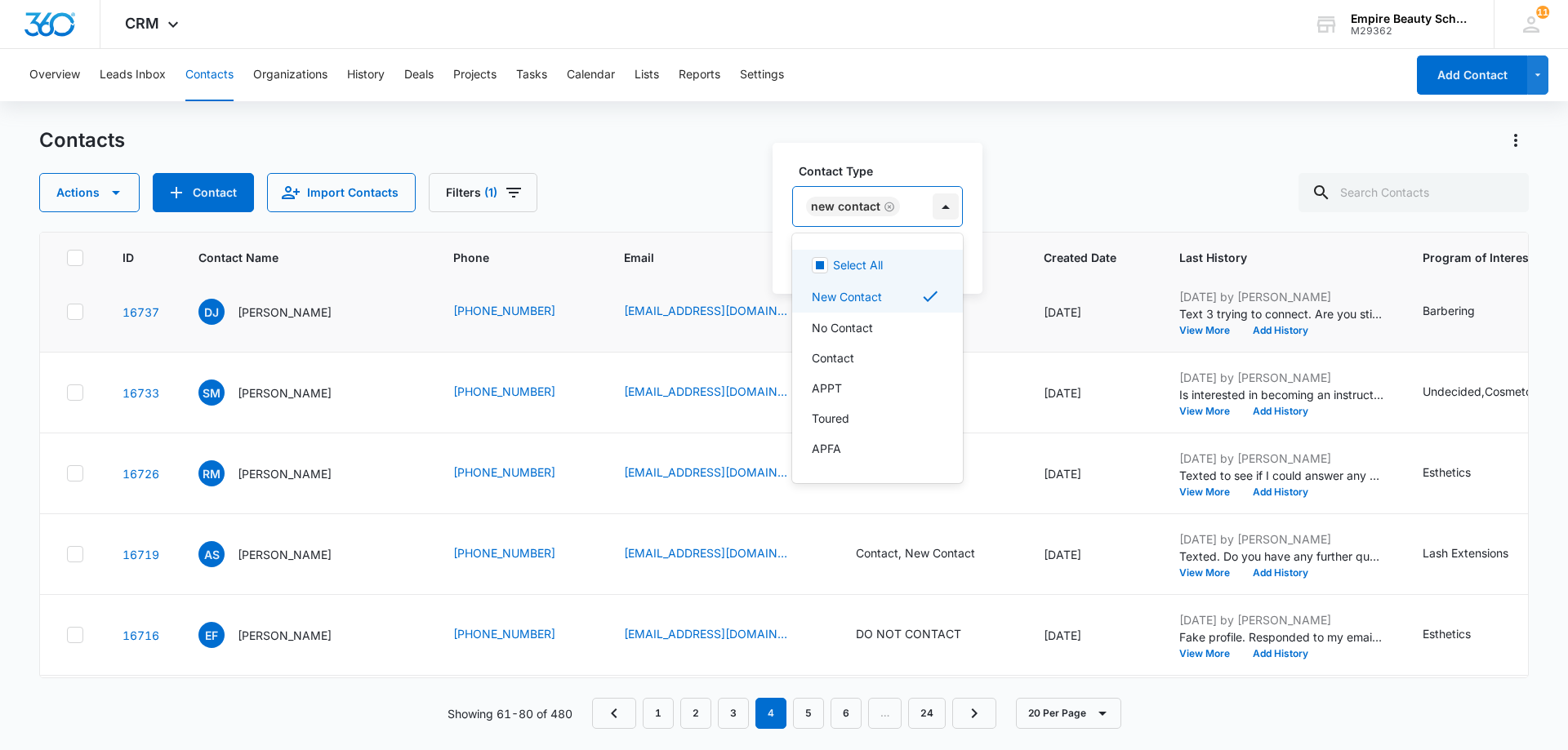
click at [943, 207] on div at bounding box center [946, 206] width 26 height 26
click at [861, 323] on p "No Contact" at bounding box center [842, 327] width 61 height 17
click at [877, 299] on p "New Contact" at bounding box center [847, 296] width 70 height 17
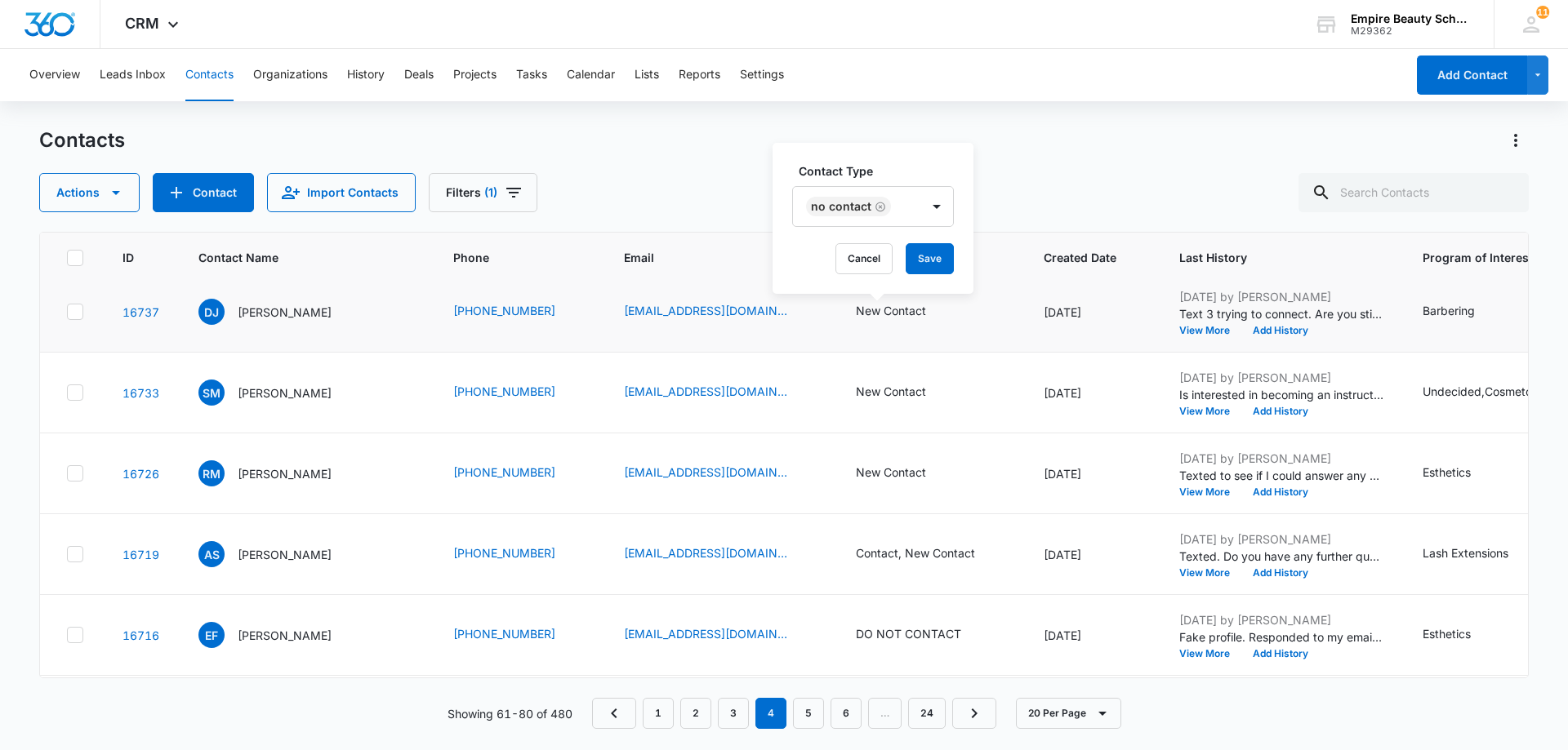
click at [969, 246] on div "Contact Type No Contact Cancel Save" at bounding box center [873, 218] width 201 height 151
click at [945, 261] on button "Save" at bounding box center [930, 259] width 48 height 31
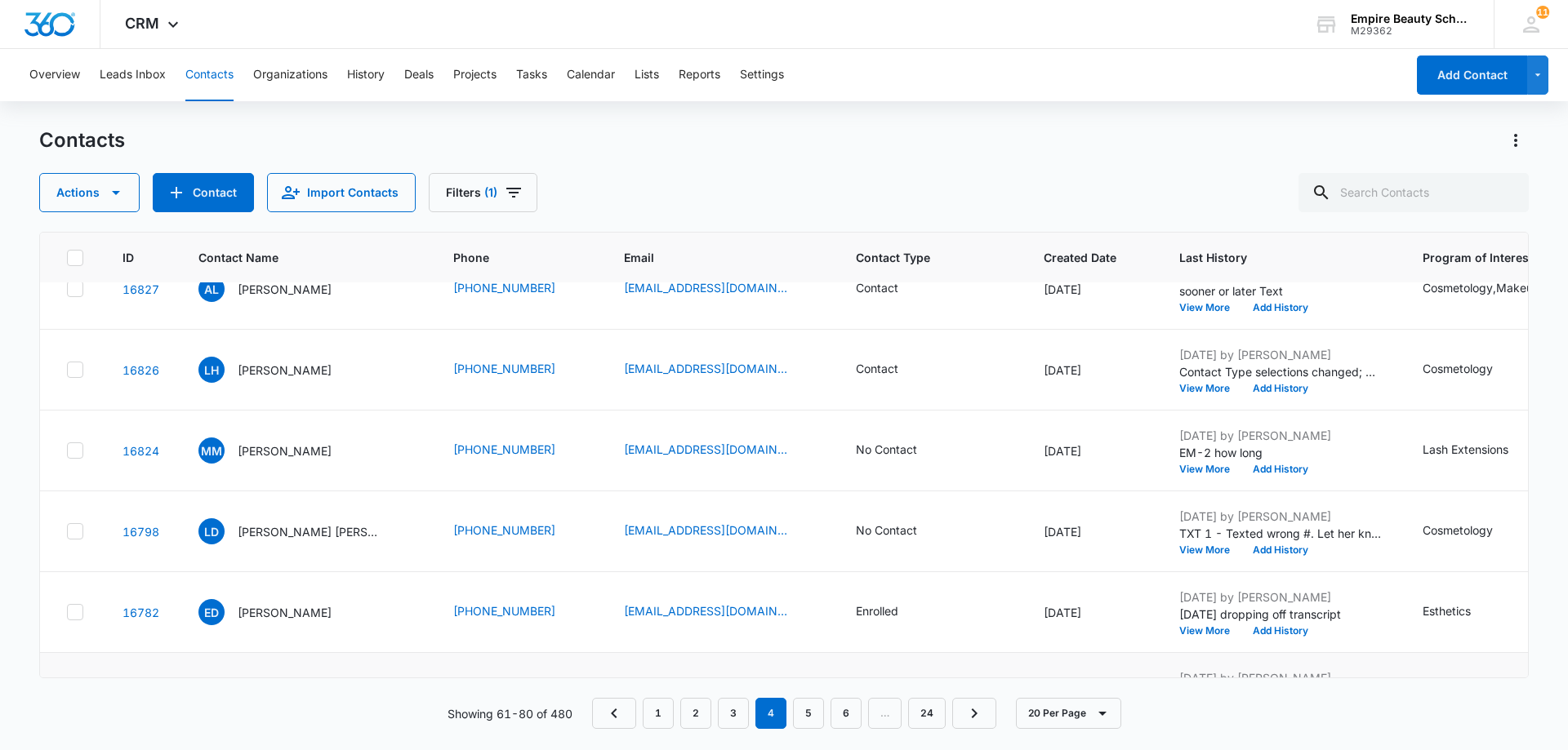
scroll to position [0, 0]
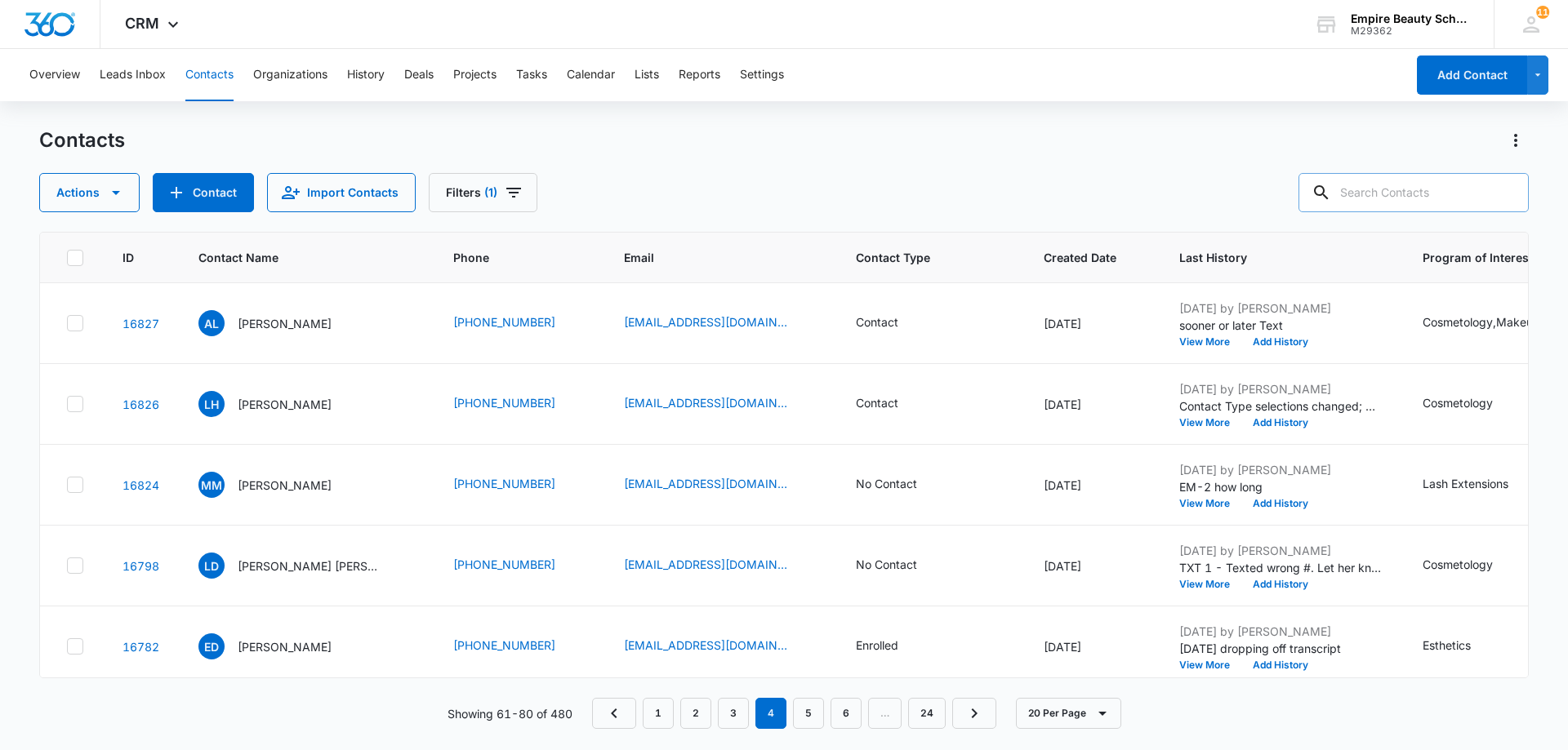
click at [1405, 191] on input "text" at bounding box center [1413, 192] width 230 height 39
type input "9494"
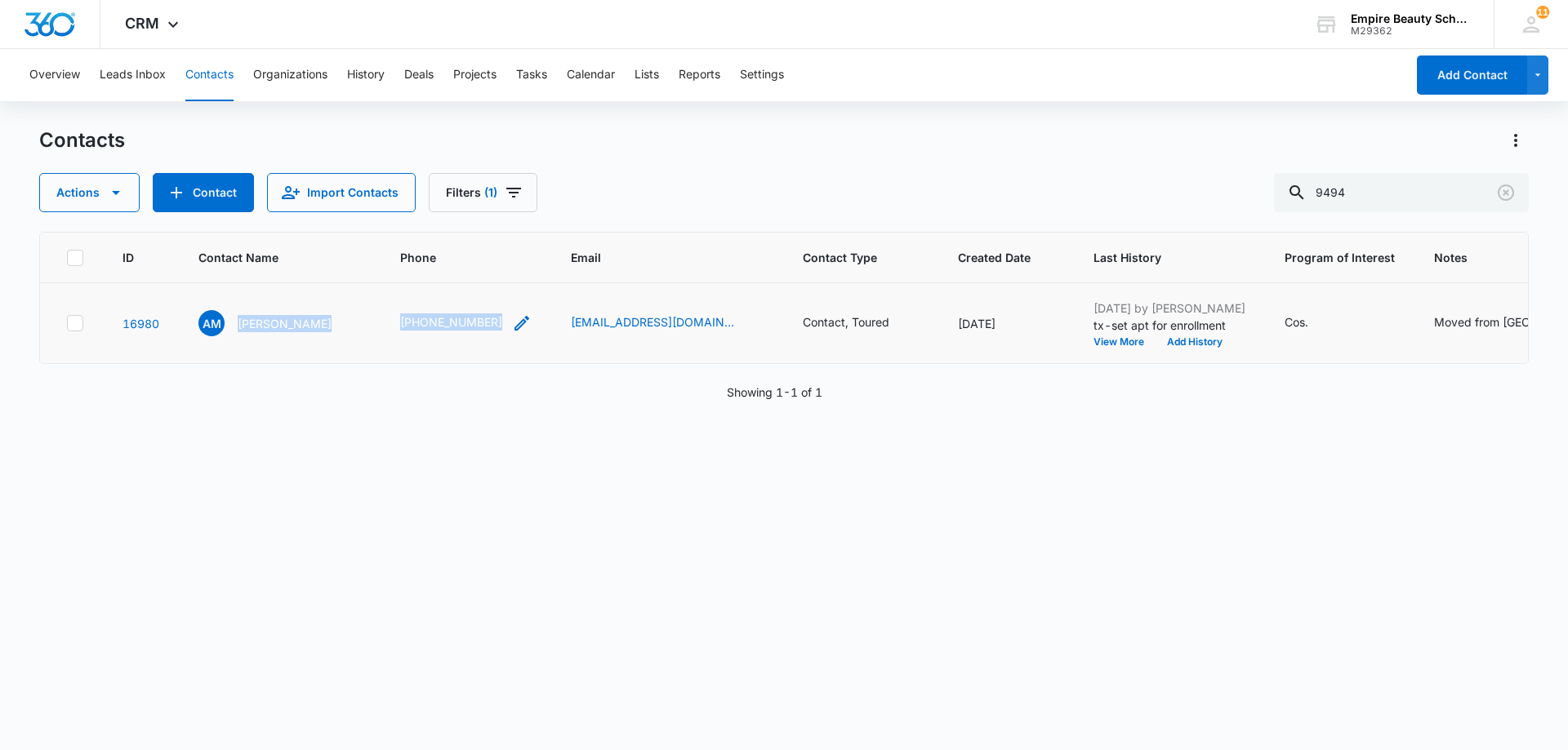
drag, startPoint x: 238, startPoint y: 323, endPoint x: 466, endPoint y: 323, distance: 228.0
click at [466, 323] on tr "16980 AM [PERSON_NAME] [PHONE_NUMBER] [EMAIL_ADDRESS][DOMAIN_NAME] Contact, Tou…" at bounding box center [847, 324] width 1613 height 81
copy tr "[PERSON_NAME] [PHONE_NUMBER]"
click at [1508, 193] on icon "Clear" at bounding box center [1506, 193] width 20 height 20
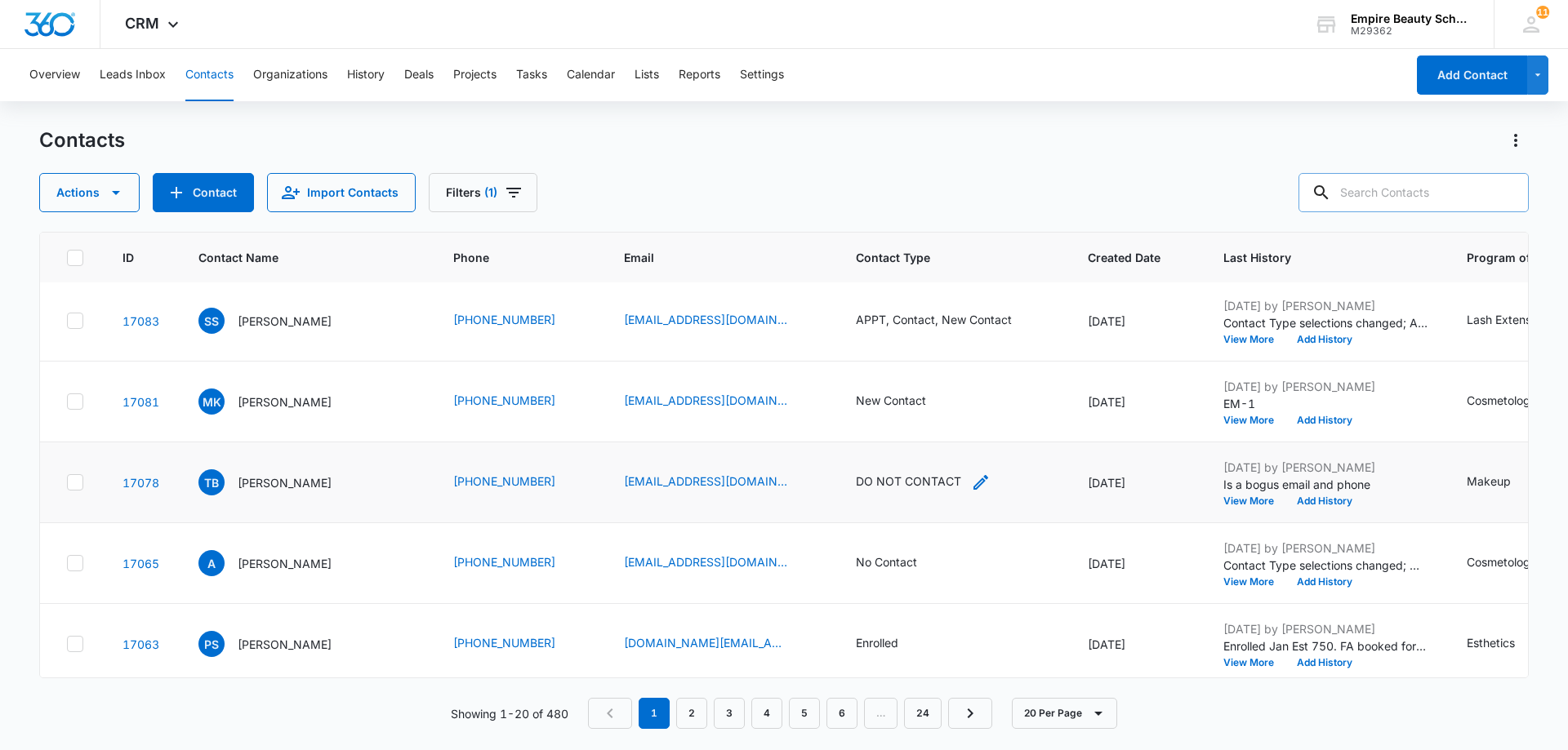
scroll to position [326, 0]
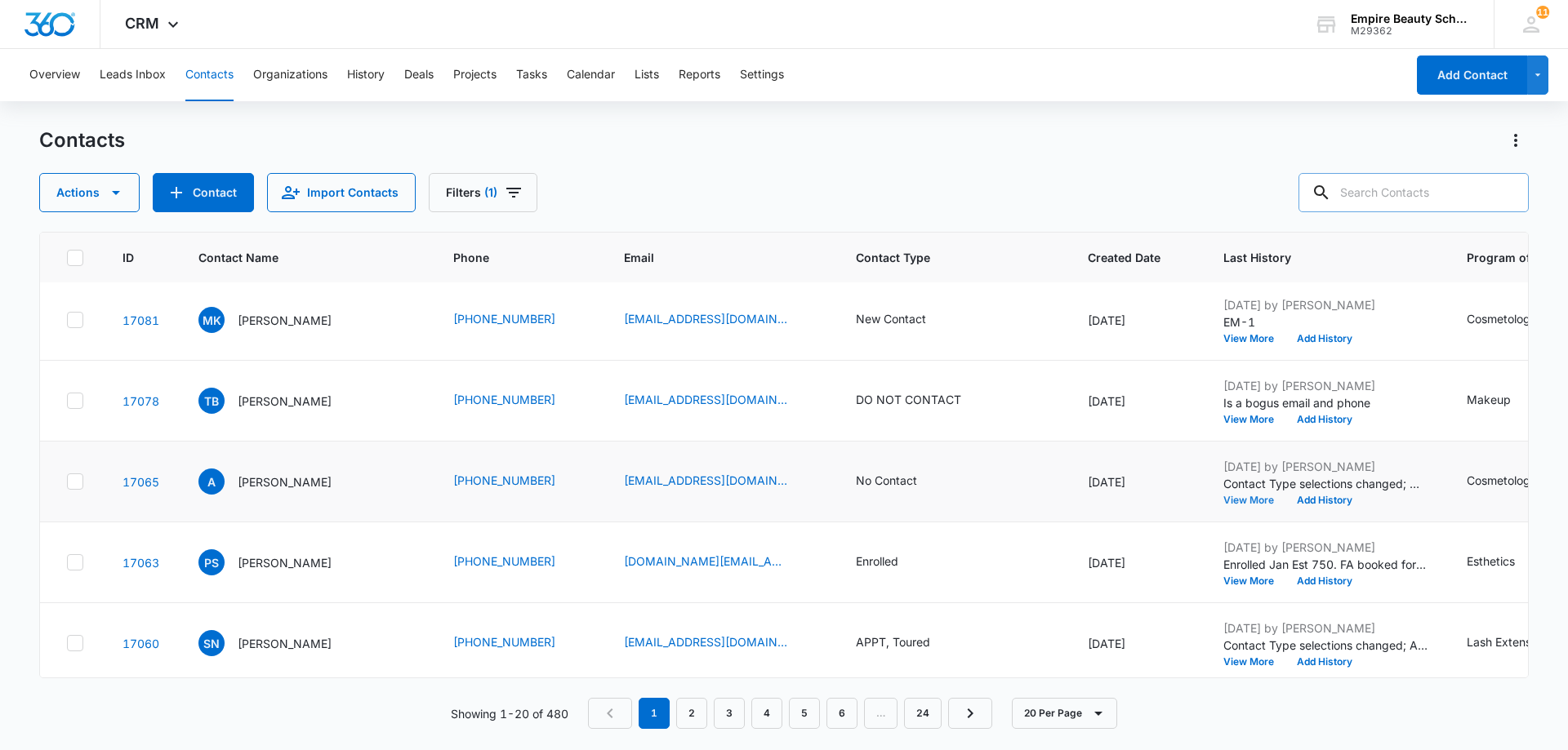
click at [1245, 503] on button "View More" at bounding box center [1254, 500] width 62 height 10
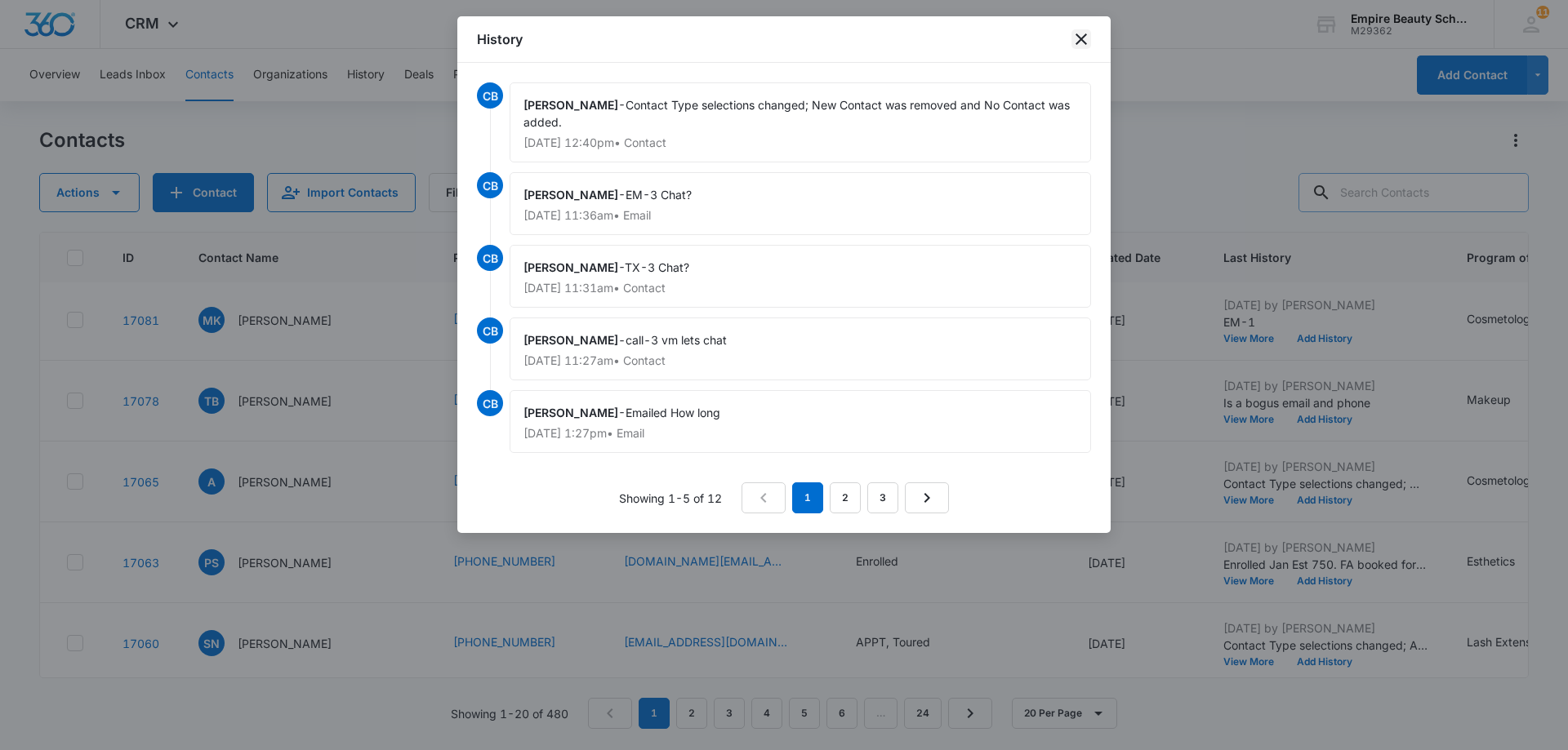
click at [1080, 44] on icon "close" at bounding box center [1081, 39] width 20 height 20
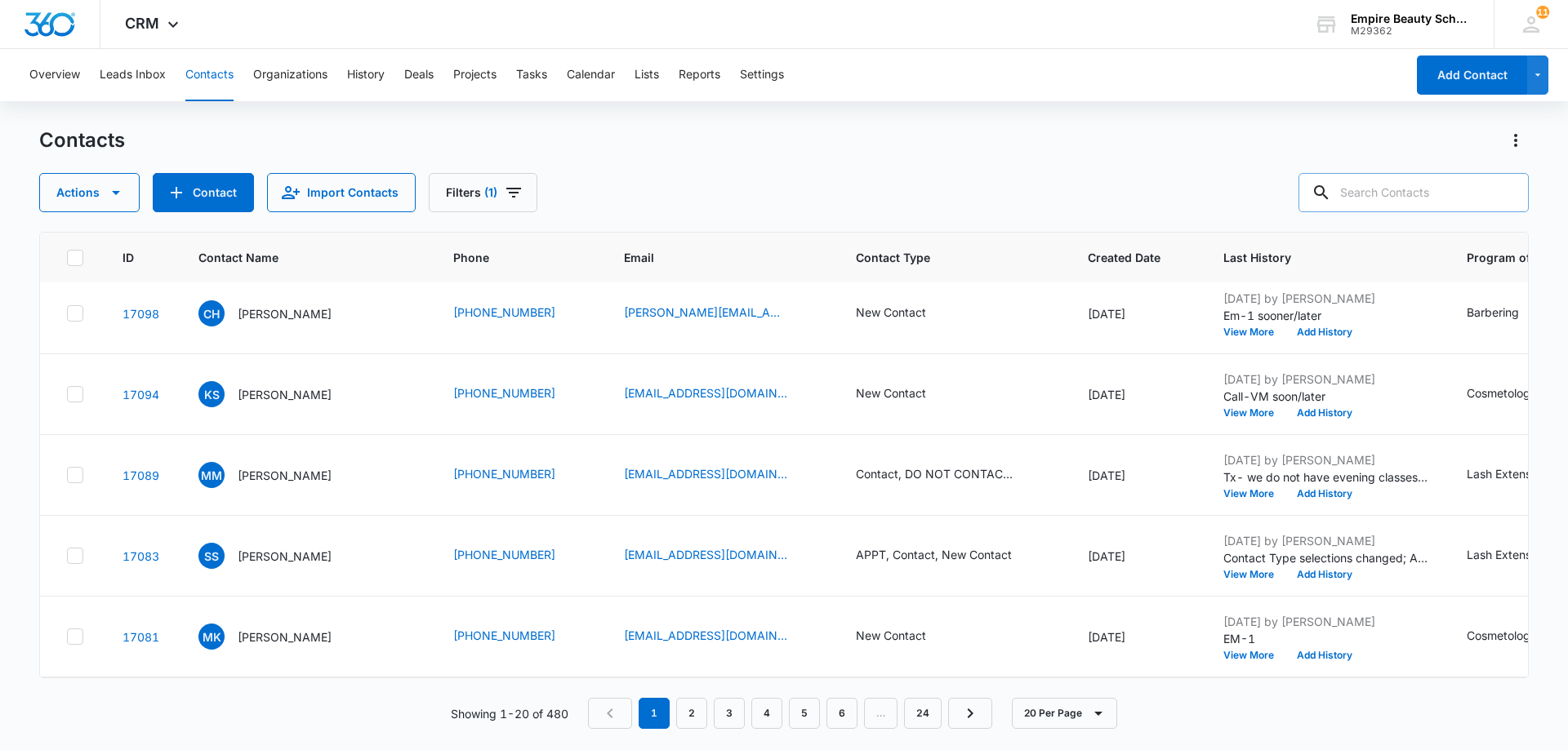
scroll to position [9, 0]
click at [960, 554] on div "APPT, Contact, New Contact" at bounding box center [934, 555] width 156 height 17
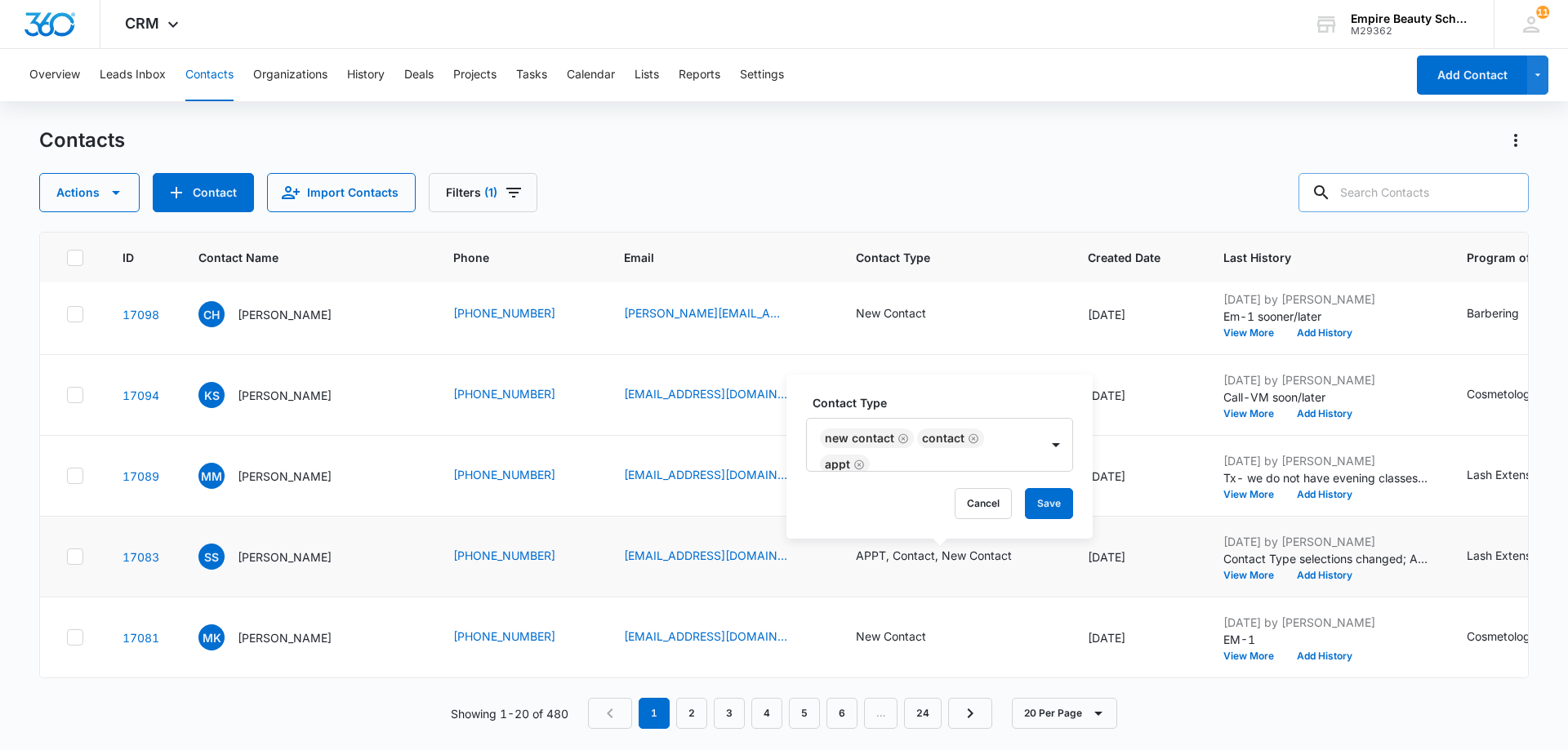
click at [915, 516] on div "Cancel Save" at bounding box center [940, 504] width 267 height 31
click at [990, 510] on button "Cancel" at bounding box center [983, 504] width 57 height 31
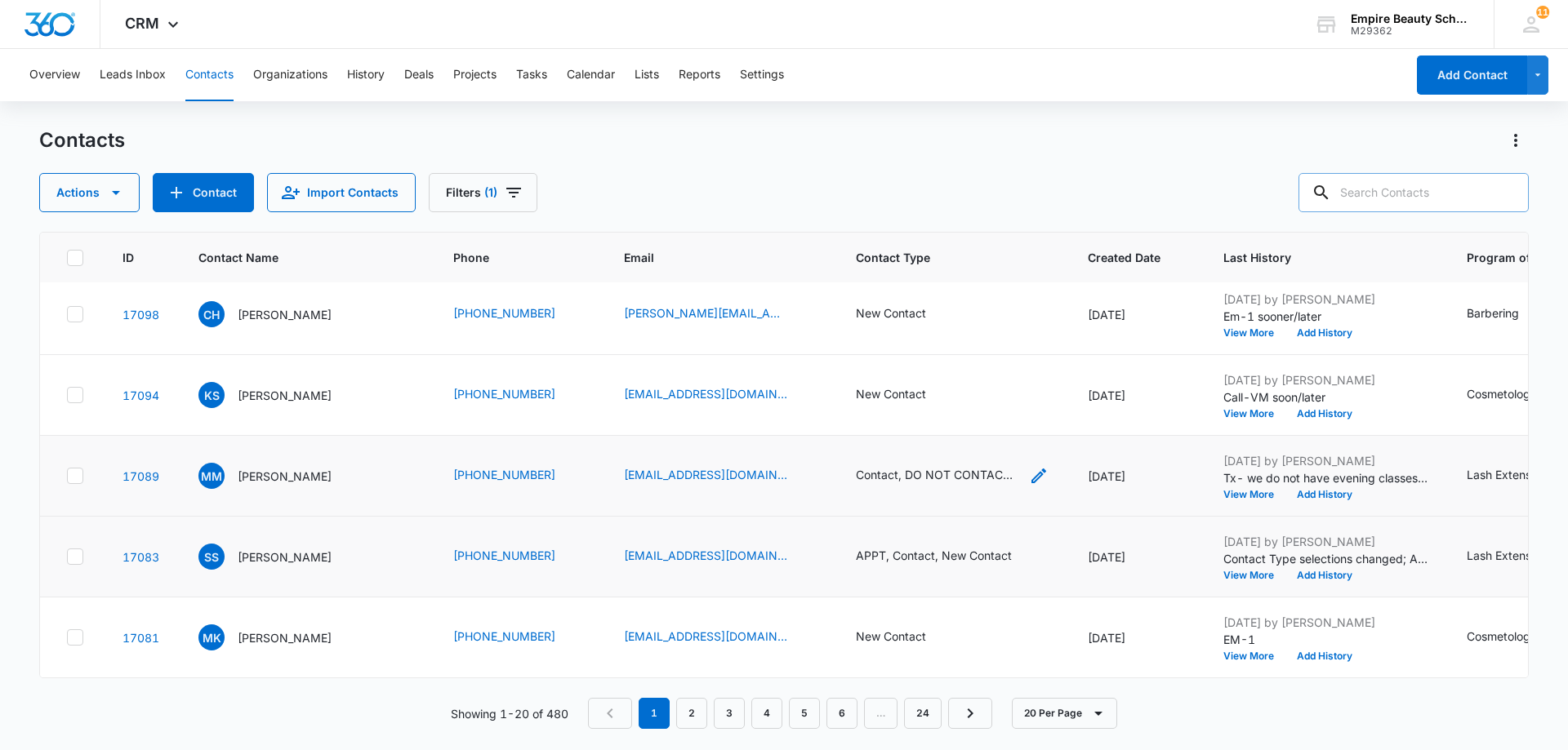
click at [956, 483] on div "Contact, DO NOT CONTACT, New Contact" at bounding box center [938, 475] width 164 height 17
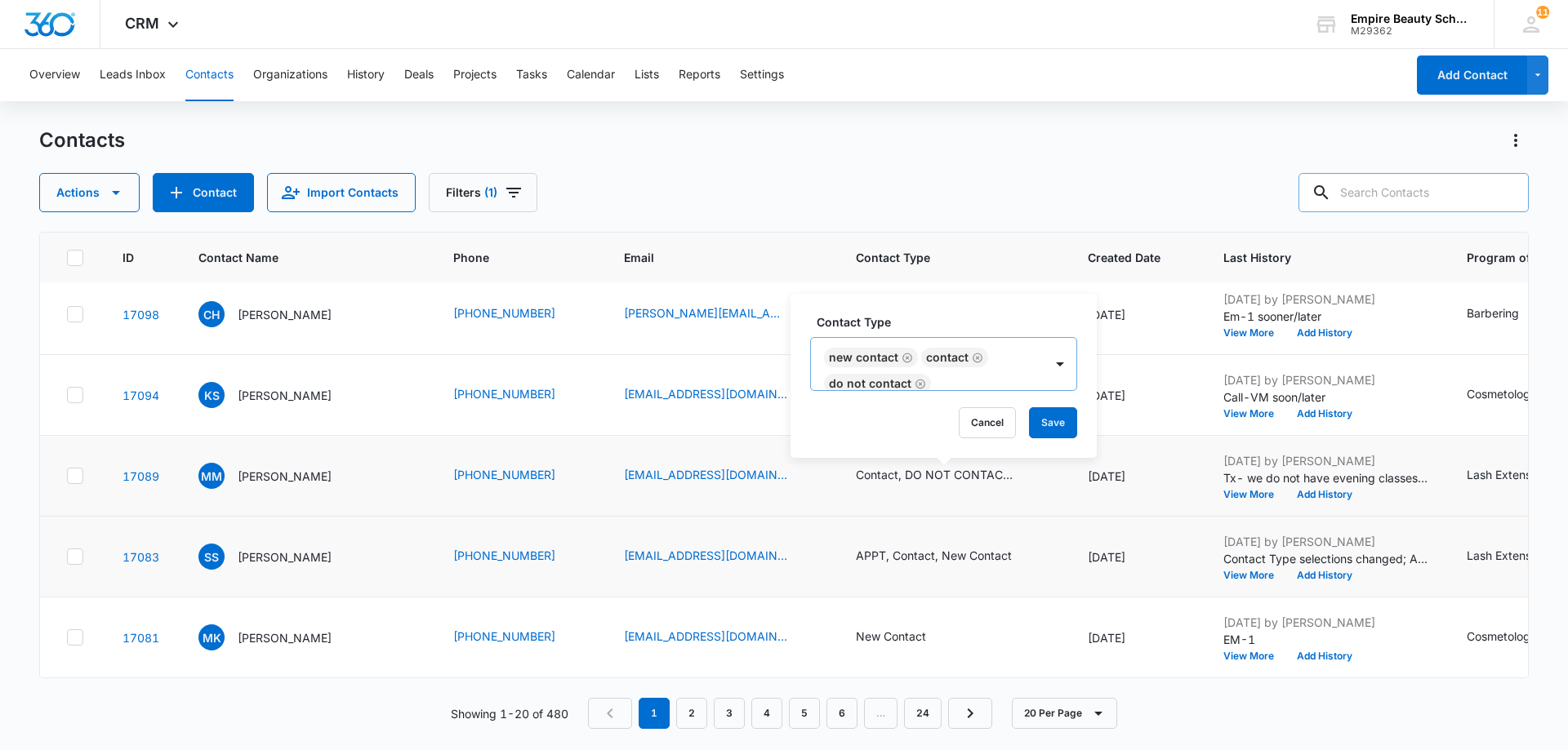
click at [905, 356] on icon "Remove New Contact" at bounding box center [907, 357] width 10 height 10
click at [1034, 424] on button "Save" at bounding box center [1040, 423] width 48 height 31
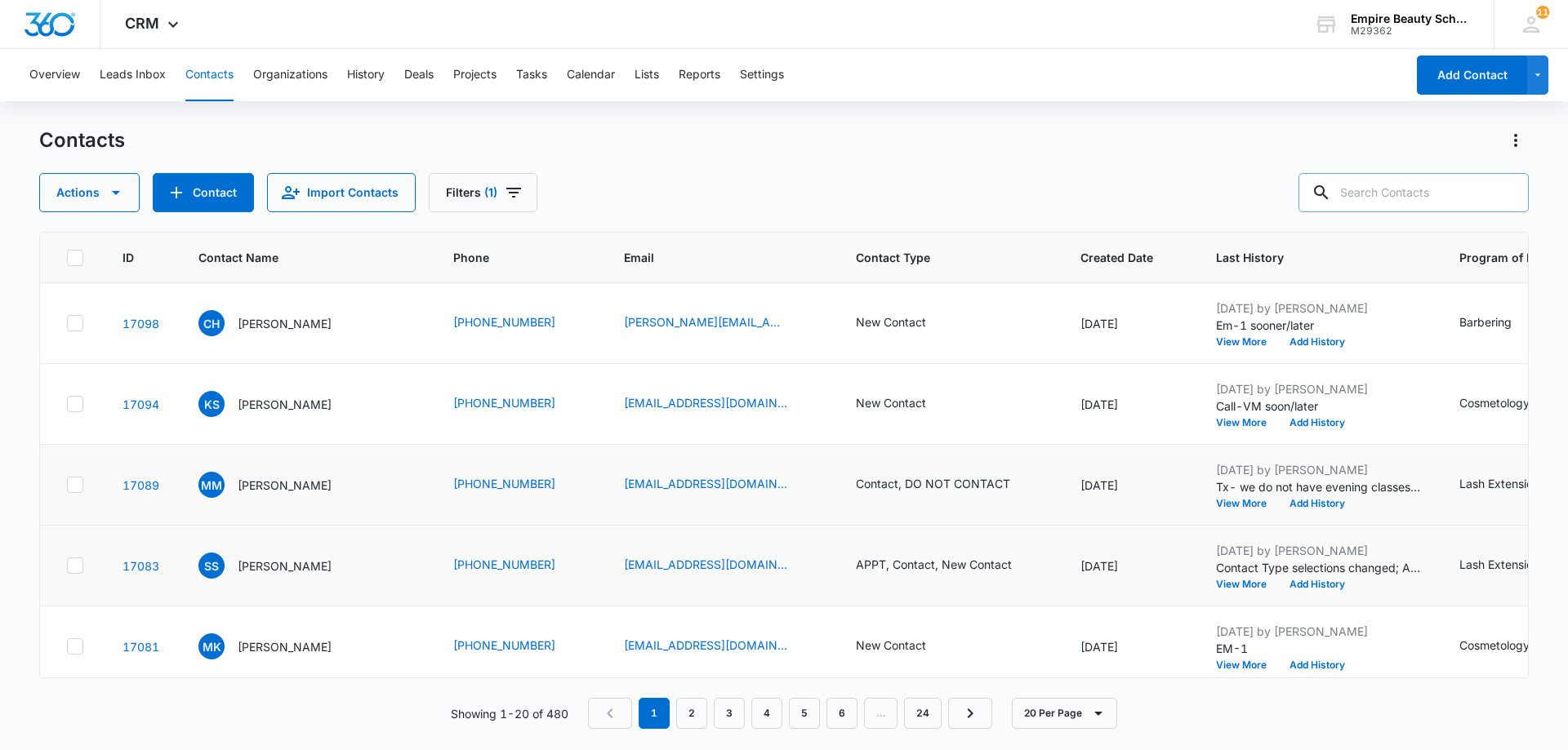
scroll to position [82, 0]
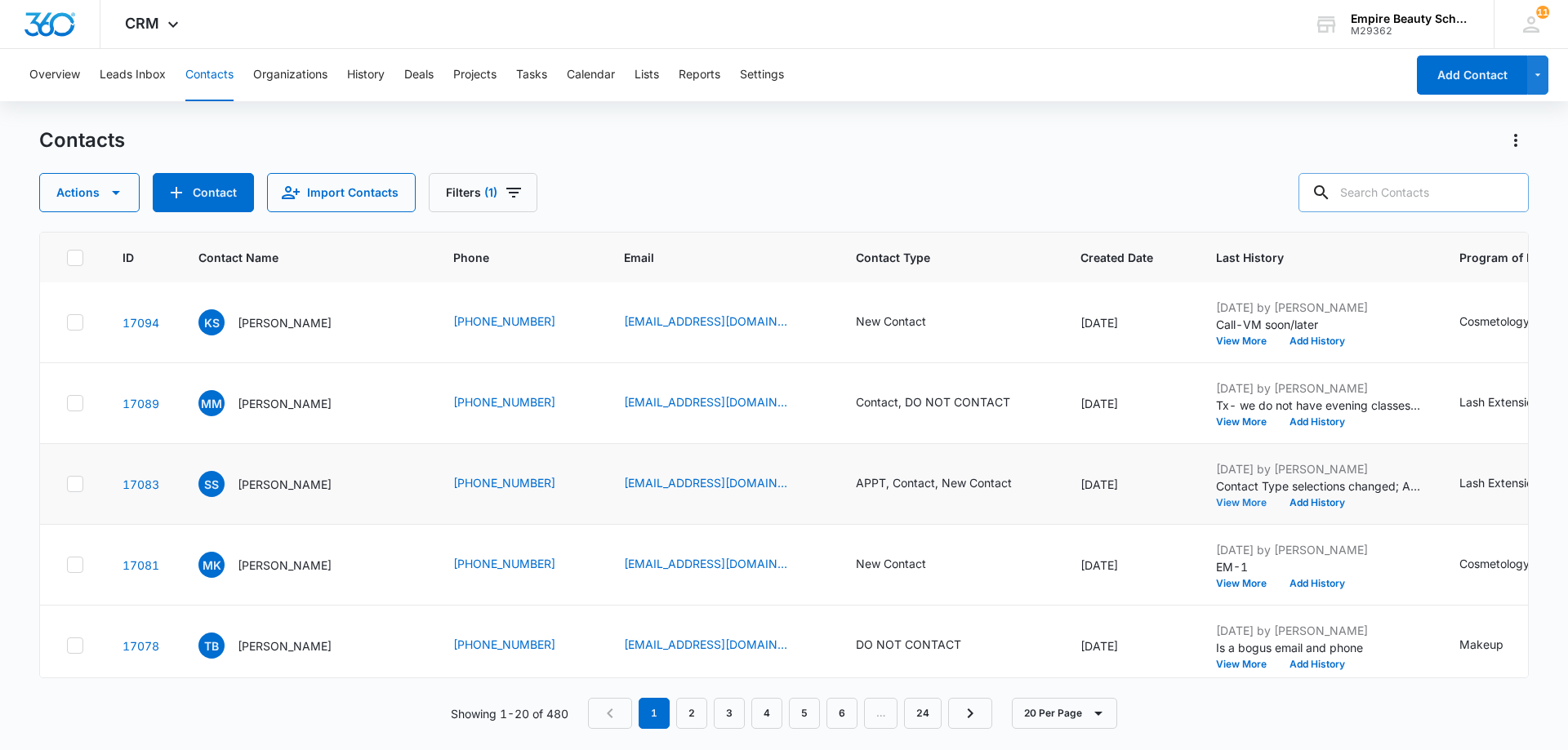
click at [1227, 498] on button "View More" at bounding box center [1247, 503] width 62 height 10
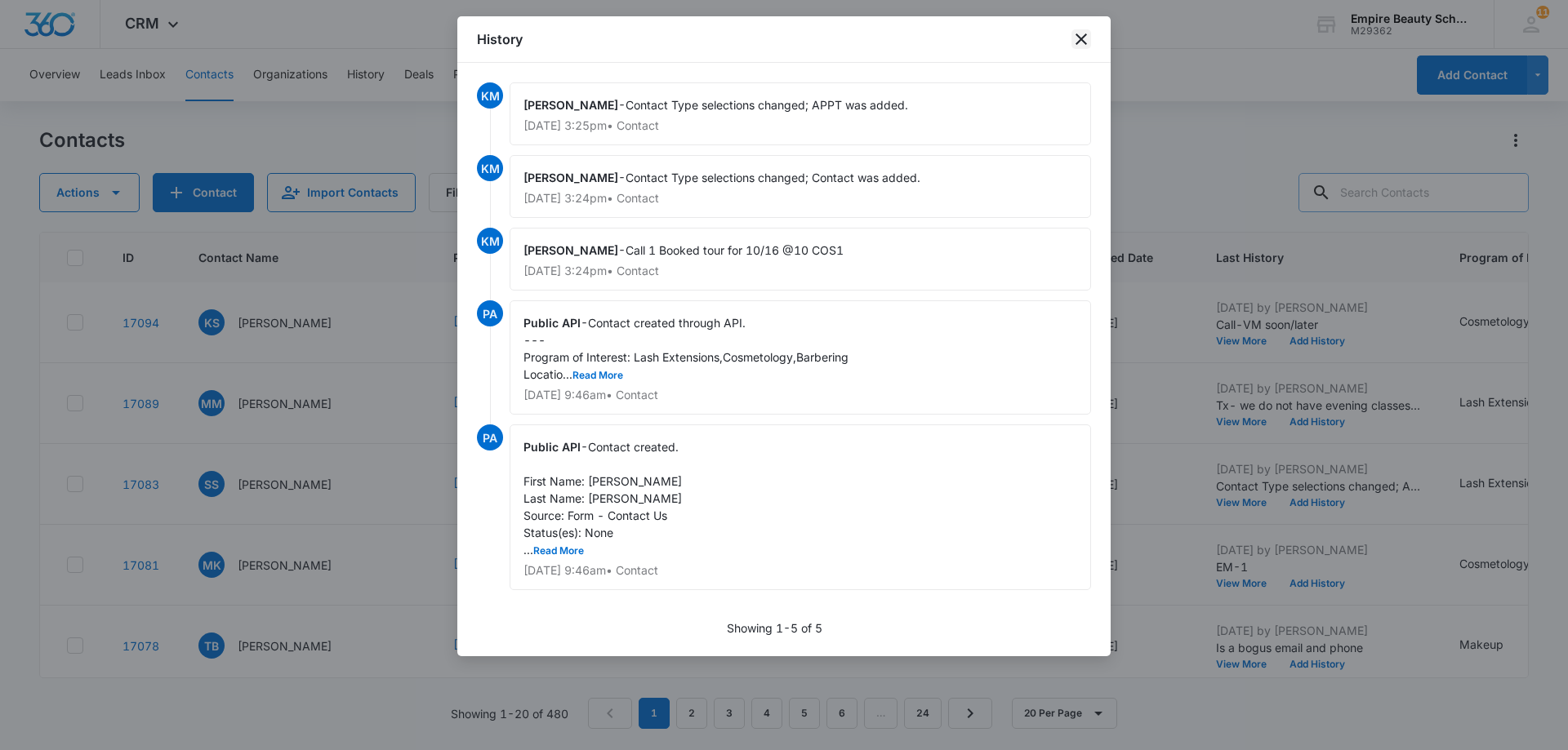
click at [1085, 36] on icon "close" at bounding box center [1081, 39] width 20 height 20
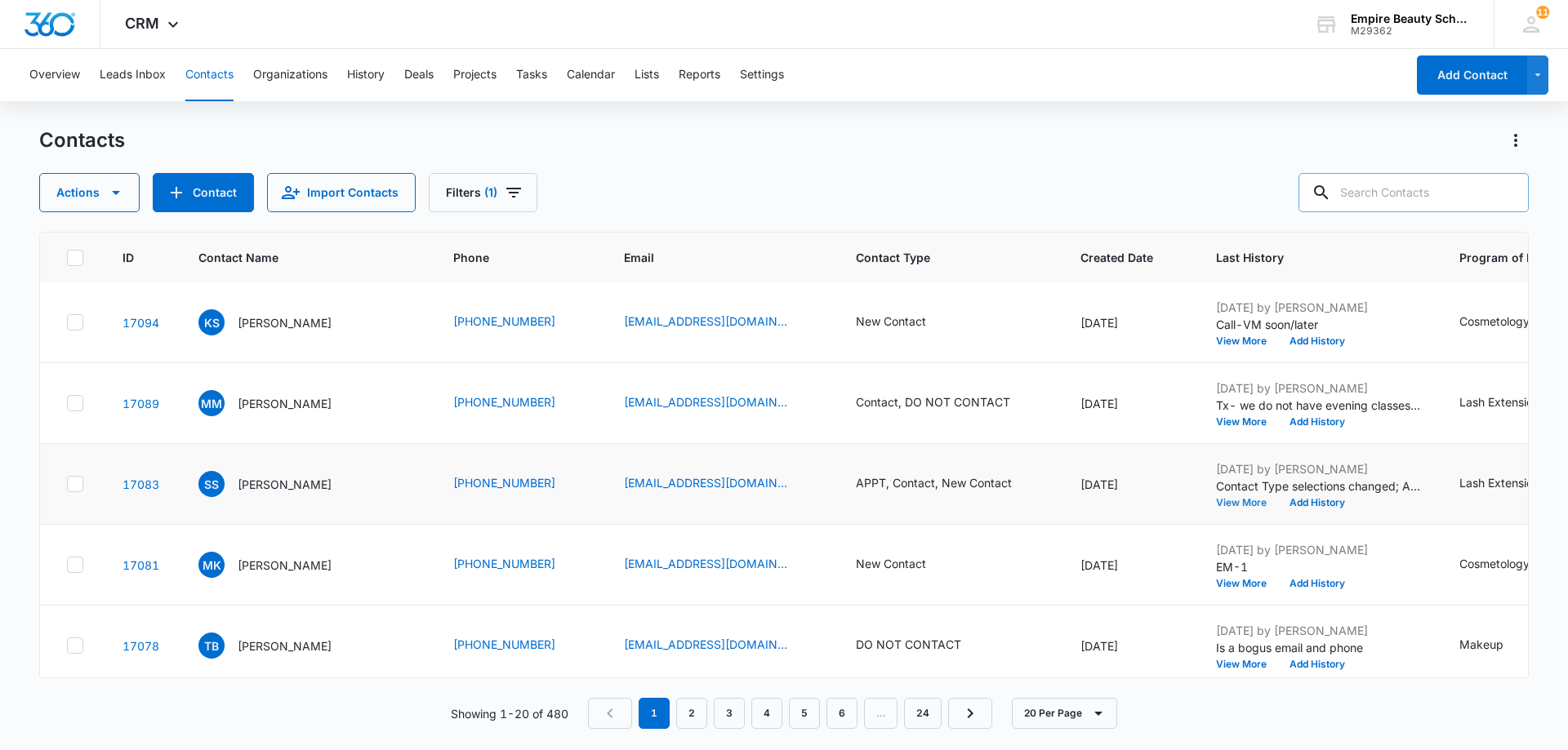
click at [1236, 498] on button "View More" at bounding box center [1247, 503] width 62 height 10
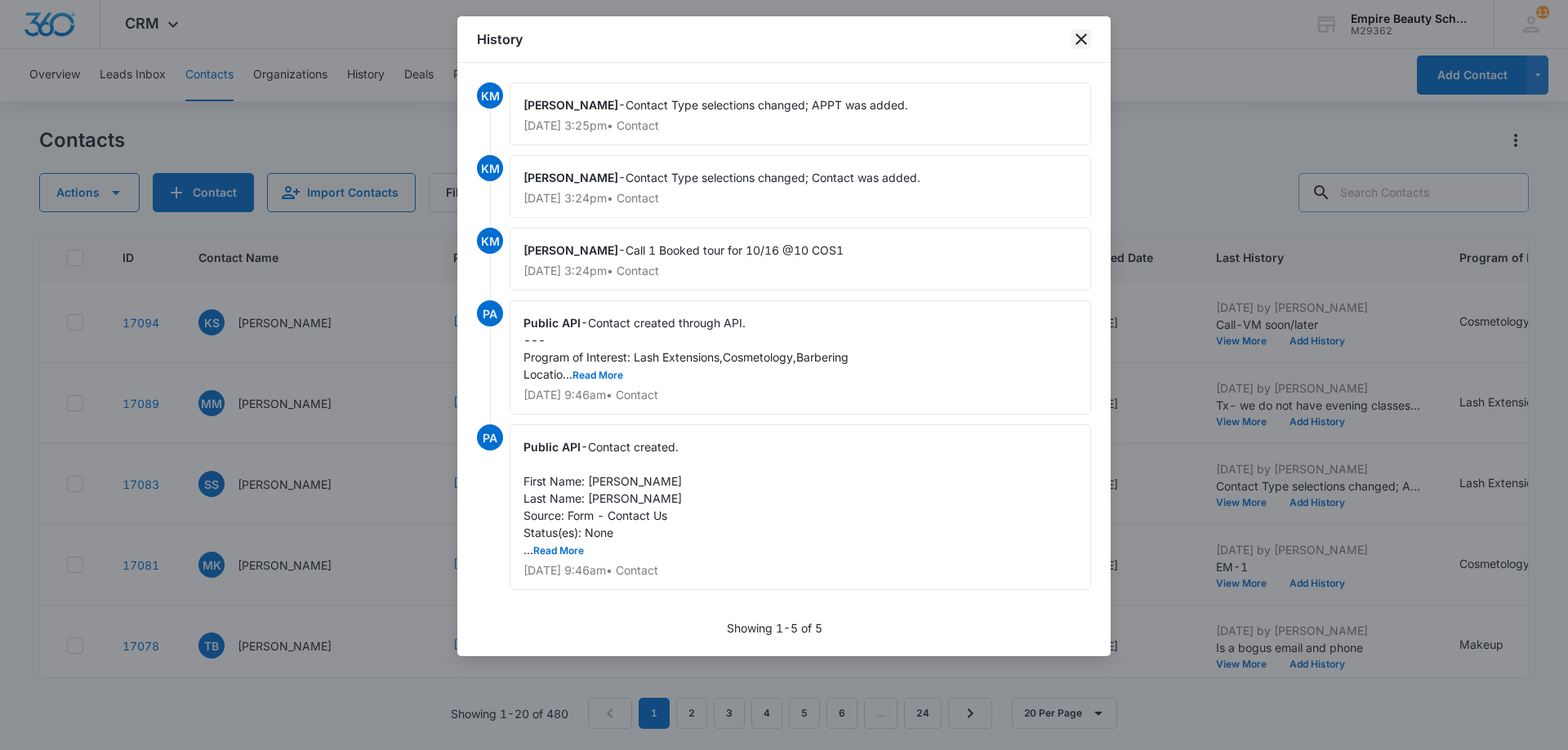
click at [1082, 38] on icon "close" at bounding box center [1081, 39] width 12 height 12
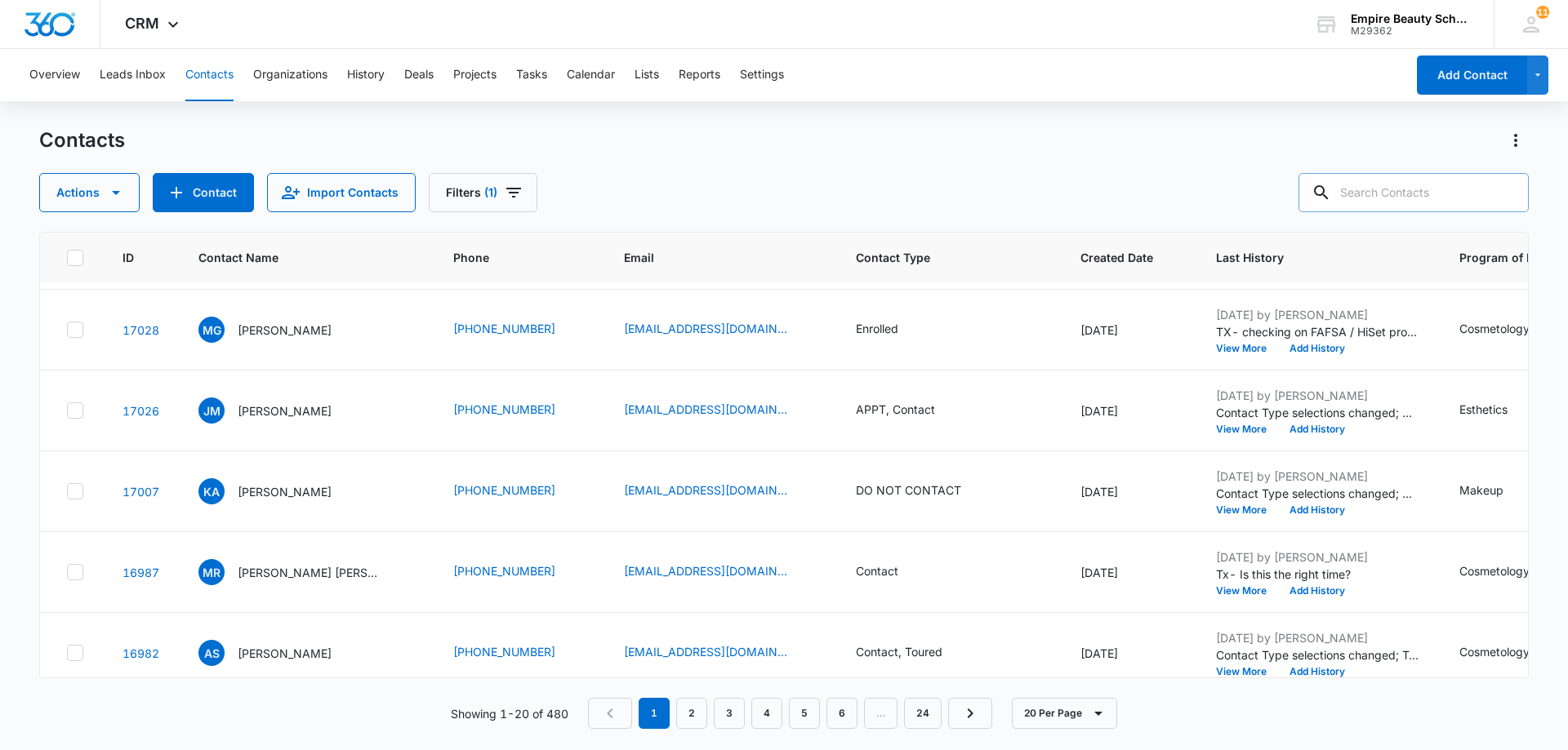
scroll to position [1234, 0]
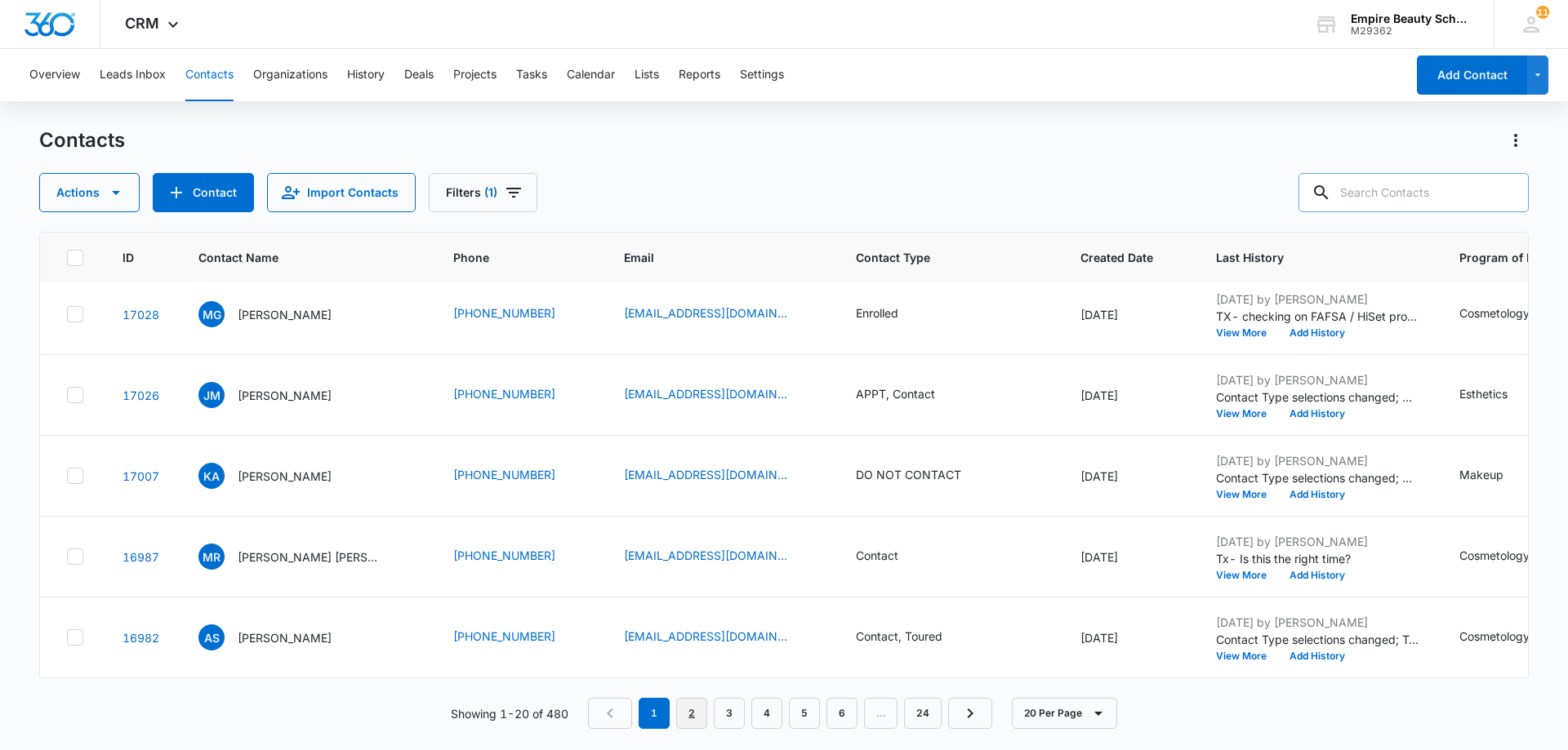
click at [694, 721] on link "2" at bounding box center [692, 714] width 31 height 31
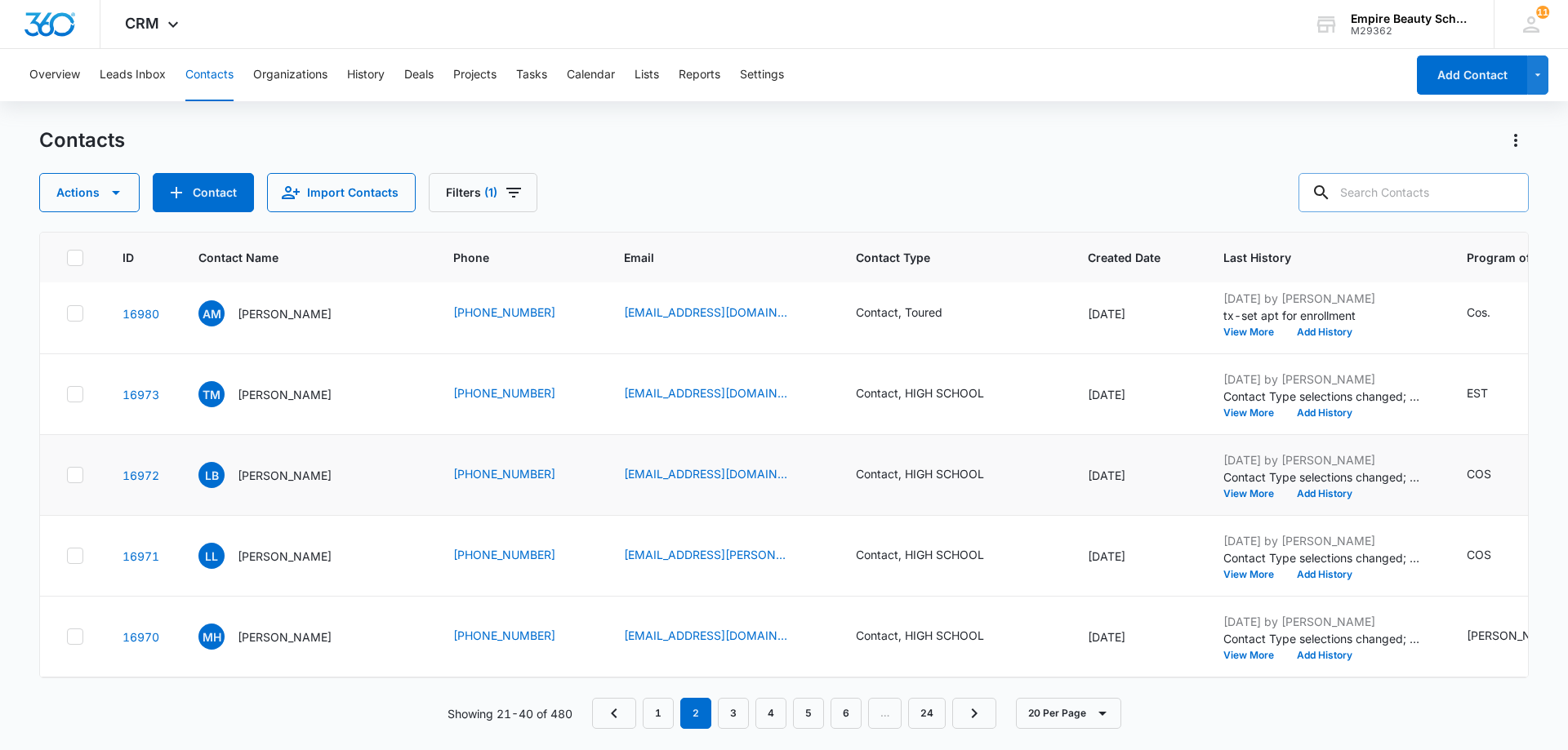
scroll to position [0, 0]
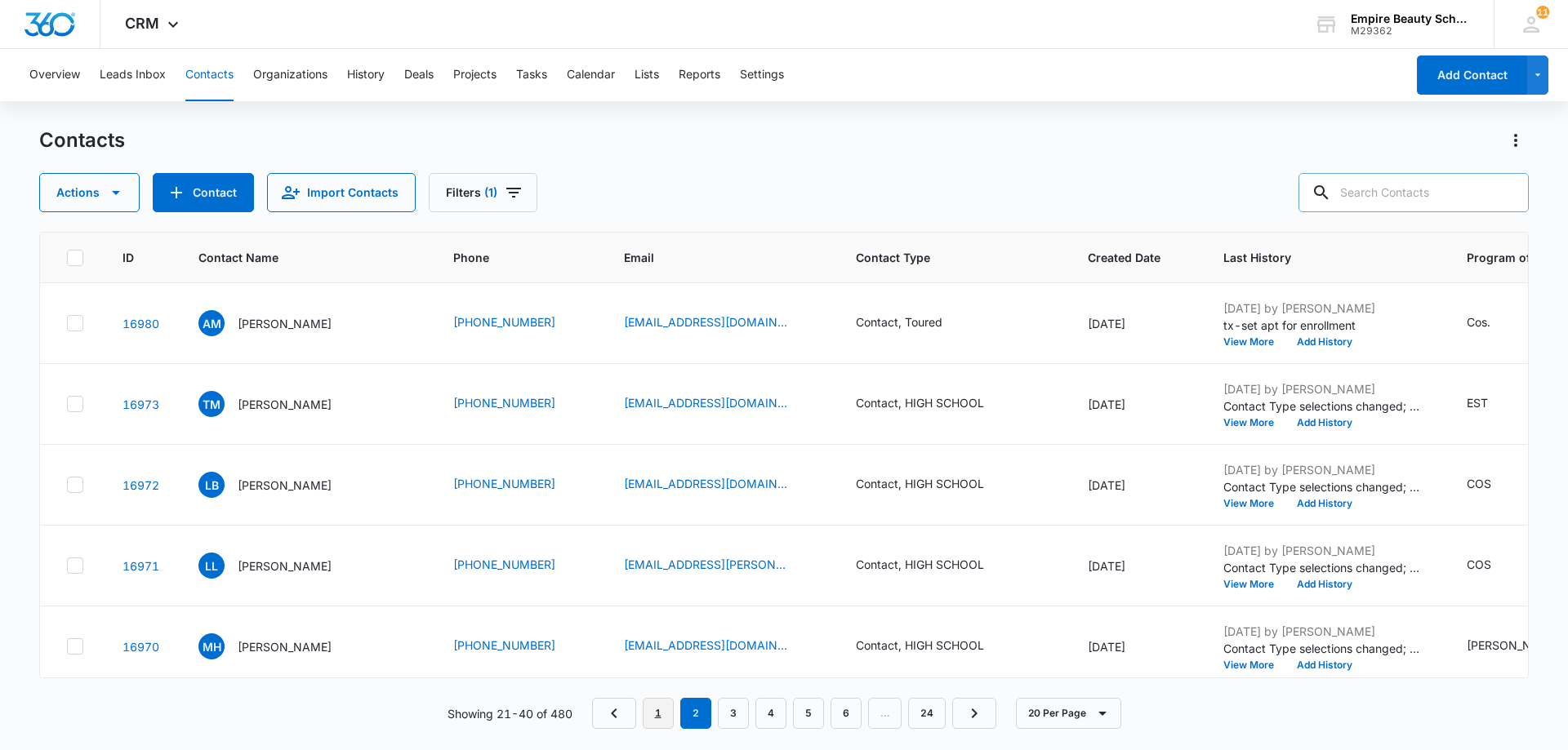
click at [658, 708] on link "1" at bounding box center [658, 714] width 31 height 31
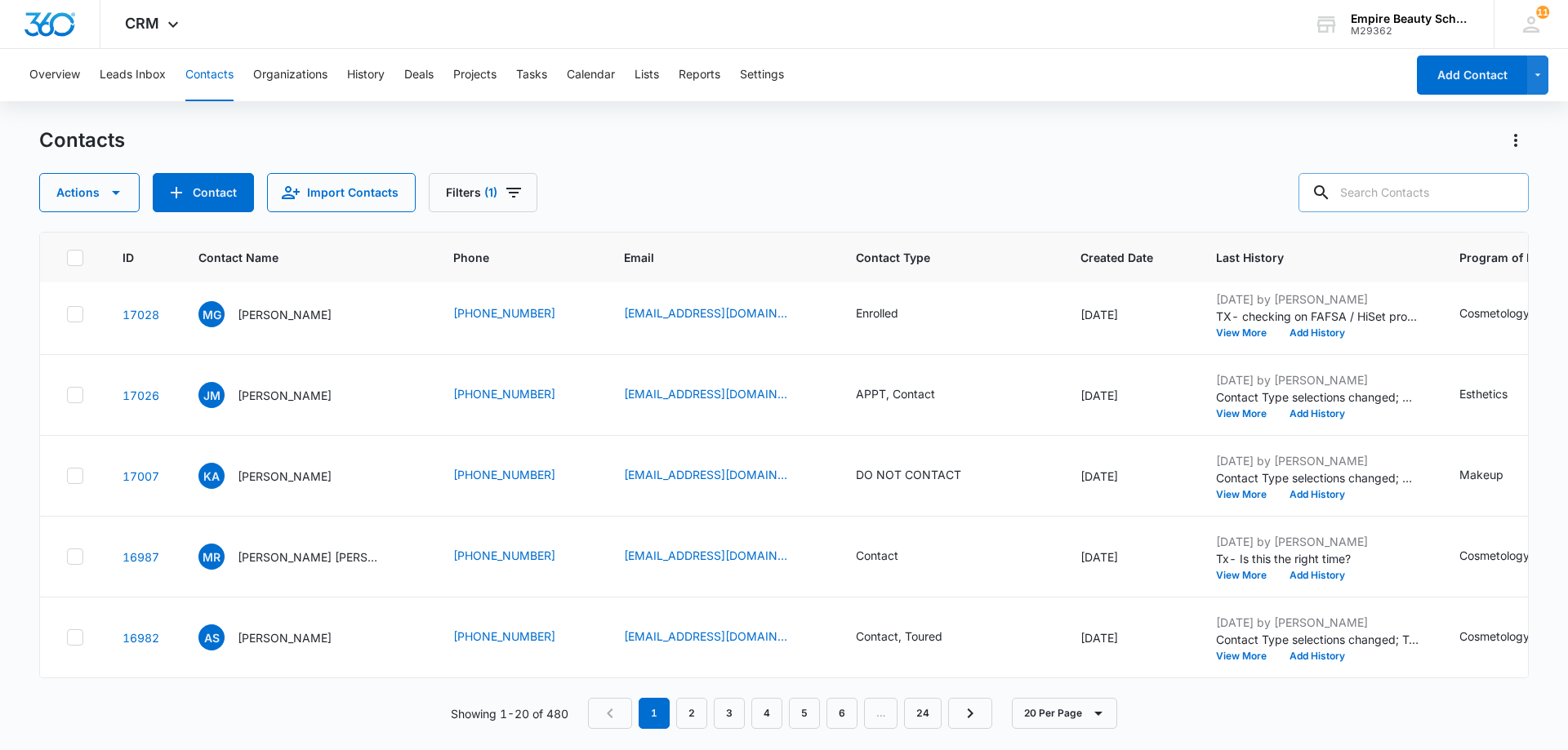
scroll to position [1234, 0]
click at [627, 714] on nav "1 2 3 4 5 6 … 24" at bounding box center [790, 714] width 405 height 31
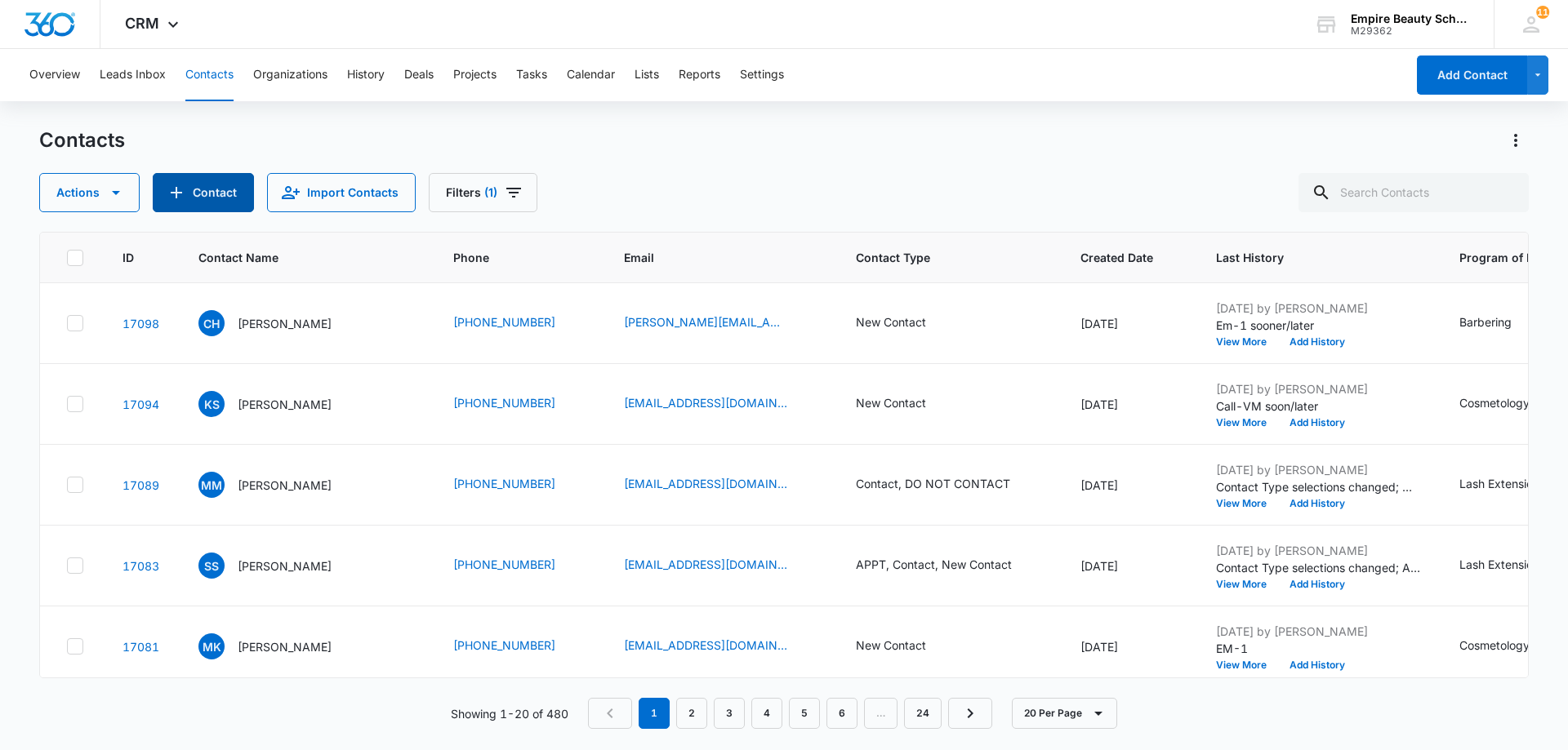
click at [214, 185] on button "Contact" at bounding box center [203, 192] width 101 height 39
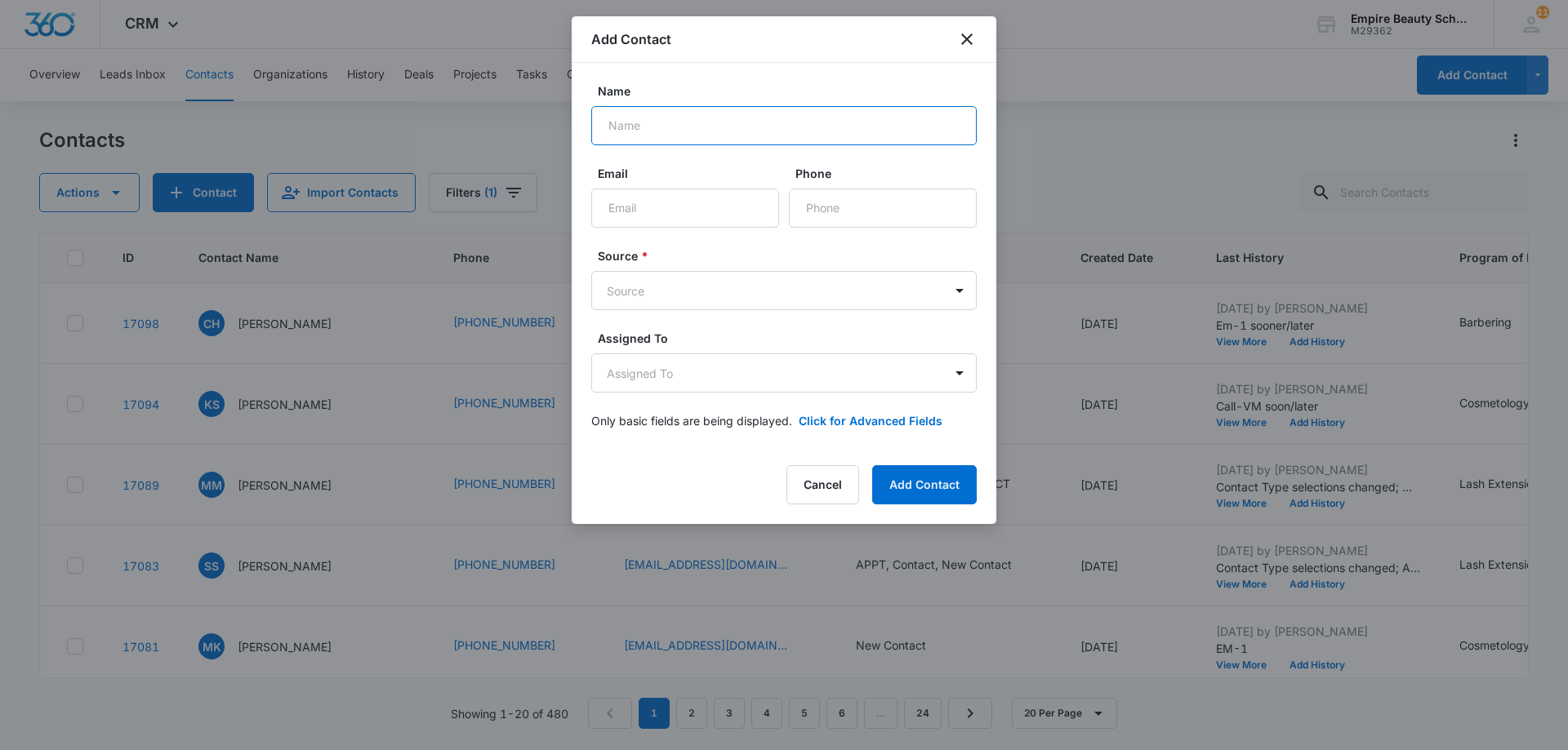
click at [644, 132] on input "Name" at bounding box center [784, 125] width 386 height 39
type input "Calianne Malo"
click at [647, 189] on input "Email" at bounding box center [685, 207] width 188 height 39
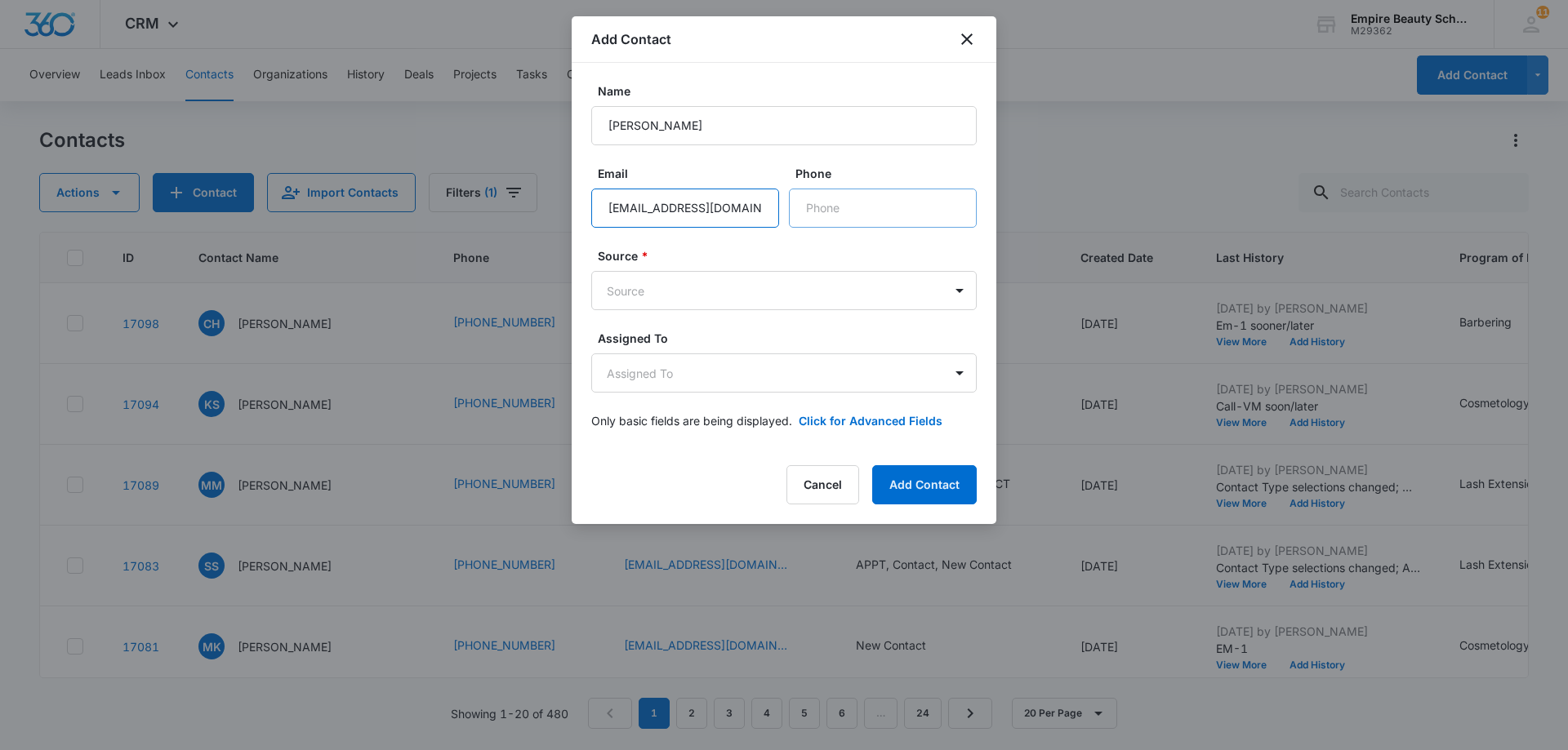
type input "26cmalo@gmail.com"
click at [817, 211] on input "Phone" at bounding box center [882, 207] width 188 height 39
type input "(603) 833-5758"
click at [962, 291] on body "CRM Apps Forms CRM Email Shop Payments POS Files Brand Settings AI Assistant Em…" at bounding box center [784, 375] width 1568 height 750
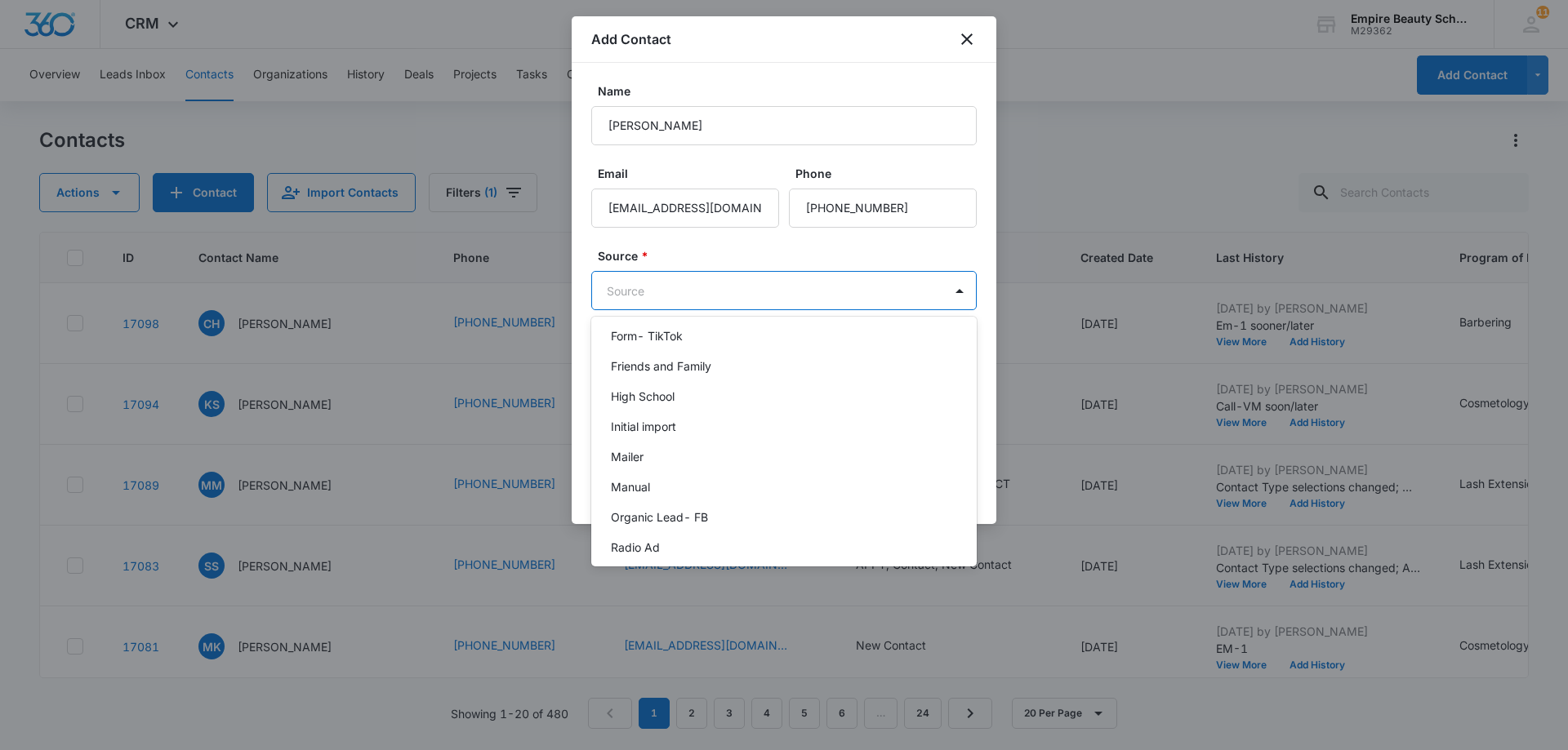
scroll to position [535, 0]
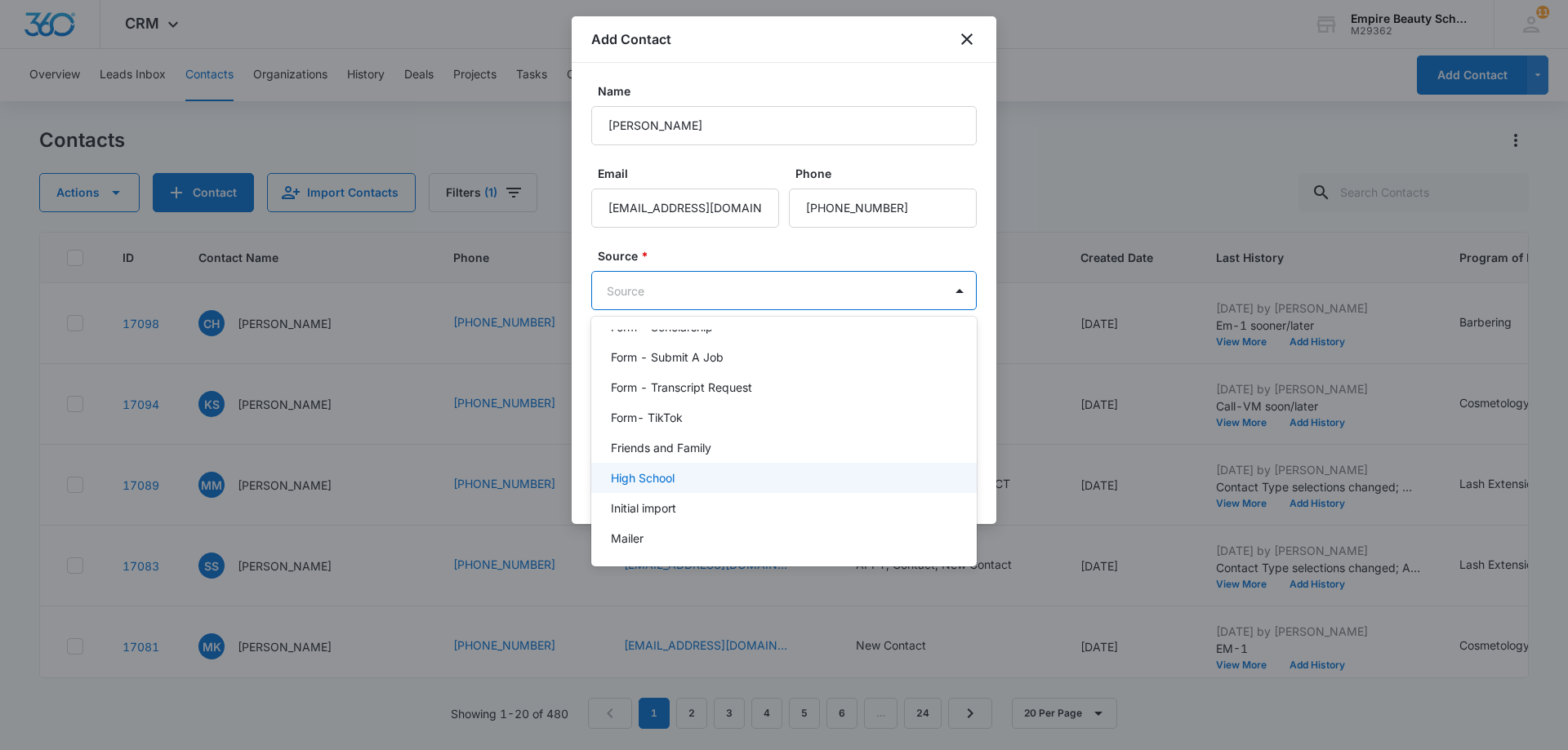
click at [668, 472] on p "High School" at bounding box center [643, 477] width 64 height 17
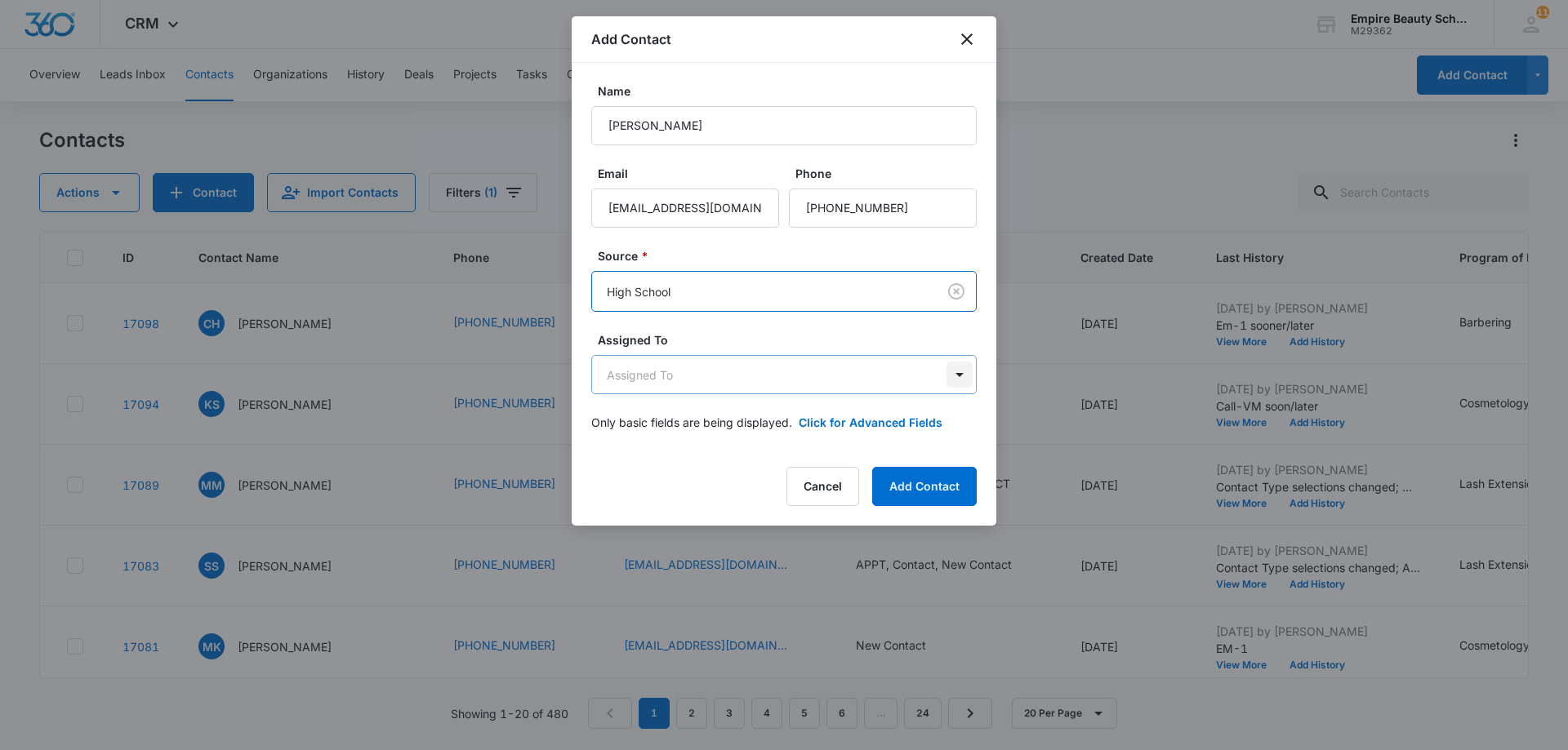
click at [963, 377] on body "CRM Apps Forms CRM Email Shop Payments POS Files Brand Settings AI Assistant Em…" at bounding box center [784, 375] width 1568 height 750
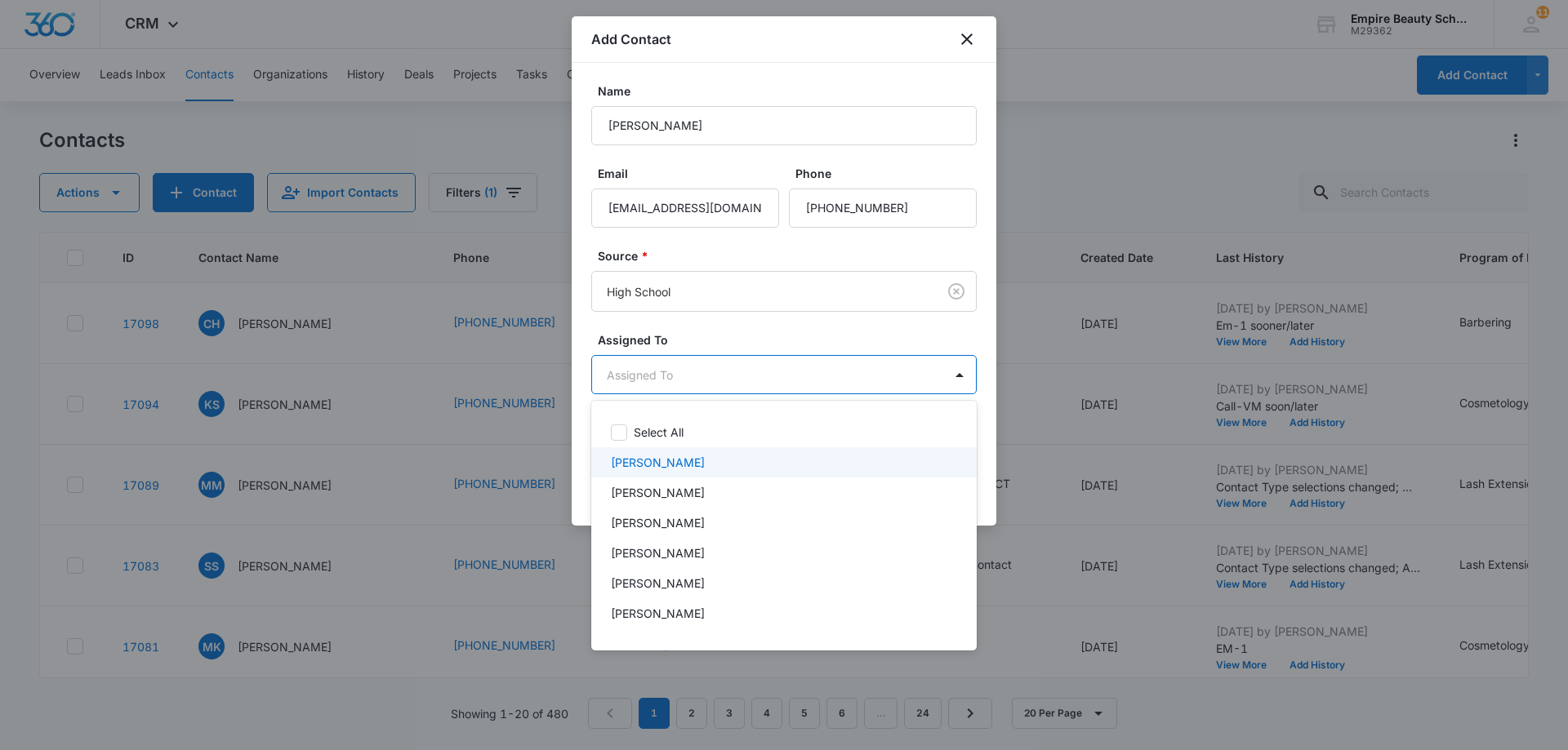
click at [766, 463] on div "[PERSON_NAME]" at bounding box center [782, 462] width 343 height 17
click at [989, 409] on div at bounding box center [784, 375] width 1568 height 750
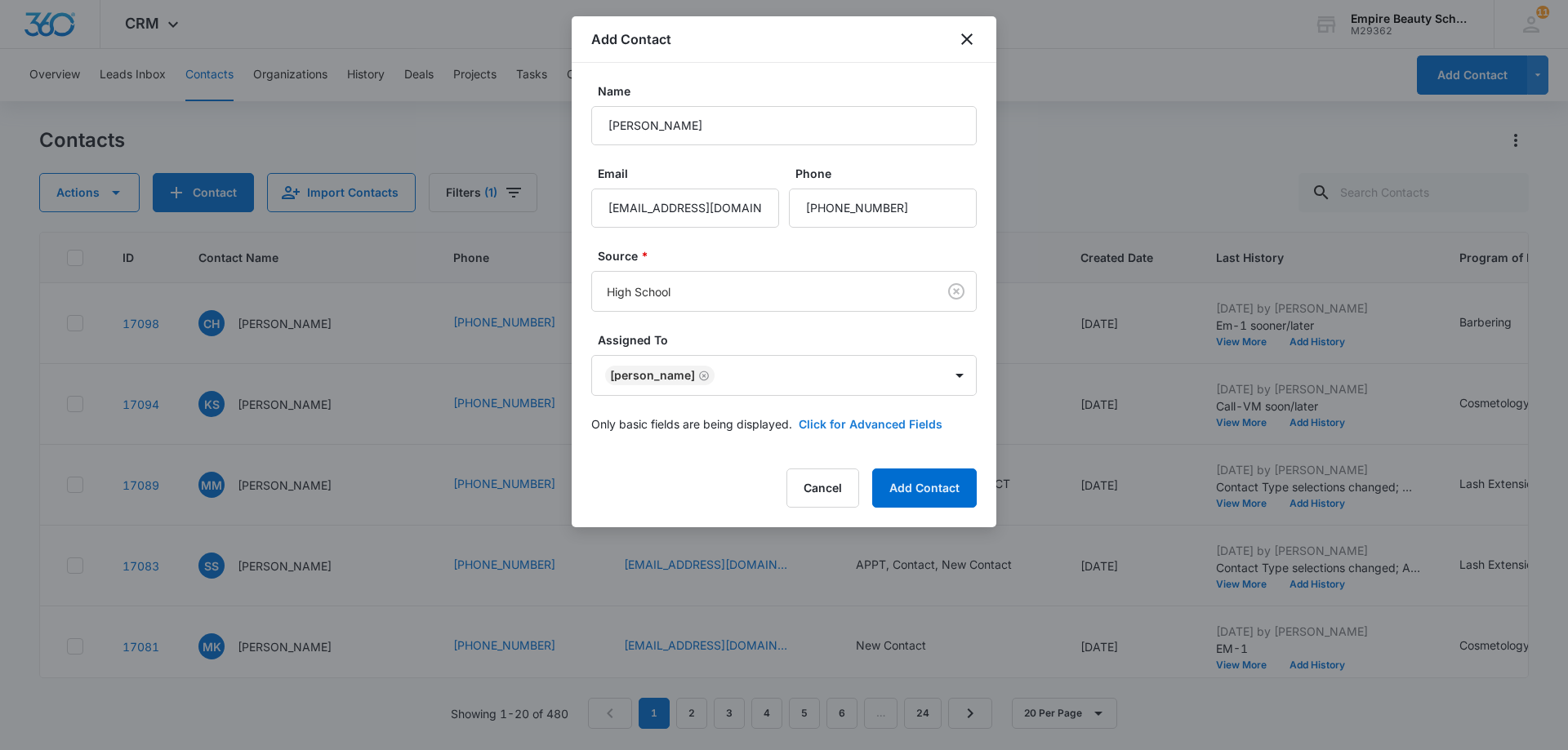
click at [888, 428] on button "Click for Advanced Fields" at bounding box center [870, 424] width 144 height 17
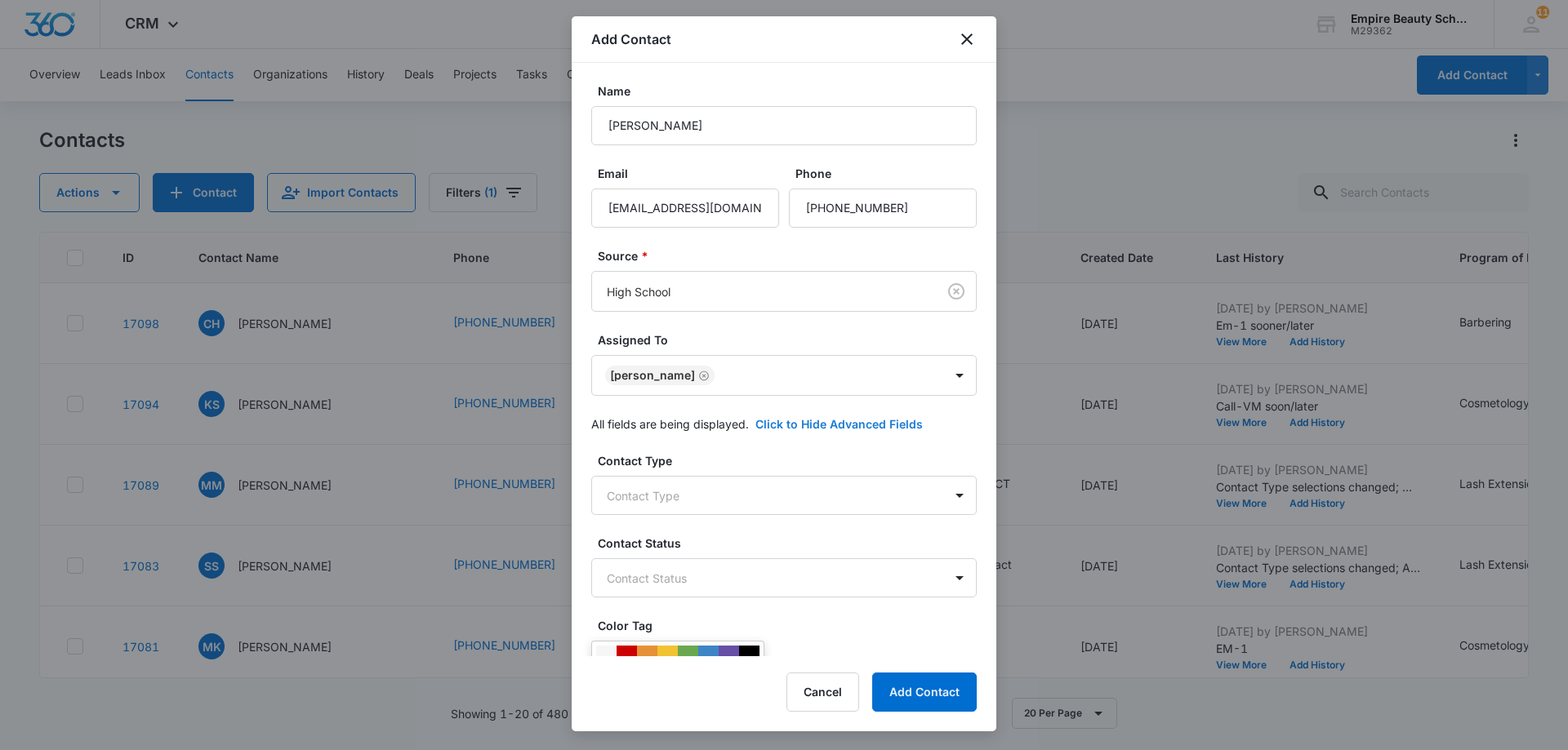
scroll to position [82, 0]
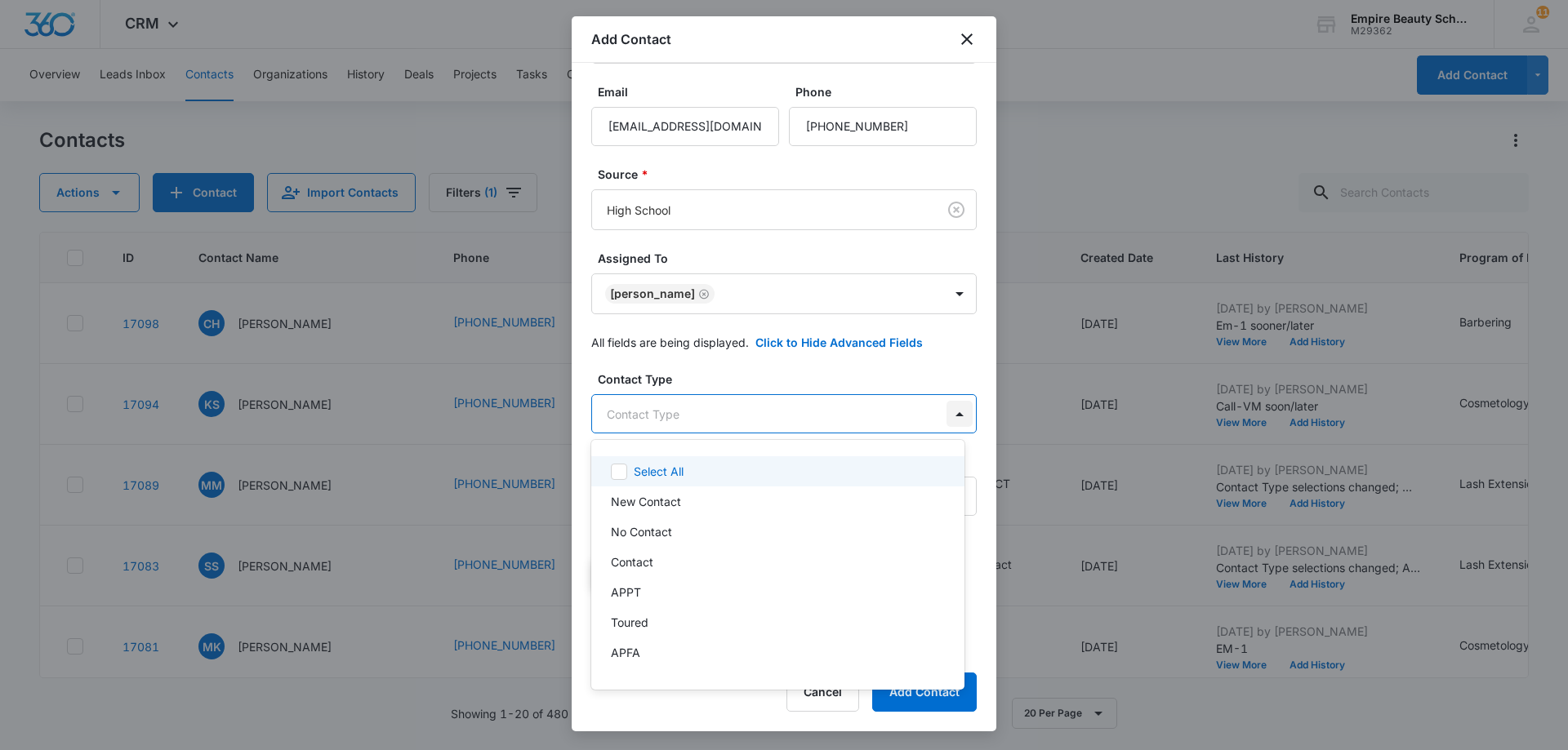
click at [946, 415] on body "CRM Apps Forms CRM Email Shop Payments POS Files Brand Settings AI Assistant Em…" at bounding box center [784, 375] width 1568 height 750
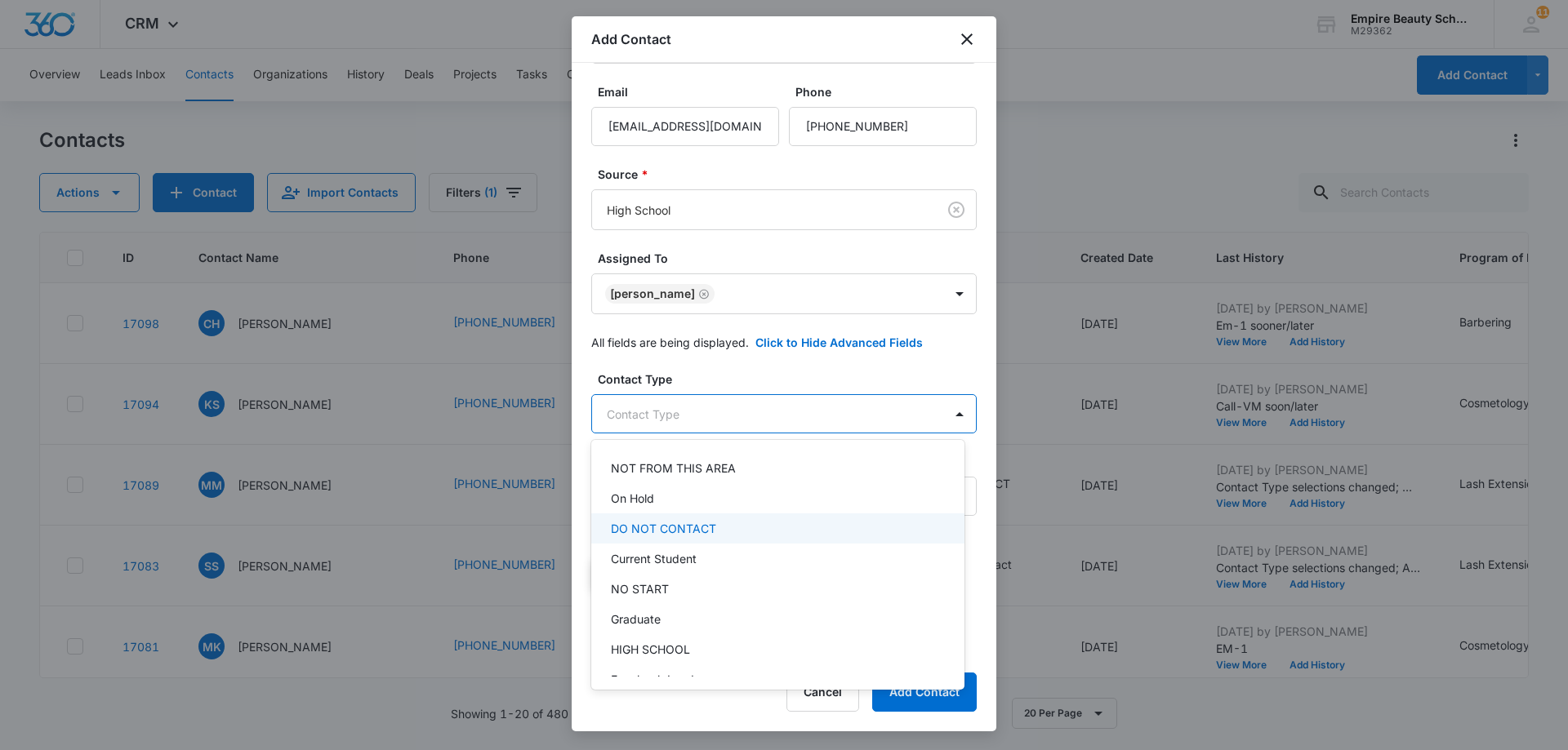
scroll to position [266, 0]
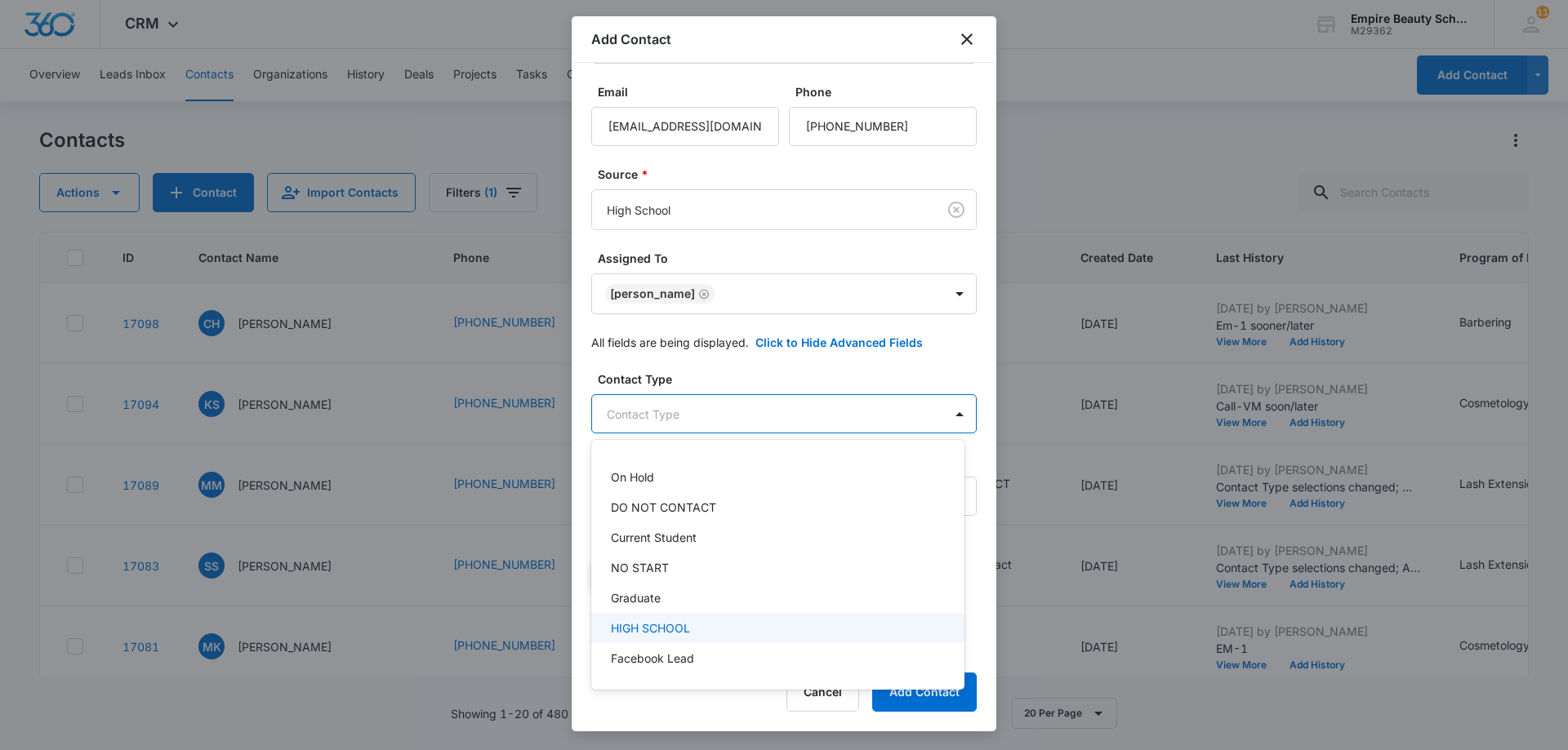
click at [678, 620] on p "HIGH SCHOOL" at bounding box center [650, 628] width 79 height 17
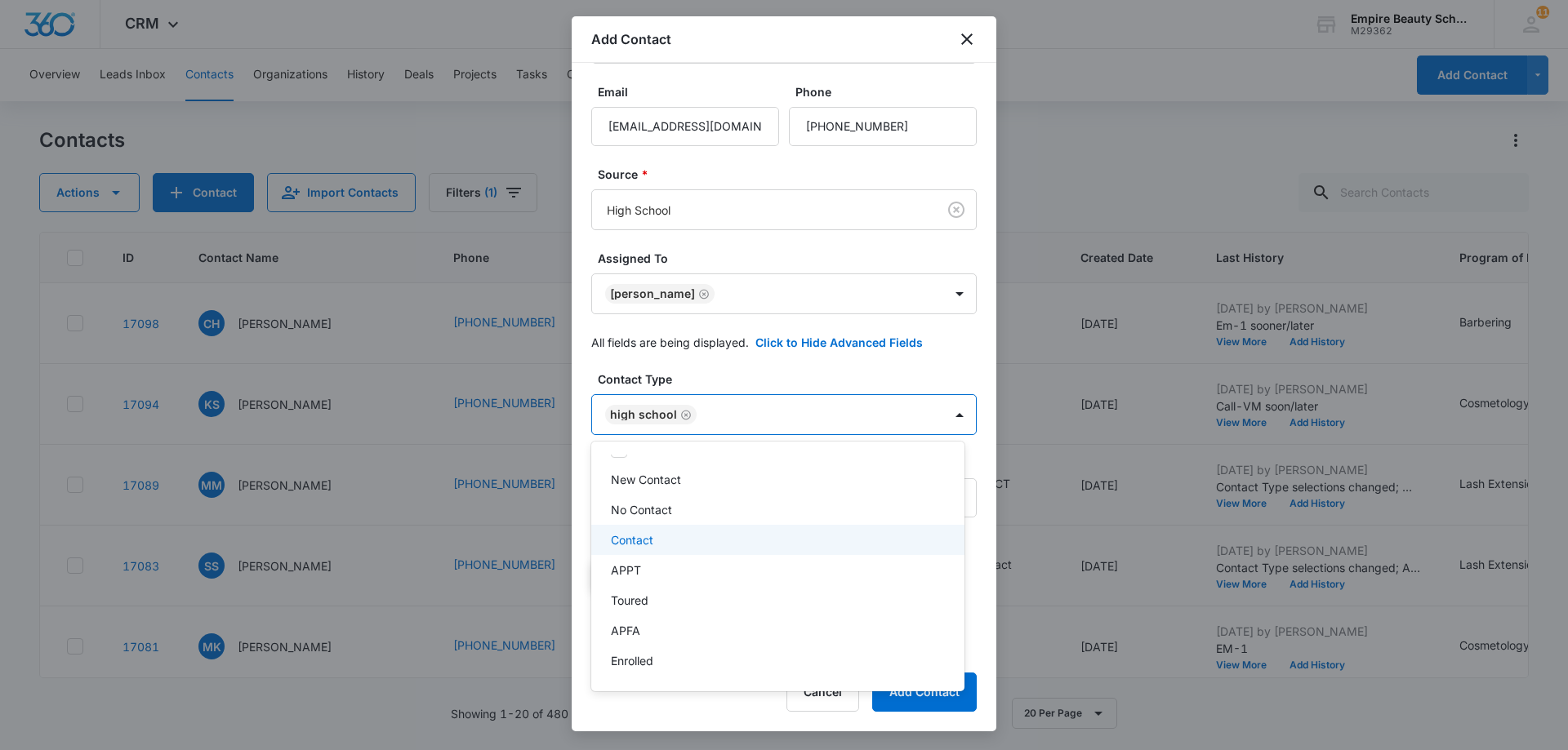
scroll to position [0, 0]
click at [645, 560] on p "Contact" at bounding box center [632, 564] width 43 height 17
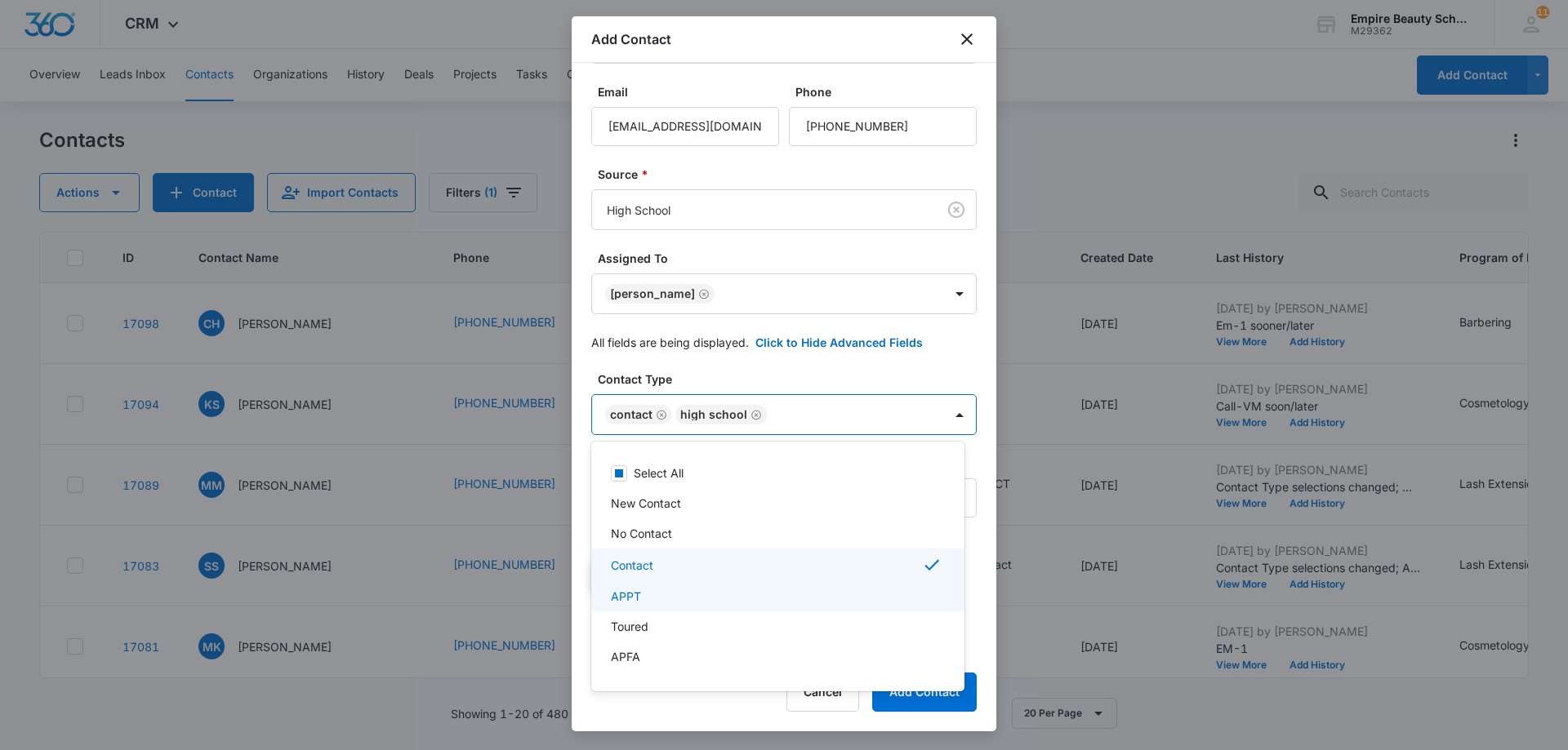
click at [977, 512] on div at bounding box center [784, 375] width 1568 height 750
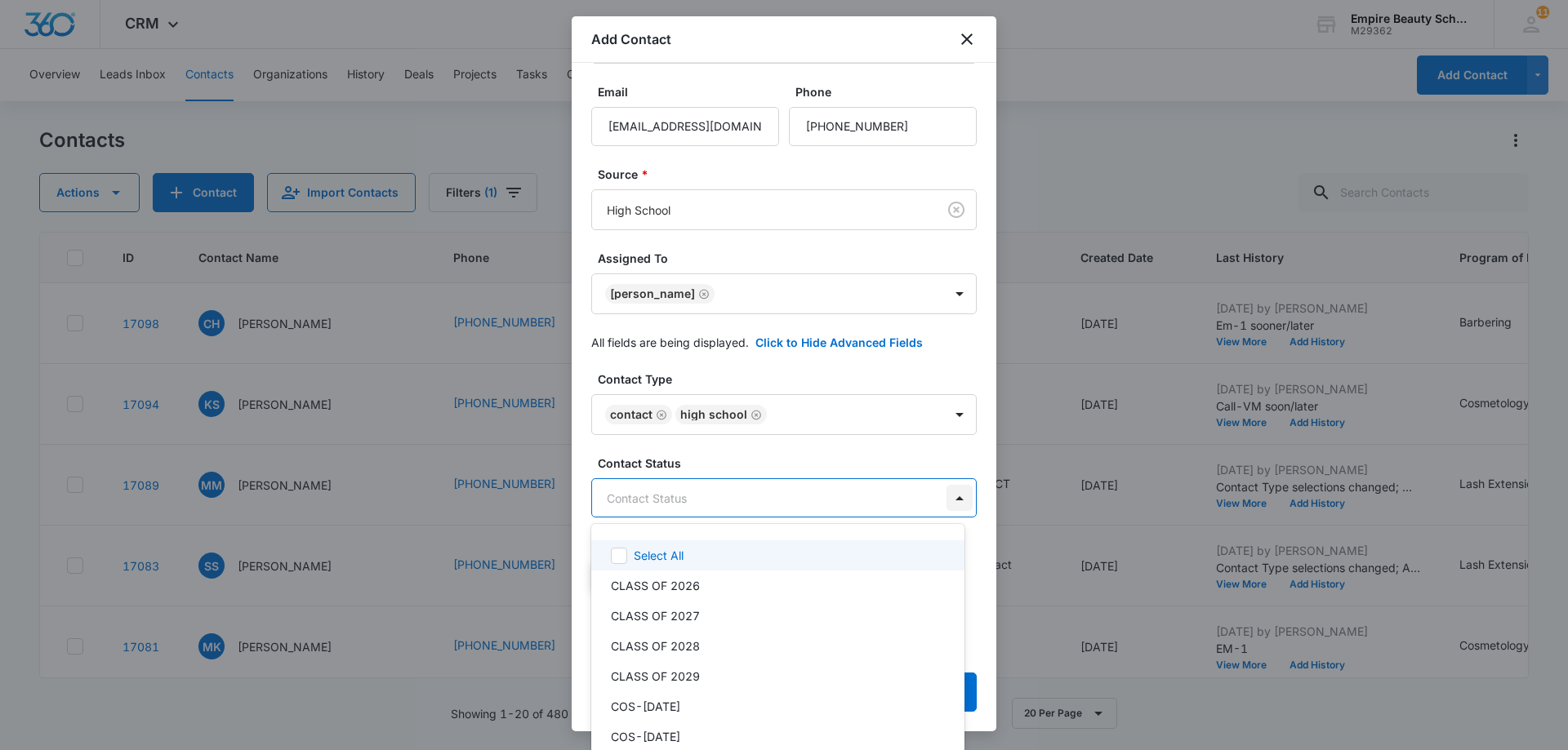
click at [950, 501] on body "CRM Apps Forms CRM Email Shop Payments POS Files Brand Settings AI Assistant Em…" at bounding box center [784, 375] width 1568 height 750
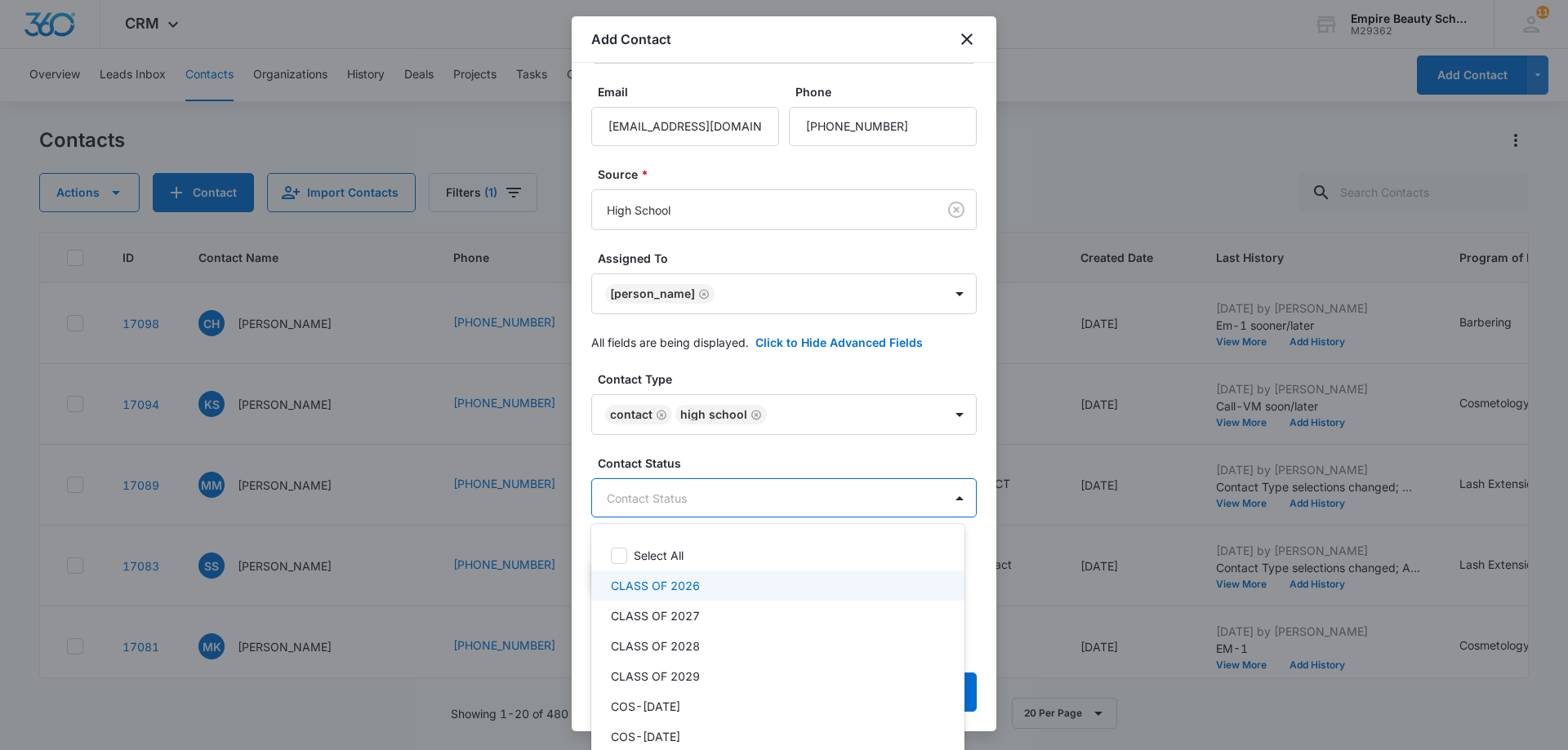
click at [628, 587] on p "CLASS OF 2026" at bounding box center [656, 585] width 89 height 17
click at [973, 458] on div at bounding box center [784, 375] width 1568 height 750
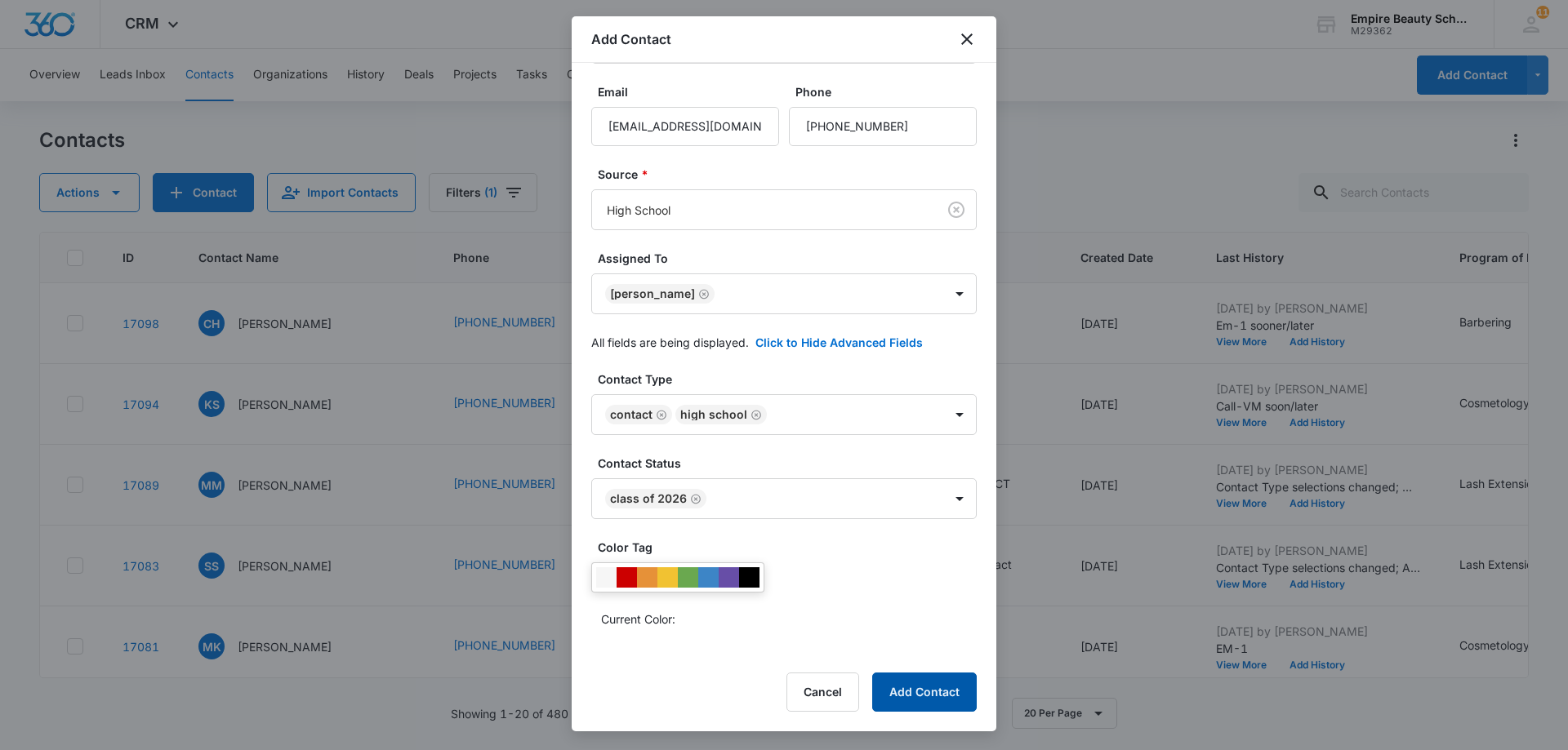
click at [925, 696] on button "Add Contact" at bounding box center [924, 692] width 105 height 39
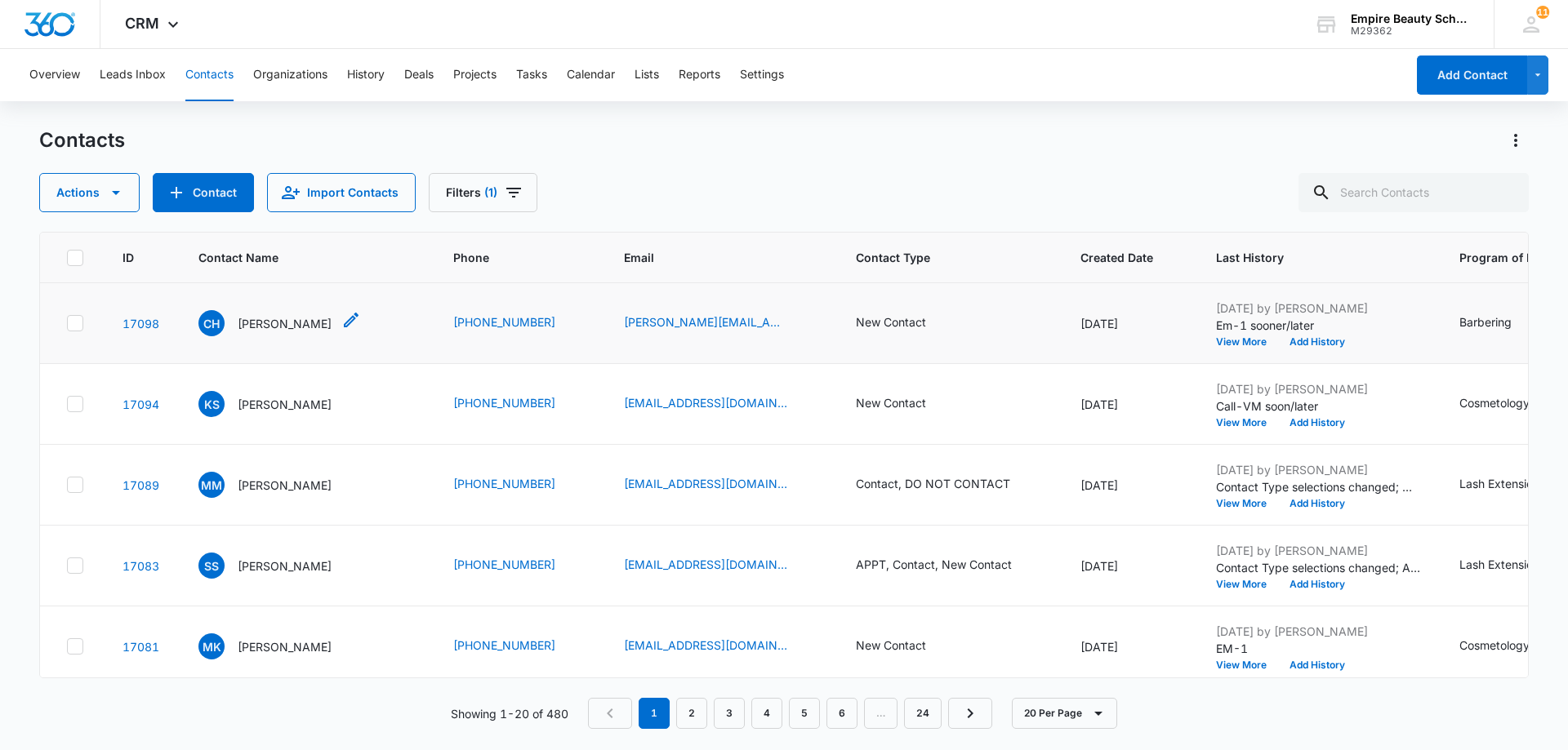
click at [341, 321] on icon "Contact Name - Collin Hamel - Select to Edit Field" at bounding box center [351, 320] width 20 height 20
click at [536, 146] on div "Contacts" at bounding box center [784, 140] width 1490 height 26
click at [274, 324] on p "[PERSON_NAME]" at bounding box center [284, 324] width 94 height 17
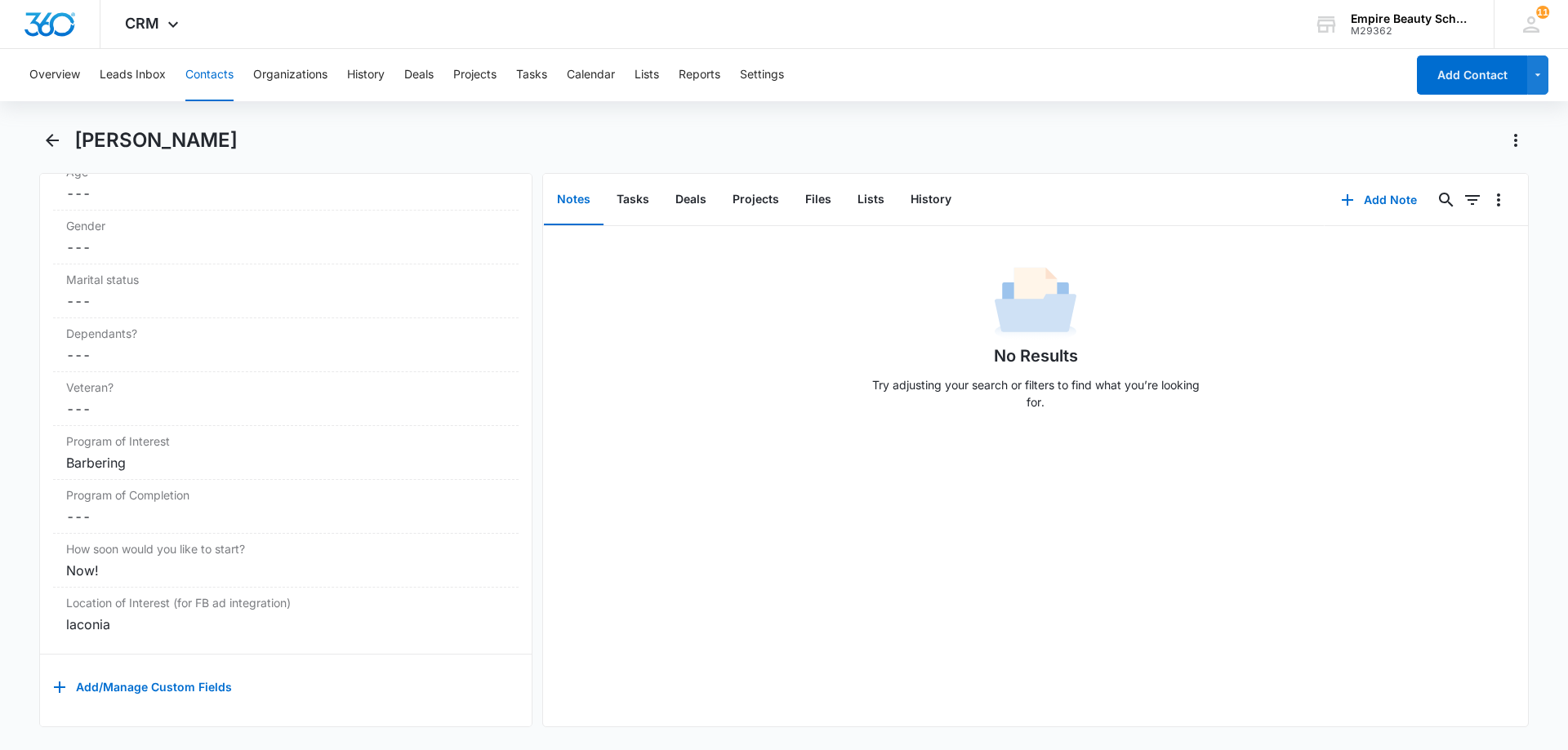
scroll to position [1903, 0]
click at [156, 455] on div "Barbering" at bounding box center [286, 463] width 439 height 20
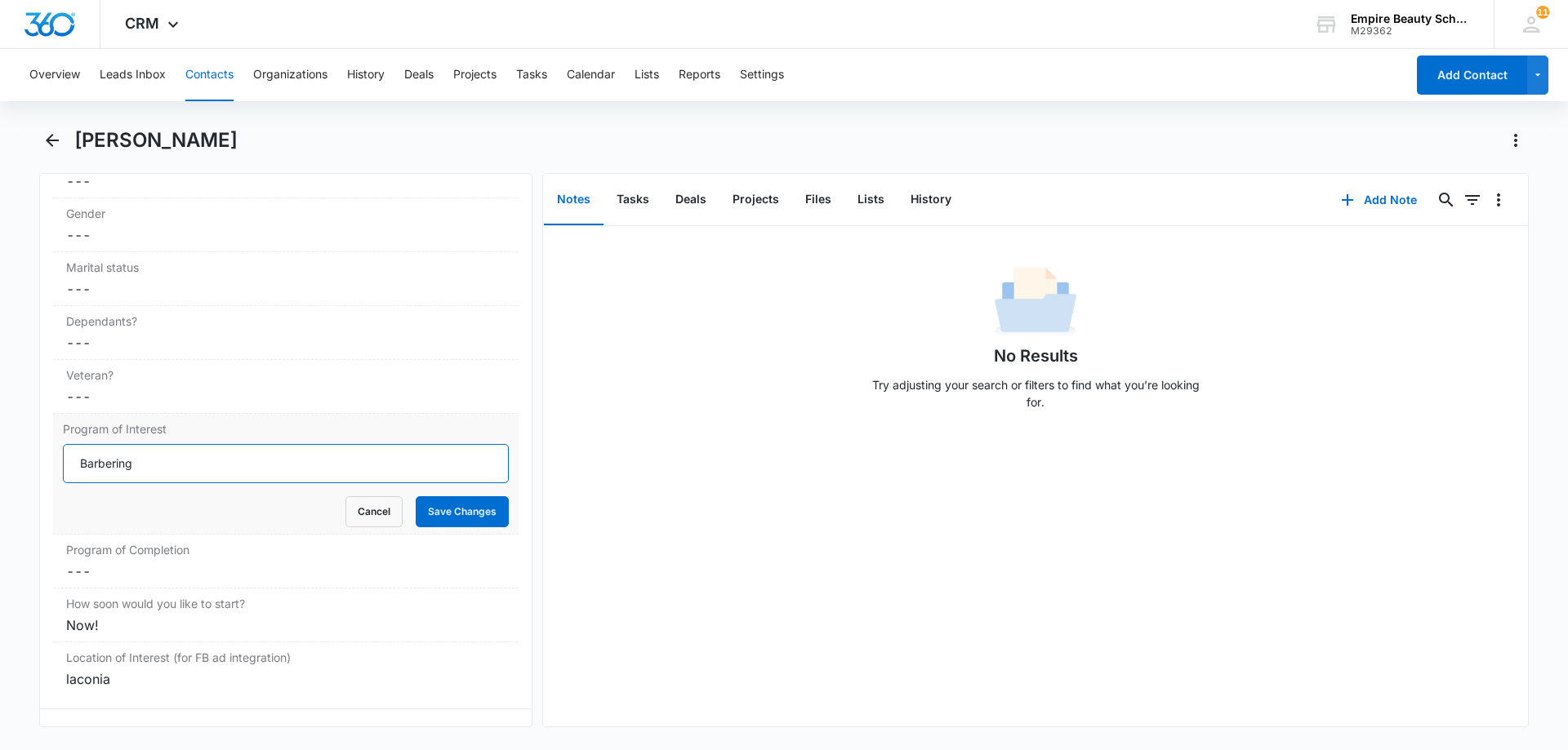
drag, startPoint x: 152, startPoint y: 460, endPoint x: 107, endPoint y: 457, distance: 45.1
click at [107, 457] on input "Barbering" at bounding box center [286, 464] width 446 height 39
click at [50, 140] on icon "Back" at bounding box center [52, 140] width 13 height 13
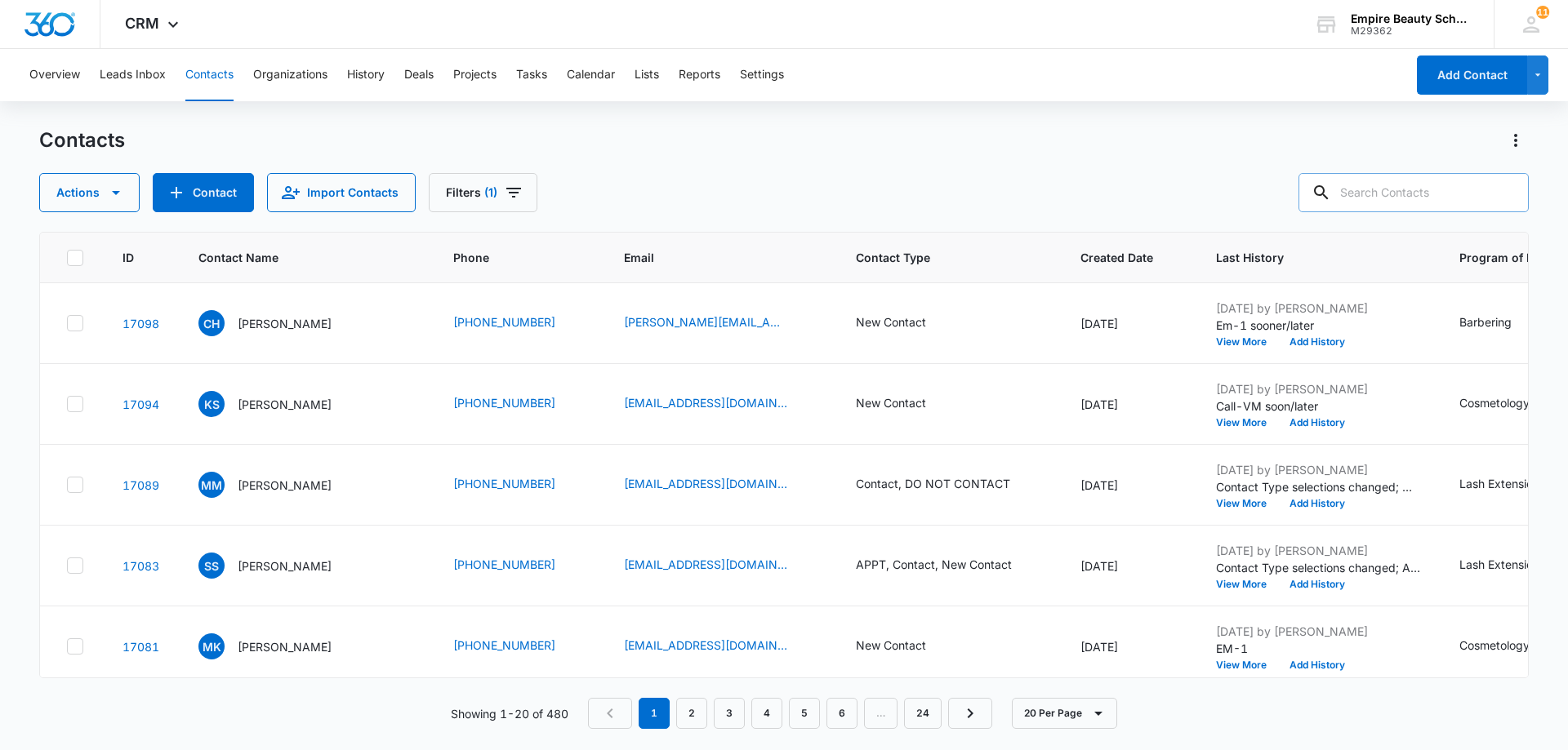
click at [1413, 192] on input "text" at bounding box center [1413, 192] width 230 height 39
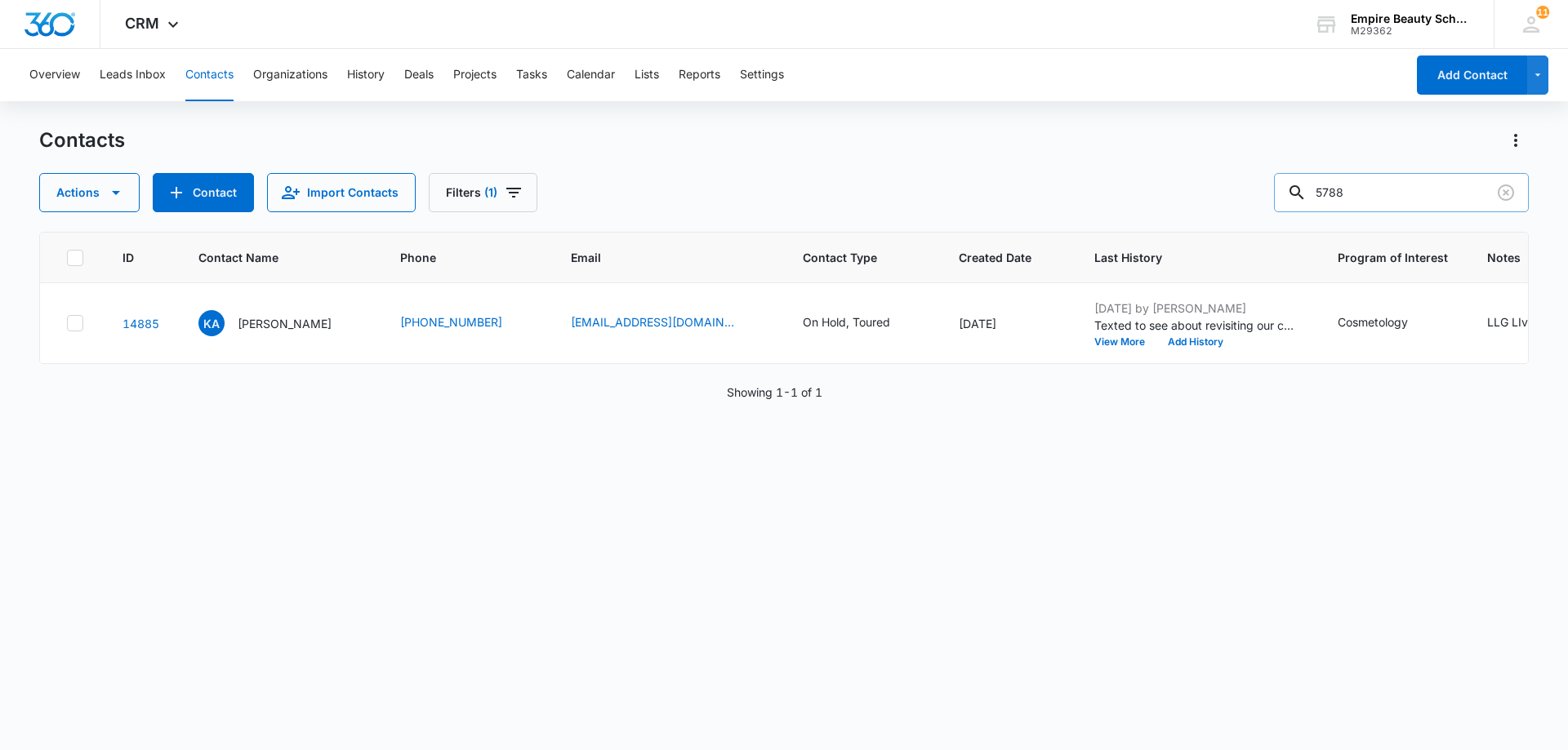
click at [1350, 190] on input "5788" at bounding box center [1402, 192] width 255 height 39
type input "5758"
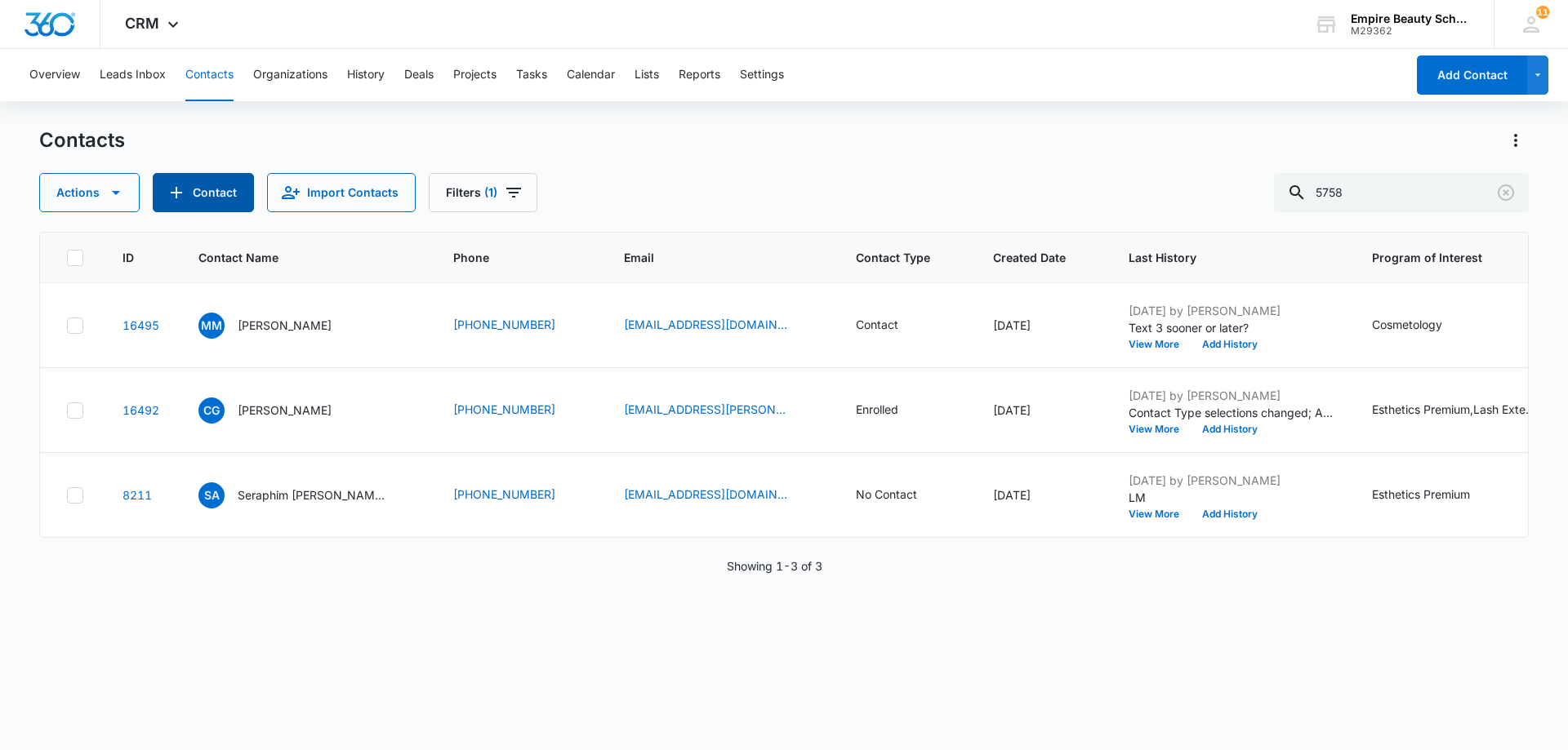
click at [205, 205] on button "Contact" at bounding box center [203, 192] width 101 height 39
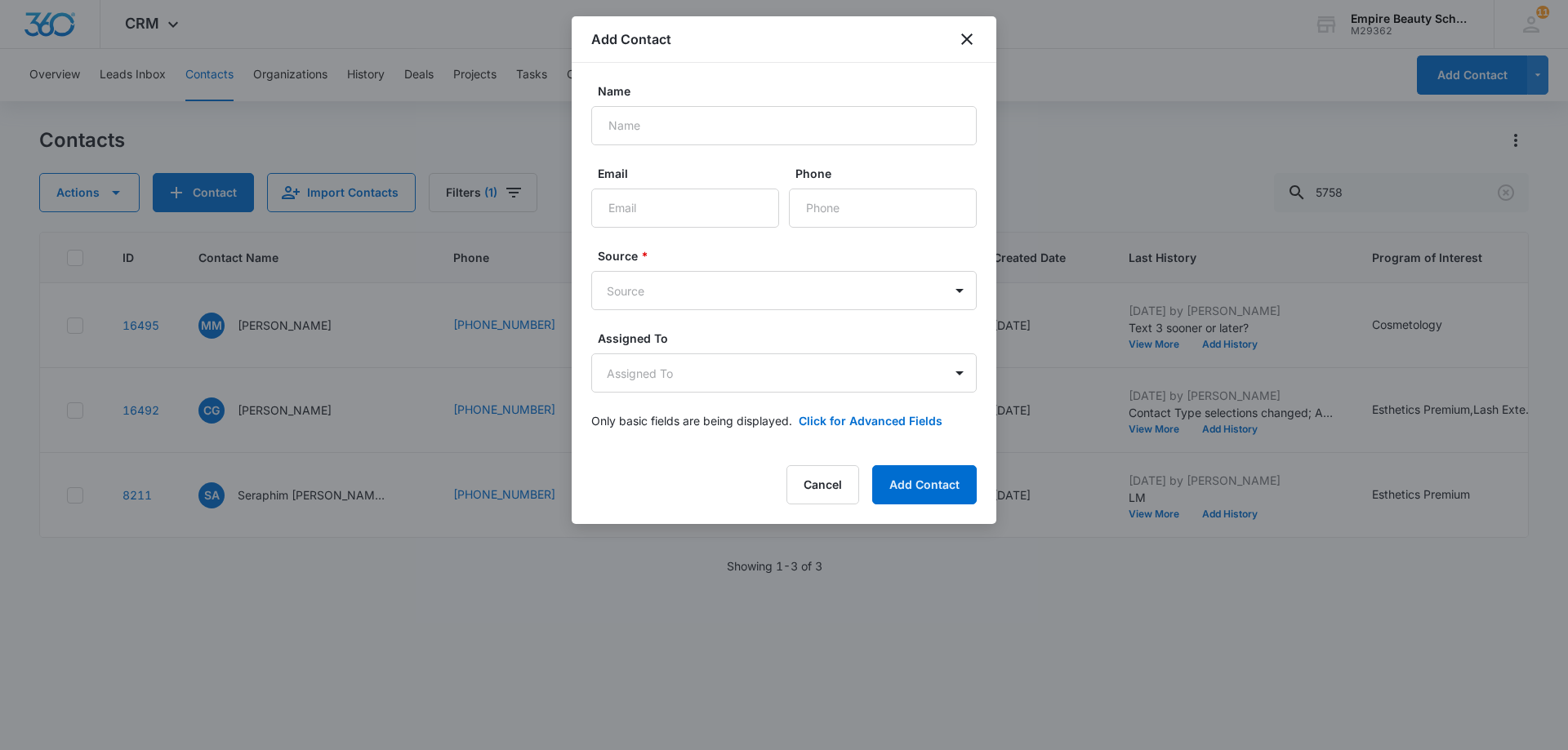
click at [976, 589] on div at bounding box center [784, 375] width 1568 height 750
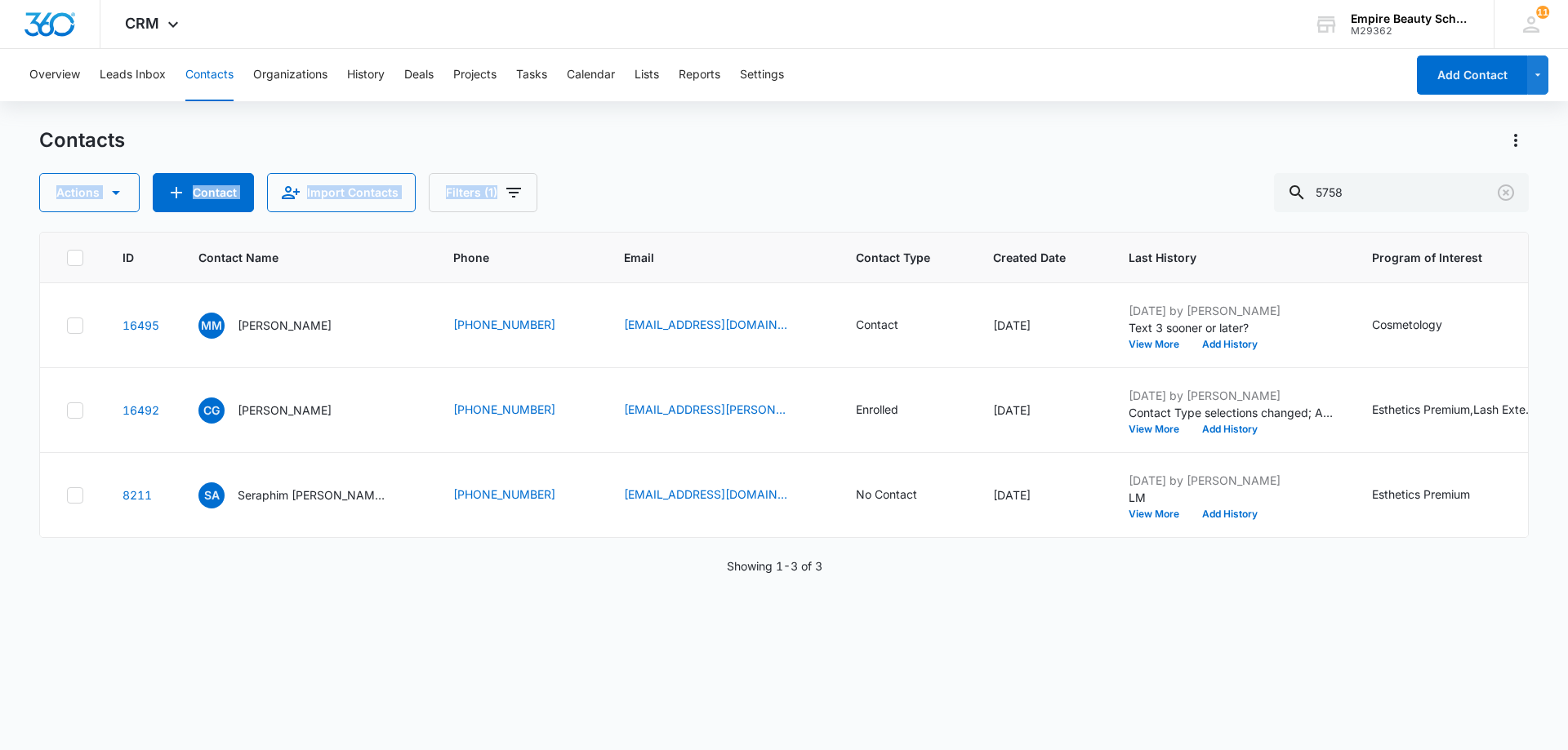
click at [796, 155] on div "Contacts Actions Contact Import Contacts Filters (1) 5758" at bounding box center [784, 169] width 1490 height 85
click at [1512, 191] on icon "Clear" at bounding box center [1506, 193] width 20 height 20
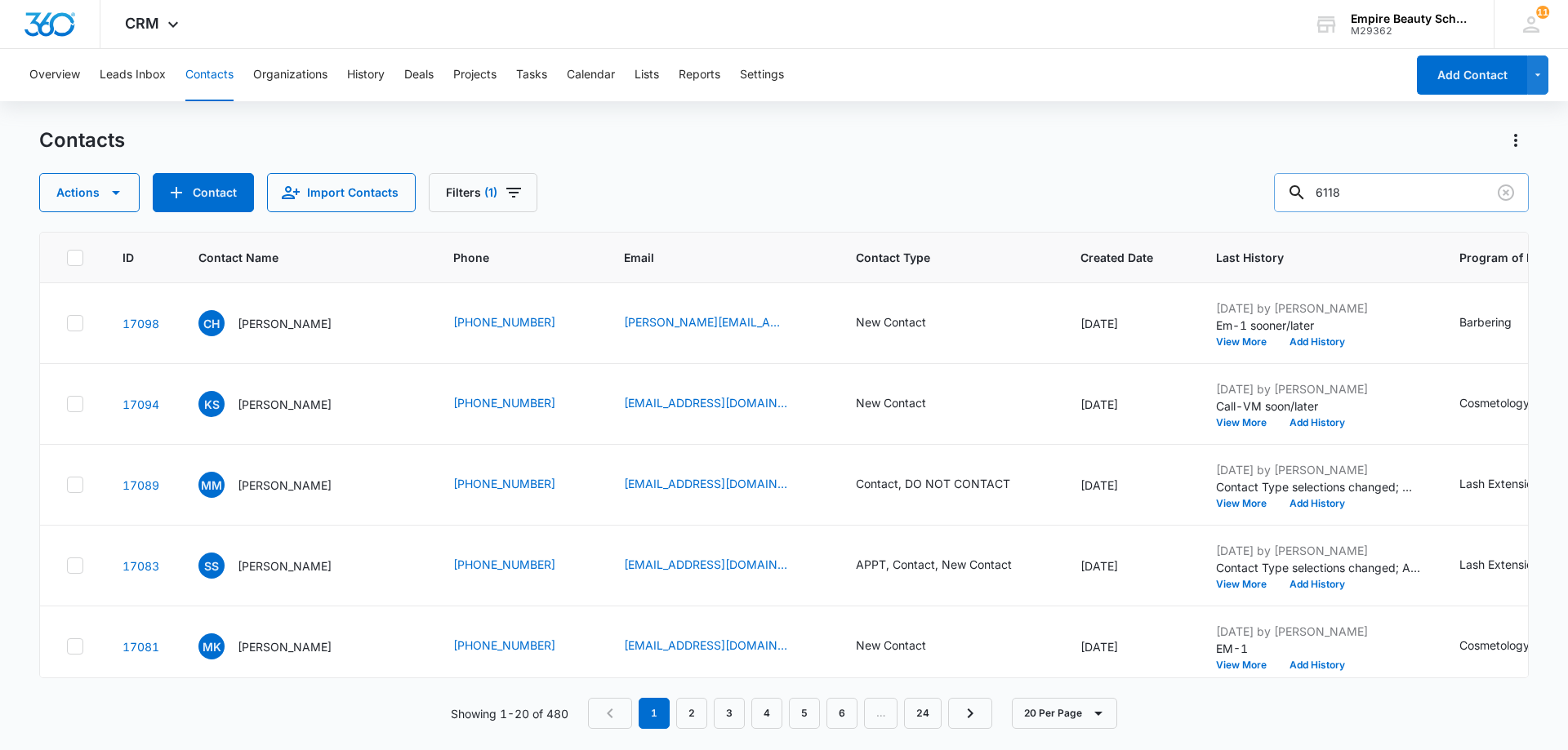
type input "6118"
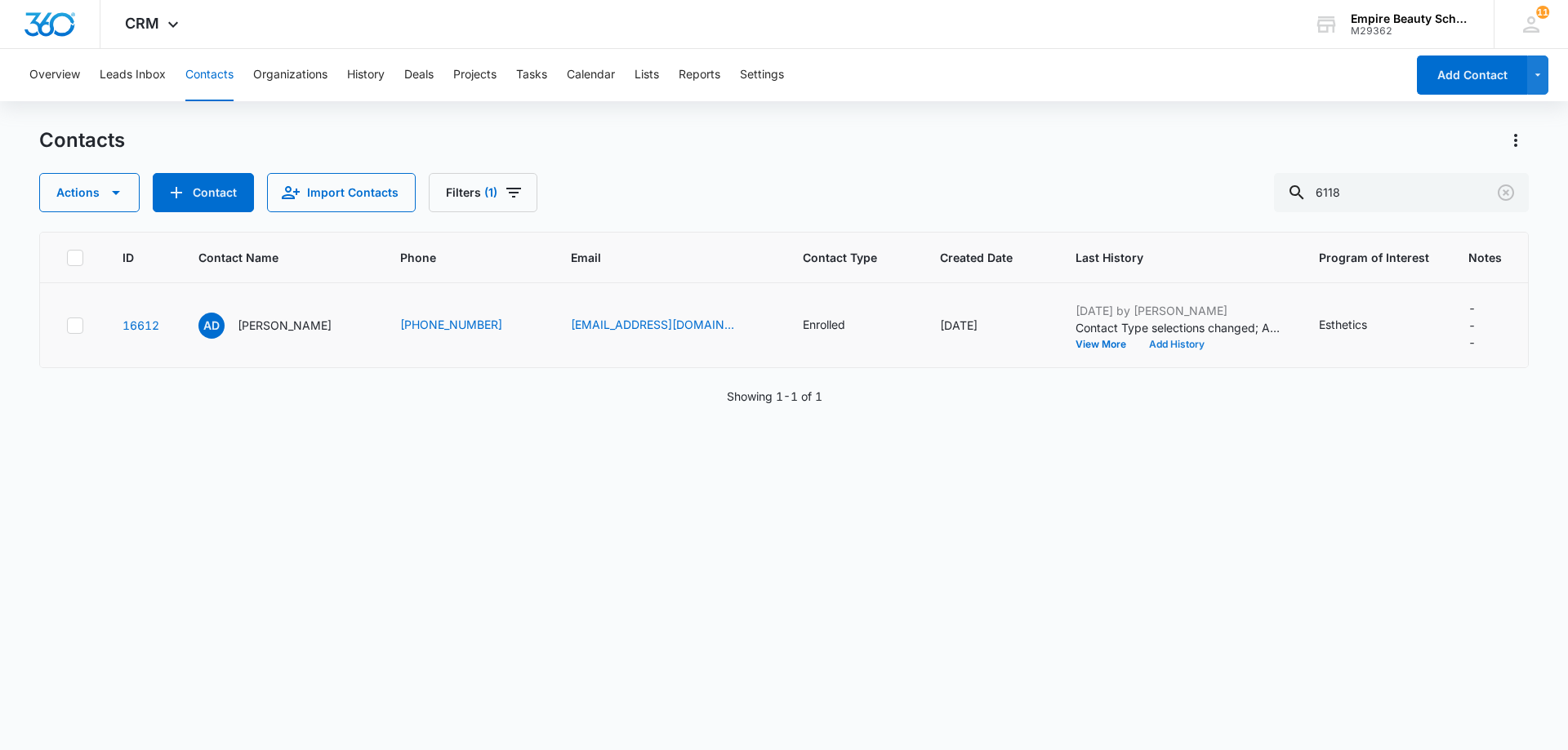
click at [1157, 347] on button "Add History" at bounding box center [1177, 345] width 78 height 10
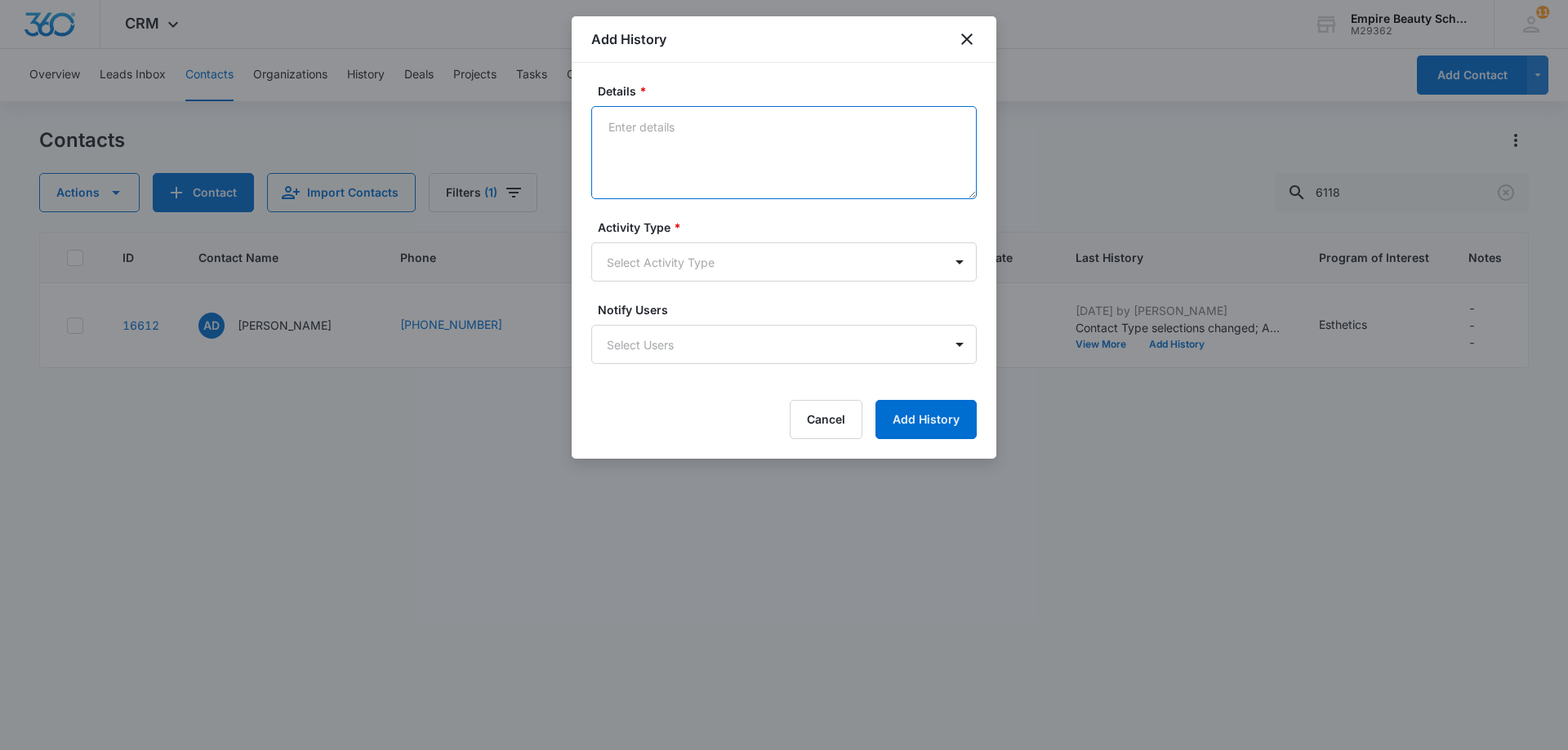
click at [638, 127] on textarea "Details *" at bounding box center [784, 153] width 386 height 93
click at [607, 125] on textarea "Meet at Career fair" at bounding box center [784, 153] width 386 height 93
click at [745, 132] on textarea "TX-Meet at Career fair" at bounding box center [784, 153] width 386 height 93
type textarea "TX-Meet at Career fair starting class 11/26"
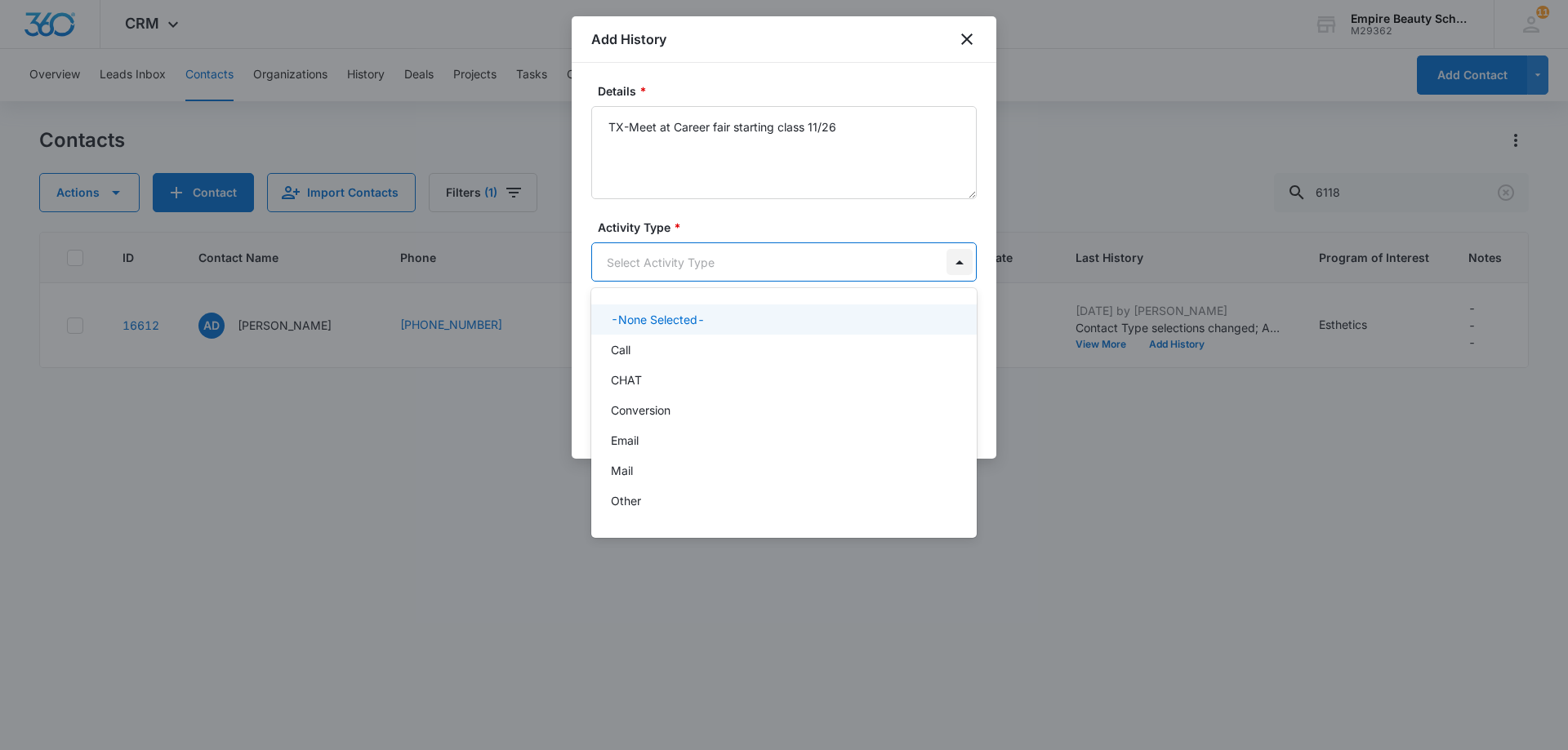
click at [955, 264] on body "CRM Apps Forms CRM Email Shop Payments POS Files Brand Settings AI Assistant Em…" at bounding box center [784, 375] width 1568 height 750
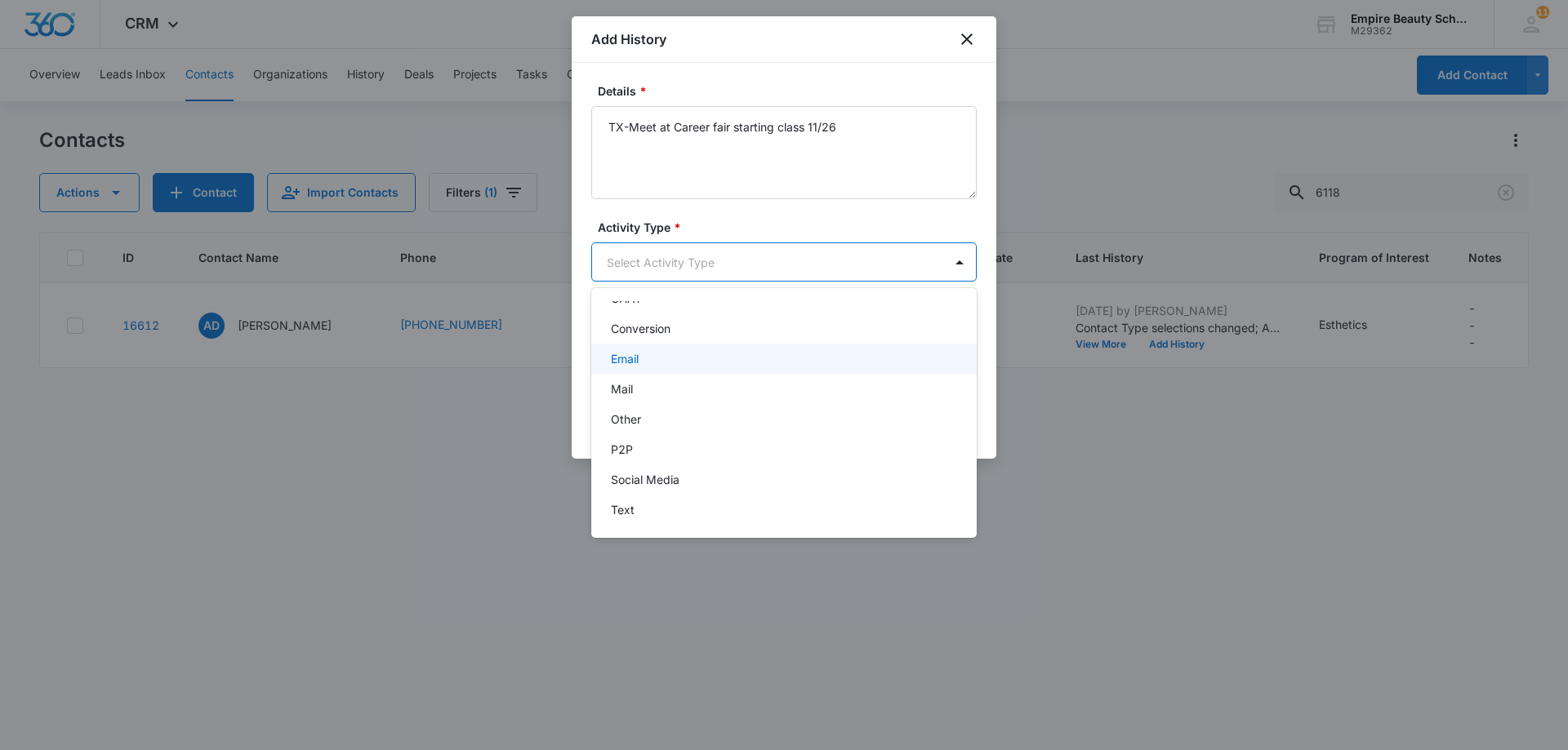
scroll to position [85, 0]
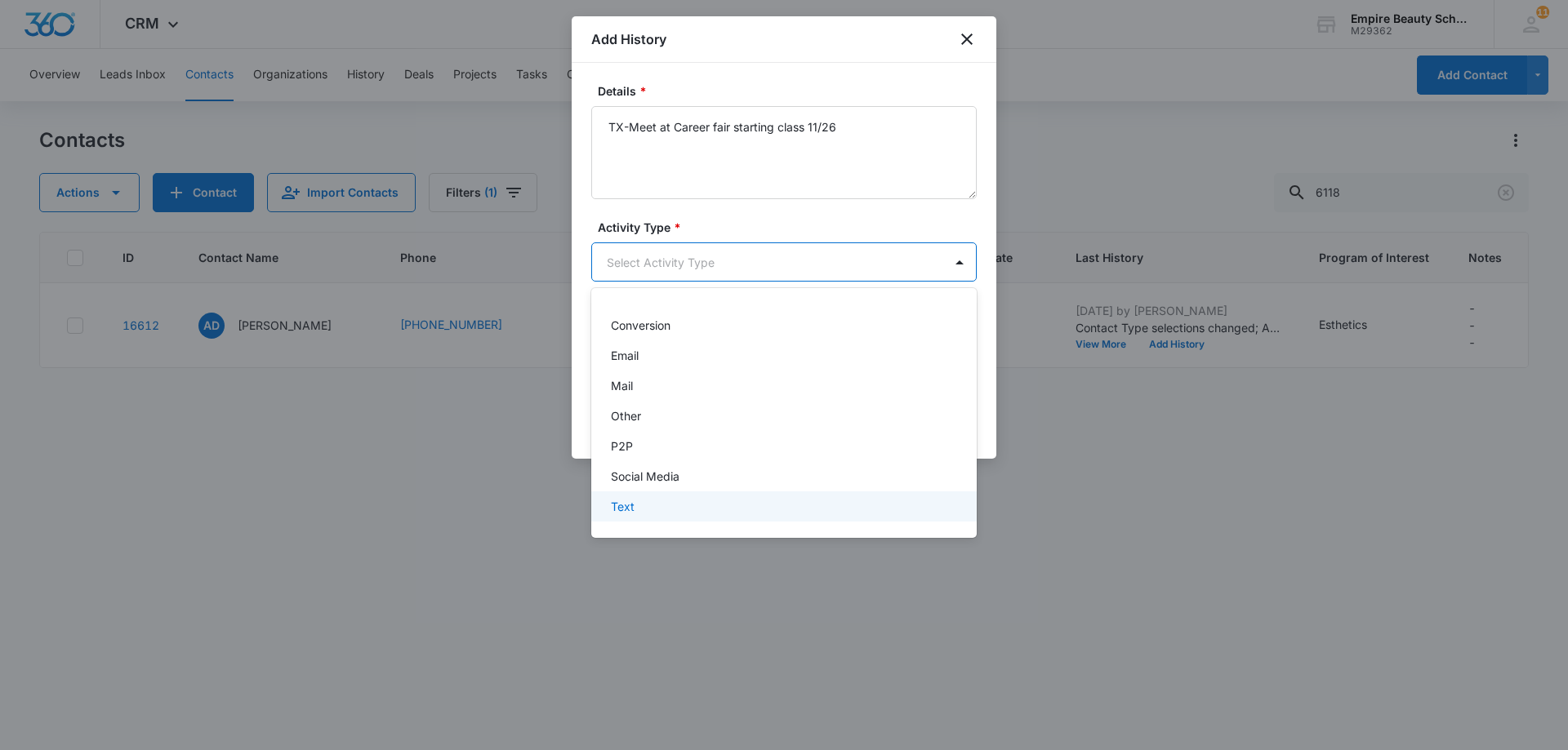
click at [821, 508] on div "Text" at bounding box center [782, 506] width 343 height 17
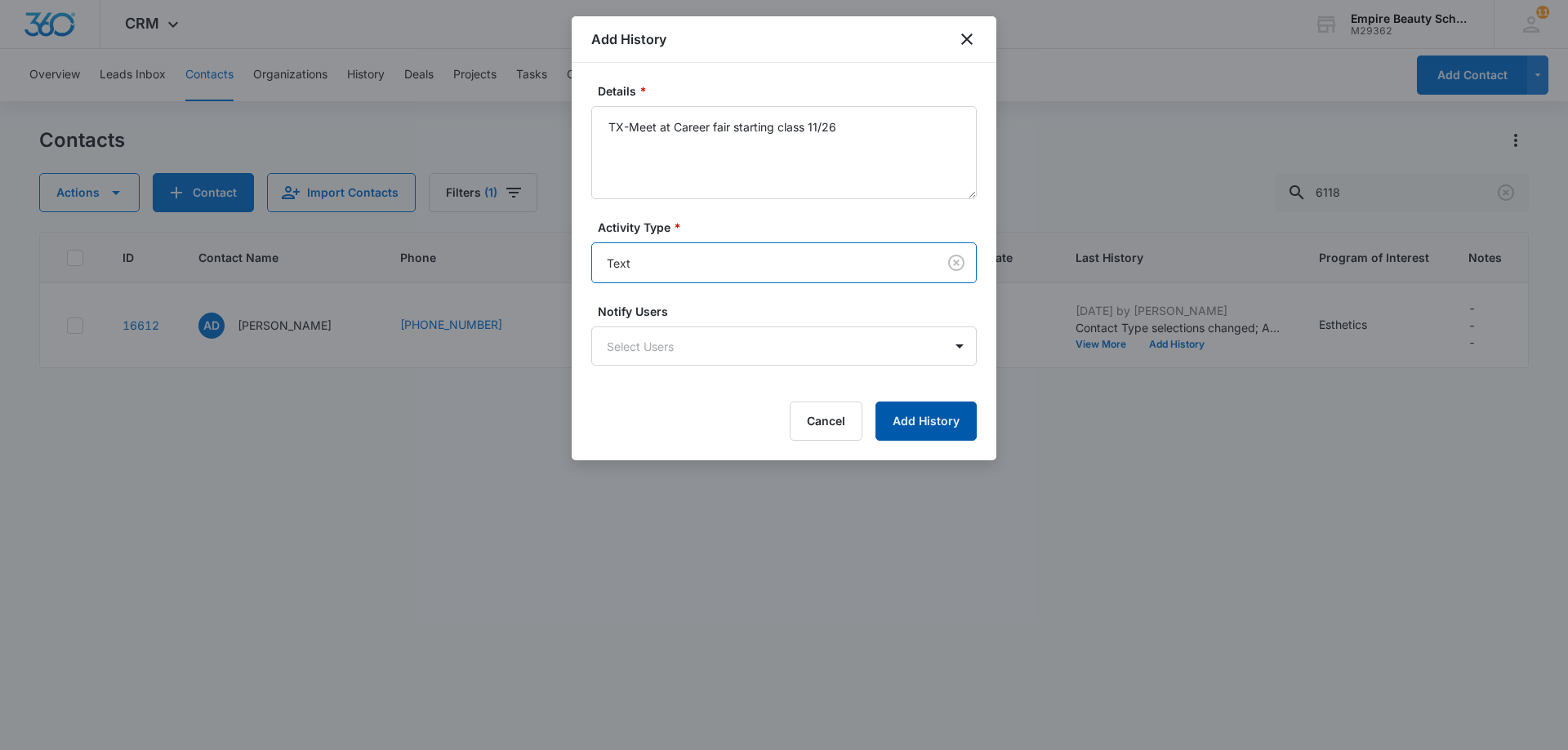
click at [956, 425] on button "Add History" at bounding box center [926, 421] width 101 height 39
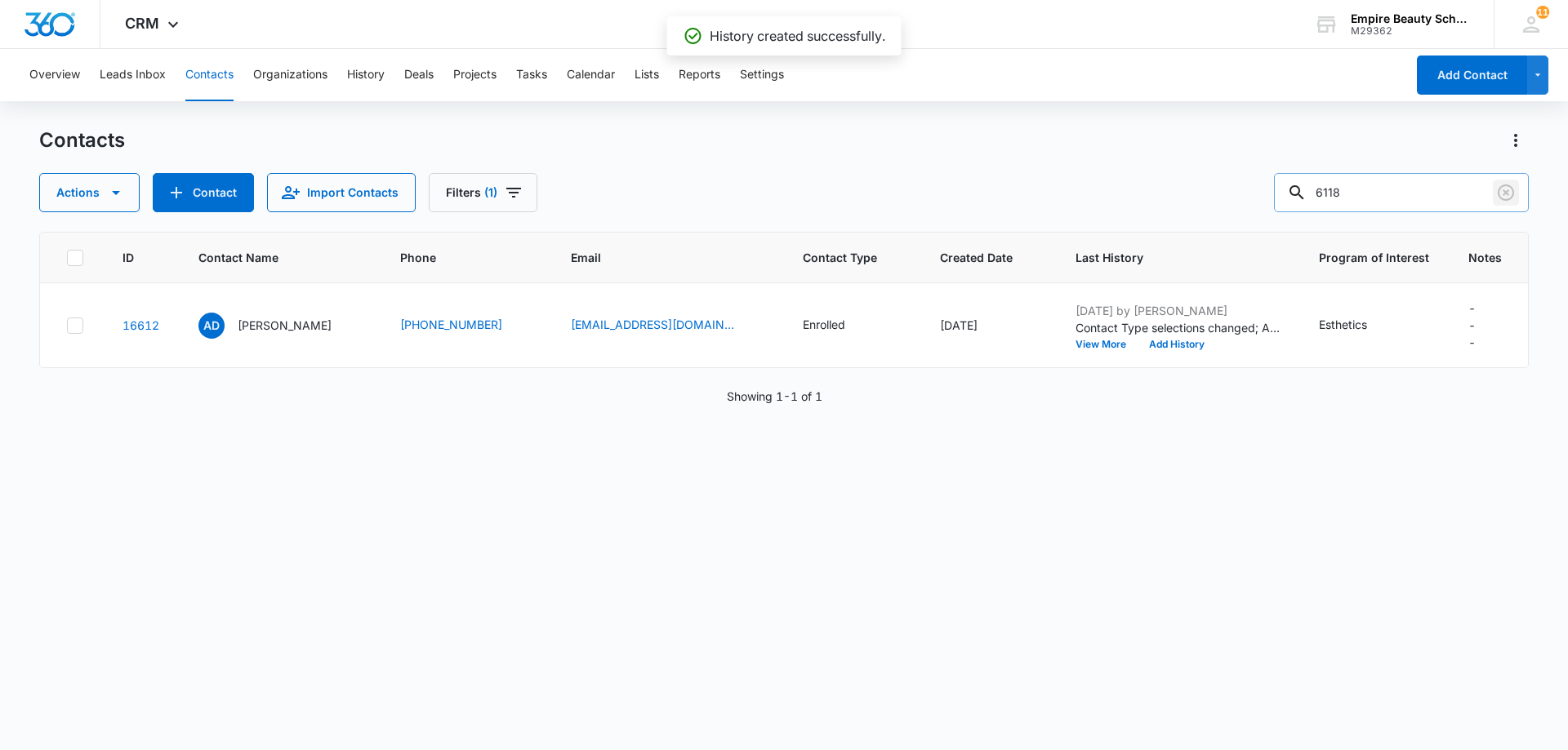
drag, startPoint x: 1509, startPoint y: 196, endPoint x: 1403, endPoint y: 201, distance: 106.1
click at [1510, 196] on icon "Clear" at bounding box center [1506, 193] width 20 height 20
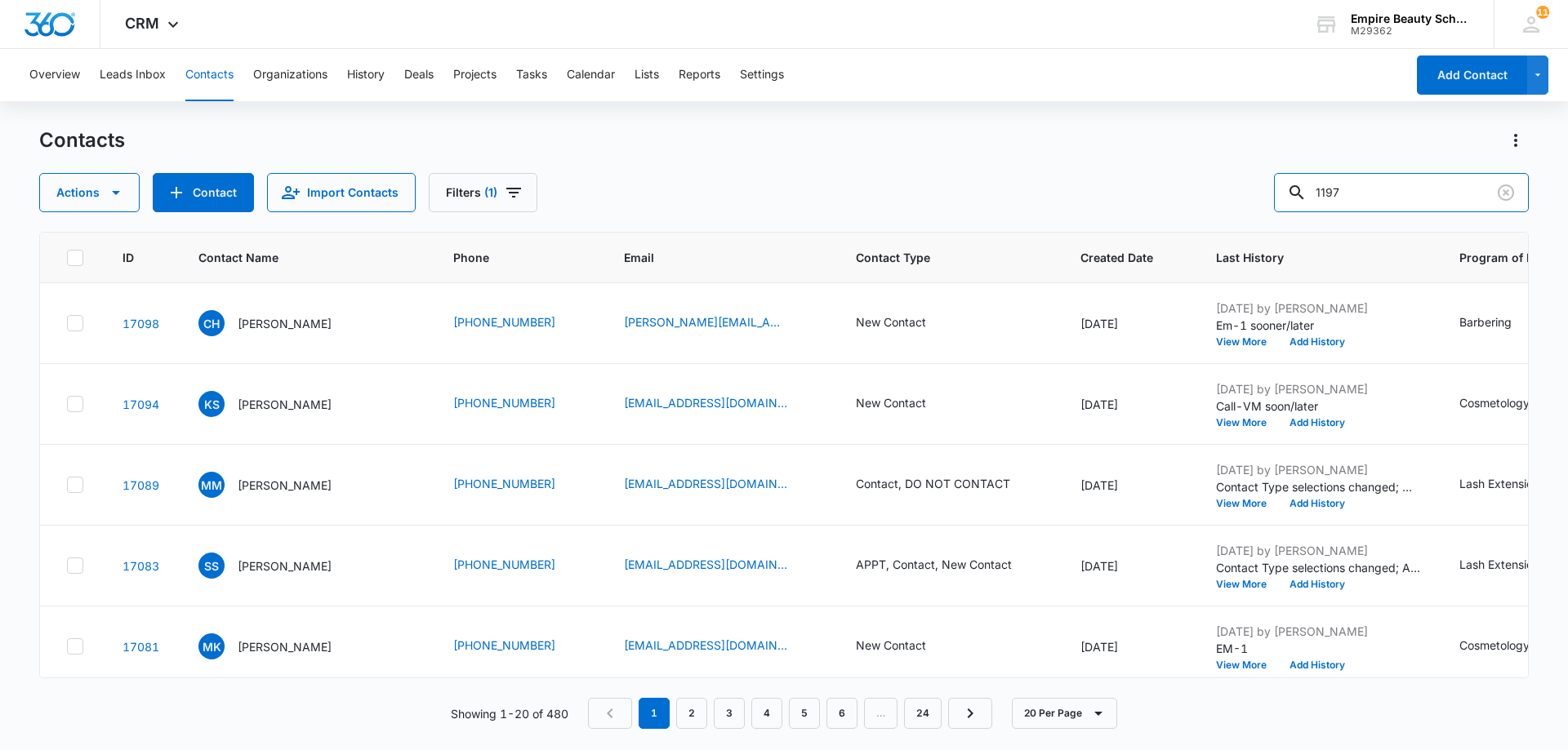
type input "1197"
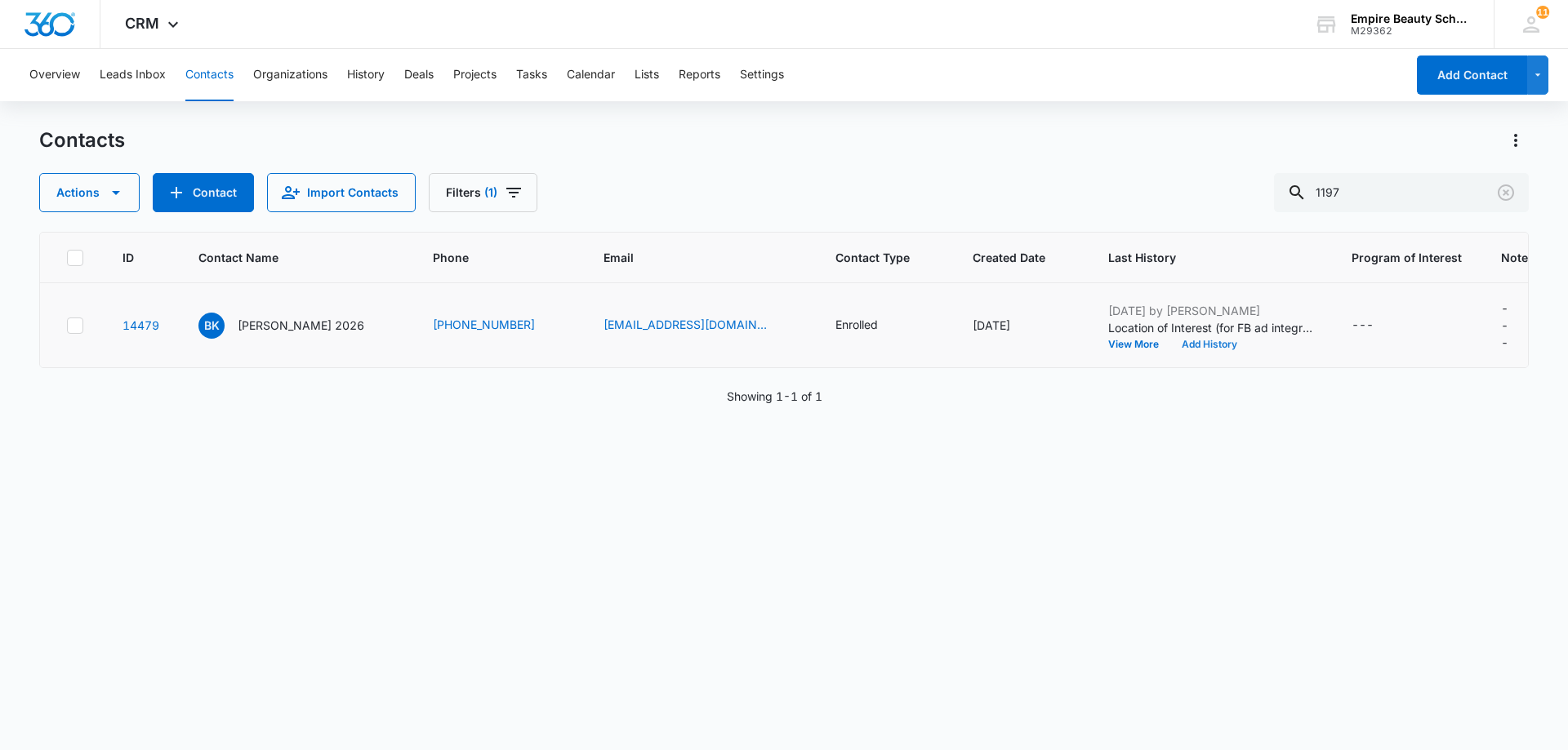
click at [1171, 344] on button "Add History" at bounding box center [1210, 345] width 78 height 10
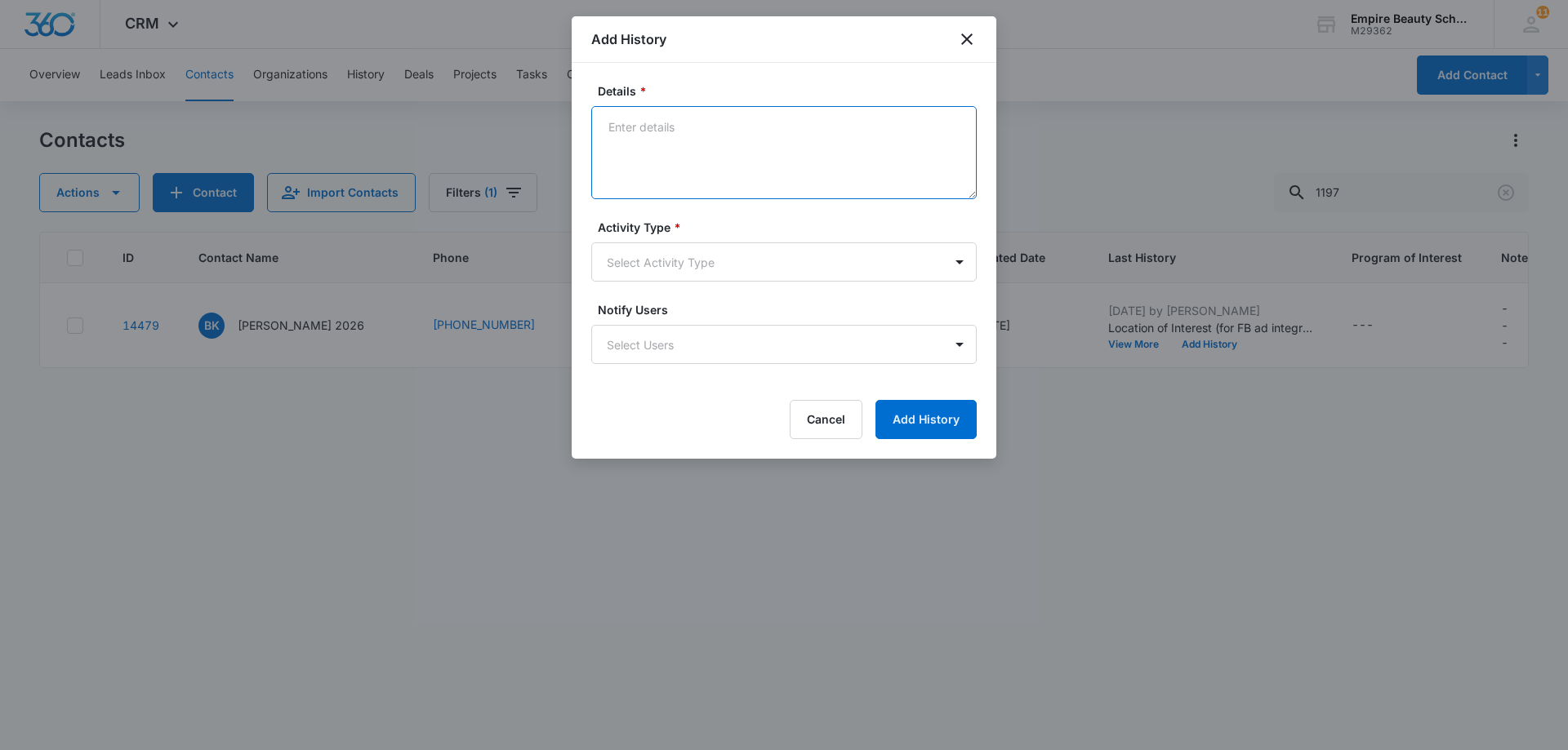
click at [628, 130] on textarea "Details *" at bounding box center [784, 153] width 386 height 93
type textarea "TX- meet at career fair enrolled 11/26"
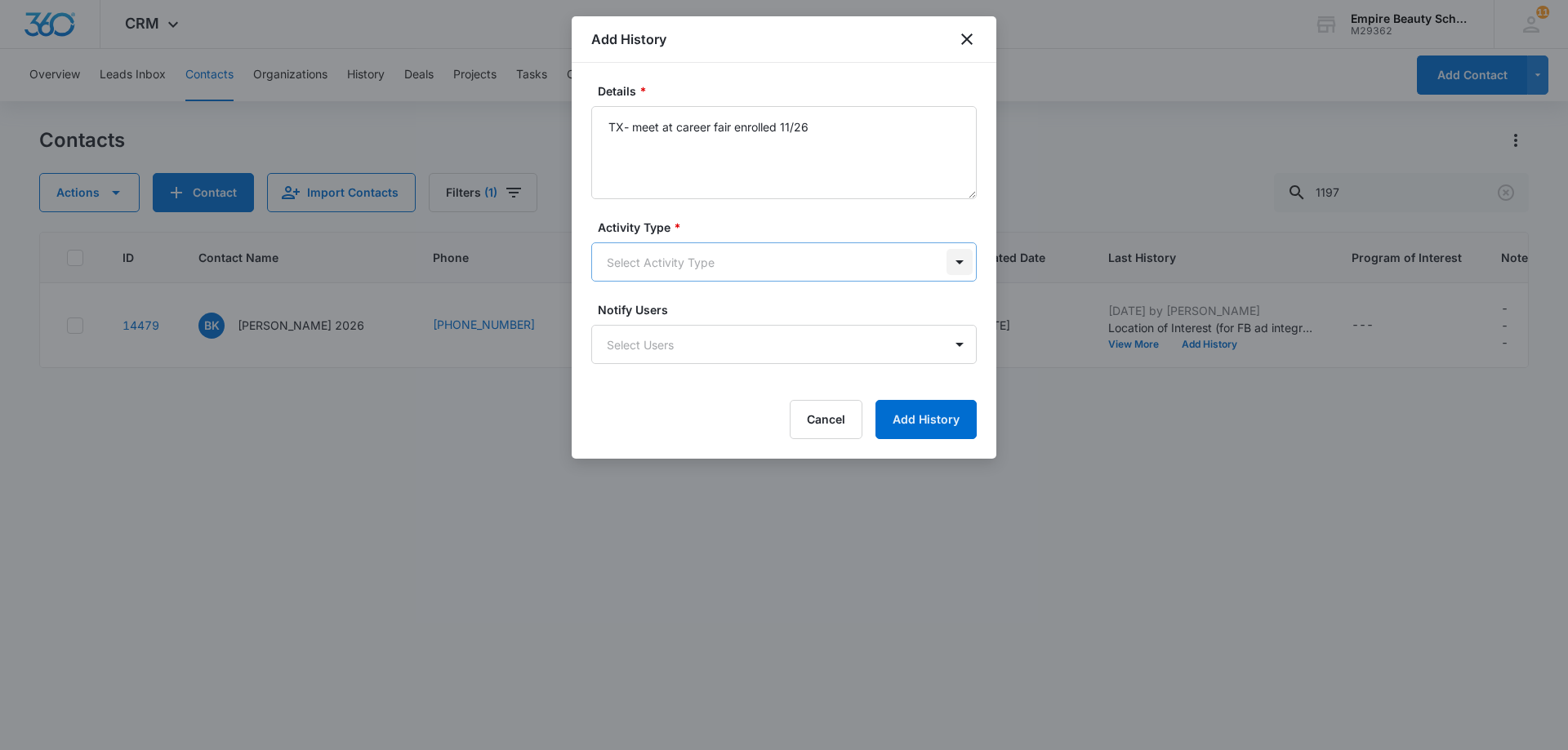
click at [960, 260] on body "CRM Apps Forms CRM Email Shop Payments POS Files Brand Settings AI Assistant Em…" at bounding box center [784, 375] width 1568 height 750
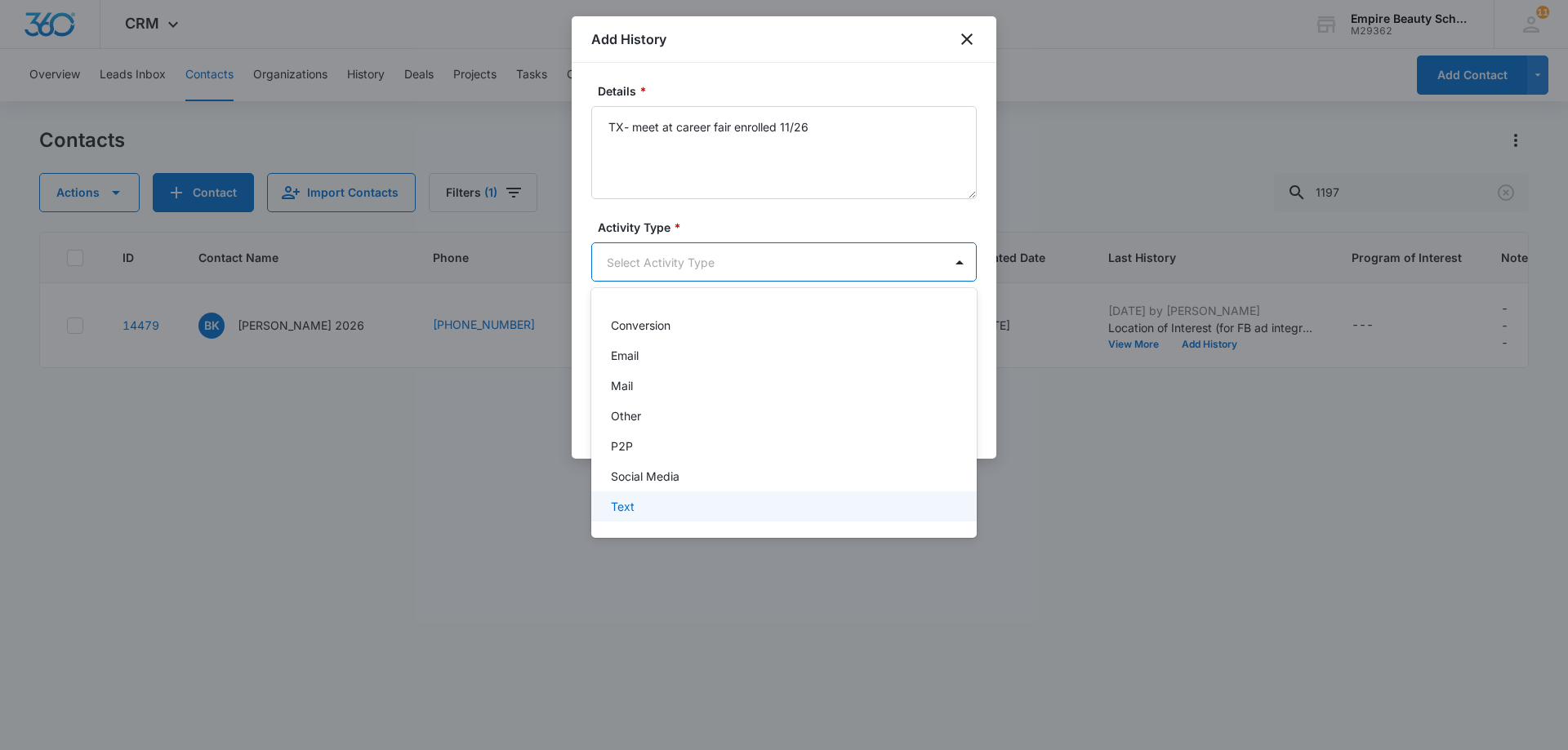
click at [765, 509] on div "Text" at bounding box center [782, 506] width 343 height 17
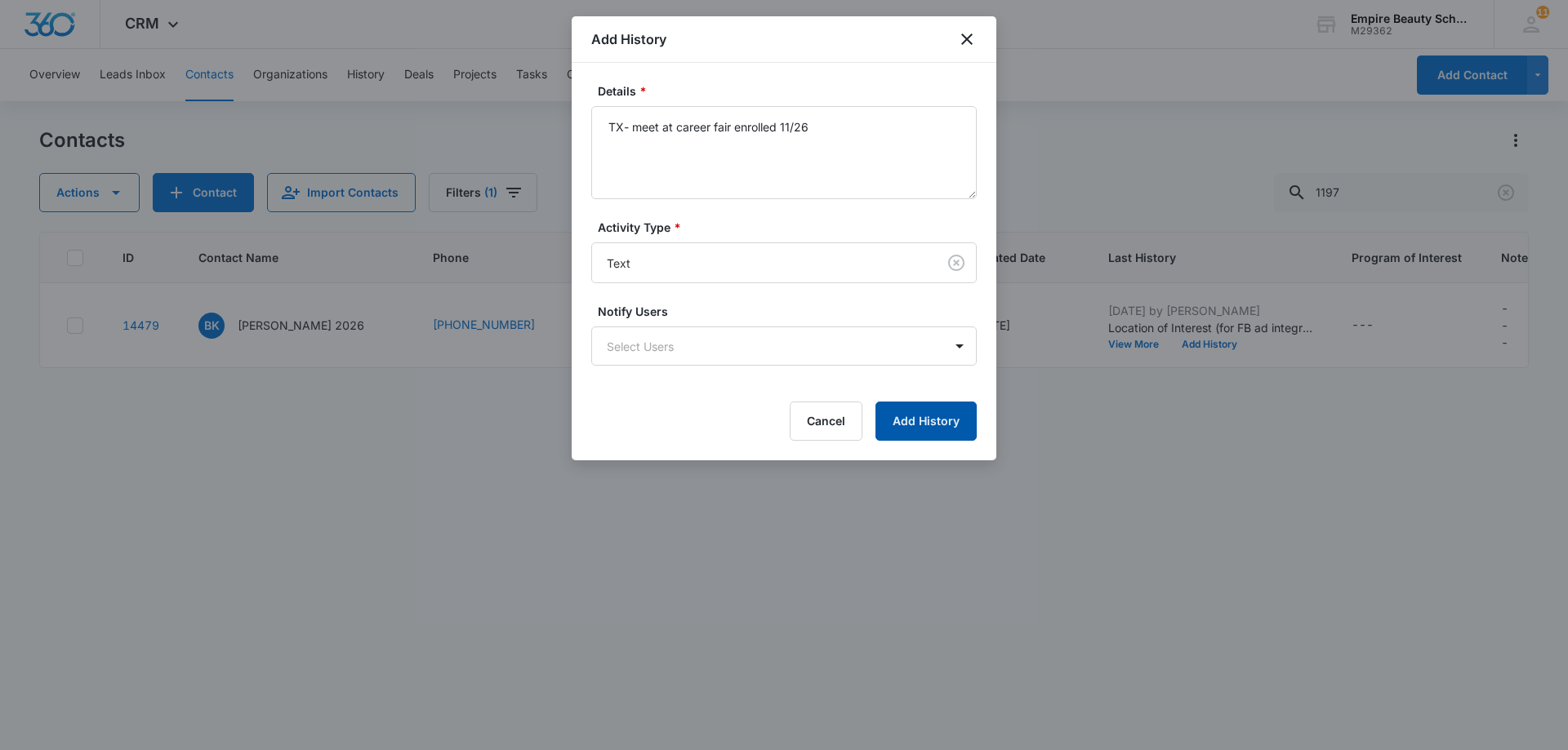
click at [929, 428] on button "Add History" at bounding box center [926, 421] width 101 height 39
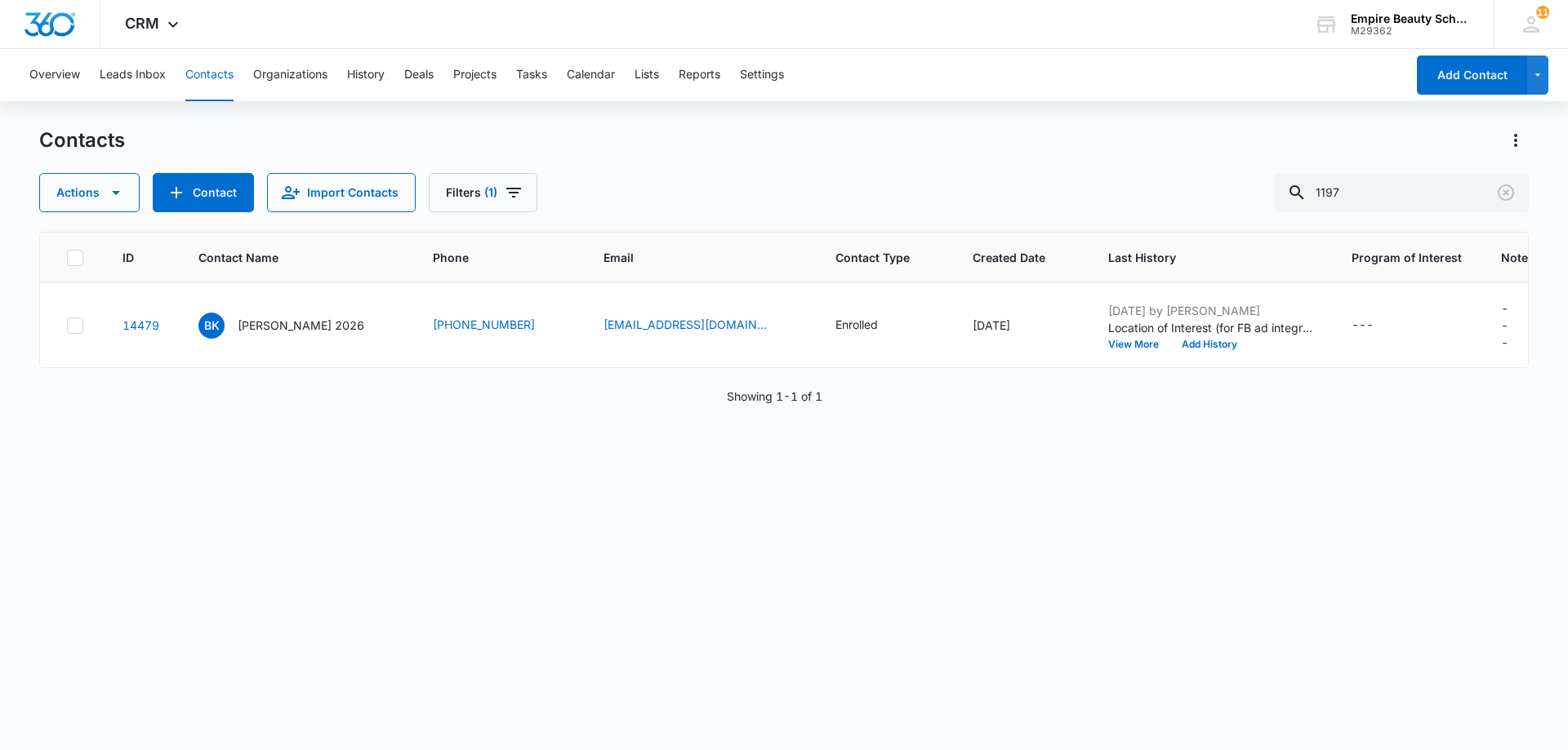
click at [990, 155] on div "Contacts Actions Contact Import Contacts Filters (1) 1197" at bounding box center [784, 169] width 1490 height 85
click at [194, 188] on button "Contact" at bounding box center [203, 192] width 101 height 39
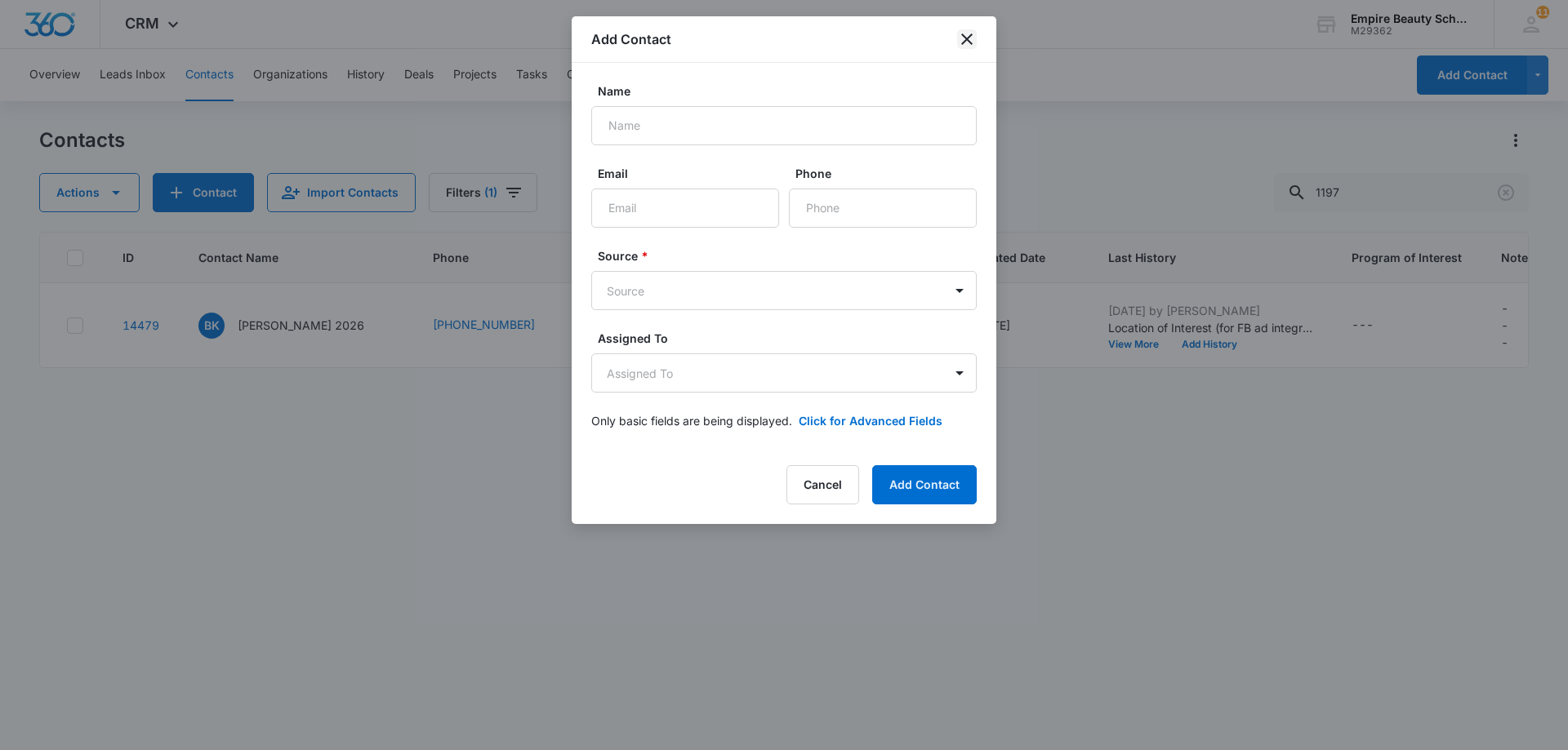
click at [976, 35] on div "Add Contact" at bounding box center [784, 39] width 425 height 46
click at [965, 37] on icon "close" at bounding box center [967, 39] width 12 height 12
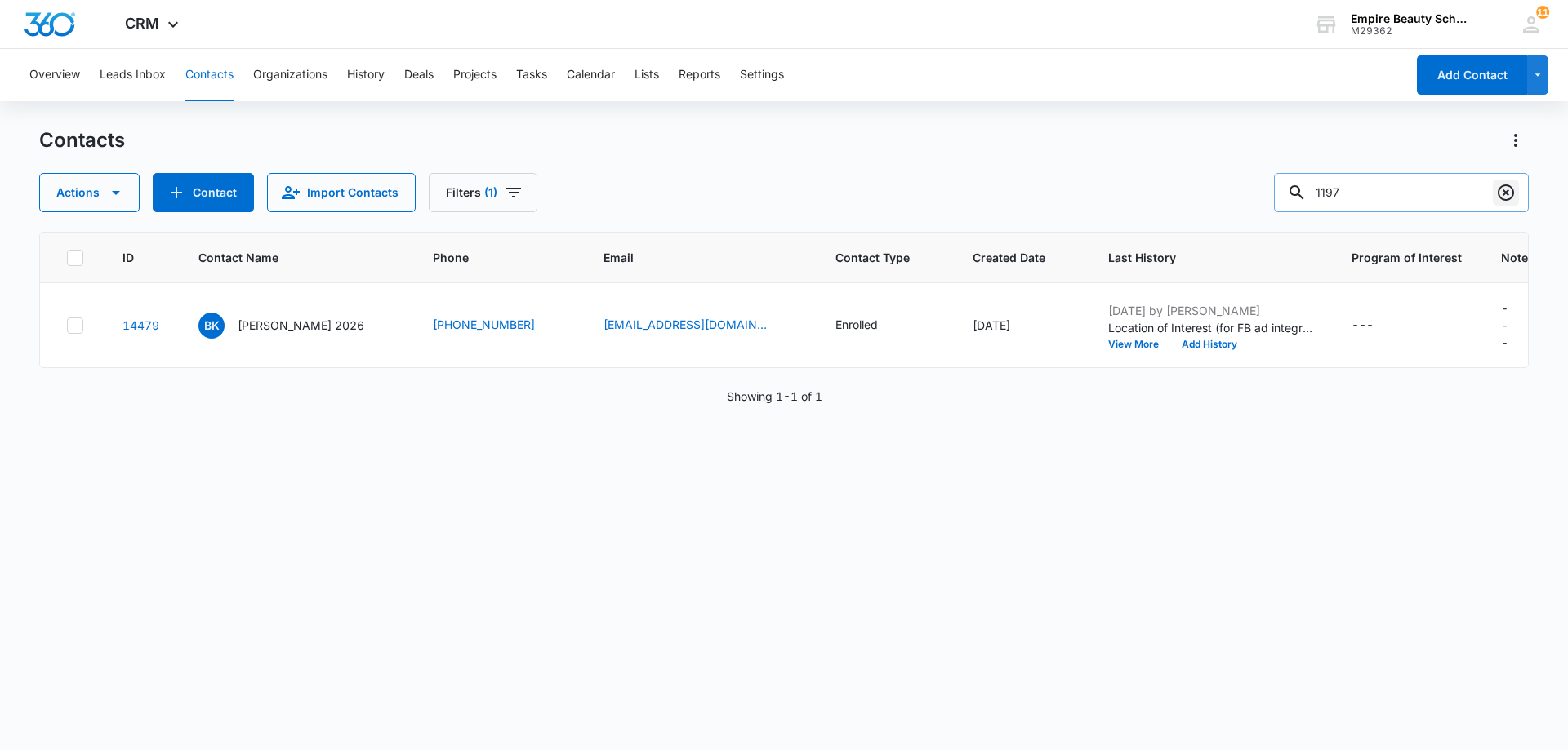
click at [1506, 197] on icon "Clear" at bounding box center [1506, 193] width 20 height 20
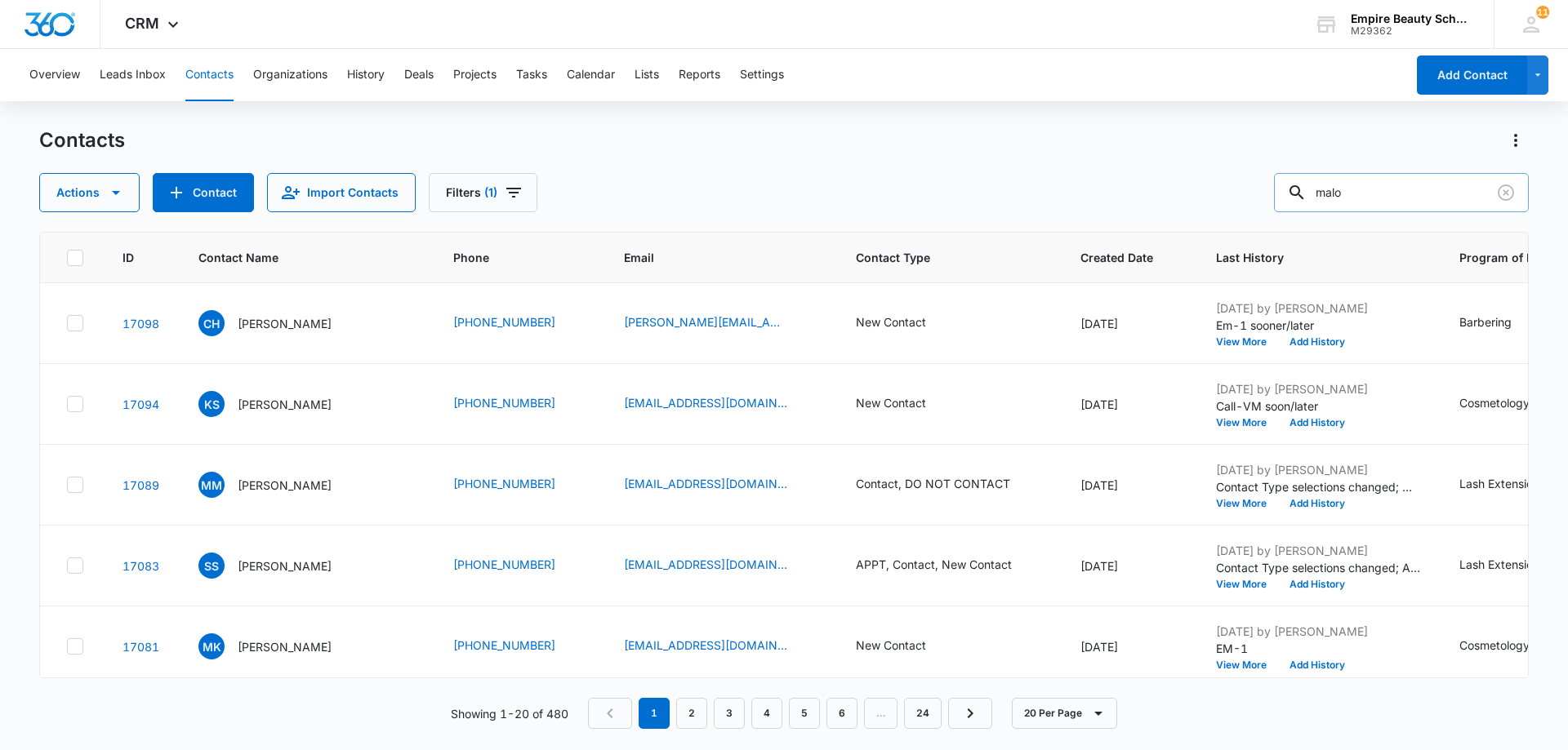
type input "malo"
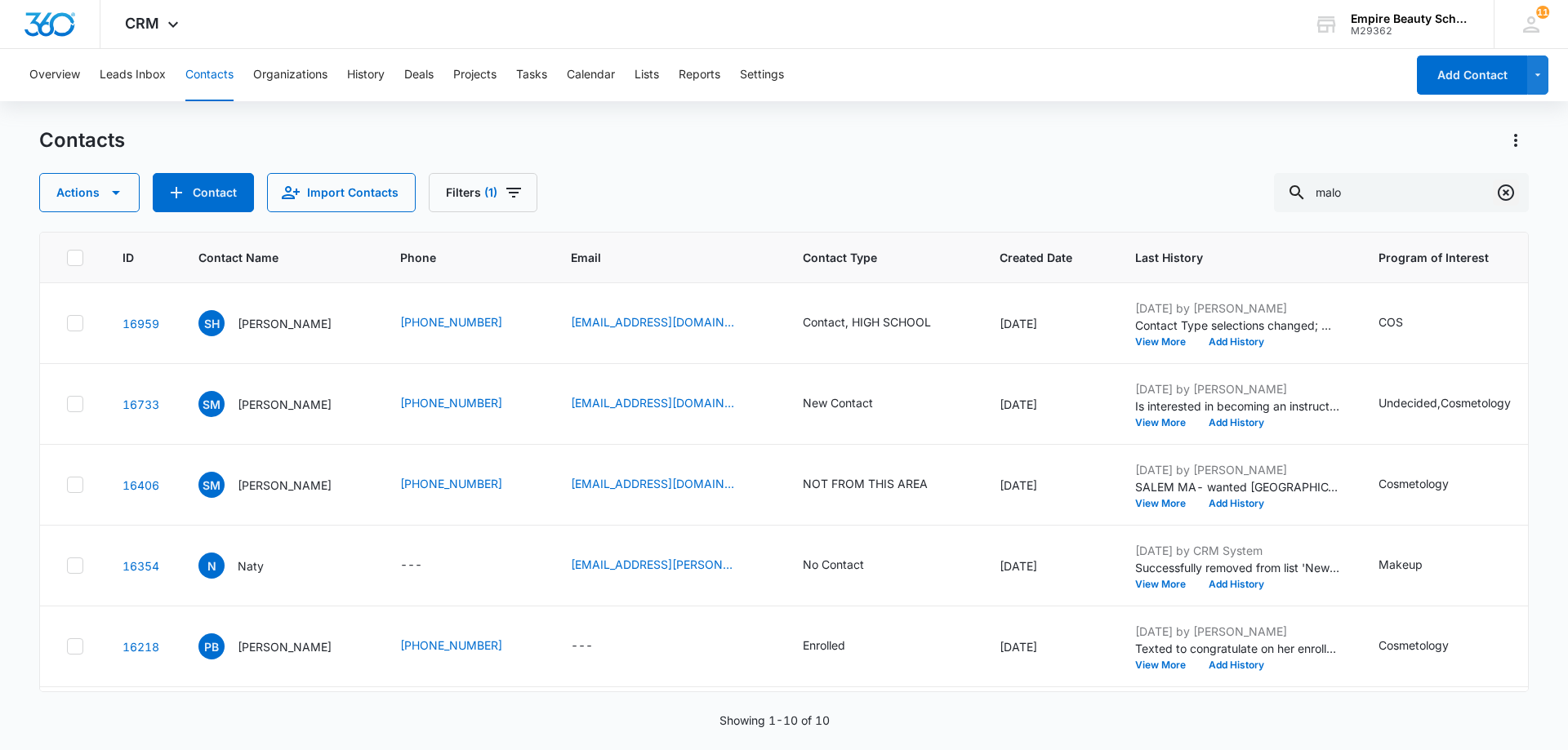
click at [1505, 180] on button "Clear" at bounding box center [1506, 193] width 26 height 26
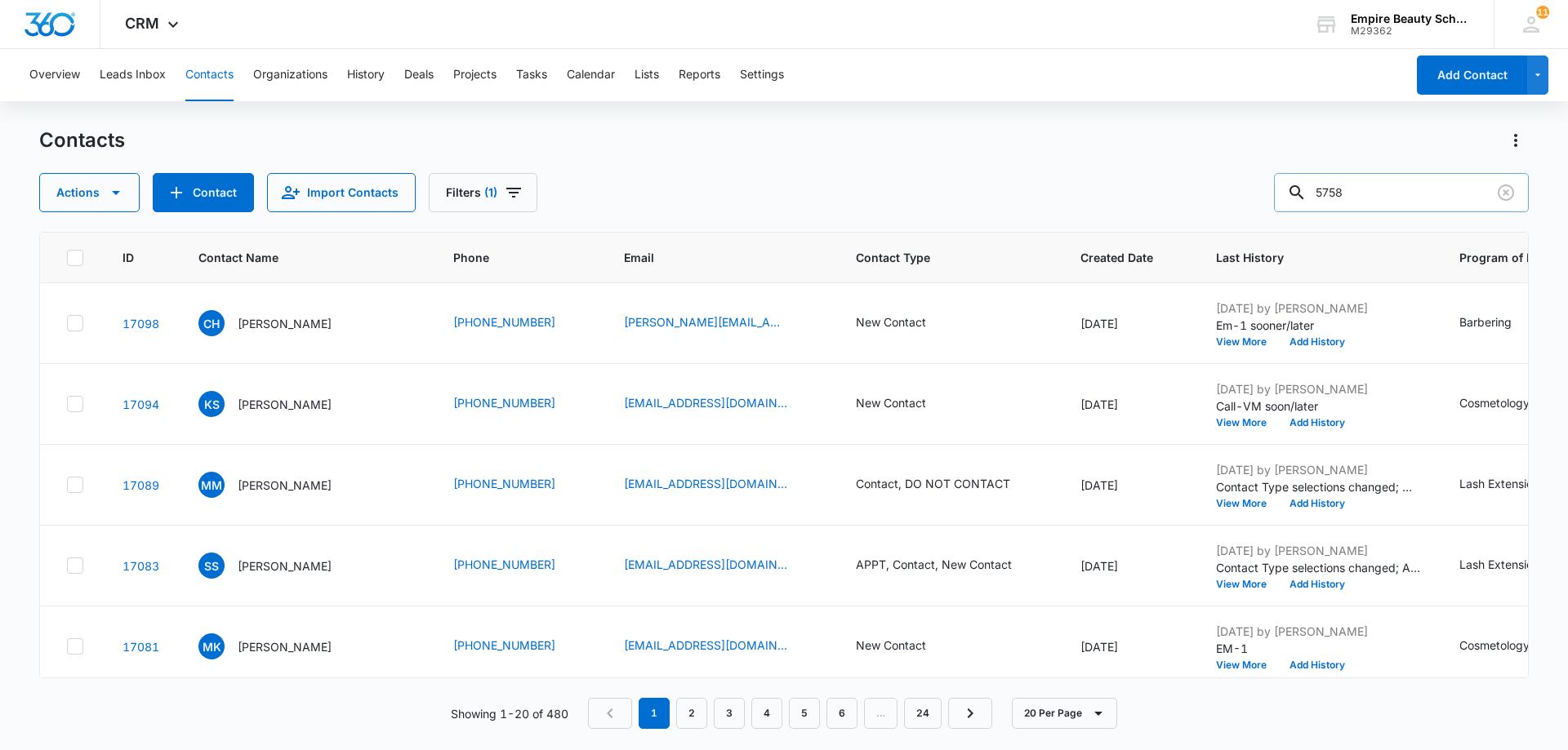
type input "5758"
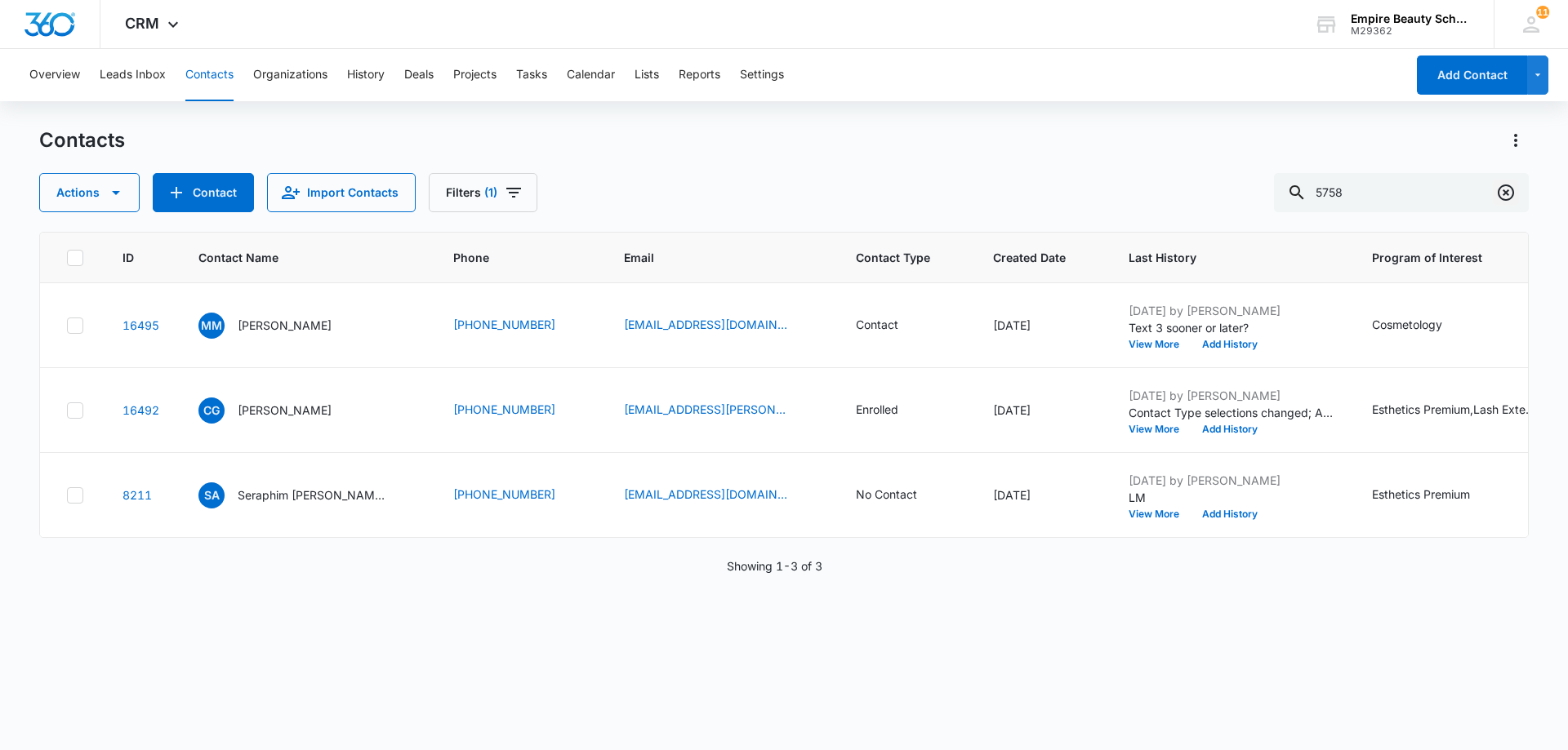
click at [1512, 194] on icon "Clear" at bounding box center [1506, 193] width 20 height 20
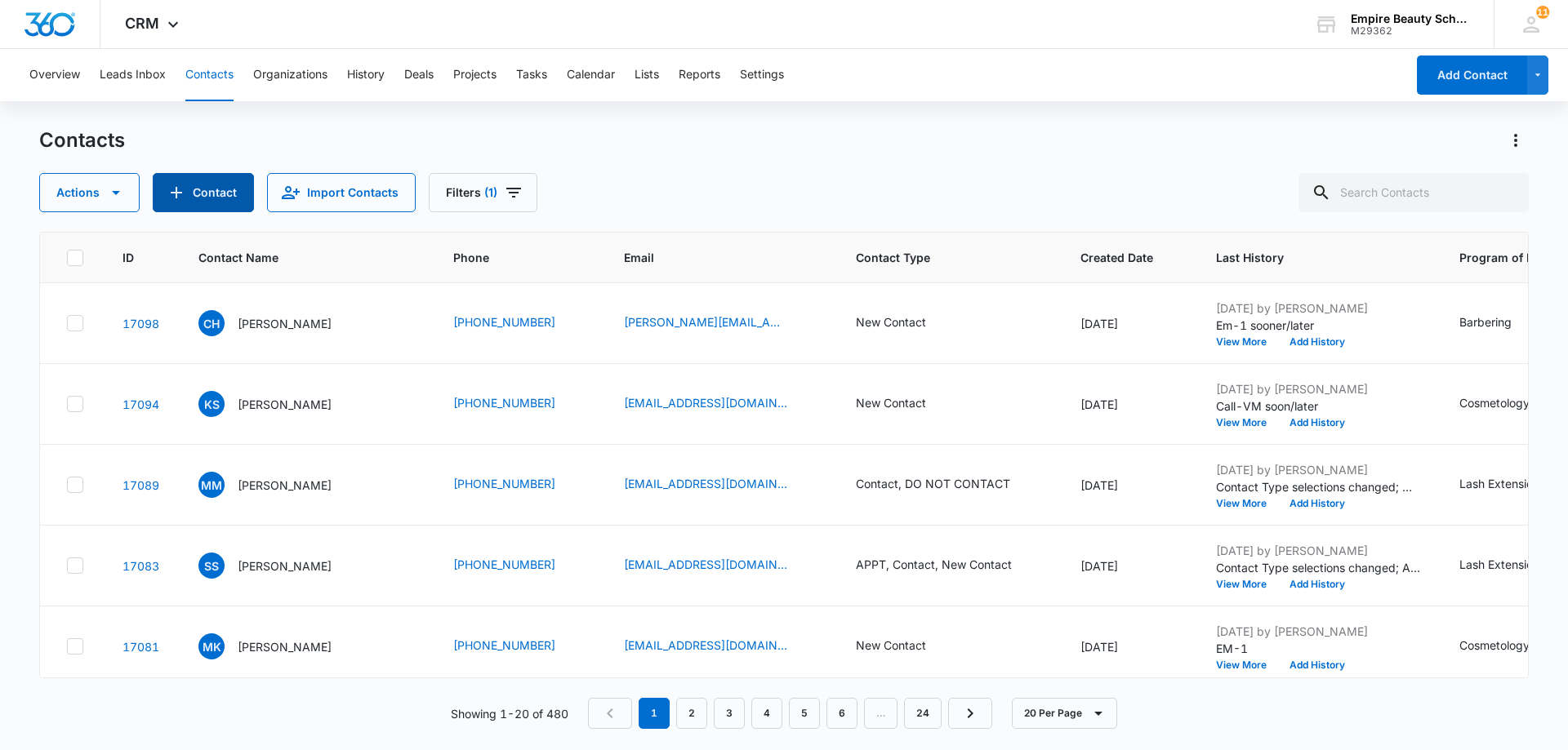
click at [207, 193] on button "Contact" at bounding box center [203, 192] width 101 height 39
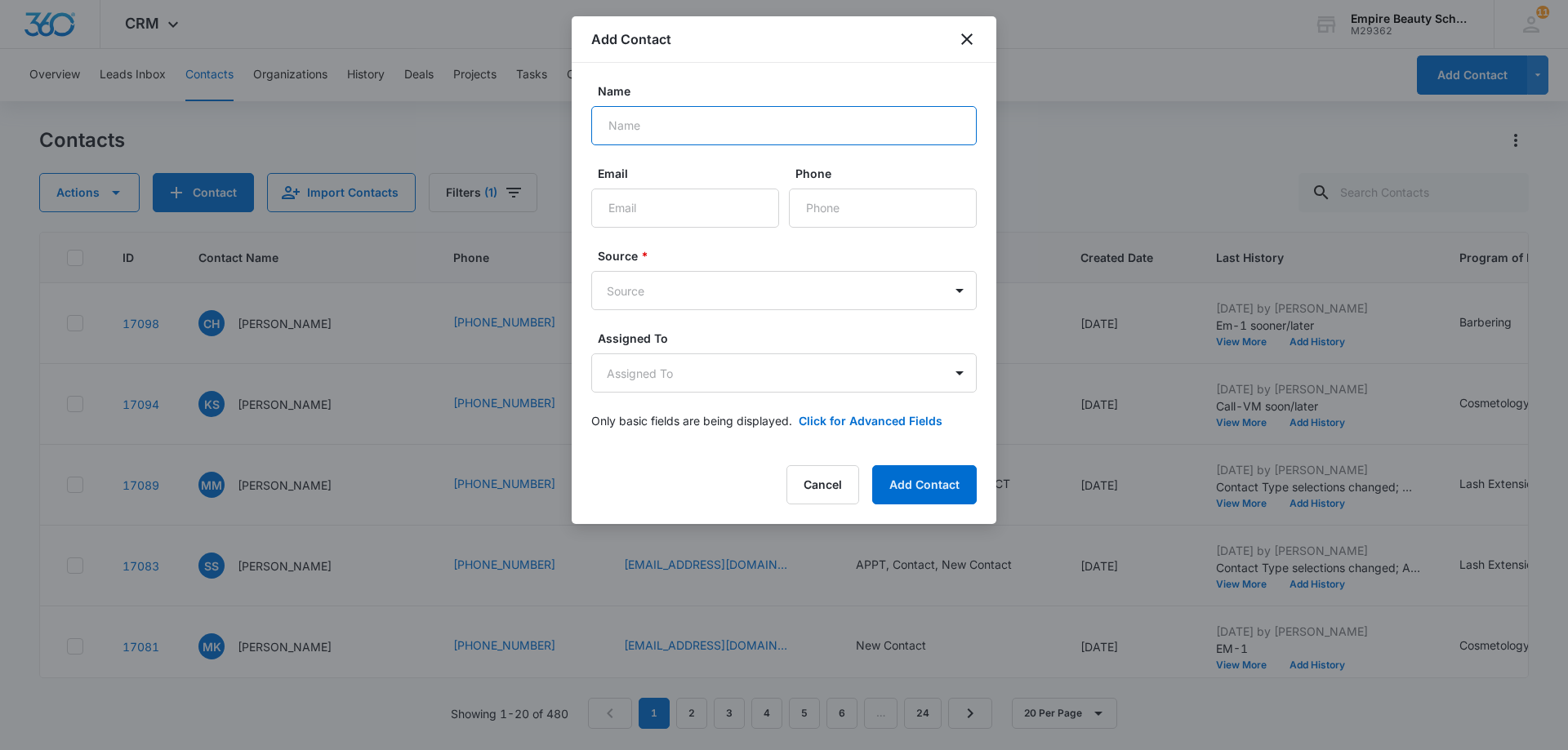
click at [628, 115] on input "Name" at bounding box center [784, 125] width 386 height 39
type input "Calianne Malo"
click at [637, 206] on input "Email" at bounding box center [685, 207] width 188 height 39
type input "26cmalo@gmail.com"
click at [821, 212] on input "Phone" at bounding box center [882, 207] width 188 height 39
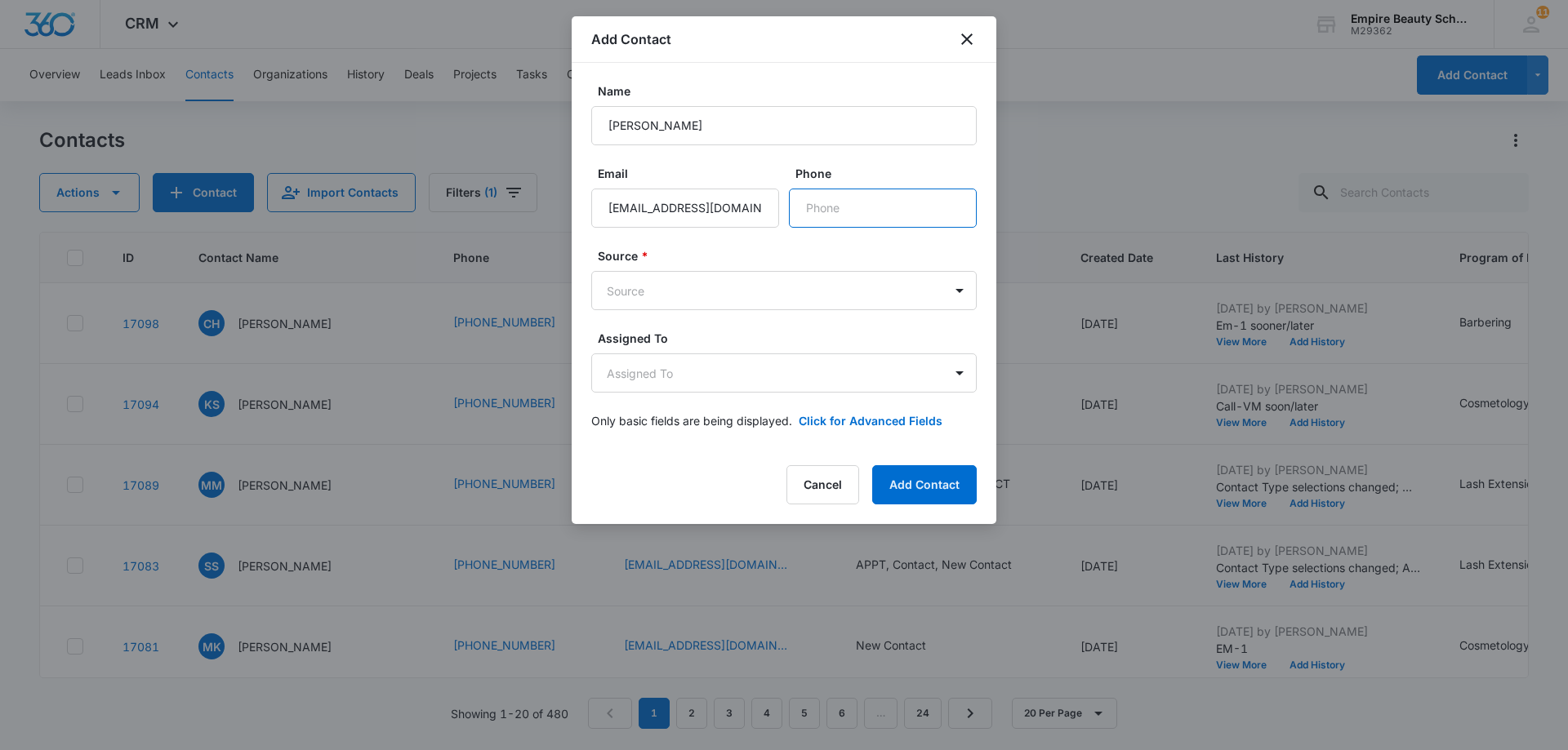
type input "3"
type input "(603) 833-5758"
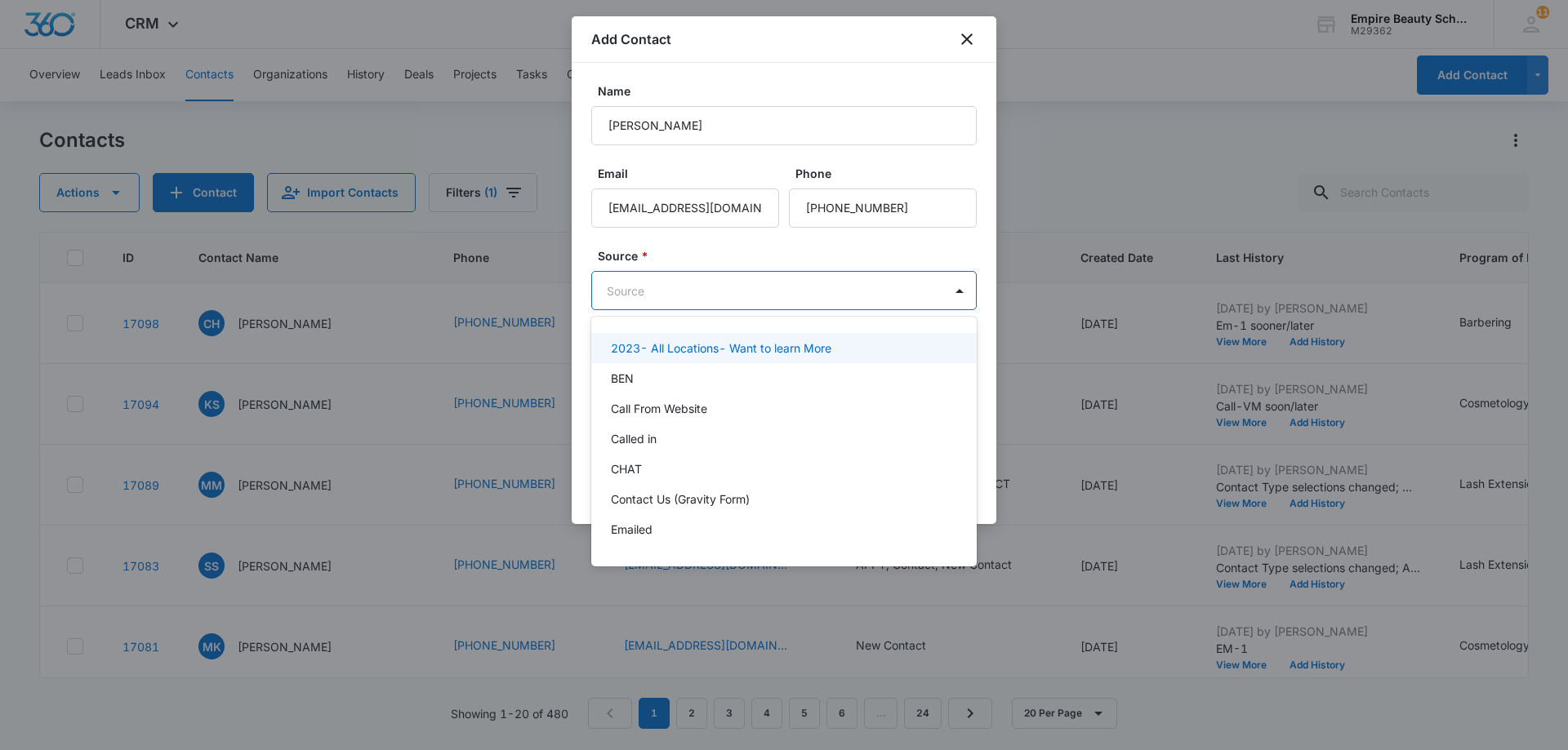
click at [648, 292] on body "CRM Apps Forms CRM Email Shop Payments POS Files Brand Settings AI Assistant Em…" at bounding box center [784, 375] width 1568 height 750
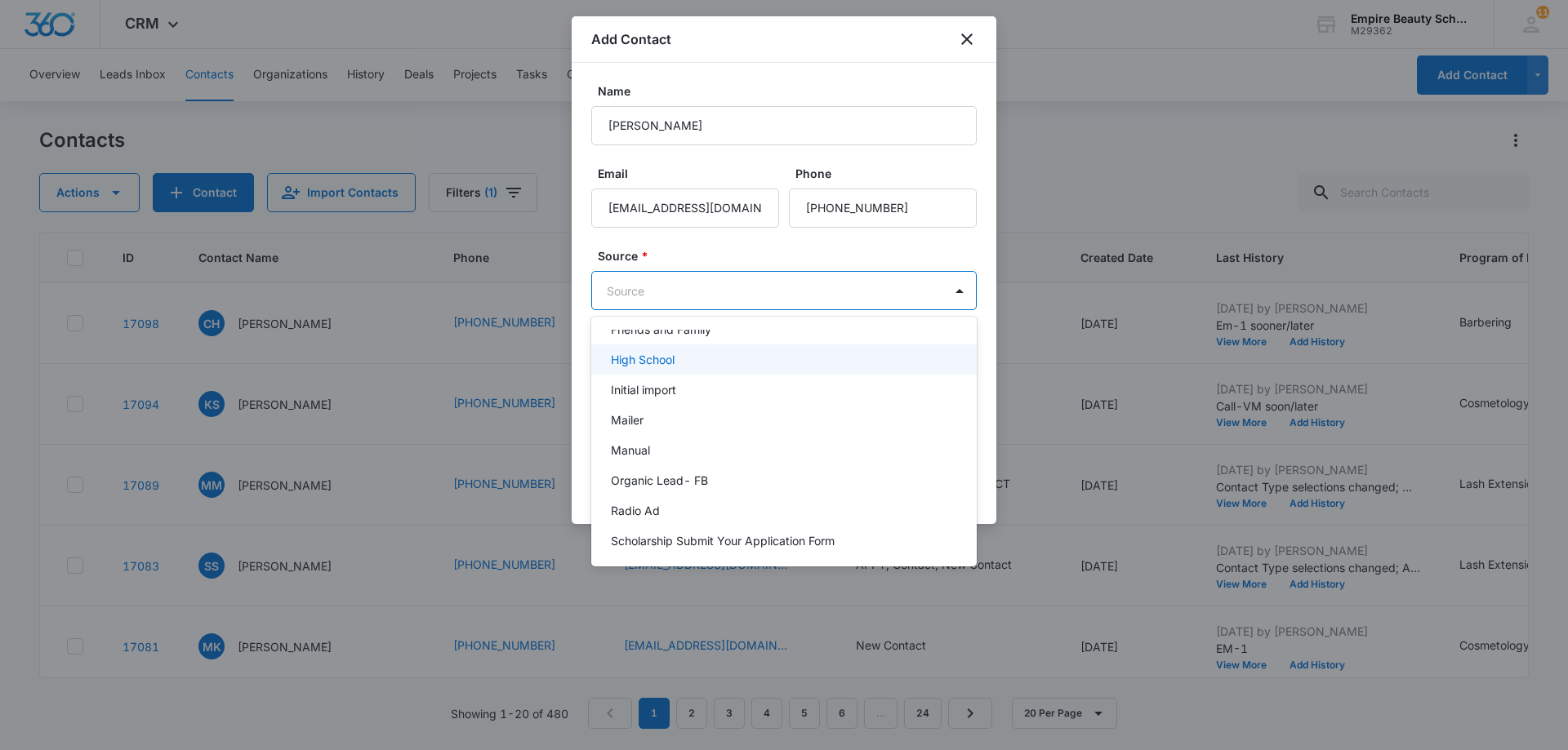
click at [646, 360] on p "High School" at bounding box center [643, 359] width 64 height 17
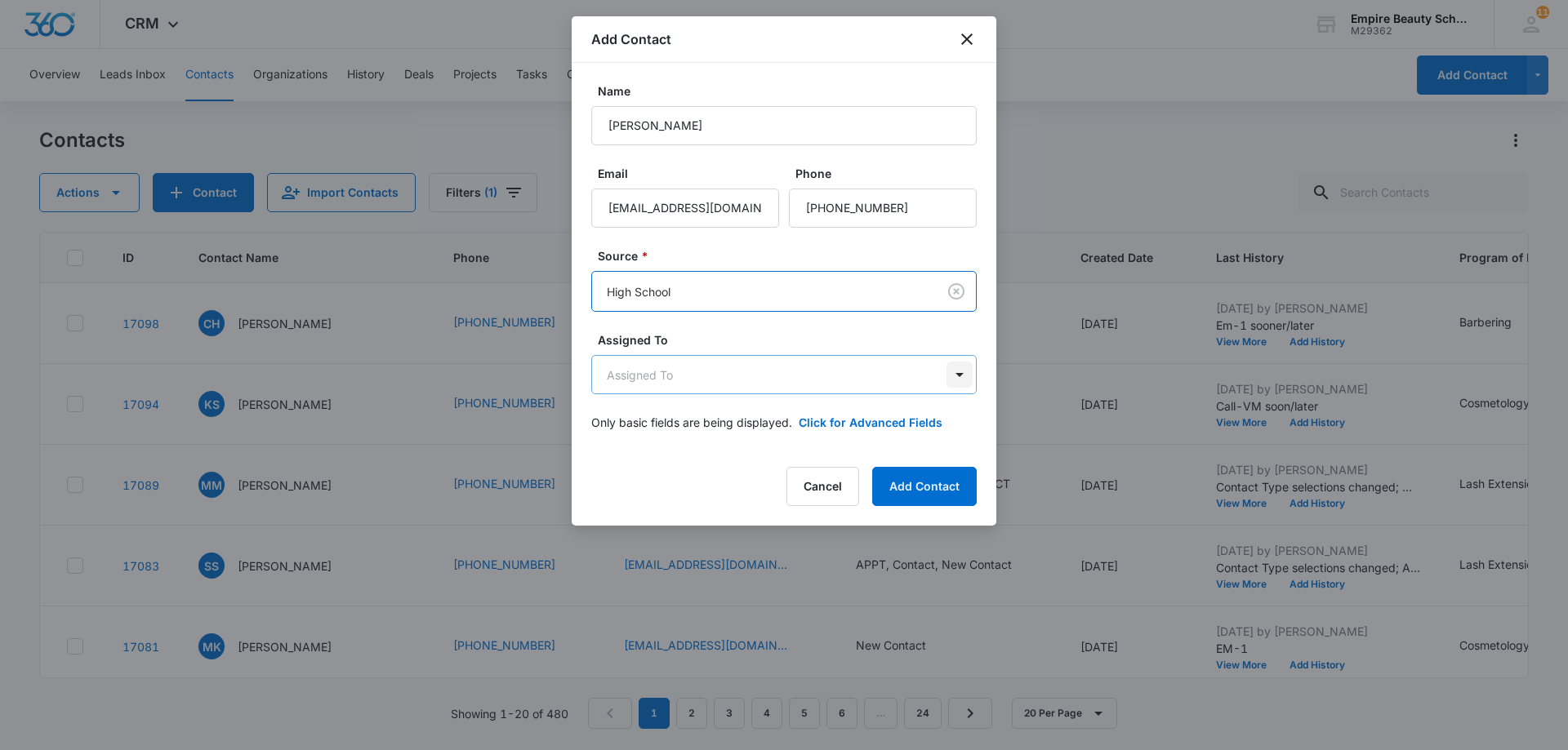
click at [960, 377] on body "CRM Apps Forms CRM Email Shop Payments POS Files Brand Settings AI Assistant Em…" at bounding box center [784, 375] width 1568 height 750
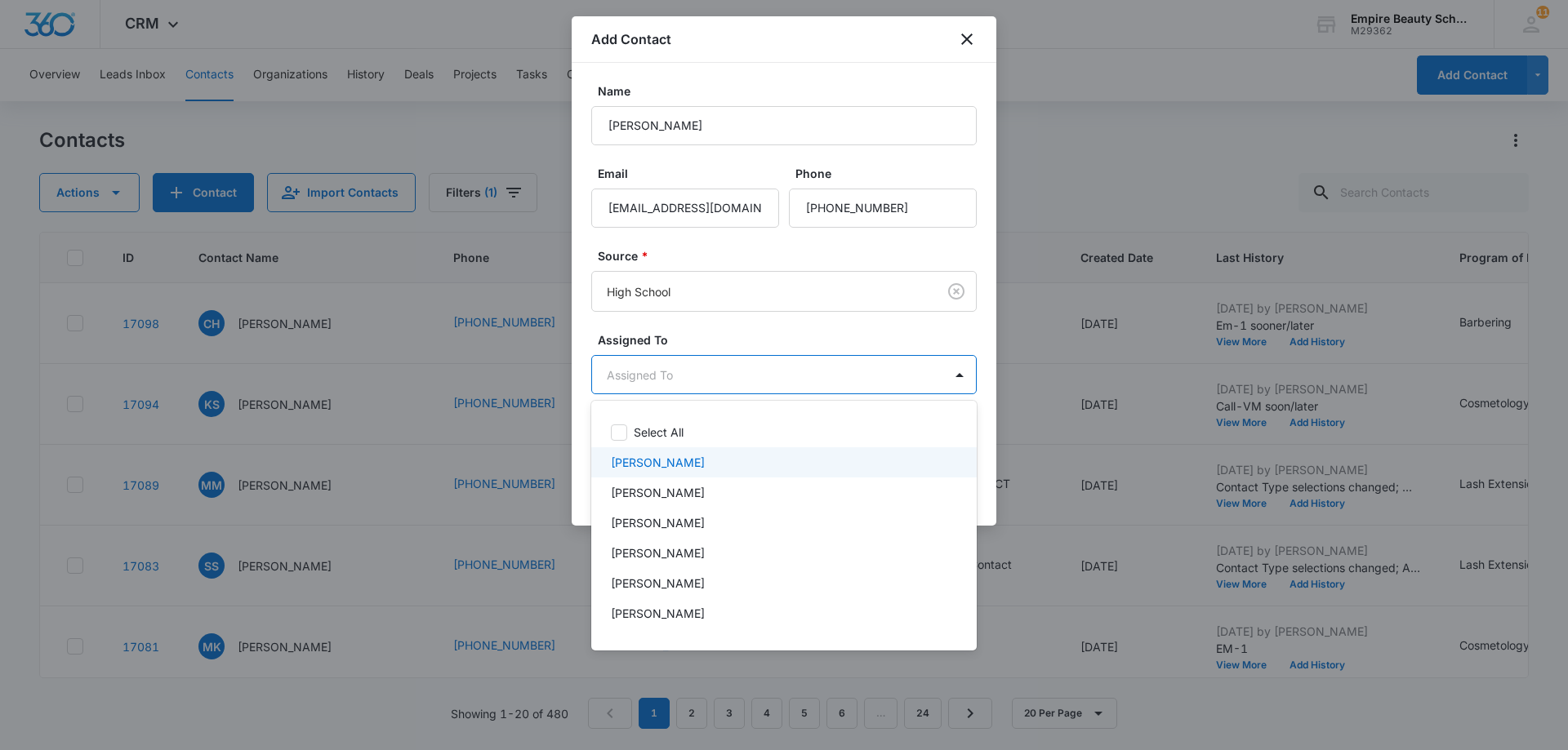
click at [754, 466] on div "[PERSON_NAME]" at bounding box center [782, 462] width 343 height 17
click at [990, 453] on div at bounding box center [784, 375] width 1568 height 750
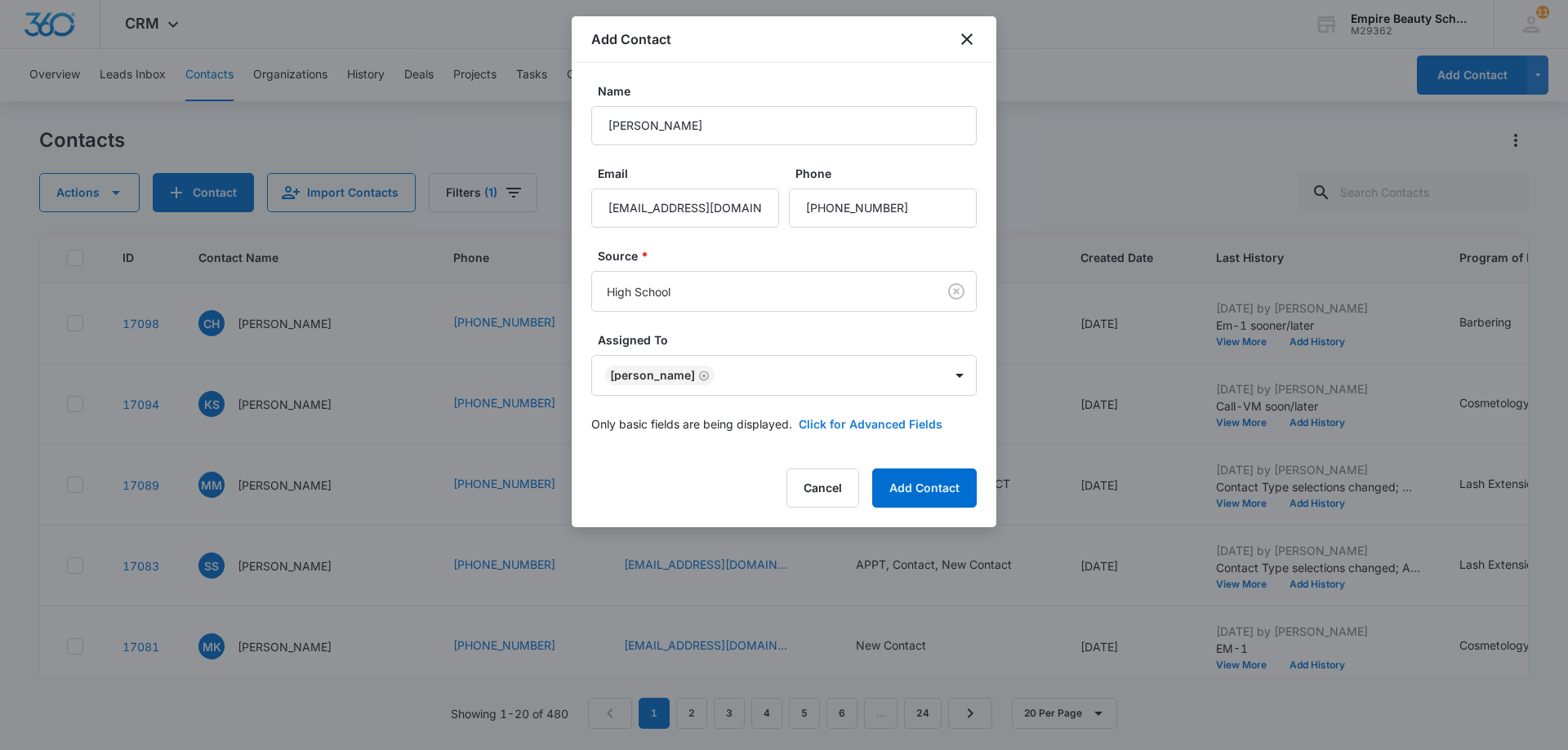
click at [867, 428] on button "Click for Advanced Fields" at bounding box center [870, 424] width 144 height 17
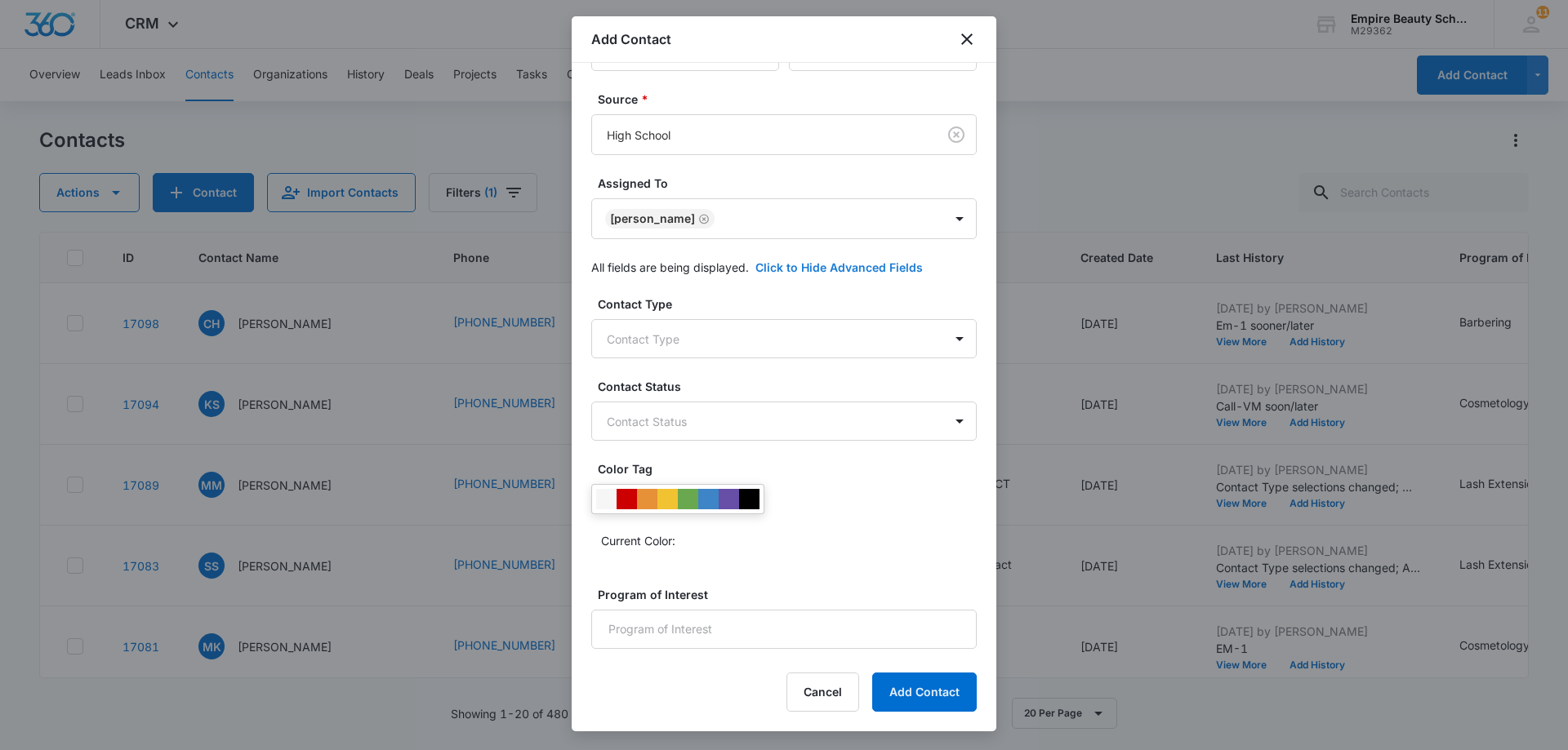
scroll to position [164, 0]
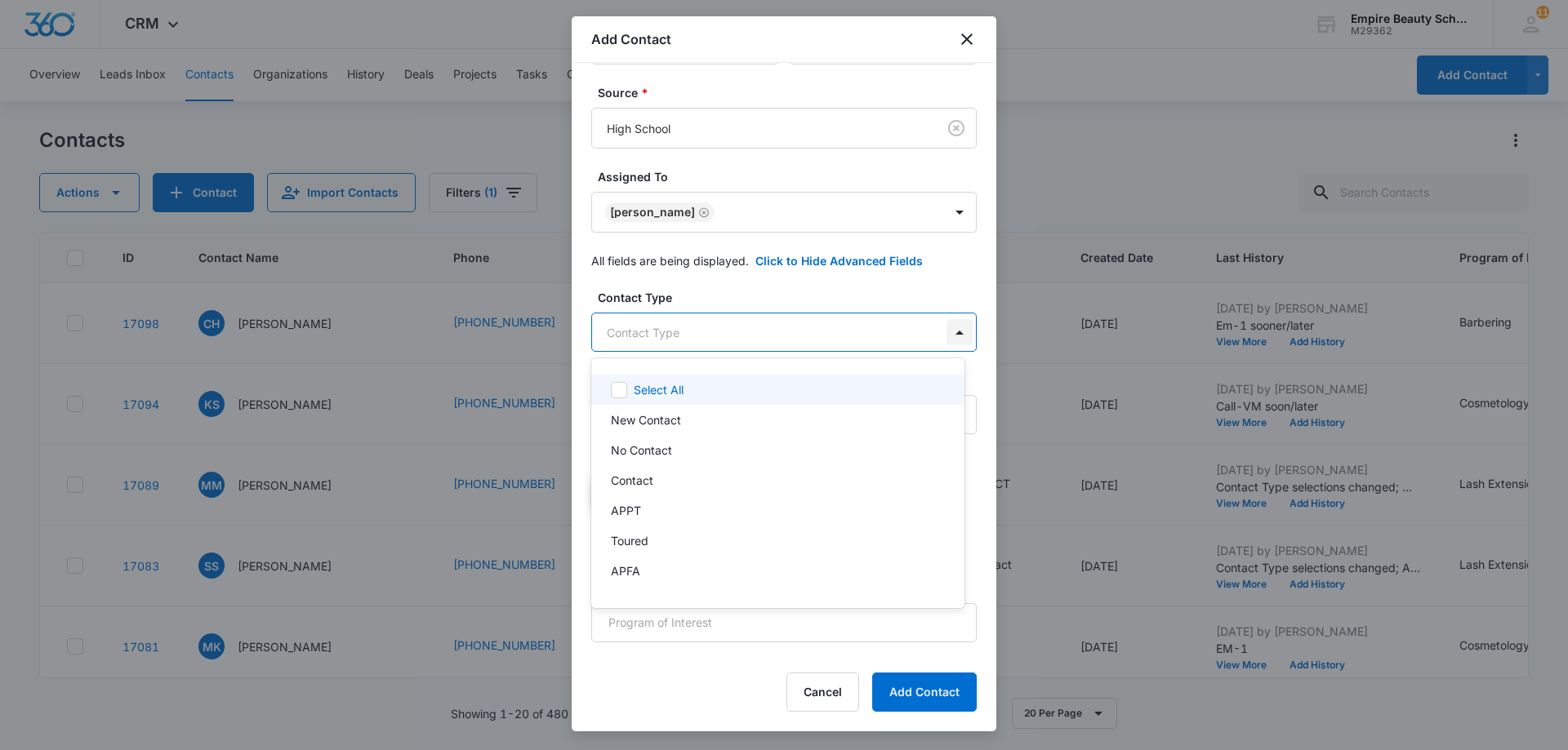
click at [949, 334] on body "CRM Apps Forms CRM Email Shop Payments POS Files Brand Settings AI Assistant Em…" at bounding box center [784, 375] width 1568 height 750
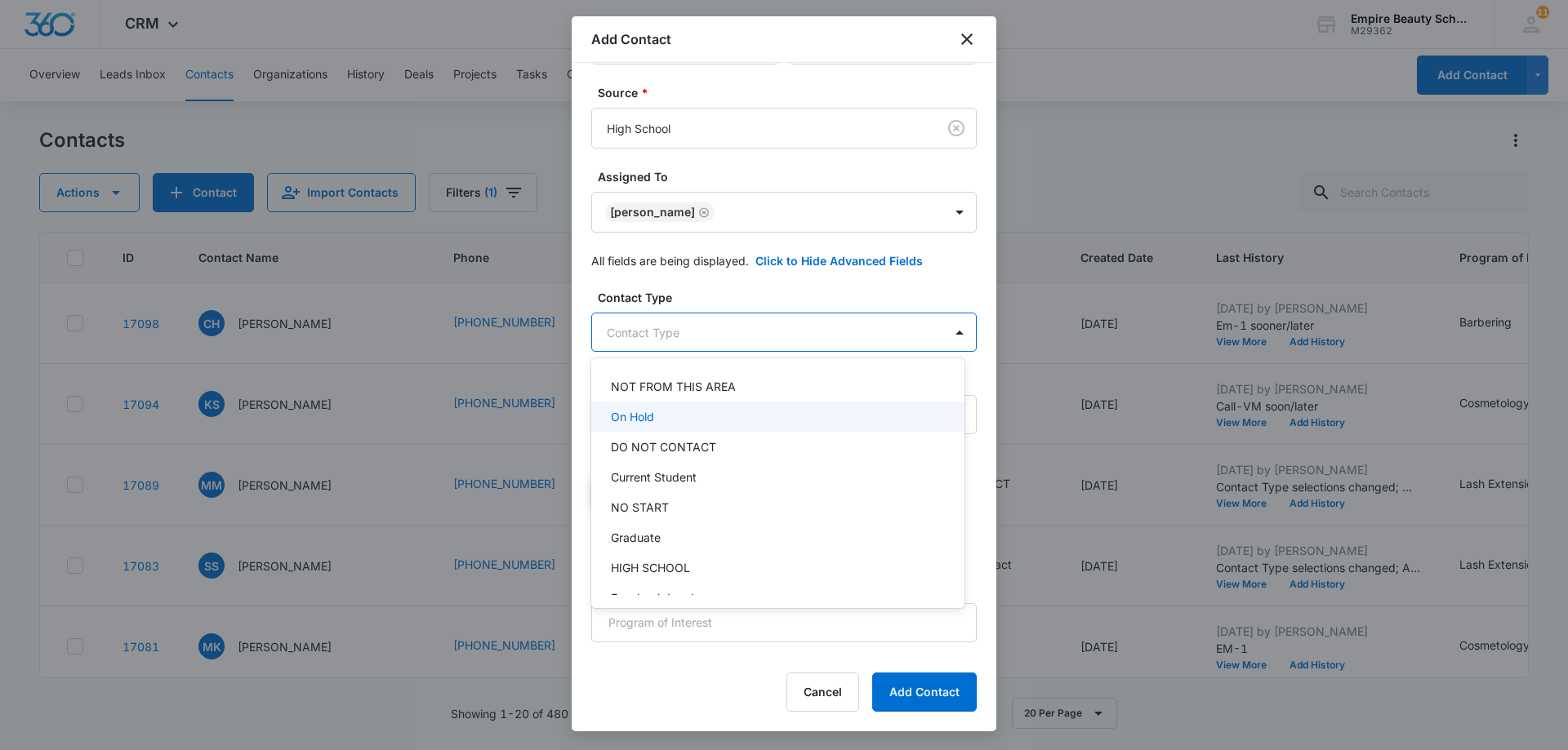
scroll to position [266, 0]
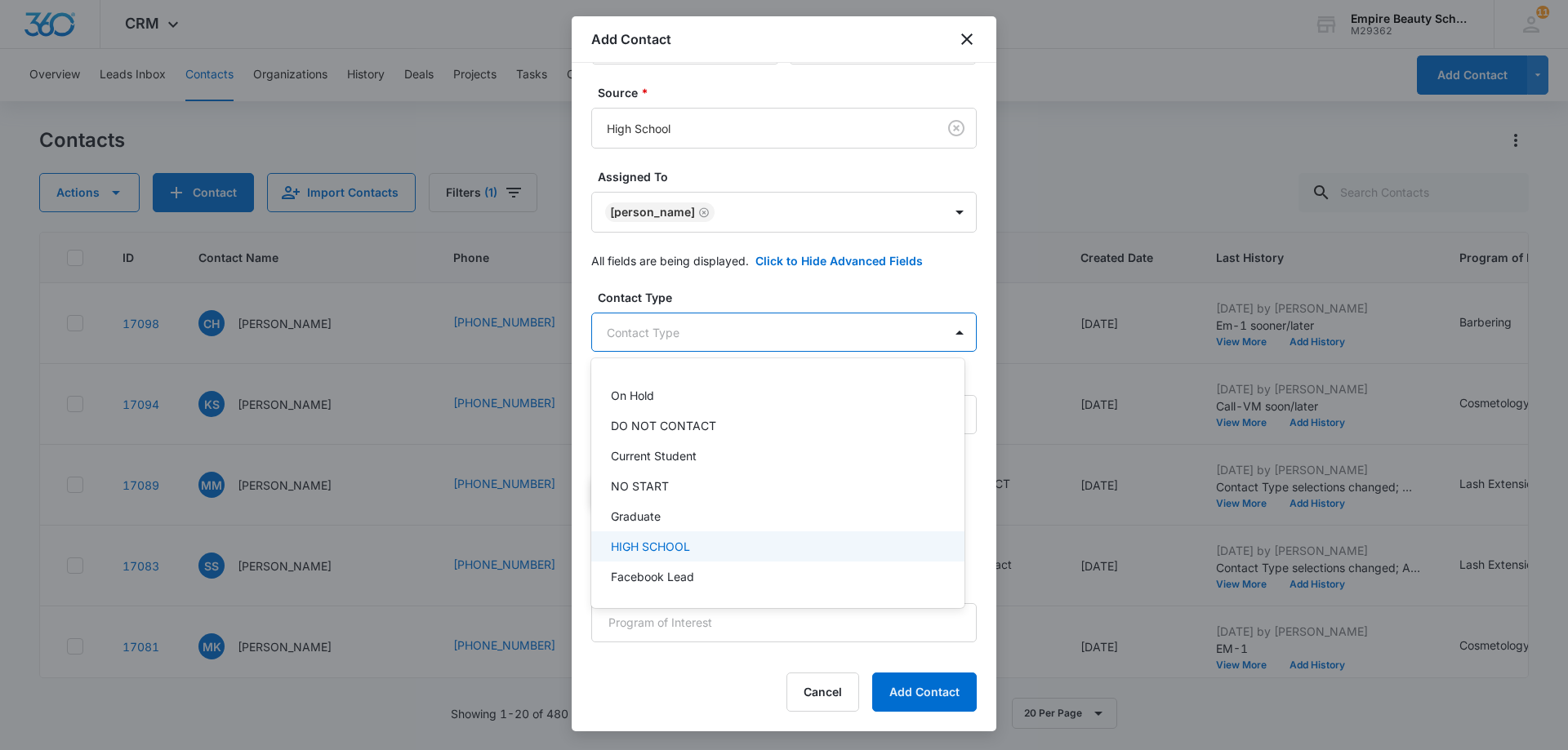
click at [666, 545] on p "HIGH SCHOOL" at bounding box center [650, 546] width 79 height 17
click at [976, 577] on div at bounding box center [784, 375] width 1568 height 750
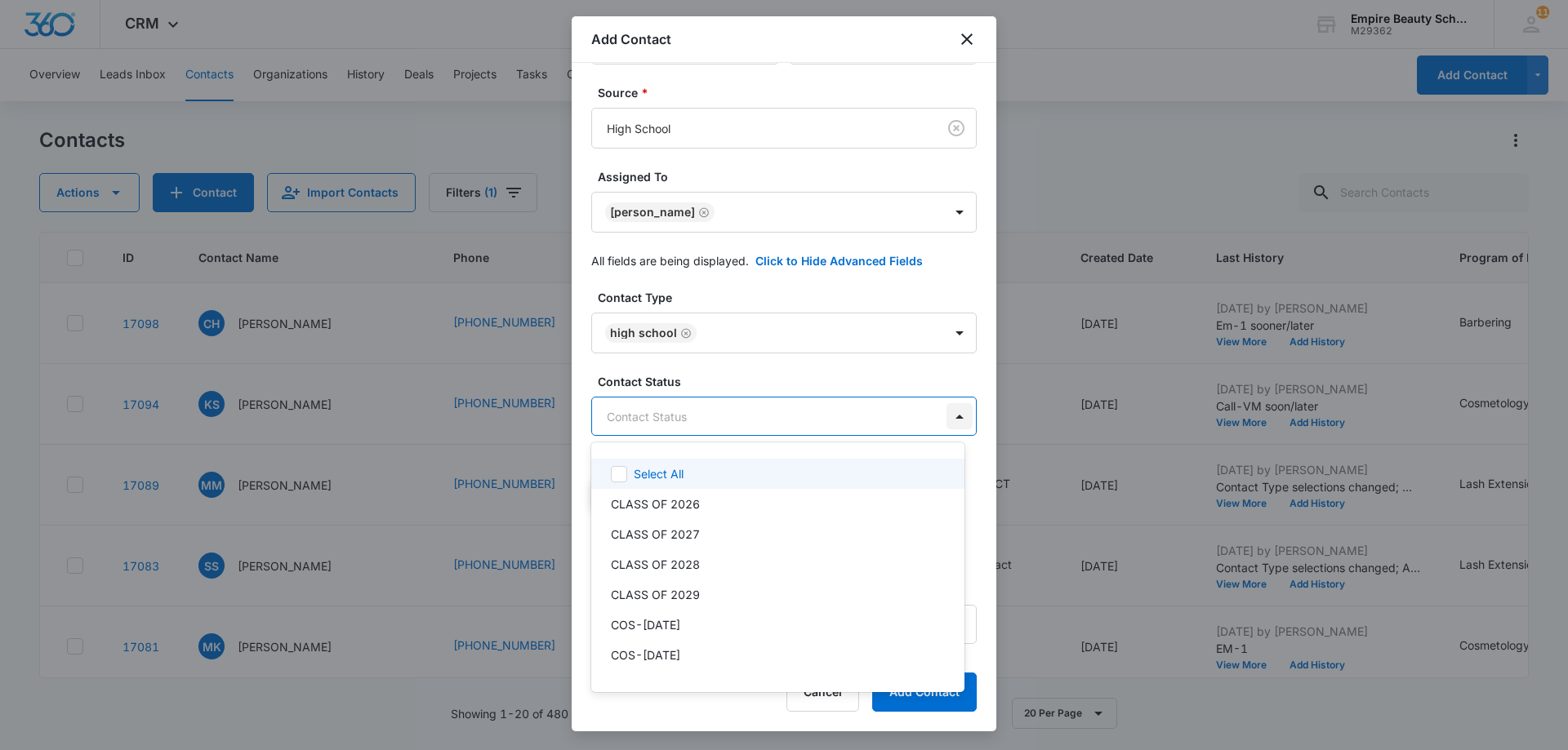
click at [949, 420] on body "CRM Apps Forms CRM Email Shop Payments POS Files Brand Settings AI Assistant Em…" at bounding box center [784, 375] width 1568 height 750
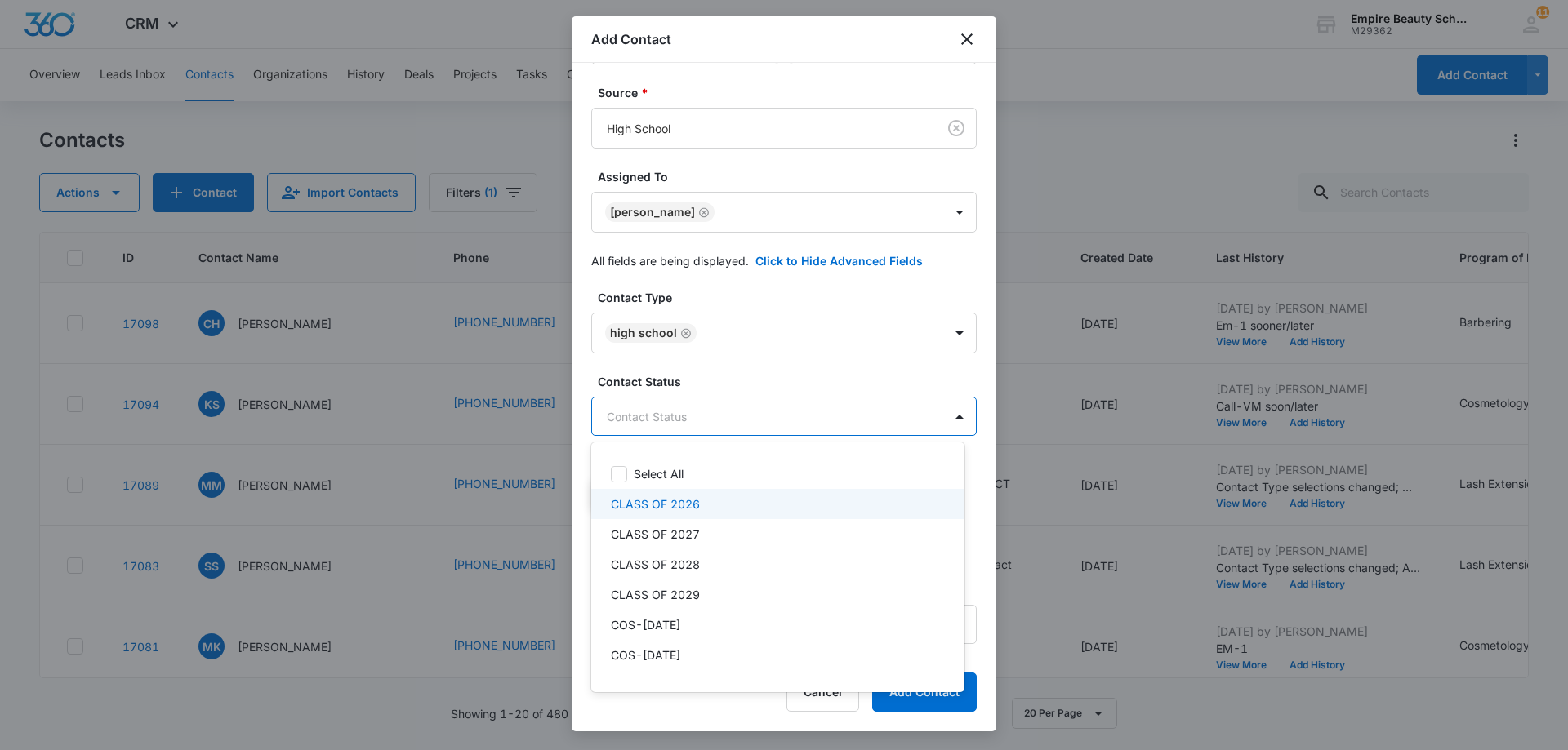
click at [631, 505] on p "CLASS OF 2026" at bounding box center [656, 504] width 89 height 17
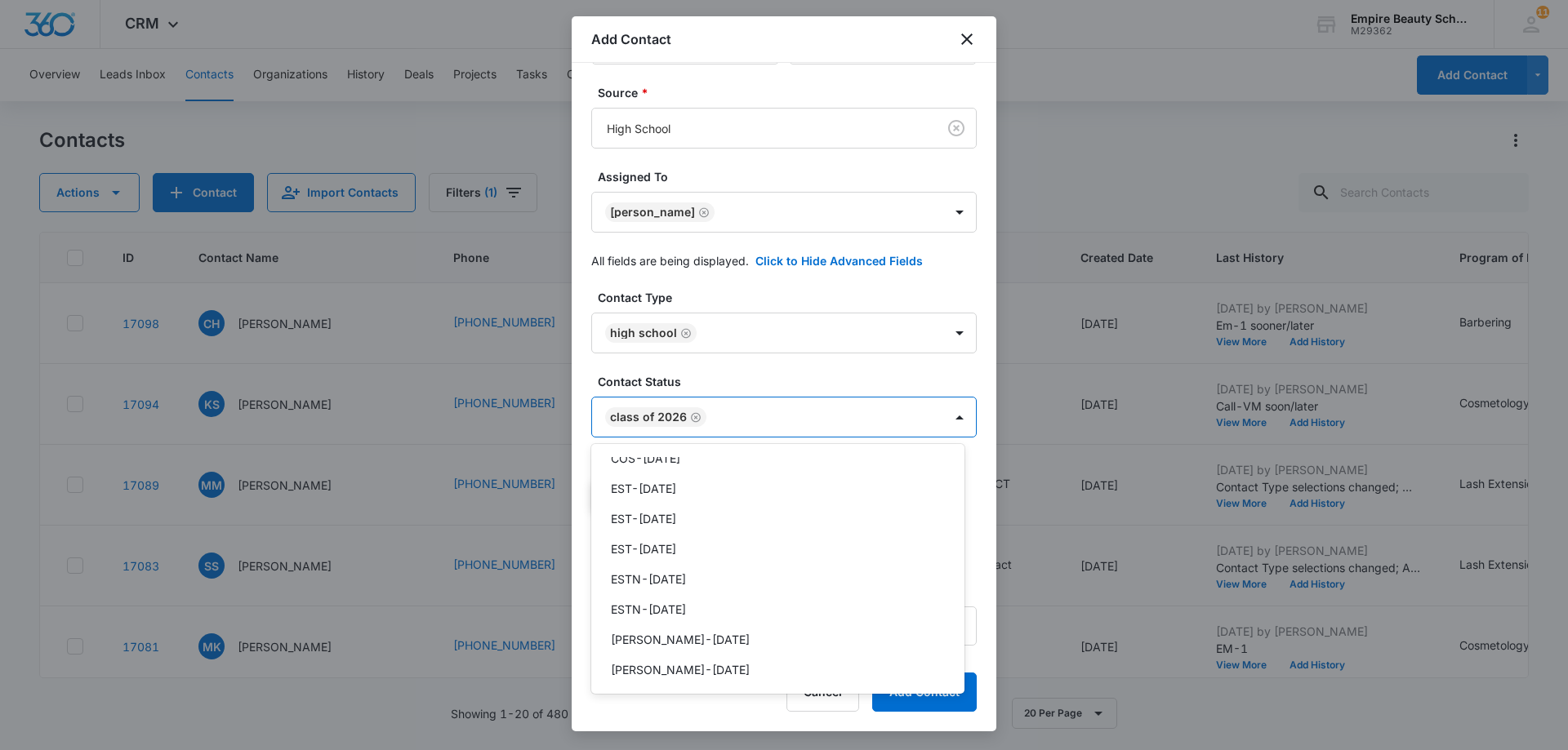
scroll to position [326, 0]
click at [973, 508] on div at bounding box center [784, 375] width 1568 height 750
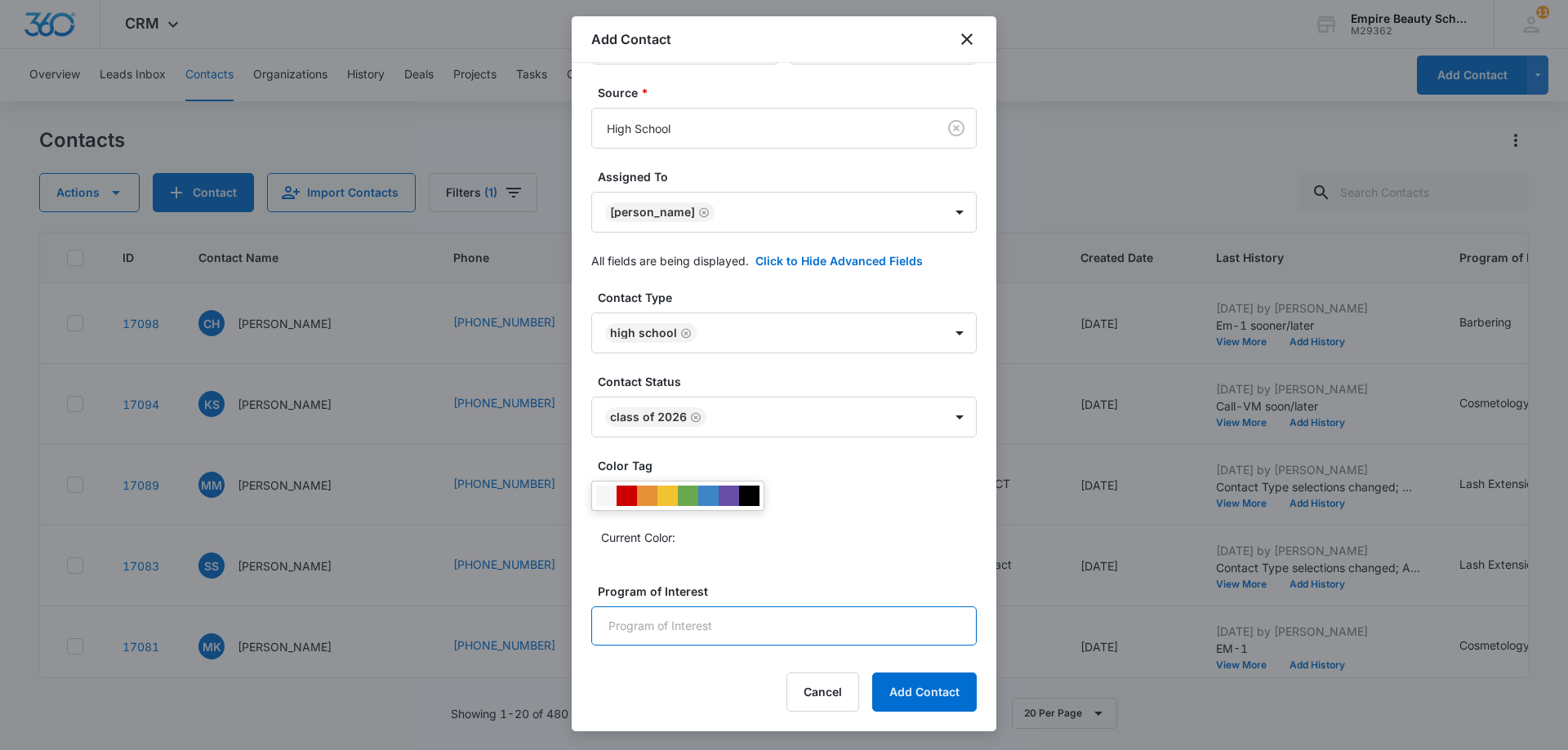
click at [846, 634] on input "Program of Interest" at bounding box center [784, 625] width 386 height 39
type input "COS"
click at [917, 693] on button "Add Contact" at bounding box center [924, 692] width 105 height 39
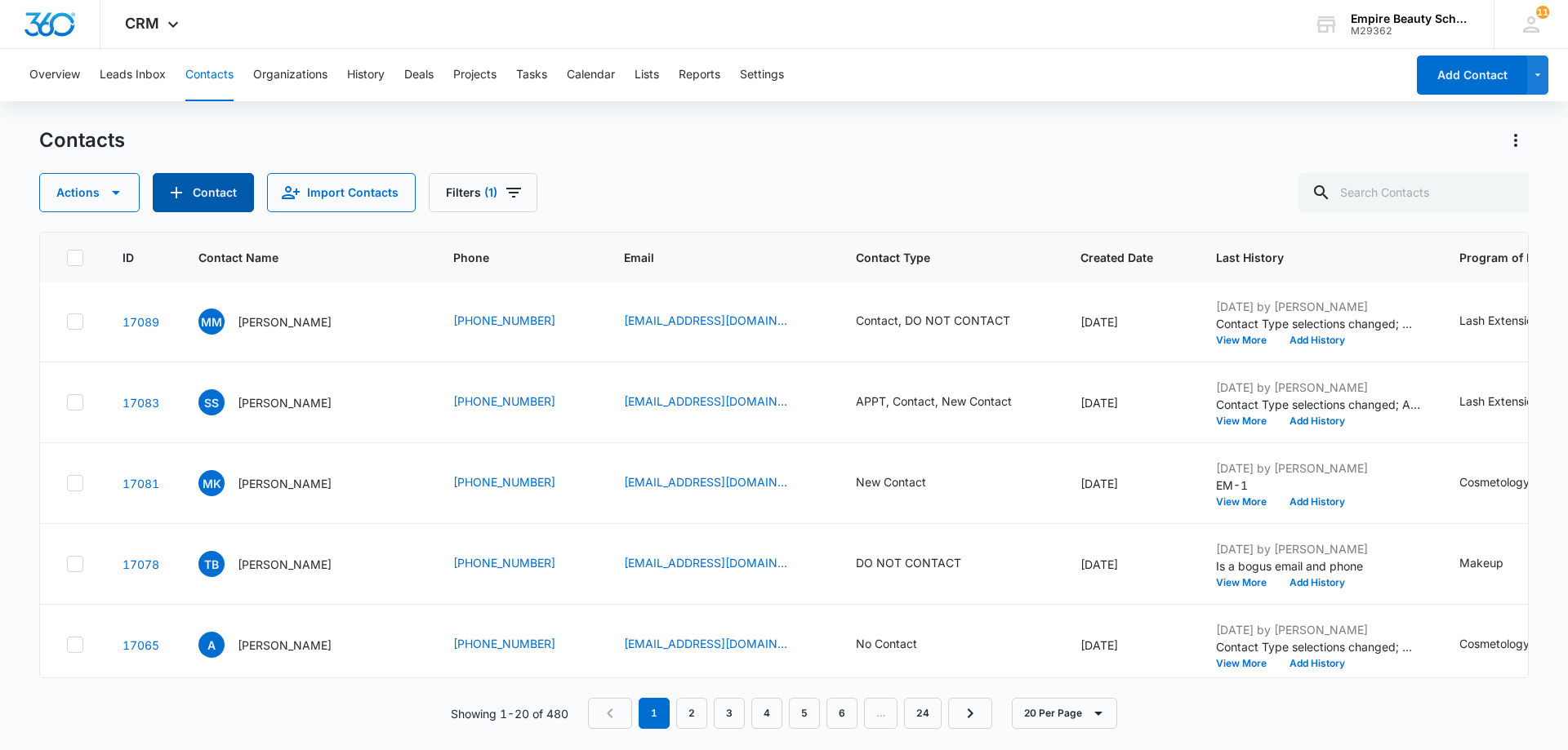
scroll to position [0, 0]
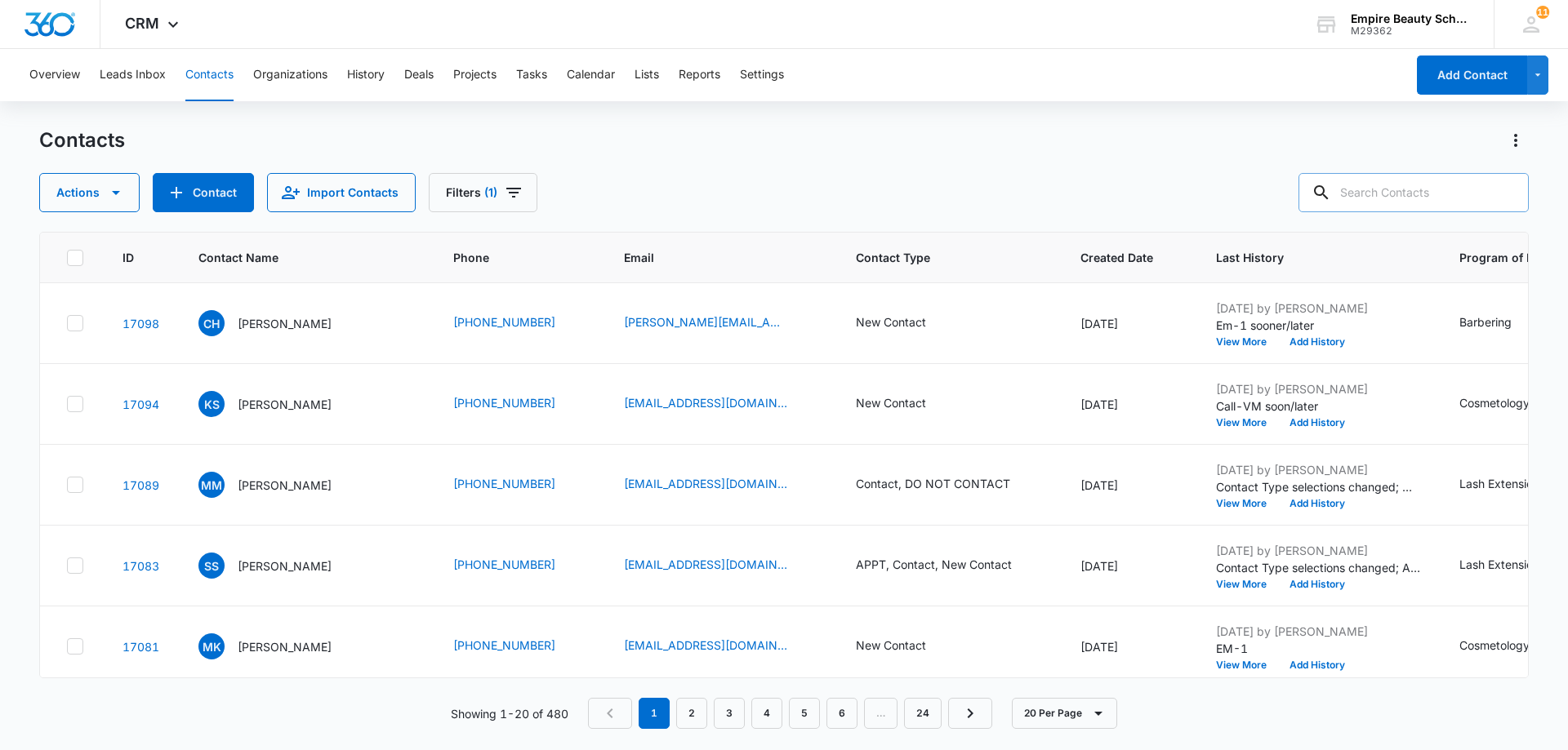
click at [1418, 197] on input "text" at bounding box center [1413, 192] width 230 height 39
type input "5758"
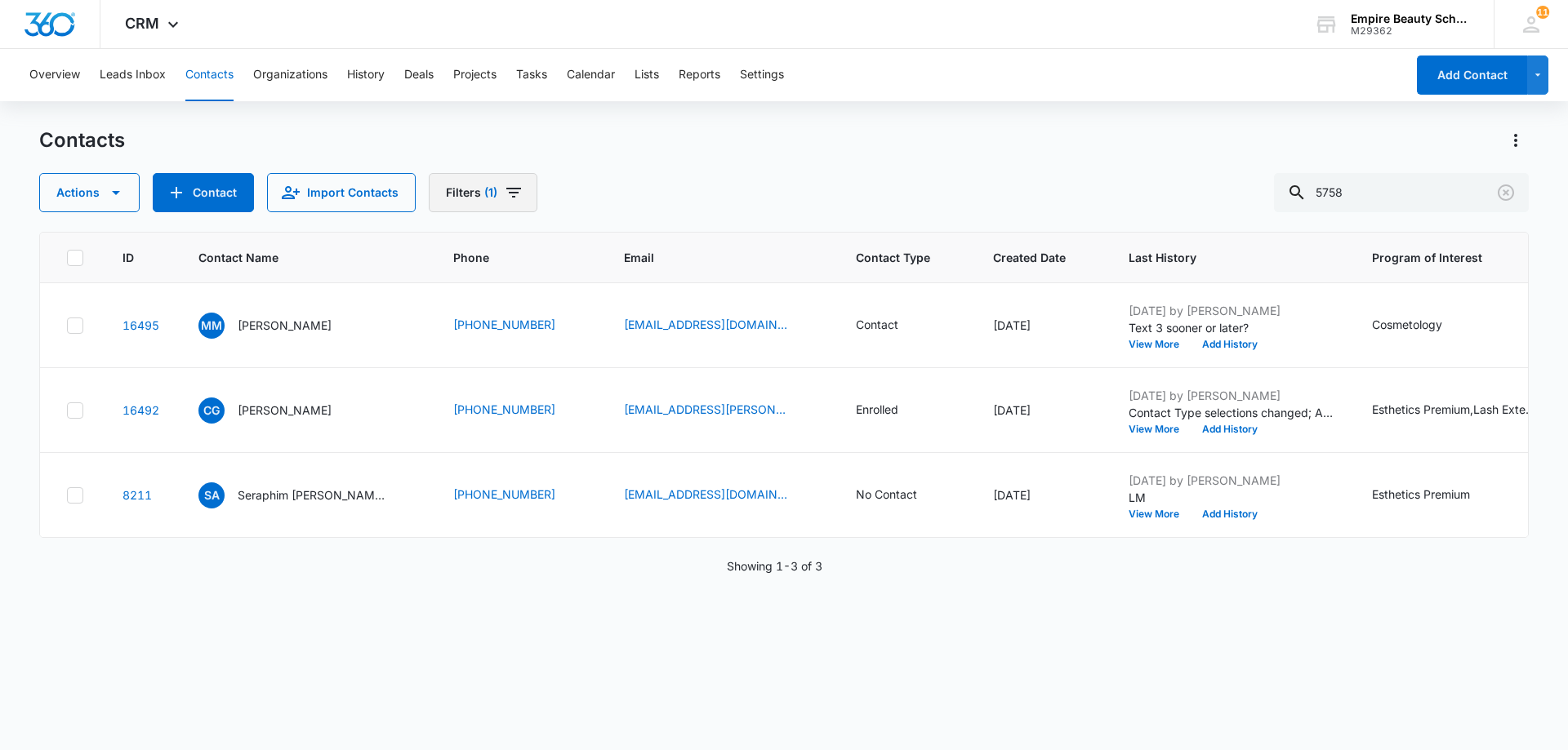
click at [521, 198] on button "Filters (1)" at bounding box center [482, 192] width 108 height 39
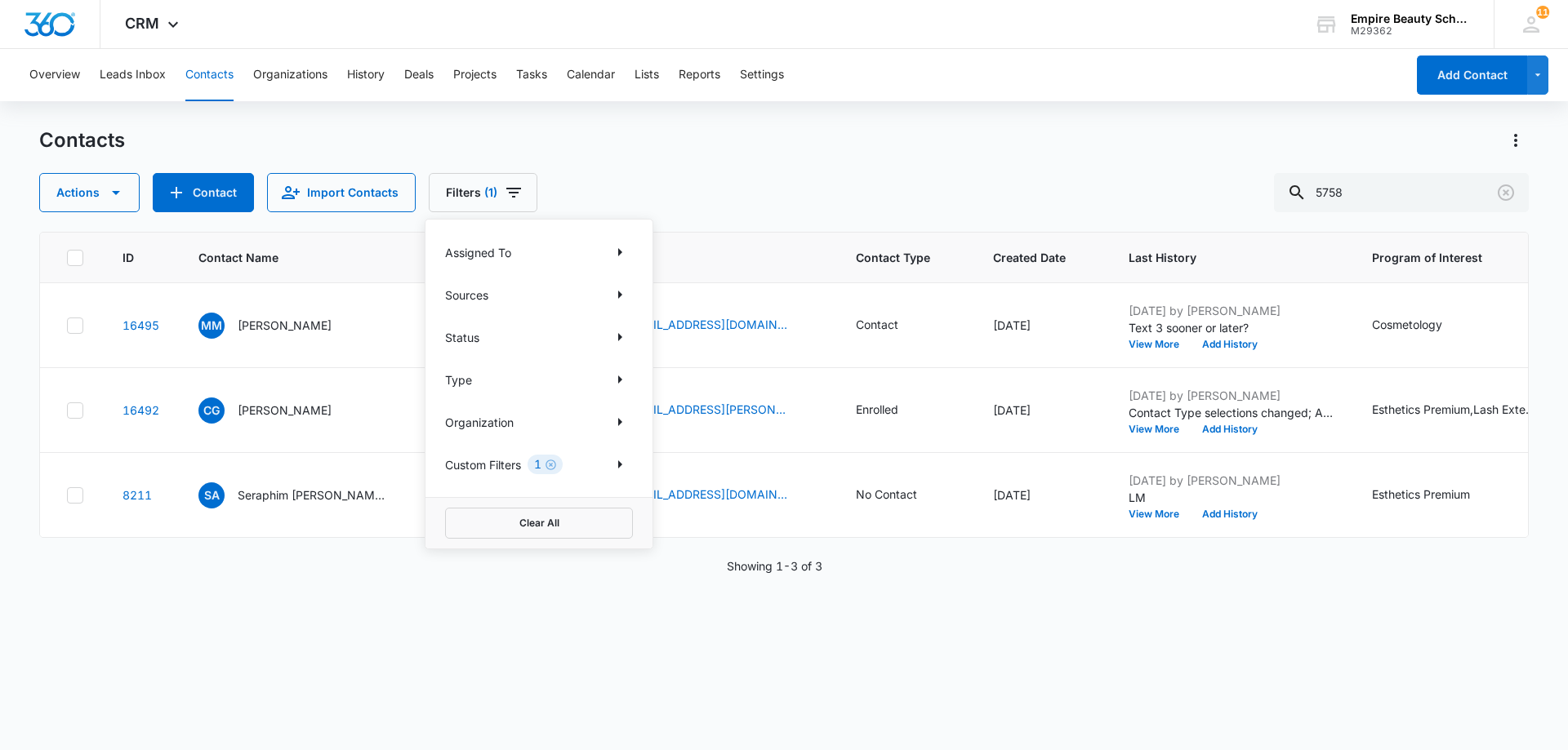
click at [507, 462] on p "Custom Filters" at bounding box center [483, 465] width 76 height 17
click at [615, 463] on icon "Show Custom Filters filters" at bounding box center [620, 465] width 20 height 20
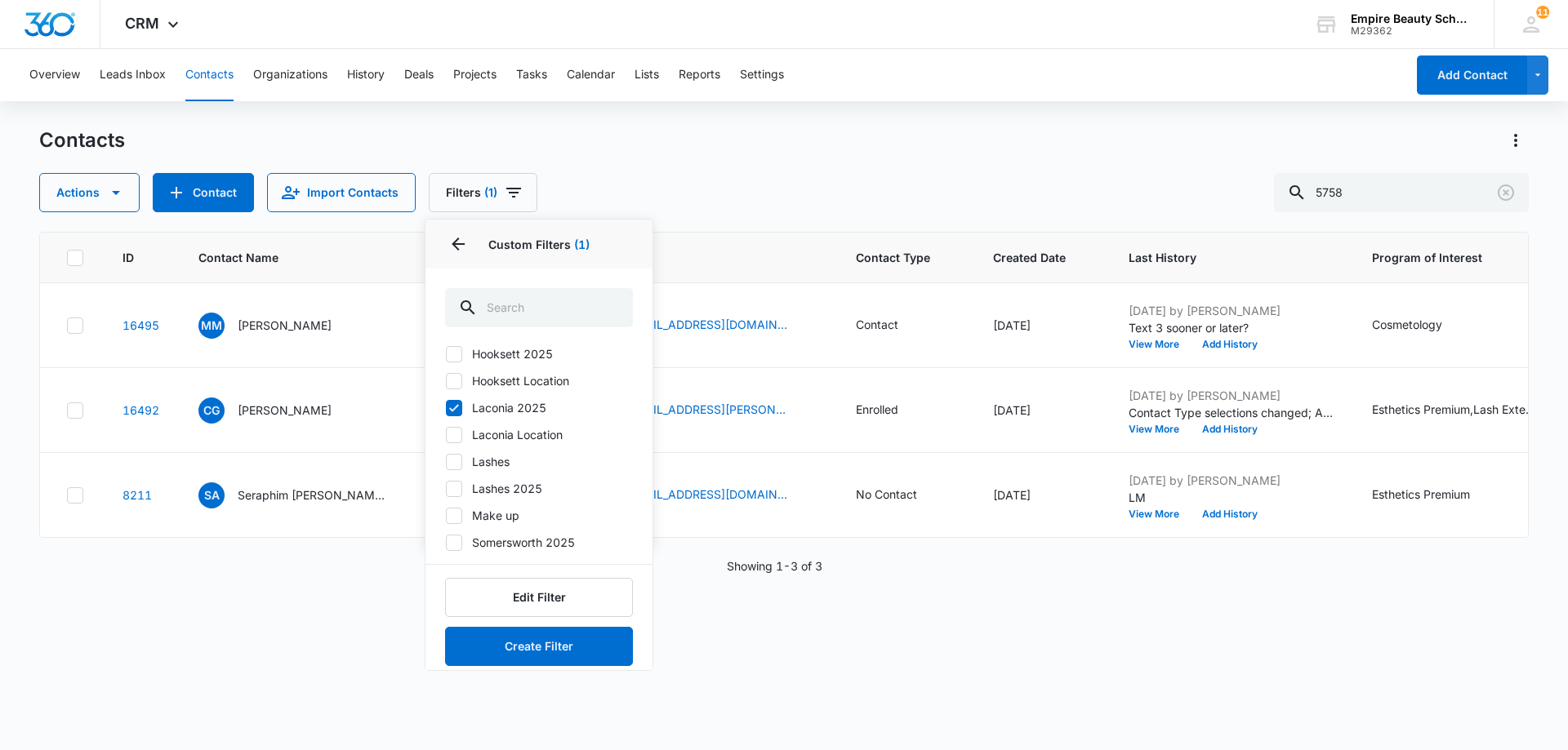
scroll to position [148, 0]
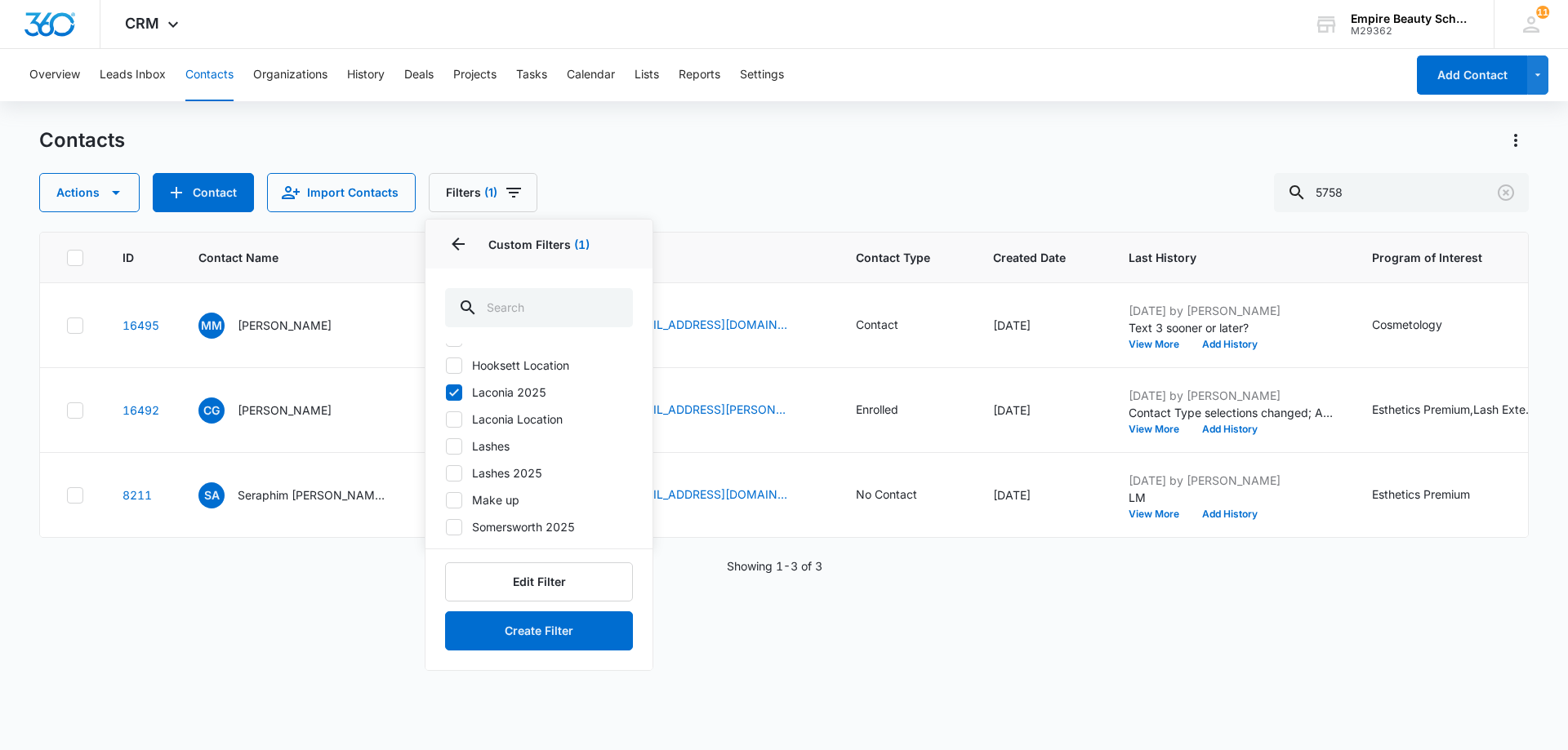
click at [501, 392] on label "Laconia 2025" at bounding box center [538, 392] width 188 height 17
click at [446, 392] on input "Laconia 2025" at bounding box center [445, 392] width 1 height 1
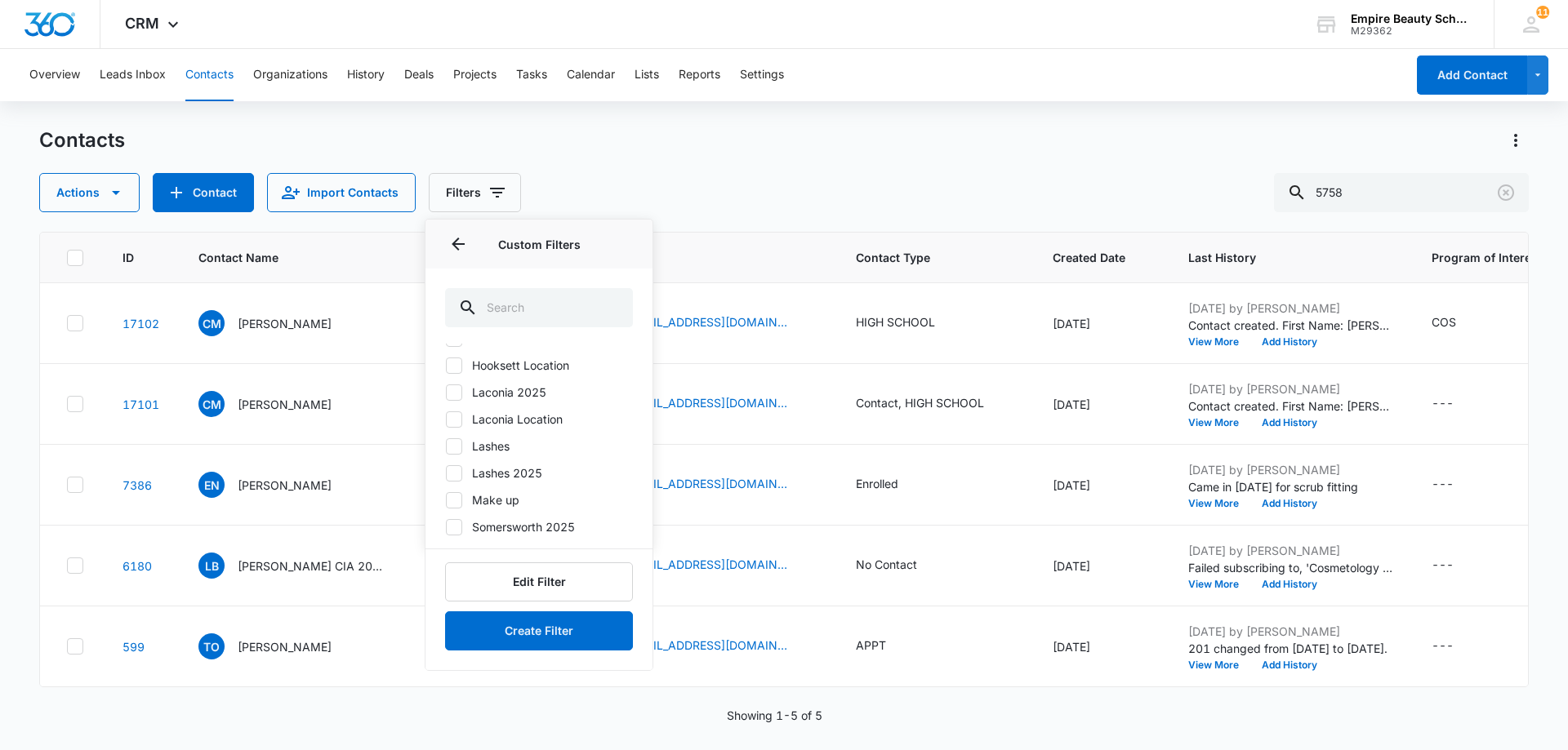
click at [453, 390] on icon at bounding box center [454, 393] width 15 height 15
click at [446, 392] on input "Laconia 2025" at bounding box center [445, 392] width 1 height 1
checkbox input "true"
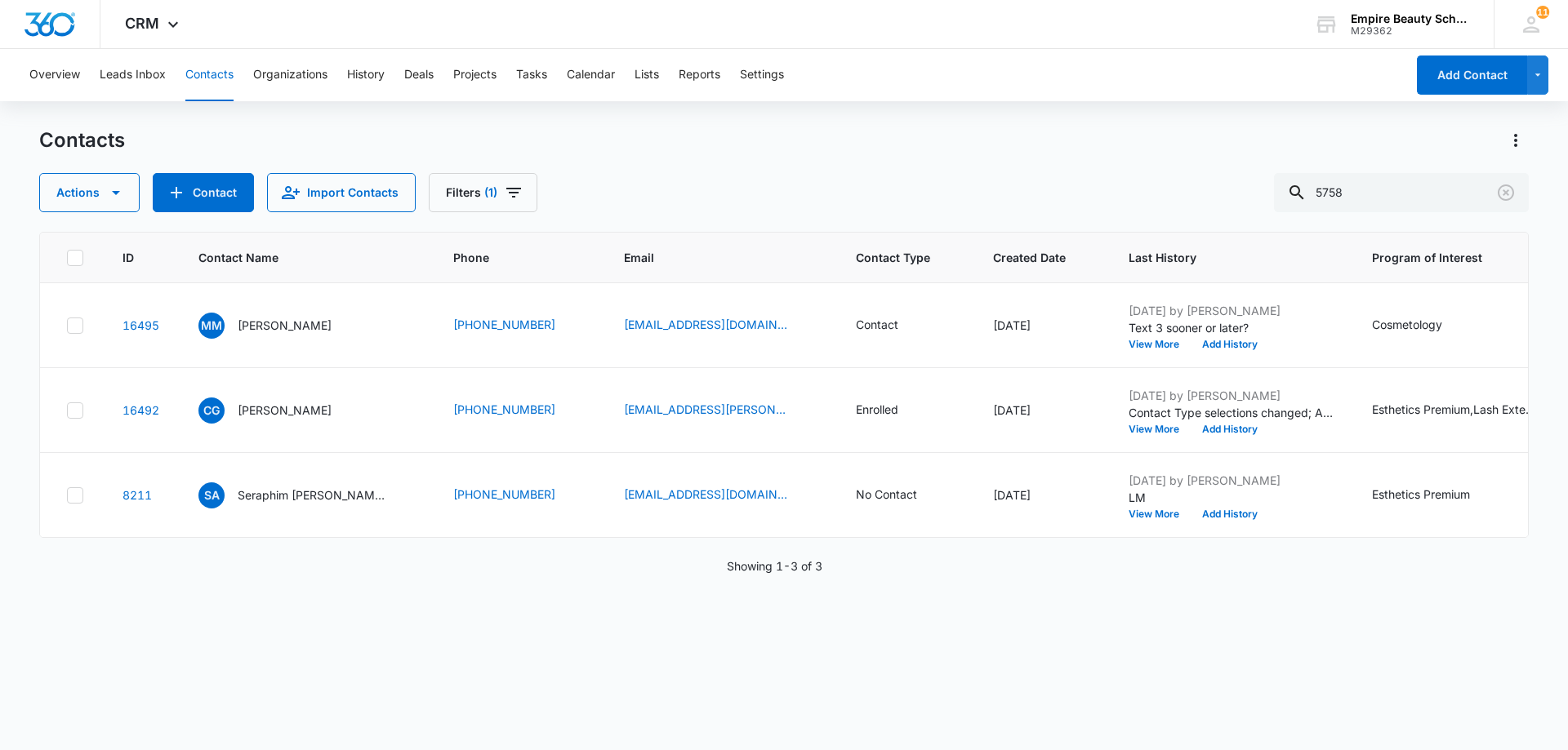
click at [854, 652] on div "ID Contact Name Phone Email Contact Type Created Date Last History Program of I…" at bounding box center [784, 480] width 1490 height 497
click at [1509, 195] on icon "Clear" at bounding box center [1506, 193] width 16 height 16
